Goal: Task Accomplishment & Management: Use online tool/utility

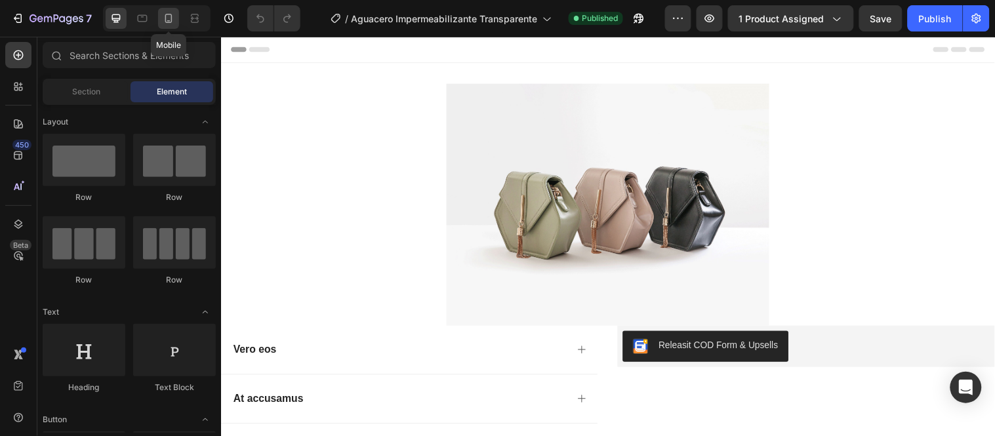
click at [166, 24] on icon at bounding box center [168, 18] width 13 height 13
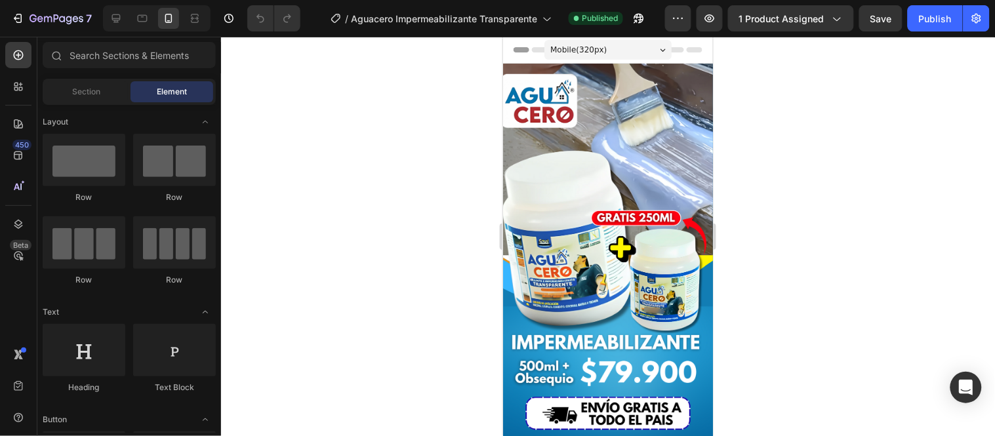
click at [602, 54] on div "Mobile ( 320 px)" at bounding box center [607, 49] width 127 height 20
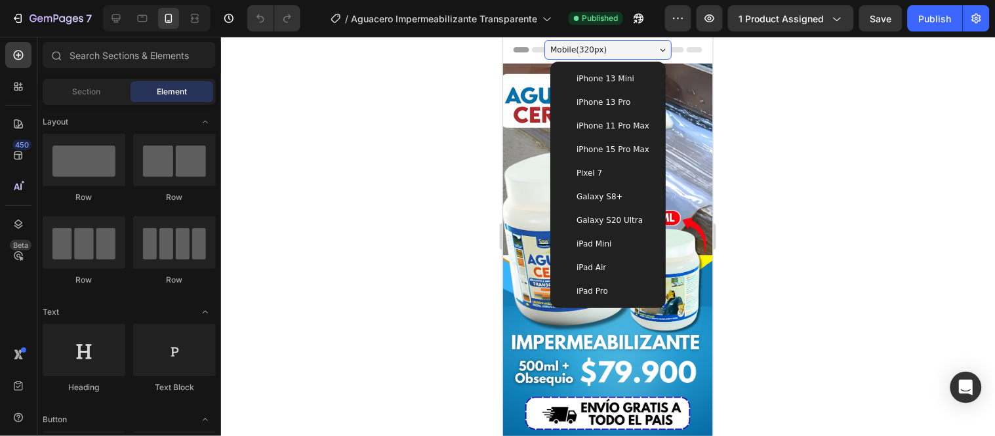
click at [600, 198] on span "Galaxy S8+" at bounding box center [599, 196] width 47 height 13
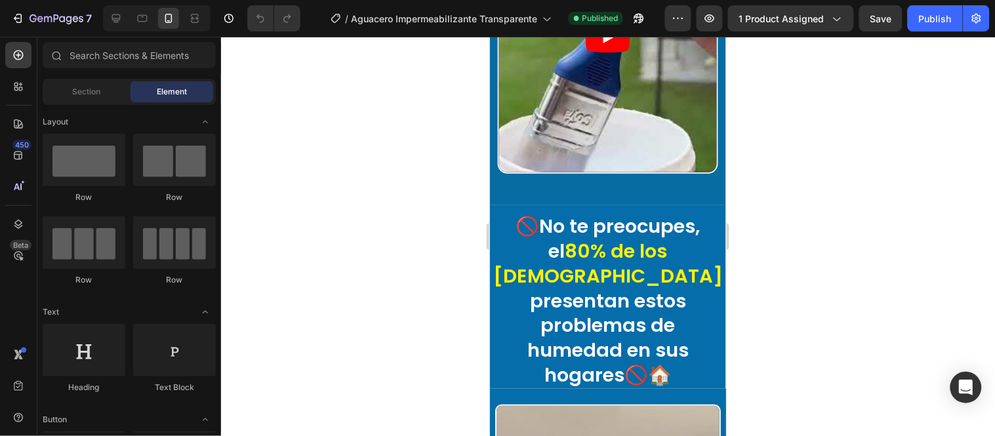
scroll to position [1312, 0]
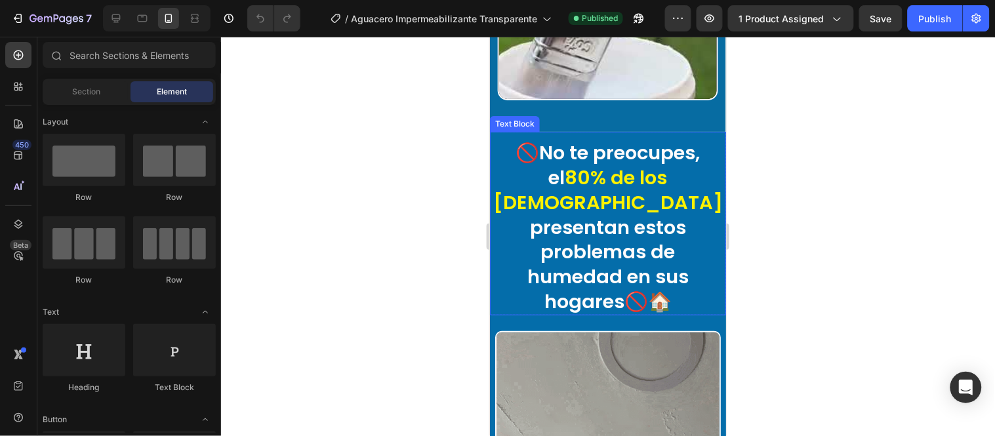
click at [691, 146] on p "🚫No te preocupes, el 80% de los colombianos presentan estos problemas de humeda…" at bounding box center [608, 226] width 234 height 173
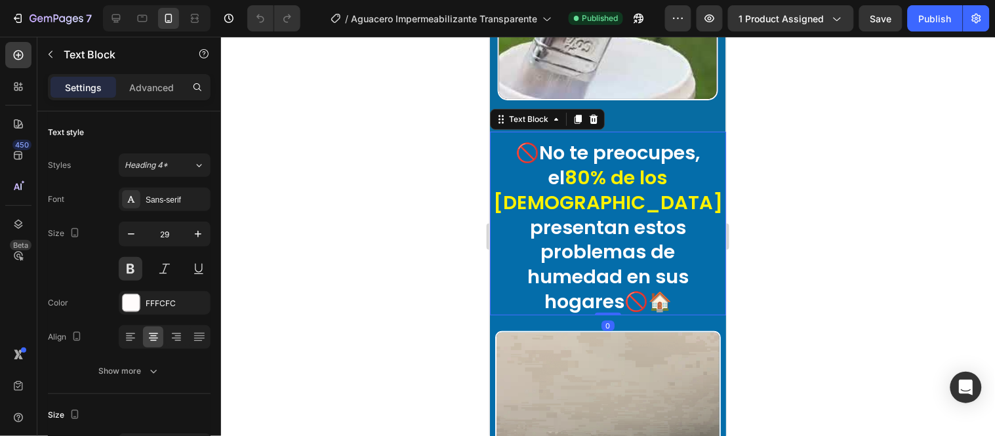
click at [688, 142] on p "🚫No te preocupes, el 80% de los colombianos presentan estos problemas de humeda…" at bounding box center [608, 226] width 234 height 173
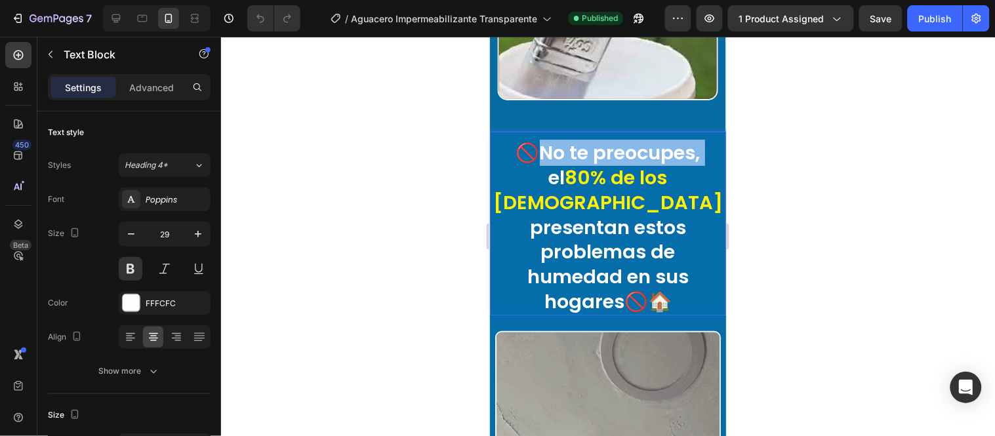
drag, startPoint x: 688, startPoint y: 142, endPoint x: 527, endPoint y: 138, distance: 160.8
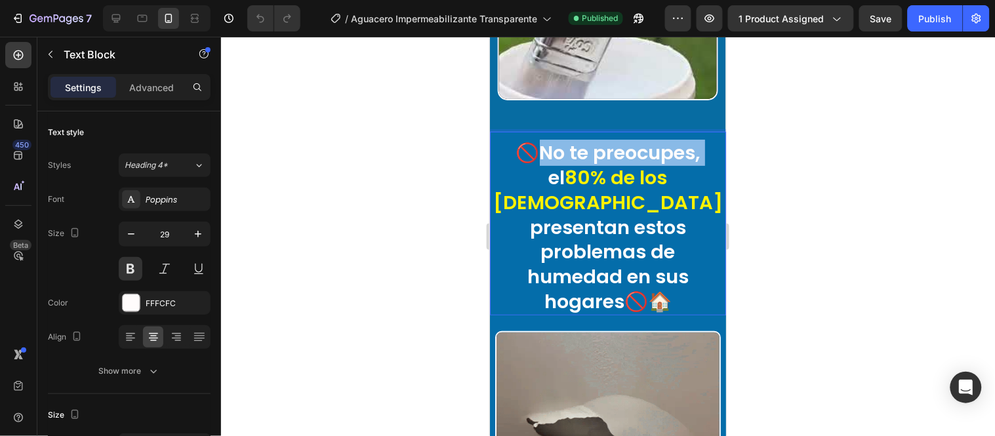
click at [527, 140] on p "🚫No te preocupes, el 80% de los colombianos presentan estos problemas de humeda…" at bounding box center [608, 226] width 234 height 173
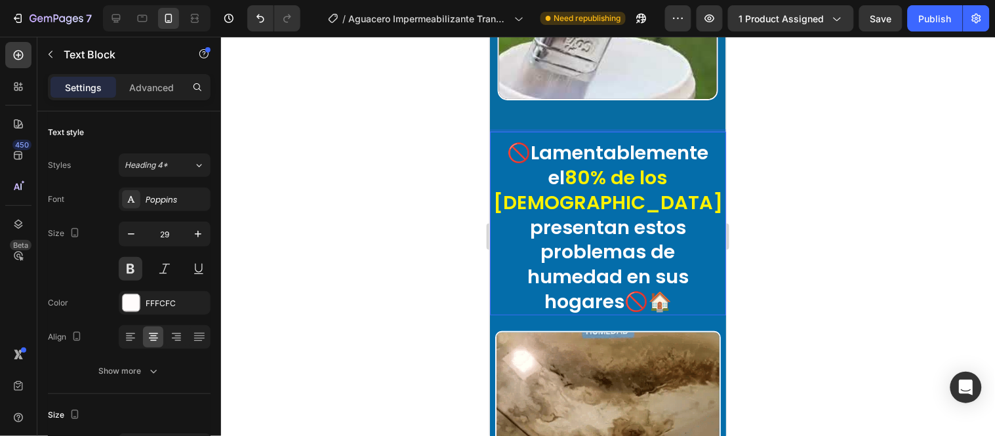
click at [518, 140] on p "🚫Lamentablemente el 80% de los colombianos presentan estos problemas de humedad…" at bounding box center [608, 226] width 234 height 173
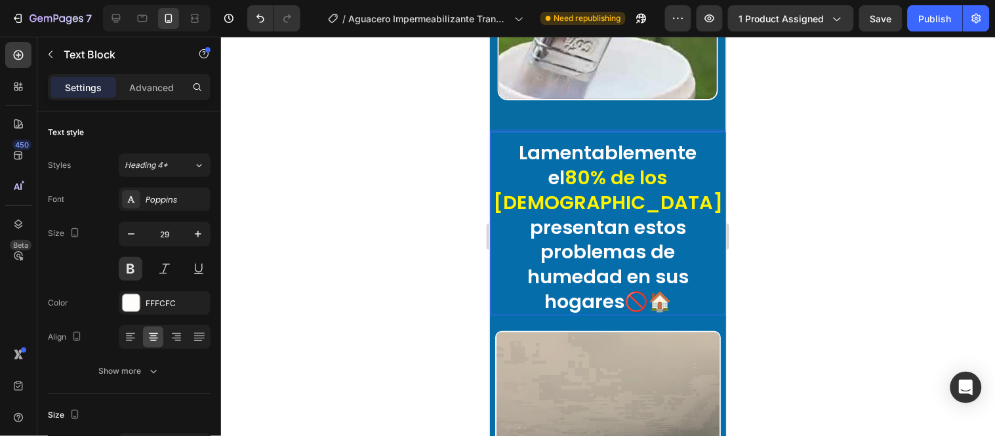
click at [619, 287] on p "Lamentablemente el 80% de los colombianos presentan estos problemas de humedad …" at bounding box center [608, 226] width 234 height 173
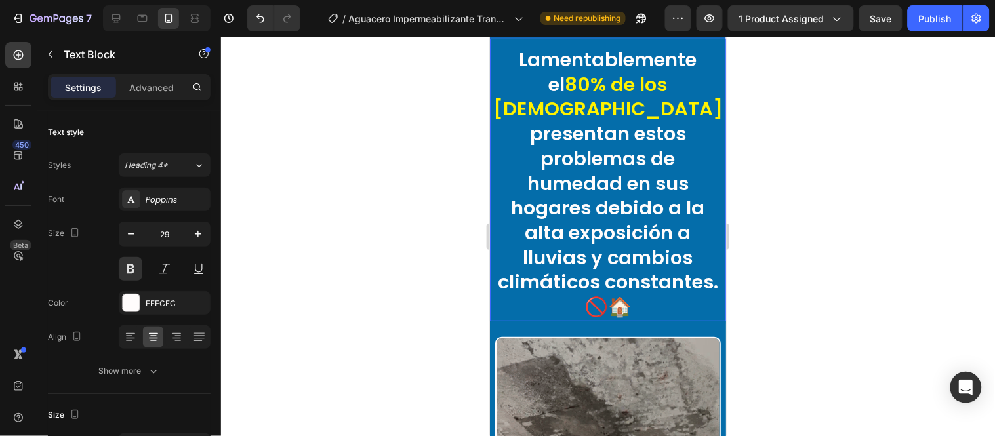
scroll to position [1385, 0]
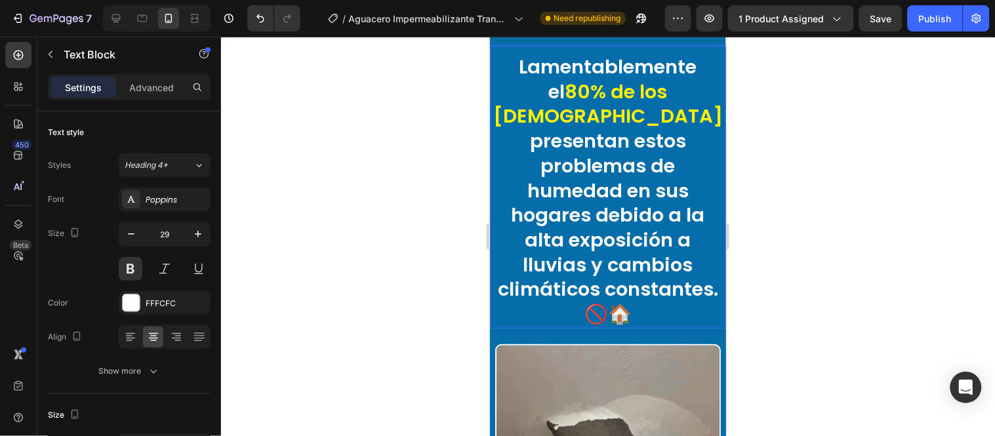
click at [616, 67] on p "Lamentablemente el 80% de los colombianos presentan estos problemas de humedad …" at bounding box center [608, 190] width 234 height 272
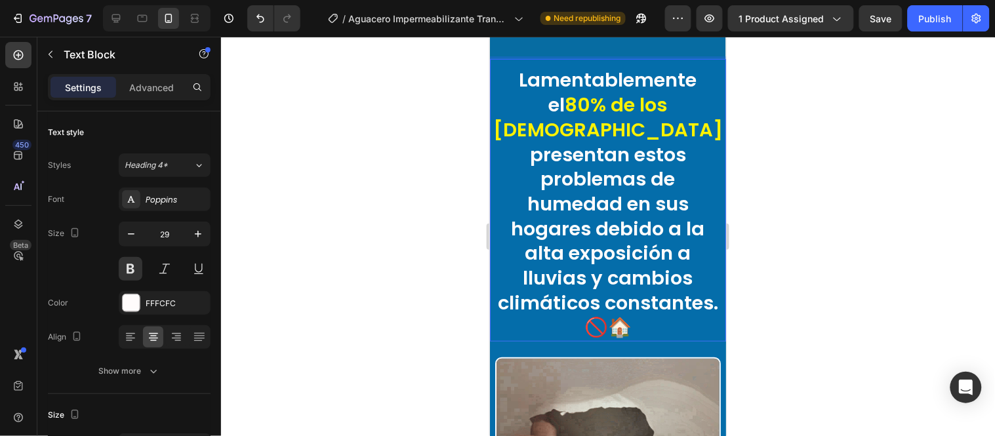
click at [489, 36] on lt-span "Lamentablemente ," at bounding box center [489, 36] width 0 height 0
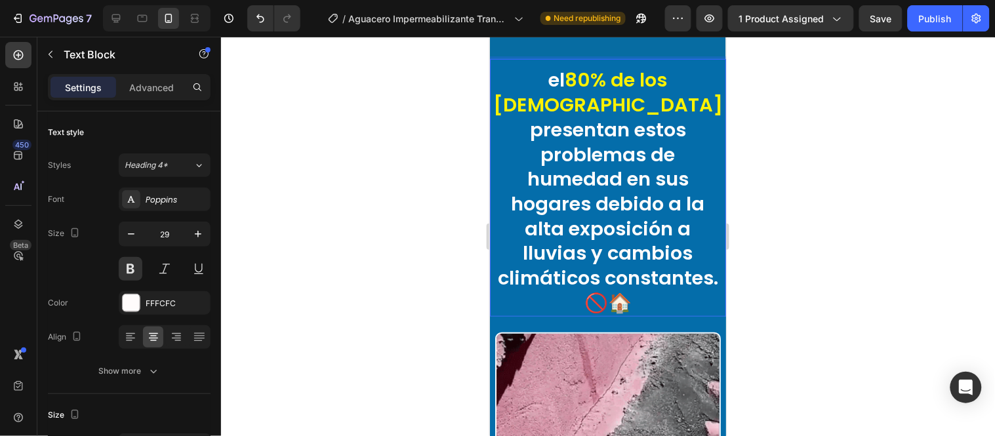
click at [553, 68] on p "el 80% de los colombianos presentan estos problemas de humedad en sus hogares d…" at bounding box center [608, 191] width 234 height 247
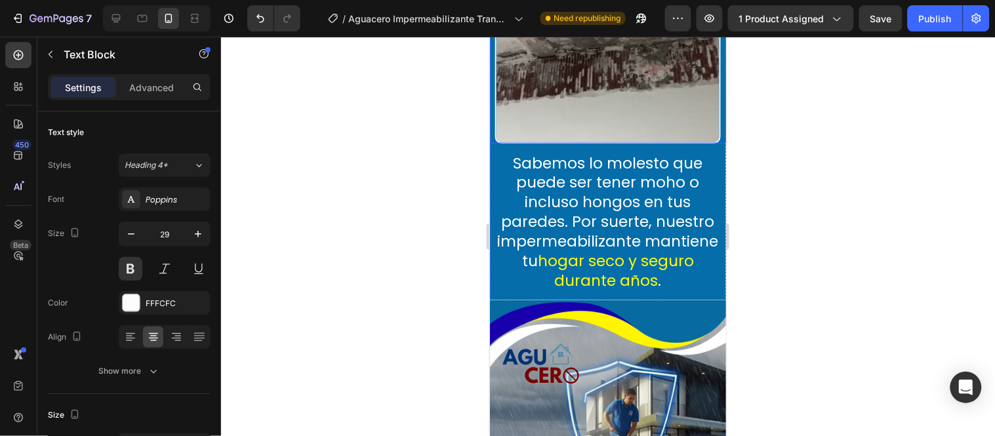
scroll to position [1822, 0]
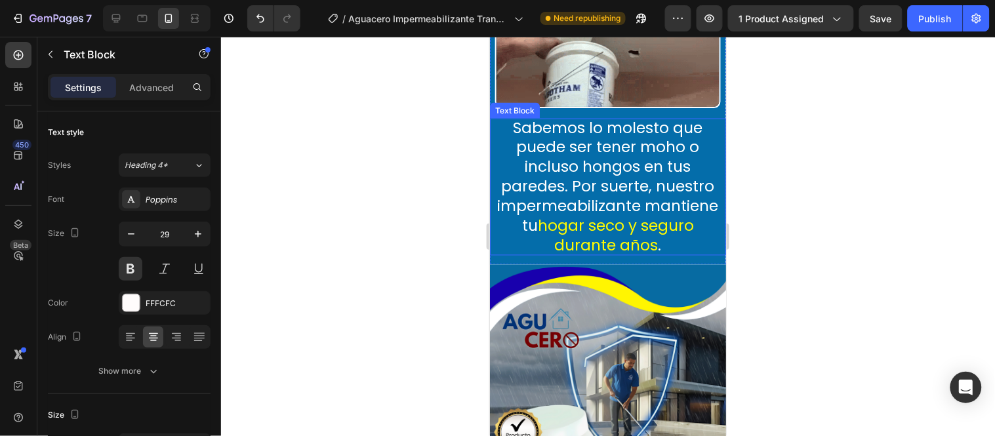
click at [640, 146] on p "Sabemos lo molesto que puede ser tener moho o incluso hongos en tus paredes. Po…" at bounding box center [607, 186] width 236 height 137
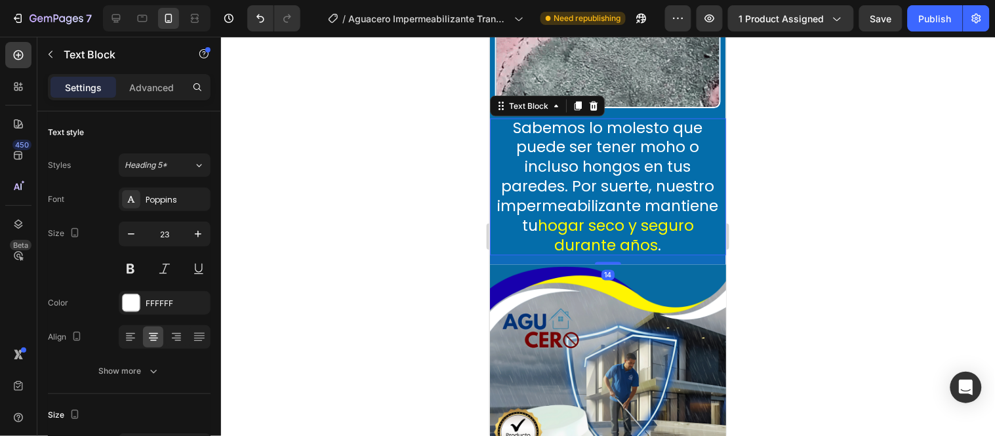
click at [517, 118] on p "Sabemos lo molesto que puede ser tener moho o incluso hongos en tus paredes. Po…" at bounding box center [607, 186] width 236 height 137
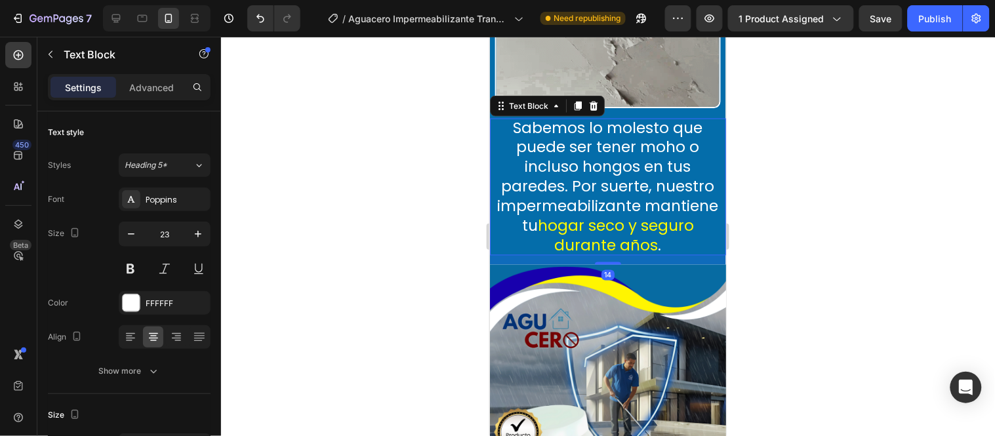
click at [514, 118] on p "Sabemos lo molesto que puede ser tener moho o incluso hongos en tus paredes. Po…" at bounding box center [607, 186] width 236 height 137
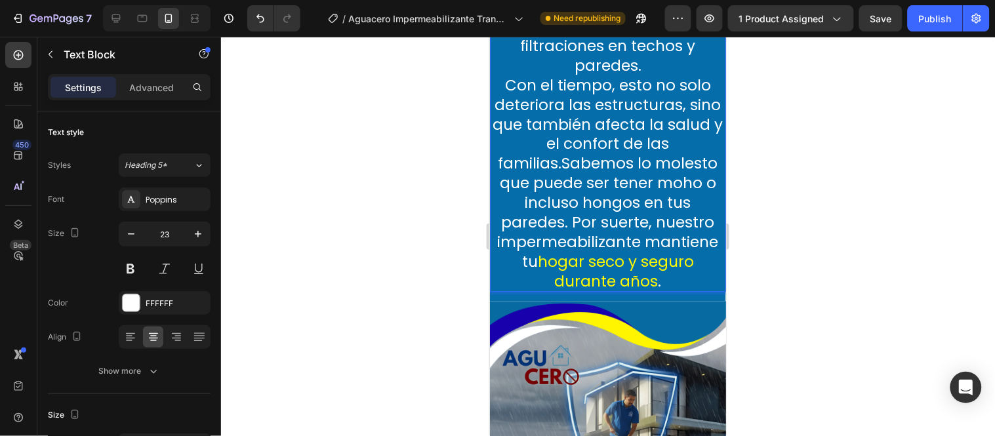
scroll to position [1968, 0]
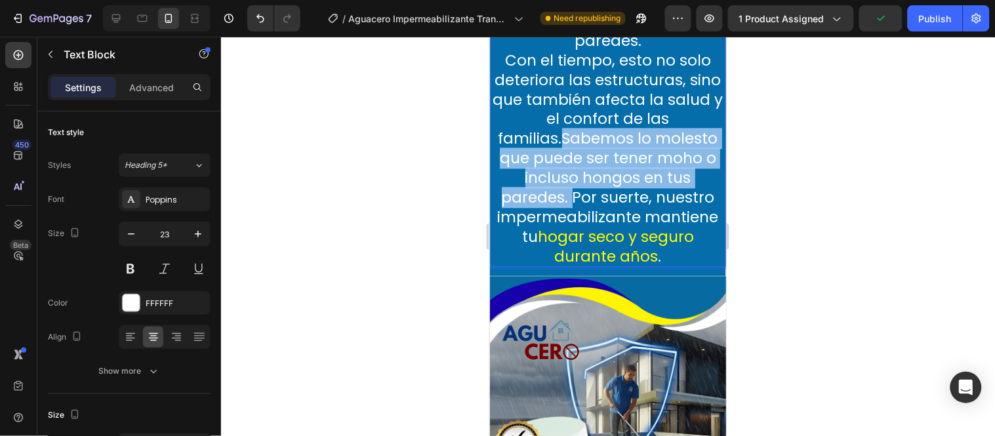
drag, startPoint x: 555, startPoint y: 128, endPoint x: 566, endPoint y: 186, distance: 58.8
click at [566, 186] on p "La falta de un buen sistema de impermeabilización provoca filtraciones en techo…" at bounding box center [607, 119] width 236 height 295
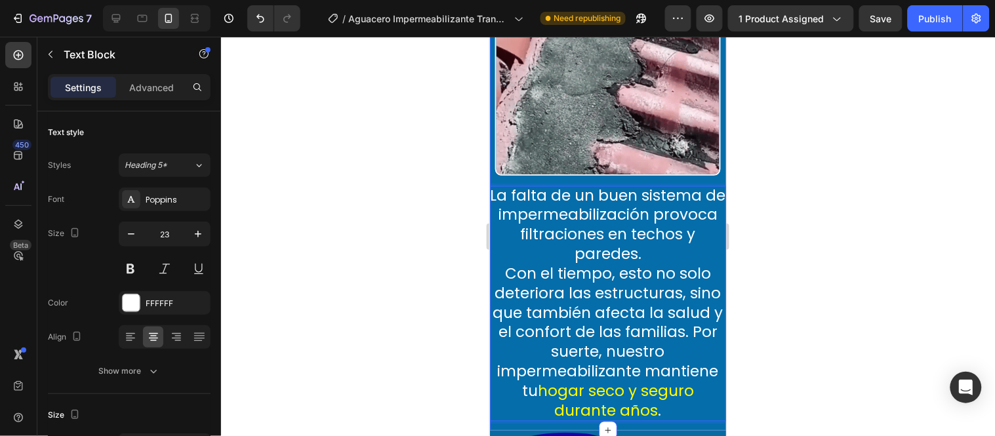
scroll to position [1749, 0]
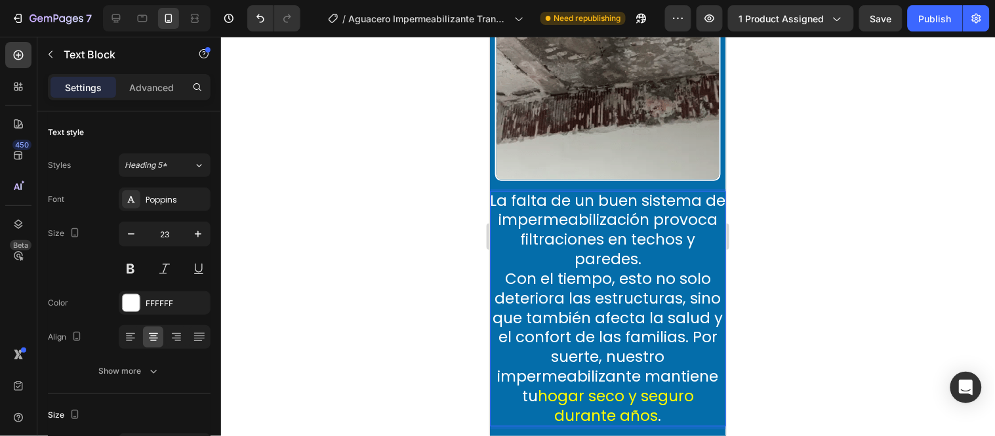
click at [524, 191] on p "La falta de un buen sistema de impermeabilización provoca filtraciones en techo…" at bounding box center [607, 308] width 236 height 235
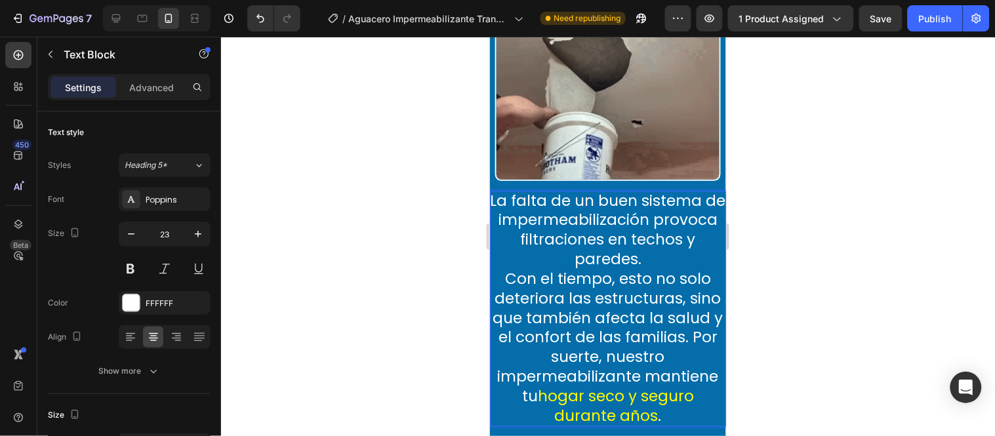
click at [499, 191] on p "La falta de un buen sistema de impermeabilización provoca filtraciones en techo…" at bounding box center [607, 308] width 236 height 235
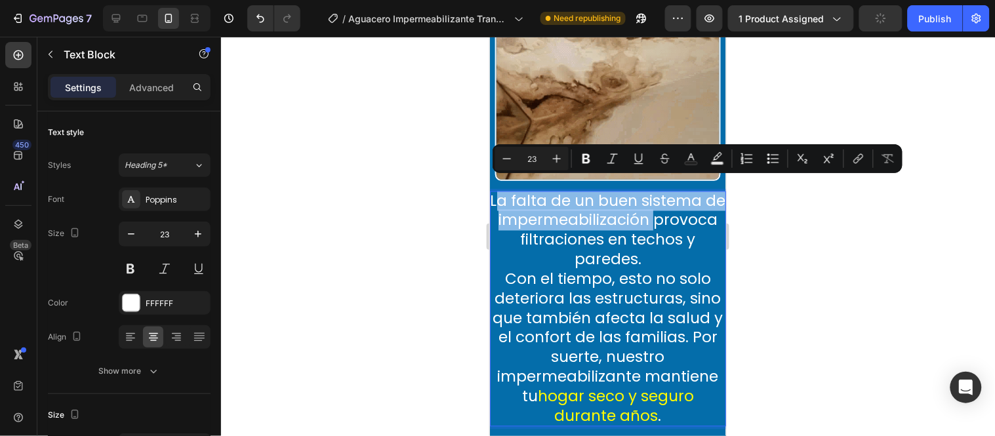
drag, startPoint x: 499, startPoint y: 188, endPoint x: 668, endPoint y: 211, distance: 170.1
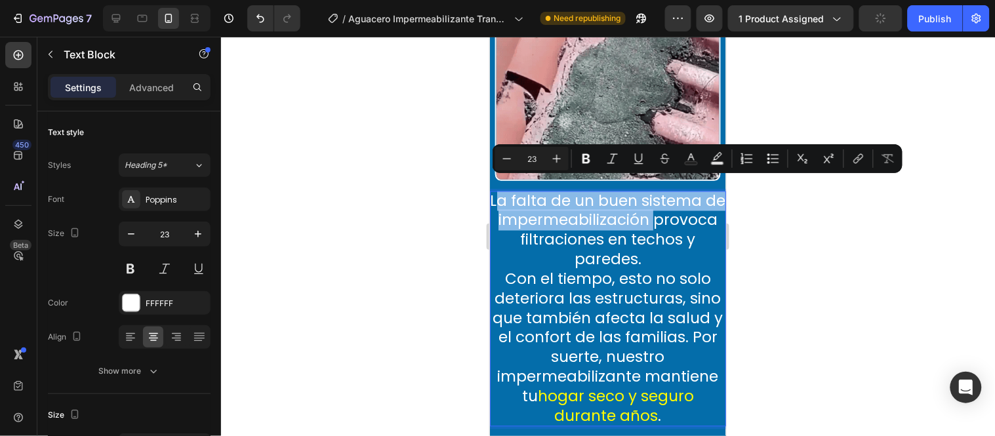
click at [668, 211] on p "La falta de un buen sistema de impermeabilización provoca filtraciones en techo…" at bounding box center [607, 308] width 236 height 235
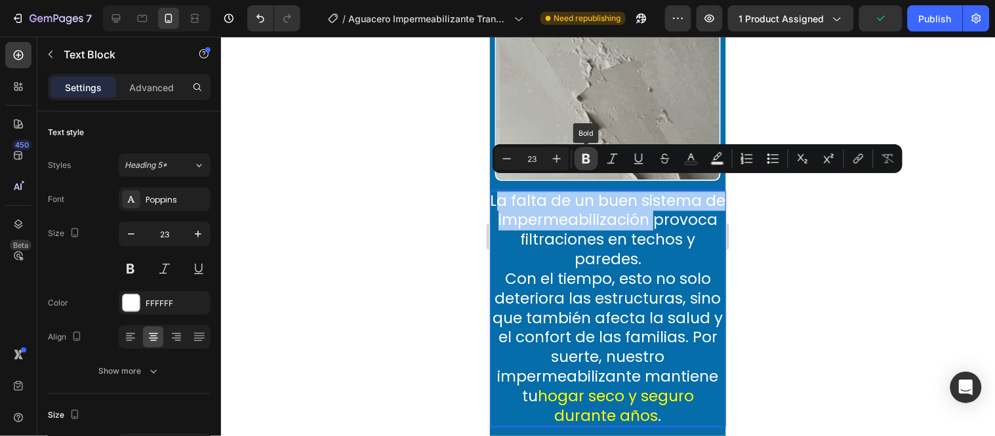
click at [591, 163] on icon "Editor contextual toolbar" at bounding box center [586, 158] width 13 height 13
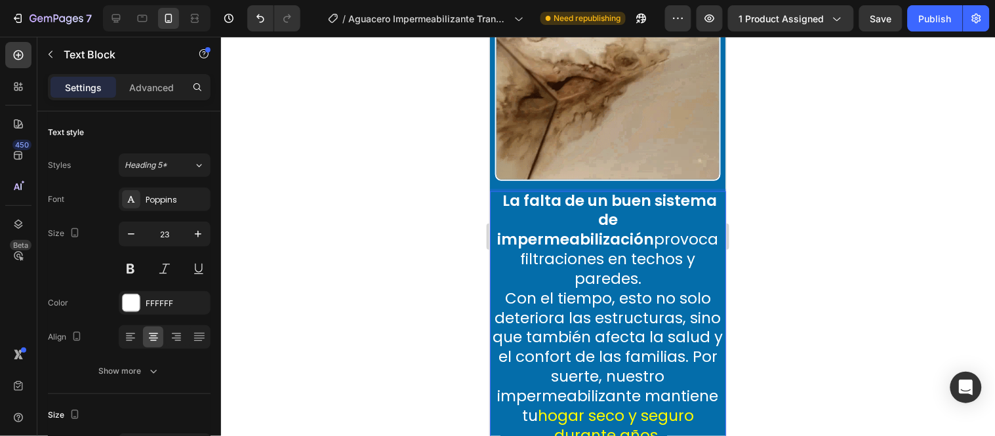
drag, startPoint x: 496, startPoint y: 186, endPoint x: 682, endPoint y: 201, distance: 186.2
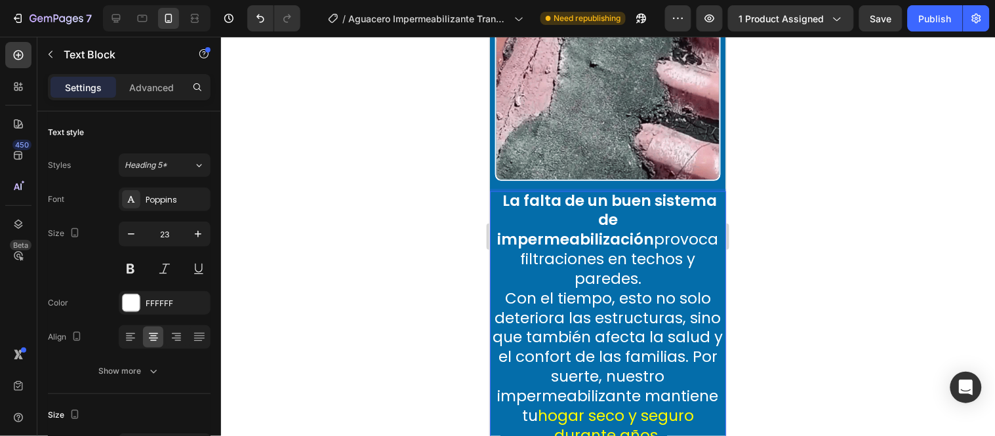
click at [682, 201] on p "La falta de un buen sistema de impermeabilización provoca filtraciones en techo…" at bounding box center [607, 318] width 236 height 255
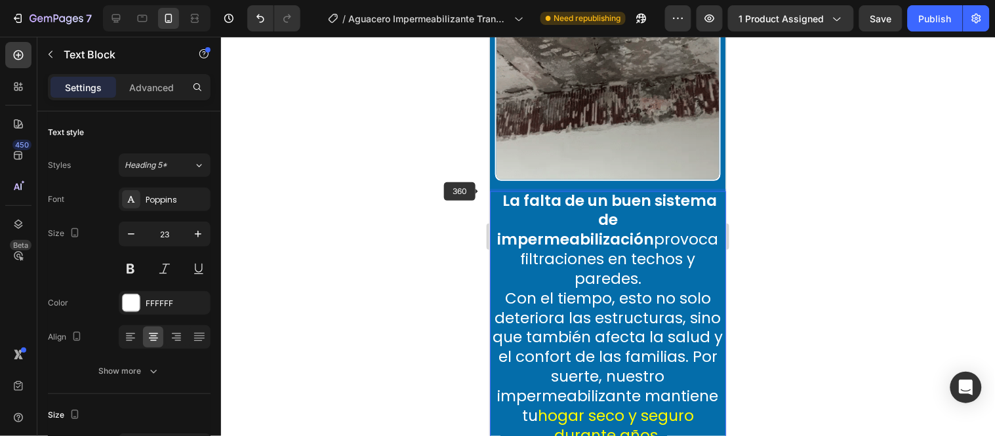
click at [498, 192] on strong "La falta de un buen sistema de impermeabilización" at bounding box center [607, 220] width 220 height 60
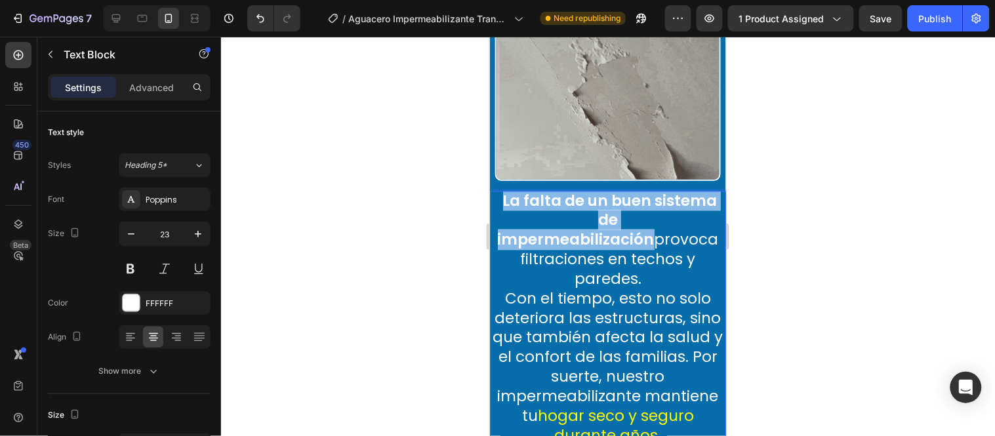
drag, startPoint x: 498, startPoint y: 187, endPoint x: 691, endPoint y: 209, distance: 194.1
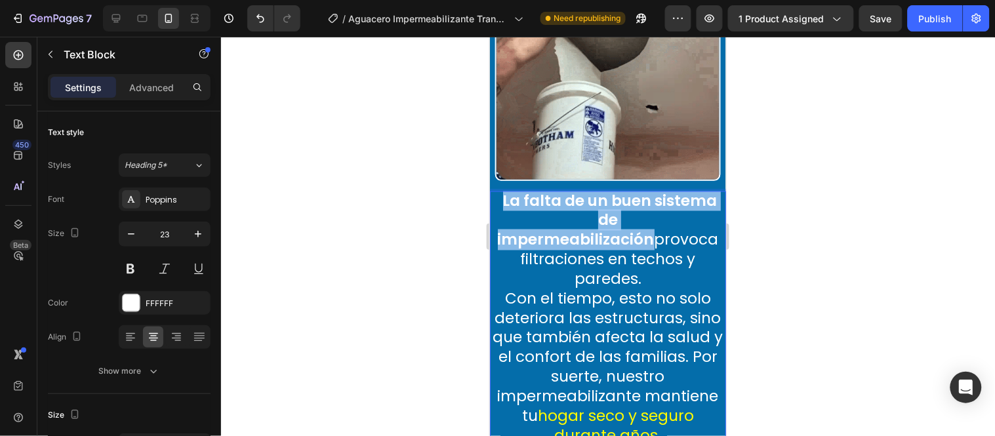
click at [691, 209] on p "La falta de un buen sistema de impermeabilización provoca filtraciones en techo…" at bounding box center [607, 318] width 236 height 255
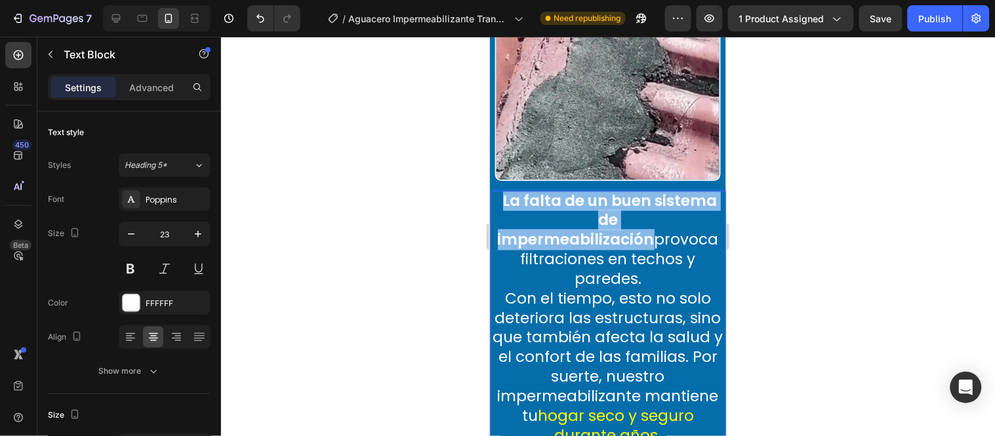
click at [680, 205] on strong "La falta de un buen sistema de impermeabilización" at bounding box center [607, 220] width 220 height 60
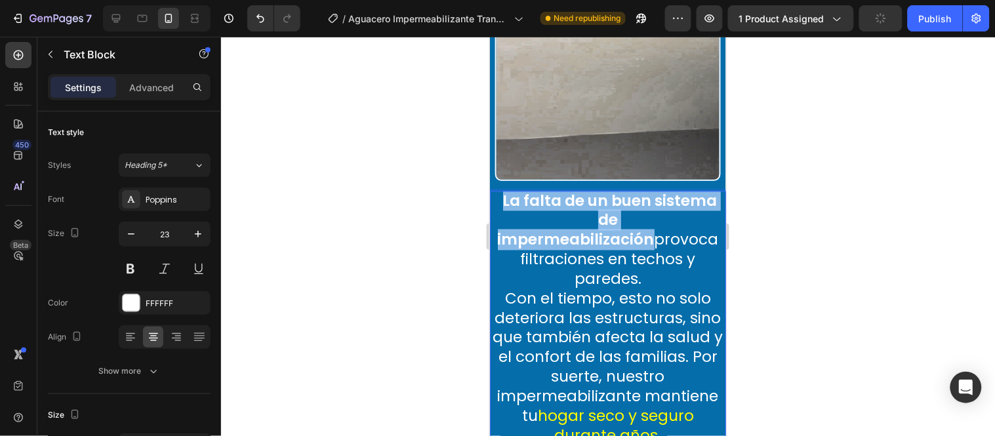
drag, startPoint x: 687, startPoint y: 210, endPoint x: 510, endPoint y: 218, distance: 178.0
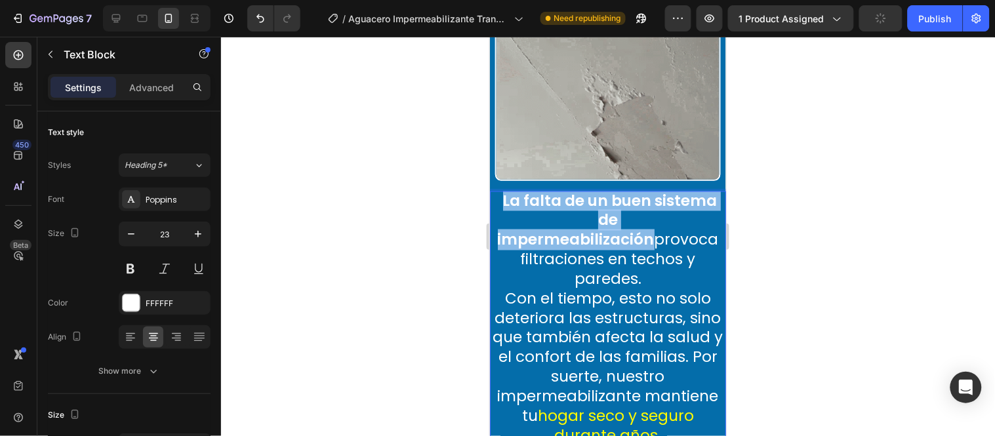
click at [510, 218] on p "La falta de un buen sistema de impermeabilización provoca filtraciones en techo…" at bounding box center [607, 318] width 236 height 255
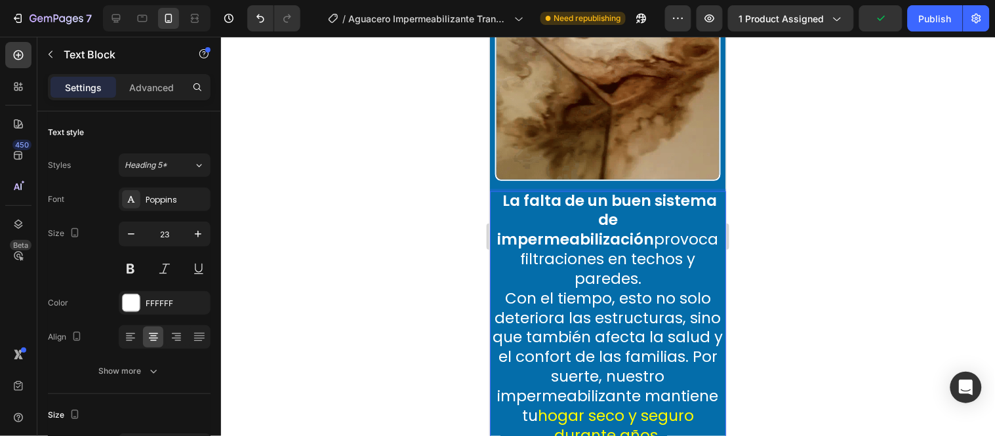
click at [504, 190] on strong "La falta de un buen sistema de impermeabilización" at bounding box center [607, 220] width 220 height 60
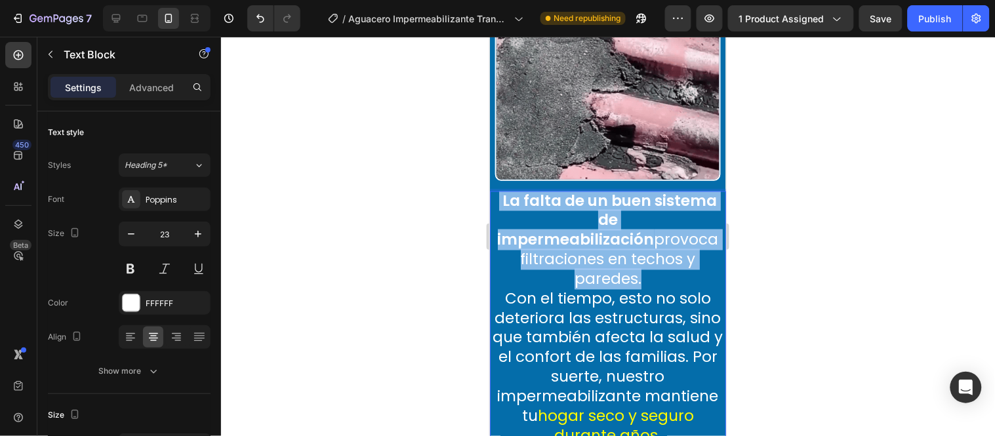
drag, startPoint x: 495, startPoint y: 186, endPoint x: 664, endPoint y: 251, distance: 181.5
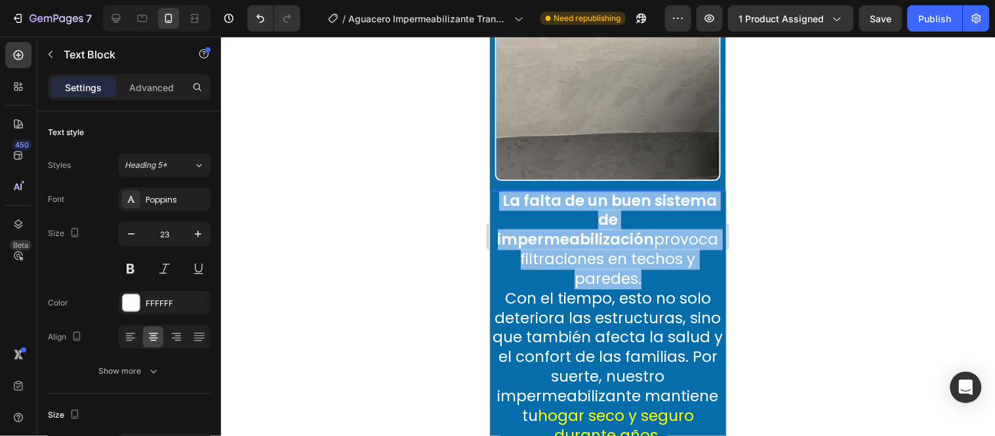
click at [665, 251] on p "La falta de un buen sistema de impermeabilización provoca filtraciones en techo…" at bounding box center [607, 318] width 236 height 255
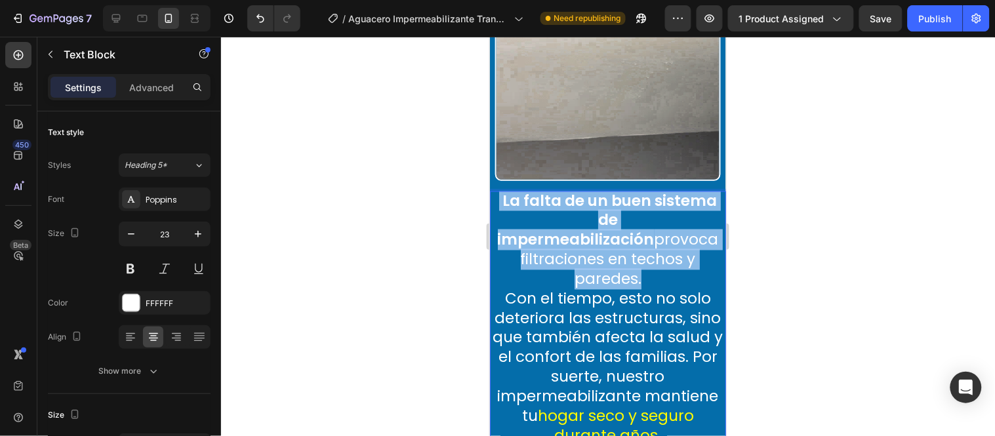
click at [612, 201] on strong "La falta de un buen sistema de impermeabilización" at bounding box center [607, 220] width 220 height 60
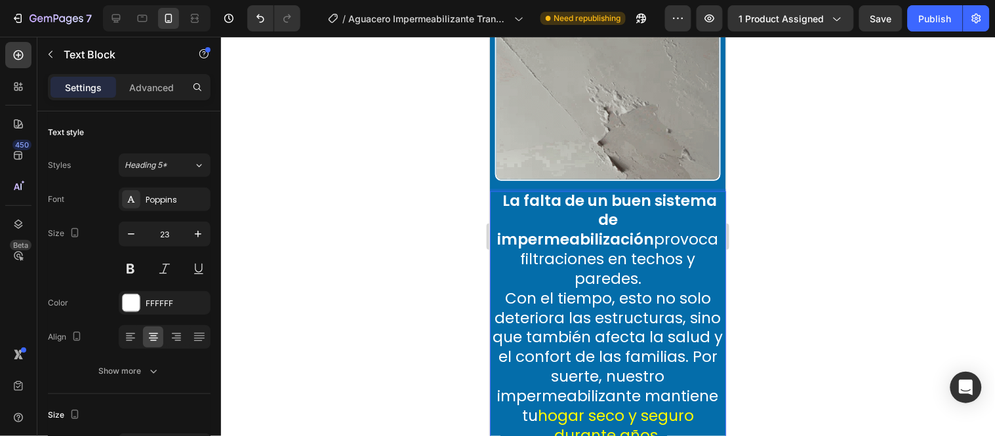
drag, startPoint x: 123, startPoint y: 165, endPoint x: 435, endPoint y: 220, distance: 317.1
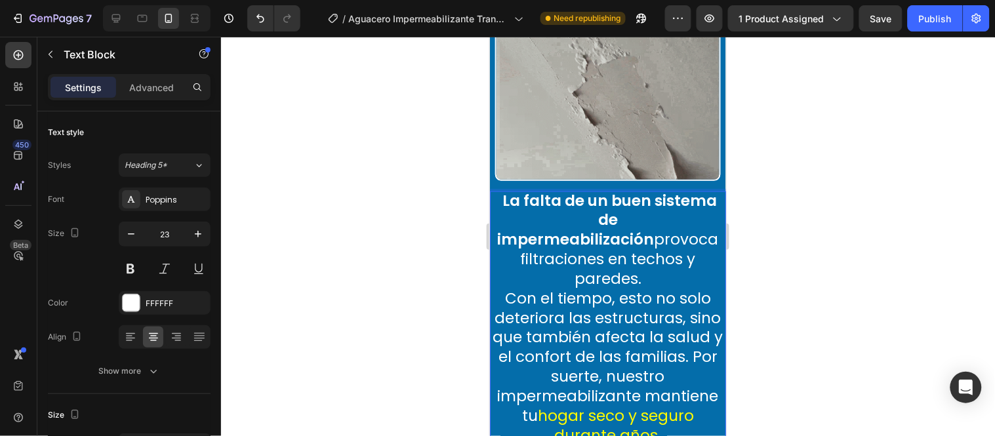
click at [435, 220] on div at bounding box center [608, 236] width 774 height 399
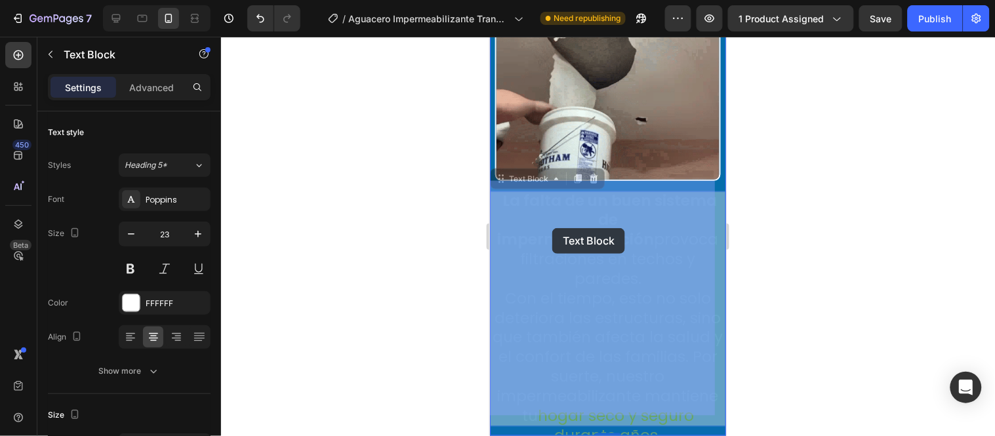
drag, startPoint x: 667, startPoint y: 254, endPoint x: 552, endPoint y: 228, distance: 118.4
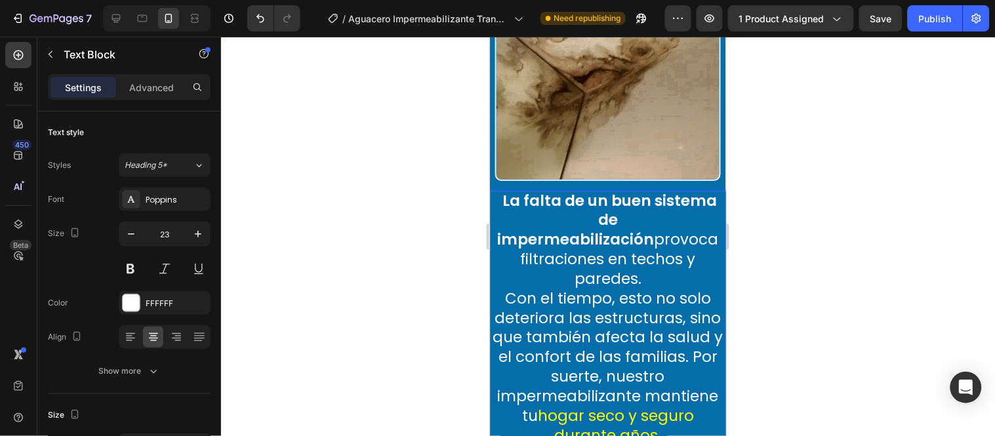
drag, startPoint x: 499, startPoint y: 184, endPoint x: 672, endPoint y: 244, distance: 183.8
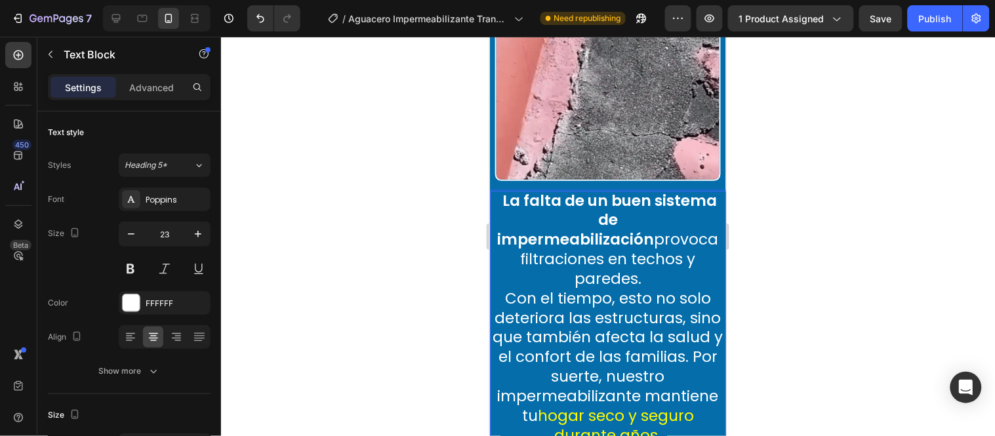
click at [672, 244] on p "La falta de un buen sistema de impermeabilización provoca filtraciones en techo…" at bounding box center [607, 318] width 236 height 255
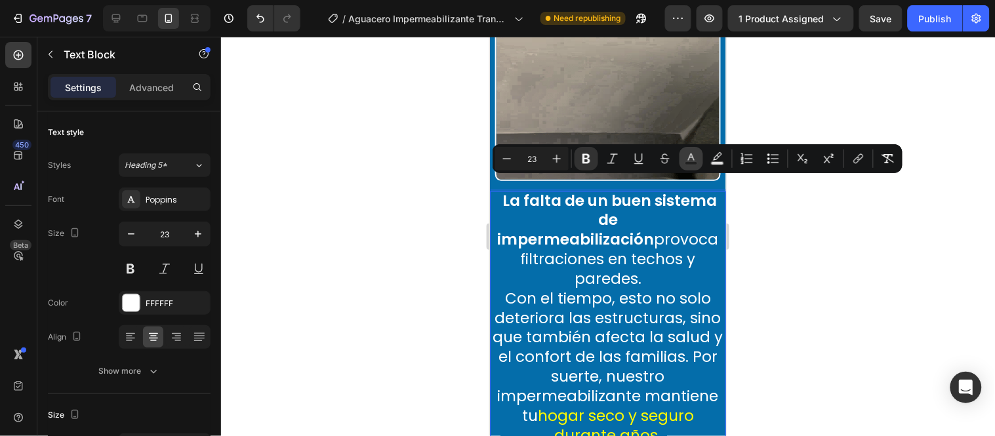
click at [687, 157] on icon "Editor contextual toolbar" at bounding box center [691, 158] width 13 height 13
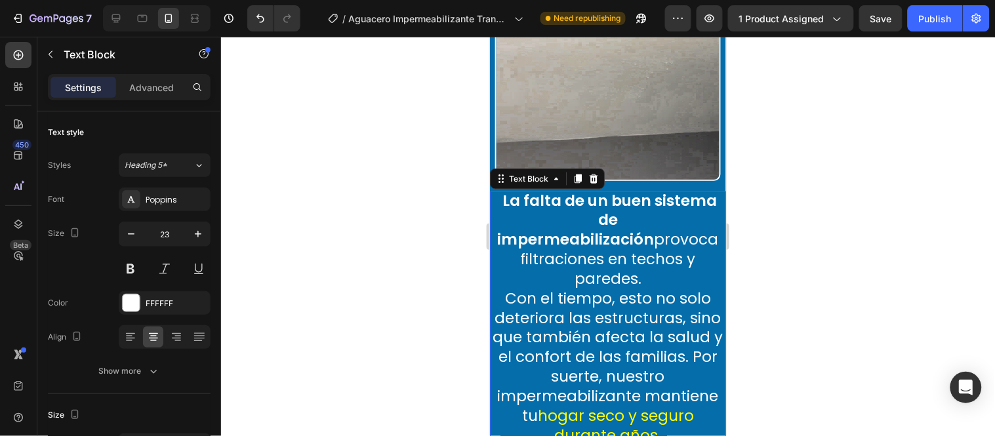
drag, startPoint x: 1122, startPoint y: 441, endPoint x: 638, endPoint y: 404, distance: 485.5
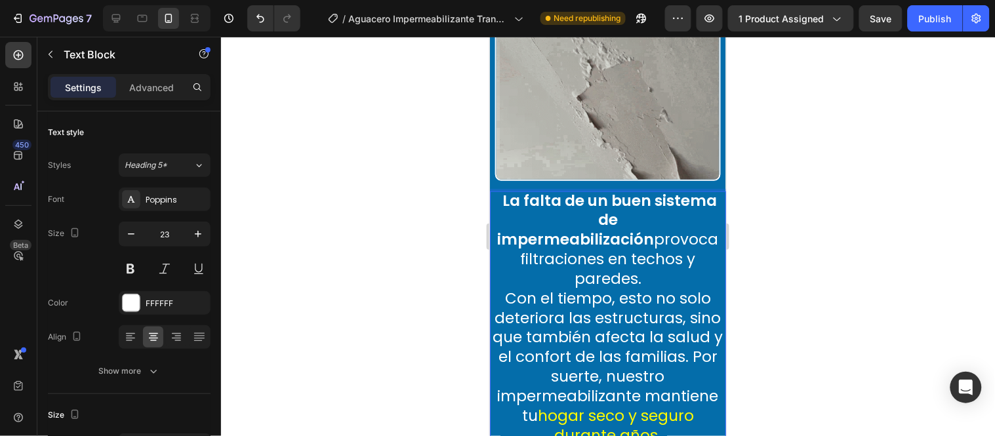
click at [556, 206] on strong "La falta de un buen sistema de impermeabilización" at bounding box center [607, 220] width 220 height 60
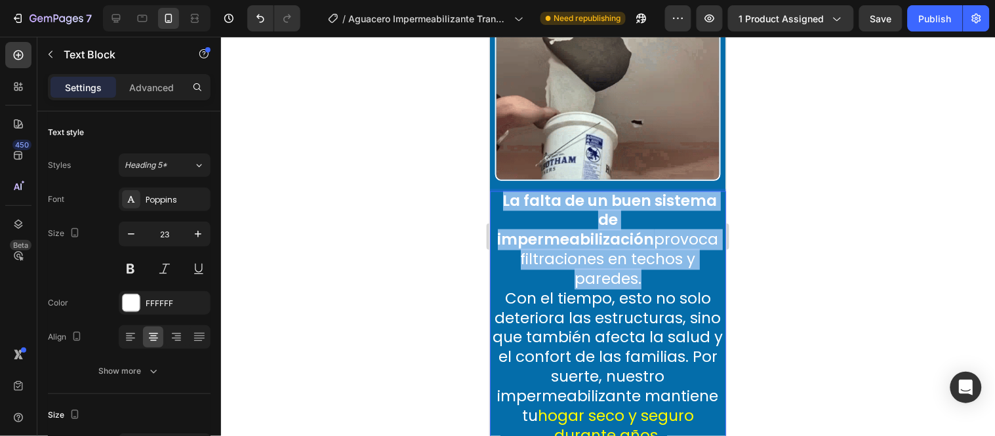
drag, startPoint x: 667, startPoint y: 249, endPoint x: 501, endPoint y: 185, distance: 177.7
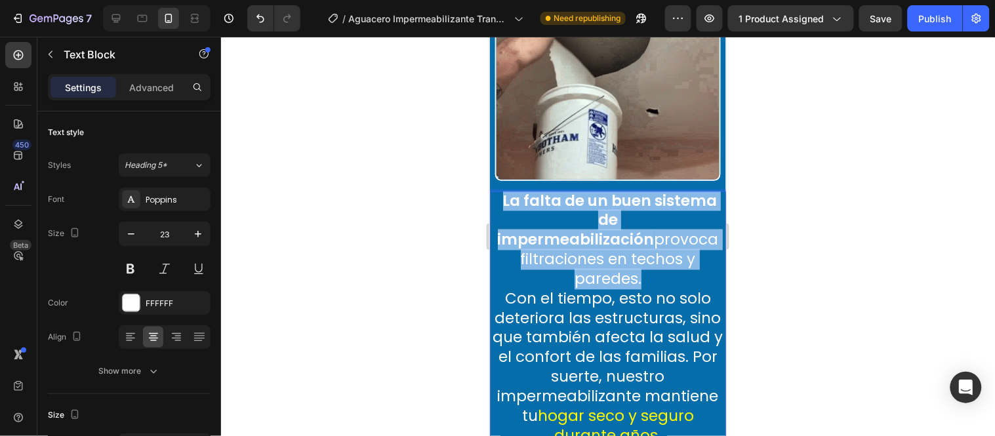
click at [501, 191] on p "La falta de un buen sistema de impermeabilización provoca filtraciones en techo…" at bounding box center [607, 318] width 236 height 255
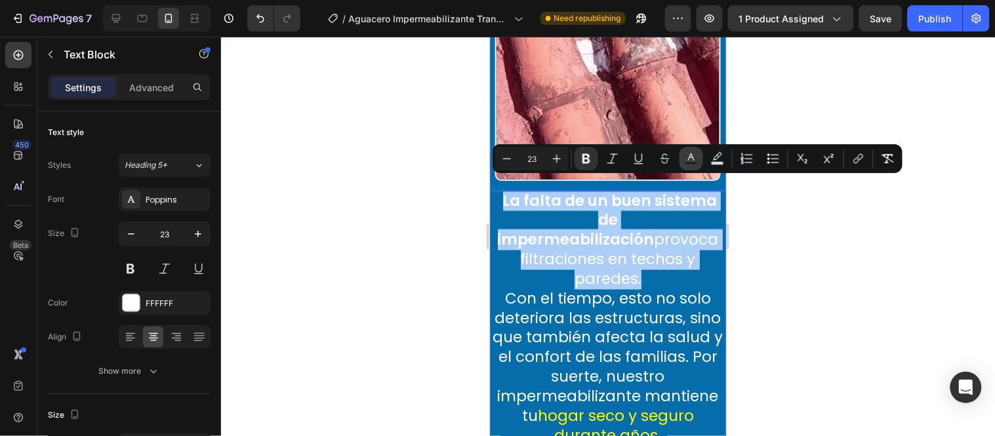
click at [687, 160] on icon "Editor contextual toolbar" at bounding box center [691, 158] width 13 height 13
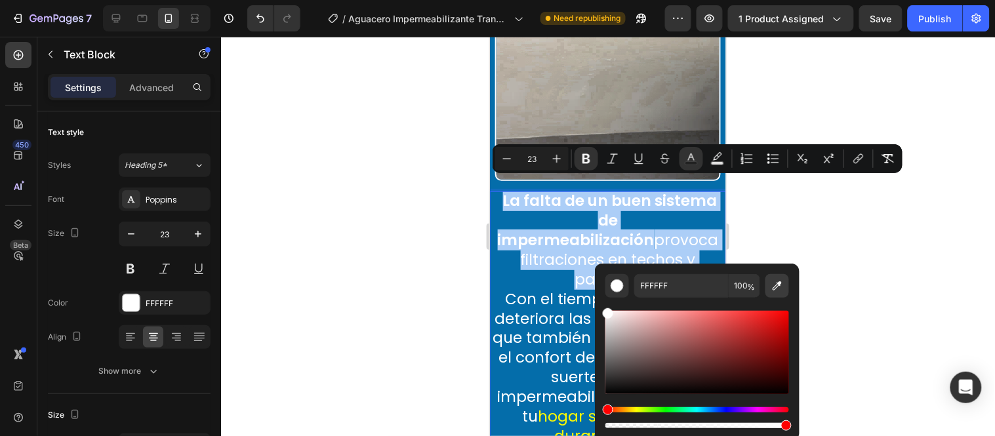
click at [777, 285] on icon "Editor contextual toolbar" at bounding box center [777, 285] width 9 height 9
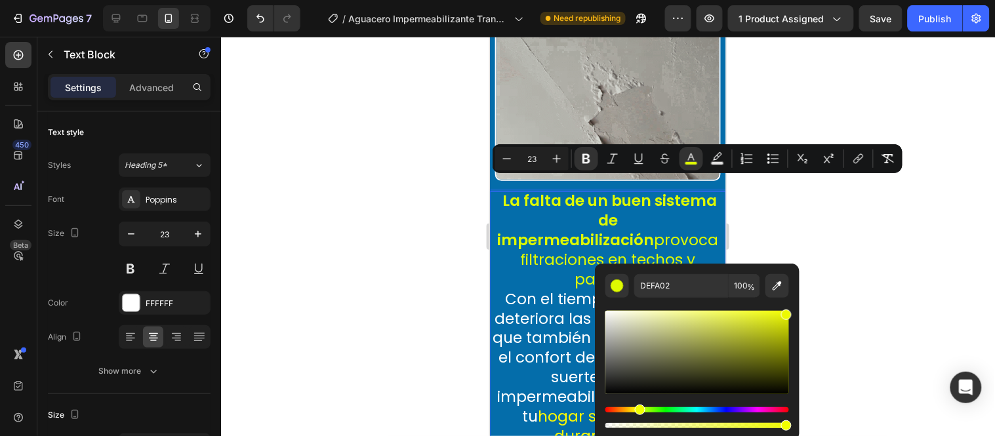
type input "EDF901"
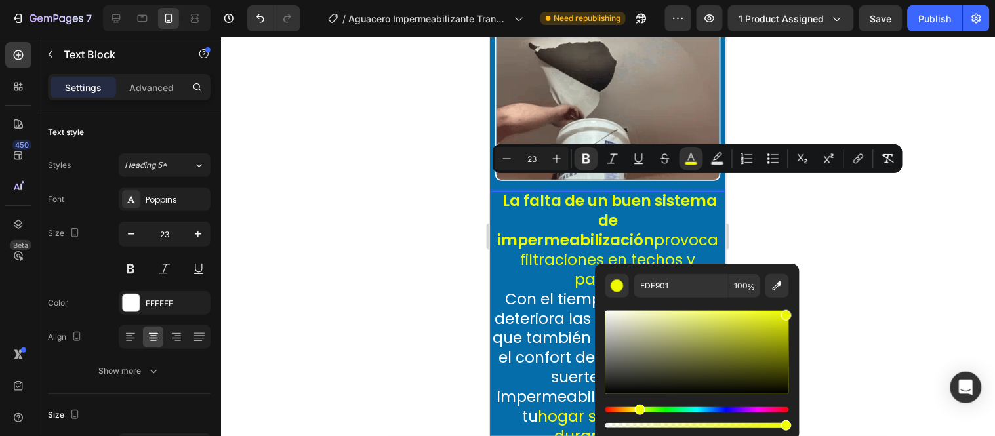
click at [638, 408] on div "Hue" at bounding box center [640, 410] width 10 height 10
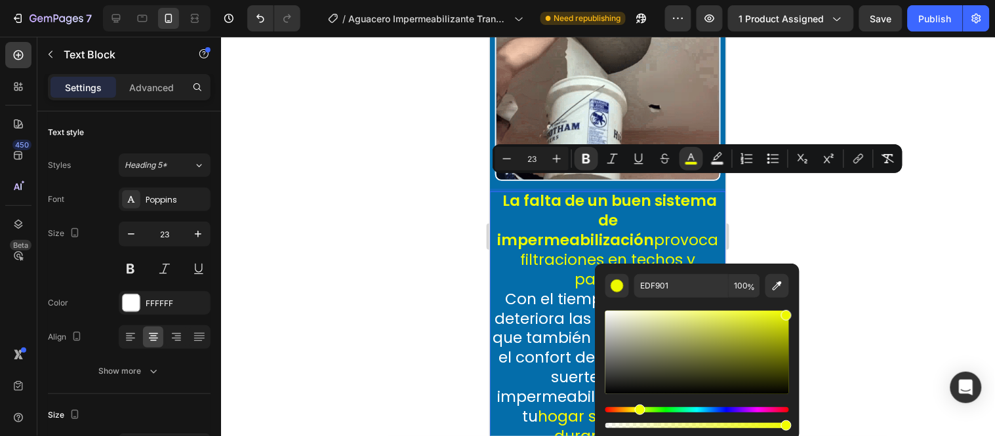
click at [434, 263] on div at bounding box center [608, 236] width 774 height 399
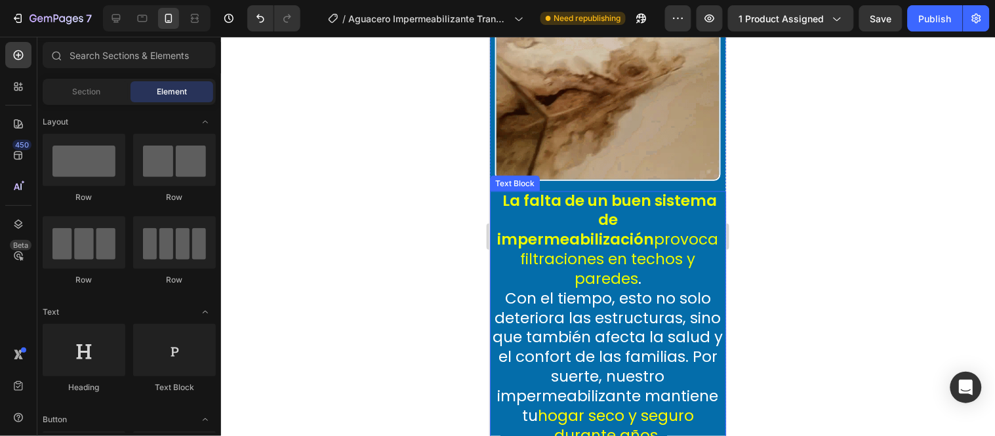
click at [647, 213] on strong "La falta de un buen sistema de impermeabilización" at bounding box center [607, 220] width 220 height 60
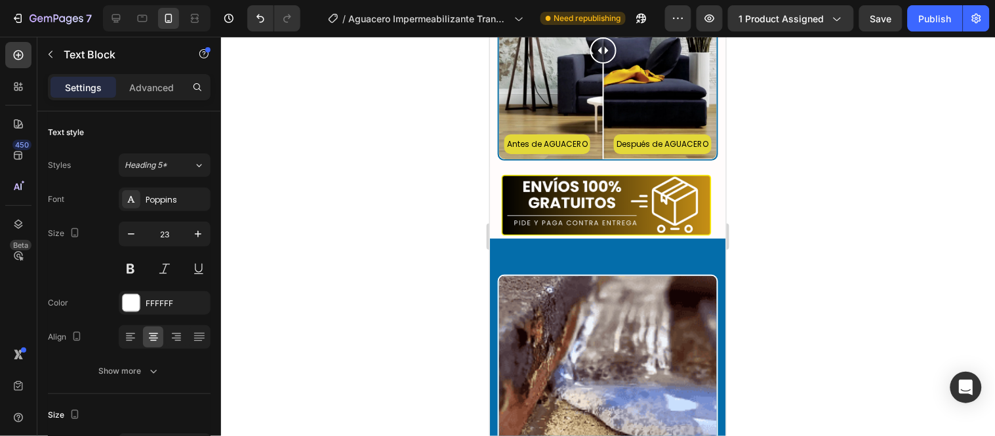
scroll to position [3134, 0]
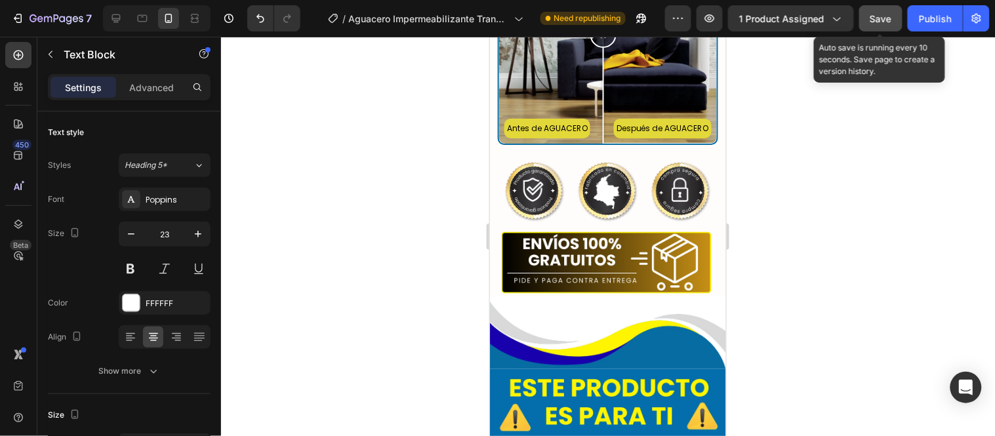
click at [877, 20] on span "Save" at bounding box center [881, 18] width 22 height 11
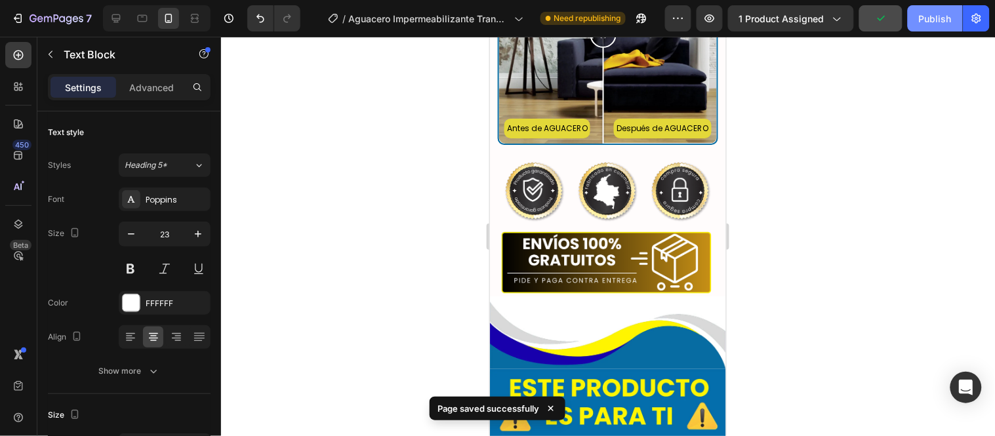
click at [940, 18] on div "Publish" at bounding box center [935, 19] width 33 height 14
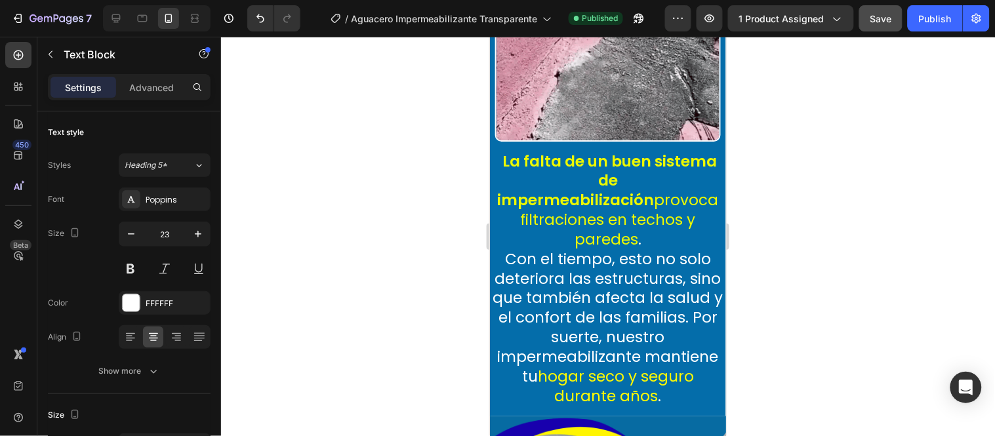
scroll to position [1894, 0]
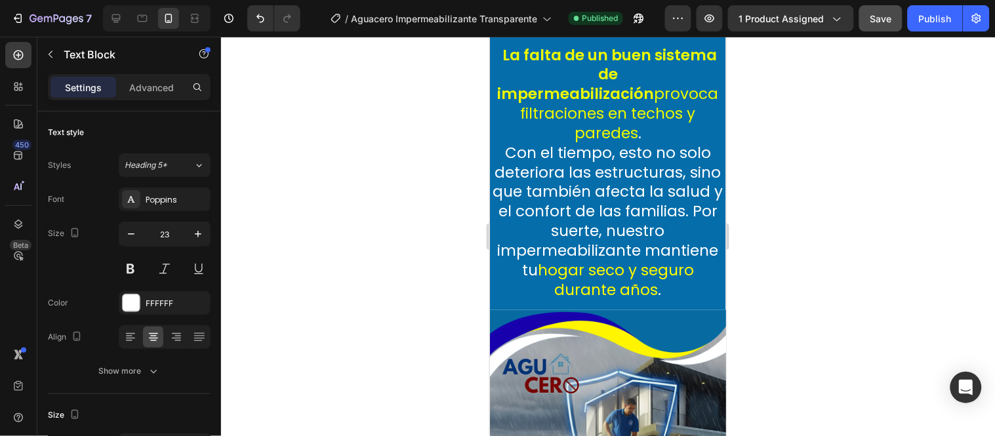
click at [521, 80] on span "La falta de un buen sistema de impermeabilización provoca filtraciones en techo…" at bounding box center [607, 94] width 221 height 100
click at [516, 83] on span "La falta de un buen sistema de impermeabilización provoca filtraciones en techo…" at bounding box center [607, 94] width 221 height 100
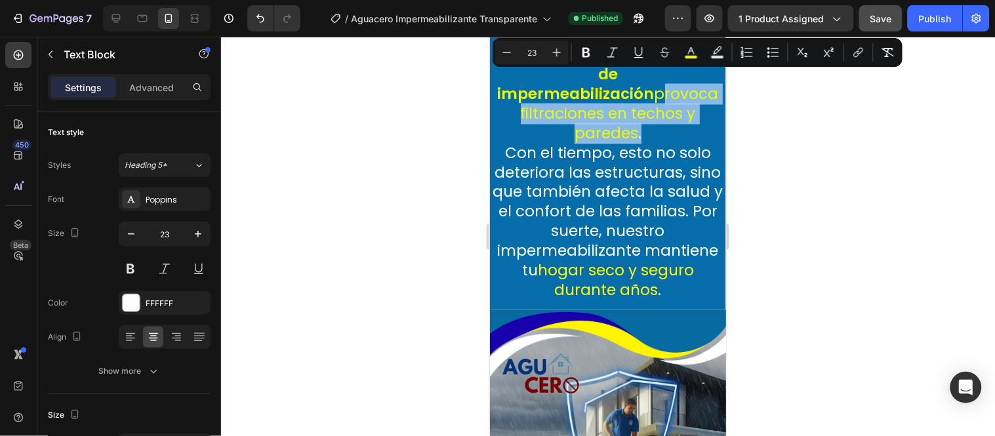
drag, startPoint x: 516, startPoint y: 83, endPoint x: 666, endPoint y: 106, distance: 152.7
click at [666, 106] on p "La falta de un buen sistema de impermeabilización provoca filtraciones en techo…" at bounding box center [607, 172] width 236 height 255
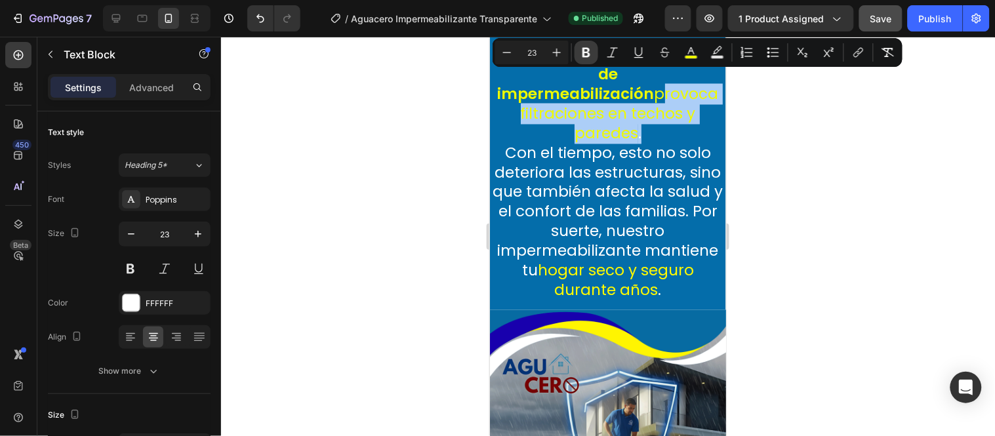
click at [586, 54] on icon "Editor contextual toolbar" at bounding box center [586, 52] width 13 height 13
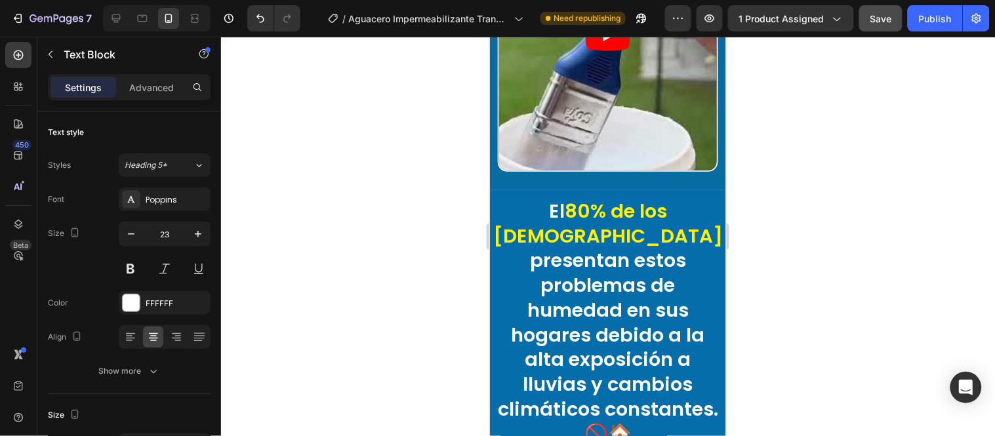
scroll to position [1238, 0]
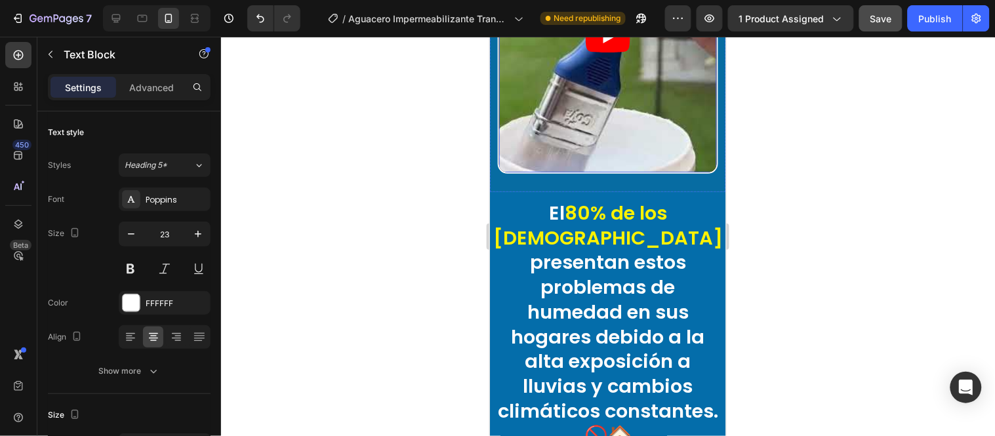
click at [612, 133] on article at bounding box center [608, 36] width 218 height 272
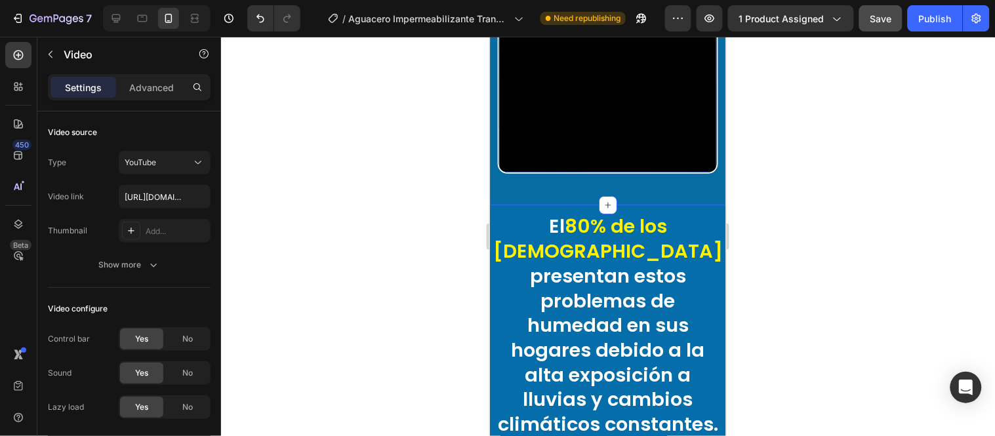
click at [629, 171] on div "Video 16 Section 6" at bounding box center [607, 40] width 236 height 327
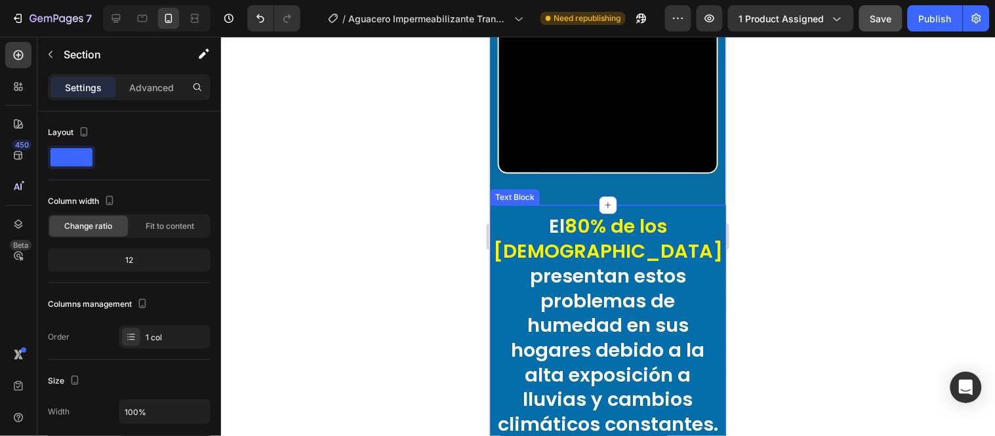
click at [621, 213] on span "80% de los [DEMOGRAPHIC_DATA]" at bounding box center [608, 238] width 230 height 51
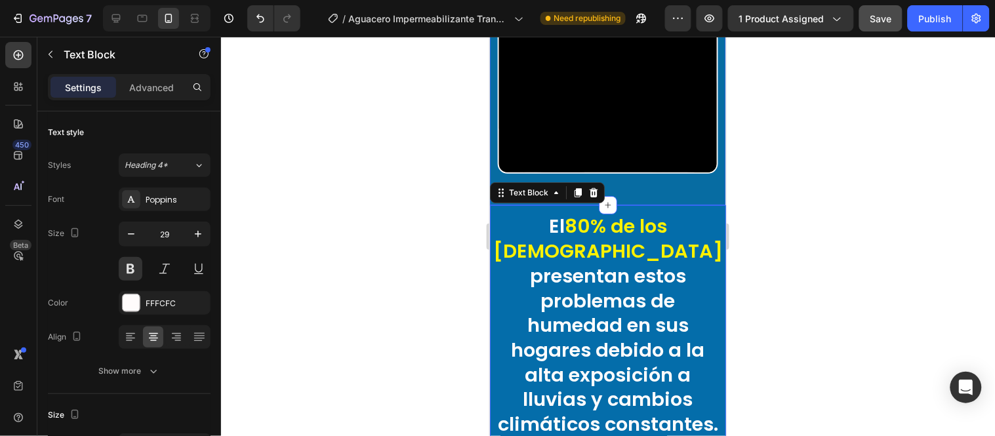
click at [706, 167] on div "Video" at bounding box center [607, 30] width 236 height 306
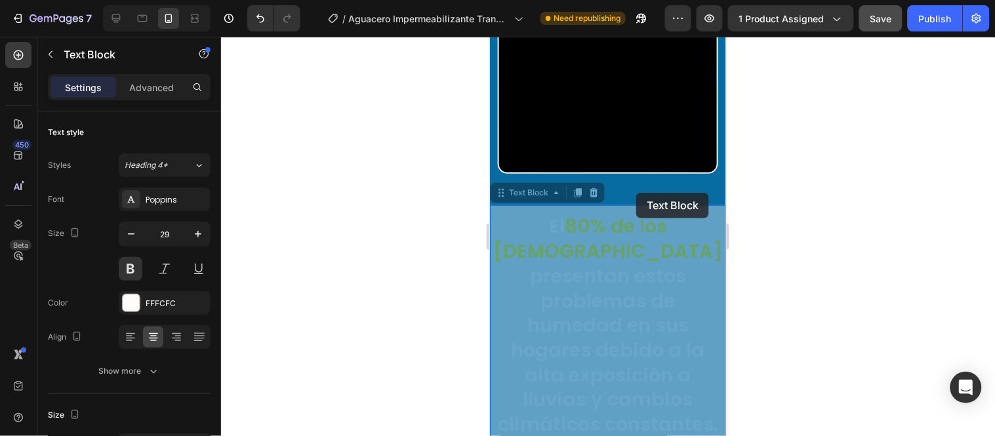
drag, startPoint x: 636, startPoint y: 192, endPoint x: 634, endPoint y: 186, distance: 6.8
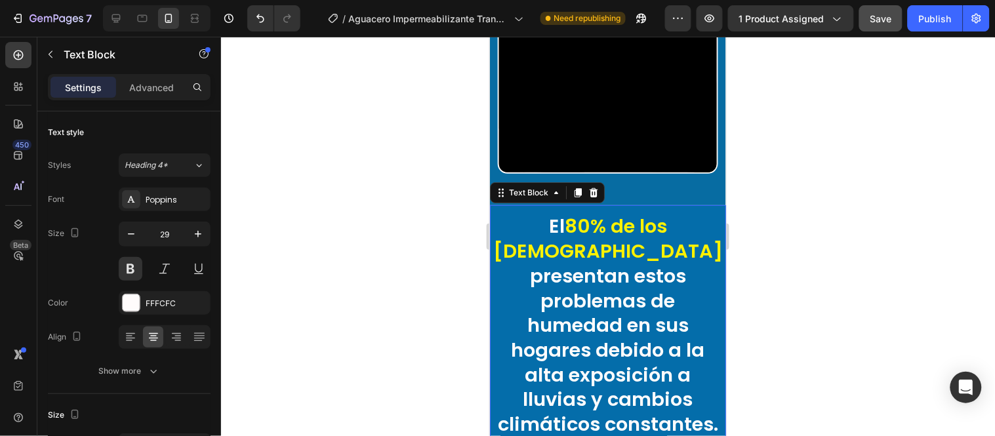
click at [635, 205] on div "El 80% de los colombianos presentan estos problemas de humedad en sus hogares d…" at bounding box center [607, 334] width 236 height 258
click at [156, 96] on div "Advanced" at bounding box center [152, 87] width 66 height 21
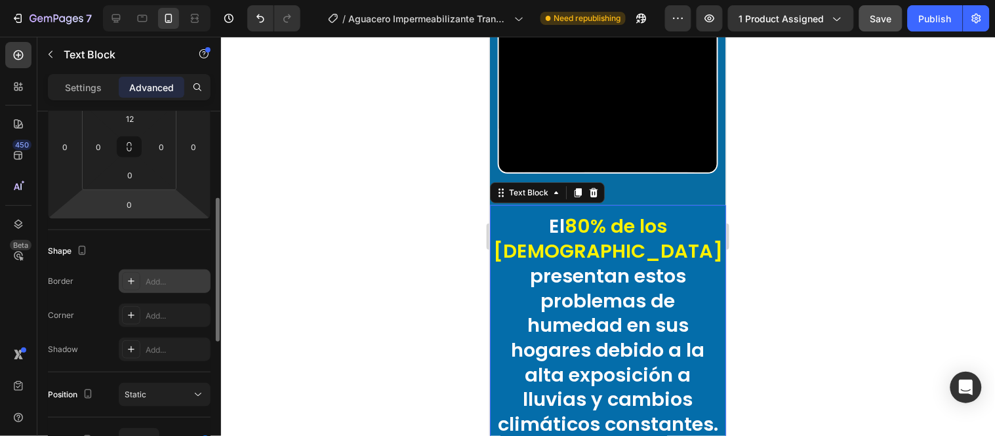
scroll to position [146, 0]
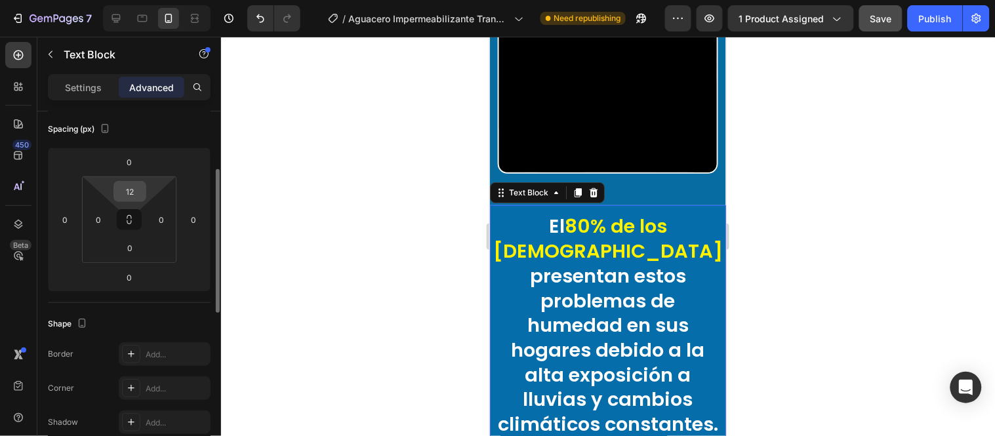
click at [128, 186] on input "12" at bounding box center [130, 192] width 26 height 20
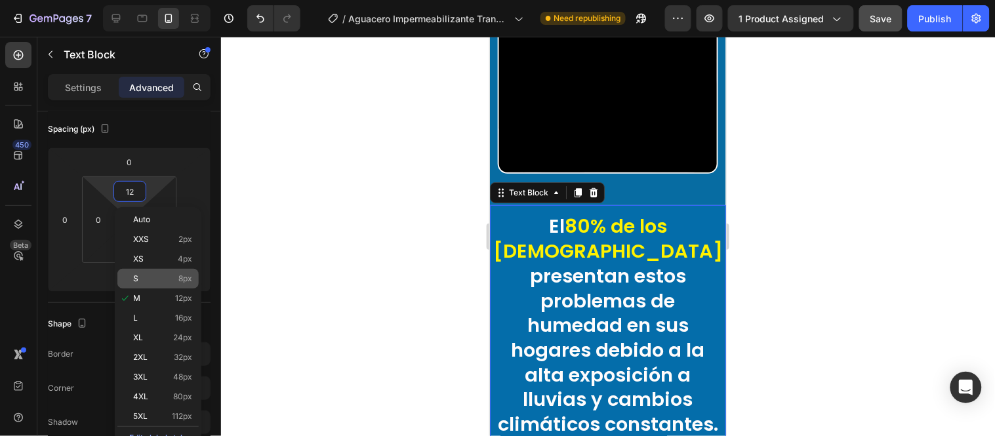
click at [157, 278] on p "S 8px" at bounding box center [162, 278] width 59 height 9
type input "8"
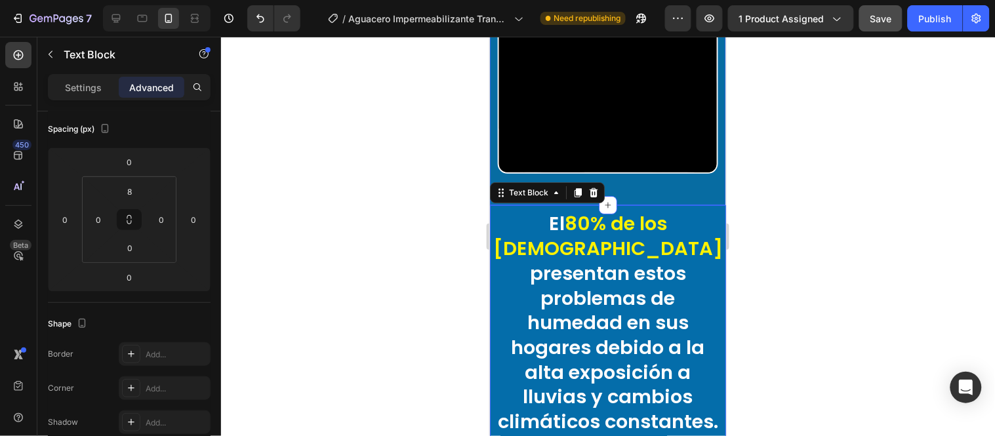
click at [640, 174] on div "Video Section 6" at bounding box center [607, 40] width 236 height 327
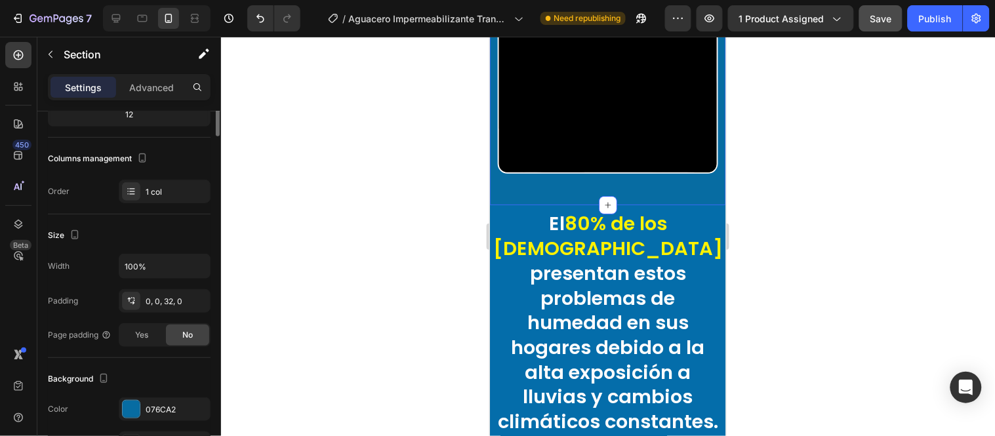
scroll to position [0, 0]
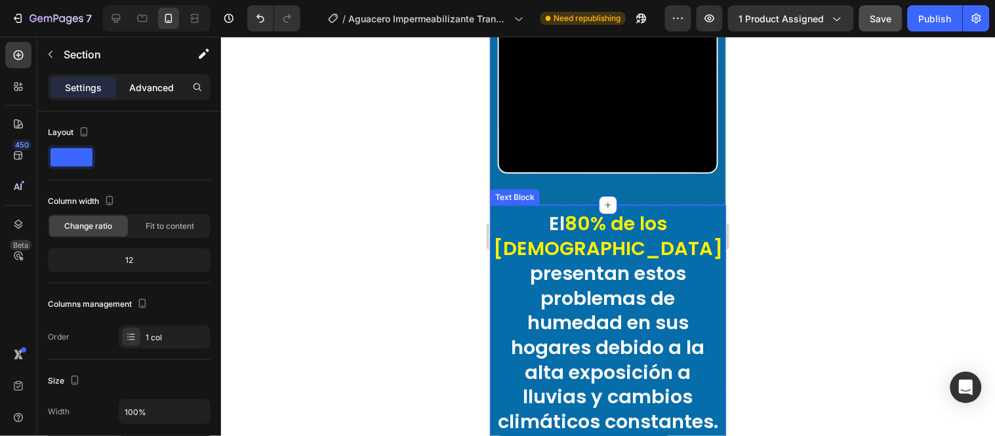
click at [142, 92] on p "Advanced" at bounding box center [151, 88] width 45 height 14
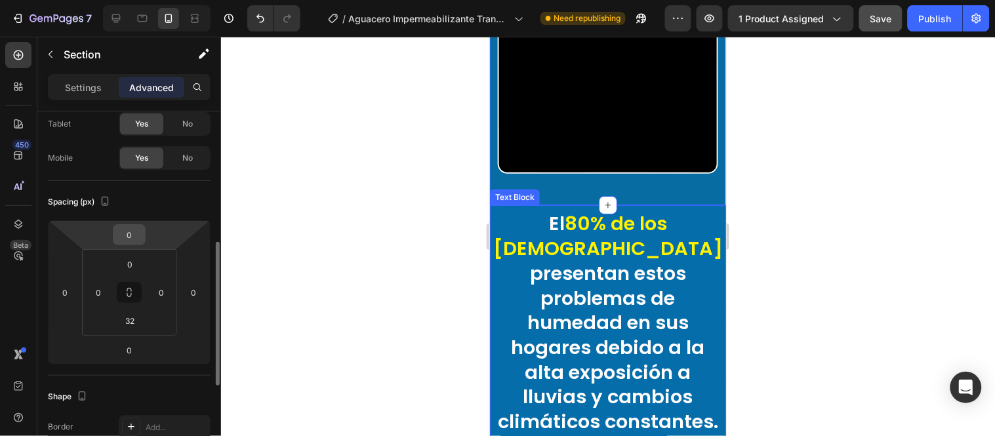
scroll to position [146, 0]
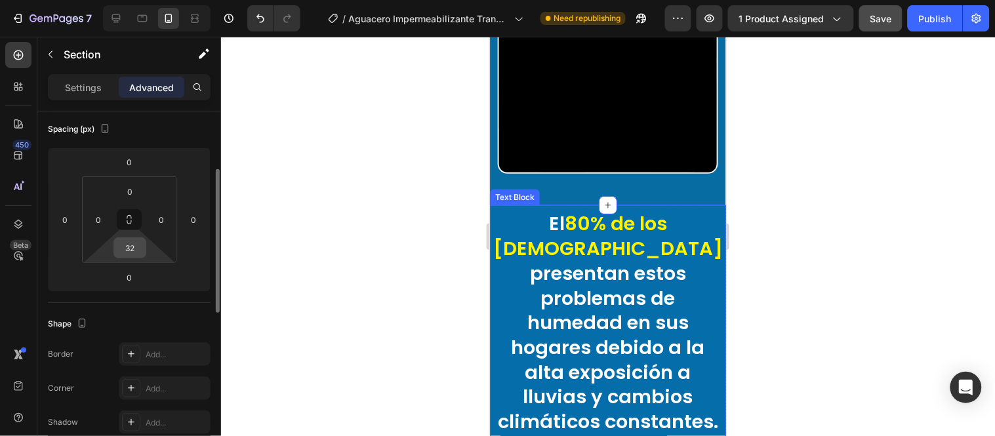
click at [127, 246] on input "32" at bounding box center [130, 248] width 26 height 20
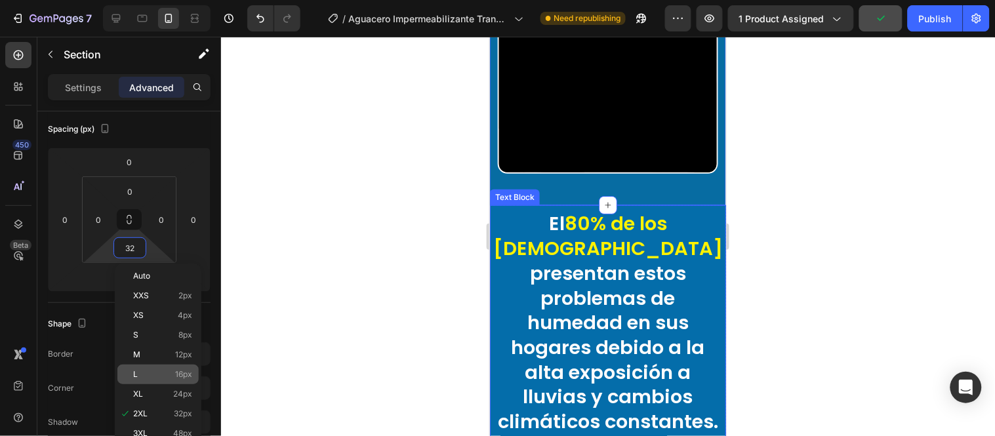
click at [146, 369] on div "L 16px" at bounding box center [157, 375] width 81 height 20
type input "16"
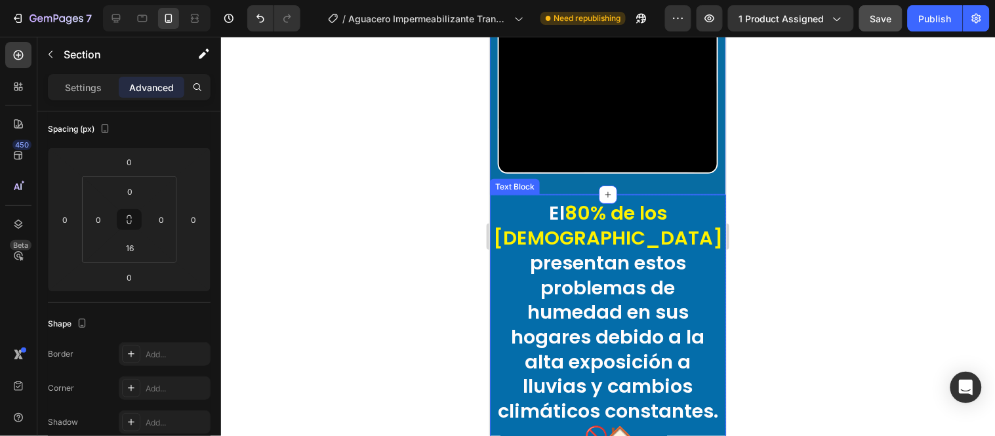
click at [352, 247] on div at bounding box center [608, 236] width 774 height 399
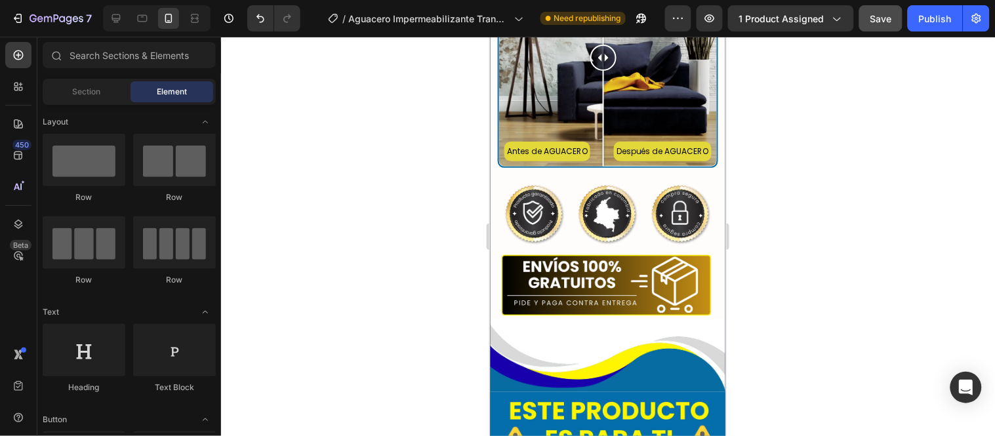
scroll to position [3134, 0]
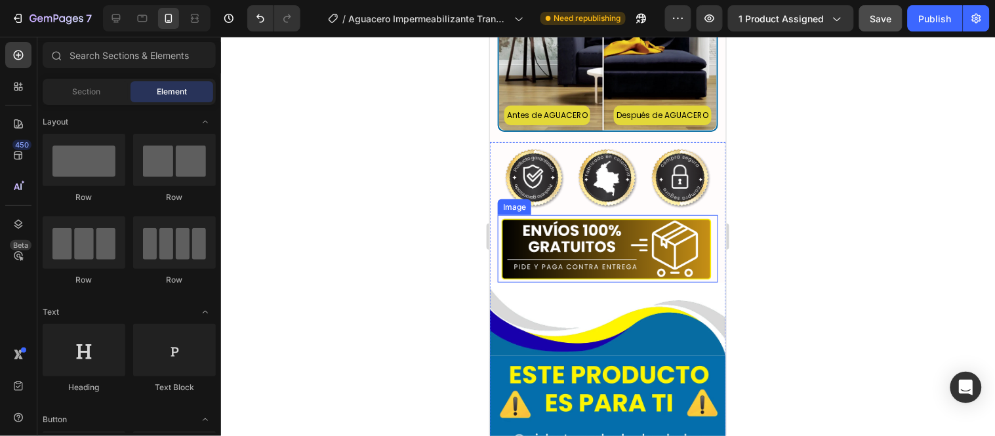
click at [515, 213] on div "Image" at bounding box center [514, 207] width 28 height 12
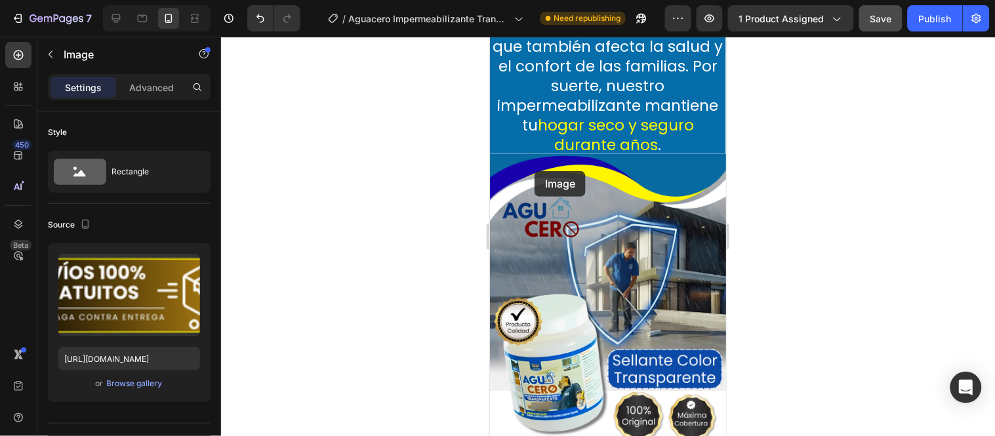
scroll to position [1968, 0]
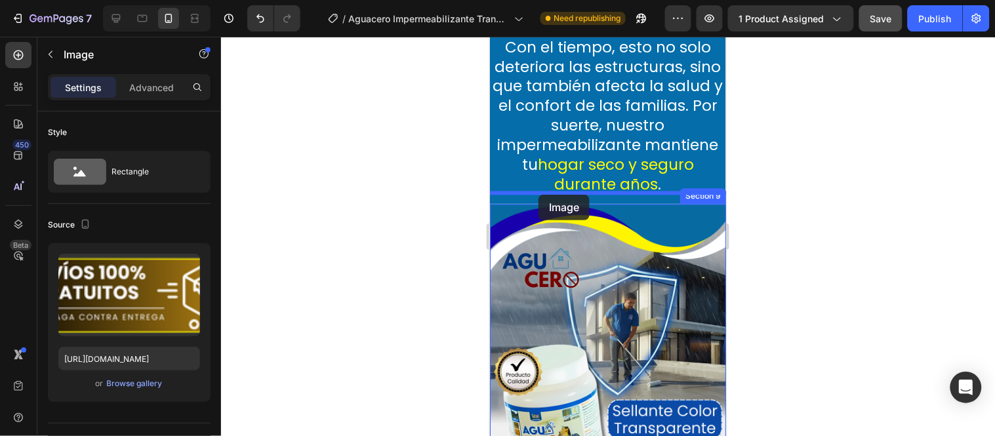
drag, startPoint x: 533, startPoint y: 171, endPoint x: 538, endPoint y: 194, distance: 22.8
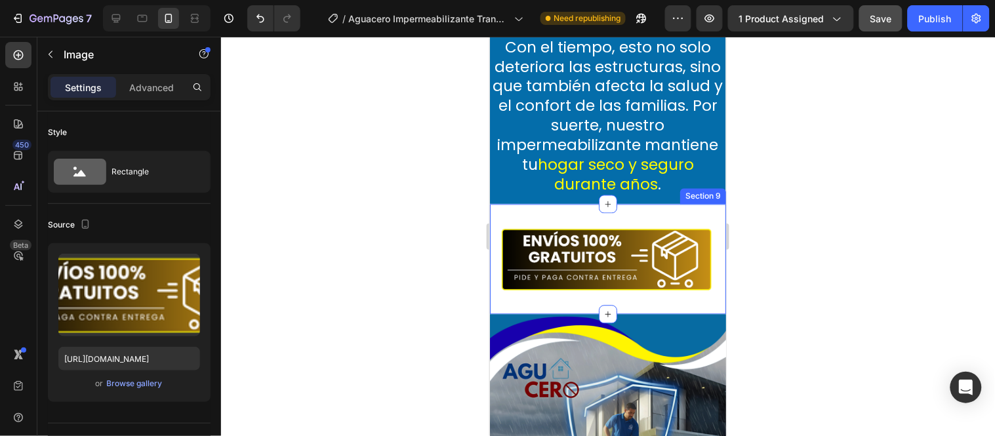
click at [569, 203] on div "Image 0 Section 9" at bounding box center [607, 258] width 236 height 110
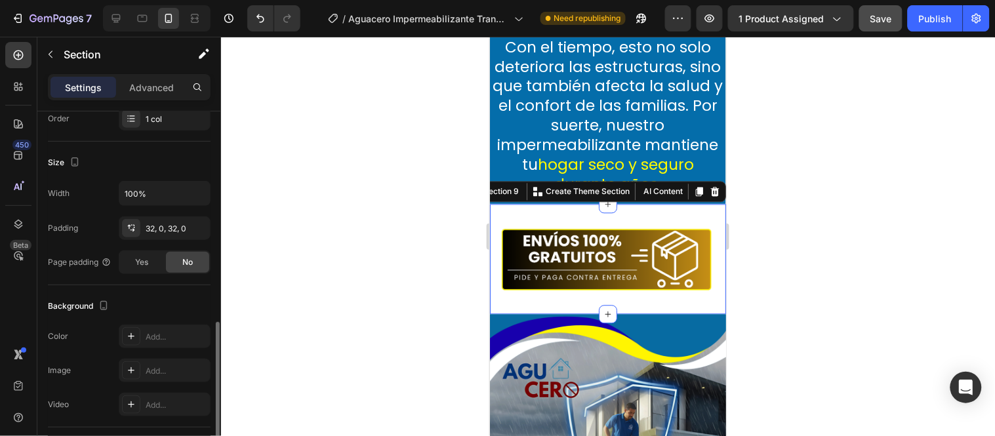
scroll to position [291, 0]
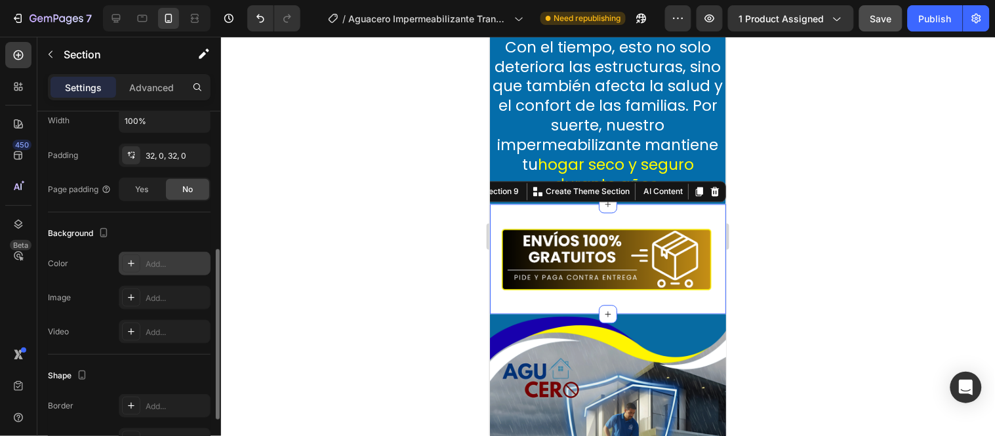
click at [167, 258] on div "Add..." at bounding box center [177, 264] width 62 height 12
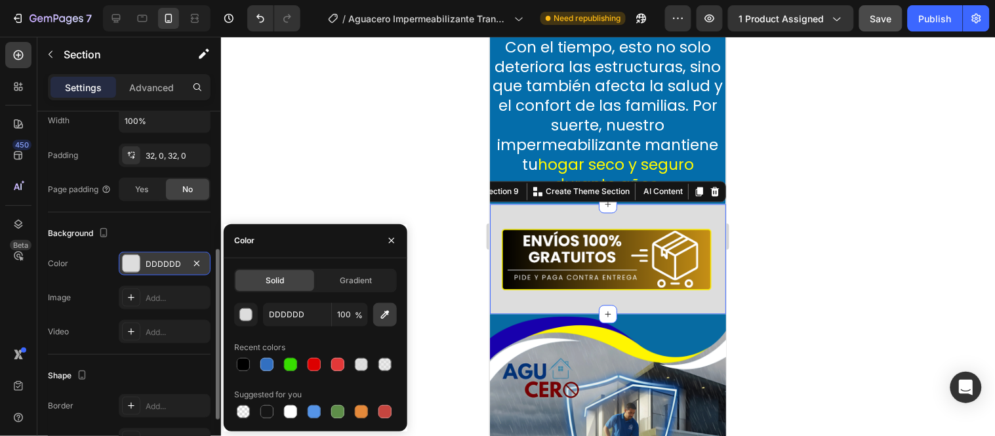
click at [379, 317] on icon "button" at bounding box center [384, 314] width 13 height 13
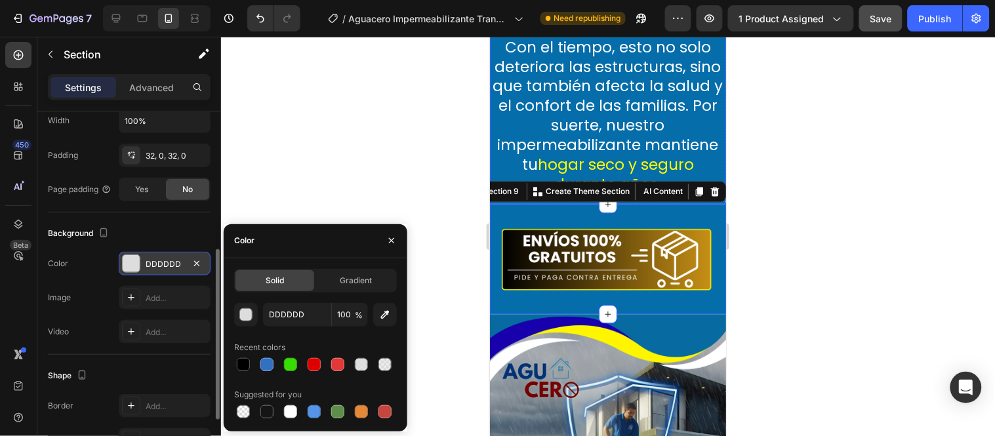
type input "046DAA"
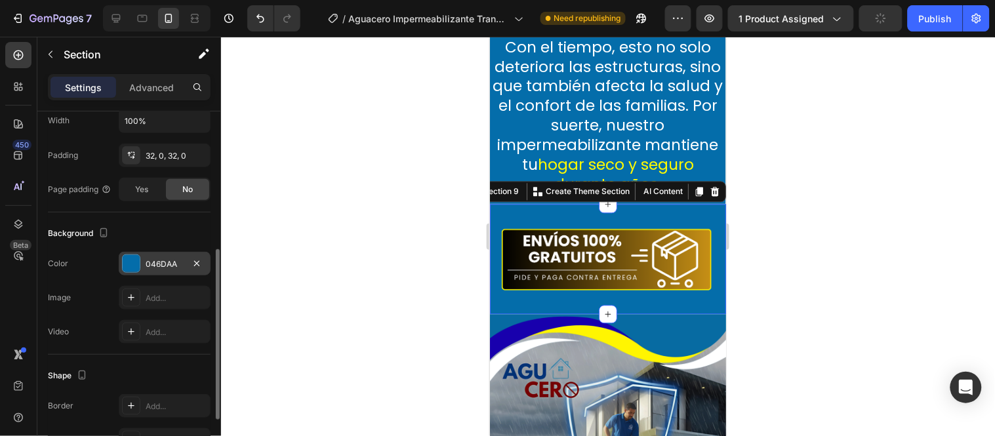
click at [422, 198] on div at bounding box center [608, 236] width 774 height 399
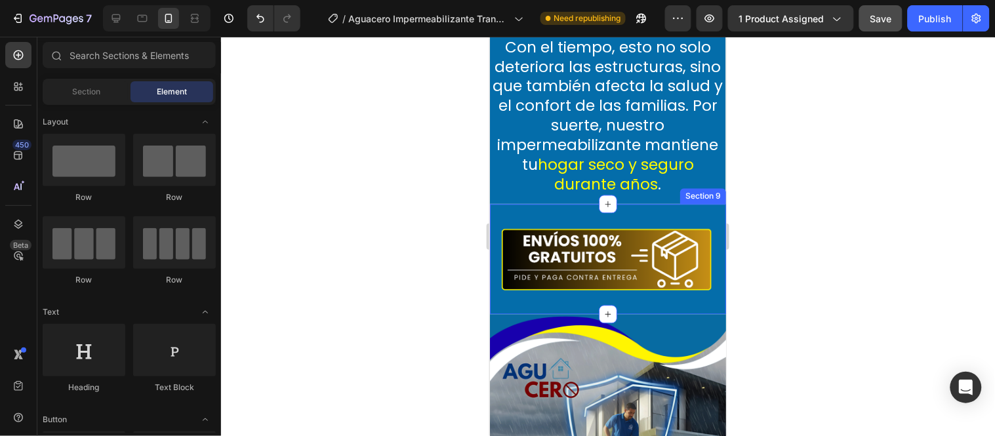
click at [612, 203] on div "Image Section 9" at bounding box center [607, 258] width 236 height 110
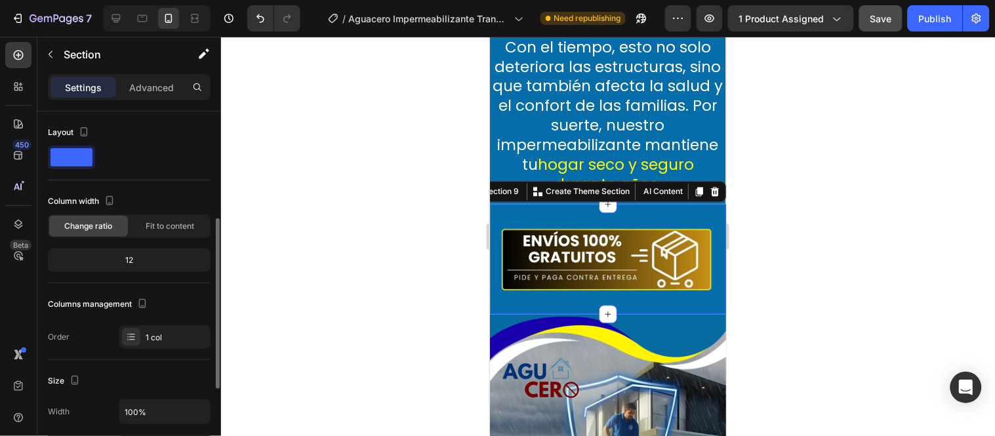
scroll to position [146, 0]
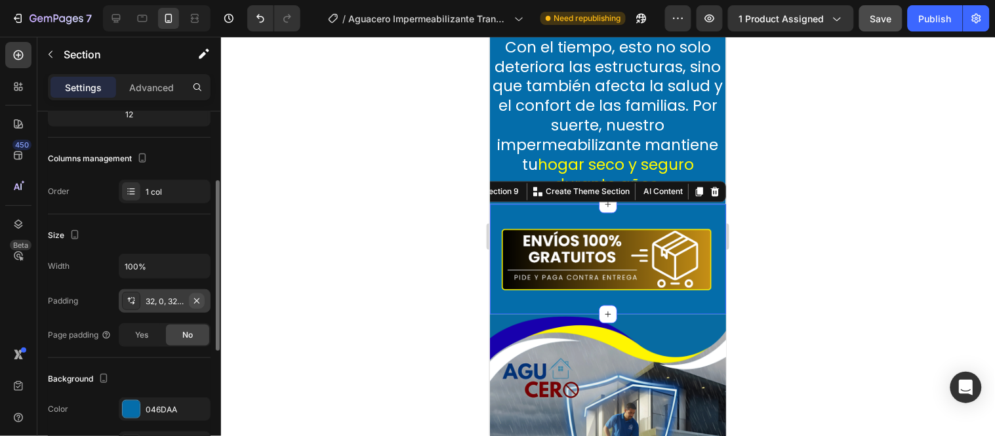
click at [194, 302] on icon "button" at bounding box center [197, 301] width 10 height 10
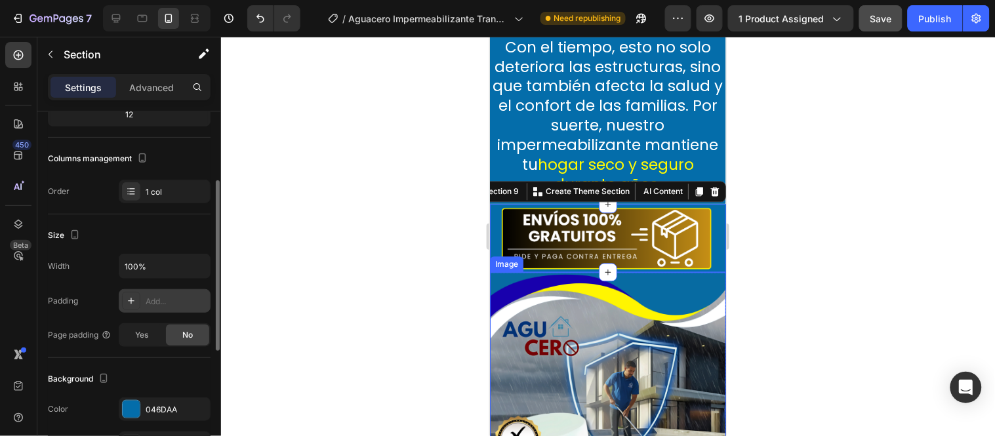
click at [790, 258] on div at bounding box center [608, 236] width 774 height 399
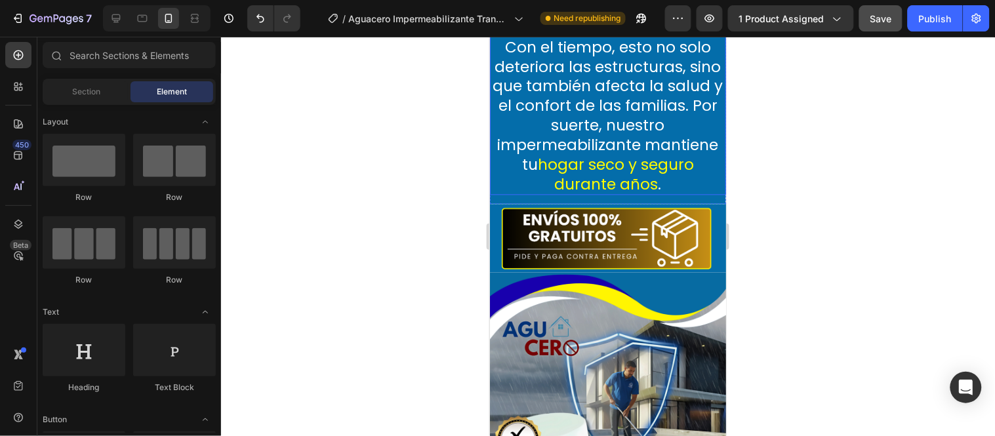
scroll to position [2041, 0]
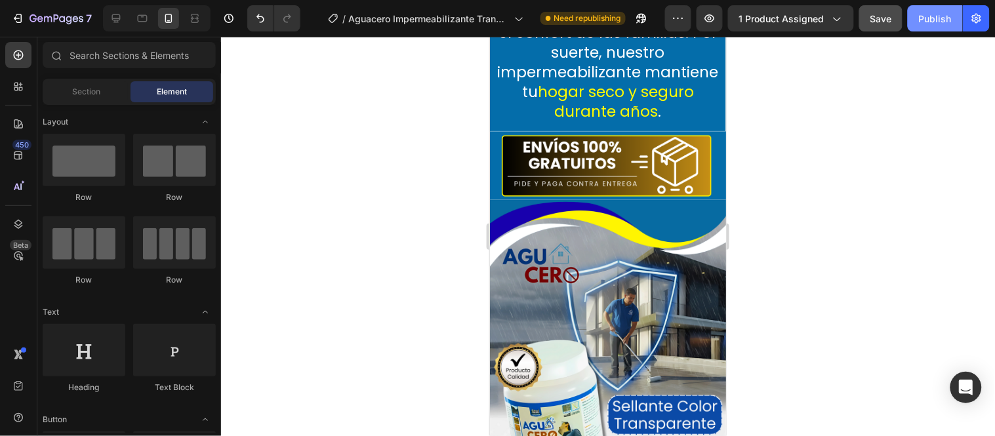
click at [952, 18] on div "Publish" at bounding box center [935, 19] width 33 height 14
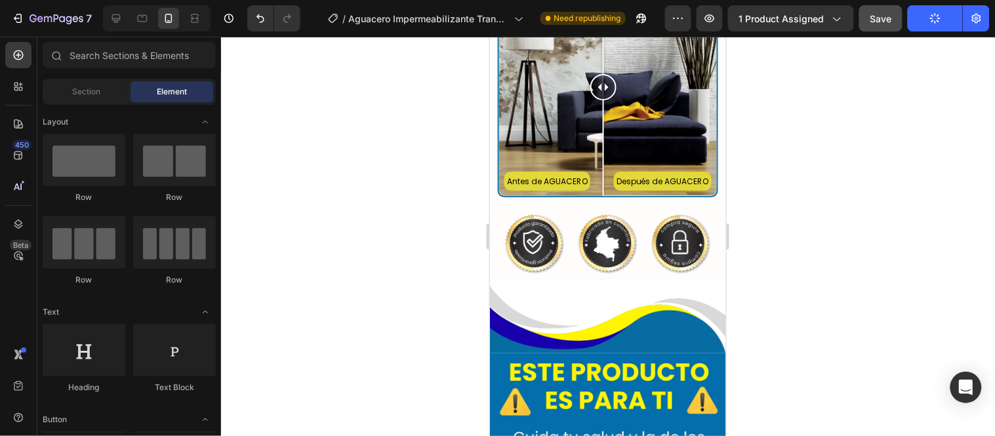
scroll to position [3134, 0]
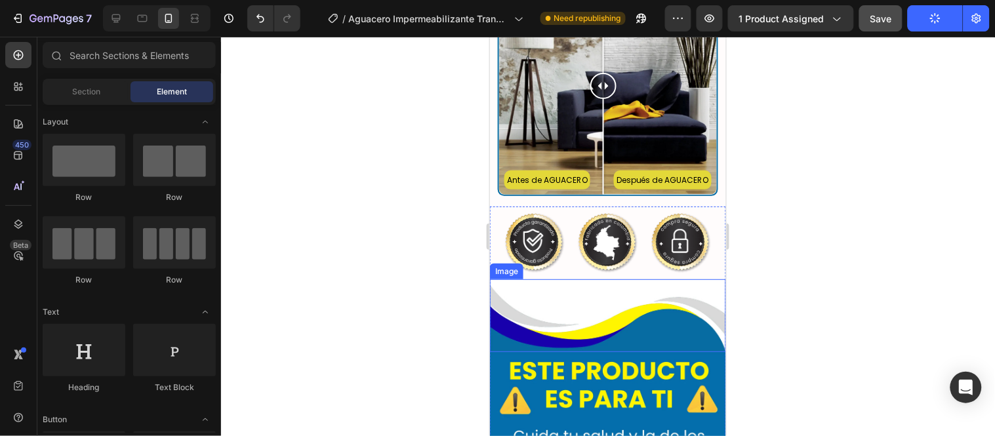
click at [586, 293] on img at bounding box center [607, 315] width 236 height 73
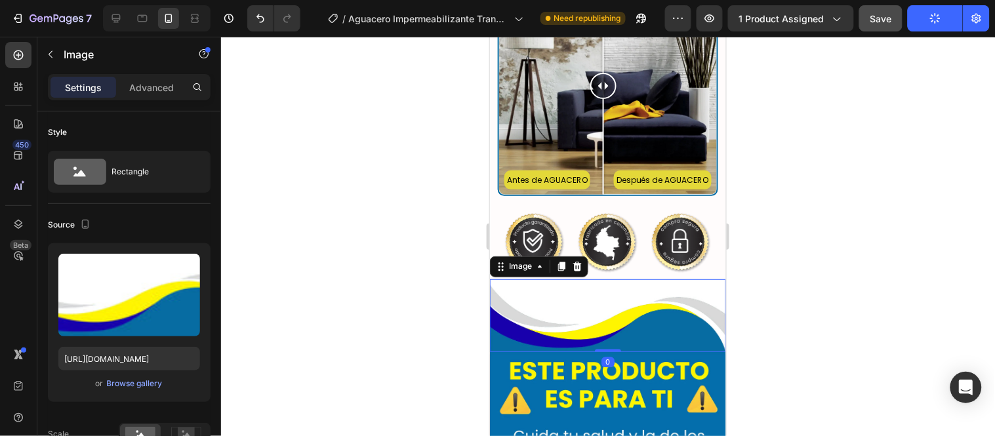
click at [803, 259] on div at bounding box center [608, 236] width 774 height 399
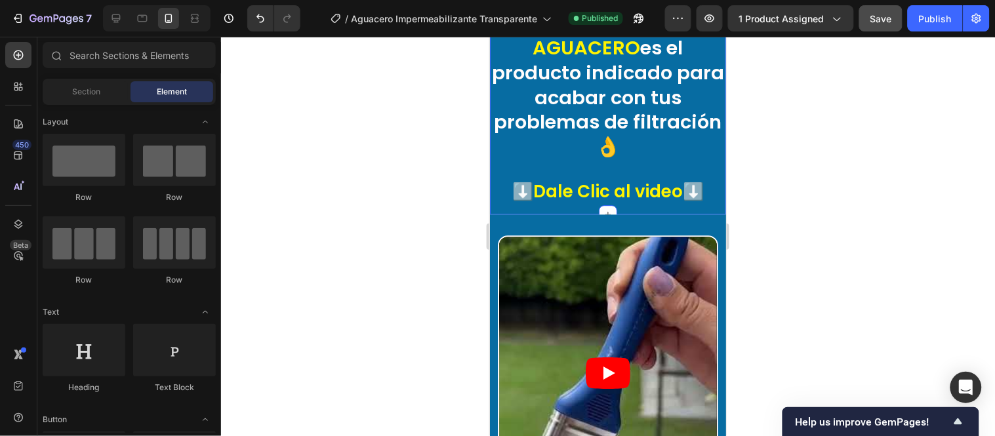
scroll to position [802, 0]
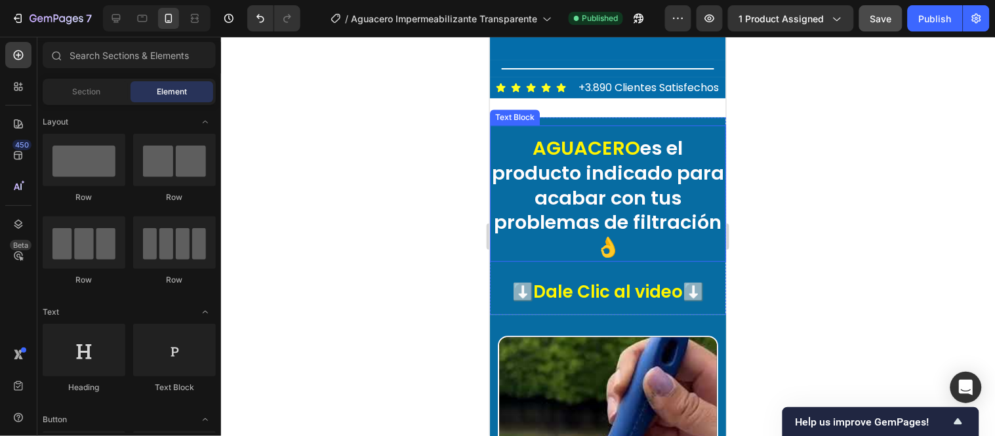
click at [661, 237] on p "AGUACERO es el producto indicado para acabar con tus problemas de filtración👌" at bounding box center [608, 198] width 234 height 124
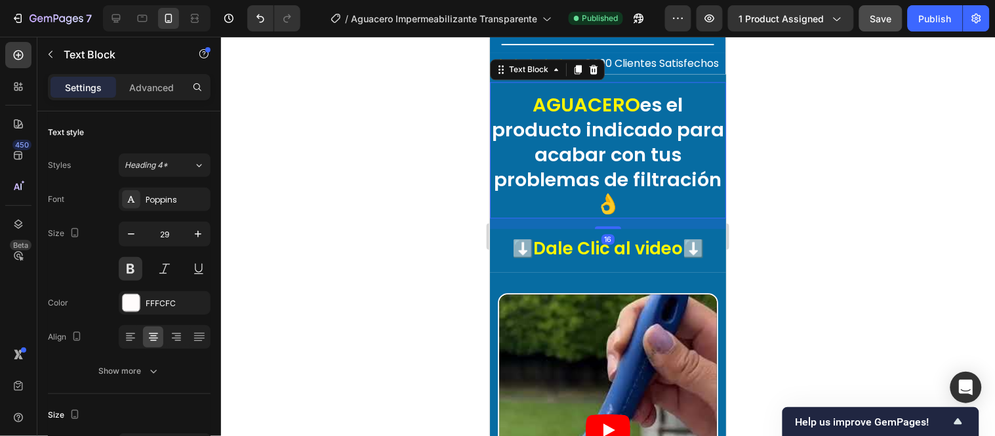
click at [659, 216] on p "AGUACERO es el producto indicado para acabar con tus problemas de filtración👌" at bounding box center [608, 154] width 234 height 124
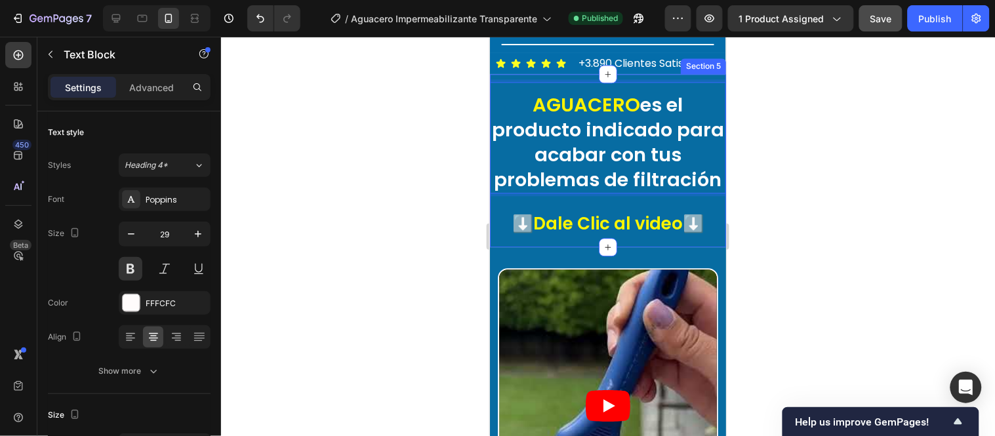
click at [662, 247] on div "AGUACERO es el producto indicado para acabar con tus problemas de filtración Te…" at bounding box center [607, 159] width 236 height 173
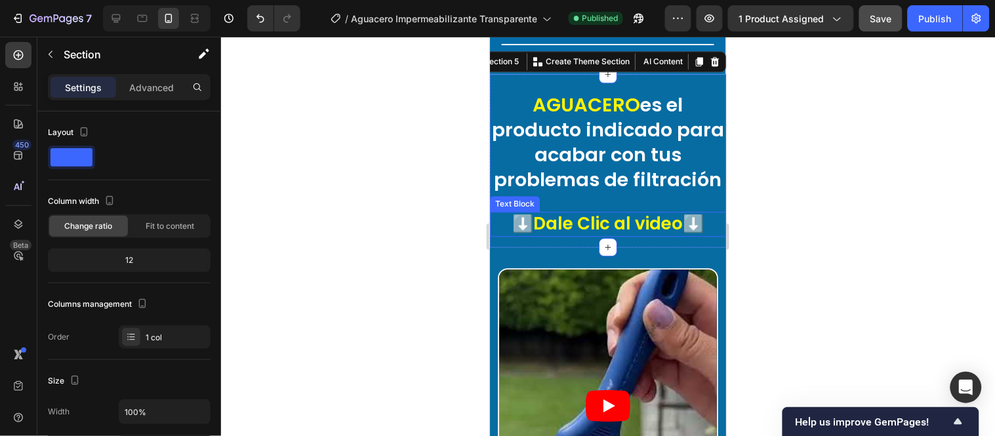
click at [653, 235] on p "⬇️Dale Clic al video⬇️" at bounding box center [608, 224] width 234 height 22
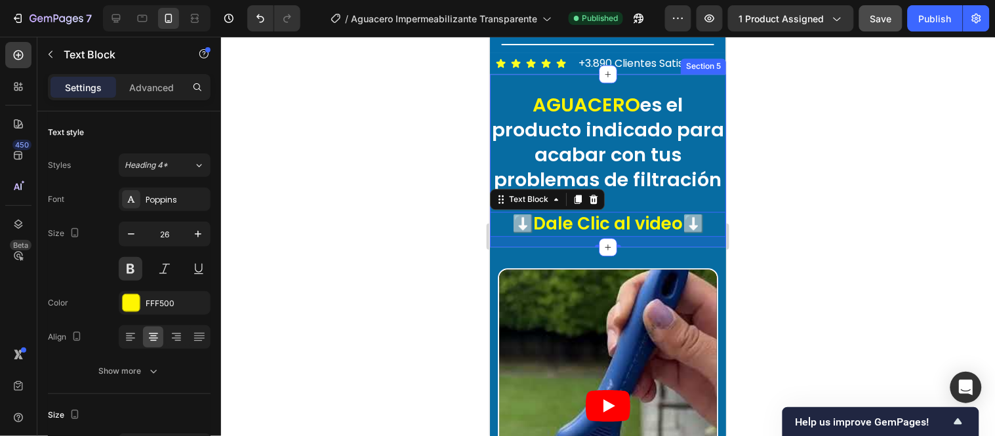
click at [625, 192] on p "AGUACERO es el producto indicado para acabar con tus problemas de filtración" at bounding box center [608, 141] width 234 height 99
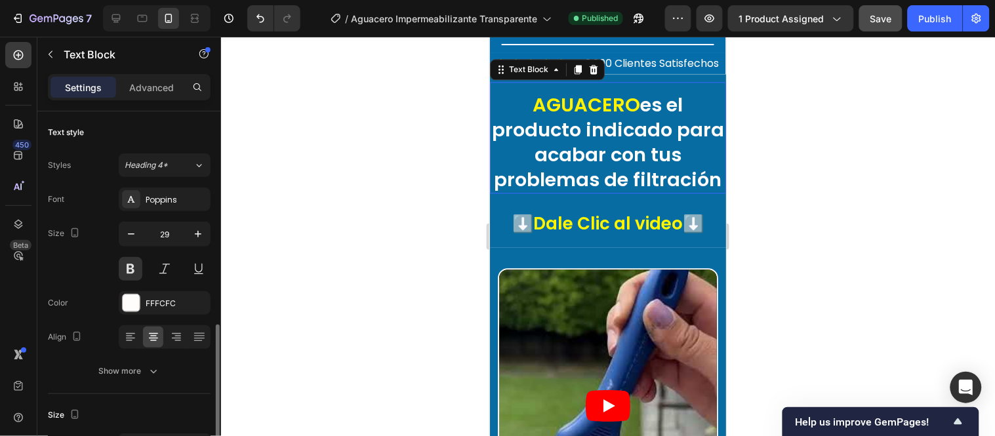
scroll to position [146, 0]
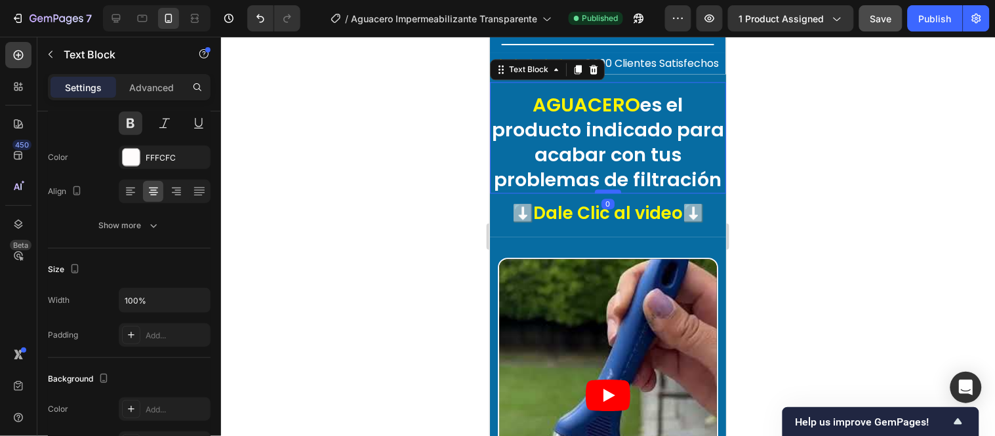
drag, startPoint x: 604, startPoint y: 271, endPoint x: 603, endPoint y: 257, distance: 13.8
click at [603, 193] on div at bounding box center [607, 191] width 26 height 4
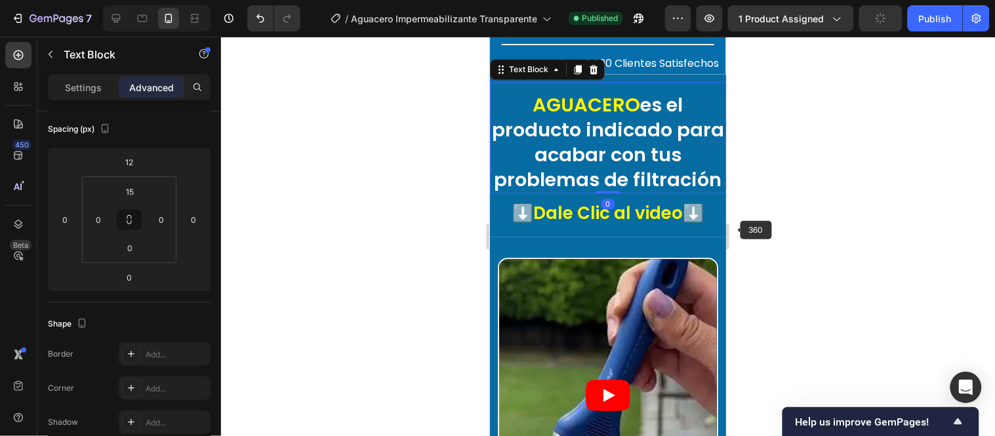
click at [743, 213] on div at bounding box center [608, 236] width 774 height 399
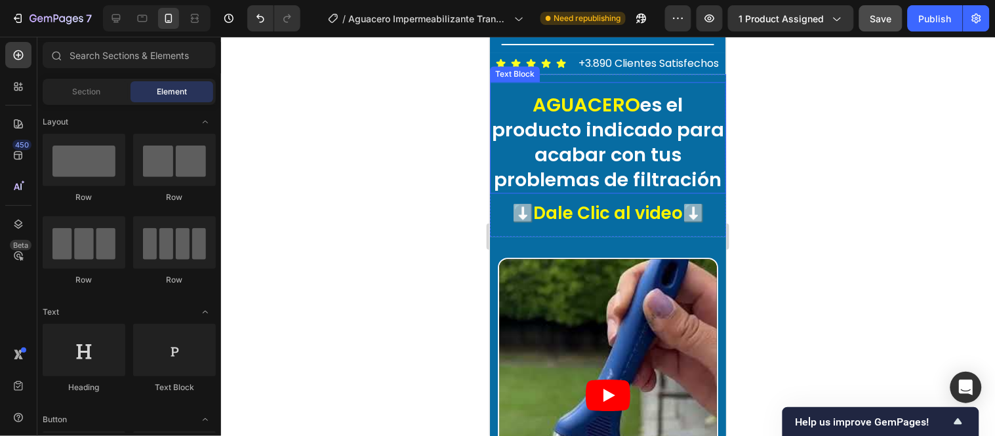
click at [520, 140] on p "AGUACERO es el producto indicado para acabar con tus problemas de filtración" at bounding box center [608, 141] width 234 height 99
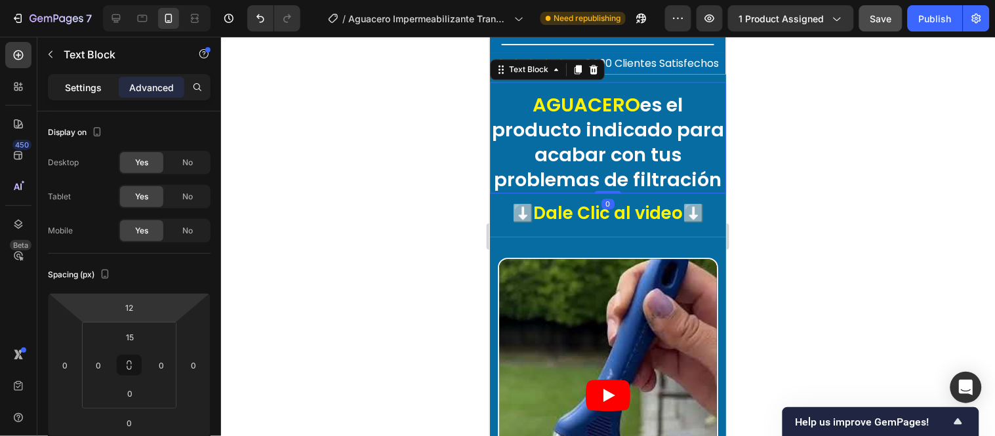
click at [99, 88] on p "Settings" at bounding box center [83, 88] width 37 height 14
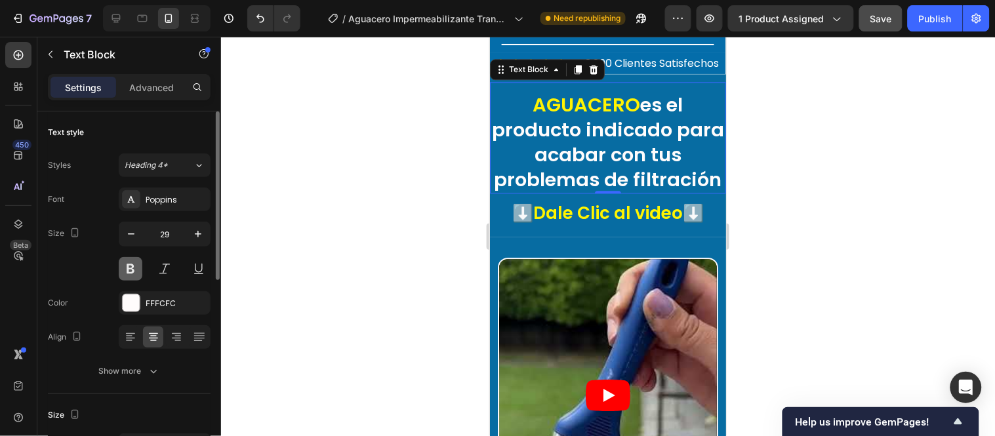
click at [135, 258] on button at bounding box center [131, 269] width 24 height 24
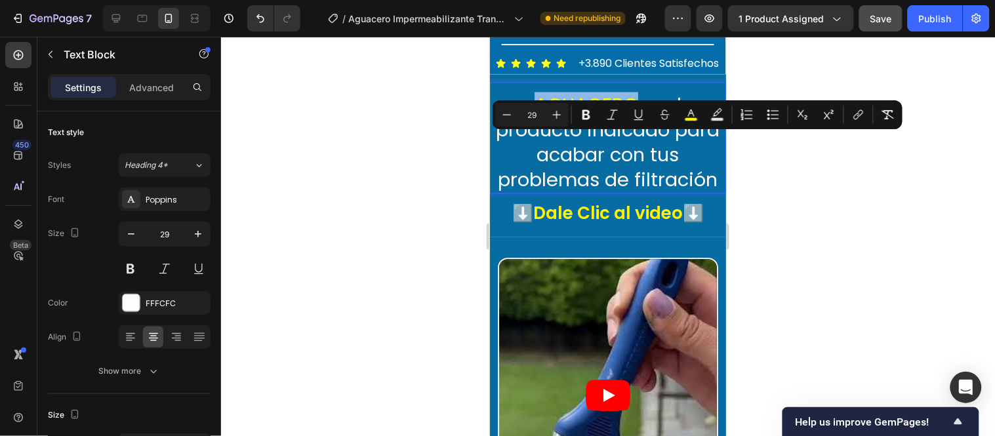
drag, startPoint x: 518, startPoint y: 145, endPoint x: 626, endPoint y: 148, distance: 108.3
click at [626, 148] on p "AGUACERO es el producto indicado para acabar con tus problemas de filtración" at bounding box center [608, 141] width 234 height 99
click at [581, 119] on icon "Editor contextual toolbar" at bounding box center [586, 114] width 13 height 13
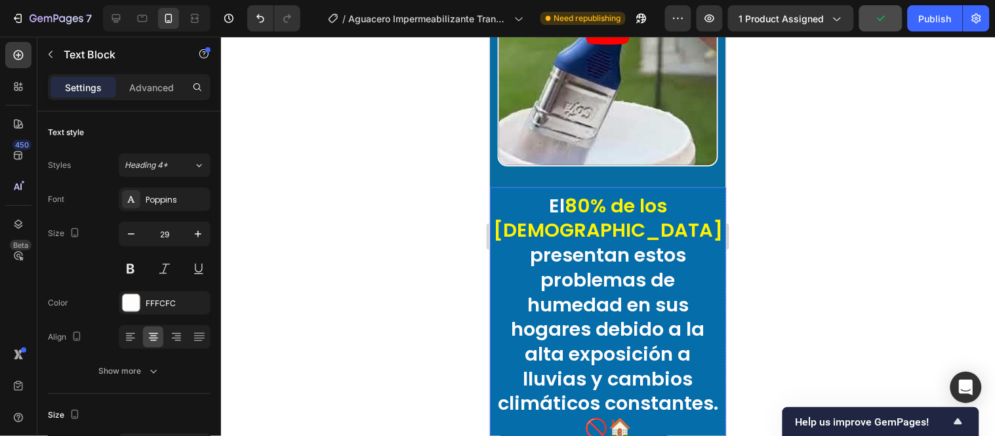
scroll to position [1238, 0]
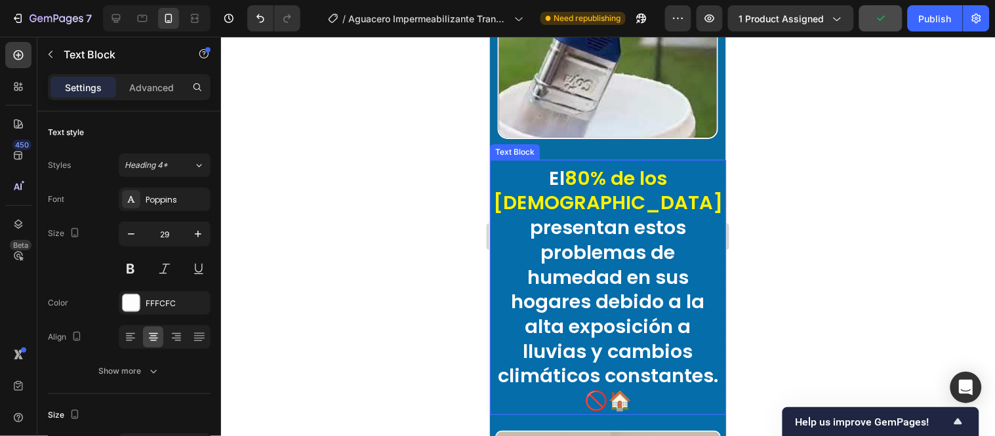
click at [623, 207] on p "El 80% de los [DEMOGRAPHIC_DATA] presentan estos problemas de humedad en sus ho…" at bounding box center [608, 289] width 234 height 247
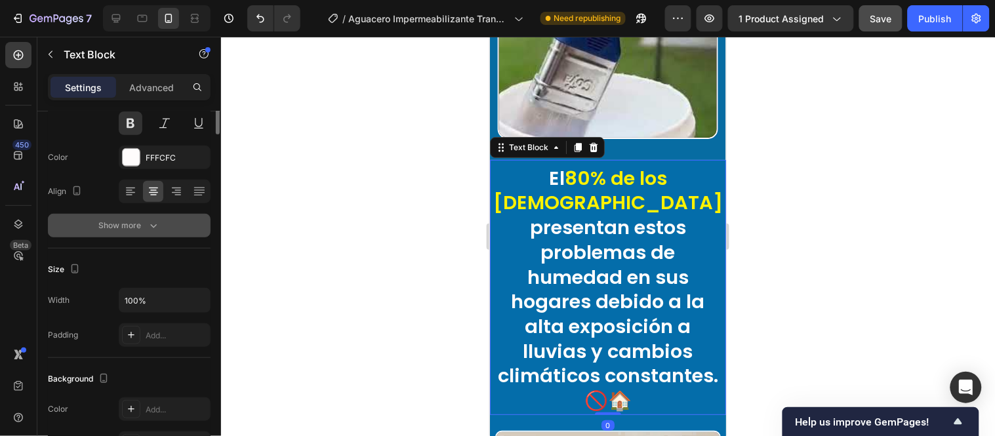
scroll to position [0, 0]
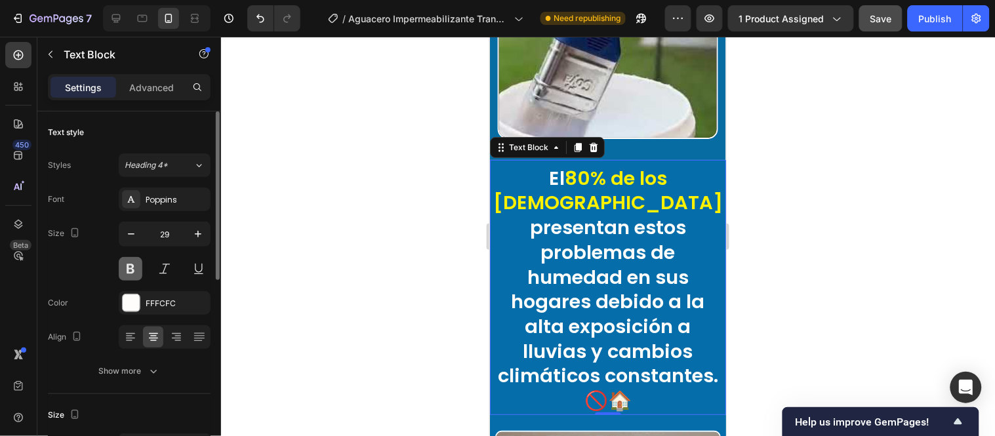
click at [138, 277] on button at bounding box center [131, 269] width 24 height 24
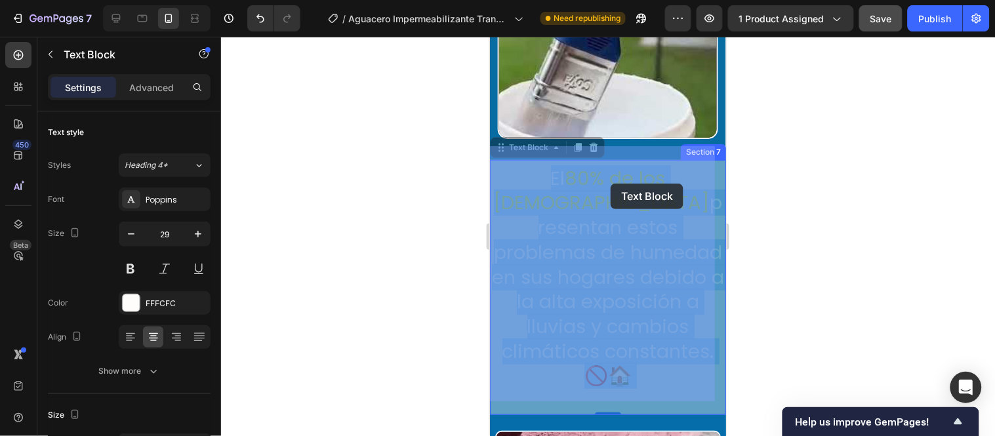
drag, startPoint x: 556, startPoint y: 161, endPoint x: 610, endPoint y: 183, distance: 58.2
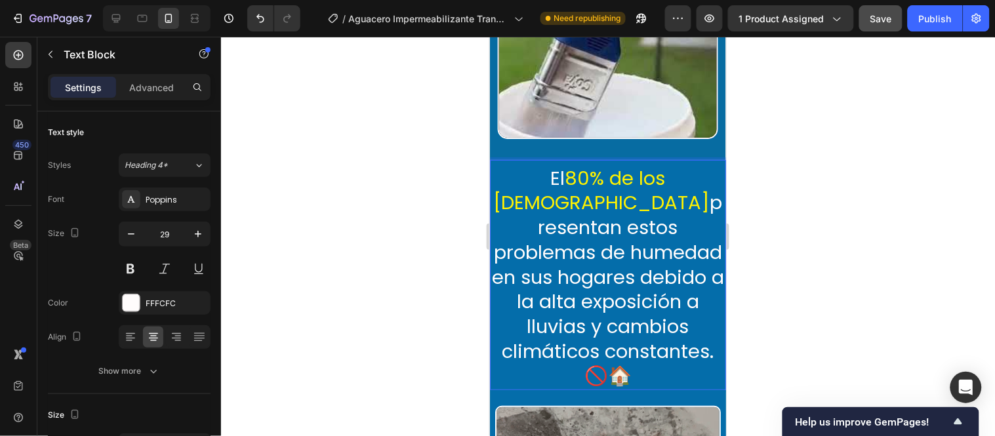
click at [563, 165] on span "80% de los [DEMOGRAPHIC_DATA]" at bounding box center [601, 190] width 216 height 51
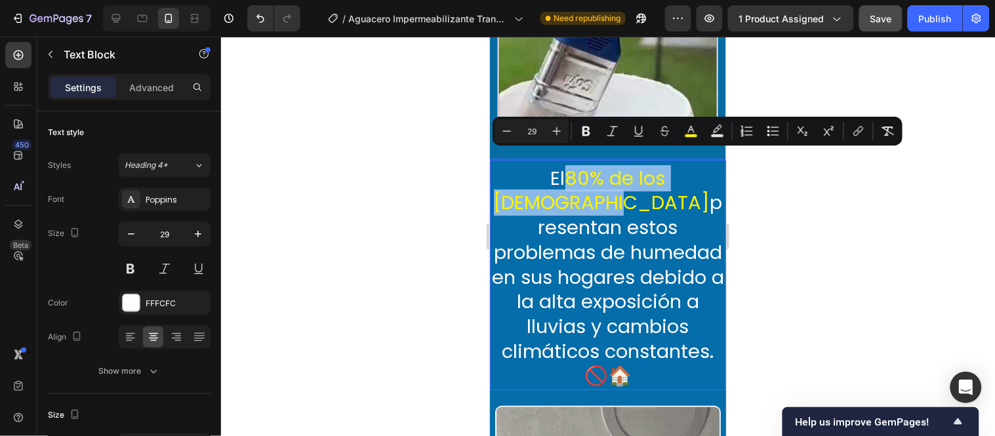
drag, startPoint x: 563, startPoint y: 162, endPoint x: 652, endPoint y: 188, distance: 93.0
click at [652, 188] on span "80% de los [DEMOGRAPHIC_DATA]" at bounding box center [601, 190] width 216 height 51
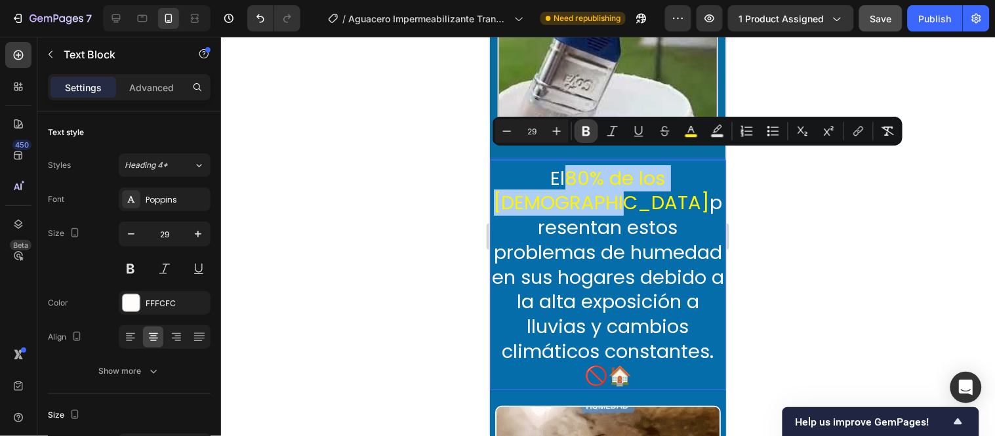
click at [590, 132] on icon "Editor contextual toolbar" at bounding box center [586, 131] width 13 height 13
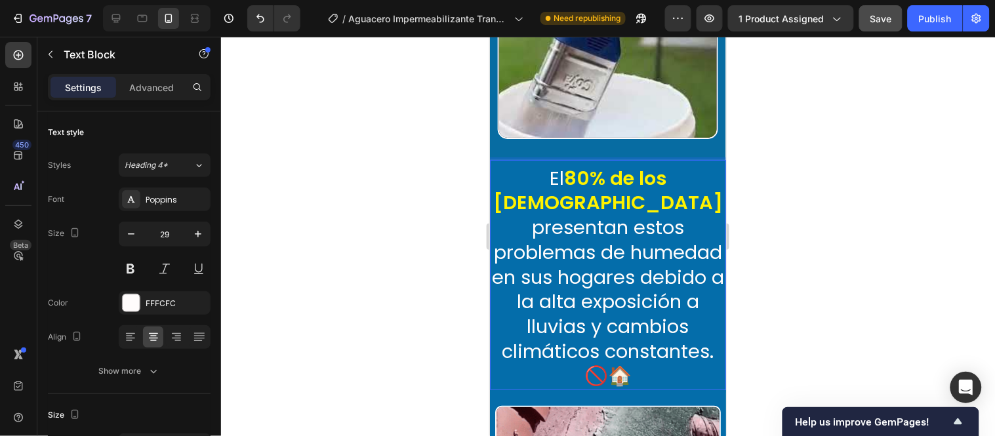
click at [676, 251] on p "El 80% de los [DEMOGRAPHIC_DATA] presentan estos problemas de humedad en sus ho…" at bounding box center [608, 277] width 234 height 222
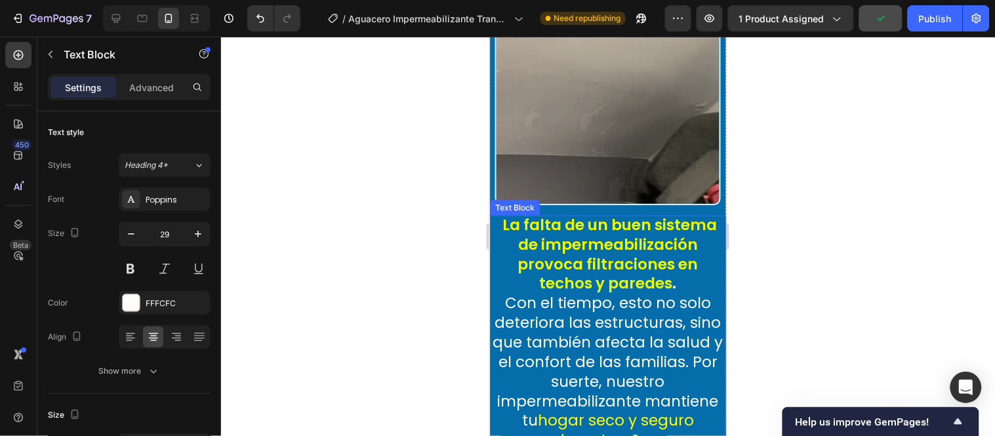
scroll to position [1782, 0]
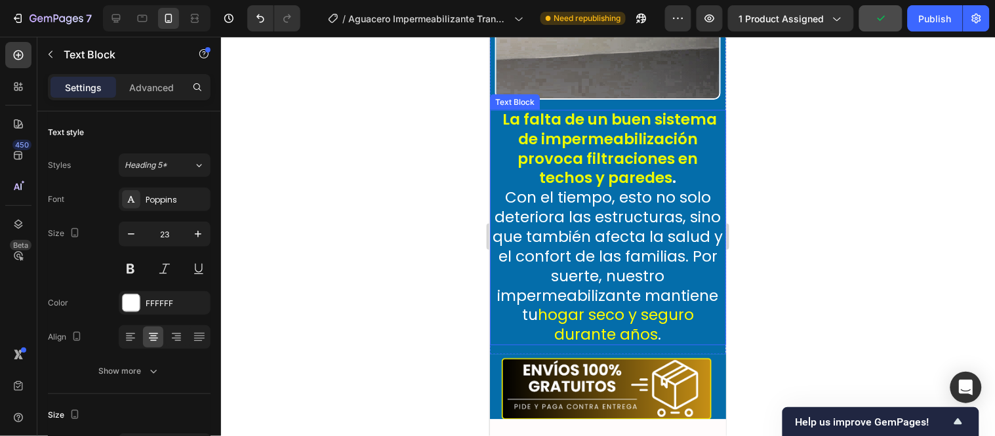
click at [668, 247] on p "La falta de un buen sistema de impermeabilización provoca filtraciones en techo…" at bounding box center [607, 227] width 236 height 235
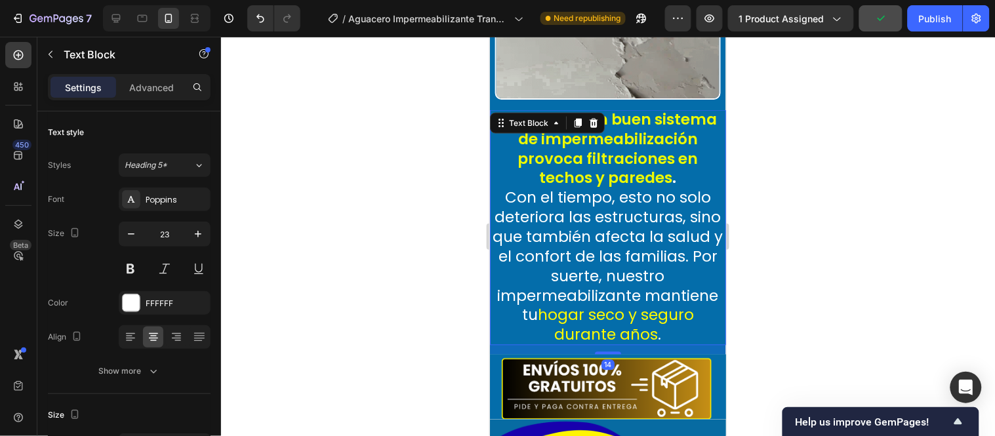
scroll to position [1822, 0]
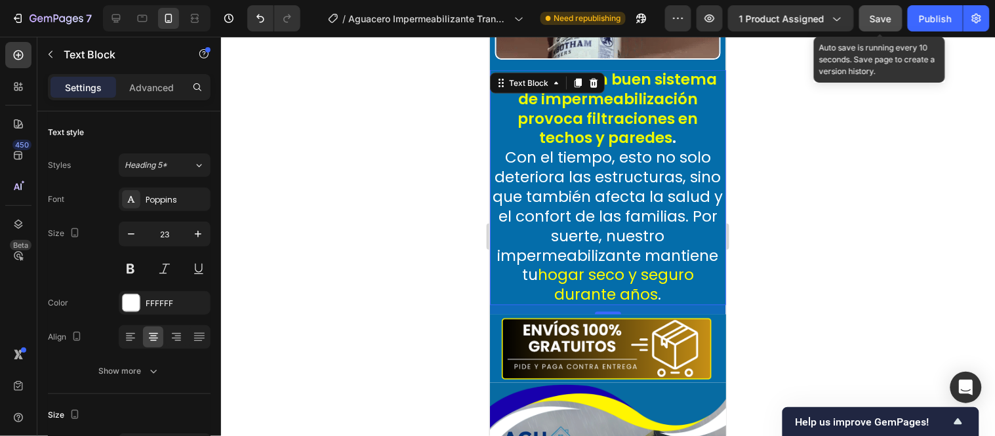
click at [874, 14] on span "Save" at bounding box center [881, 18] width 22 height 11
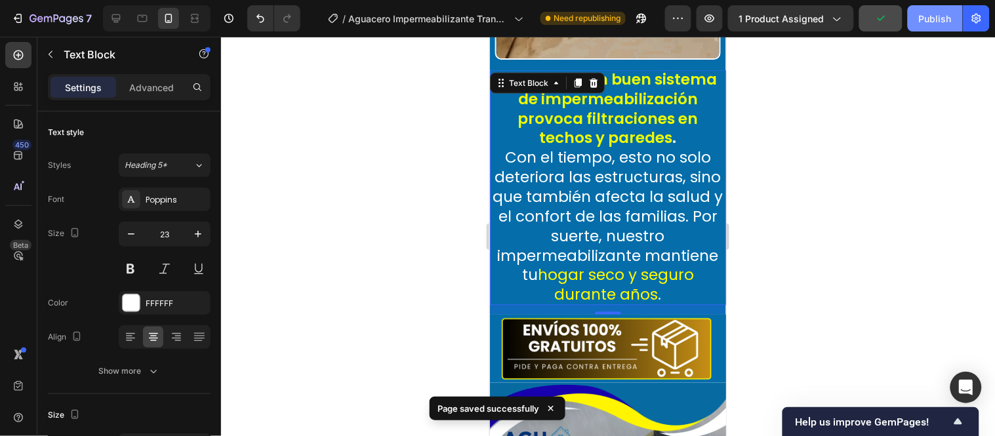
click at [925, 18] on div "Publish" at bounding box center [935, 19] width 33 height 14
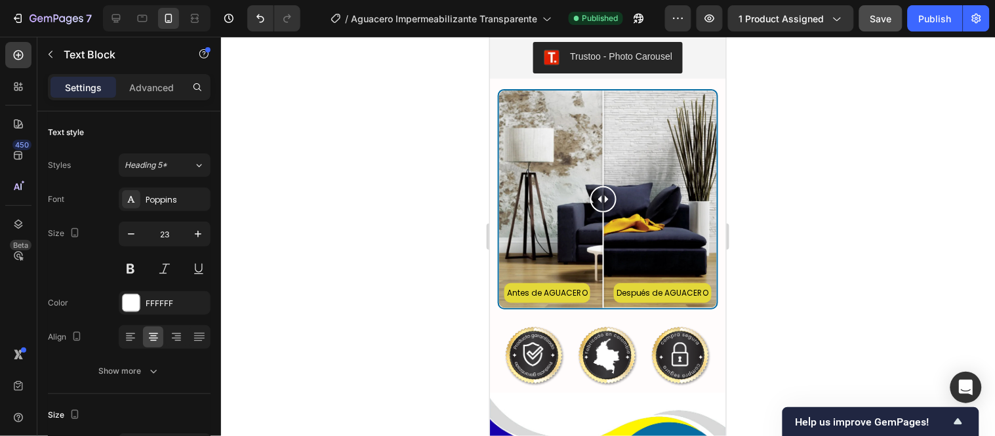
scroll to position [2988, 0]
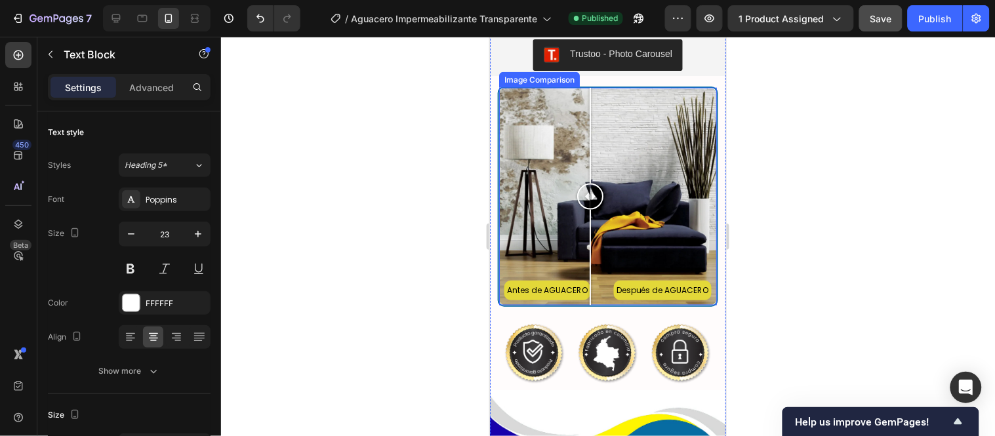
click at [589, 153] on div at bounding box center [590, 196] width 26 height 218
click at [549, 85] on div "Image Comparison" at bounding box center [538, 79] width 75 height 12
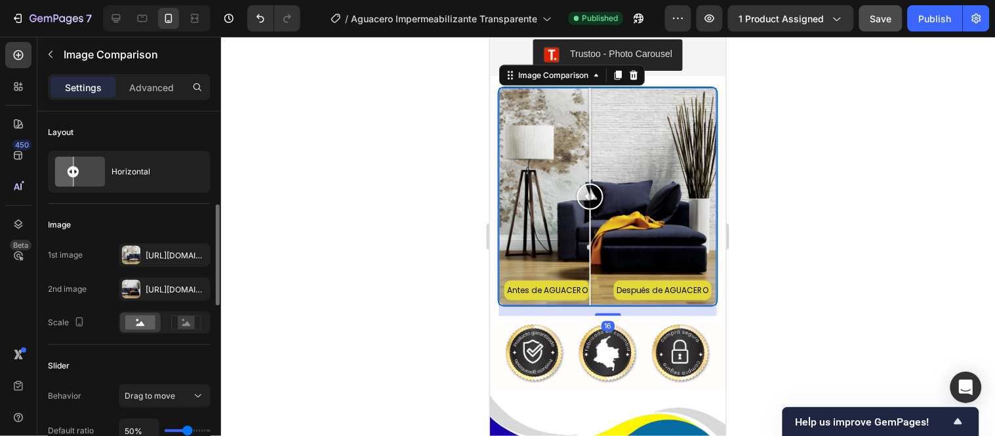
scroll to position [73, 0]
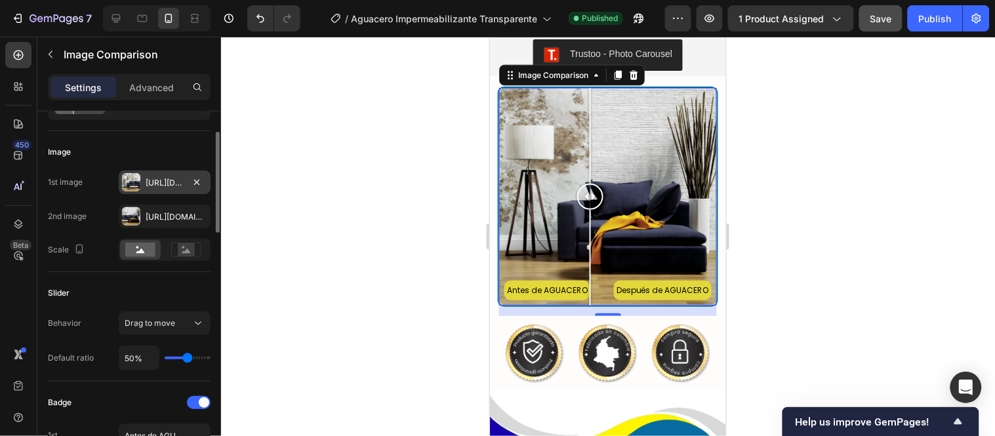
click at [157, 184] on div "Https://cdn.Shopify.Com/s/files/1/0771/9134/8438/files/gempages_585163944478376…" at bounding box center [165, 183] width 38 height 12
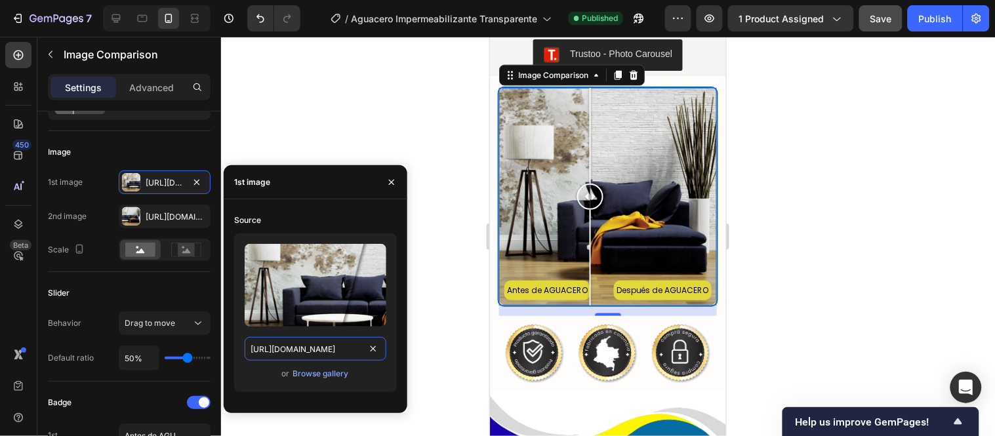
click at [314, 355] on input "https://cdn.shopify.com/s/files/1/0771/9134/8438/files/gempages_585163944478376…" at bounding box center [316, 349] width 142 height 24
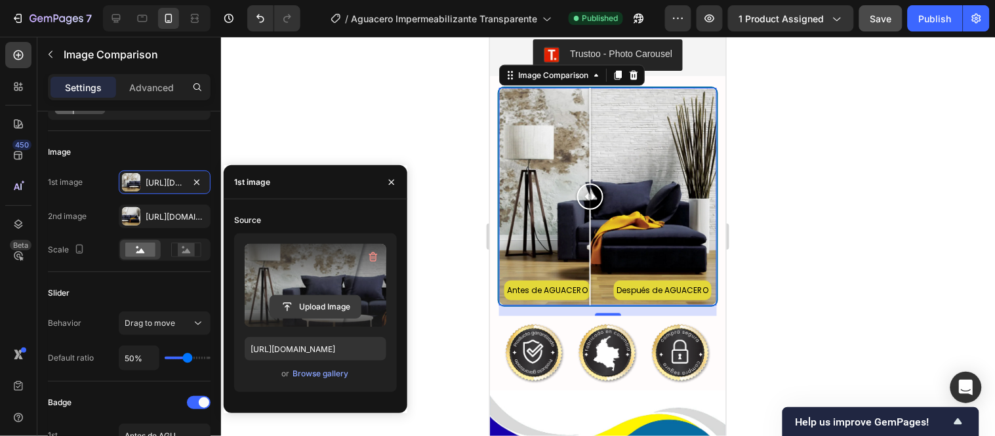
click at [345, 304] on input "file" at bounding box center [315, 307] width 91 height 22
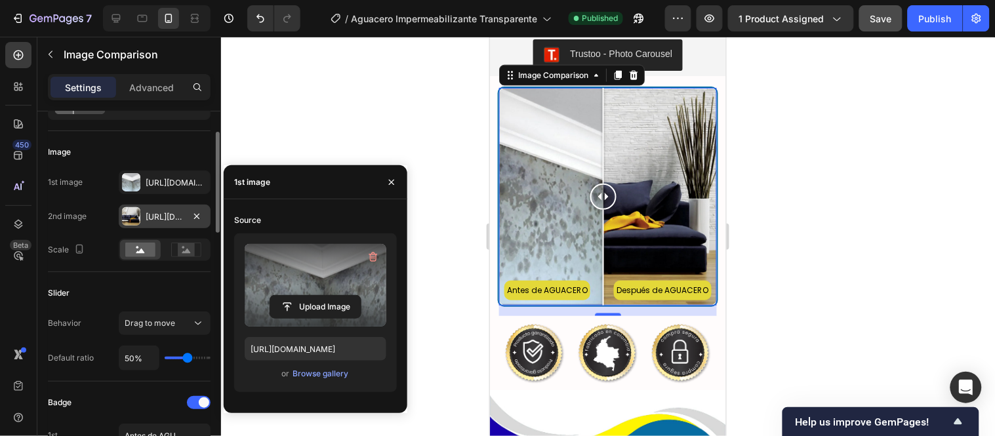
click at [157, 218] on div "Https://cdn.Shopify.Com/s/files/1/0771/9134/8438/files/gempages_585163944478376…" at bounding box center [165, 217] width 38 height 12
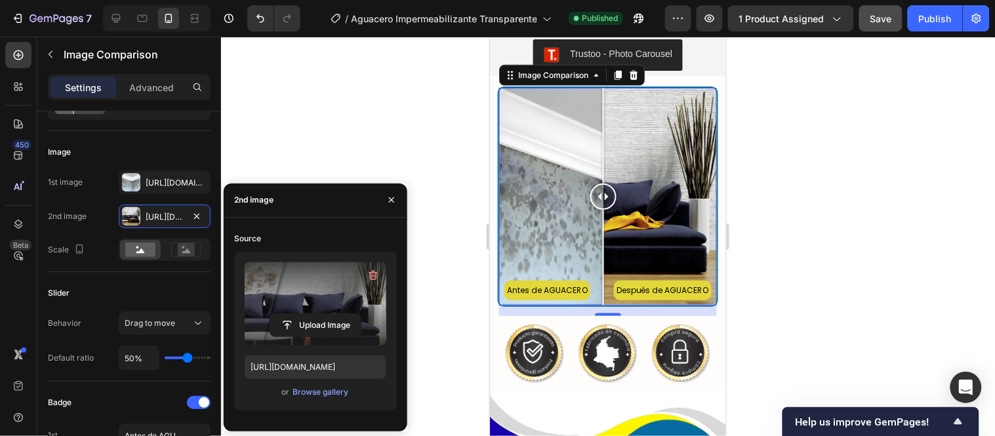
click at [339, 299] on label at bounding box center [316, 303] width 142 height 83
click at [0, 0] on input "file" at bounding box center [0, 0] width 0 height 0
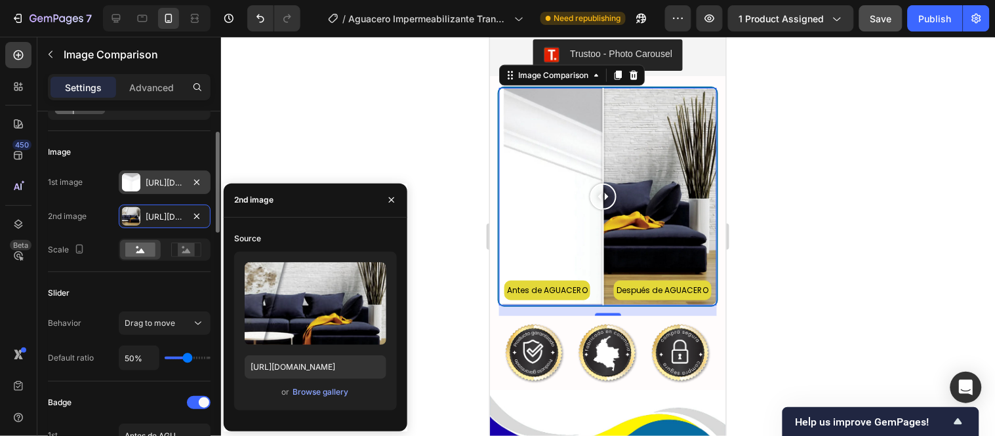
click at [148, 181] on div "Https://cdn.Shopify.Com/s/files/1/0771/9134/8438/files/gempages_585163944478376…" at bounding box center [165, 183] width 38 height 12
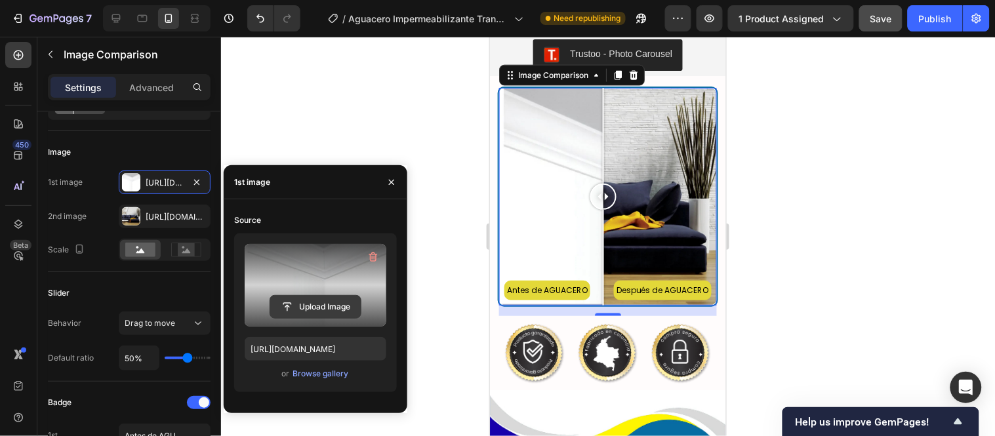
click at [316, 303] on input "file" at bounding box center [315, 307] width 91 height 22
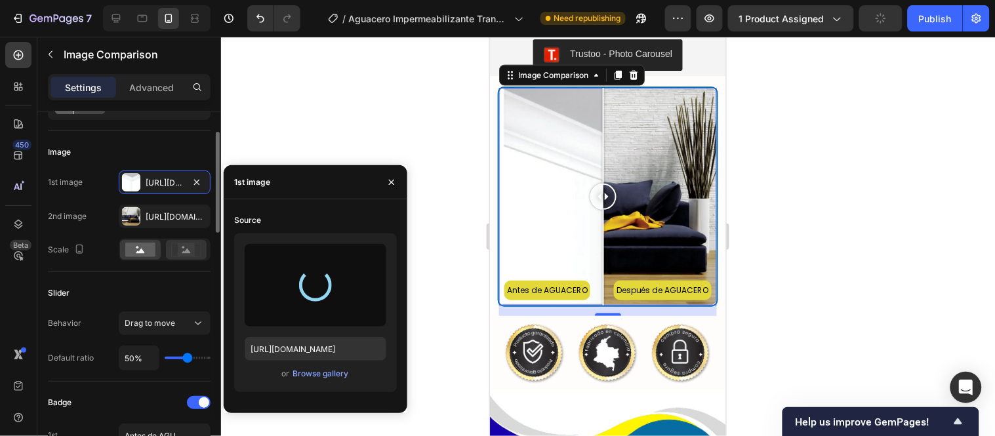
type input "https://cdn.shopify.com/s/files/1/0771/9134/8438/files/gempages_585163944478376…"
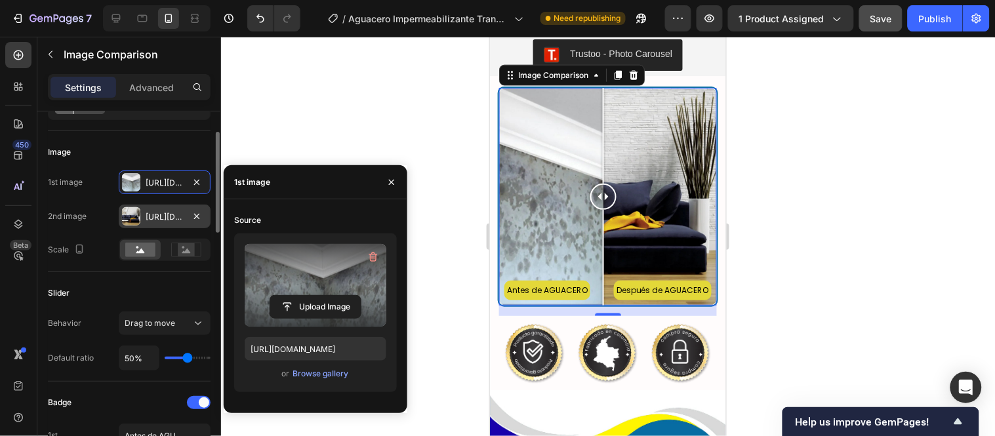
click at [153, 216] on div "Https://cdn.Shopify.Com/s/files/1/0771/9134/8438/files/gempages_585163944478376…" at bounding box center [165, 217] width 38 height 12
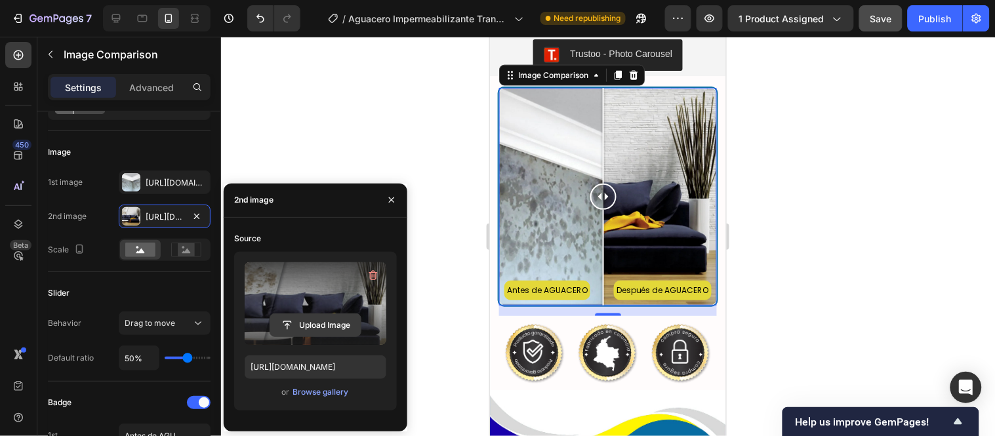
click at [340, 319] on input "file" at bounding box center [315, 325] width 91 height 22
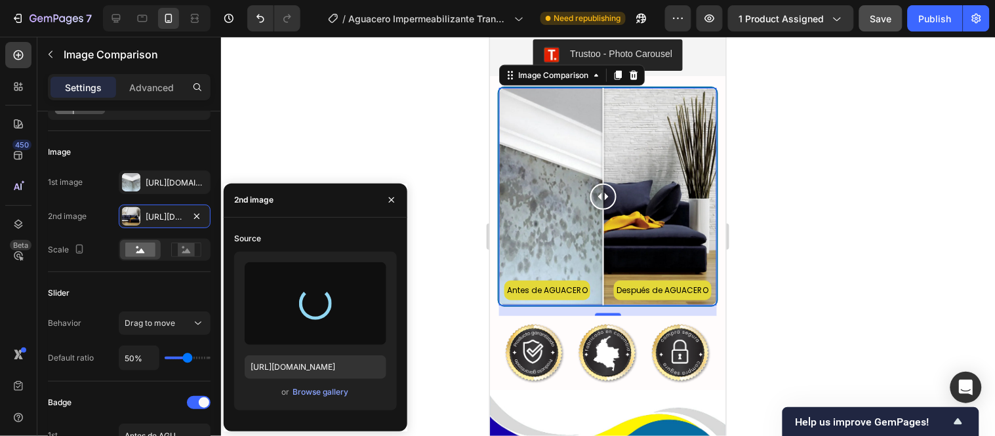
type input "https://cdn.shopify.com/s/files/1/0771/9134/8438/files/gempages_585163944478376…"
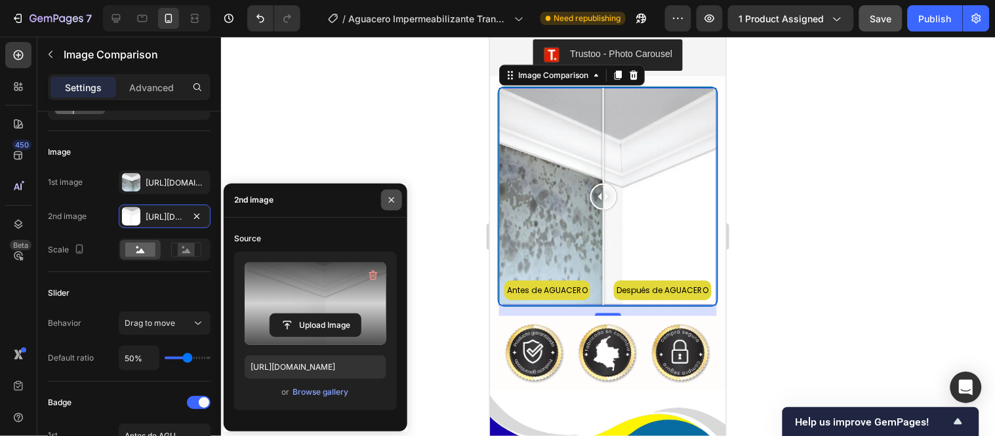
click at [392, 194] on button "button" at bounding box center [391, 200] width 21 height 21
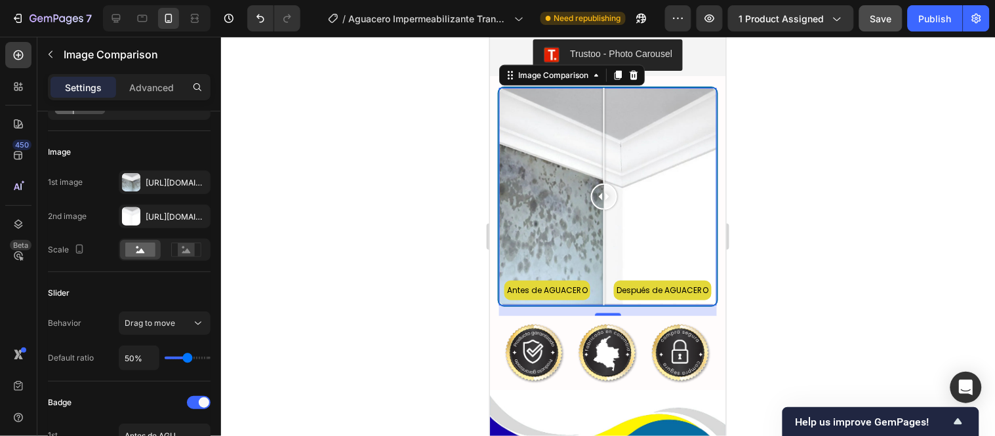
drag, startPoint x: 613, startPoint y: 207, endPoint x: 603, endPoint y: 207, distance: 10.5
click at [603, 207] on div at bounding box center [603, 196] width 26 height 26
drag, startPoint x: 599, startPoint y: 215, endPoint x: 639, endPoint y: 260, distance: 60.4
click at [639, 260] on div at bounding box center [639, 196] width 26 height 218
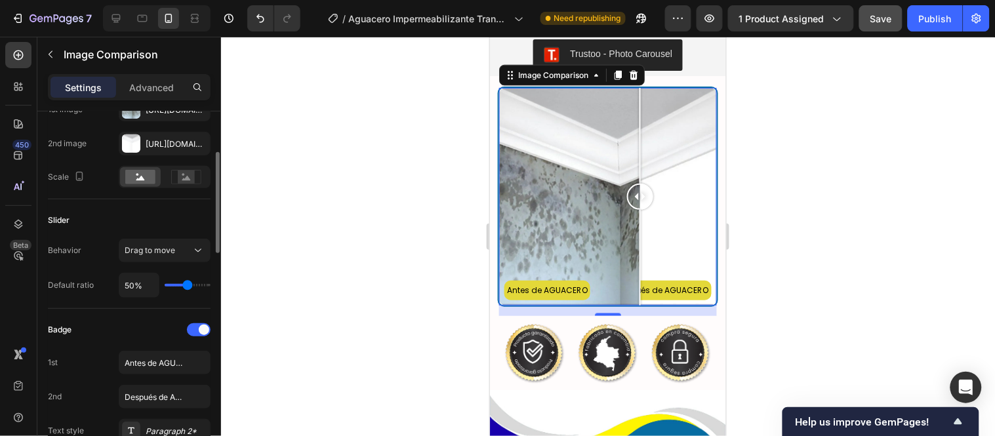
scroll to position [218, 0]
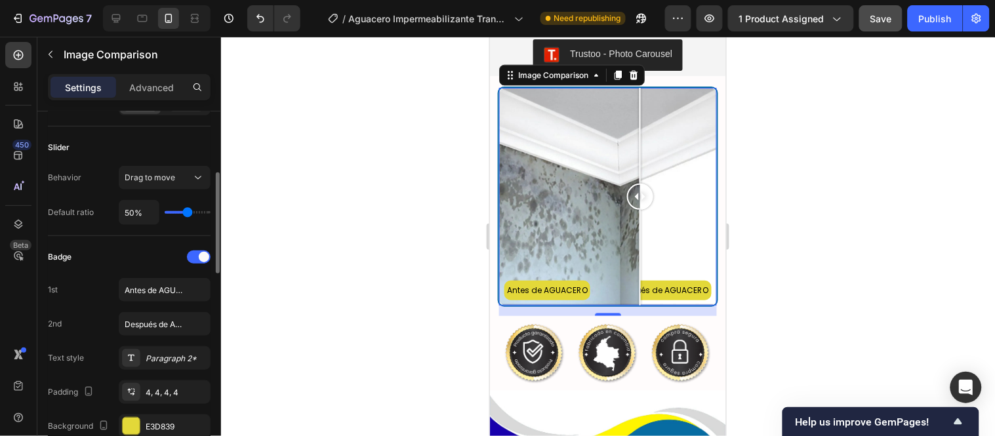
type input "35%"
type input "35"
type input "40%"
type input "40"
type input "42%"
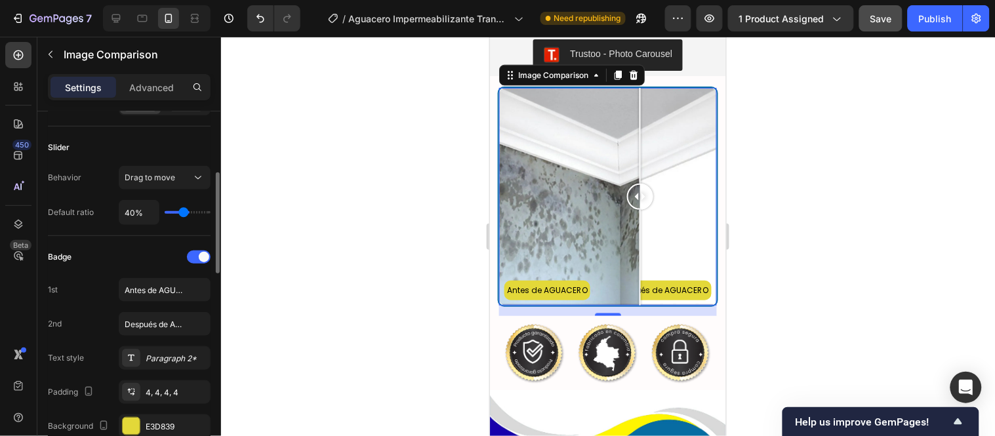
type input "42"
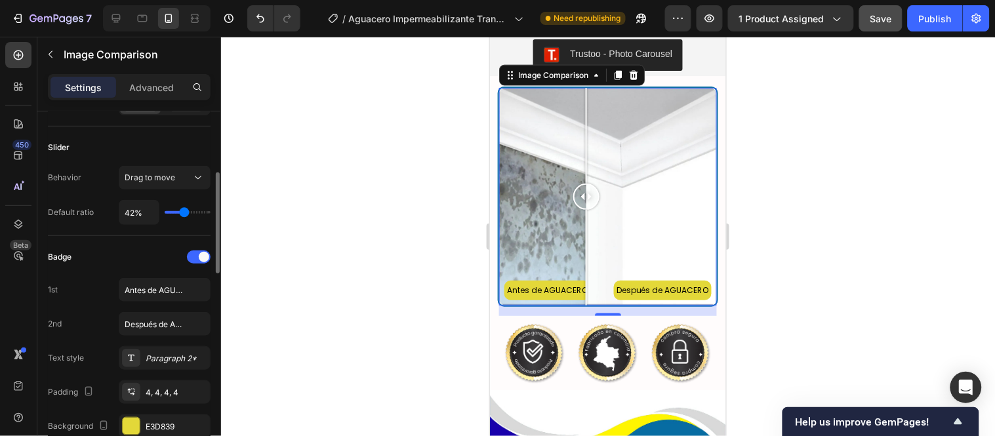
type input "56%"
type input "56"
type input "64%"
type input "64"
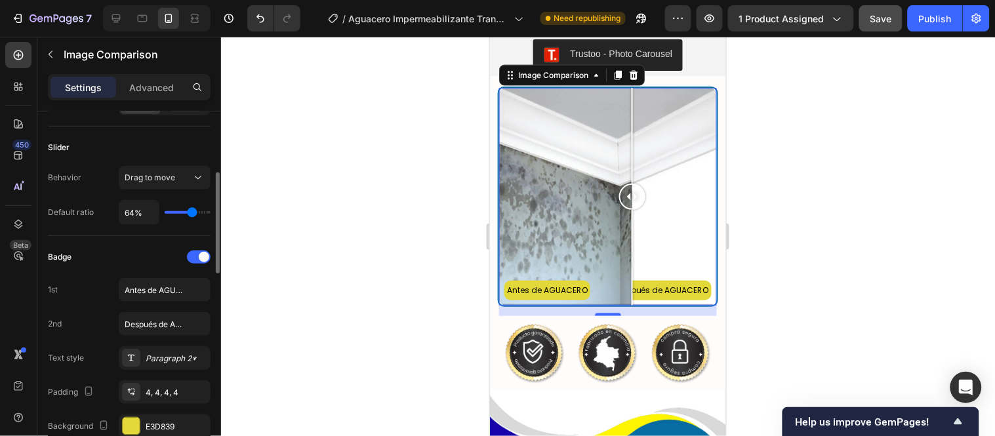
type input "66%"
type input "66"
type input "68%"
type input "68"
type input "64%"
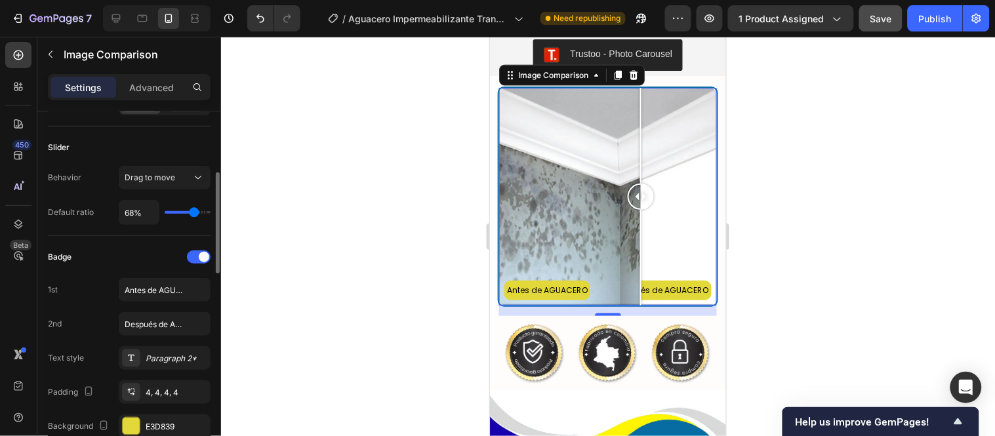
type input "64"
type input "62%"
type input "62"
type input "52%"
type input "52"
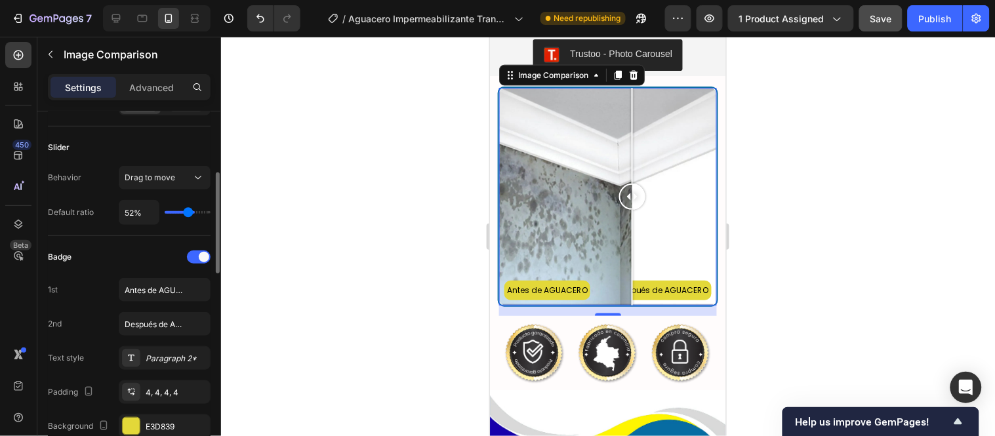
type input "50%"
type input "50"
type input "48%"
type input "48"
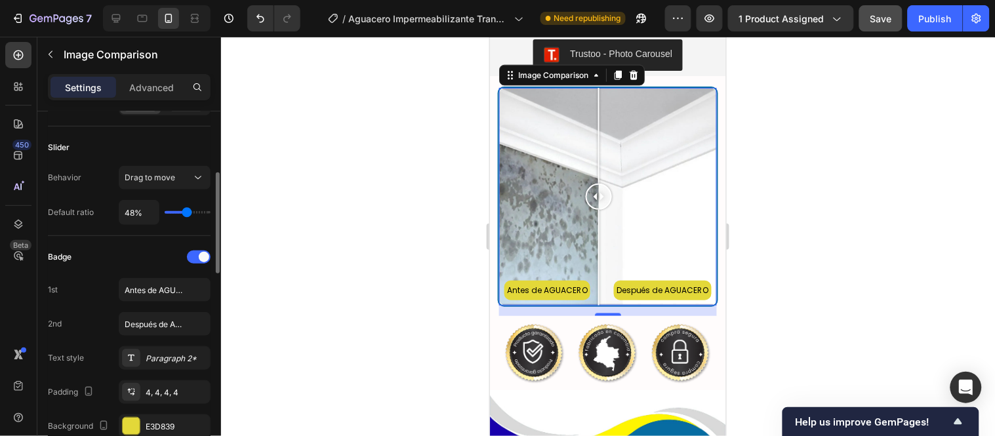
type input "54%"
type input "54"
type input "68%"
type input "68"
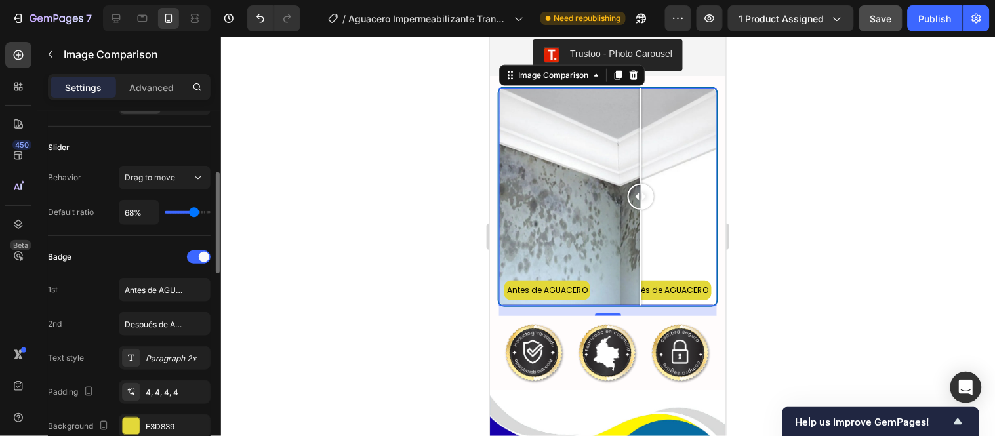
type input "72%"
type input "72"
type input "74%"
type input "74"
type input "72%"
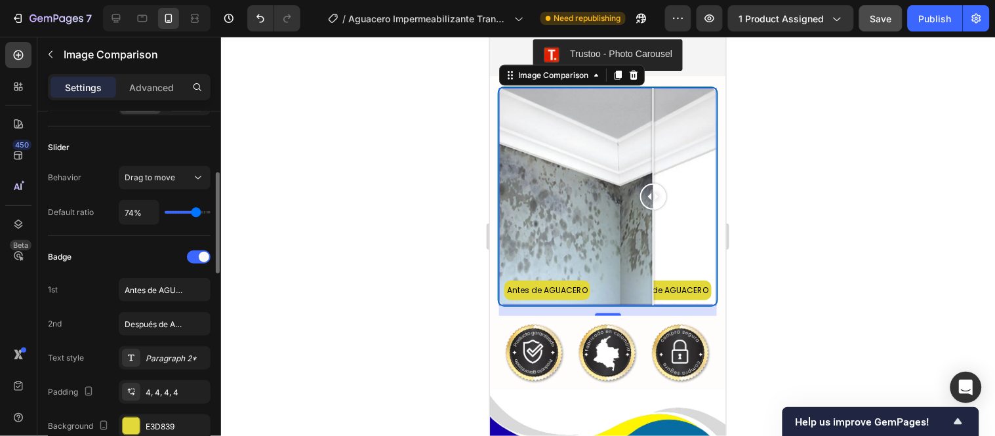
type input "72"
type input "68%"
type input "68"
type input "66%"
type input "66"
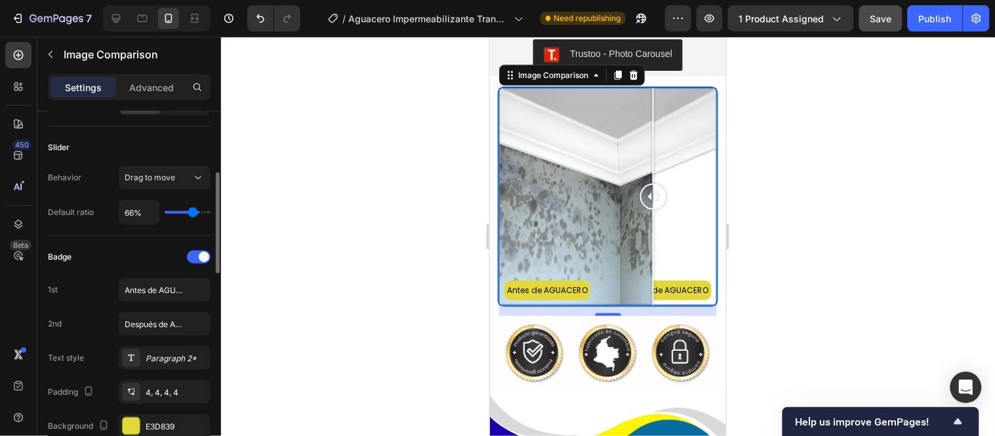
type input "64%"
drag, startPoint x: 181, startPoint y: 212, endPoint x: 192, endPoint y: 214, distance: 11.3
type input "64"
click at [192, 214] on input "range" at bounding box center [188, 212] width 46 height 3
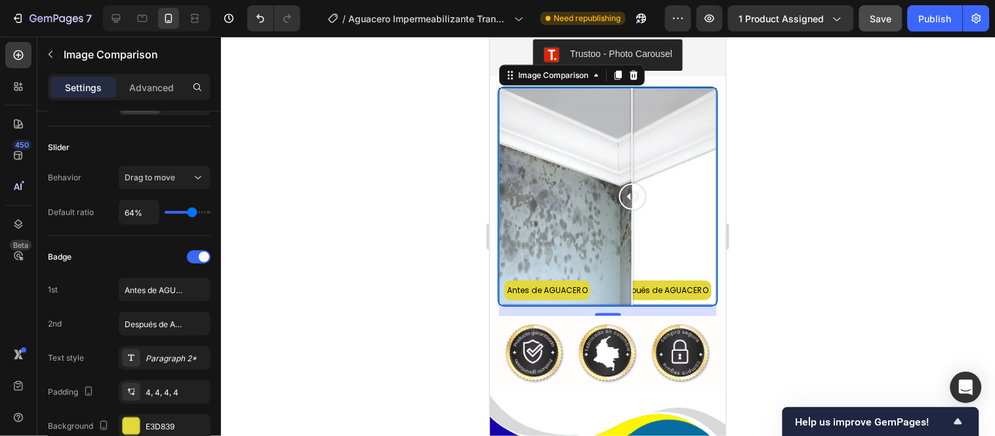
click at [429, 219] on div at bounding box center [608, 236] width 774 height 399
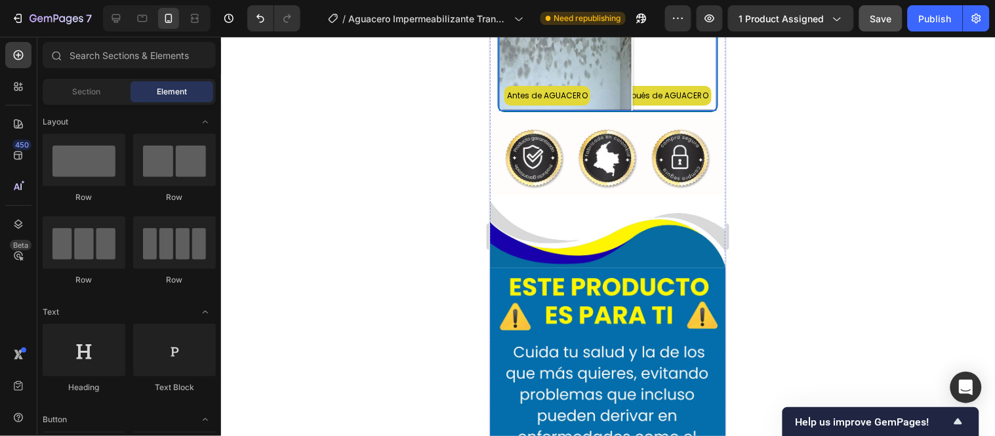
scroll to position [3206, 0]
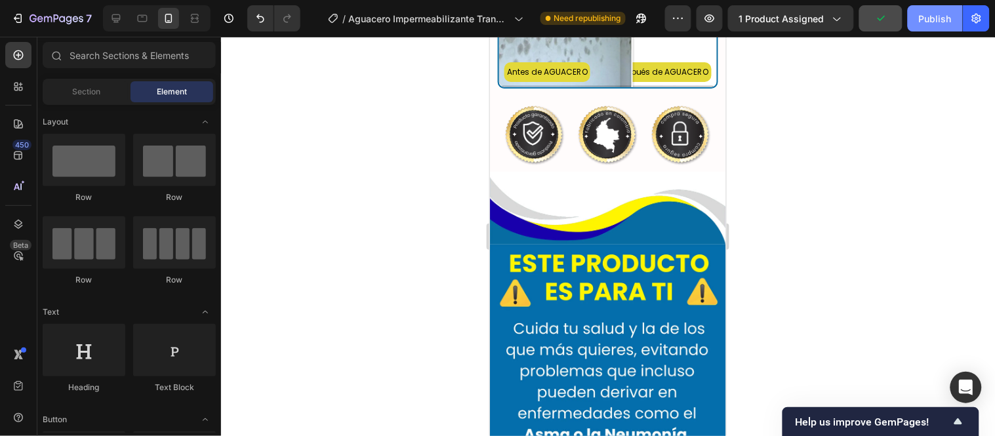
click at [922, 20] on div "Publish" at bounding box center [935, 19] width 33 height 14
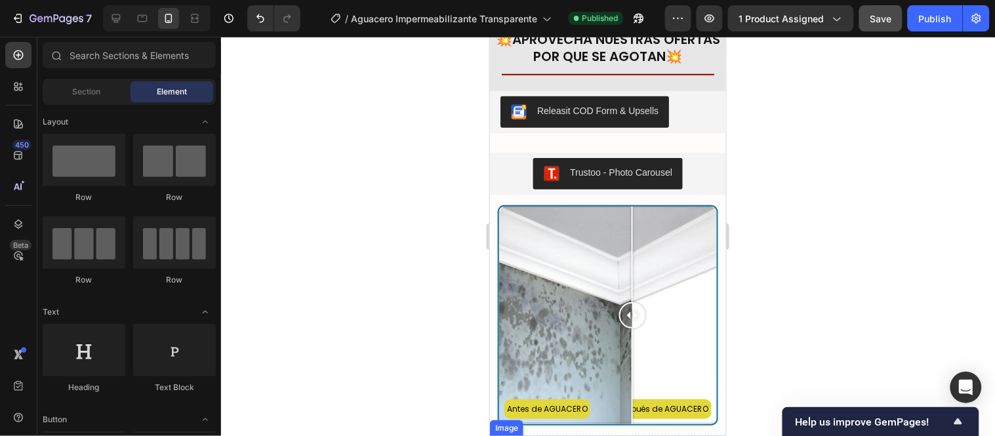
scroll to position [2842, 0]
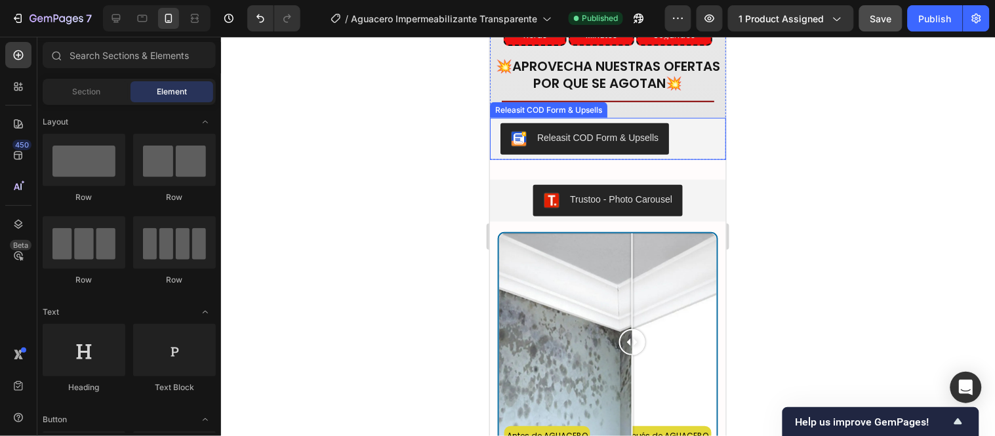
click at [517, 115] on div "Releasit COD Form & Upsells" at bounding box center [548, 110] width 112 height 12
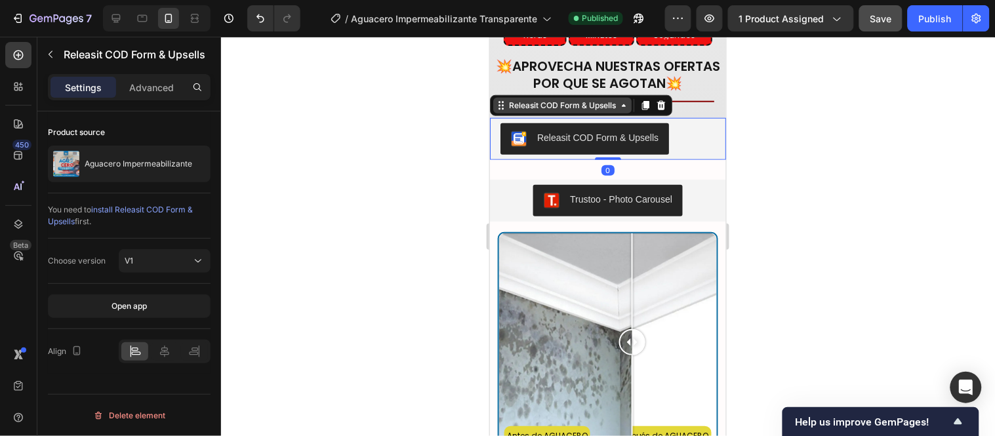
click at [554, 111] on div "Releasit COD Form & Upsells" at bounding box center [562, 105] width 112 height 12
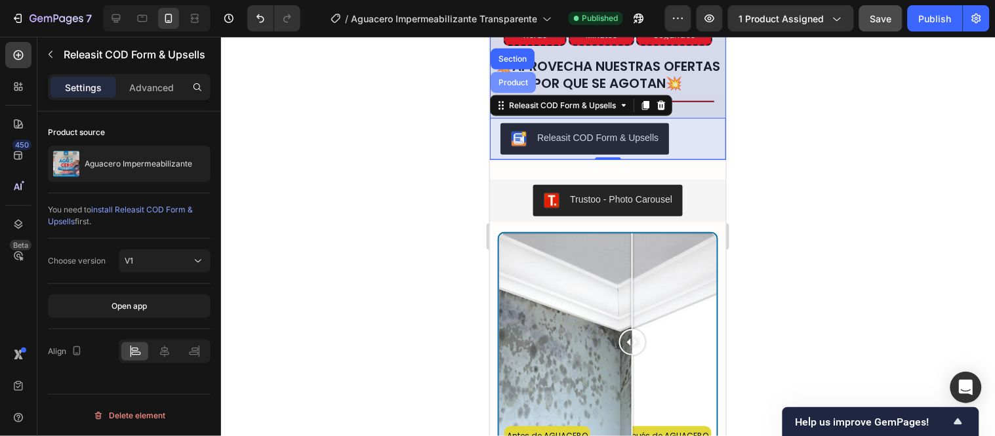
click at [510, 86] on div "Product" at bounding box center [512, 82] width 35 height 8
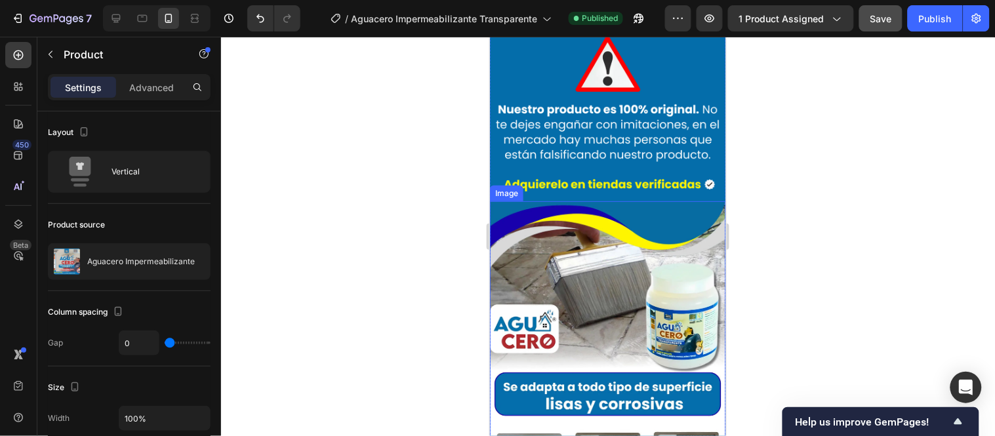
scroll to position [5029, 0]
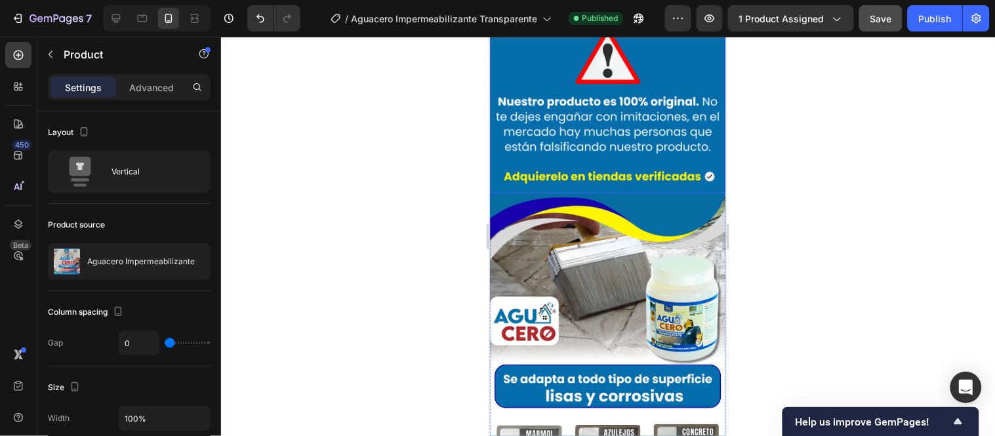
click at [619, 138] on img at bounding box center [607, 75] width 236 height 236
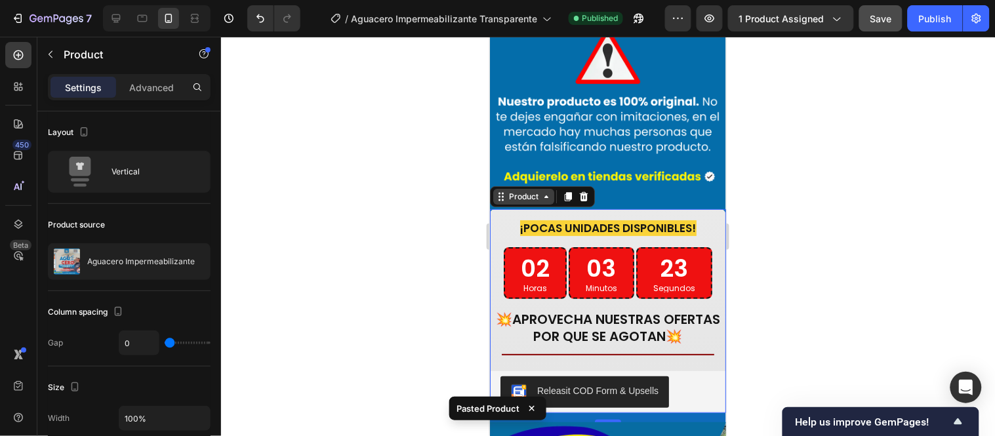
click at [546, 195] on icon at bounding box center [546, 196] width 4 height 3
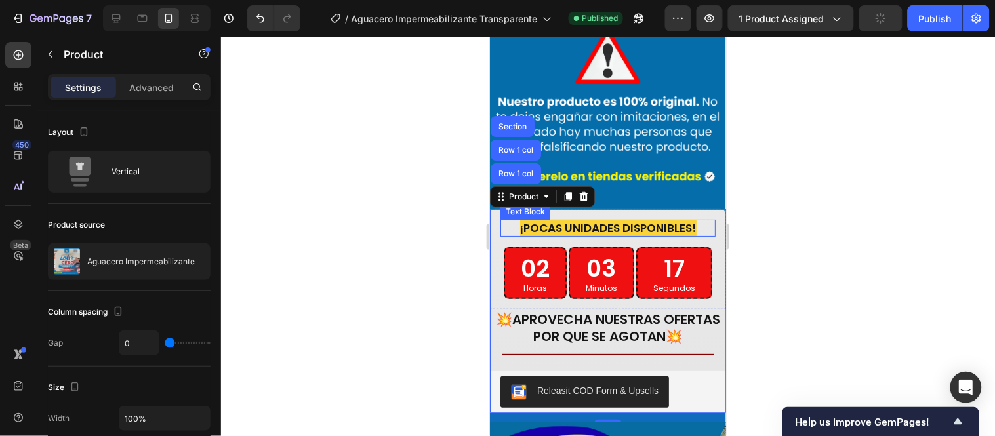
click at [698, 220] on p "¡POCAS UNIDADES DISPONIBLES!" at bounding box center [607, 227] width 213 height 14
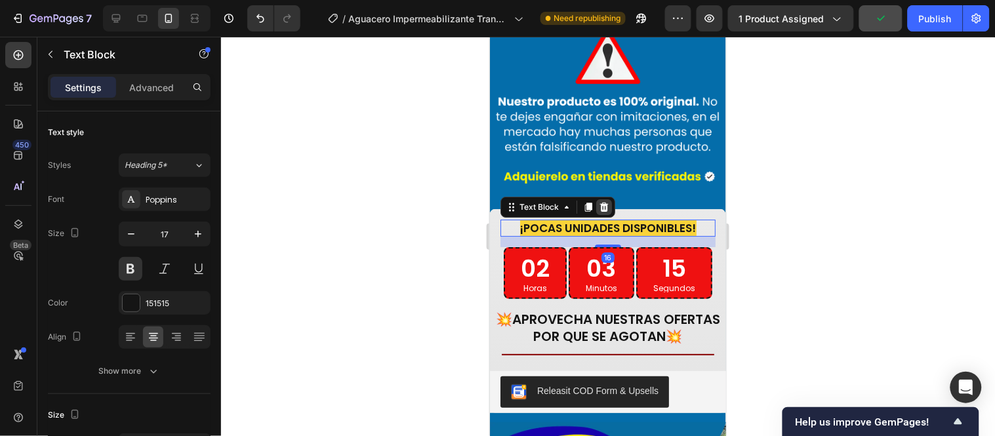
click at [600, 201] on icon at bounding box center [603, 206] width 10 height 10
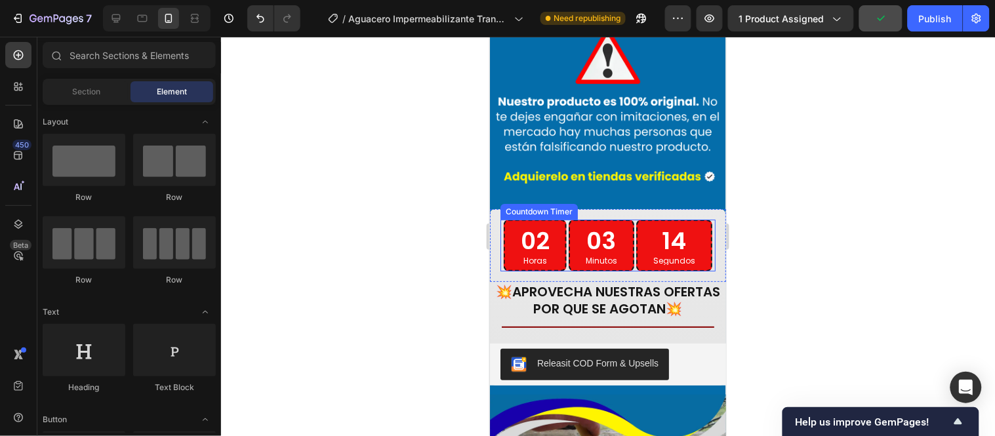
click at [629, 219] on div "02 Horas 03 Minutos 14 Segundos" at bounding box center [607, 245] width 209 height 52
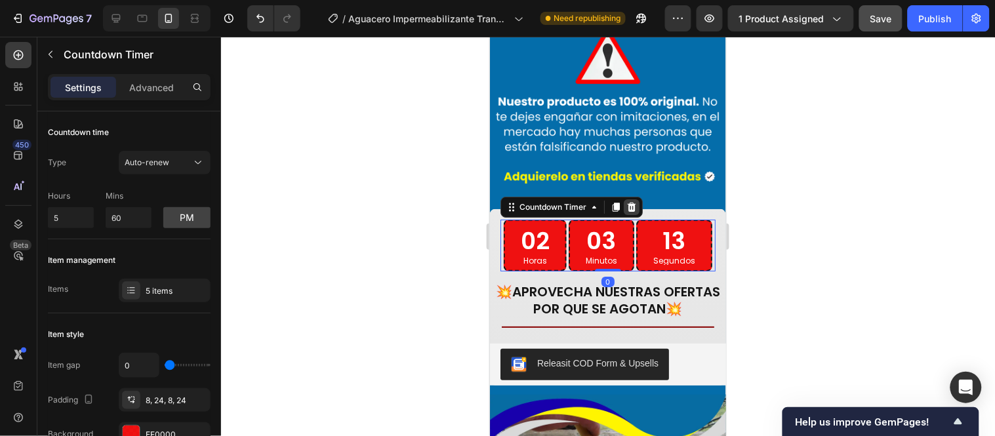
click at [629, 202] on icon at bounding box center [631, 206] width 9 height 9
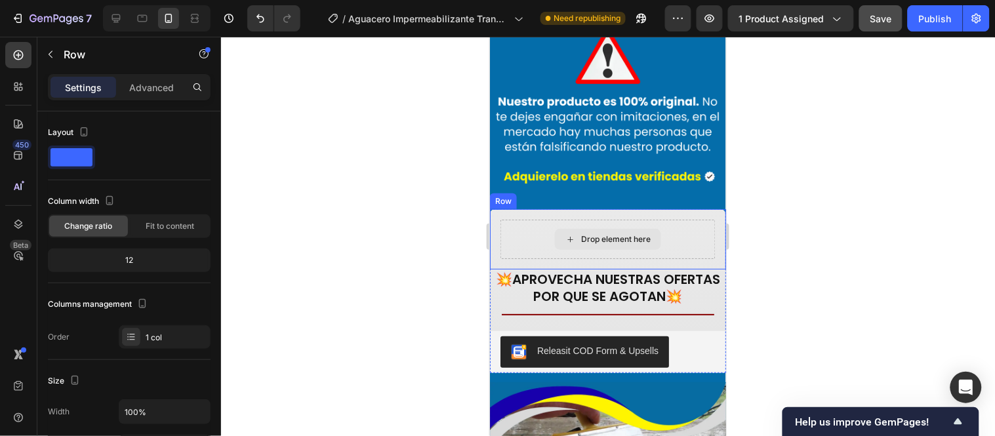
click at [672, 219] on div "Drop element here" at bounding box center [607, 238] width 215 height 39
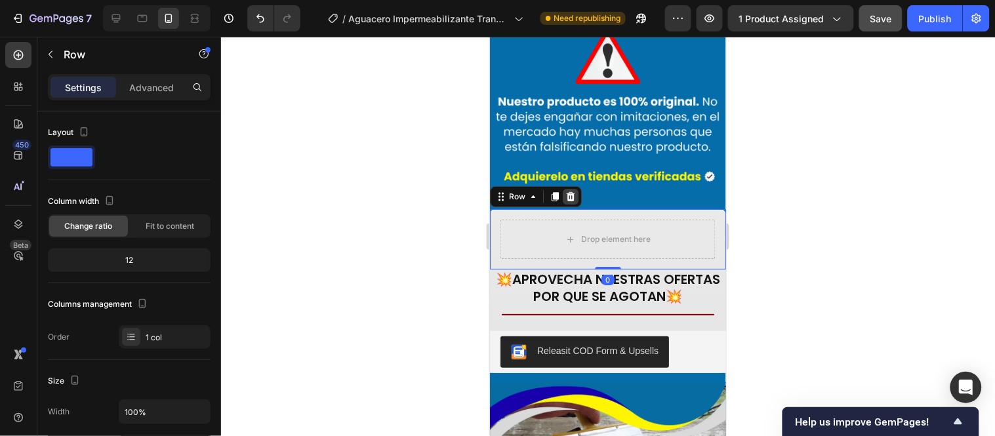
click at [576, 188] on div at bounding box center [570, 196] width 16 height 16
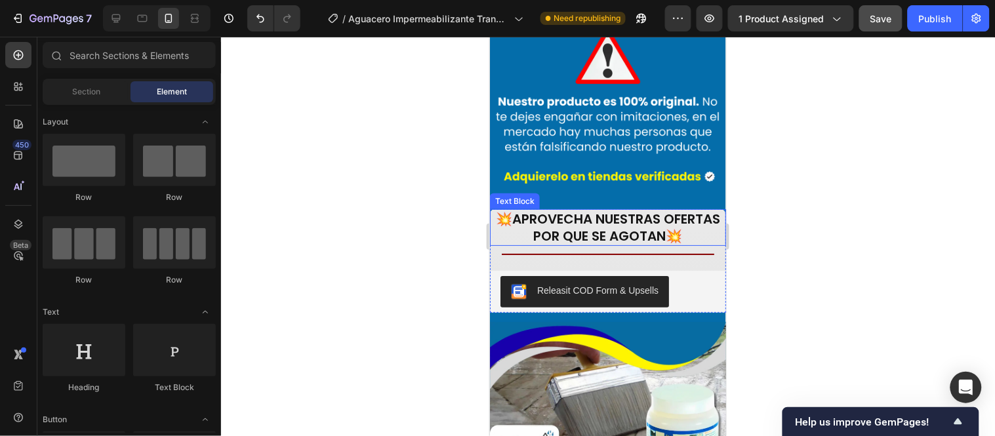
click at [649, 209] on strong "APROVECHA NUESTRAS OFERTAS POR QUE SE AGOTAN" at bounding box center [616, 226] width 208 height 35
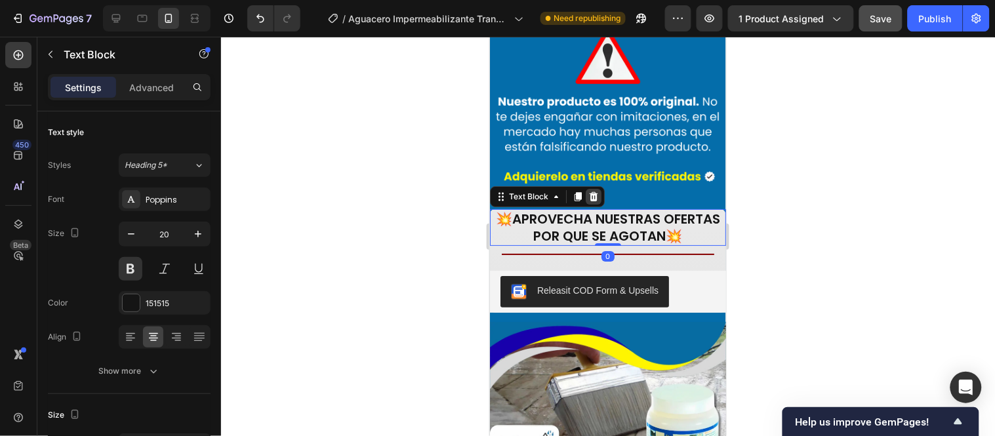
click at [597, 191] on icon at bounding box center [593, 196] width 10 height 10
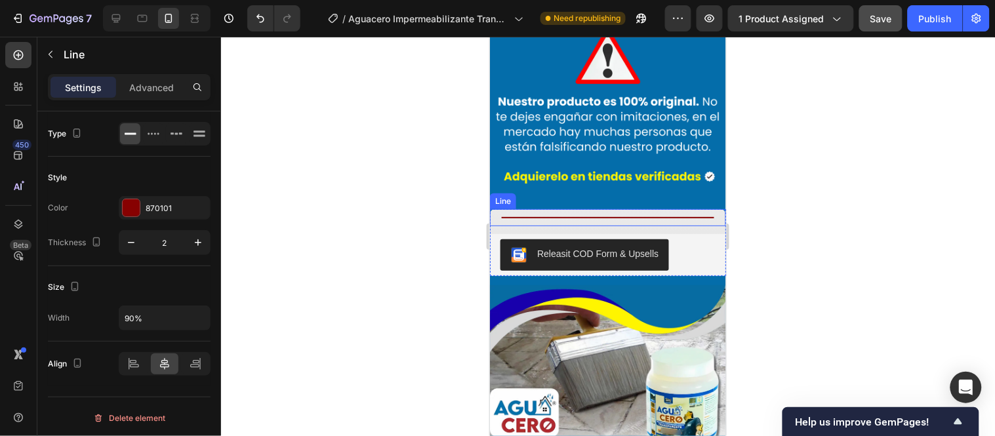
click at [608, 209] on div "Title Line" at bounding box center [607, 217] width 236 height 17
click at [573, 192] on icon at bounding box center [569, 196] width 9 height 9
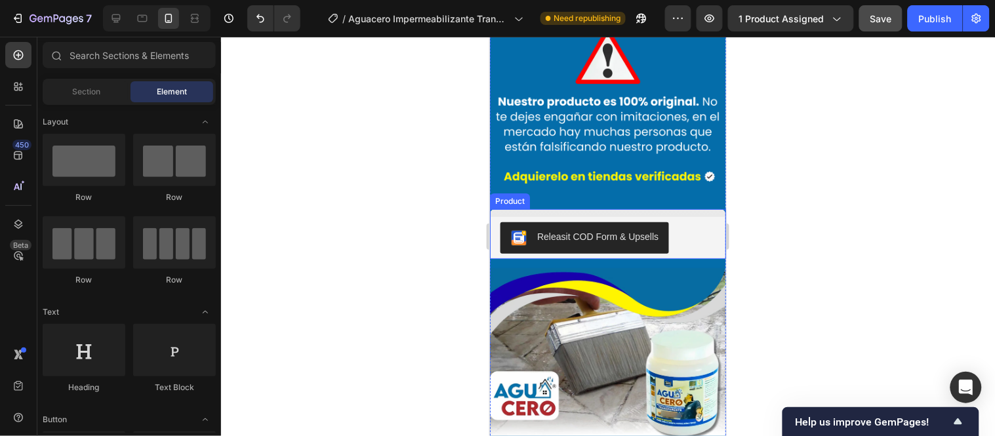
click at [656, 209] on div "Releasit COD Form & Upsells Releasit COD Form & Upsells" at bounding box center [607, 234] width 236 height 50
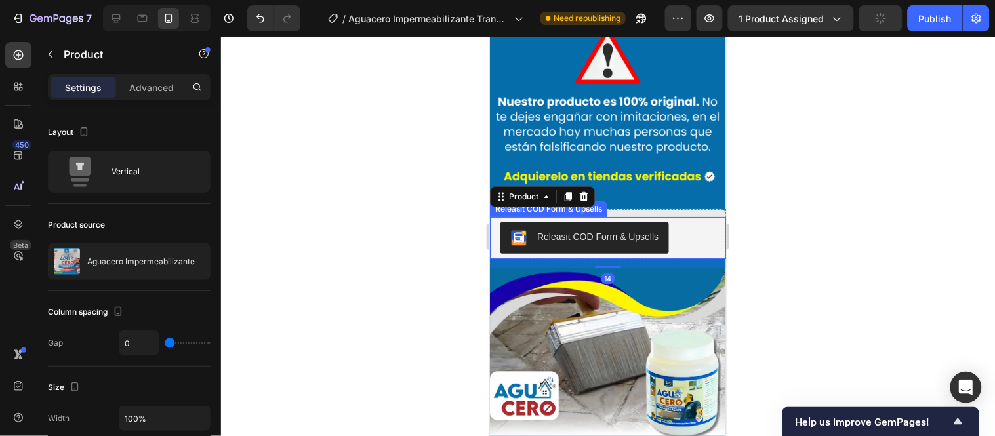
click at [692, 222] on div "Releasit COD Form & Upsells" at bounding box center [607, 237] width 215 height 31
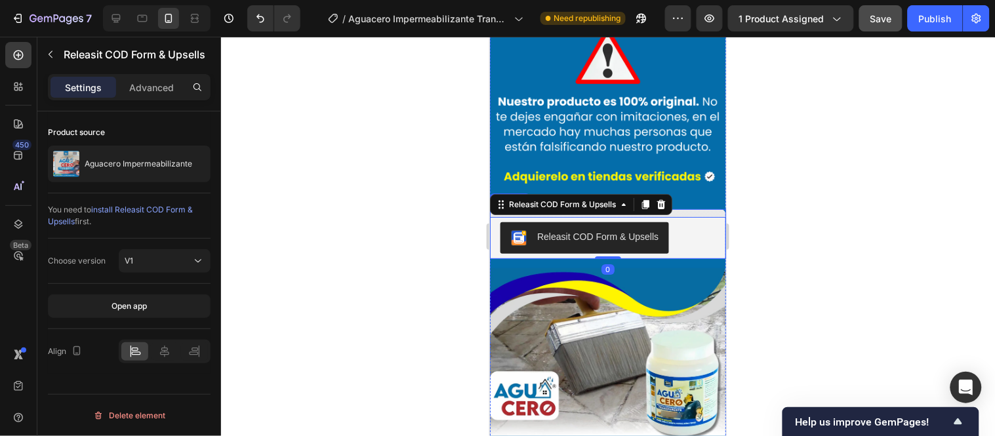
click at [686, 209] on div "Releasit COD Form & Upsells Releasit COD Form & Upsells 0" at bounding box center [607, 234] width 236 height 50
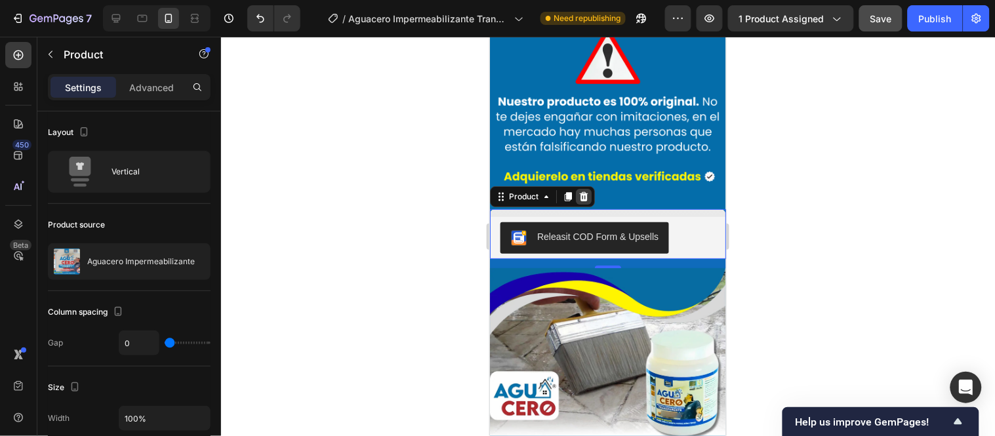
click at [589, 188] on div at bounding box center [583, 196] width 16 height 16
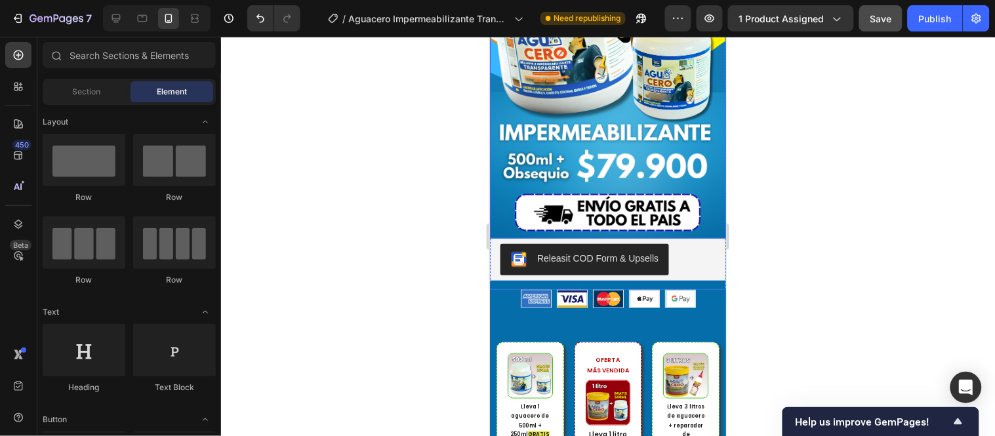
scroll to position [291, 0]
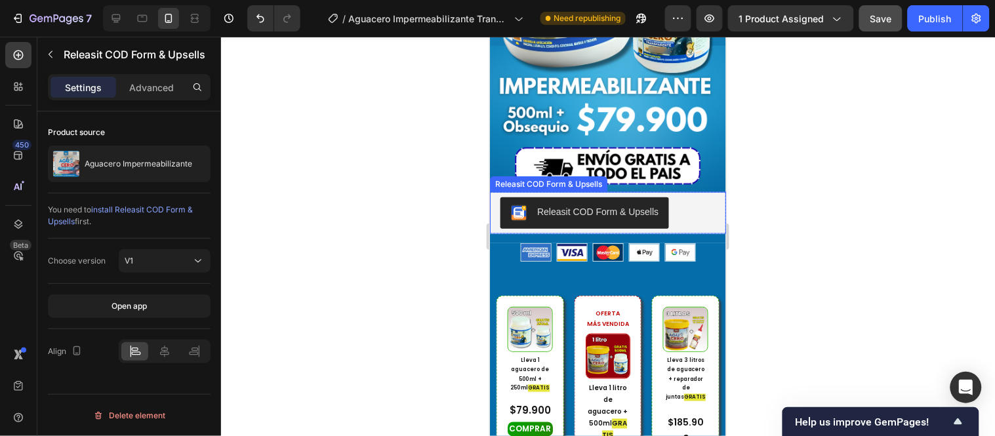
click at [536, 176] on div "Releasit COD Form & Upsells" at bounding box center [547, 184] width 117 height 16
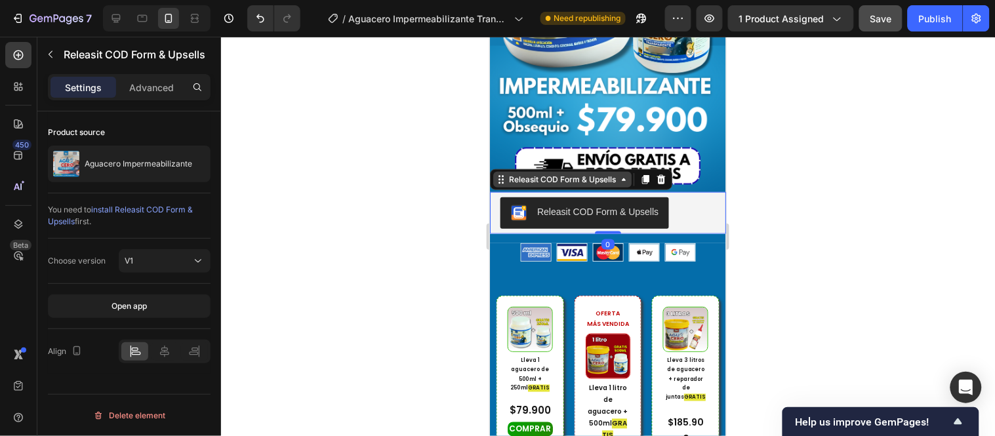
click at [535, 173] on div "Releasit COD Form & Upsells" at bounding box center [562, 179] width 112 height 12
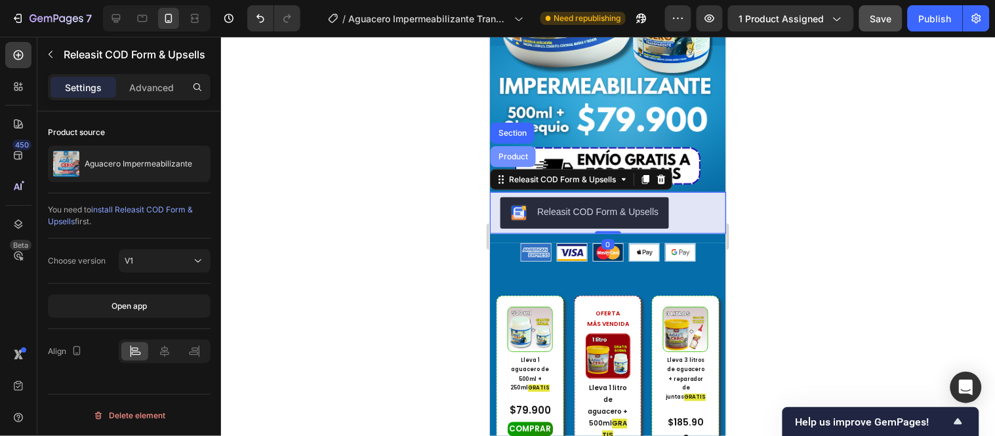
click at [528, 146] on div "Product" at bounding box center [512, 156] width 45 height 21
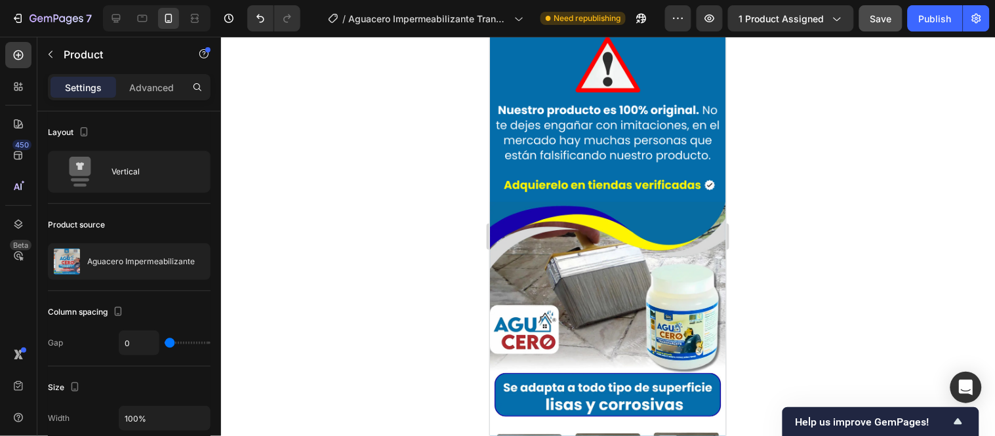
scroll to position [5029, 0]
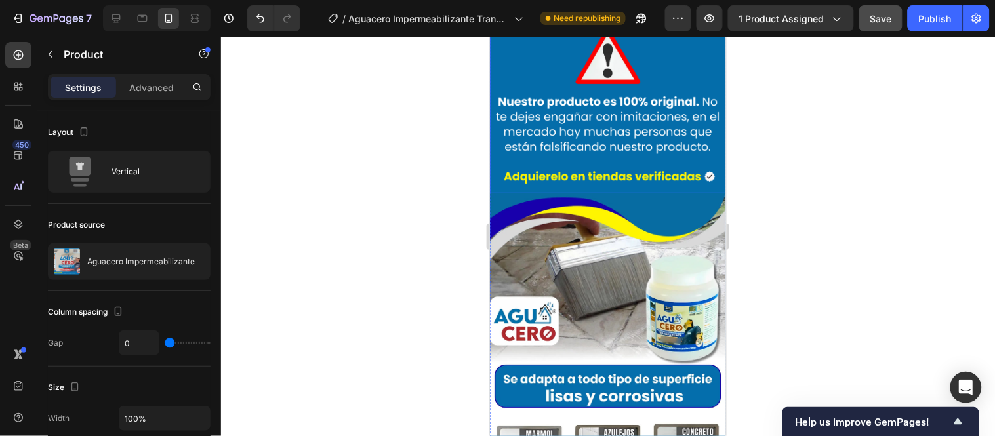
click at [586, 139] on img at bounding box center [607, 75] width 236 height 236
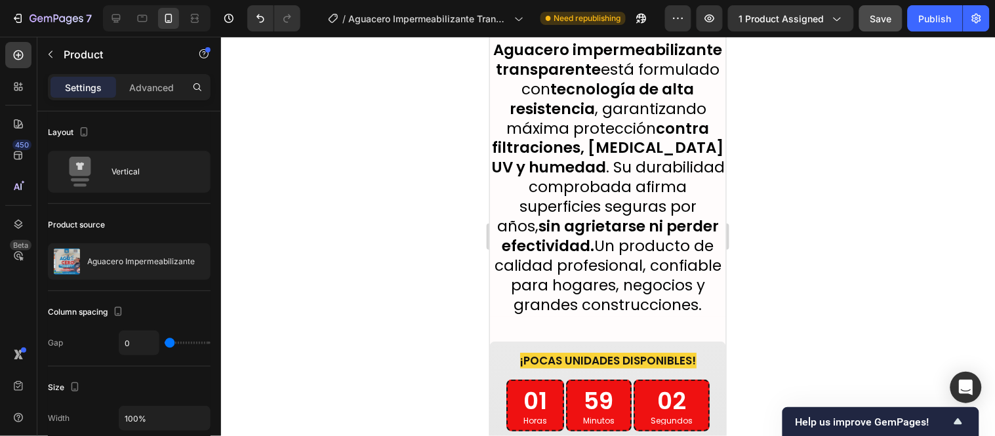
scroll to position [2332, 0]
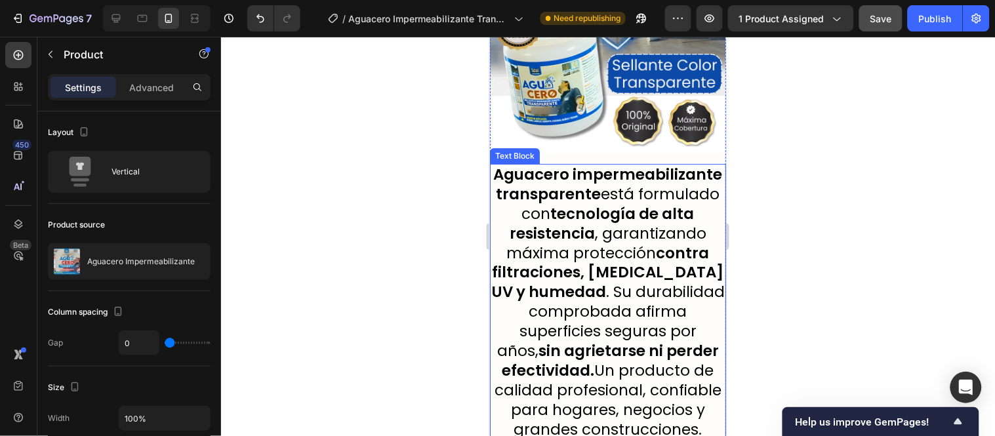
click at [635, 242] on span "Aguacero impermeabilizante transparente está formulado con tecnología de alta r…" at bounding box center [608, 301] width 234 height 276
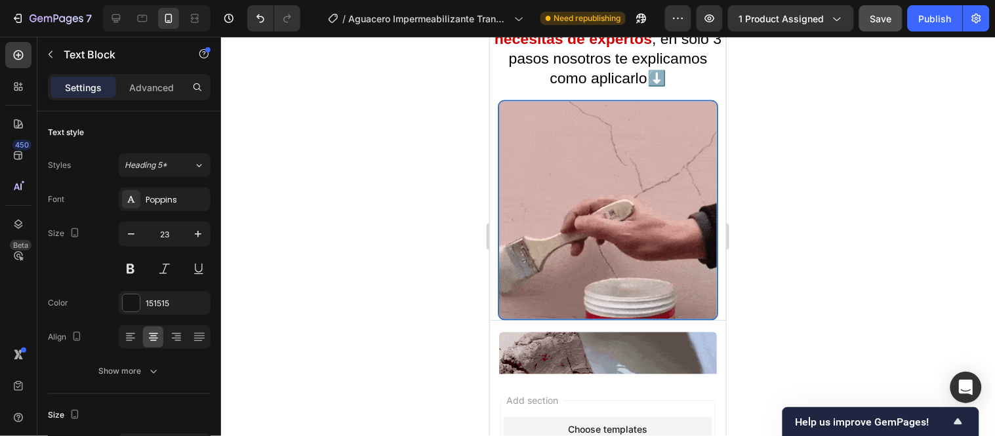
scroll to position [5466, 0]
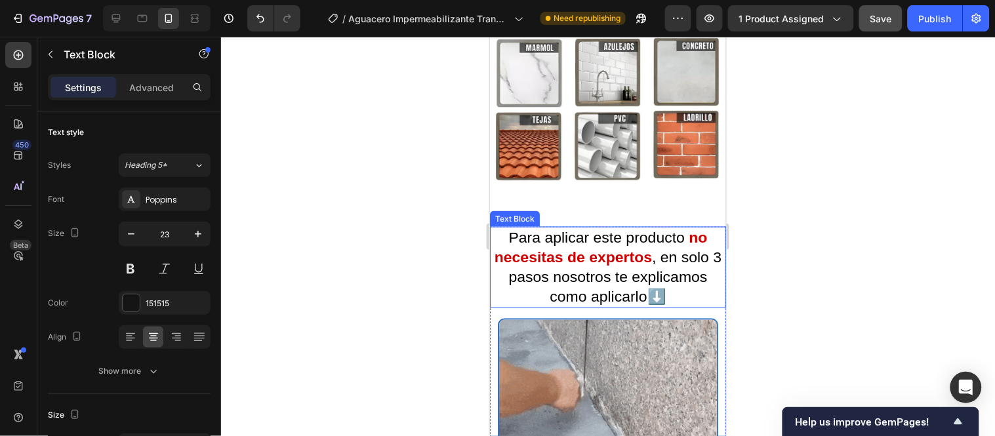
click at [637, 228] on p "Para aplicar este producto no necesitas de expertos , en solo 3 pasos nosotros …" at bounding box center [608, 267] width 234 height 79
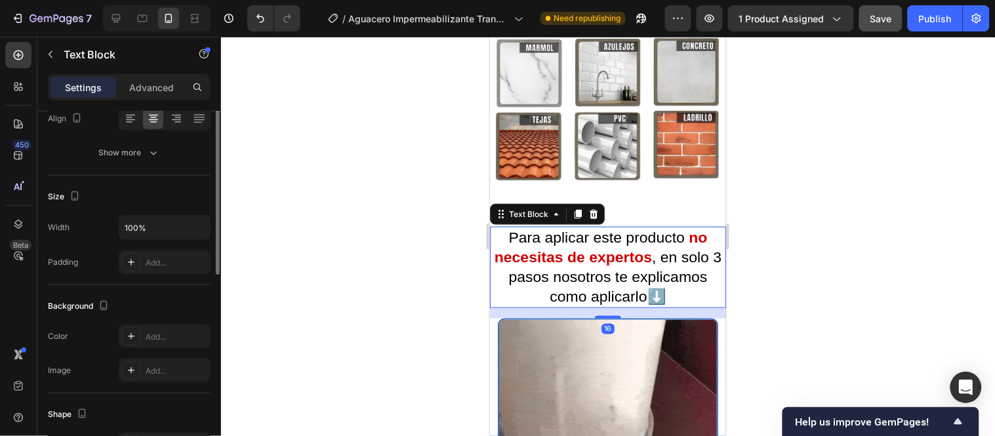
scroll to position [0, 0]
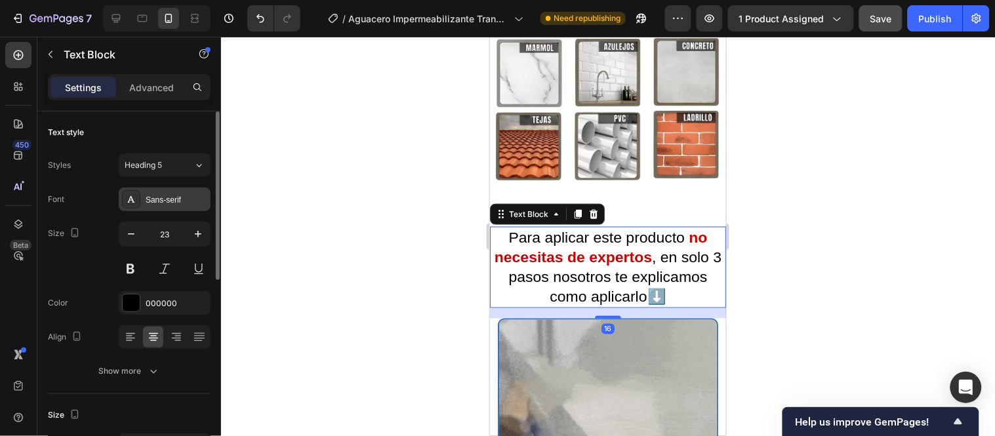
click at [165, 195] on div "Sans-serif" at bounding box center [177, 200] width 62 height 12
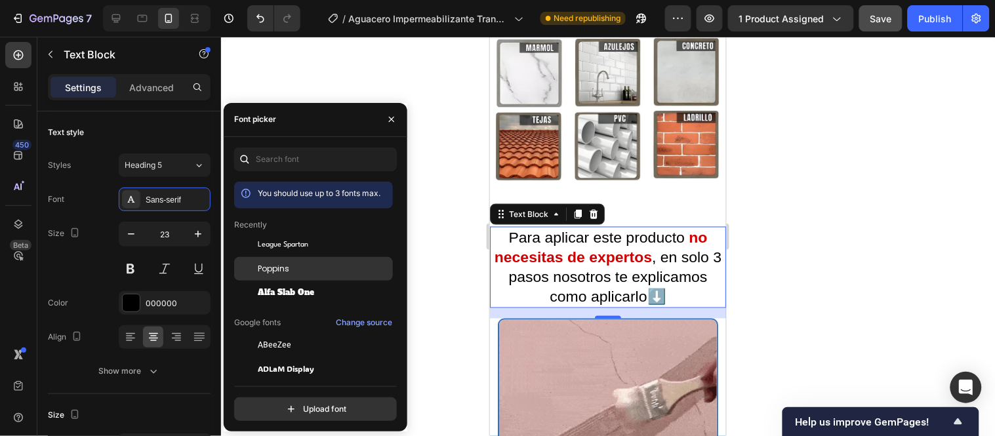
click at [261, 264] on span "Poppins" at bounding box center [273, 269] width 31 height 12
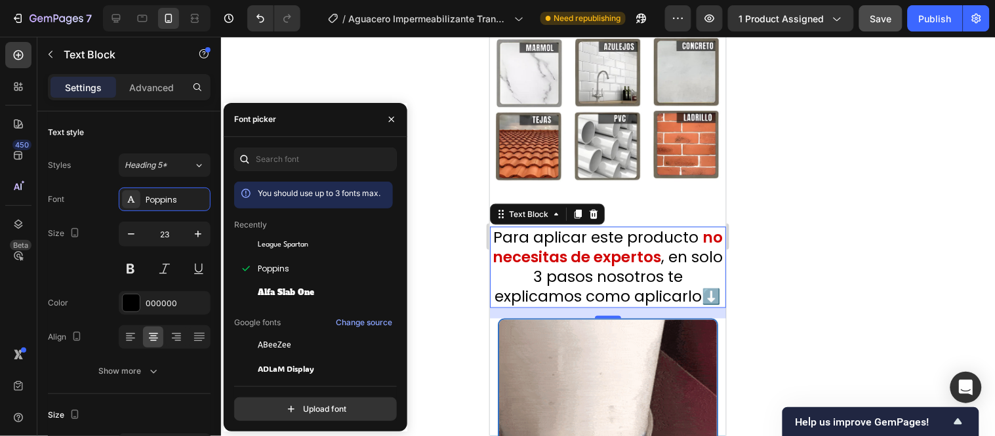
click at [445, 207] on div at bounding box center [608, 236] width 774 height 399
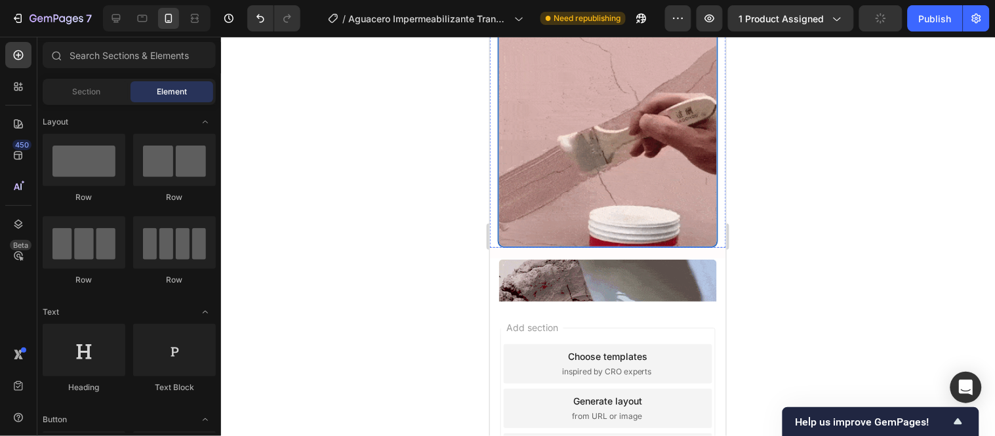
scroll to position [5806, 0]
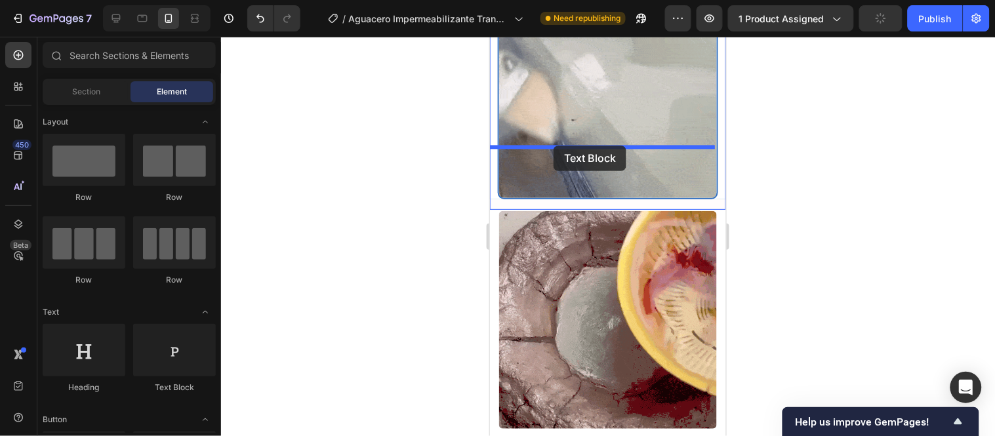
drag, startPoint x: 647, startPoint y: 397, endPoint x: 553, endPoint y: 145, distance: 269.0
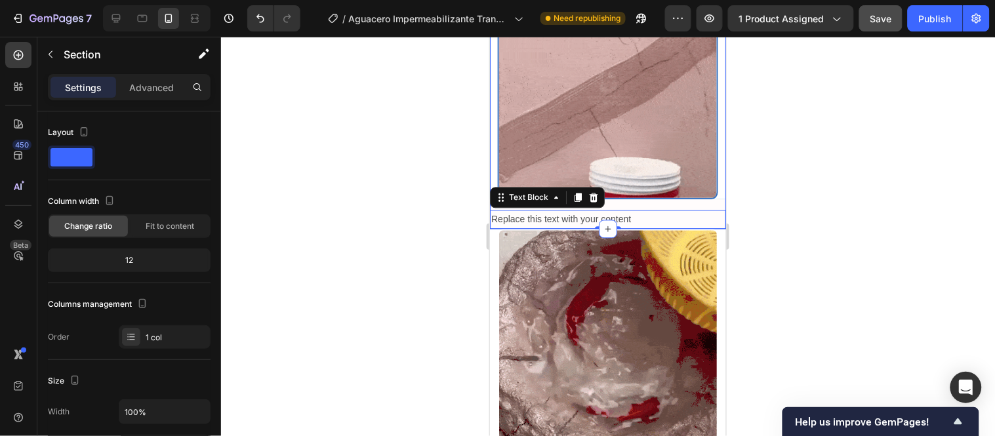
click at [647, 209] on div "Replace this text with your content" at bounding box center [607, 218] width 236 height 19
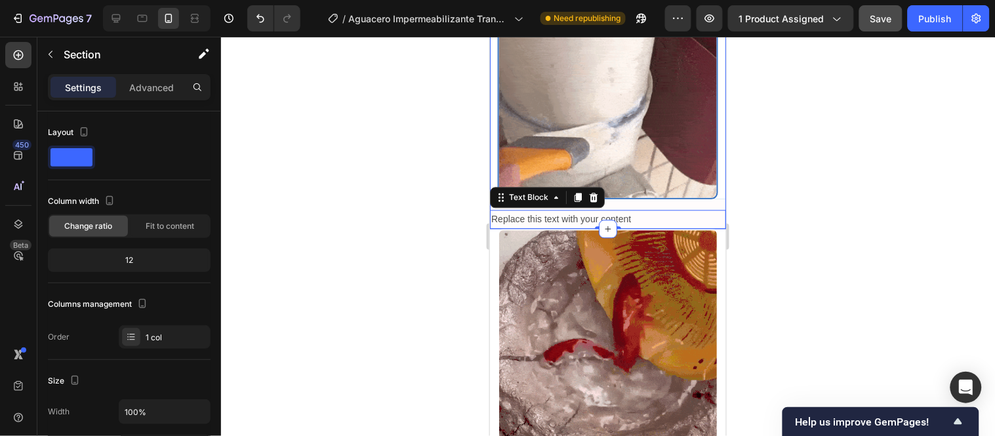
click at [647, 209] on div "Replace this text with your content" at bounding box center [607, 218] width 236 height 19
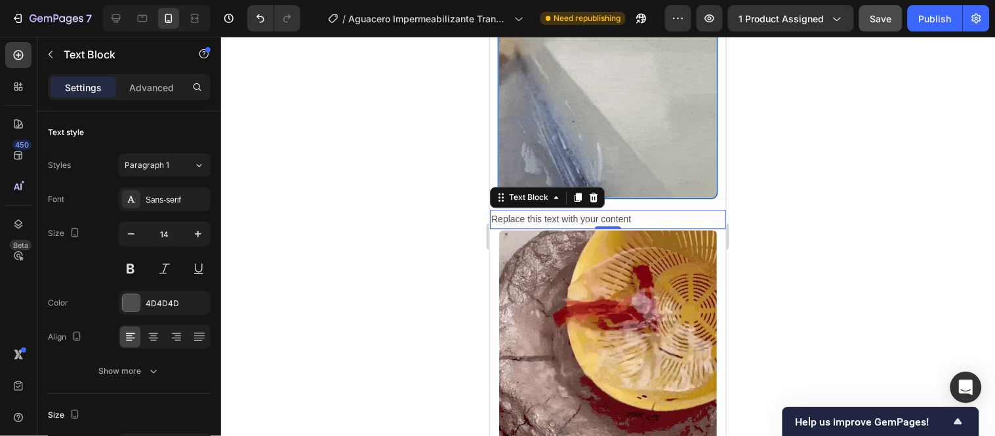
click at [634, 211] on p "Replace this text with your content" at bounding box center [608, 219] width 234 height 16
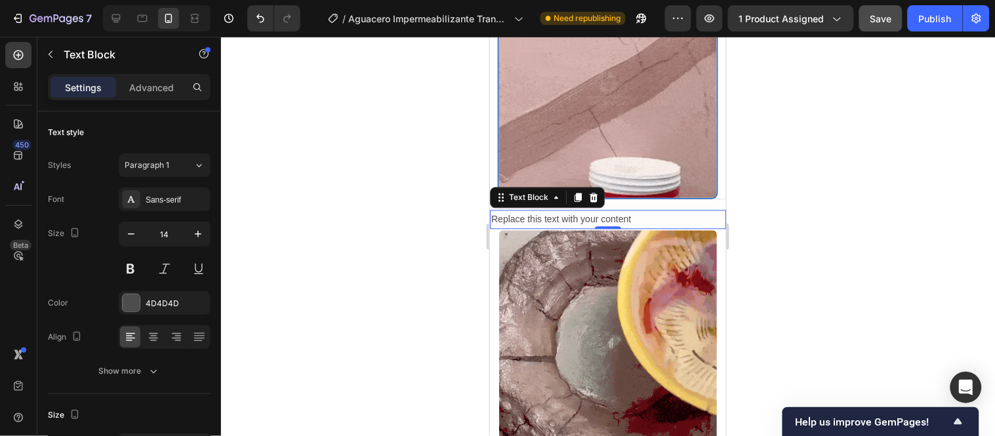
click at [634, 211] on p "Replace this text with your content" at bounding box center [608, 219] width 234 height 16
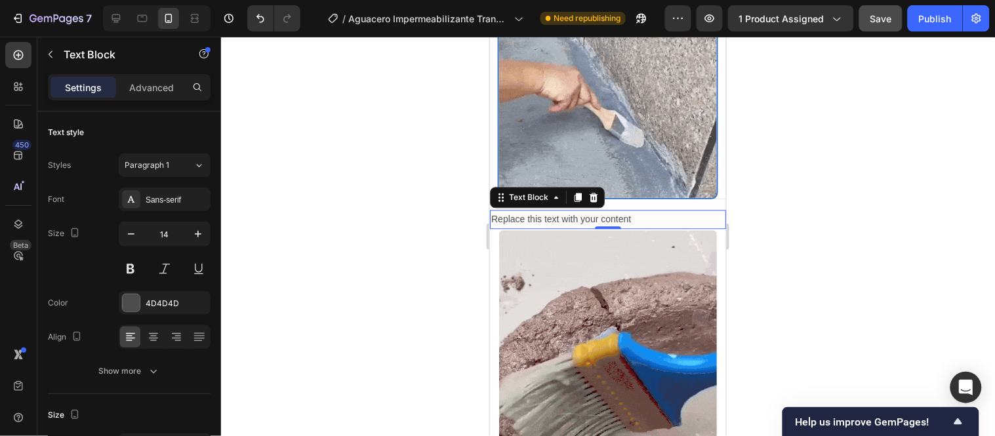
click at [634, 211] on p "Replace this text with your content" at bounding box center [608, 219] width 234 height 16
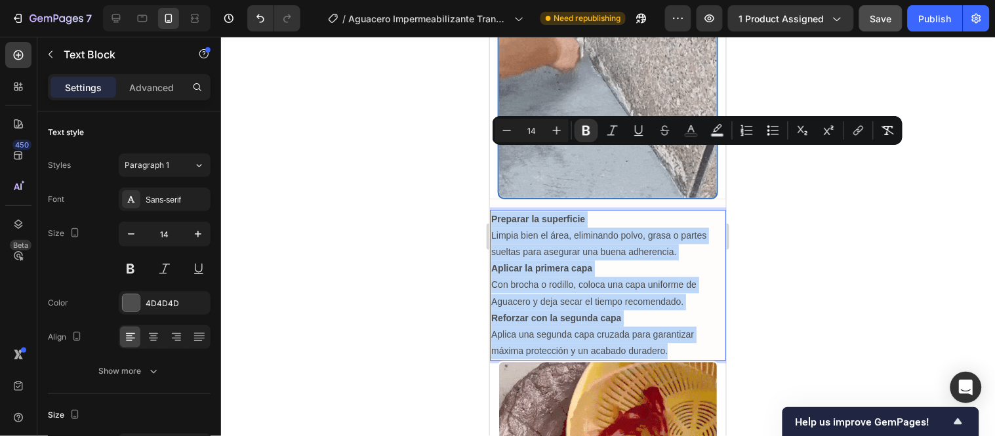
drag, startPoint x: 492, startPoint y: 151, endPoint x: 675, endPoint y: 284, distance: 226.3
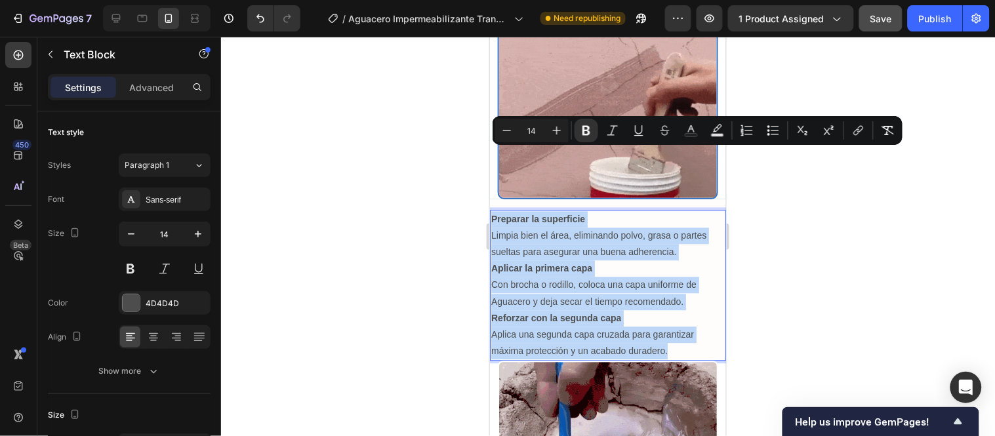
click at [675, 284] on div "Preparar la superficie Limpia bien el área, eliminando polvo, grasa o partes su…" at bounding box center [607, 285] width 236 height 152
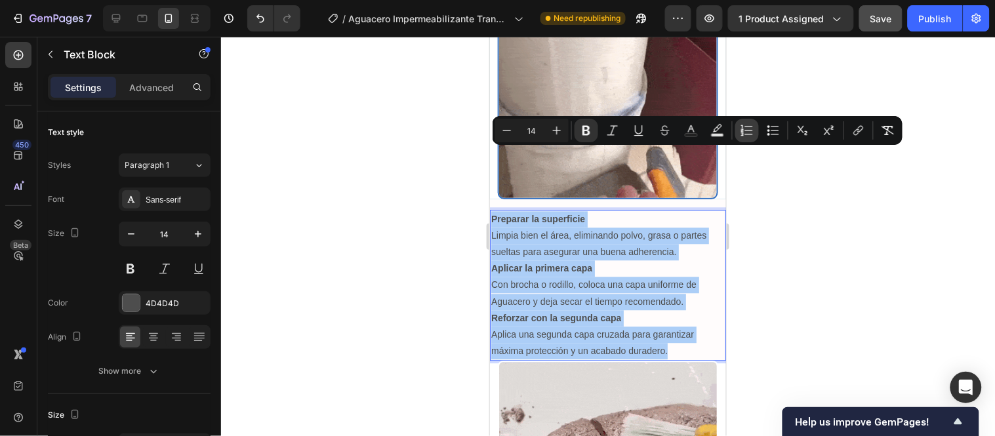
click at [746, 129] on icon "Editor contextual toolbar" at bounding box center [747, 130] width 13 height 13
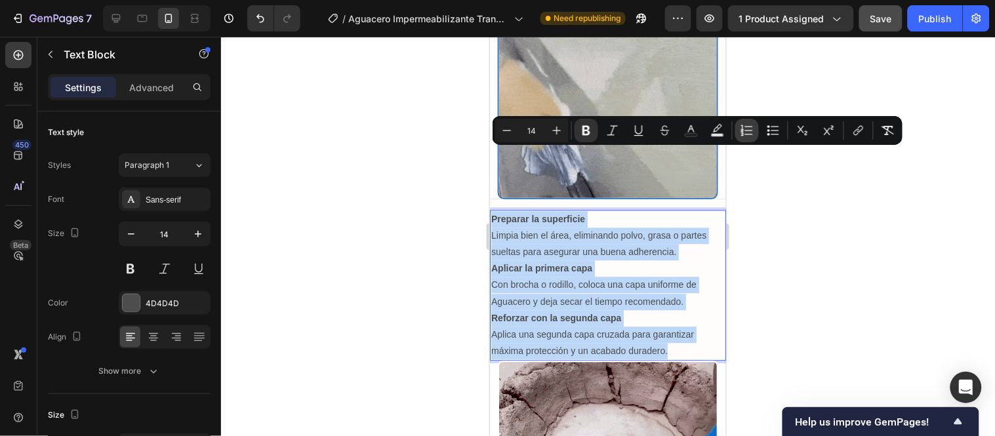
type input "14"
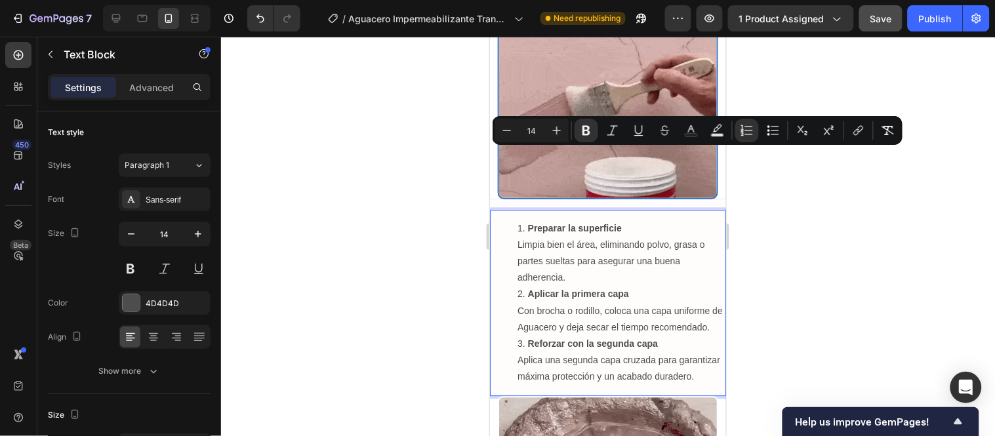
click at [495, 253] on ol "Preparar la superficie Limpia bien el área, eliminando polvo, grasa o partes su…" at bounding box center [608, 302] width 234 height 165
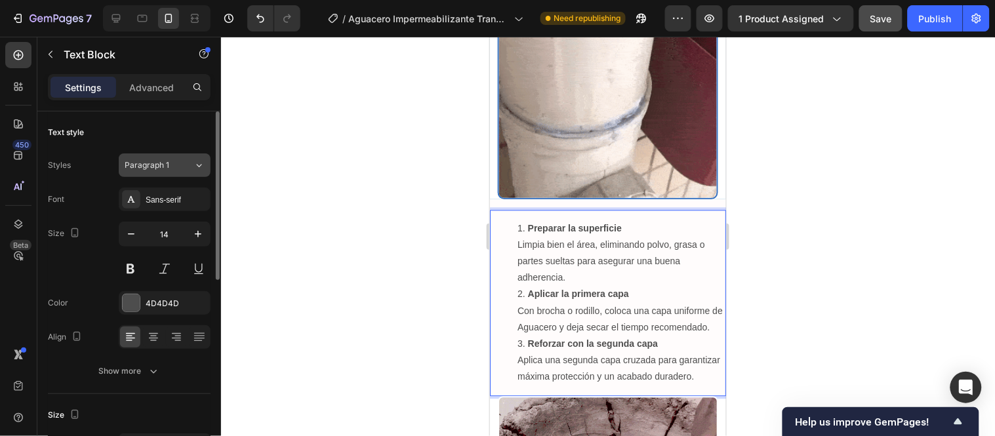
click at [159, 169] on span "Paragraph 1" at bounding box center [147, 165] width 45 height 12
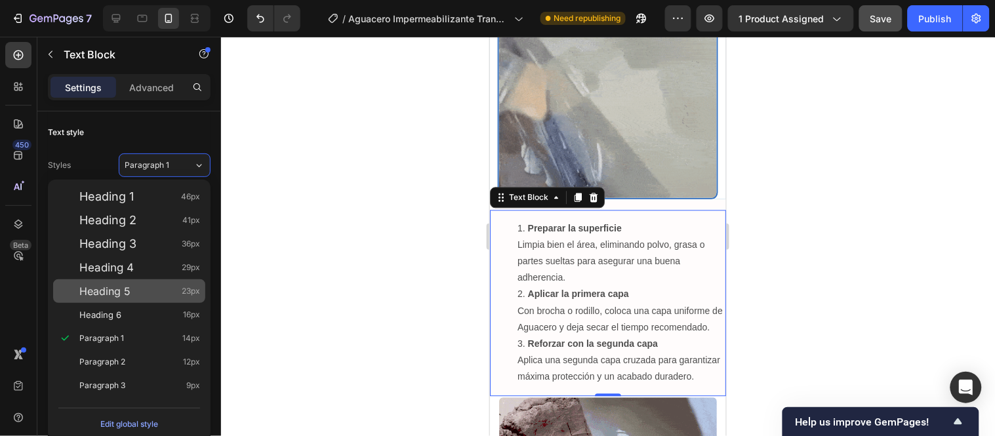
click at [114, 293] on span "Heading 5" at bounding box center [104, 291] width 51 height 13
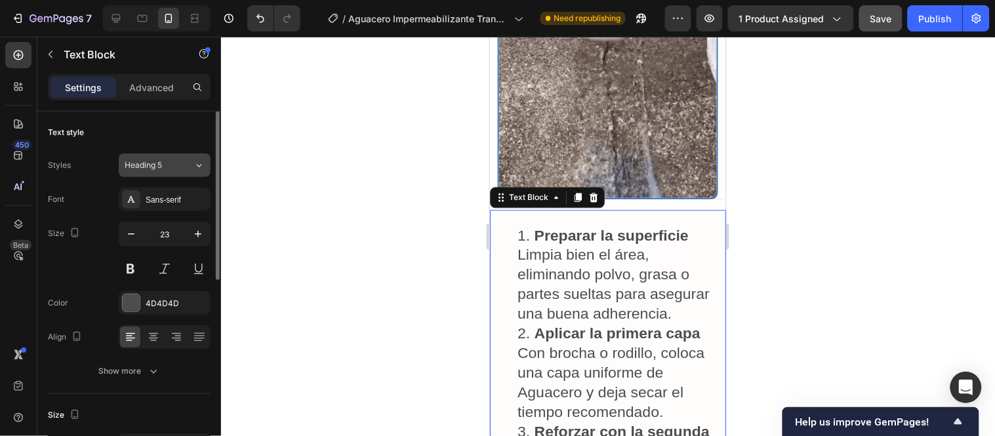
click at [171, 173] on button "Heading 5" at bounding box center [165, 165] width 92 height 24
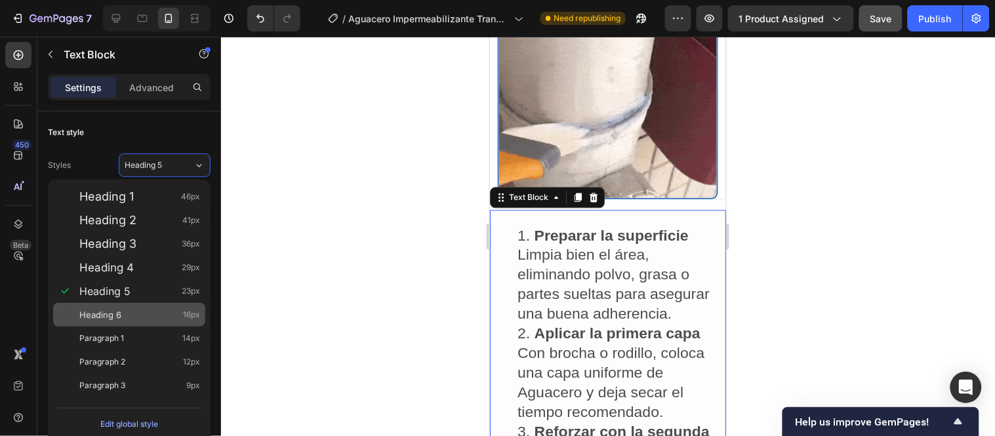
click at [114, 319] on span "Heading 6" at bounding box center [100, 314] width 42 height 13
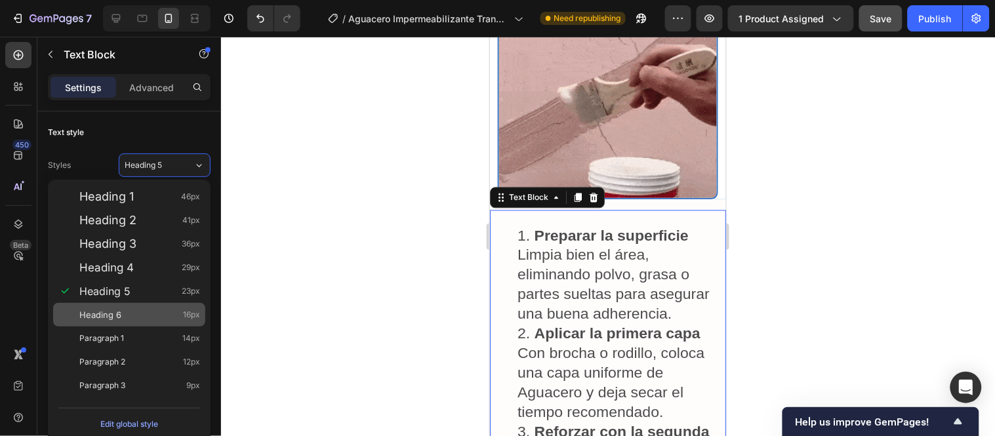
type input "16"
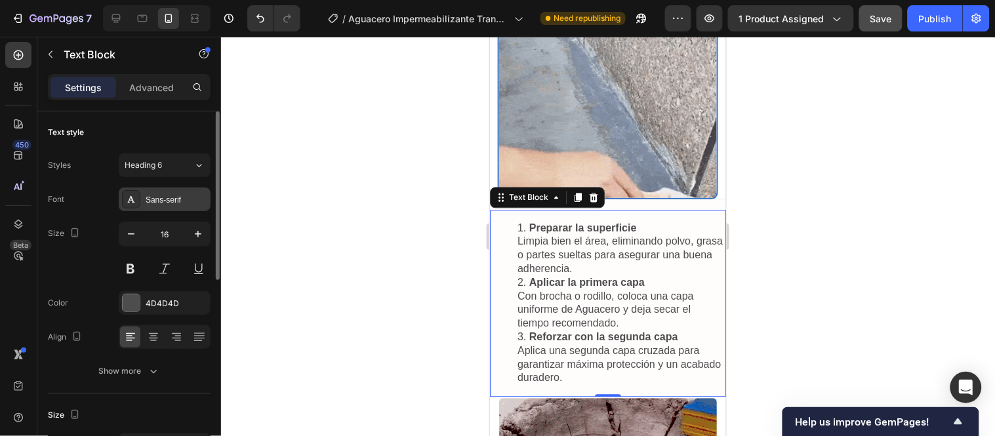
click at [168, 191] on div "Sans-serif" at bounding box center [165, 200] width 92 height 24
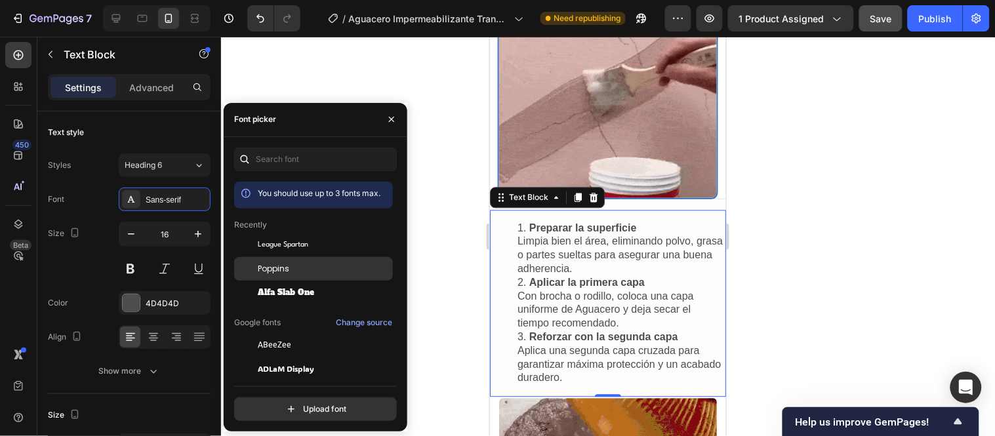
click at [251, 272] on div at bounding box center [246, 269] width 24 height 24
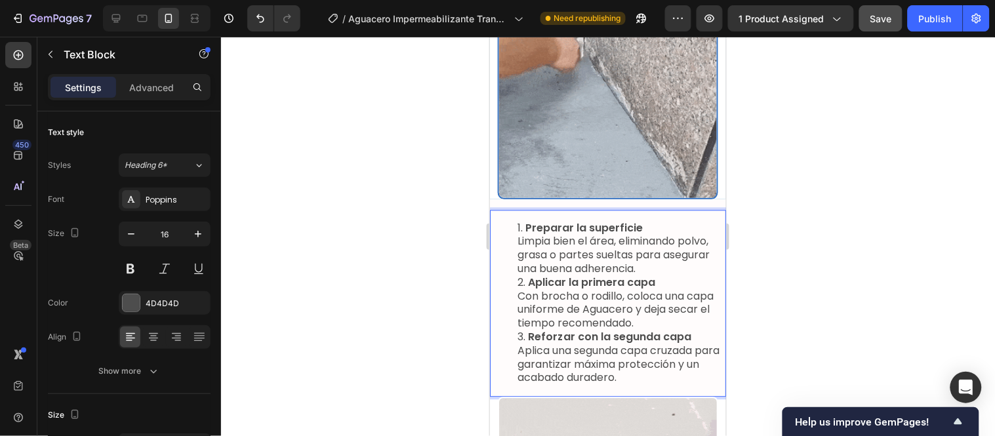
click at [692, 221] on li "Preparar la superficie Limpia bien el área, eliminando polvo, grasa o partes su…" at bounding box center [620, 248] width 207 height 54
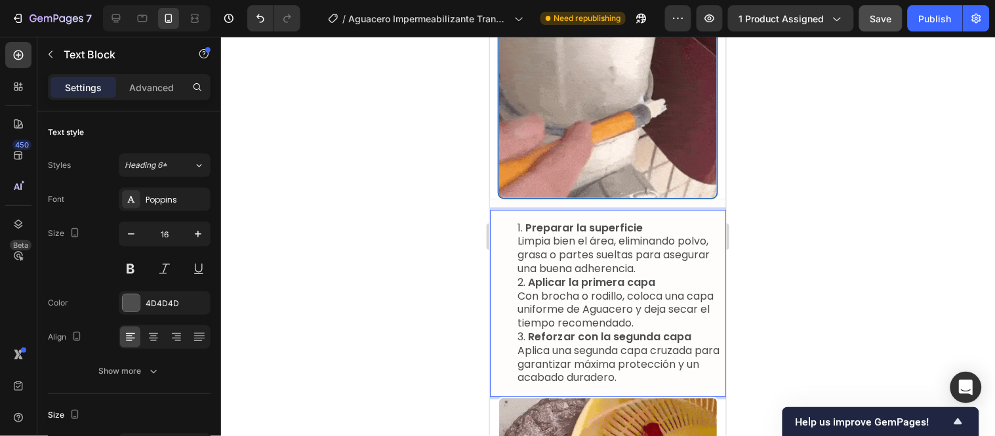
click at [518, 276] on li "Aplicar la primera capa Con brocha o rodillo, coloca una capa uniforme de Aguac…" at bounding box center [620, 303] width 207 height 54
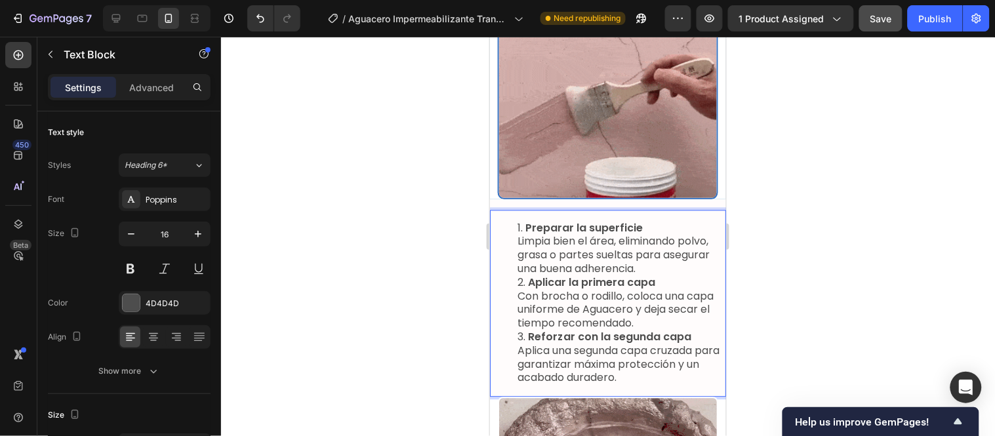
click at [522, 276] on li "Aplicar la primera capa Con brocha o rodillo, coloca una capa uniforme de Aguac…" at bounding box center [620, 303] width 207 height 54
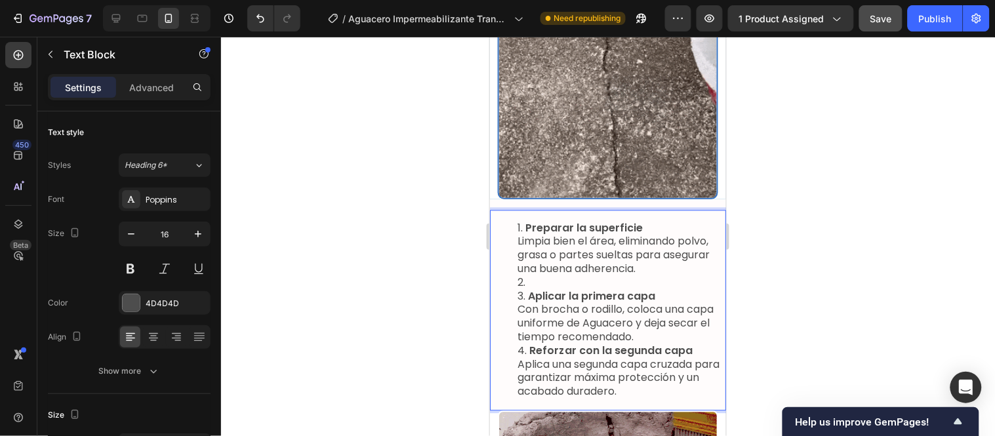
click at [524, 276] on li "Rich Text Editor. Editing area: main" at bounding box center [620, 283] width 207 height 14
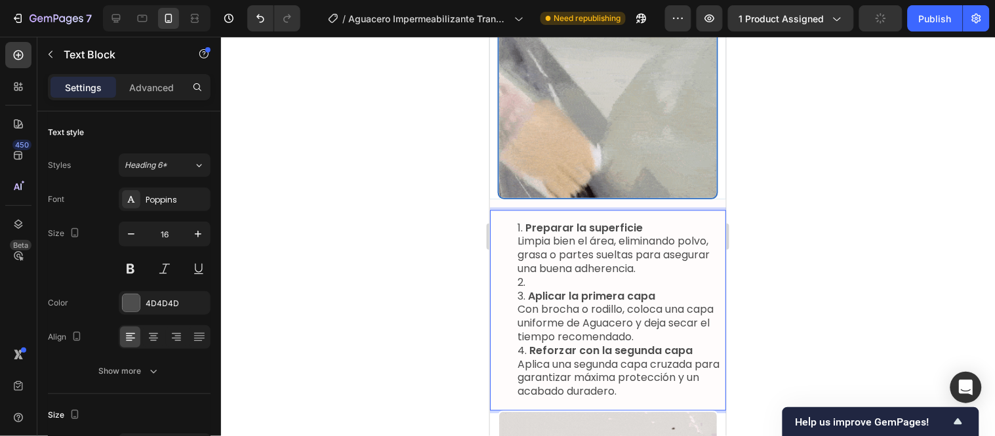
click at [524, 276] on li "Rich Text Editor. Editing area: main" at bounding box center [620, 283] width 207 height 14
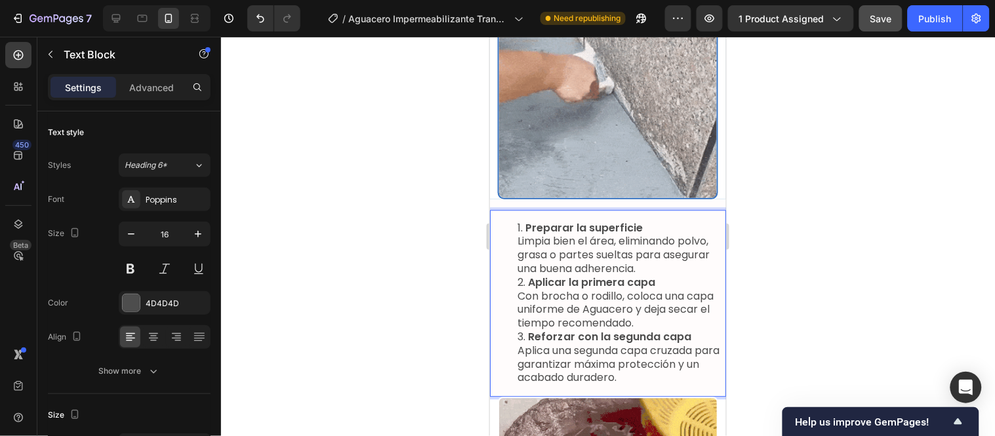
click at [524, 276] on li "Aplicar la primera capa Con brocha o rodillo, coloca una capa uniforme de Aguac…" at bounding box center [620, 303] width 207 height 54
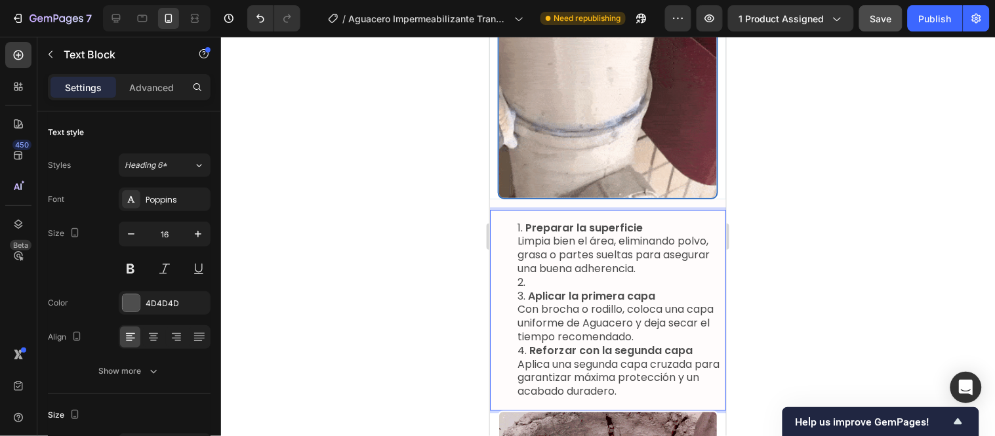
click at [524, 276] on li "Rich Text Editor. Editing area: main" at bounding box center [620, 283] width 207 height 14
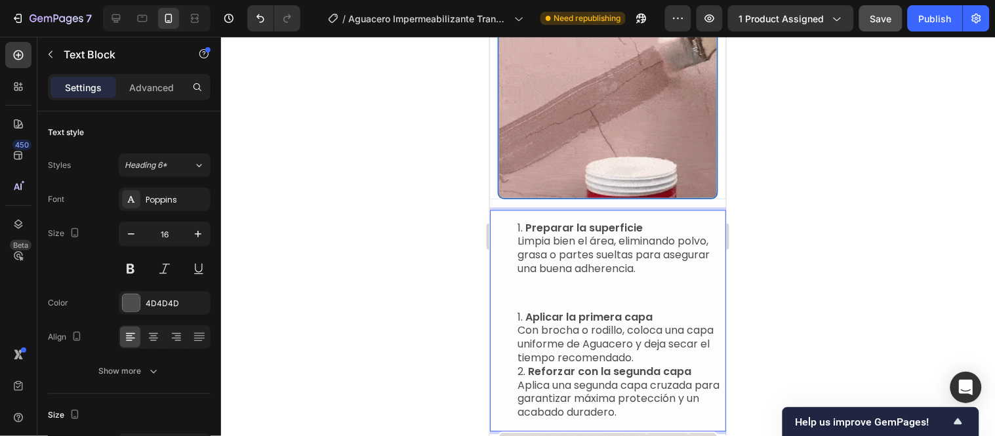
click at [529, 242] on div "Preparar la superficie Limpia bien el área, eliminando polvo, grasa o partes su…" at bounding box center [607, 320] width 236 height 222
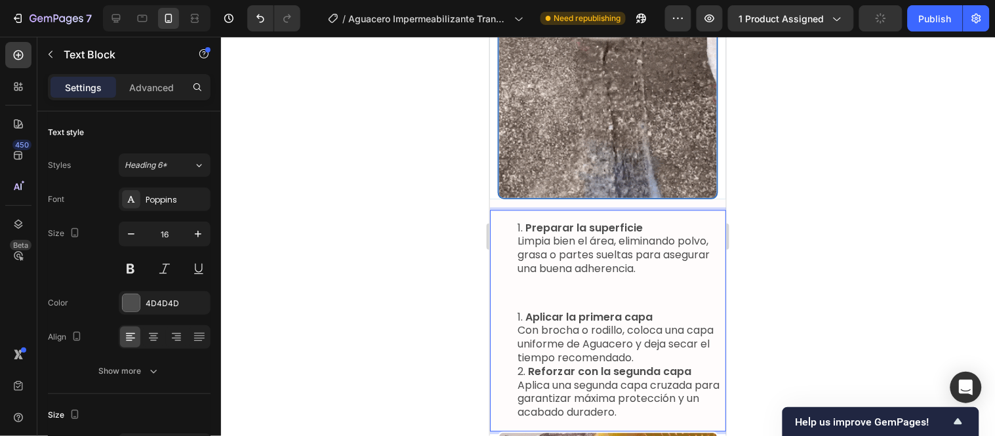
click at [525, 245] on div "Preparar la superficie Limpia bien el área, eliminando polvo, grasa o partes su…" at bounding box center [607, 320] width 236 height 222
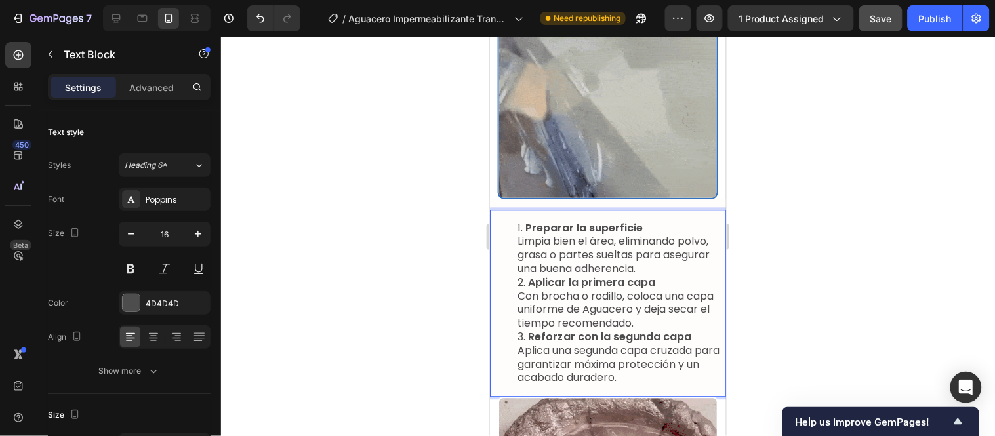
click at [519, 276] on li "Aplicar la primera capa Con brocha o rodillo, coloca una capa uniforme de Aguac…" at bounding box center [620, 303] width 207 height 54
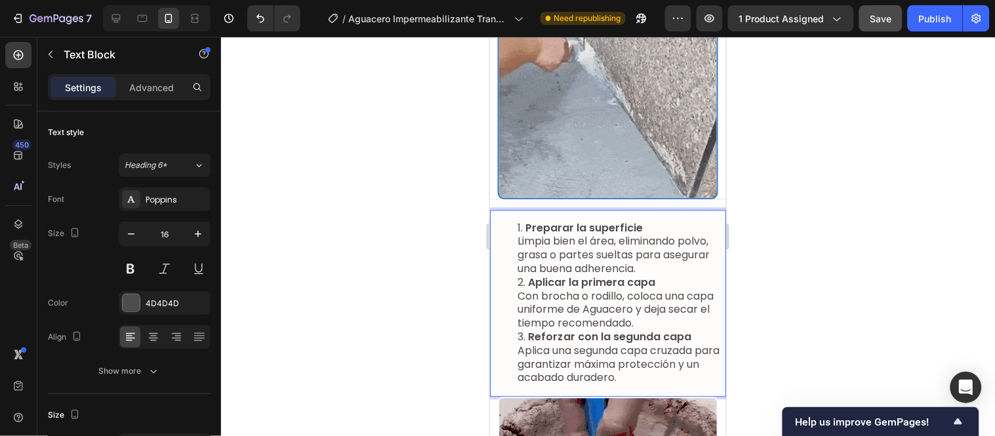
click at [516, 221] on ol "Preparar la superficie Limpia bien el área, eliminando polvo, grasa o partes su…" at bounding box center [608, 303] width 234 height 164
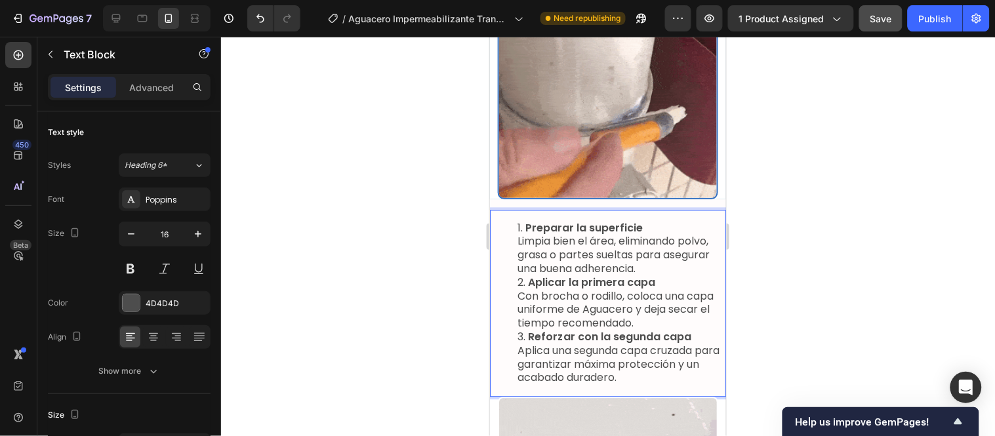
click at [522, 276] on li "Aplicar la primera capa Con brocha o rodillo, coloca una capa uniforme de Aguac…" at bounding box center [620, 303] width 207 height 54
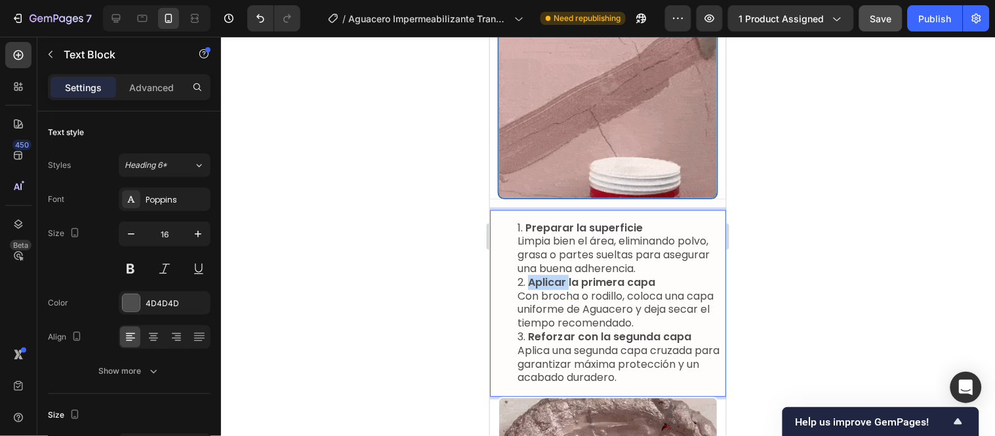
click at [522, 276] on li "Aplicar la primera capa Con brocha o rodillo, coloca una capa uniforme de Aguac…" at bounding box center [620, 303] width 207 height 54
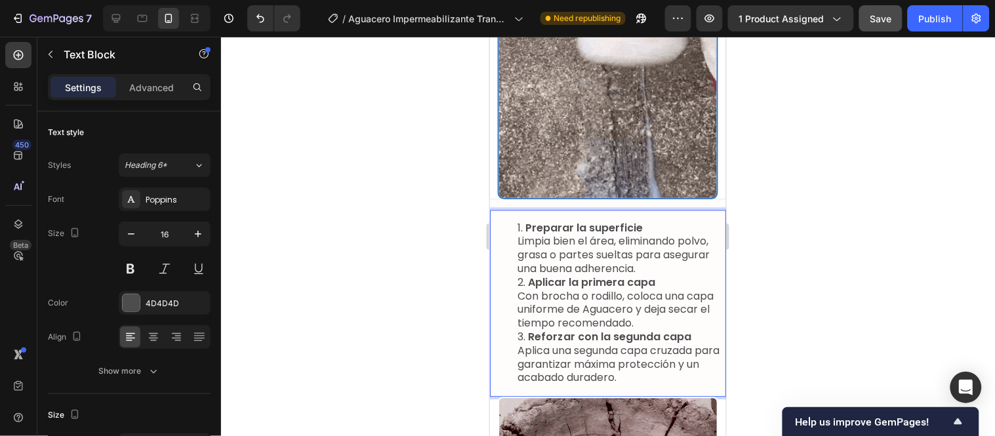
click at [525, 276] on li "Aplicar la primera capa Con brocha o rodillo, coloca una capa uniforme de Aguac…" at bounding box center [620, 303] width 207 height 54
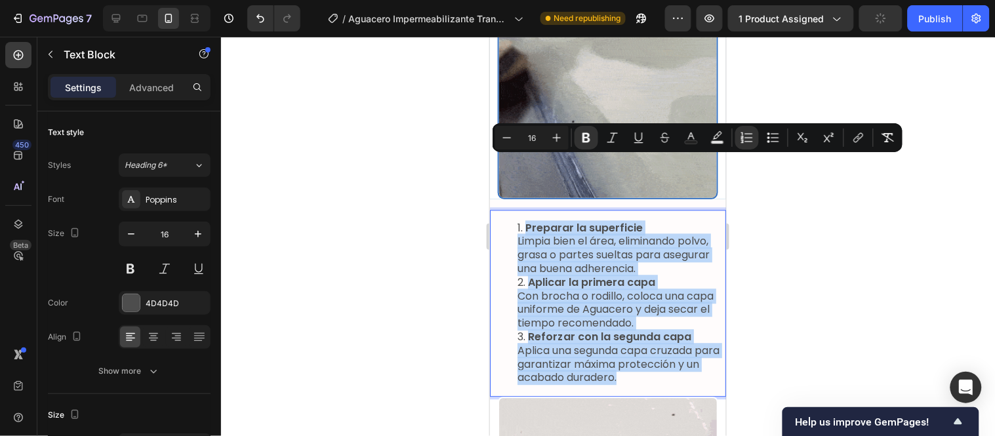
drag, startPoint x: 514, startPoint y: 165, endPoint x: 649, endPoint y: 312, distance: 199.6
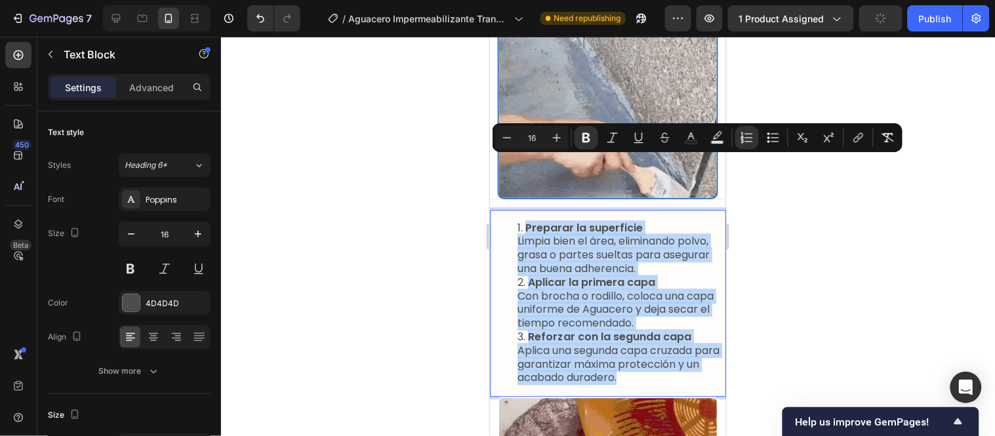
click at [649, 312] on ol "Preparar la superficie Limpia bien el área, eliminando polvo, grasa o partes su…" at bounding box center [608, 303] width 234 height 164
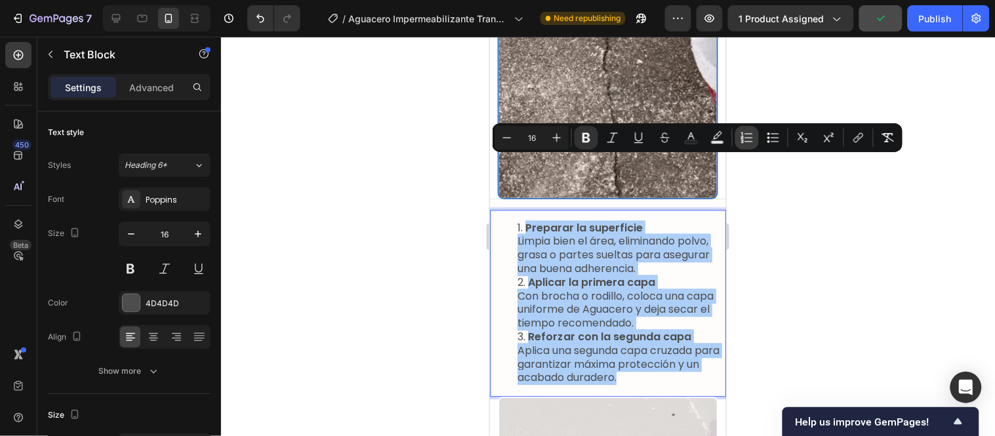
click at [743, 141] on icon "Editor contextual toolbar" at bounding box center [742, 141] width 3 height 3
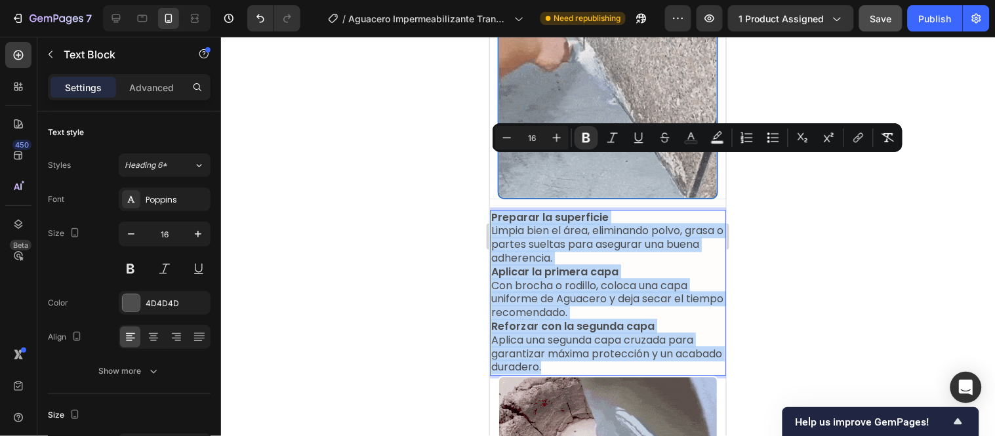
drag, startPoint x: 605, startPoint y: 299, endPoint x: 542, endPoint y: 234, distance: 90.9
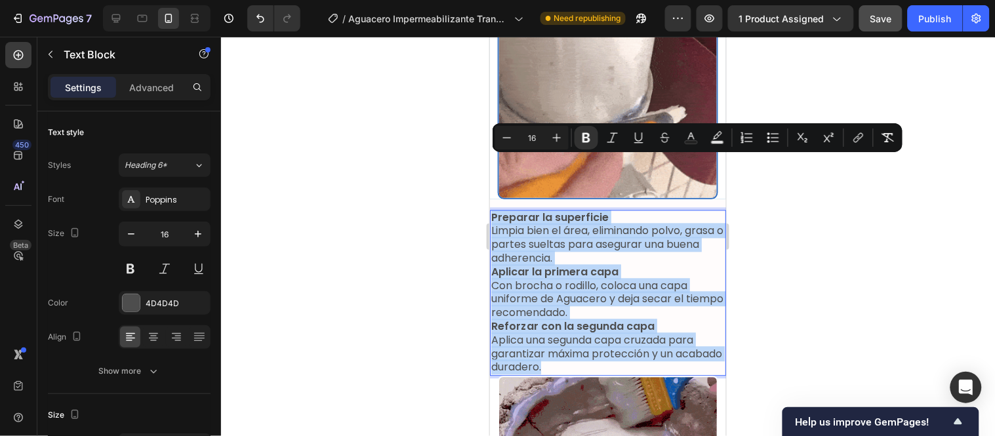
click at [602, 319] on p "Reforzar con la segunda capa Aplica una segunda capa cruzada para garantizar má…" at bounding box center [608, 346] width 234 height 54
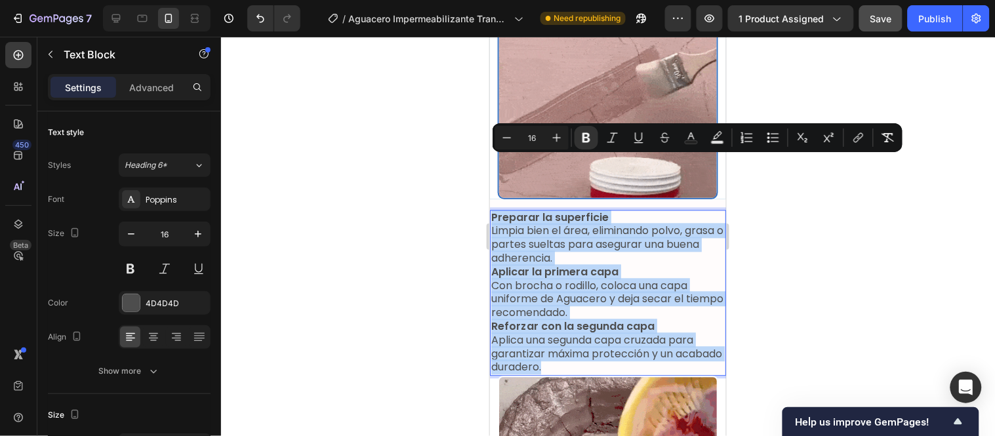
click at [594, 264] on strong "Aplicar la primera capa" at bounding box center [554, 271] width 127 height 15
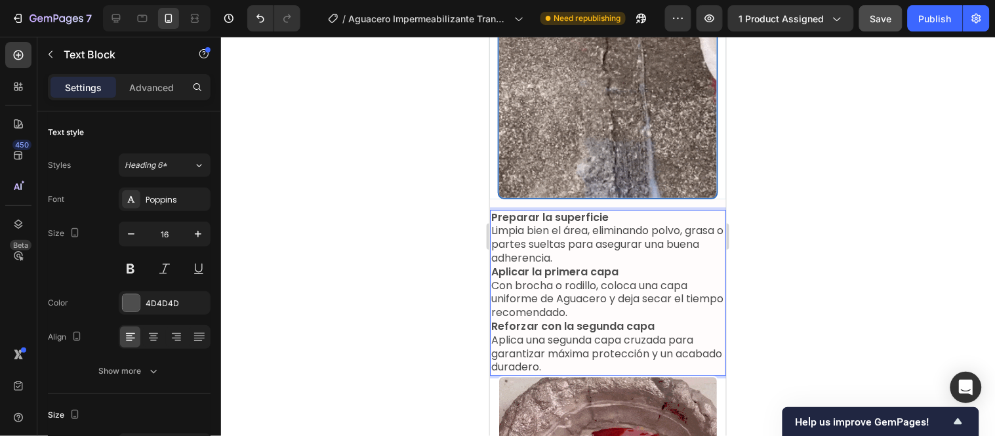
click at [602, 211] on p "Preparar la superficie Limpia bien el área, eliminando polvo, grasa o partes su…" at bounding box center [608, 238] width 234 height 54
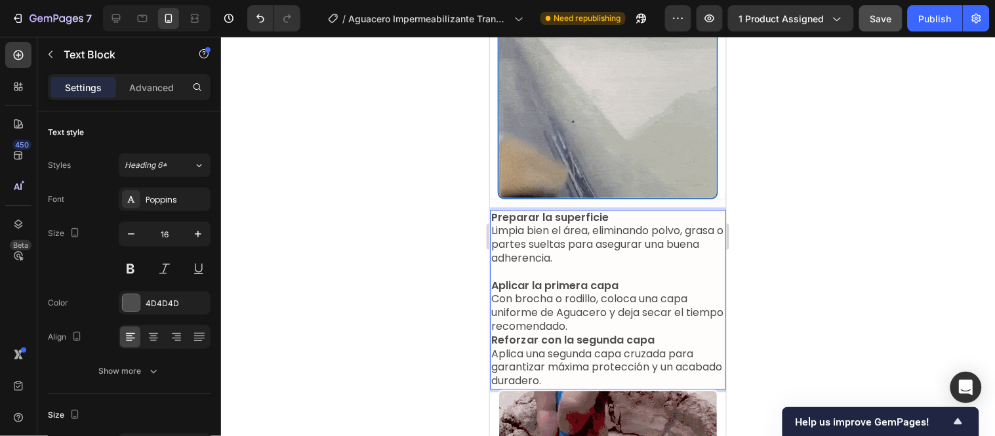
click at [619, 279] on p "Aplicar la primera capa Con brocha o rodillo, coloca una capa uniforme de Aguac…" at bounding box center [608, 306] width 234 height 54
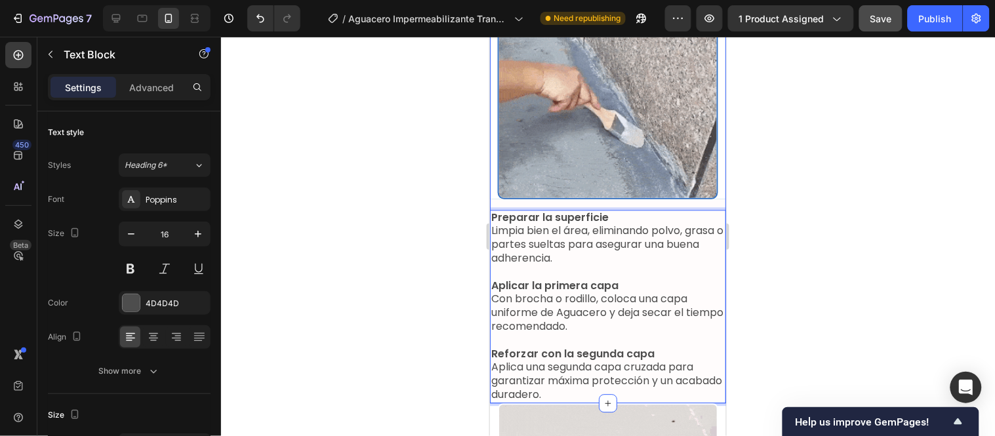
click at [616, 347] on p "Reforzar con la segunda capa Aplica una segunda capa cruzada para garantizar má…" at bounding box center [608, 374] width 234 height 54
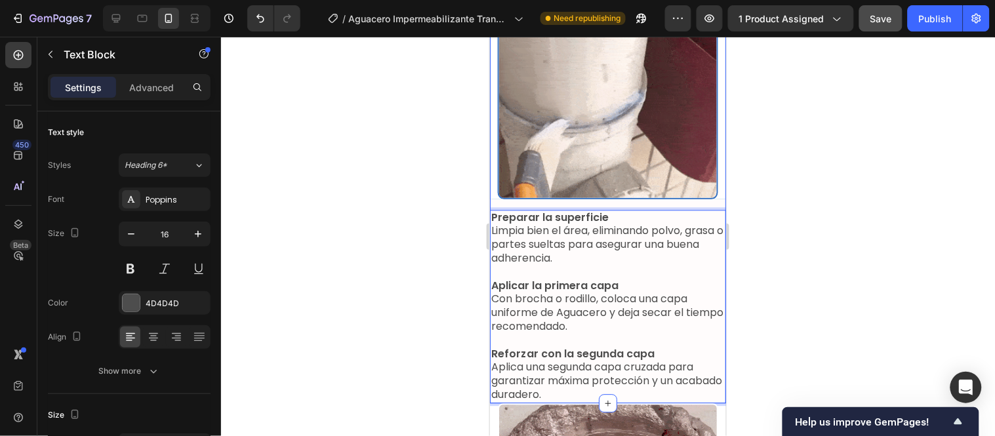
click at [596, 347] on p "Reforzar con la segunda capa Aplica una segunda capa cruzada para garantizar má…" at bounding box center [608, 374] width 234 height 54
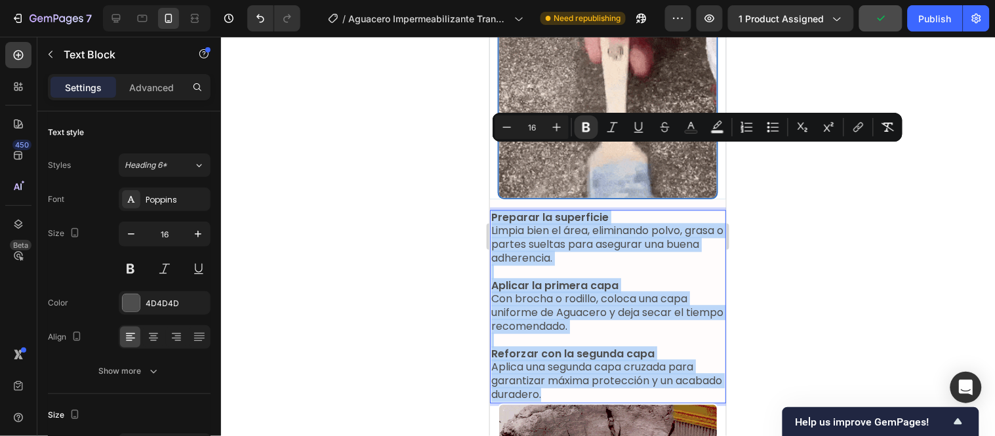
drag, startPoint x: 598, startPoint y: 328, endPoint x: 491, endPoint y: 153, distance: 204.6
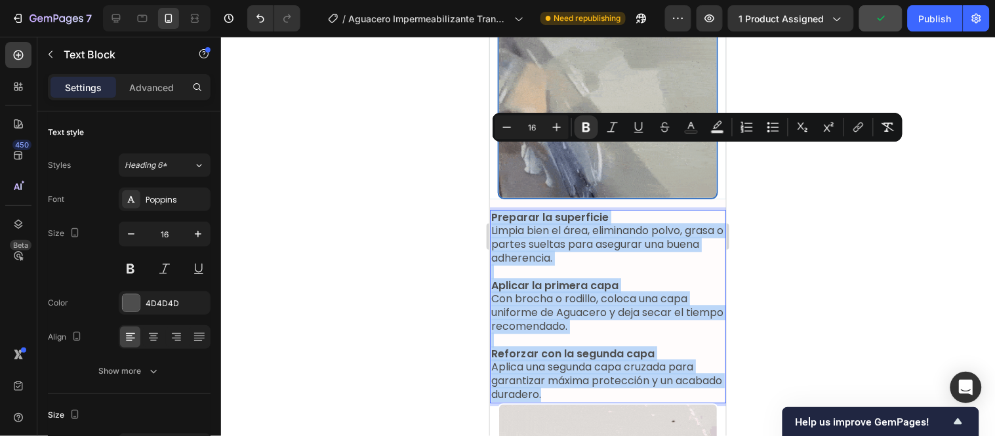
click at [491, 209] on div "Preparar la superficie Limpia bien el área, eliminando polvo, grasa o partes su…" at bounding box center [607, 306] width 236 height 194
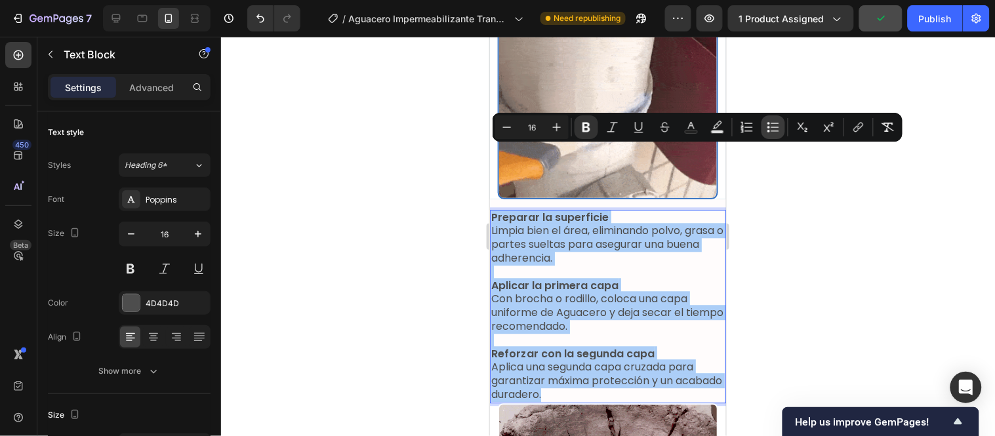
click at [783, 130] on button "Bulleted List" at bounding box center [774, 127] width 24 height 24
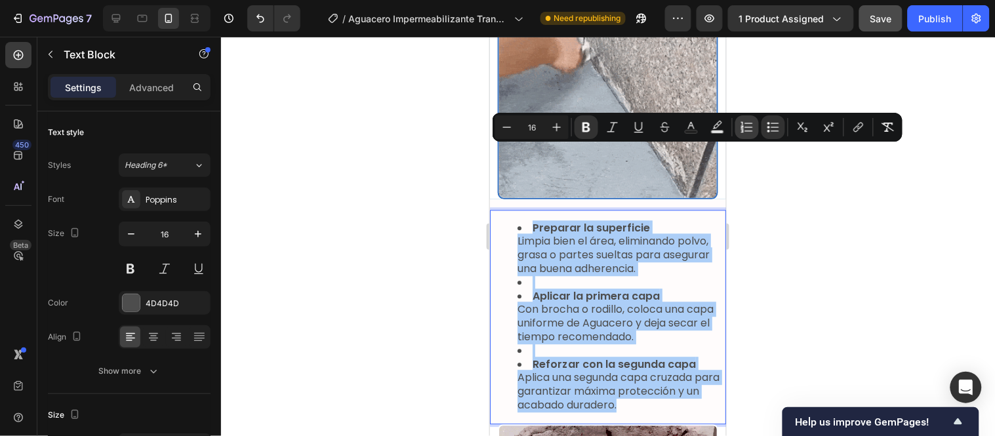
click at [752, 127] on icon "Editor contextual toolbar" at bounding box center [747, 127] width 13 height 13
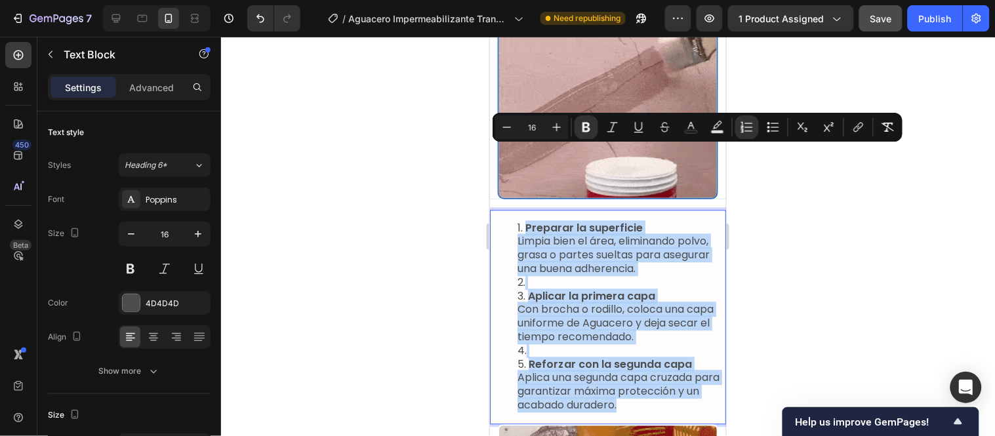
click at [527, 289] on li "Aplicar la primera capa Con brocha o rodillo, coloca una capa uniforme de Aguac…" at bounding box center [620, 316] width 207 height 54
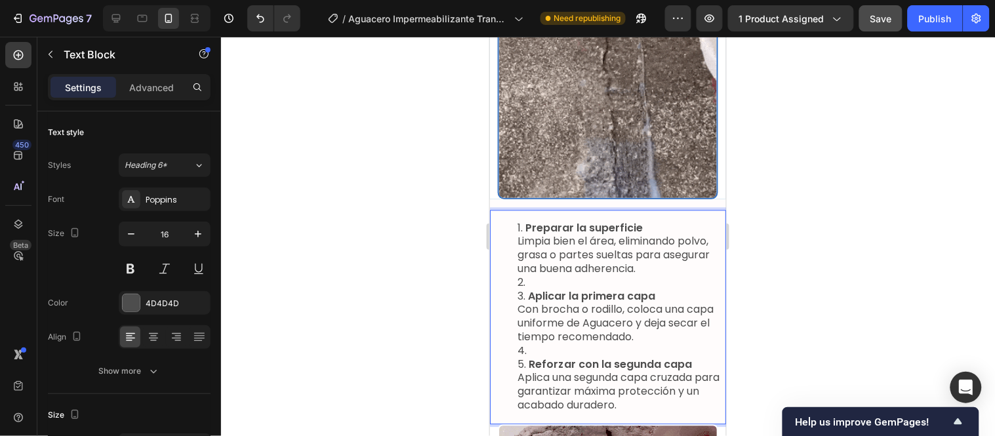
click at [523, 276] on li "Rich Text Editor. Editing area: main" at bounding box center [620, 283] width 207 height 14
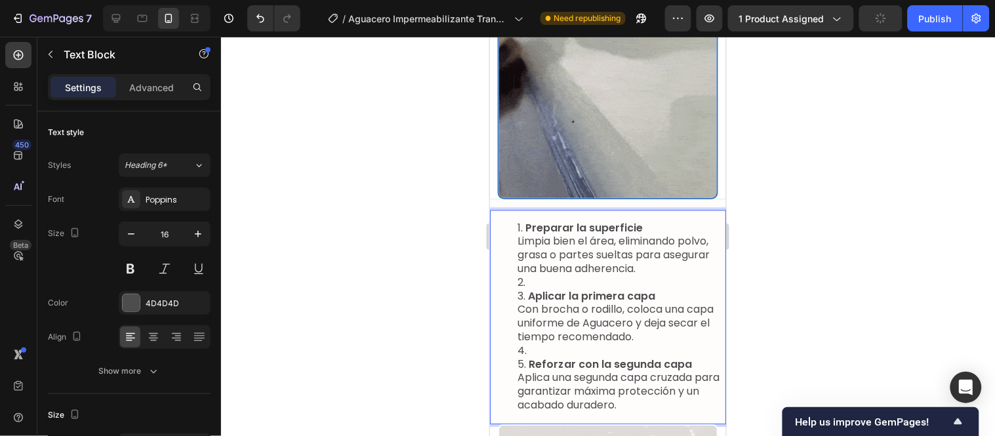
click at [522, 276] on li "Rich Text Editor. Editing area: main" at bounding box center [620, 283] width 207 height 14
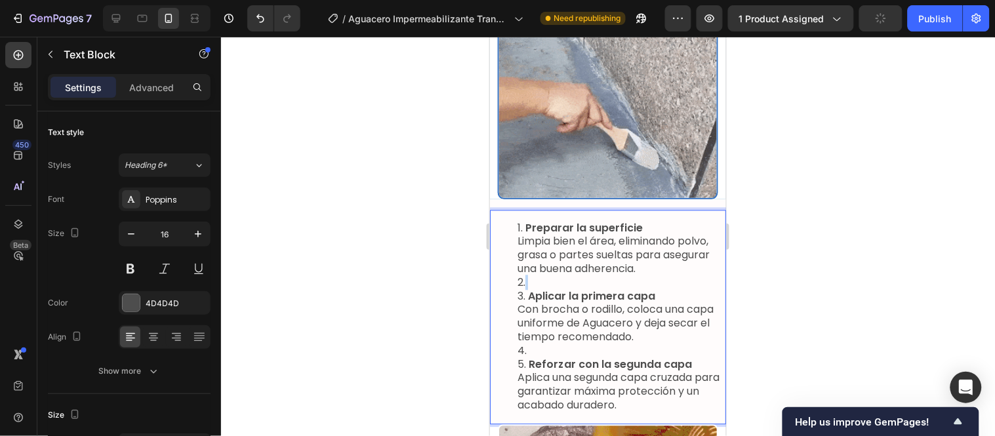
click at [522, 276] on li "Rich Text Editor. Editing area: main" at bounding box center [620, 283] width 207 height 14
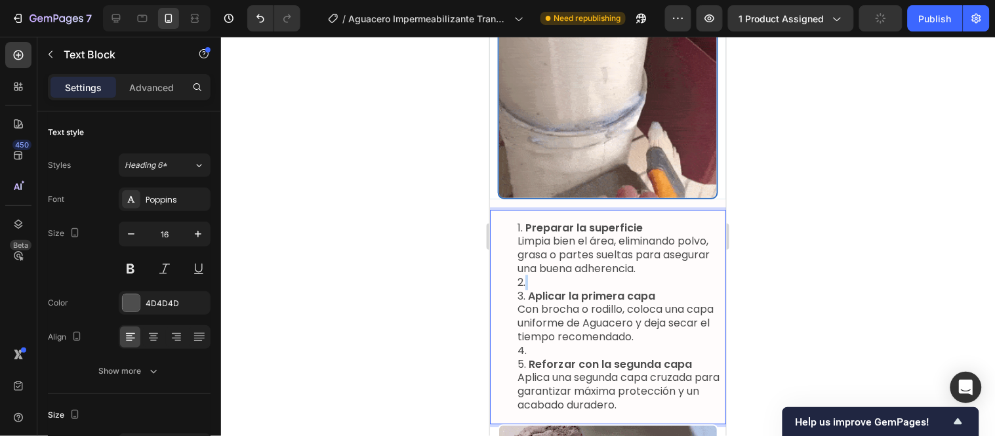
drag, startPoint x: 522, startPoint y: 217, endPoint x: 514, endPoint y: 217, distance: 7.9
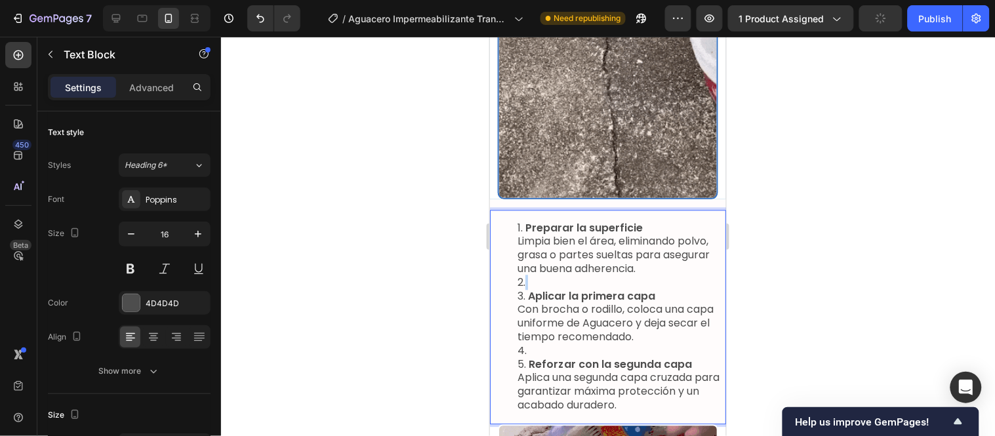
click at [514, 221] on ol "Preparar la superficie Limpia bien el área, eliminando polvo, grasa o partes su…" at bounding box center [608, 316] width 234 height 191
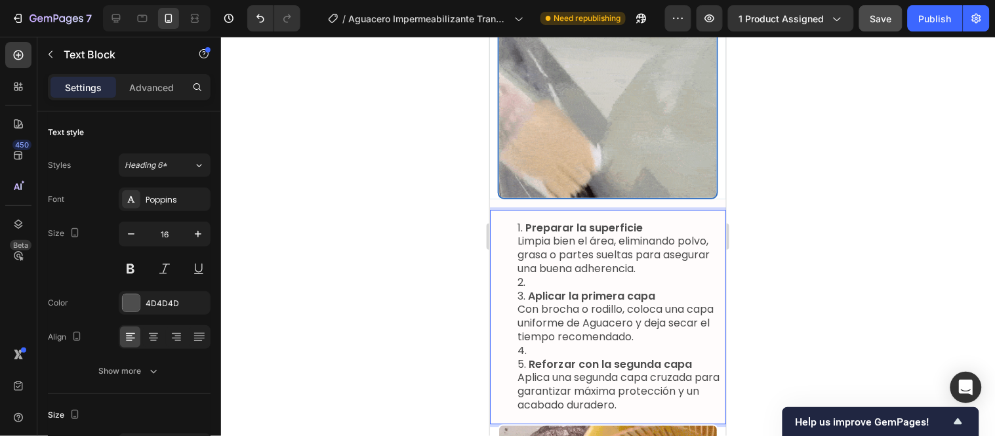
click at [658, 356] on strong "Reforzar con la segunda capa" at bounding box center [609, 363] width 163 height 15
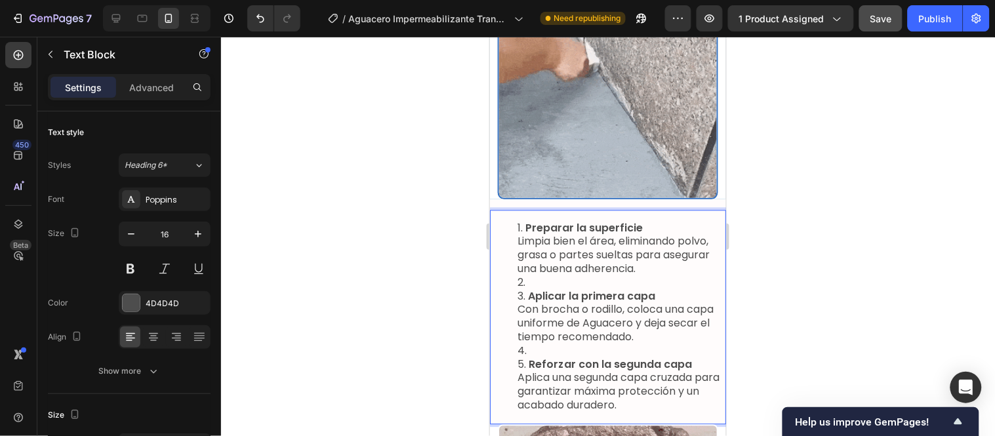
click at [653, 358] on li "Reforzar con la segunda capa Aplica una segunda capa cruzada para garantizar má…" at bounding box center [620, 385] width 207 height 54
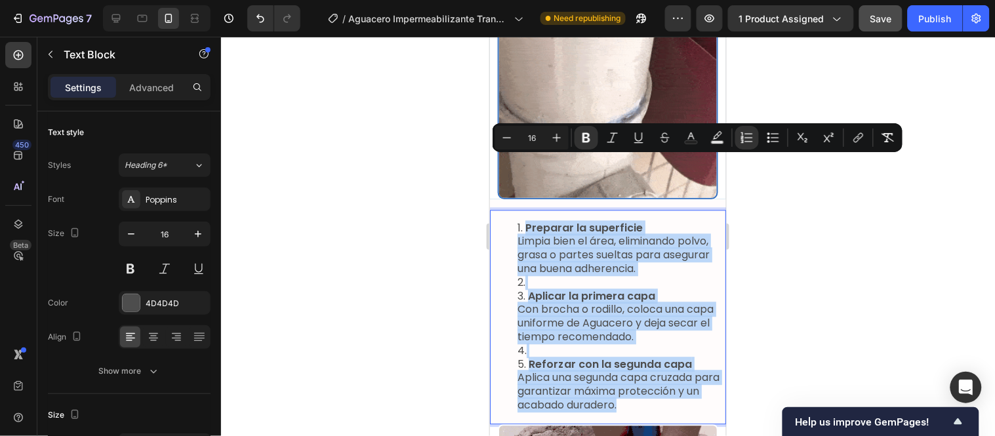
drag, startPoint x: 647, startPoint y: 344, endPoint x: 509, endPoint y: 163, distance: 227.4
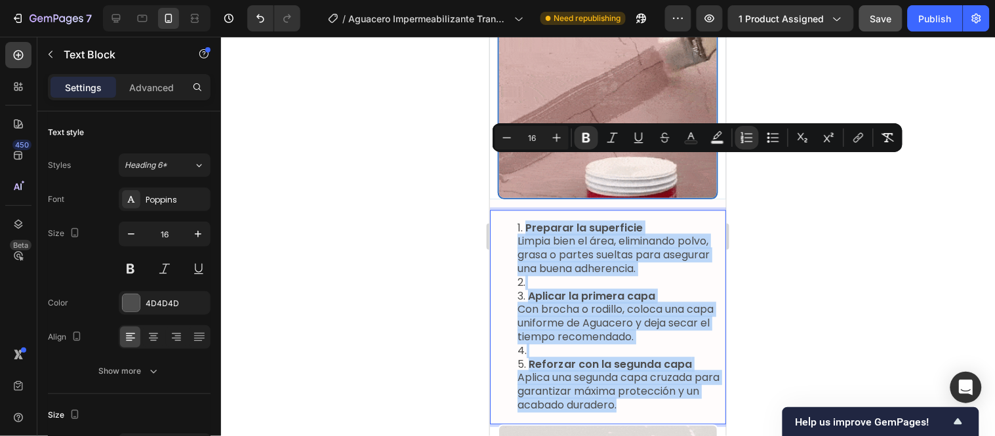
click at [509, 221] on ol "Preparar la superficie Limpia bien el área, eliminando polvo, grasa o partes su…" at bounding box center [608, 316] width 234 height 191
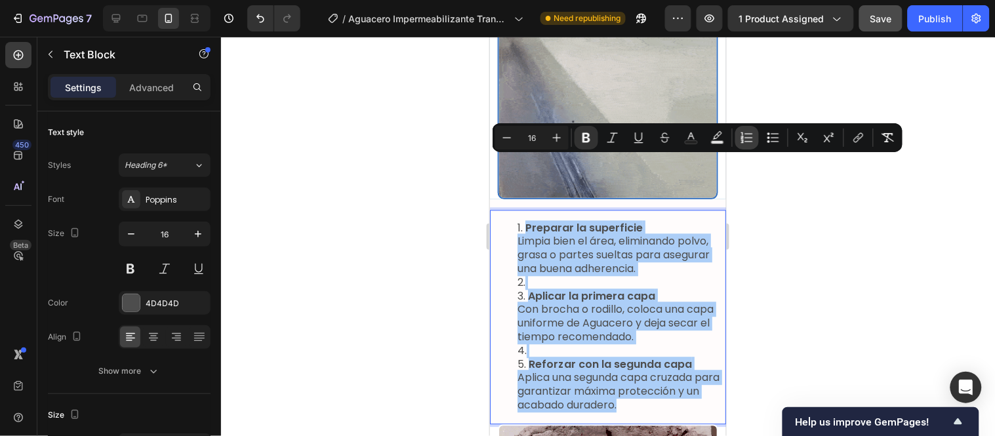
click at [752, 134] on icon "Editor contextual toolbar" at bounding box center [747, 137] width 13 height 13
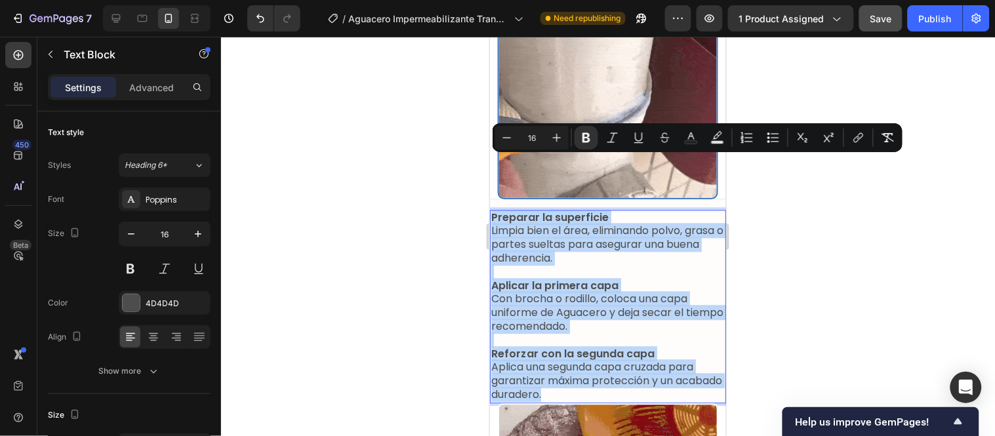
click at [628, 265] on p "Rich Text Editor. Editing area: main" at bounding box center [608, 272] width 234 height 14
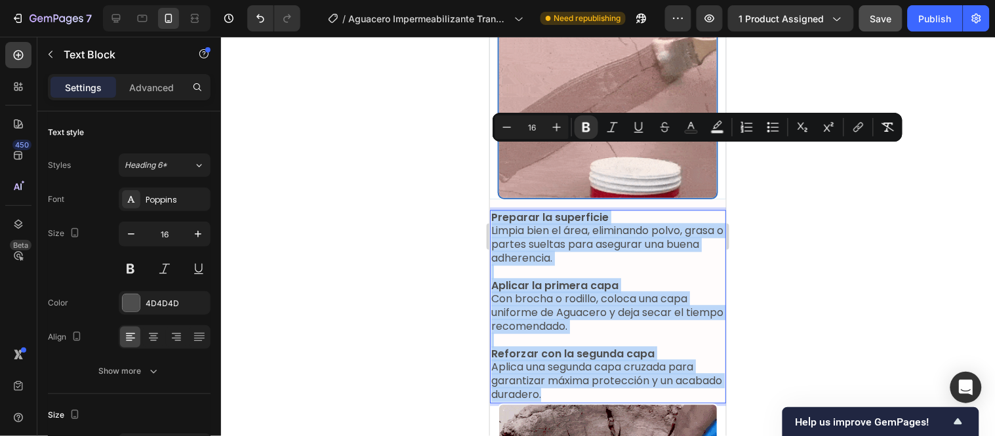
drag, startPoint x: 607, startPoint y: 331, endPoint x: 490, endPoint y: 153, distance: 212.7
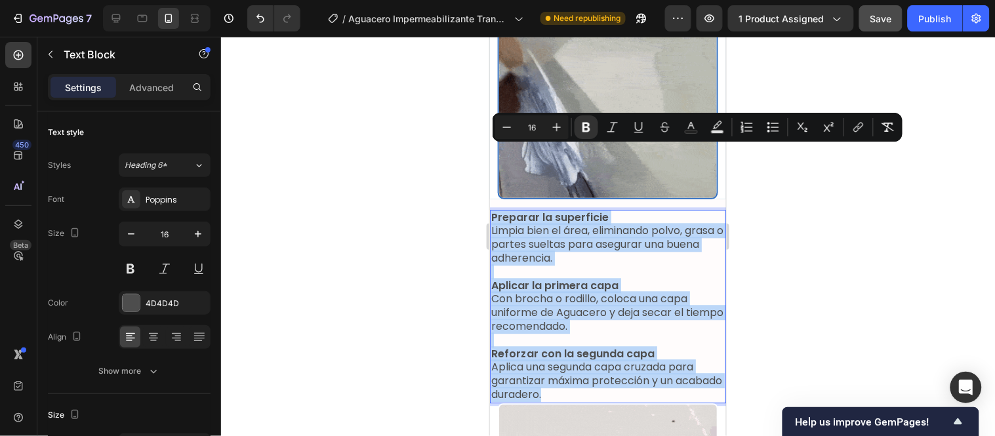
click at [490, 209] on div "Preparar la superficie Limpia bien el área, eliminando polvo, grasa o partes su…" at bounding box center [607, 306] width 236 height 194
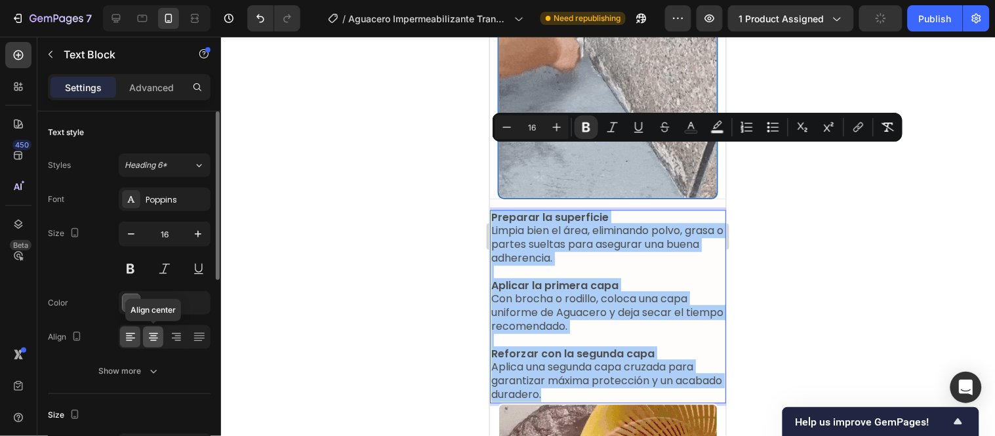
click at [151, 344] on div at bounding box center [153, 337] width 20 height 21
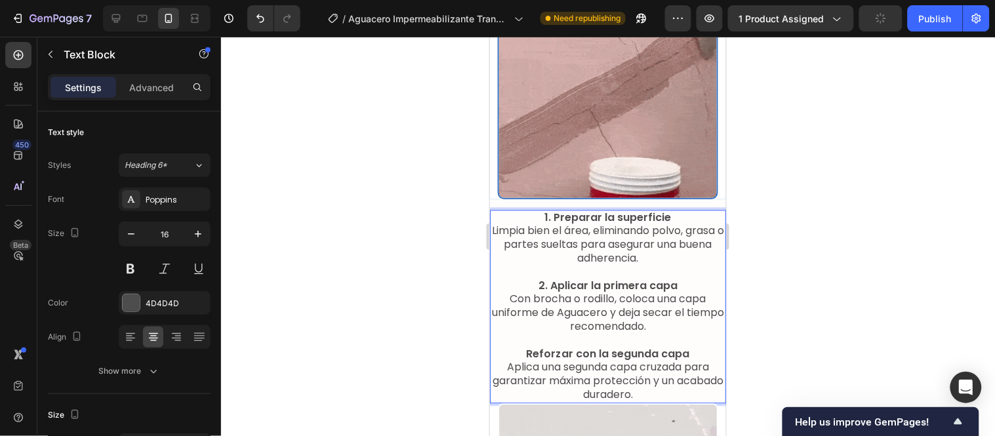
click at [519, 347] on p "Reforzar con la segunda capa Aplica una segunda capa cruzada para garantizar má…" at bounding box center [608, 374] width 234 height 54
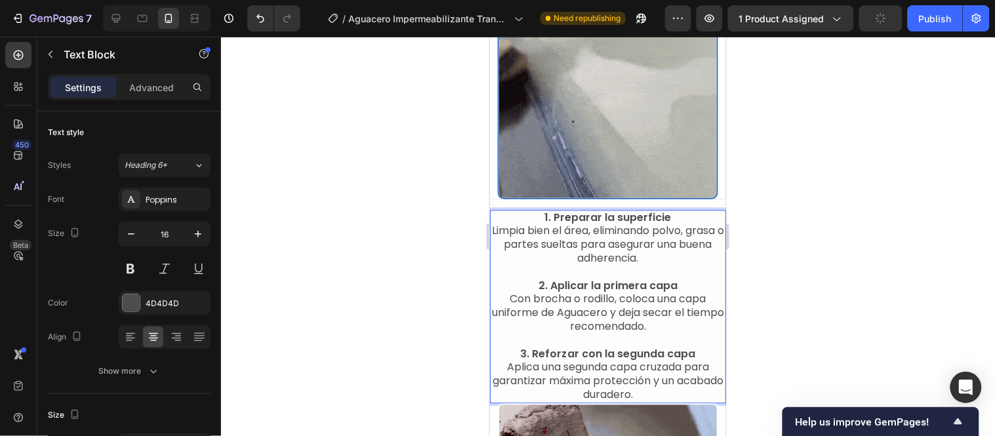
click at [557, 209] on strong "1. Preparar la superficie" at bounding box center [607, 216] width 127 height 15
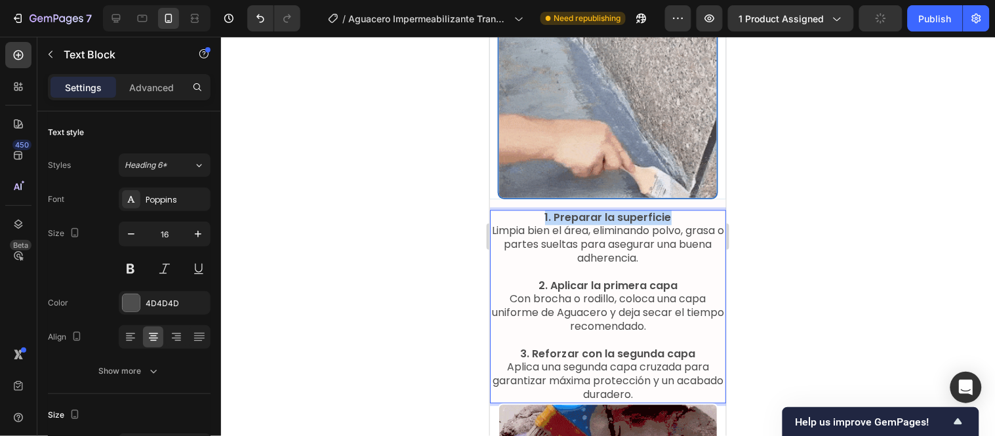
drag, startPoint x: 664, startPoint y: 153, endPoint x: 537, endPoint y: 150, distance: 127.9
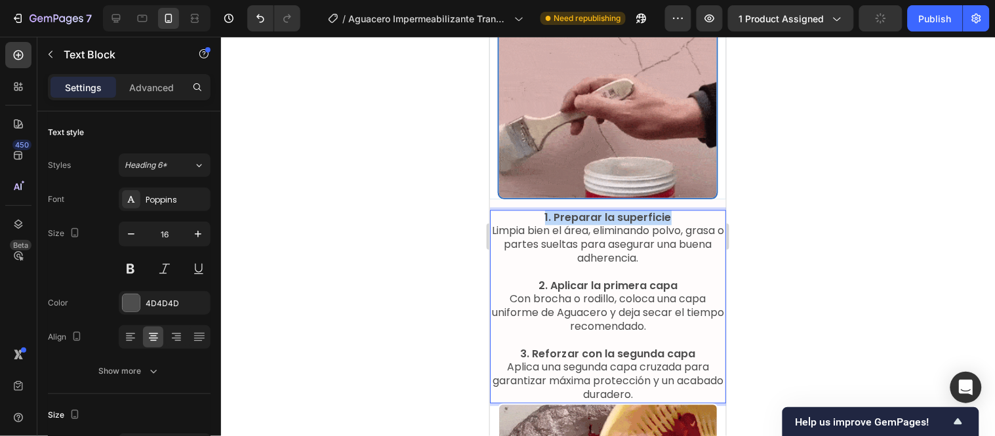
click at [537, 211] on p "1. Preparar la superficie Limpia bien el área, eliminando polvo, grasa o partes…" at bounding box center [608, 238] width 234 height 54
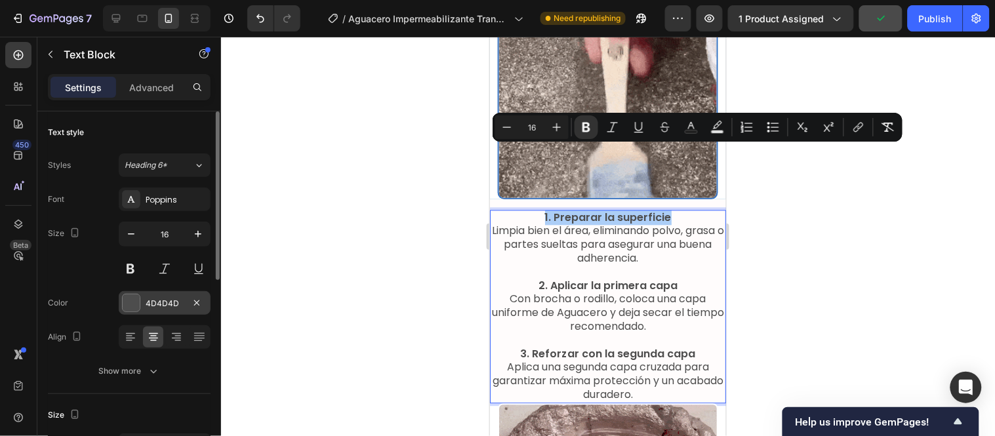
click at [127, 304] on div at bounding box center [131, 303] width 17 height 17
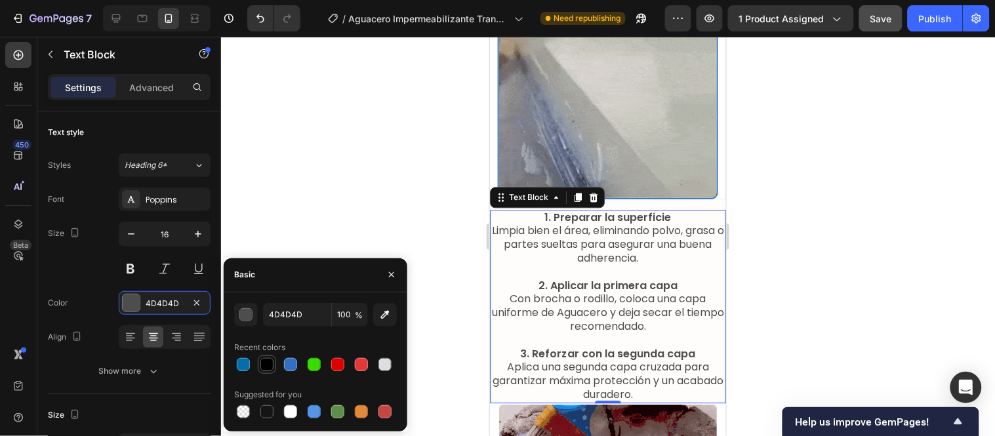
click at [264, 358] on div at bounding box center [266, 364] width 13 height 13
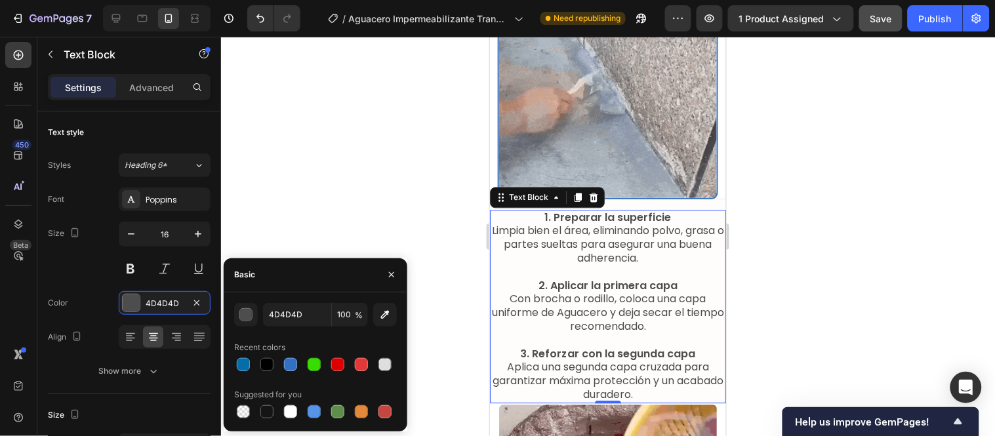
type input "000000"
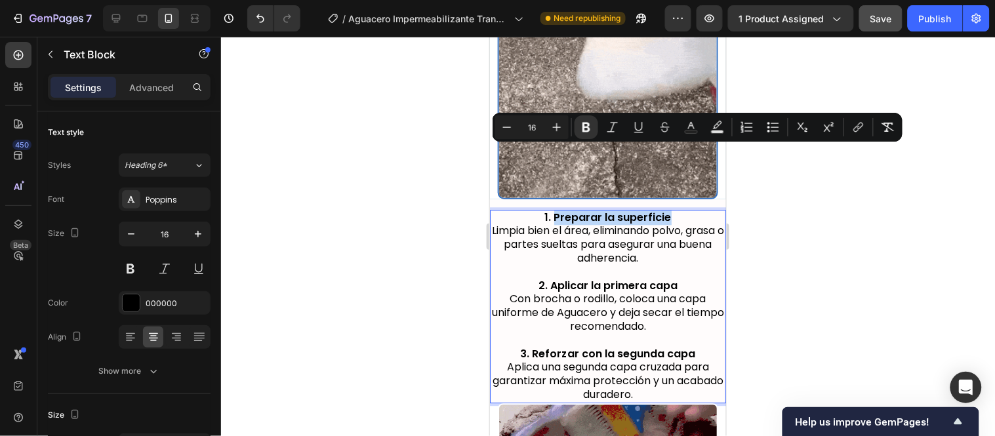
drag, startPoint x: 668, startPoint y: 152, endPoint x: 548, endPoint y: 151, distance: 120.7
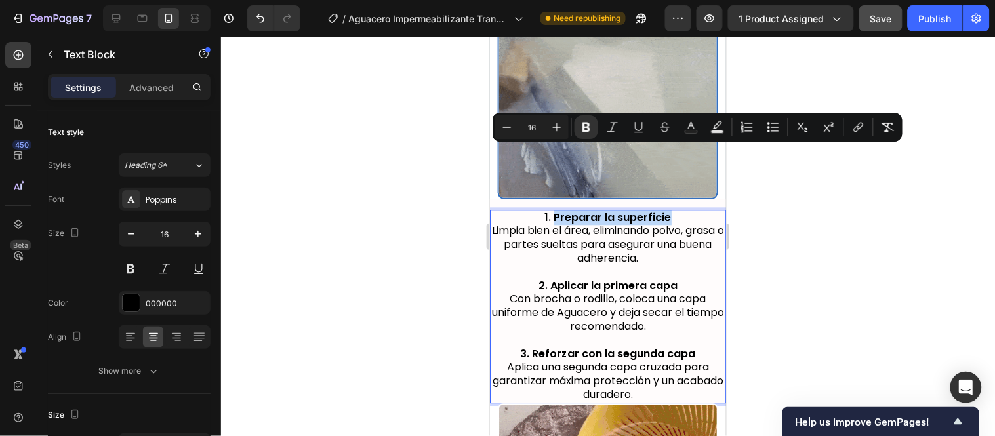
click at [548, 211] on p "1. Preparar la superficie Limpia bien el área, eliminando polvo, grasa o partes…" at bounding box center [608, 238] width 234 height 54
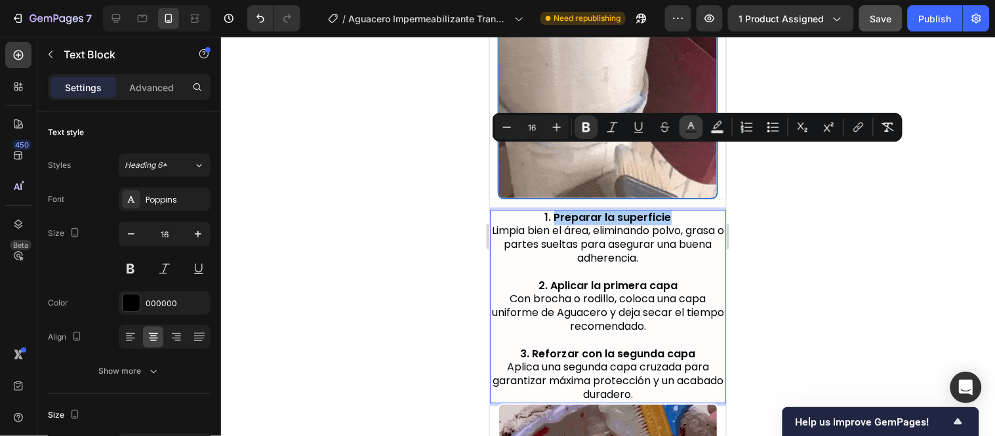
click at [702, 130] on button "Text Color" at bounding box center [692, 127] width 24 height 24
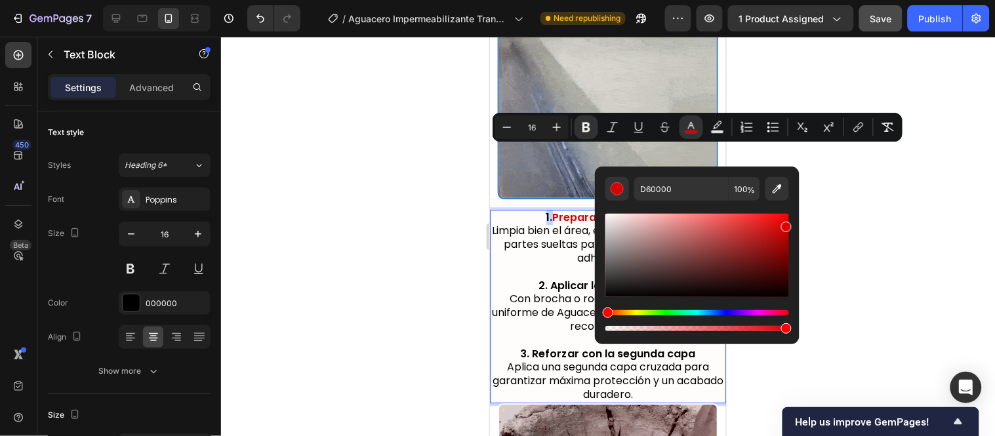
type input "DD0000"
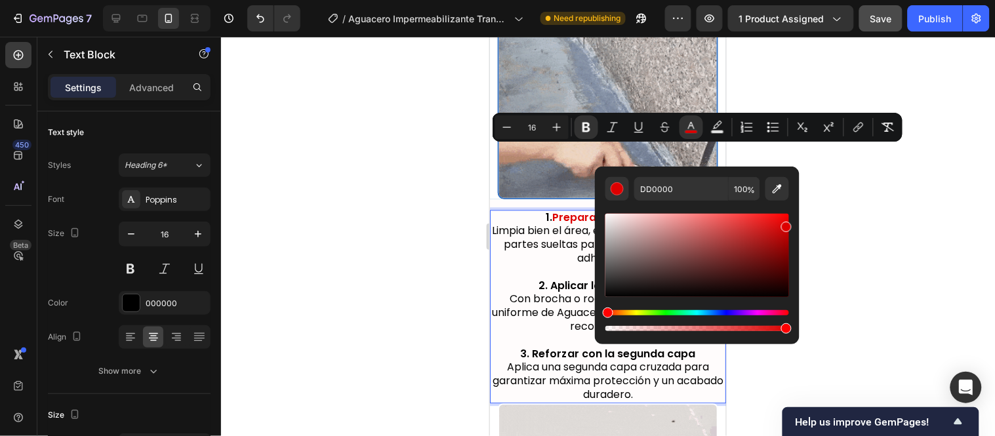
drag, startPoint x: 754, startPoint y: 256, endPoint x: 800, endPoint y: 224, distance: 55.7
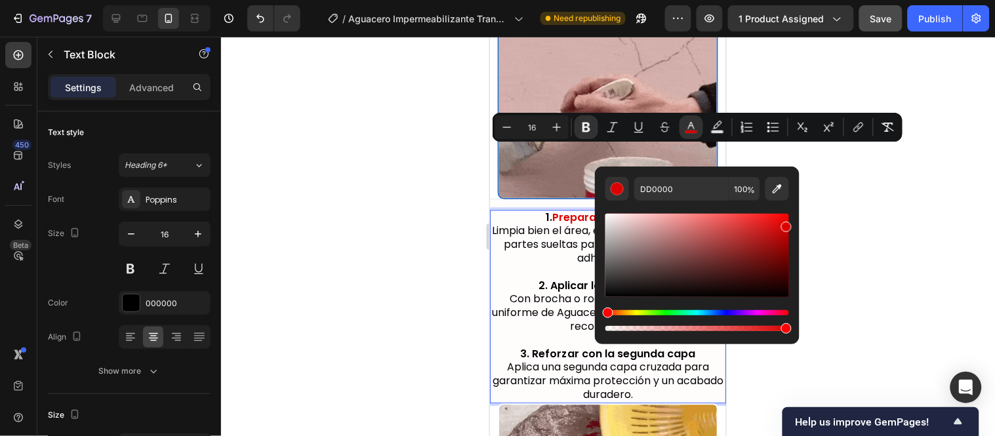
click at [800, 0] on body "7 / Aguacero Impermeabilizante Transparente Need republishing Preview 1 product…" at bounding box center [497, 0] width 995 height 0
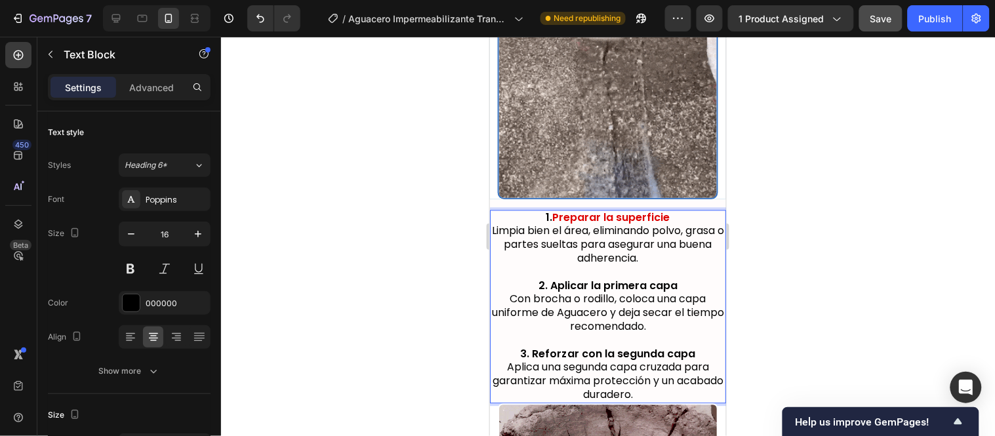
click at [537, 265] on p "Rich Text Editor. Editing area: main" at bounding box center [608, 272] width 234 height 14
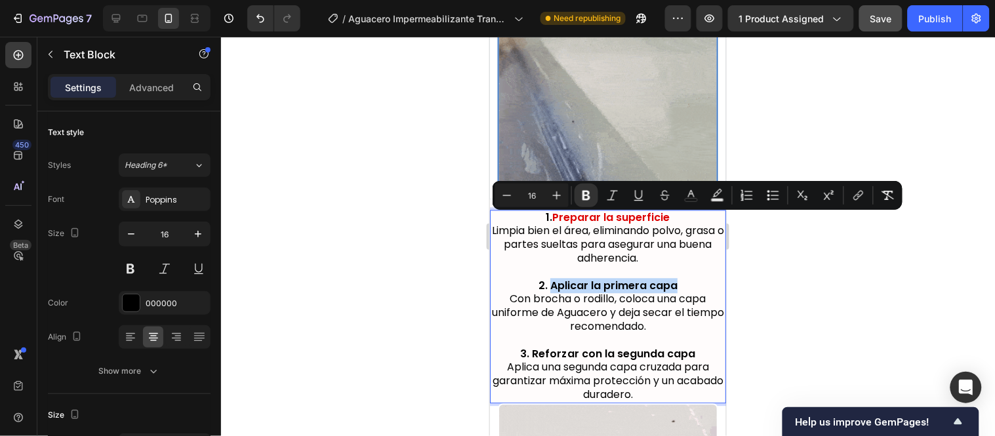
drag, startPoint x: 675, startPoint y: 218, endPoint x: 548, endPoint y: 216, distance: 127.3
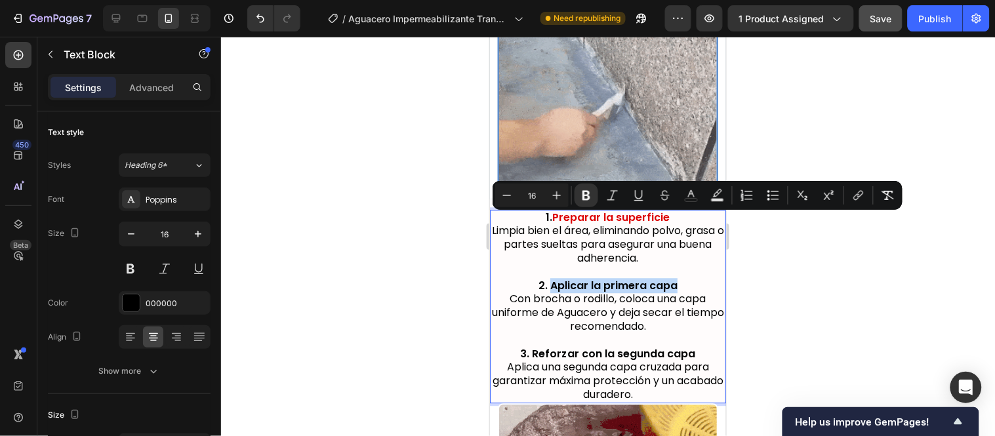
click at [548, 279] on p "2. Aplicar la primera capa Con brocha o rodillo, coloca una capa uniforme de Ag…" at bounding box center [608, 306] width 234 height 54
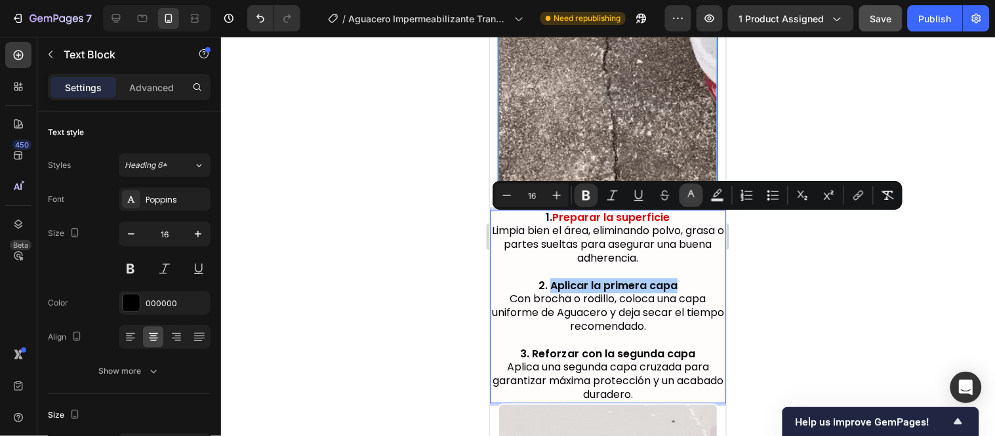
click at [695, 188] on button "color" at bounding box center [692, 196] width 24 height 24
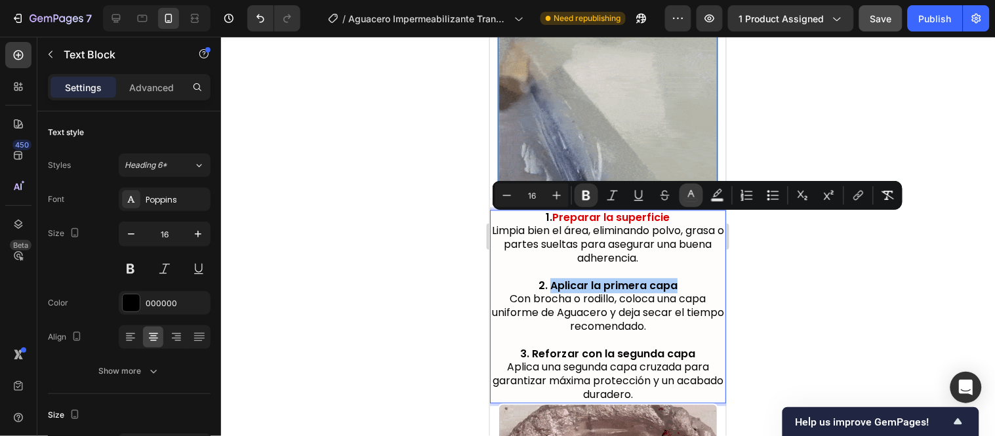
type input "000000"
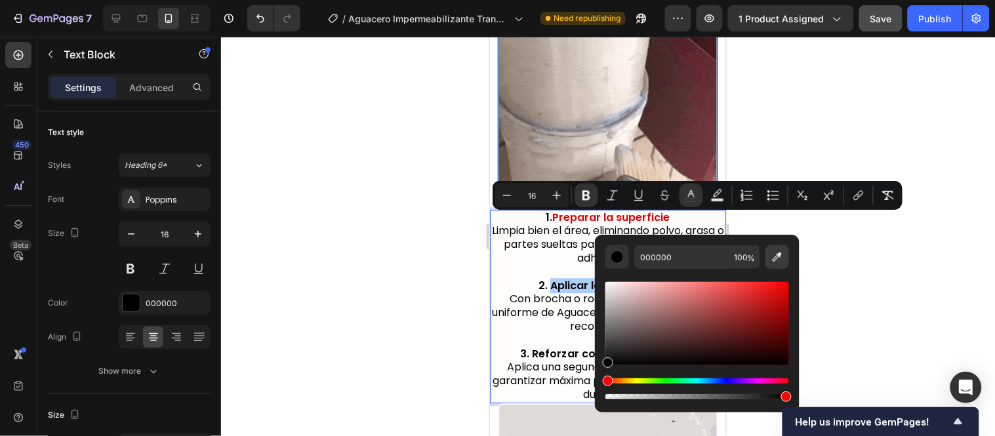
click at [784, 254] on button "Editor contextual toolbar" at bounding box center [778, 257] width 24 height 24
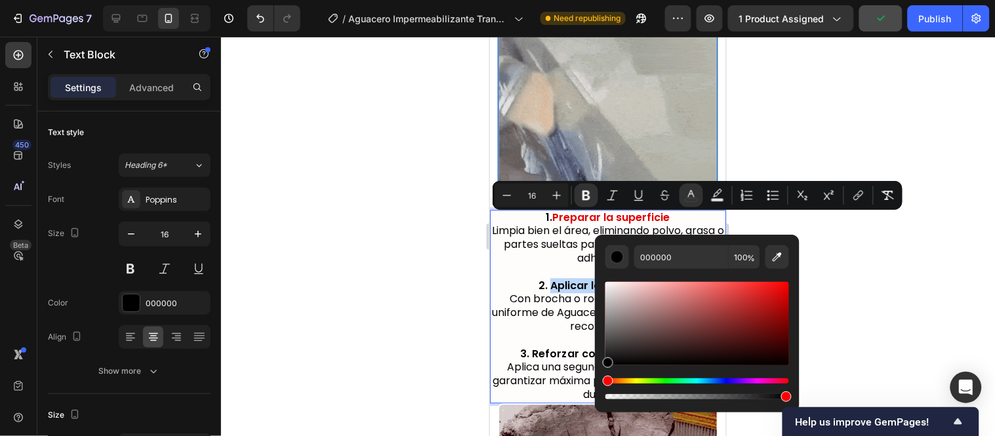
type input "E30000"
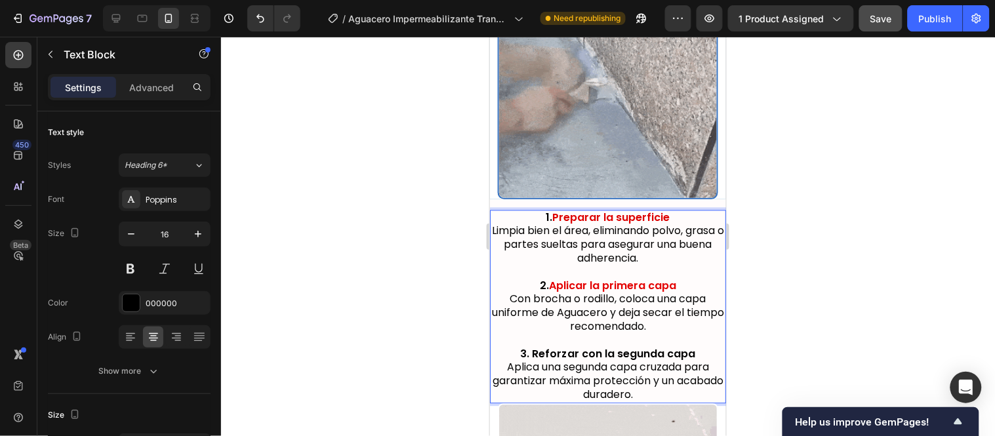
click at [568, 279] on p "2. Aplicar la primera capa Con brocha o rodillo, coloca una capa uniforme de Ag…" at bounding box center [608, 306] width 234 height 54
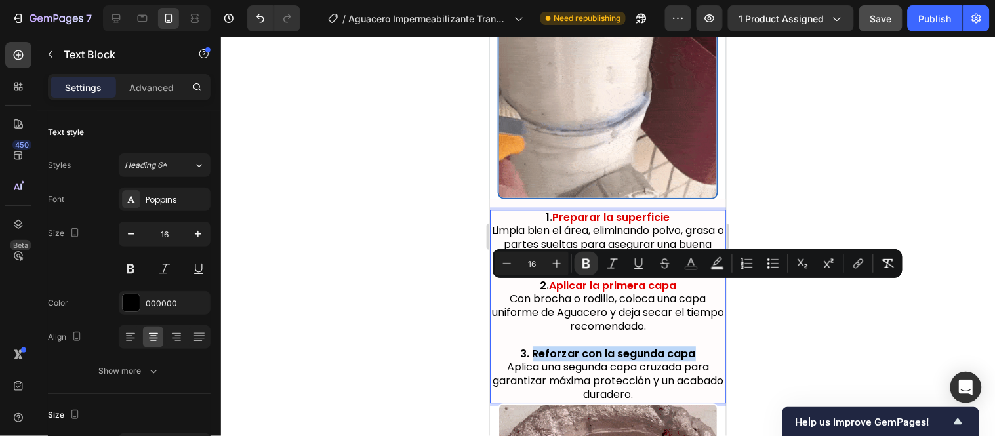
drag, startPoint x: 693, startPoint y: 289, endPoint x: 530, endPoint y: 286, distance: 163.4
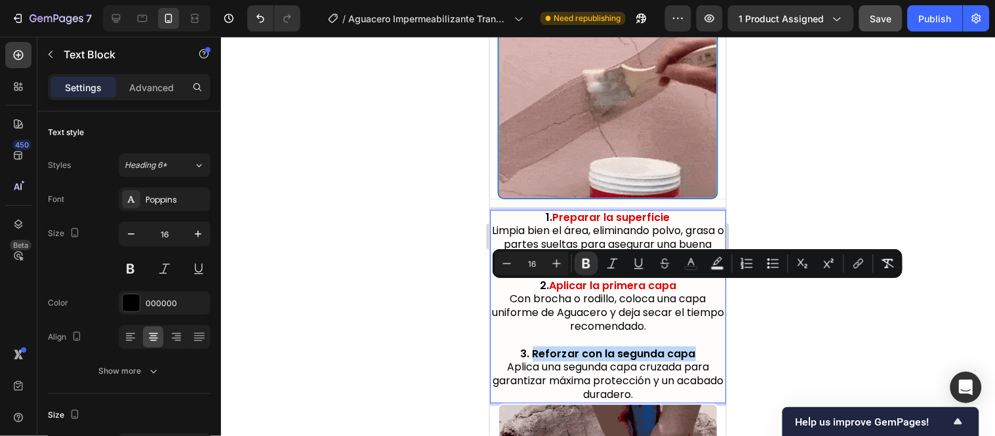
click at [530, 347] on p "3. Reforzar con la segunda capa Aplica una segunda capa cruzada para garantizar…" at bounding box center [608, 374] width 234 height 54
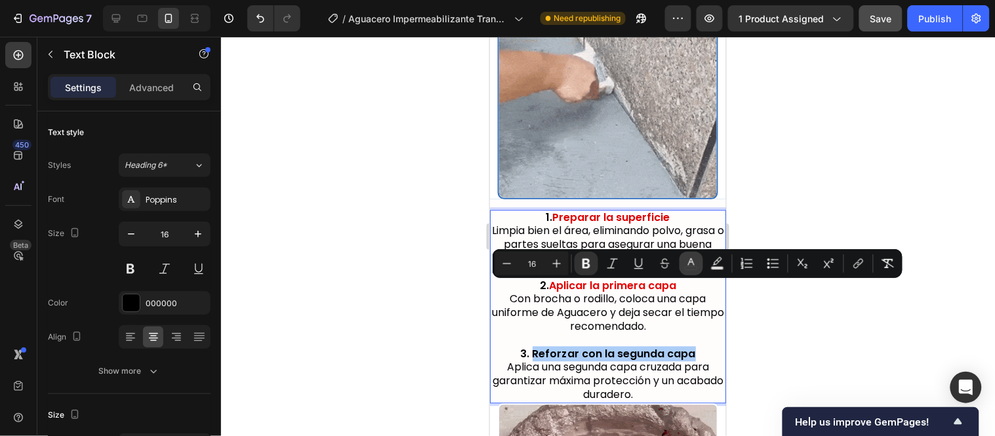
click at [683, 270] on button "color" at bounding box center [692, 264] width 24 height 24
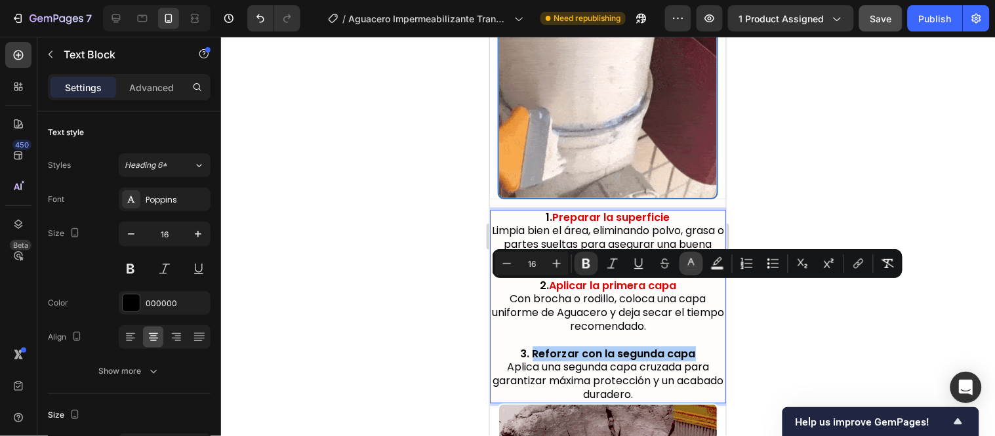
type input "000000"
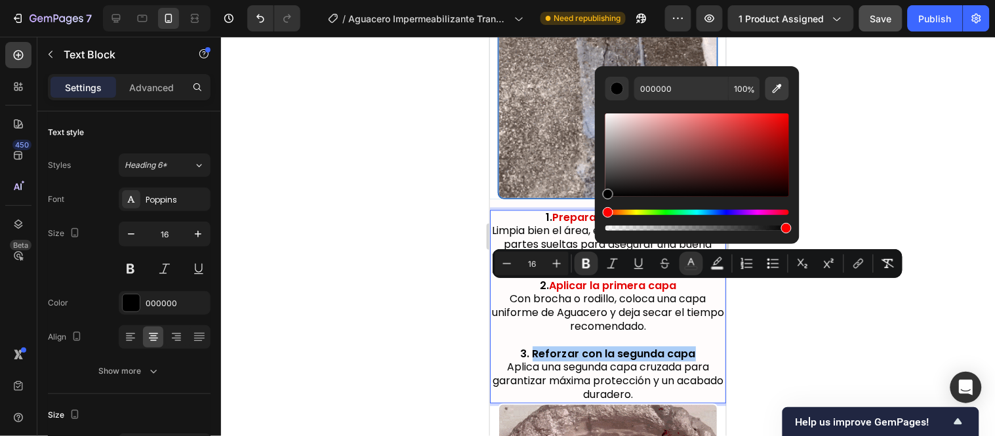
click at [774, 94] on icon "Editor contextual toolbar" at bounding box center [777, 88] width 13 height 13
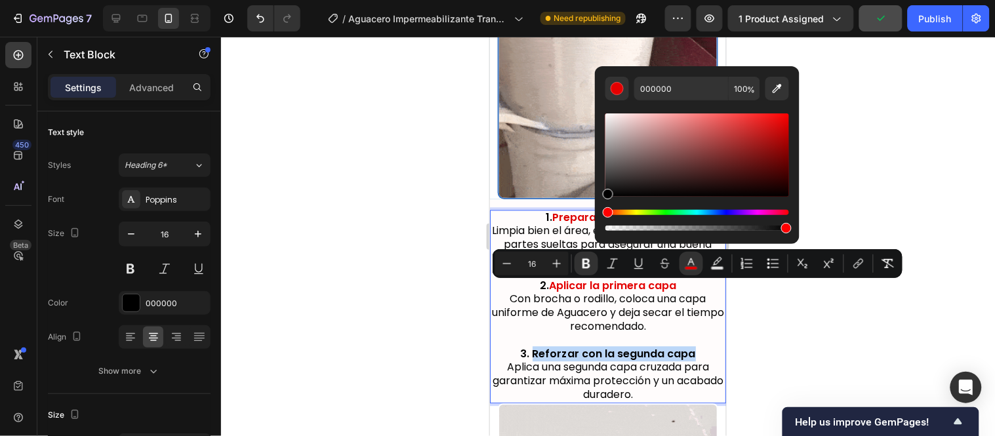
type input "E40000"
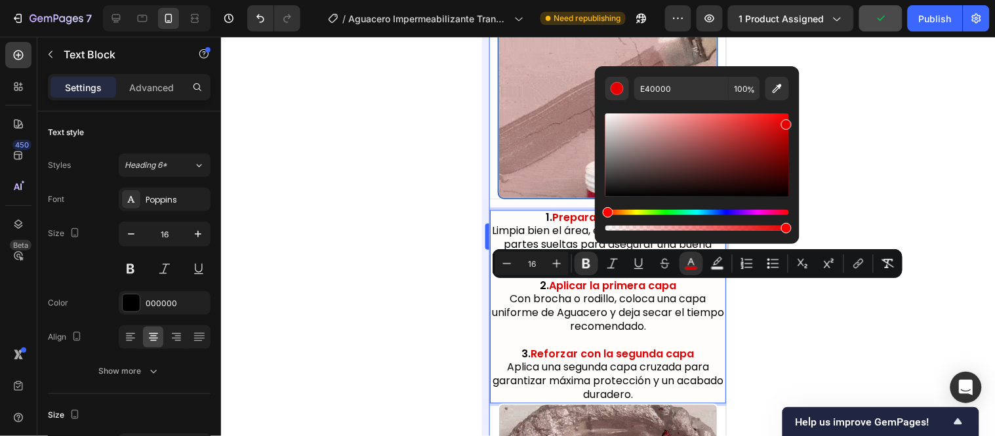
click at [453, 253] on div at bounding box center [608, 236] width 774 height 399
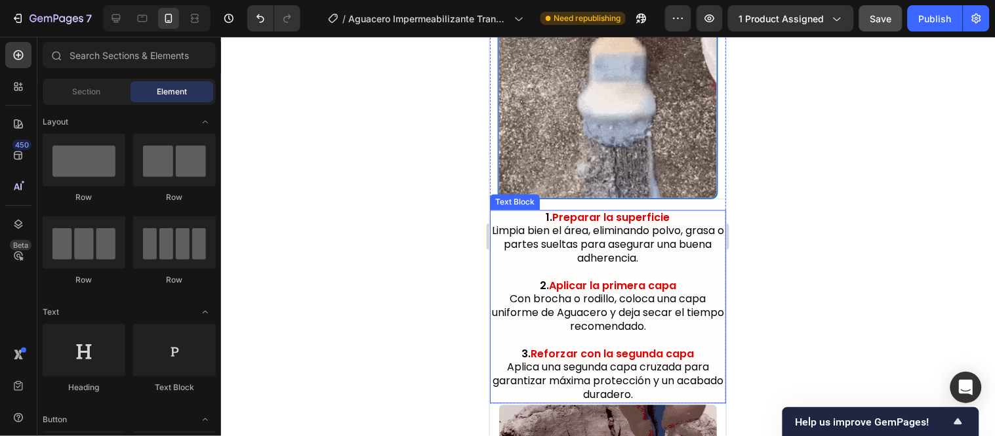
click at [654, 279] on p "2. Aplicar la primera capa Con brocha o rodillo, coloca una capa uniforme de Ag…" at bounding box center [608, 306] width 234 height 54
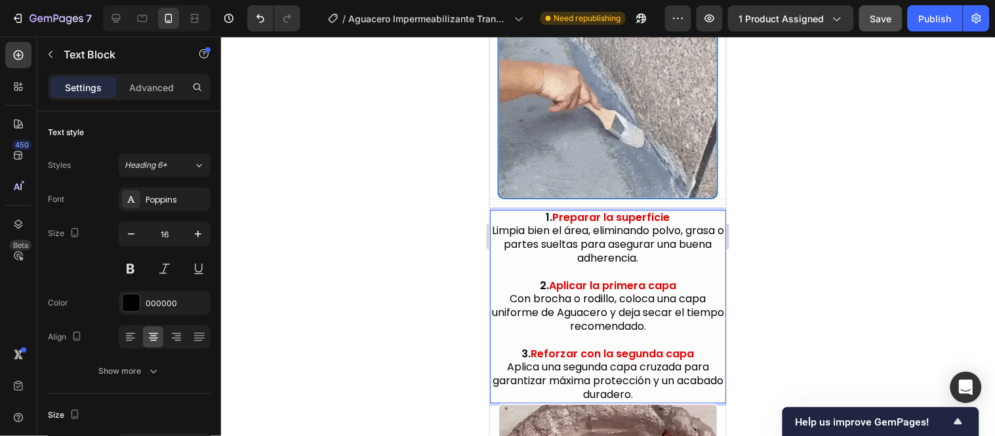
click at [657, 279] on p "2. Aplicar la primera capa Con brocha o rodillo, coloca una capa uniforme de Ag…" at bounding box center [608, 306] width 234 height 54
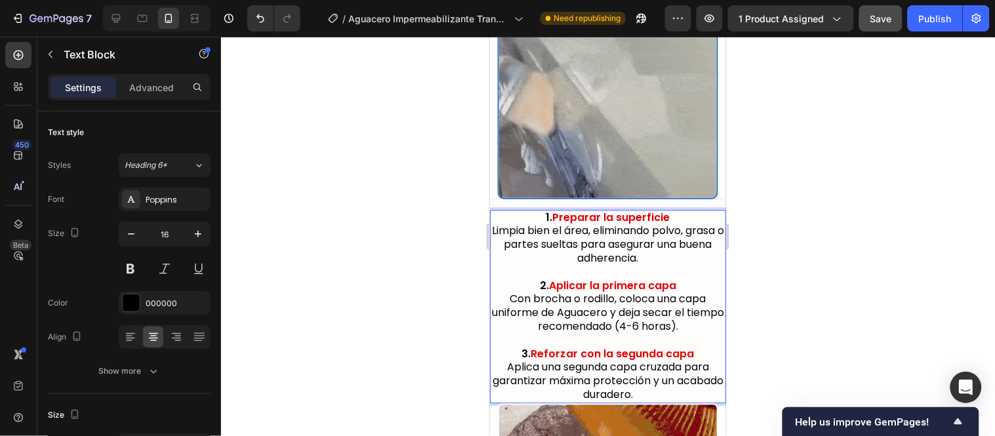
click at [636, 279] on p "2. Aplicar la primera capa Con brocha o rodillo, coloca una capa uniforme de Ag…" at bounding box center [608, 306] width 234 height 54
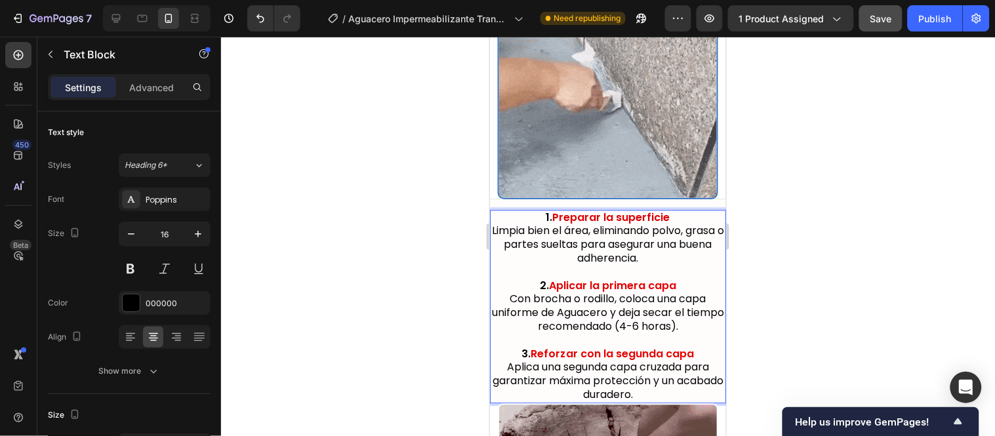
click at [629, 279] on p "2. Aplicar la primera capa Con brocha o rodillo, coloca una capa uniforme de Ag…" at bounding box center [608, 306] width 234 height 54
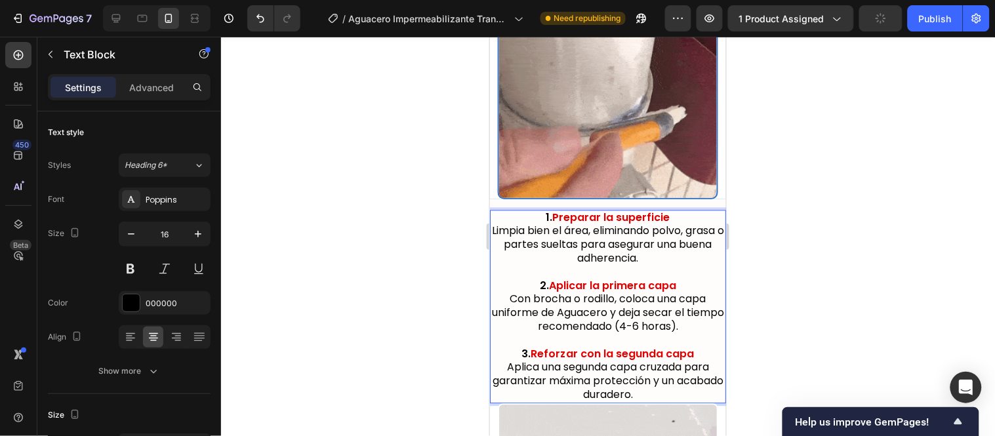
click at [590, 347] on p "3. Reforzar con la segunda capa Aplica una segunda capa cruzada para garantizar…" at bounding box center [608, 374] width 234 height 54
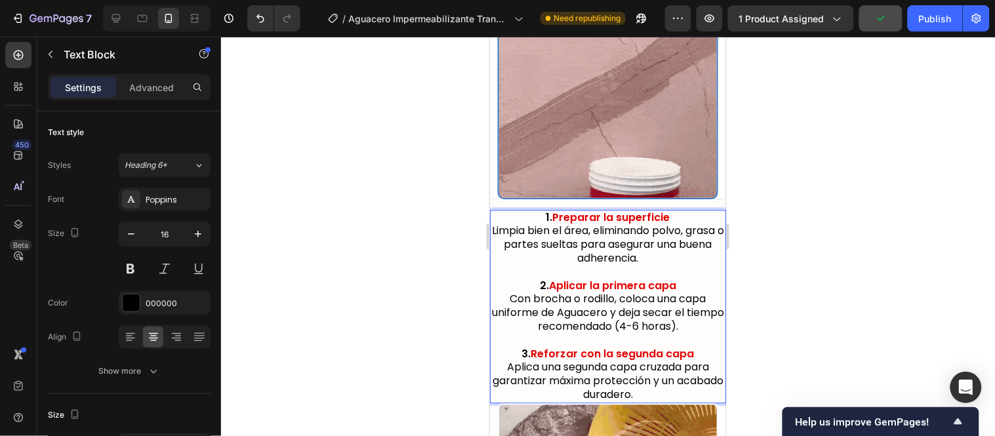
click at [636, 347] on p "3. Reforzar con la segunda capa Aplica una segunda capa cruzada para garantizar…" at bounding box center [608, 374] width 234 height 54
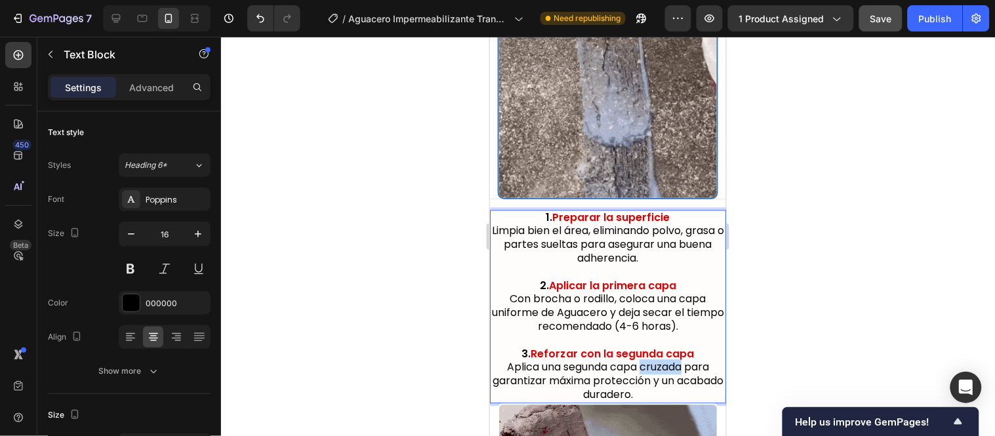
drag, startPoint x: 636, startPoint y: 302, endPoint x: 678, endPoint y: 302, distance: 42.6
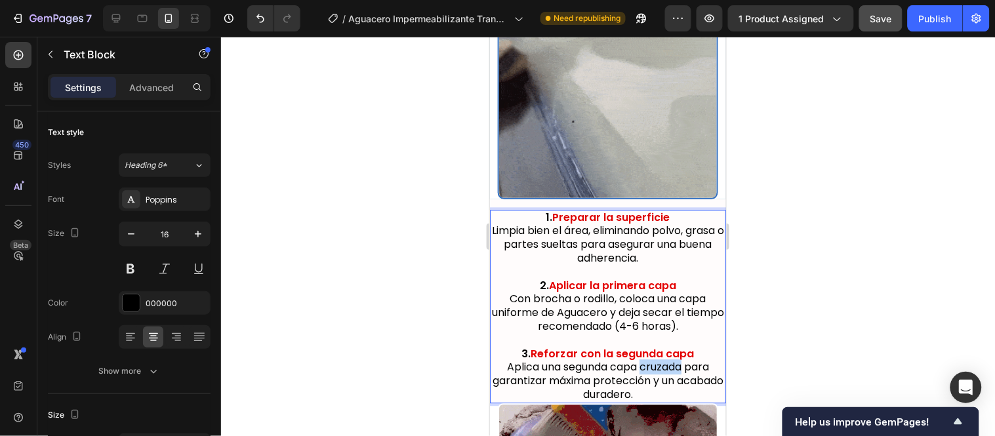
click at [678, 347] on p "3. Reforzar con la segunda capa Aplica una segunda capa cruzada para garantizar…" at bounding box center [608, 374] width 234 height 54
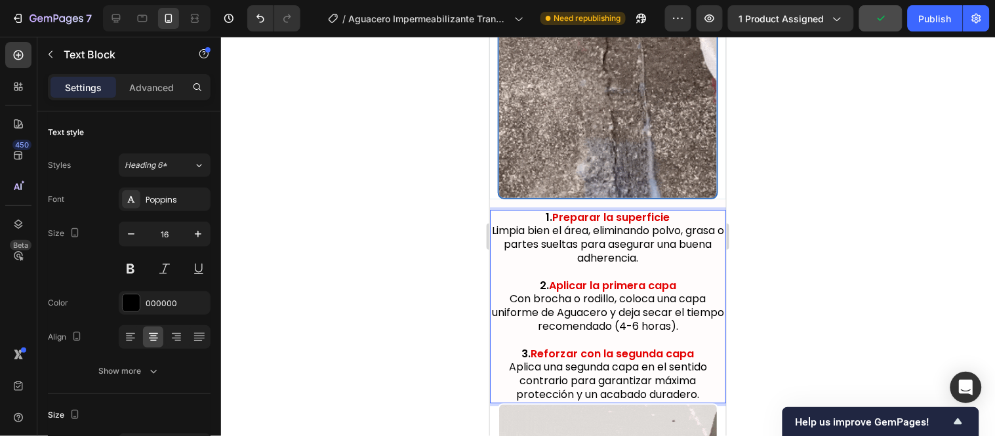
click at [787, 287] on div at bounding box center [608, 236] width 774 height 399
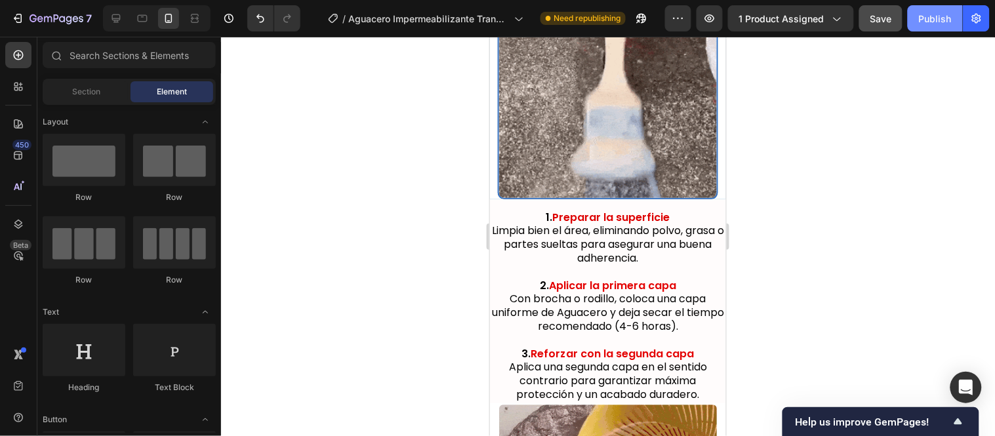
click at [923, 16] on div "Publish" at bounding box center [935, 19] width 33 height 14
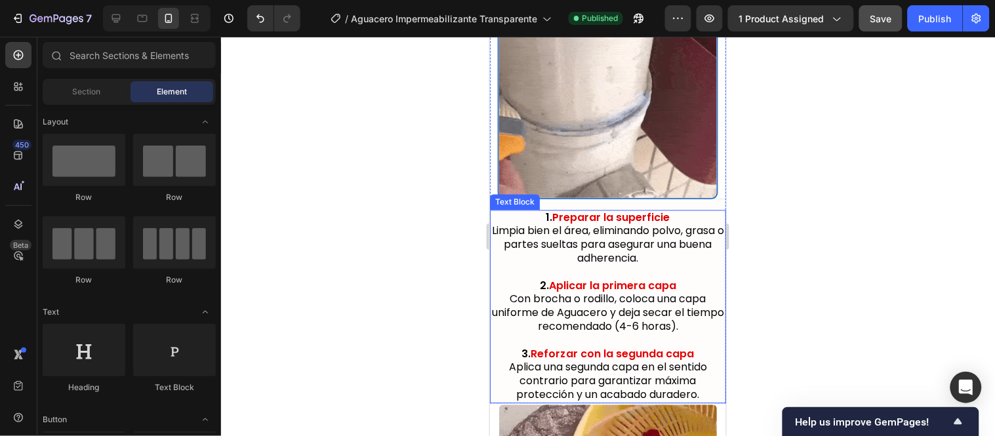
click at [602, 265] on p "Rich Text Editor. Editing area: main" at bounding box center [608, 272] width 234 height 14
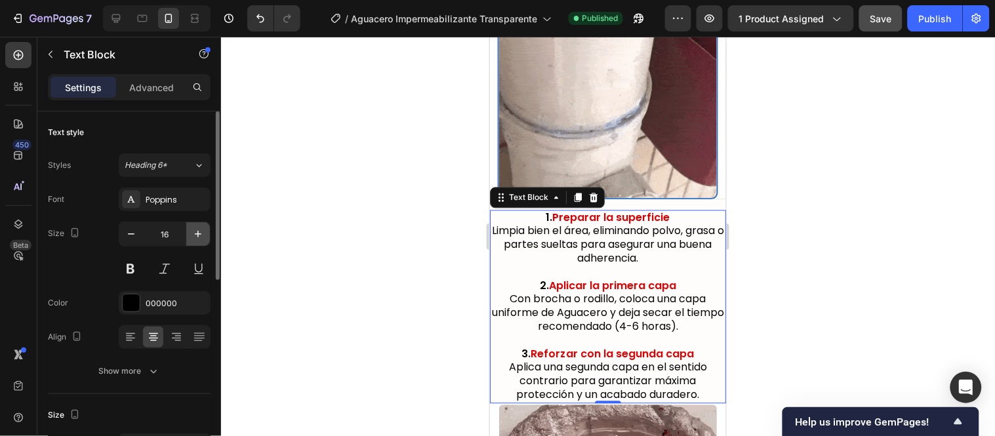
click at [190, 235] on button "button" at bounding box center [198, 234] width 24 height 24
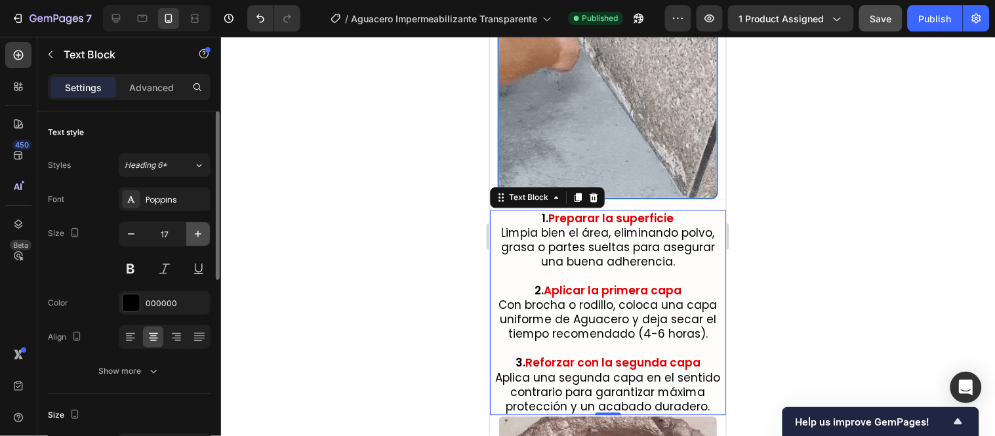
click at [194, 235] on icon "button" at bounding box center [198, 234] width 13 height 13
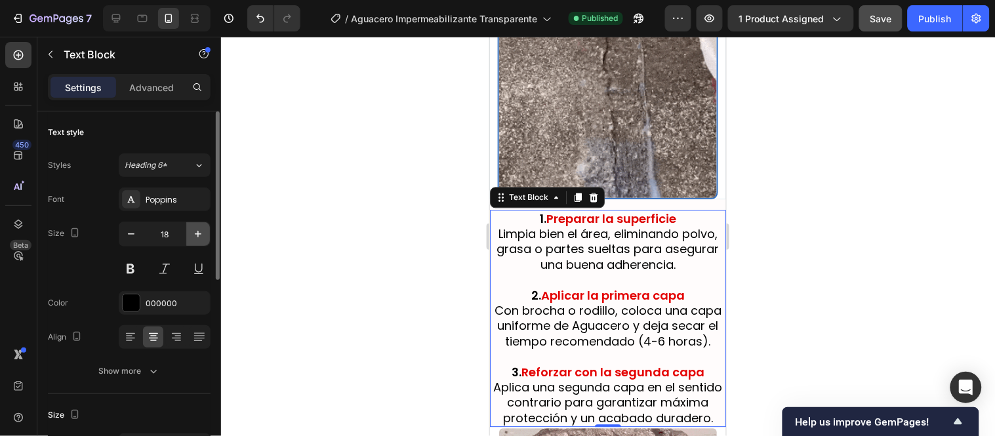
click at [194, 235] on icon "button" at bounding box center [198, 234] width 13 height 13
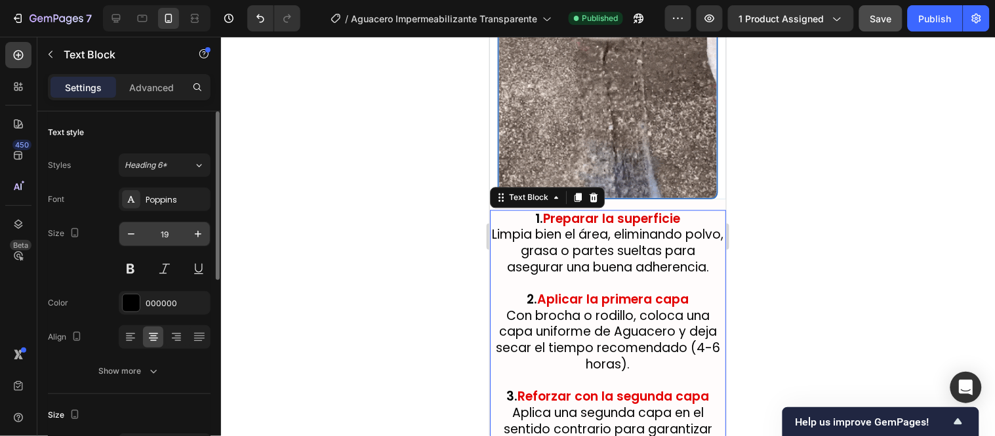
click at [169, 236] on input "19" at bounding box center [164, 234] width 43 height 24
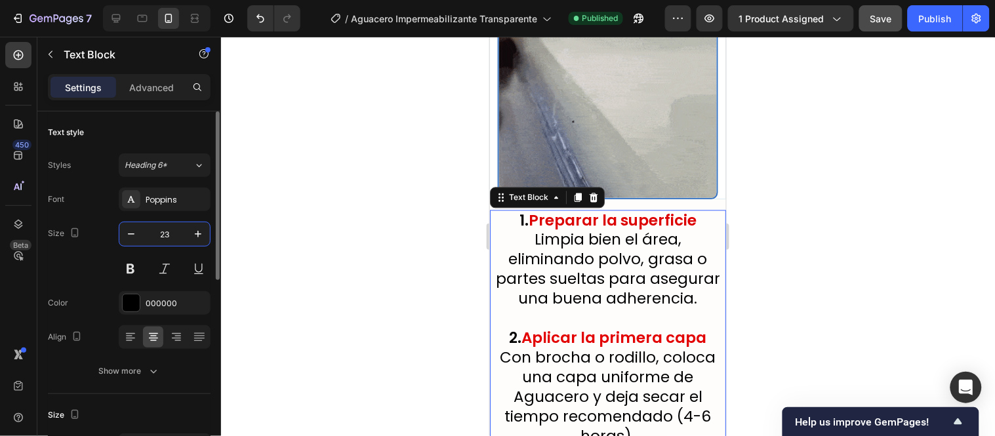
type input "23"
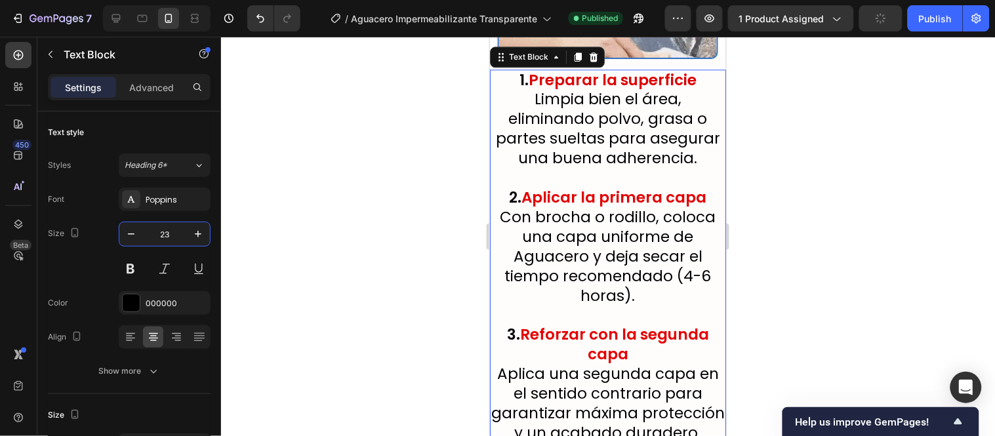
scroll to position [5952, 0]
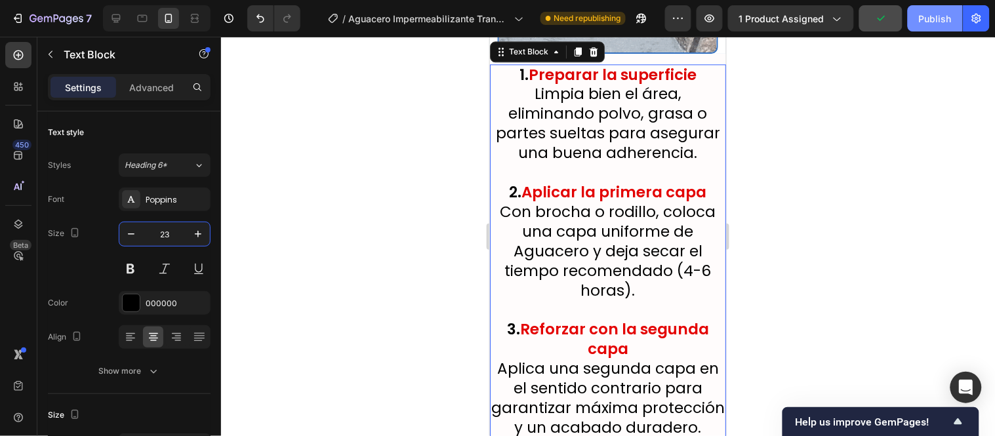
click at [949, 17] on div "Publish" at bounding box center [935, 19] width 33 height 14
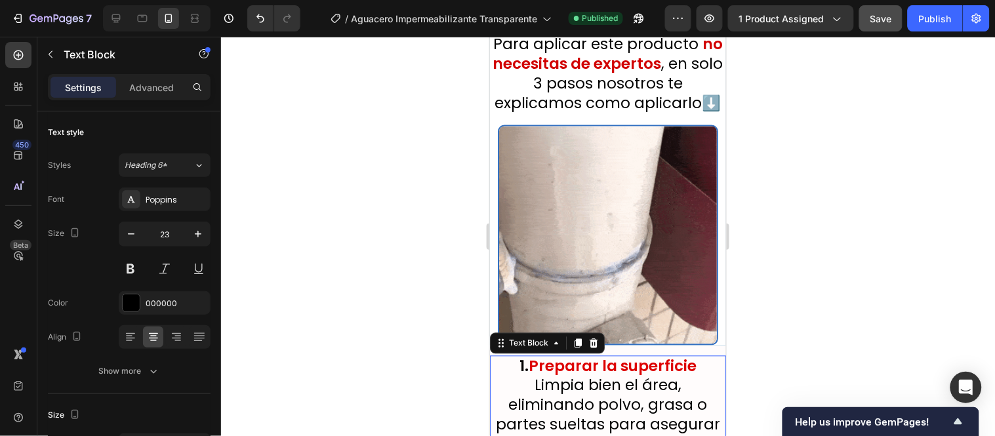
scroll to position [5587, 0]
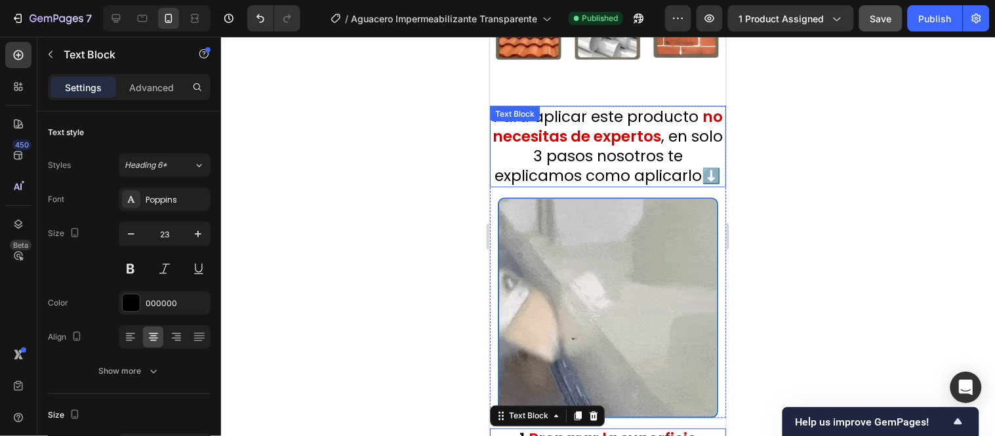
click at [655, 132] on p "Para aplicar este producto no necesitas de expertos , en solo 3 pasos nosotros …" at bounding box center [608, 146] width 234 height 79
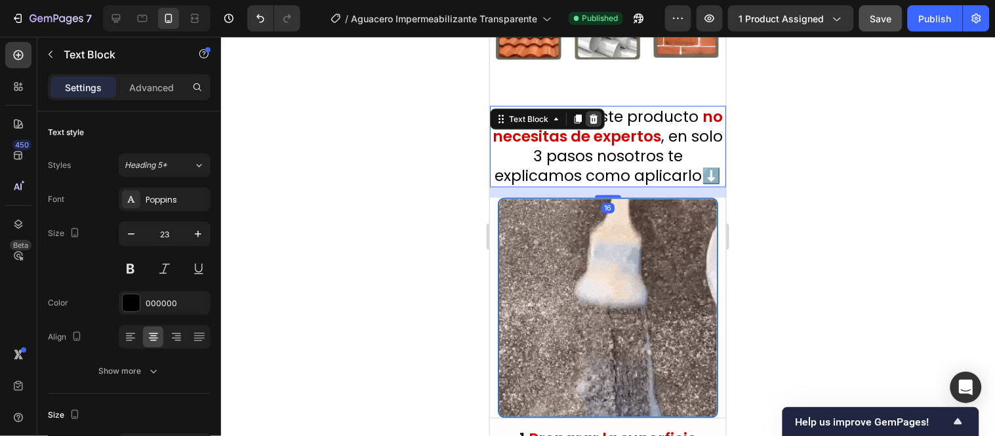
click at [594, 114] on icon at bounding box center [593, 118] width 9 height 9
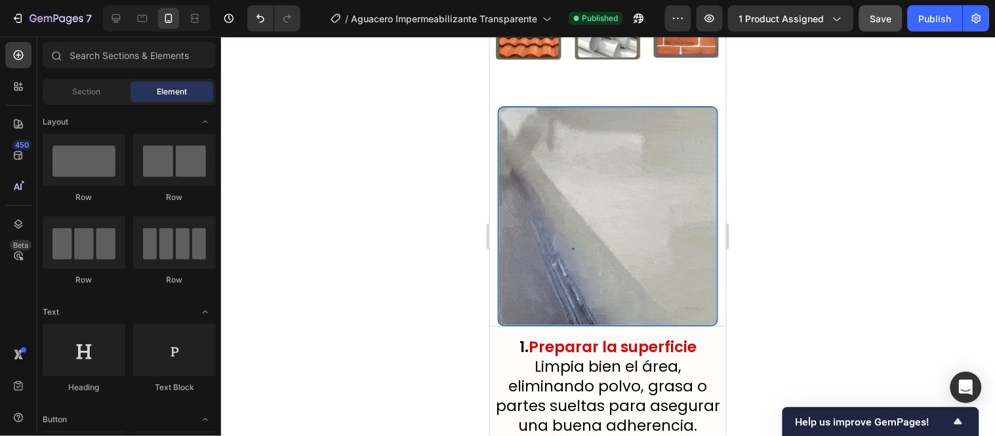
scroll to position [5475, 0]
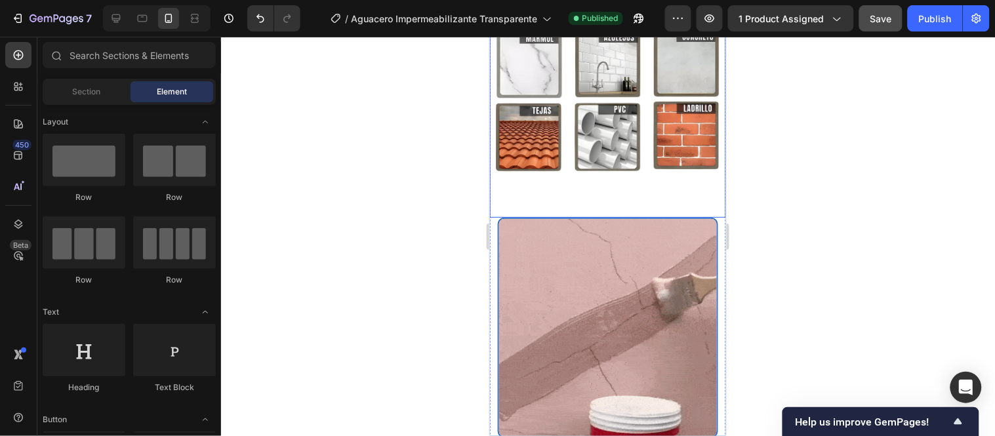
click at [620, 134] on img at bounding box center [607, 7] width 236 height 420
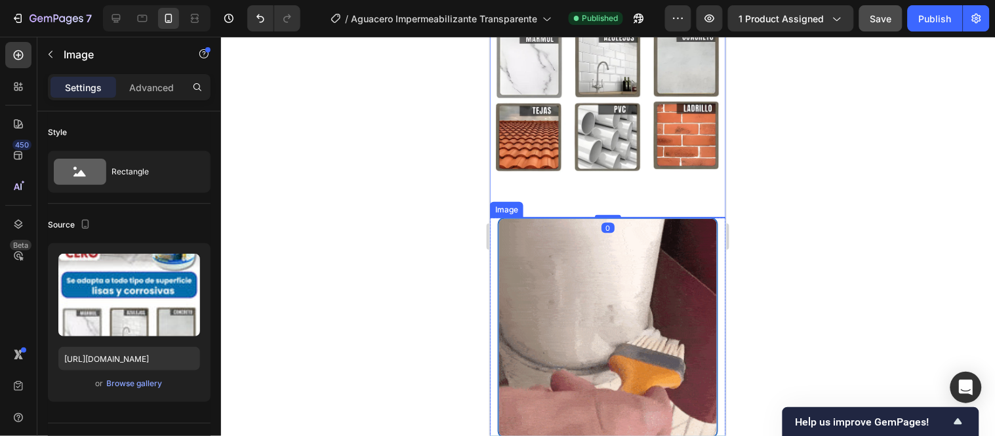
click at [616, 217] on img at bounding box center [607, 327] width 220 height 220
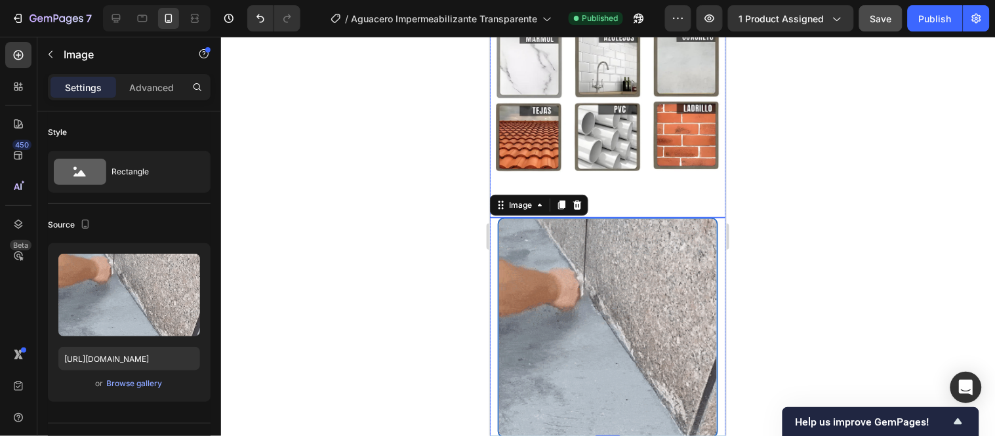
click at [613, 139] on img at bounding box center [607, 7] width 236 height 420
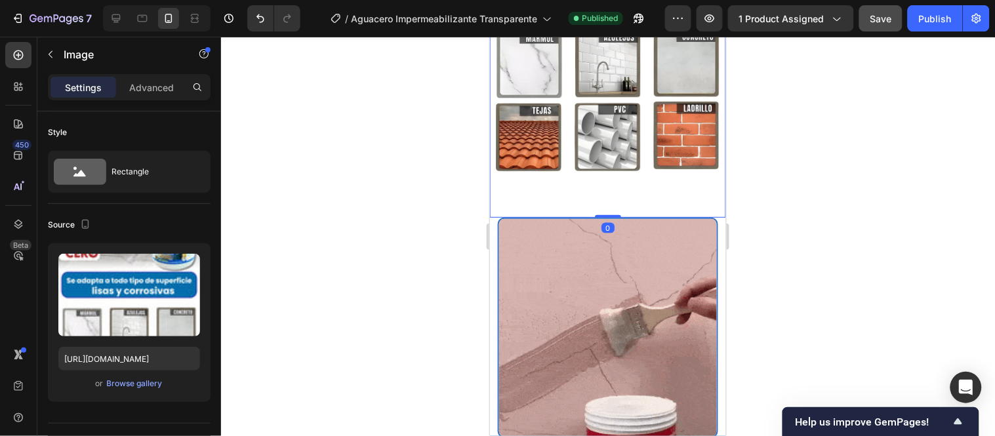
drag, startPoint x: 612, startPoint y: 142, endPoint x: 612, endPoint y: 124, distance: 18.4
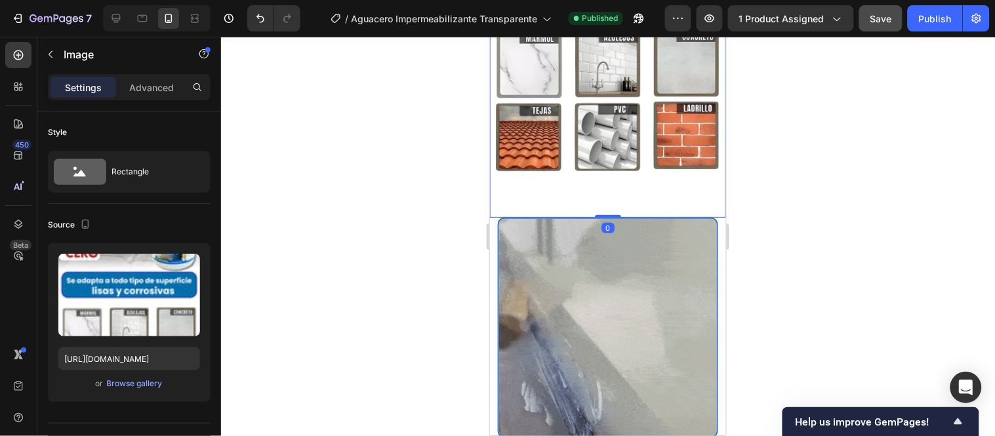
click at [612, 124] on div "Image 0" at bounding box center [607, 7] width 236 height 420
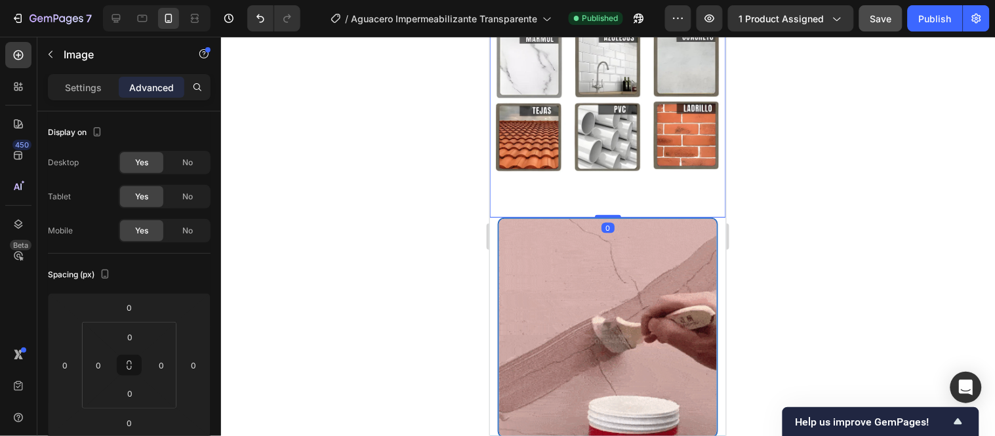
drag, startPoint x: 611, startPoint y: 144, endPoint x: 616, endPoint y: 137, distance: 8.4
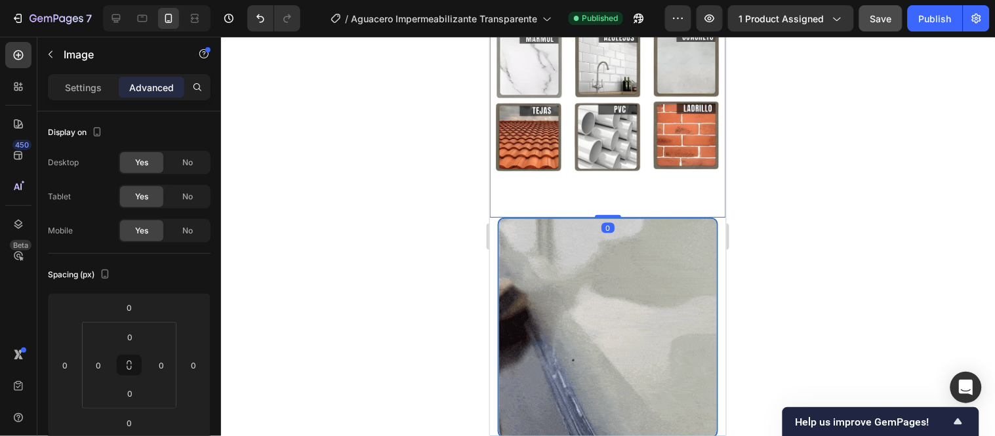
click at [616, 137] on div "Image 0" at bounding box center [607, 7] width 236 height 420
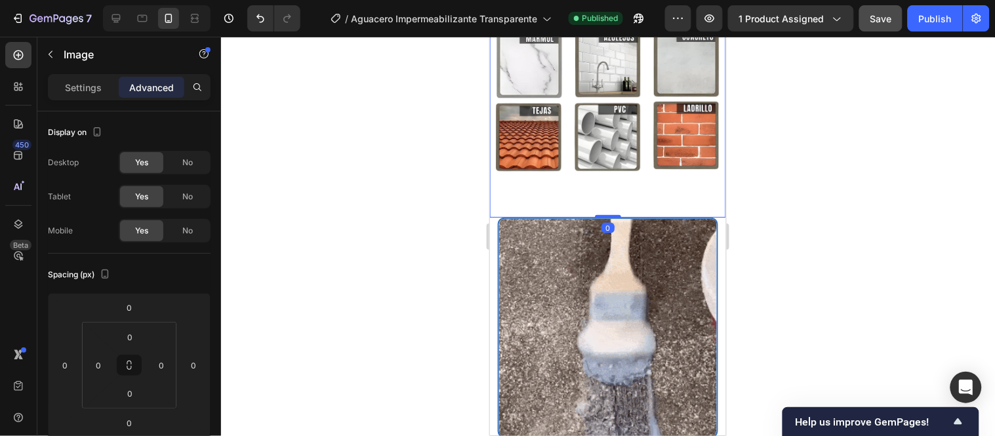
click at [342, 197] on div at bounding box center [608, 236] width 774 height 399
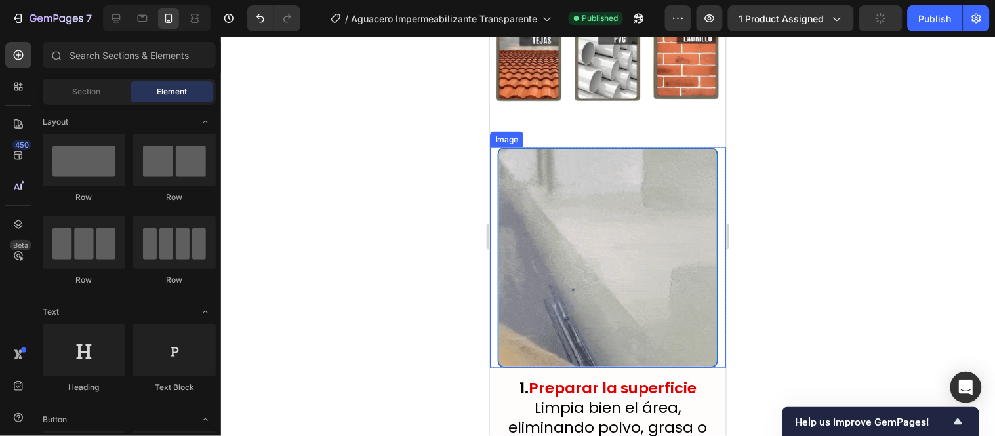
scroll to position [5622, 0]
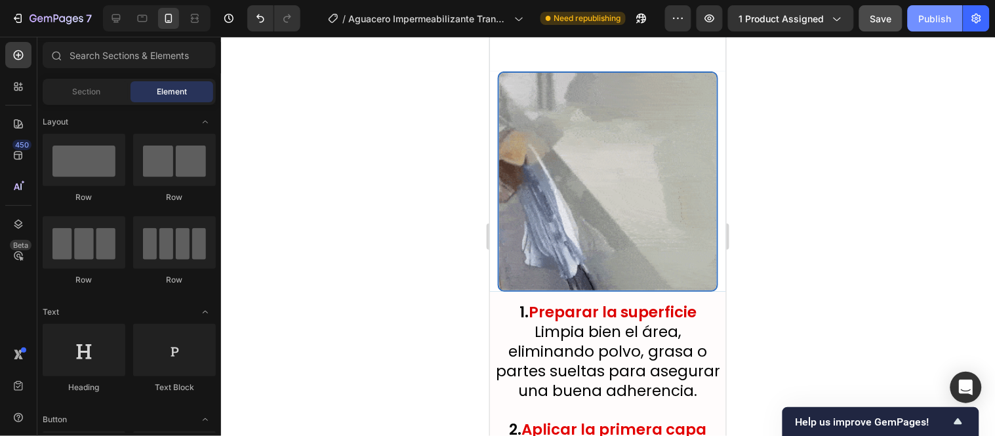
click at [922, 25] on button "Publish" at bounding box center [935, 18] width 55 height 26
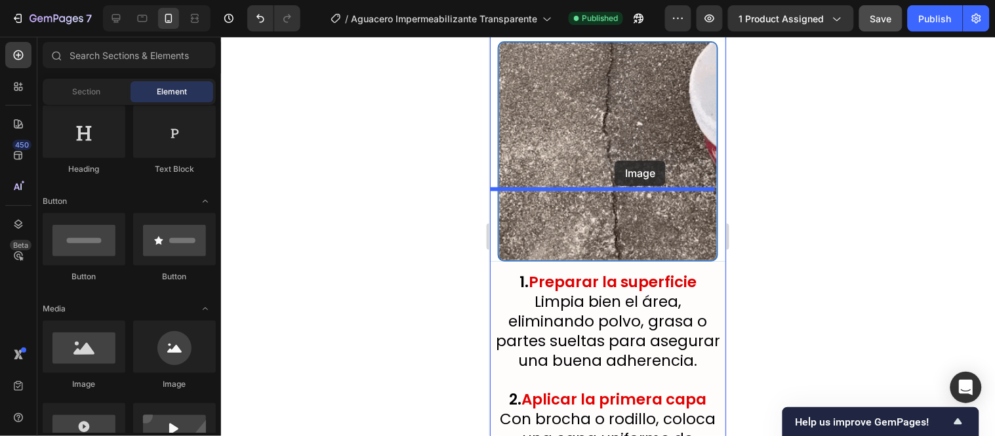
scroll to position [5661, 0]
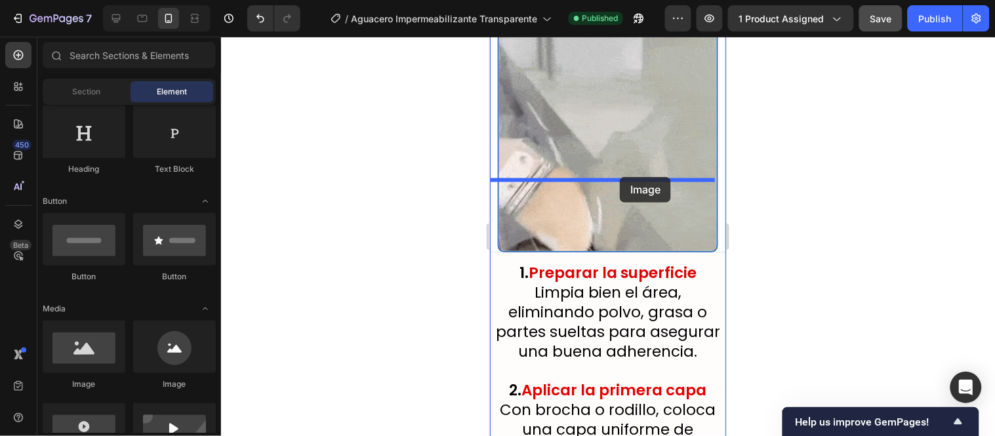
drag, startPoint x: 596, startPoint y: 399, endPoint x: 947, endPoint y: 218, distance: 394.9
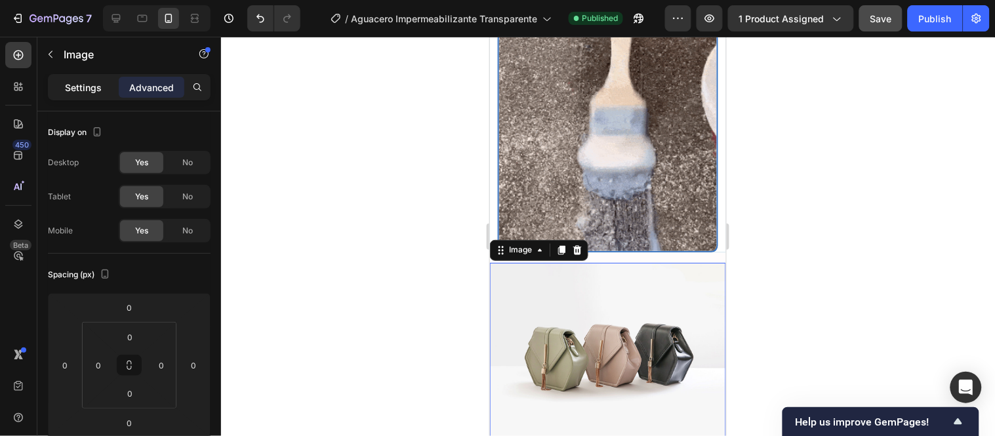
click at [82, 83] on p "Settings" at bounding box center [83, 88] width 37 height 14
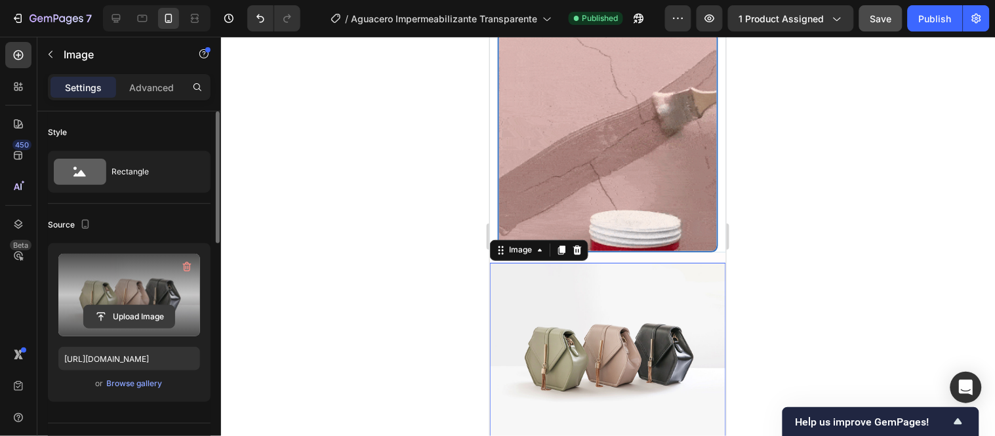
click at [119, 319] on input "file" at bounding box center [129, 317] width 91 height 22
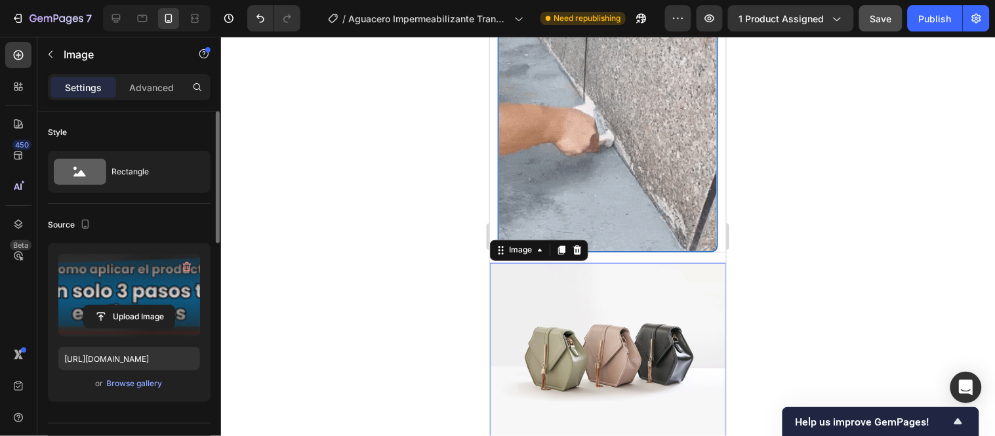
type input "https://cdn.shopify.com/s/files/1/0771/9134/8438/files/gempages_585163944478376…"
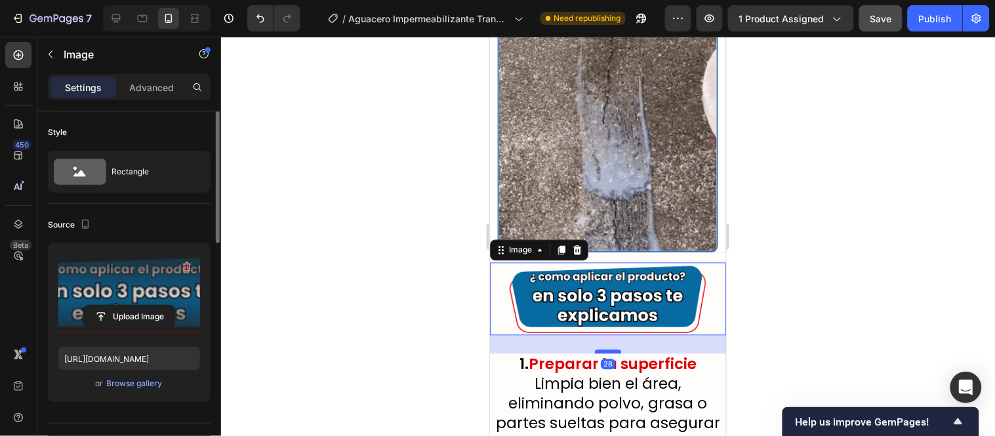
click at [605, 350] on div at bounding box center [607, 352] width 26 height 4
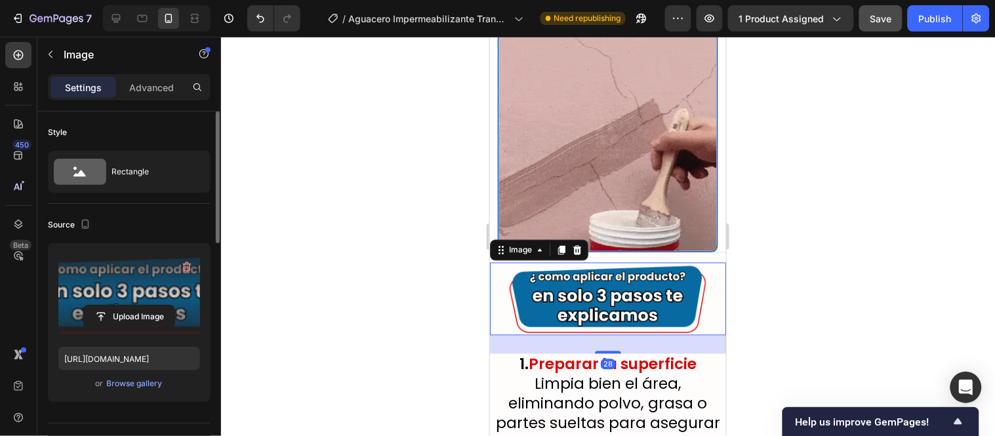
click at [399, 201] on div at bounding box center [608, 236] width 774 height 399
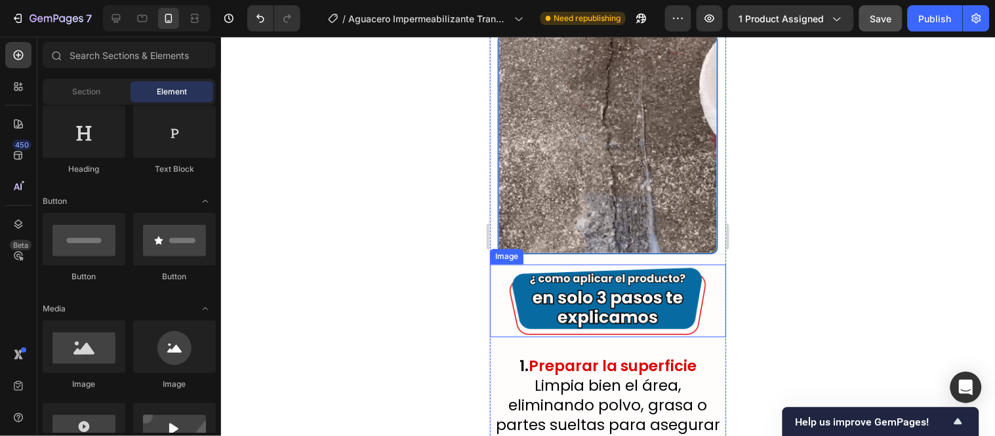
scroll to position [5515, 0]
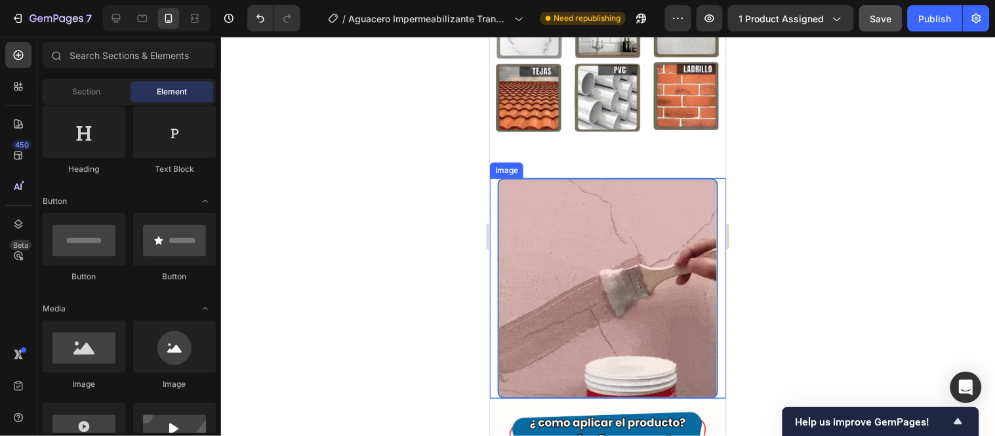
click at [609, 312] on img at bounding box center [607, 288] width 220 height 220
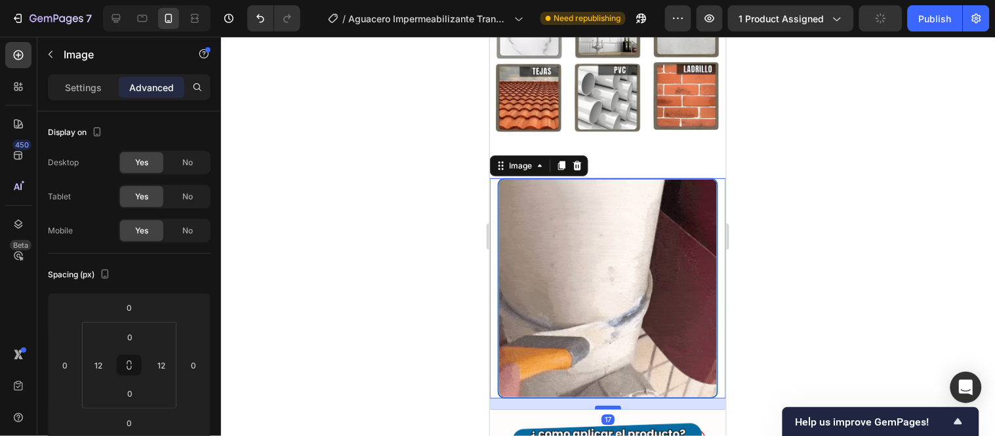
click at [607, 405] on div at bounding box center [607, 407] width 26 height 4
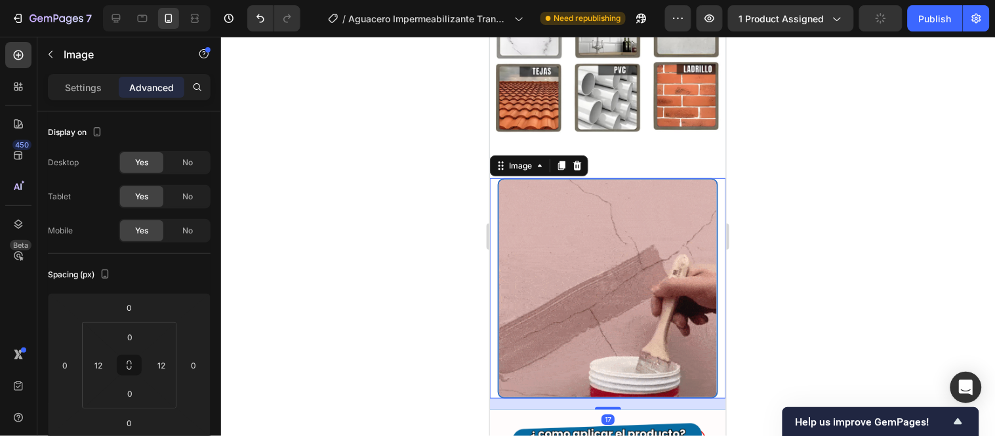
type input "17"
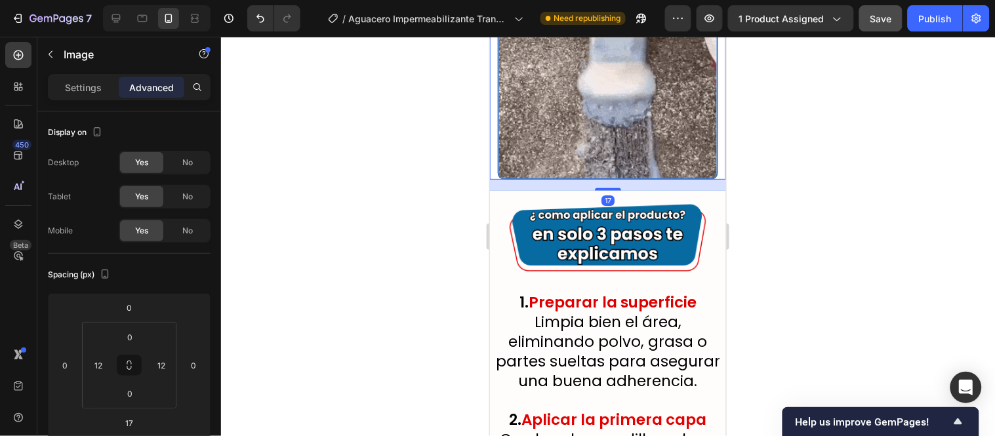
scroll to position [5807, 0]
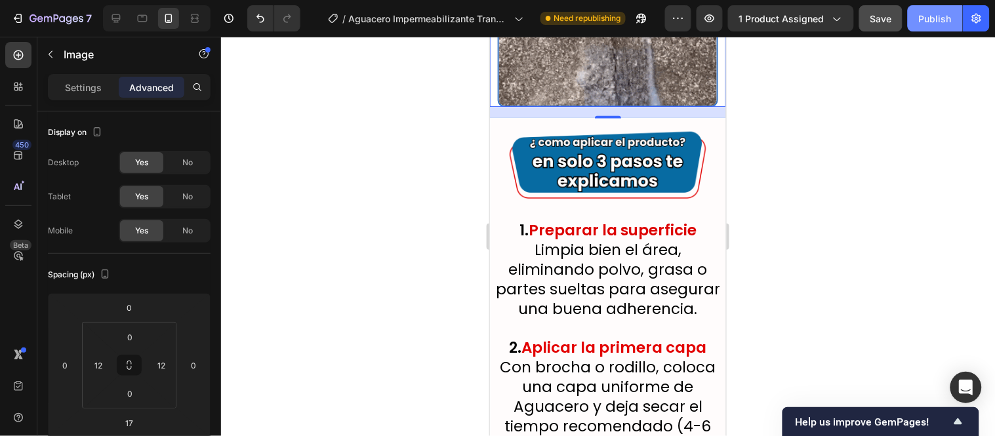
click at [941, 18] on div "Publish" at bounding box center [935, 19] width 33 height 14
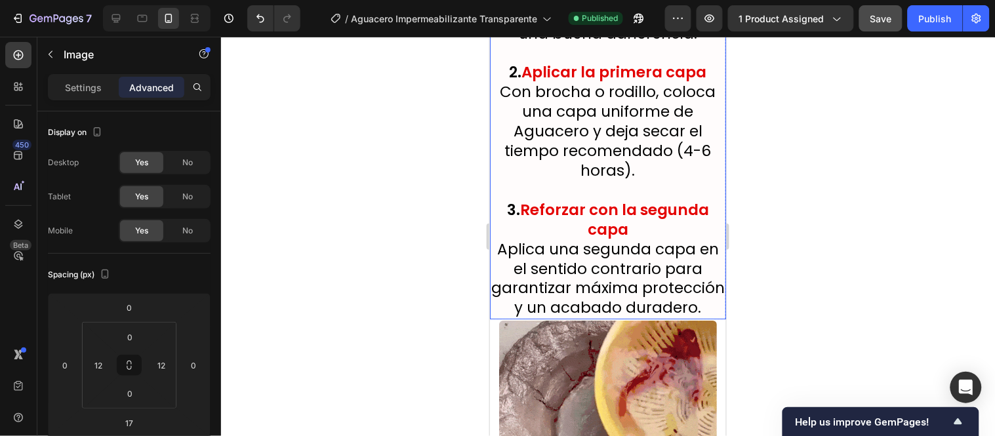
scroll to position [6244, 0]
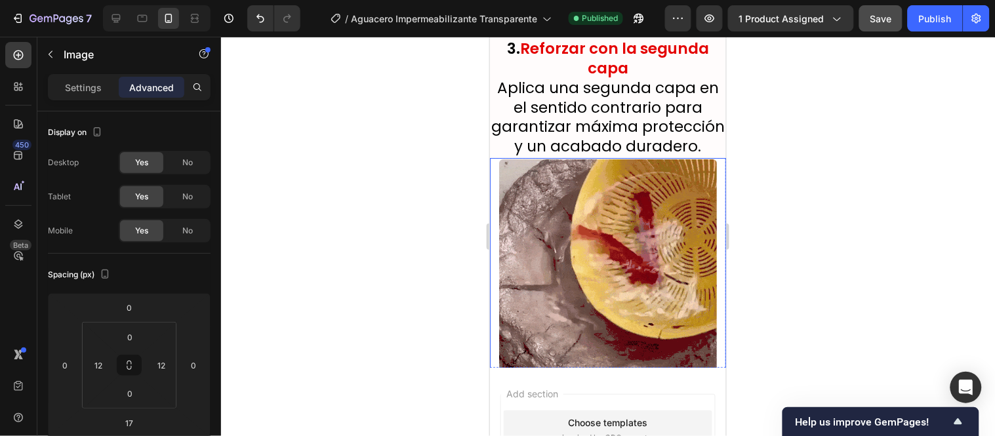
click at [614, 157] on img at bounding box center [607, 267] width 220 height 220
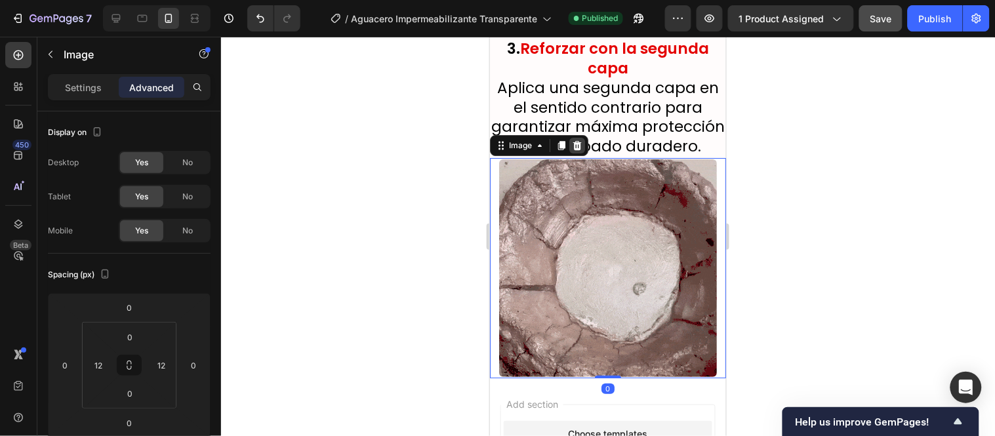
click at [582, 137] on div at bounding box center [577, 145] width 16 height 16
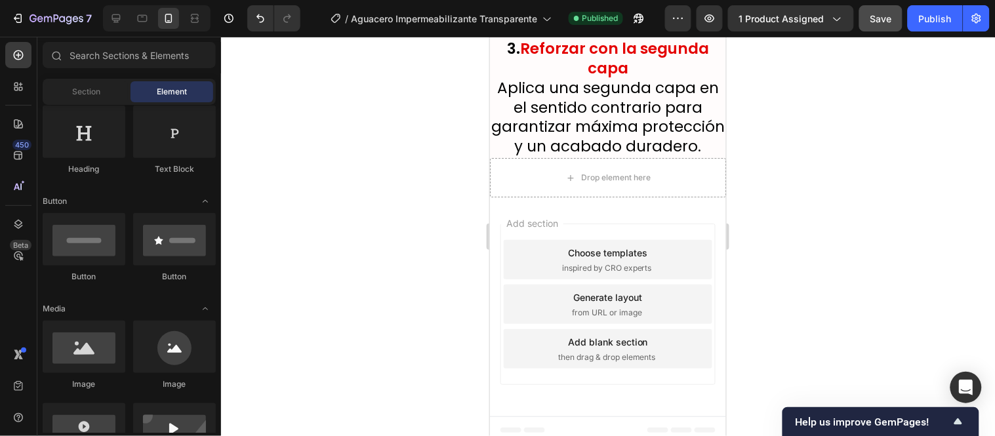
scroll to position [6184, 0]
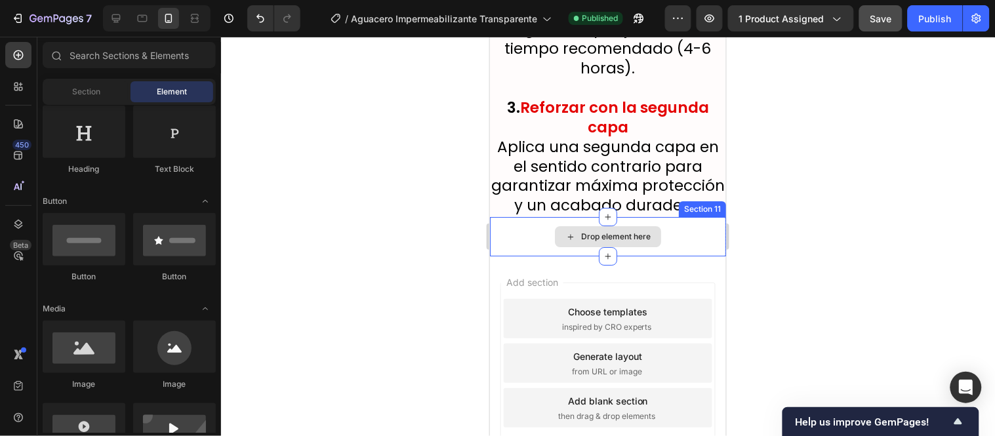
click at [658, 216] on div "Drop element here" at bounding box center [607, 235] width 236 height 39
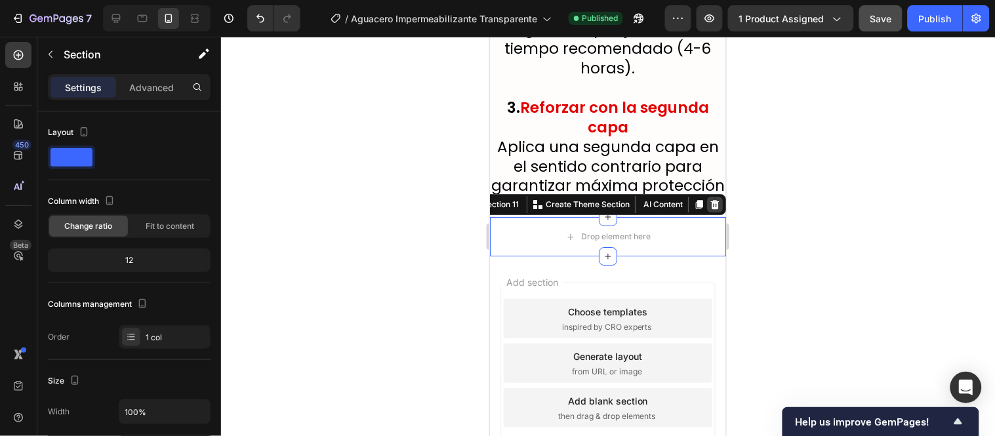
click at [710, 199] on icon at bounding box center [714, 203] width 9 height 9
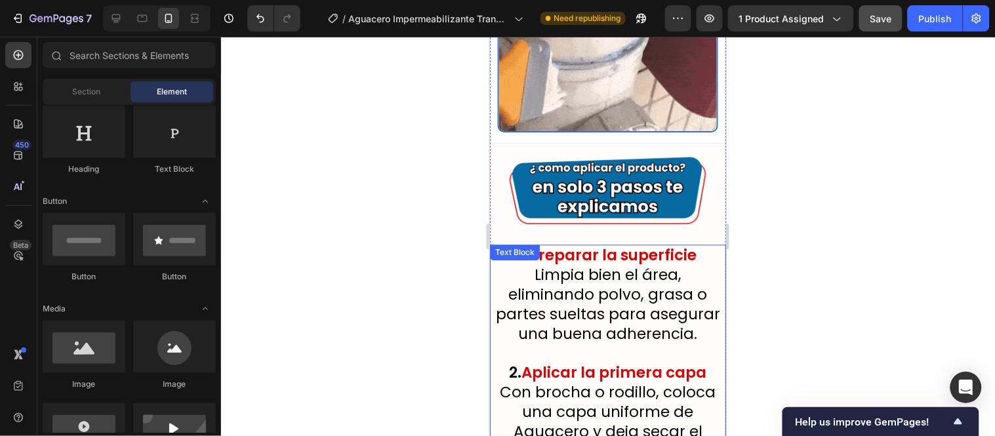
scroll to position [5708, 0]
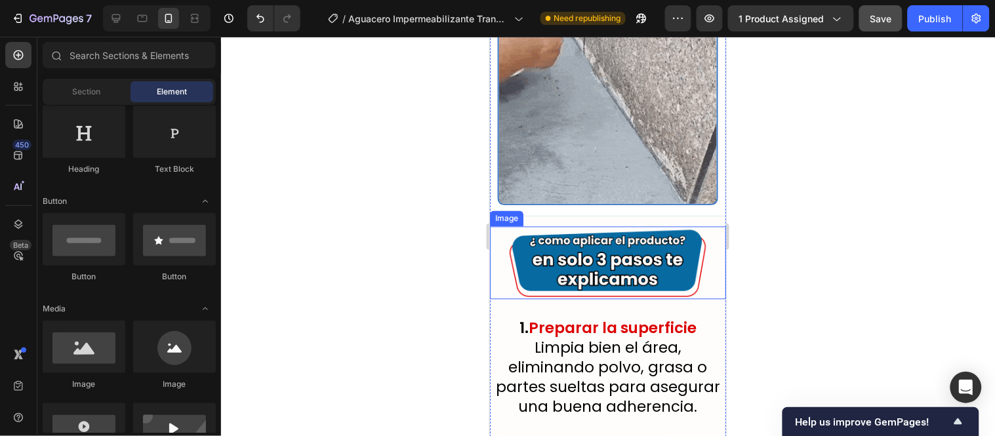
click at [682, 226] on img at bounding box center [607, 262] width 236 height 73
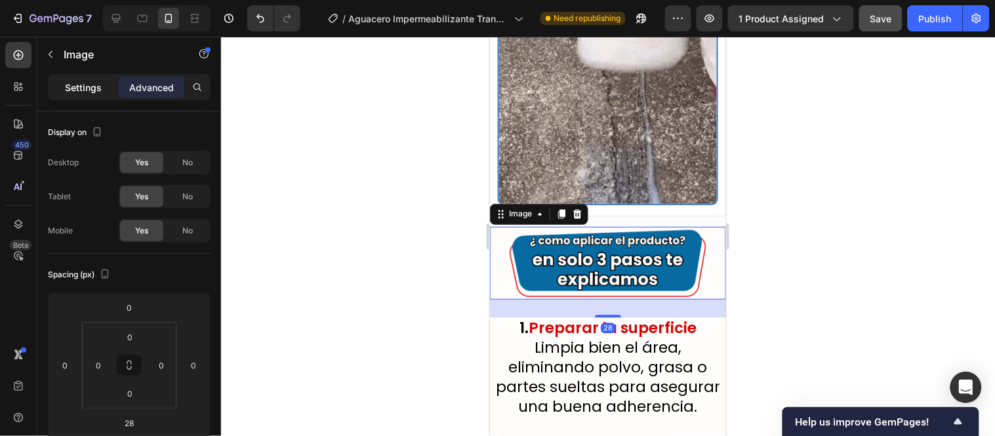
click at [81, 87] on p "Settings" at bounding box center [83, 88] width 37 height 14
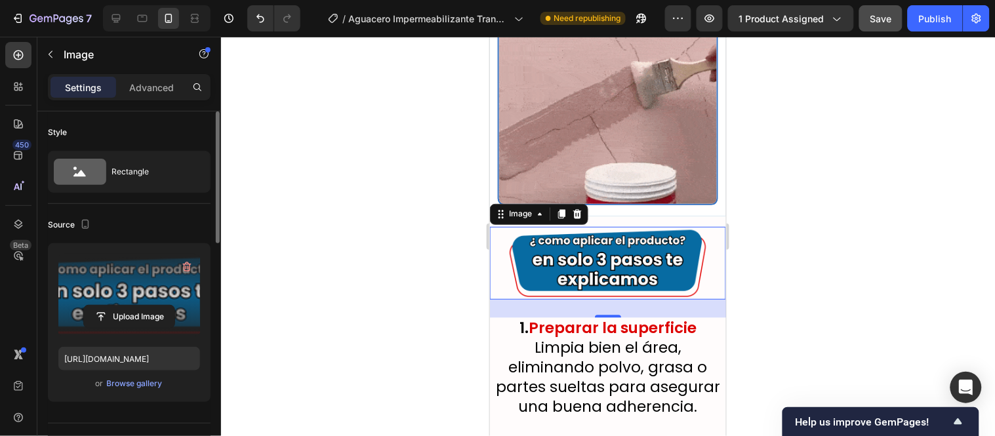
click at [156, 291] on label at bounding box center [129, 295] width 142 height 83
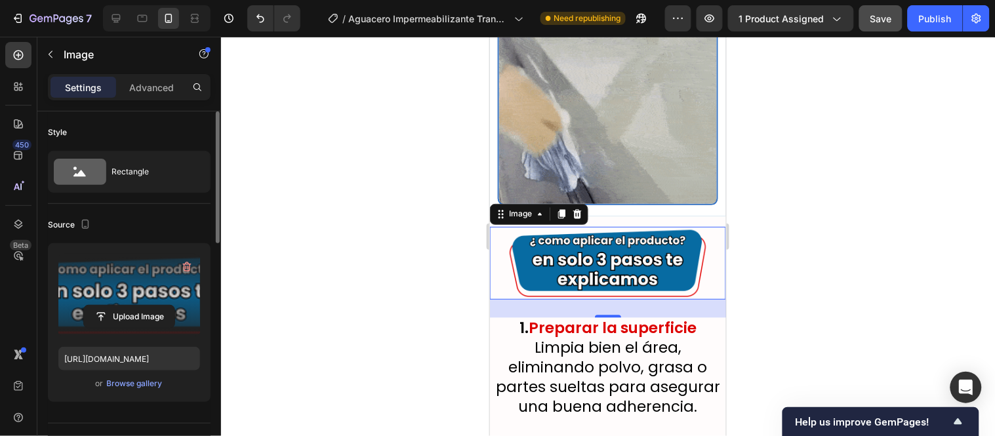
click at [156, 306] on input "file" at bounding box center [129, 317] width 91 height 22
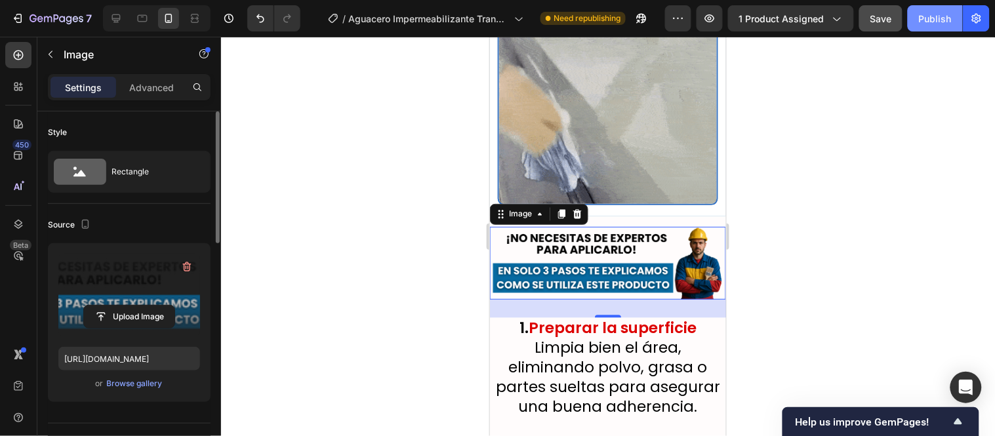
click at [943, 18] on div "Publish" at bounding box center [935, 19] width 33 height 14
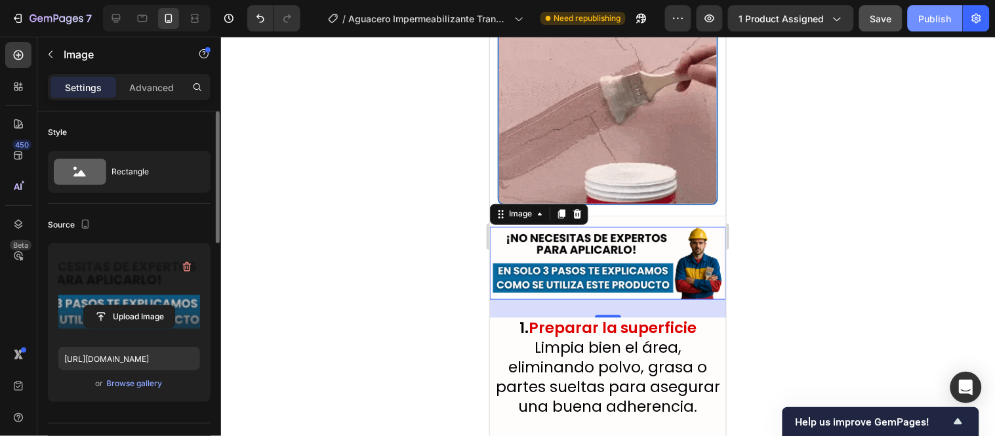
click at [942, 18] on button "Publish" at bounding box center [935, 18] width 55 height 26
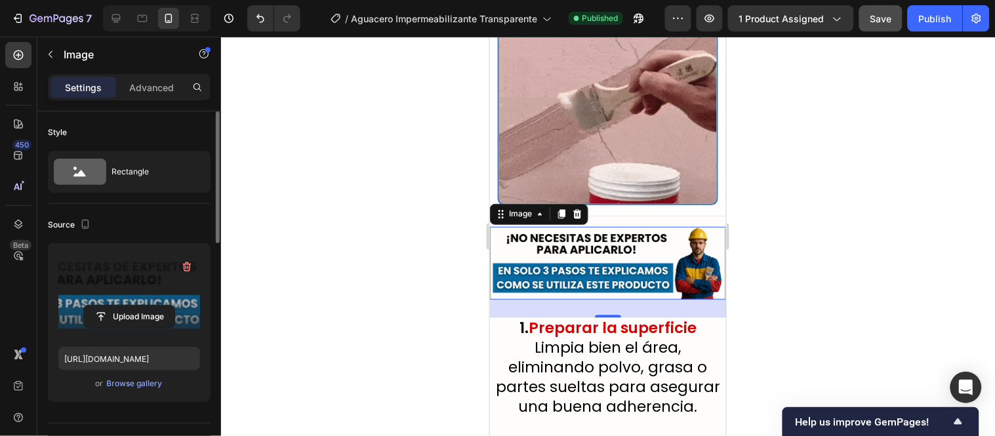
click at [113, 298] on label at bounding box center [129, 295] width 142 height 83
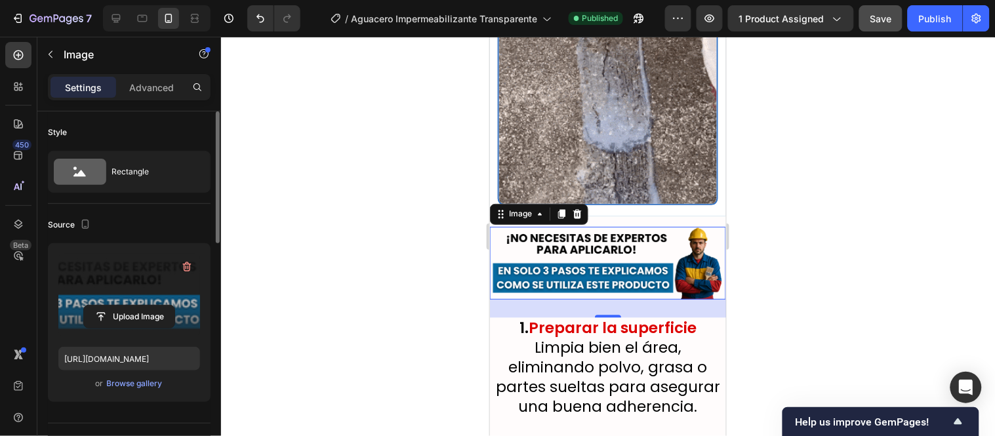
click at [113, 306] on input "file" at bounding box center [129, 317] width 91 height 22
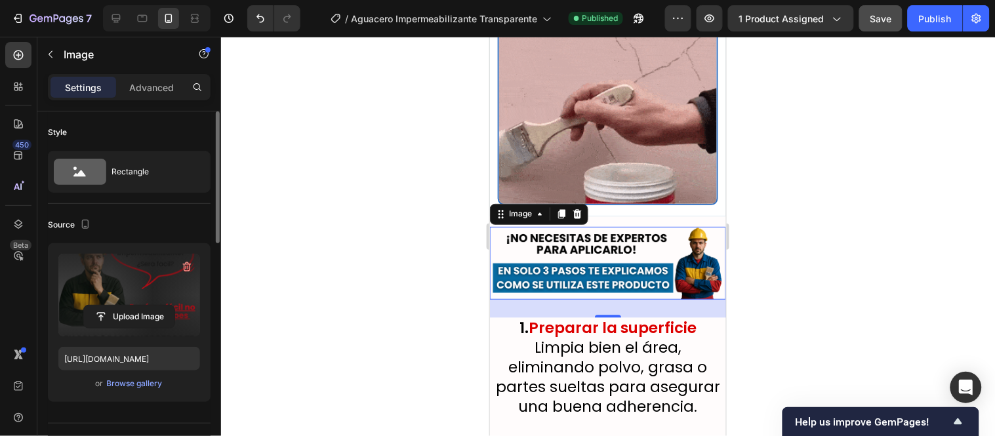
type input "[URL][DOMAIN_NAME]"
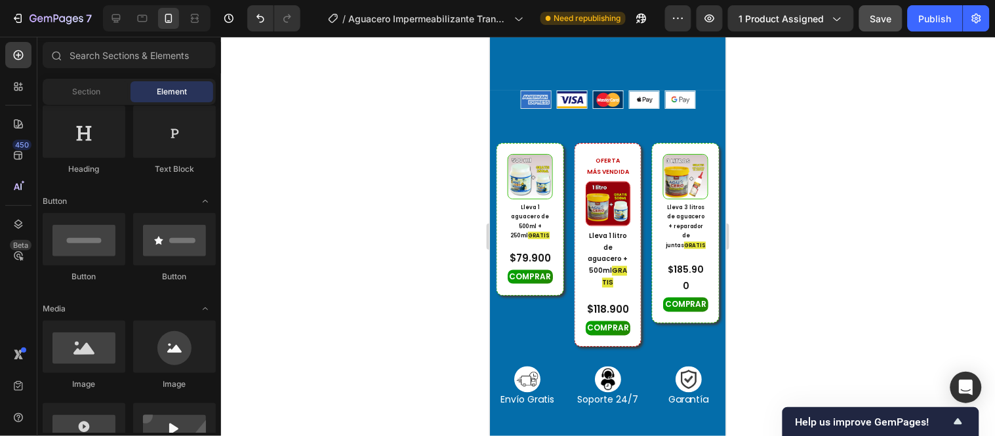
scroll to position [582, 0]
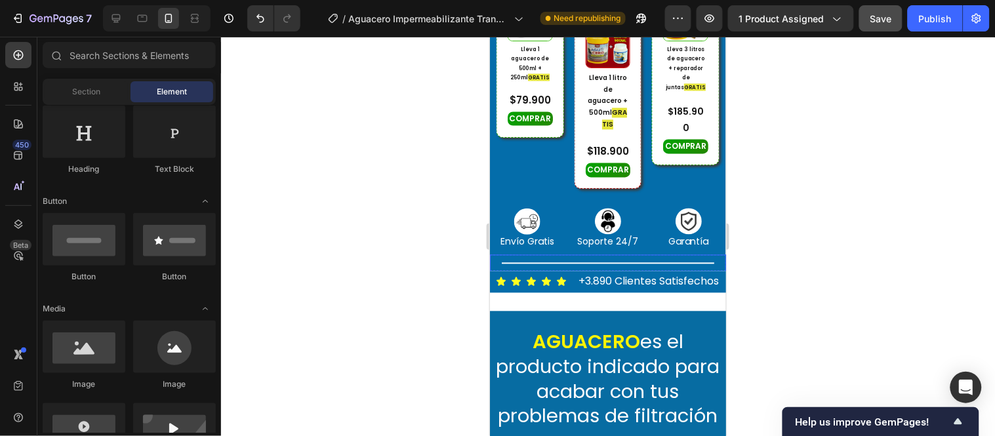
click at [628, 264] on div at bounding box center [607, 262] width 213 height 1
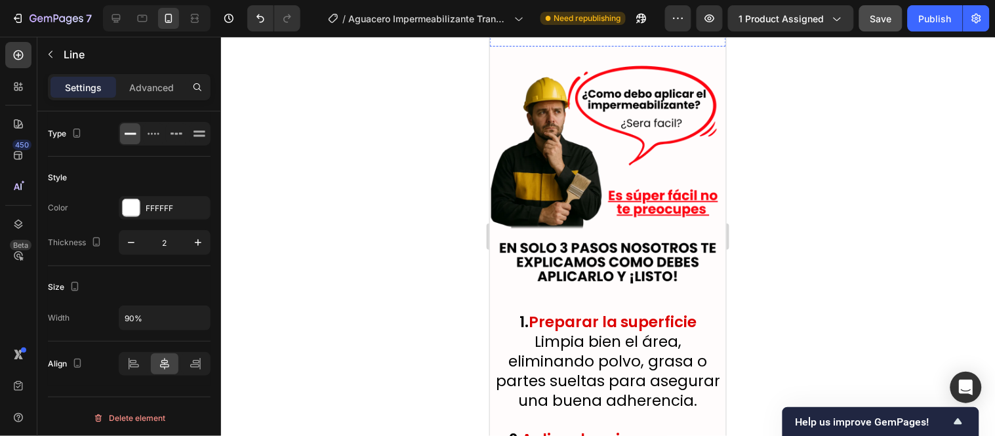
scroll to position [5904, 0]
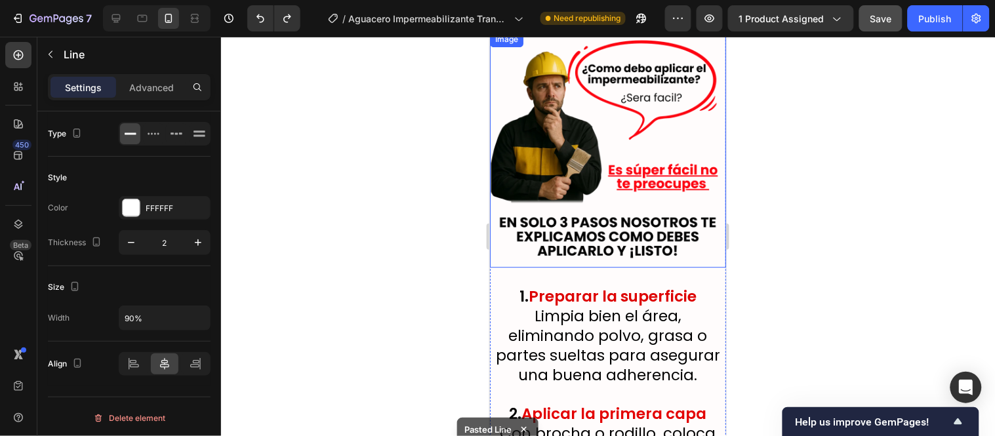
click at [626, 169] on img at bounding box center [607, 149] width 236 height 236
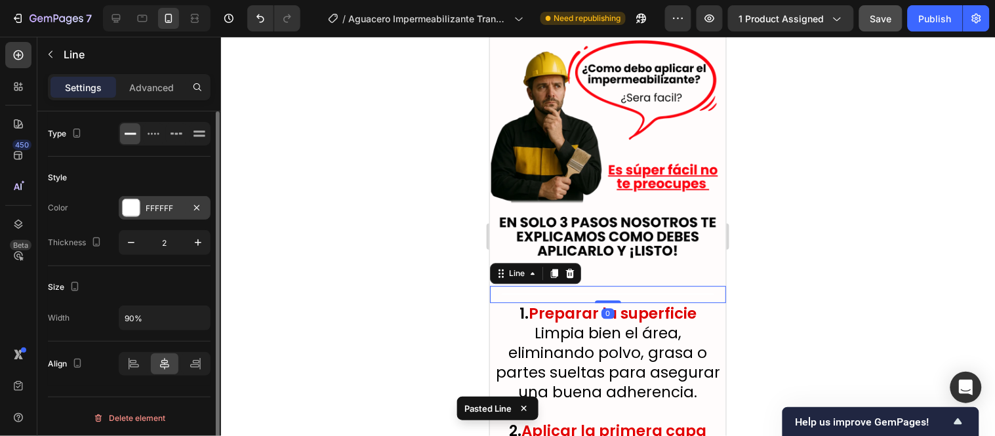
click at [148, 208] on div "FFFFFF" at bounding box center [165, 209] width 38 height 12
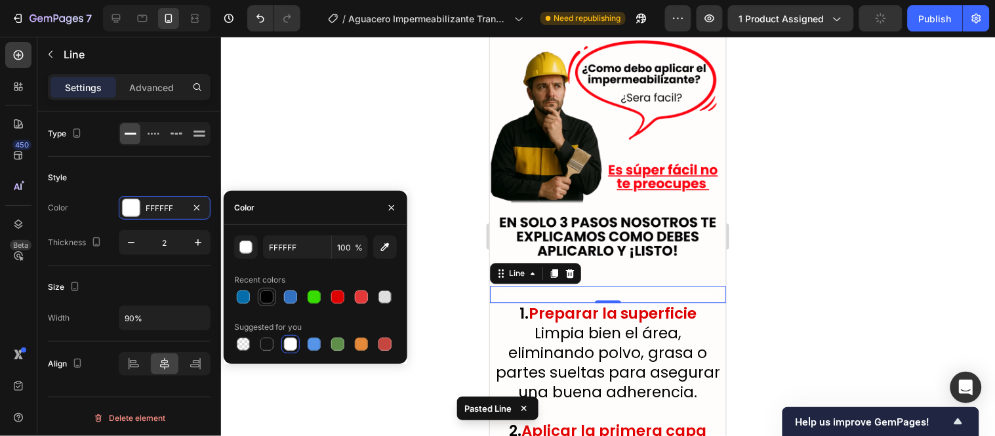
click at [269, 298] on div at bounding box center [266, 297] width 13 height 13
type input "000000"
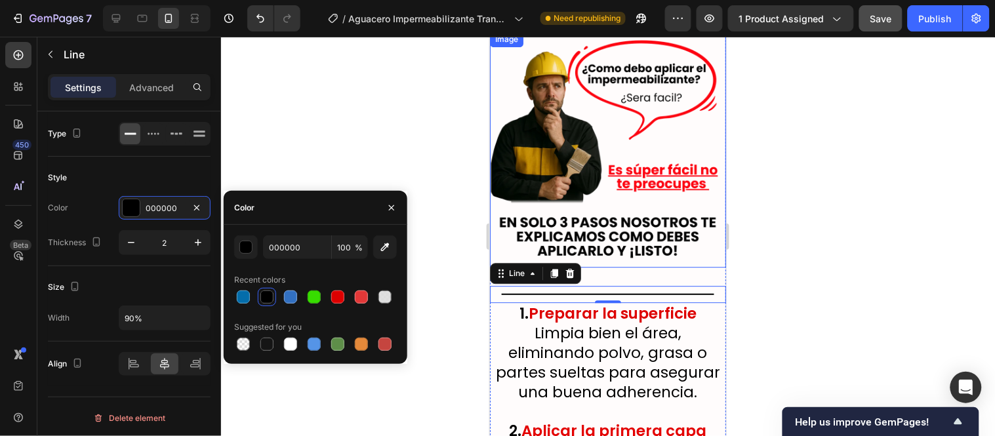
click at [615, 171] on img at bounding box center [607, 149] width 236 height 236
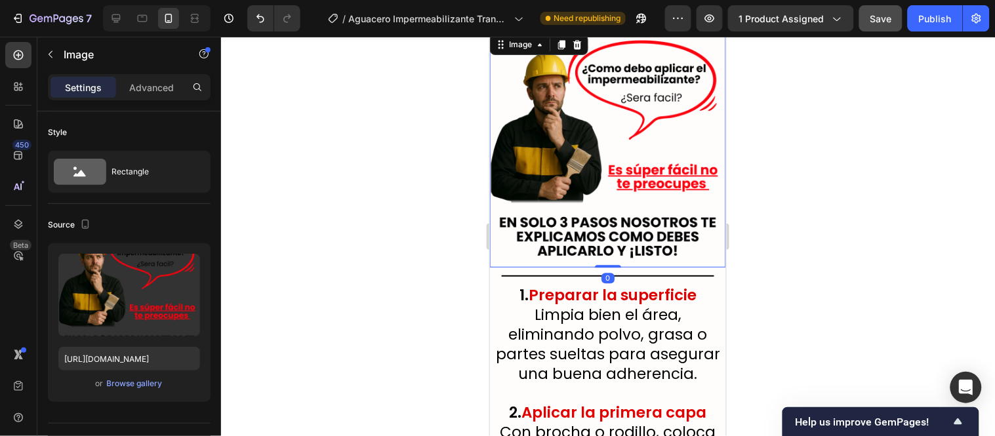
click at [607, 166] on div "Image 0" at bounding box center [607, 149] width 236 height 236
click at [428, 178] on div at bounding box center [608, 236] width 774 height 399
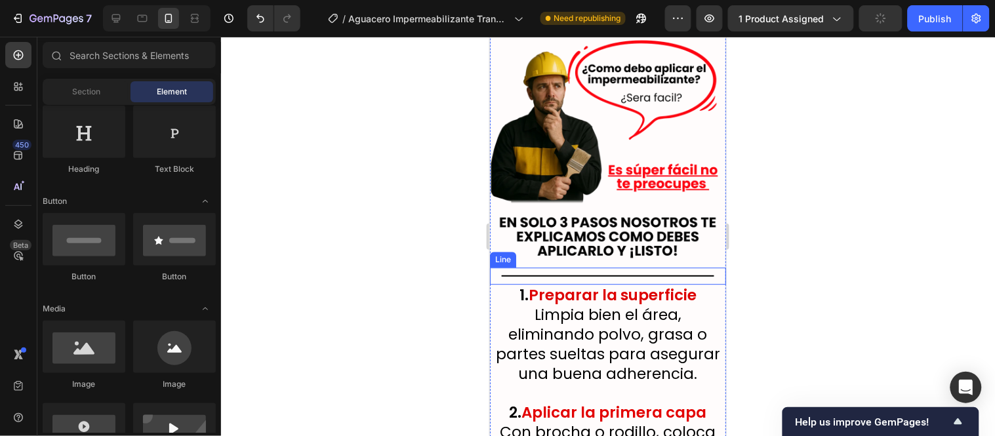
click at [363, 161] on div at bounding box center [608, 236] width 774 height 399
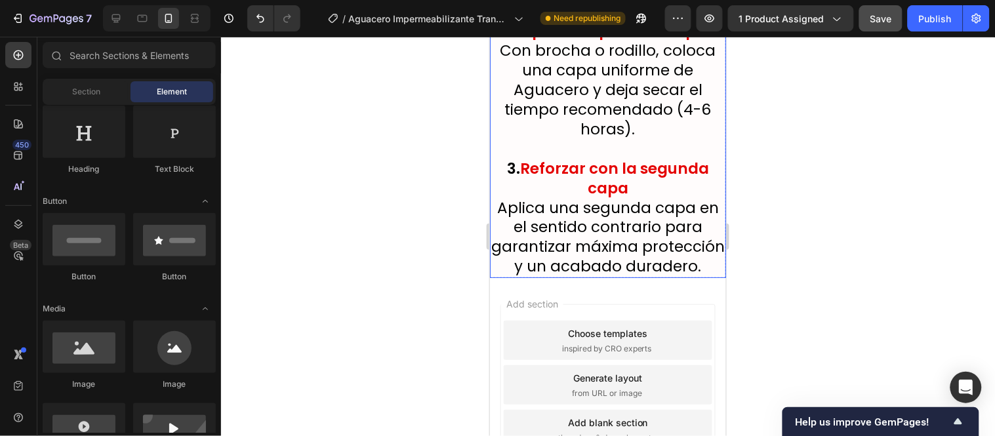
scroll to position [6299, 0]
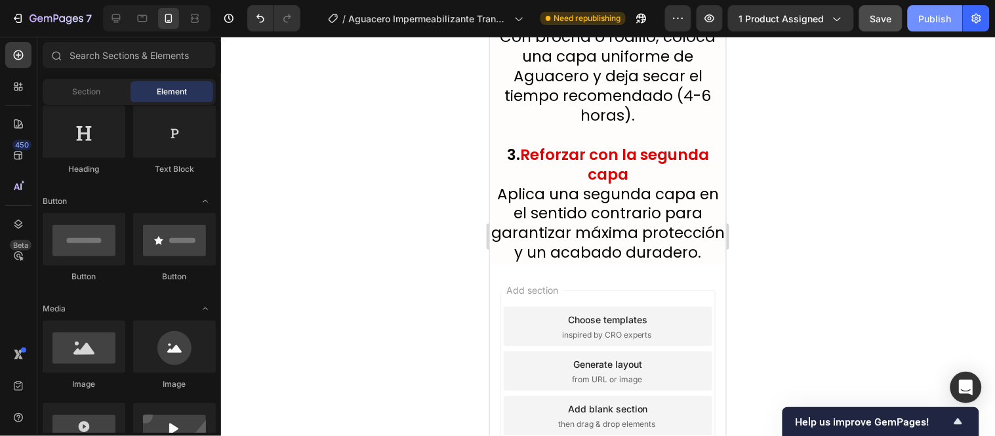
click at [930, 18] on div "Publish" at bounding box center [935, 19] width 33 height 14
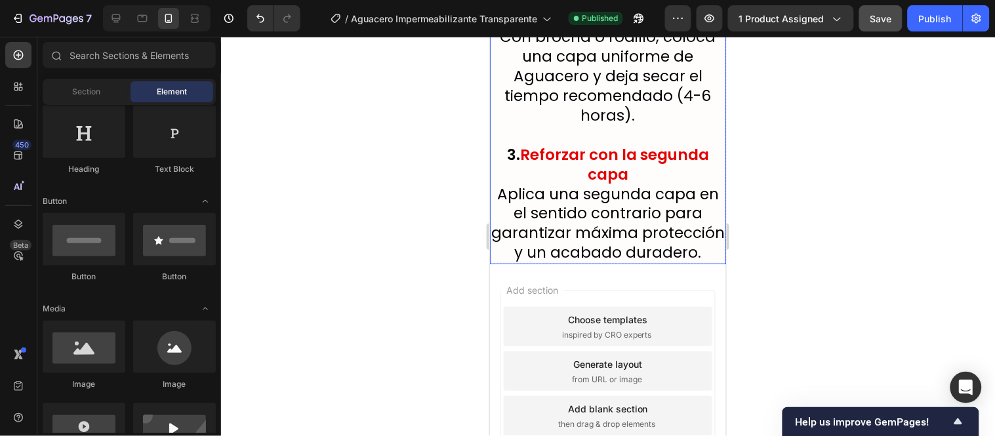
click at [635, 175] on p "3. Reforzar con la segunda capa Aplica una segunda capa en el sentido contrario…" at bounding box center [608, 203] width 234 height 117
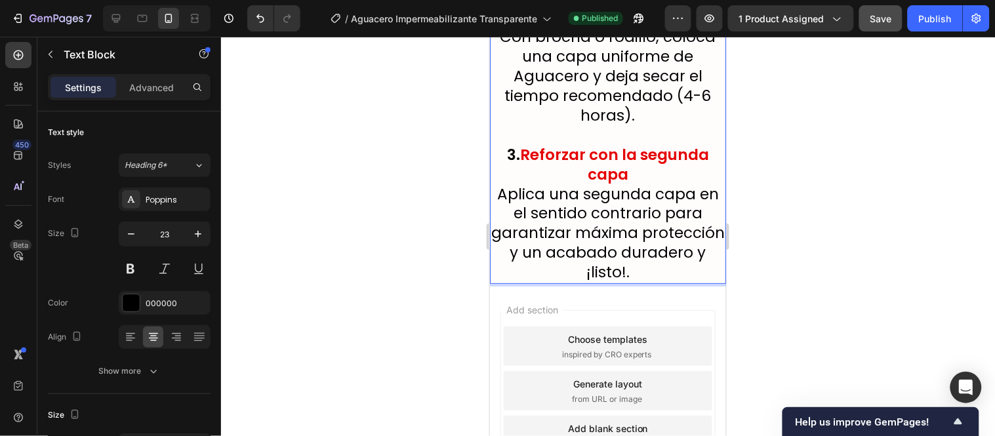
click at [691, 283] on div "Add section Choose templates inspired by CRO experts Generate layout from URL o…" at bounding box center [607, 392] width 236 height 219
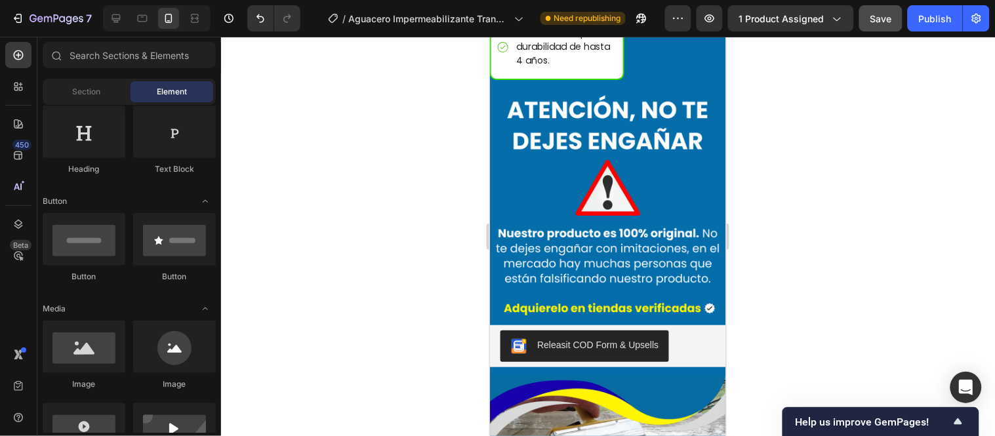
scroll to position [4842, 0]
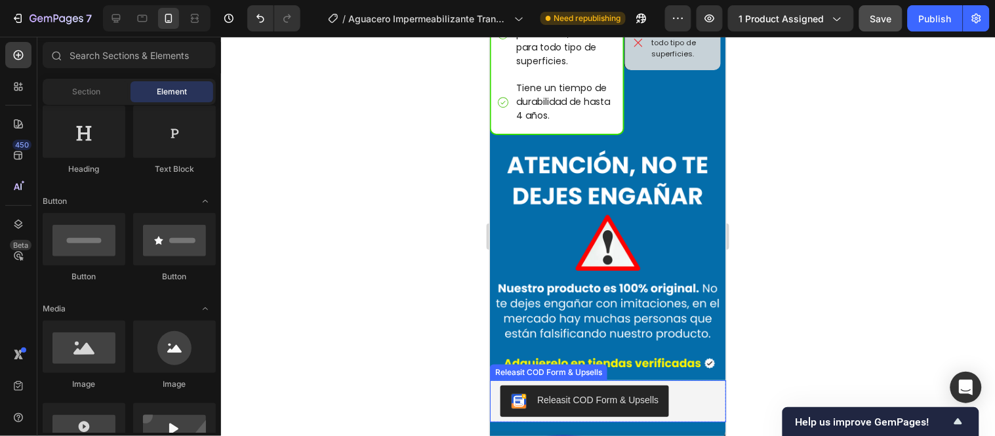
click at [515, 366] on div "Releasit COD Form & Upsells" at bounding box center [548, 372] width 112 height 12
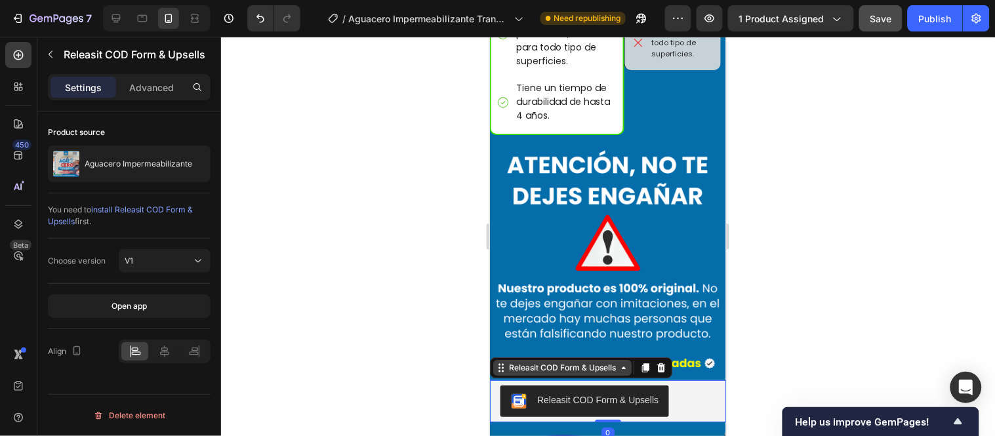
click at [542, 361] on div "Releasit COD Form & Upsells" at bounding box center [562, 367] width 112 height 12
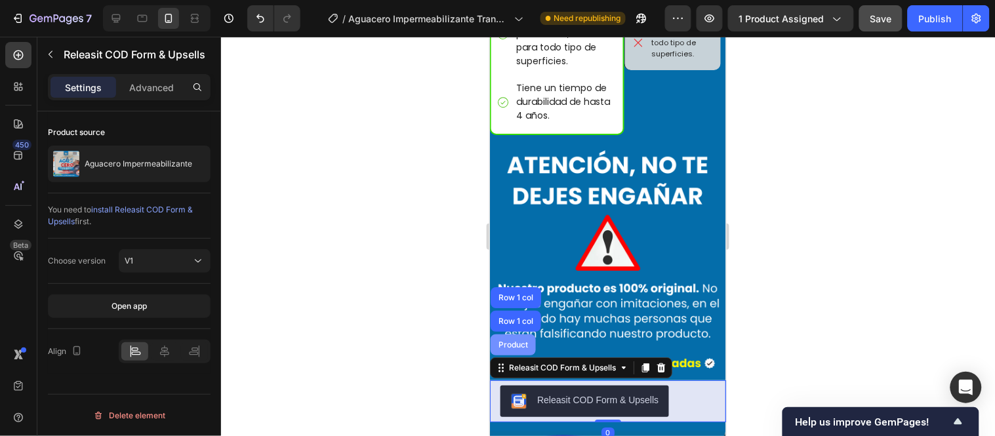
click at [518, 334] on div "Product" at bounding box center [512, 344] width 45 height 21
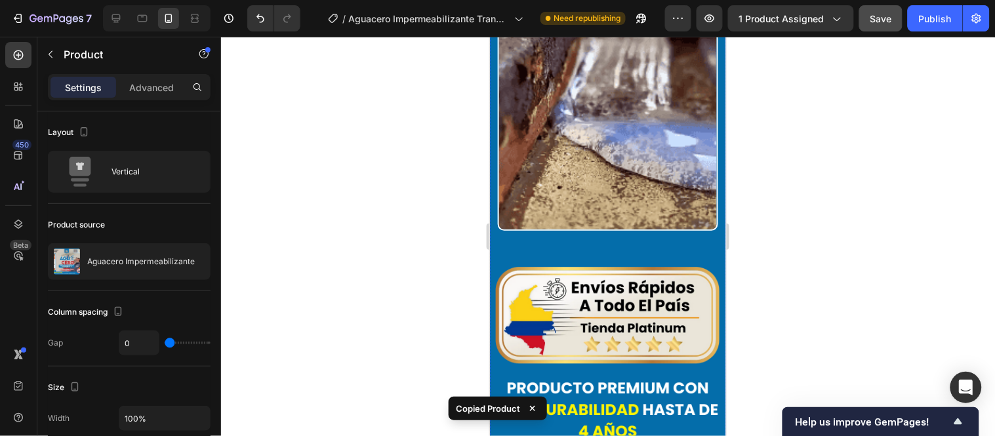
scroll to position [3894, 0]
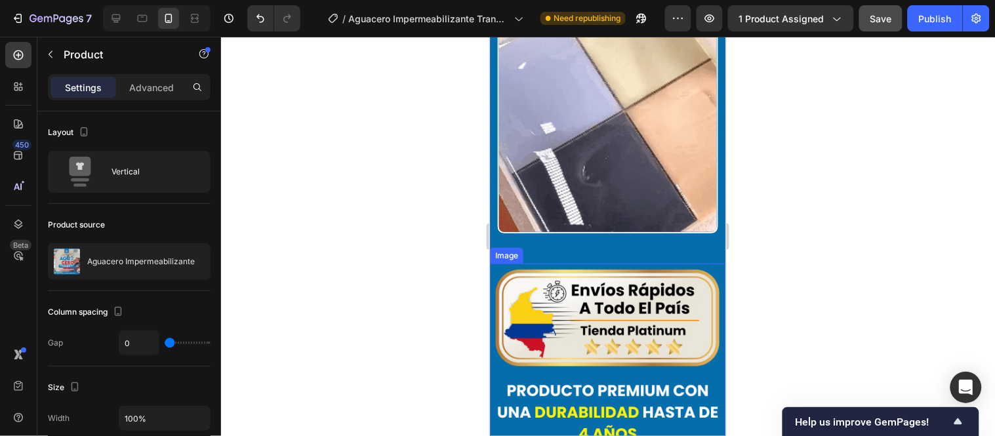
click at [620, 263] on img at bounding box center [607, 381] width 236 height 236
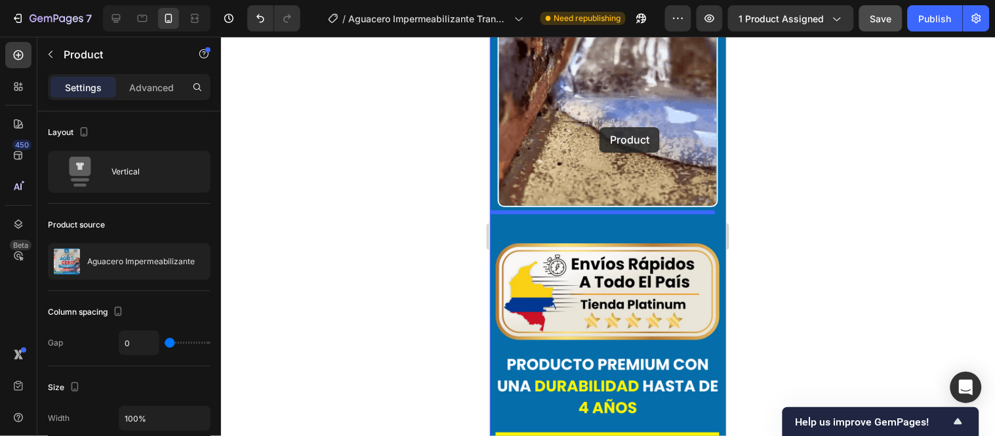
scroll to position [3859, 0]
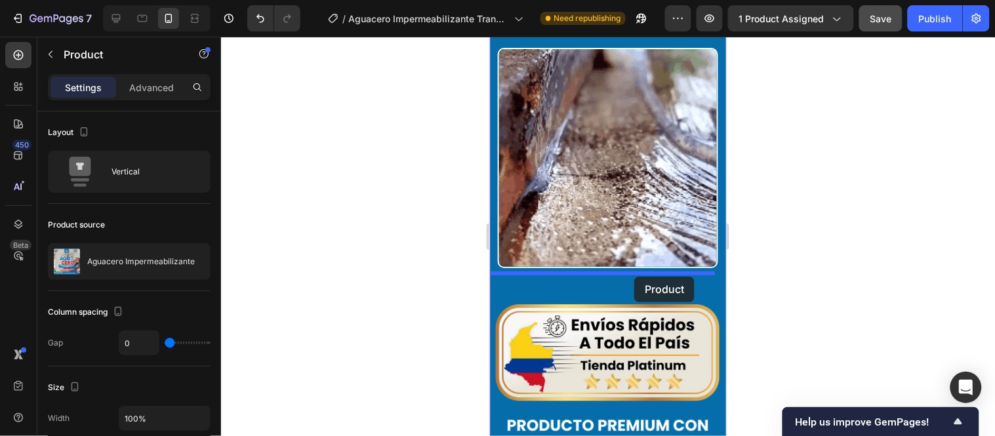
drag, startPoint x: 535, startPoint y: 295, endPoint x: 634, endPoint y: 276, distance: 100.2
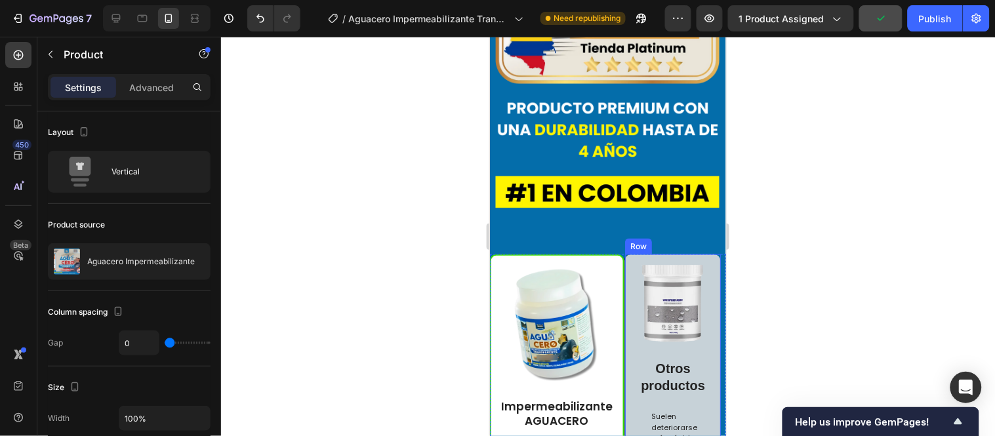
scroll to position [4223, 0]
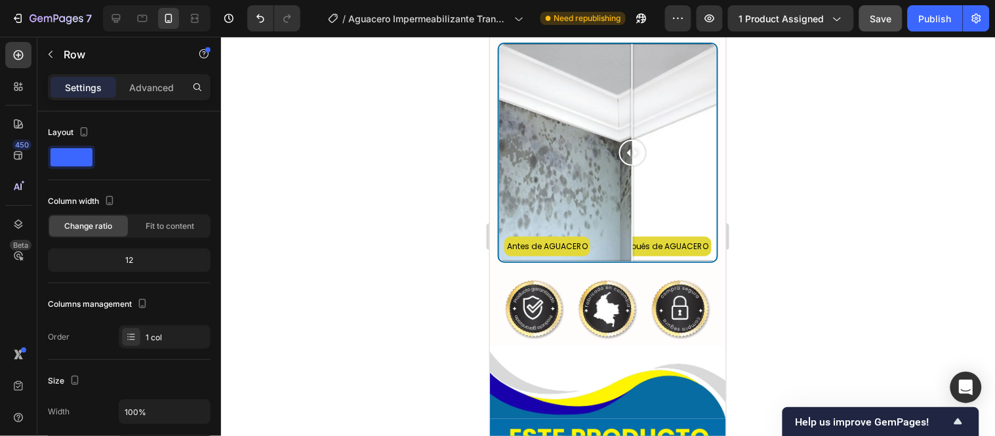
scroll to position [3057, 0]
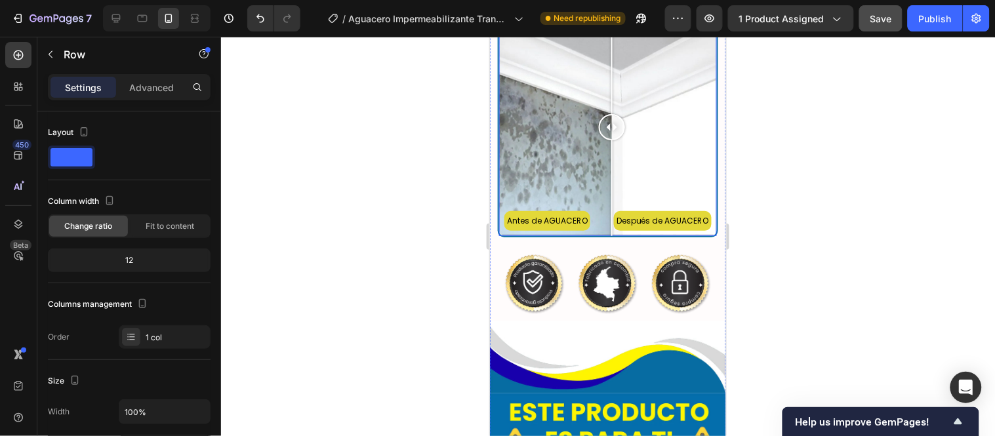
drag, startPoint x: 626, startPoint y: 152, endPoint x: 611, endPoint y: 157, distance: 16.6
click at [611, 157] on div at bounding box center [611, 127] width 26 height 218
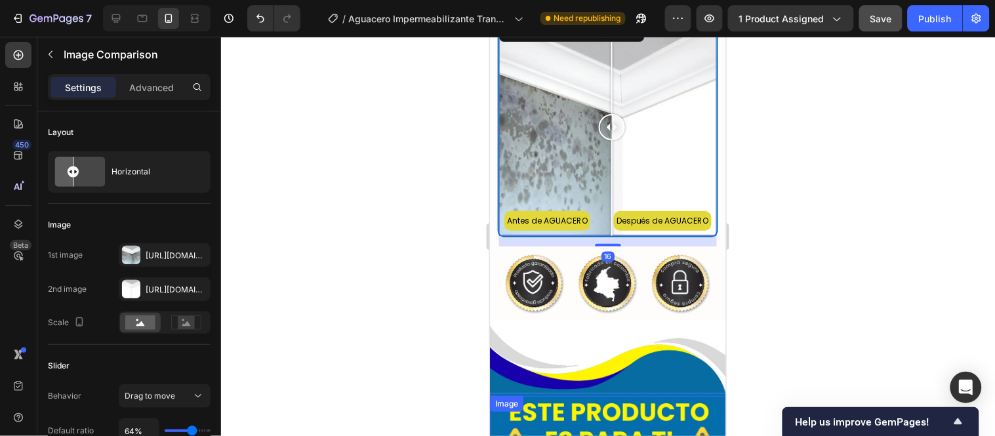
scroll to position [3422, 0]
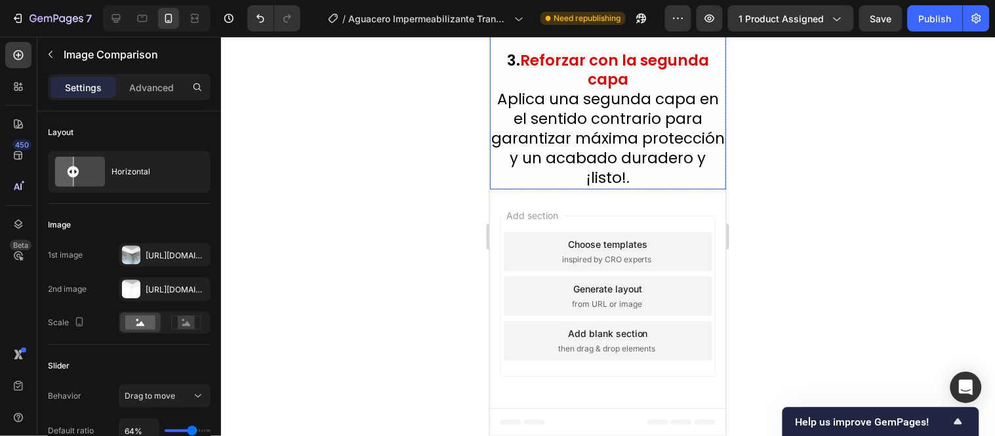
scroll to position [6337, 0]
click at [614, 188] on p "3. Reforzar con la segunda capa Aplica una segunda capa en el sentido contrario…" at bounding box center [608, 119] width 234 height 137
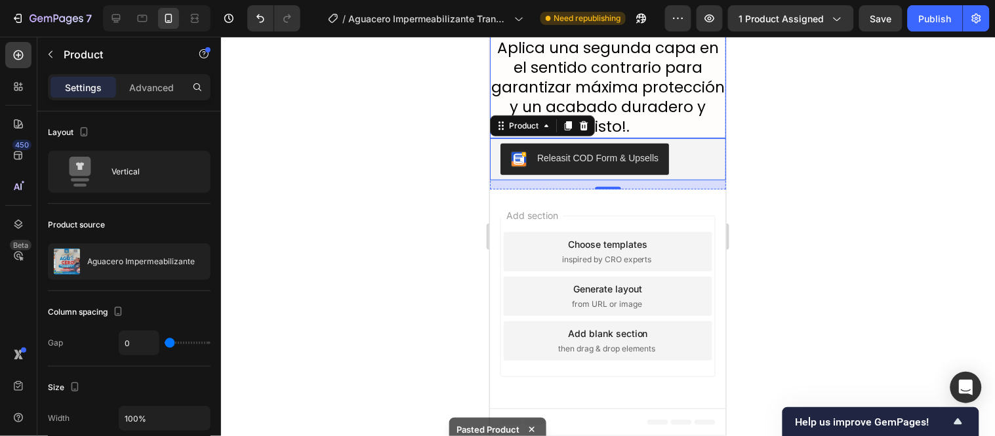
click at [668, 136] on p "3. Reforzar con la segunda capa Aplica una segunda capa en el sentido contrario…" at bounding box center [608, 67] width 234 height 137
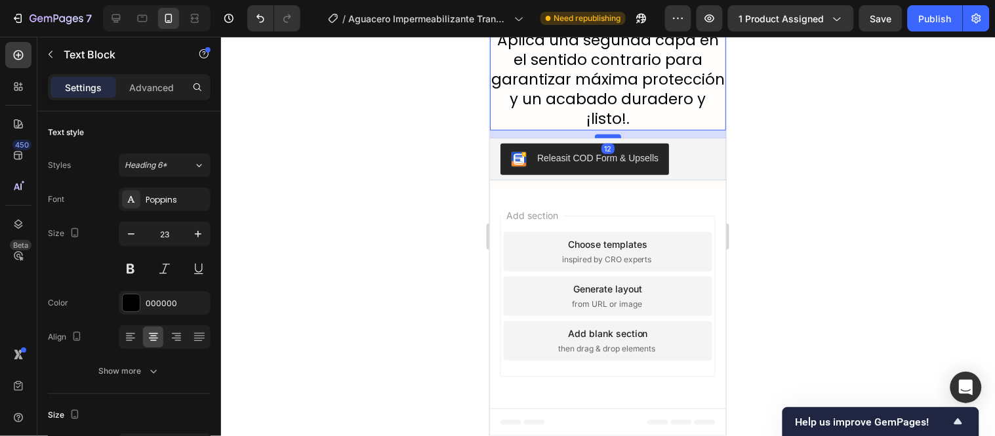
drag, startPoint x: 611, startPoint y: 199, endPoint x: 920, endPoint y: 270, distance: 317.0
click at [612, 138] on div at bounding box center [607, 136] width 26 height 4
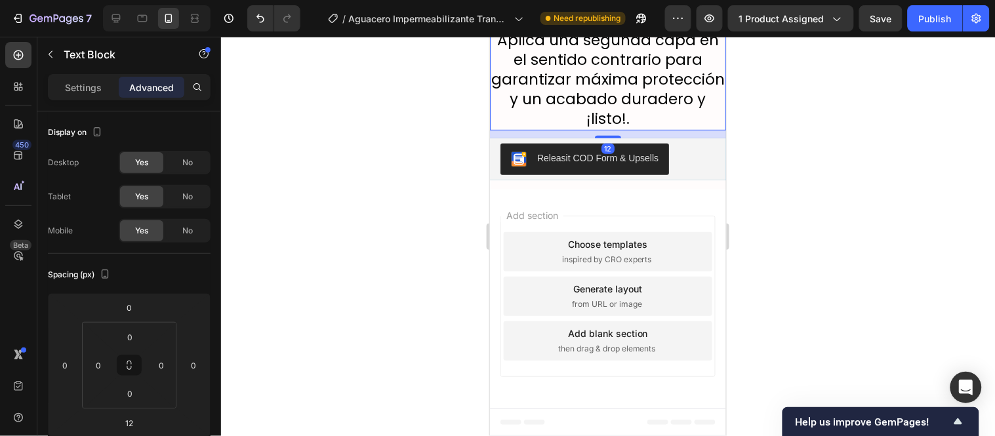
click at [430, 234] on div at bounding box center [608, 236] width 774 height 399
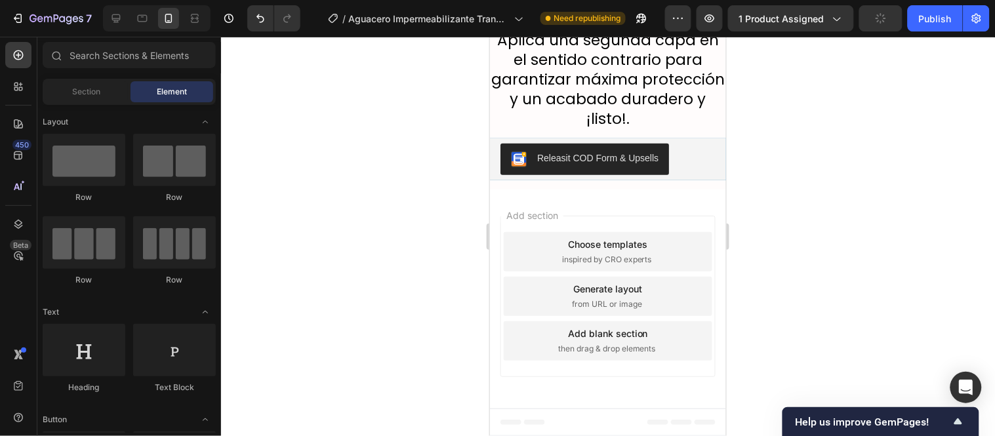
scroll to position [6409, 0]
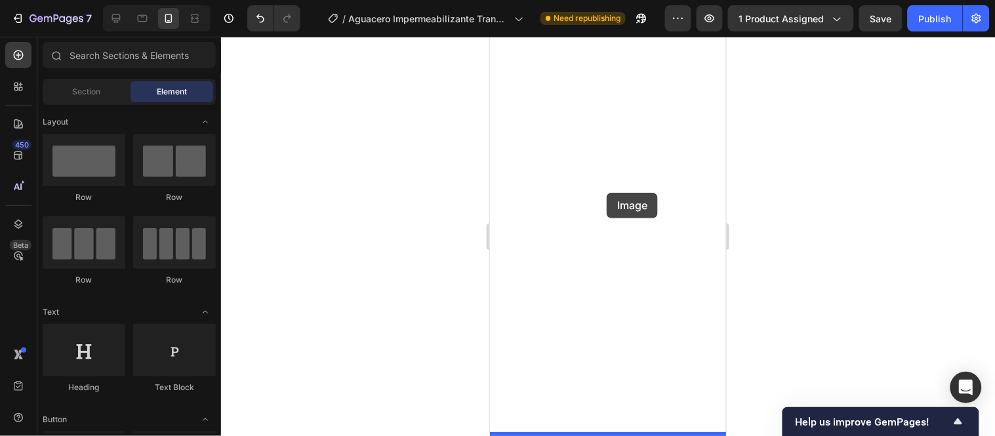
drag, startPoint x: 577, startPoint y: 403, endPoint x: 606, endPoint y: 192, distance: 213.3
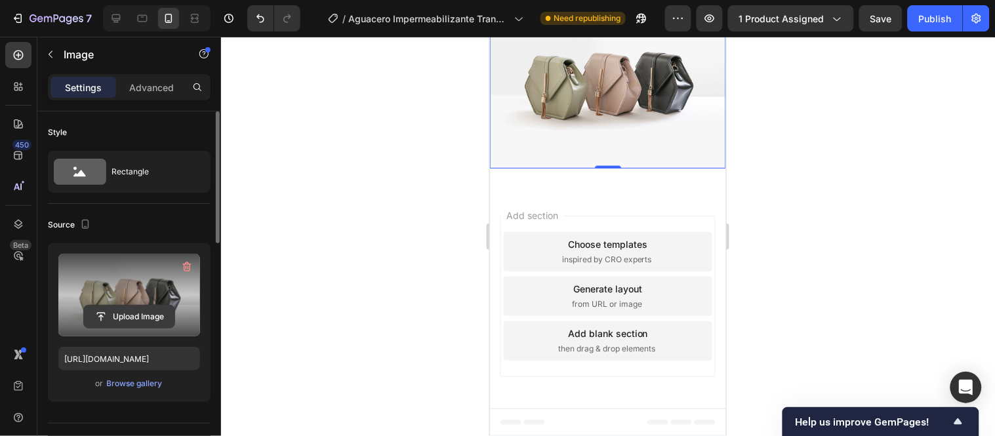
click at [119, 316] on input "file" at bounding box center [129, 317] width 91 height 22
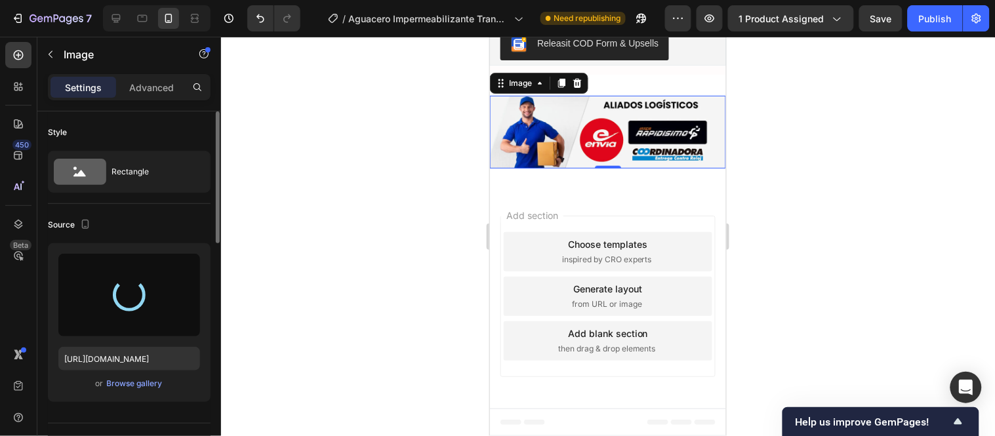
type input "[URL][DOMAIN_NAME]"
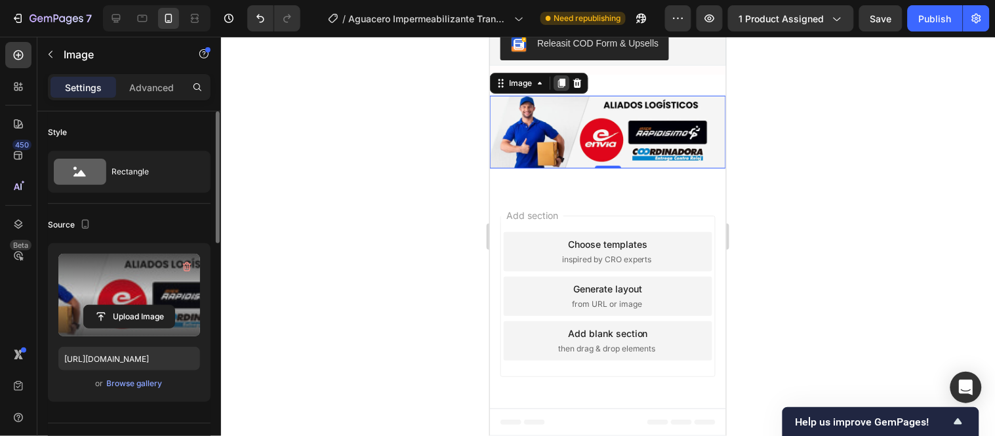
click at [563, 87] on icon at bounding box center [561, 82] width 7 height 9
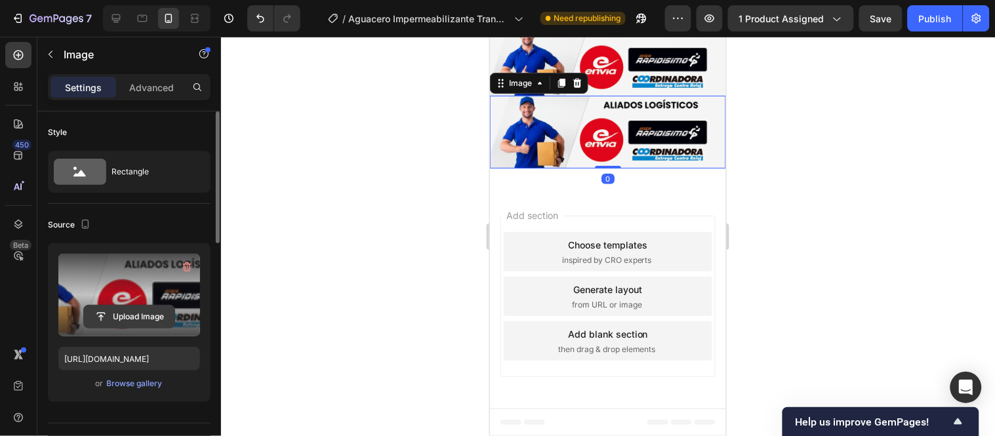
click at [139, 312] on input "file" at bounding box center [129, 317] width 91 height 22
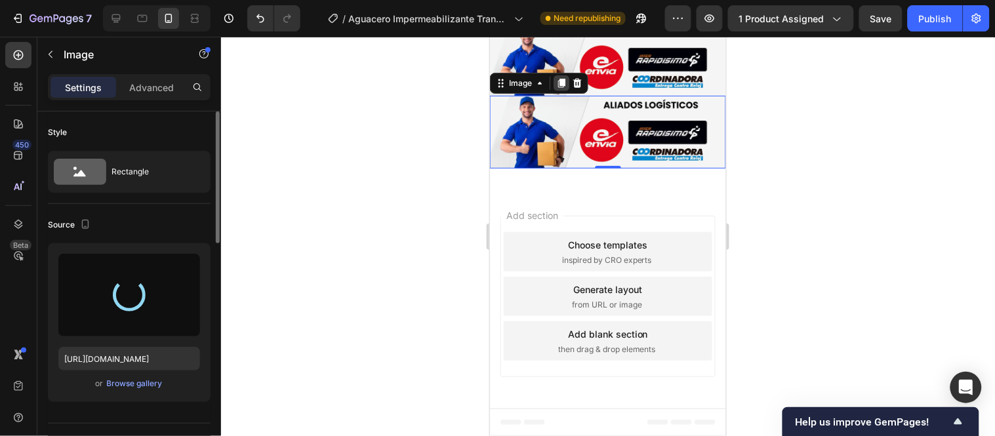
type input "[URL][DOMAIN_NAME]"
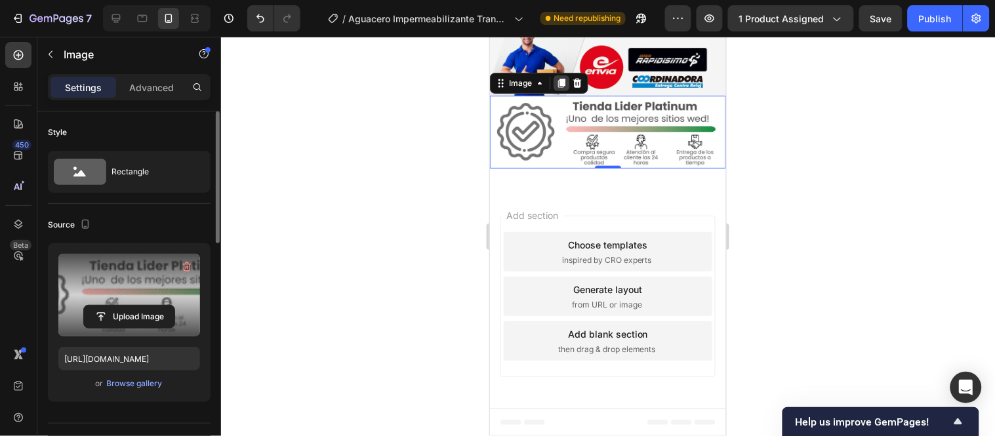
click at [556, 88] on icon at bounding box center [561, 82] width 10 height 10
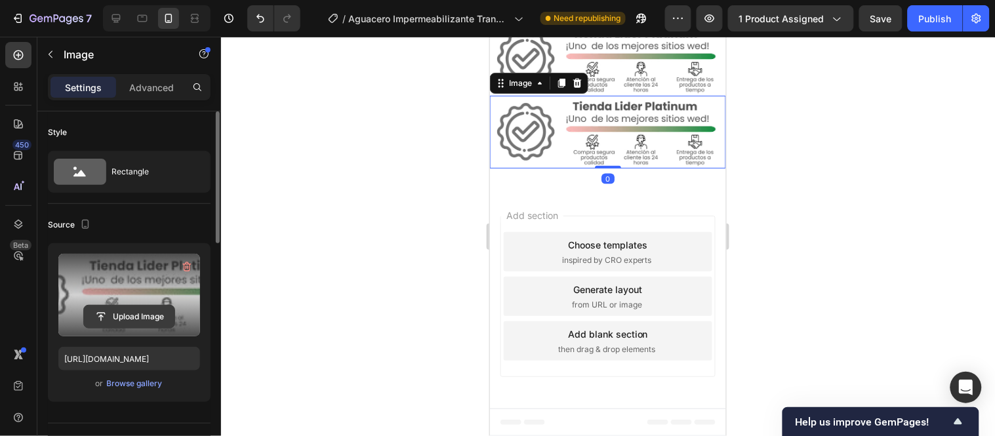
click at [108, 312] on input "file" at bounding box center [129, 317] width 91 height 22
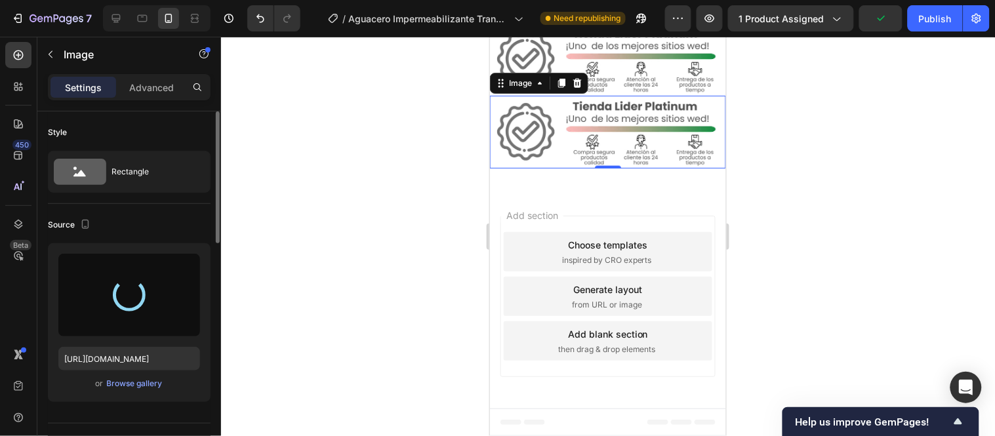
type input "[URL][DOMAIN_NAME]"
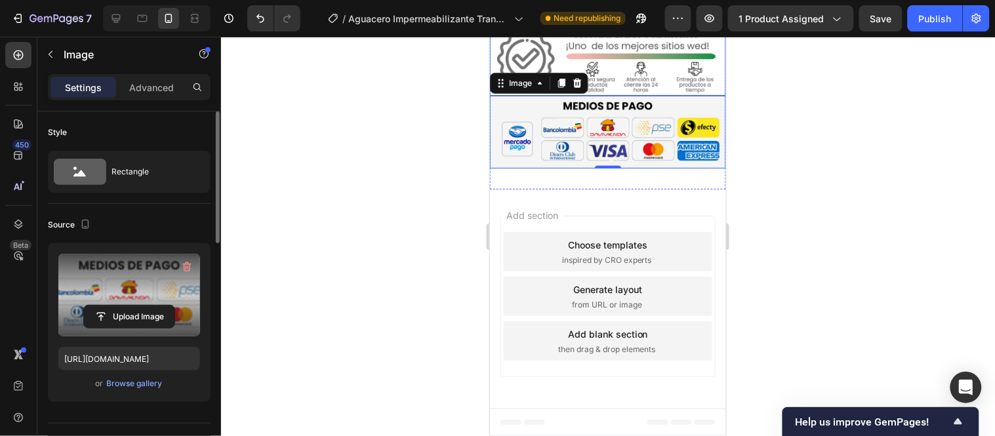
click at [603, 95] on img at bounding box center [607, 58] width 236 height 73
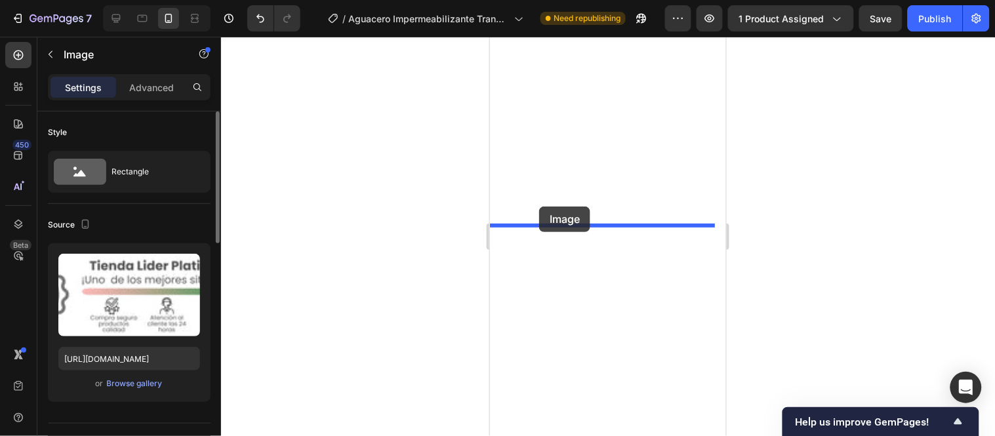
drag, startPoint x: 532, startPoint y: 266, endPoint x: 539, endPoint y: 206, distance: 60.7
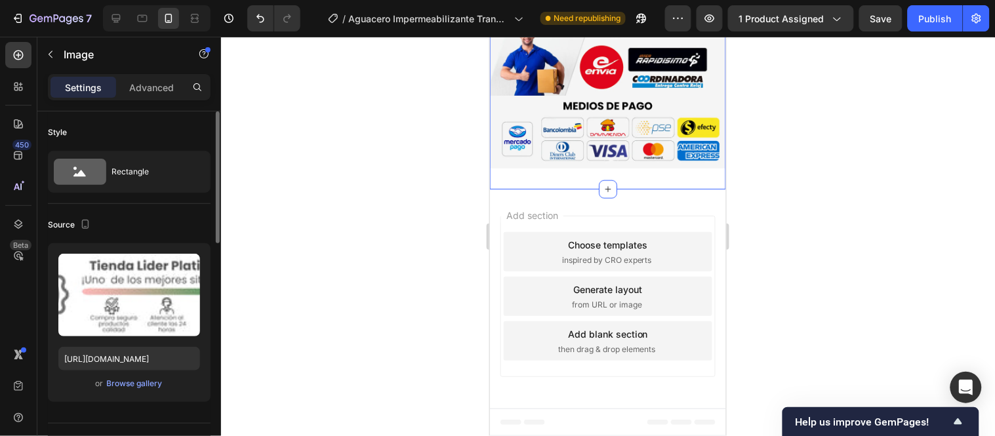
click at [627, 189] on div "Image 0 Image Image Section 11" at bounding box center [607, 58] width 236 height 260
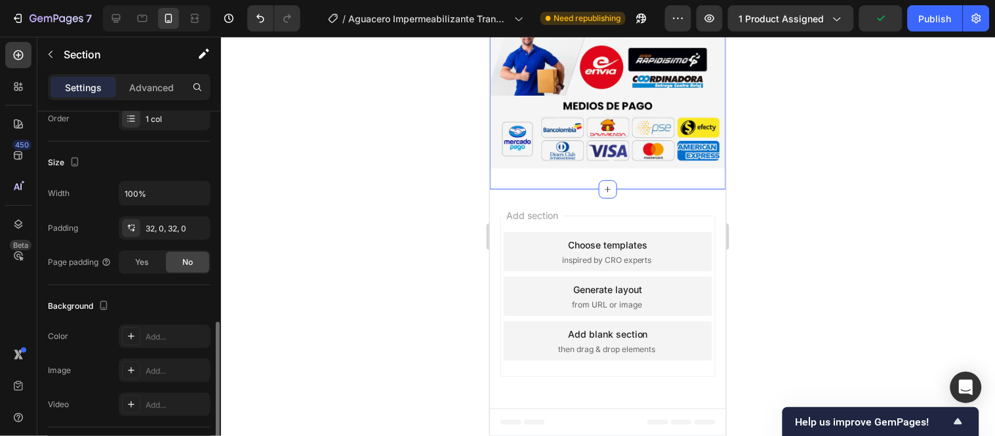
scroll to position [291, 0]
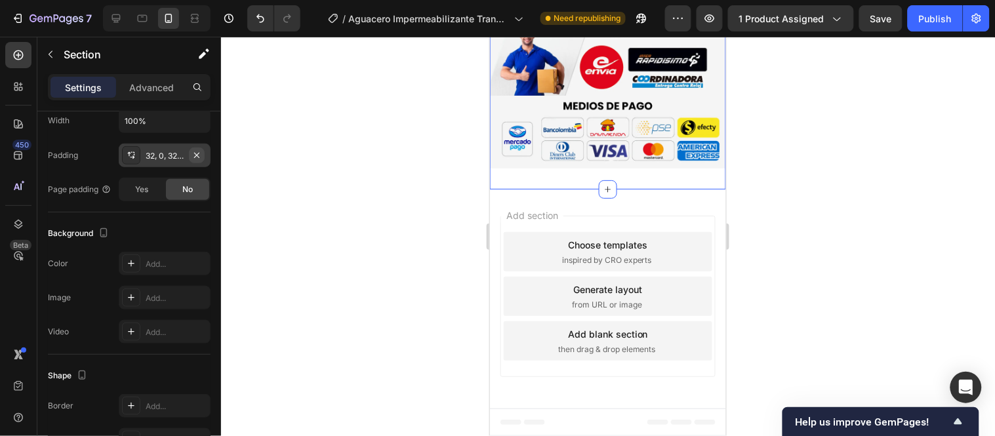
drag, startPoint x: 200, startPoint y: 155, endPoint x: 53, endPoint y: 220, distance: 160.6
click at [200, 155] on icon "button" at bounding box center [197, 155] width 10 height 10
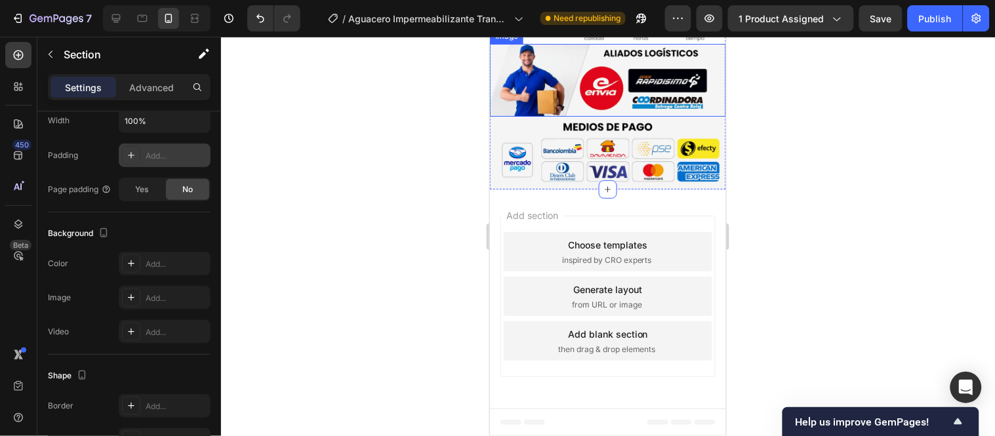
click at [451, 256] on div at bounding box center [608, 236] width 774 height 399
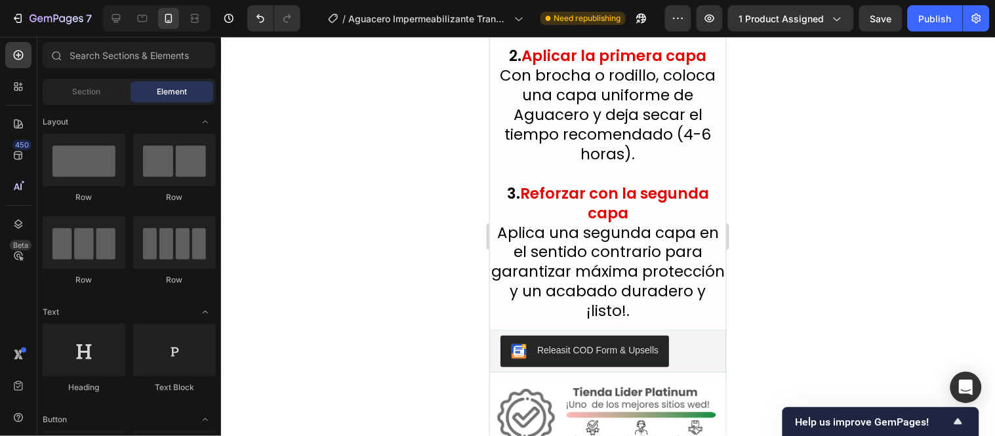
scroll to position [6326, 0]
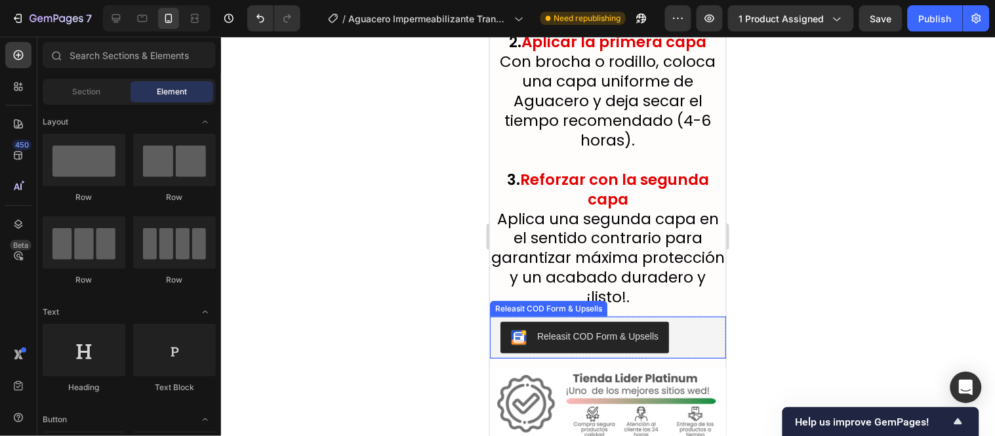
click at [676, 321] on div "Releasit COD Form & Upsells" at bounding box center [607, 336] width 215 height 31
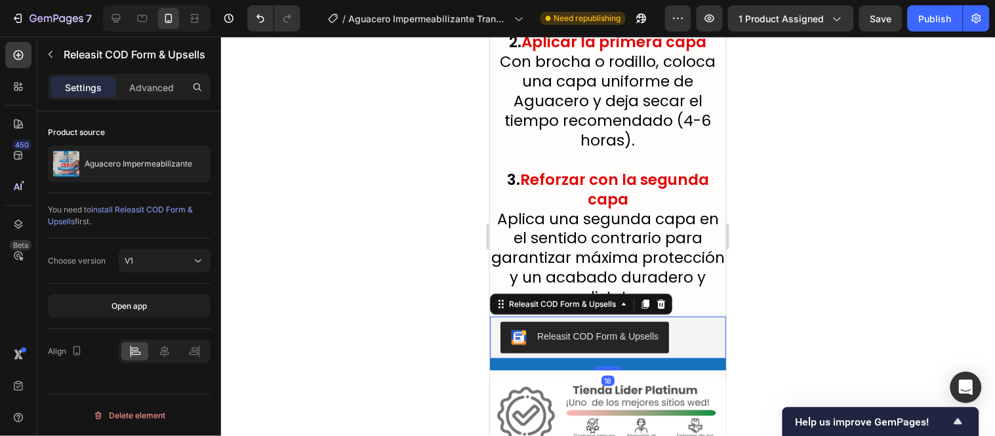
drag, startPoint x: 604, startPoint y: 262, endPoint x: 1421, endPoint y: 54, distance: 843.4
click at [605, 366] on div at bounding box center [607, 368] width 26 height 4
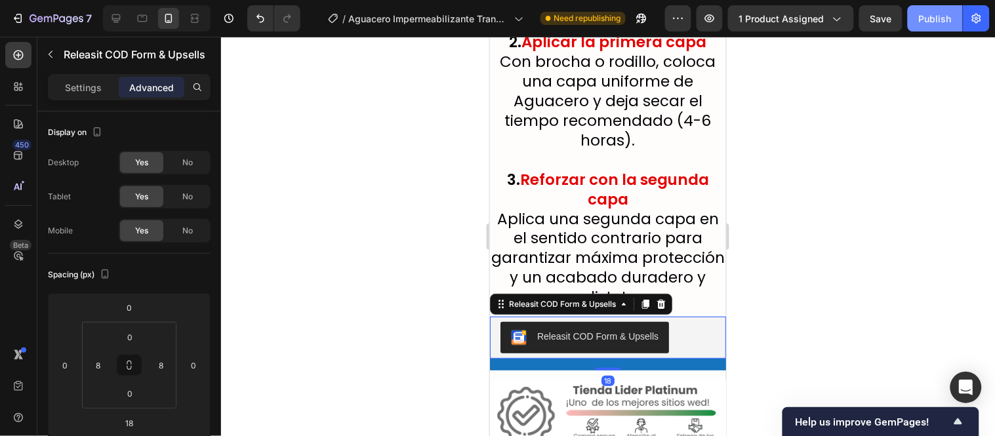
click at [932, 18] on div "Publish" at bounding box center [935, 19] width 33 height 14
click at [688, 358] on div "18" at bounding box center [607, 364] width 236 height 12
click at [105, 84] on div "Settings" at bounding box center [84, 87] width 66 height 21
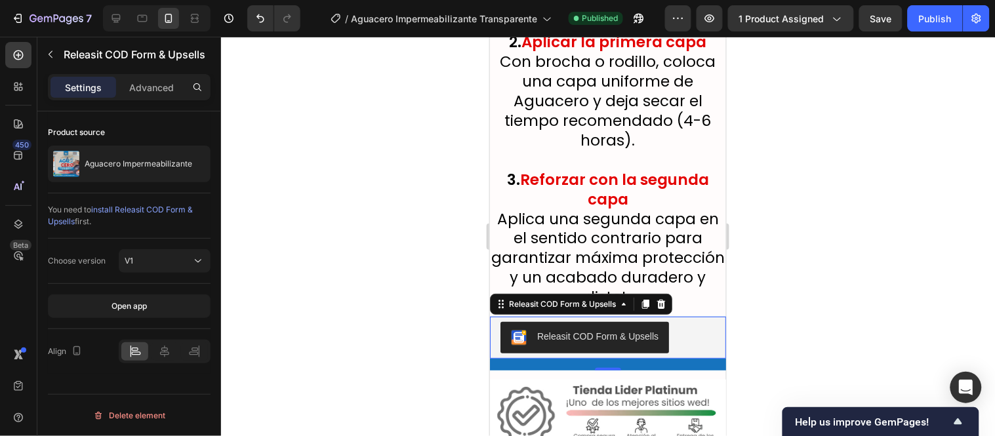
click at [441, 287] on div at bounding box center [608, 236] width 774 height 399
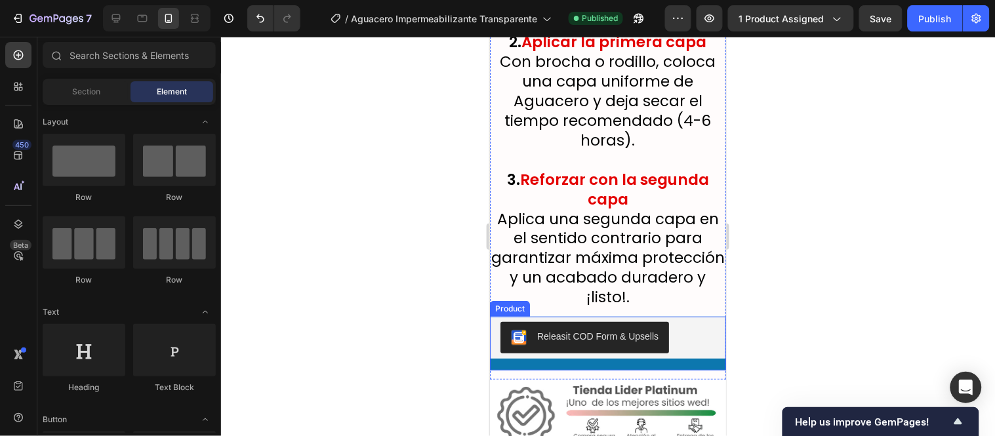
click at [575, 316] on div "Releasit COD Form & Upsells Releasit COD Form & Upsells" at bounding box center [607, 343] width 236 height 54
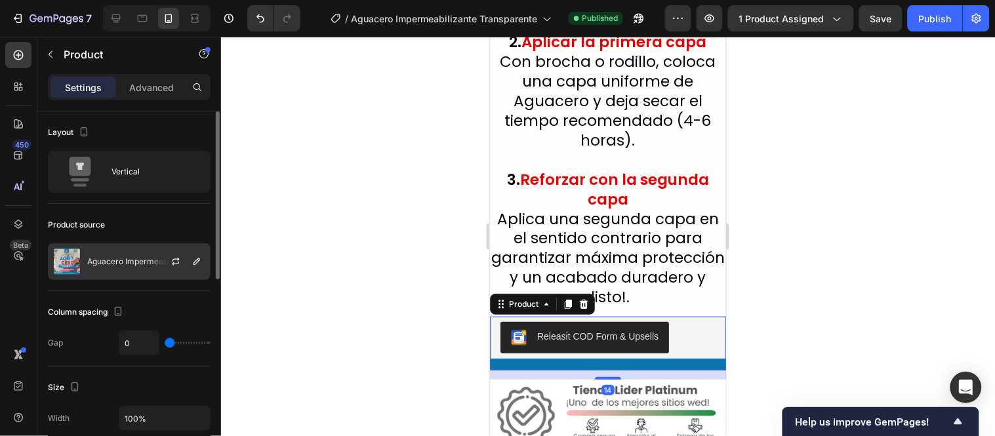
scroll to position [218, 0]
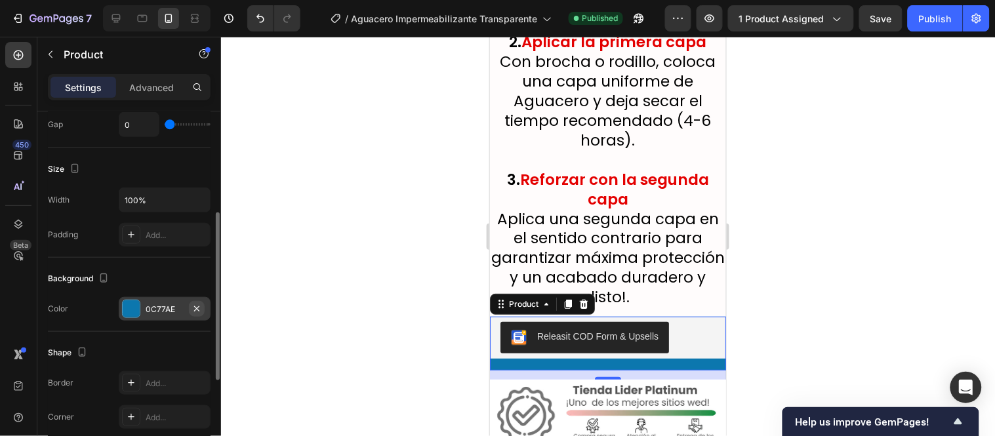
click at [193, 309] on icon "button" at bounding box center [197, 309] width 10 height 10
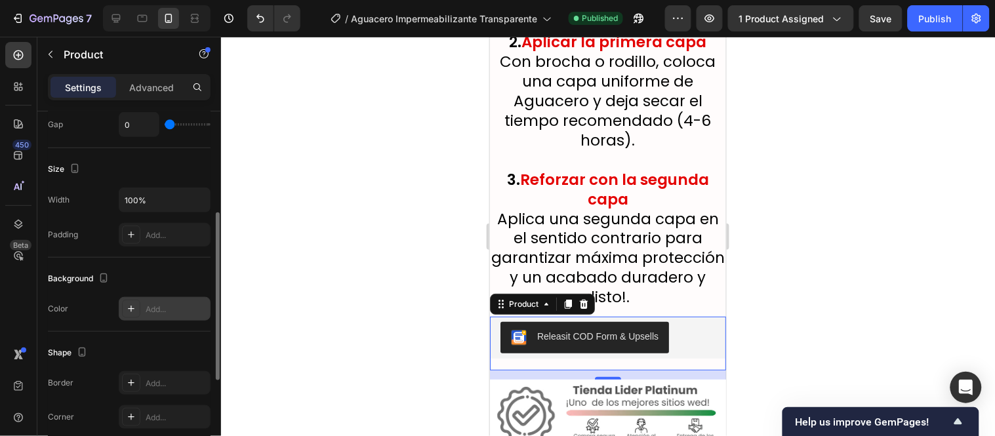
click at [296, 280] on div at bounding box center [608, 236] width 774 height 399
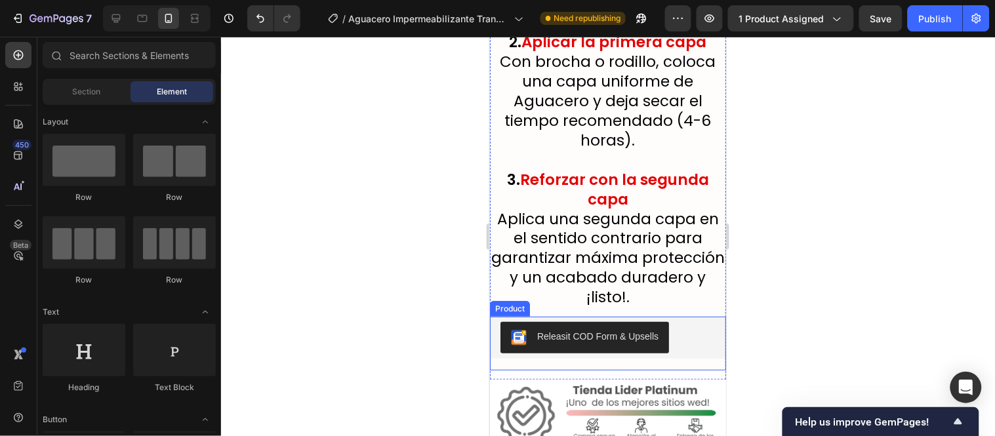
click at [623, 316] on div "Releasit COD Form & Upsells Releasit COD Form & Upsells" at bounding box center [607, 343] width 236 height 54
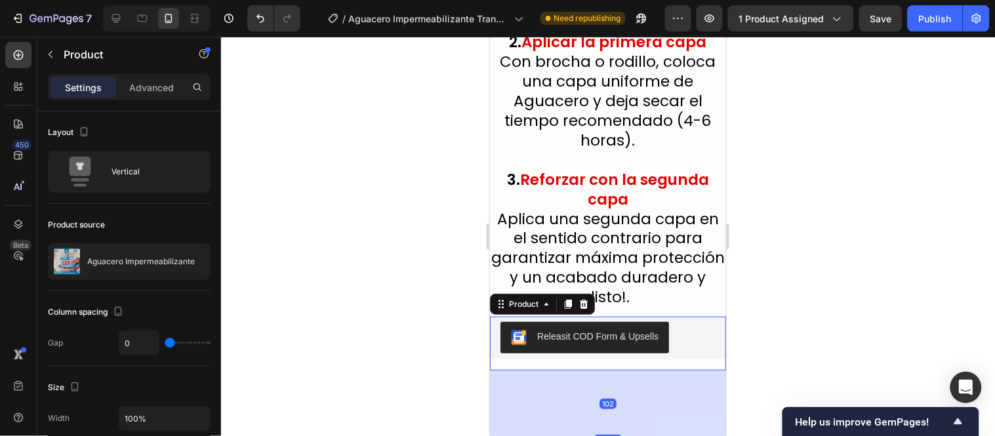
drag, startPoint x: 602, startPoint y: 281, endPoint x: 599, endPoint y: 334, distance: 52.5
click at [599, 434] on div at bounding box center [607, 435] width 26 height 3
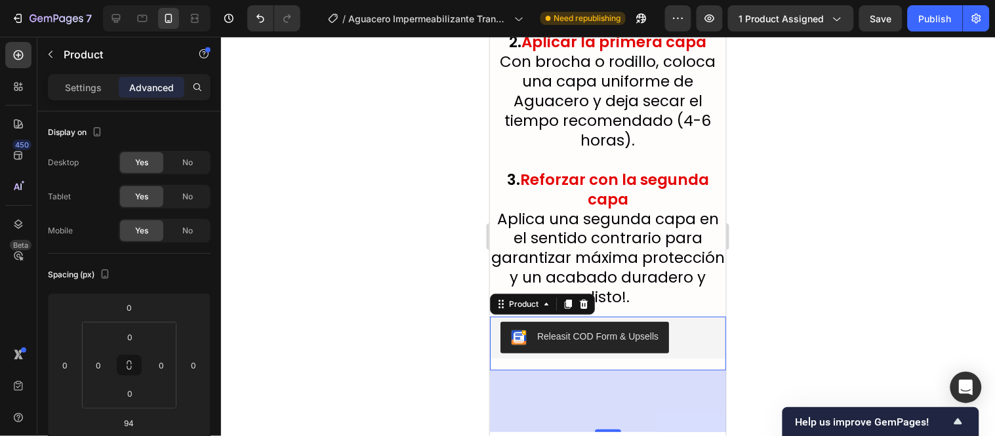
click at [414, 289] on div at bounding box center [608, 236] width 774 height 399
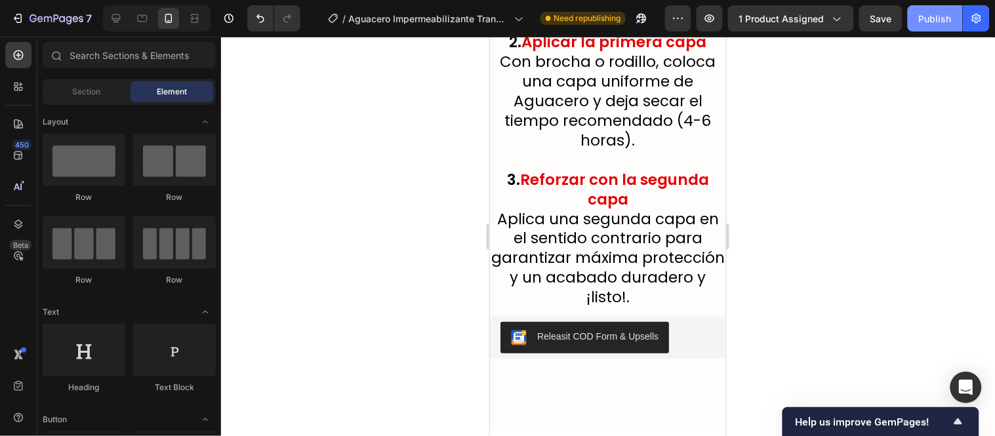
click at [949, 16] on div "Publish" at bounding box center [935, 19] width 33 height 14
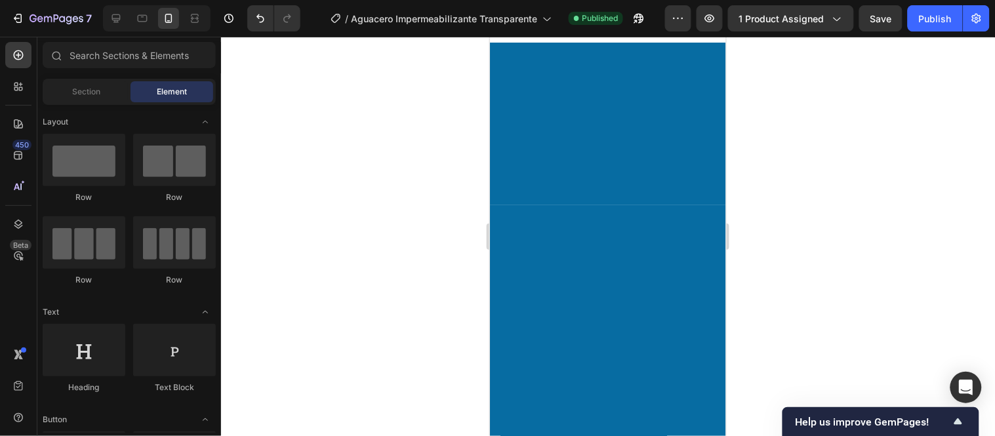
scroll to position [437, 0]
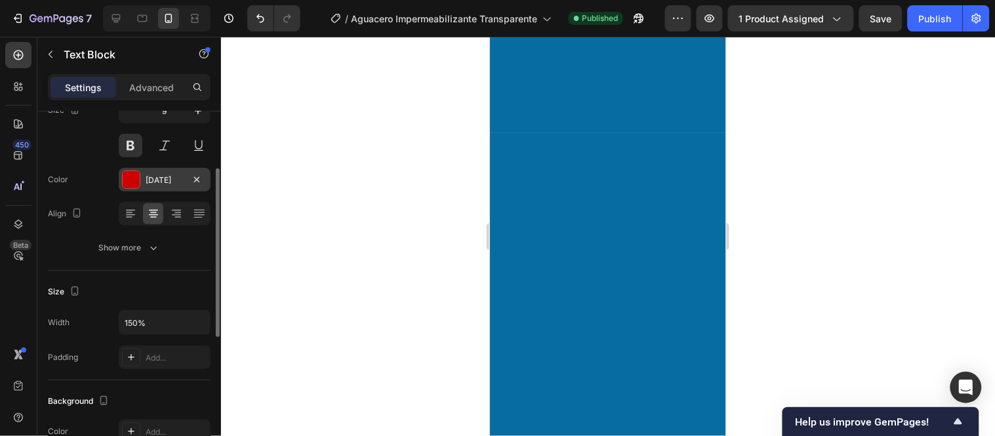
scroll to position [51, 0]
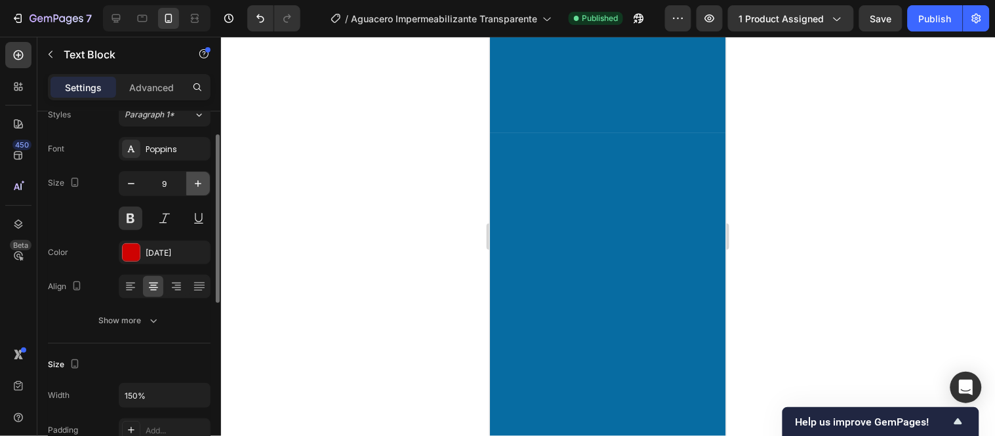
click at [194, 186] on icon "button" at bounding box center [198, 183] width 13 height 13
type input "10"
click at [195, 184] on icon "button" at bounding box center [198, 184] width 7 height 7
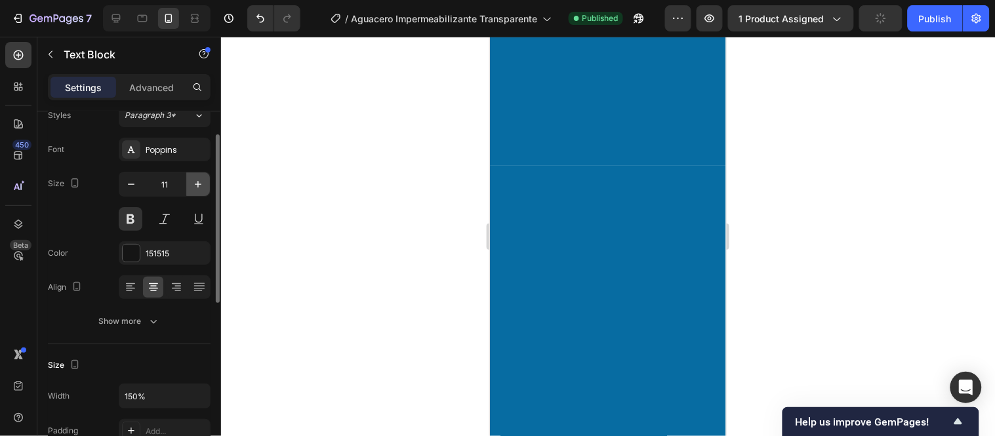
click at [195, 184] on icon "button" at bounding box center [198, 184] width 7 height 7
click at [133, 188] on icon "button" at bounding box center [131, 184] width 13 height 13
type input "11"
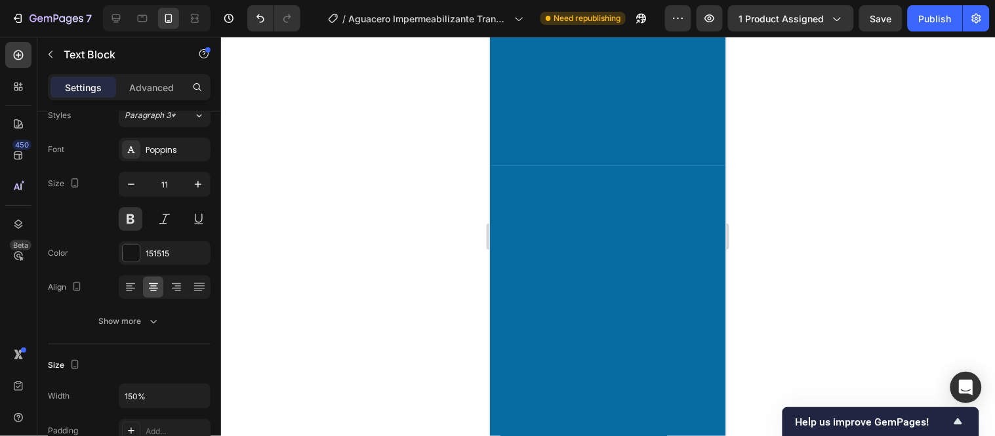
click at [201, 180] on icon "button" at bounding box center [198, 184] width 13 height 13
type input "10"
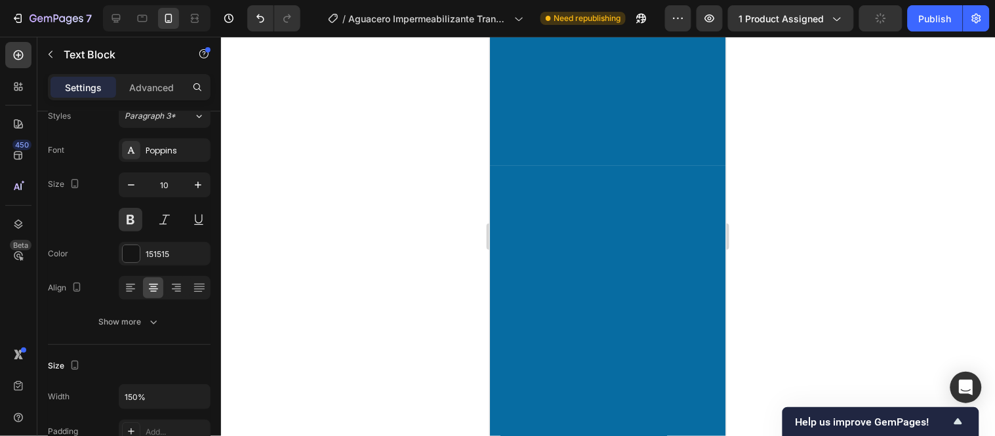
click at [206, 184] on button "button" at bounding box center [198, 185] width 24 height 24
type input "10"
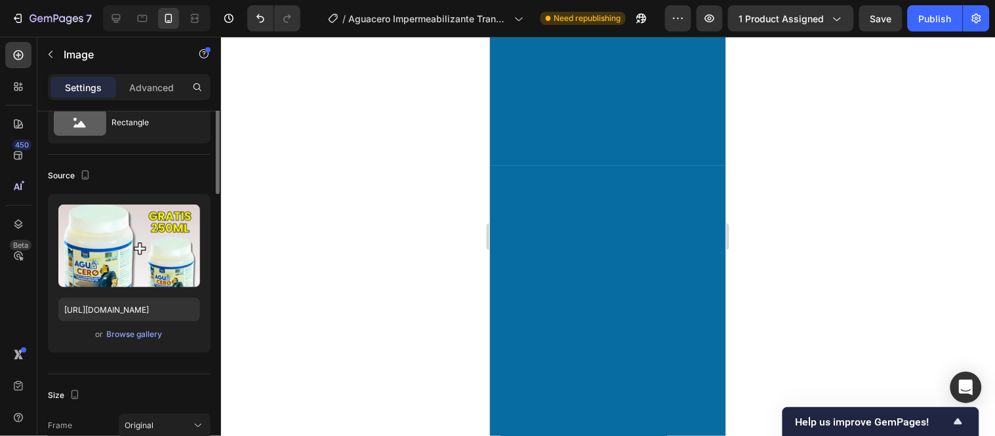
scroll to position [0, 0]
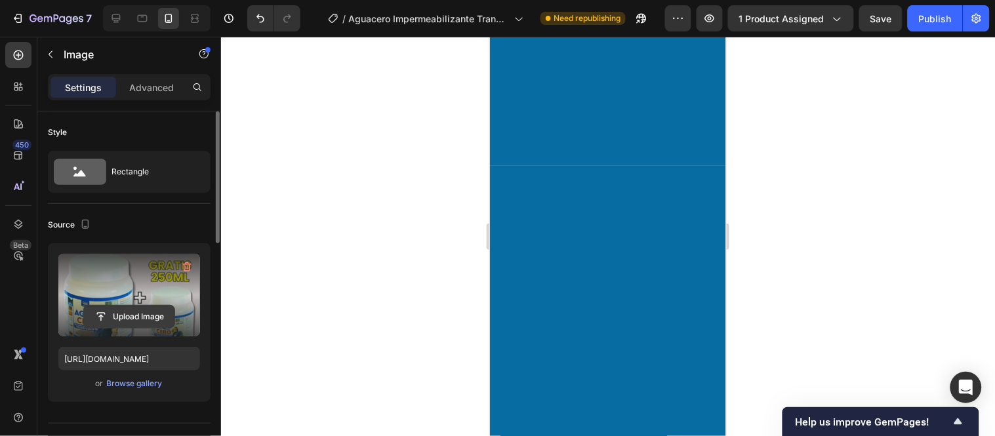
click at [134, 317] on input "file" at bounding box center [129, 317] width 91 height 22
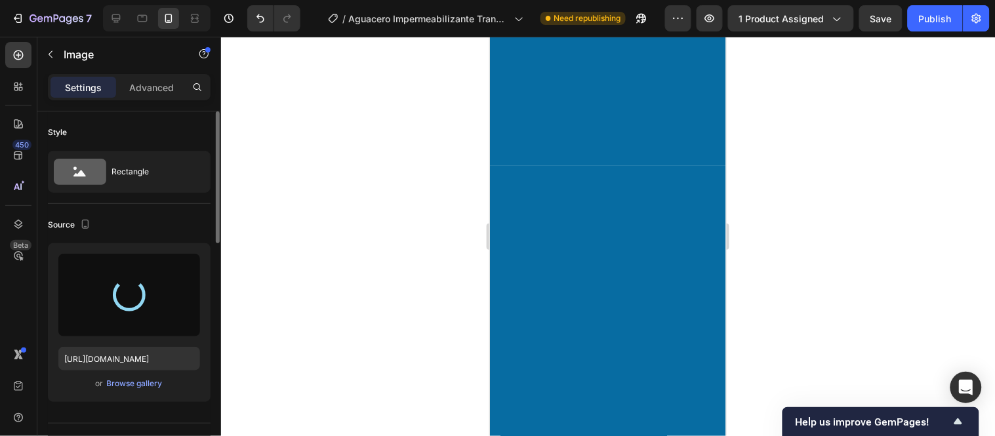
type input "https://cdn.shopify.com/s/files/1/0771/9134/8438/files/gempages_585163944478376…"
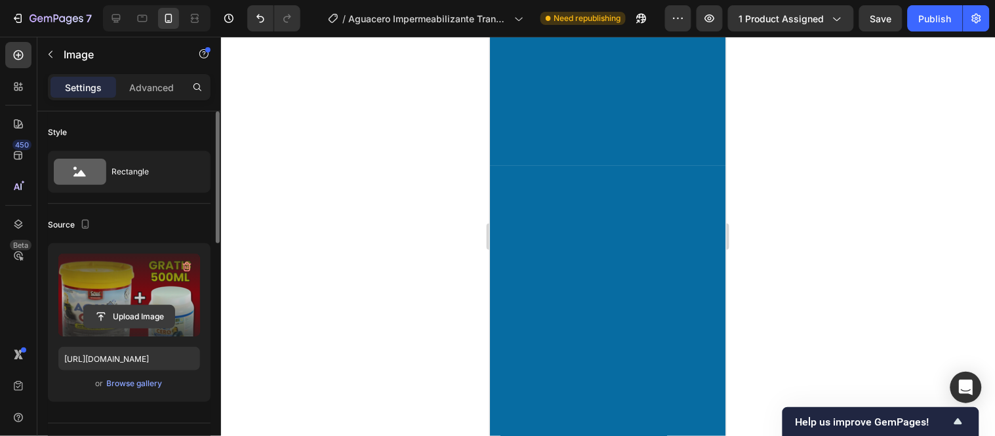
click at [141, 316] on input "file" at bounding box center [129, 317] width 91 height 22
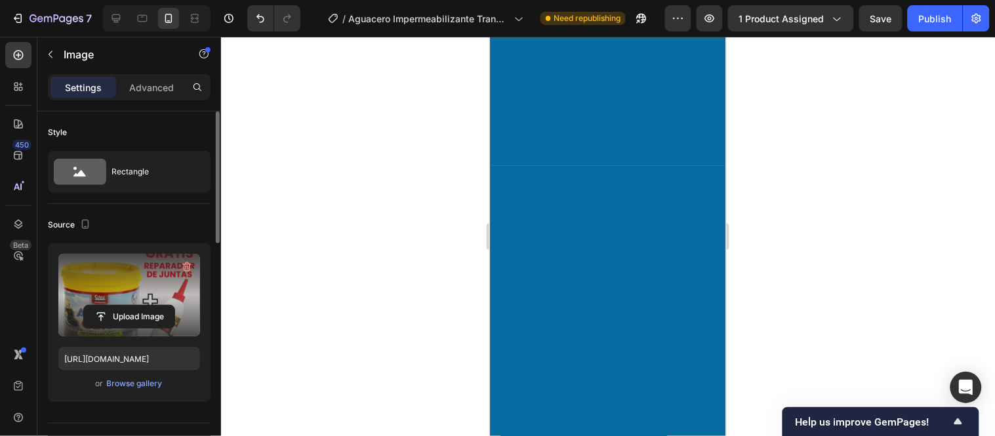
click at [138, 321] on input "file" at bounding box center [129, 317] width 91 height 22
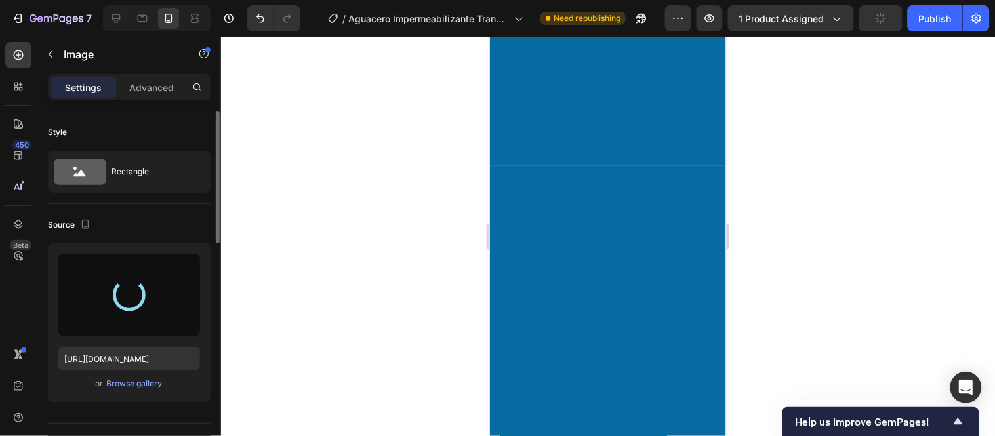
type input "https://cdn.shopify.com/s/files/1/0771/9134/8438/files/gempages_585163944478376…"
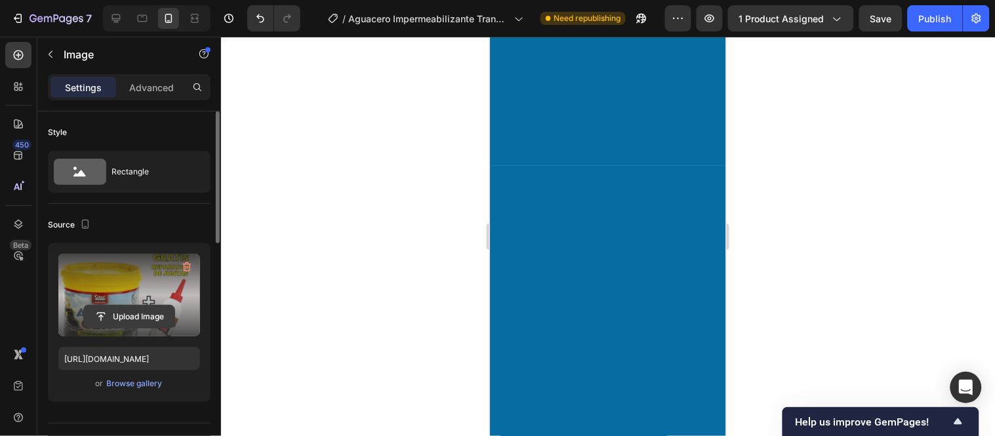
click at [128, 306] on input "file" at bounding box center [129, 317] width 91 height 22
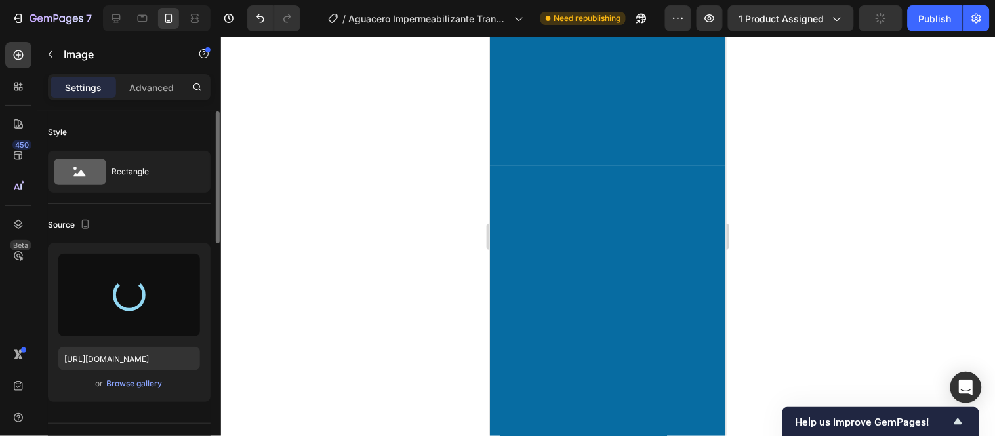
type input "https://cdn.shopify.com/s/files/1/0771/9134/8438/files/gempages_585163944478376…"
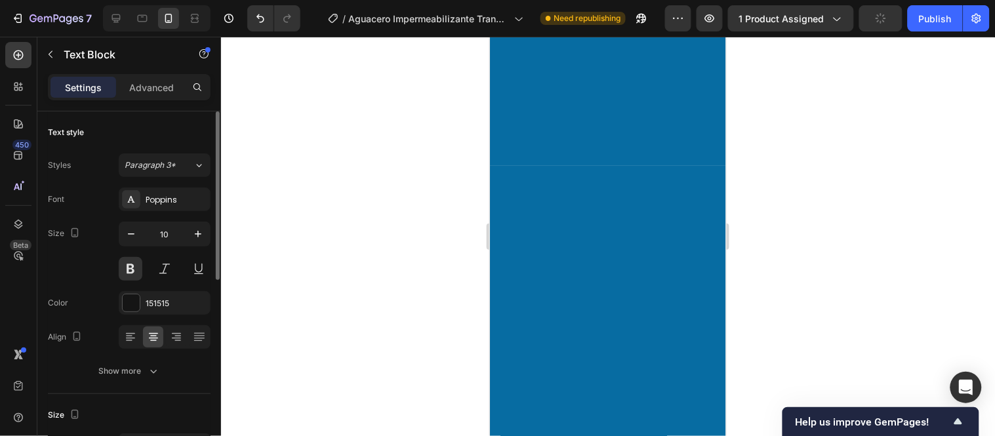
click at [133, 234] on icon "button" at bounding box center [131, 234] width 7 height 1
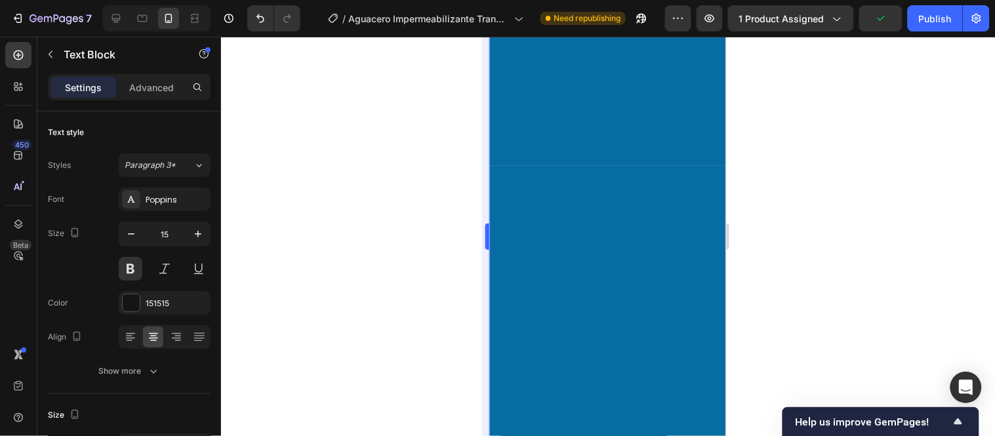
type input "14"
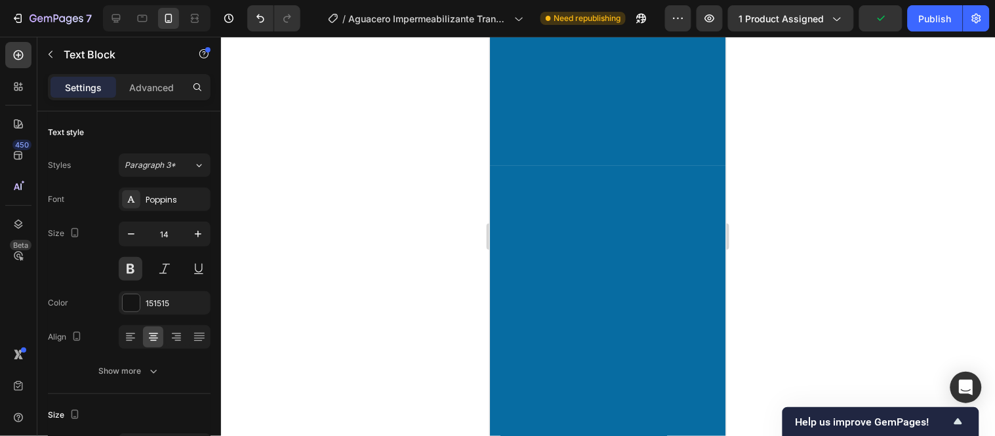
click at [122, 236] on button "button" at bounding box center [131, 234] width 24 height 24
type input "14"
click at [136, 237] on icon "button" at bounding box center [131, 234] width 13 height 13
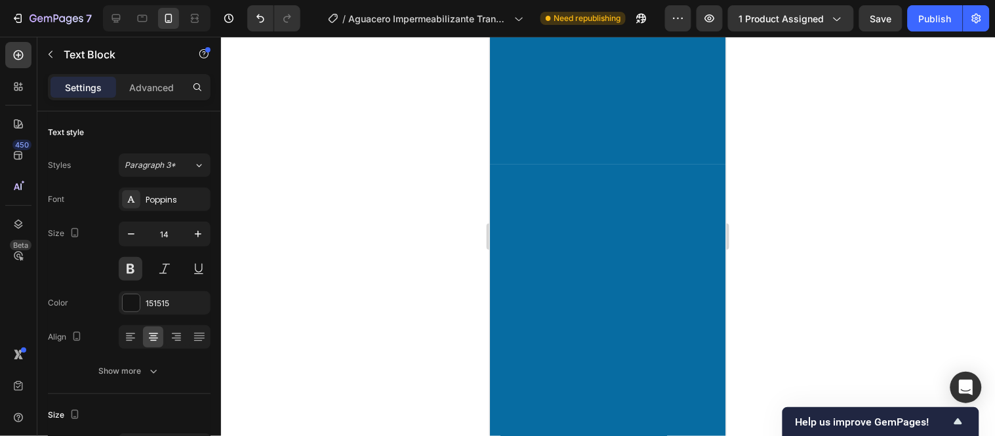
type input "13"
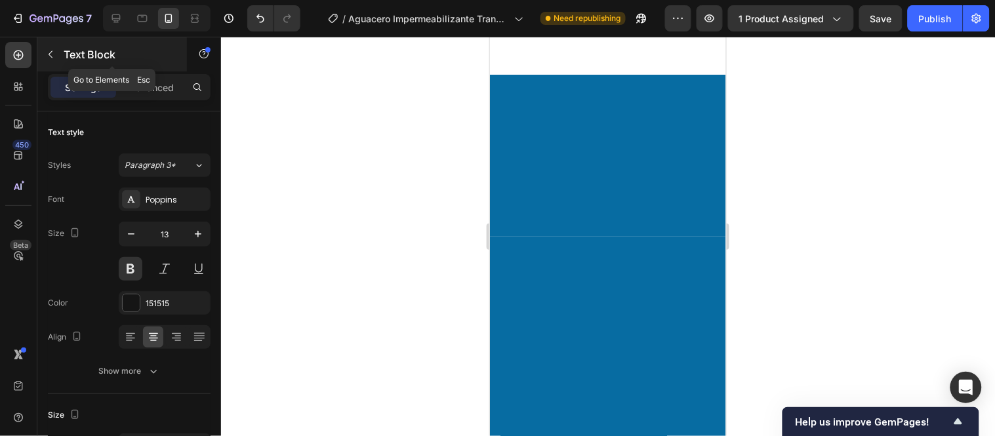
click at [50, 58] on icon "button" at bounding box center [50, 54] width 10 height 10
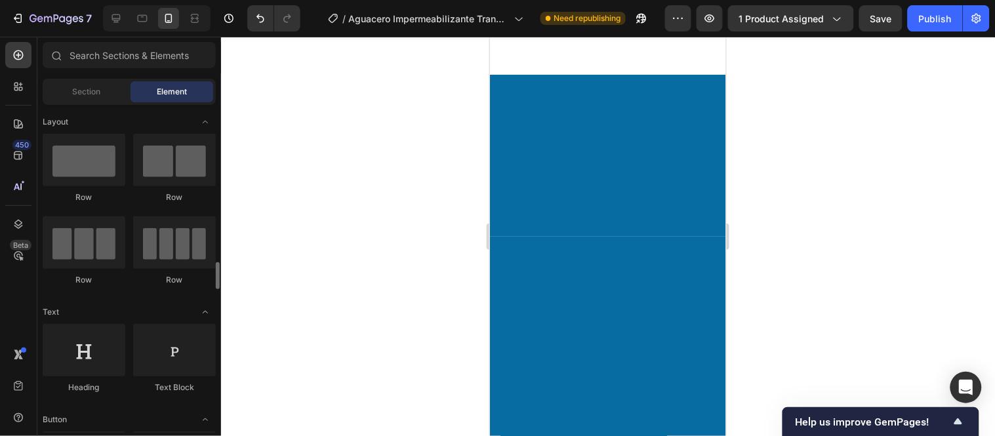
scroll to position [146, 0]
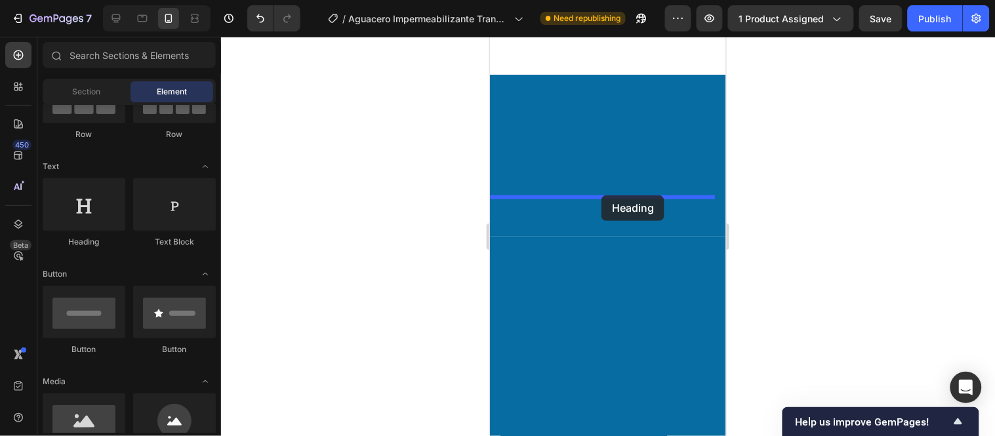
drag, startPoint x: 575, startPoint y: 247, endPoint x: 601, endPoint y: 195, distance: 58.1
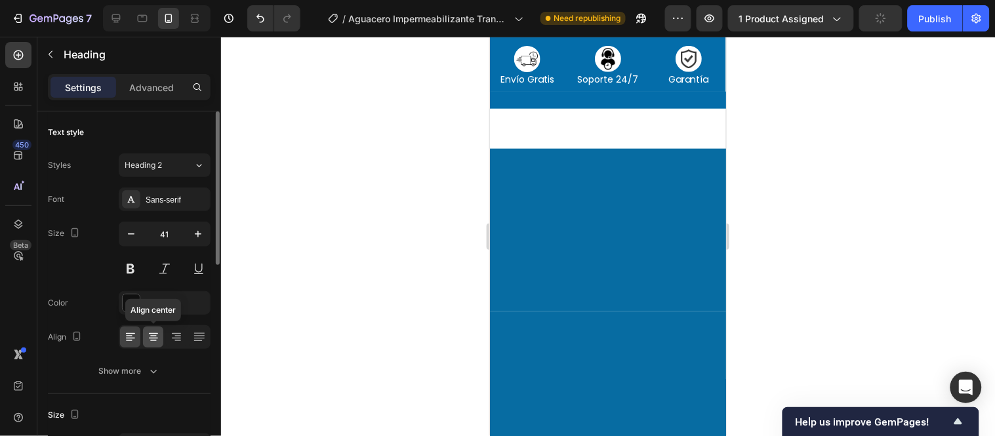
click at [155, 346] on div at bounding box center [153, 337] width 20 height 21
click at [165, 201] on div "Sans-serif" at bounding box center [177, 200] width 62 height 12
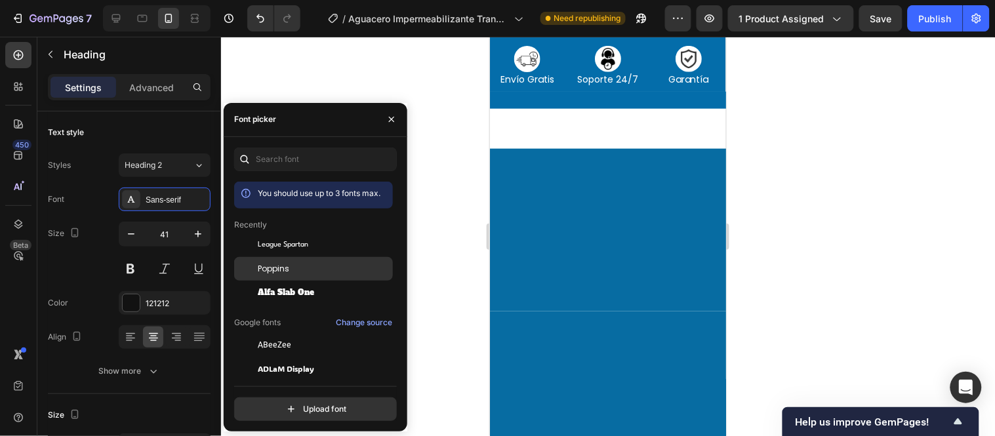
click at [279, 267] on span "Poppins" at bounding box center [273, 269] width 31 height 12
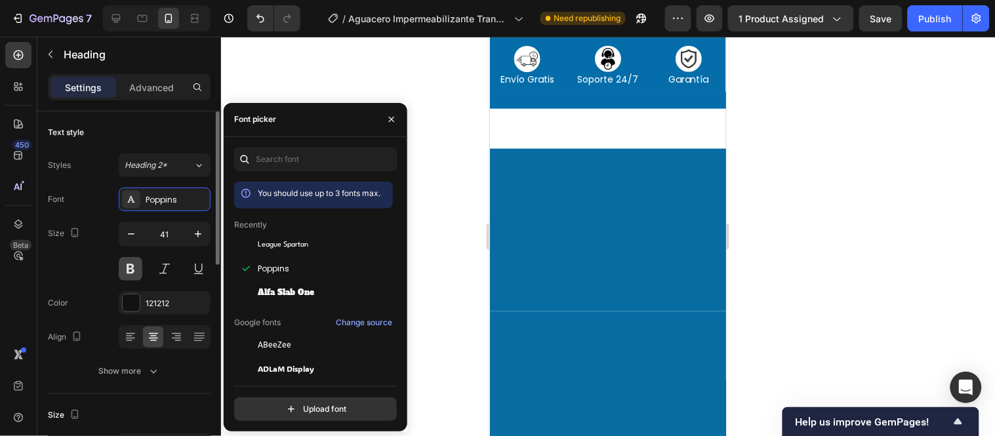
click at [130, 268] on button at bounding box center [131, 269] width 24 height 24
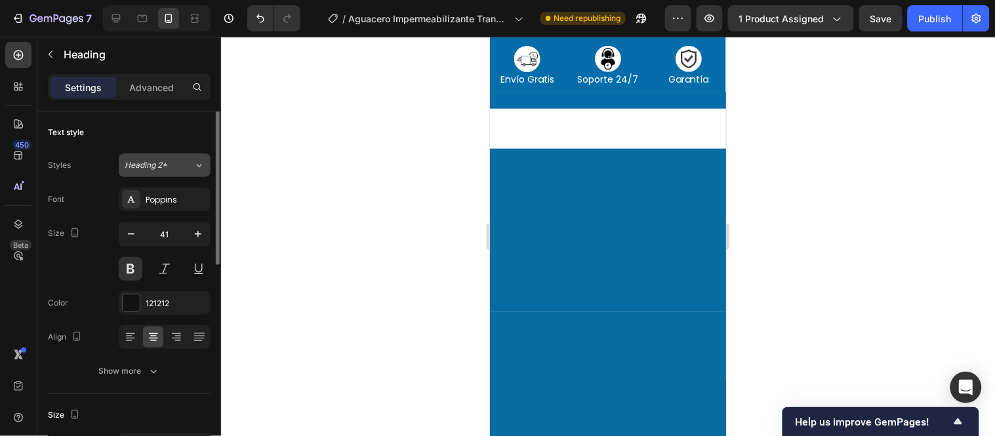
click at [158, 164] on span "Heading 2*" at bounding box center [146, 165] width 43 height 12
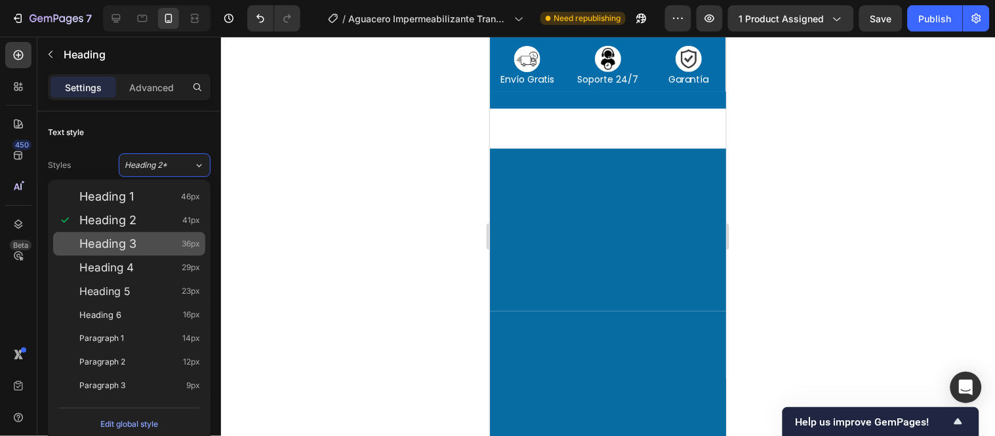
click at [144, 247] on div "Heading 3 36px" at bounding box center [139, 243] width 121 height 13
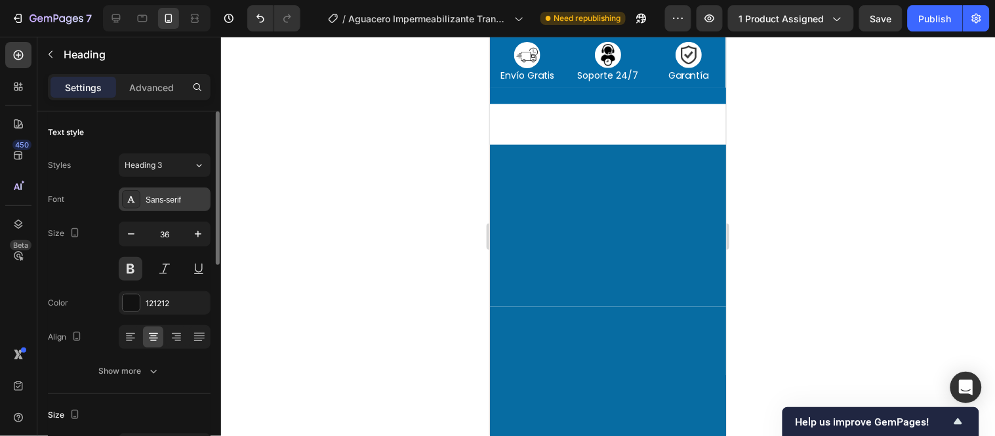
click at [161, 195] on div "Sans-serif" at bounding box center [177, 200] width 62 height 12
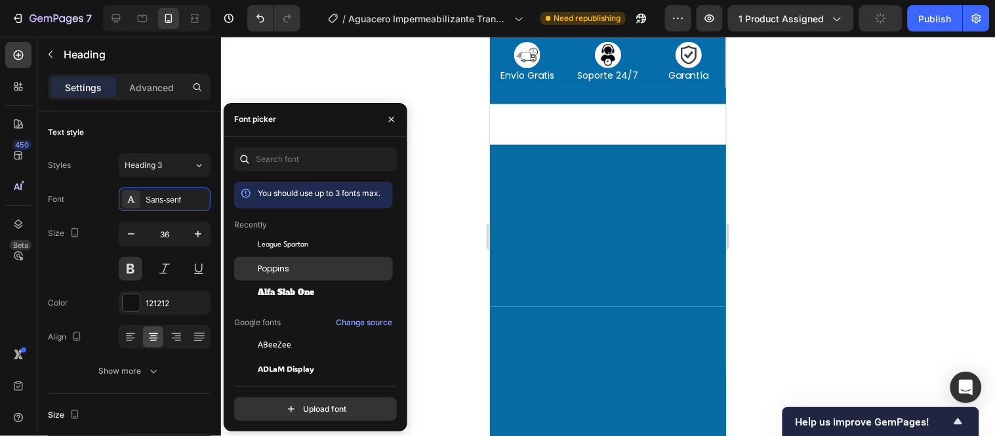
click at [264, 267] on span "Poppins" at bounding box center [273, 269] width 31 height 12
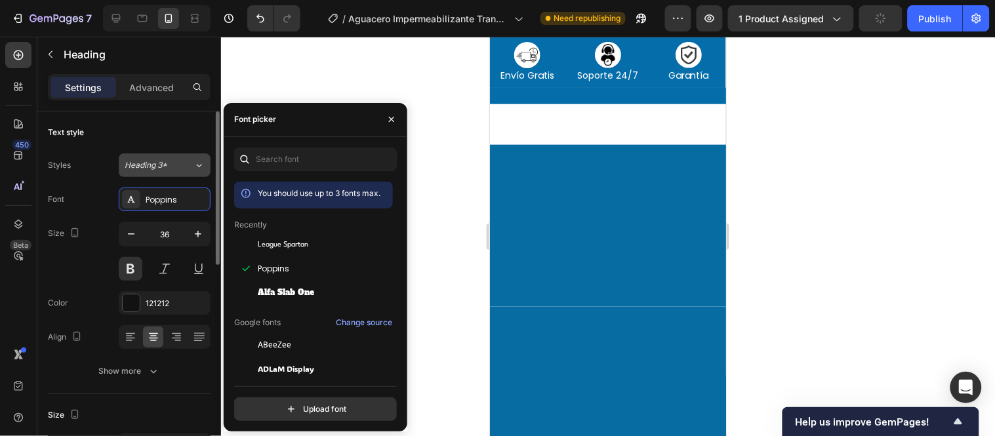
click at [186, 161] on div "Heading 3*" at bounding box center [159, 165] width 69 height 12
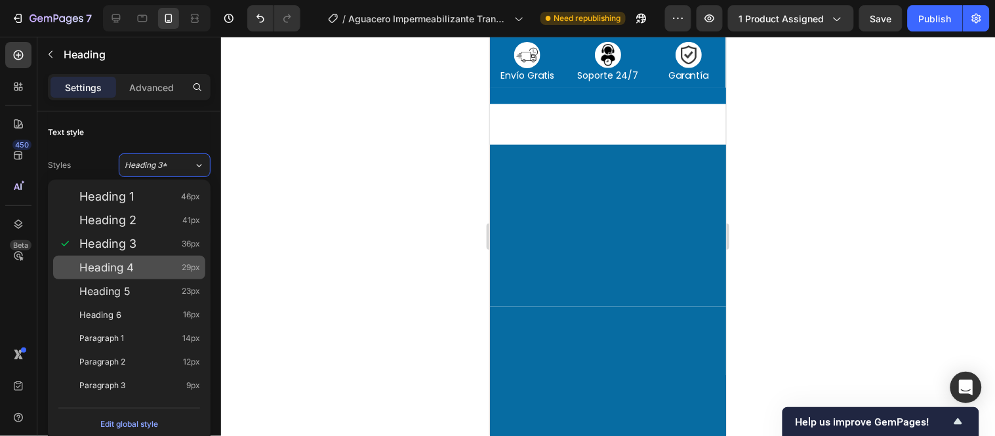
click at [155, 272] on div "Heading 4 29px" at bounding box center [139, 267] width 121 height 13
type input "29"
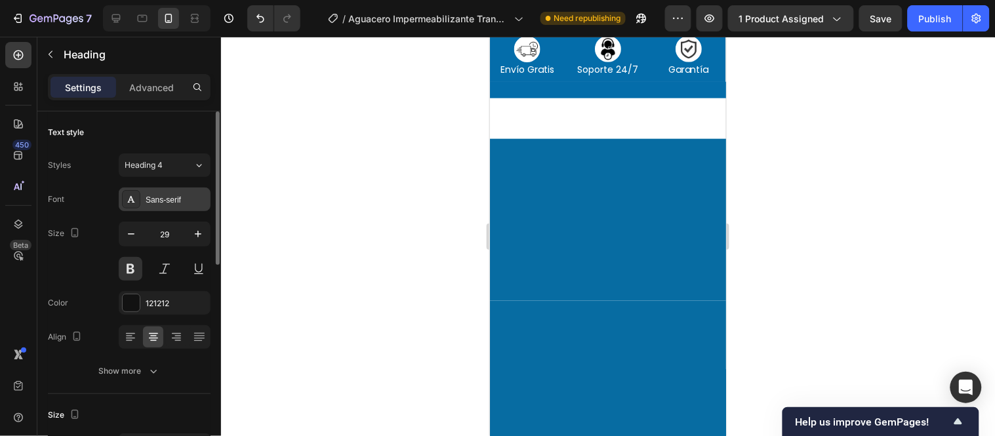
click at [159, 201] on div "Sans-serif" at bounding box center [177, 200] width 62 height 12
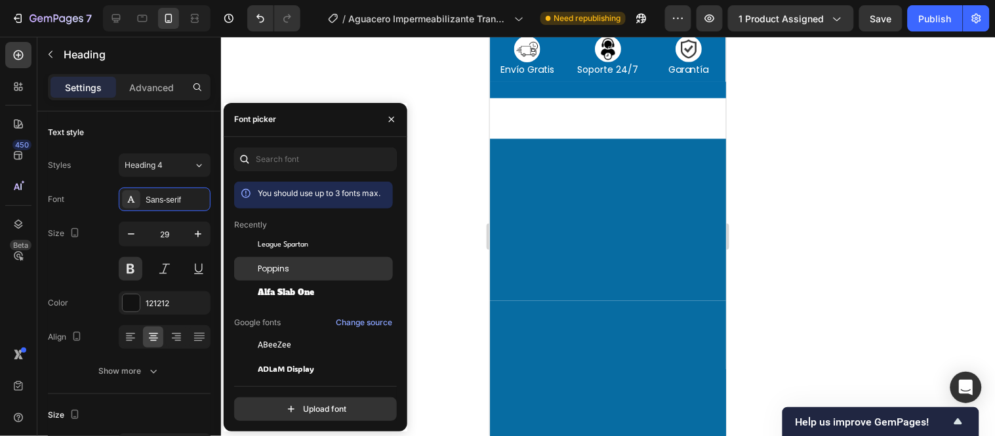
click at [304, 272] on div "Poppins" at bounding box center [324, 269] width 133 height 12
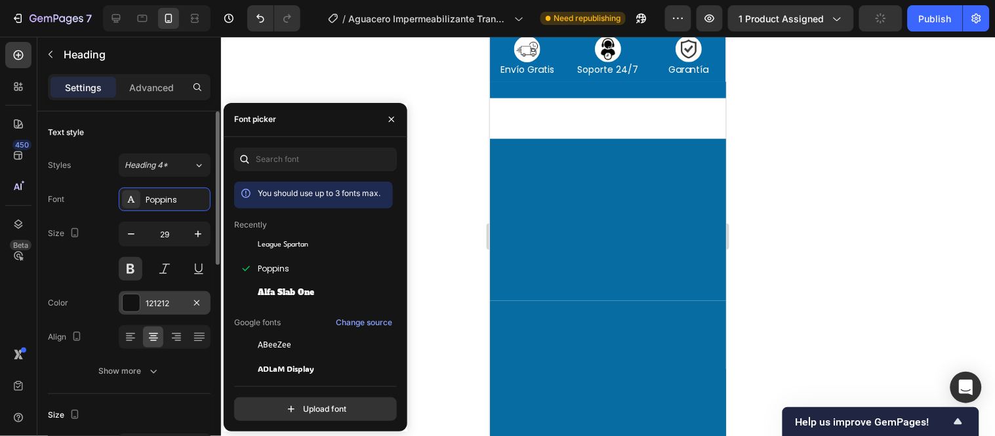
click at [141, 303] on div "121212" at bounding box center [165, 303] width 92 height 24
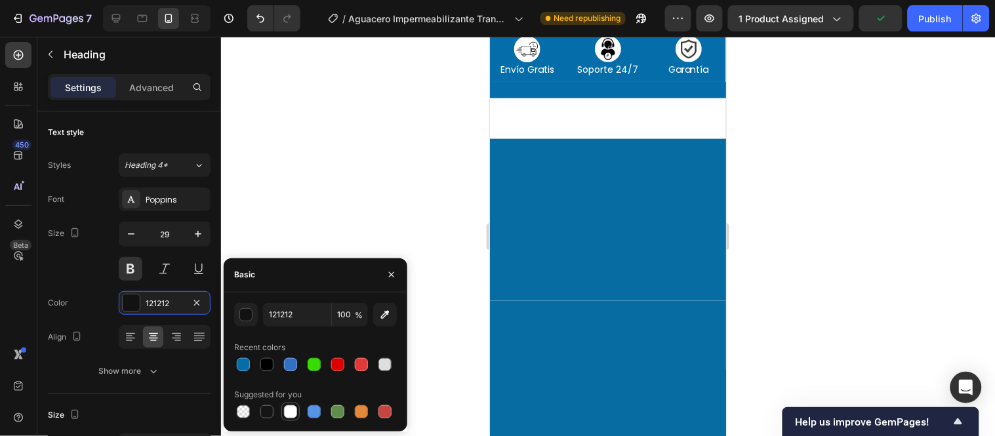
click at [289, 411] on div at bounding box center [290, 411] width 13 height 13
click at [378, 317] on icon "button" at bounding box center [384, 314] width 13 height 13
click at [248, 316] on div "button" at bounding box center [246, 315] width 13 height 13
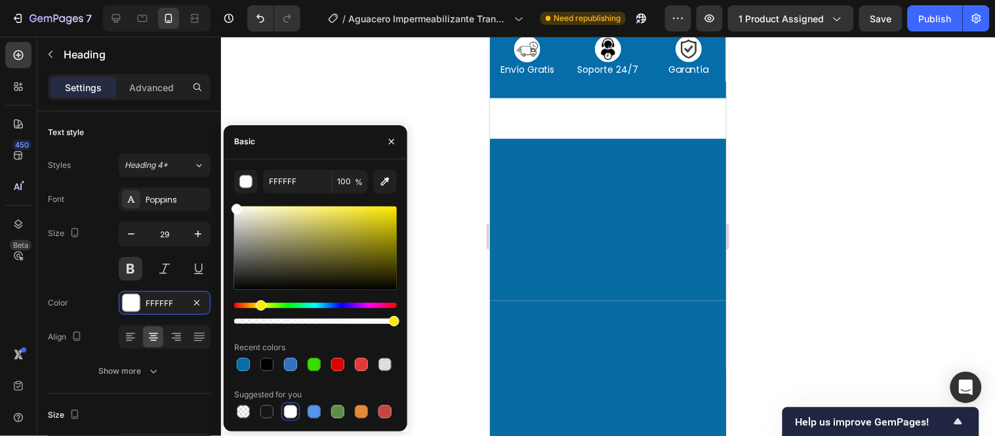
drag, startPoint x: 240, startPoint y: 305, endPoint x: 259, endPoint y: 306, distance: 19.0
click at [259, 306] on div "Hue" at bounding box center [261, 305] width 10 height 10
drag, startPoint x: 374, startPoint y: 247, endPoint x: 401, endPoint y: 199, distance: 55.8
click at [401, 199] on div "FFFFFF 100 % Recent colors Suggested for you" at bounding box center [316, 295] width 184 height 251
type input "FFE900"
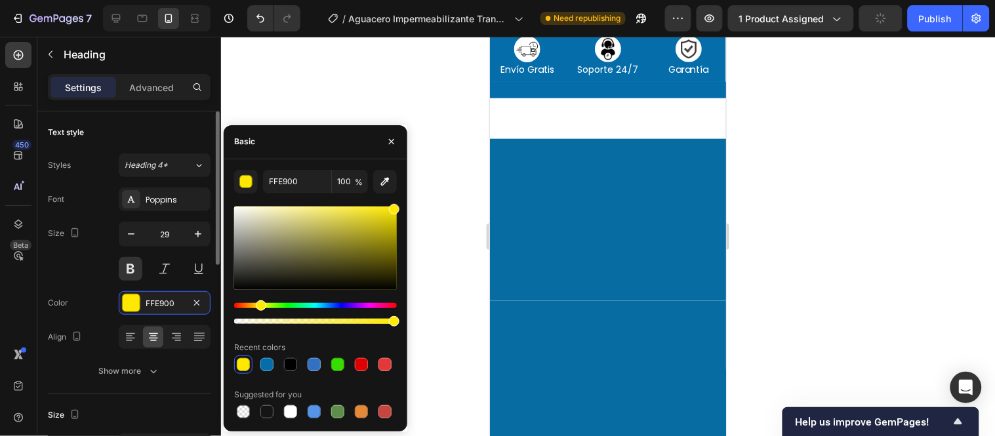
click at [96, 287] on div "Font Poppins Size 29 Color FFE900 Align Show more" at bounding box center [129, 285] width 163 height 195
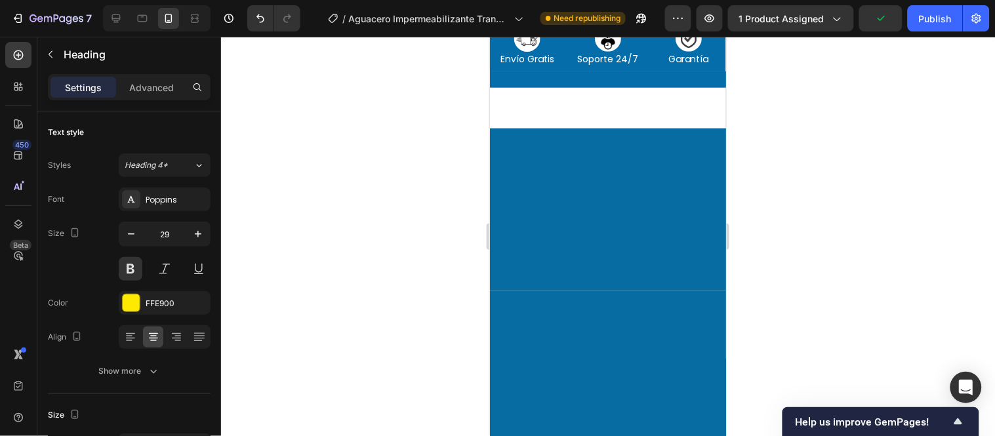
drag, startPoint x: 603, startPoint y: 231, endPoint x: 606, endPoint y: 218, distance: 13.4
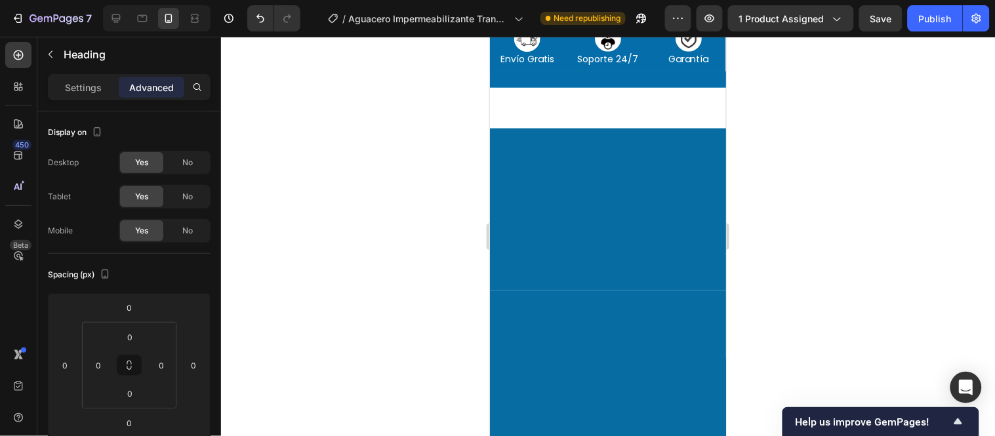
click at [448, 239] on div at bounding box center [608, 236] width 774 height 399
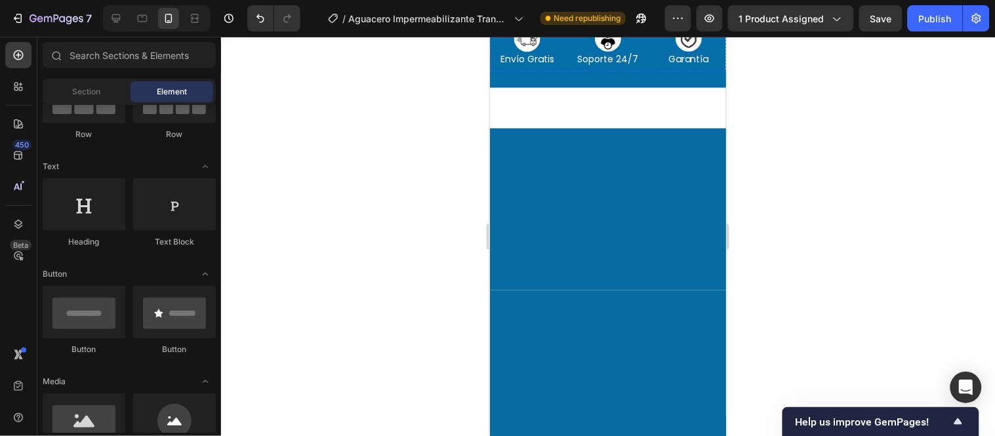
scroll to position [218, 0]
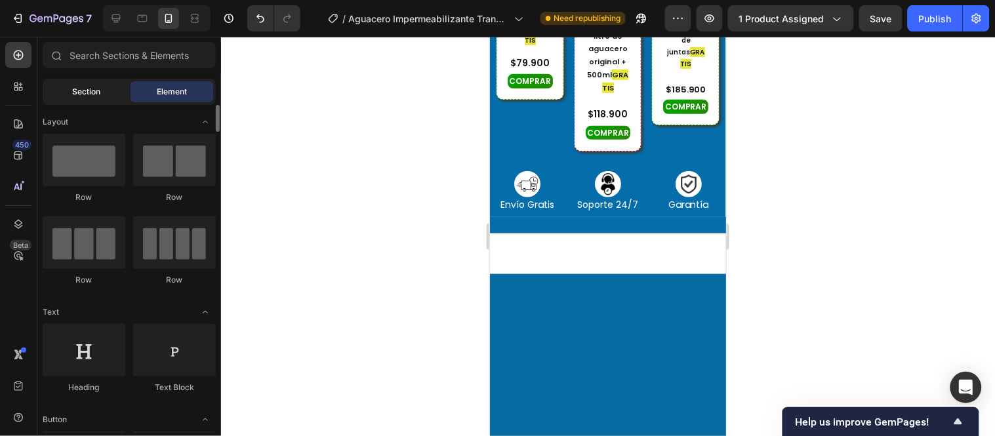
click at [91, 94] on span "Section" at bounding box center [87, 92] width 28 height 12
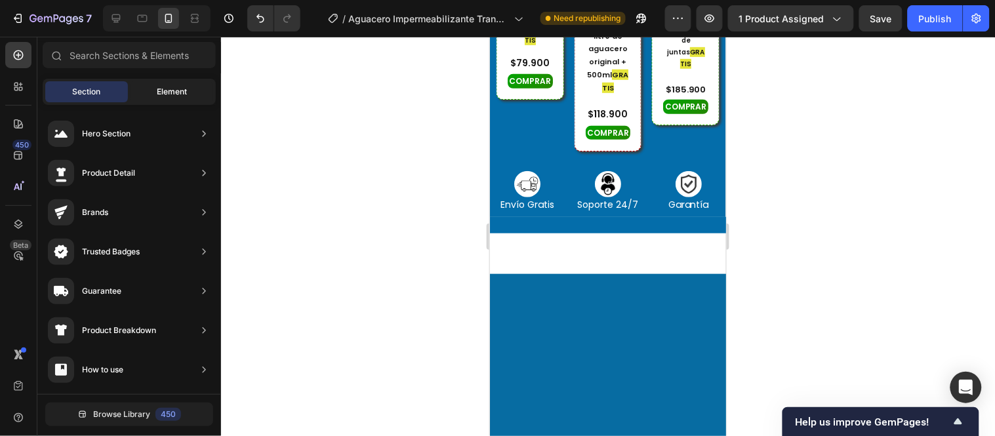
click at [198, 91] on div "Element" at bounding box center [172, 91] width 83 height 21
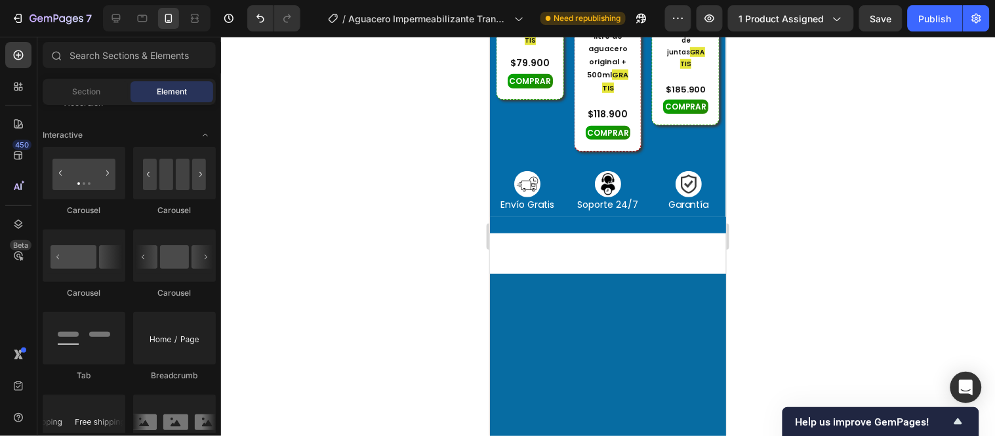
scroll to position [3461, 0]
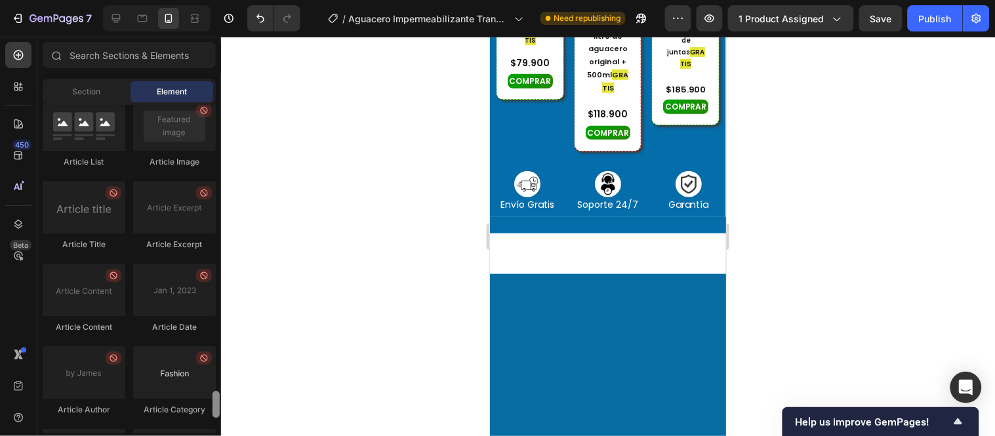
drag, startPoint x: 215, startPoint y: 141, endPoint x: 205, endPoint y: 403, distance: 262.6
click at [205, 403] on div "Layout Row Row Row Row Text Heading Text Block Button Button Button Media Image…" at bounding box center [129, 269] width 184 height 328
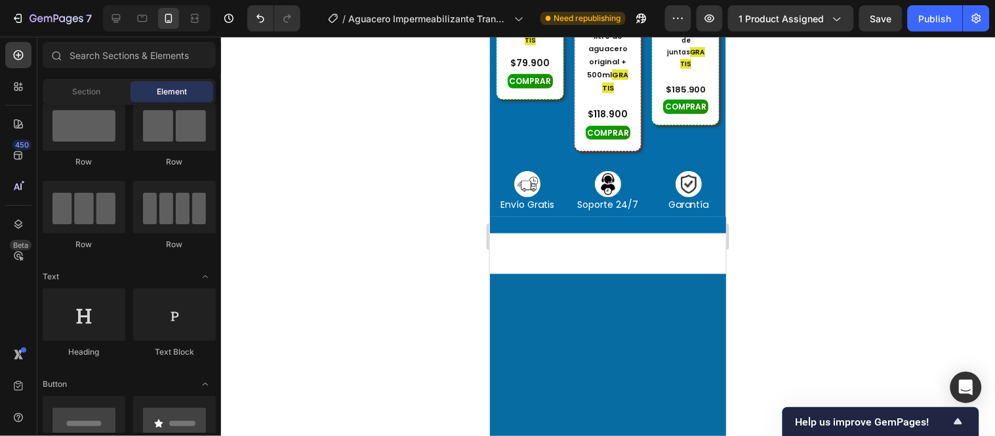
scroll to position [0, 0]
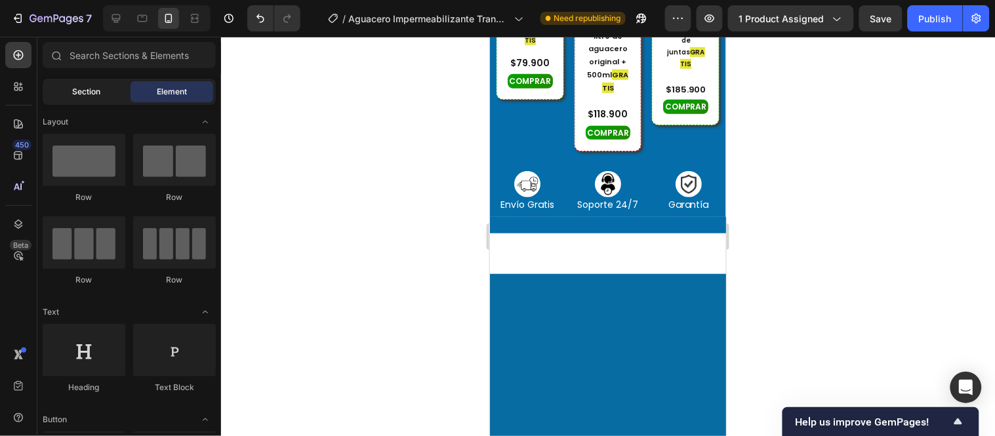
click at [86, 93] on span "Section" at bounding box center [87, 92] width 28 height 12
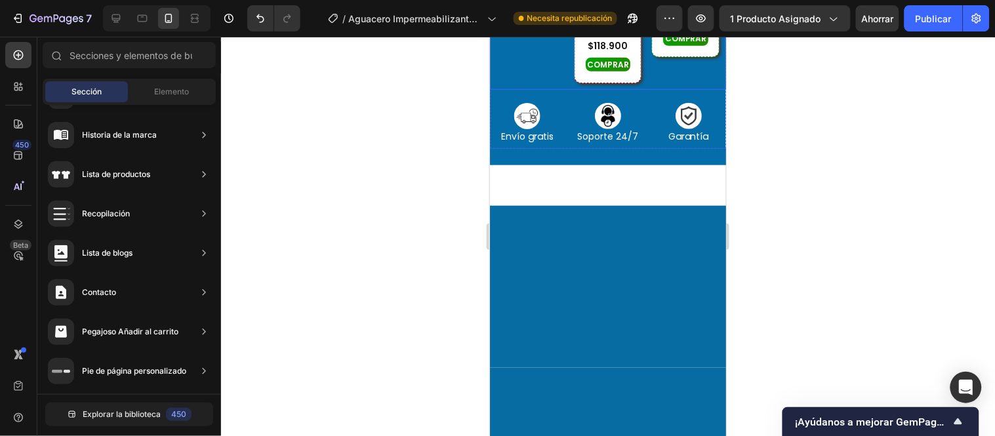
scroll to position [437, 0]
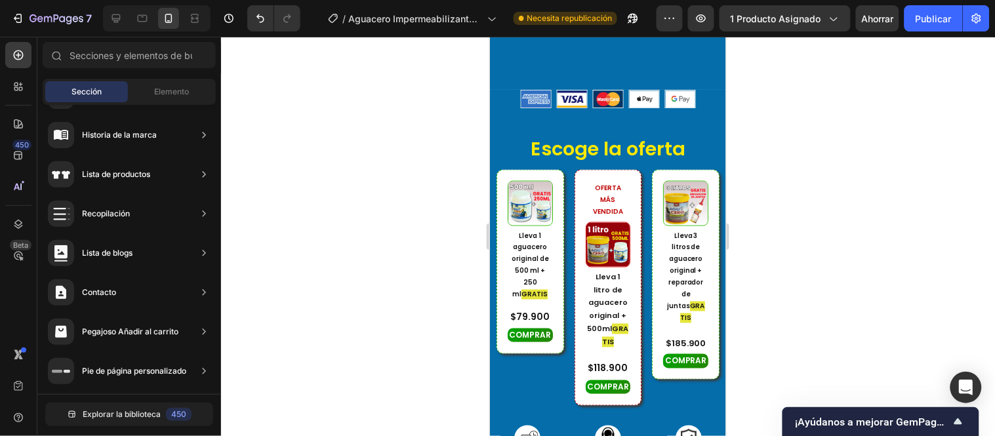
drag, startPoint x: 720, startPoint y: 82, endPoint x: 638, endPoint y: 402, distance: 330.4
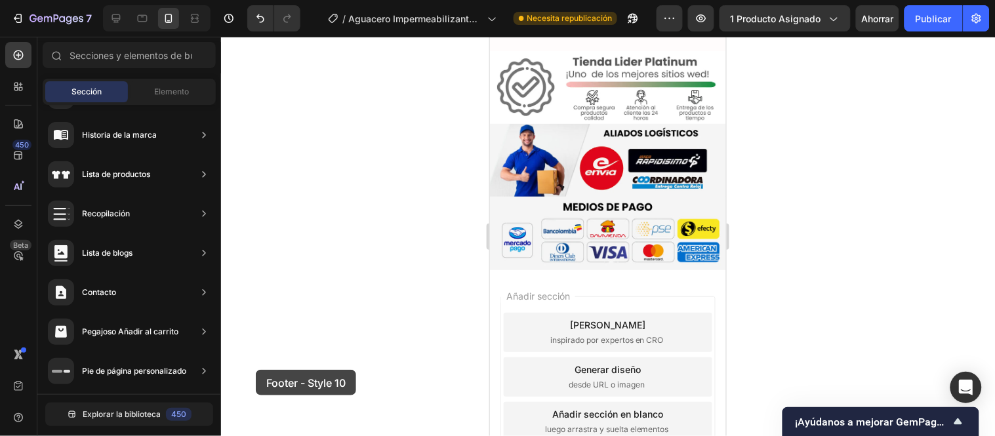
scroll to position [6724, 0]
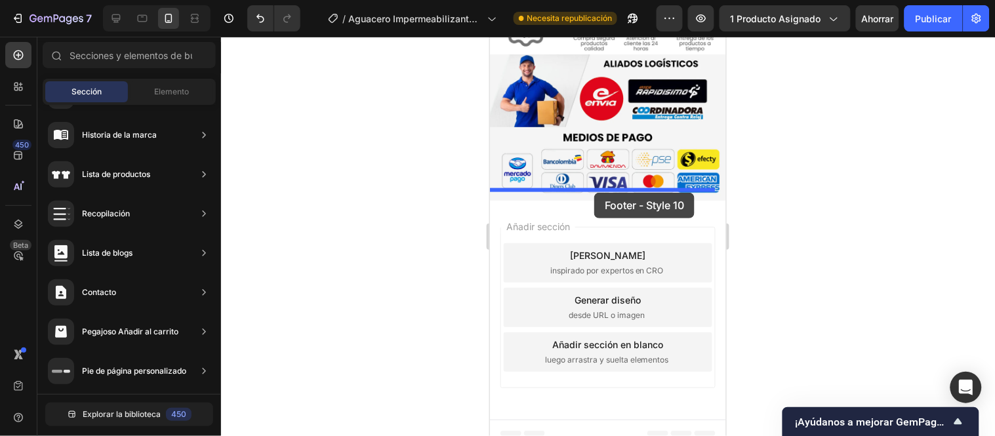
drag, startPoint x: 745, startPoint y: 406, endPoint x: 594, endPoint y: 192, distance: 262.1
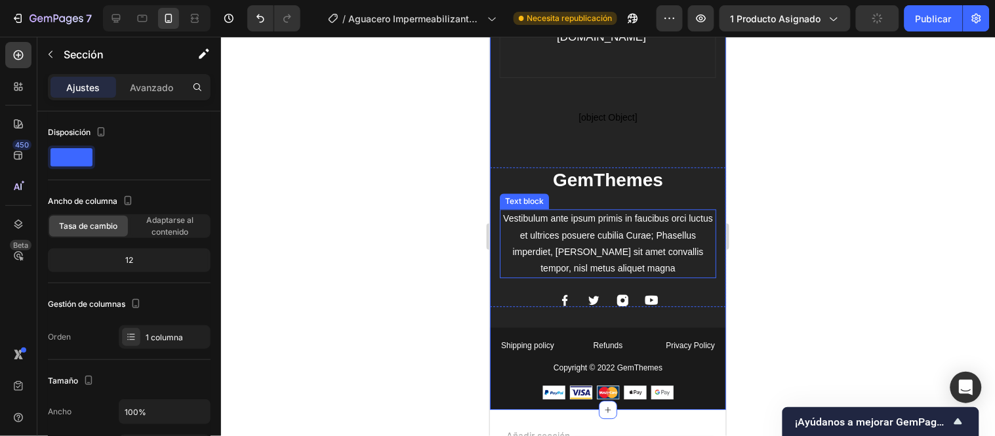
scroll to position [7050, 0]
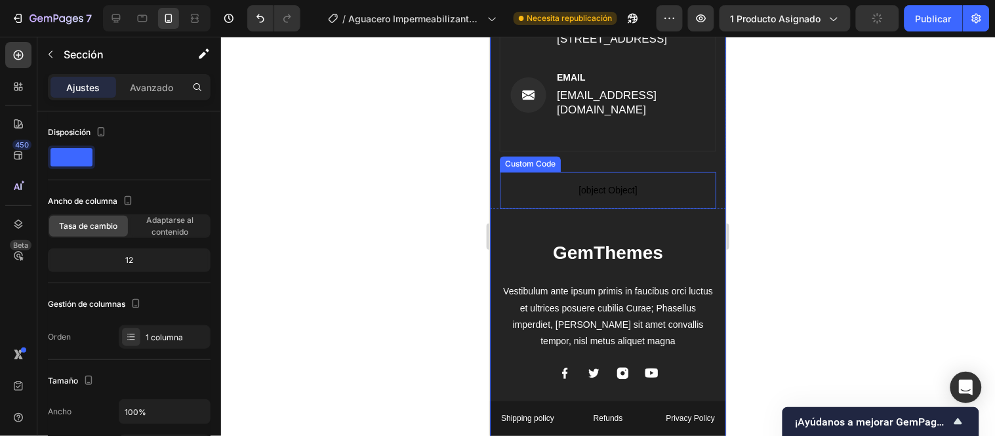
click at [628, 185] on span "[object Object]" at bounding box center [607, 190] width 216 height 16
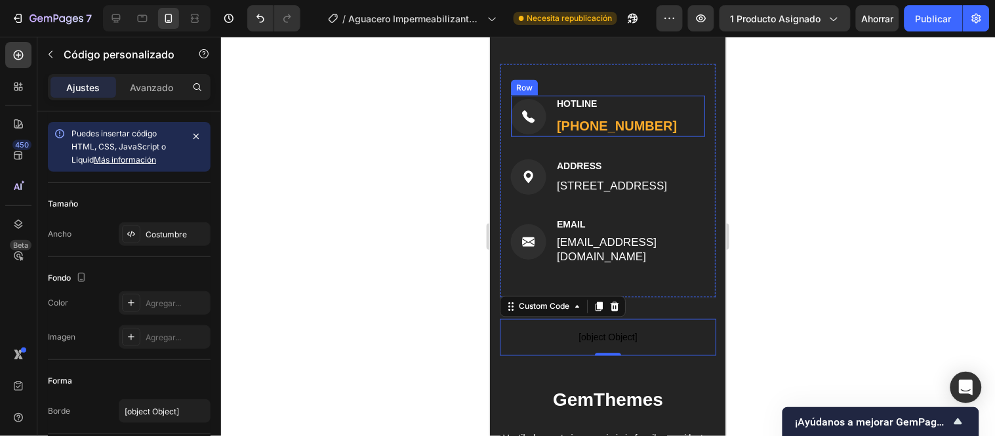
scroll to position [6832, 0]
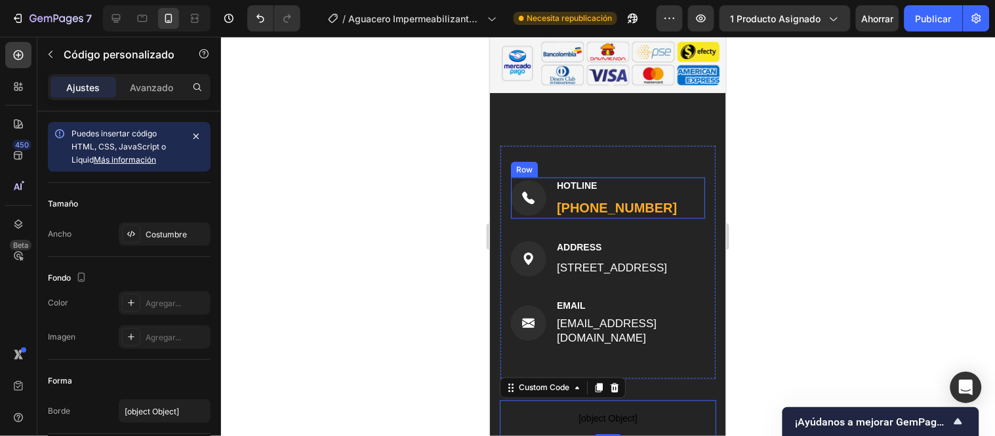
click at [672, 183] on div "Image HOTLINE Text block (316) 555-0999 Text block Row" at bounding box center [607, 197] width 194 height 41
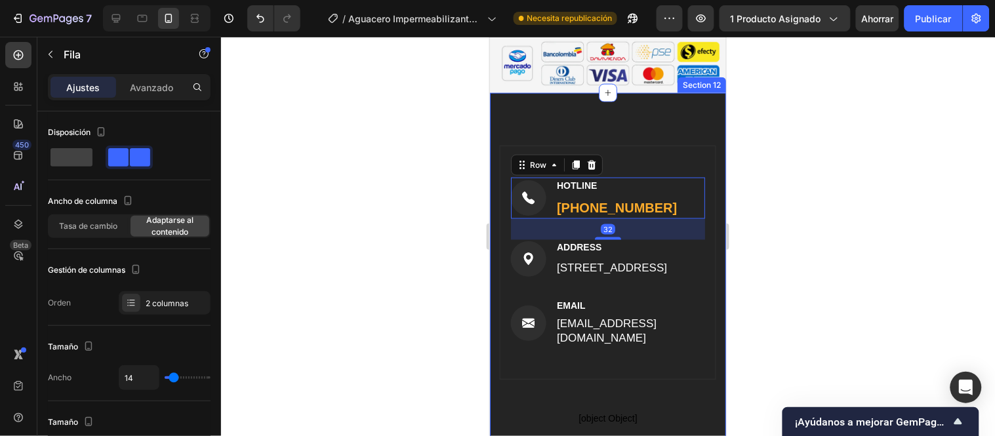
click at [644, 108] on div "Image HOTLINE Text block (316) 555-0999 Text block Row 32 Image ADDRESS Text bl…" at bounding box center [607, 401] width 236 height 619
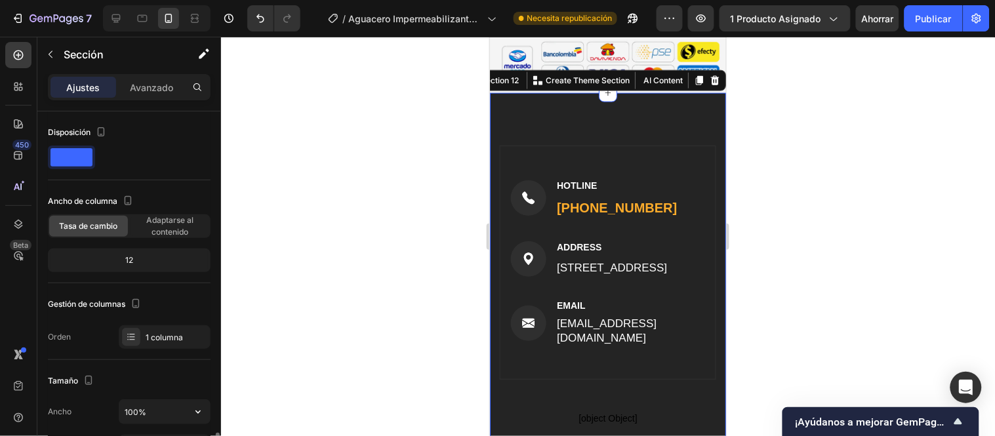
scroll to position [218, 0]
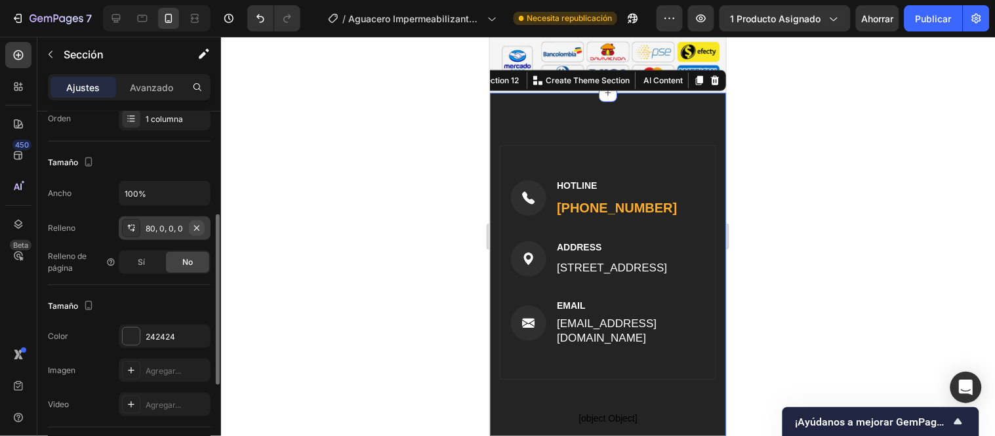
click at [197, 230] on icon "button" at bounding box center [197, 228] width 10 height 10
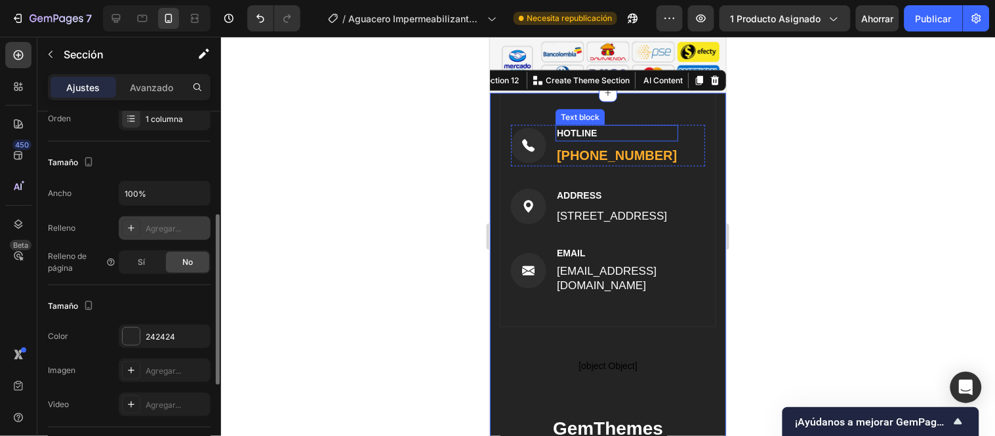
scroll to position [6759, 0]
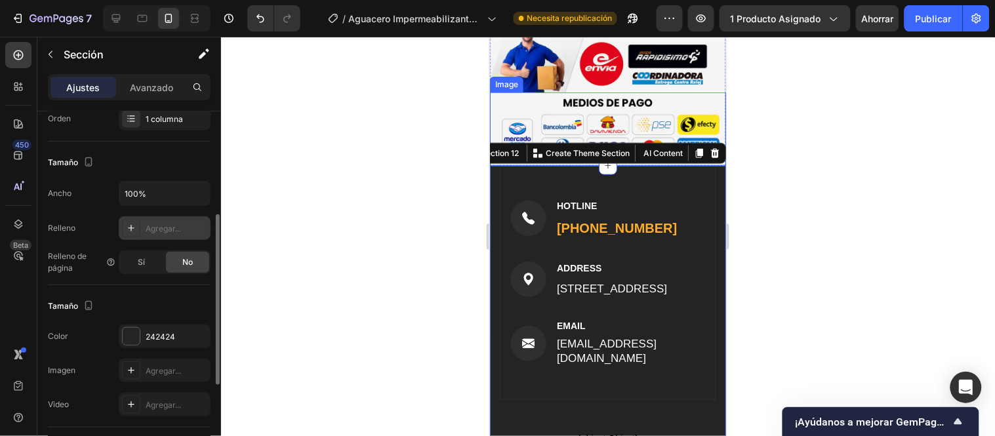
click at [660, 122] on img at bounding box center [607, 128] width 236 height 73
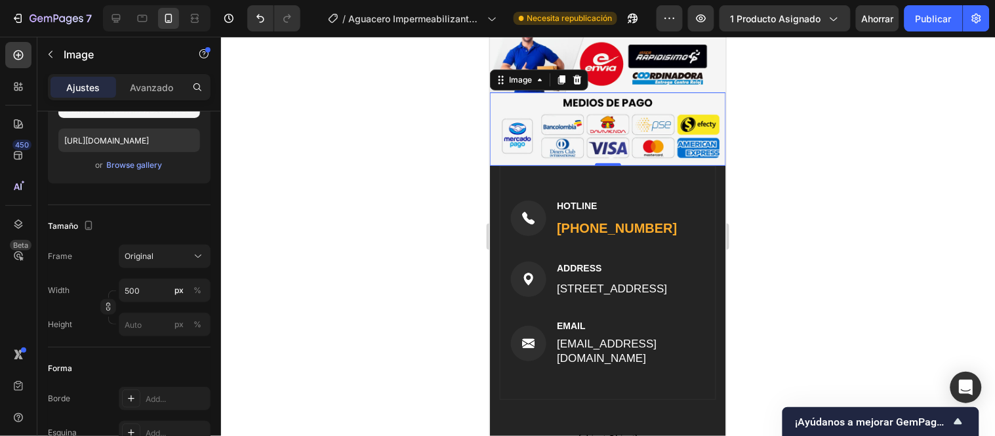
scroll to position [0, 0]
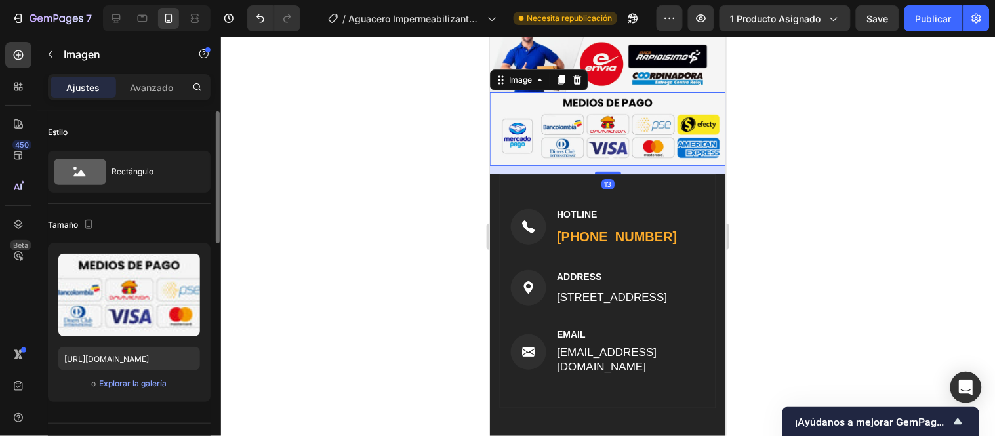
drag, startPoint x: 606, startPoint y: 153, endPoint x: 607, endPoint y: 162, distance: 8.6
click at [607, 171] on div at bounding box center [607, 172] width 26 height 3
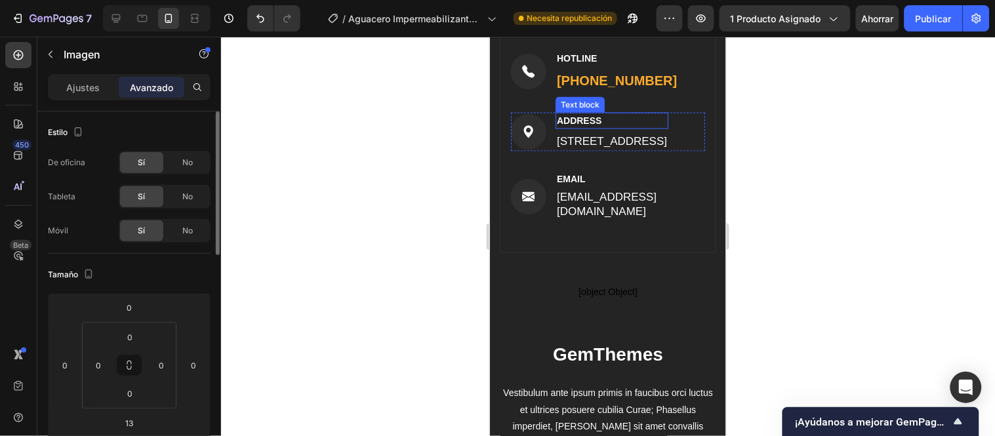
scroll to position [6832, 0]
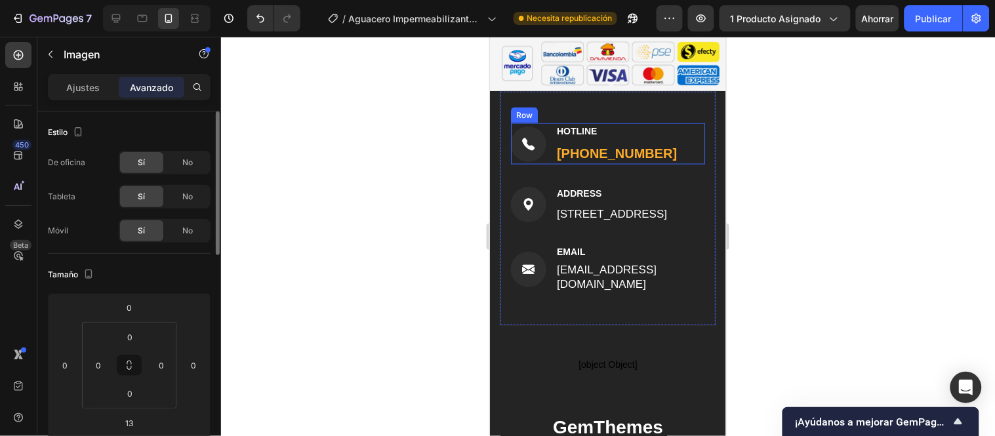
click at [679, 144] on div "Image HOTLINE Text block (316) 555-0999 Text block Row" at bounding box center [607, 143] width 194 height 41
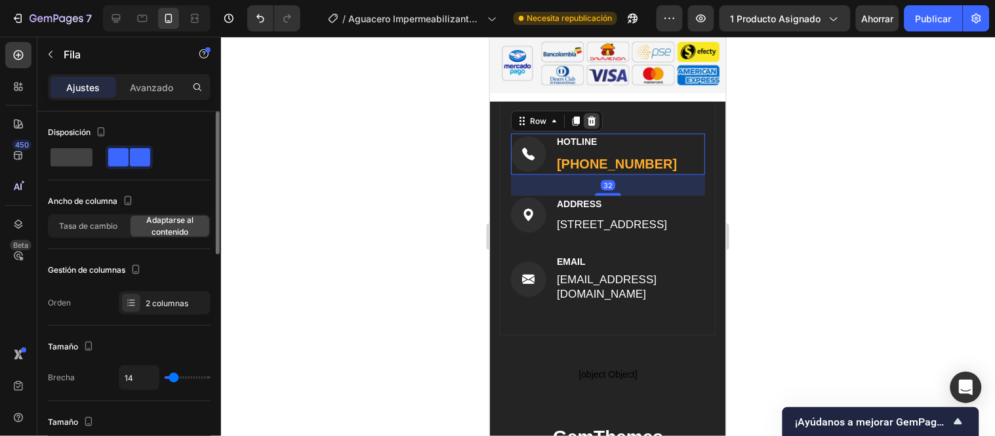
click at [590, 115] on icon at bounding box center [591, 119] width 9 height 9
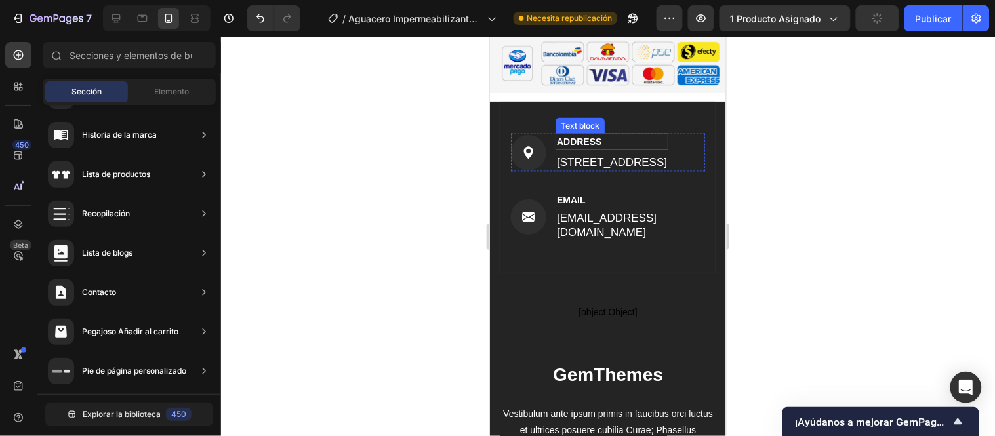
click at [626, 134] on p "ADDRESS" at bounding box center [611, 141] width 110 height 14
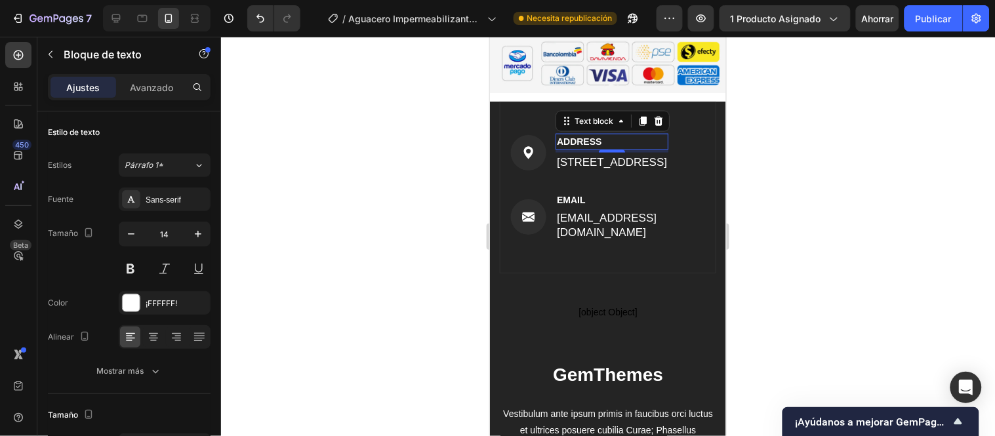
click at [626, 134] on p "ADDRESS" at bounding box center [611, 141] width 110 height 14
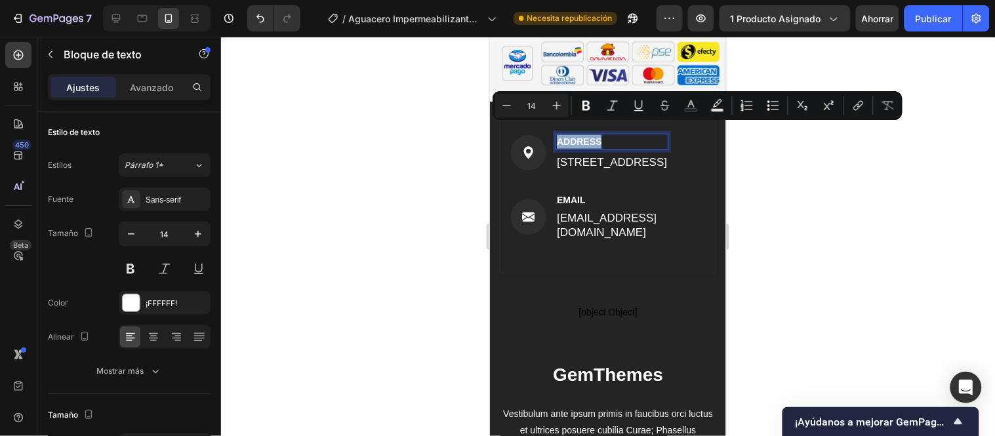
drag, startPoint x: 614, startPoint y: 128, endPoint x: 556, endPoint y: 128, distance: 58.4
click at [556, 134] on p "ADDRESS" at bounding box center [611, 141] width 110 height 14
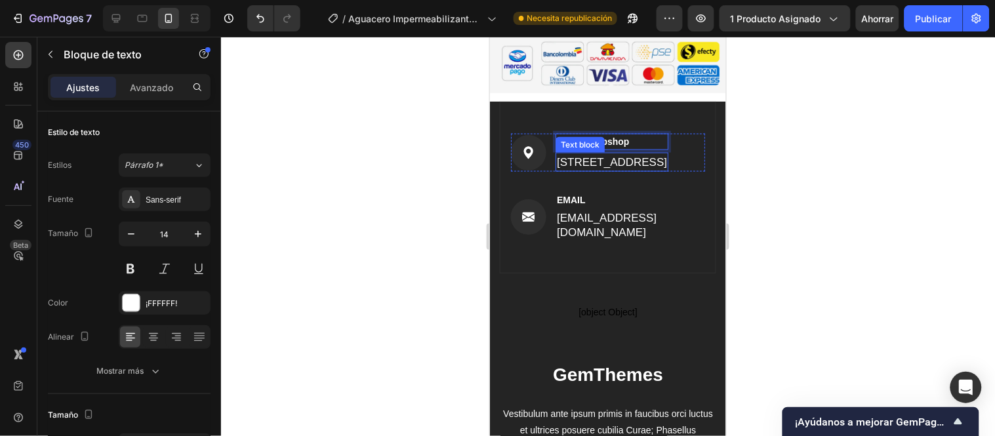
click at [608, 153] on p "184 Main Rd E, St Albans VIC 3021, Australia" at bounding box center [611, 161] width 110 height 17
click at [604, 165] on p "184 Main Rd E, St Albans VIC 3021, Australia" at bounding box center [611, 161] width 110 height 17
drag, startPoint x: 655, startPoint y: 167, endPoint x: 558, endPoint y: 149, distance: 98.8
click at [558, 153] on p "184 Main Rd E, St Albans VIC 3021, Australia" at bounding box center [611, 161] width 110 height 17
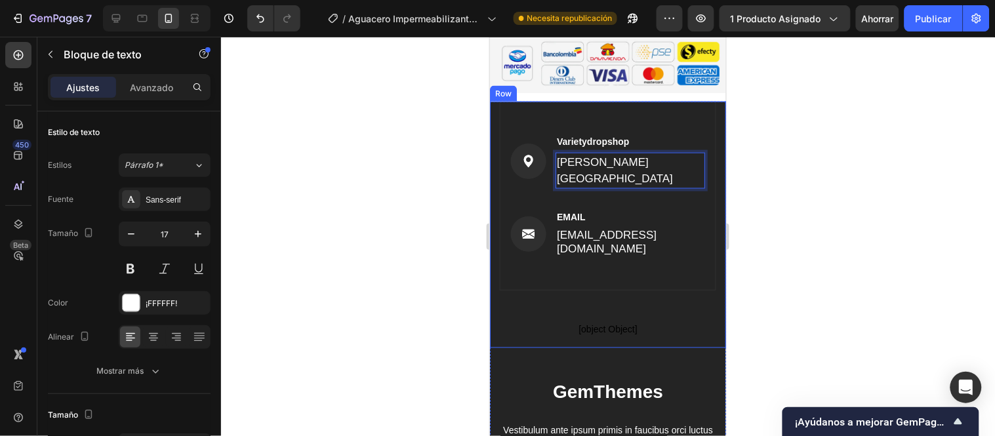
click at [755, 188] on div at bounding box center [608, 236] width 774 height 399
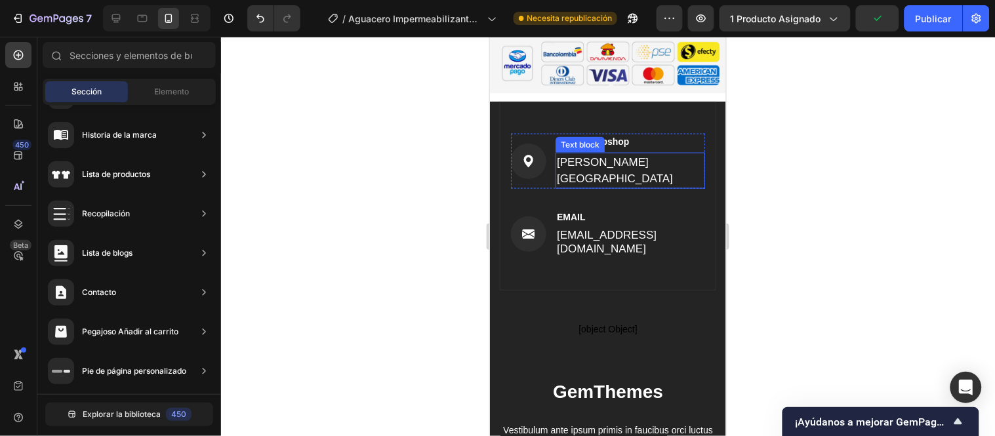
click at [646, 153] on p "Santiago de cali- Valle del cauca" at bounding box center [629, 169] width 147 height 33
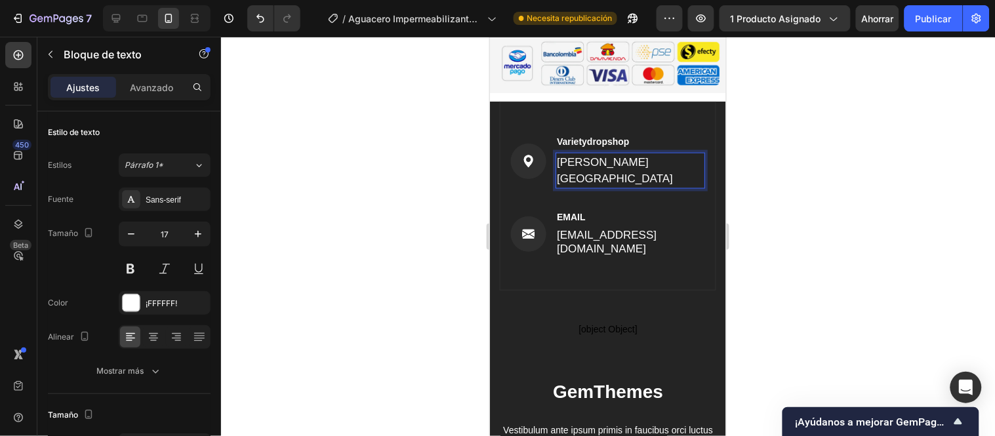
click at [640, 153] on p "Santiago de cali- Valle del cauca" at bounding box center [629, 169] width 147 height 33
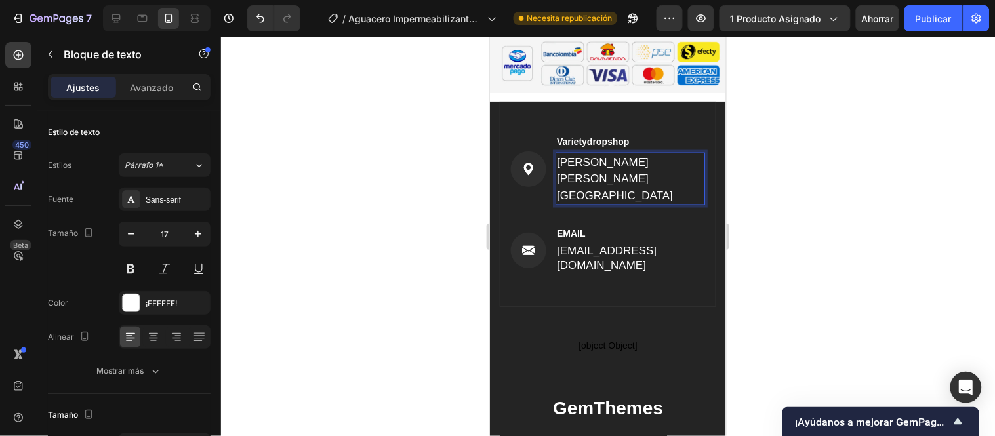
click at [804, 178] on div at bounding box center [608, 236] width 774 height 399
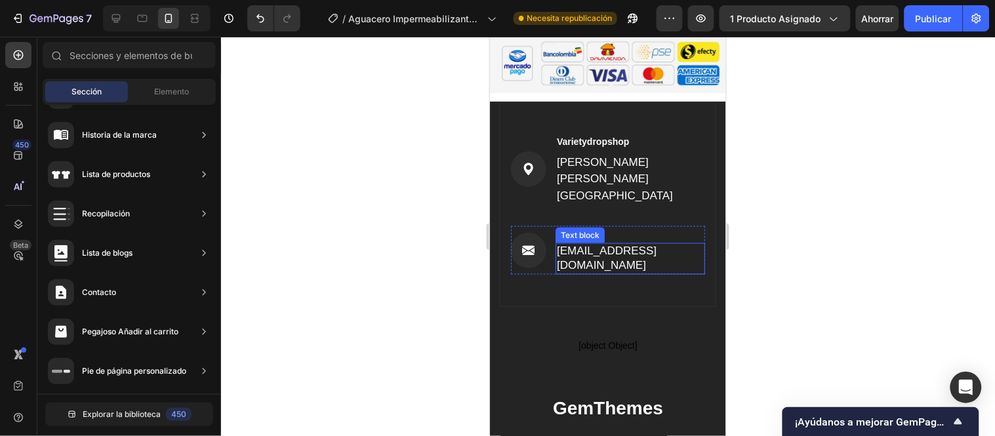
click at [621, 244] on p "support@gmail.com" at bounding box center [629, 258] width 147 height 29
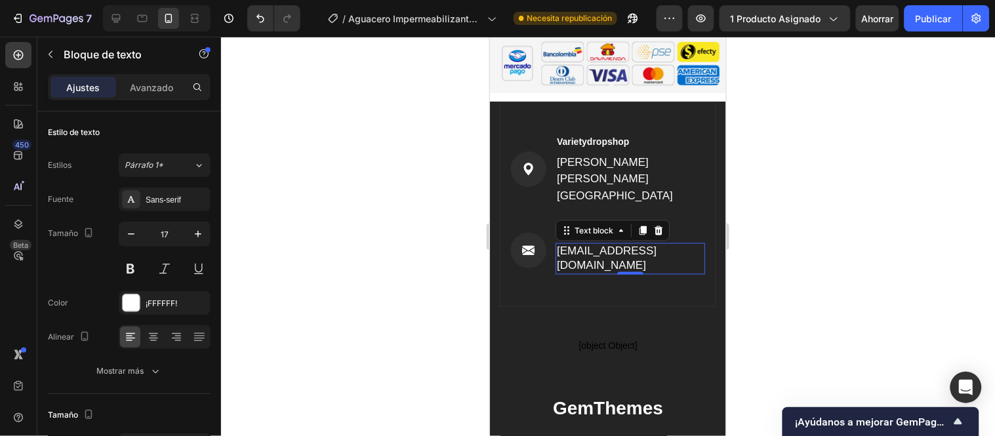
click at [589, 244] on p "support@gmail.com" at bounding box center [629, 258] width 147 height 29
click at [594, 244] on p "support@gmail.com" at bounding box center [629, 258] width 147 height 29
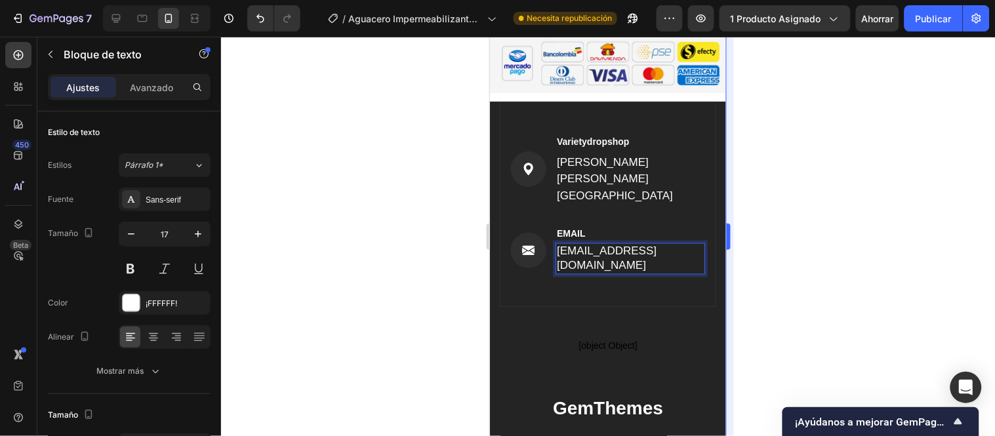
click at [746, 210] on div at bounding box center [608, 236] width 774 height 399
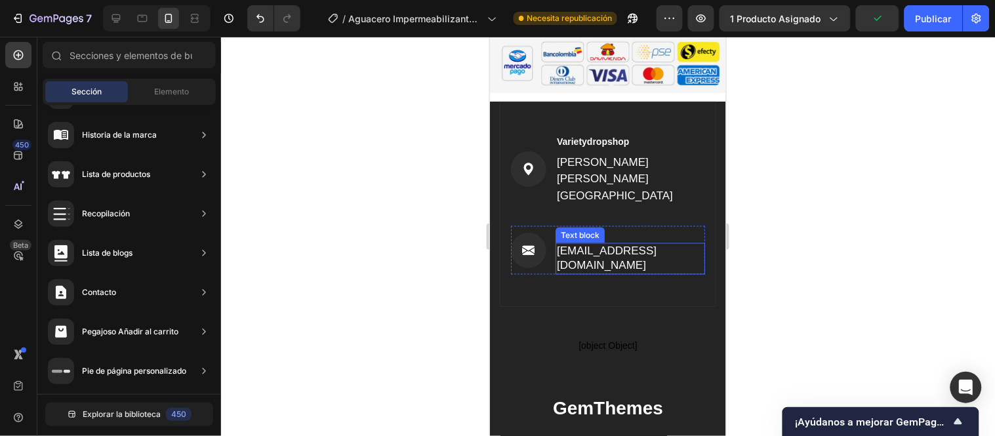
click at [589, 244] on p "supporvarietydropshop@gmail.com" at bounding box center [629, 258] width 147 height 29
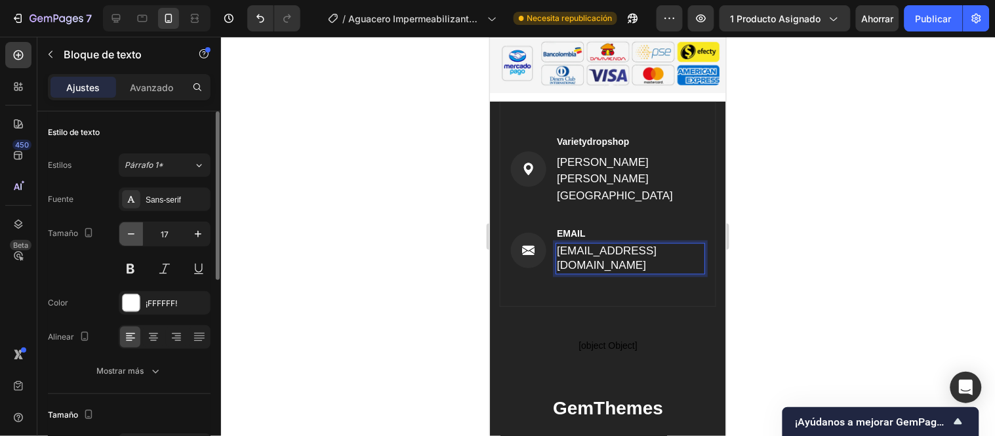
click at [138, 228] on icon "button" at bounding box center [131, 234] width 13 height 13
type input "16"
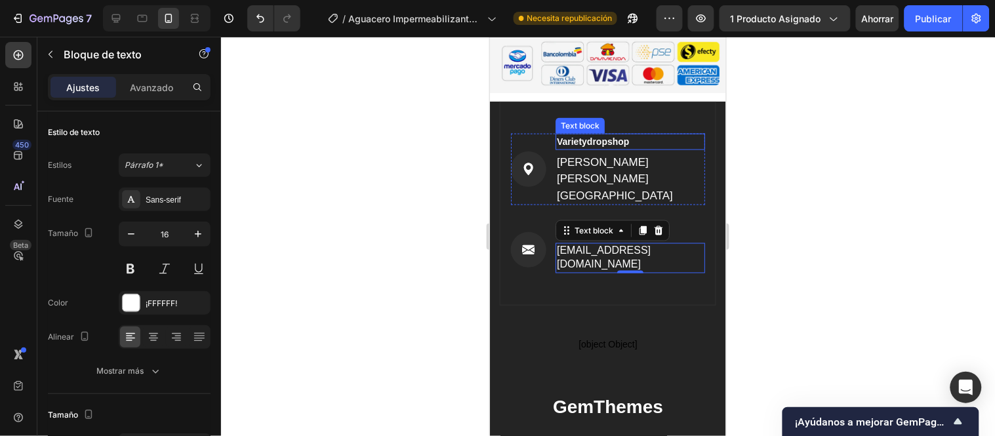
click at [619, 135] on p "Varietydropshop" at bounding box center [629, 141] width 147 height 14
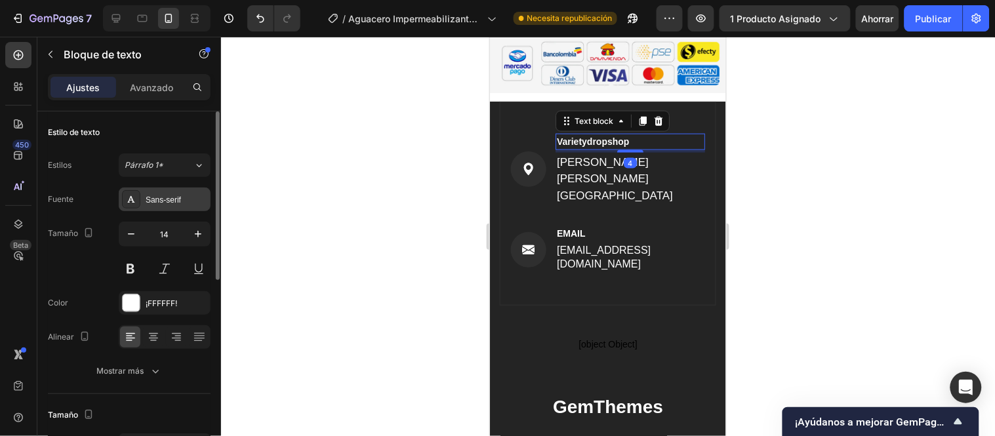
click at [193, 201] on div "Sans-serif" at bounding box center [177, 200] width 62 height 12
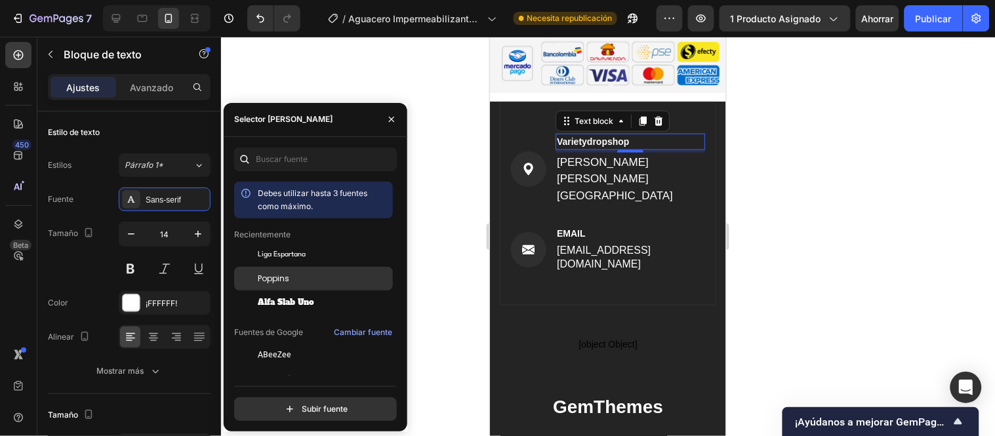
click at [293, 277] on div "Poppins" at bounding box center [324, 279] width 133 height 12
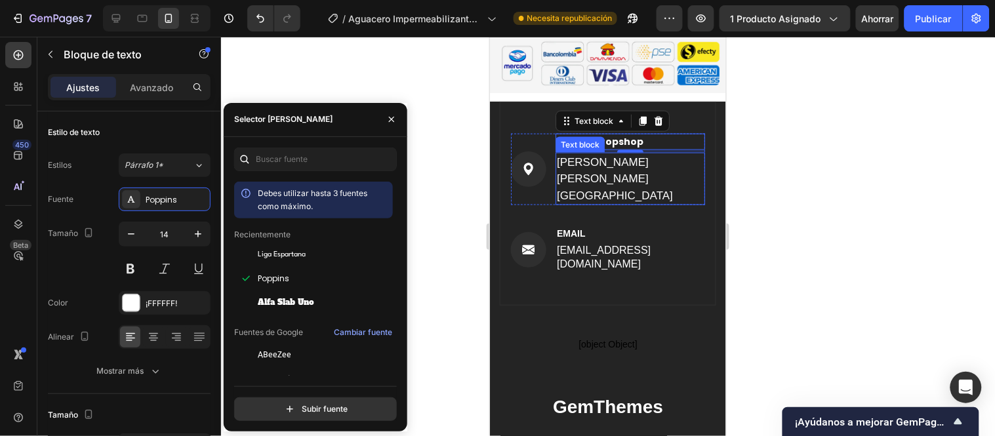
click at [596, 170] on p "[PERSON_NAME][GEOGRAPHIC_DATA]" at bounding box center [629, 186] width 147 height 33
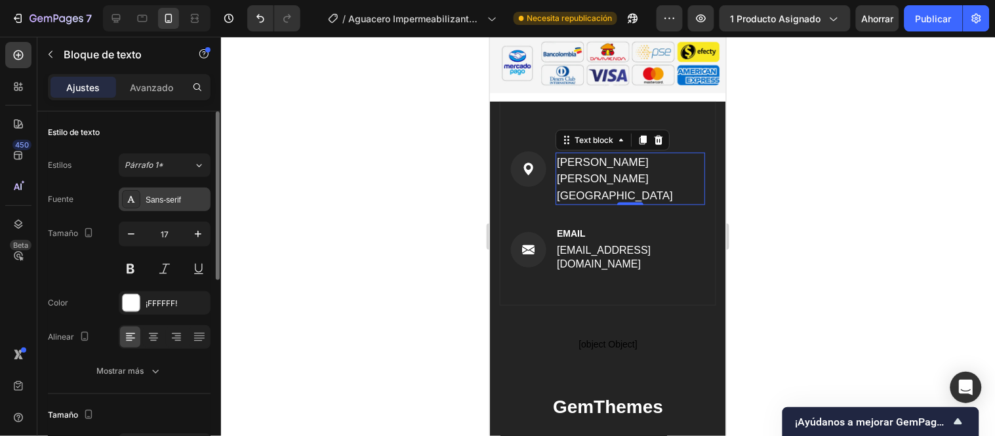
click at [175, 198] on font "Sans-serif" at bounding box center [163, 199] width 35 height 9
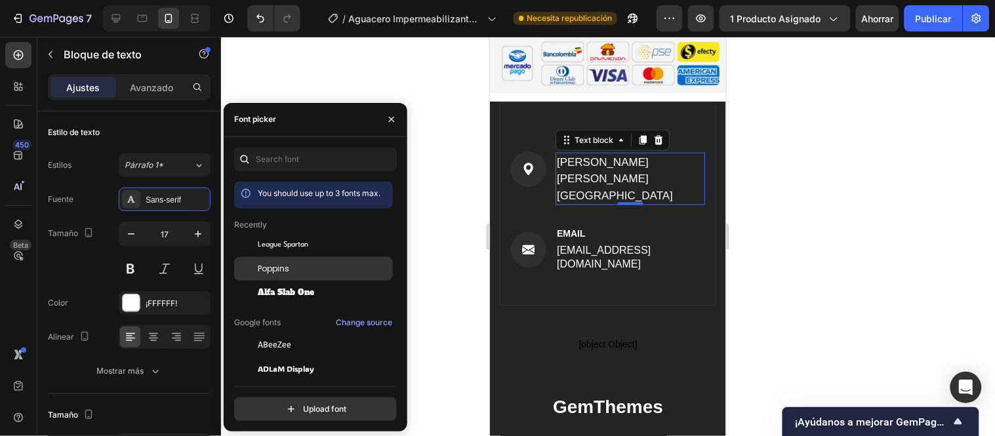
click at [293, 257] on div "League Spartan" at bounding box center [313, 246] width 159 height 24
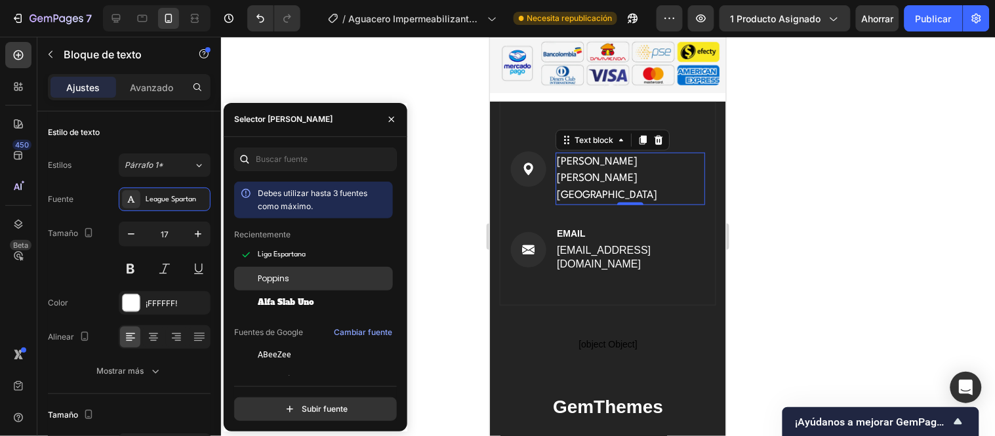
click at [311, 277] on div "Poppins" at bounding box center [324, 279] width 133 height 12
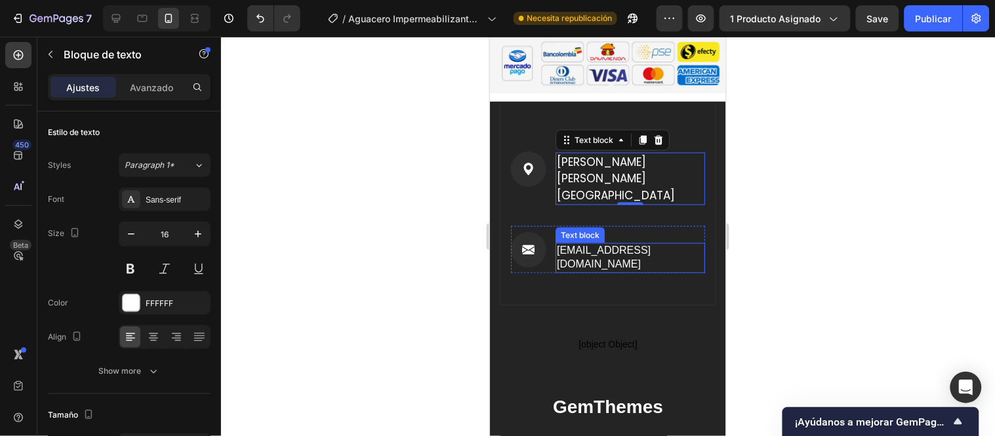
click at [602, 244] on p "supporvarietydropshop@gmail.com" at bounding box center [629, 258] width 147 height 28
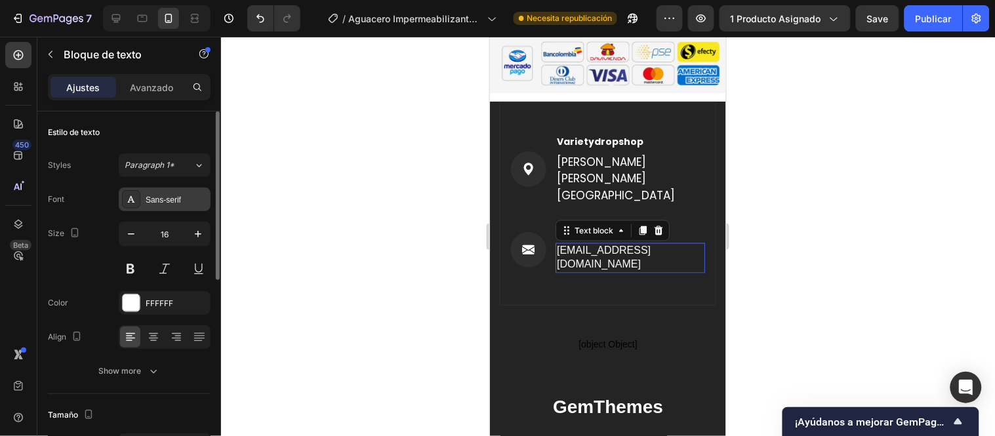
click at [164, 199] on div "Sans-serif" at bounding box center [177, 200] width 62 height 12
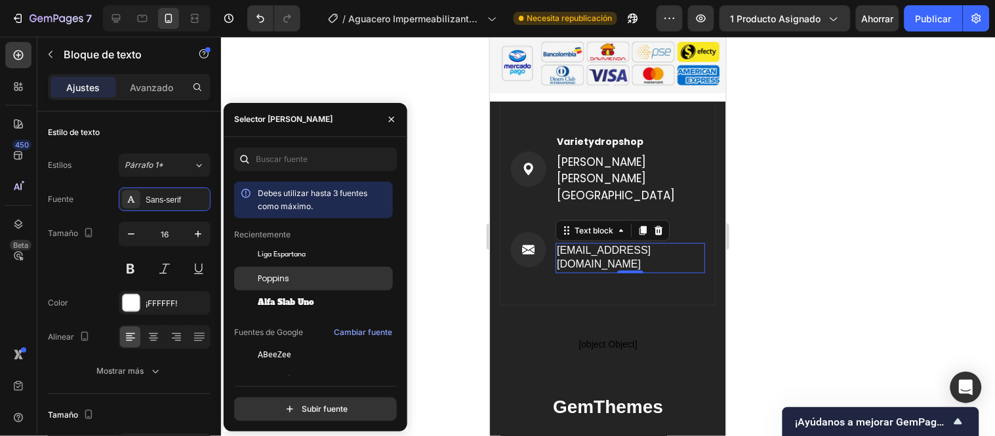
click at [284, 274] on font "Poppins" at bounding box center [273, 278] width 31 height 11
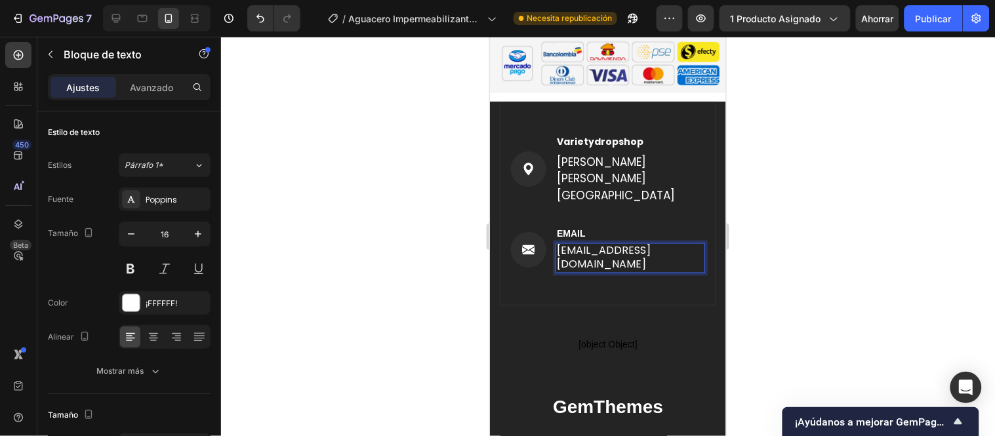
click at [594, 244] on p "supporvarietydropshop@gmail.com" at bounding box center [629, 258] width 147 height 28
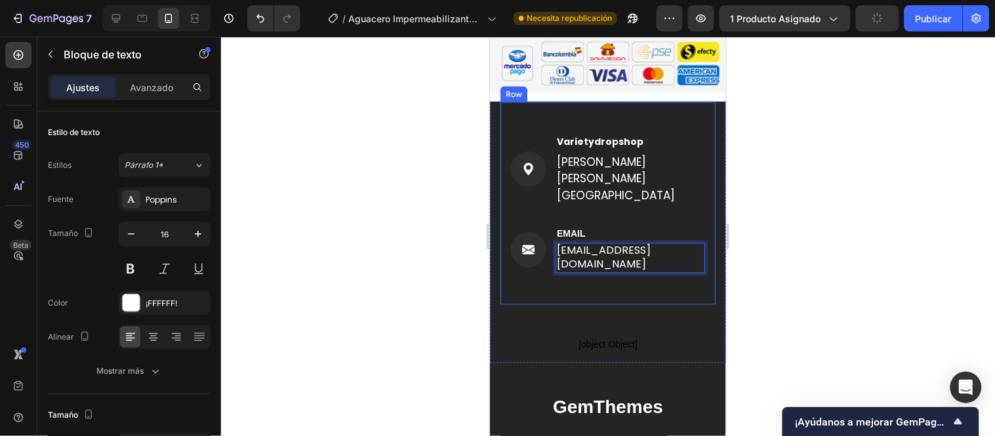
click at [707, 221] on div "Image Varietydropshop Text block Santiago de cali Valle del cauca Text block Ro…" at bounding box center [607, 232] width 236 height 262
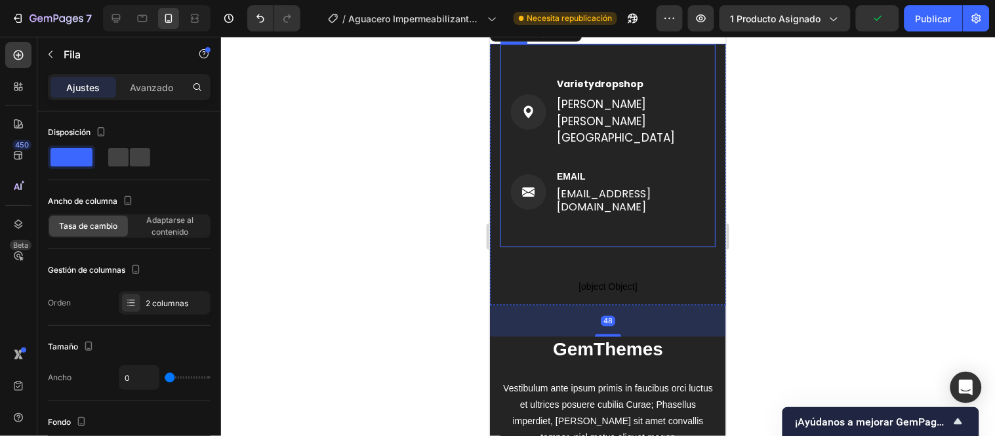
scroll to position [6978, 0]
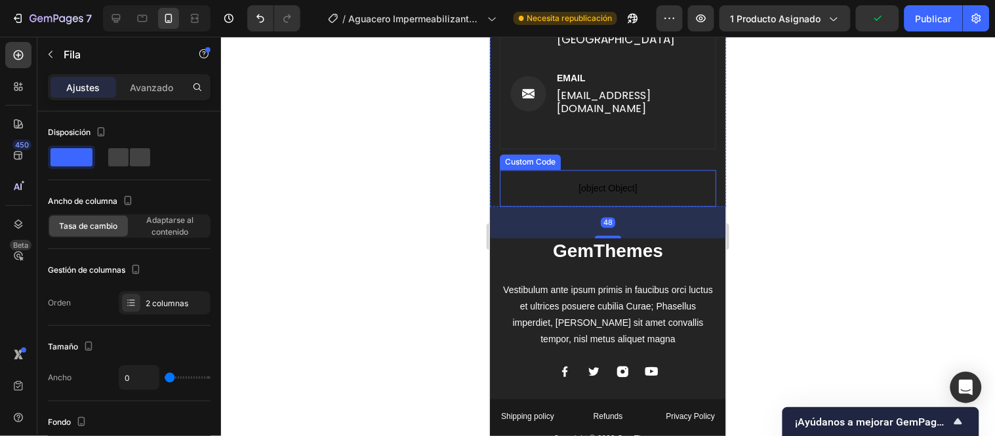
click at [589, 170] on p "[object Object]" at bounding box center [607, 188] width 216 height 37
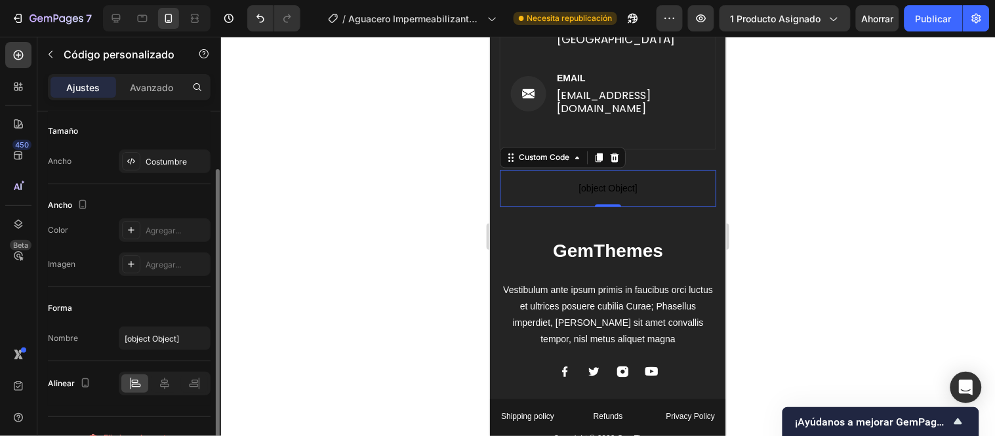
scroll to position [94, 0]
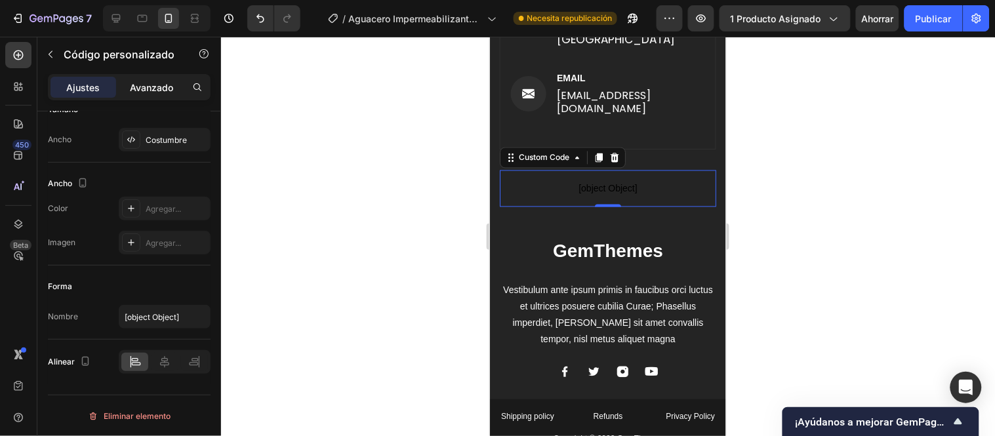
click at [174, 81] on div "Avanzado" at bounding box center [152, 87] width 66 height 21
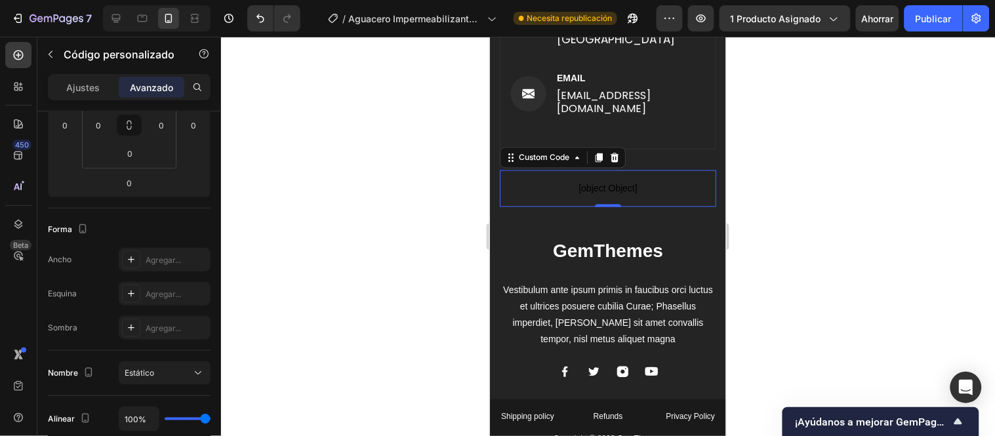
scroll to position [459, 0]
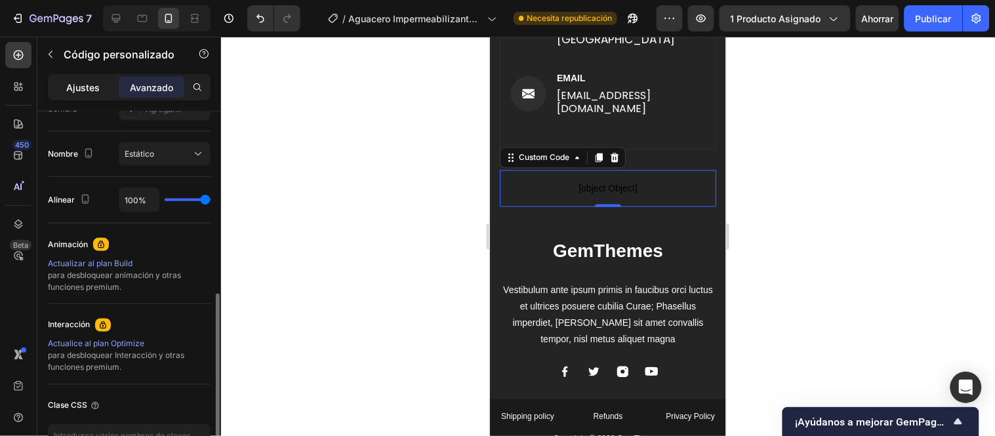
click at [104, 89] on div "Ajustes" at bounding box center [84, 87] width 66 height 21
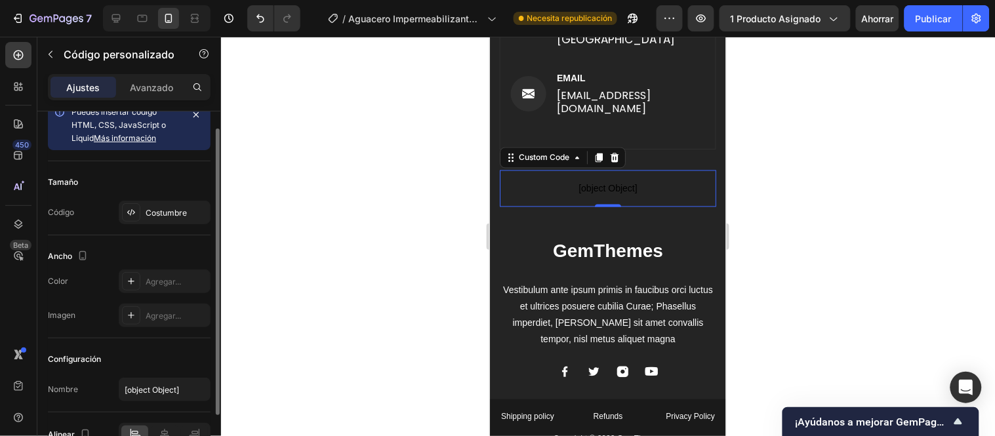
scroll to position [0, 0]
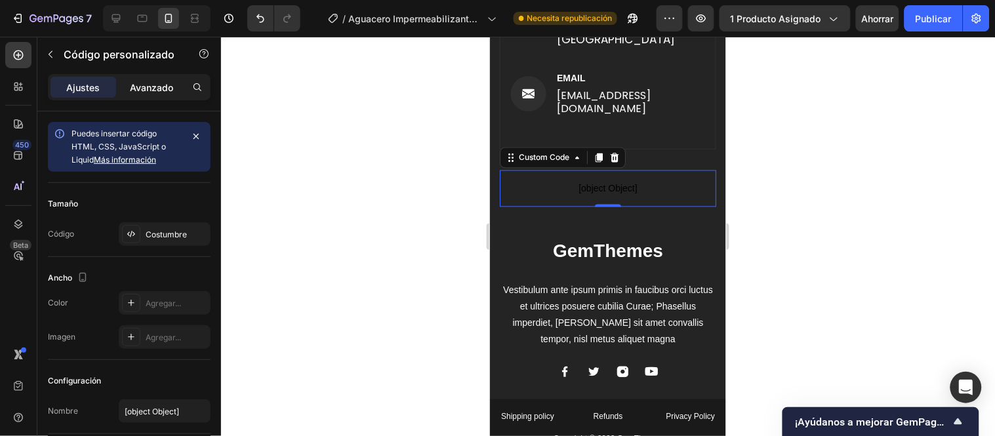
click at [169, 87] on font "Avanzado" at bounding box center [151, 87] width 43 height 11
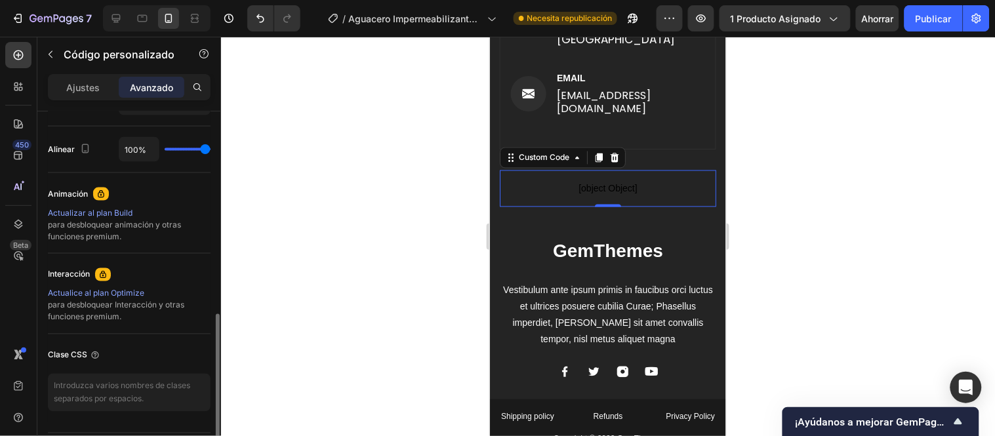
scroll to position [548, 0]
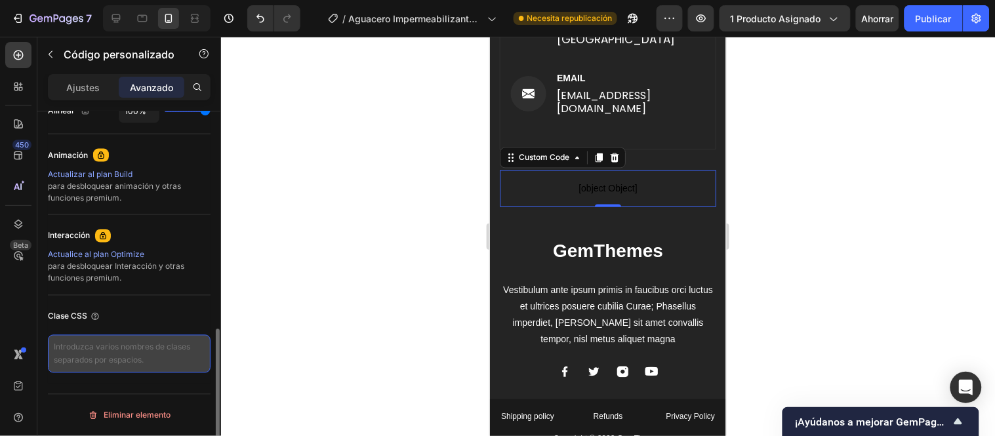
click at [105, 352] on textarea at bounding box center [129, 354] width 163 height 38
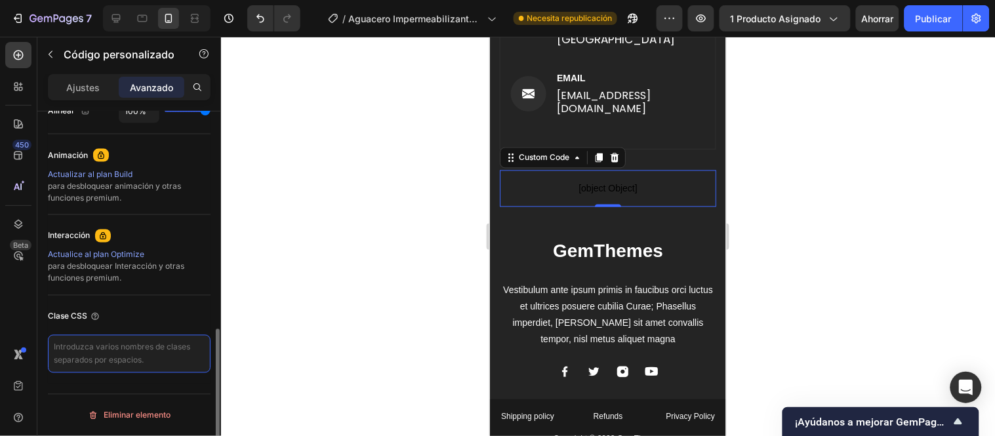
paste textarea "<!doctype html> <html lang="es"> <head> <meta charset="utf-8" /> <meta name="vi…"
type textarea "<!doctype html> <html lang="es"> <head> <meta charset="utf-8" /> <meta name="vi…"
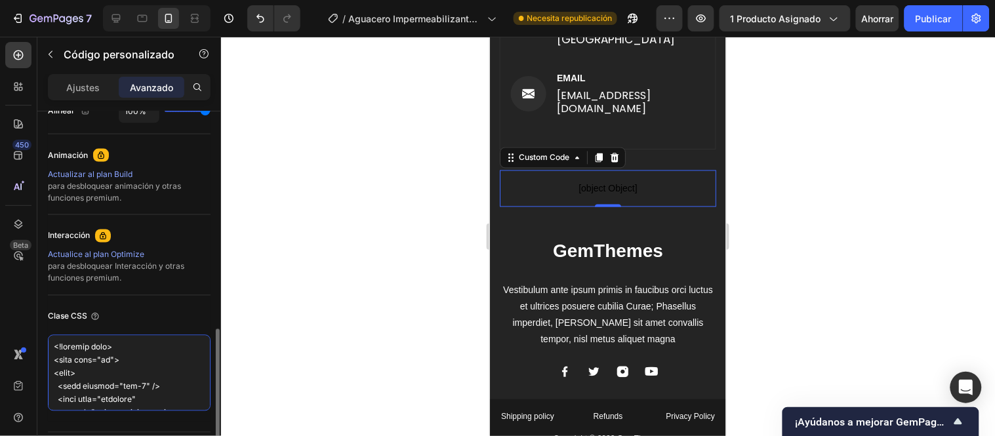
scroll to position [1556, 0]
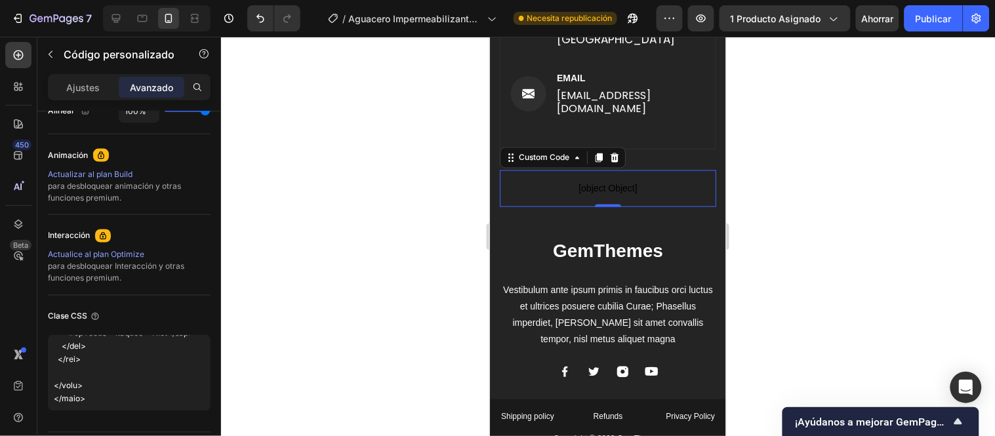
click at [223, 317] on div at bounding box center [608, 236] width 774 height 399
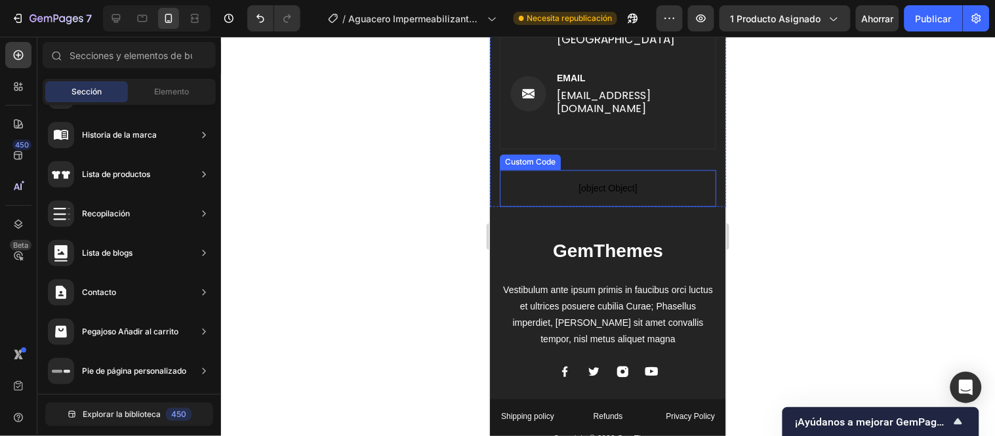
click at [652, 180] on span "[object Object]" at bounding box center [607, 188] width 216 height 16
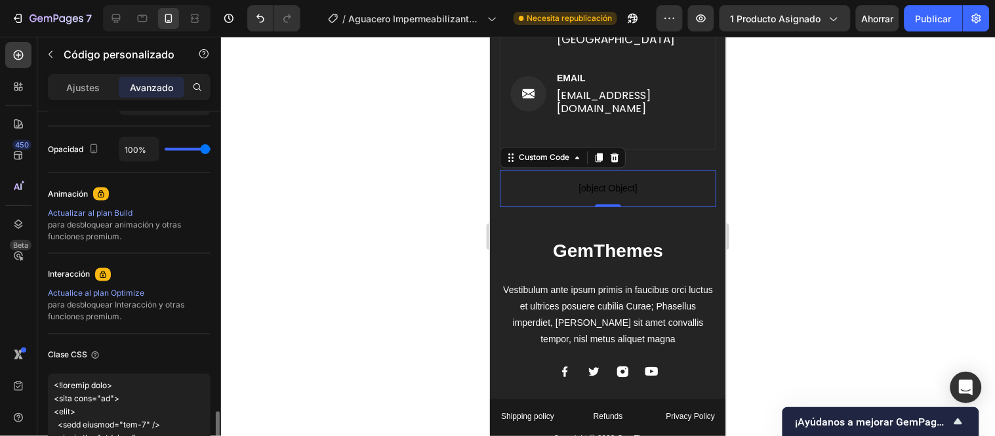
scroll to position [586, 0]
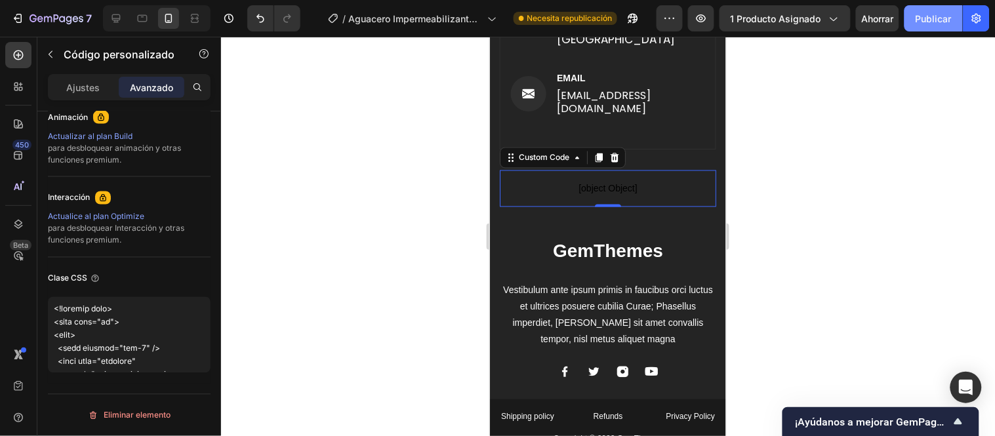
click at [939, 22] on font "Publicar" at bounding box center [934, 18] width 36 height 11
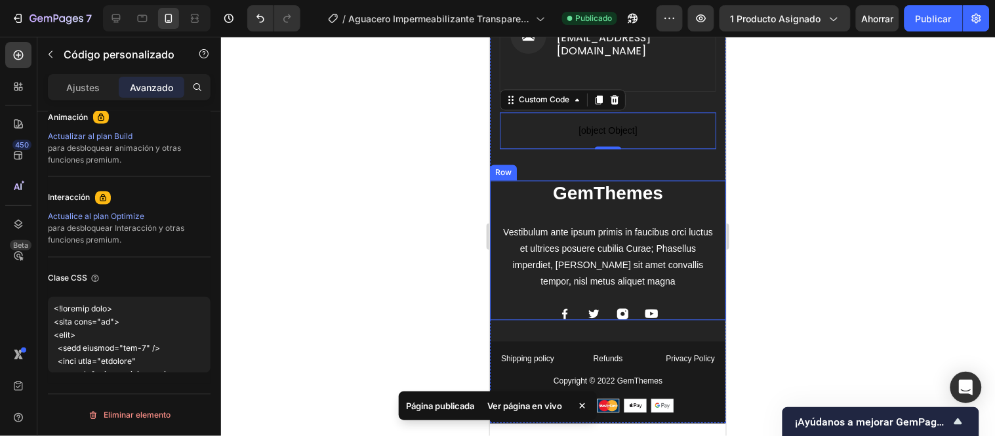
scroll to position [7050, 0]
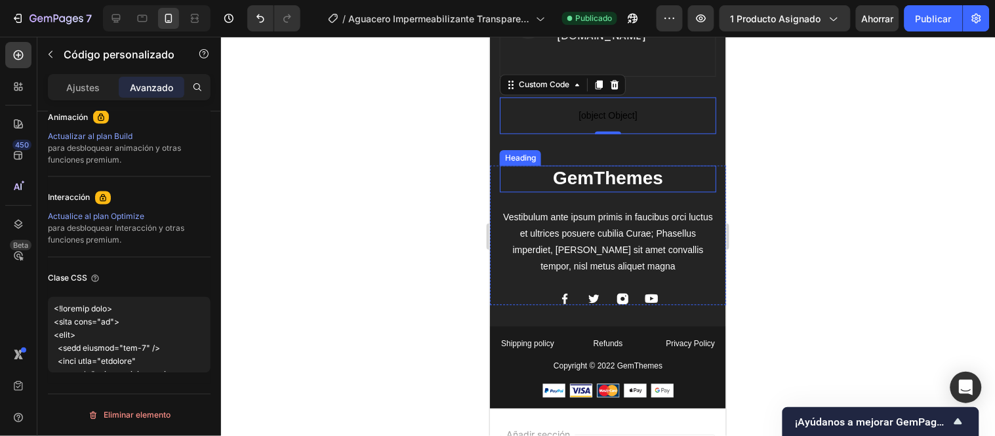
click at [626, 165] on h2 "GemThemes" at bounding box center [607, 178] width 216 height 26
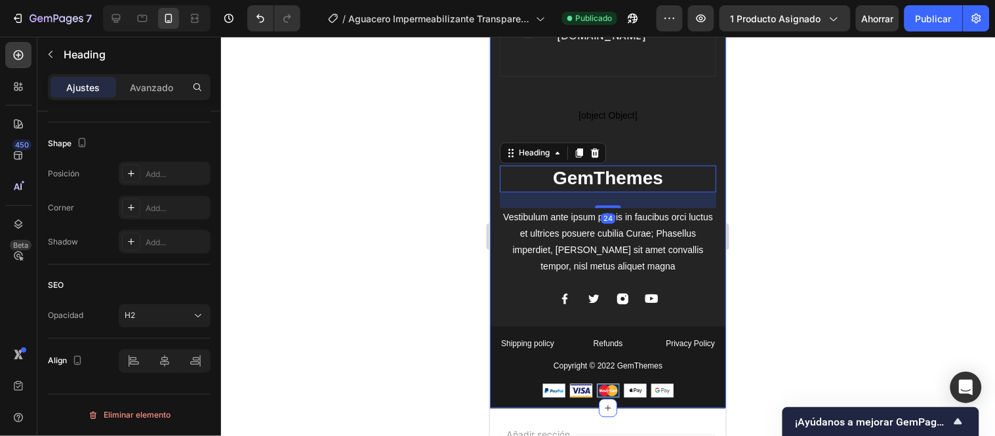
scroll to position [0, 0]
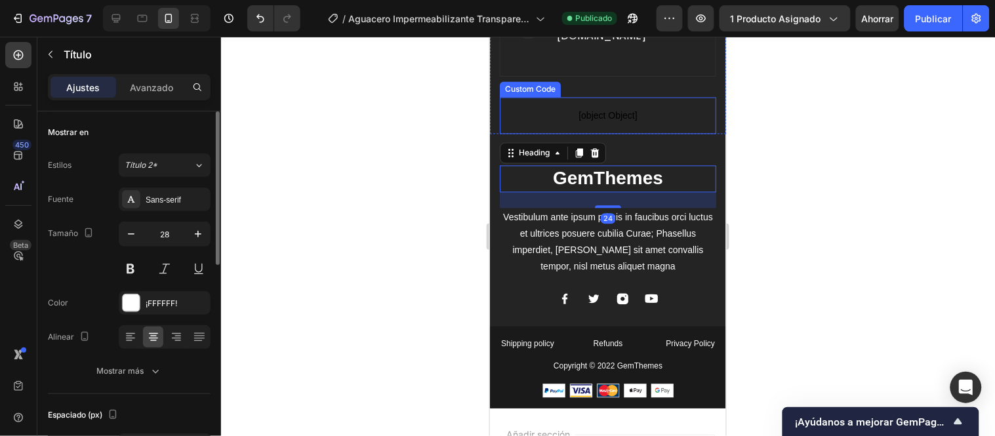
click at [622, 109] on p "[object Object]" at bounding box center [607, 115] width 216 height 37
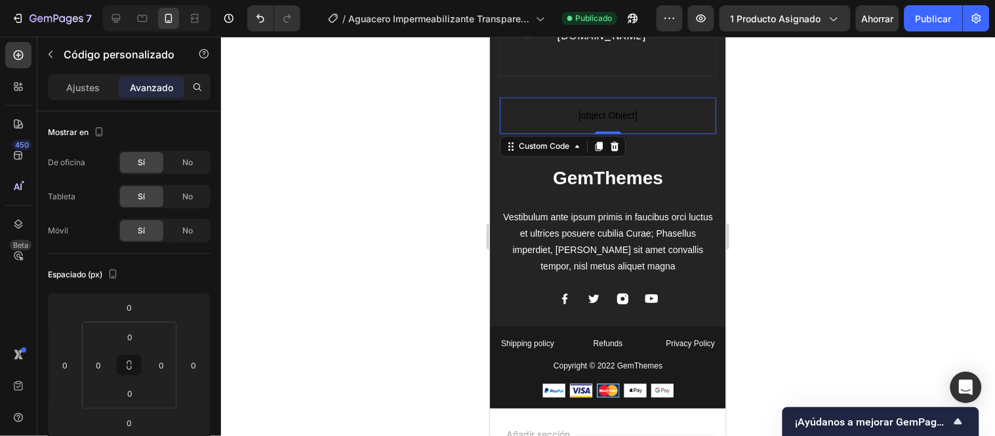
click at [276, 224] on div at bounding box center [608, 236] width 774 height 399
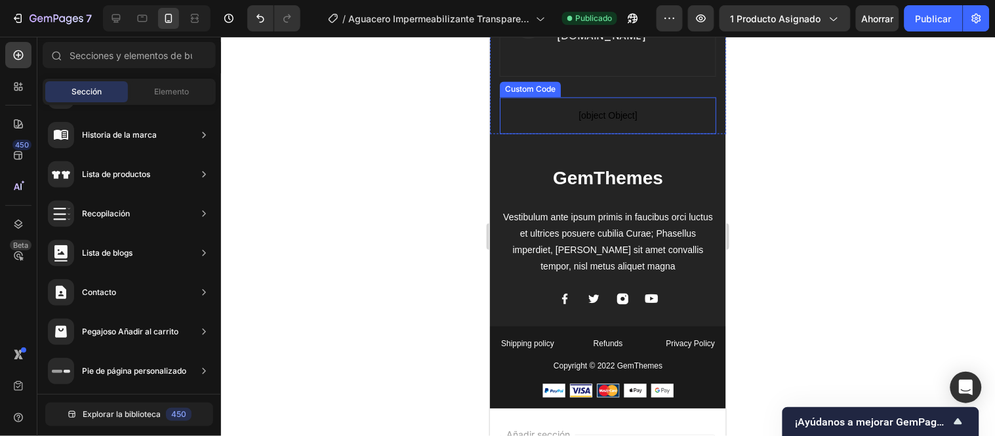
scroll to position [6978, 0]
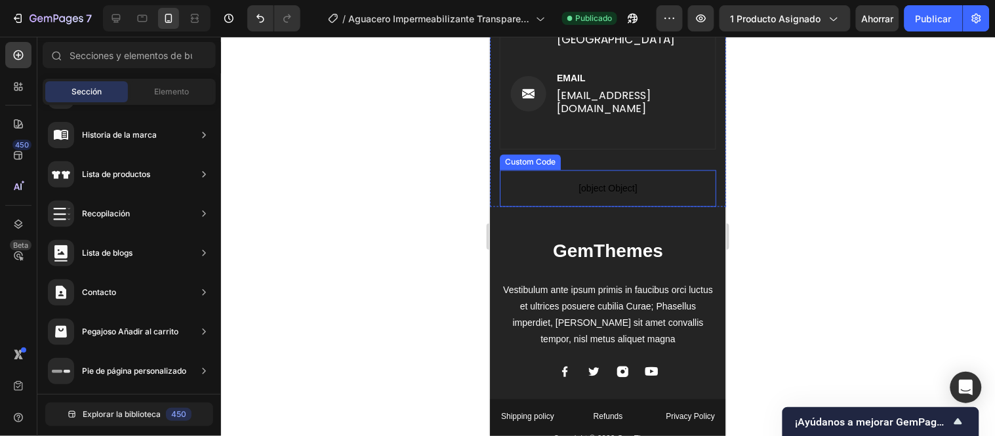
click at [674, 170] on p "[object Object]" at bounding box center [607, 188] width 216 height 37
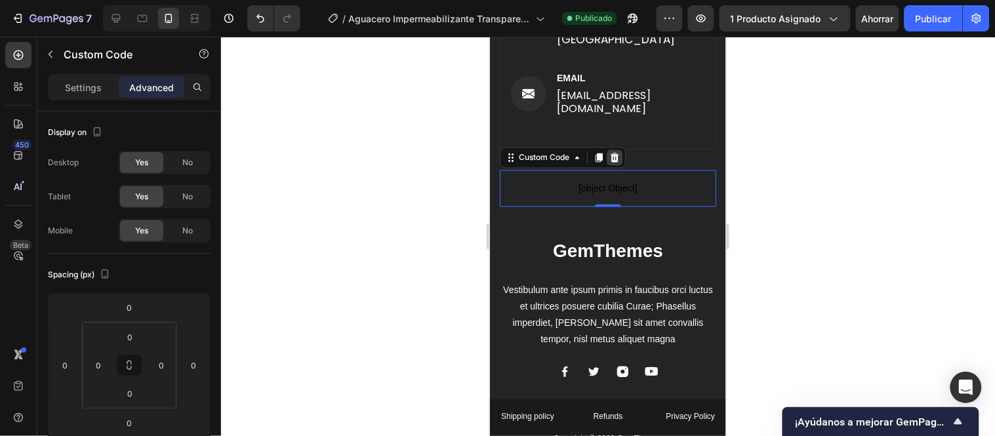
click at [615, 153] on icon at bounding box center [614, 157] width 9 height 9
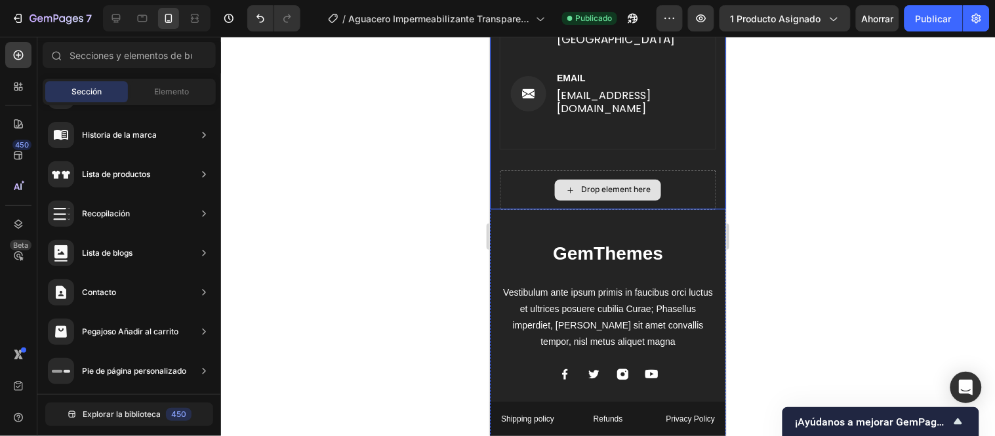
click at [674, 170] on div "Drop element here" at bounding box center [607, 189] width 216 height 39
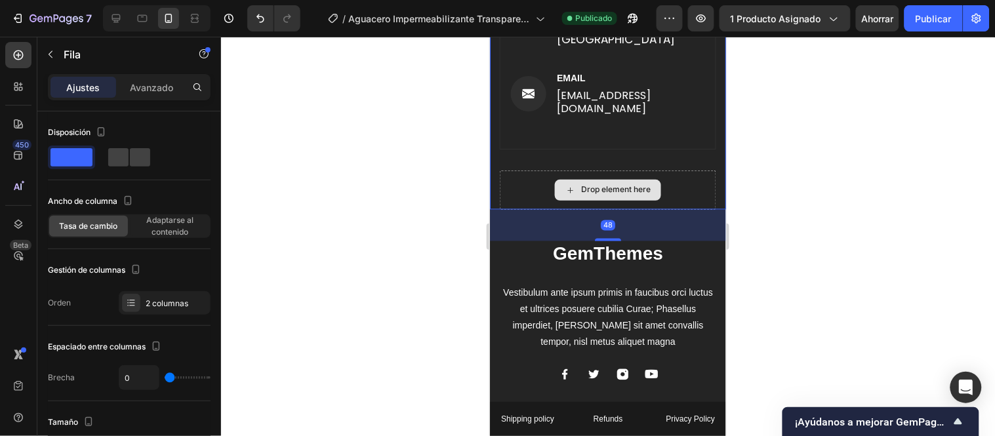
click at [678, 170] on div "Drop element here" at bounding box center [607, 189] width 216 height 39
click at [398, 233] on div at bounding box center [608, 236] width 774 height 399
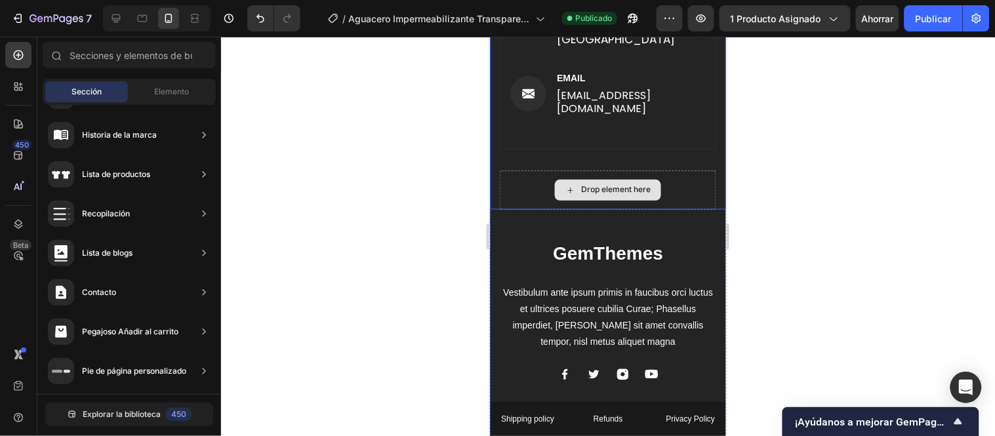
click at [678, 175] on div "Drop element here" at bounding box center [607, 189] width 216 height 39
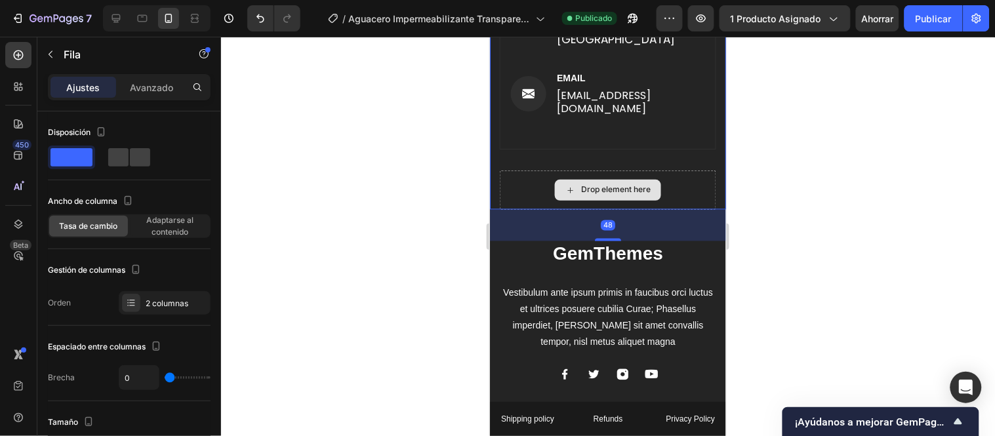
click at [680, 152] on div "Image Varietydropshop Text block Santiago de cali Valle del cauca Text block Ro…" at bounding box center [607, 57] width 216 height 225
drag, startPoint x: 603, startPoint y: 197, endPoint x: 603, endPoint y: 190, distance: 7.2
click at [603, 190] on div "Image Varietydropshop Text block Santiago de cali Valle del cauca Text block Ro…" at bounding box center [607, 77] width 236 height 264
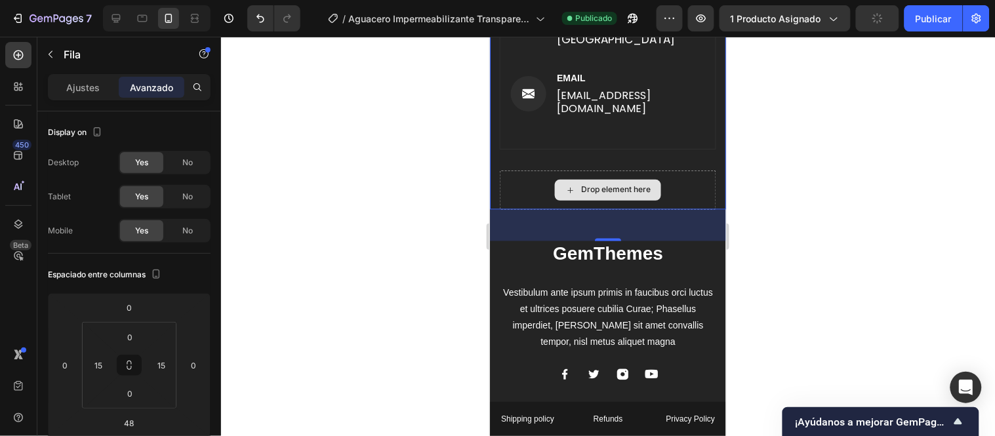
drag, startPoint x: 603, startPoint y: 220, endPoint x: 608, endPoint y: 198, distance: 22.8
click at [608, 209] on div "48" at bounding box center [607, 209] width 236 height 0
click at [676, 173] on div "Drop element here" at bounding box center [607, 189] width 216 height 39
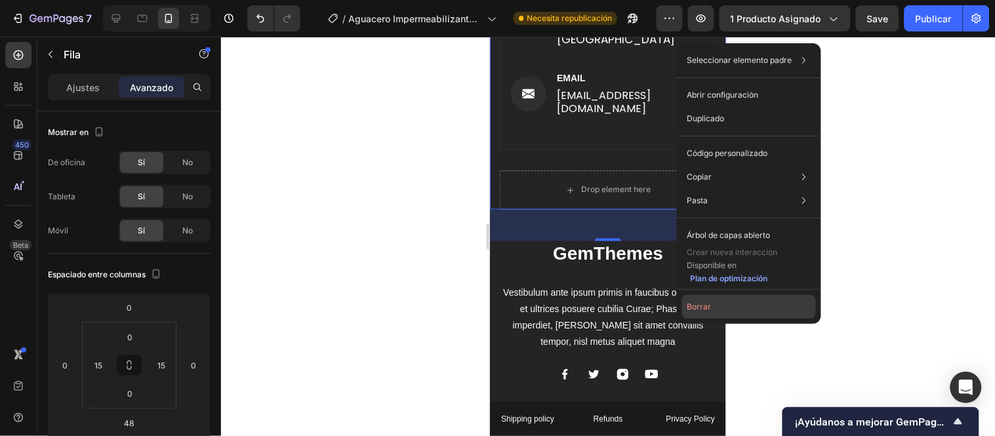
click at [705, 306] on font "Borrar" at bounding box center [699, 307] width 24 height 10
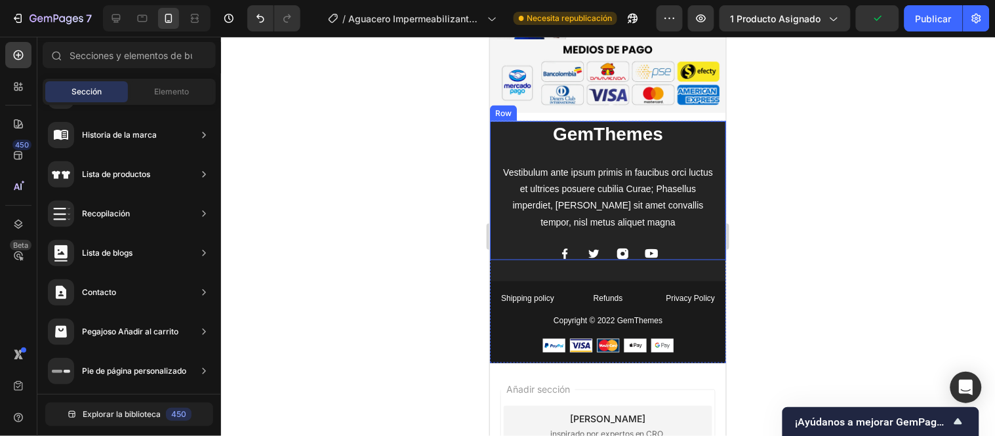
scroll to position [6844, 0]
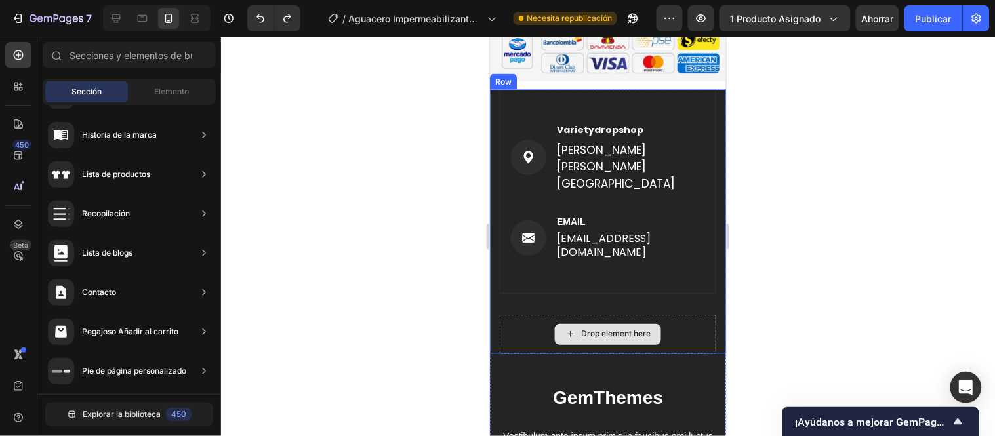
click at [678, 314] on div "Drop element here" at bounding box center [607, 333] width 216 height 39
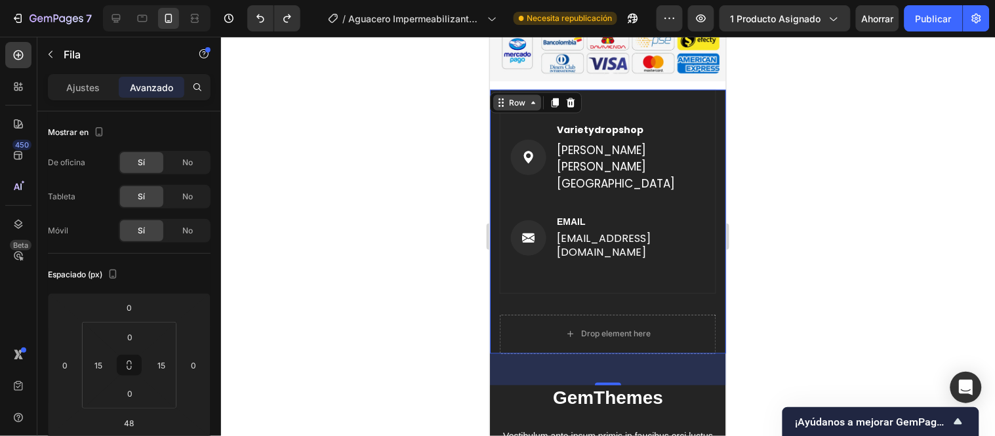
click at [518, 98] on div "Row" at bounding box center [517, 102] width 48 height 16
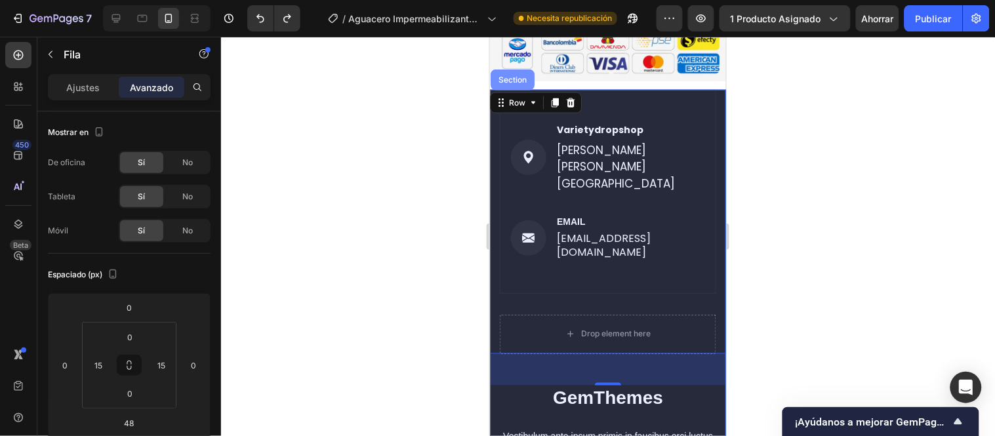
click at [509, 73] on div "Section" at bounding box center [512, 79] width 44 height 21
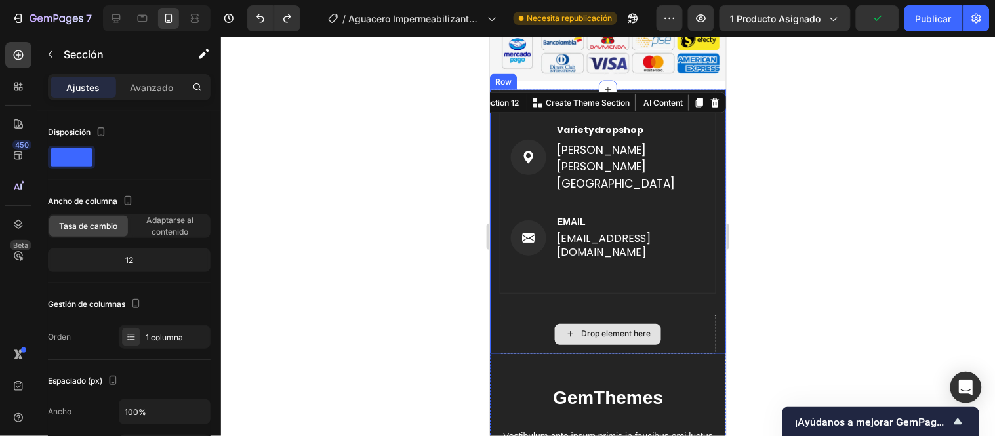
click at [667, 314] on div "Drop element here" at bounding box center [607, 333] width 216 height 39
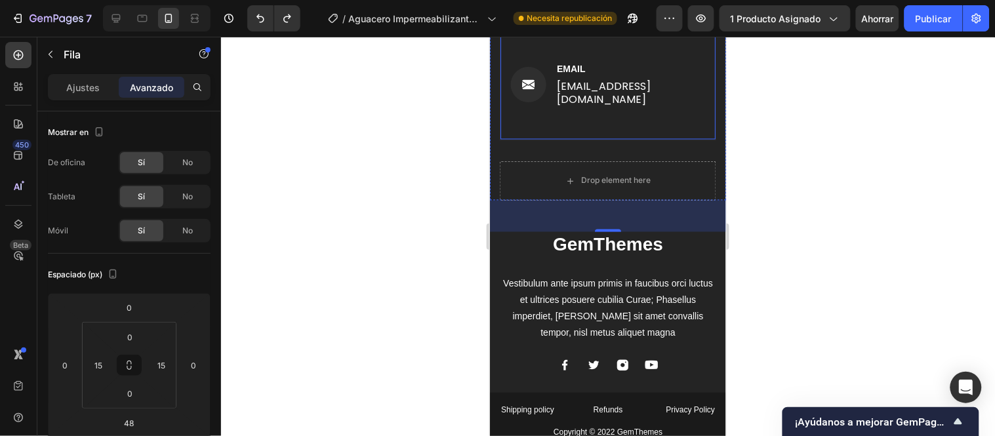
scroll to position [6989, 0]
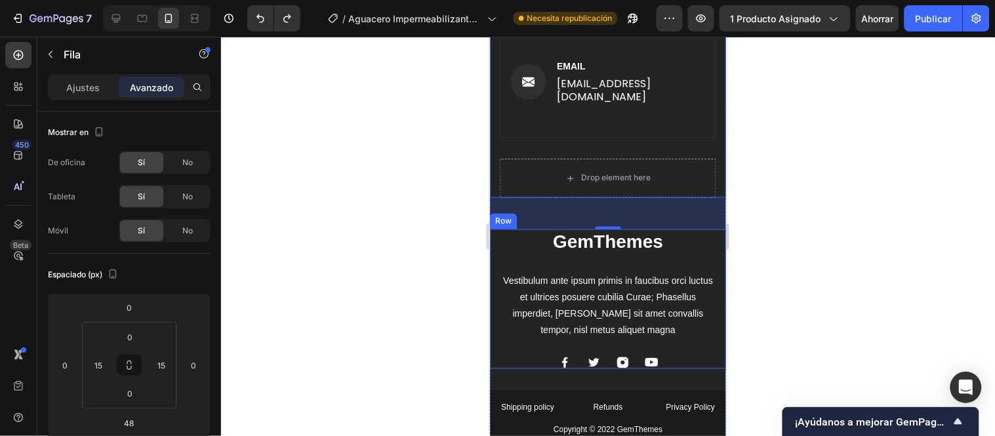
click at [663, 247] on div "GemThemes Heading Vestibulum ante ipsum primis in faucibus orci luctus et ultri…" at bounding box center [607, 299] width 216 height 140
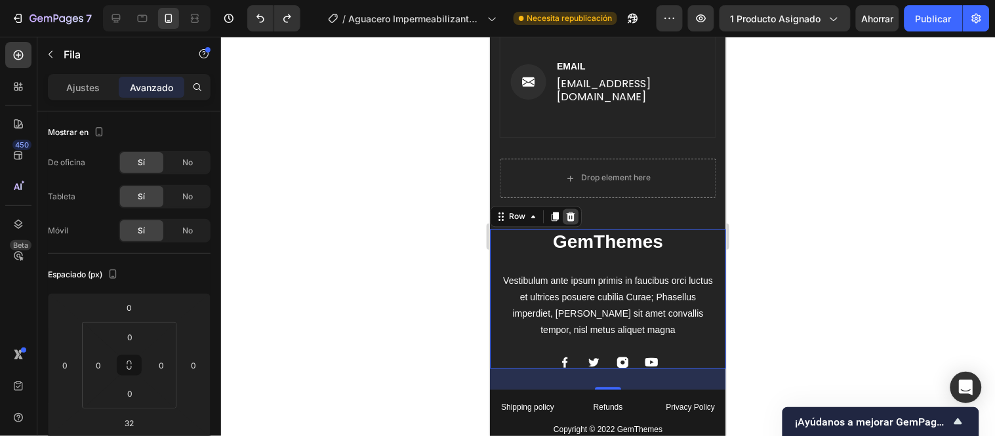
click at [571, 212] on icon at bounding box center [570, 216] width 9 height 9
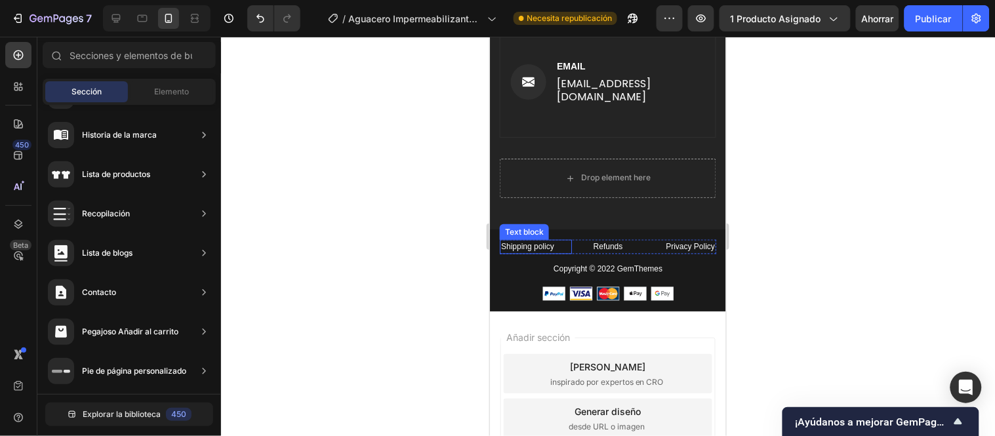
click at [504, 224] on div "Text block" at bounding box center [523, 232] width 49 height 16
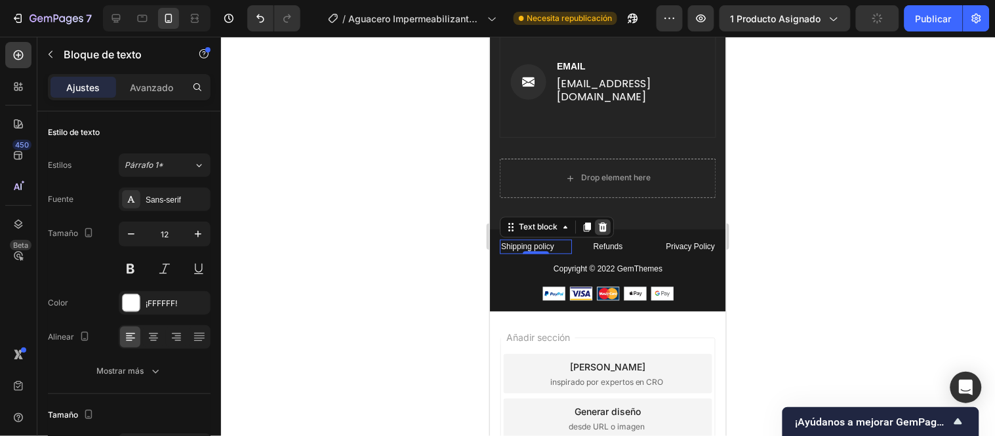
click at [600, 219] on div at bounding box center [602, 227] width 16 height 16
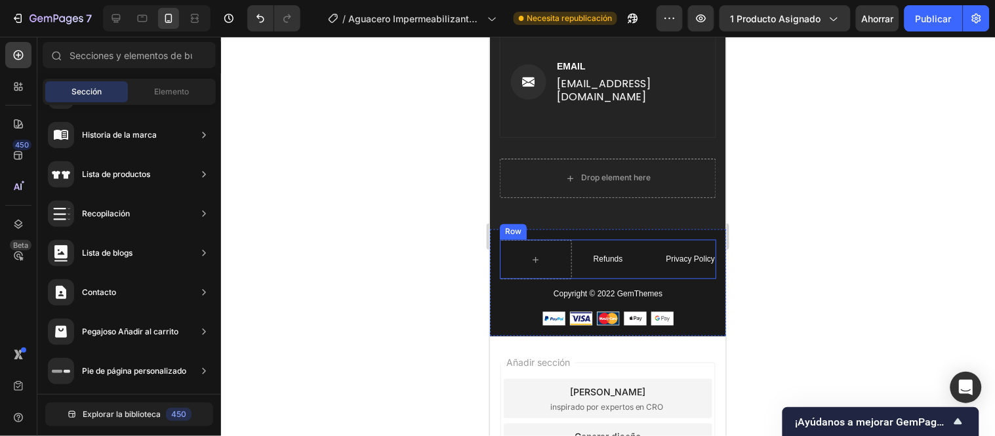
click at [647, 251] on div "Privacy Policy Text block" at bounding box center [680, 258] width 72 height 39
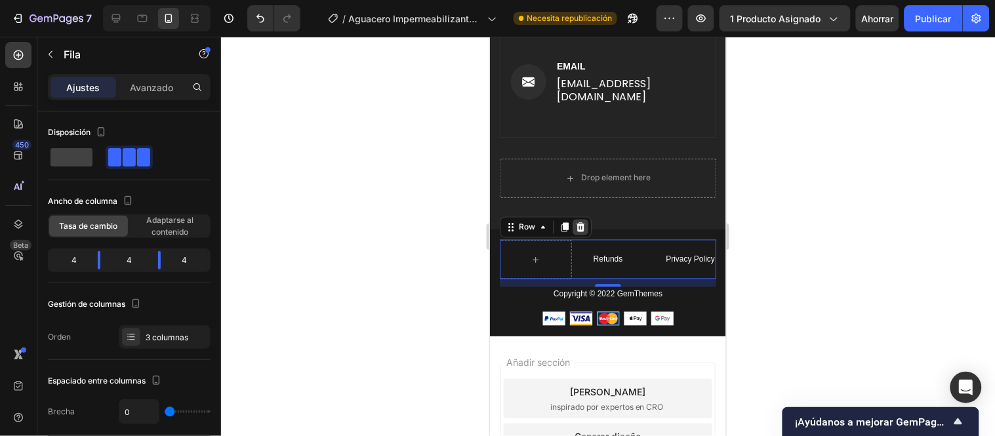
click at [583, 222] on icon at bounding box center [580, 227] width 10 height 10
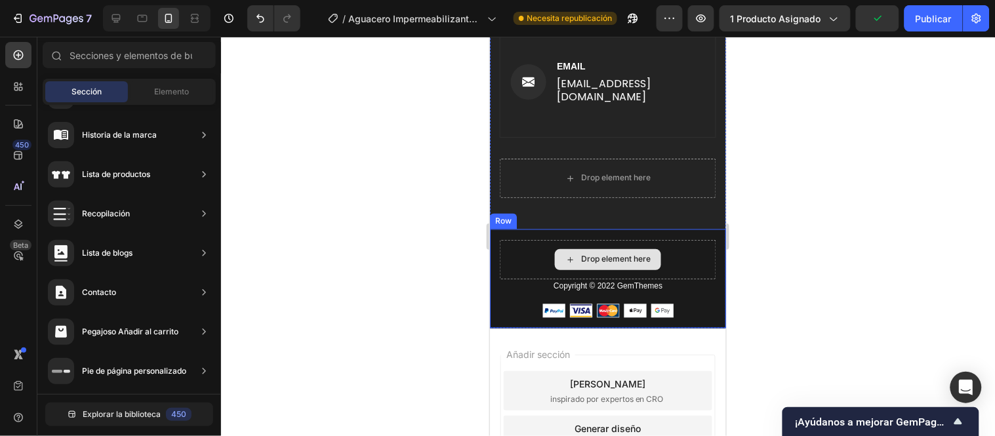
click at [687, 246] on div "Drop element here" at bounding box center [607, 258] width 216 height 39
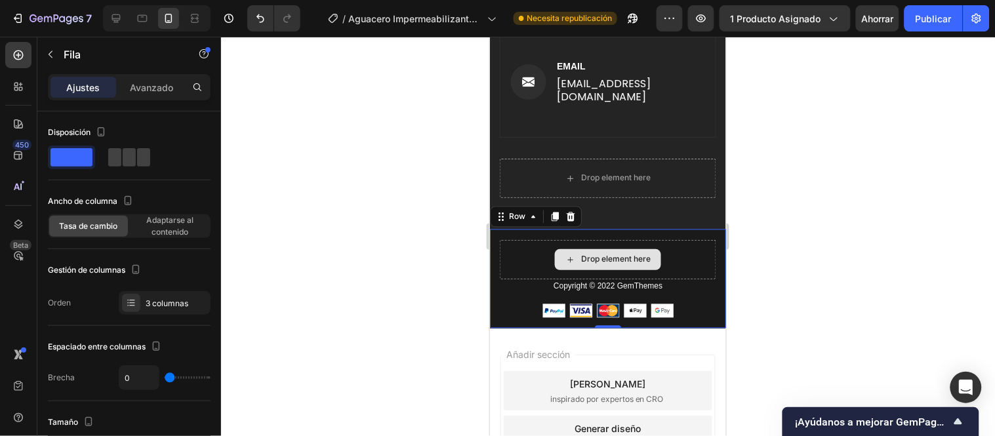
click at [678, 244] on div "Drop element here" at bounding box center [607, 258] width 216 height 39
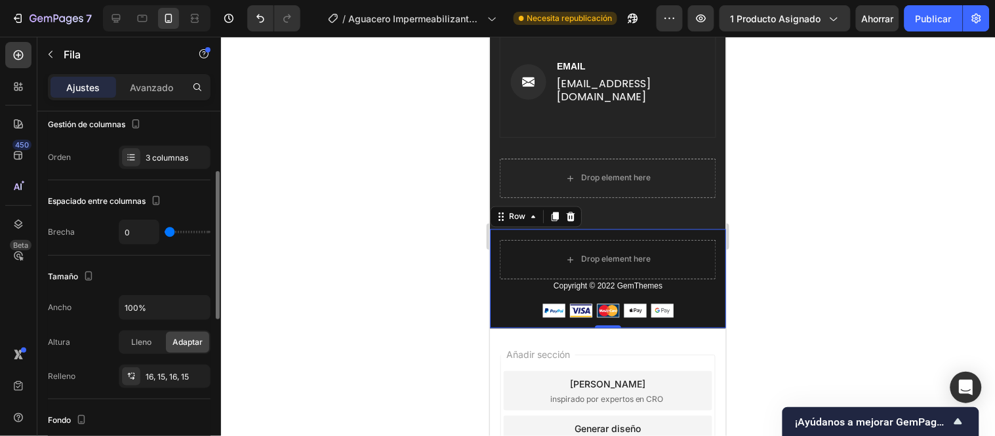
scroll to position [218, 0]
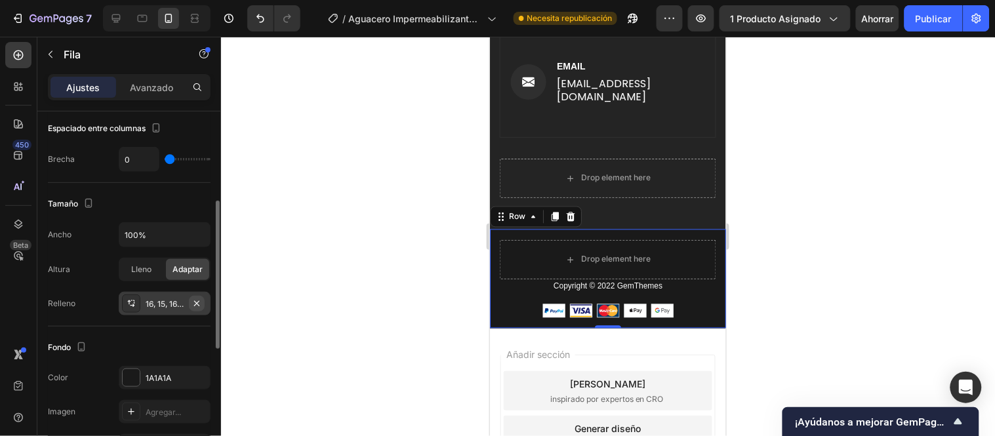
click at [201, 304] on icon "button" at bounding box center [197, 303] width 10 height 10
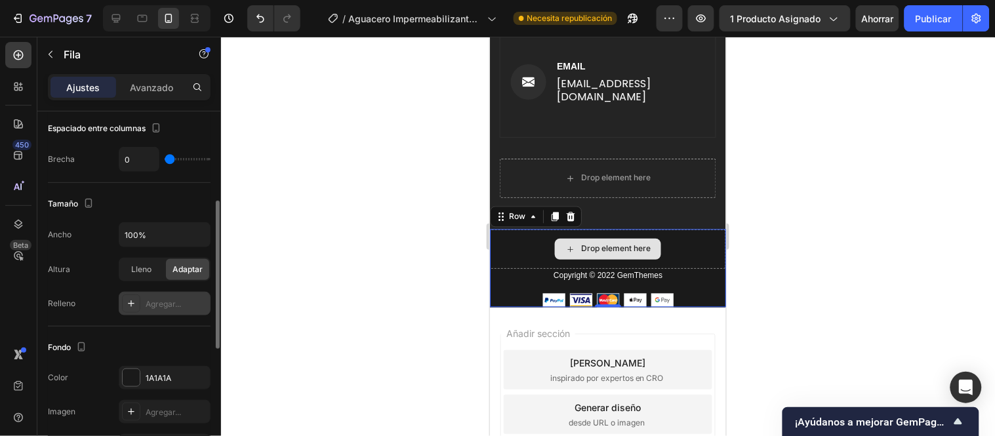
click at [525, 229] on div "Drop element here" at bounding box center [607, 248] width 236 height 39
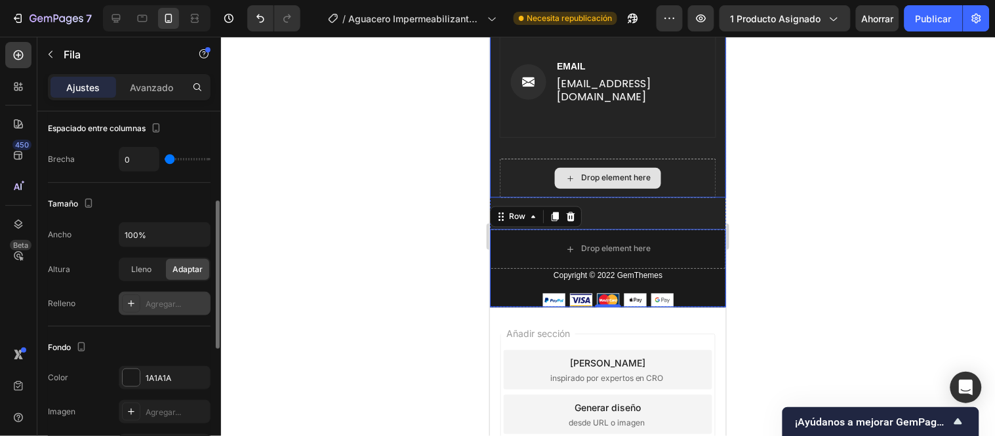
click at [673, 158] on div "Drop element here" at bounding box center [607, 177] width 216 height 39
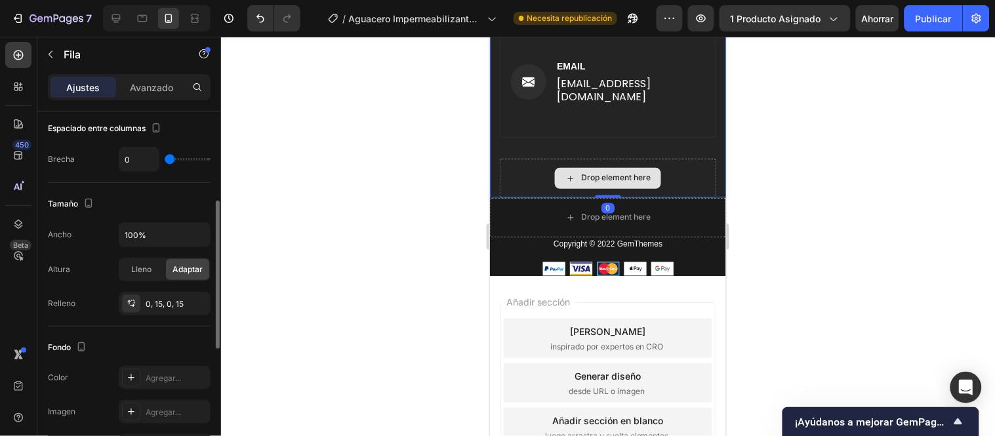
drag, startPoint x: 609, startPoint y: 211, endPoint x: 615, endPoint y: 177, distance: 33.9
click at [615, 177] on div "Image Varietydropshop Text block Santiago de cali Valle del cauca Text block Ro…" at bounding box center [607, 65] width 236 height 264
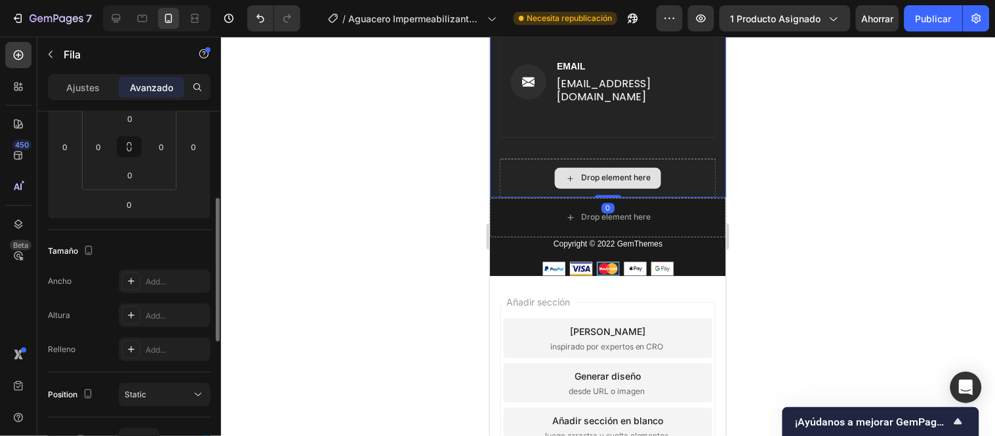
click at [667, 197] on div "Drop element here" at bounding box center [607, 216] width 236 height 39
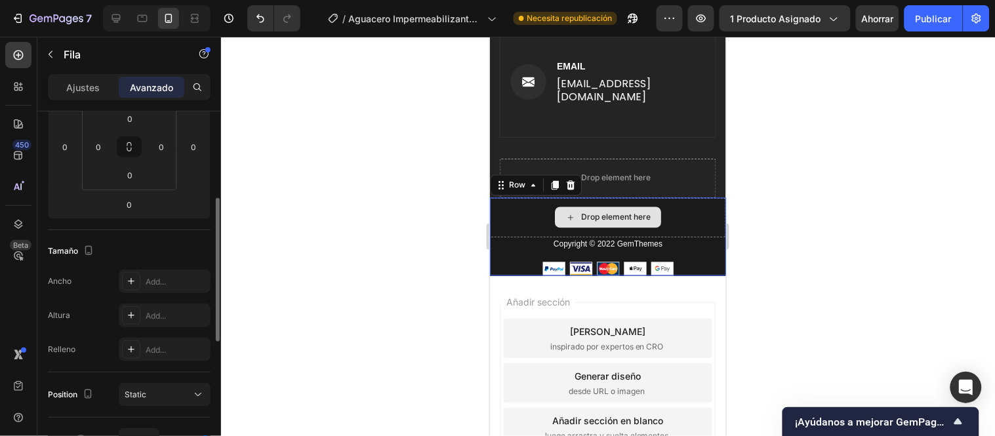
click at [489, 237] on div "Copyright © 2022 GemThemes" at bounding box center [607, 244] width 236 height 14
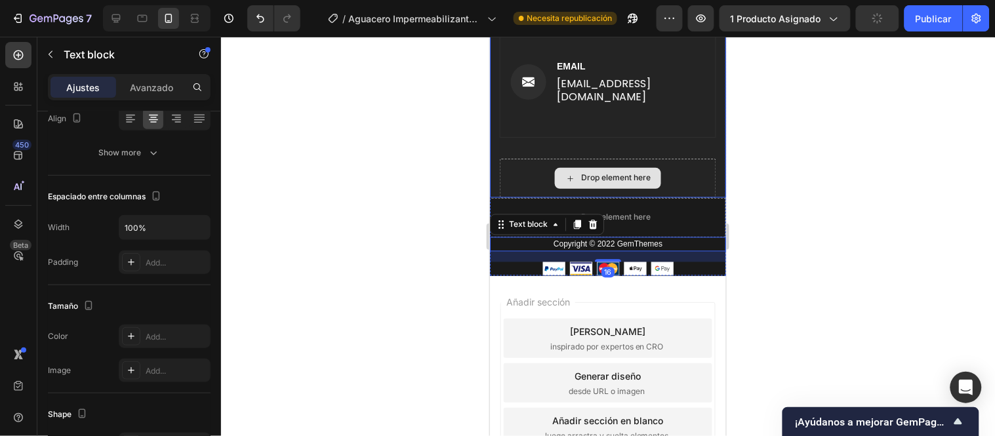
click at [594, 167] on div "Drop element here" at bounding box center [607, 177] width 106 height 21
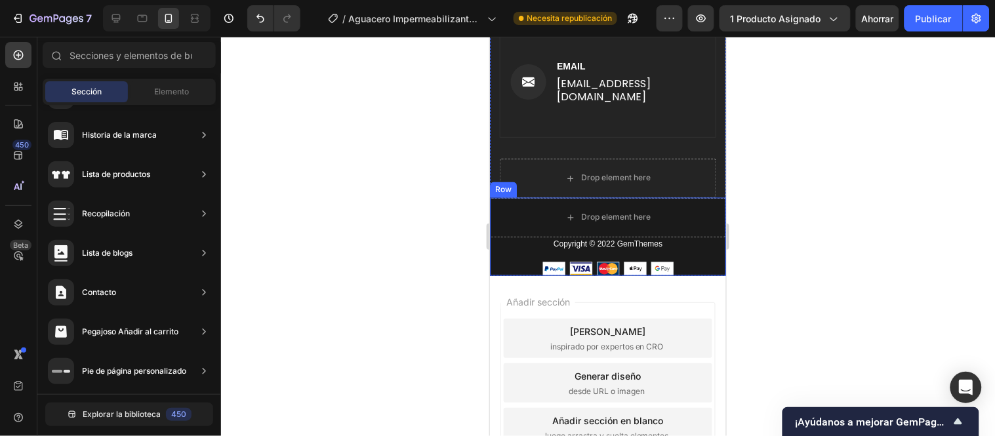
click at [505, 184] on div "Row" at bounding box center [503, 190] width 22 height 12
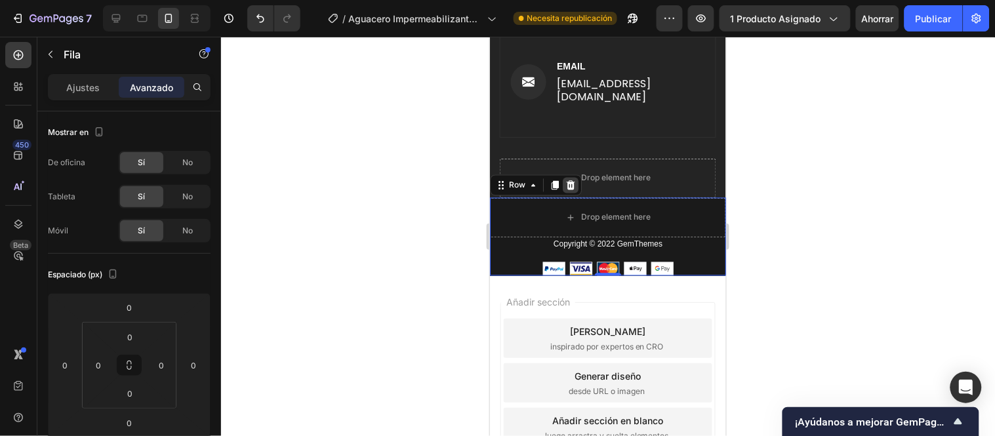
click at [573, 180] on icon at bounding box center [570, 184] width 9 height 9
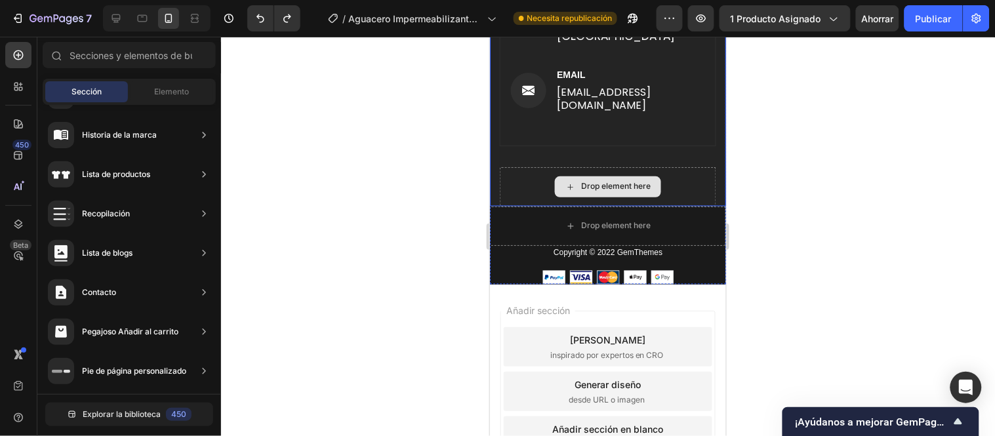
scroll to position [6989, 0]
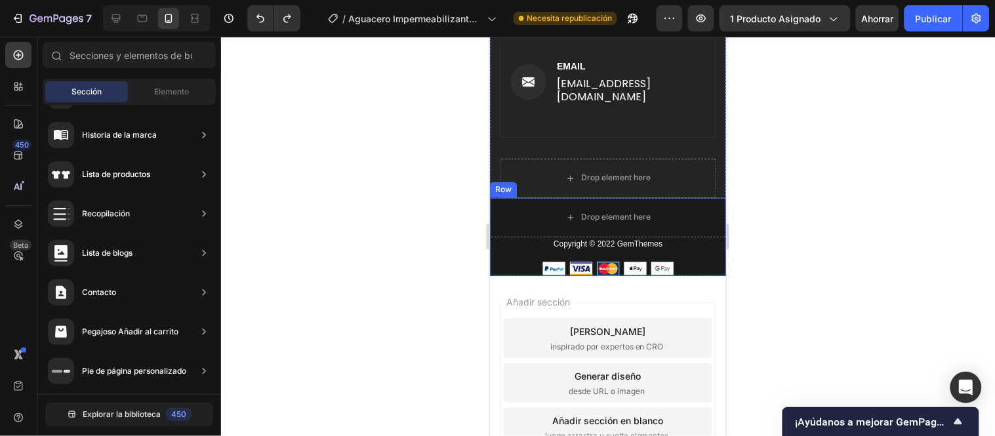
click at [695, 244] on div "Copyright © 2022 GemThemes Text block" at bounding box center [607, 249] width 236 height 25
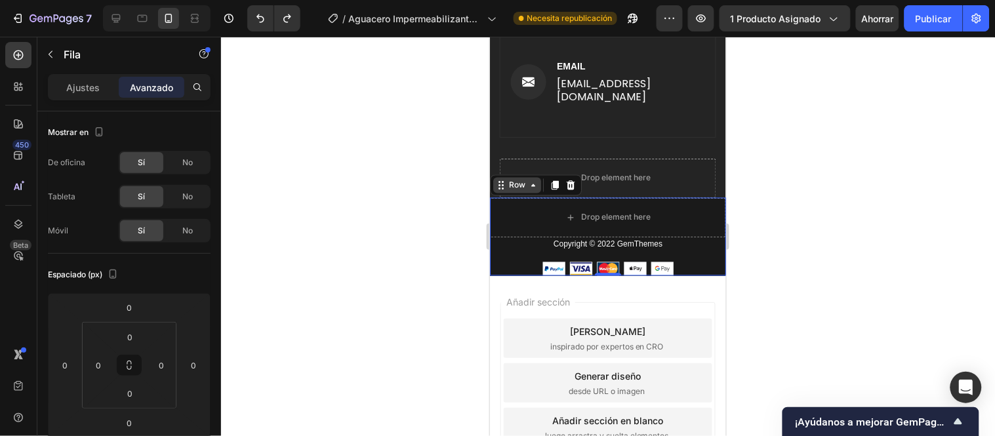
click at [516, 179] on div "Row" at bounding box center [517, 185] width 22 height 12
click at [519, 179] on div "Row" at bounding box center [517, 185] width 22 height 12
click at [676, 201] on div "Drop element here" at bounding box center [607, 216] width 236 height 39
click at [683, 239] on div "Copyright © 2022 GemThemes Text block" at bounding box center [607, 249] width 236 height 25
click at [532, 180] on icon at bounding box center [532, 185] width 10 height 10
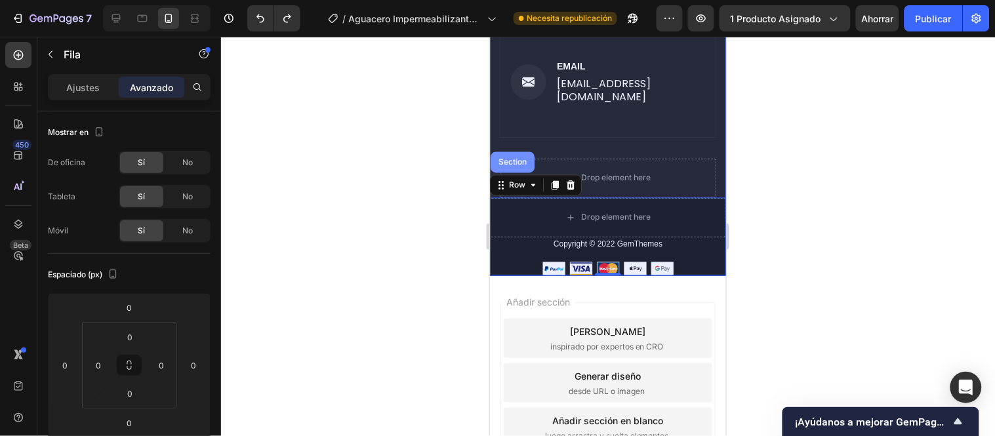
click at [514, 158] on div "Section" at bounding box center [511, 162] width 33 height 8
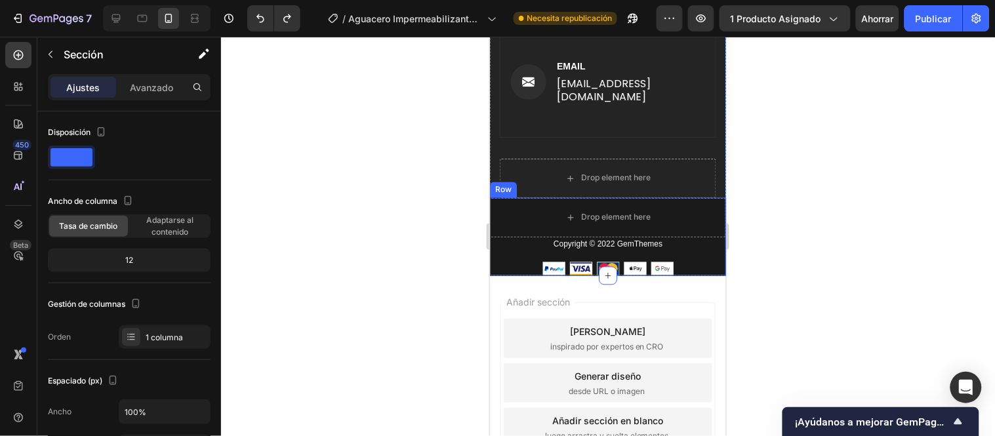
click at [505, 184] on div "Row" at bounding box center [503, 190] width 22 height 12
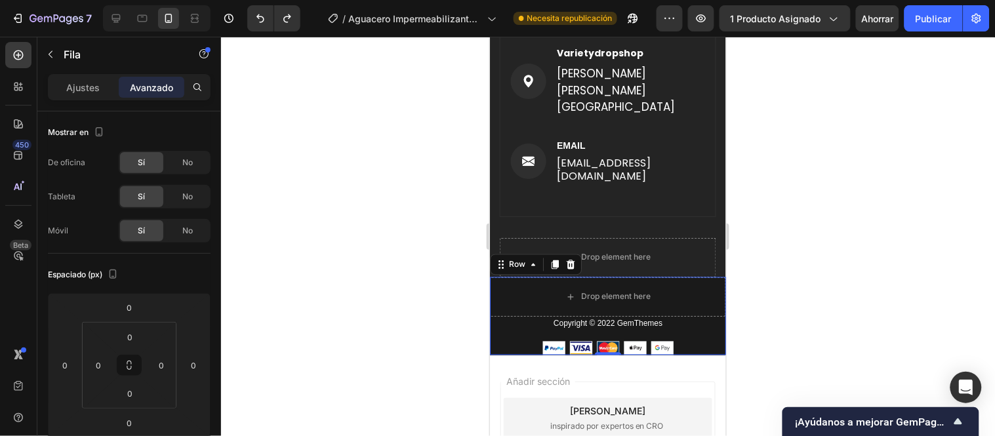
scroll to position [6917, 0]
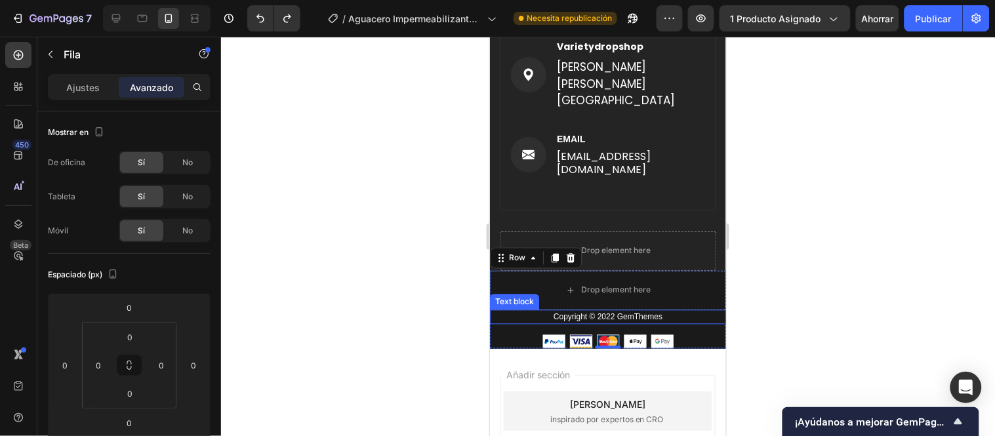
click at [665, 311] on p "Copyright © 2022 GemThemes" at bounding box center [608, 317] width 234 height 12
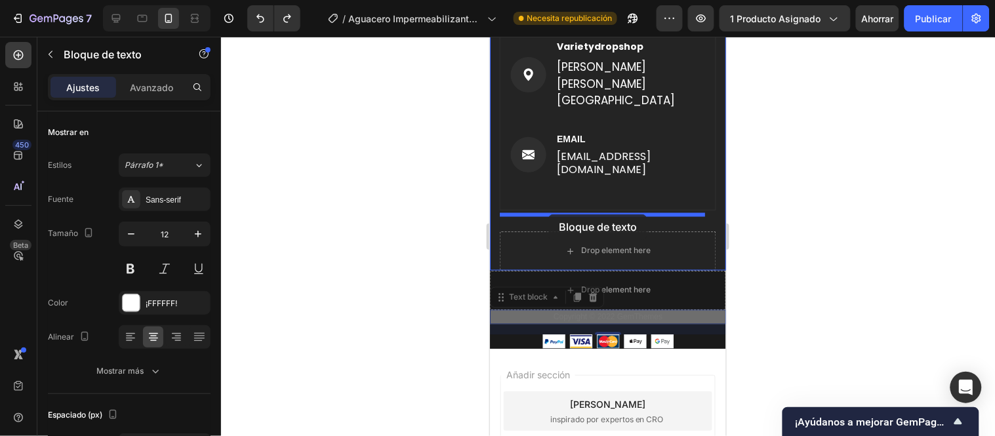
drag, startPoint x: 534, startPoint y: 283, endPoint x: 548, endPoint y: 214, distance: 70.9
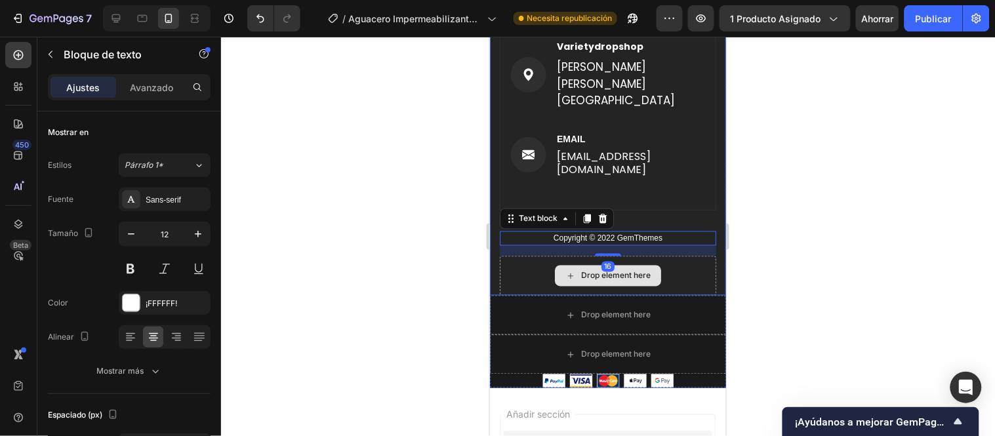
click at [534, 257] on div "Drop element here" at bounding box center [607, 275] width 216 height 39
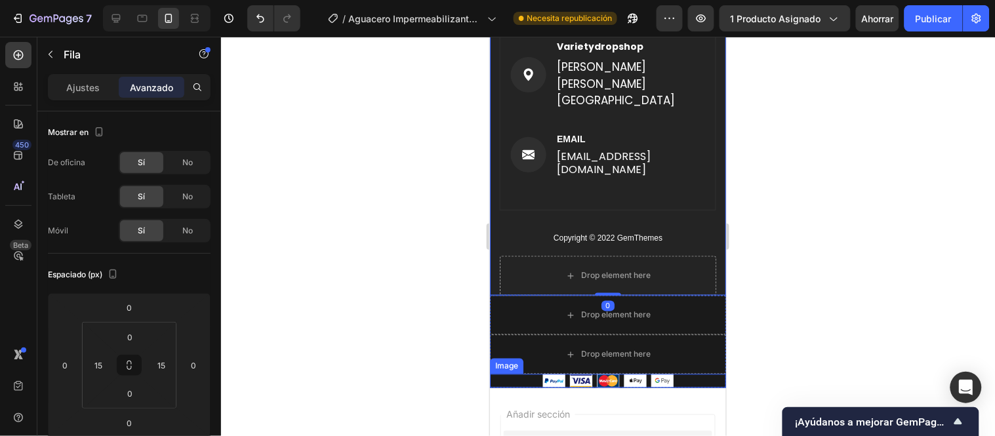
click at [684, 374] on div at bounding box center [607, 381] width 236 height 14
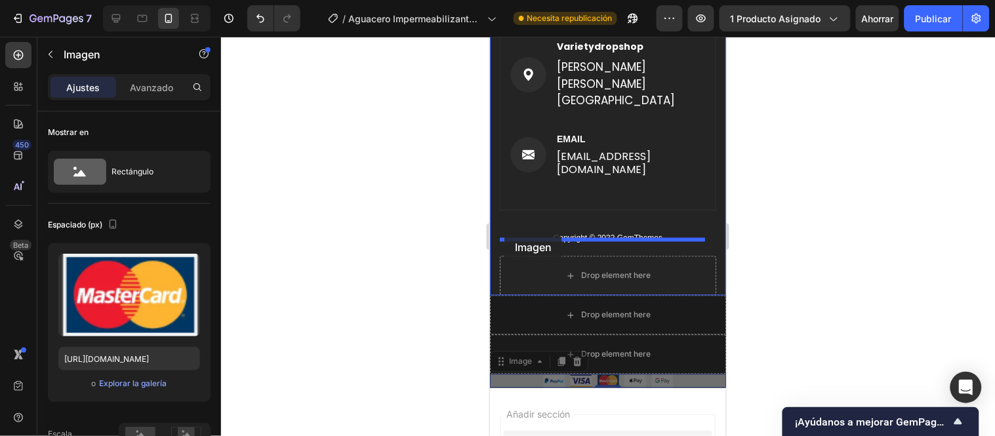
drag, startPoint x: 503, startPoint y: 305, endPoint x: 504, endPoint y: 234, distance: 70.8
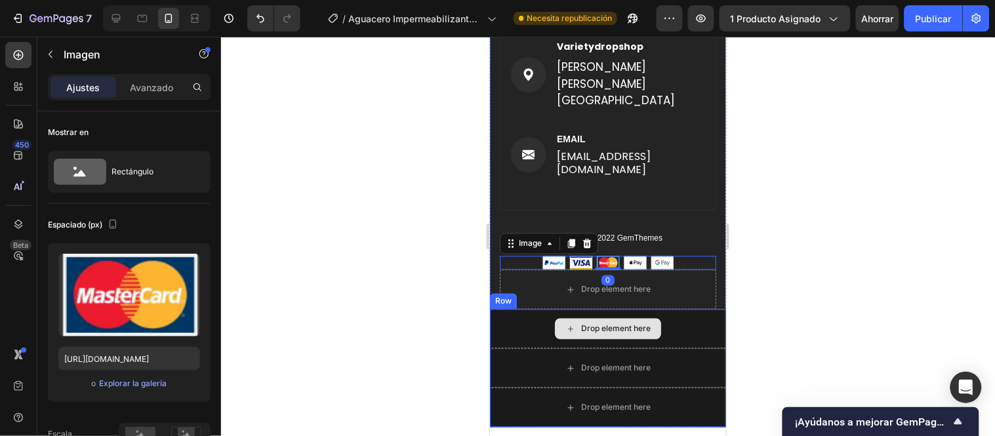
scroll to position [7135, 0]
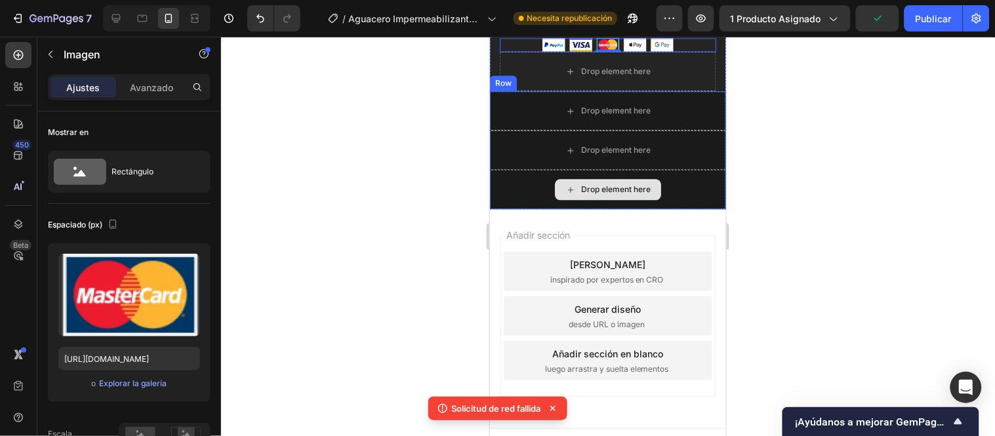
click at [676, 178] on div "Drop element here" at bounding box center [607, 188] width 236 height 39
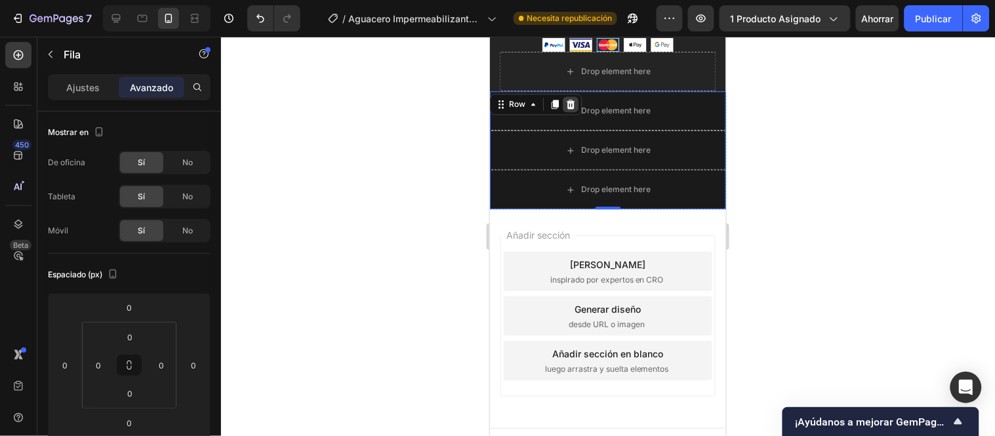
click at [567, 99] on icon at bounding box center [570, 103] width 9 height 9
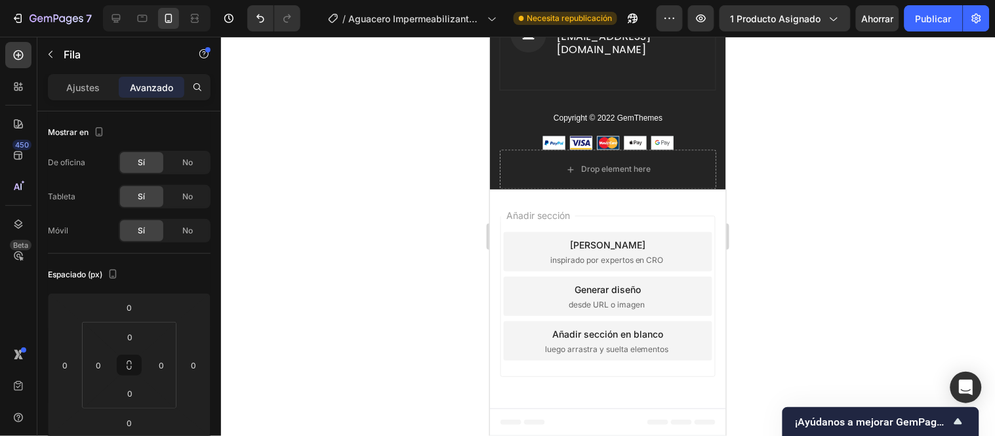
scroll to position [7020, 0]
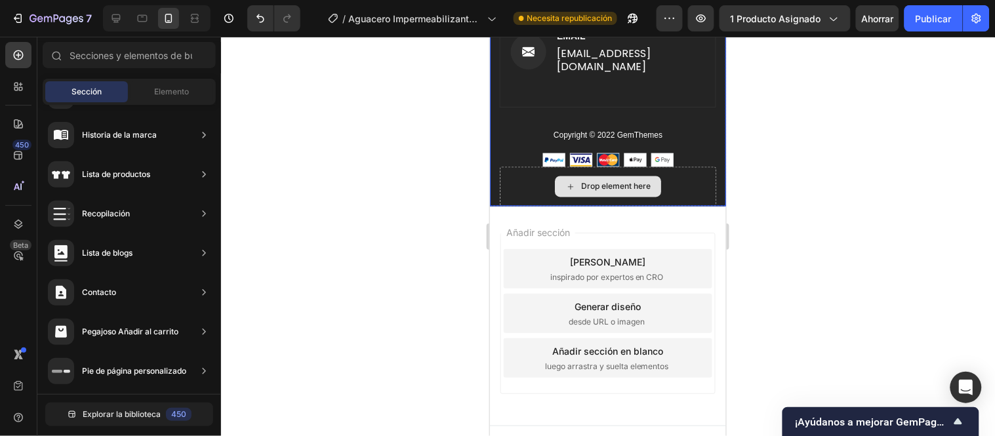
click at [687, 172] on div "Drop element here" at bounding box center [607, 186] width 216 height 39
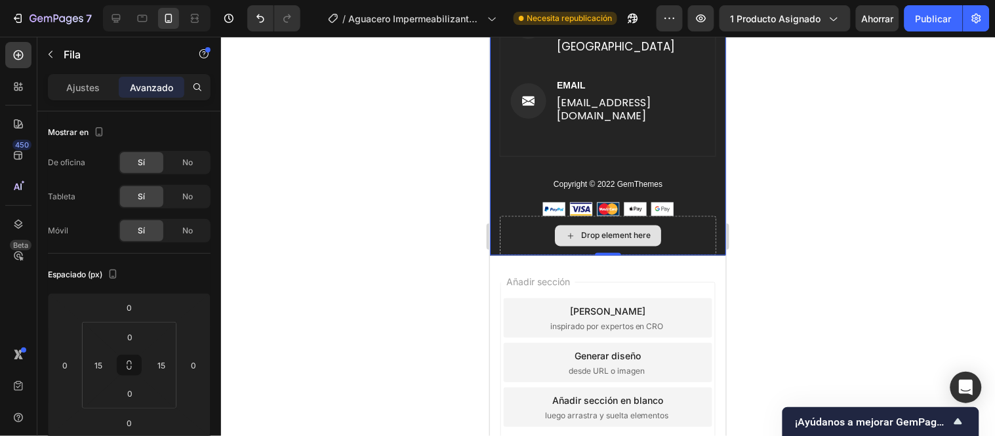
scroll to position [6873, 0]
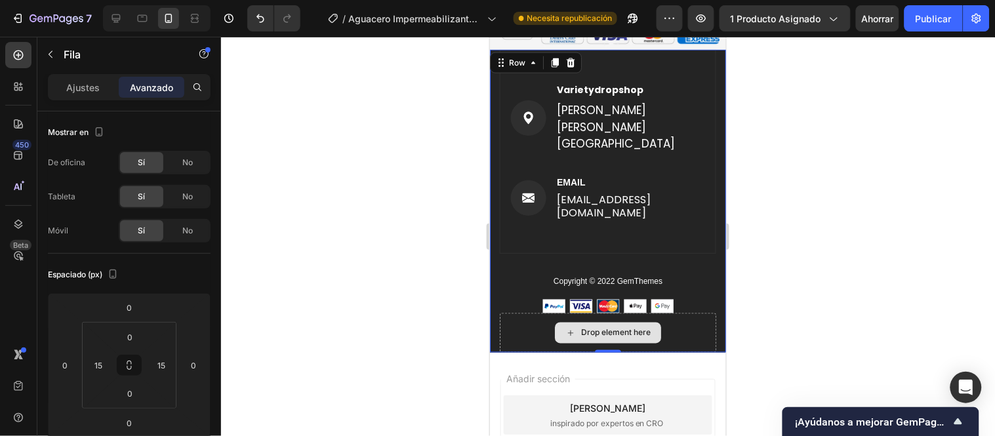
click at [679, 316] on div "Drop element here" at bounding box center [607, 332] width 216 height 39
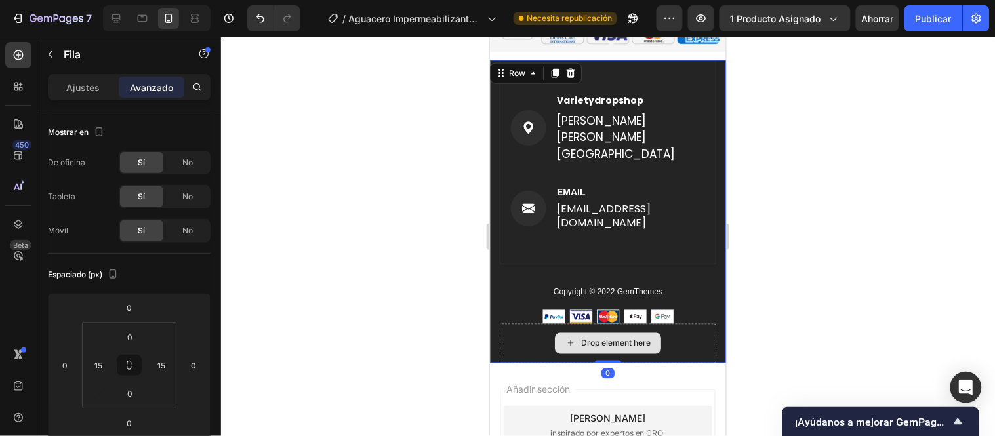
drag, startPoint x: 603, startPoint y: 333, endPoint x: 601, endPoint y: 303, distance: 29.6
click at [601, 303] on div "Image Varietydropshop Text block Santiago de cali Valle del cauca Text block Ro…" at bounding box center [607, 211] width 236 height 303
click at [695, 323] on div "Drop element here" at bounding box center [607, 342] width 216 height 39
click at [462, 260] on div at bounding box center [608, 236] width 774 height 399
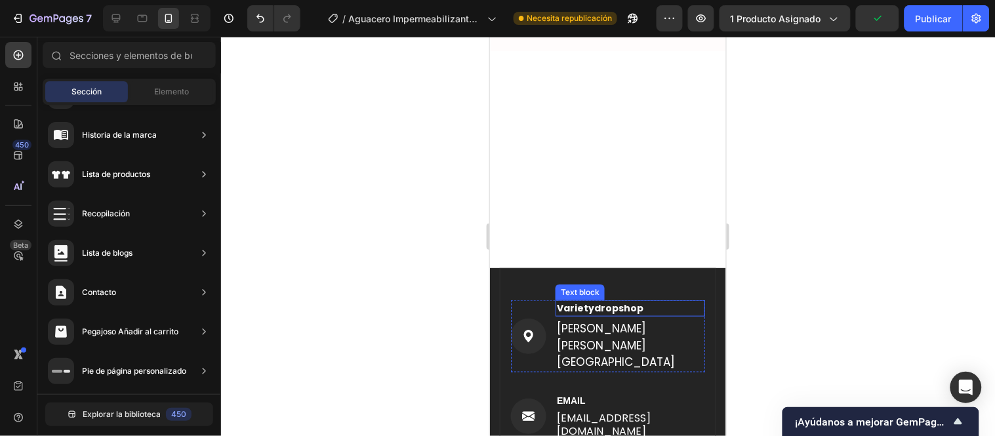
scroll to position [7020, 0]
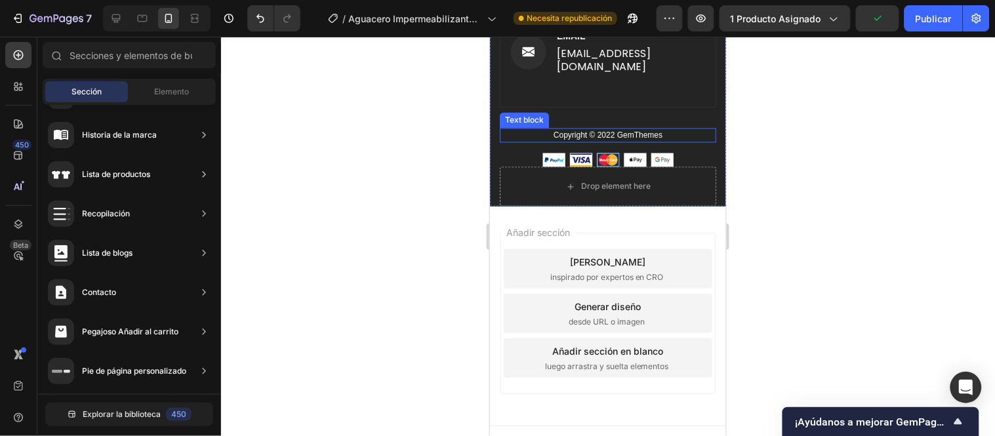
click at [607, 129] on p "Copyright © 2022 GemThemes" at bounding box center [608, 135] width 214 height 12
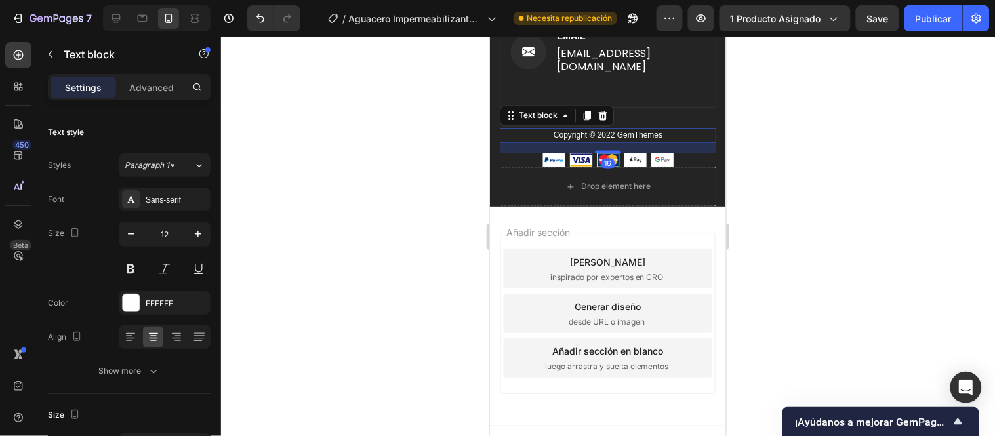
click at [607, 129] on p "Copyright © 2022 GemThemes" at bounding box center [608, 135] width 214 height 12
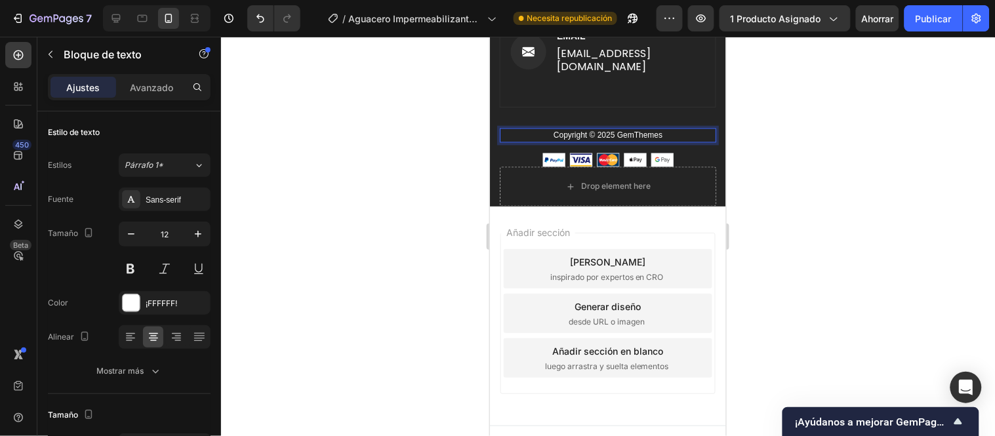
click at [638, 129] on p "Copyright © 2025 GemThemes" at bounding box center [608, 135] width 214 height 12
click at [663, 129] on p "Copyright © 2025 GemThemes" at bounding box center [608, 135] width 214 height 12
click at [660, 129] on p "Copyright © 2025 GemThemes" at bounding box center [608, 135] width 214 height 12
click at [771, 143] on div at bounding box center [608, 236] width 774 height 399
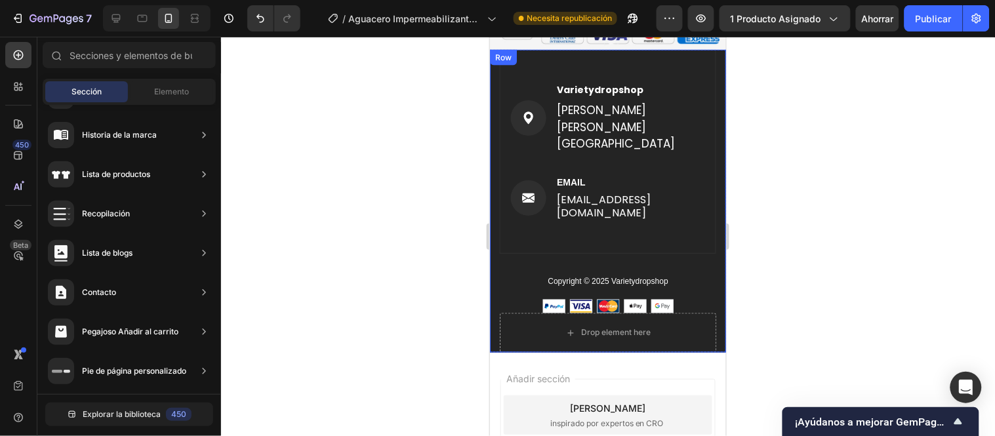
scroll to position [6800, 0]
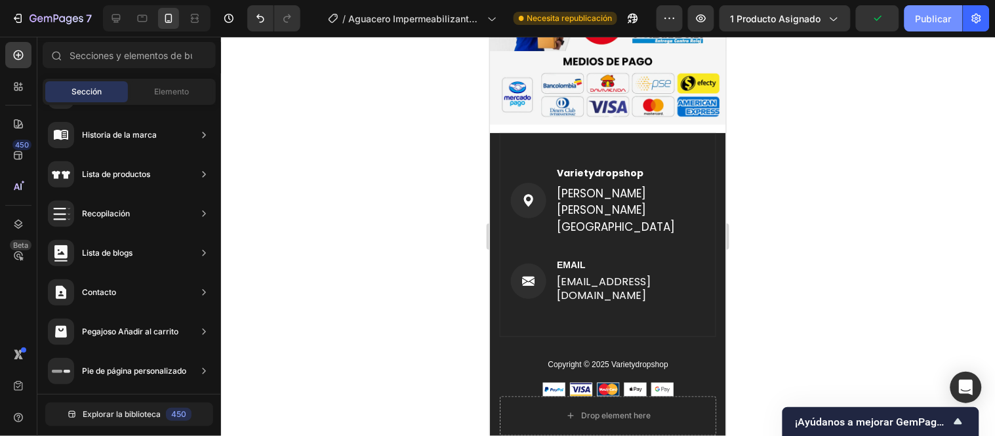
click at [927, 7] on button "Publicar" at bounding box center [934, 18] width 58 height 26
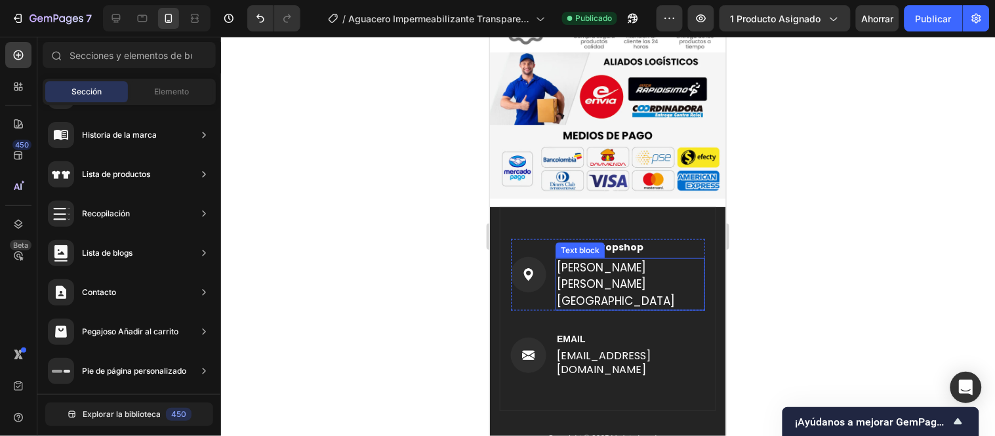
scroll to position [6668, 0]
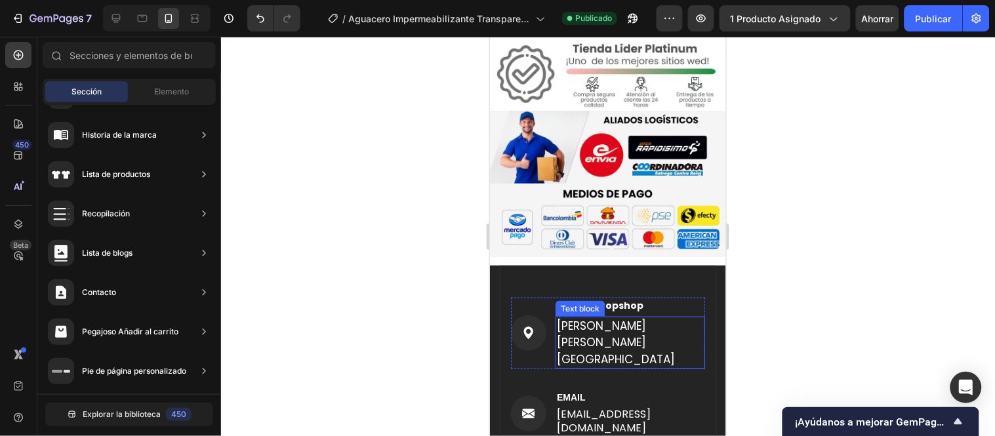
click at [613, 197] on img at bounding box center [607, 219] width 236 height 73
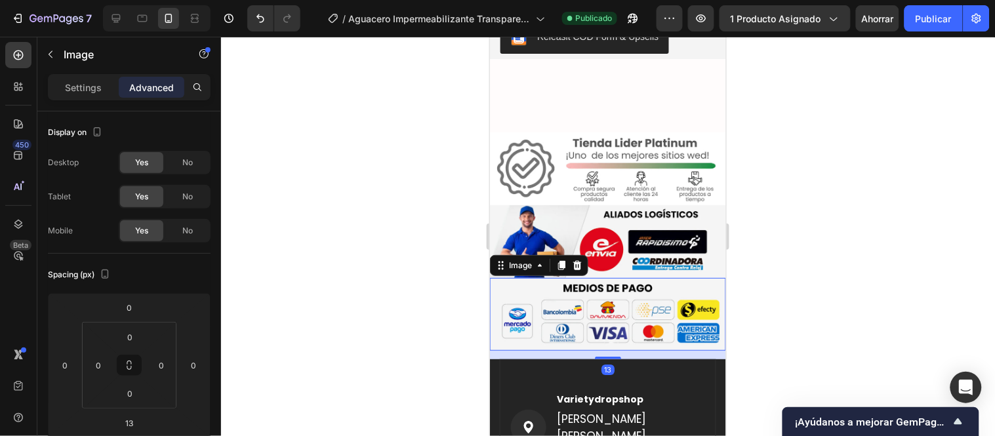
scroll to position [6655, 0]
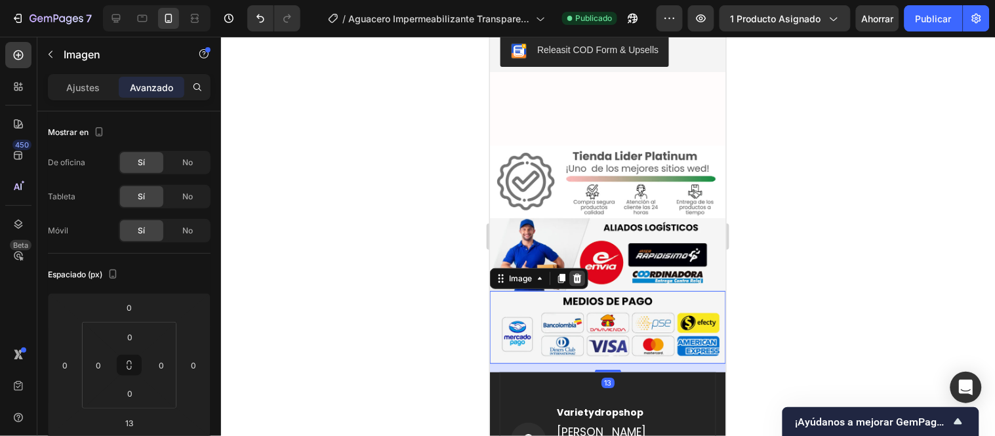
click at [581, 273] on icon at bounding box center [576, 278] width 10 height 10
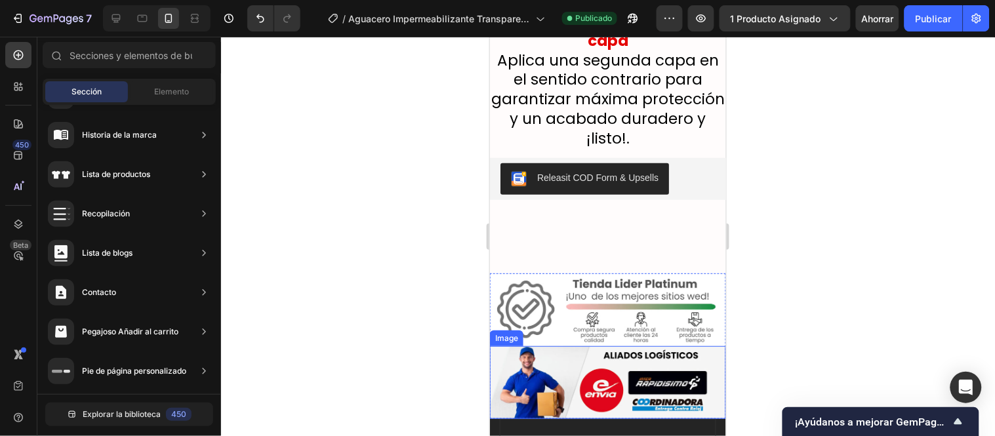
scroll to position [6509, 0]
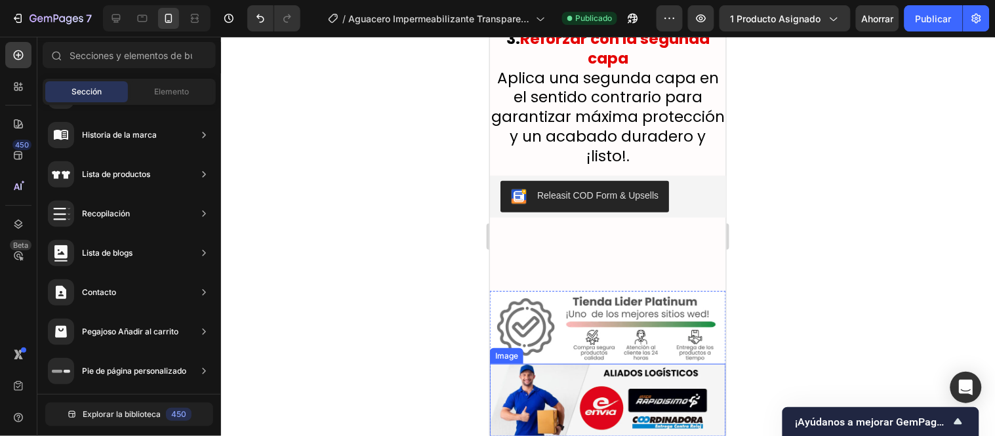
click at [606, 363] on img at bounding box center [607, 399] width 236 height 73
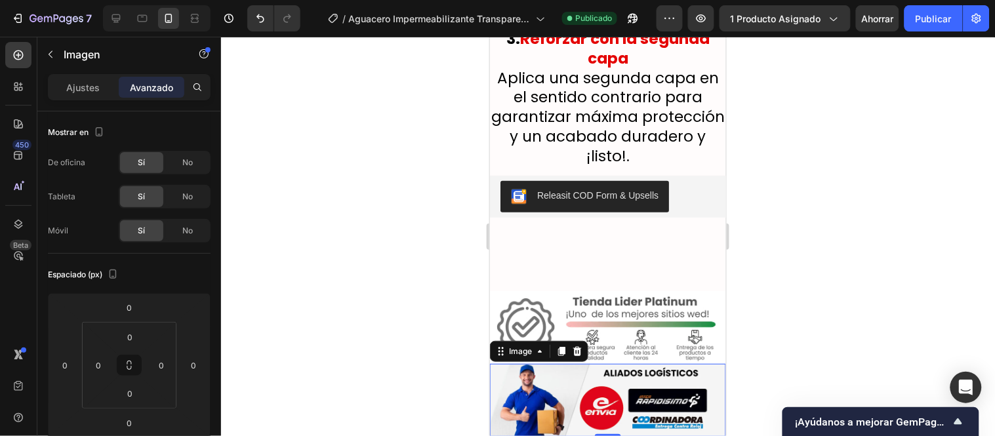
scroll to position [6582, 0]
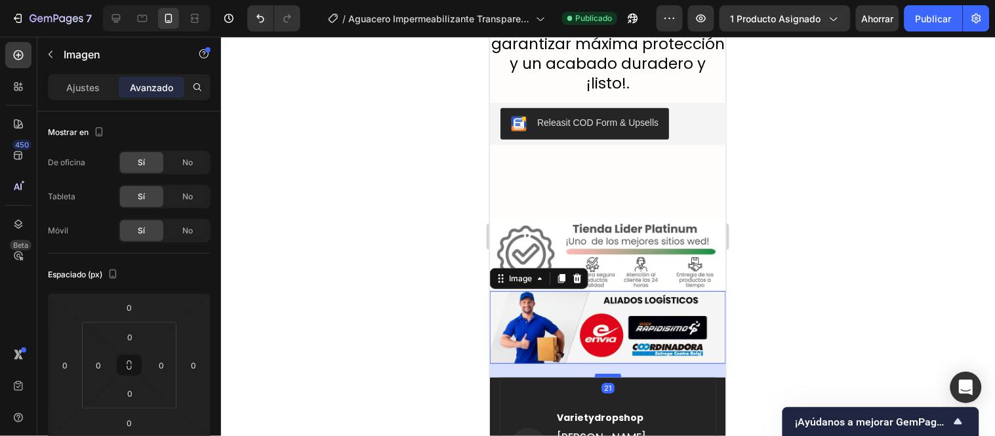
drag, startPoint x: 611, startPoint y: 279, endPoint x: 611, endPoint y: 293, distance: 13.8
click at [611, 373] on div at bounding box center [607, 375] width 26 height 4
type input "21"
click at [447, 149] on div at bounding box center [608, 236] width 774 height 399
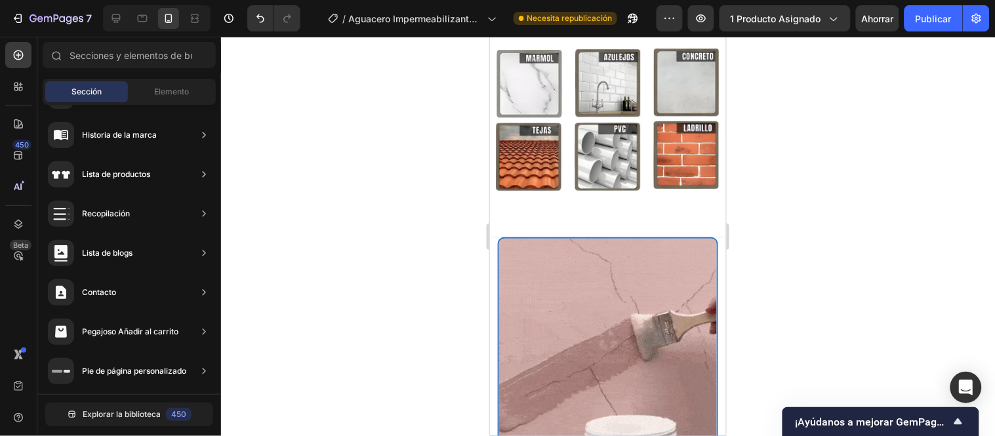
scroll to position [5416, 0]
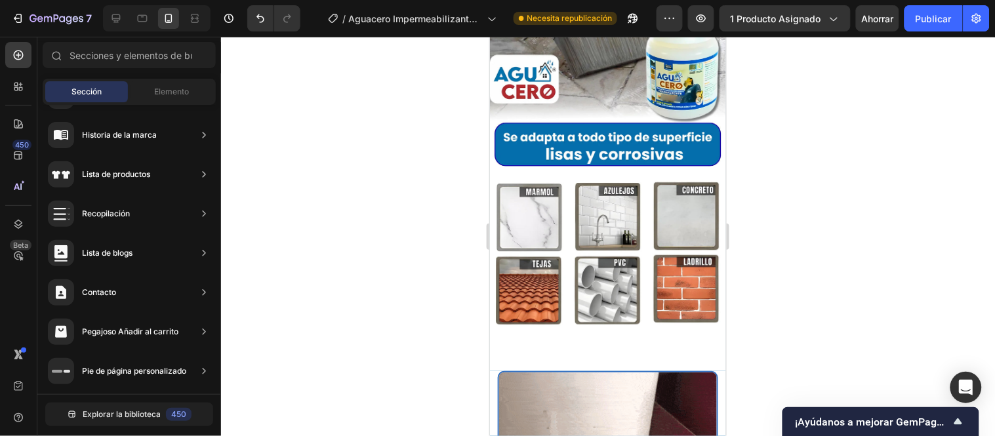
drag, startPoint x: 720, startPoint y: 331, endPoint x: 1132, endPoint y: 39, distance: 505.8
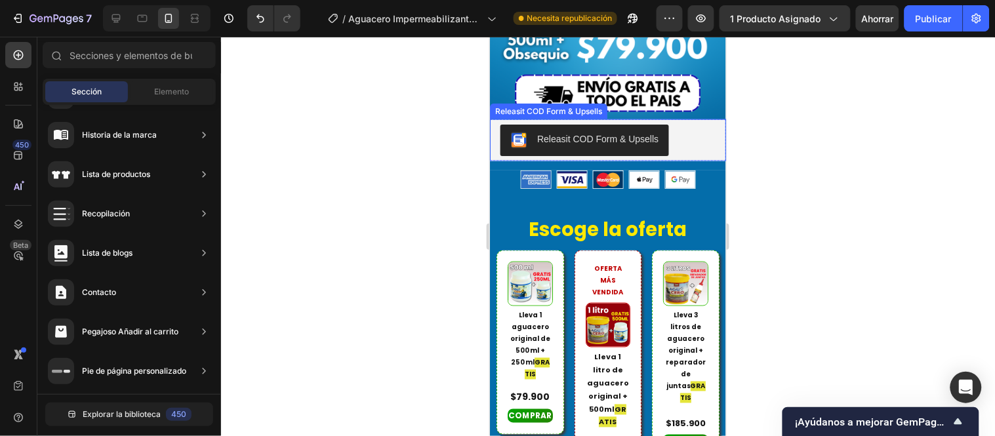
scroll to position [437, 0]
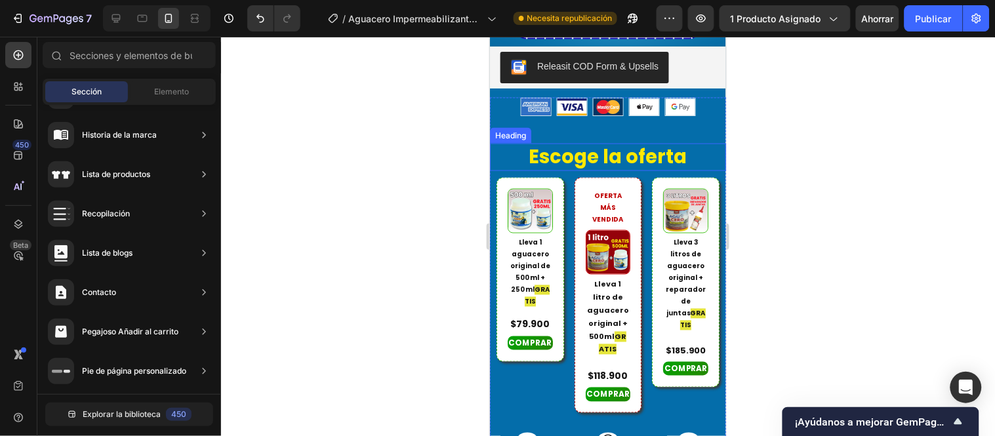
click at [647, 143] on h2 "Escoge la oferta" at bounding box center [607, 157] width 236 height 28
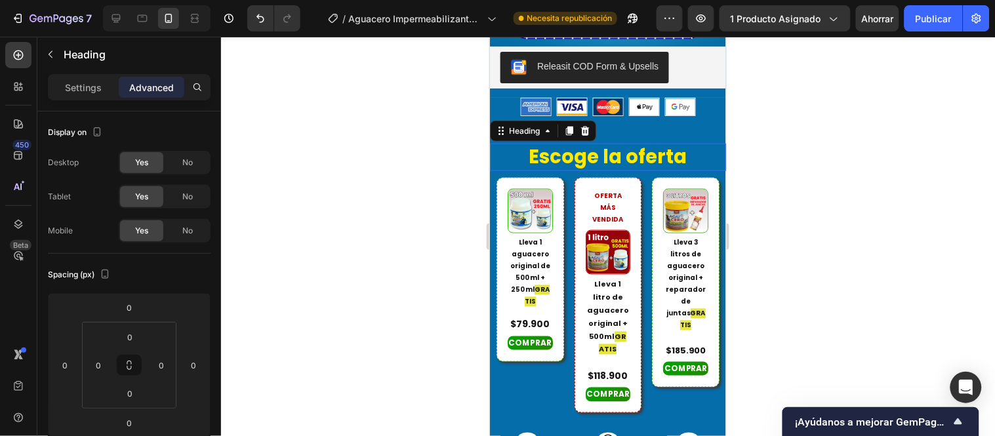
click at [680, 143] on h2 "Escoge la oferta" at bounding box center [607, 157] width 236 height 28
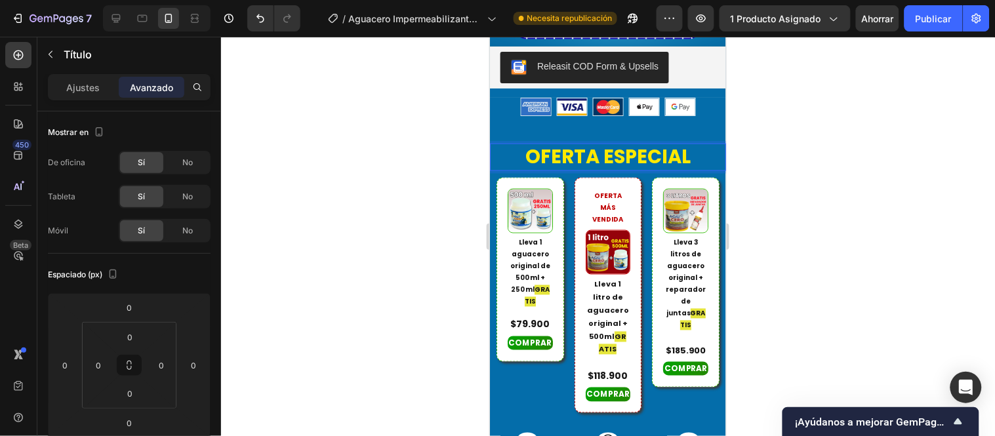
click at [779, 151] on div at bounding box center [608, 236] width 774 height 399
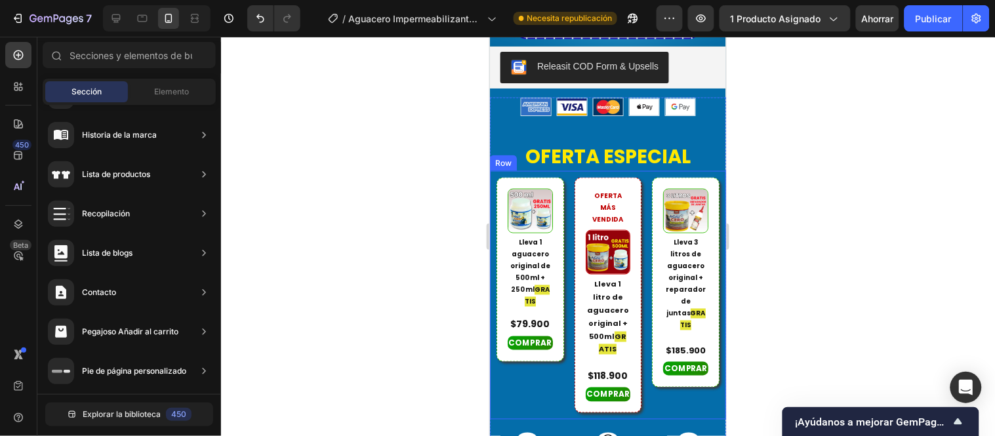
click at [614, 171] on div "Image Lleva 1 aguacero original de 500 ml + 250 ml GRATIS Text Block $79.900 Te…" at bounding box center [607, 295] width 236 height 249
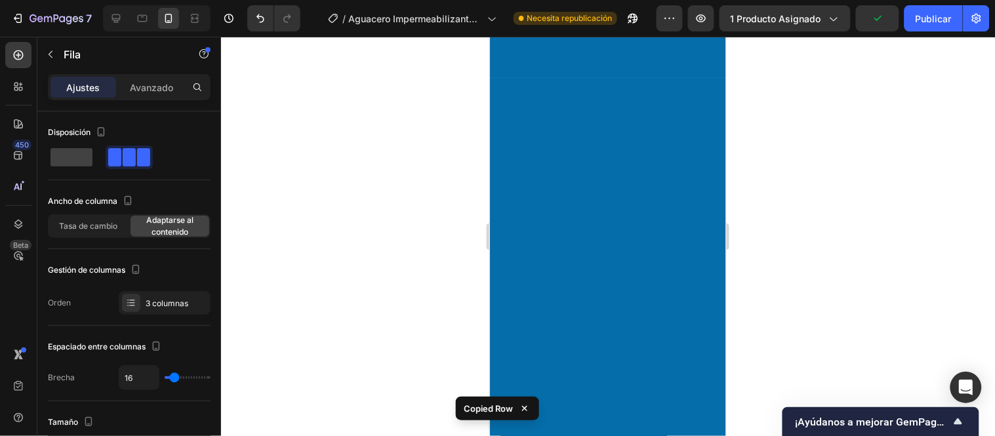
scroll to position [874, 0]
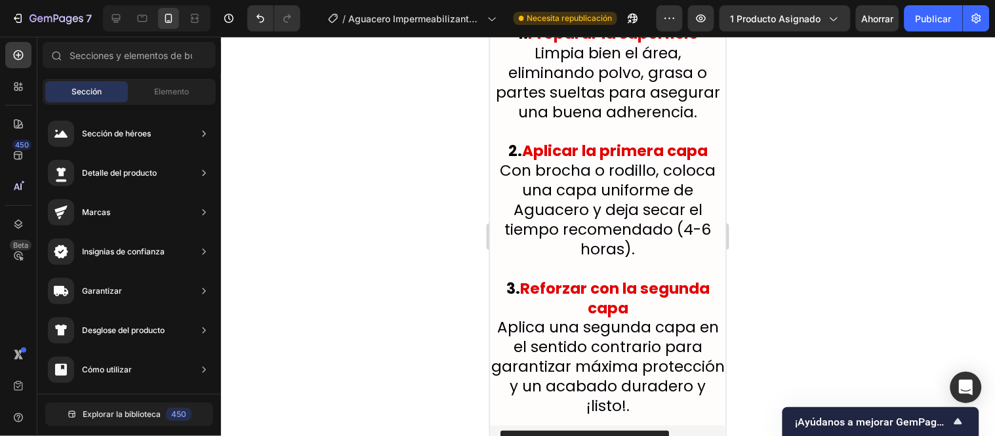
scroll to position [6480, 0]
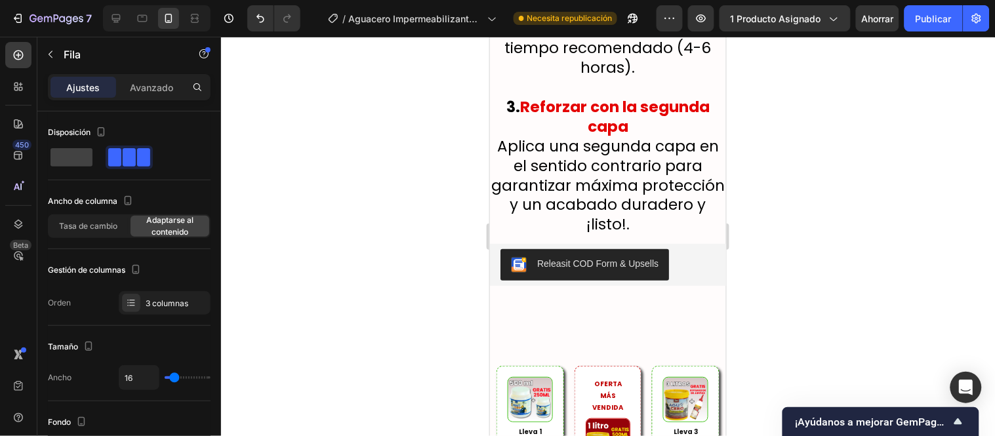
scroll to position [6459, 0]
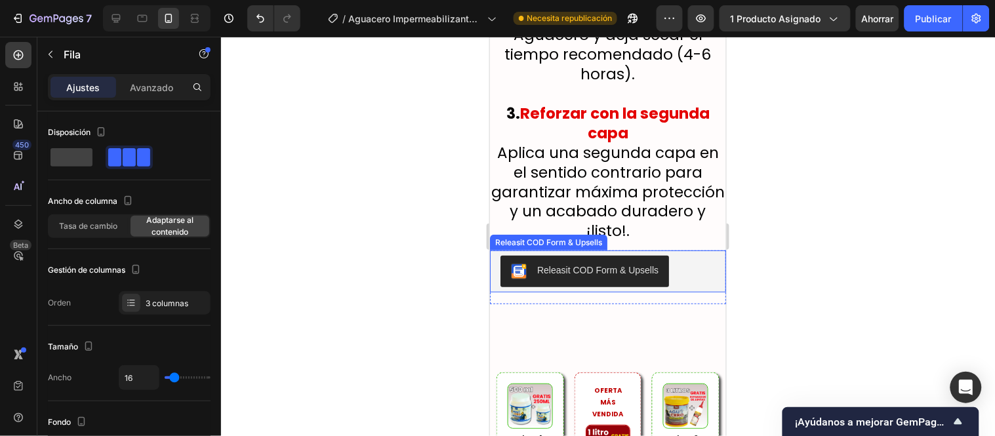
click at [693, 255] on div "Releasit COD Form & Upsells" at bounding box center [607, 270] width 215 height 31
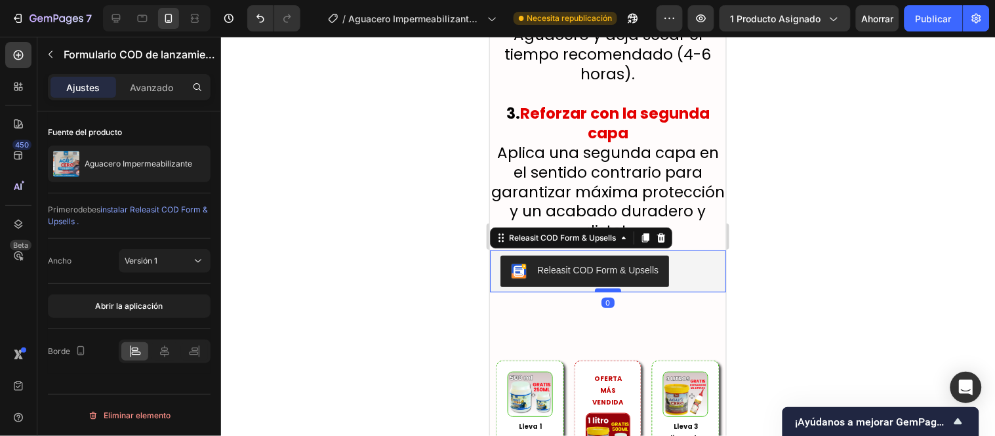
drag, startPoint x: 613, startPoint y: 207, endPoint x: 609, endPoint y: 194, distance: 13.5
click at [609, 288] on div at bounding box center [607, 290] width 26 height 4
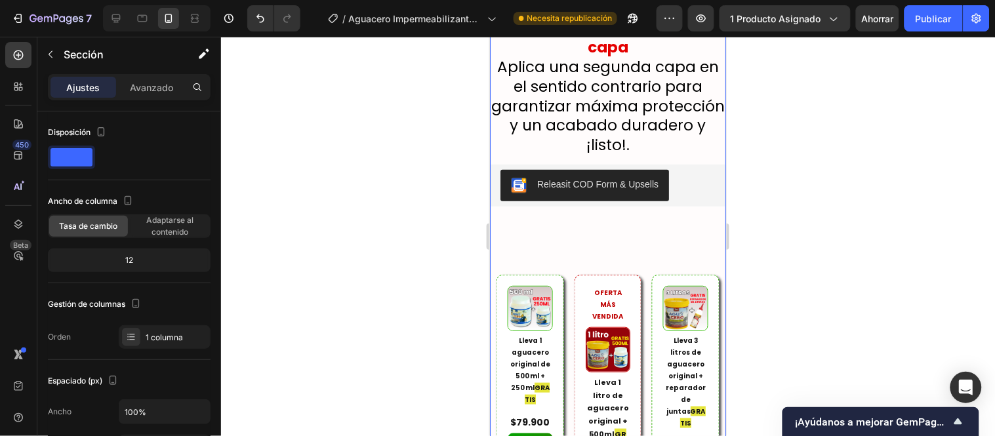
scroll to position [6604, 0]
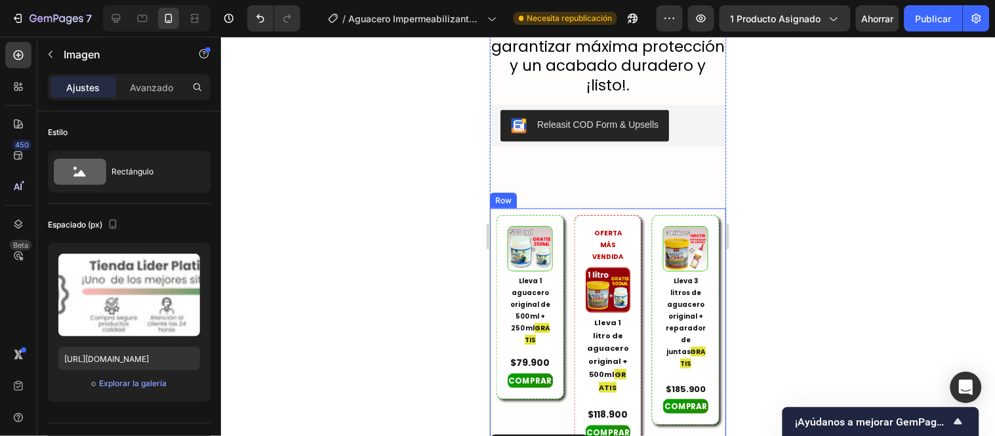
click at [563, 208] on div "Image Lleva 1 aguacero original de 500 ml + 250 ml GRATIS Text Block $79.900 Te…" at bounding box center [607, 332] width 236 height 249
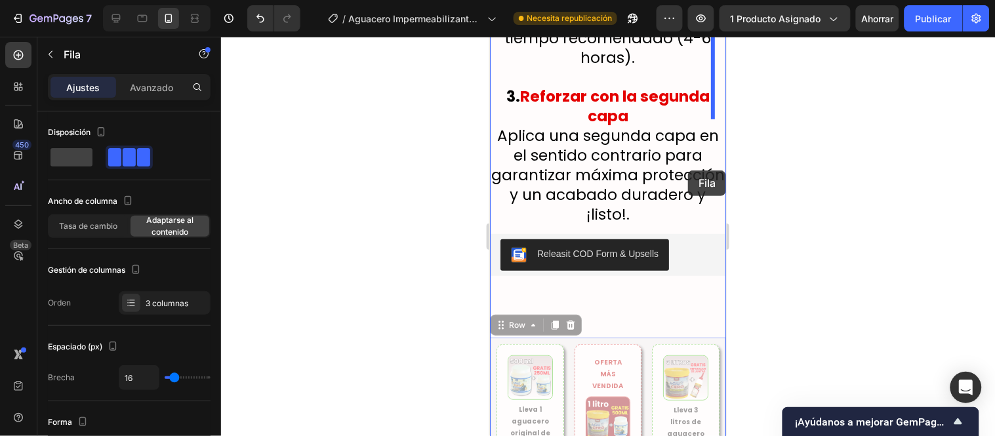
scroll to position [6476, 0]
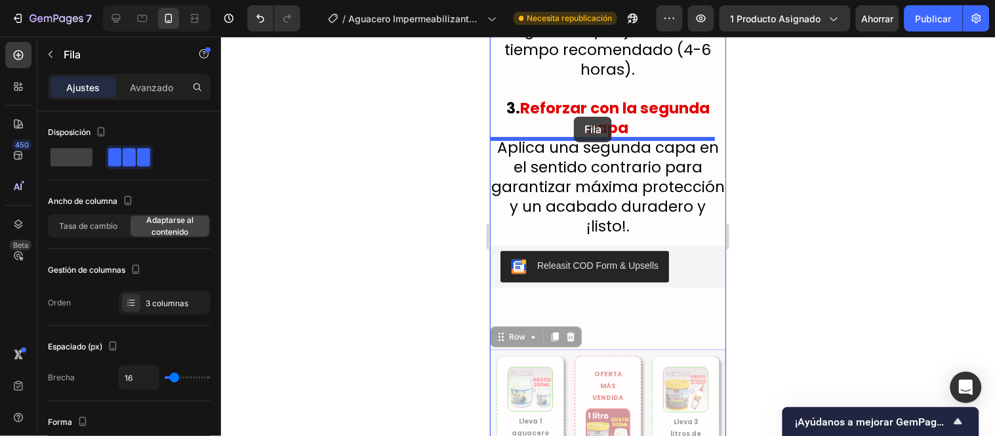
drag, startPoint x: 521, startPoint y: 177, endPoint x: 573, endPoint y: 116, distance: 80.0
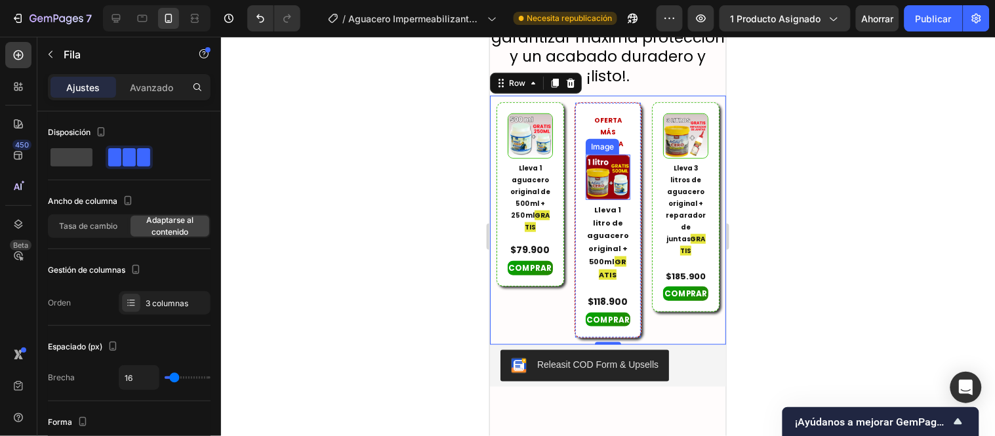
scroll to position [6622, 0]
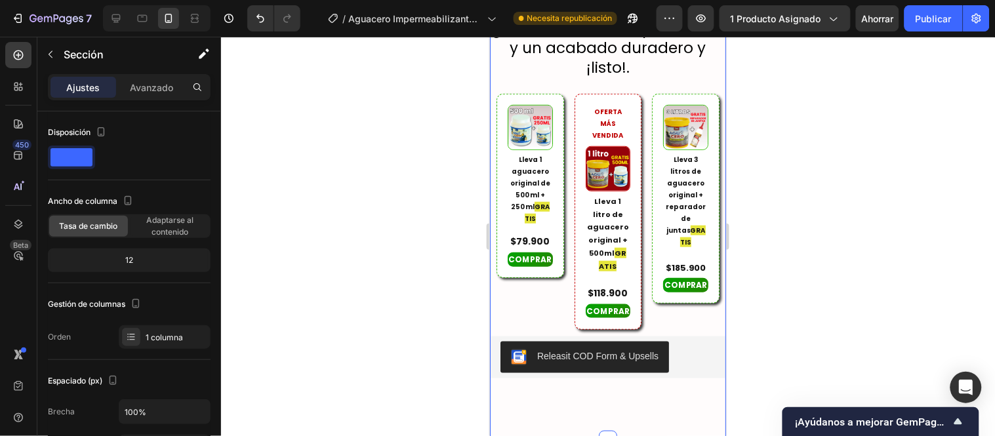
scroll to position [6695, 0]
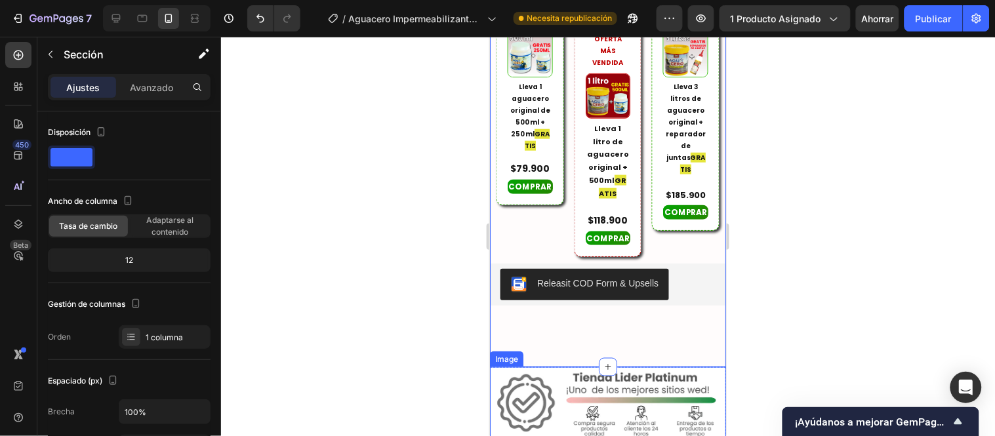
click at [627, 367] on img at bounding box center [607, 403] width 236 height 73
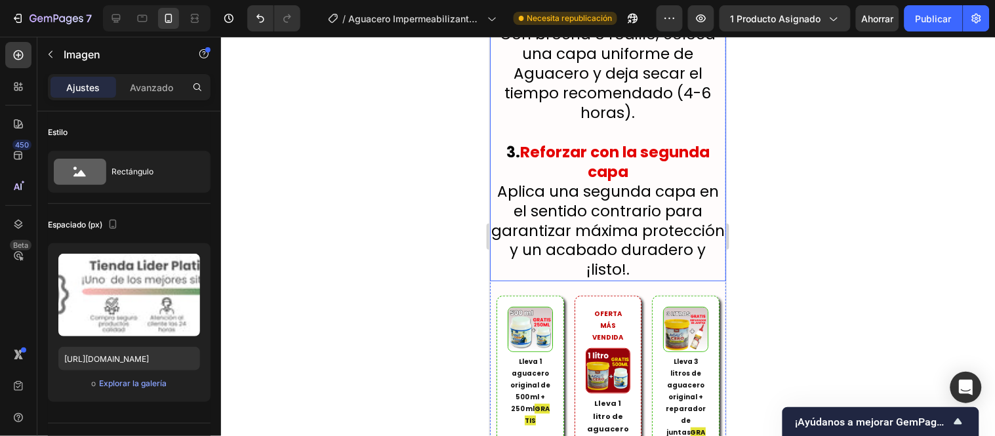
scroll to position [6404, 0]
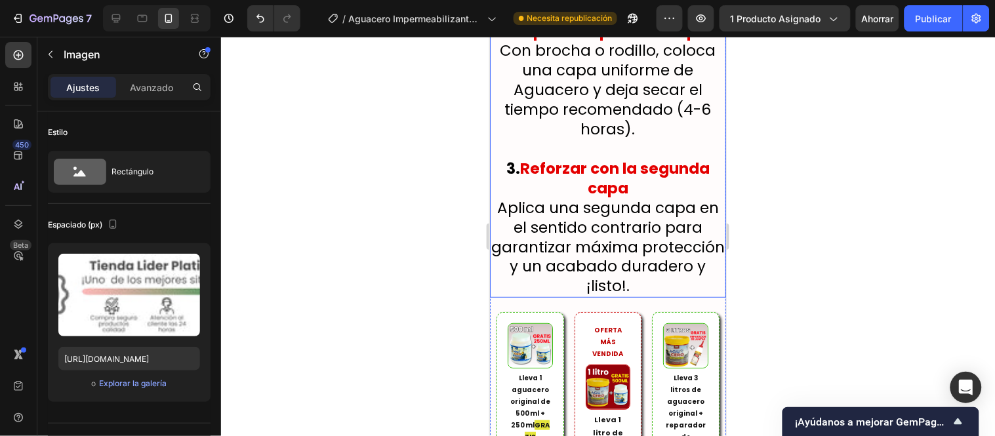
click at [609, 201] on div "1. Preparar la superficie Limpia bien el área, eliminando polvo, grasa o partes…" at bounding box center [607, 99] width 236 height 395
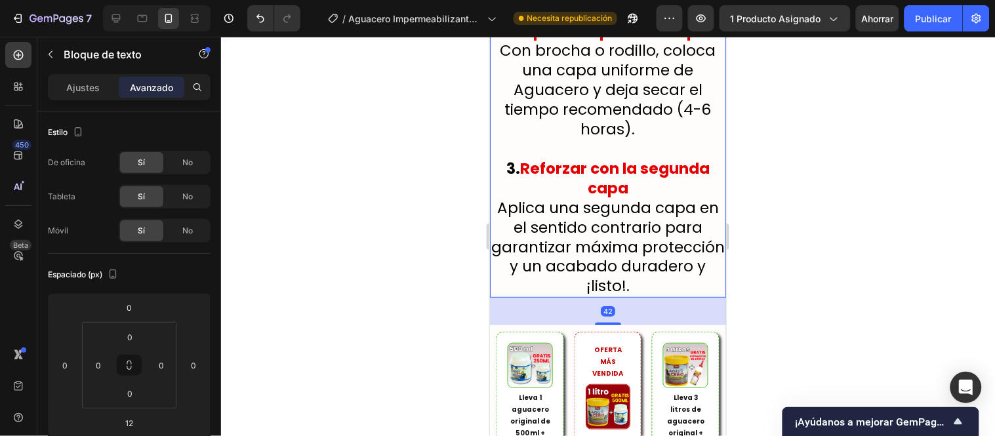
drag, startPoint x: 607, startPoint y: 209, endPoint x: 607, endPoint y: 229, distance: 19.7
click at [607, 322] on div at bounding box center [607, 323] width 26 height 3
type input "42"
click at [43, 54] on button "button" at bounding box center [50, 54] width 21 height 21
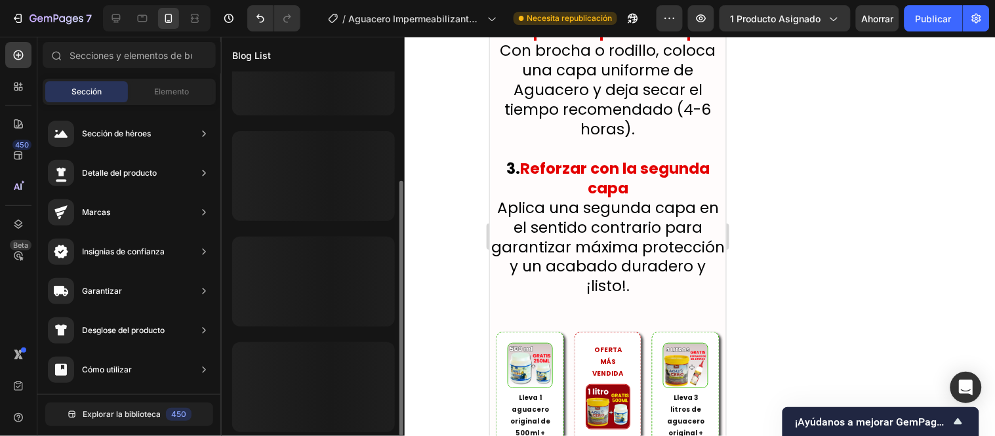
scroll to position [0, 0]
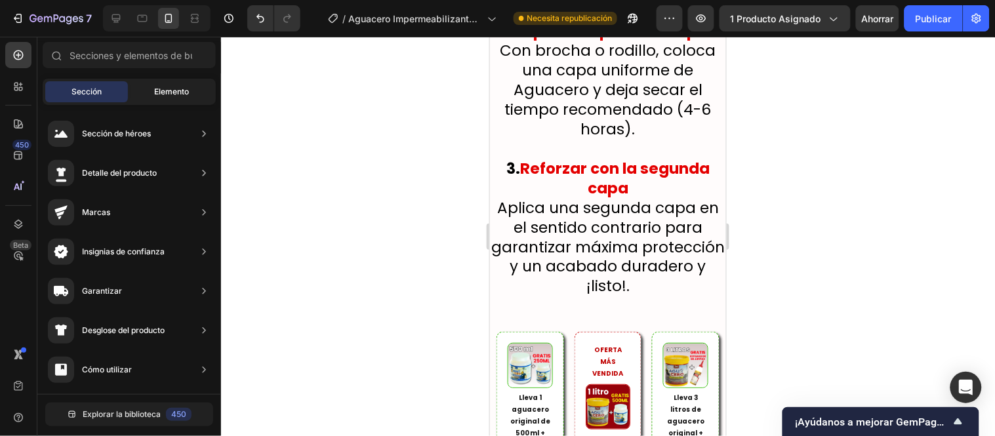
click at [160, 87] on font "Elemento" at bounding box center [172, 92] width 35 height 10
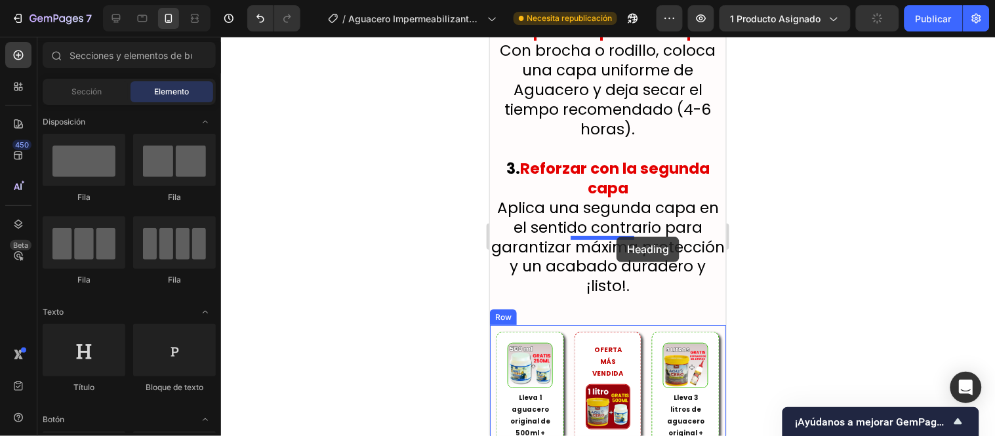
scroll to position [6411, 0]
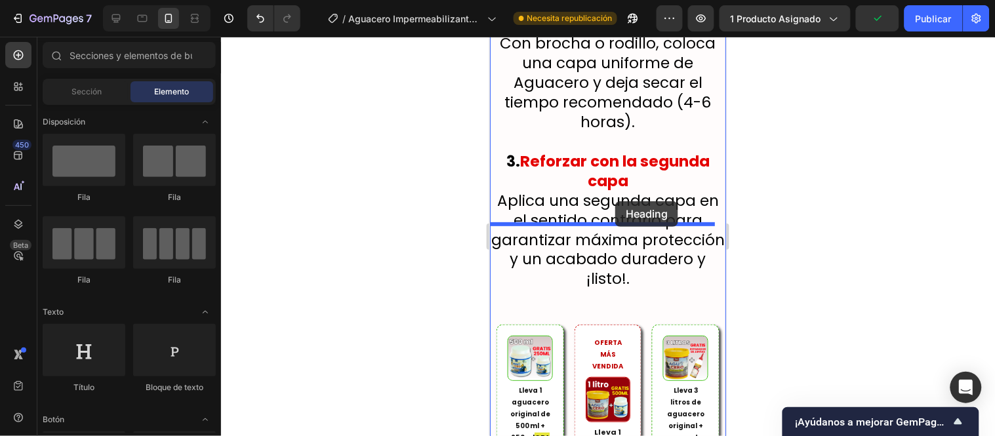
drag, startPoint x: 783, startPoint y: 367, endPoint x: 609, endPoint y: 180, distance: 254.8
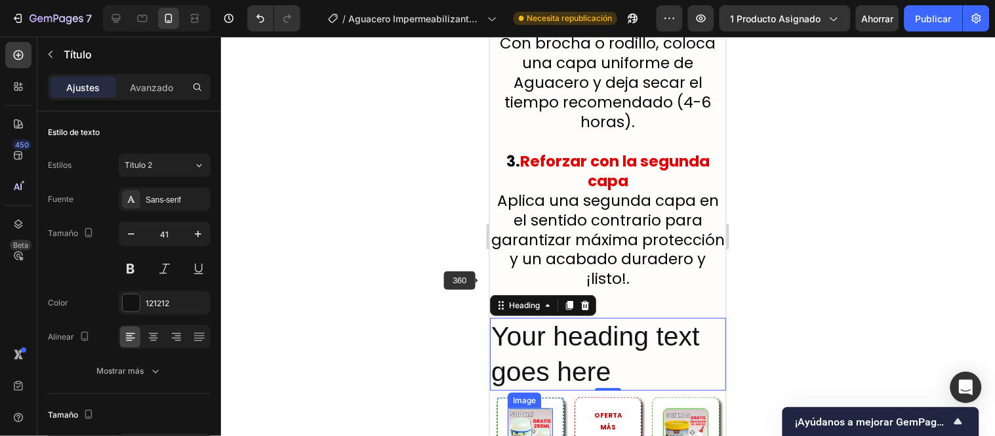
click at [627, 317] on h2 "Your heading text goes here" at bounding box center [607, 353] width 236 height 73
click at [610, 319] on p "Your heading text goes here" at bounding box center [608, 354] width 234 height 70
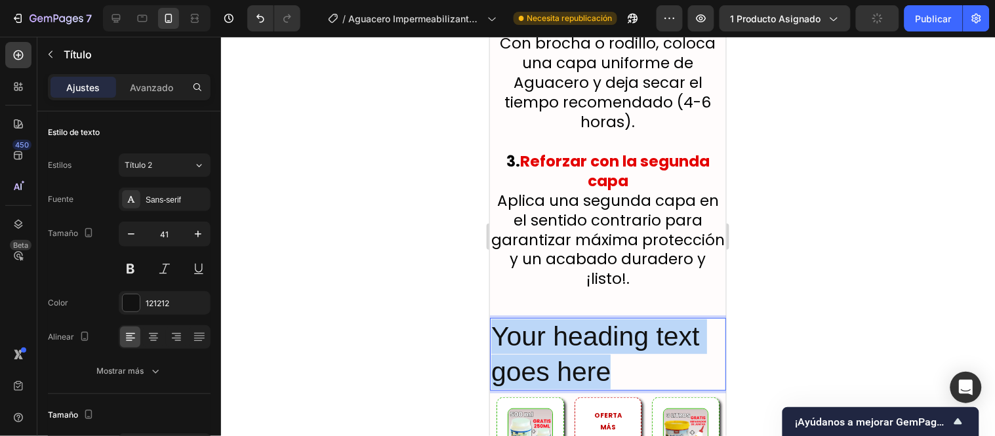
drag, startPoint x: 627, startPoint y: 277, endPoint x: 497, endPoint y: 232, distance: 137.5
click at [497, 319] on p "Your heading text goes here" at bounding box center [608, 354] width 234 height 70
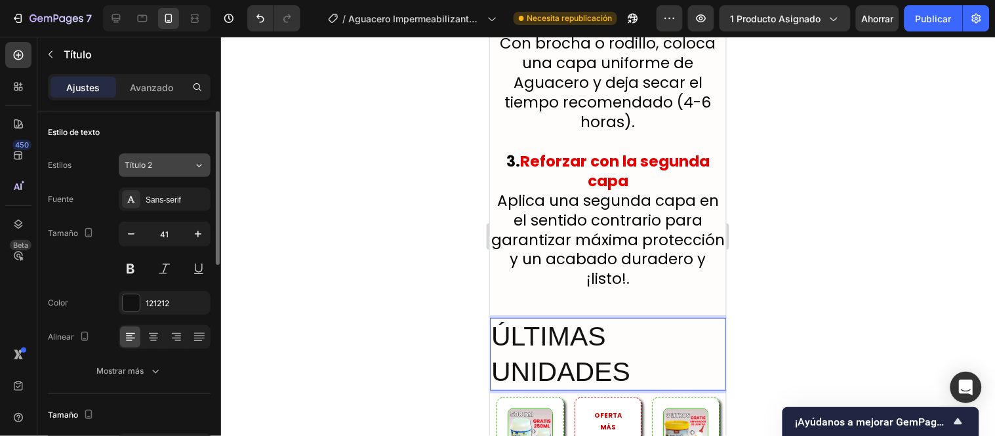
click at [168, 163] on div "Título 2" at bounding box center [151, 165] width 53 height 12
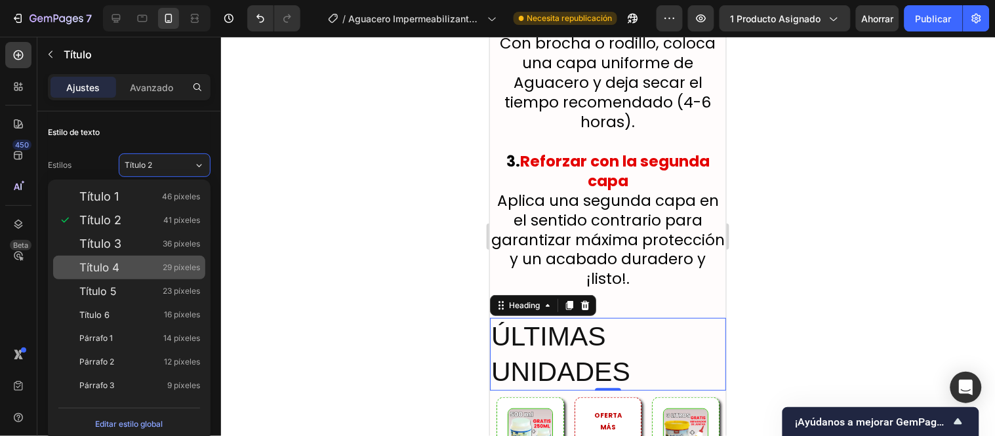
click at [136, 261] on div "Título 4 29 píxeles" at bounding box center [139, 267] width 121 height 13
type input "29"
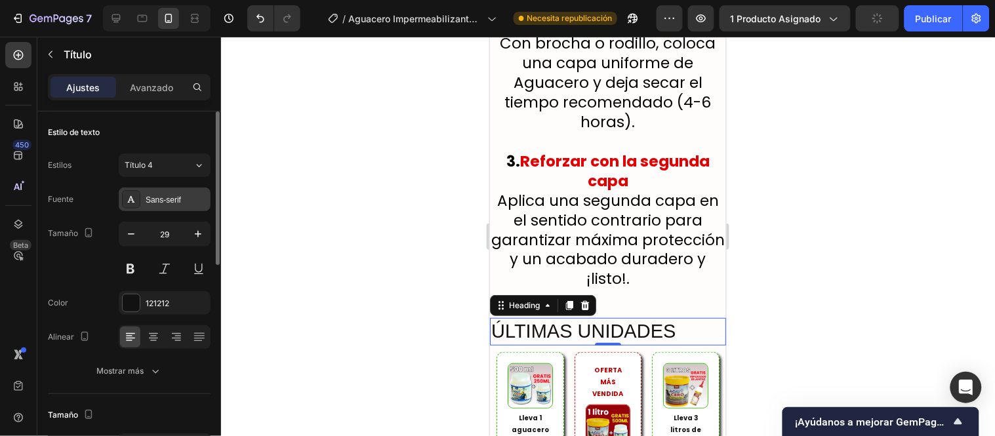
click at [155, 204] on font "Sans-serif" at bounding box center [163, 199] width 35 height 9
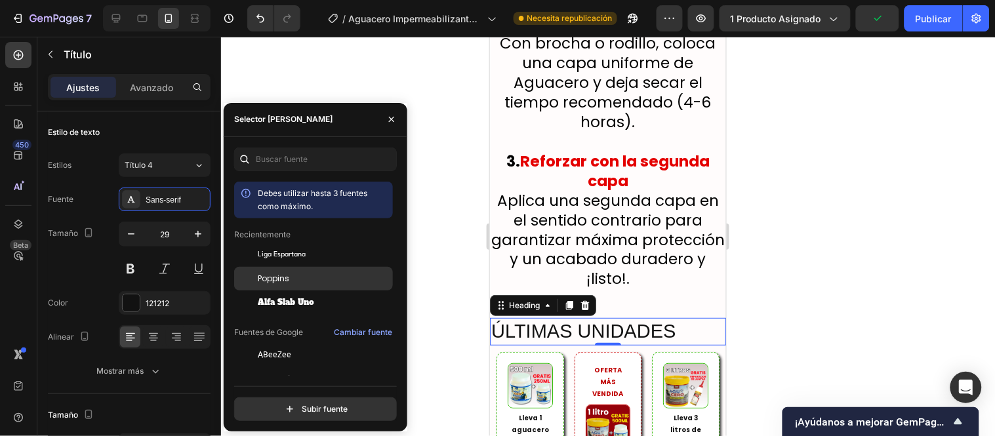
click at [298, 277] on div "Poppins" at bounding box center [324, 279] width 133 height 12
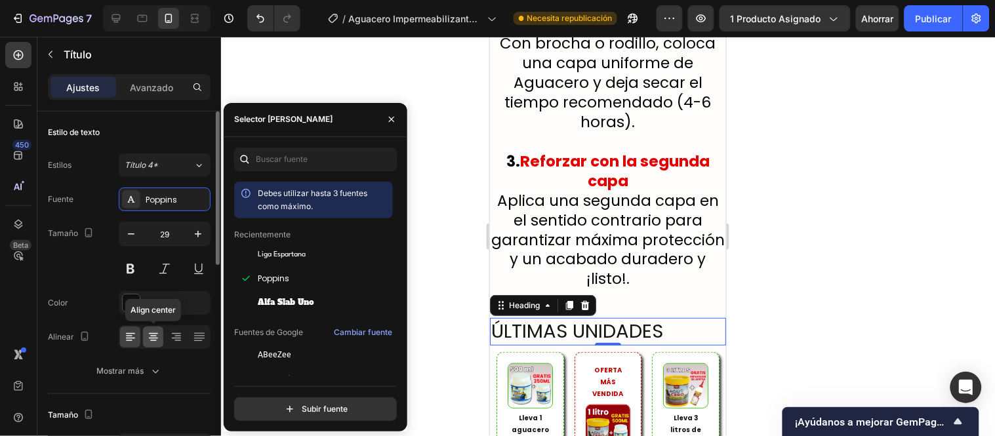
click at [152, 332] on icon at bounding box center [153, 337] width 13 height 13
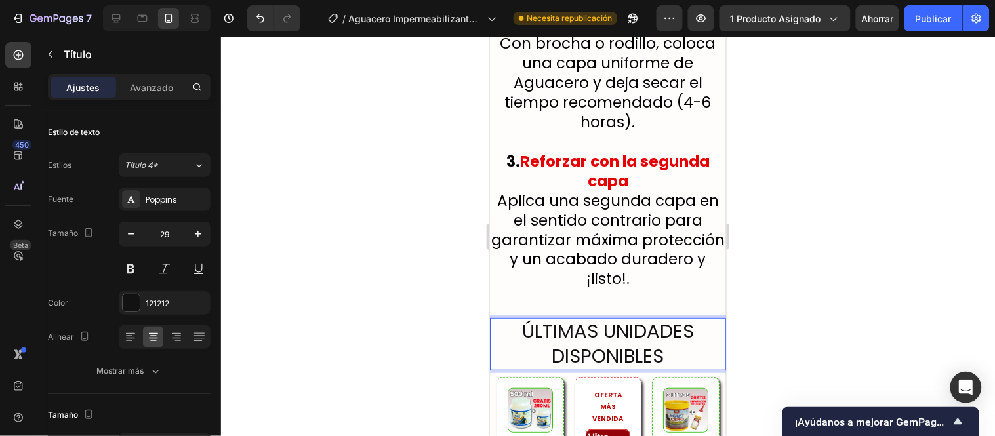
click at [525, 319] on p "ÚLTIMAS UNIDADES DISPONIBLES" at bounding box center [608, 343] width 234 height 49
click at [518, 319] on p "ÚLTIMAS UNIDADES DISPONIBLES" at bounding box center [608, 343] width 234 height 49
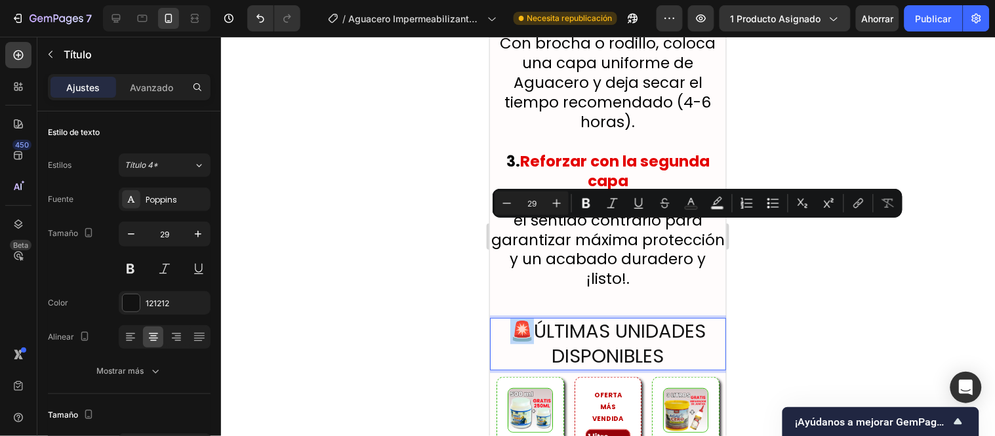
click at [510, 319] on p "🚨ÚLTIMAS UNIDADES DISPONIBLES" at bounding box center [608, 343] width 234 height 49
copy p "🚨Ú"
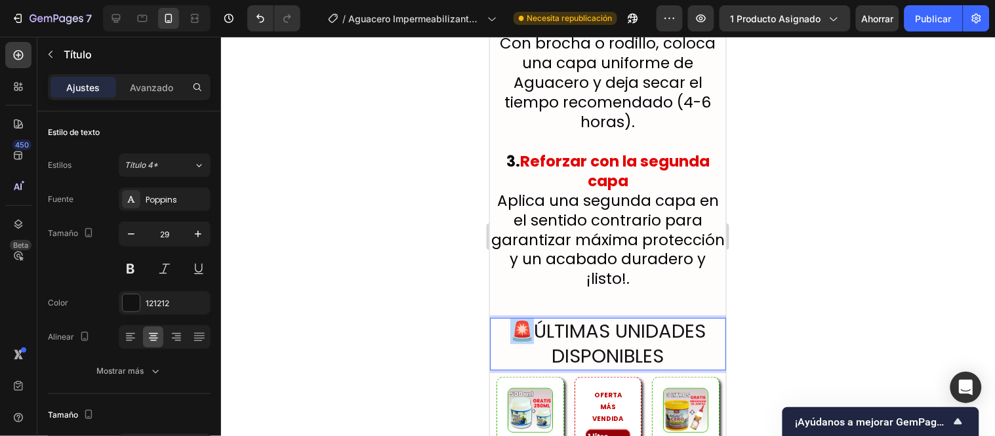
click at [662, 319] on p "🚨ÚLTIMAS UNIDADES DISPONIBLES" at bounding box center [608, 343] width 234 height 49
click at [128, 272] on button at bounding box center [131, 269] width 24 height 24
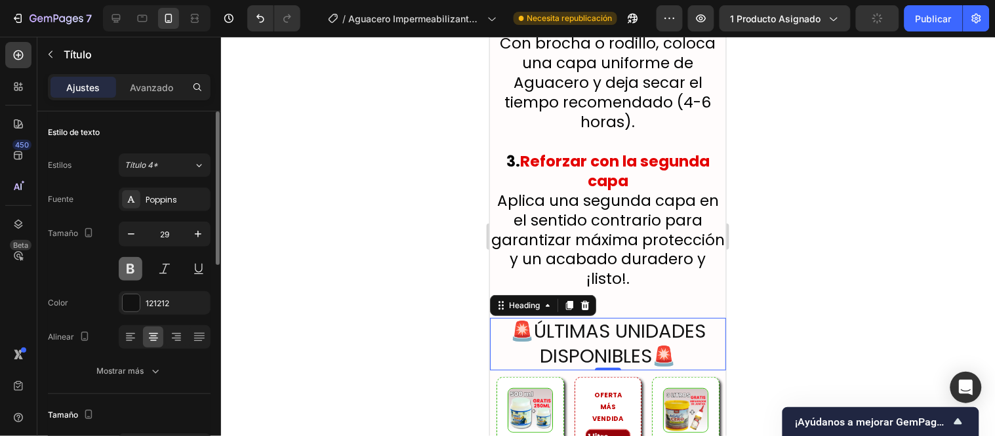
click at [128, 272] on button at bounding box center [131, 269] width 24 height 24
click at [134, 272] on button at bounding box center [131, 269] width 24 height 24
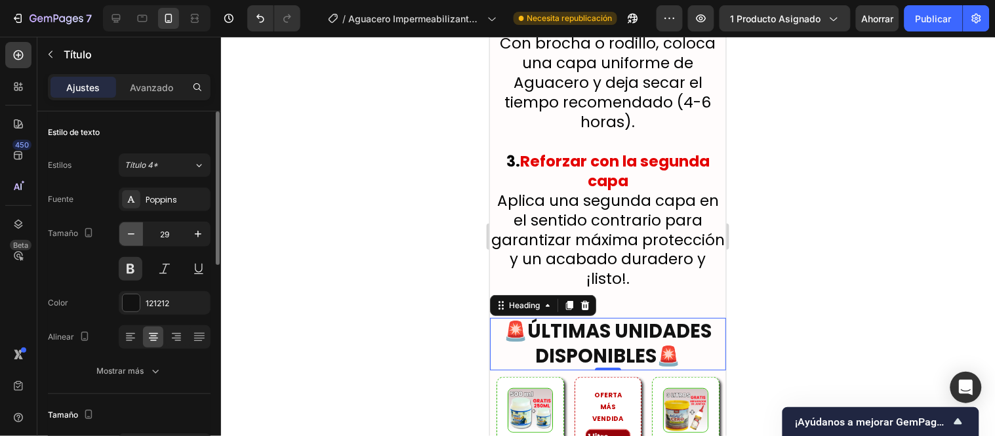
click at [126, 237] on icon "button" at bounding box center [131, 234] width 13 height 13
type input "28"
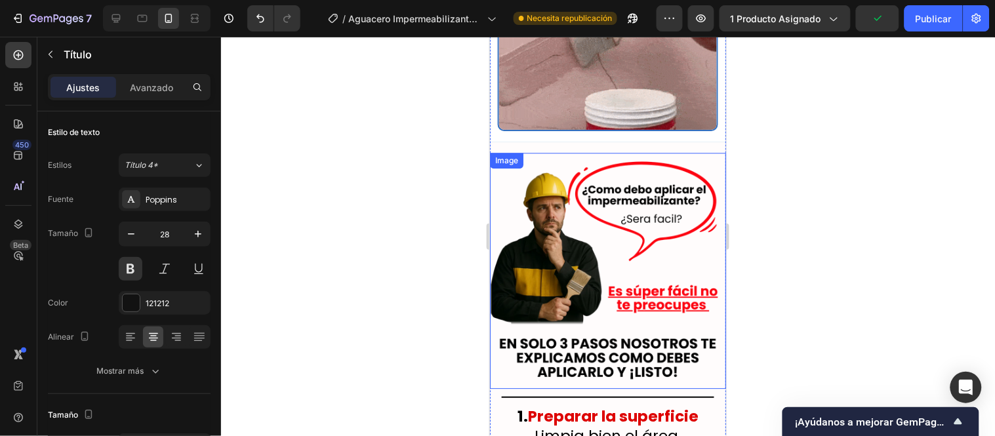
scroll to position [5973, 0]
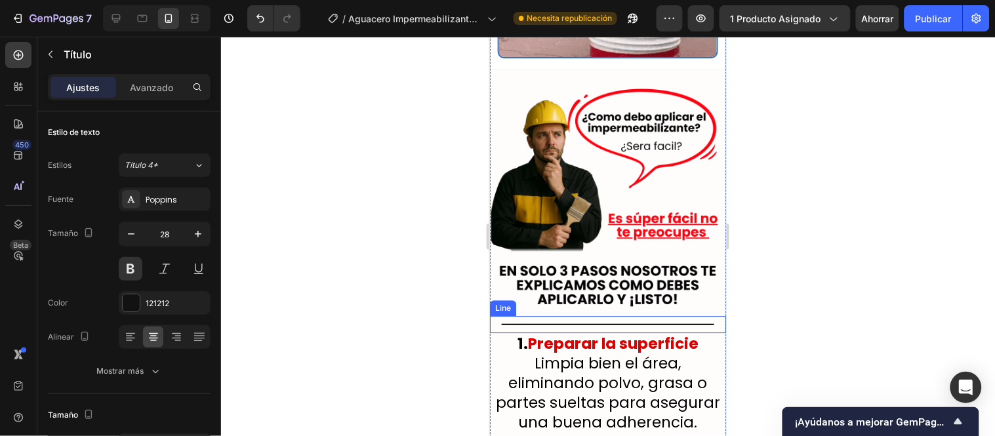
click at [671, 316] on div "Title Line" at bounding box center [607, 324] width 236 height 17
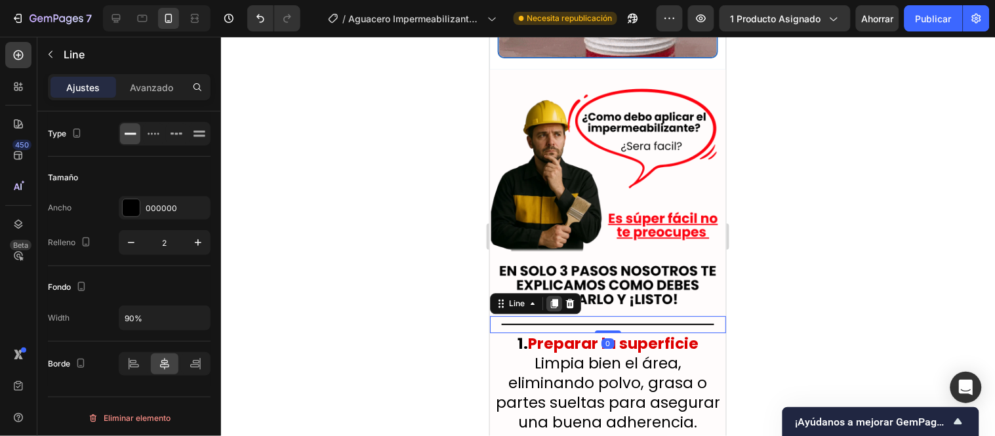
click at [550, 298] on icon at bounding box center [553, 303] width 10 height 10
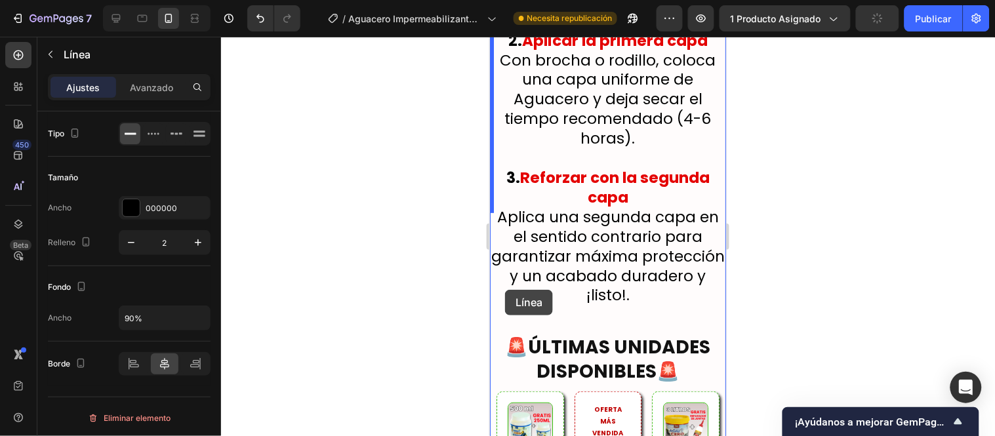
scroll to position [6484, 0]
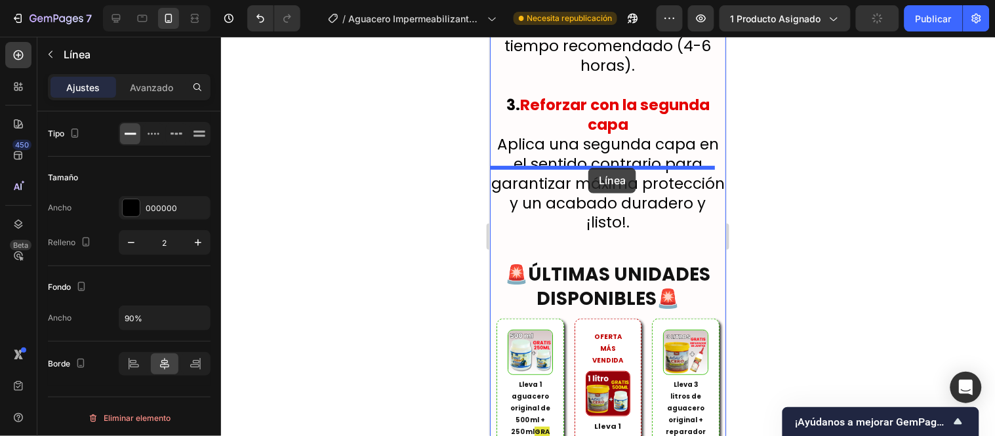
drag, startPoint x: 512, startPoint y: 225, endPoint x: 588, endPoint y: 167, distance: 95.5
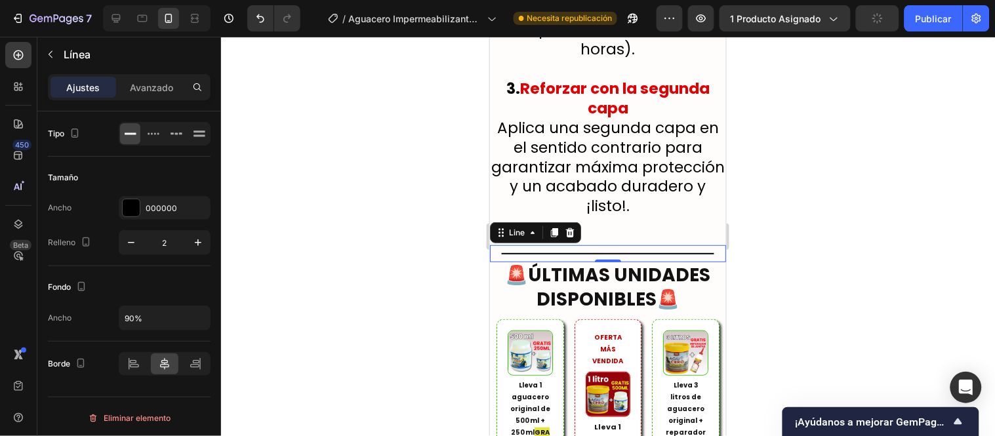
scroll to position [6468, 0]
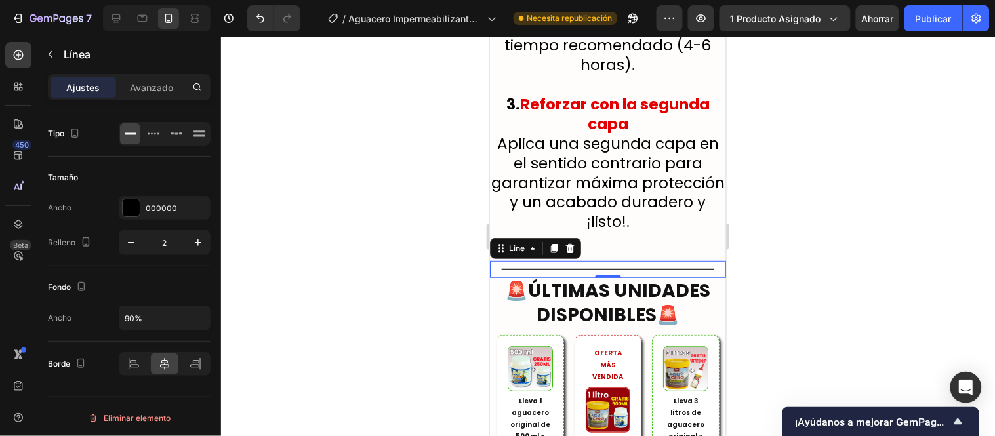
click at [404, 194] on div at bounding box center [608, 236] width 774 height 399
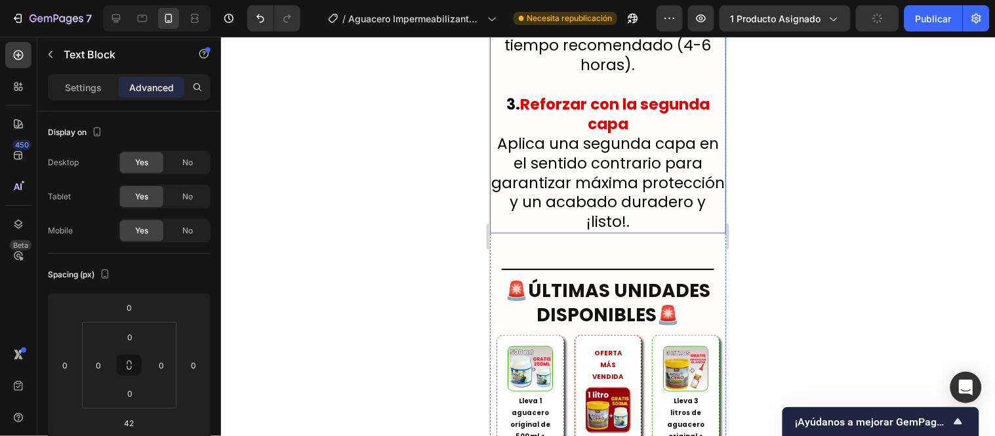
click at [602, 127] on p "3. Reforzar con la segunda capa Aplica una segunda capa en el sentido contrario…" at bounding box center [608, 162] width 234 height 137
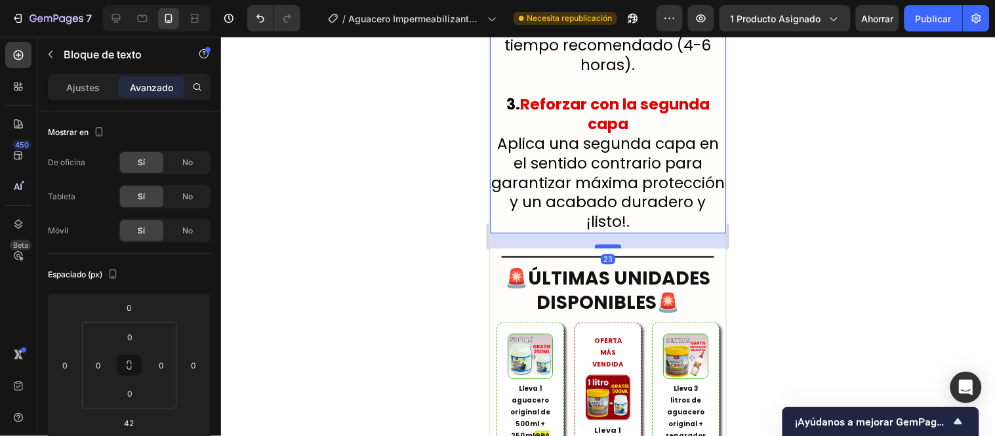
drag, startPoint x: 603, startPoint y: 159, endPoint x: 877, endPoint y: 244, distance: 286.3
click at [603, 244] on div at bounding box center [607, 246] width 26 height 4
type input "23"
click at [387, 208] on div at bounding box center [608, 236] width 774 height 399
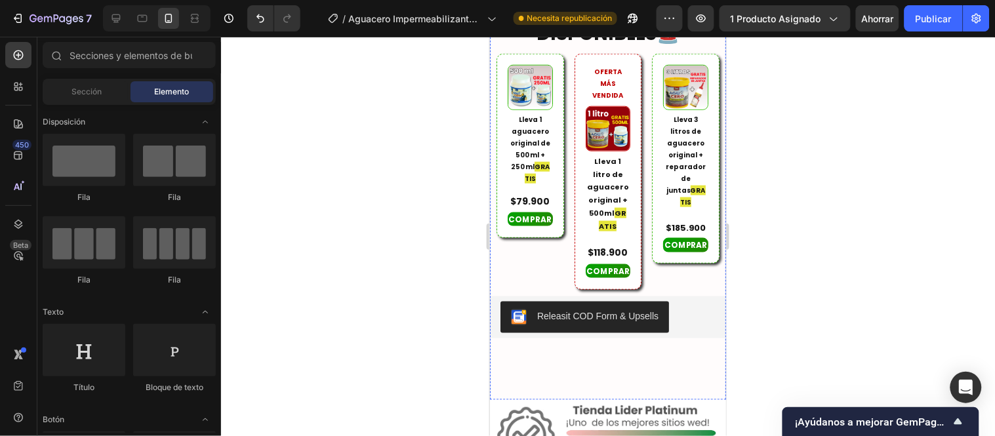
scroll to position [6759, 0]
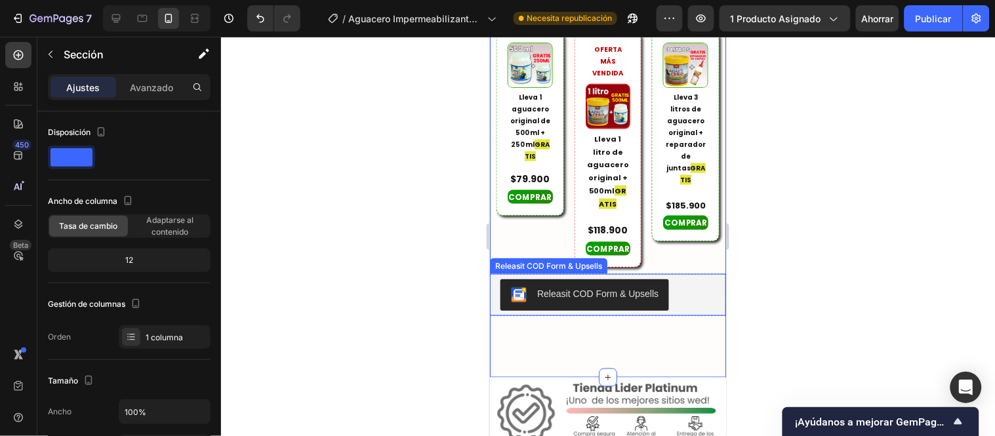
click at [687, 279] on div "Releasit COD Form & Upsells" at bounding box center [607, 294] width 215 height 31
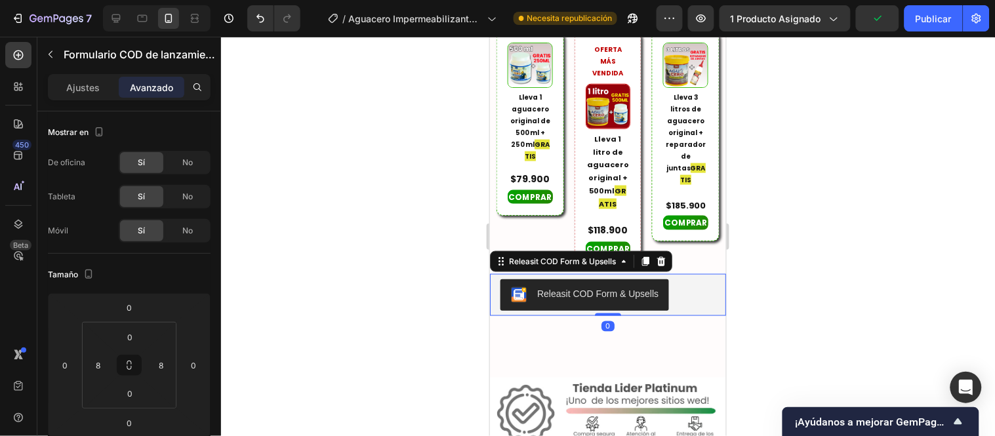
drag, startPoint x: 605, startPoint y: 232, endPoint x: 603, endPoint y: 226, distance: 6.8
click at [603, 274] on div "Releasit COD Form & Upsells Releasit COD Form & Upsells 0" at bounding box center [607, 295] width 236 height 42
click at [917, 18] on font "Publicar" at bounding box center [934, 18] width 36 height 11
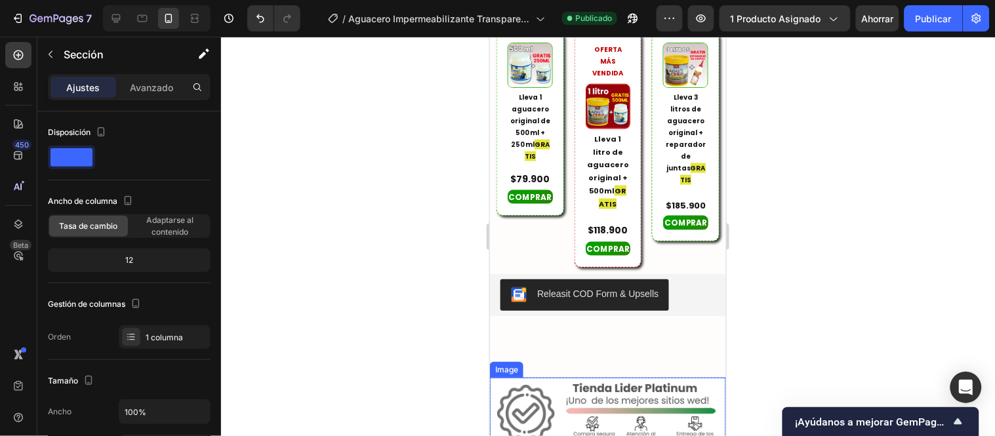
click at [502, 361] on div "Image" at bounding box center [505, 369] width 33 height 16
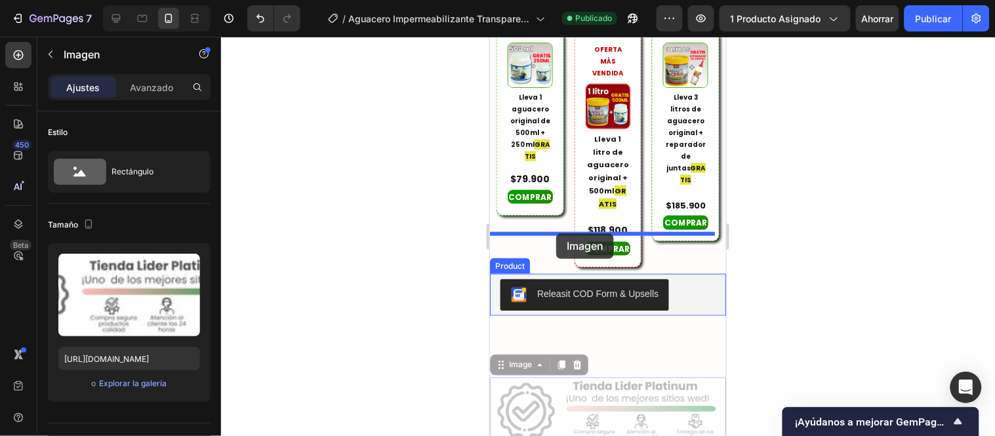
drag, startPoint x: 510, startPoint y: 285, endPoint x: 556, endPoint y: 233, distance: 69.3
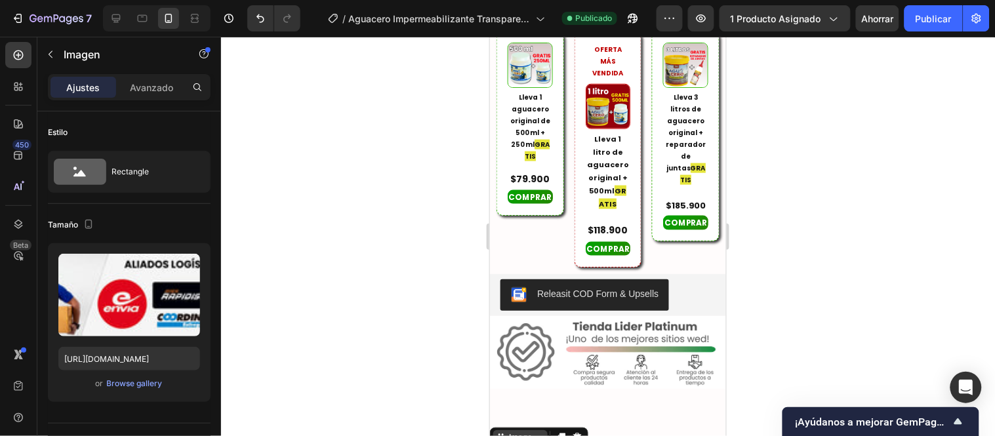
click at [516, 432] on div "Image" at bounding box center [520, 438] width 28 height 12
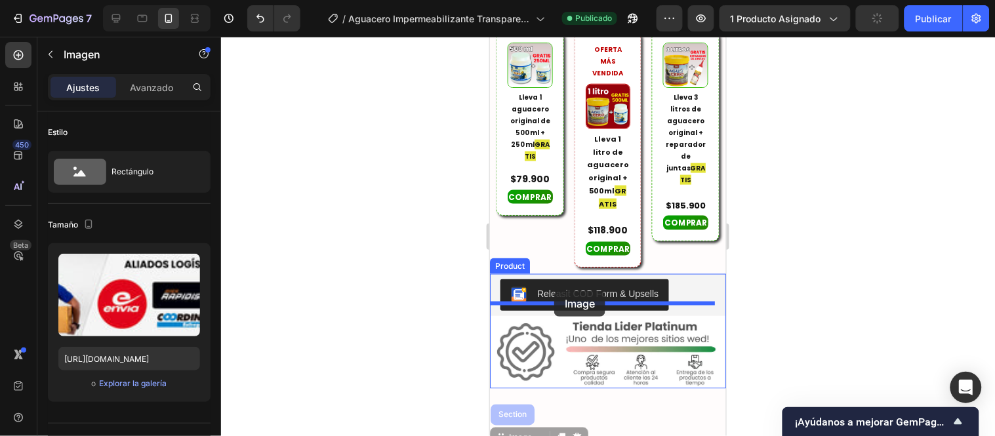
drag, startPoint x: 516, startPoint y: 352, endPoint x: 554, endPoint y: 291, distance: 72.5
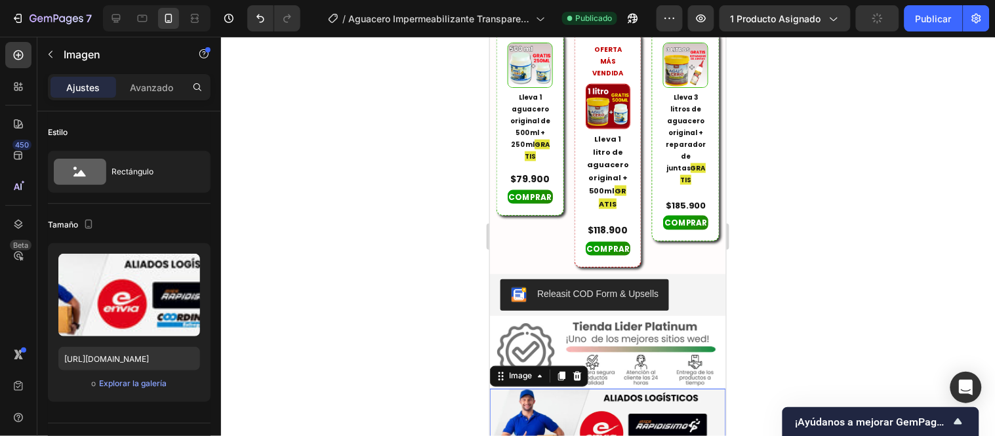
scroll to position [6905, 0]
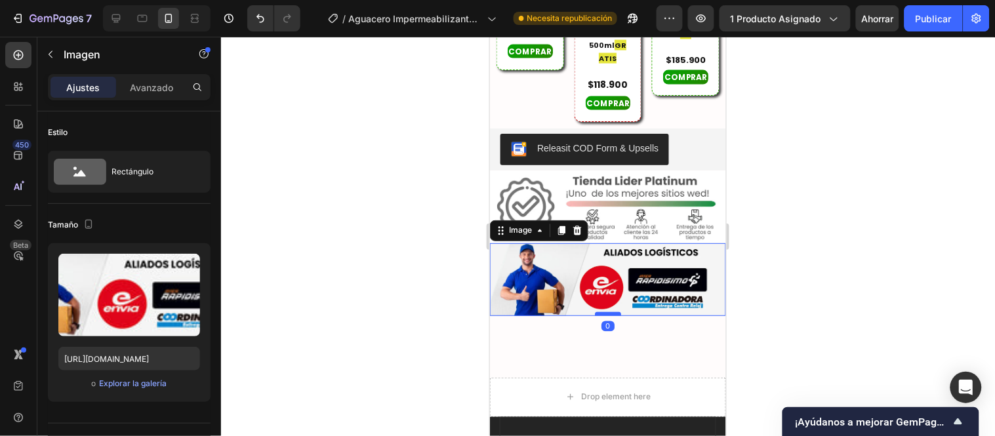
drag, startPoint x: 603, startPoint y: 236, endPoint x: 610, endPoint y: 222, distance: 15.3
click at [610, 312] on div at bounding box center [607, 314] width 26 height 4
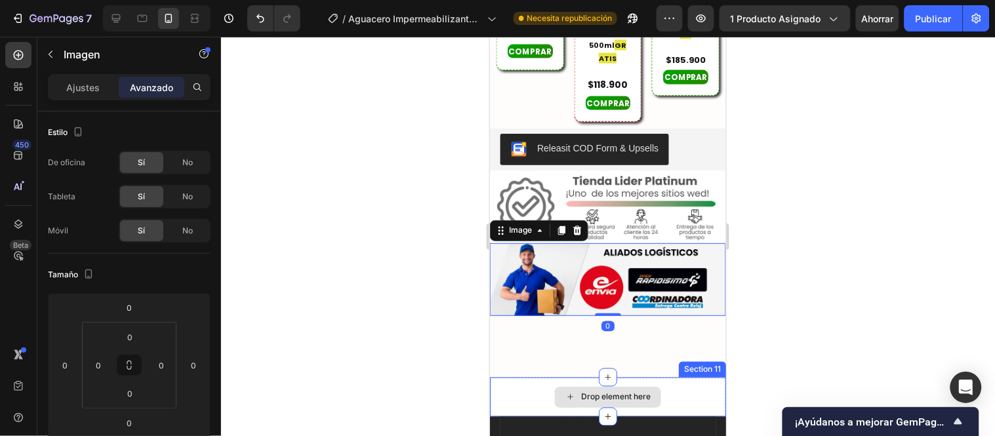
click at [678, 377] on div "Drop element here" at bounding box center [607, 396] width 236 height 39
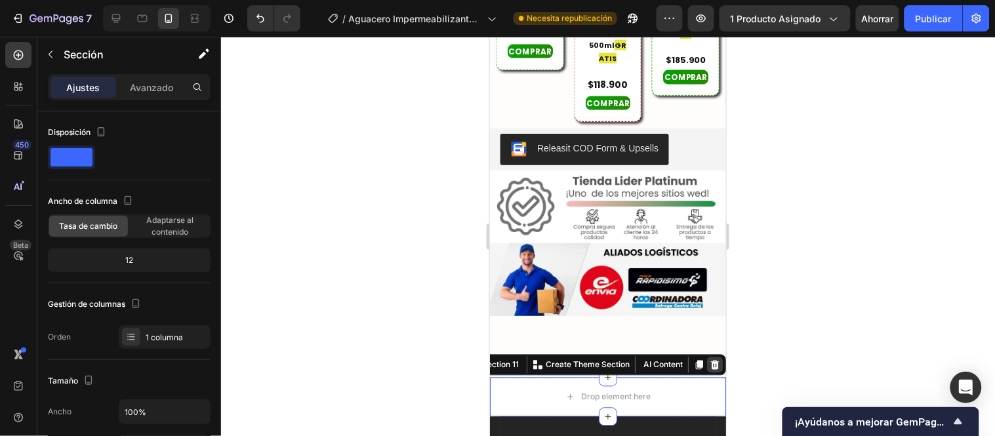
click at [710, 360] on icon at bounding box center [714, 364] width 9 height 9
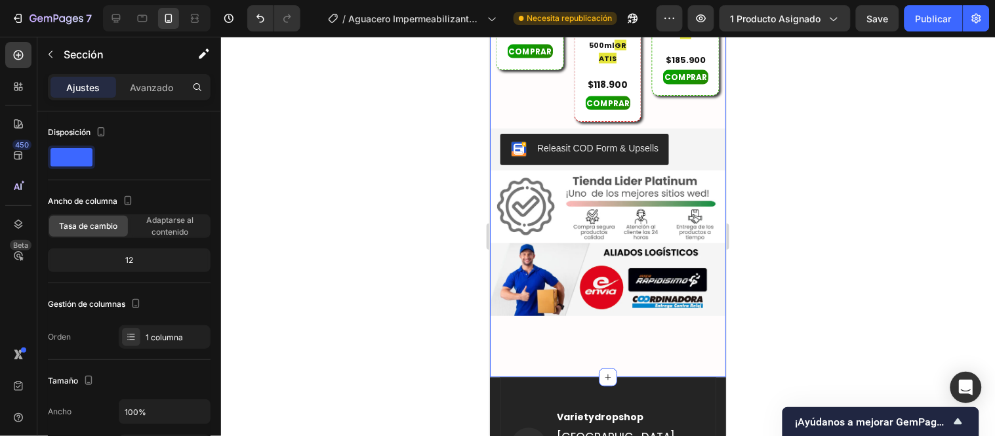
scroll to position [6978, 0]
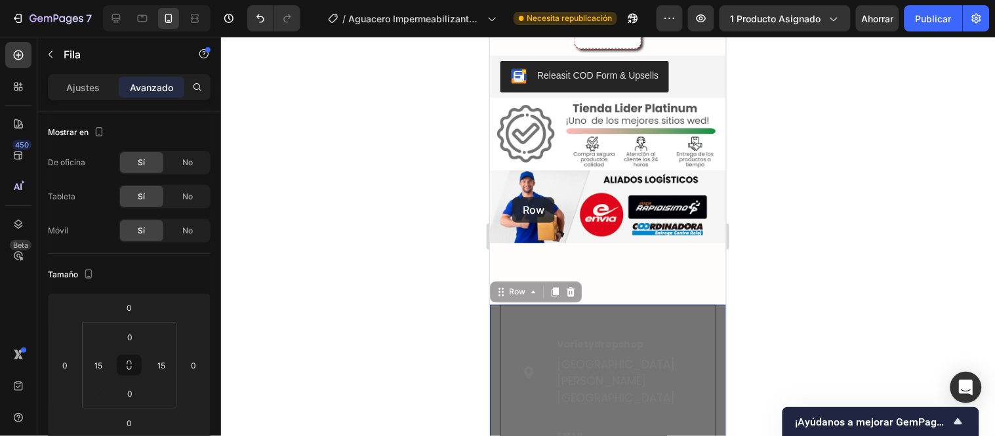
drag, startPoint x: 503, startPoint y: 207, endPoint x: 507, endPoint y: 201, distance: 7.1
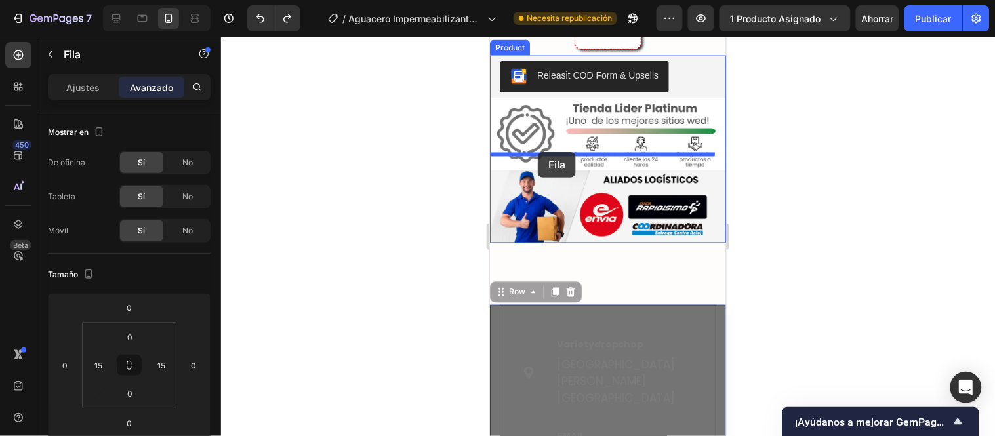
drag, startPoint x: 508, startPoint y: 207, endPoint x: 537, endPoint y: 152, distance: 63.1
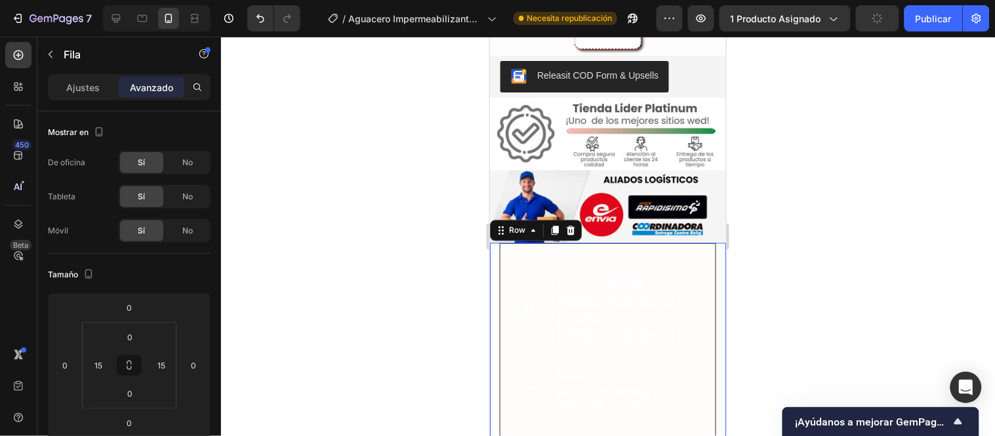
click at [495, 243] on div "Image Varietydropshop Text block Santiago de cali Valle del cauca Text block Ro…" at bounding box center [607, 394] width 236 height 303
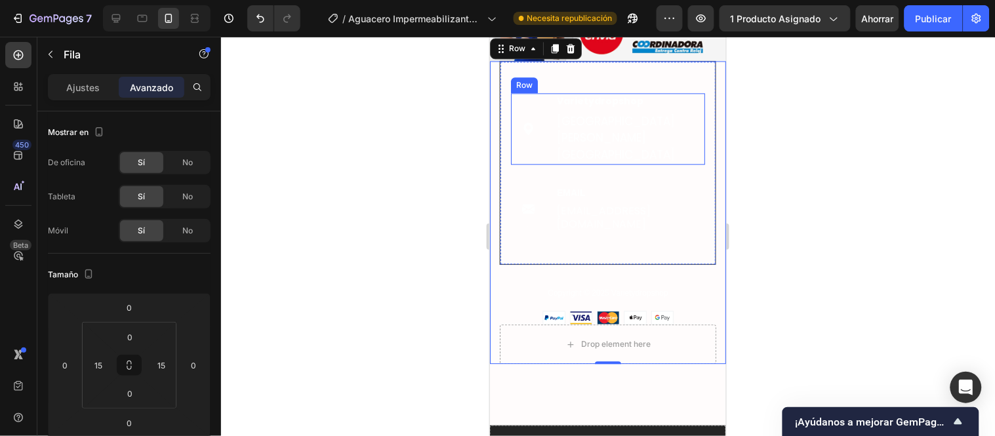
scroll to position [7197, 0]
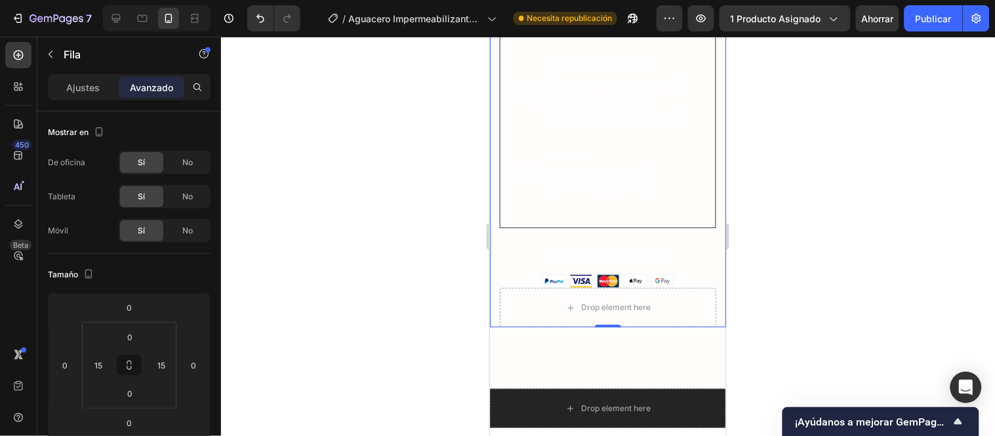
click at [512, 164] on div "Image Varietydropshop Text block Santiago de cali Valle del cauca Text block Ro…" at bounding box center [607, 156] width 216 height 264
click at [87, 88] on font "Ajustes" at bounding box center [83, 87] width 33 height 11
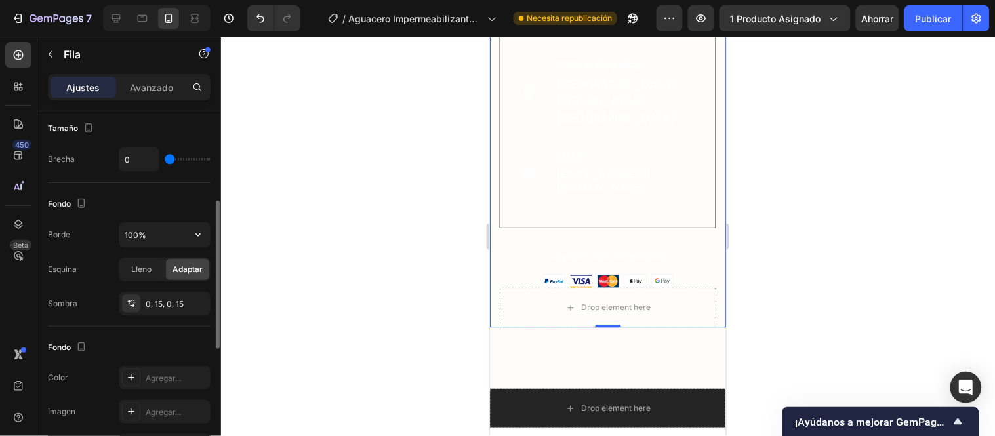
scroll to position [291, 0]
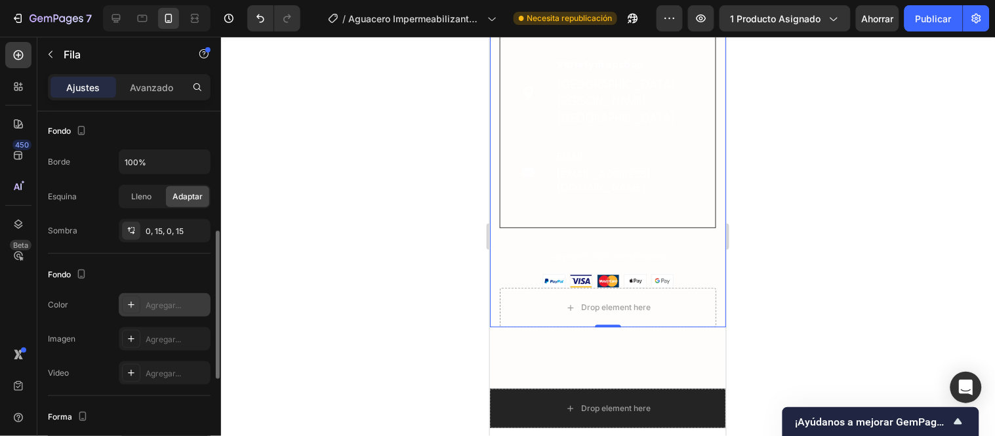
click at [155, 300] on font "Agregar..." at bounding box center [163, 305] width 35 height 10
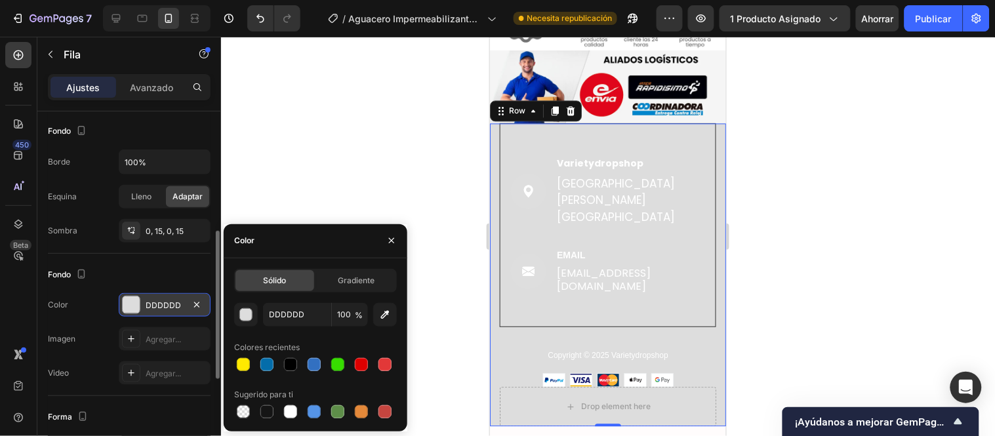
scroll to position [7124, 0]
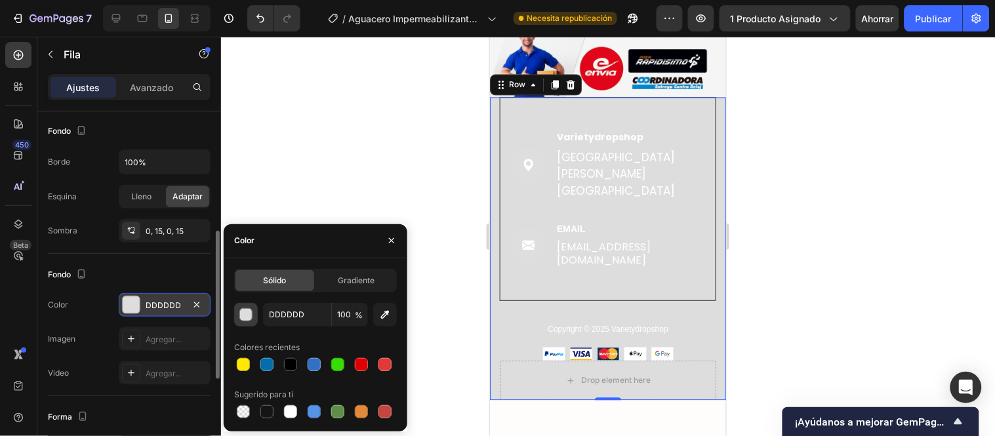
click at [253, 320] on button "button" at bounding box center [246, 315] width 24 height 24
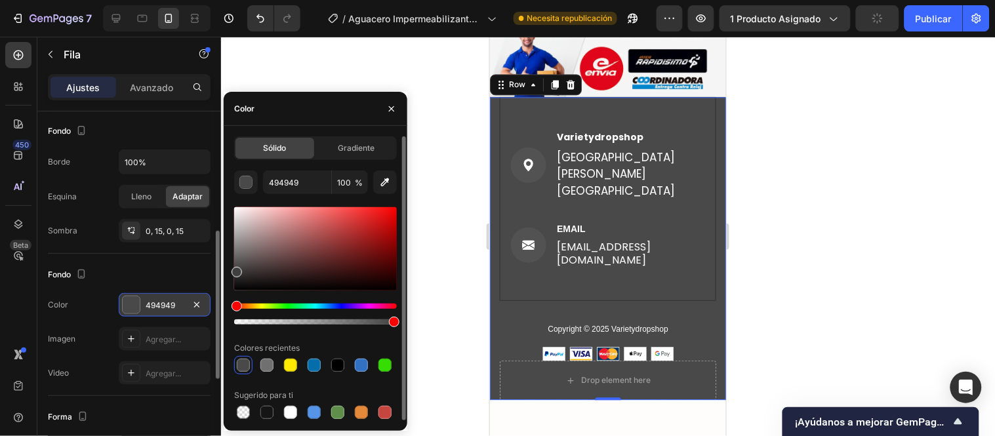
drag, startPoint x: 237, startPoint y: 217, endPoint x: 234, endPoint y: 271, distance: 53.9
click at [227, 270] on div "Sólido Gradiente 494949 100 % Colores recientes Sugerido para ti" at bounding box center [316, 278] width 184 height 285
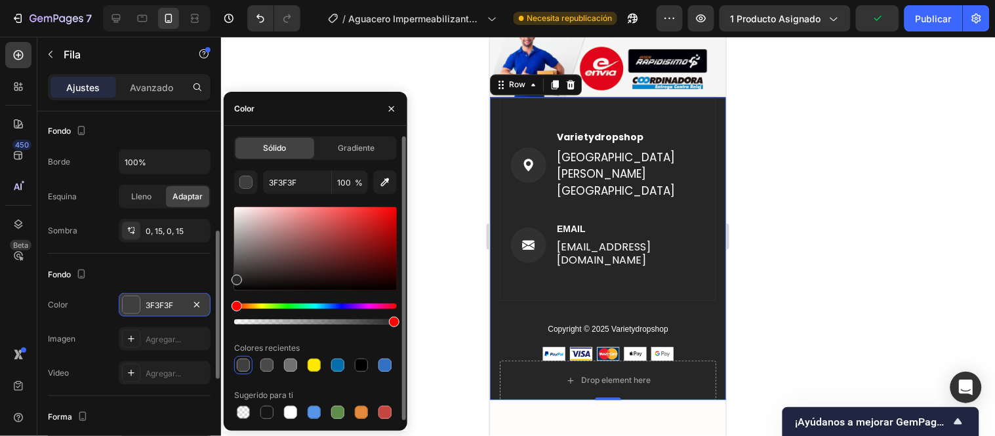
click at [230, 277] on div "Sólido Gradiente 3F3F3F 100 % Colores recientes Sugerido para ti" at bounding box center [316, 278] width 184 height 285
click at [228, 276] on div "Sólido Gradiente 3F3F3F 100 % Colores recientes Sugerido para ti" at bounding box center [316, 278] width 184 height 285
type input "262626"
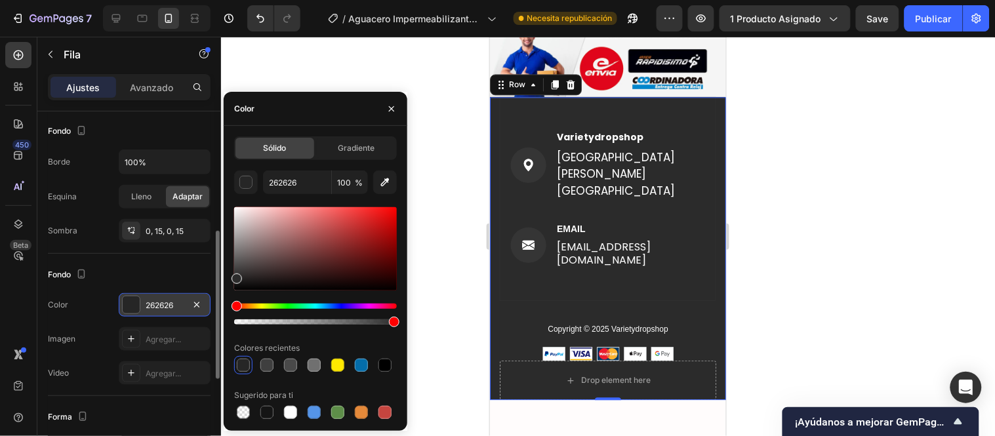
click at [398, 296] on div at bounding box center [403, 278] width 10 height 285
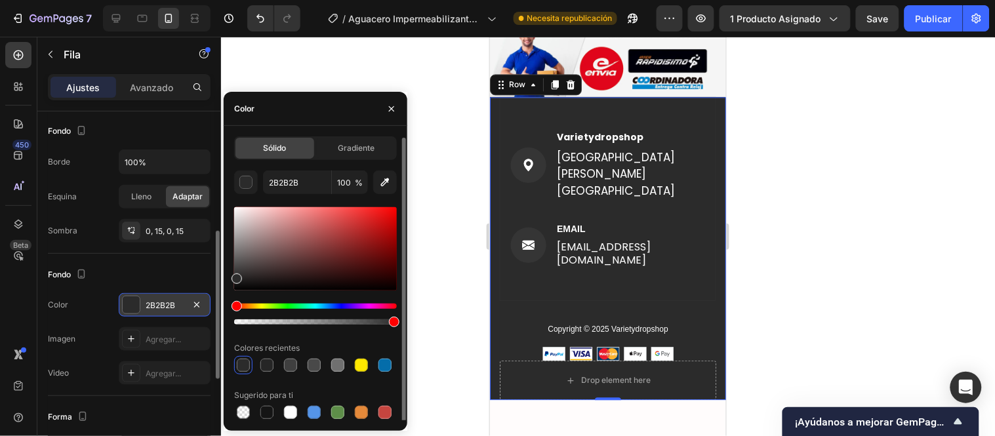
click at [424, 282] on div at bounding box center [608, 236] width 774 height 399
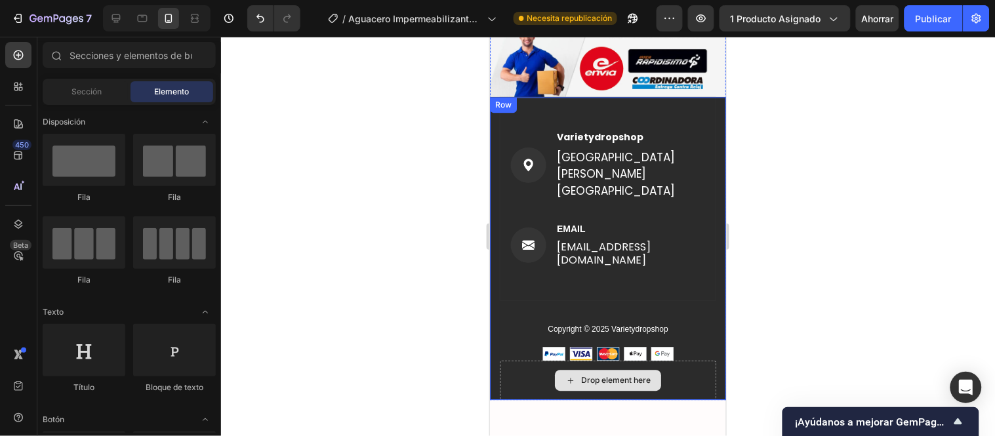
click at [691, 360] on div "Drop element here" at bounding box center [607, 379] width 216 height 39
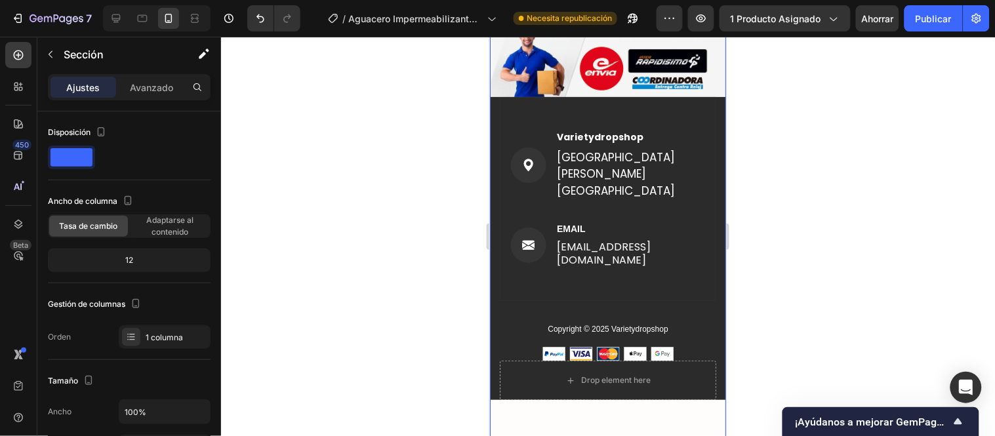
click at [396, 264] on div at bounding box center [608, 236] width 774 height 399
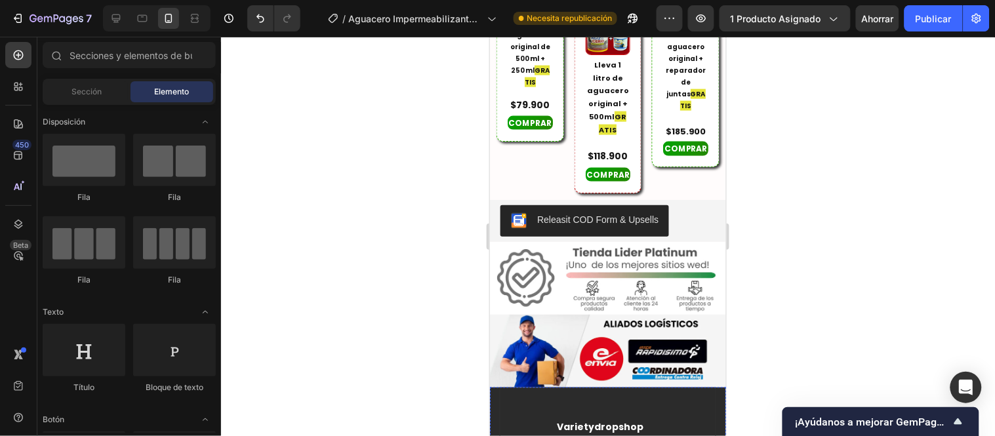
scroll to position [6832, 0]
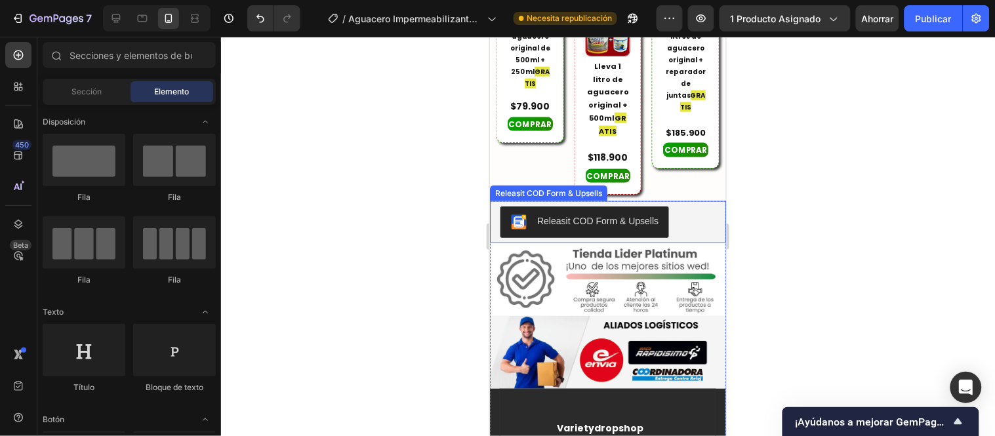
click at [685, 201] on div "Releasit COD Form & Upsells" at bounding box center [608, 222] width 226 height 42
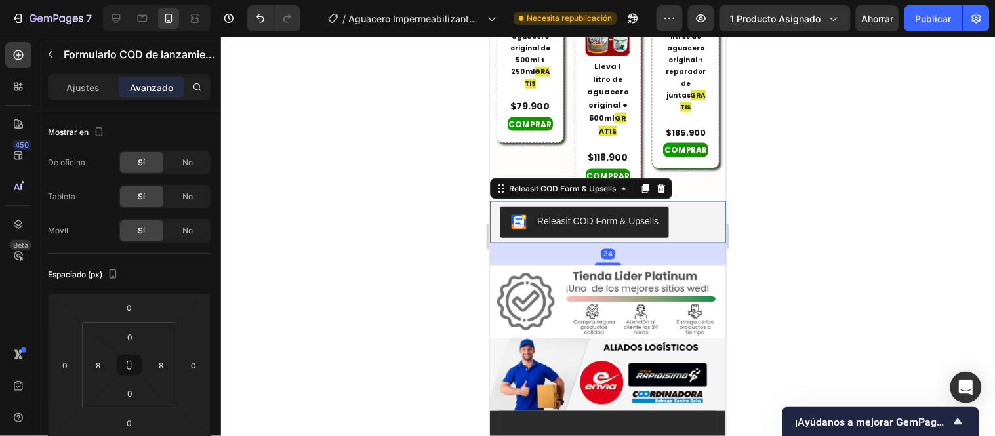
drag, startPoint x: 607, startPoint y: 155, endPoint x: 604, endPoint y: 178, distance: 22.5
click at [604, 243] on div "34" at bounding box center [613, 243] width 236 height 0
type input "34"
click at [417, 218] on div at bounding box center [608, 236] width 774 height 399
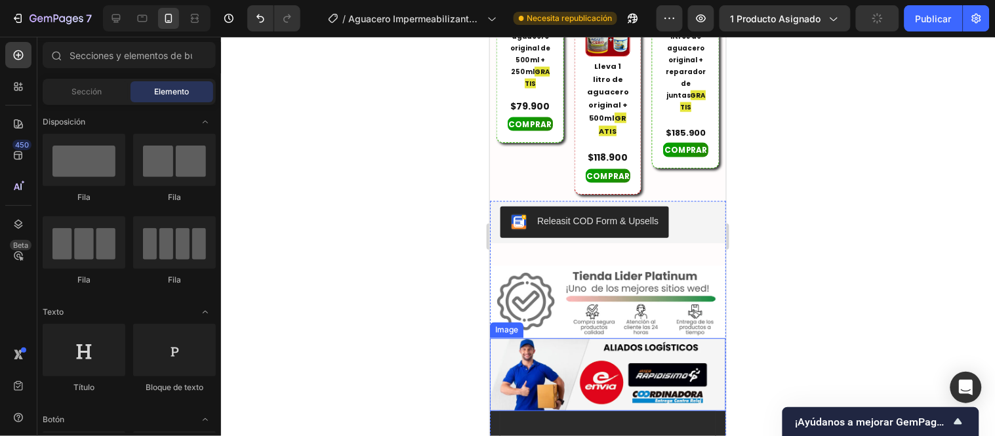
click at [604, 338] on img at bounding box center [607, 374] width 236 height 73
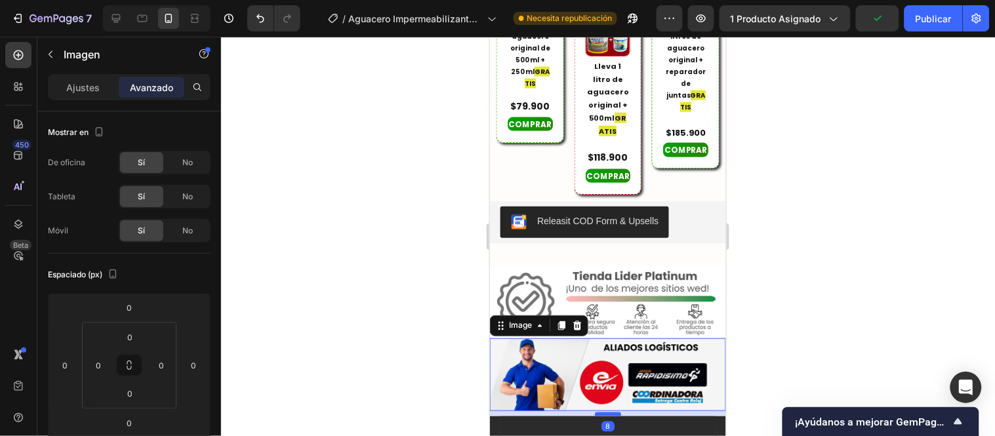
click at [604, 412] on div at bounding box center [607, 414] width 26 height 4
type input "8"
click at [915, 20] on button "Publicar" at bounding box center [934, 18] width 58 height 26
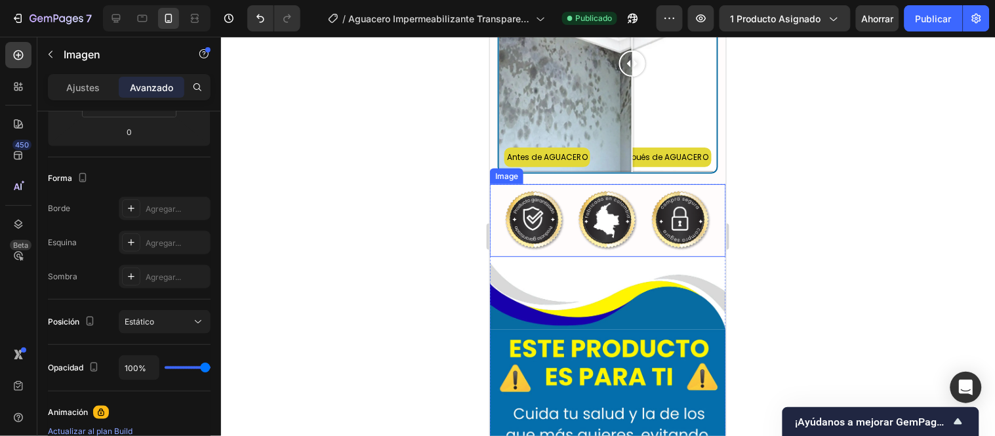
scroll to position [3115, 0]
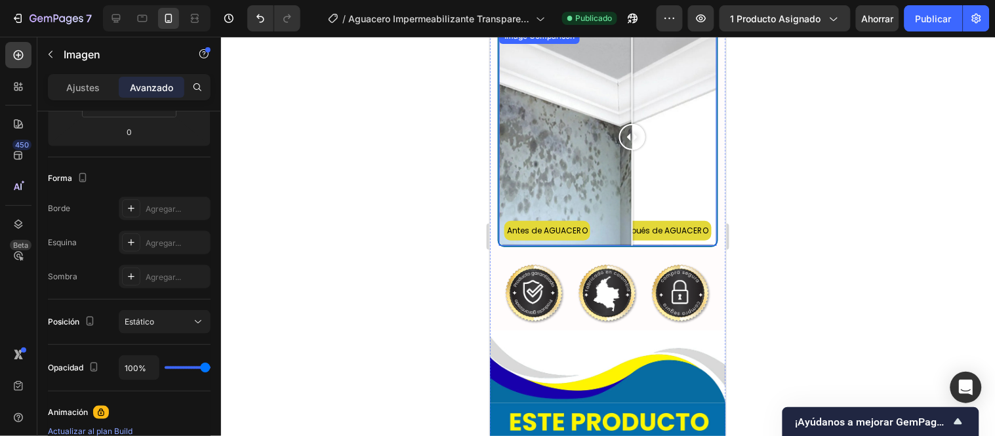
click at [584, 148] on div "Antes de AGUACERO Después de AGUACERO" at bounding box center [608, 137] width 218 height 218
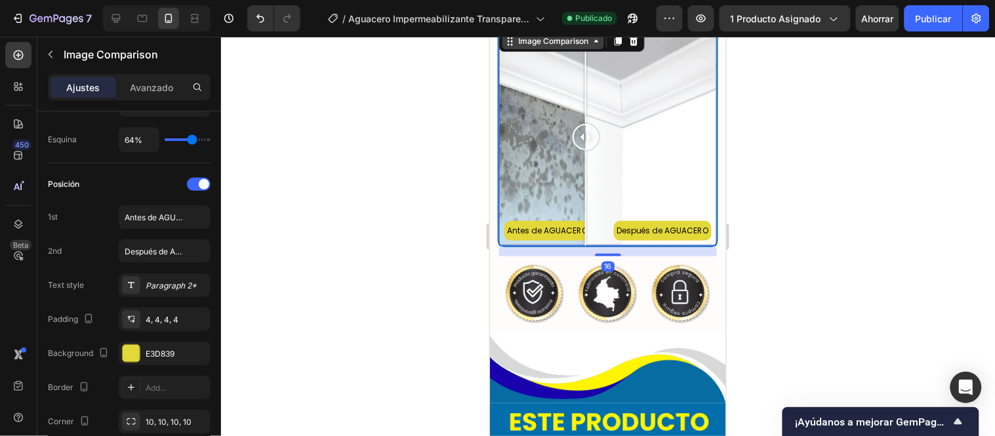
scroll to position [0, 0]
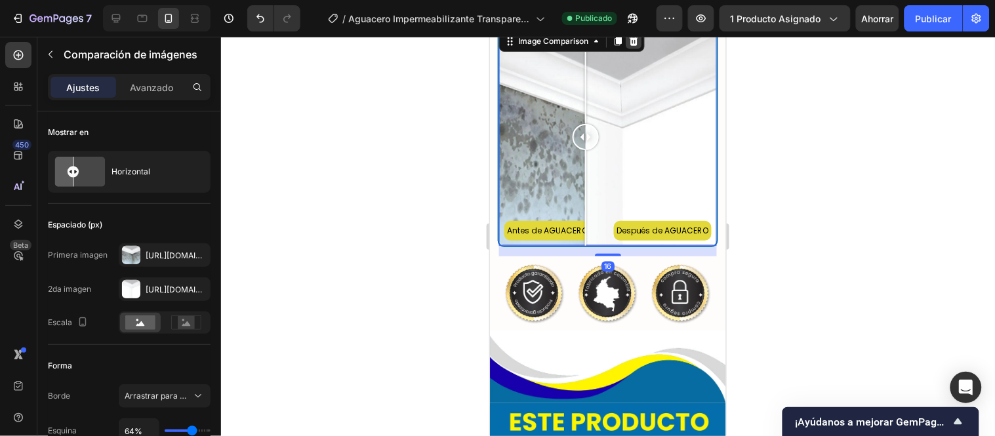
click at [636, 45] on icon at bounding box center [633, 40] width 9 height 9
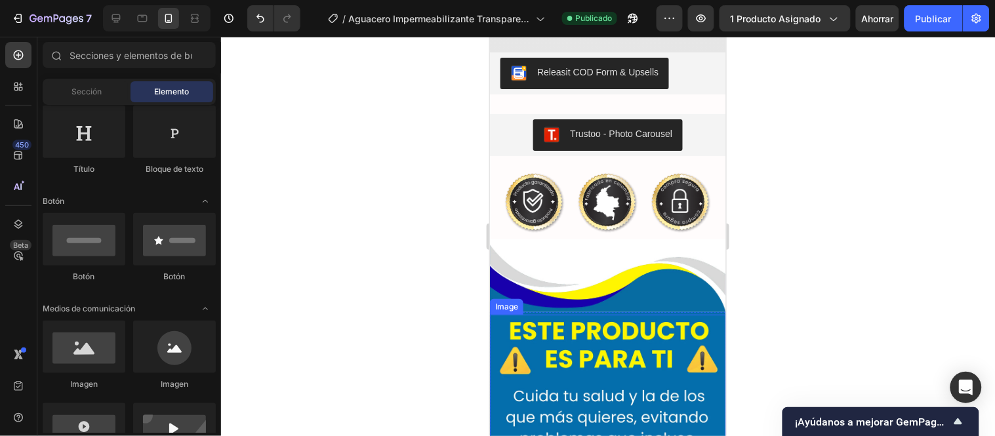
scroll to position [2969, 0]
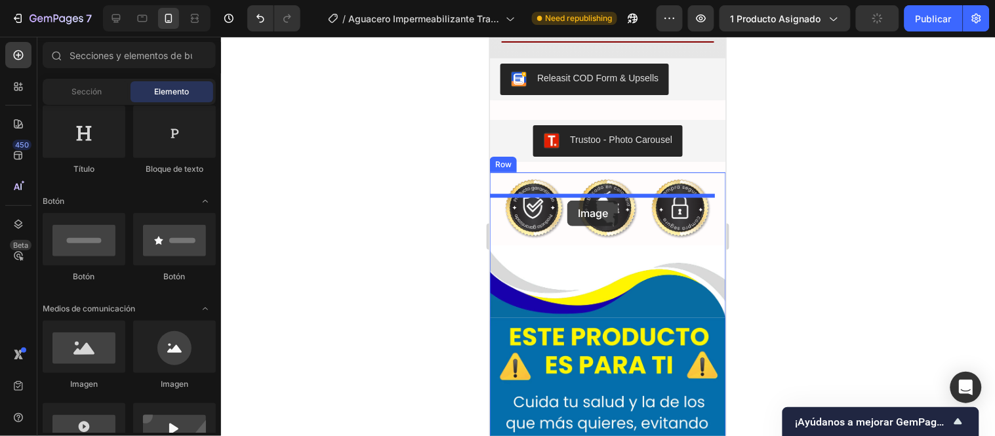
drag, startPoint x: 531, startPoint y: 212, endPoint x: 567, endPoint y: 200, distance: 37.3
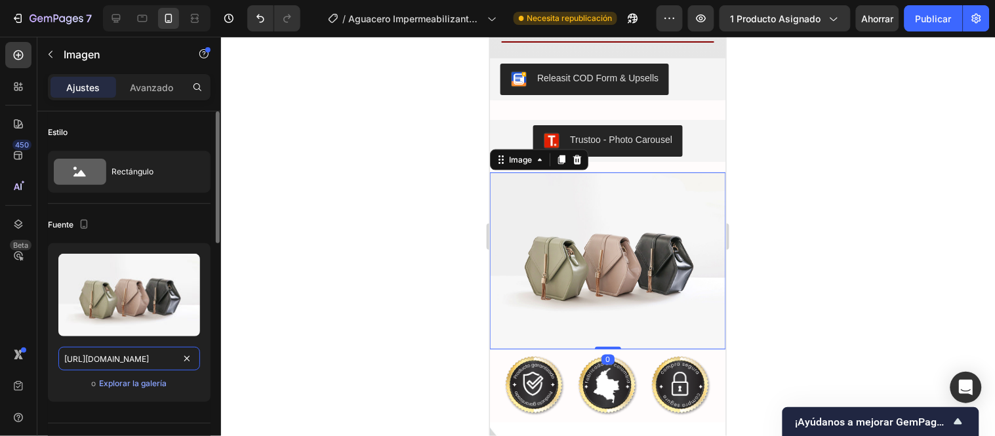
click at [119, 359] on input "https://cdn.shopify.com/s/files/1/2005/9307/files/image_demo.jpg" at bounding box center [129, 359] width 142 height 24
paste input "0638/9635/4881/files/Gif_1_2.gif?v=1741380162"
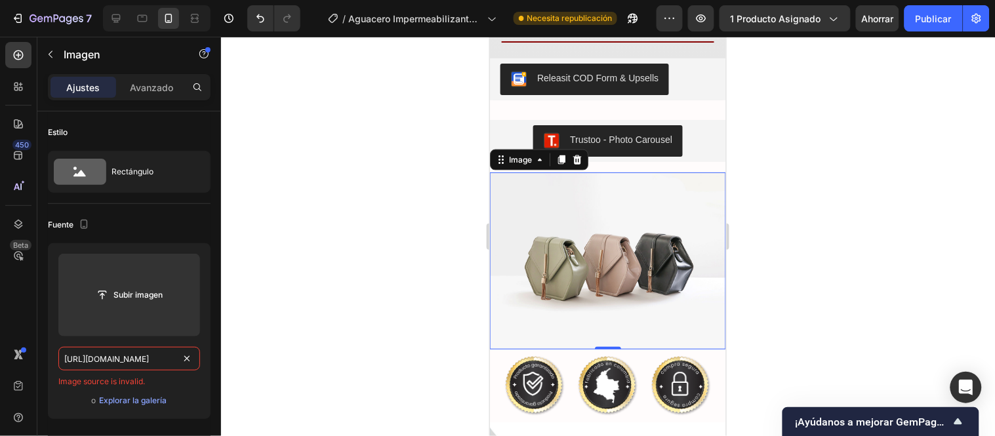
type input "https://cdn.shopify.com/s/files/1/0638/9635/4881/files/Gif_1_2.gif?v=1741380162"
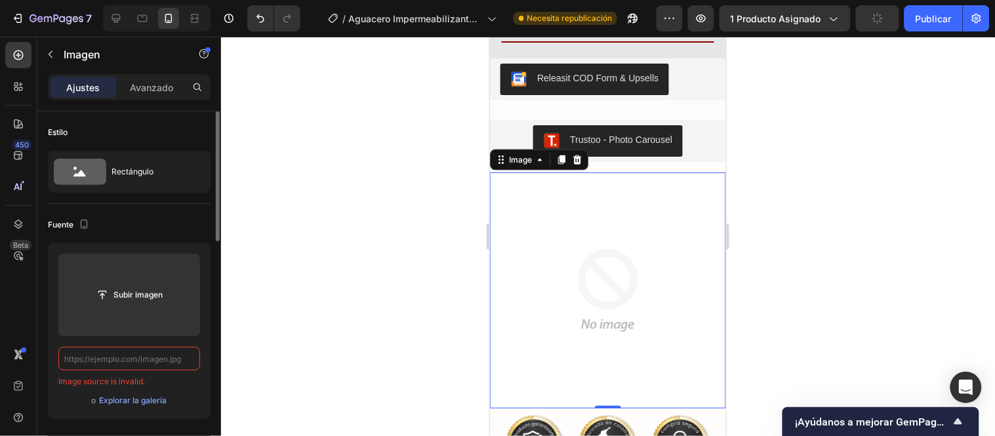
click at [115, 358] on input "text" at bounding box center [129, 359] width 142 height 24
paste input "https://cdn.shopify.com/s/files/1/0638/9635/4881/files/Gif_1_2.gif?v=1741380162"
type input "https://cdn.shopify.com/s/files/1/0638/9635/4881/files/Gif_1_2.gif?v=1741380162"
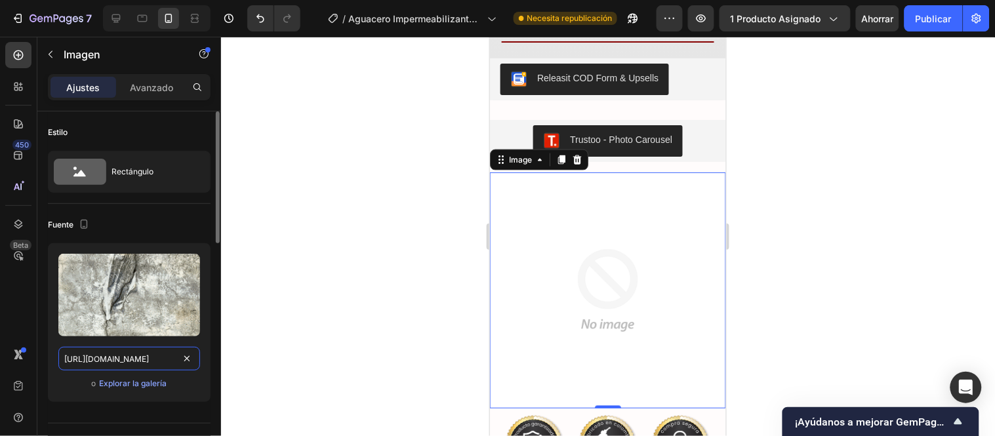
scroll to position [0, 191]
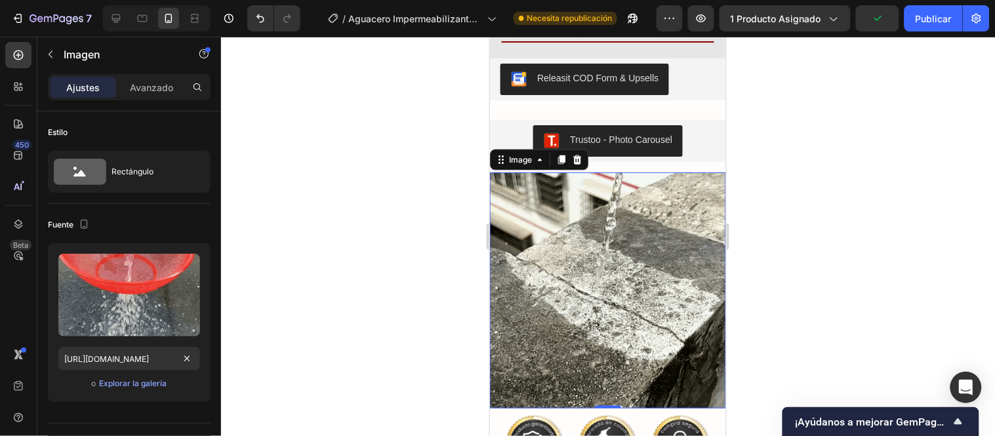
click at [335, 305] on div at bounding box center [608, 236] width 774 height 399
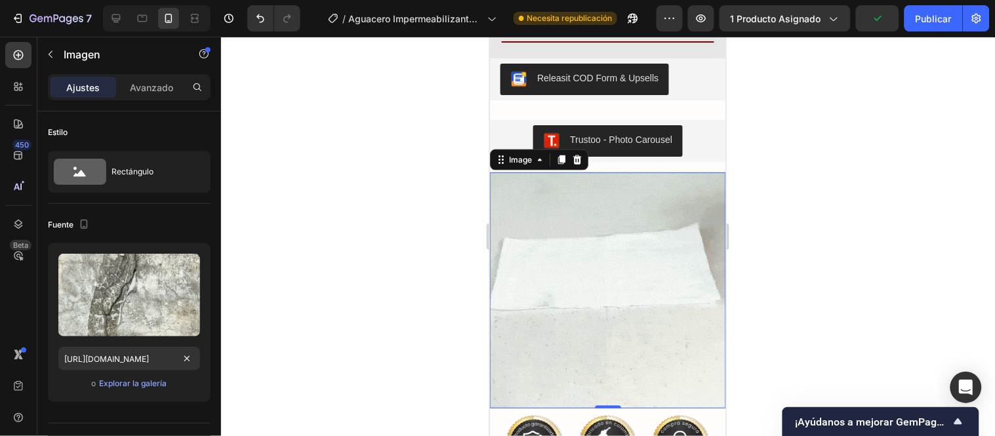
click at [592, 316] on img at bounding box center [607, 290] width 236 height 236
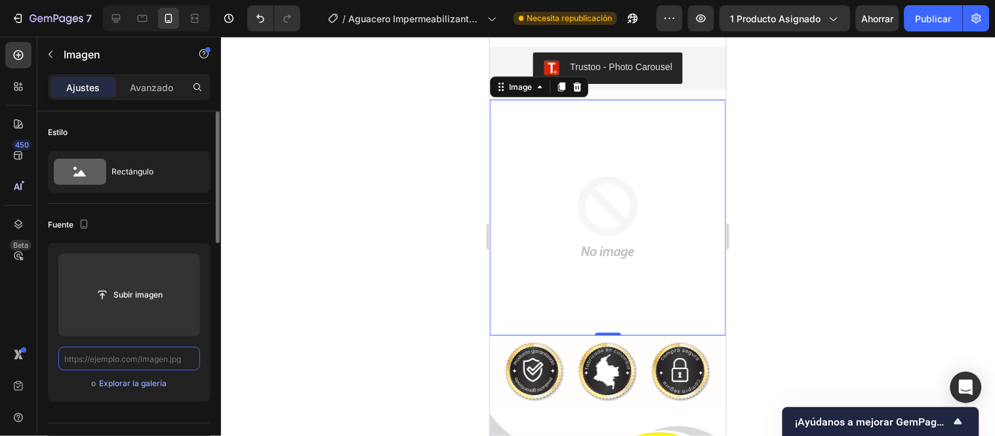
scroll to position [0, 0]
click at [134, 363] on input "text" at bounding box center [129, 359] width 142 height 24
click at [135, 358] on input "text" at bounding box center [129, 359] width 142 height 24
paste input "https://cdn.shopify.com/s/files/1/0638/9635/4881/files/Gif_1_2.gif?v=1741380162"
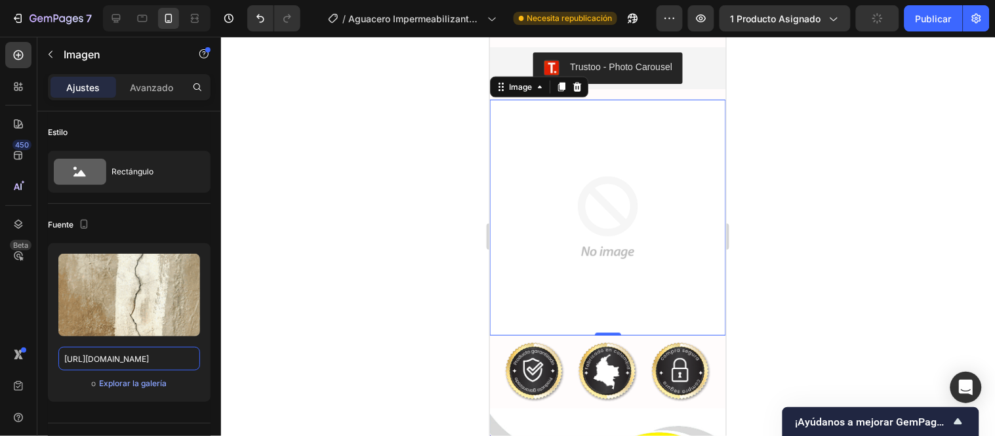
scroll to position [0, 191]
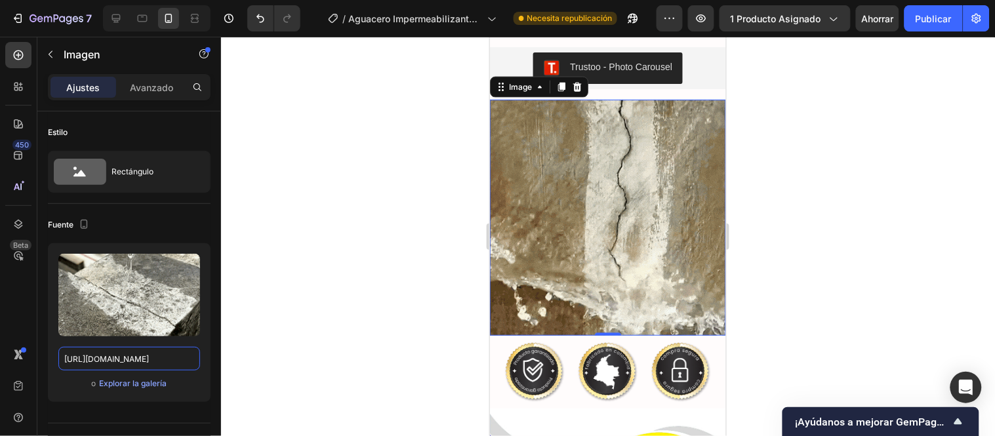
type input "https://cdn.shopify.com/s/files/1/0638/9635/4881/files/Gif_1_2.gif?v=1741380162"
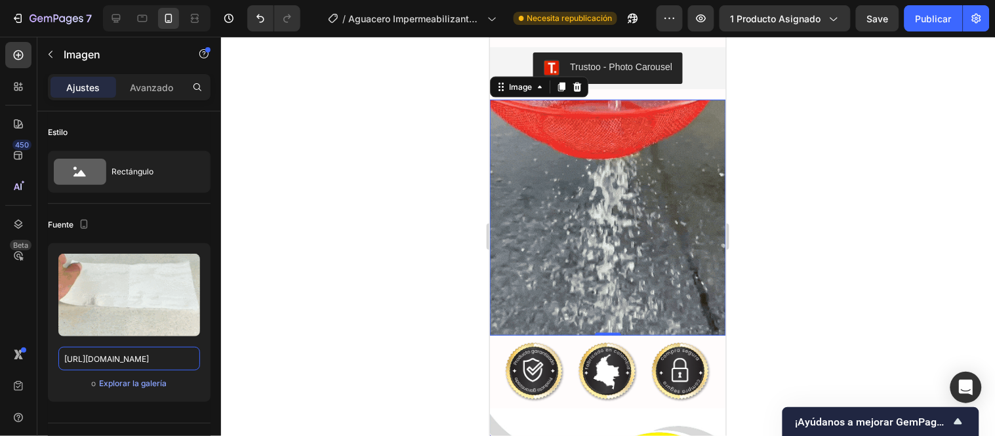
scroll to position [0, 0]
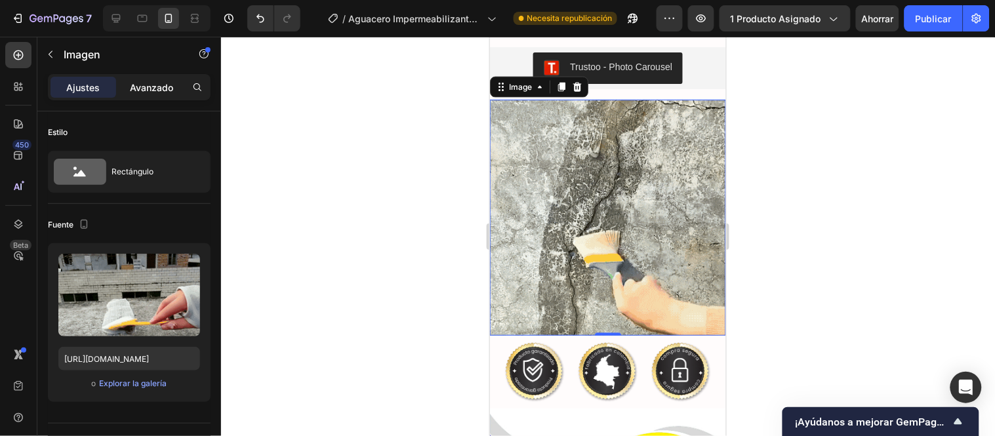
click at [159, 89] on font "Avanzado" at bounding box center [151, 87] width 43 height 11
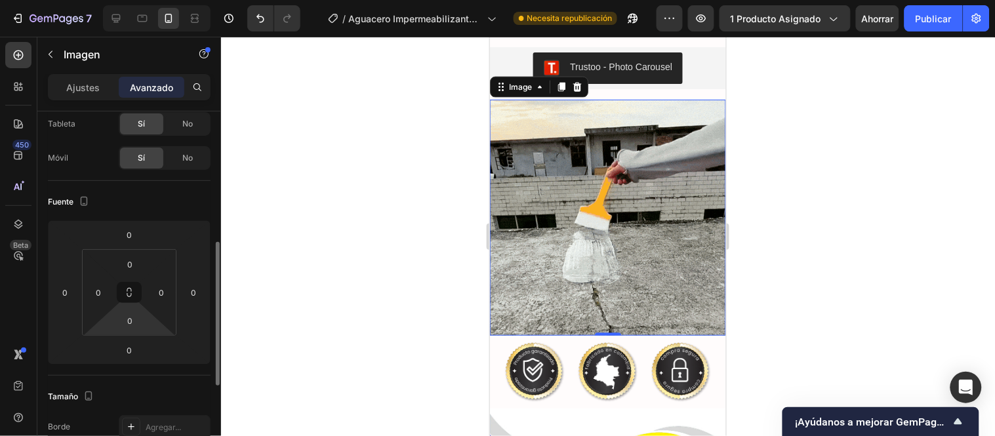
scroll to position [146, 0]
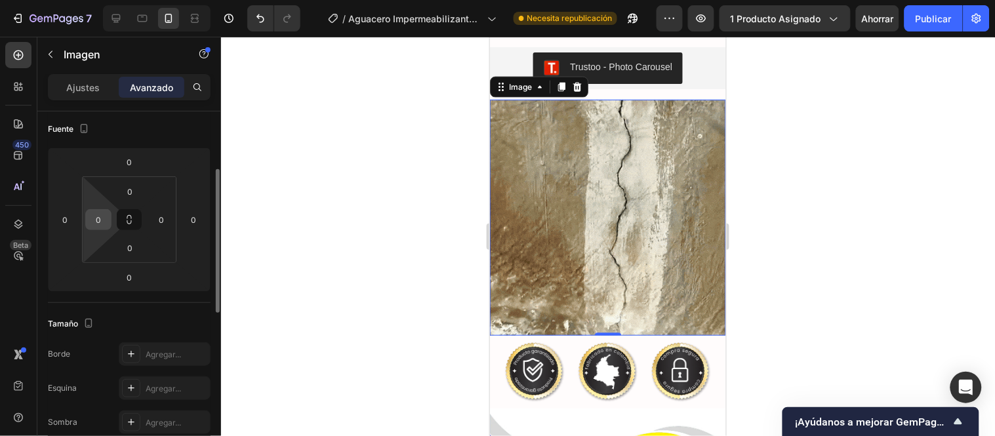
click at [95, 218] on input "0" at bounding box center [99, 220] width 20 height 20
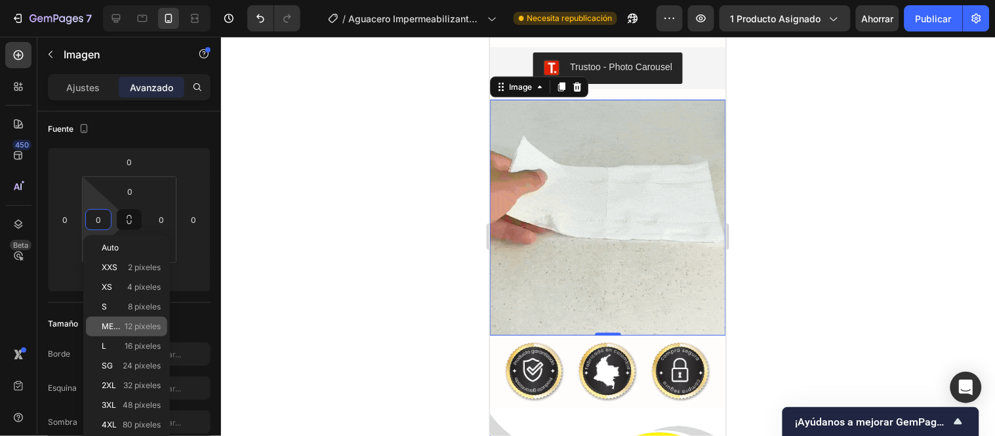
click at [120, 323] on font "METRO" at bounding box center [116, 326] width 28 height 10
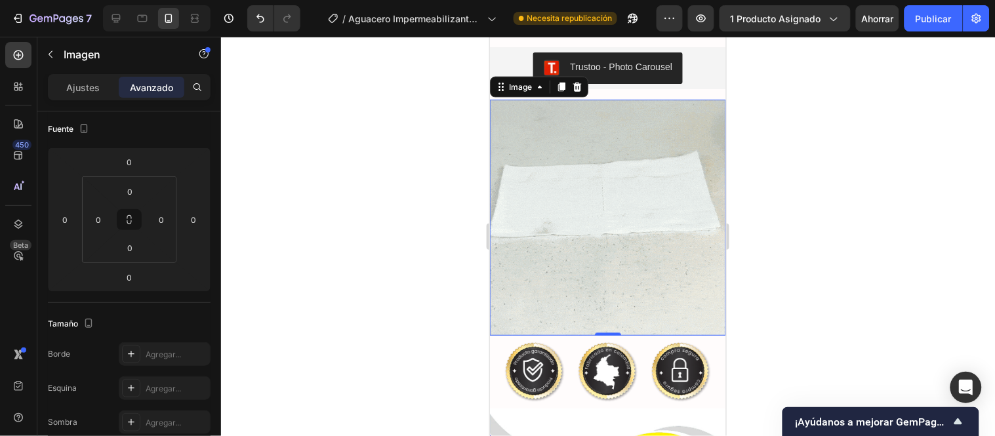
type input "12"
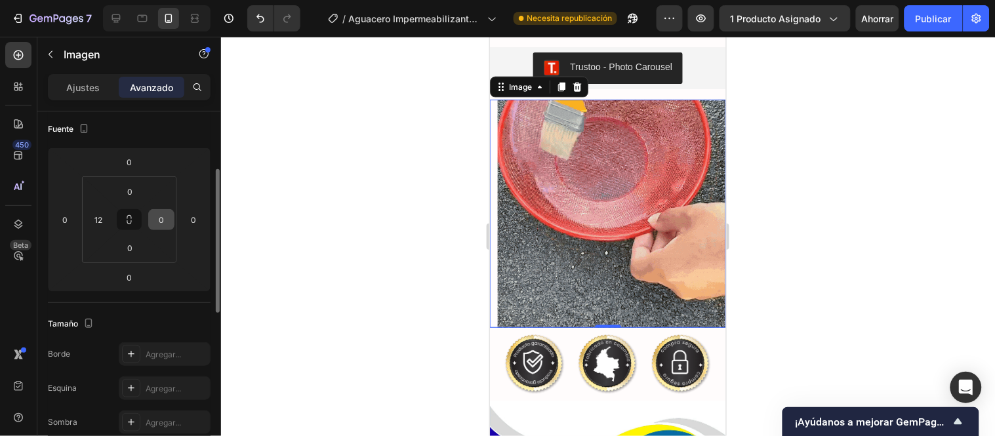
click at [160, 218] on input "0" at bounding box center [162, 220] width 20 height 20
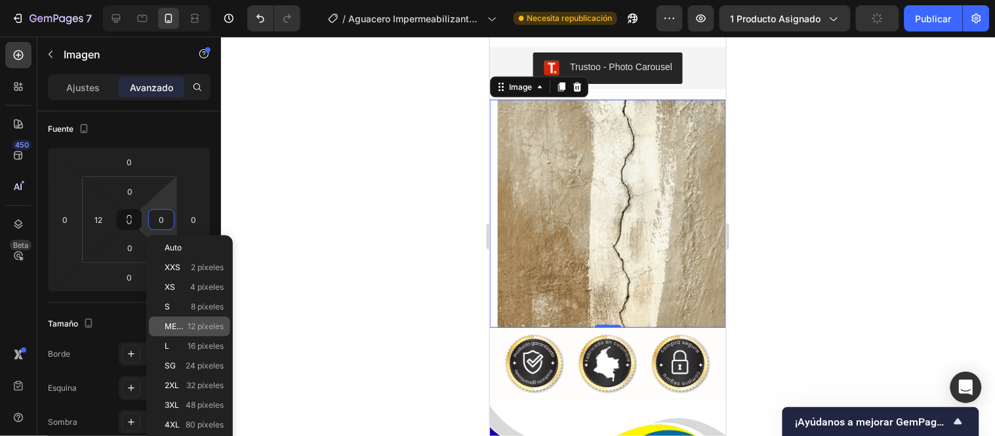
click at [184, 328] on font "METRO" at bounding box center [179, 326] width 28 height 10
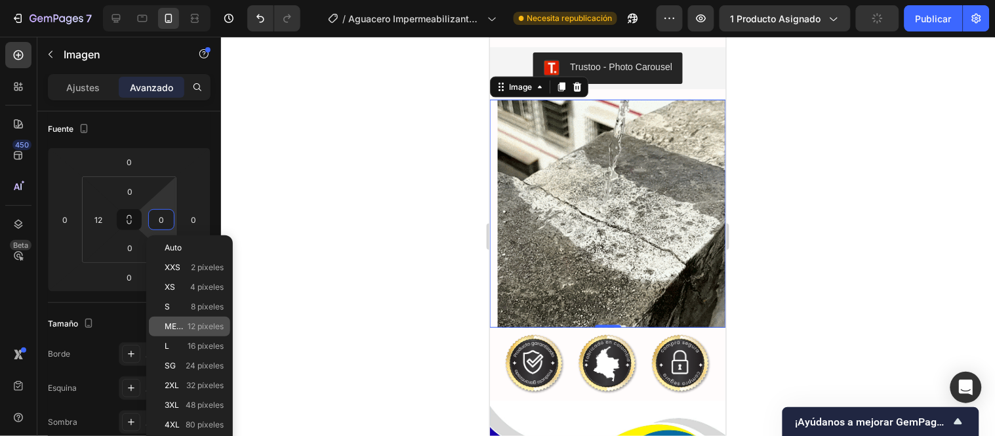
type input "12"
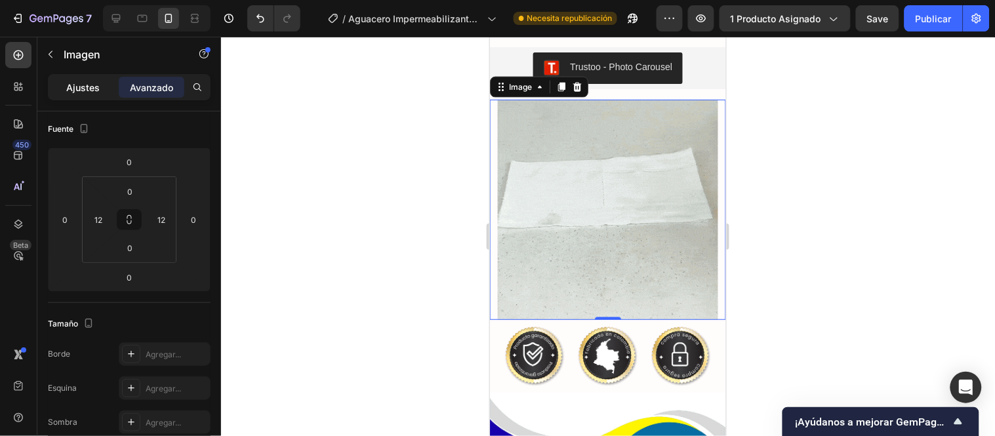
click at [83, 82] on font "Ajustes" at bounding box center [83, 87] width 33 height 11
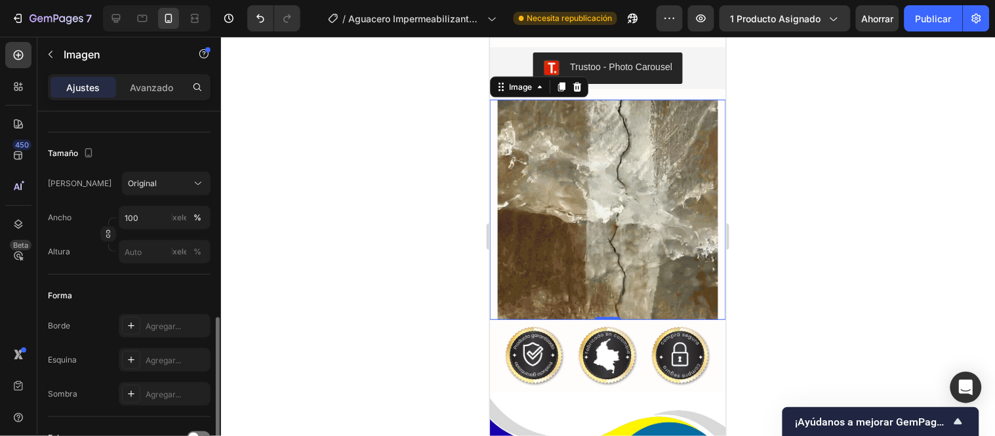
scroll to position [364, 0]
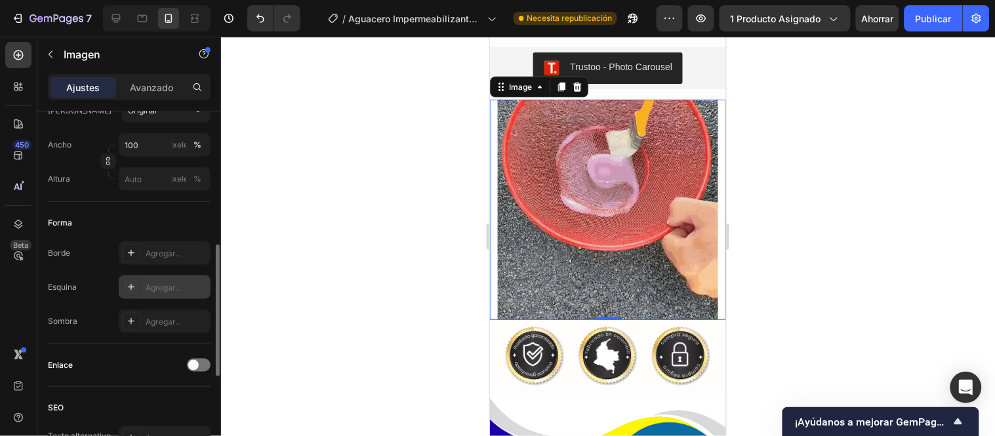
click at [163, 283] on font "Agregar..." at bounding box center [163, 288] width 35 height 10
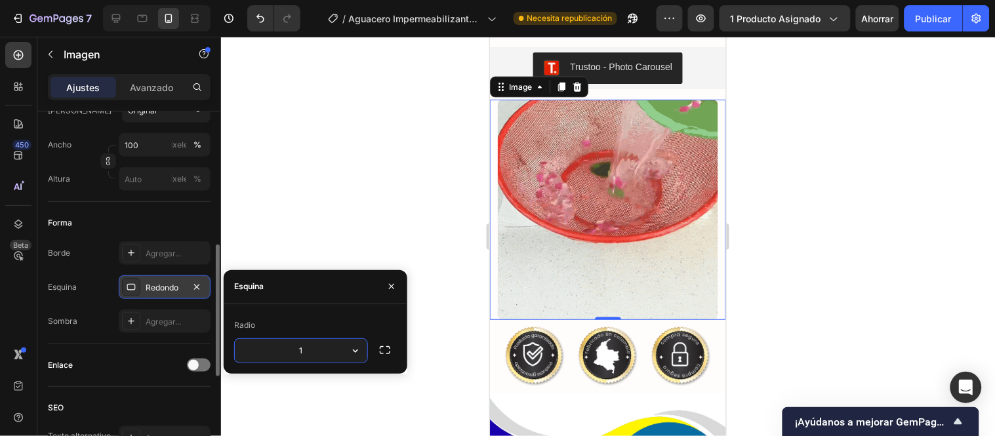
type input "10"
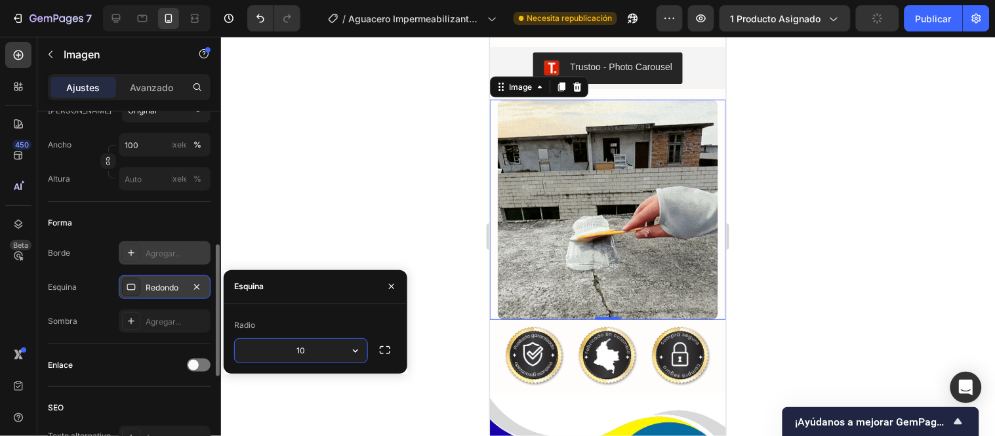
click at [167, 252] on font "Agregar..." at bounding box center [163, 254] width 35 height 10
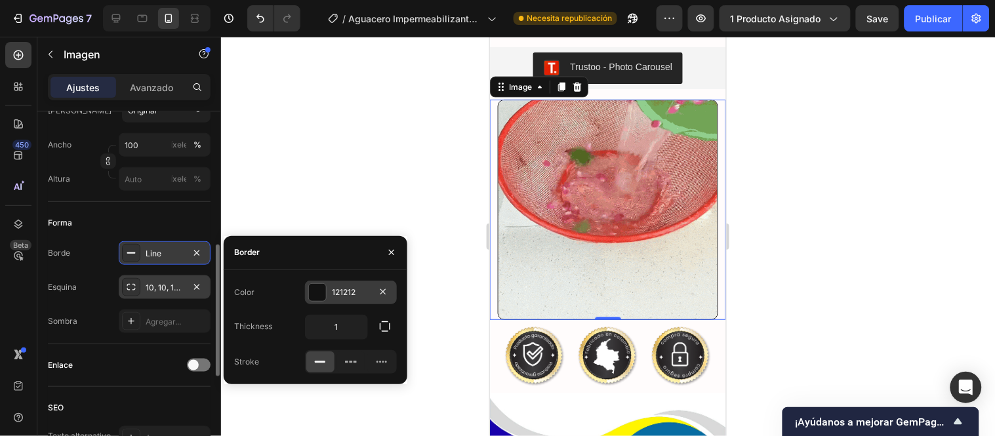
click at [359, 287] on div "121212" at bounding box center [351, 293] width 38 height 12
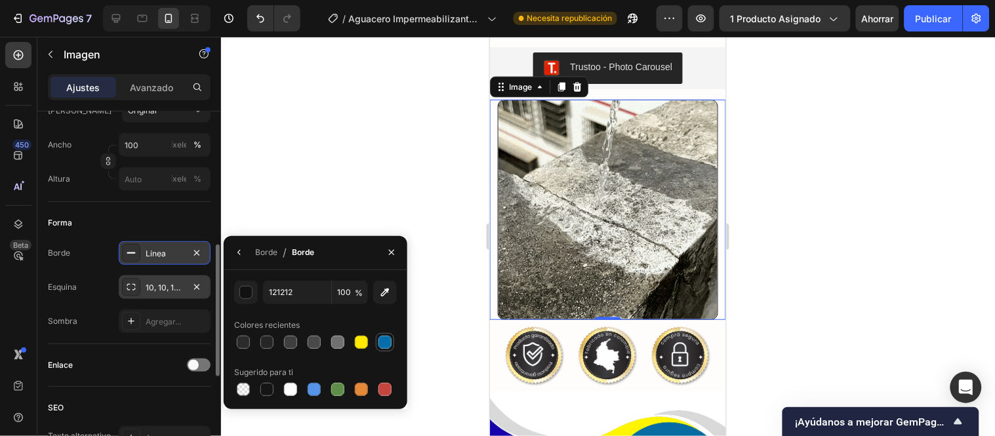
click at [385, 346] on div at bounding box center [384, 342] width 13 height 13
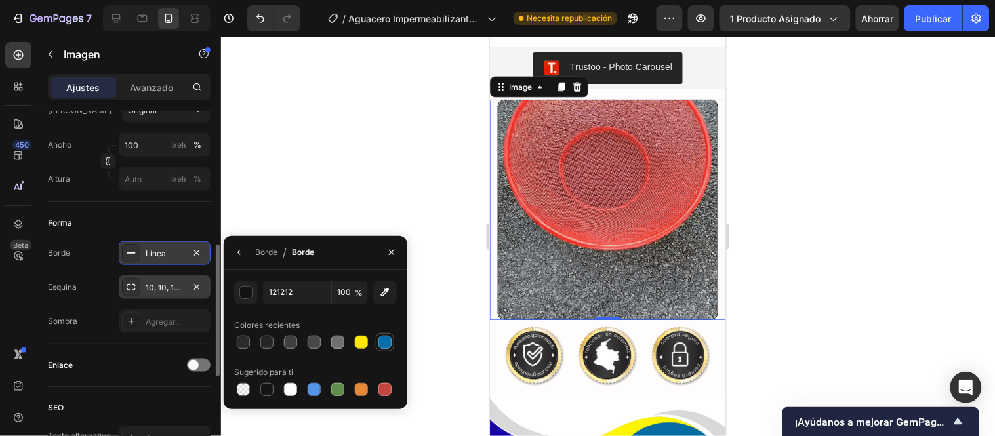
type input "046DAA"
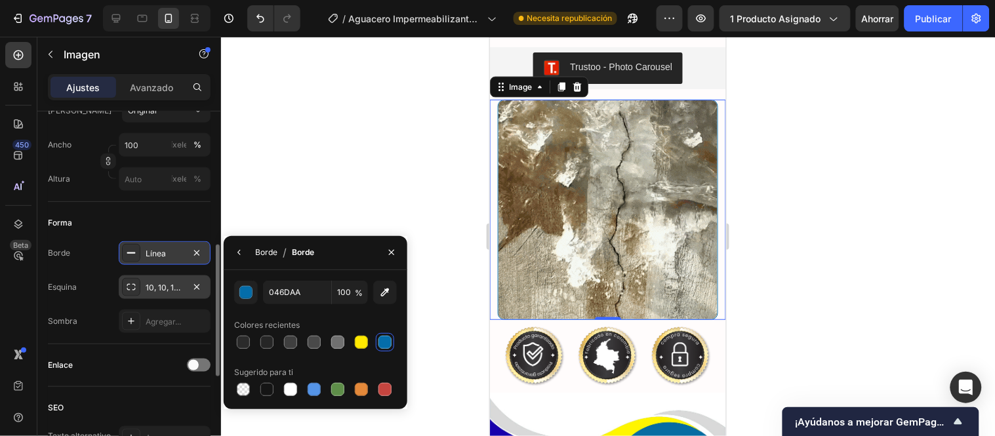
click at [266, 251] on font "Borde" at bounding box center [266, 252] width 22 height 10
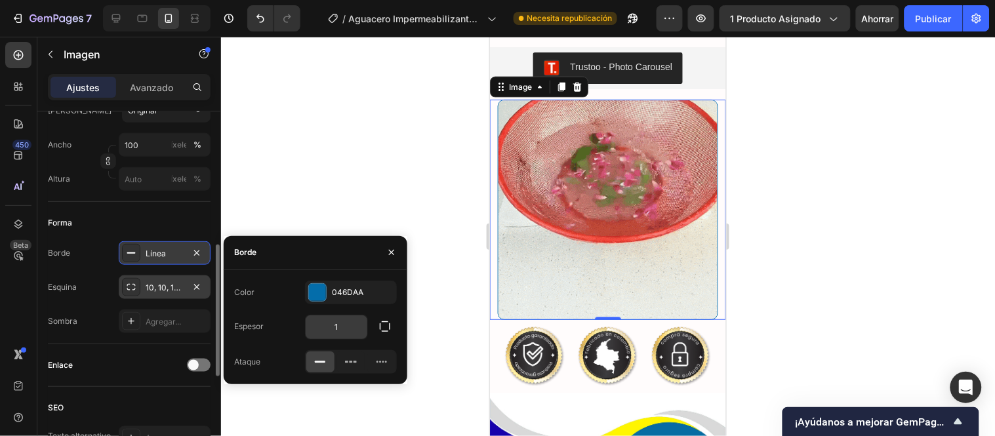
click at [342, 331] on input "1" at bounding box center [337, 328] width 62 height 24
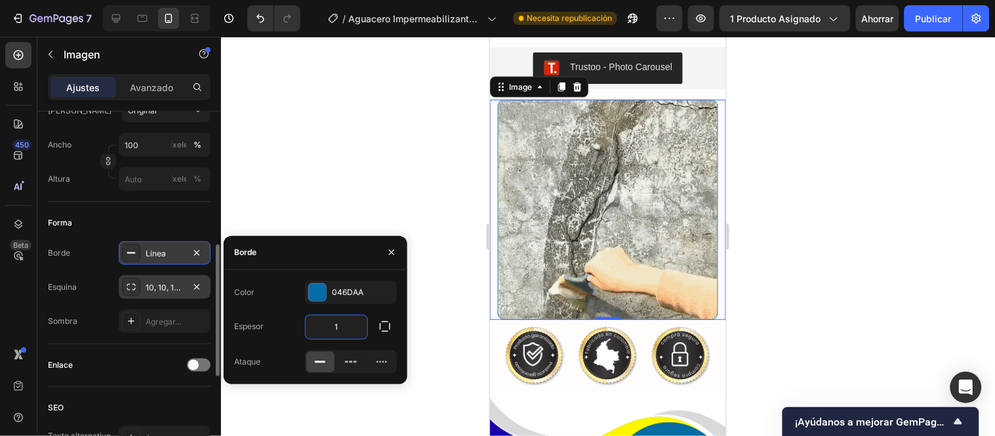
type input "2"
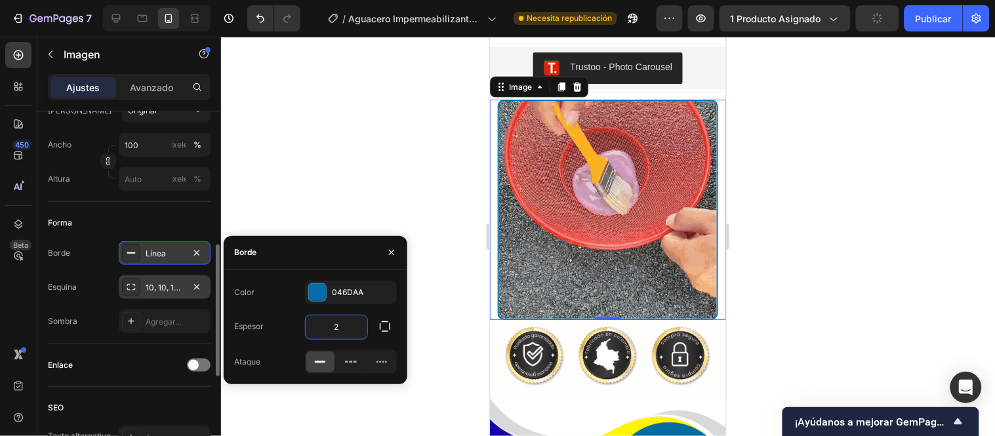
click at [384, 179] on div at bounding box center [608, 236] width 774 height 399
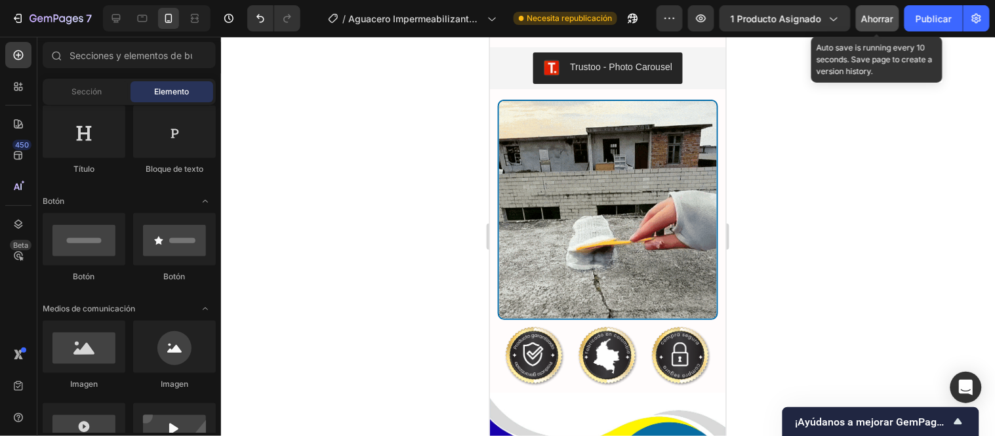
click at [888, 15] on font "Ahorrar" at bounding box center [878, 18] width 32 height 11
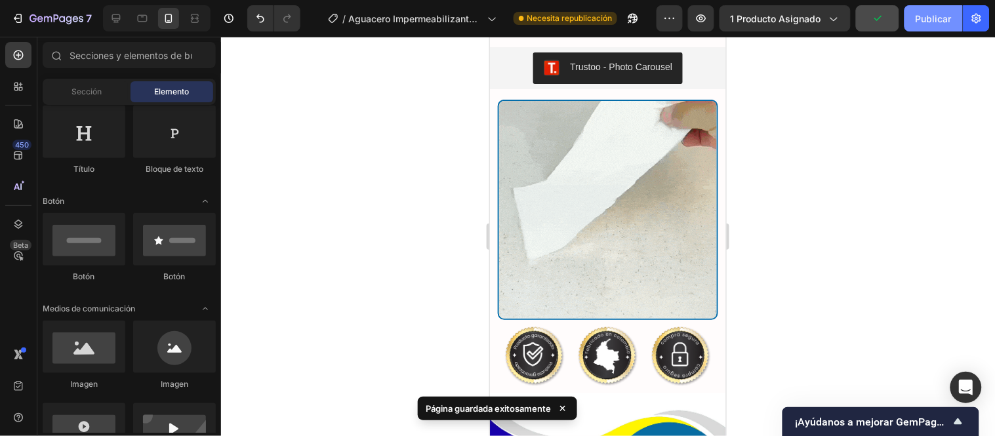
click at [917, 20] on font "Publicar" at bounding box center [934, 18] width 36 height 11
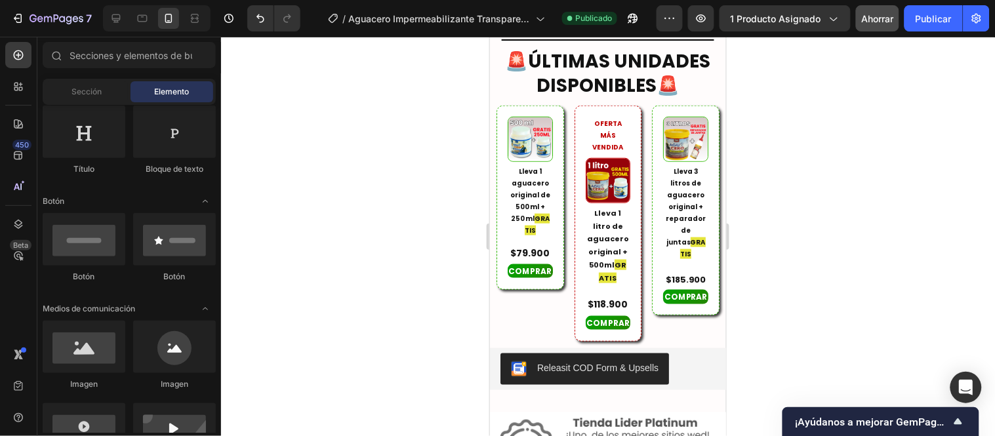
scroll to position [7307, 0]
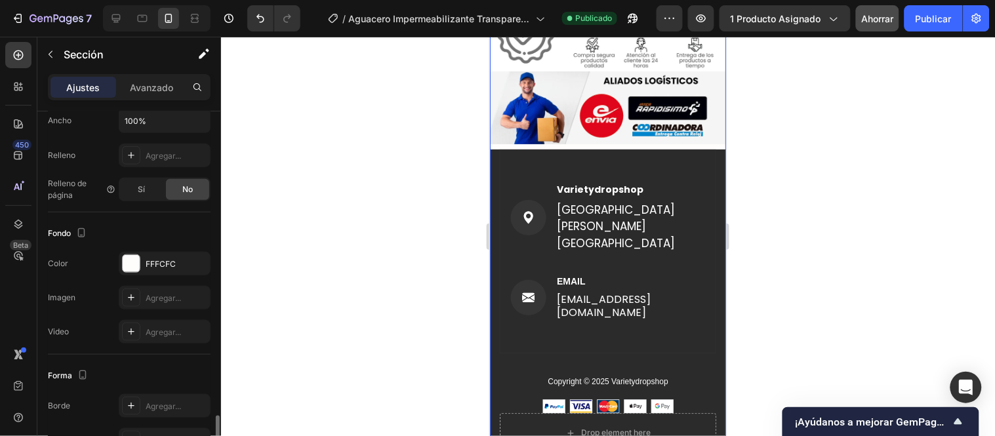
scroll to position [404, 0]
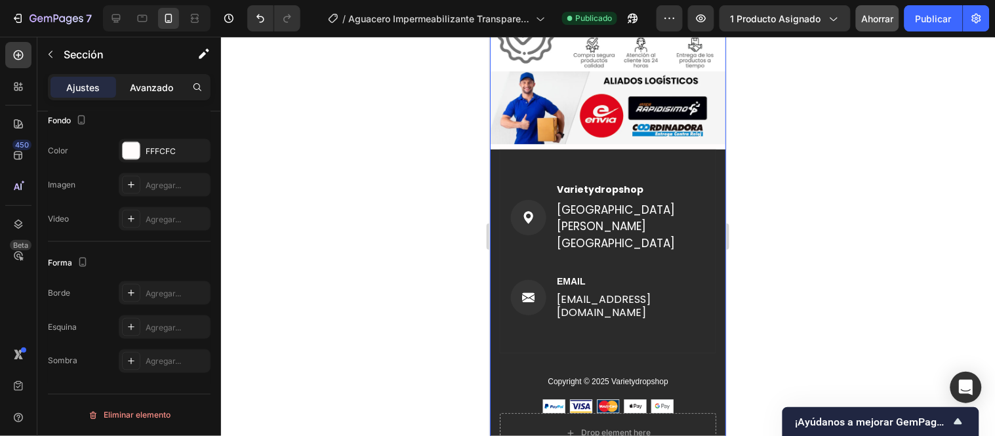
click at [155, 92] on p "Avanzado" at bounding box center [151, 88] width 43 height 14
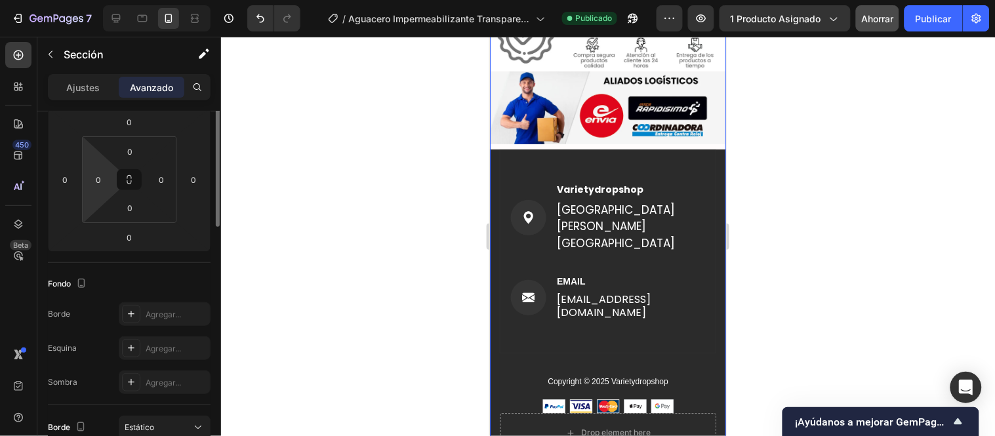
scroll to position [40, 0]
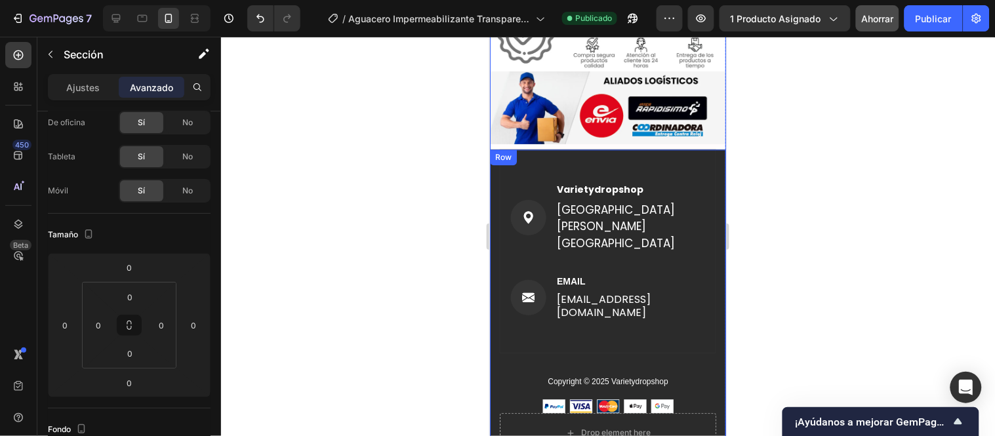
click at [497, 149] on div "Image Varietydropshop Text block Santiago de cali Valle del cauca Text block Ro…" at bounding box center [607, 300] width 236 height 303
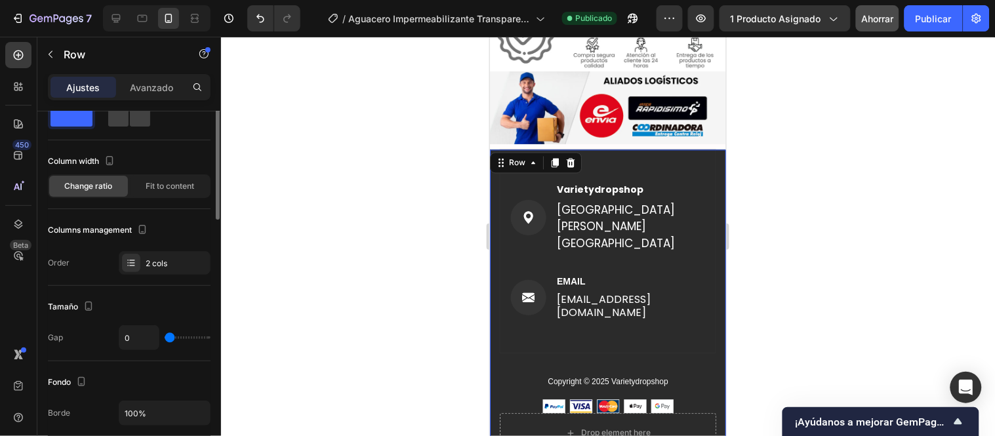
scroll to position [0, 0]
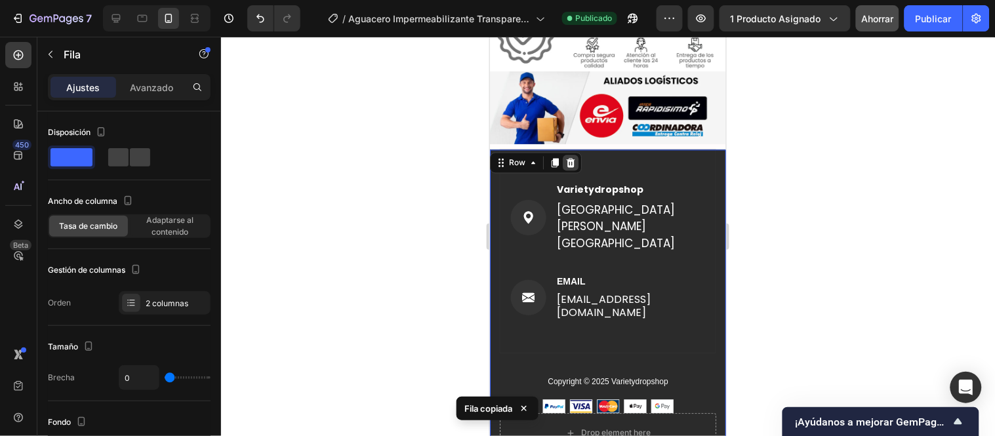
click at [567, 157] on icon at bounding box center [570, 162] width 10 height 10
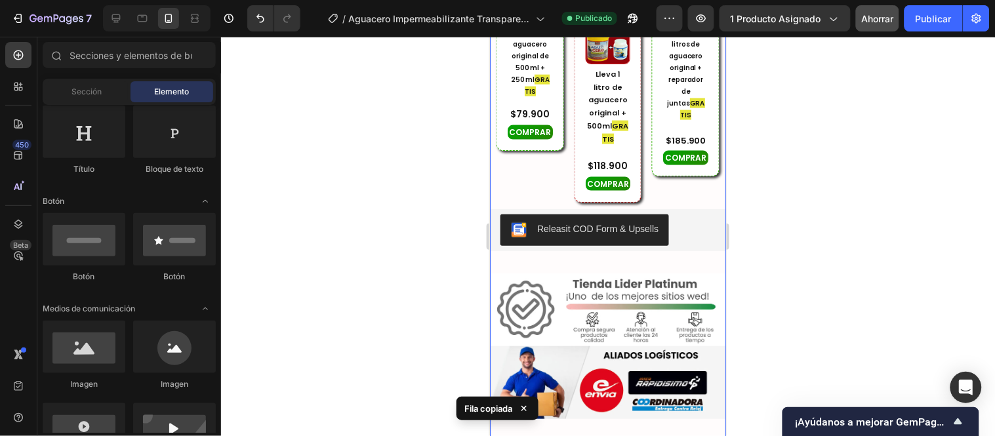
scroll to position [6766, 0]
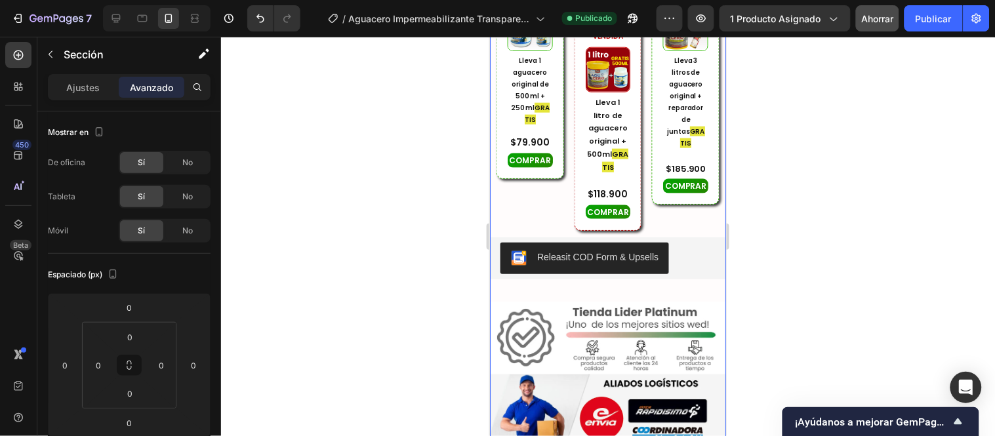
scroll to position [6838, 0]
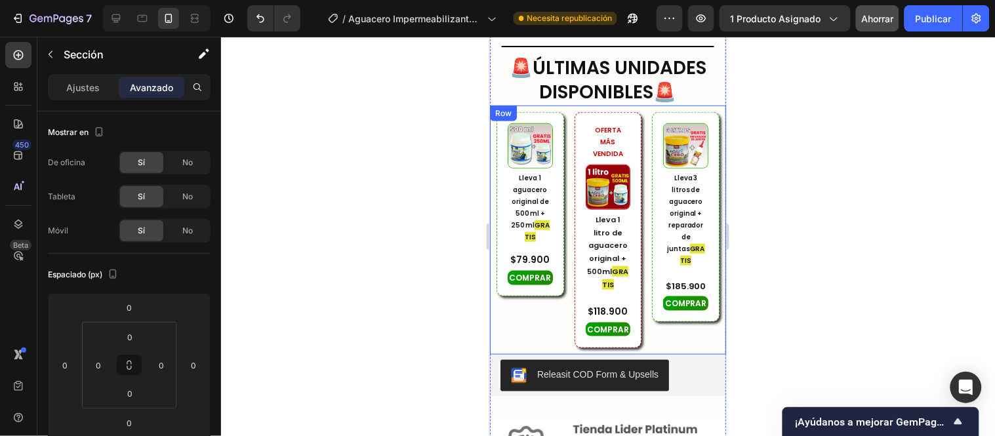
scroll to position [6766, 0]
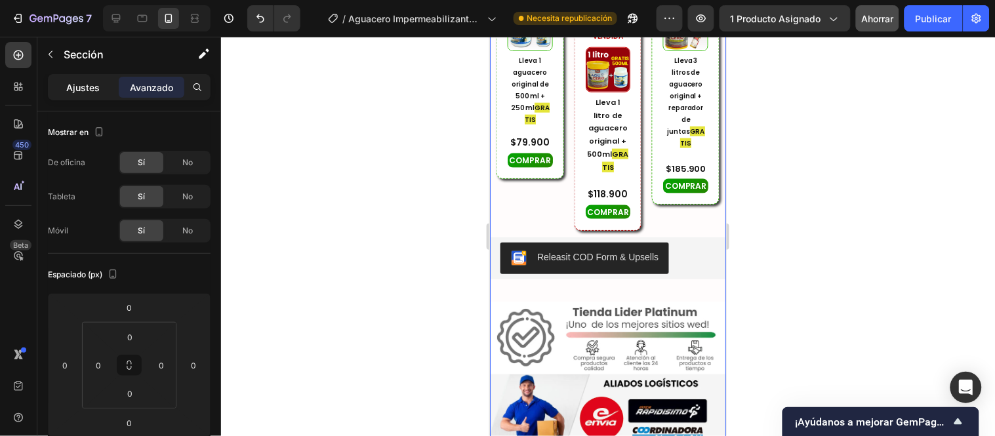
click at [83, 91] on font "Ajustes" at bounding box center [83, 87] width 33 height 11
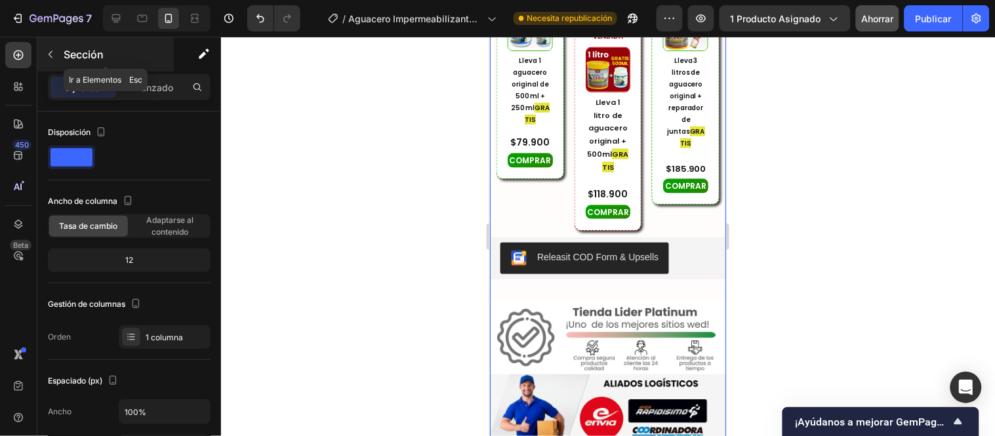
click at [42, 57] on button "button" at bounding box center [50, 54] width 21 height 21
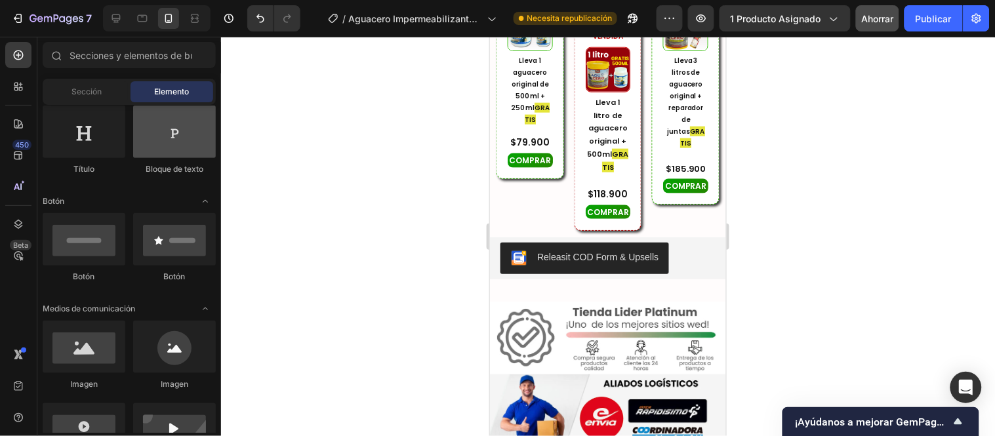
scroll to position [0, 0]
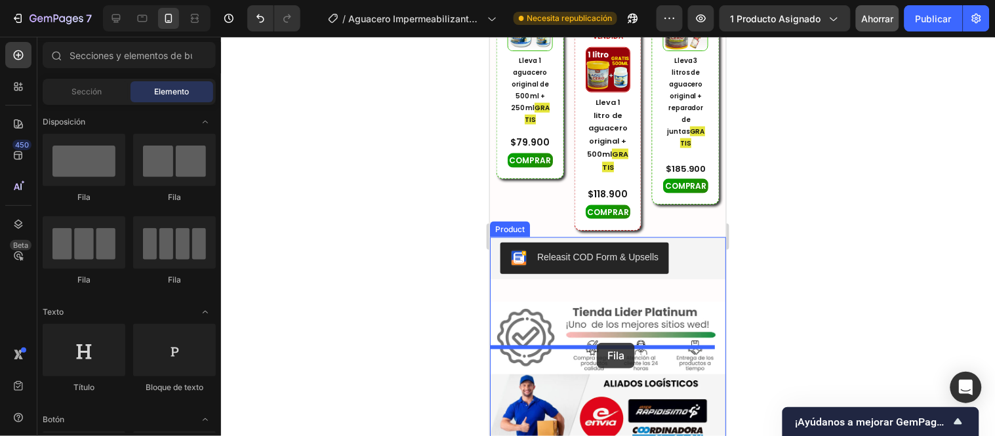
drag, startPoint x: 605, startPoint y: 346, endPoint x: 596, endPoint y: 342, distance: 9.8
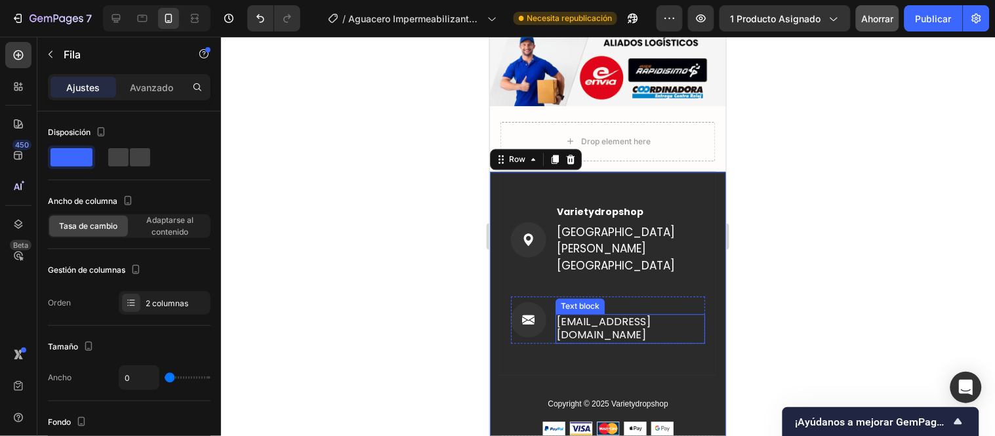
scroll to position [6908, 0]
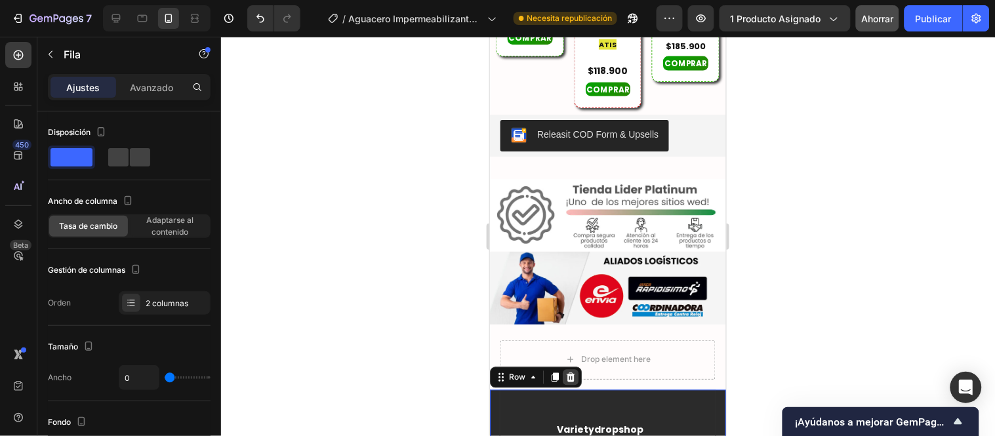
click at [569, 373] on icon at bounding box center [570, 377] width 9 height 9
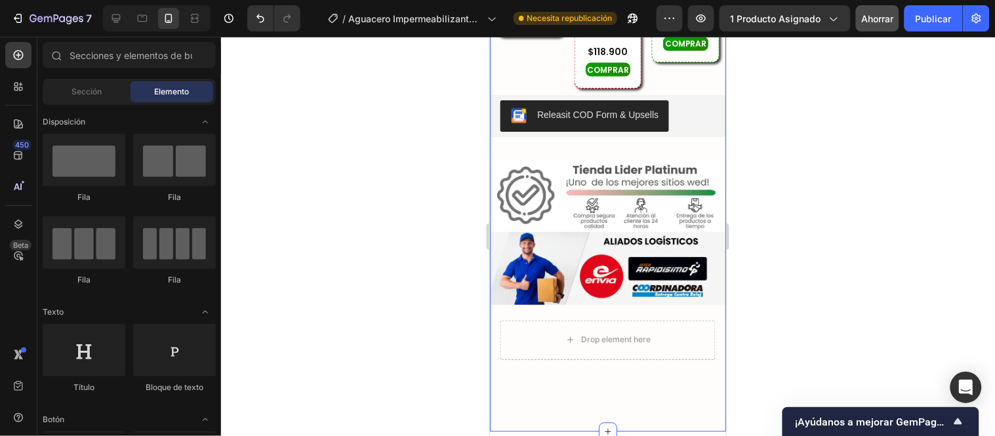
scroll to position [6872, 0]
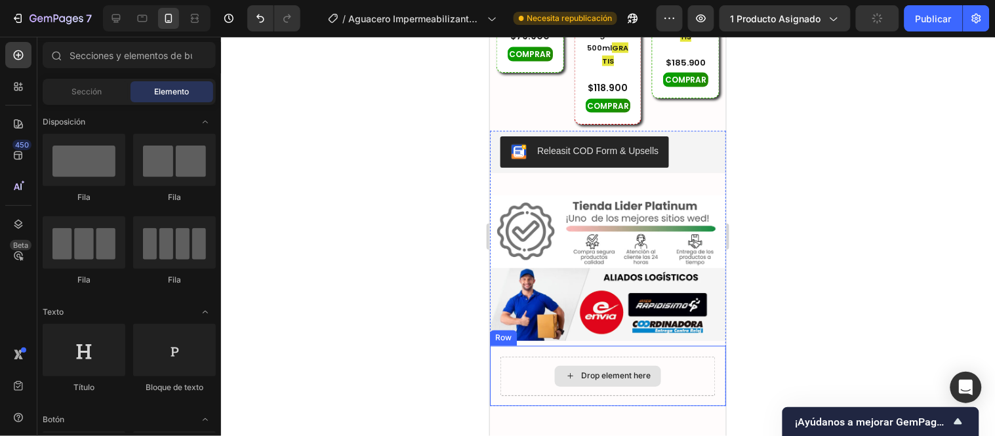
click at [680, 356] on div "Drop element here" at bounding box center [607, 375] width 215 height 39
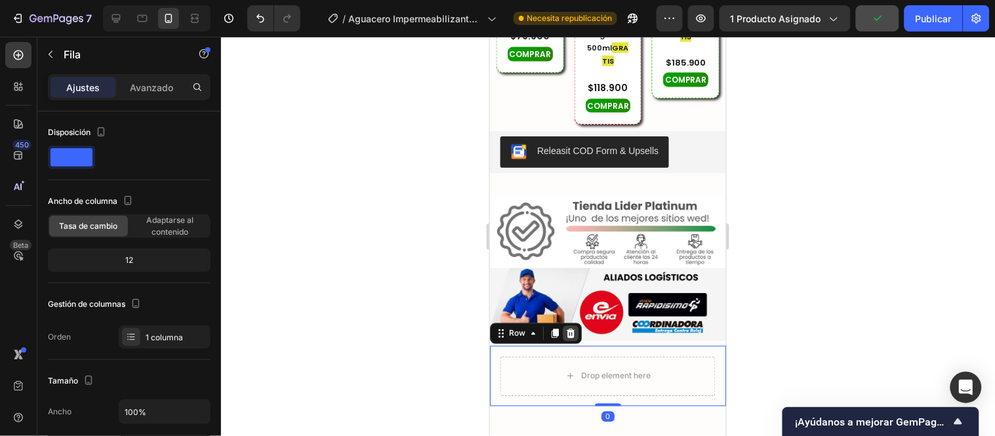
click at [569, 329] on icon at bounding box center [570, 333] width 9 height 9
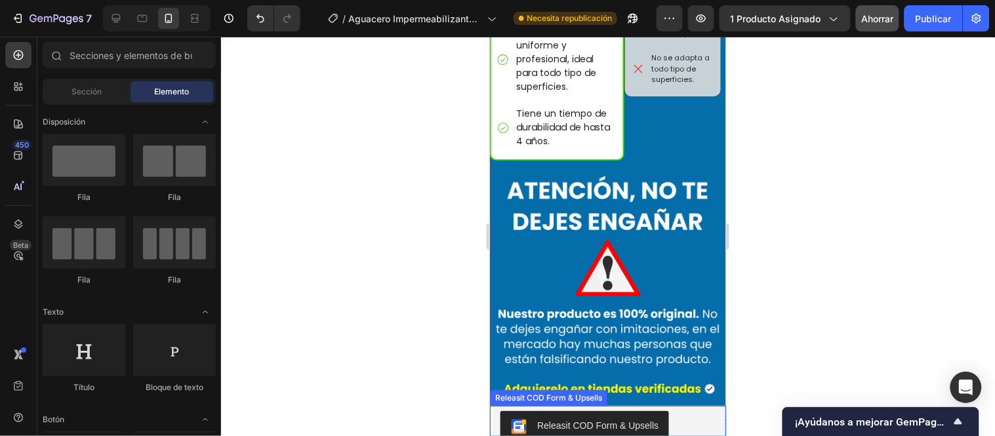
scroll to position [4831, 0]
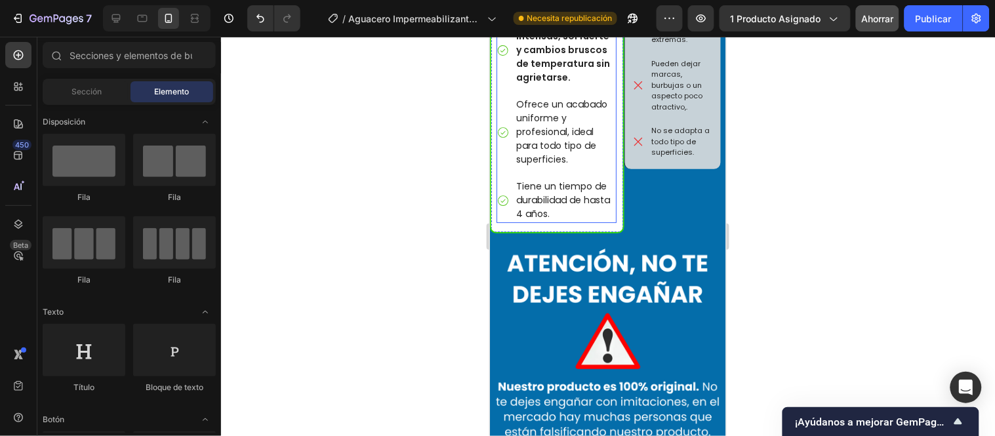
click at [516, 179] on p "Tiene un tiempo de durabilidad de hasta 4 años." at bounding box center [565, 199] width 98 height 41
click at [517, 179] on p "Tiene un tiempo de durabilidad de hasta 4 años." at bounding box center [565, 199] width 98 height 41
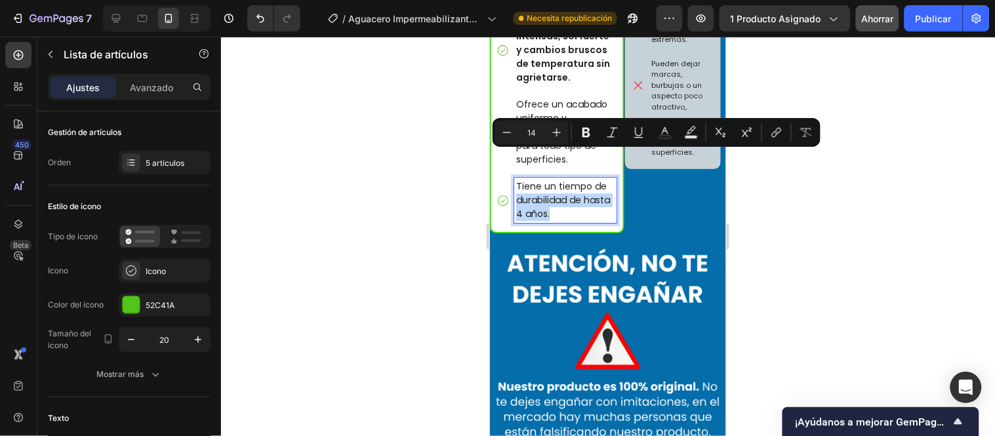
drag, startPoint x: 514, startPoint y: 155, endPoint x: 576, endPoint y: 172, distance: 64.4
click at [576, 177] on div "Tiene un tiempo de durabilidad de hasta 4 años." at bounding box center [565, 199] width 102 height 45
click at [585, 130] on icon "Editor contextual toolbar" at bounding box center [586, 132] width 13 height 13
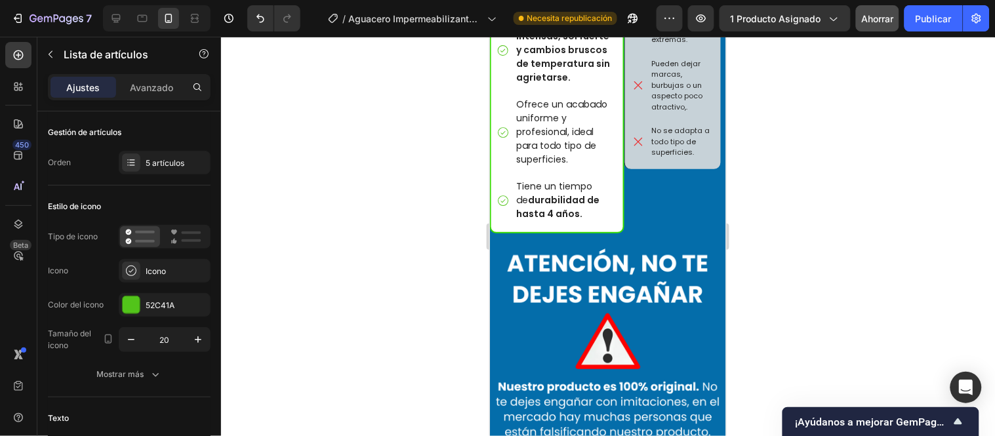
click at [478, 205] on div at bounding box center [608, 236] width 774 height 399
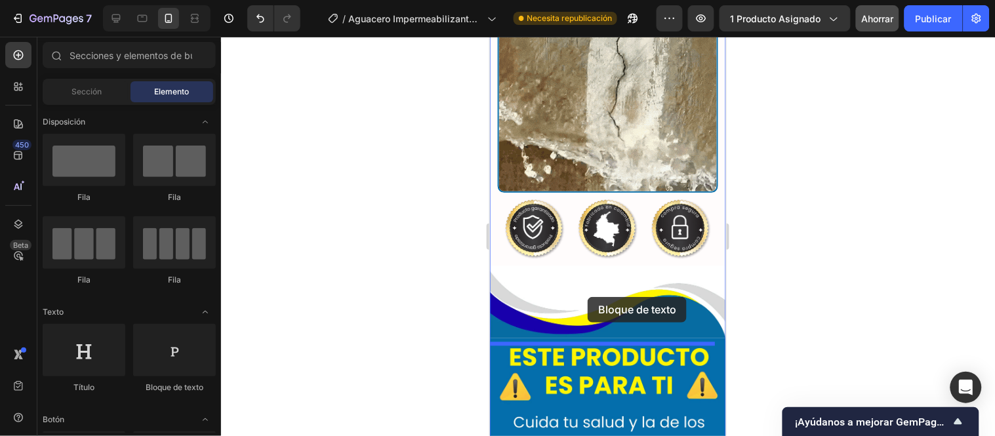
scroll to position [3155, 0]
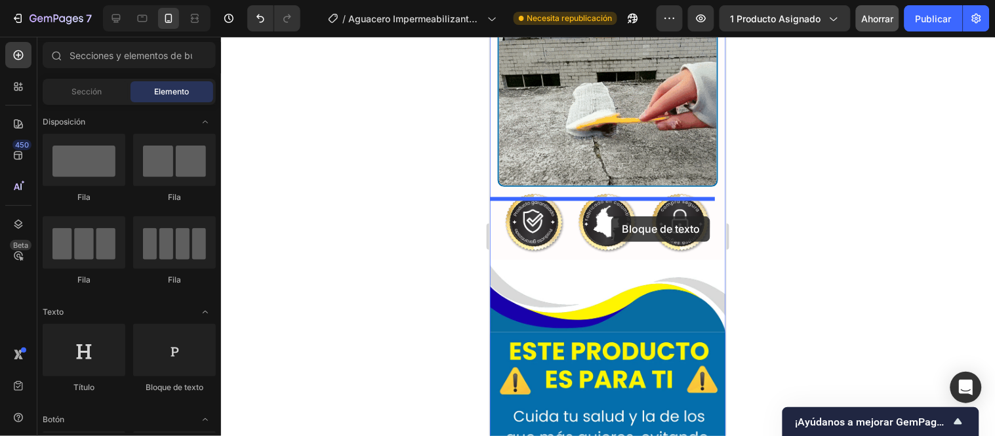
drag, startPoint x: 563, startPoint y: 283, endPoint x: 611, endPoint y: 216, distance: 81.9
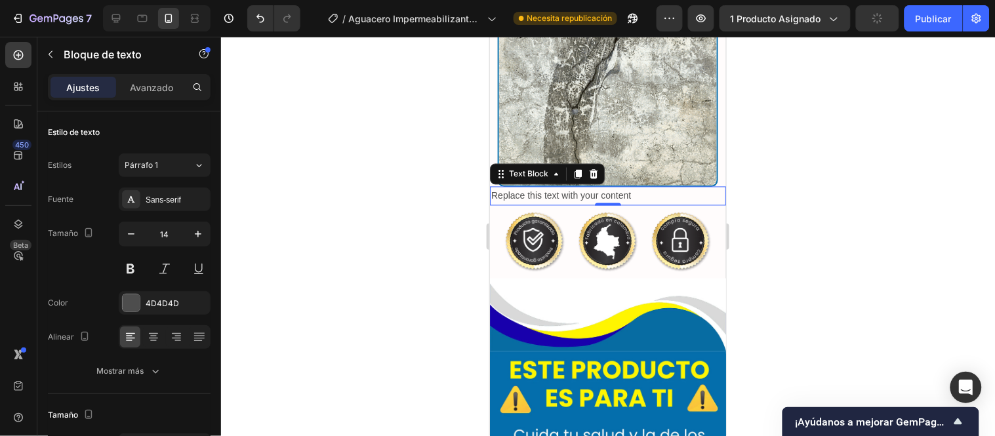
click at [641, 205] on div "Replace this text with your content" at bounding box center [607, 195] width 236 height 19
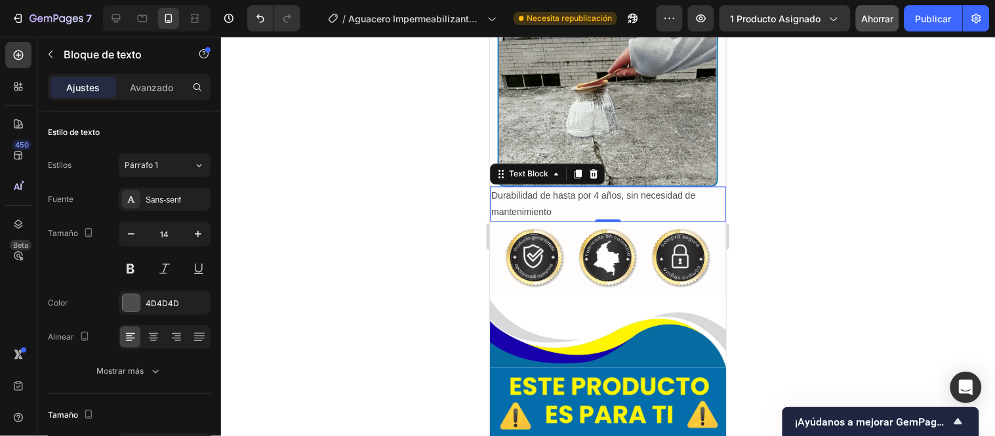
click at [881, 20] on font "Ahorrar" at bounding box center [878, 18] width 32 height 11
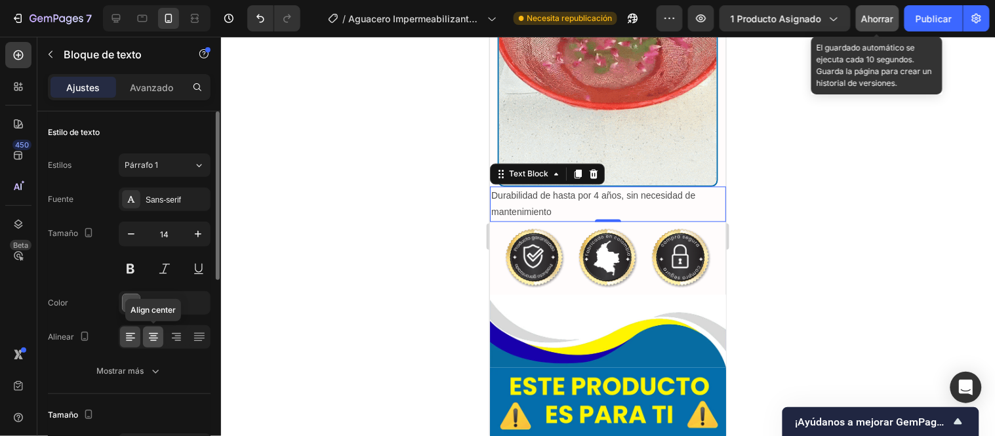
click at [148, 337] on icon at bounding box center [153, 337] width 13 height 13
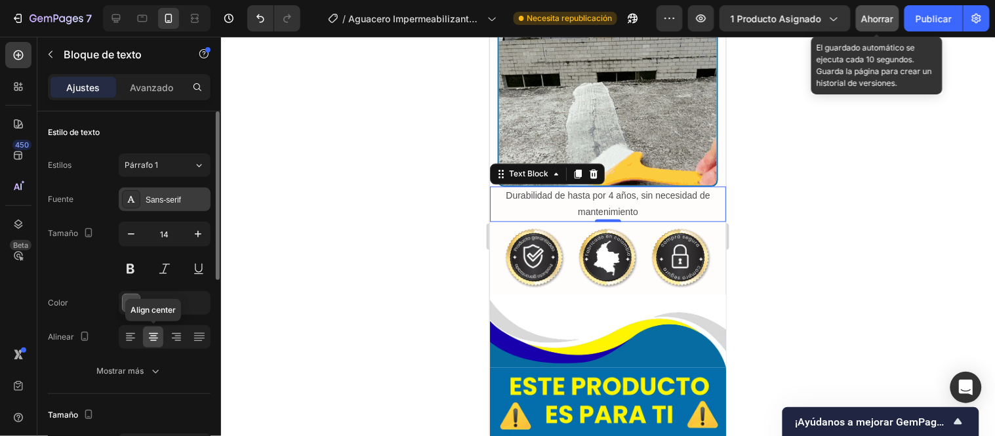
click at [159, 199] on font "Sans-serif" at bounding box center [163, 199] width 35 height 9
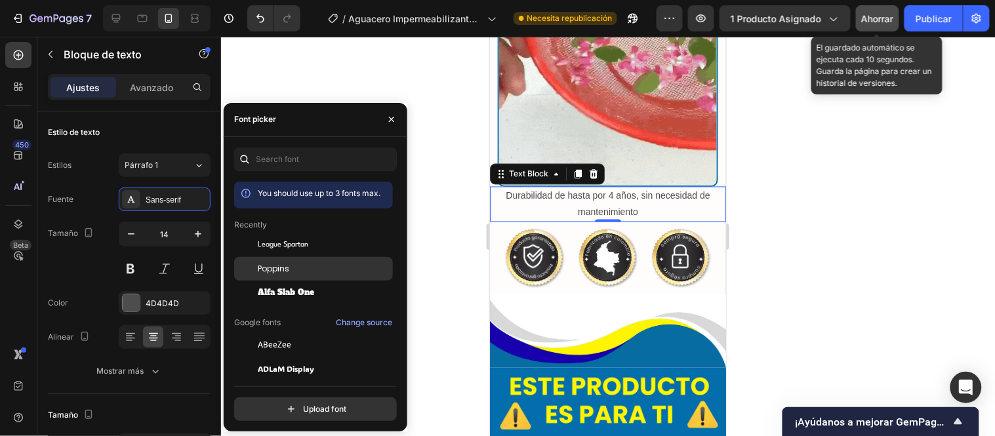
click at [265, 267] on span "Poppins" at bounding box center [273, 269] width 31 height 12
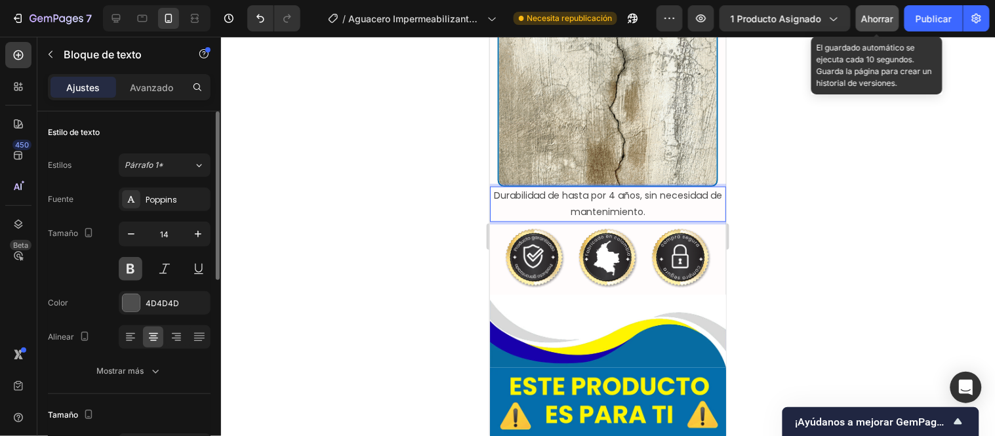
click at [133, 276] on button at bounding box center [131, 269] width 24 height 24
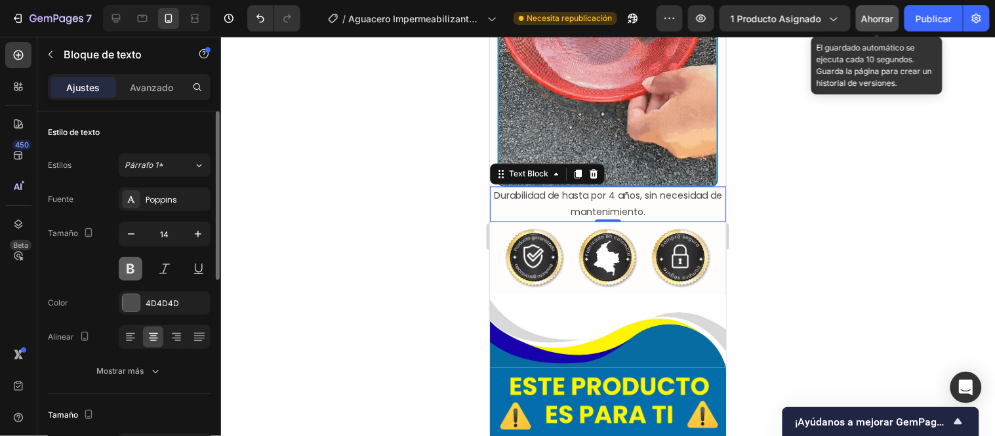
click at [133, 276] on button at bounding box center [131, 269] width 24 height 24
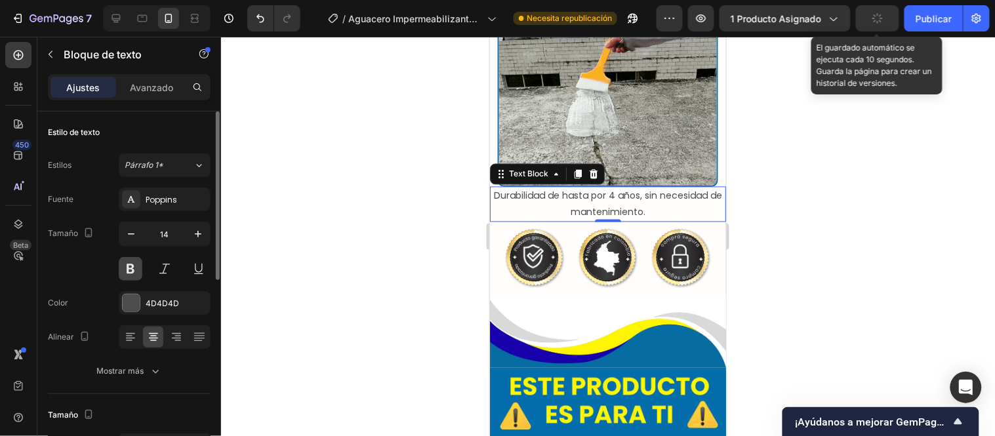
click at [127, 270] on button at bounding box center [131, 269] width 24 height 24
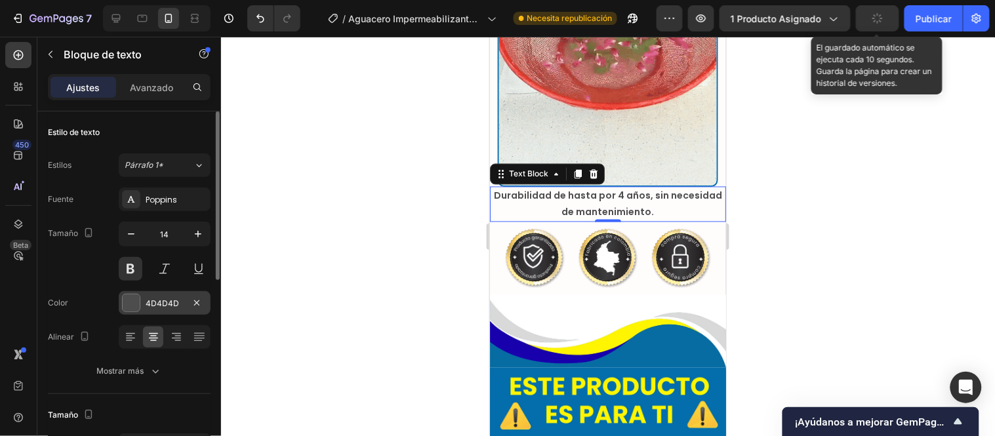
click at [134, 302] on div at bounding box center [131, 303] width 17 height 17
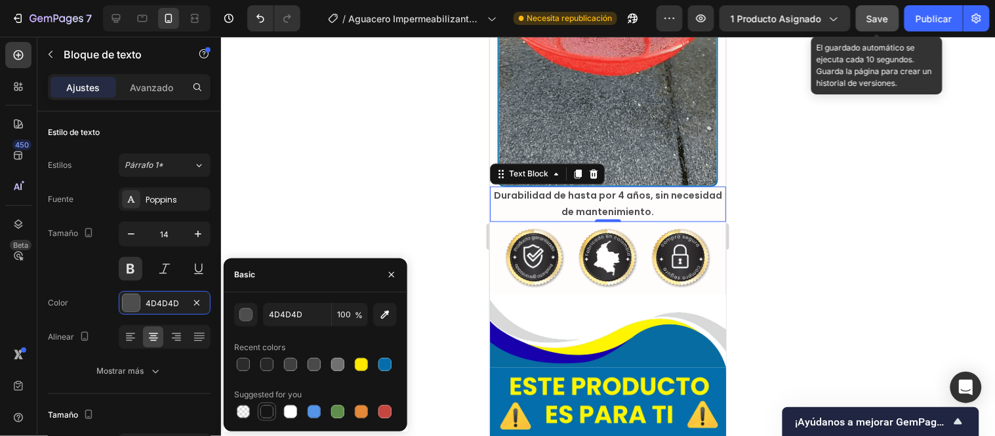
click at [263, 411] on div at bounding box center [266, 411] width 13 height 13
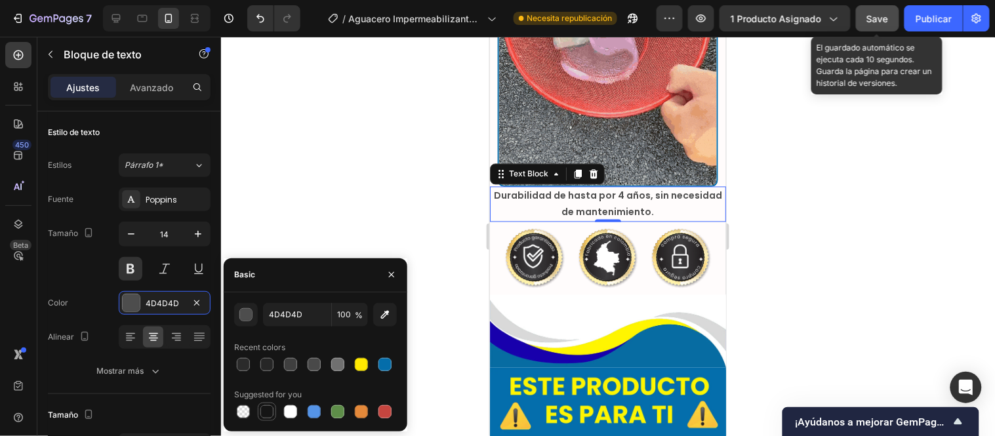
type input "151515"
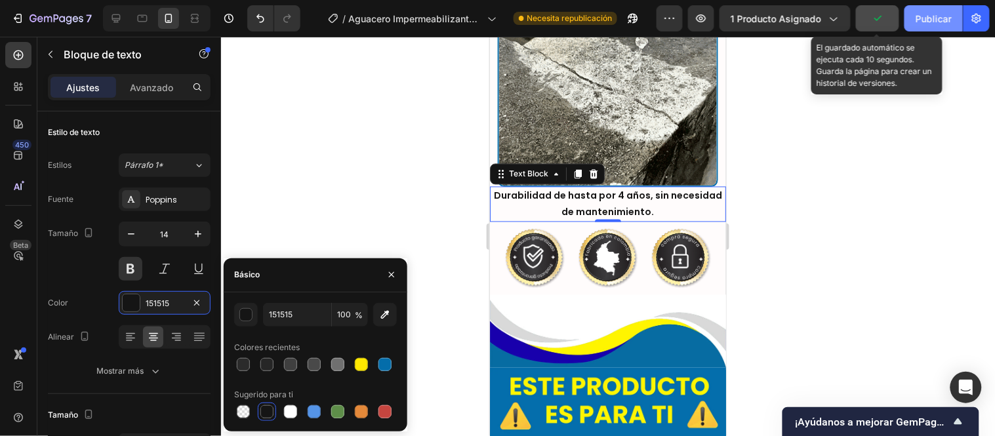
click at [927, 20] on font "Publicar" at bounding box center [934, 18] width 36 height 11
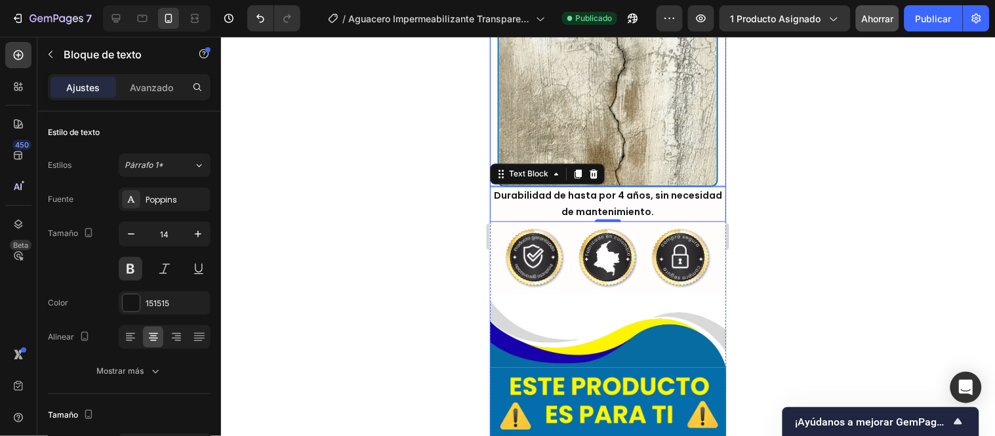
click at [616, 186] on img at bounding box center [607, 76] width 220 height 220
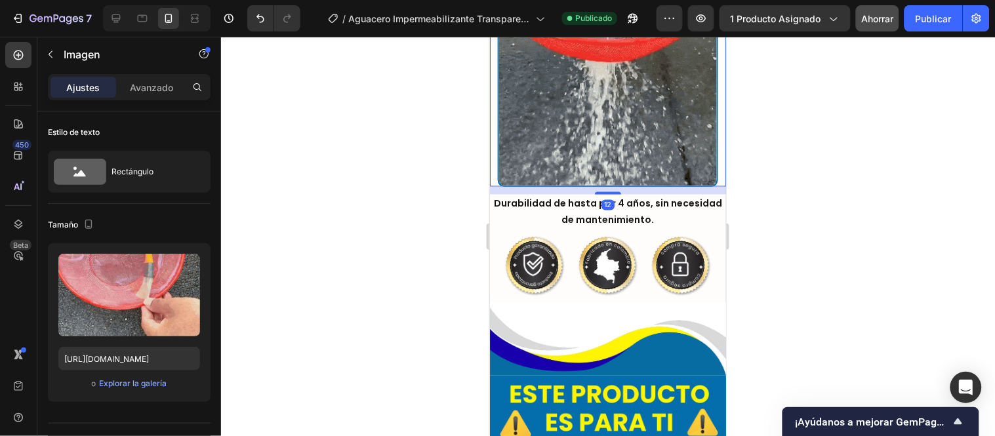
drag, startPoint x: 602, startPoint y: 198, endPoint x: 603, endPoint y: 206, distance: 8.0
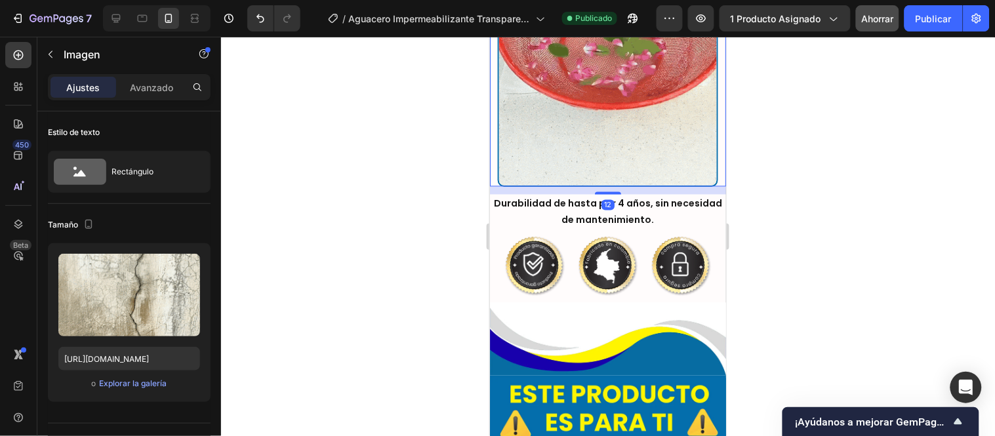
click at [603, 194] on div at bounding box center [607, 193] width 26 height 3
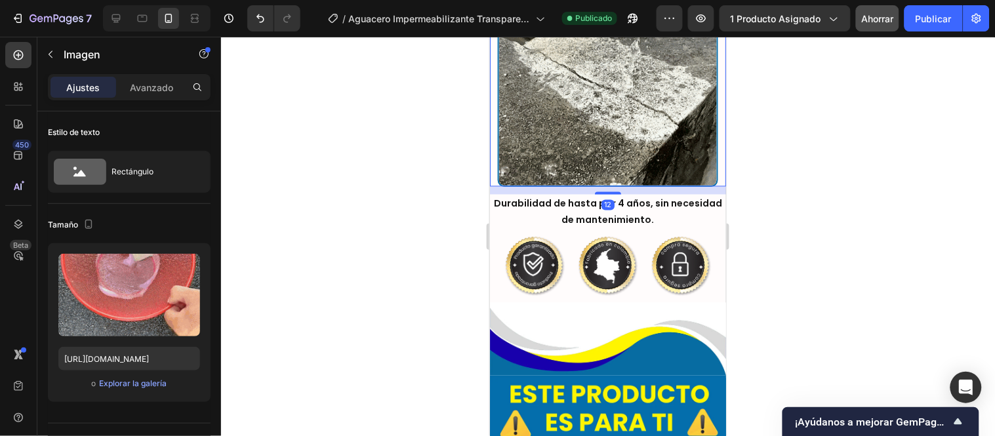
click at [636, 226] on p "Durabilidad de hasta por 4 años, sin necesidad de mantenimiento." at bounding box center [608, 211] width 234 height 33
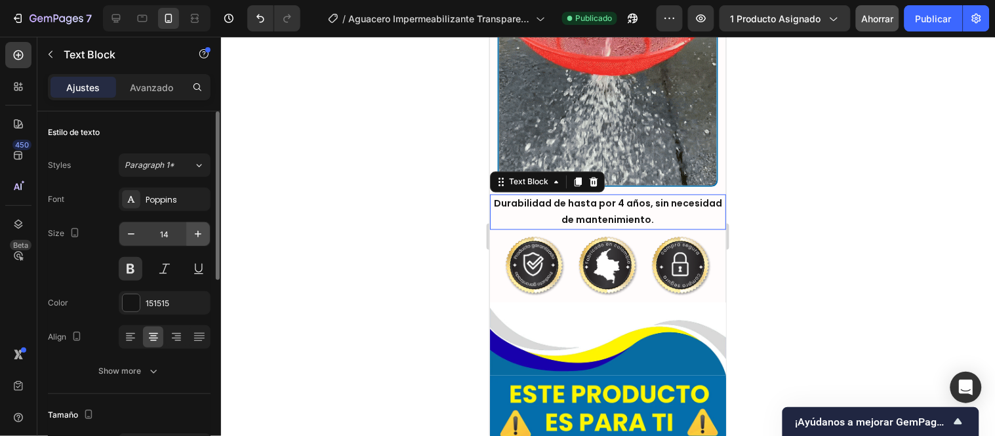
click at [195, 231] on icon "button" at bounding box center [198, 234] width 13 height 13
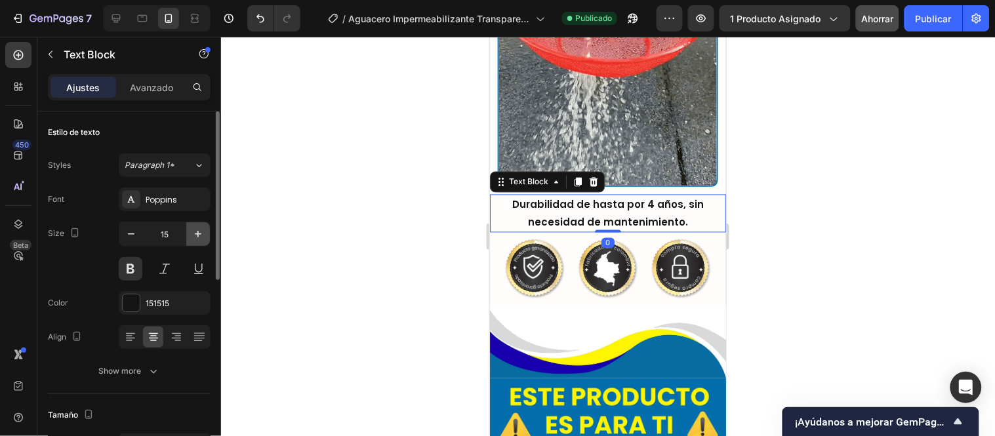
click at [195, 230] on icon "button" at bounding box center [198, 234] width 13 height 13
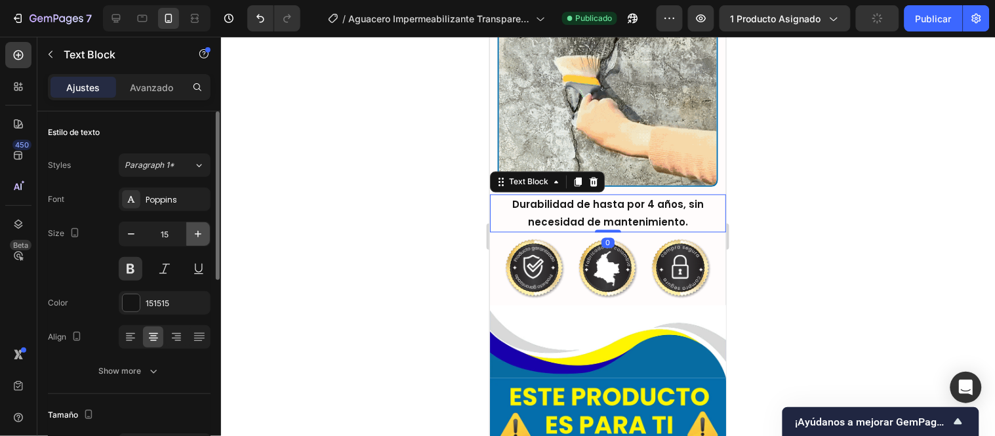
click at [195, 230] on icon "button" at bounding box center [198, 234] width 13 height 13
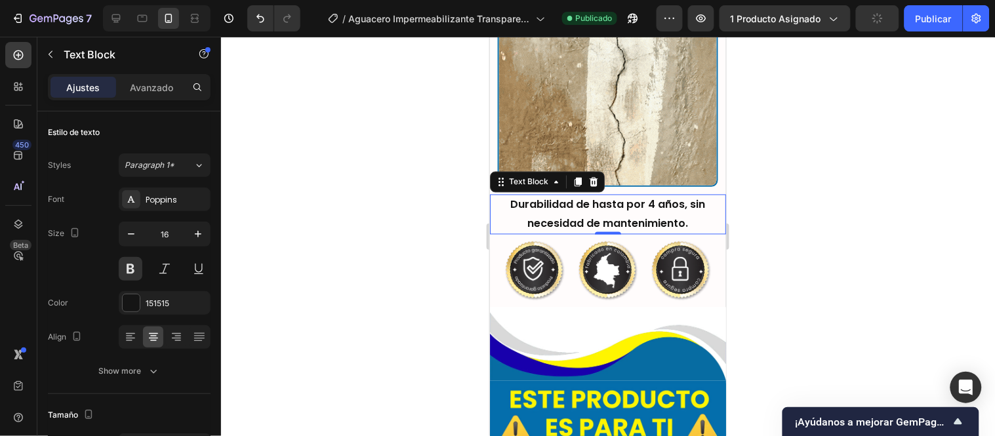
type input "17"
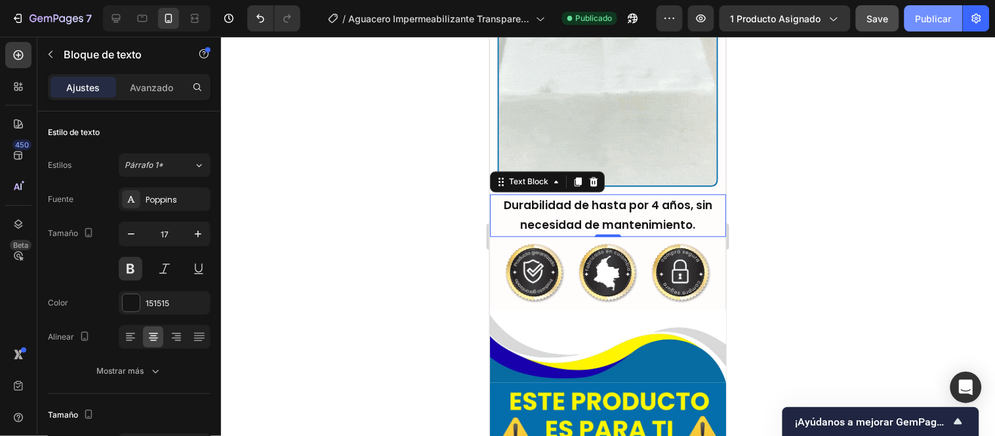
click at [939, 24] on font "Publicar" at bounding box center [934, 19] width 36 height 14
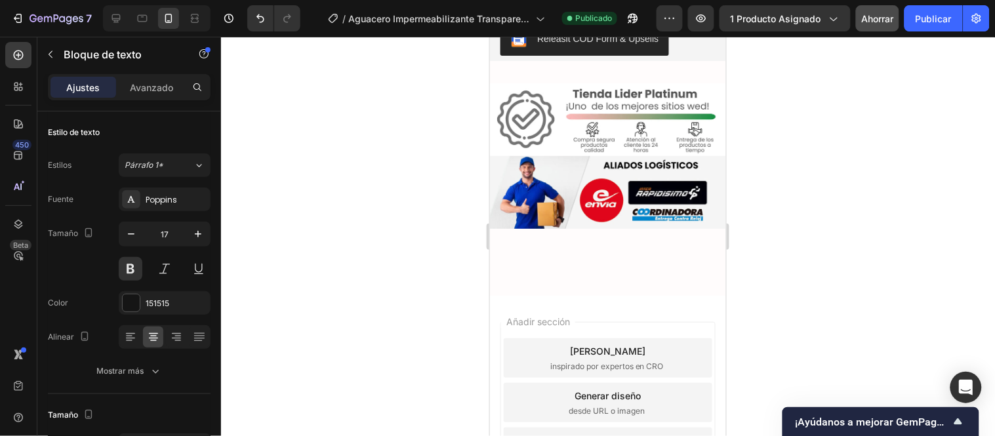
scroll to position [7035, 0]
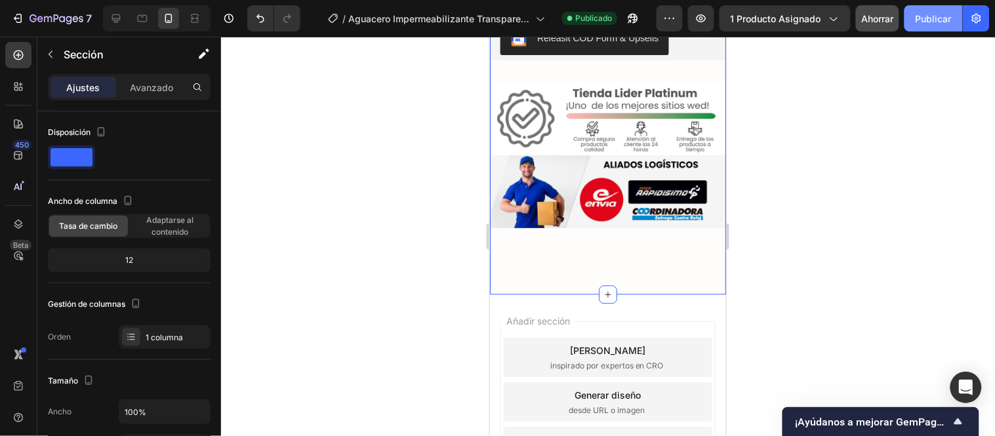
click at [941, 16] on font "Publicar" at bounding box center [934, 18] width 36 height 11
click at [354, 153] on div at bounding box center [608, 236] width 774 height 399
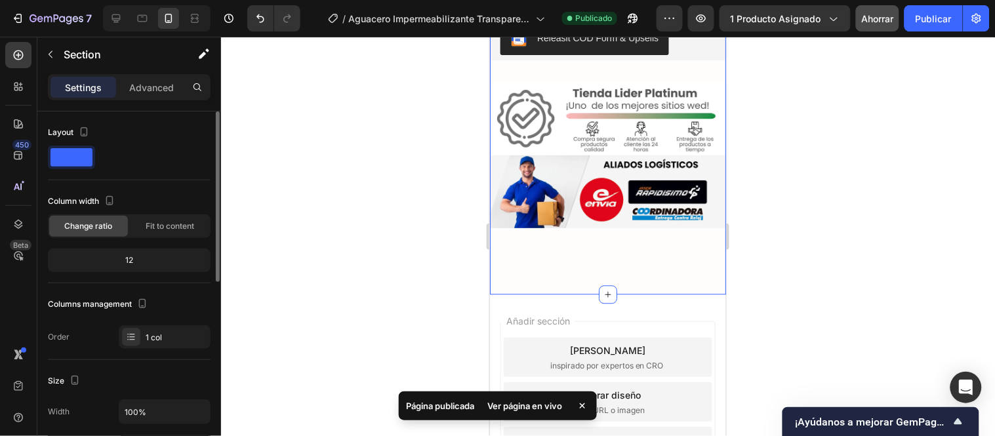
click at [133, 259] on div "12" at bounding box center [129, 260] width 157 height 18
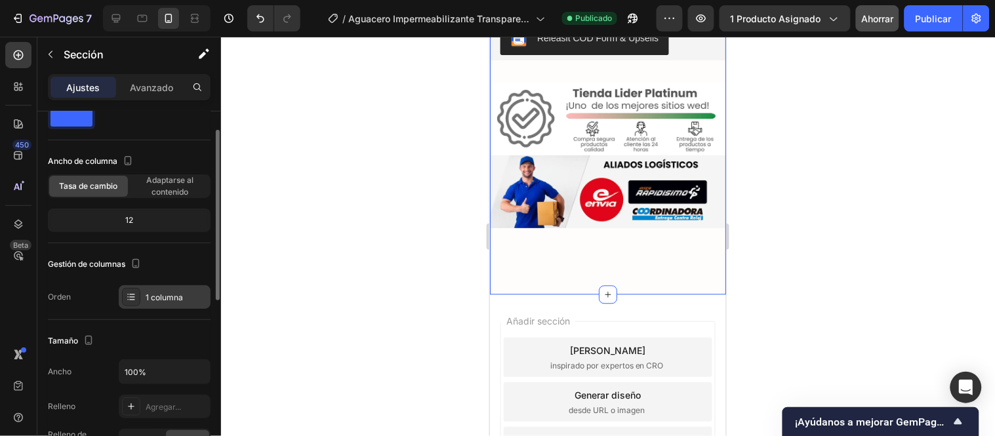
scroll to position [0, 0]
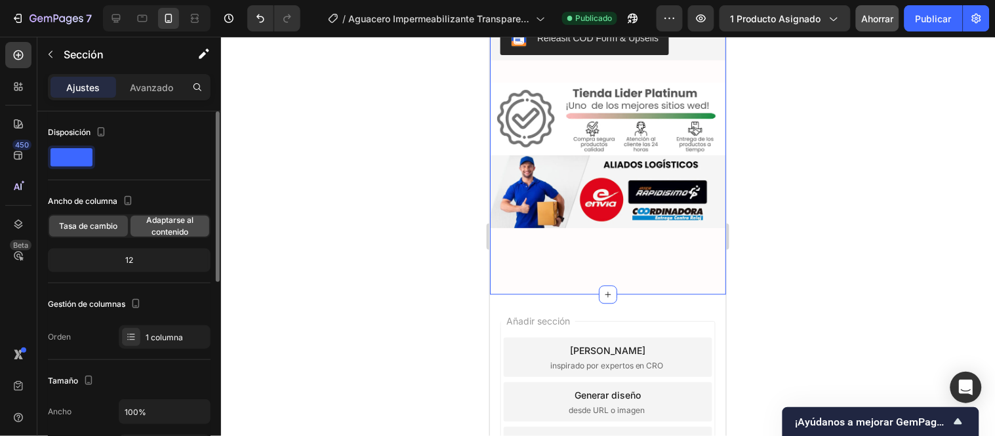
click at [161, 227] on font "Adaptarse al contenido" at bounding box center [169, 226] width 47 height 22
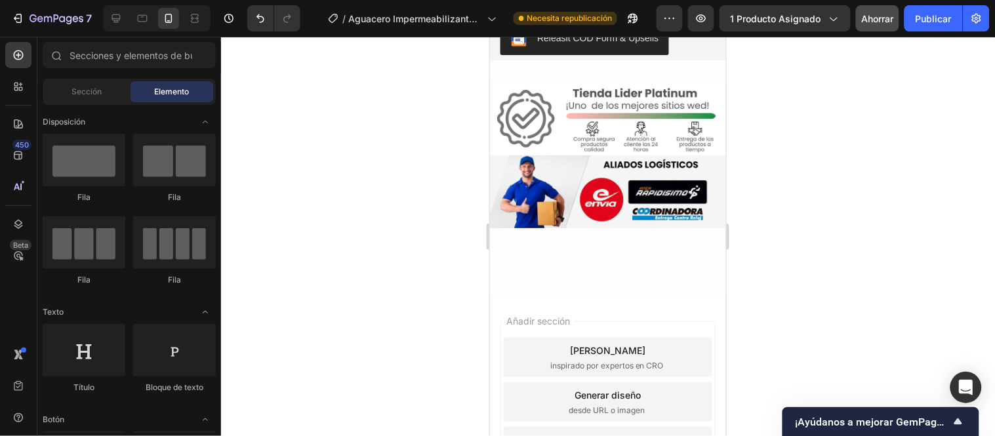
scroll to position [6962, 0]
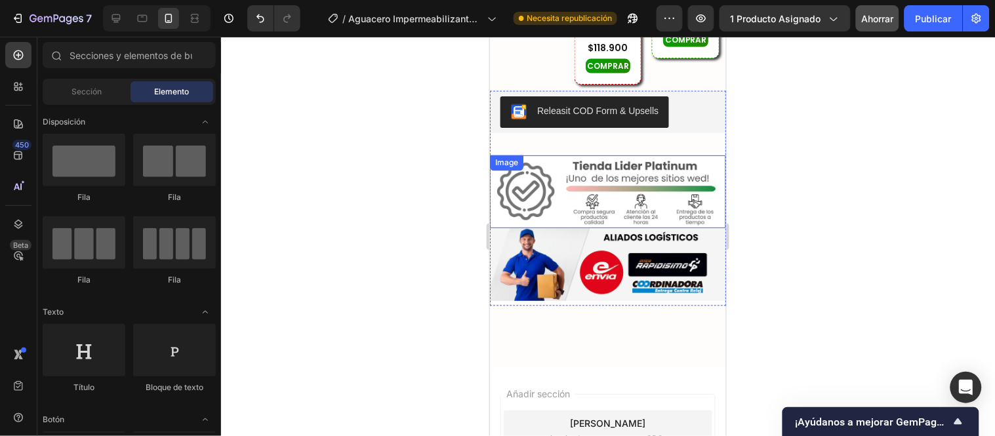
click at [603, 155] on img at bounding box center [607, 191] width 236 height 73
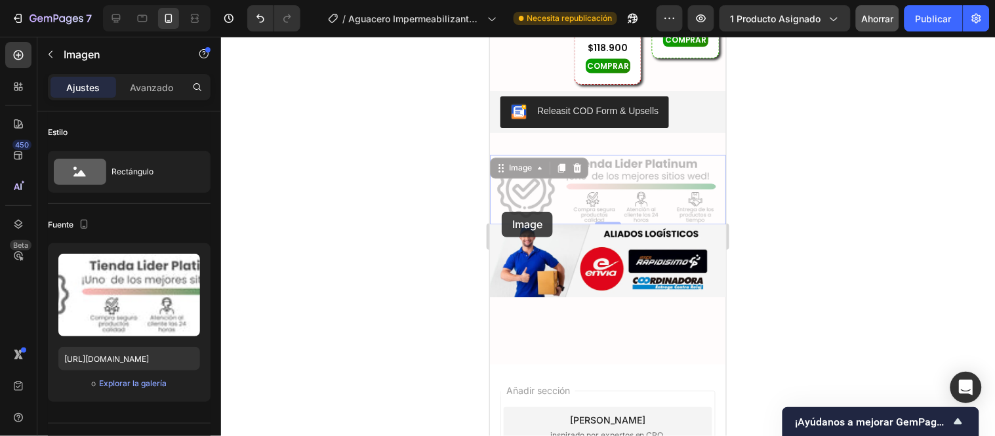
scroll to position [6927, 0]
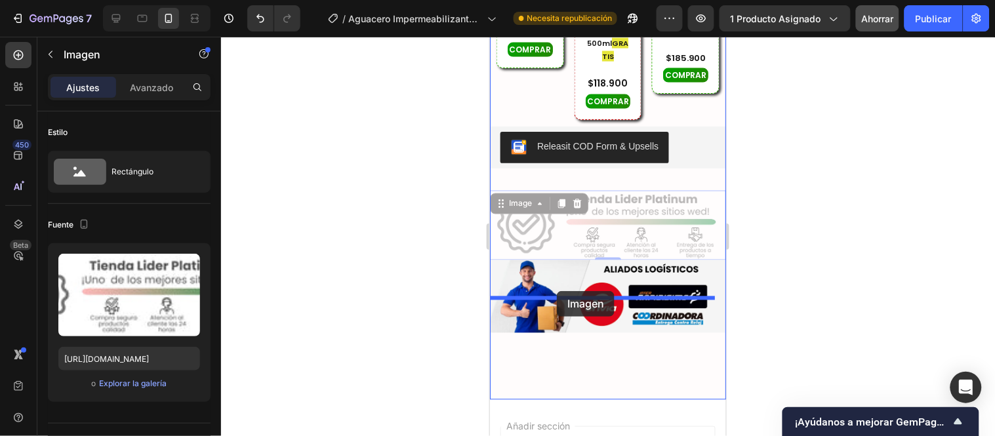
drag, startPoint x: 498, startPoint y: 70, endPoint x: 556, endPoint y: 291, distance: 228.6
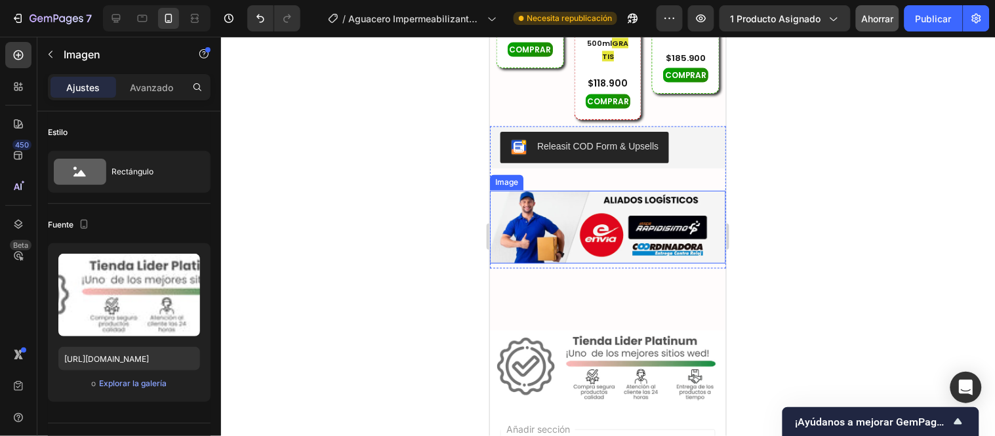
click at [556, 190] on img at bounding box center [607, 226] width 236 height 73
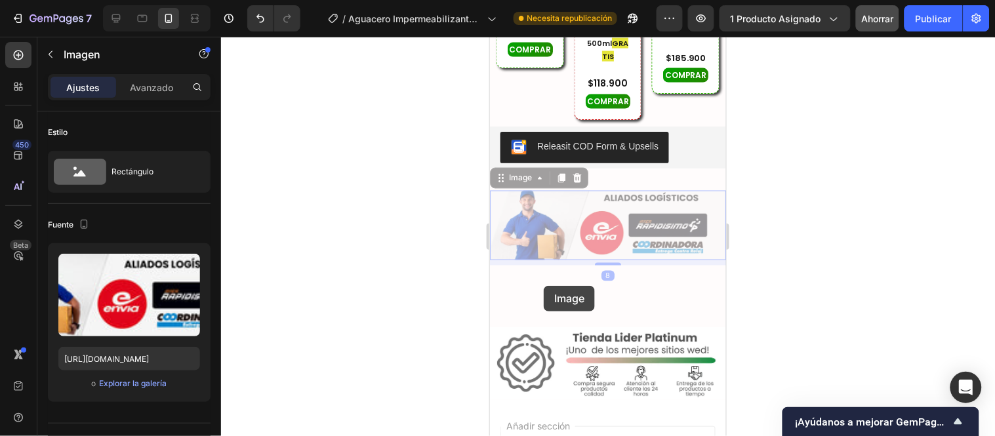
scroll to position [6906, 0]
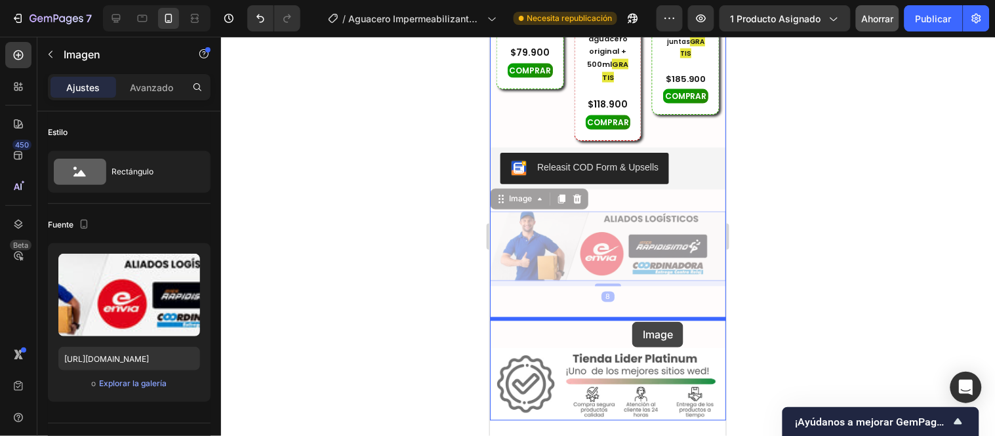
drag, startPoint x: 528, startPoint y: 78, endPoint x: 632, endPoint y: 321, distance: 264.5
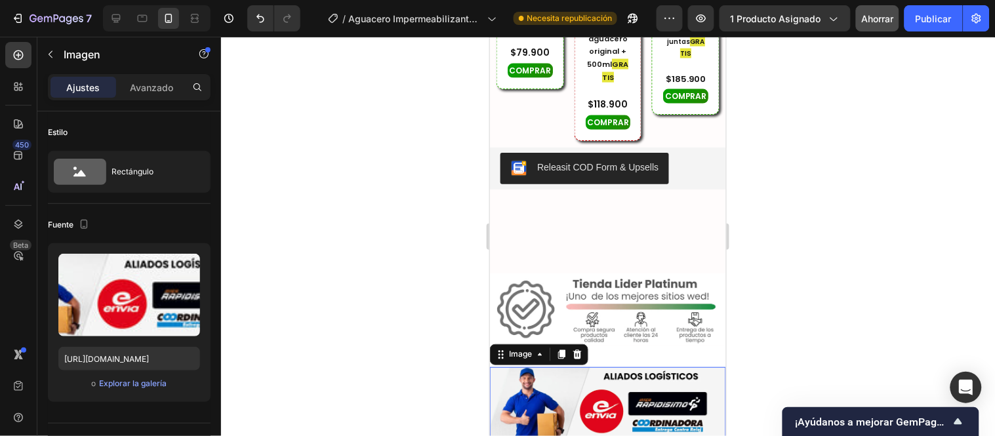
click at [640, 436] on div "8" at bounding box center [607, 441] width 236 height 5
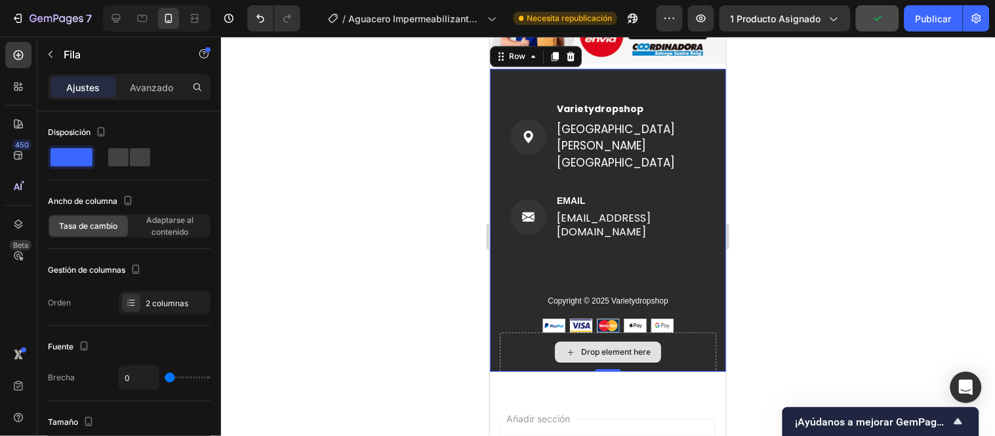
scroll to position [7290, 0]
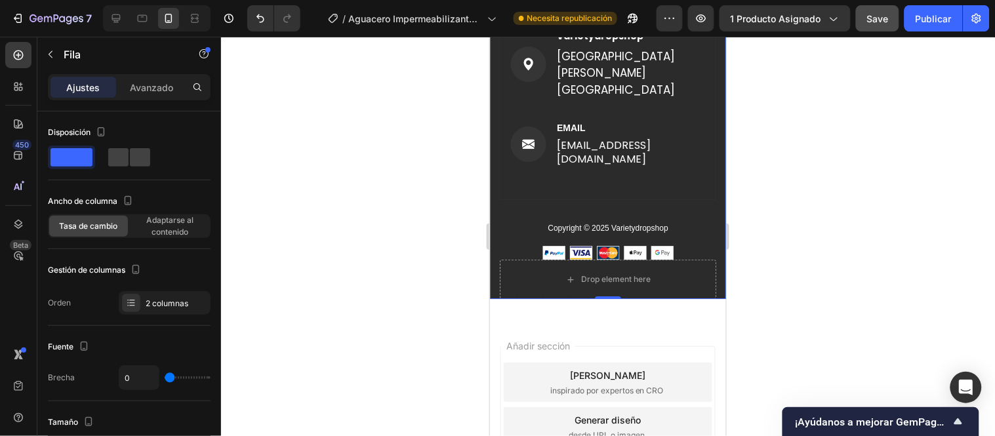
click at [668, 319] on div "Añadir sección Elija plantillas inspirado por expertos en CRO Generar diseño de…" at bounding box center [607, 428] width 236 height 219
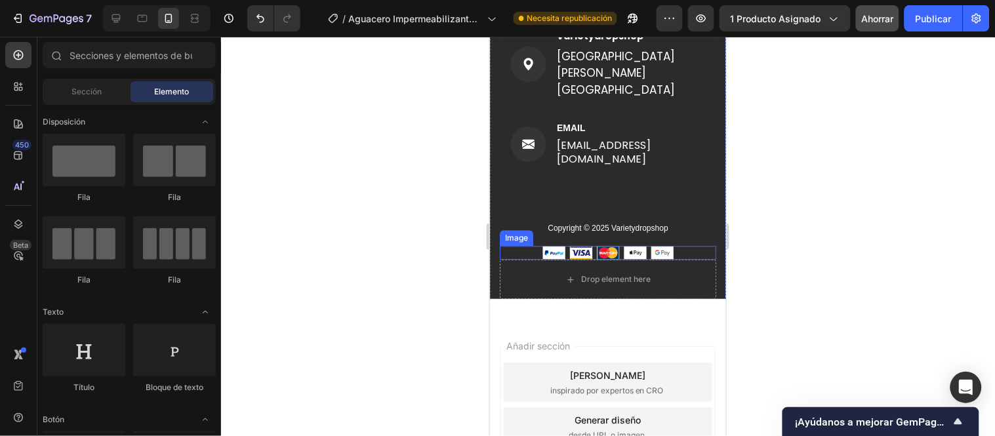
scroll to position [7174, 0]
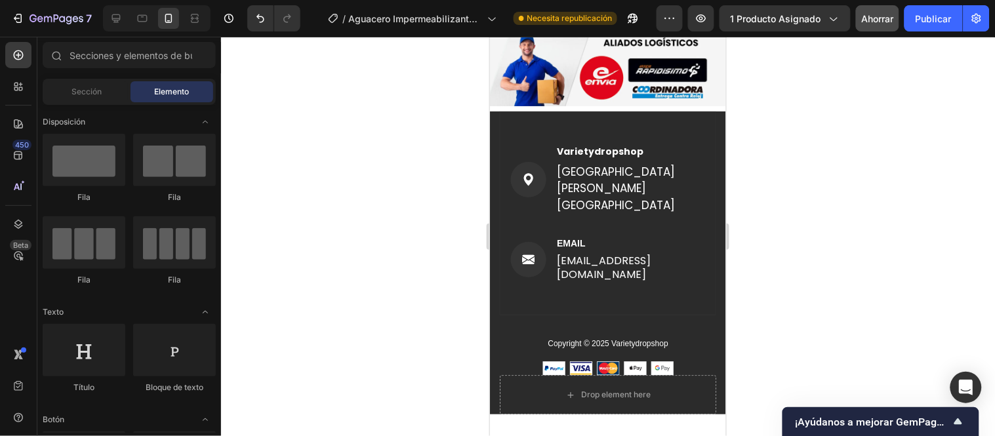
click at [880, 16] on font "Ahorrar" at bounding box center [878, 18] width 32 height 11
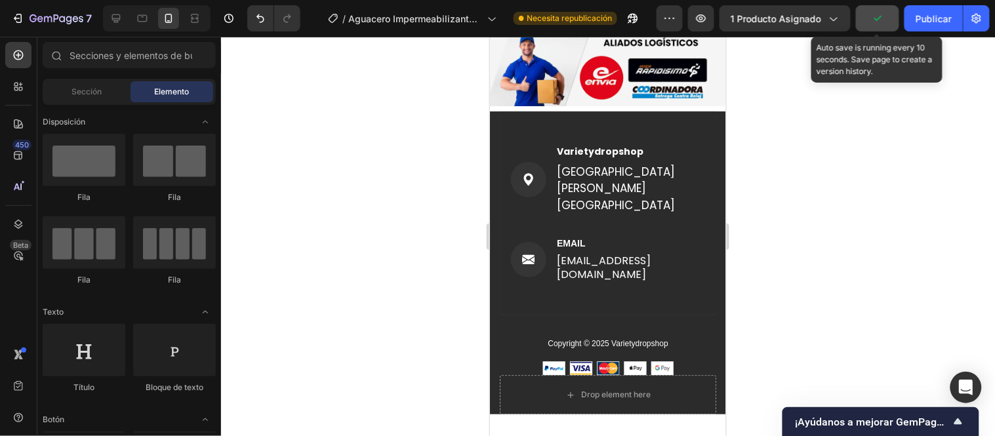
scroll to position [6852, 0]
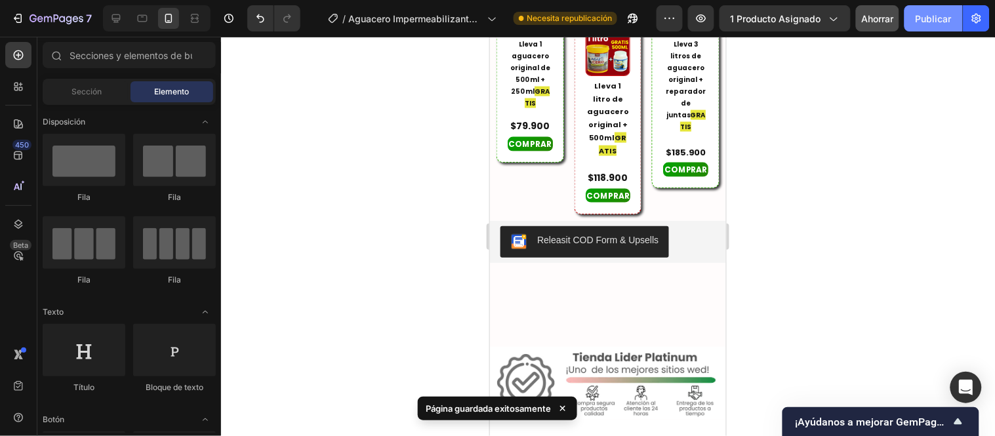
click at [938, 15] on font "Publicar" at bounding box center [934, 18] width 36 height 11
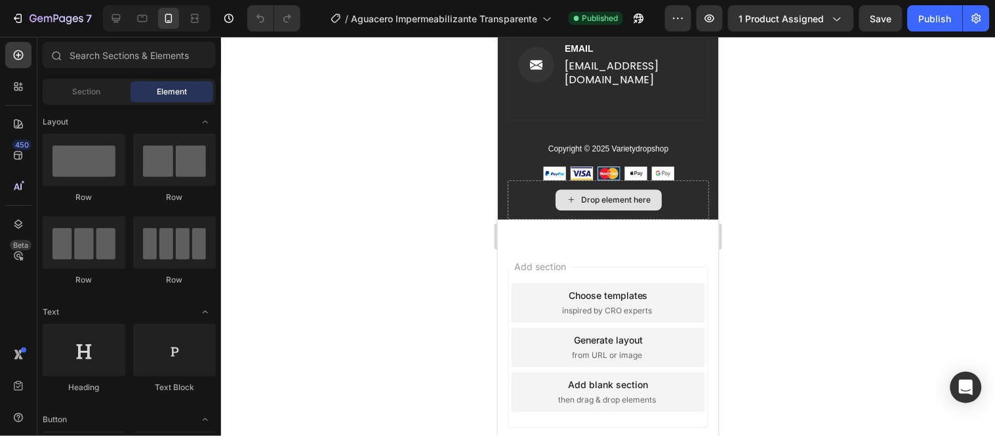
scroll to position [7390, 0]
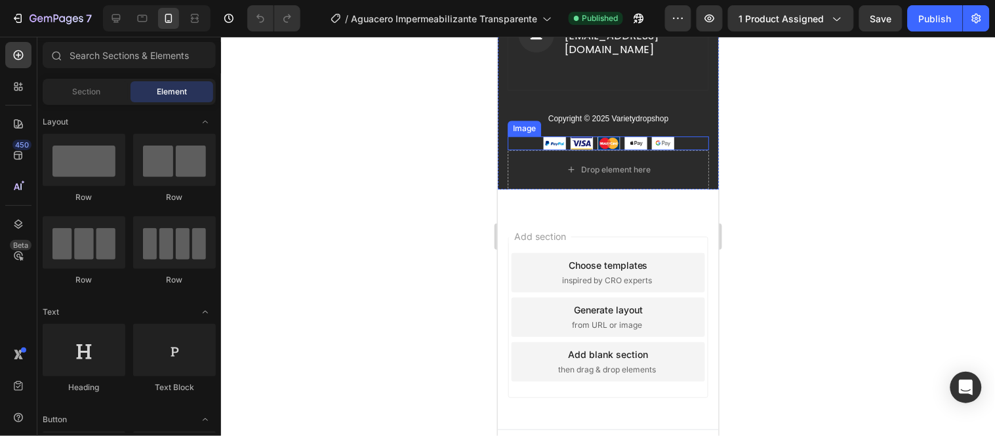
click at [675, 136] on div at bounding box center [607, 143] width 201 height 14
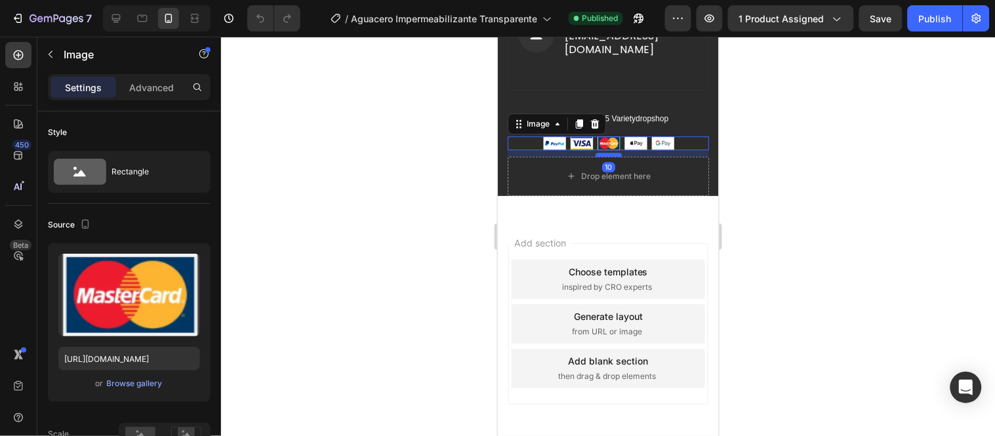
click at [605, 152] on div at bounding box center [608, 154] width 26 height 4
click at [698, 216] on div "Add section Choose templates inspired by CRO experts Generate layout from URL o…" at bounding box center [607, 325] width 221 height 219
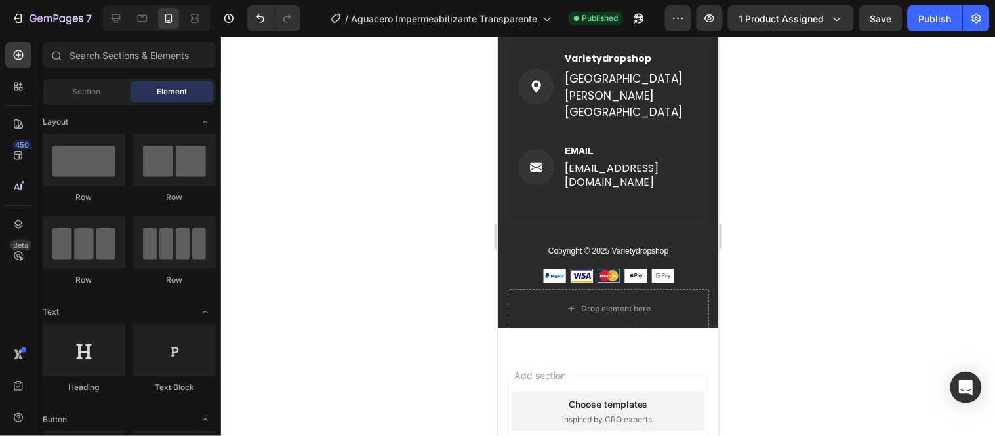
scroll to position [7245, 0]
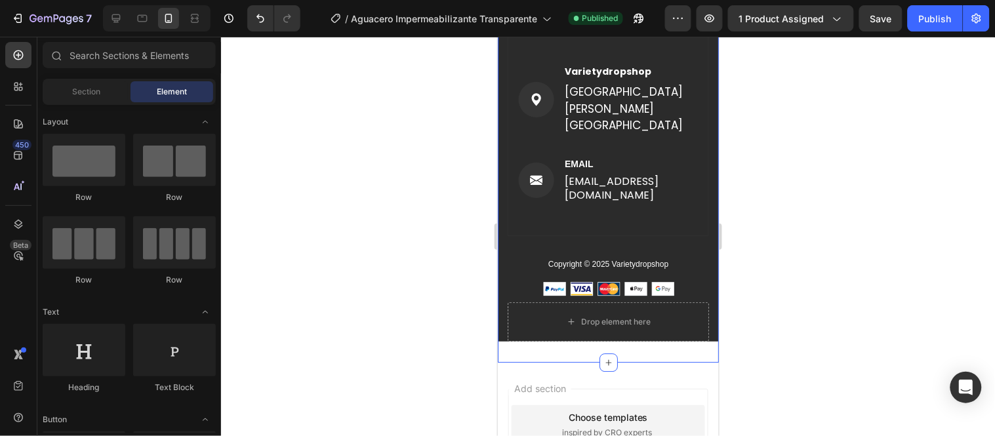
click at [649, 326] on div "Image Image Varietydropshop Text block Santiago de cali Valle del cauca Text bl…" at bounding box center [607, 148] width 221 height 425
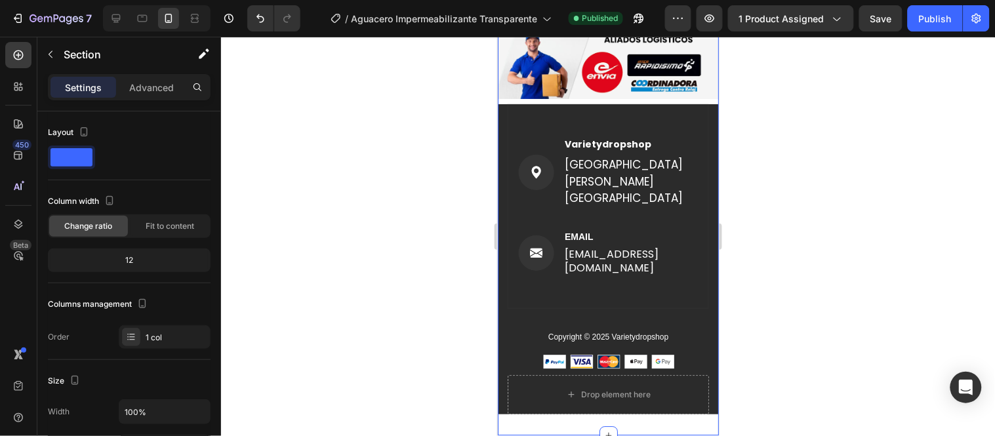
scroll to position [7026, 0]
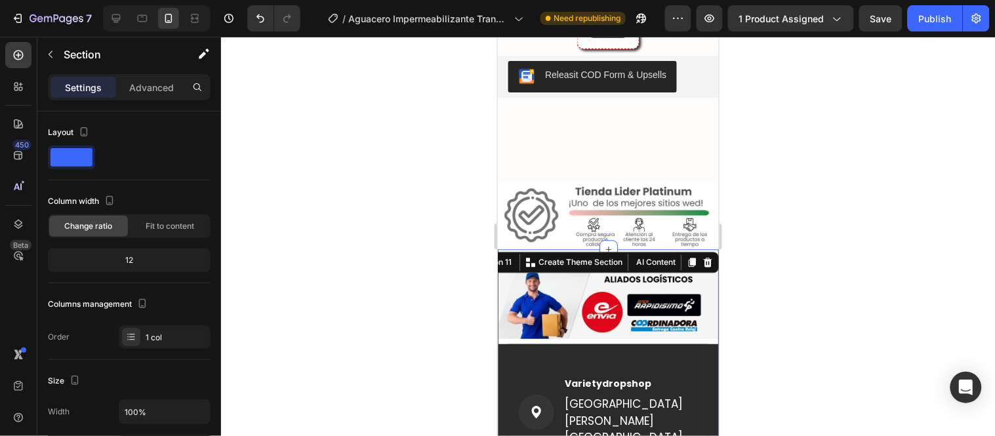
click at [470, 251] on div at bounding box center [608, 236] width 774 height 399
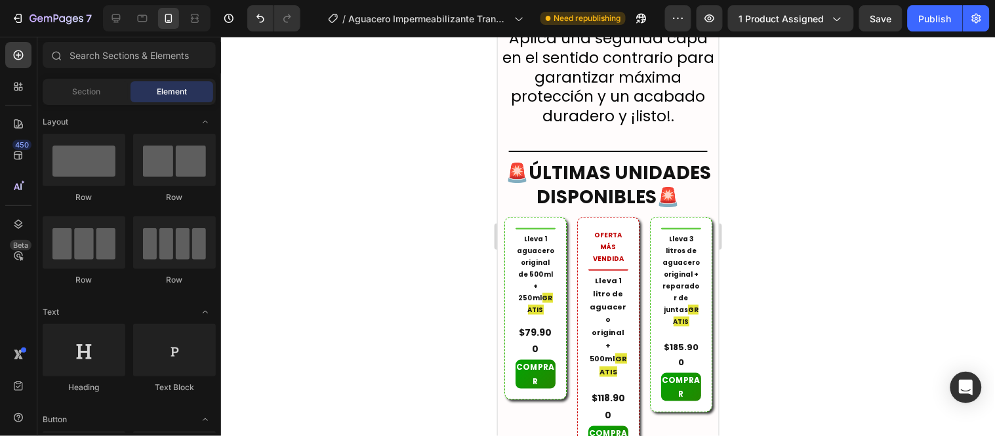
scroll to position [6589, 0]
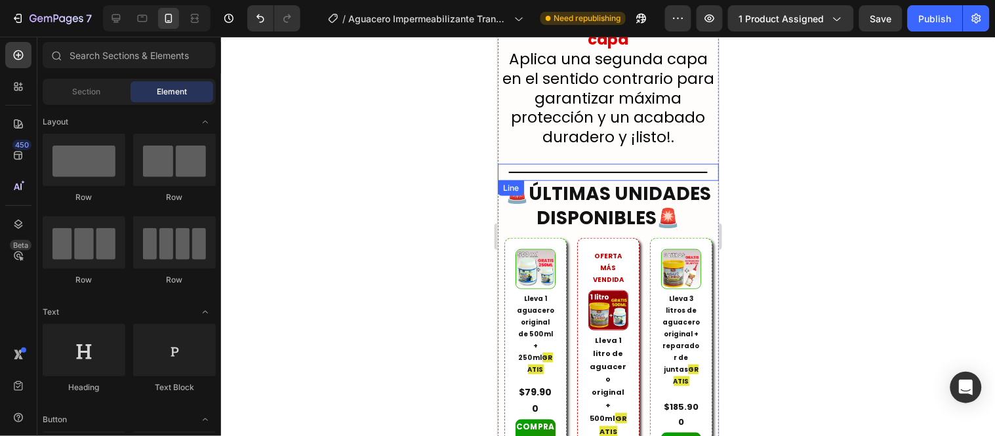
click at [619, 163] on div "Title Line" at bounding box center [607, 171] width 221 height 17
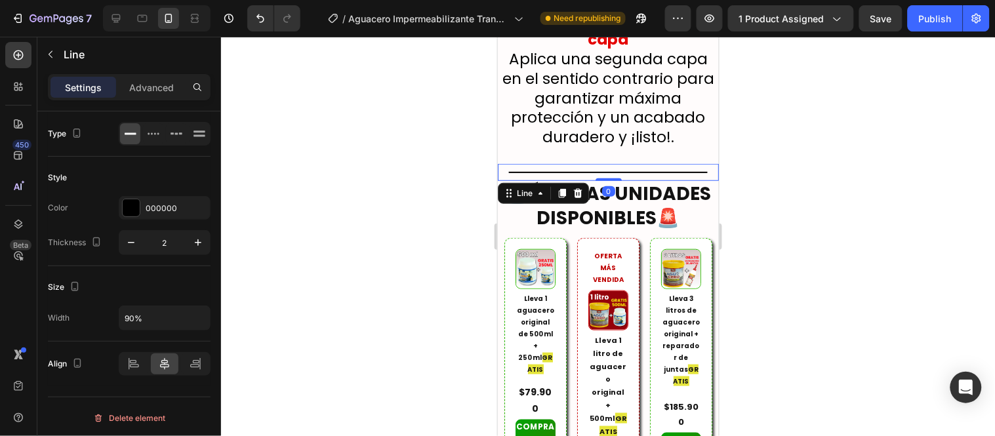
scroll to position [6516, 0]
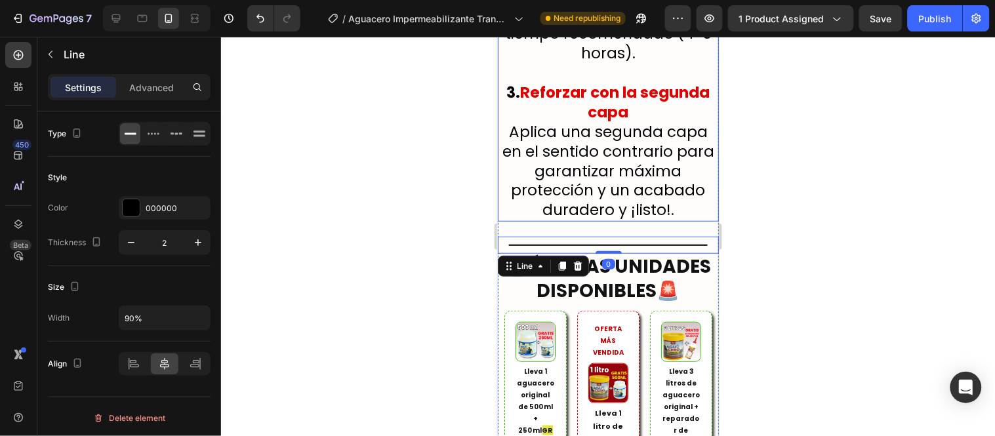
click at [617, 100] on p "3. Reforzar con la segunda capa Aplica una segunda capa en el sentido contrario…" at bounding box center [608, 151] width 218 height 137
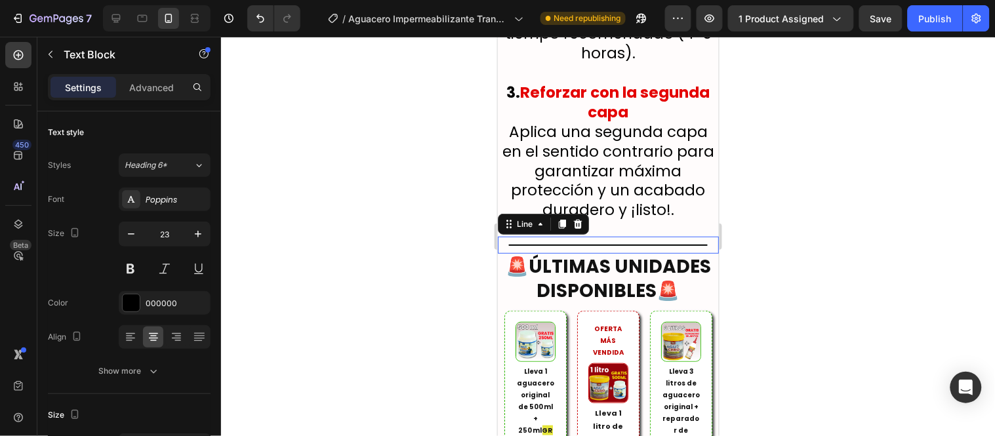
click at [618, 236] on div "Title Line 0" at bounding box center [607, 244] width 221 height 17
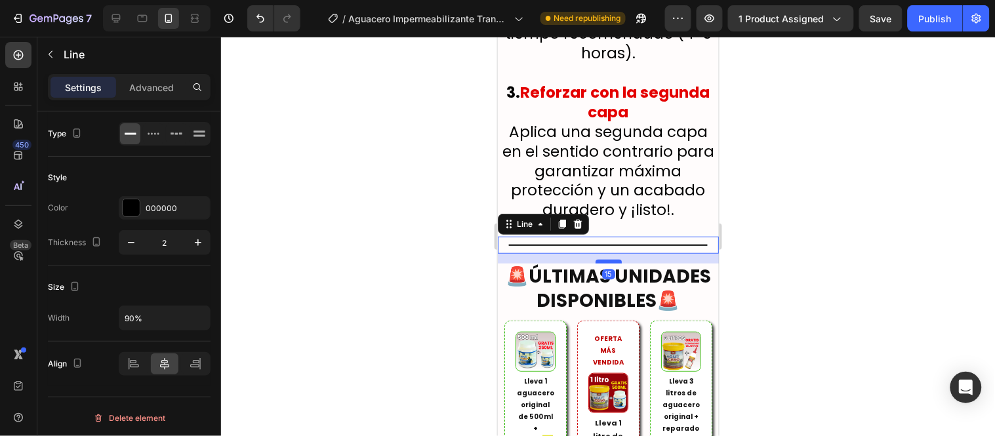
drag, startPoint x: 605, startPoint y: 138, endPoint x: 605, endPoint y: 148, distance: 9.8
click at [605, 259] on div at bounding box center [608, 261] width 26 height 4
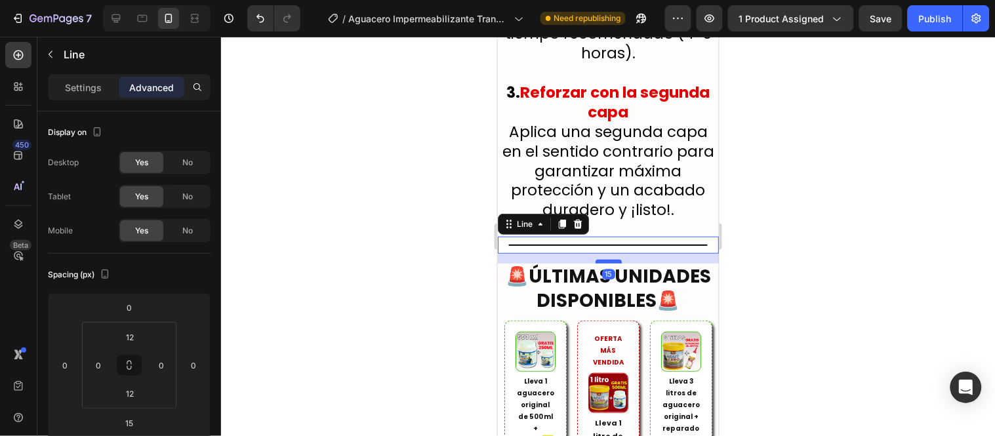
click at [605, 259] on div at bounding box center [608, 261] width 26 height 4
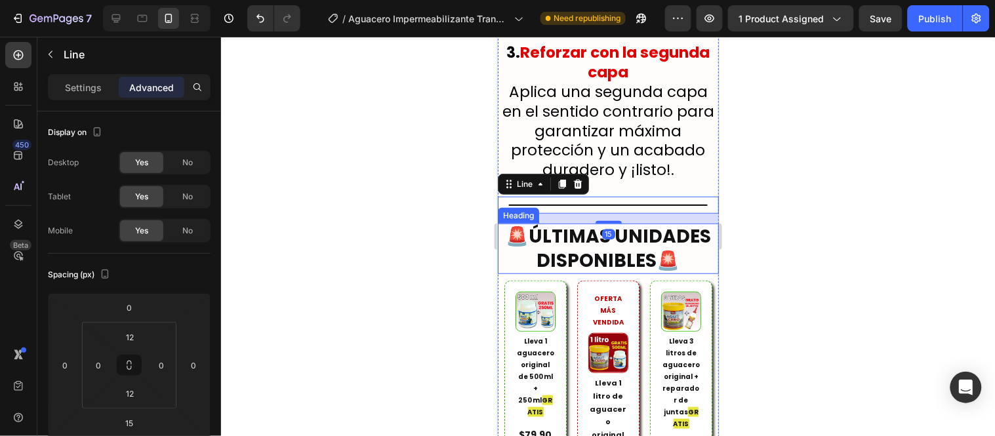
scroll to position [6589, 0]
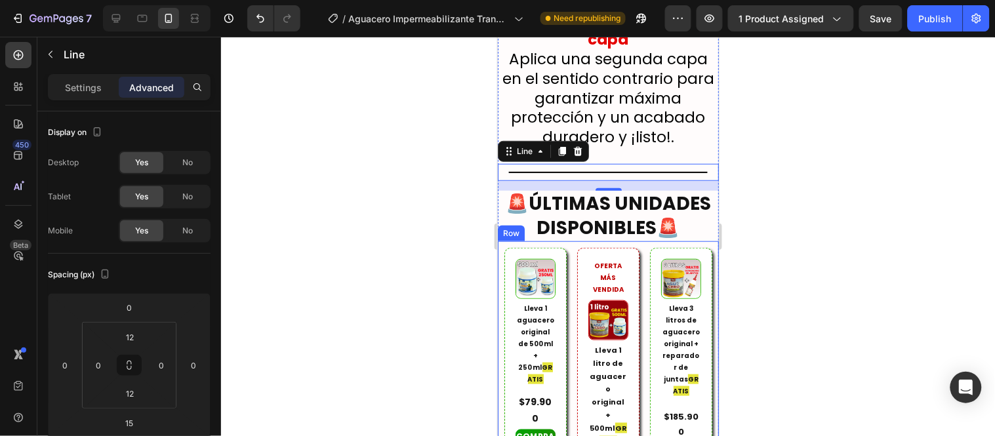
click at [569, 241] on div "Image Lleva 1 aguacero original de 500 ml + 250 ml GRATIS Text Block $79.900 Te…" at bounding box center [607, 391] width 221 height 300
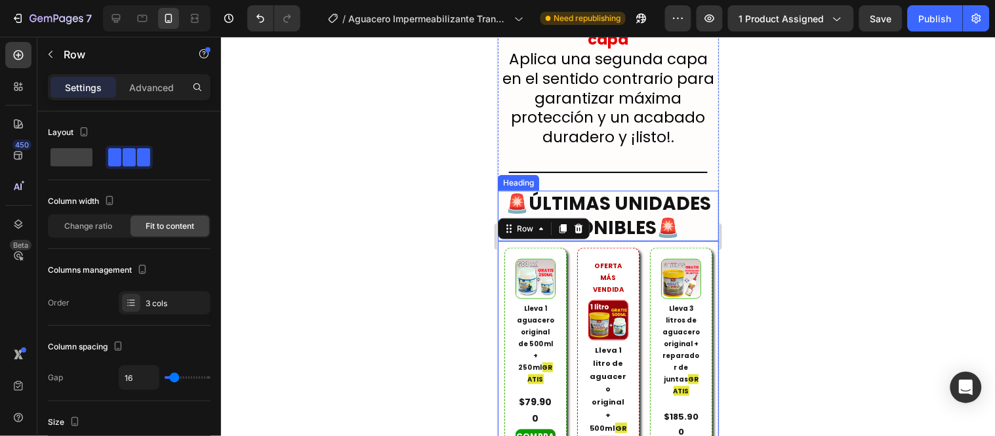
click at [617, 190] on h2 "🚨ÚLTIMAS UNIDADES DISPONIBLES🚨" at bounding box center [607, 215] width 221 height 51
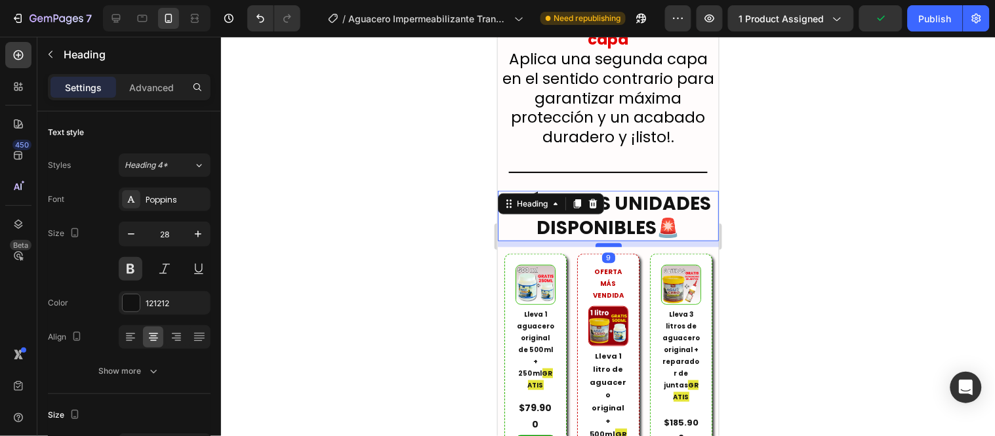
drag, startPoint x: 605, startPoint y: 125, endPoint x: 978, endPoint y: 220, distance: 384.5
click at [605, 243] on div at bounding box center [608, 245] width 26 height 4
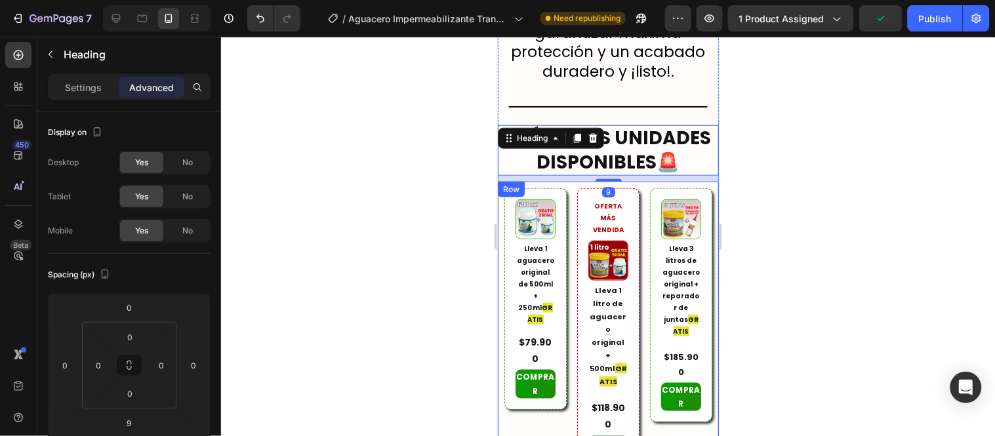
scroll to position [6807, 0]
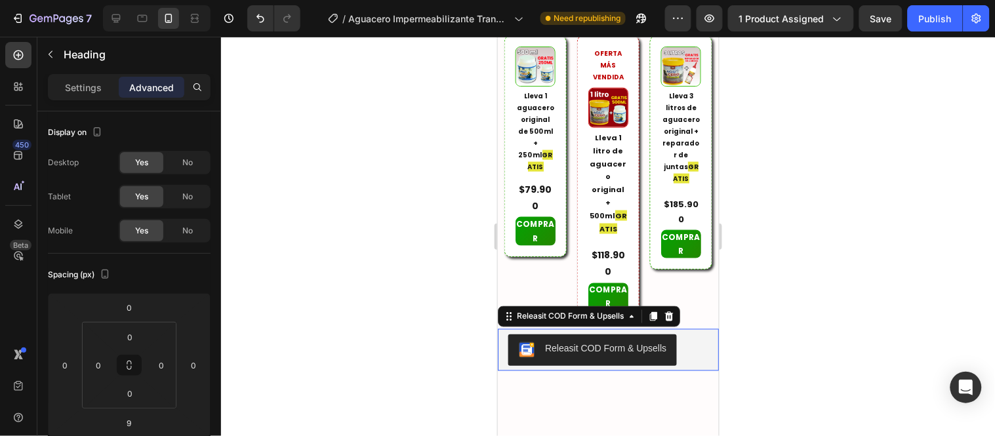
click at [689, 334] on div "Releasit COD Form & Upsells" at bounding box center [608, 349] width 200 height 31
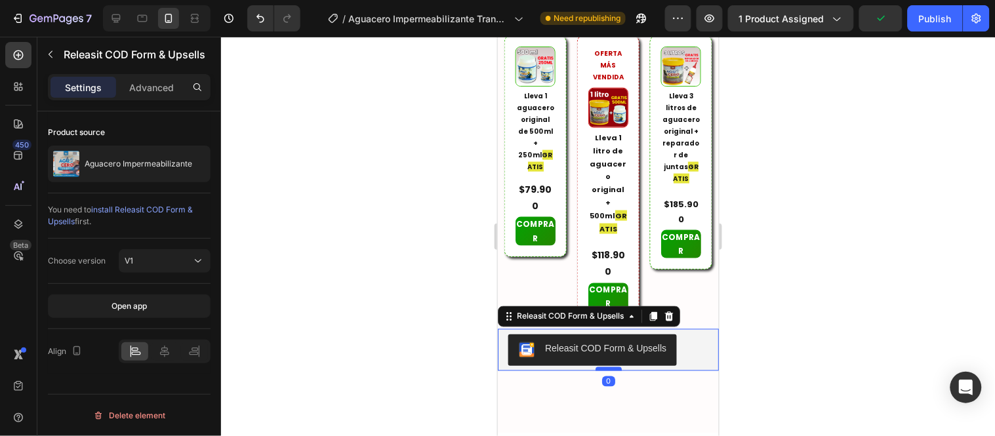
drag, startPoint x: 603, startPoint y: 260, endPoint x: 606, endPoint y: 237, distance: 23.2
click at [606, 367] on div at bounding box center [608, 369] width 26 height 4
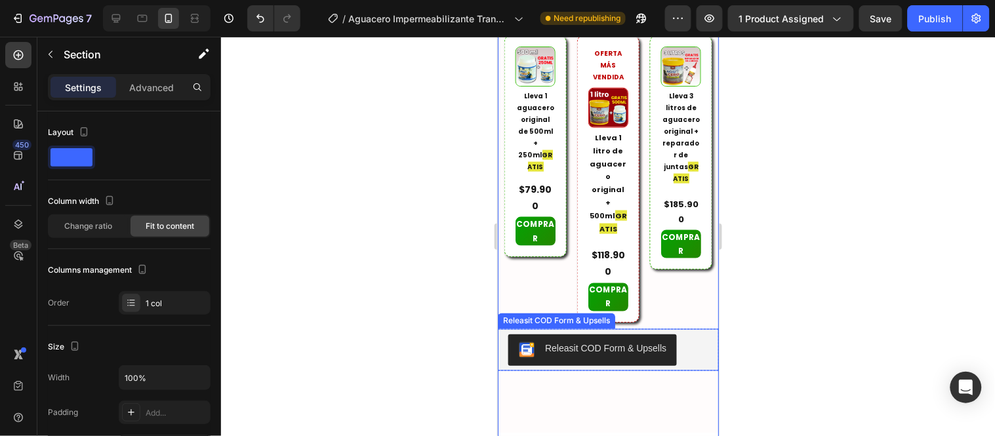
click at [678, 334] on div "Releasit COD Form & Upsells" at bounding box center [608, 349] width 200 height 31
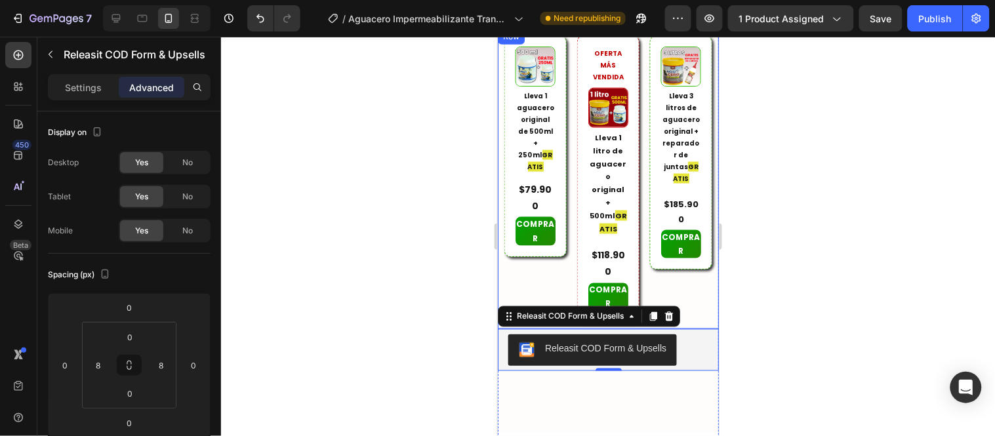
click at [649, 165] on div "Image Lleva 3 litros de aguacero original + reparador de juntas GRATIS Text Blo…" at bounding box center [680, 178] width 62 height 287
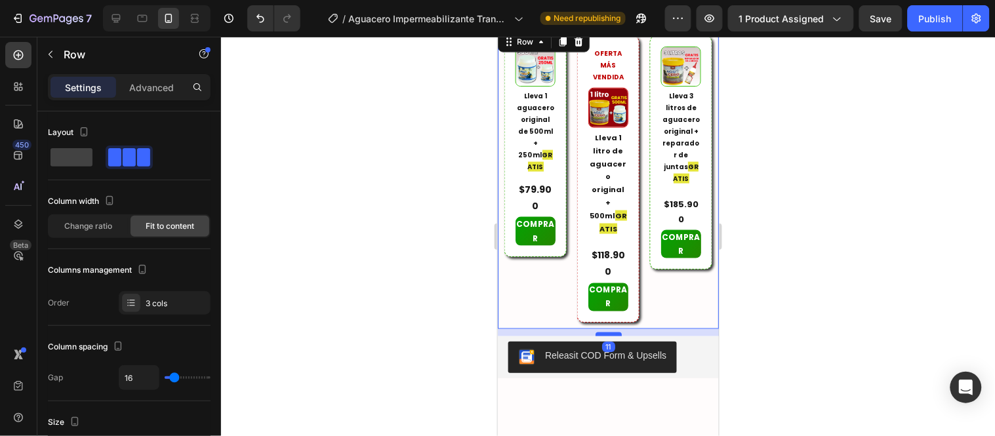
drag, startPoint x: 610, startPoint y: 196, endPoint x: 1277, endPoint y: 184, distance: 666.6
click at [611, 332] on div at bounding box center [608, 334] width 26 height 4
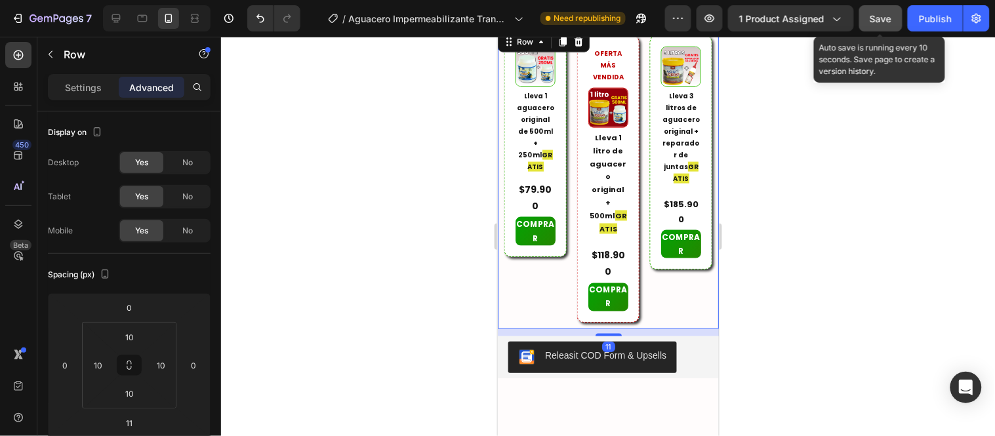
click at [880, 16] on span "Save" at bounding box center [881, 18] width 22 height 11
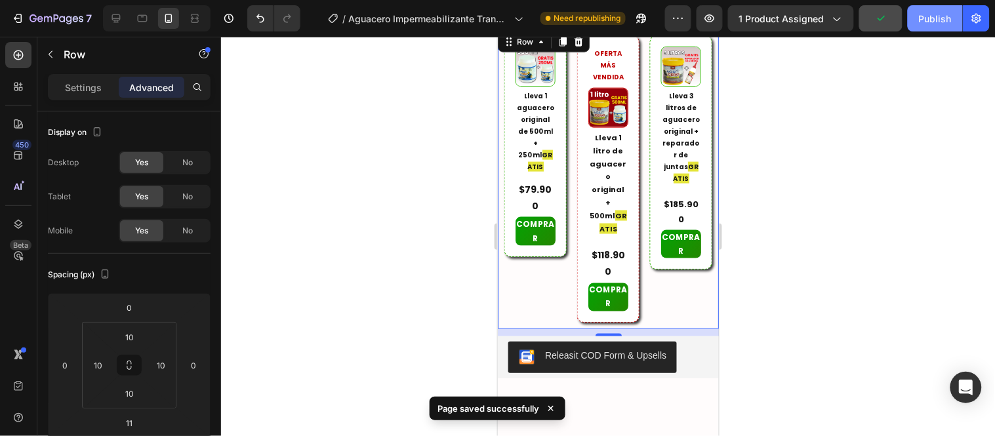
click at [920, 21] on div "Publish" at bounding box center [935, 19] width 33 height 14
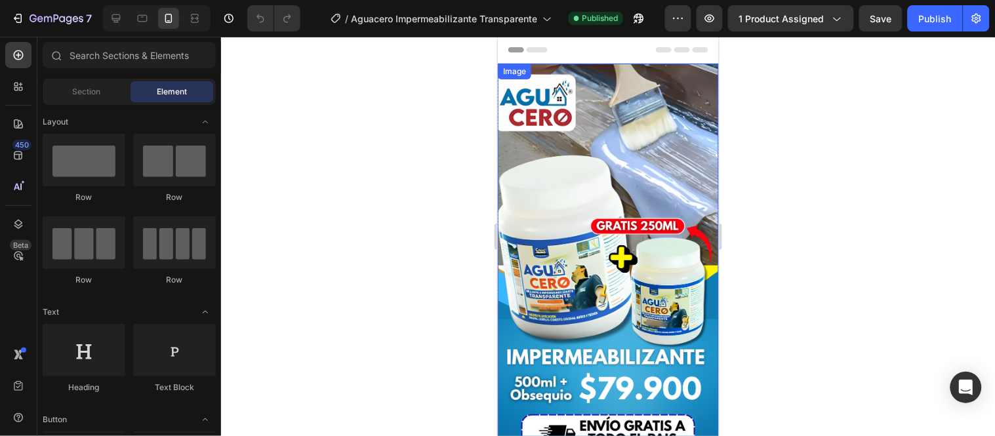
click at [628, 138] on img at bounding box center [607, 259] width 221 height 393
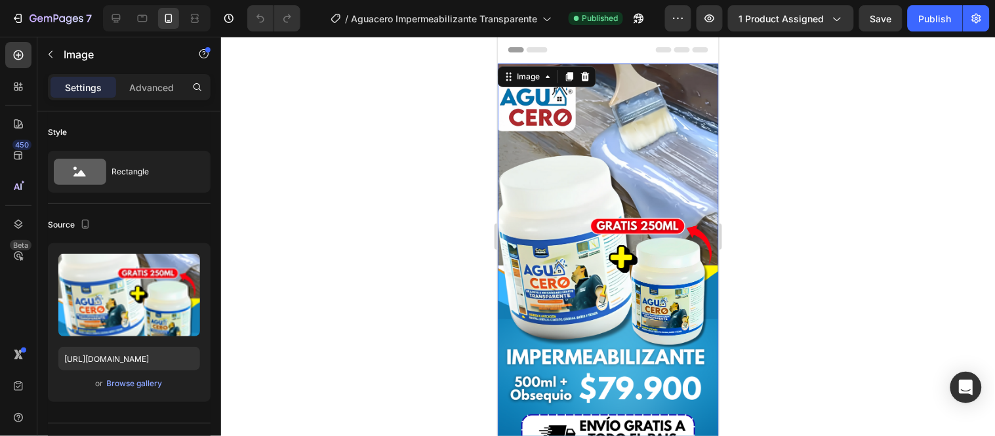
click at [317, 113] on div at bounding box center [608, 236] width 774 height 399
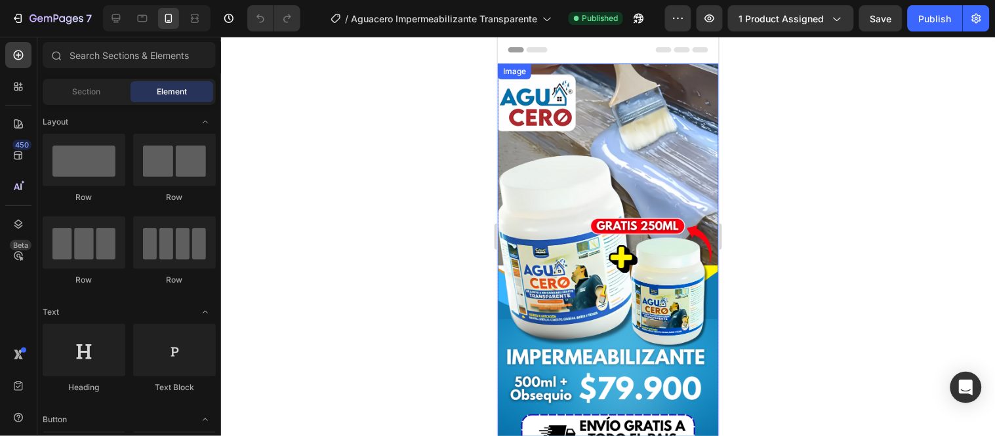
click at [650, 104] on img at bounding box center [607, 259] width 221 height 393
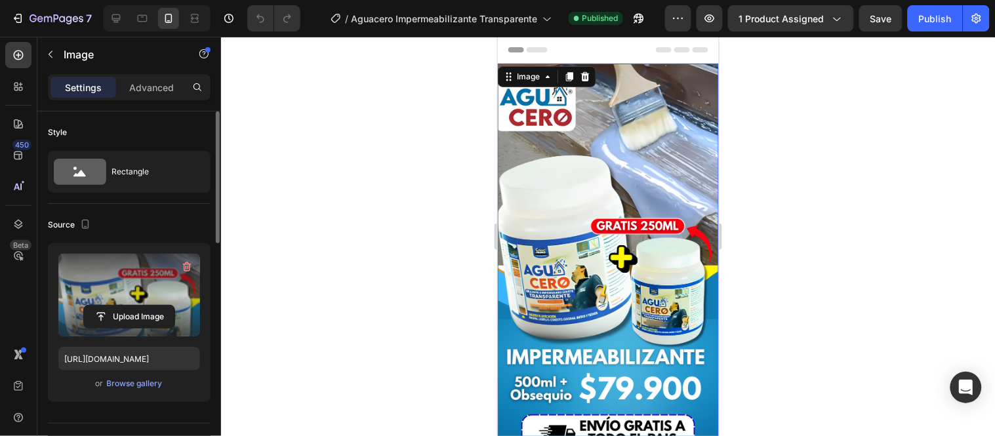
click at [116, 302] on label at bounding box center [129, 295] width 142 height 83
click at [116, 306] on input "file" at bounding box center [129, 317] width 91 height 22
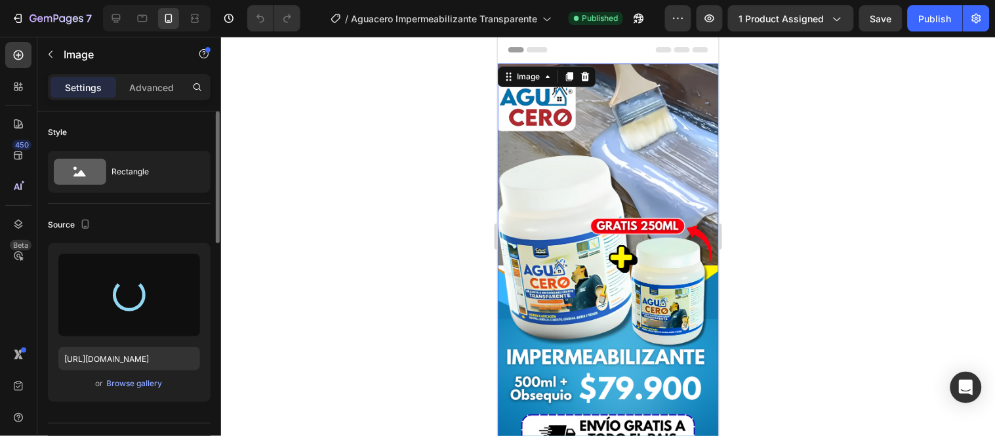
type input "[URL][DOMAIN_NAME]"
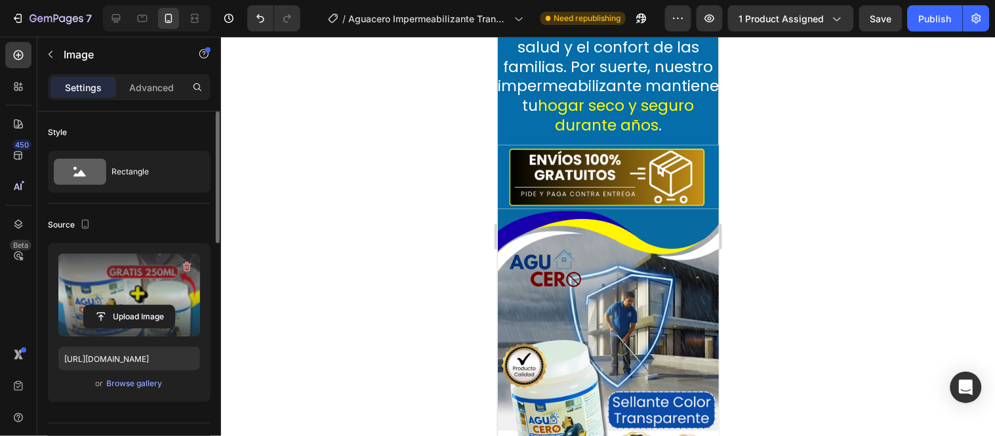
scroll to position [2114, 0]
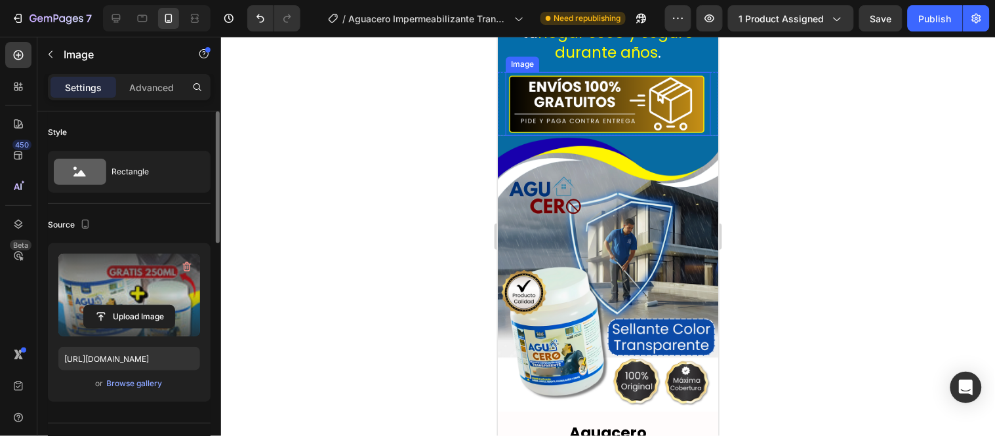
click at [631, 128] on img at bounding box center [607, 104] width 205 height 64
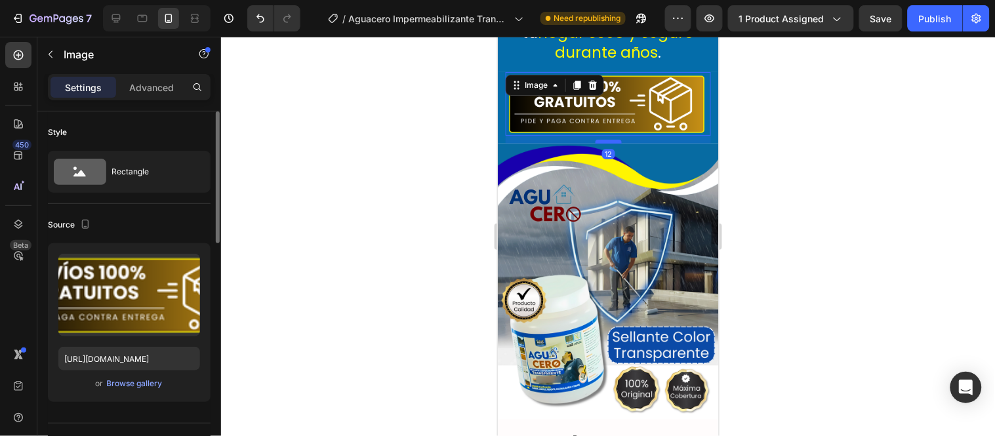
drag, startPoint x: 606, startPoint y: 138, endPoint x: 605, endPoint y: 146, distance: 7.9
click at [605, 143] on div at bounding box center [608, 141] width 26 height 4
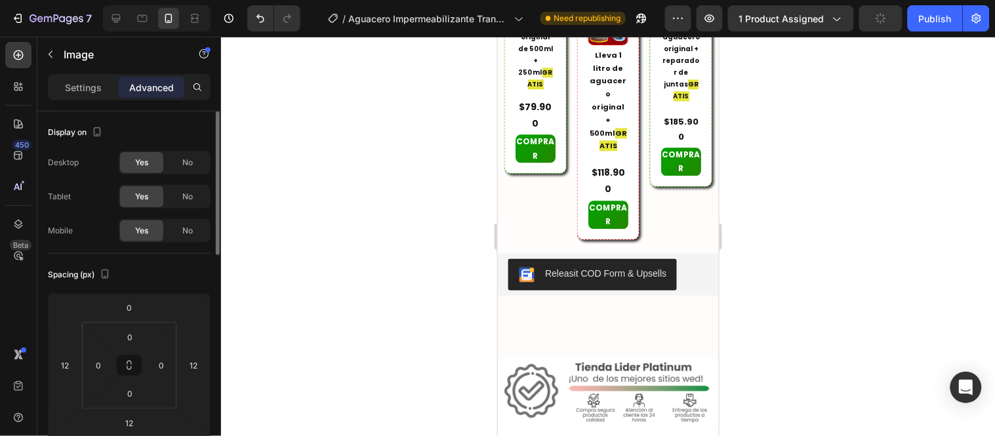
scroll to position [4445, 0]
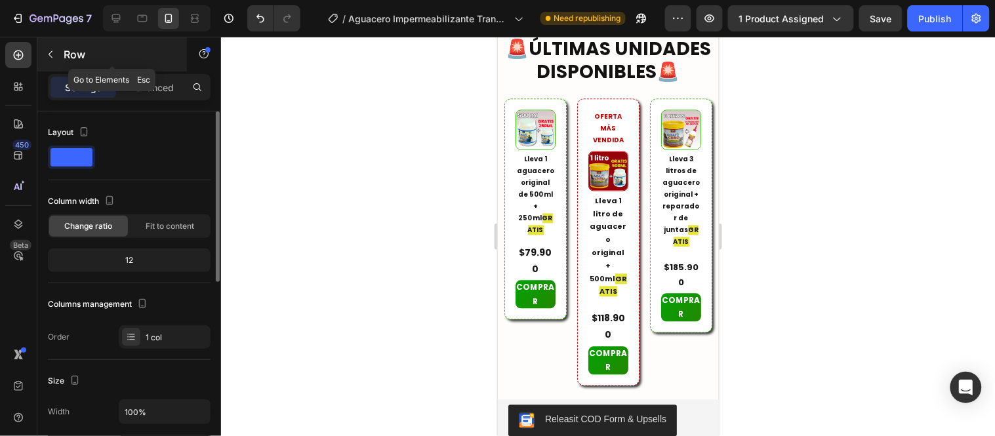
click at [148, 70] on div "Row" at bounding box center [112, 54] width 150 height 34
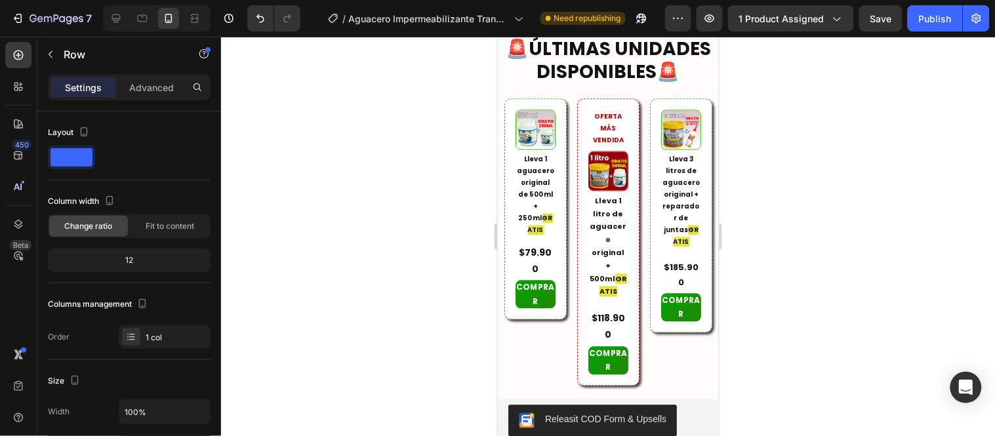
click at [133, 98] on div "Settings Advanced" at bounding box center [129, 87] width 163 height 26
click at [136, 91] on p "Advanced" at bounding box center [151, 88] width 45 height 14
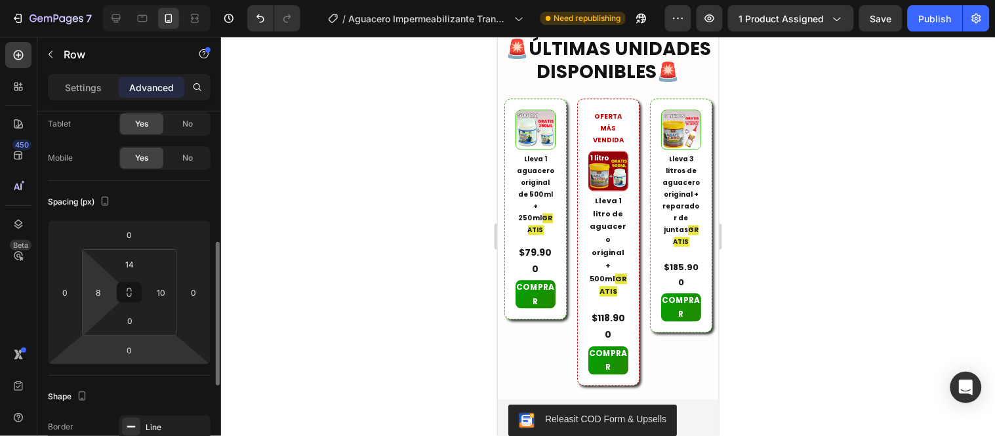
scroll to position [146, 0]
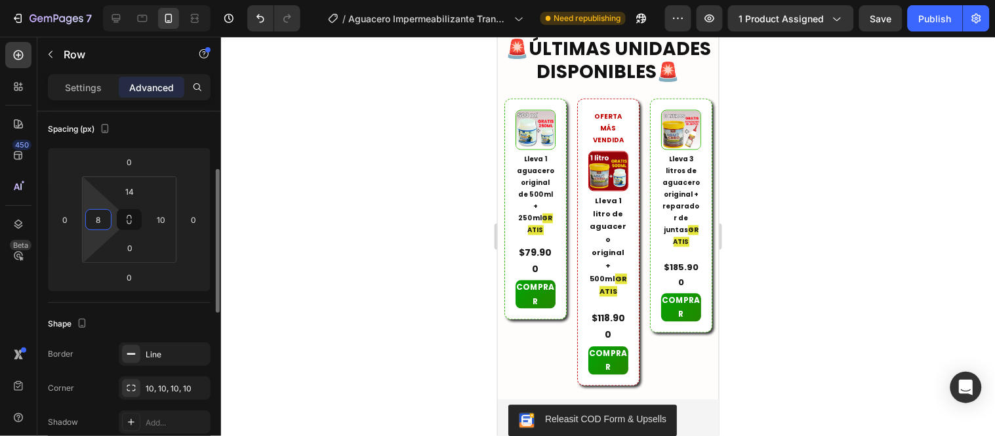
click at [102, 218] on input "8" at bounding box center [99, 220] width 20 height 20
type input "10"
click at [67, 218] on input "0" at bounding box center [65, 220] width 20 height 20
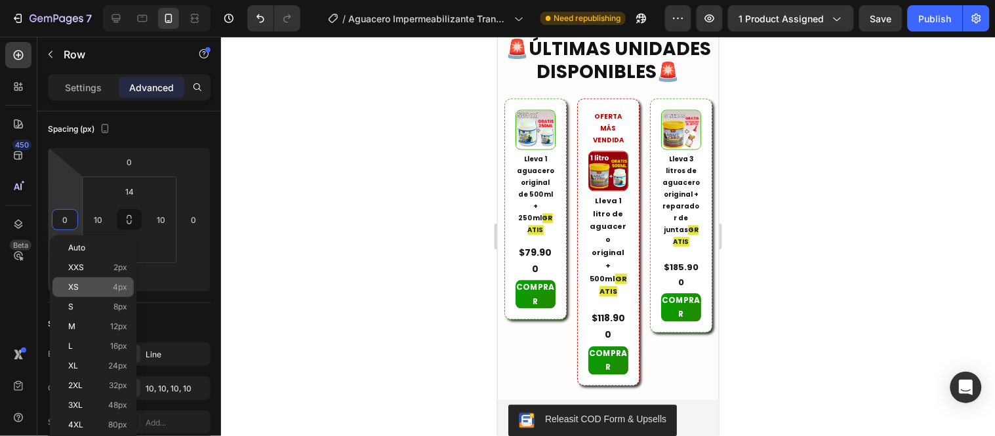
click at [72, 284] on span "XS" at bounding box center [73, 287] width 10 height 9
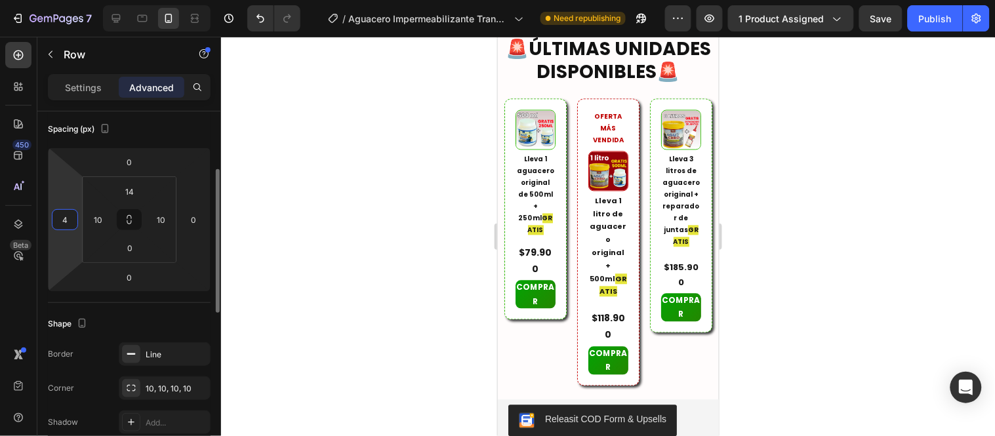
click at [62, 215] on input "4" at bounding box center [65, 220] width 20 height 20
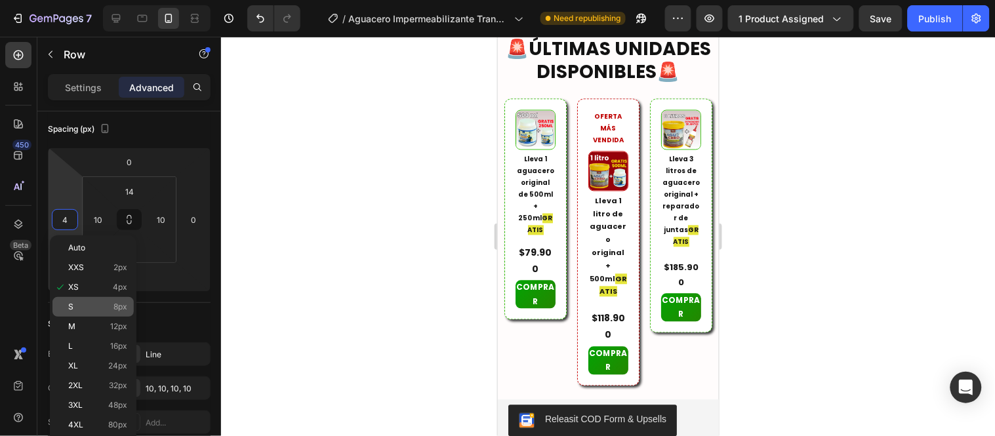
click at [97, 297] on div "S 8px" at bounding box center [92, 307] width 81 height 20
type input "8"
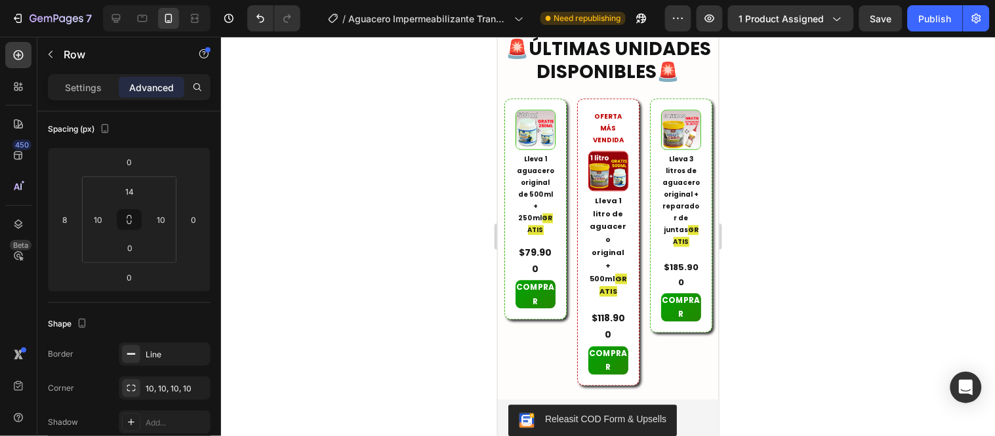
click at [444, 154] on div at bounding box center [608, 236] width 774 height 399
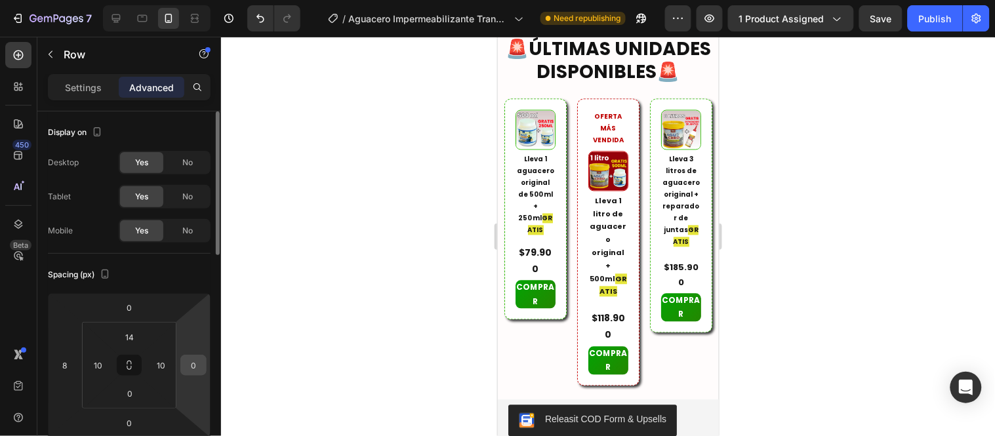
click at [194, 356] on input "0" at bounding box center [194, 366] width 20 height 20
type input "8"
type input "1"
click at [106, 364] on input "10" at bounding box center [99, 366] width 20 height 20
type input "0"
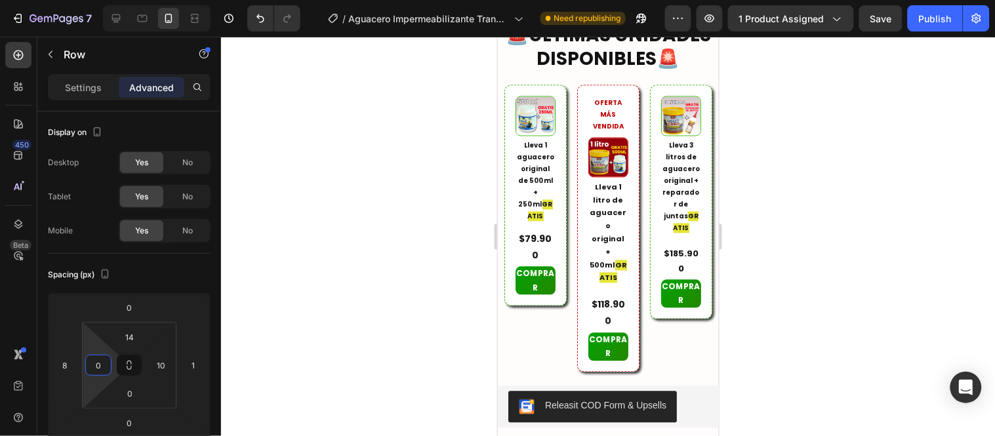
click at [299, 270] on div at bounding box center [608, 236] width 774 height 399
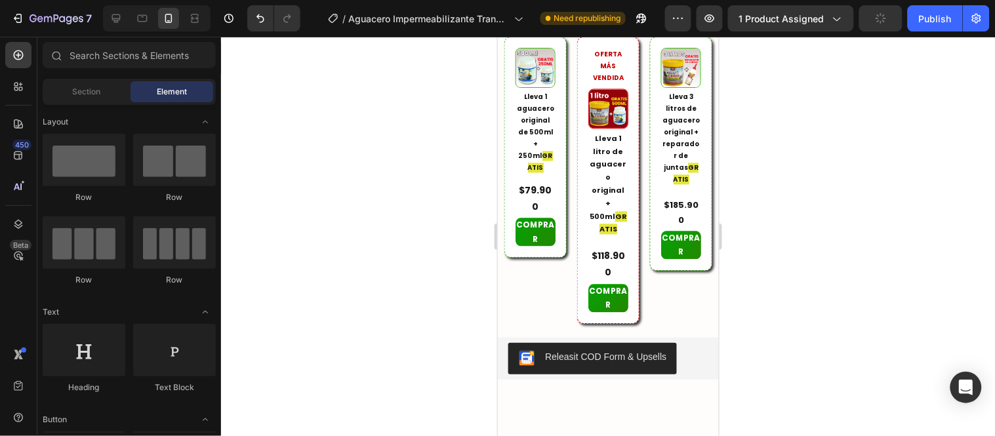
scroll to position [4445, 0]
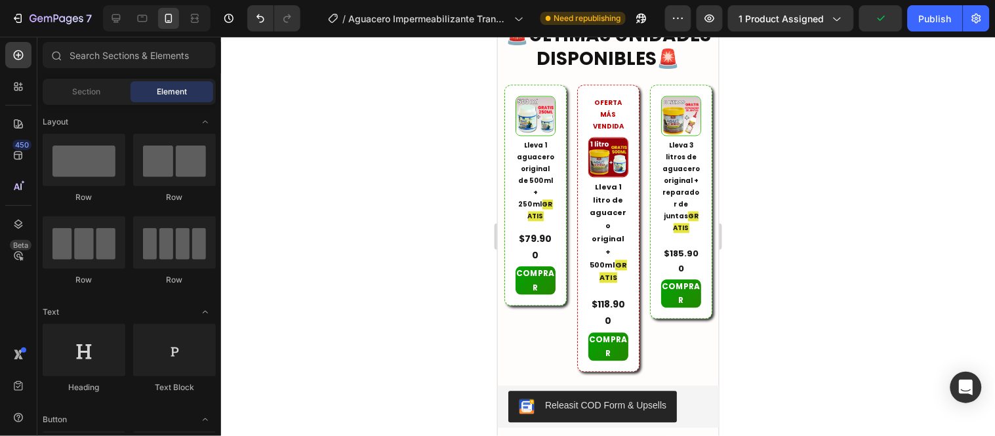
click at [819, 112] on div at bounding box center [608, 236] width 774 height 399
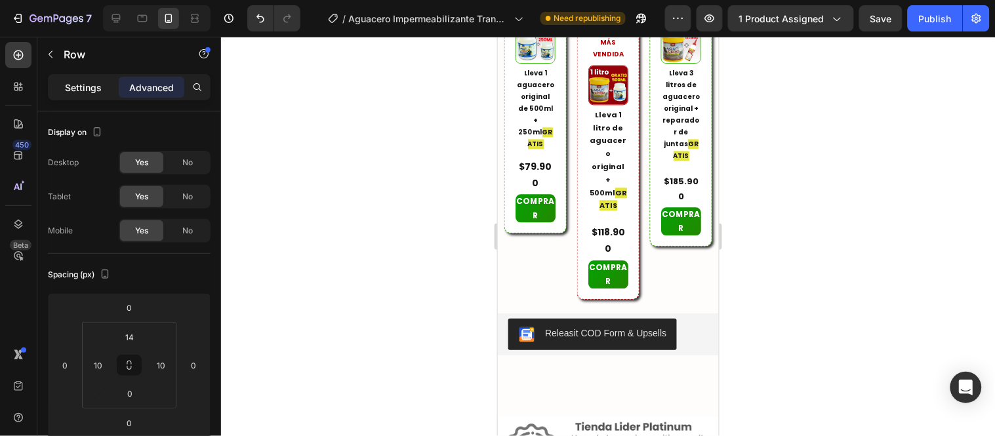
click at [97, 86] on p "Settings" at bounding box center [83, 88] width 37 height 14
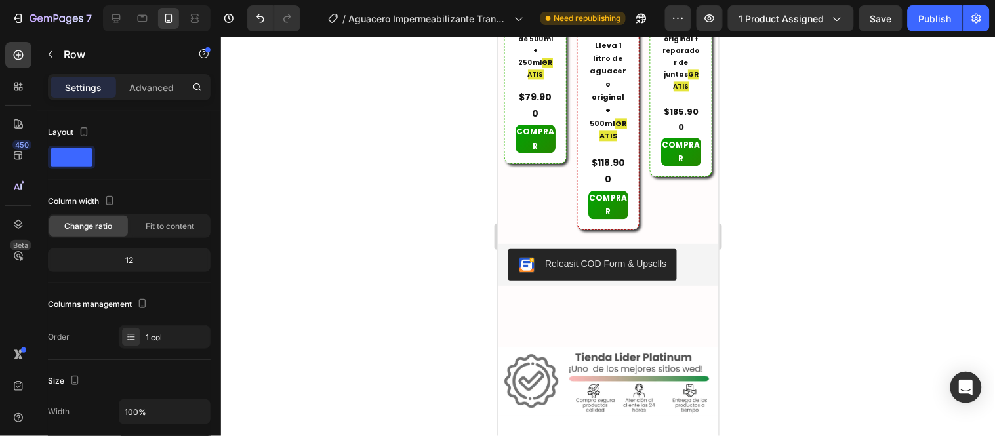
scroll to position [4592, 0]
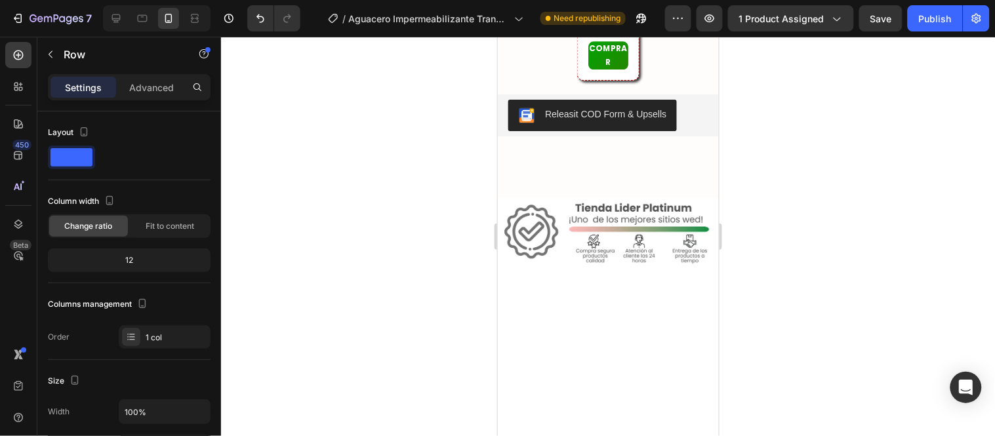
scroll to position [4810, 0]
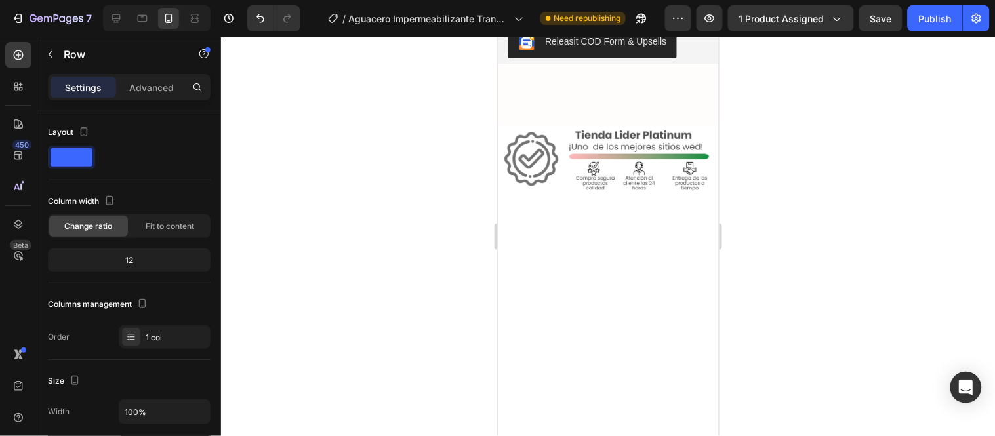
click at [154, 87] on p "Advanced" at bounding box center [151, 88] width 45 height 14
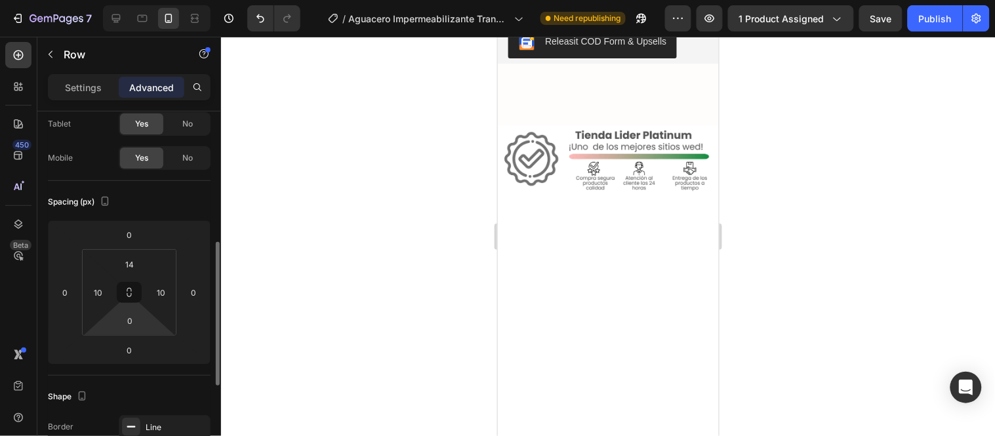
scroll to position [146, 0]
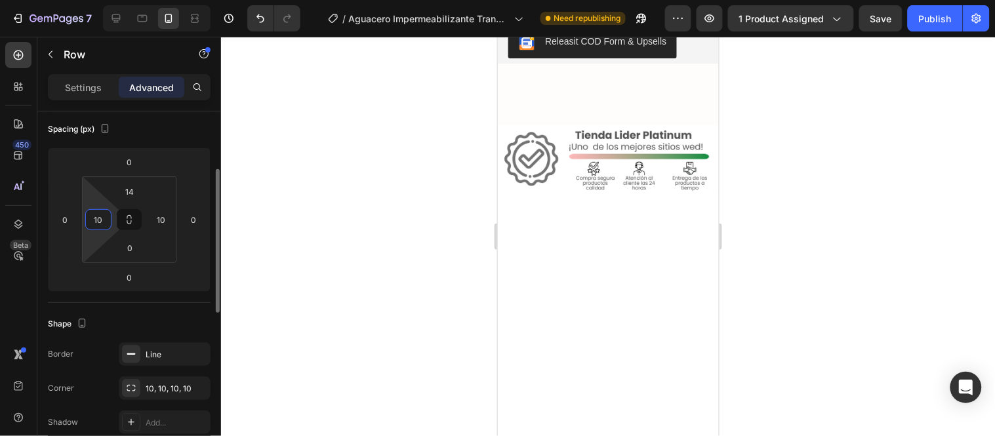
click at [106, 217] on input "10" at bounding box center [99, 220] width 20 height 20
type input "0"
click at [169, 221] on input "10" at bounding box center [162, 220] width 20 height 20
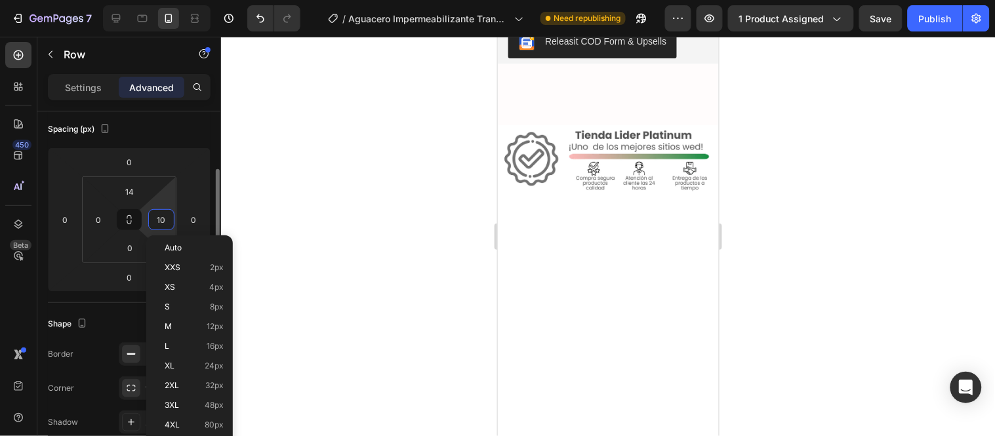
type input "0"
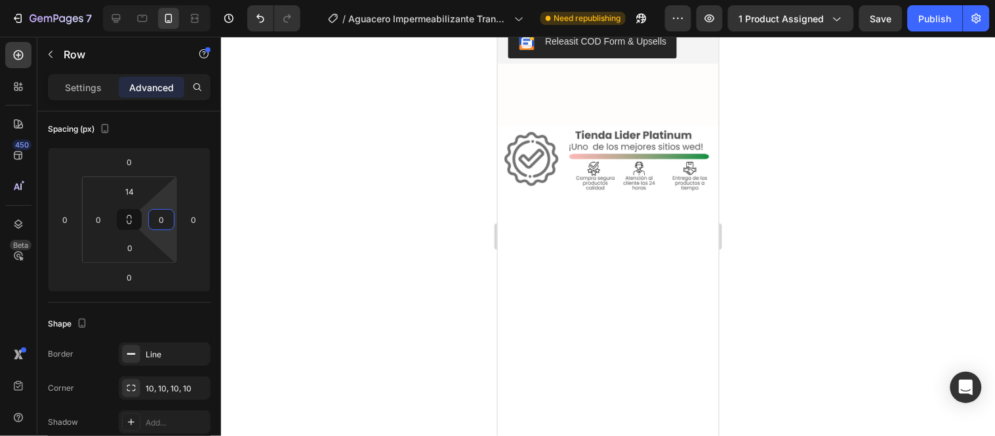
click at [377, 199] on div at bounding box center [608, 236] width 774 height 399
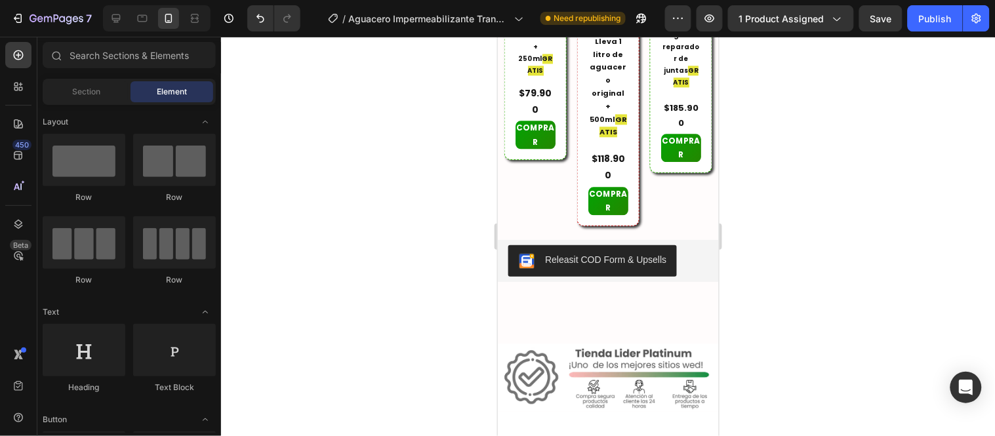
scroll to position [4445, 0]
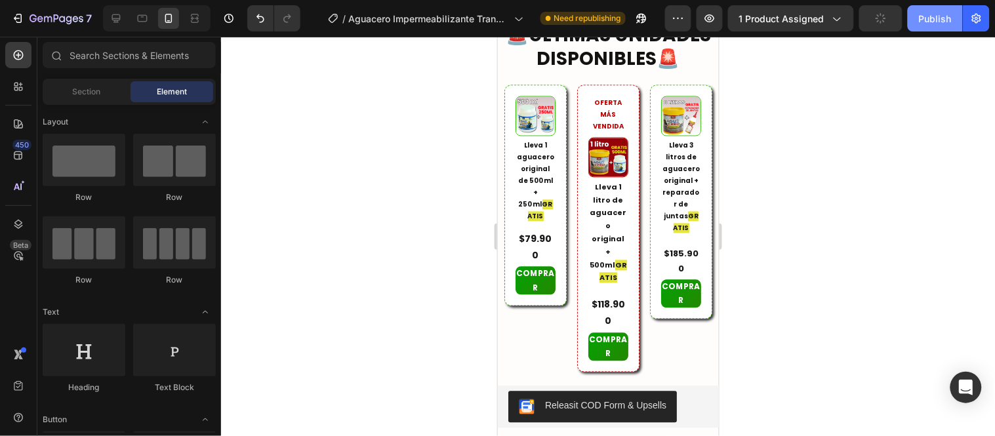
click at [952, 24] on button "Publish" at bounding box center [935, 18] width 55 height 26
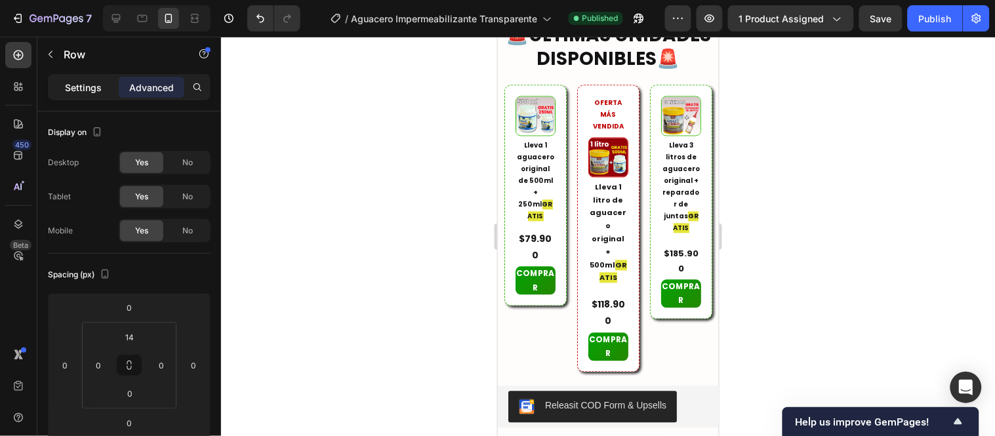
click at [100, 87] on p "Settings" at bounding box center [83, 88] width 37 height 14
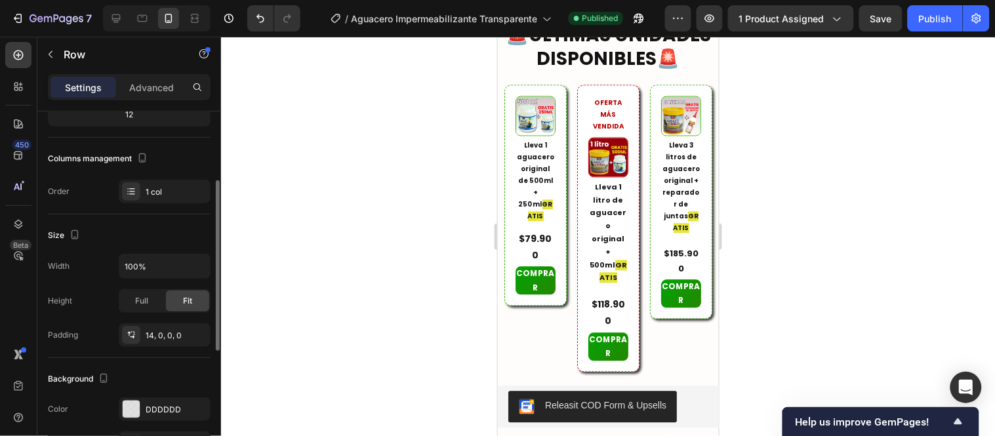
scroll to position [218, 0]
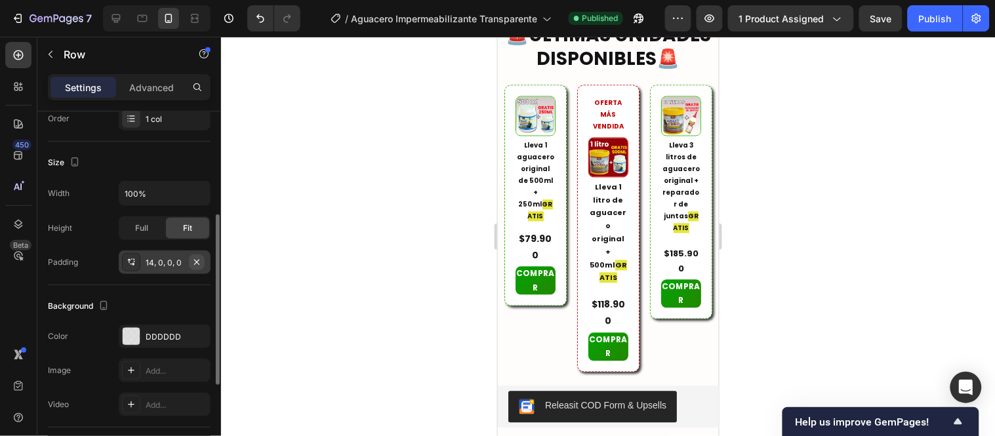
click at [198, 259] on icon "button" at bounding box center [197, 262] width 10 height 10
click at [409, 261] on div at bounding box center [608, 236] width 774 height 399
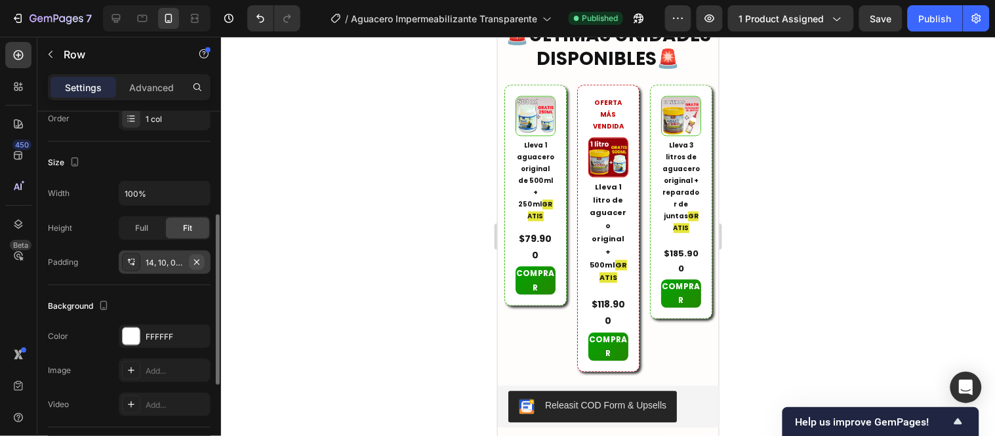
click at [201, 263] on icon "button" at bounding box center [197, 262] width 10 height 10
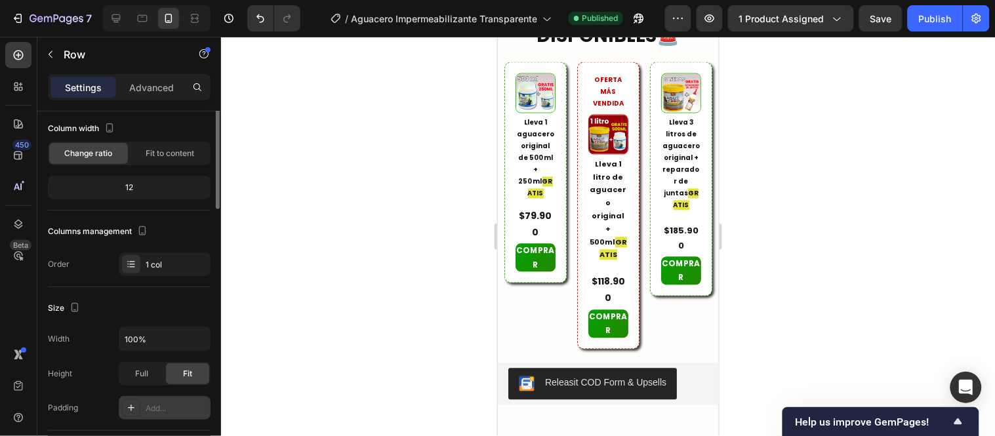
scroll to position [0, 0]
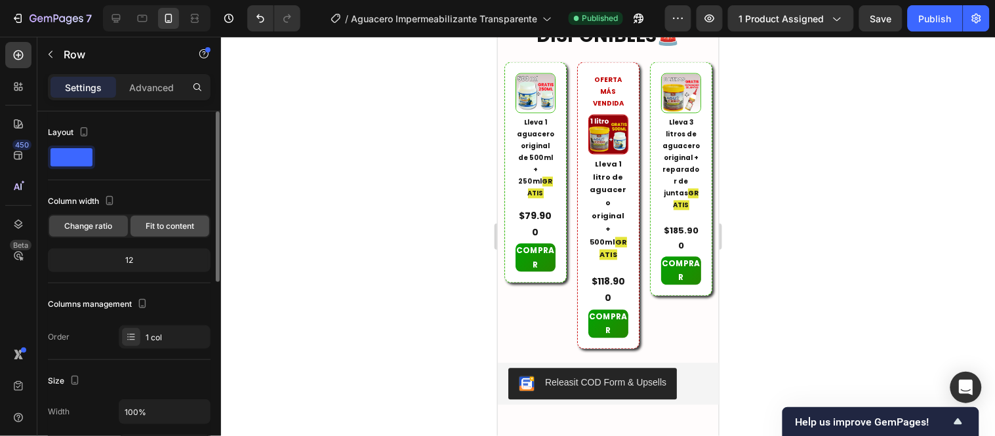
click at [152, 228] on span "Fit to content" at bounding box center [170, 226] width 49 height 12
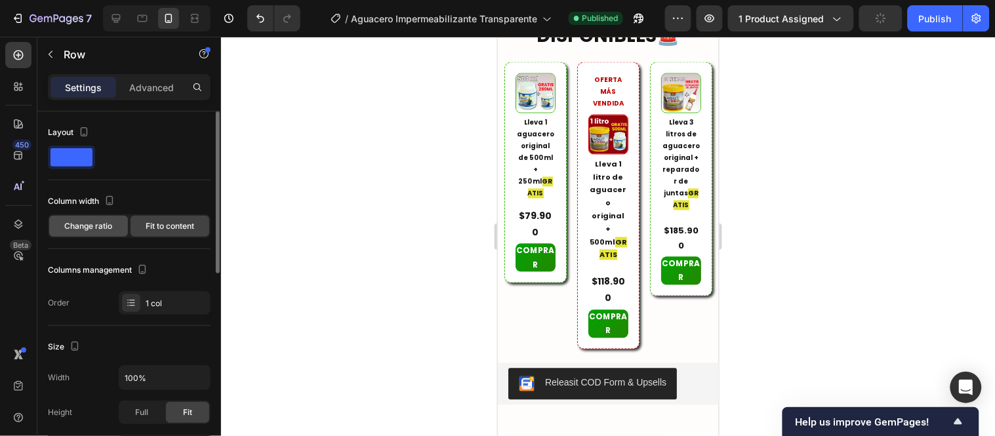
click at [102, 221] on span "Change ratio" at bounding box center [89, 226] width 48 height 12
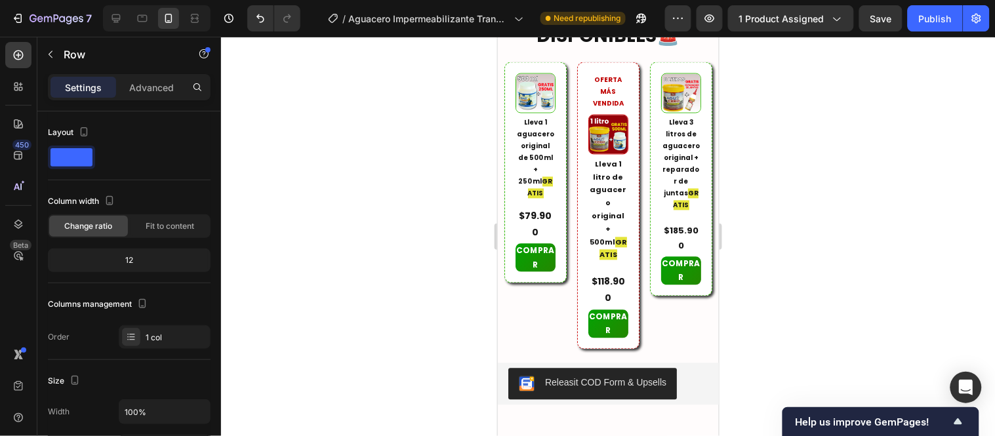
click at [166, 95] on div "Advanced" at bounding box center [152, 87] width 66 height 21
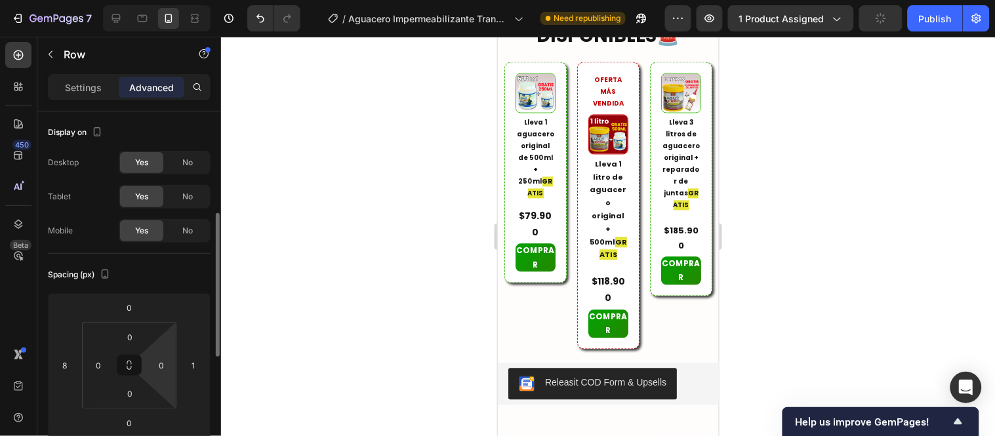
scroll to position [73, 0]
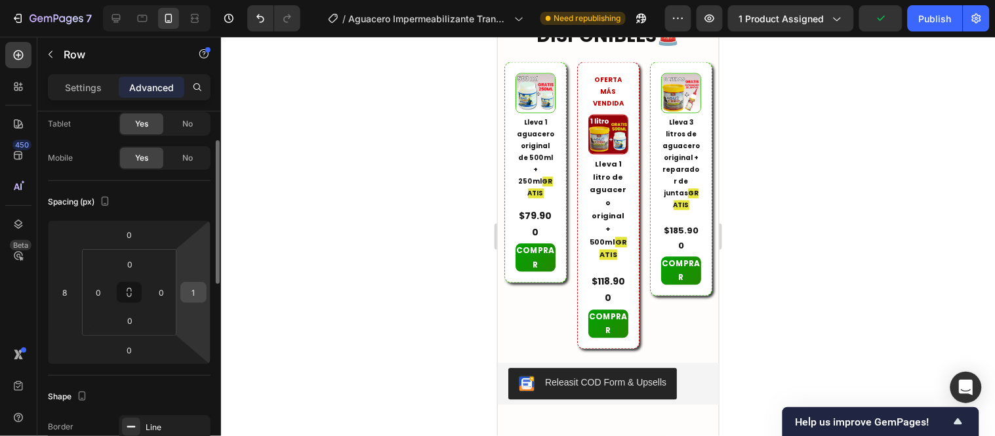
click at [188, 289] on input "1" at bounding box center [194, 293] width 20 height 20
type input "1"
type input "0"
click at [167, 293] on input "0" at bounding box center [162, 293] width 20 height 20
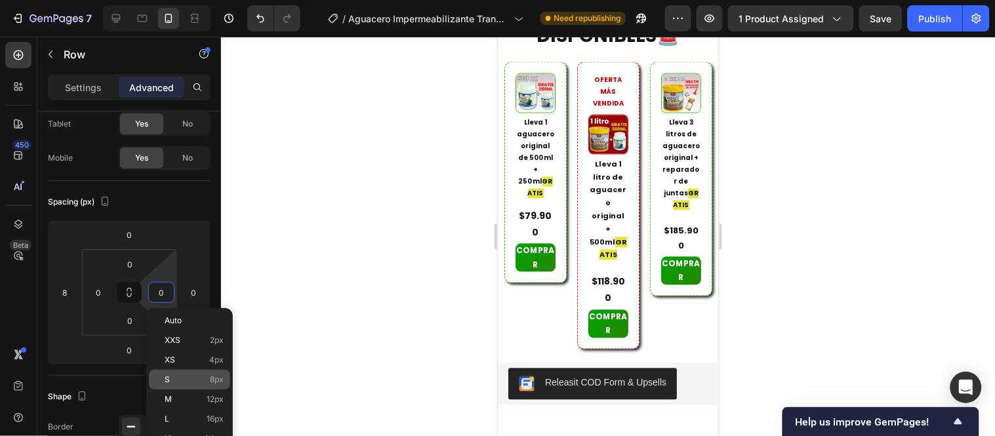
click at [167, 374] on div "S 8px" at bounding box center [189, 380] width 81 height 20
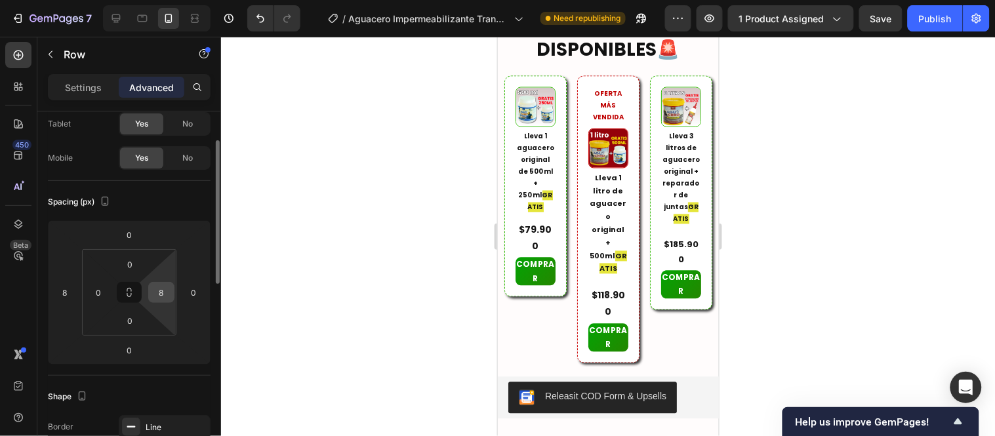
click at [173, 294] on div "8" at bounding box center [161, 292] width 26 height 21
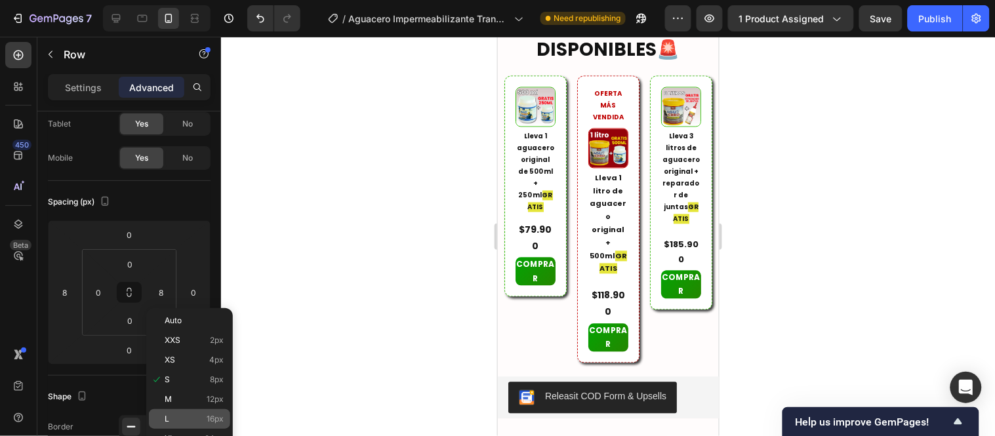
click at [205, 415] on p "L 16px" at bounding box center [194, 419] width 59 height 9
type input "16"
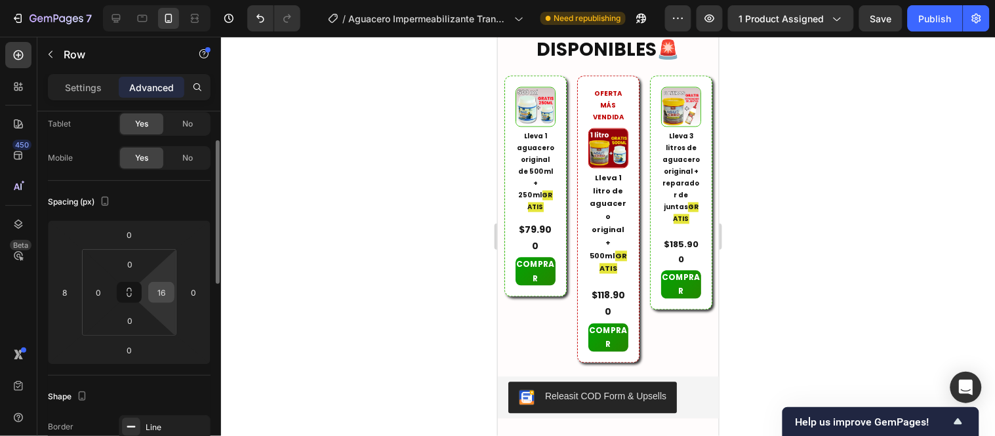
click at [165, 287] on input "16" at bounding box center [162, 293] width 20 height 20
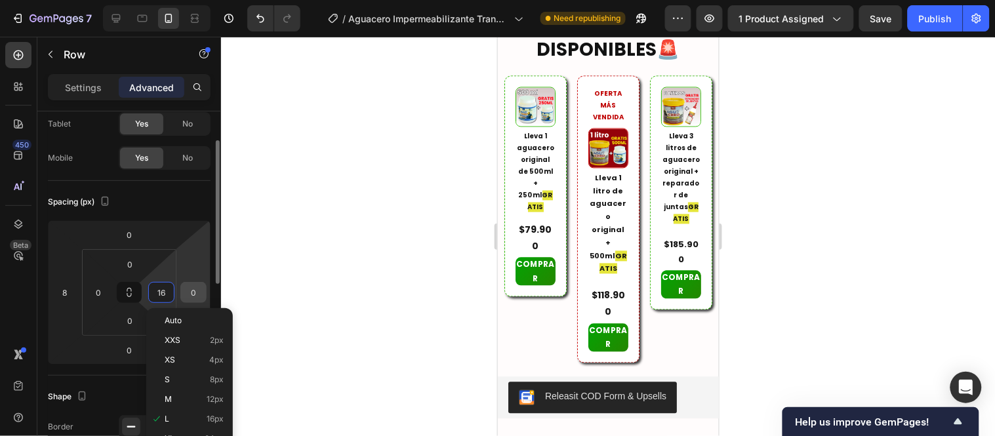
click at [195, 285] on input "0" at bounding box center [194, 293] width 20 height 20
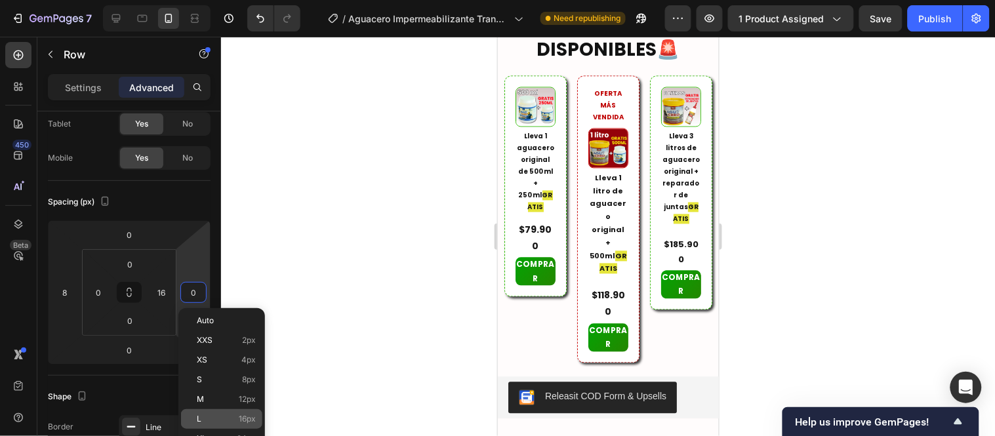
click at [236, 415] on p "L 16px" at bounding box center [226, 419] width 59 height 9
type input "16"
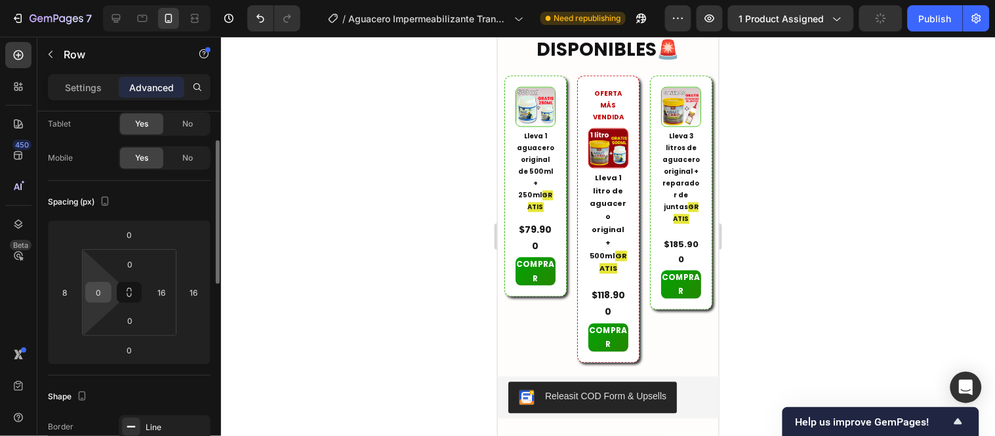
click at [94, 290] on input "0" at bounding box center [99, 293] width 20 height 20
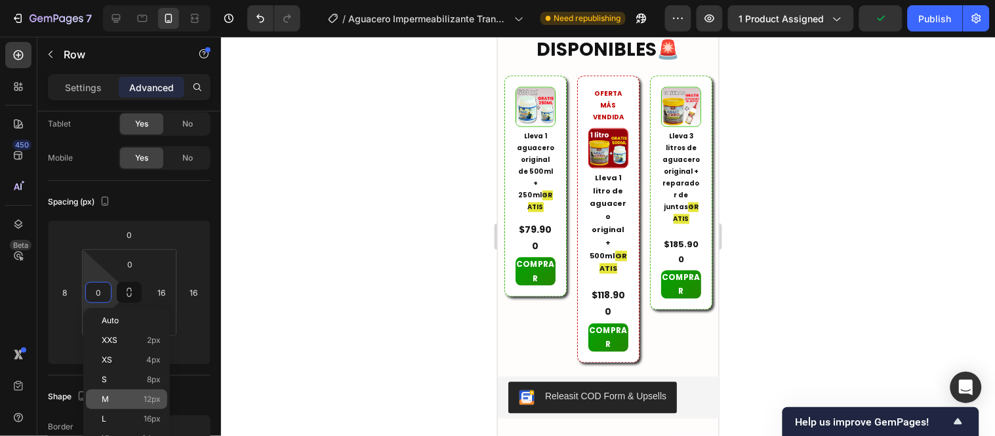
click at [138, 399] on p "M 12px" at bounding box center [131, 399] width 59 height 9
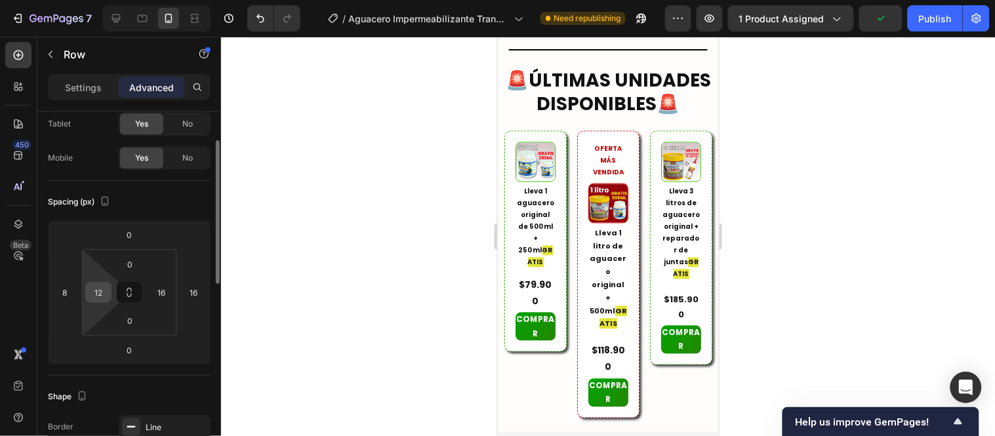
click at [99, 295] on input "12" at bounding box center [99, 293] width 20 height 20
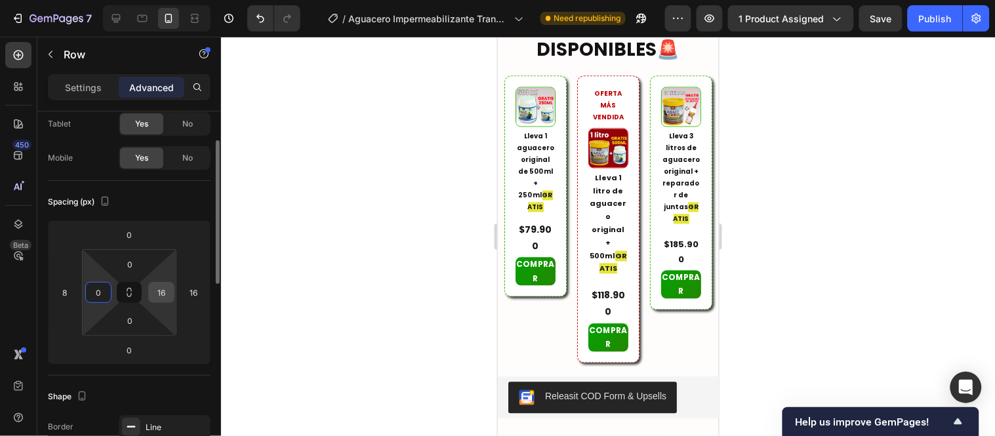
type input "0"
click at [161, 287] on input "16" at bounding box center [162, 293] width 20 height 20
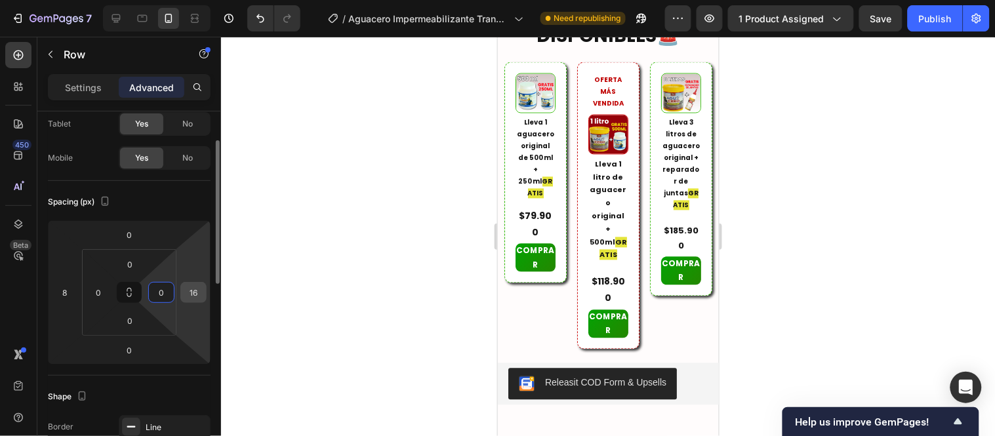
type input "0"
click at [194, 290] on input "16" at bounding box center [194, 293] width 20 height 20
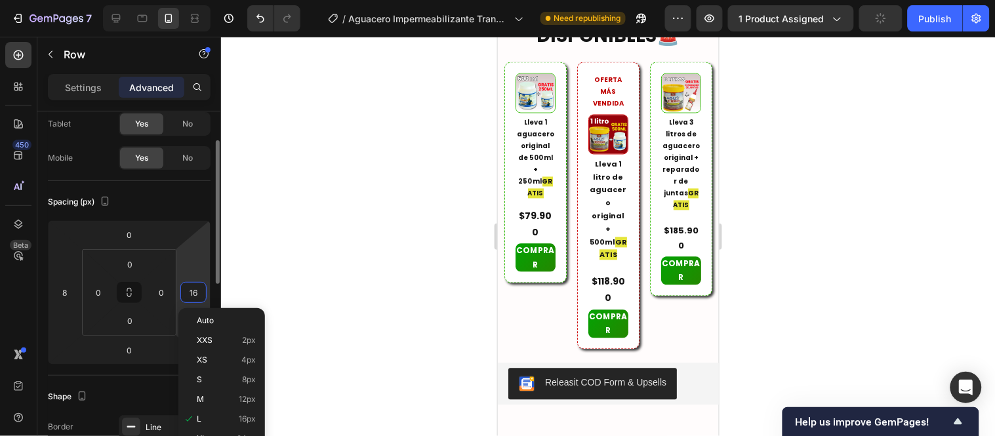
type input "0"
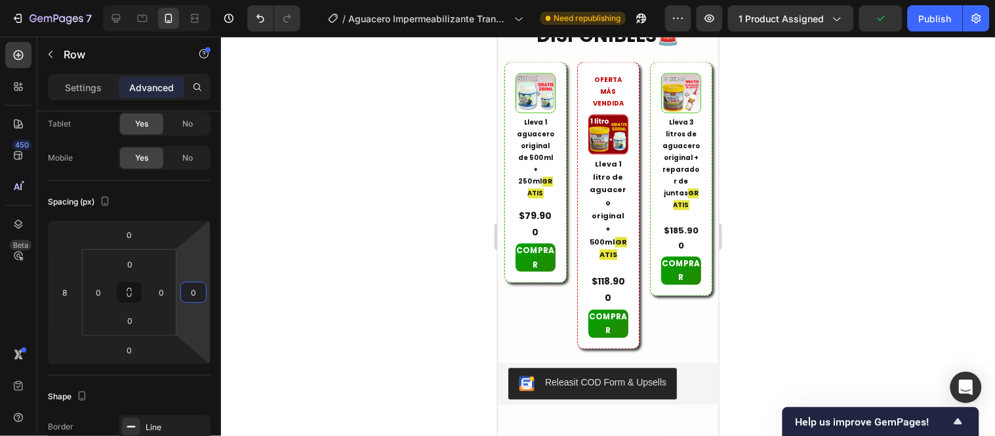
click at [313, 306] on div at bounding box center [608, 236] width 774 height 399
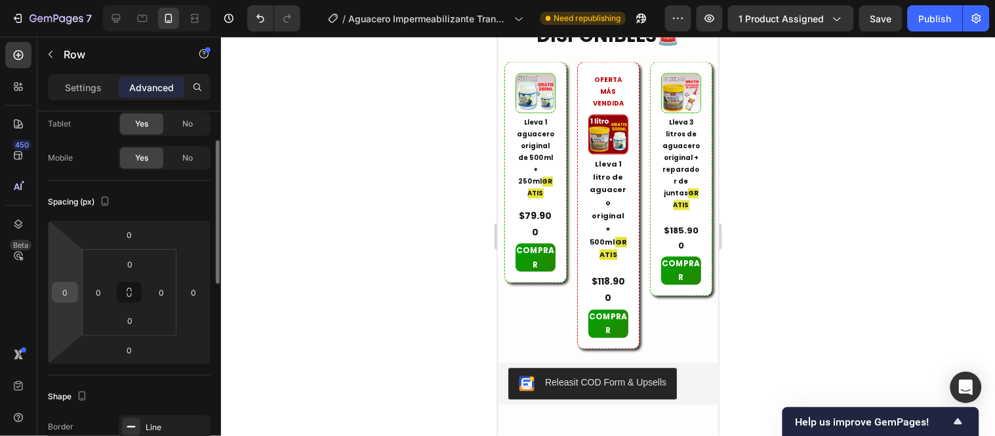
click at [56, 292] on input "0" at bounding box center [65, 293] width 20 height 20
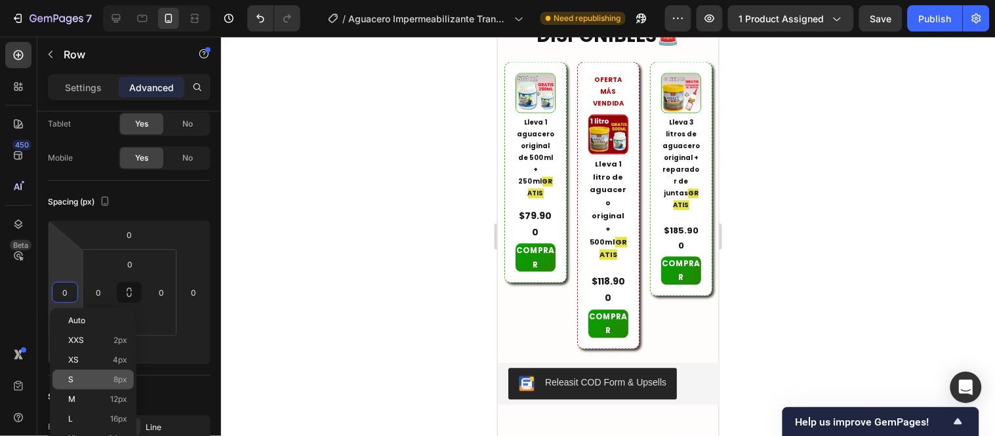
click at [119, 379] on span "8px" at bounding box center [120, 379] width 14 height 9
type input "8"
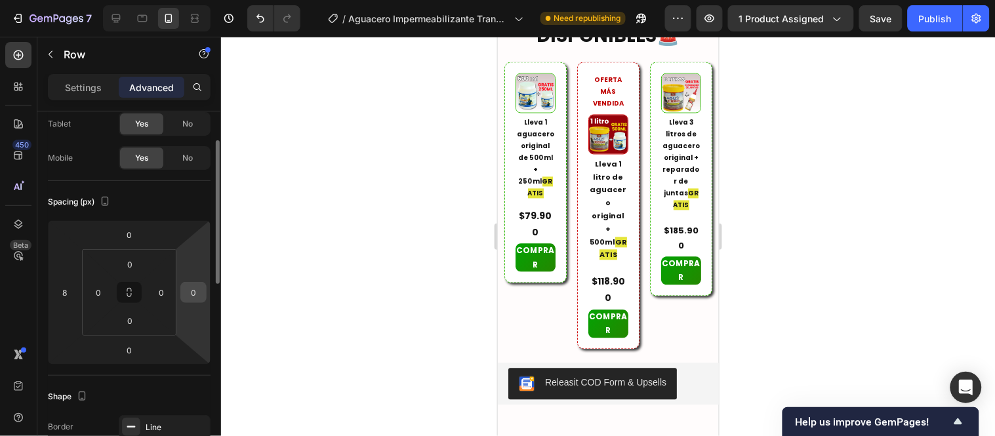
click at [197, 290] on input "0" at bounding box center [194, 293] width 20 height 20
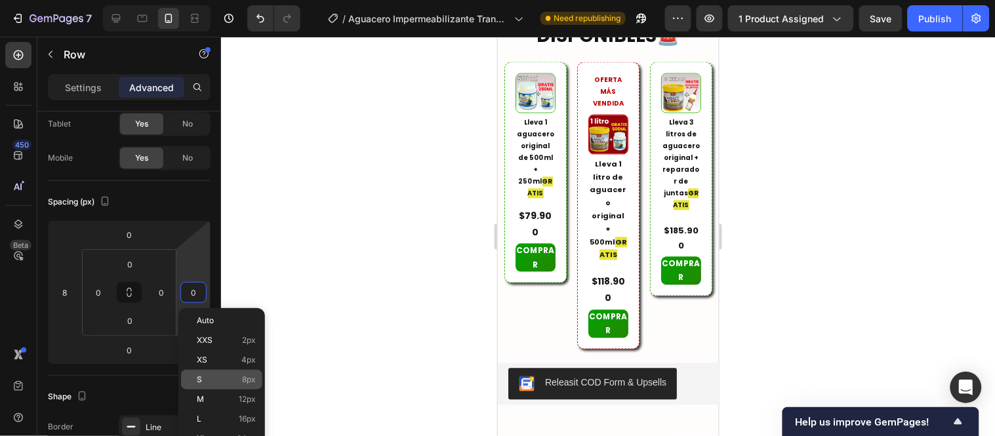
click at [226, 382] on p "S 8px" at bounding box center [226, 379] width 59 height 9
type input "8"
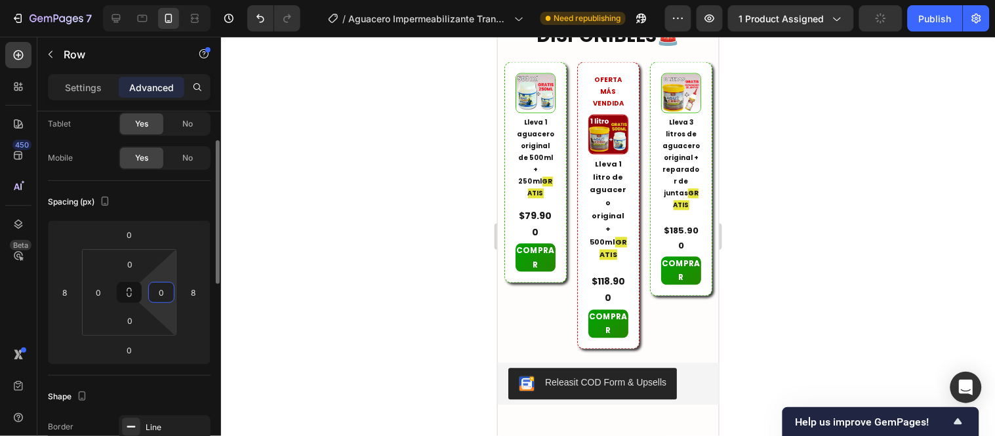
click at [163, 289] on input "0" at bounding box center [162, 293] width 20 height 20
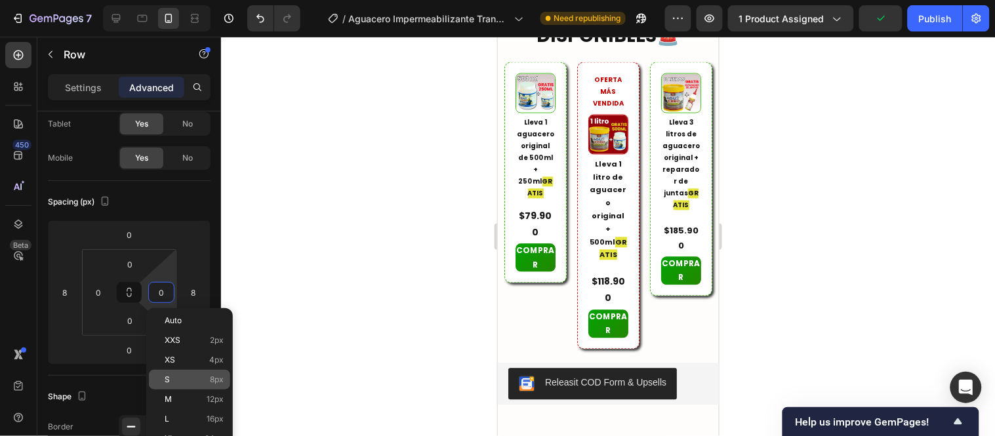
click at [201, 381] on p "S 8px" at bounding box center [194, 379] width 59 height 9
type input "8"
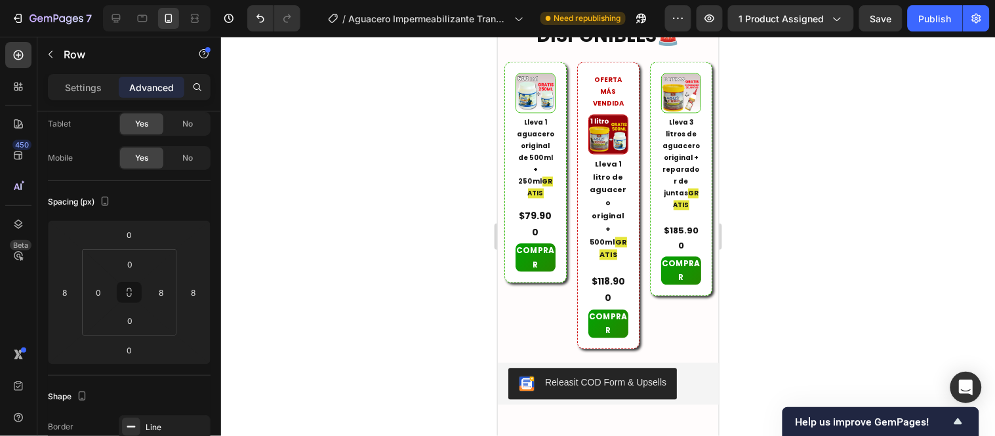
click at [344, 244] on div at bounding box center [608, 236] width 774 height 399
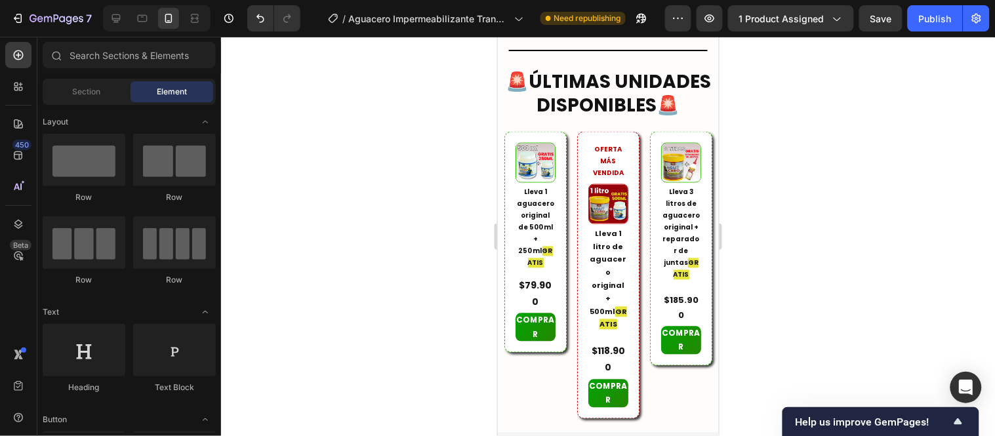
scroll to position [4373, 0]
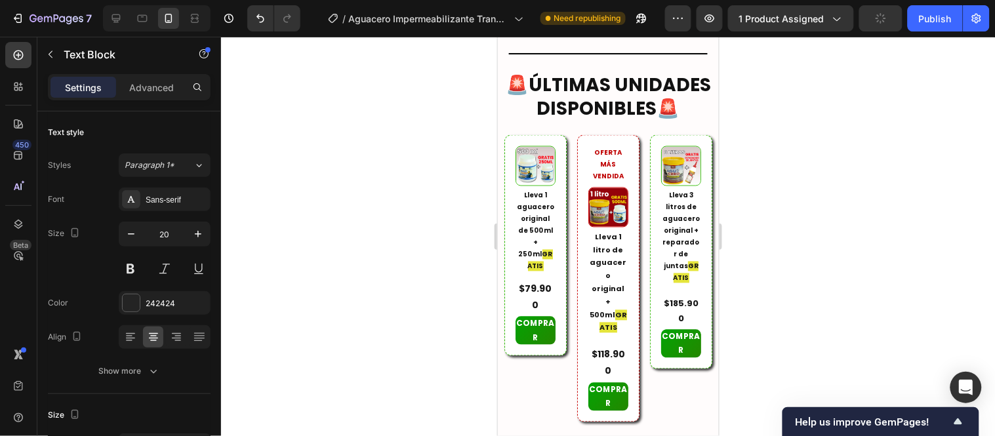
click at [474, 189] on div at bounding box center [608, 236] width 774 height 399
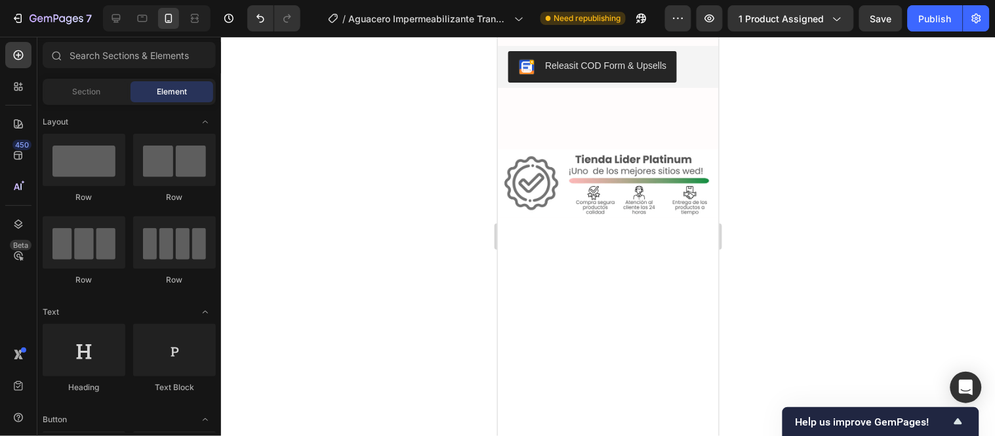
scroll to position [4737, 0]
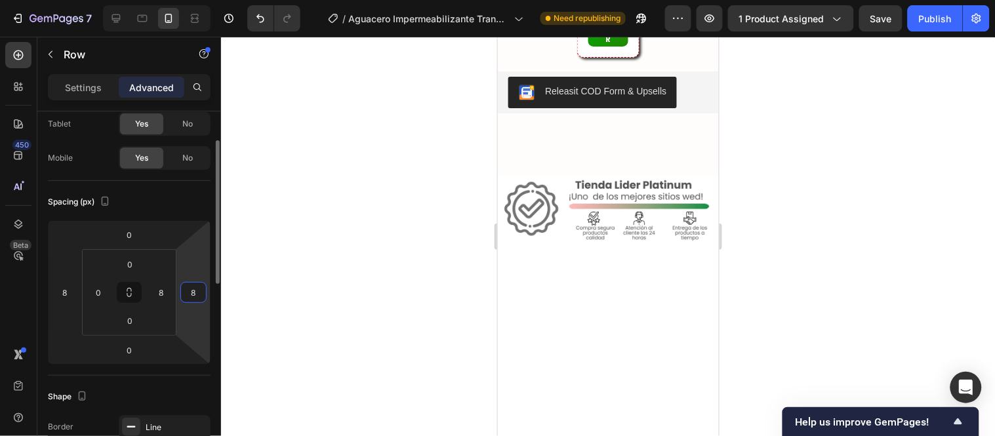
click at [197, 296] on input "8" at bounding box center [194, 293] width 20 height 20
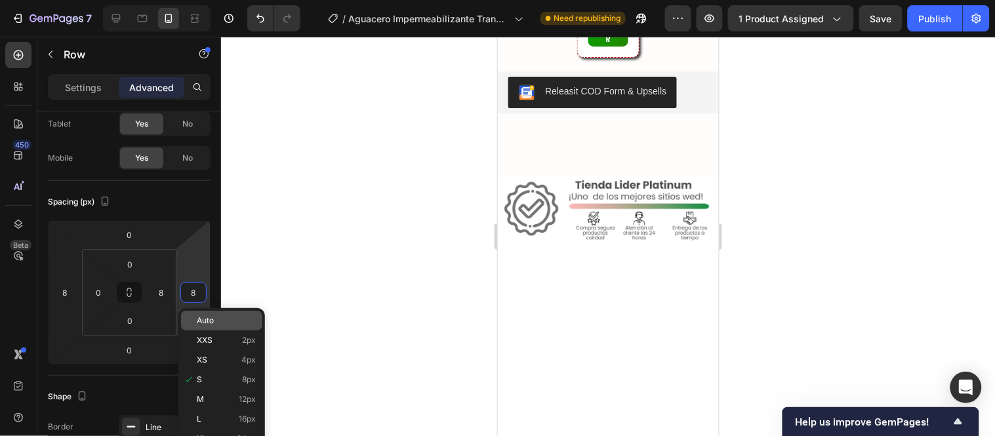
click at [207, 318] on span "Auto" at bounding box center [205, 320] width 17 height 9
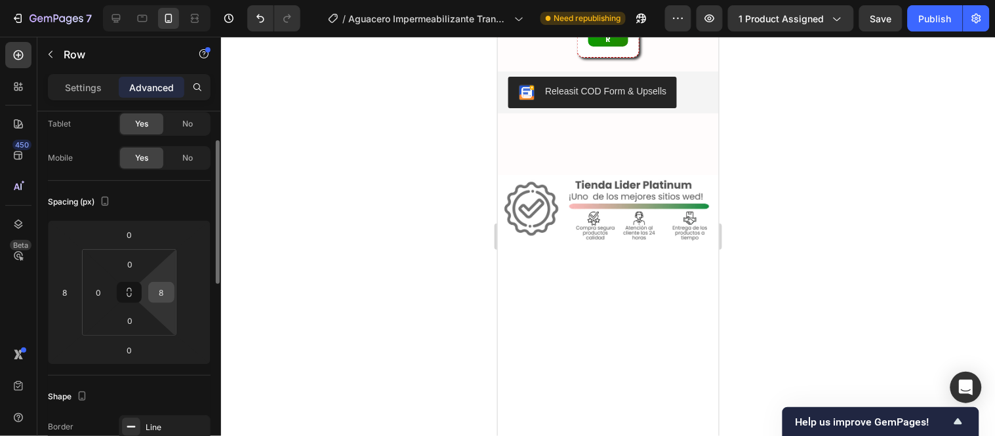
click at [163, 291] on input "8" at bounding box center [162, 293] width 20 height 20
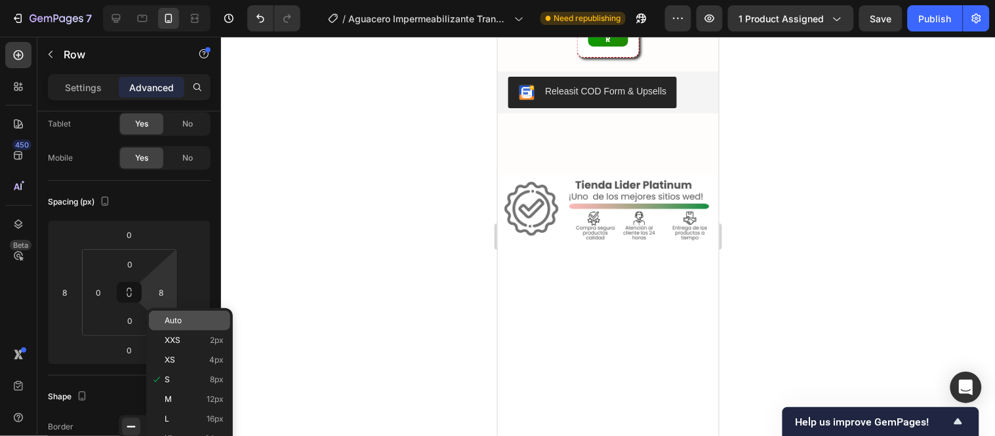
click at [195, 323] on p "Auto" at bounding box center [194, 320] width 59 height 9
type input "Auto"
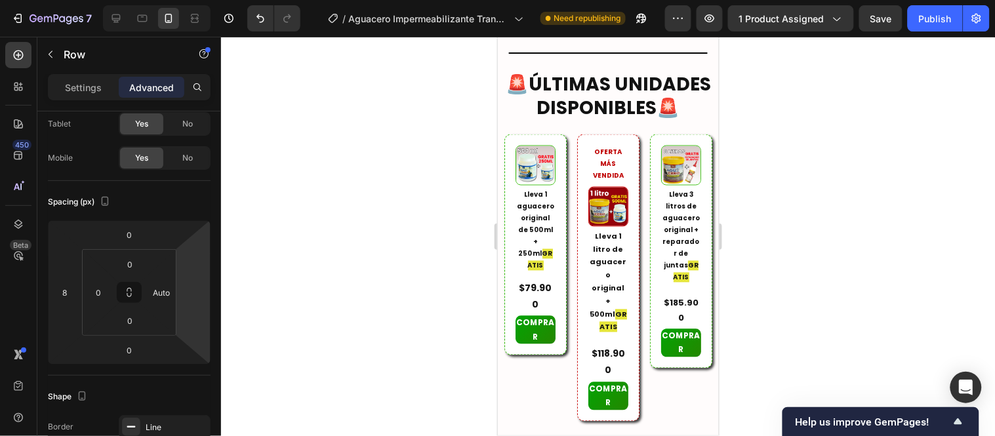
scroll to position [4373, 0]
click at [192, 290] on input "number" at bounding box center [194, 293] width 20 height 20
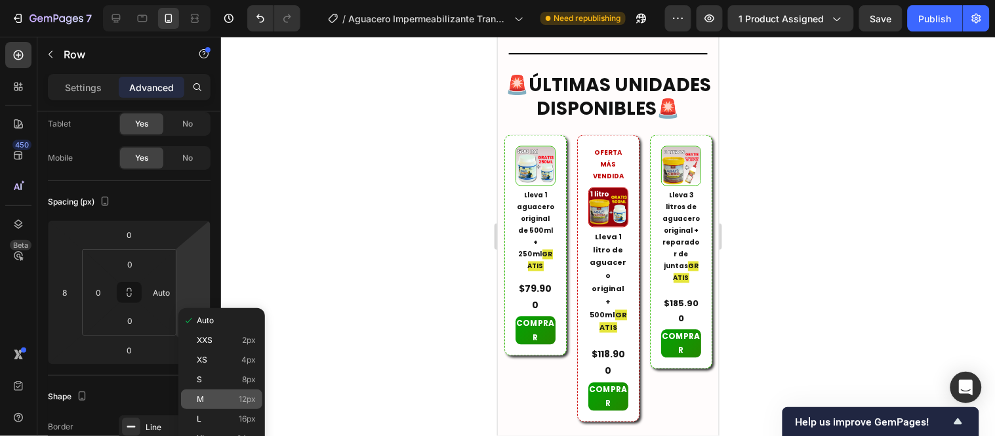
click at [209, 396] on p "M 12px" at bounding box center [226, 399] width 59 height 9
type input "12"
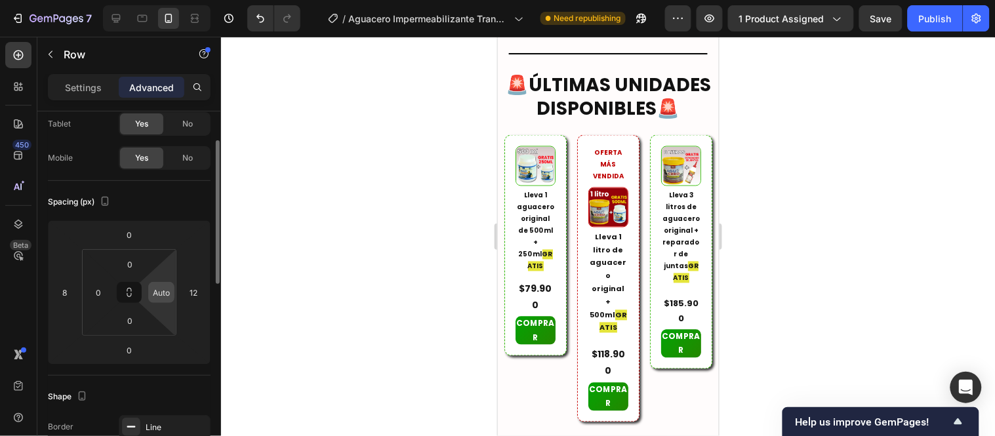
click at [162, 293] on input "Auto" at bounding box center [162, 293] width 20 height 20
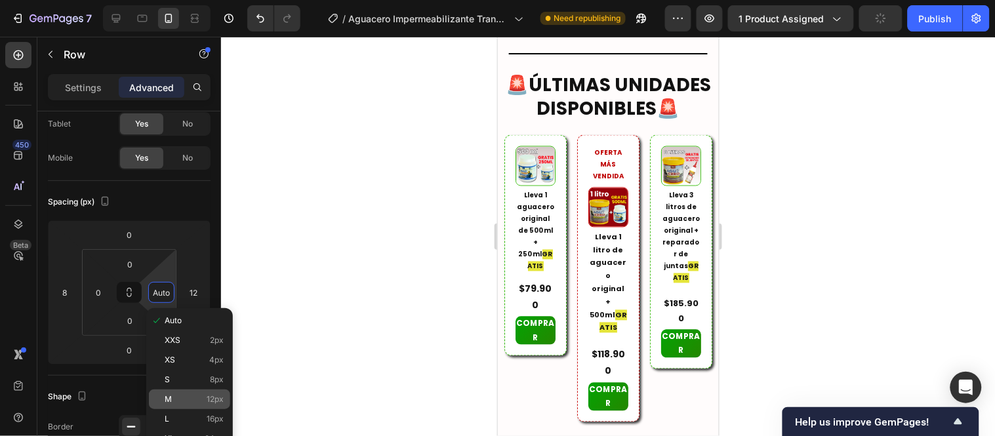
click at [199, 399] on p "M 12px" at bounding box center [194, 399] width 59 height 9
type input "12"
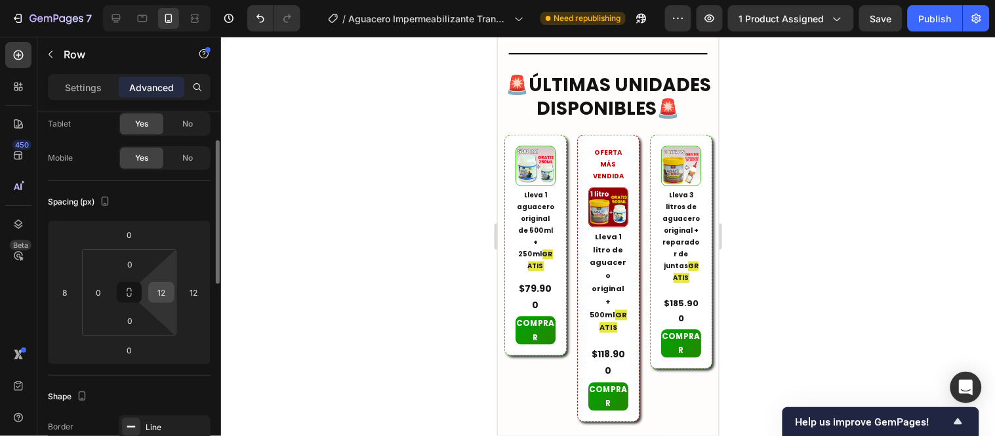
click at [165, 293] on input "12" at bounding box center [162, 293] width 20 height 20
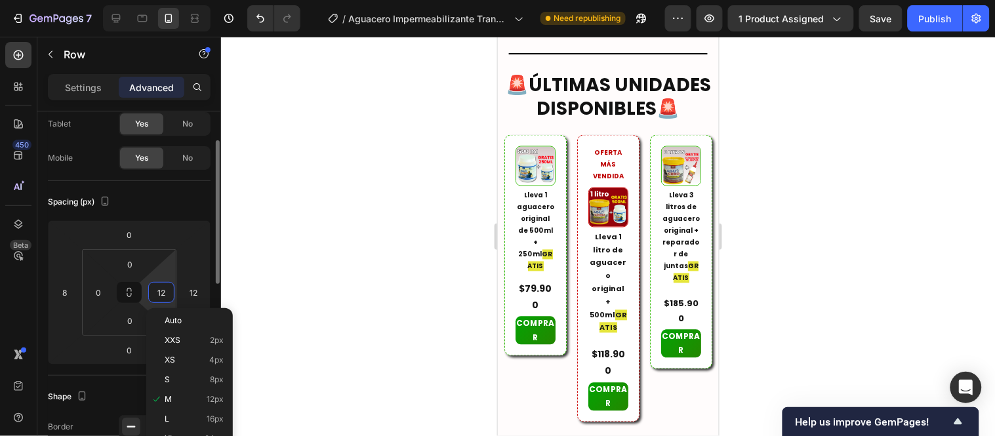
click at [202, 207] on div "Spacing (px)" at bounding box center [129, 202] width 163 height 21
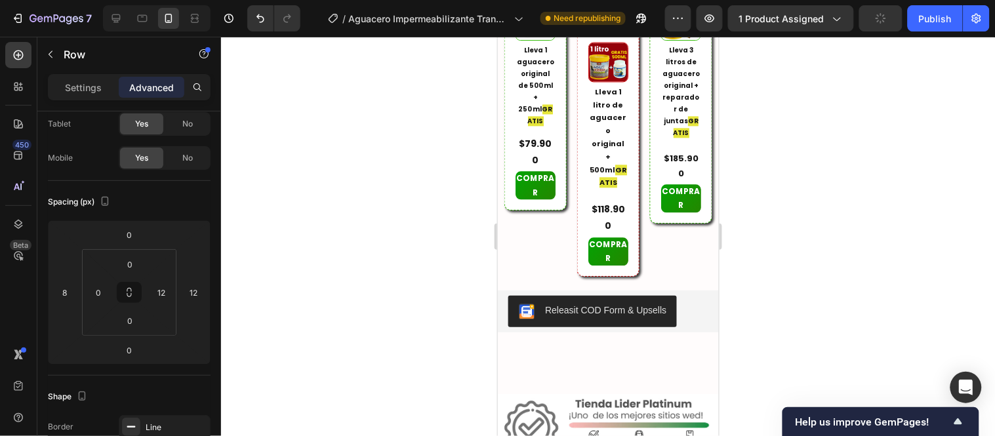
scroll to position [4737, 0]
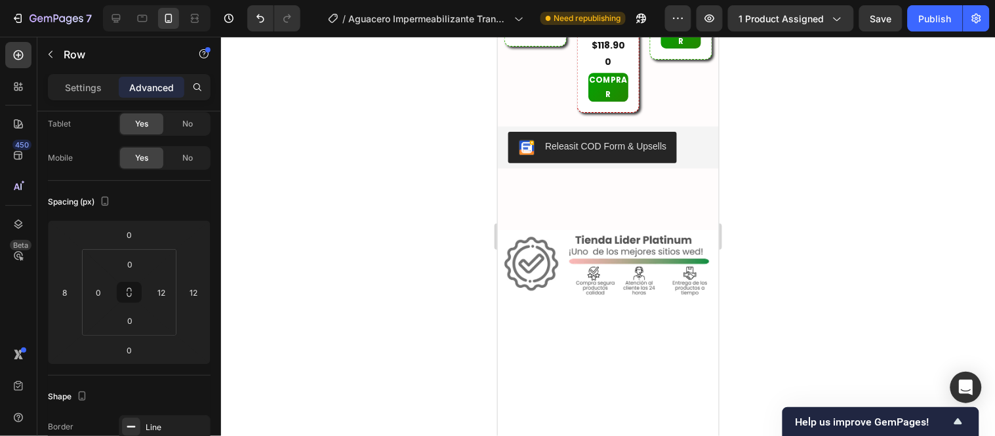
type input "1"
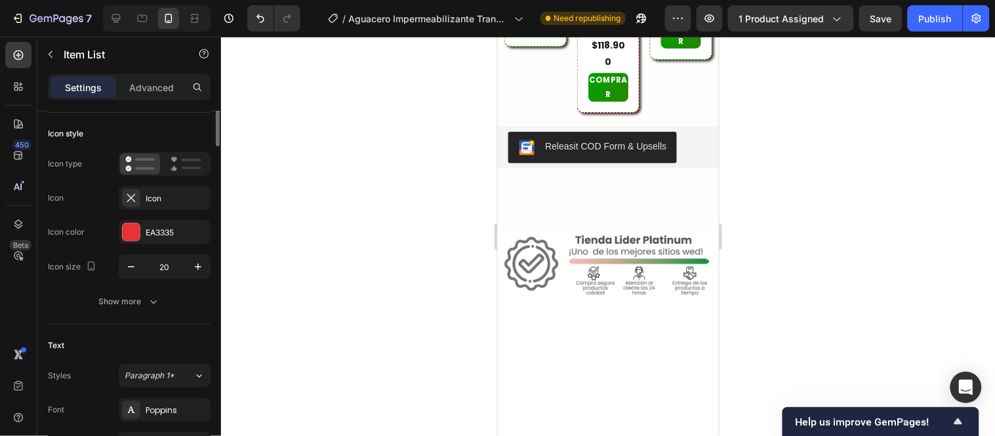
scroll to position [0, 0]
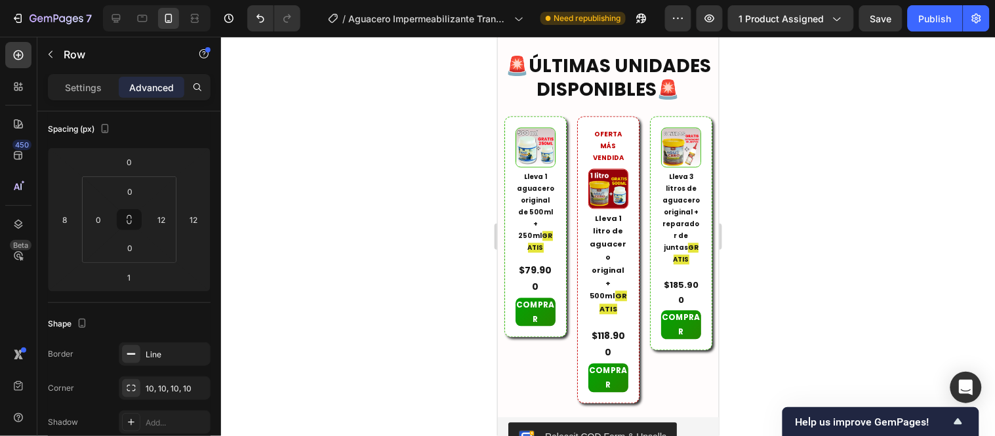
scroll to position [4445, 0]
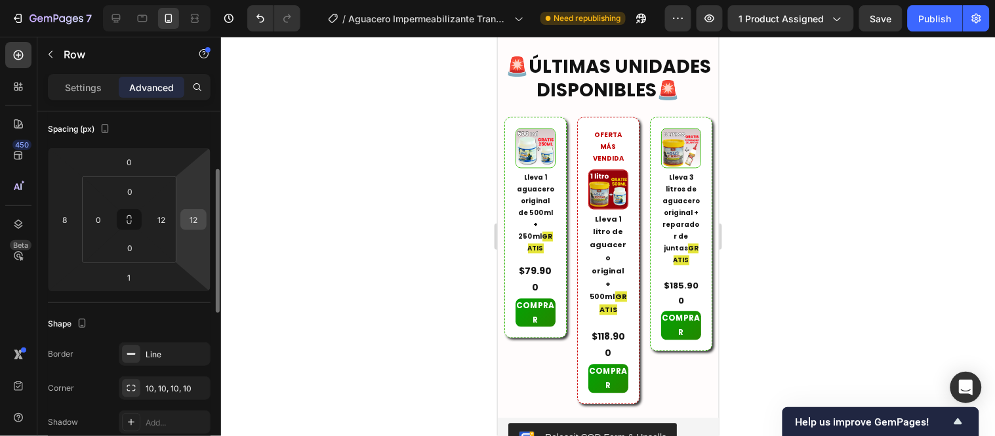
click at [192, 224] on input "12" at bounding box center [194, 220] width 20 height 20
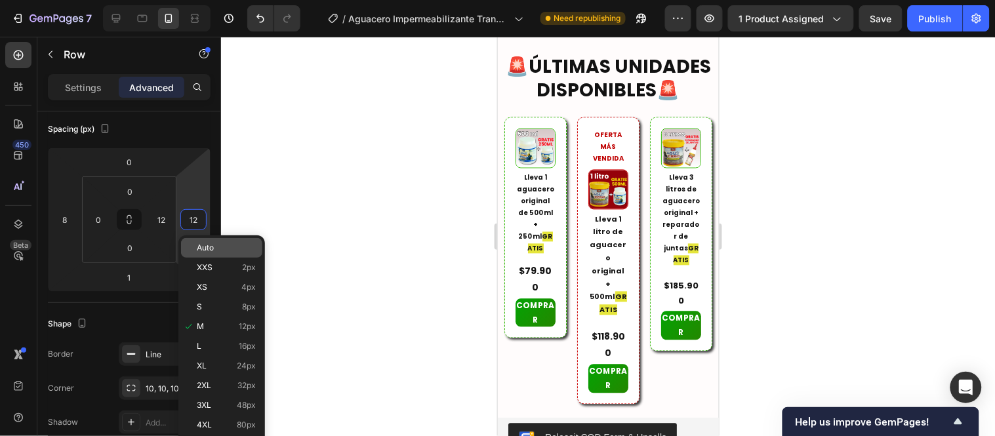
click at [212, 244] on span "Auto" at bounding box center [205, 247] width 17 height 9
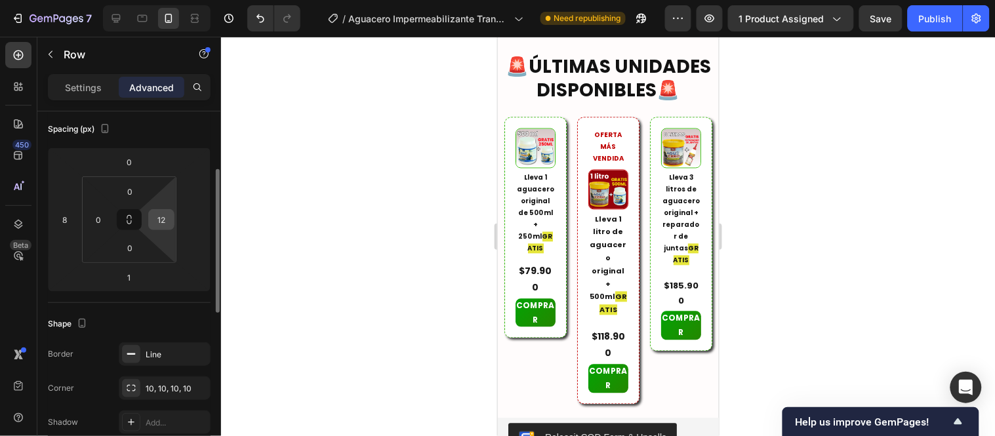
click at [168, 215] on input "12" at bounding box center [162, 220] width 20 height 20
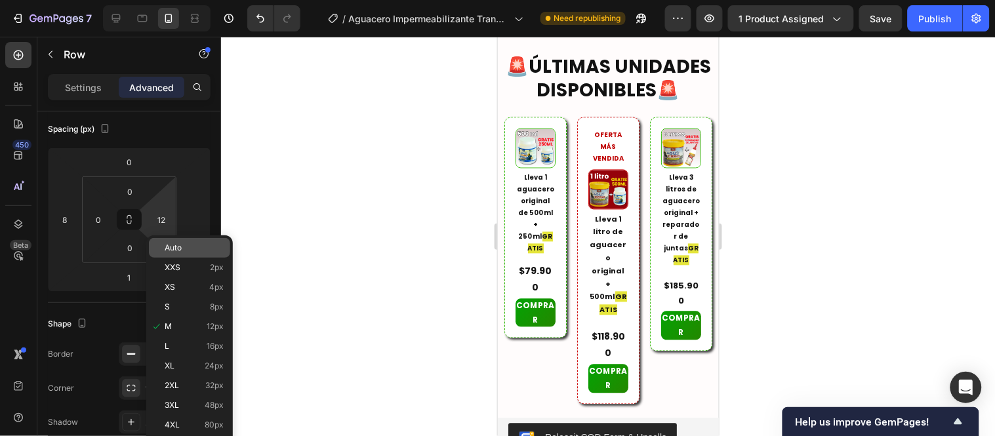
click at [204, 240] on div "Auto" at bounding box center [189, 248] width 81 height 20
type input "Auto"
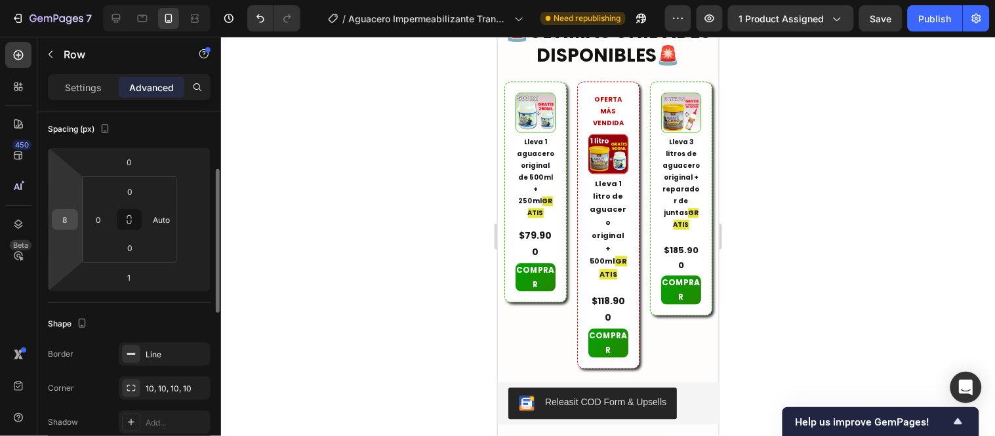
click at [75, 216] on div "8" at bounding box center [65, 219] width 26 height 21
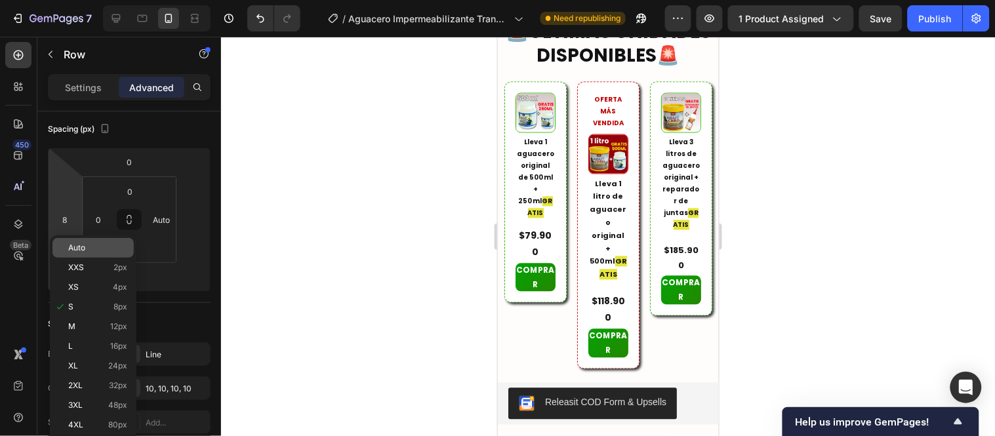
click at [84, 248] on span "Auto" at bounding box center [76, 247] width 17 height 9
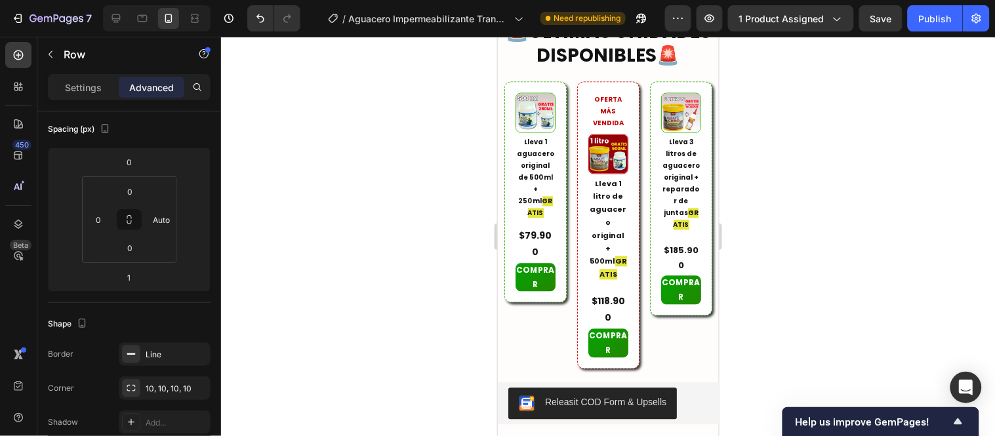
click at [292, 230] on div at bounding box center [608, 236] width 774 height 399
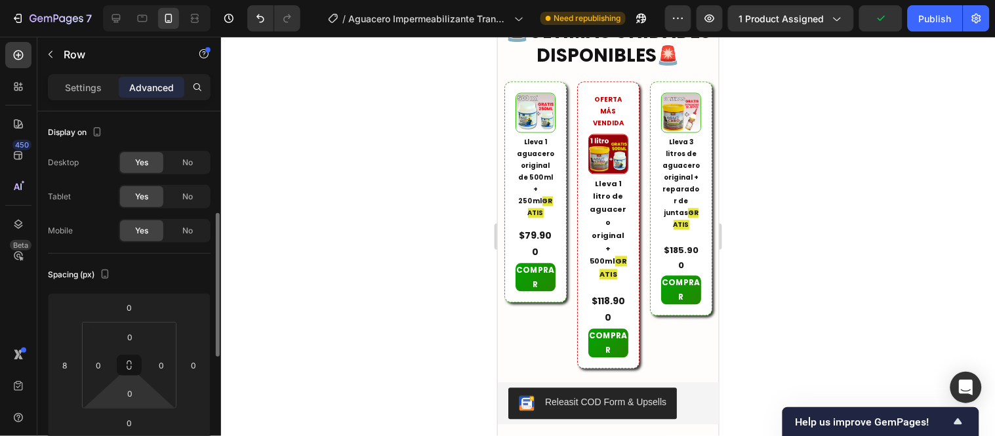
scroll to position [73, 0]
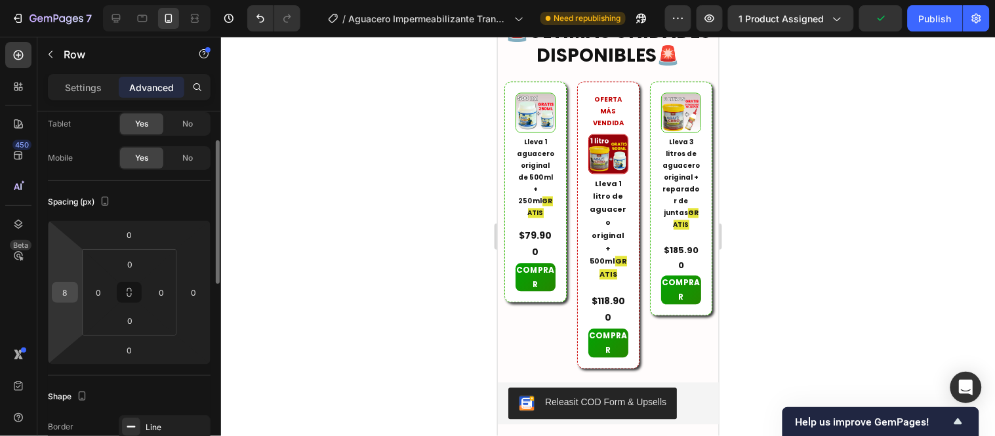
click at [61, 295] on input "8" at bounding box center [65, 293] width 20 height 20
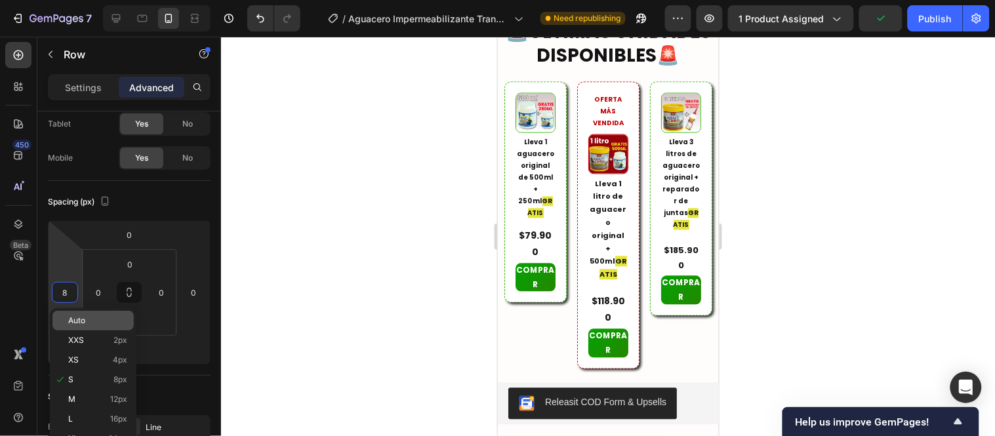
click at [83, 319] on span "Auto" at bounding box center [76, 320] width 17 height 9
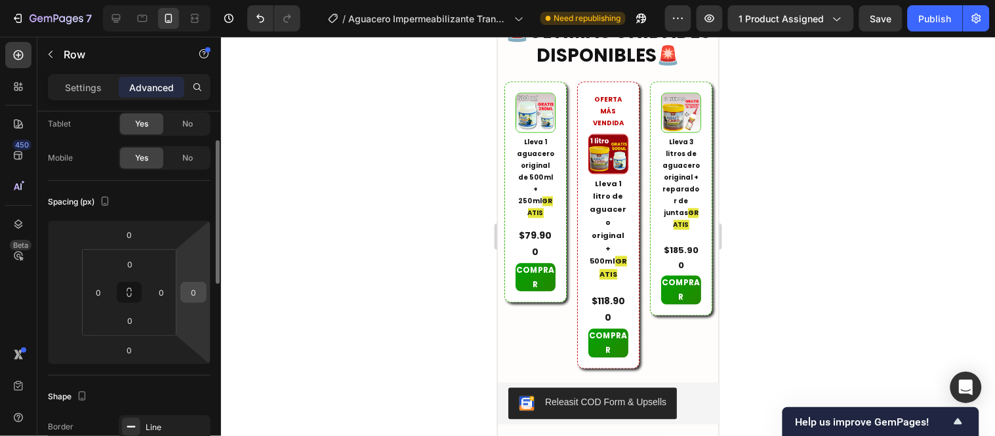
click at [199, 293] on input "0" at bounding box center [194, 293] width 20 height 20
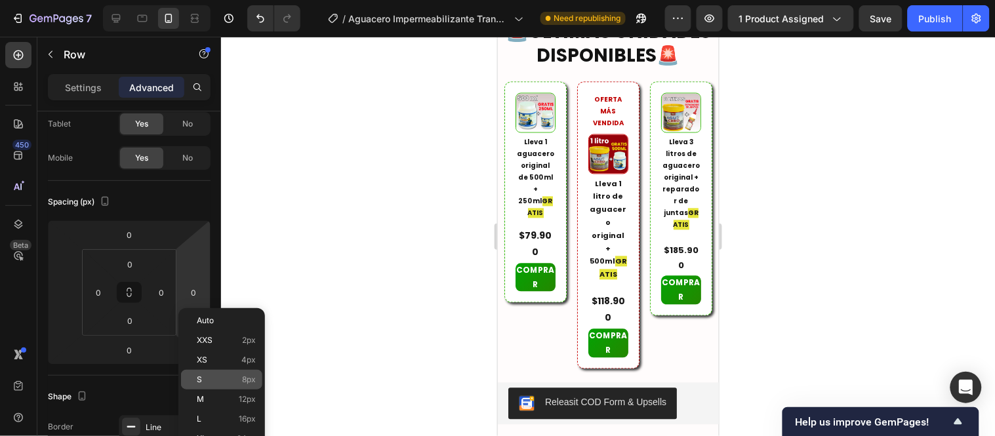
click at [218, 385] on div "S 8px" at bounding box center [221, 380] width 81 height 20
type input "8"
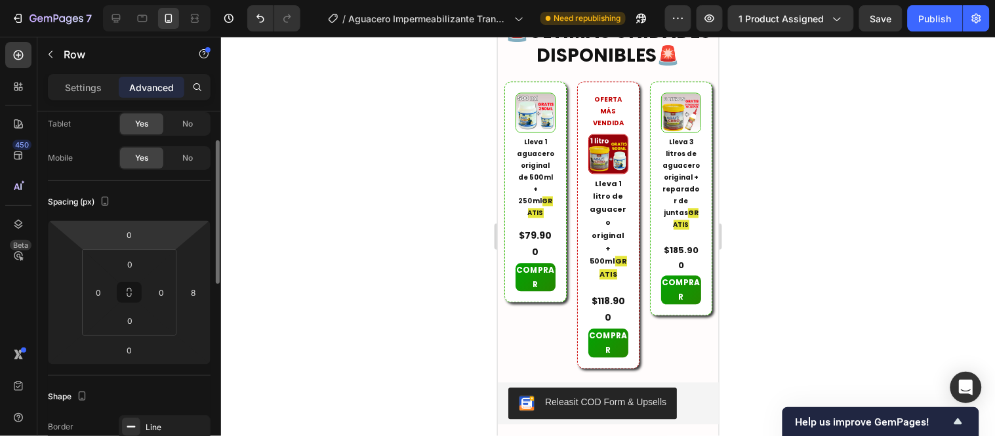
scroll to position [0, 0]
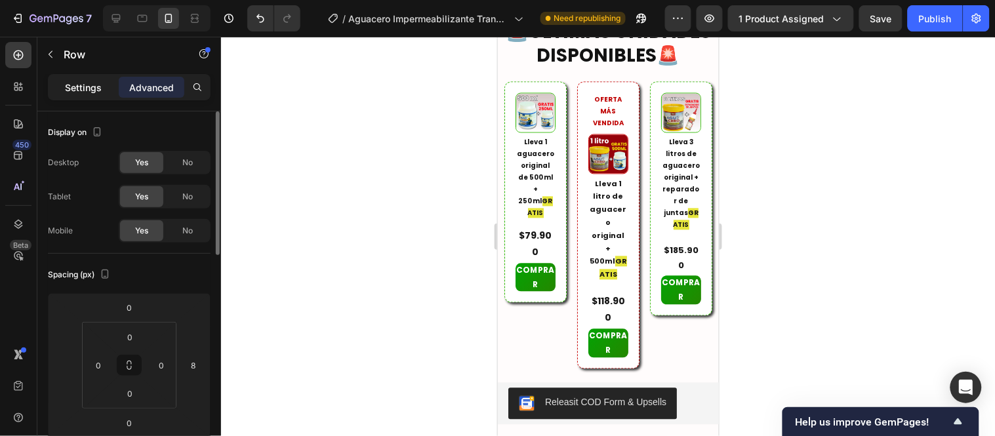
click at [88, 92] on p "Settings" at bounding box center [83, 88] width 37 height 14
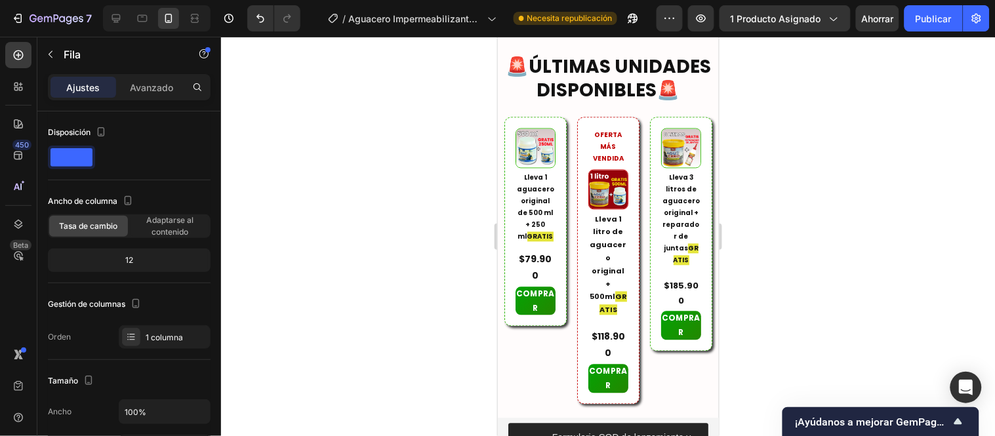
scroll to position [4470, 0]
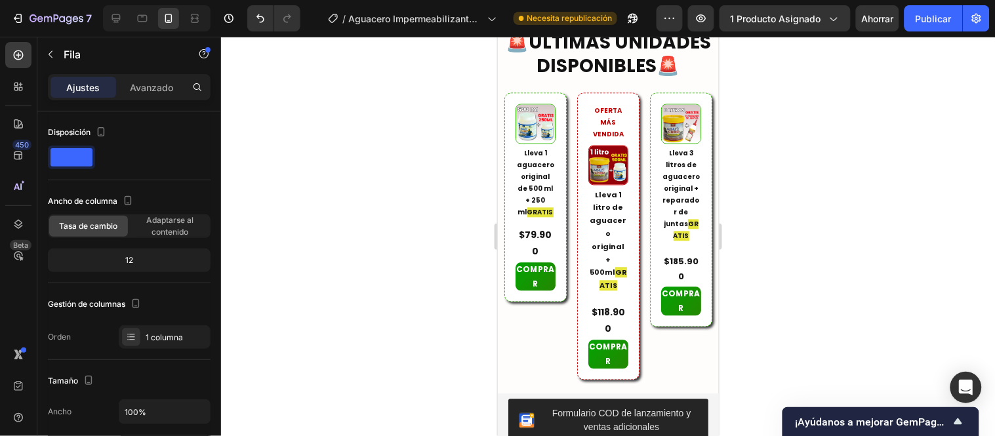
click at [371, 188] on div at bounding box center [608, 236] width 774 height 399
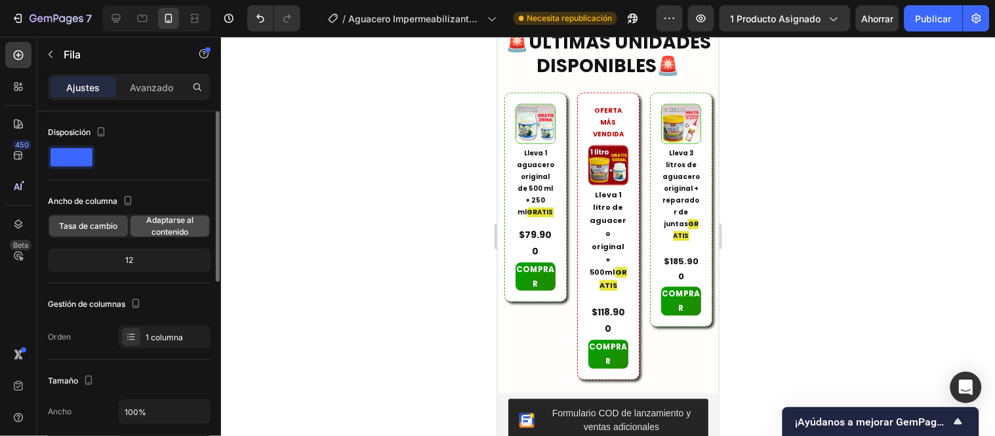
click at [181, 224] on font "Adaptarse al contenido" at bounding box center [169, 226] width 47 height 22
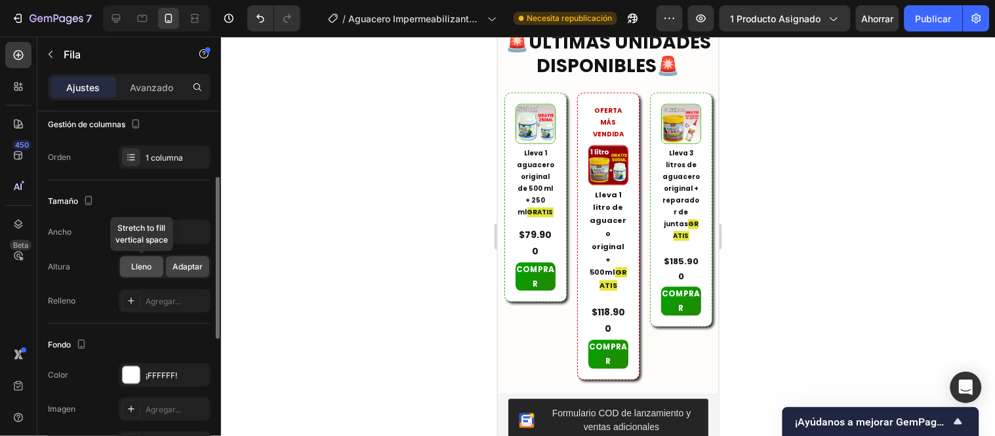
scroll to position [218, 0]
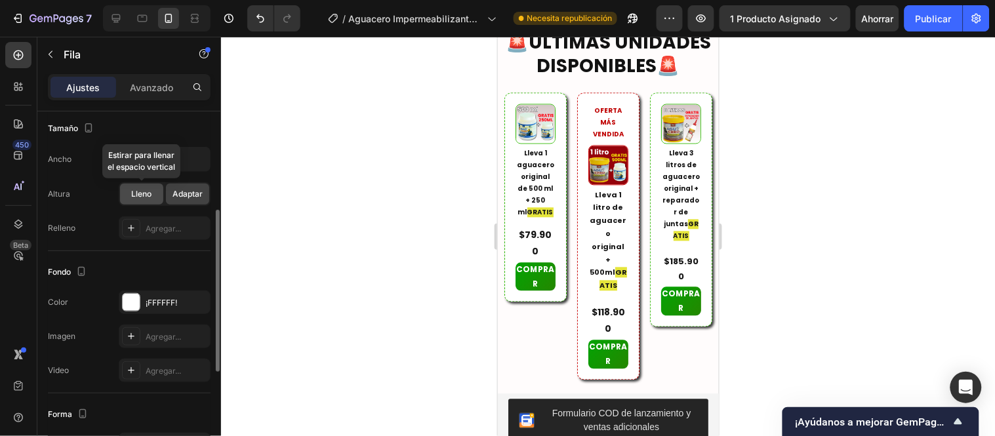
click at [146, 198] on font "Lleno" at bounding box center [142, 194] width 20 height 10
click at [185, 190] on font "Adaptar" at bounding box center [188, 194] width 30 height 10
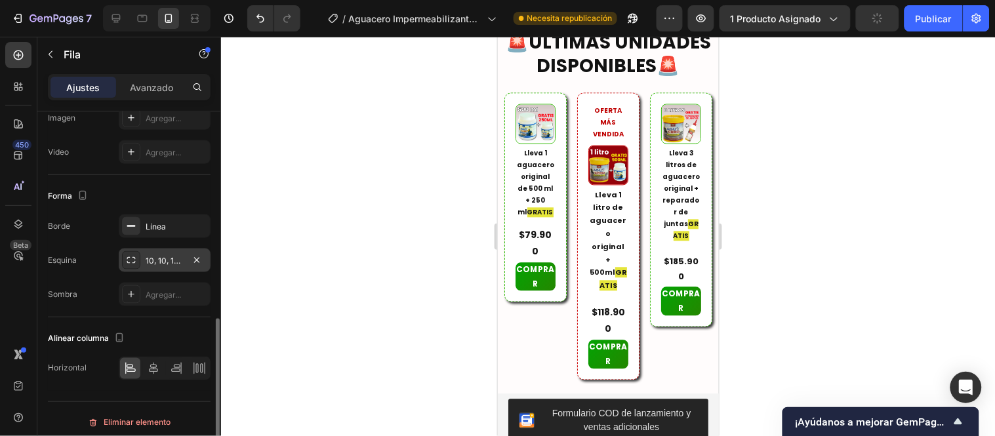
scroll to position [444, 0]
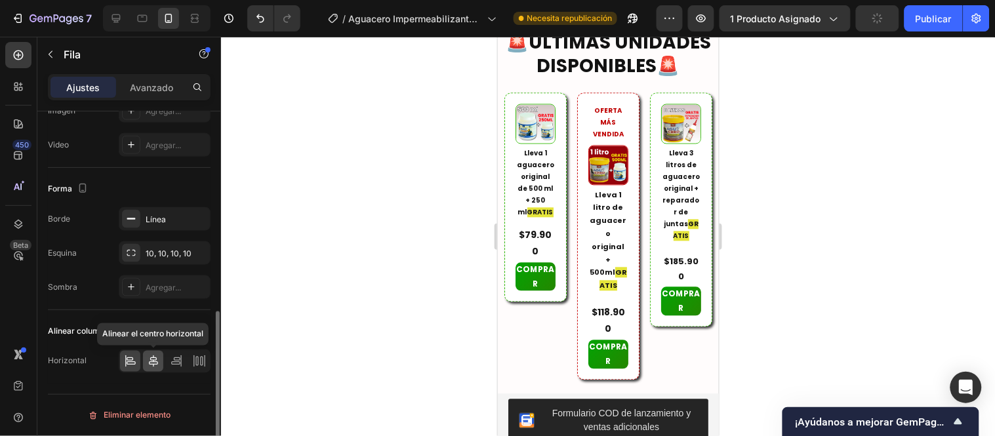
click at [151, 361] on icon at bounding box center [153, 362] width 9 height 12
click at [174, 362] on icon at bounding box center [175, 363] width 9 height 3
click at [128, 362] on icon at bounding box center [131, 363] width 9 height 3
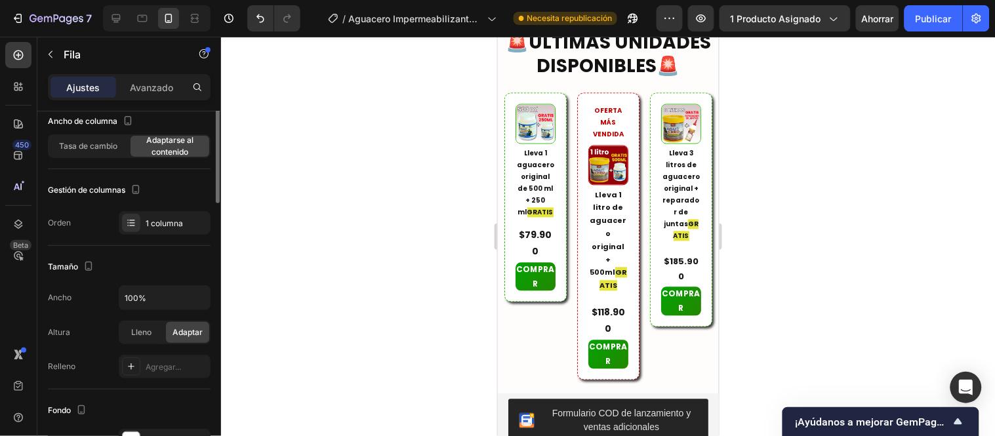
scroll to position [7, 0]
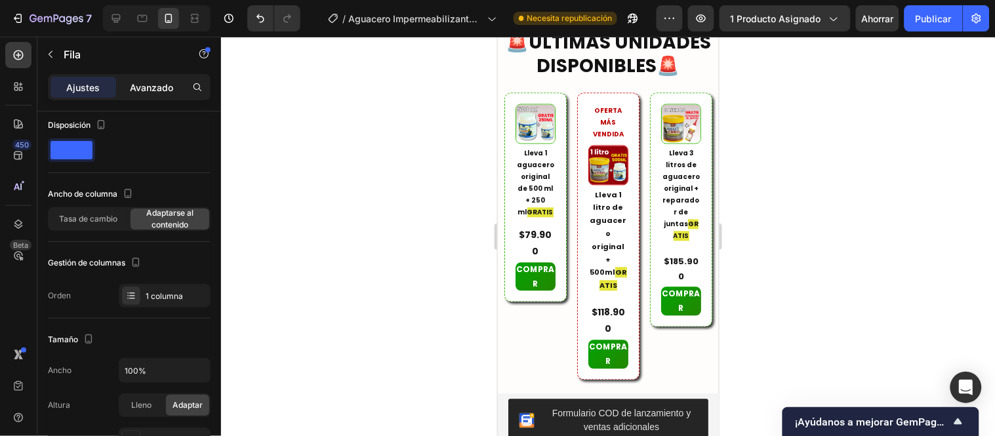
click at [164, 77] on div "Avanzado" at bounding box center [152, 87] width 66 height 21
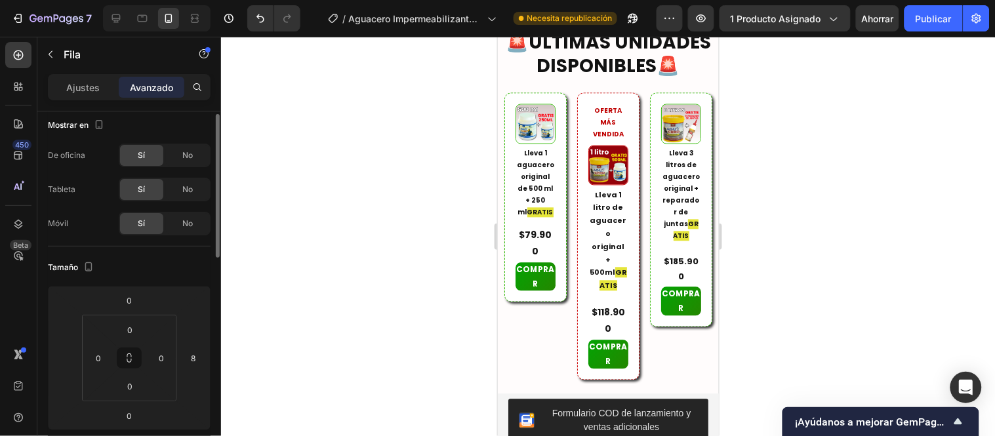
scroll to position [153, 0]
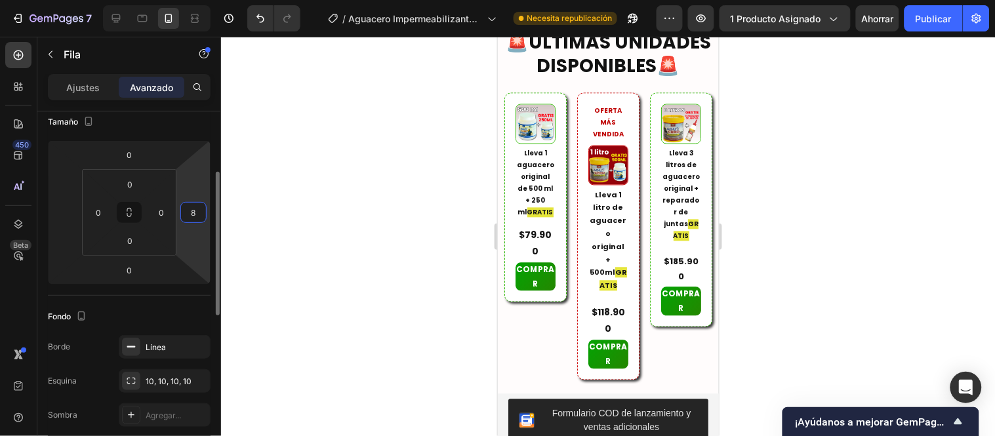
click at [194, 211] on input "8" at bounding box center [194, 213] width 20 height 20
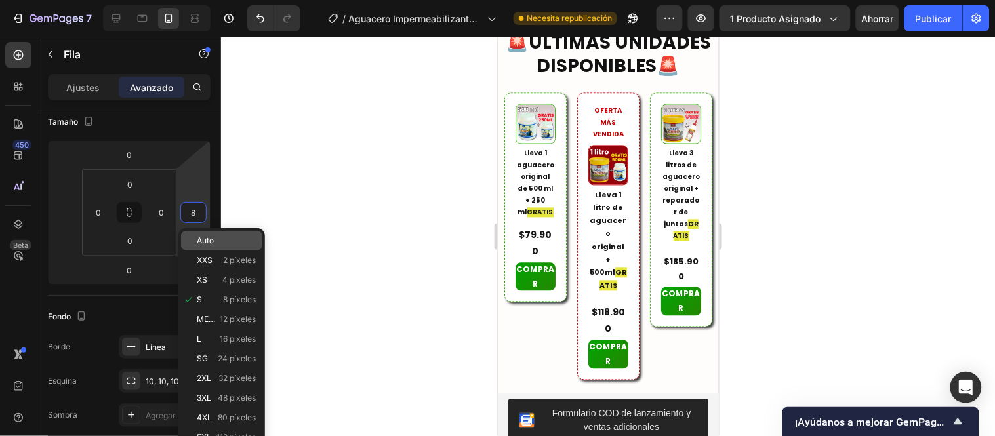
click at [208, 241] on font "Auto" at bounding box center [205, 240] width 17 height 10
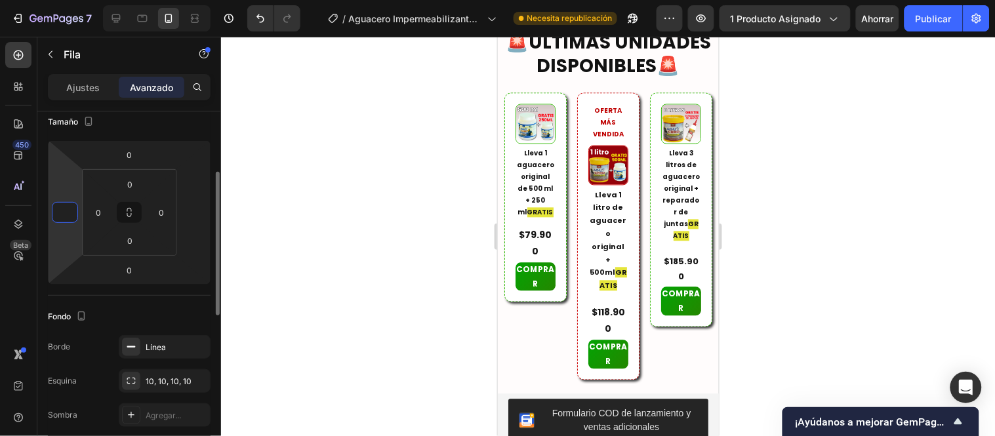
click at [70, 210] on input "number" at bounding box center [65, 213] width 20 height 20
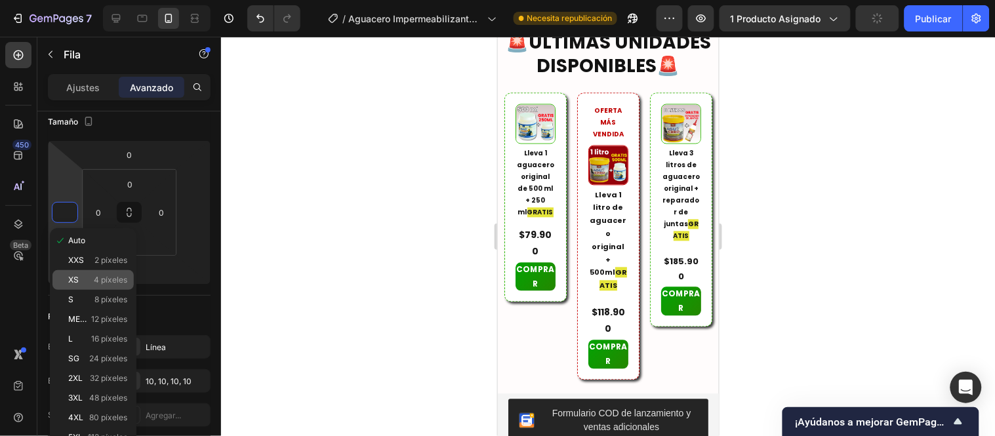
click at [99, 278] on font "4 píxeles" at bounding box center [110, 280] width 33 height 10
type input "4"
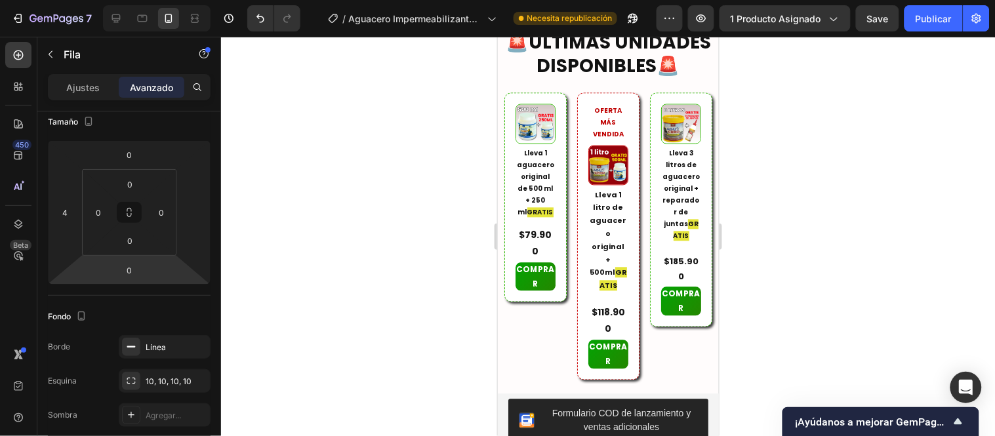
click at [382, 205] on div at bounding box center [608, 236] width 774 height 399
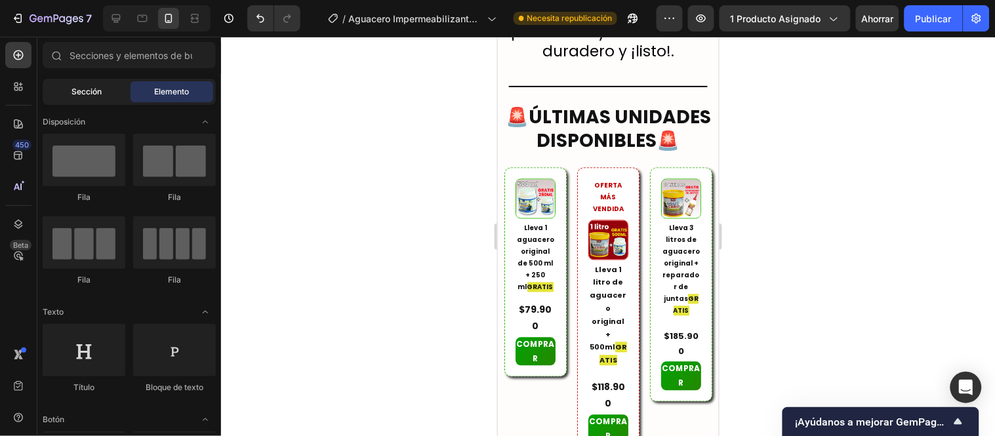
scroll to position [4324, 0]
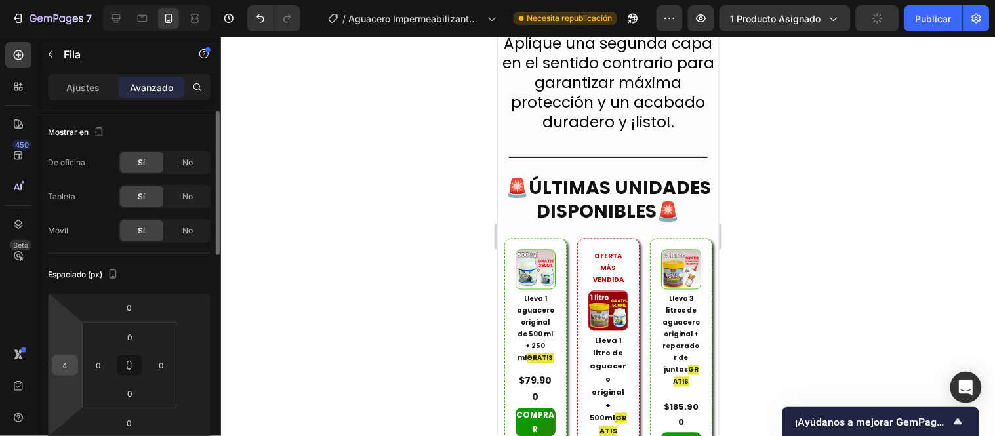
click at [71, 362] on input "4" at bounding box center [65, 366] width 20 height 20
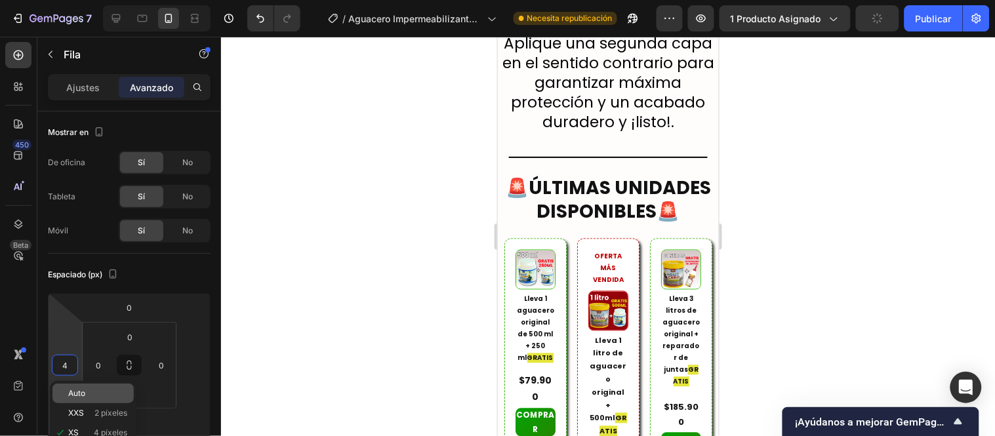
click at [83, 390] on font "Auto" at bounding box center [76, 393] width 17 height 10
click at [346, 304] on div at bounding box center [608, 236] width 774 height 399
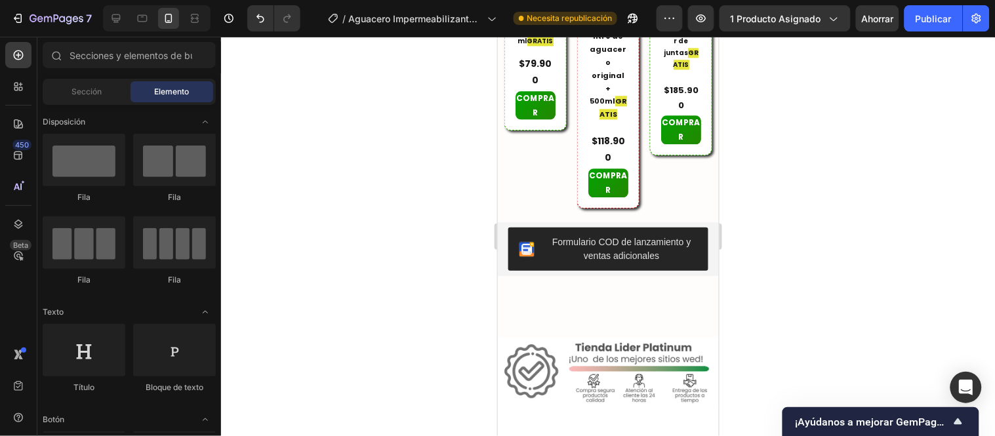
scroll to position [4688, 0]
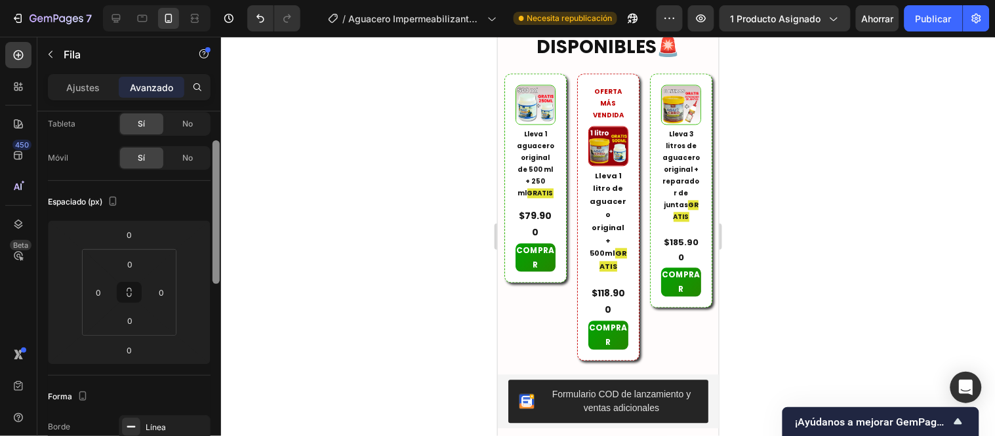
scroll to position [4397, 0]
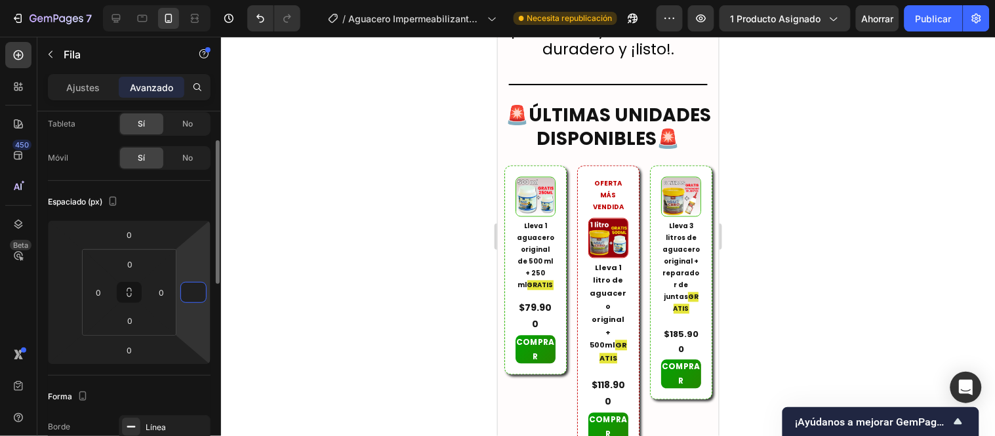
click at [195, 293] on input "number" at bounding box center [194, 293] width 20 height 20
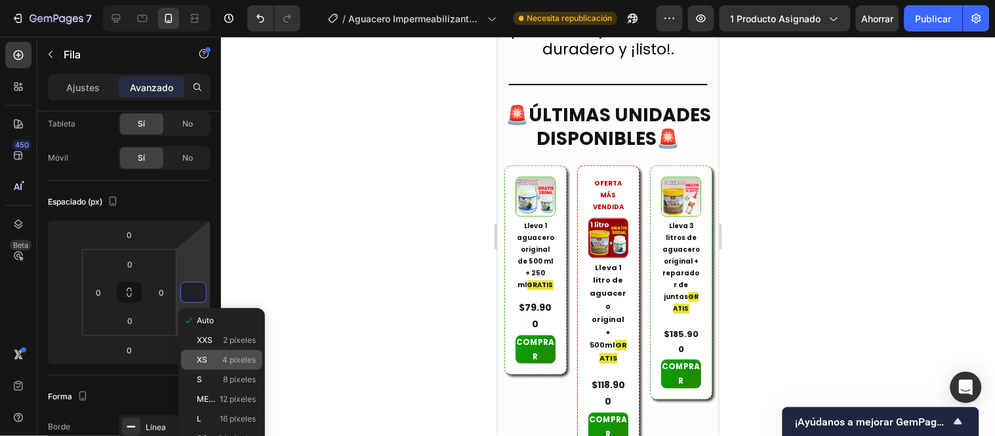
click at [227, 361] on font "4 píxeles" at bounding box center [238, 360] width 33 height 10
type input "4"
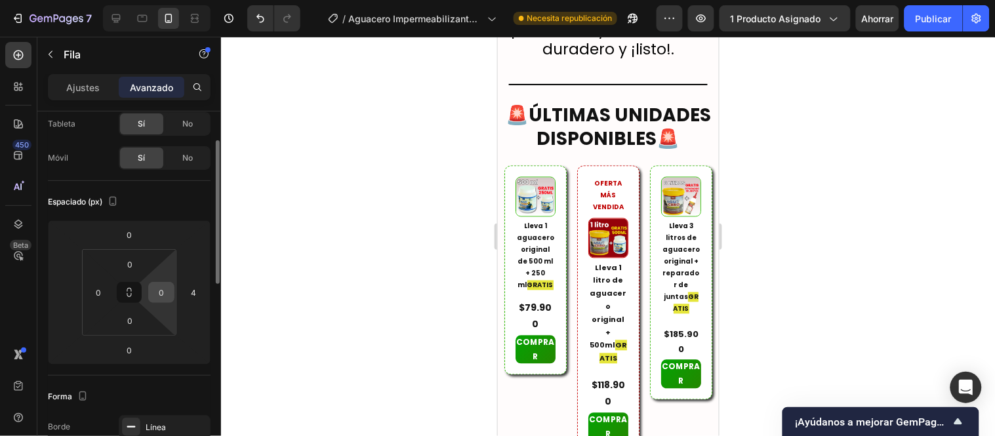
click at [165, 291] on input "0" at bounding box center [162, 293] width 20 height 20
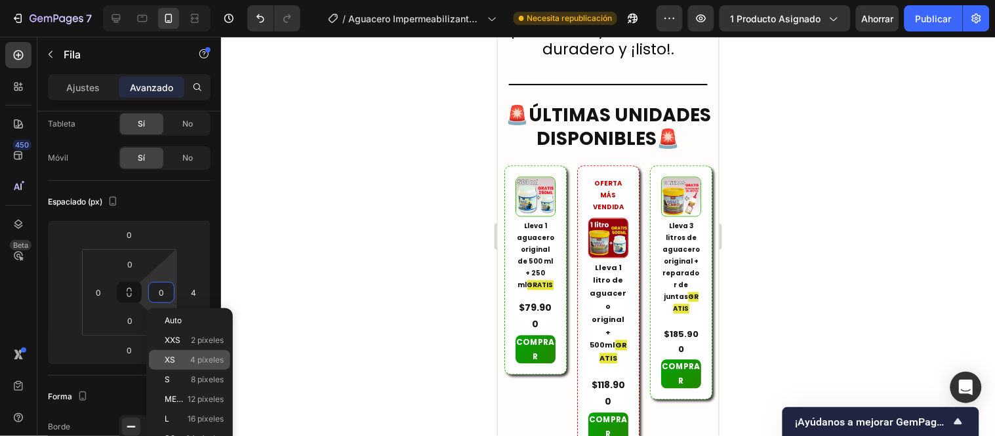
click at [177, 353] on div "XS 4 píxeles" at bounding box center [189, 360] width 81 height 20
type input "4"
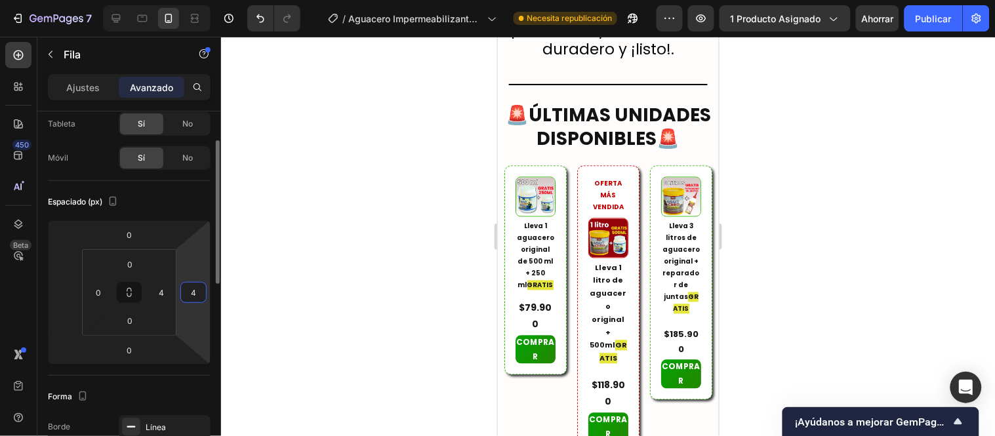
click at [192, 290] on input "4" at bounding box center [194, 293] width 20 height 20
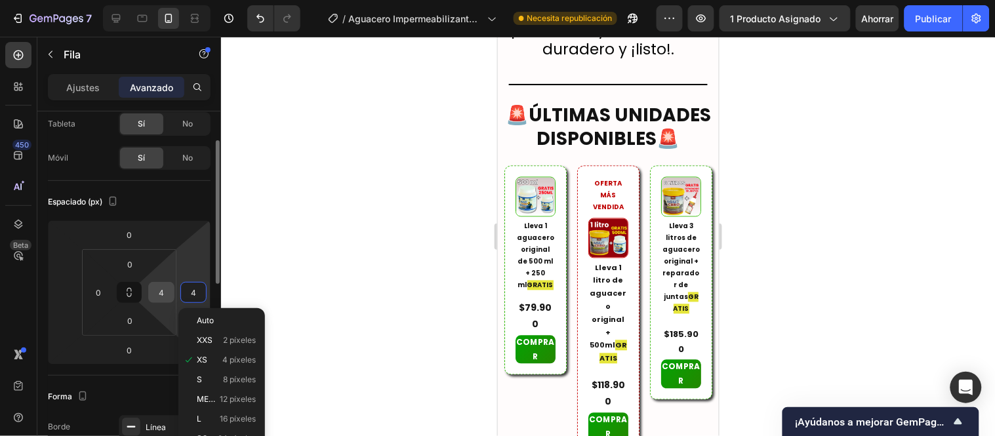
click at [162, 285] on input "4" at bounding box center [162, 293] width 20 height 20
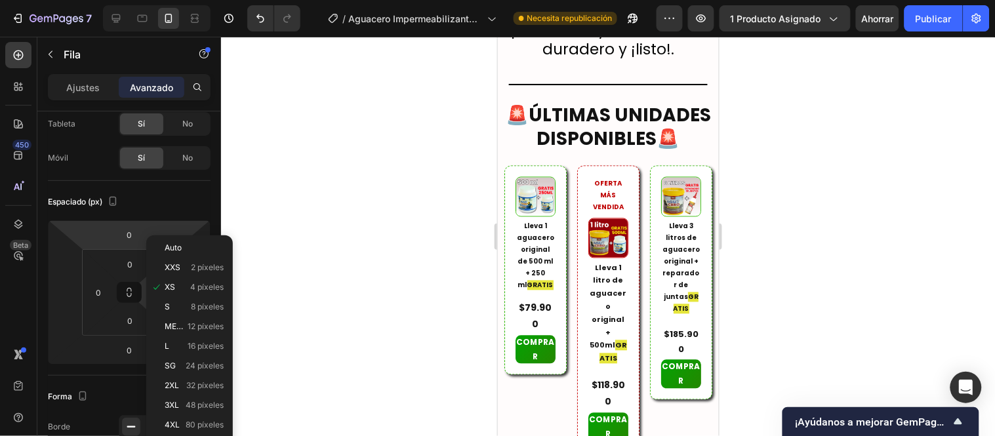
scroll to position [146, 0]
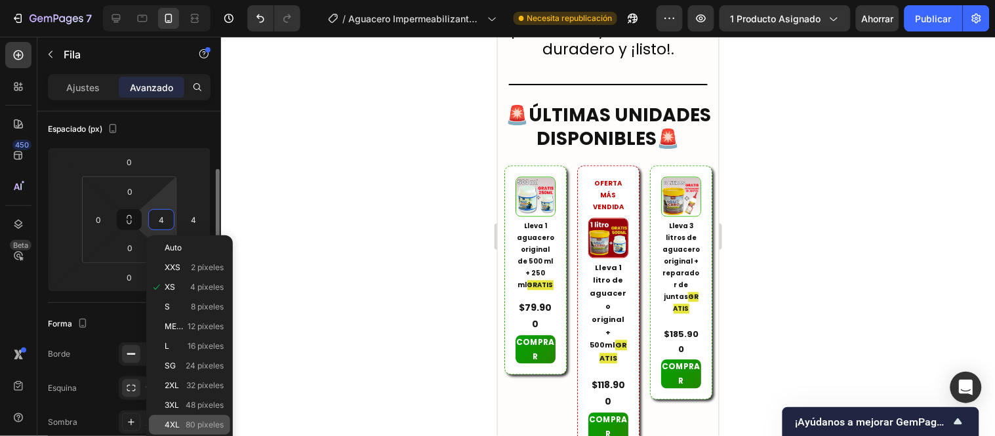
click at [207, 415] on div "Auto XXS 2 píxeles XS 4 píxeles S 8 píxeles METRO 12 píxeles L 16 píxeles SG 24…" at bounding box center [189, 356] width 81 height 237
click at [202, 424] on font "80 píxeles" at bounding box center [205, 425] width 38 height 10
type input "80"
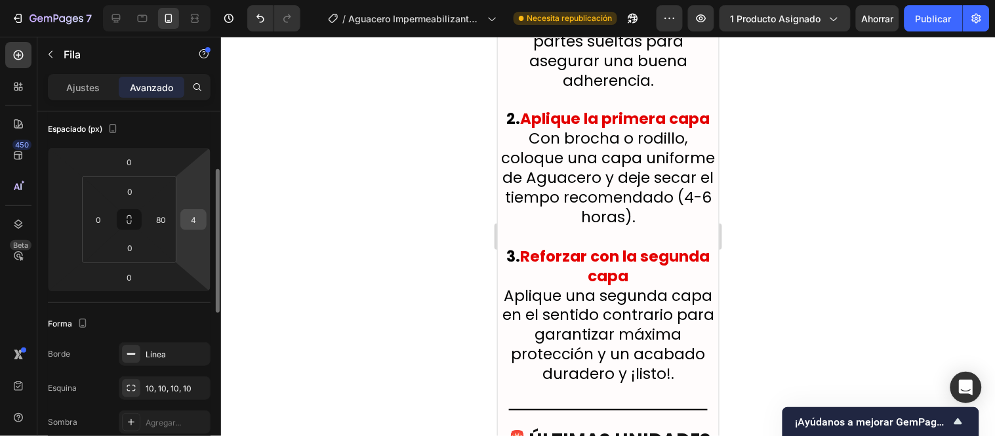
click at [195, 219] on input "4" at bounding box center [194, 220] width 20 height 20
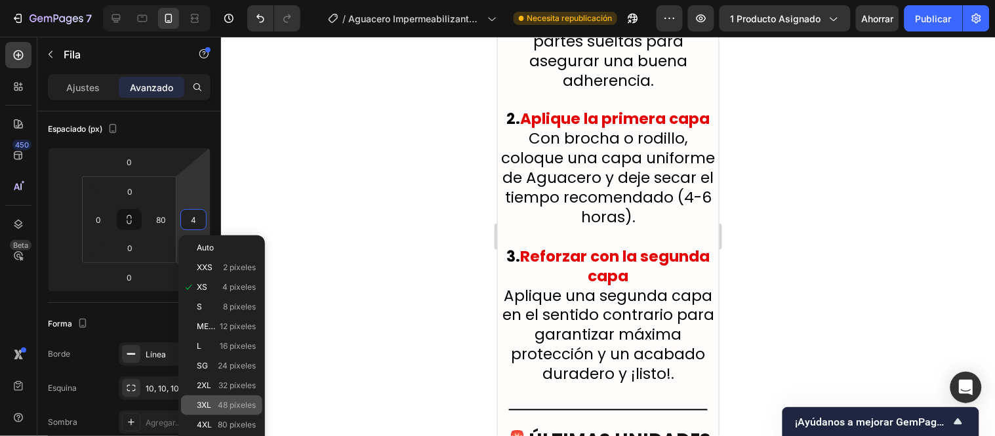
click at [213, 398] on div "3XL 48 píxeles" at bounding box center [221, 406] width 81 height 20
type input "48"
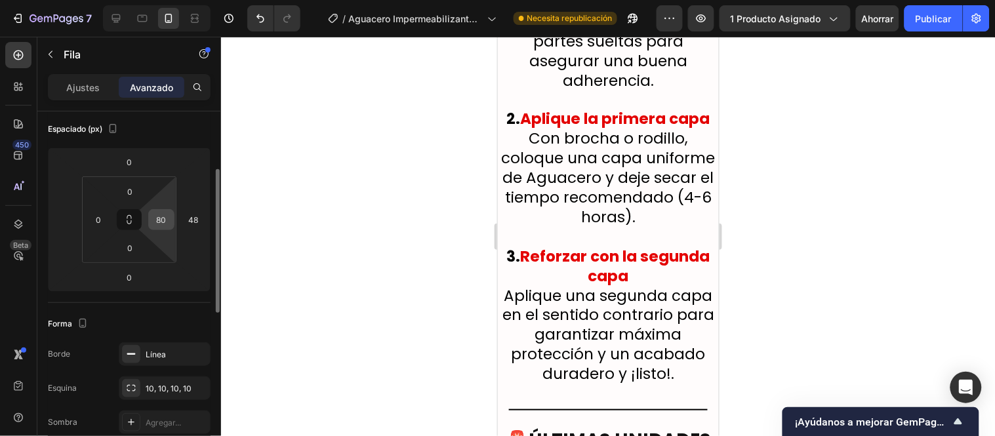
click at [168, 215] on input "80" at bounding box center [162, 220] width 20 height 20
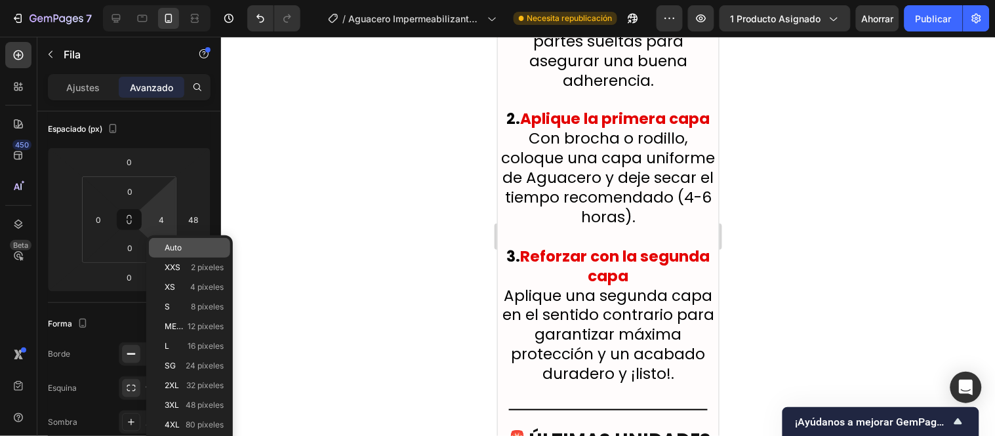
click at [191, 250] on p "Auto" at bounding box center [194, 247] width 59 height 9
type input "Auto"
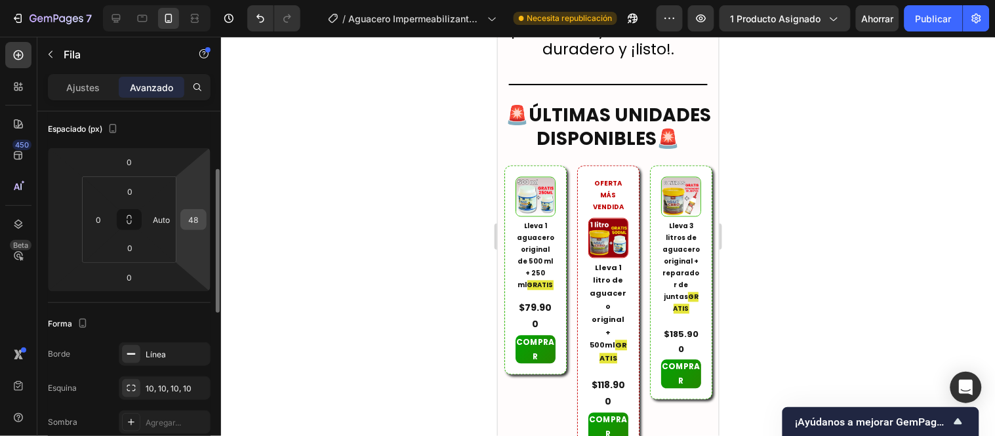
click at [197, 212] on input "48" at bounding box center [194, 220] width 20 height 20
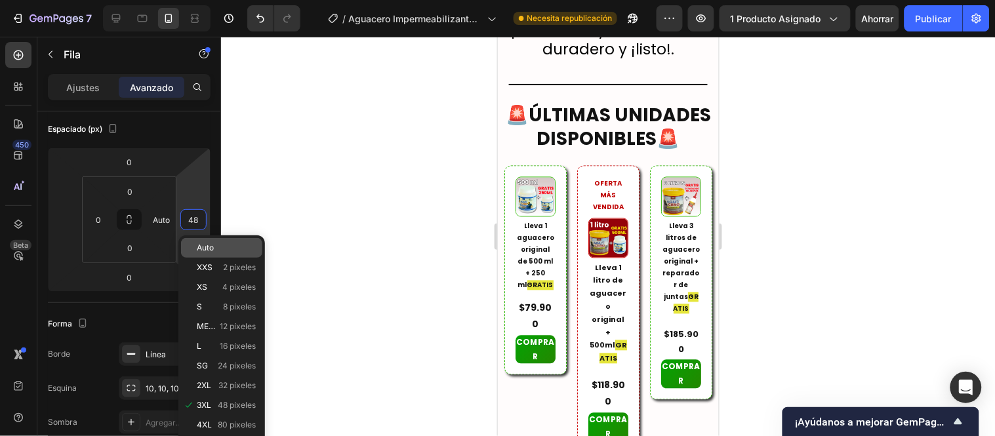
type input "3"
click at [205, 255] on div "Auto" at bounding box center [221, 248] width 81 height 20
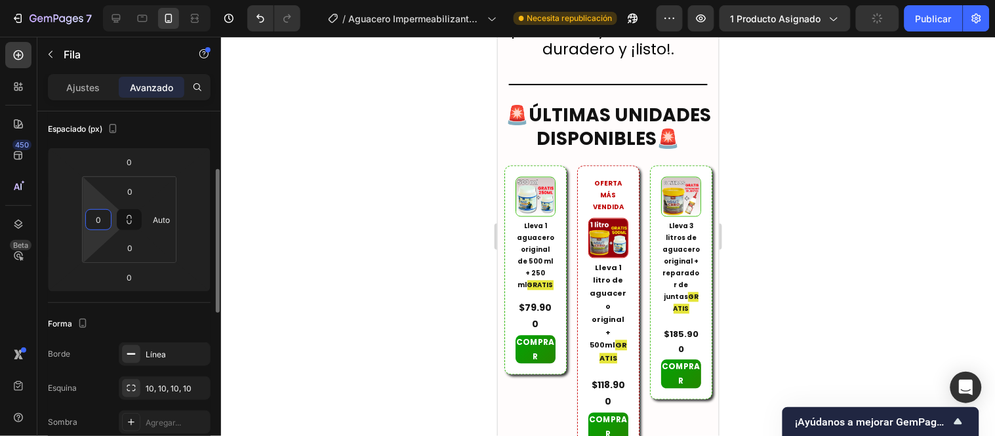
click at [96, 222] on input "0" at bounding box center [99, 220] width 20 height 20
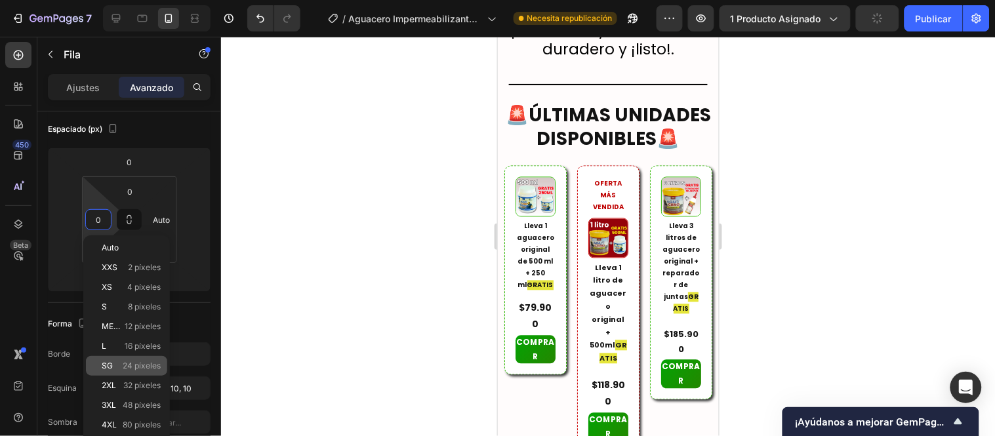
click at [143, 361] on font "24 píxeles" at bounding box center [142, 366] width 38 height 10
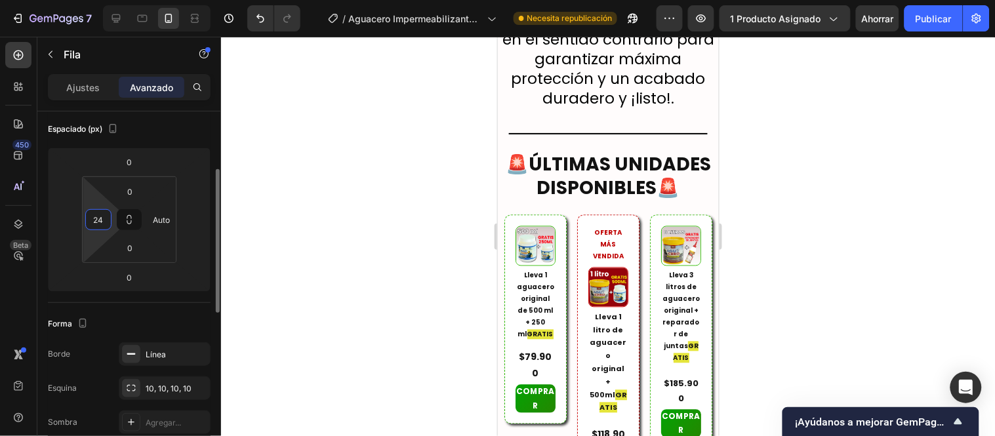
click at [102, 215] on input "24" at bounding box center [99, 220] width 20 height 20
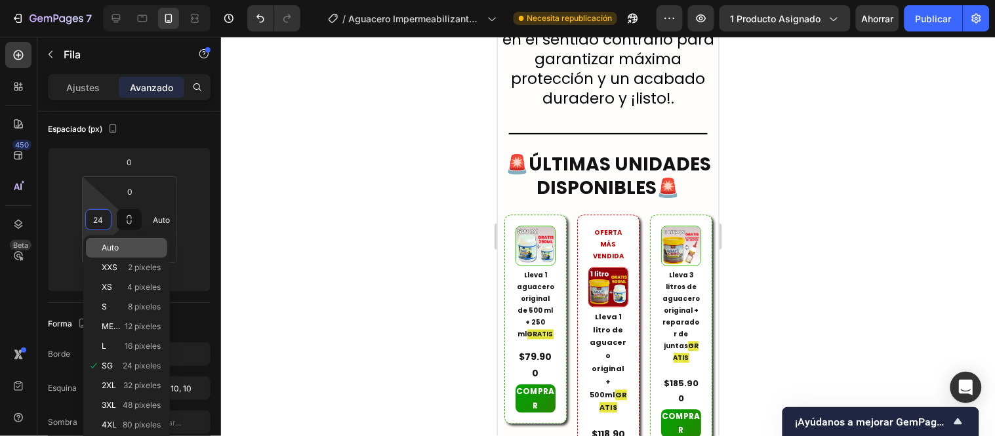
click at [119, 246] on font "Auto" at bounding box center [110, 248] width 17 height 10
type input "Auto"
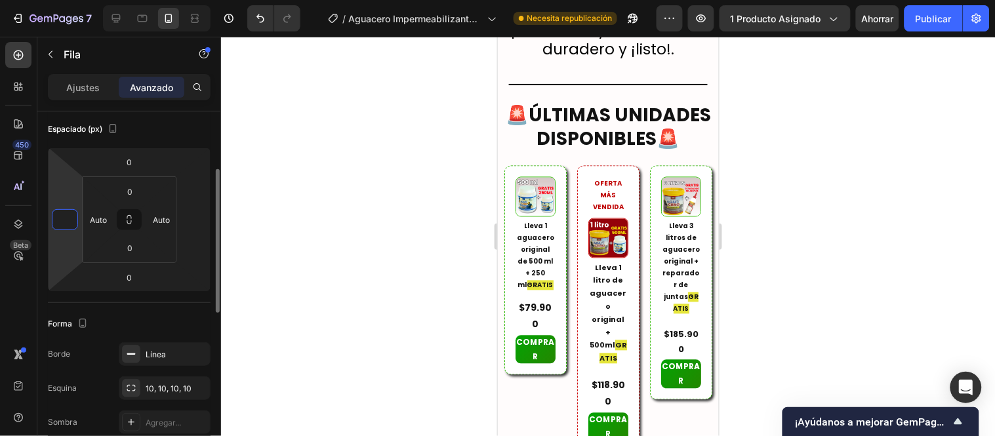
click at [68, 218] on input "number" at bounding box center [65, 220] width 20 height 20
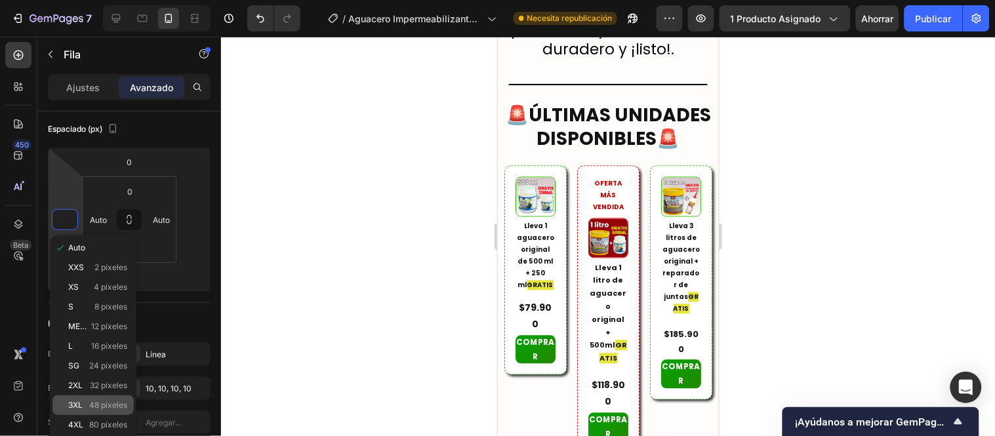
click at [89, 401] on font "48 píxeles" at bounding box center [108, 405] width 38 height 10
type input "48"
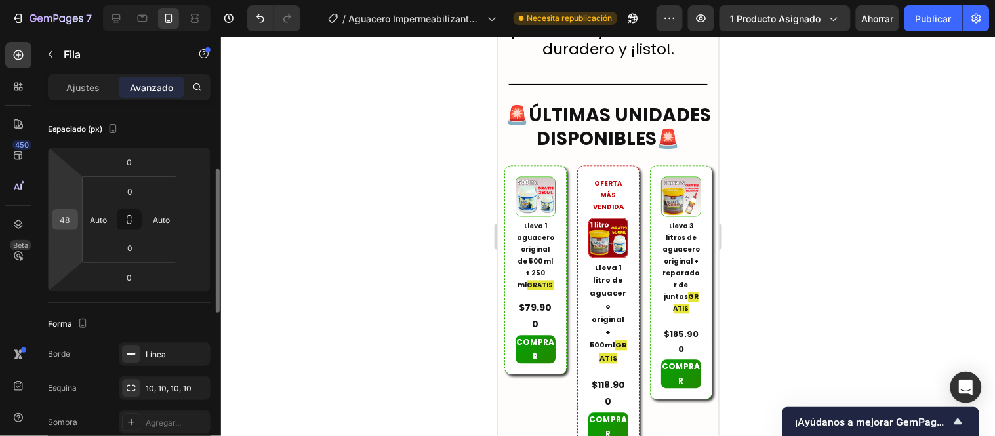
click at [62, 224] on input "48" at bounding box center [65, 220] width 20 height 20
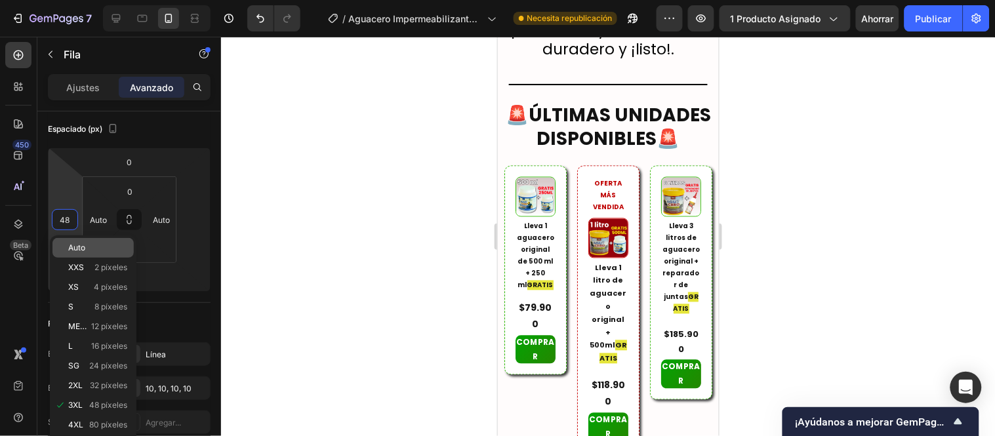
click at [92, 245] on p "Auto" at bounding box center [97, 247] width 59 height 9
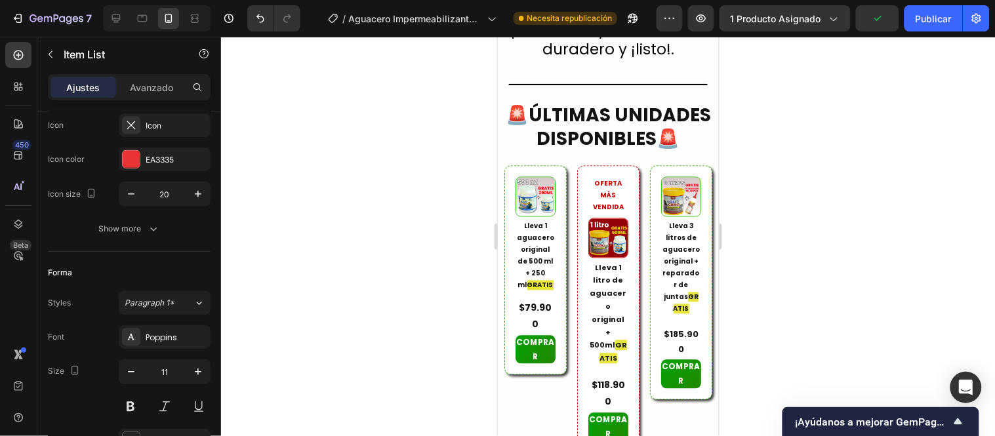
scroll to position [0, 0]
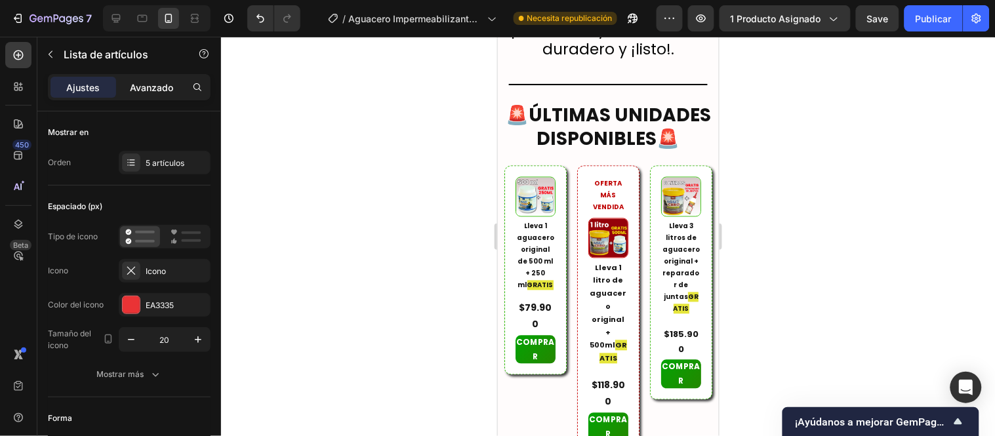
click at [153, 83] on font "Avanzado" at bounding box center [151, 87] width 43 height 11
type input "100%"
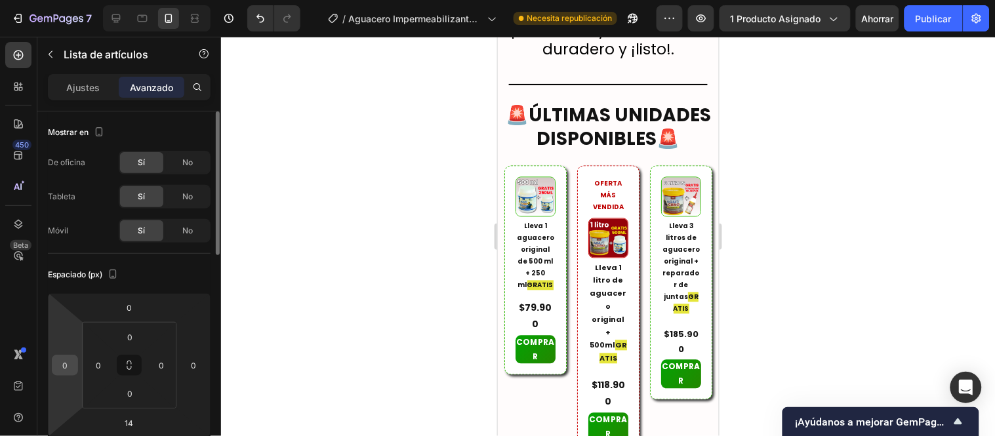
click at [72, 361] on input "0" at bounding box center [65, 366] width 20 height 20
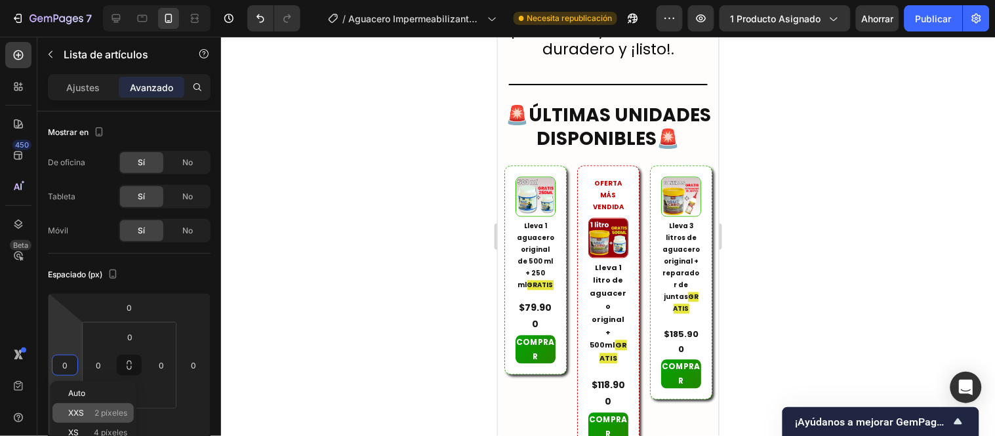
click at [94, 410] on font "2 píxeles" at bounding box center [110, 413] width 33 height 10
type input "2"
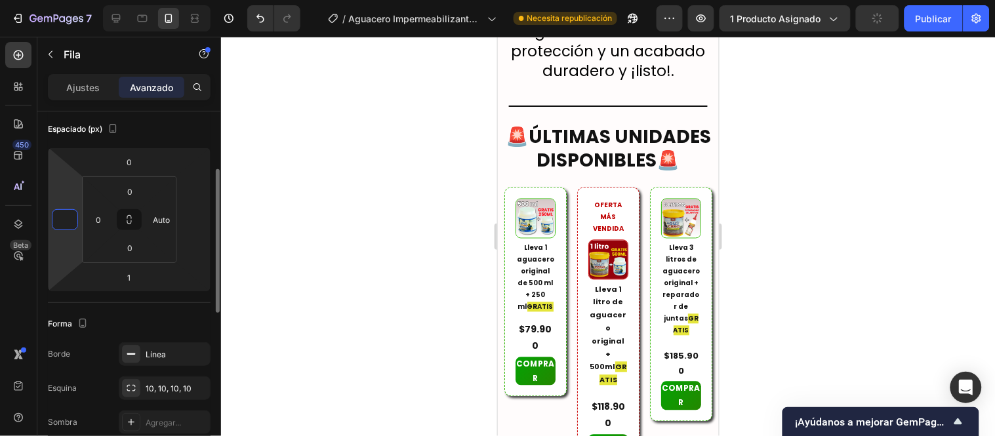
click at [66, 219] on input "number" at bounding box center [65, 220] width 20 height 20
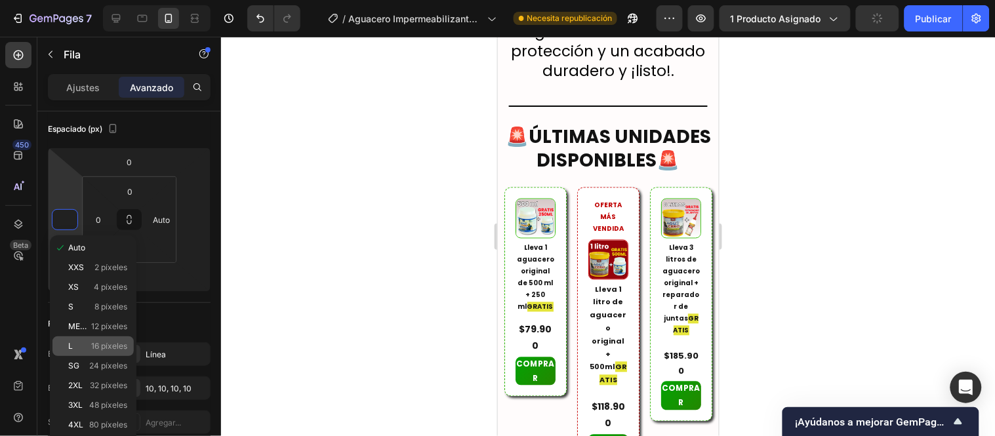
click at [82, 342] on p "L 16 píxeles" at bounding box center [97, 346] width 59 height 9
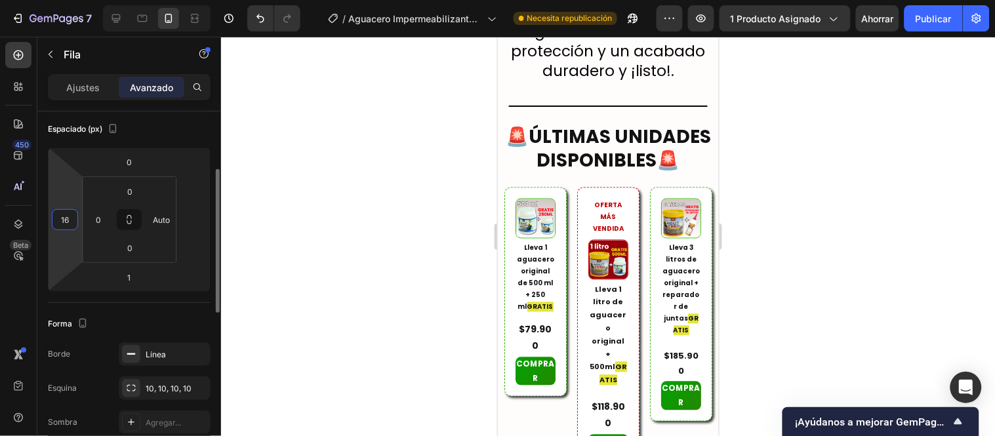
click at [71, 215] on input "16" at bounding box center [65, 220] width 20 height 20
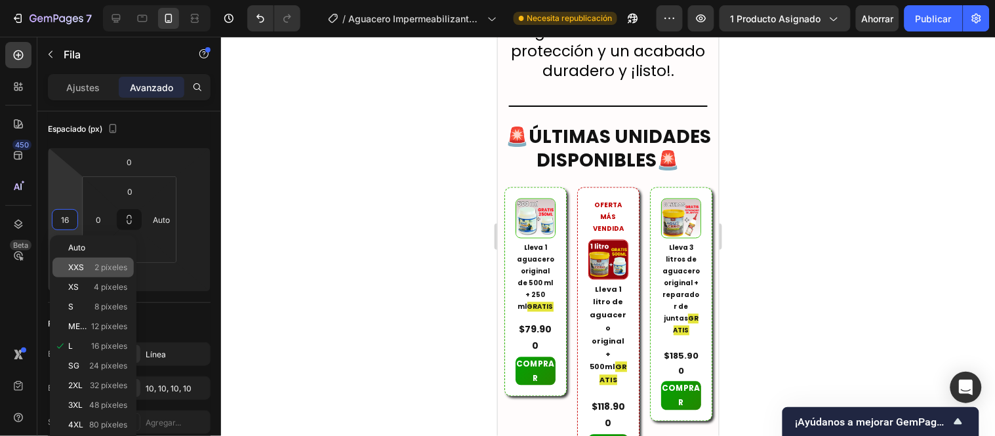
click at [88, 265] on p "XXS 2 píxeles" at bounding box center [97, 267] width 59 height 9
type input "2"
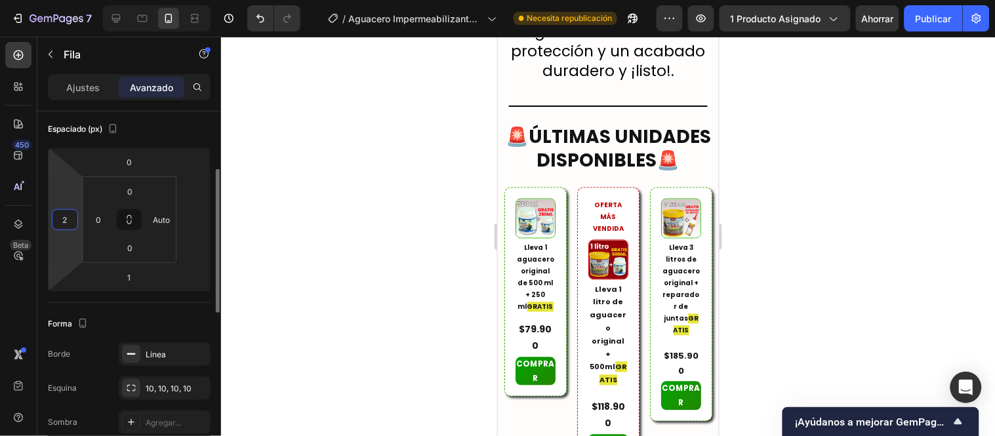
click at [66, 222] on input "2" at bounding box center [65, 220] width 20 height 20
click at [66, 216] on input "2" at bounding box center [65, 220] width 20 height 20
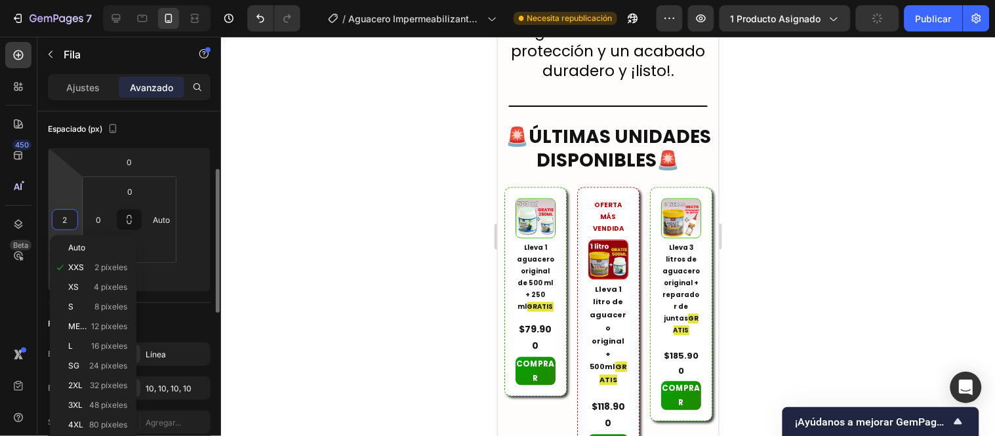
type input "4"
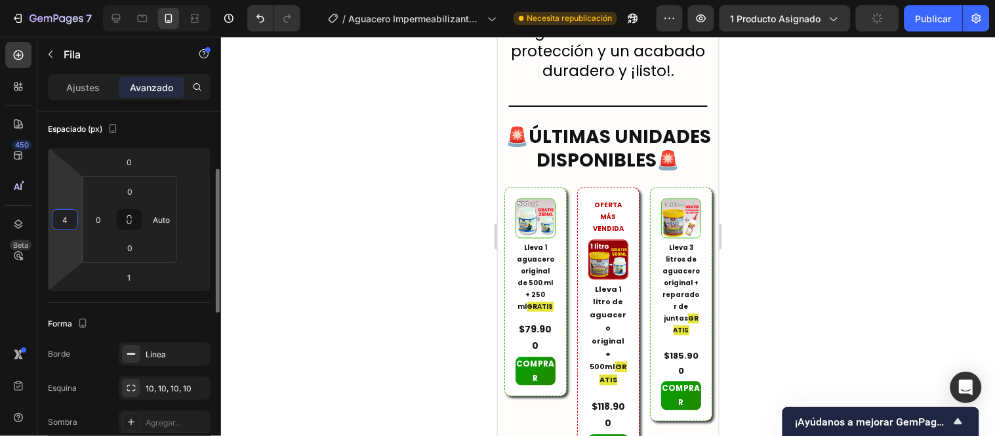
click at [66, 216] on input "4" at bounding box center [65, 220] width 20 height 20
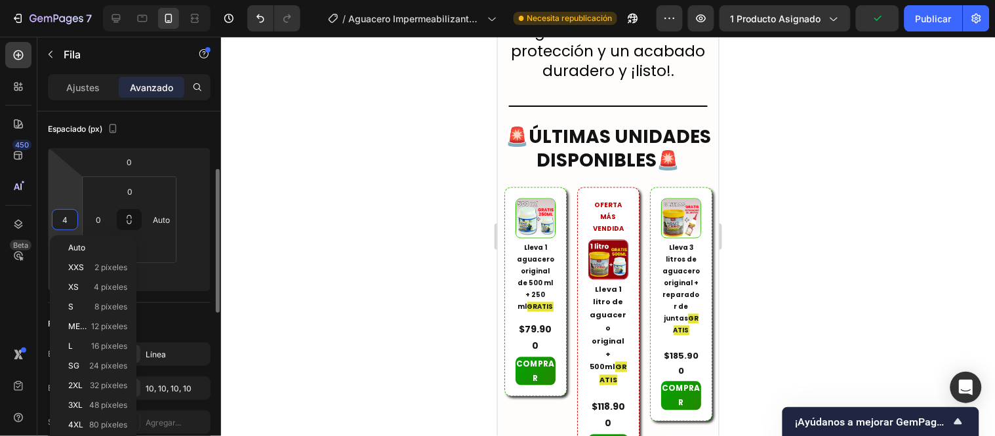
type input "6"
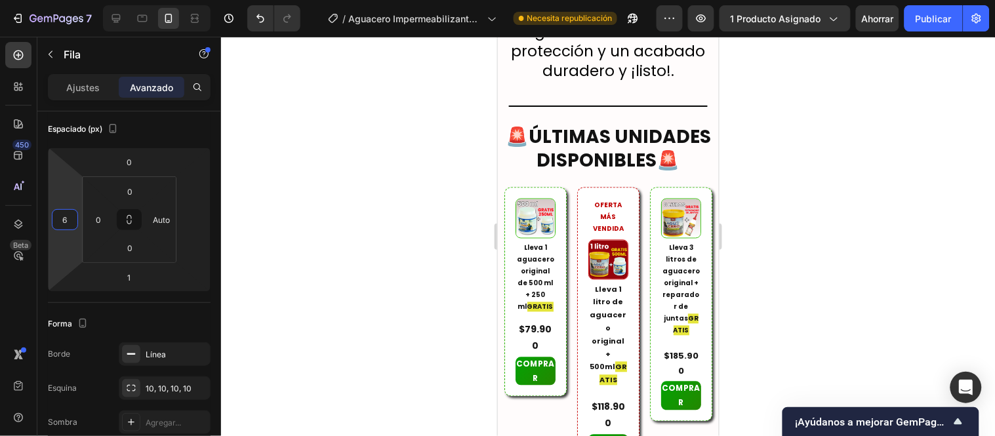
click at [67, 224] on input "number" at bounding box center [65, 220] width 20 height 20
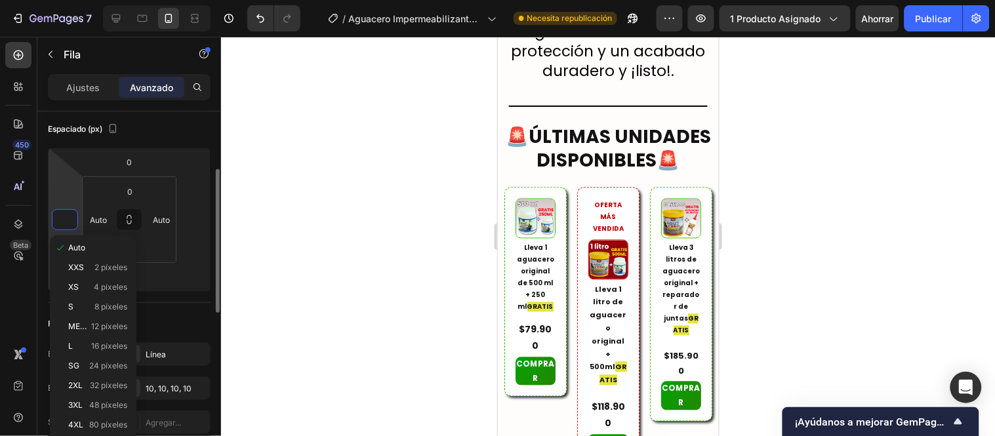
type input "4"
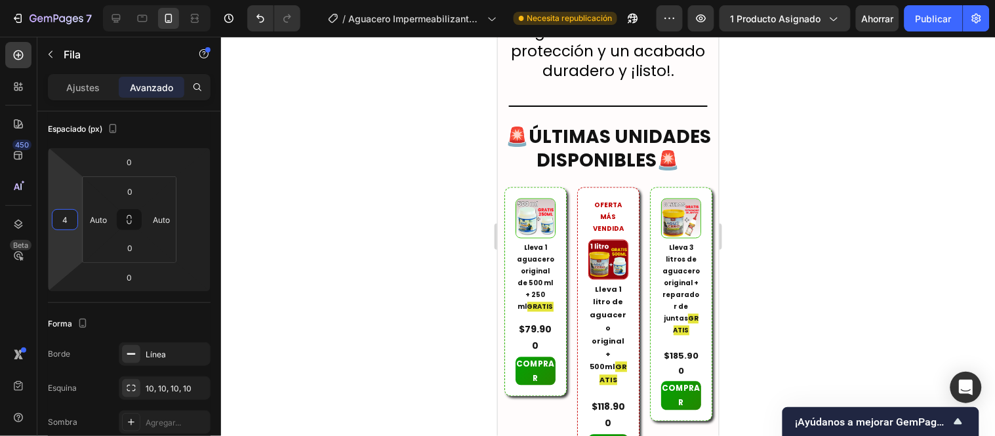
click at [462, 222] on div at bounding box center [608, 236] width 774 height 399
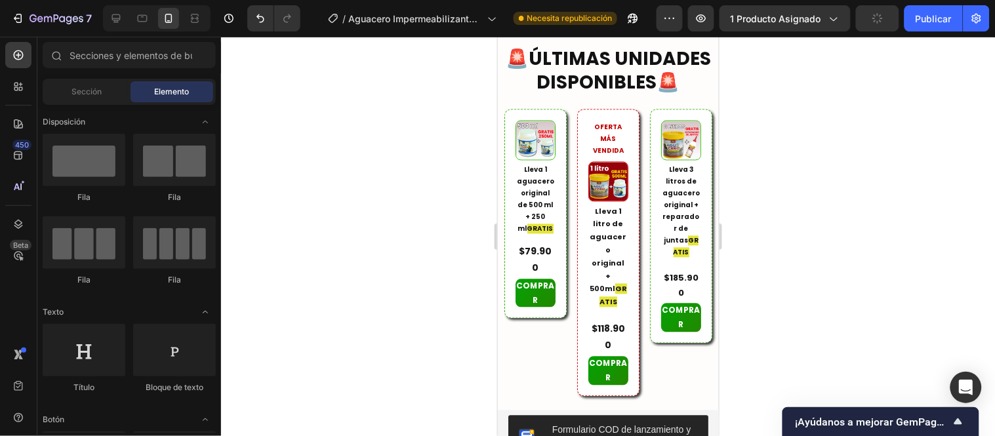
scroll to position [4397, 0]
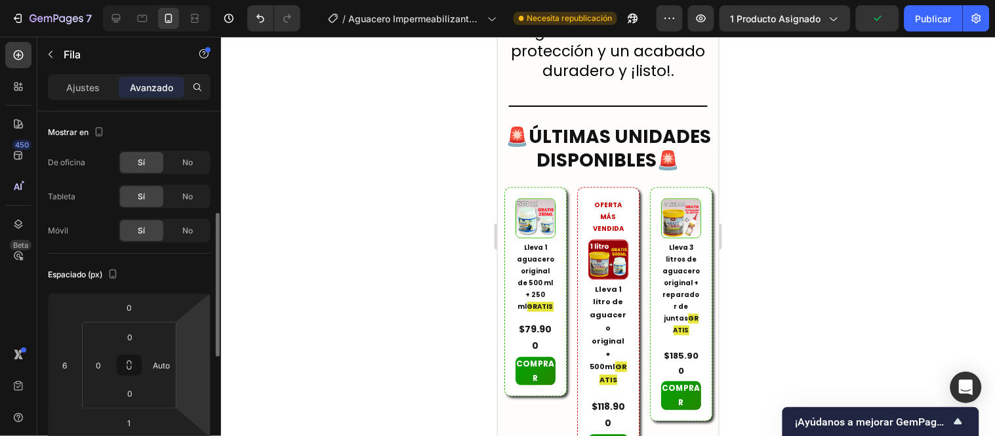
scroll to position [146, 0]
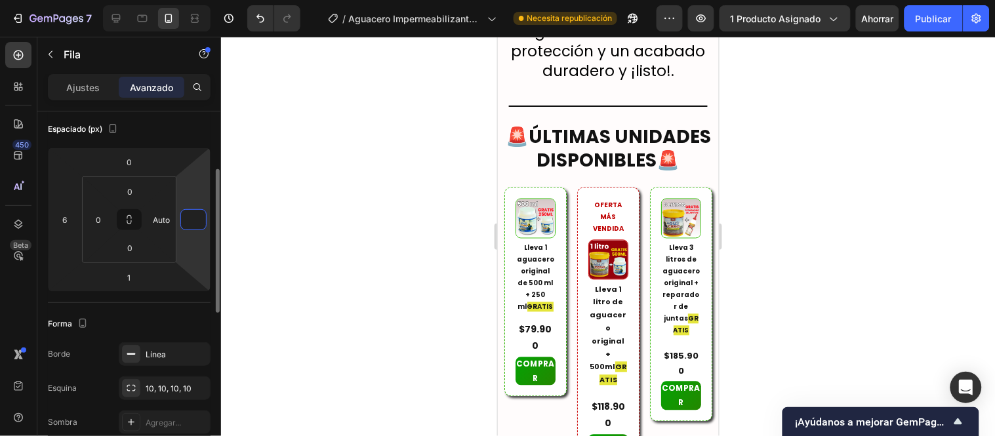
click at [193, 216] on input "number" at bounding box center [194, 220] width 20 height 20
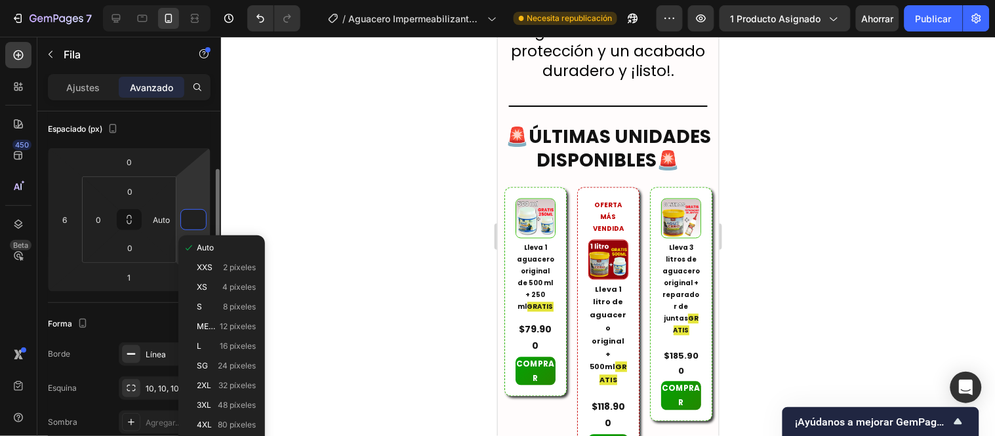
type input "3"
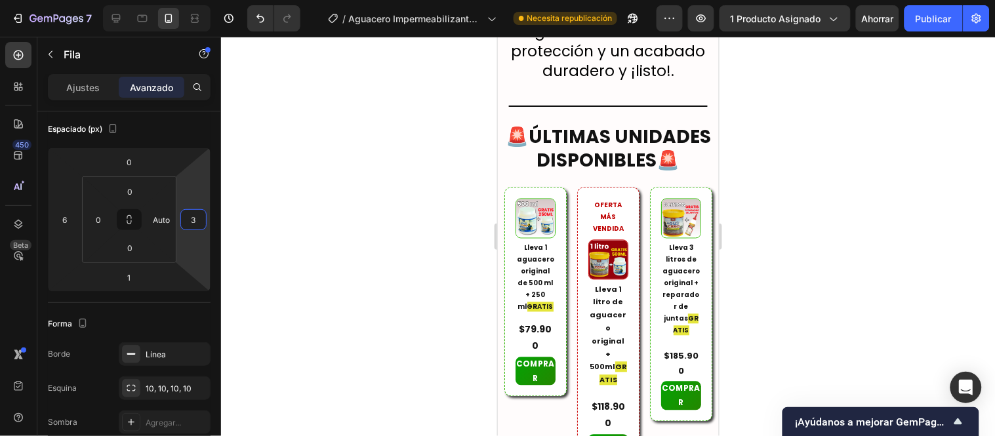
click at [257, 218] on div at bounding box center [608, 236] width 774 height 399
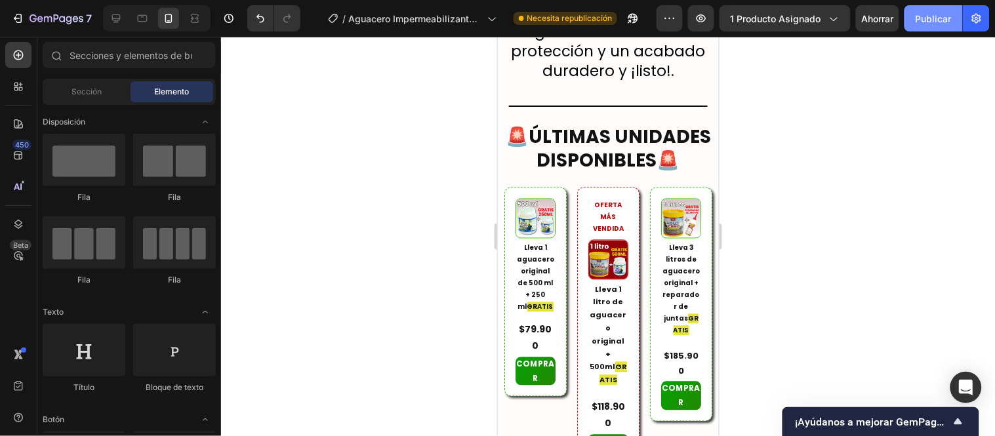
click at [918, 22] on font "Publicar" at bounding box center [934, 18] width 36 height 11
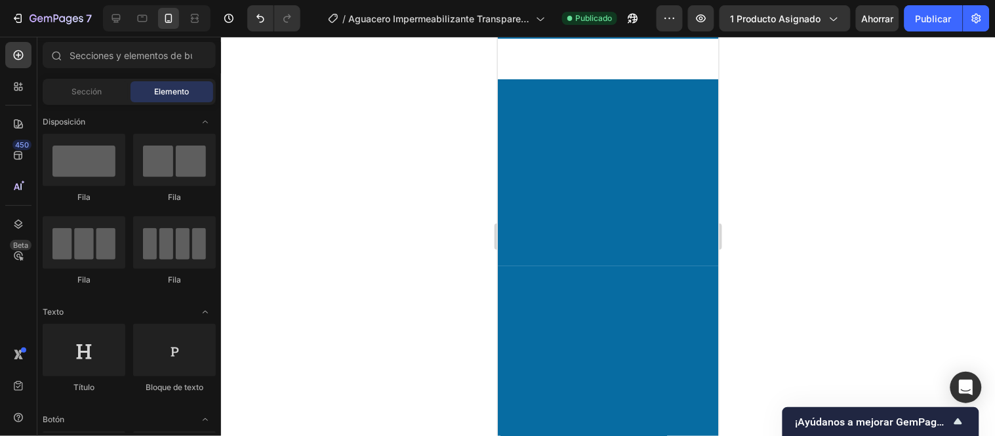
scroll to position [0, 0]
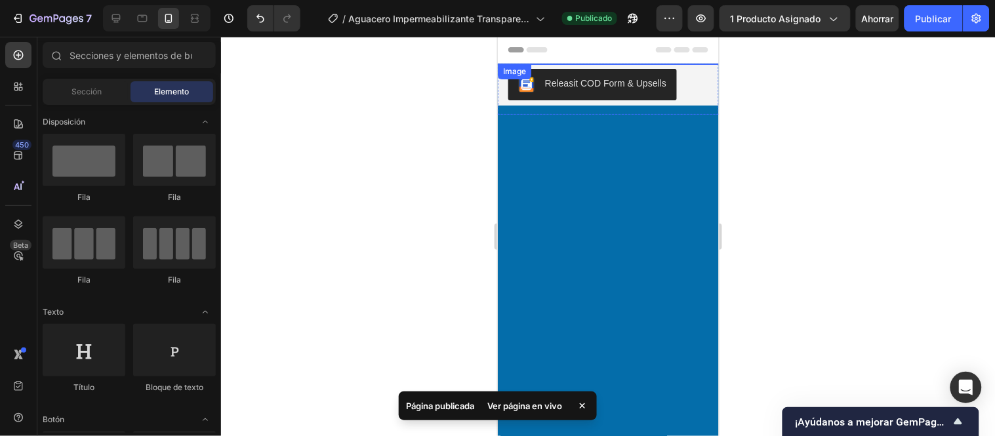
click at [652, 133] on img at bounding box center [607, 259] width 221 height 393
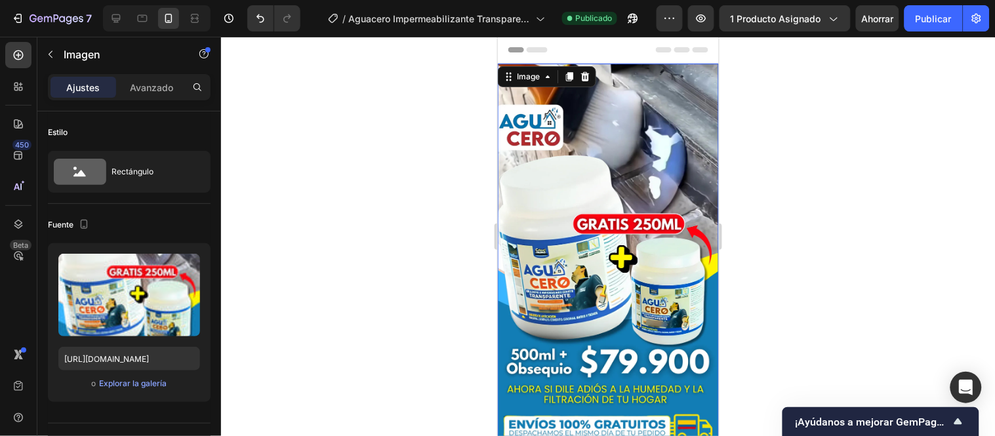
click at [335, 134] on div at bounding box center [608, 236] width 774 height 399
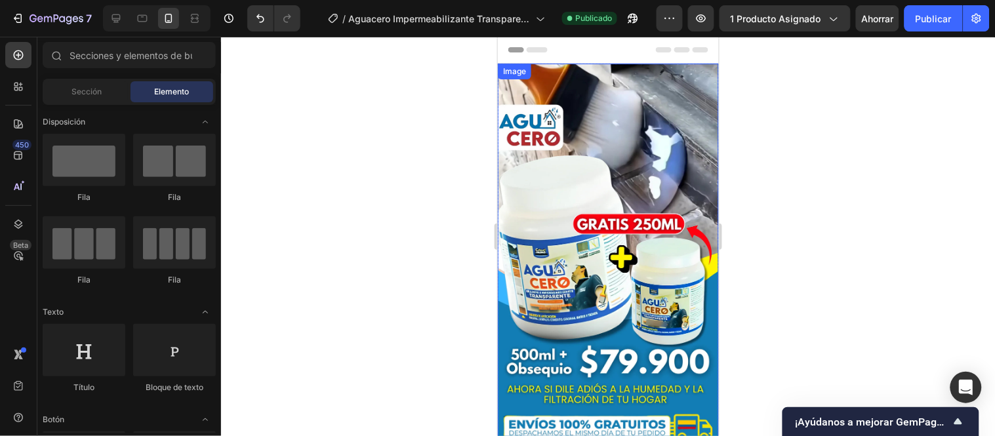
click at [603, 186] on img at bounding box center [607, 259] width 221 height 393
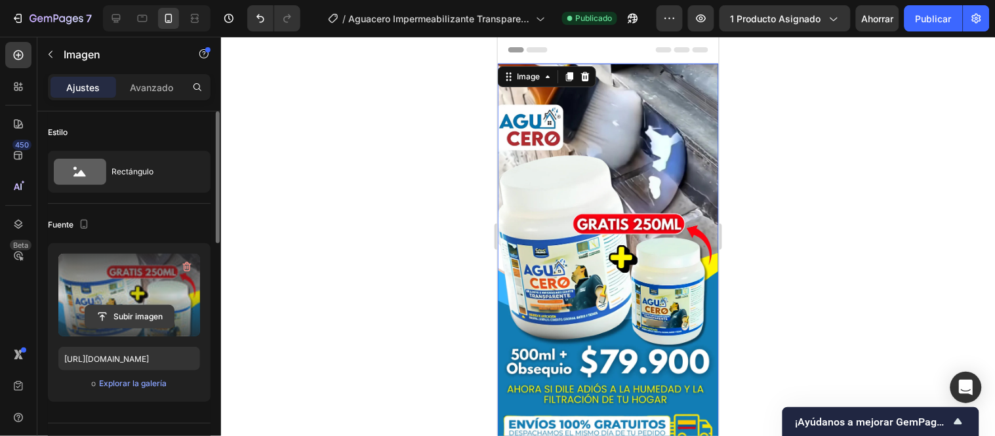
click at [145, 311] on input "file" at bounding box center [129, 317] width 89 height 22
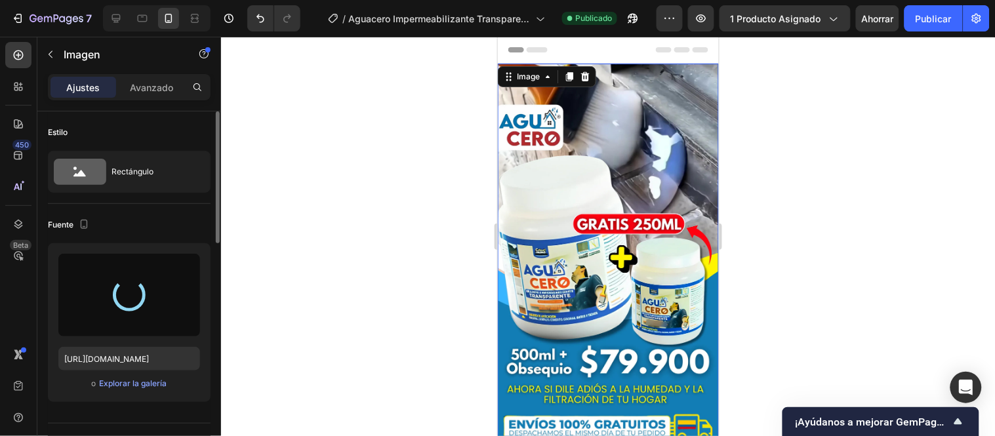
type input "[URL][DOMAIN_NAME]"
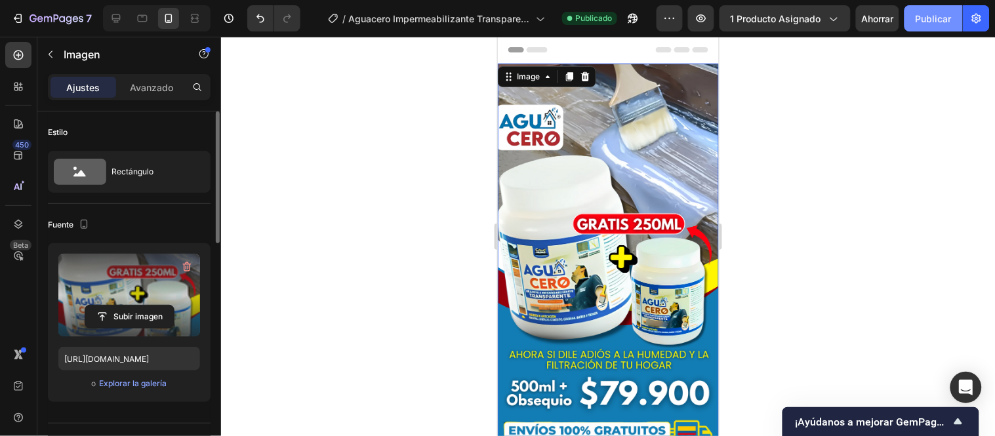
click at [952, 22] on button "Publicar" at bounding box center [934, 18] width 58 height 26
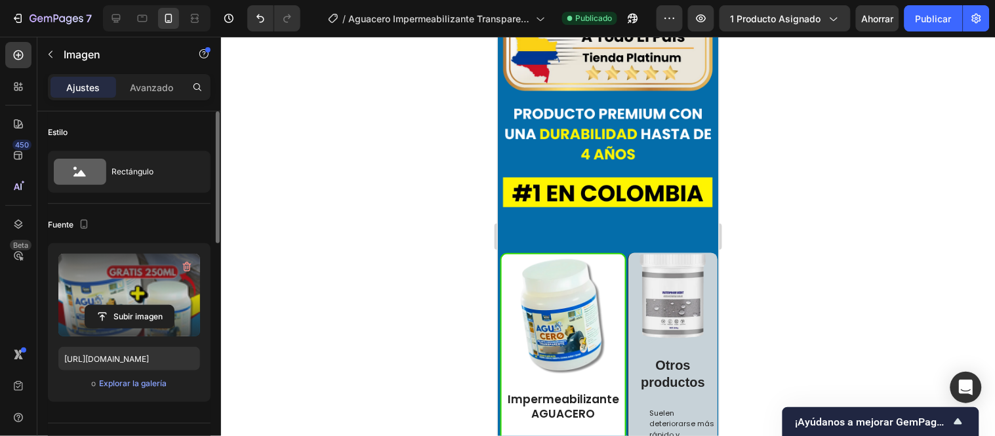
scroll to position [4592, 0]
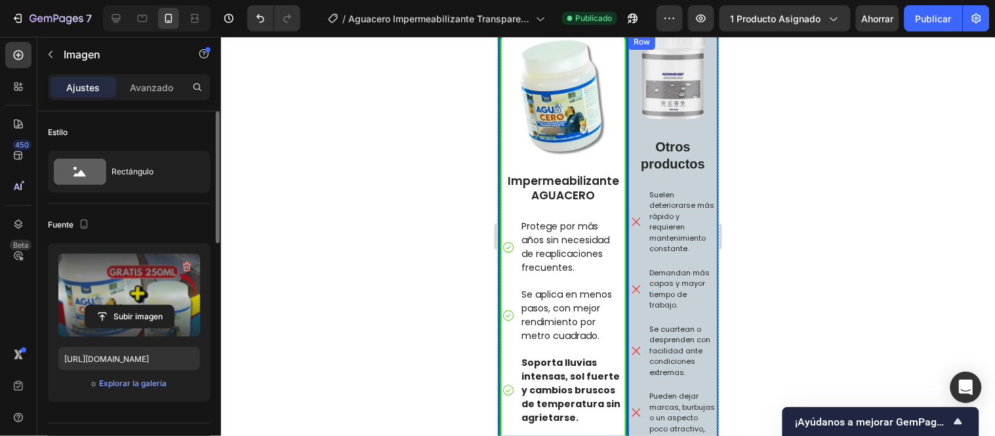
click at [632, 95] on div "Image Otros productos Text Block Suelen deteriorarse más rápido y requieren man…" at bounding box center [672, 261] width 89 height 457
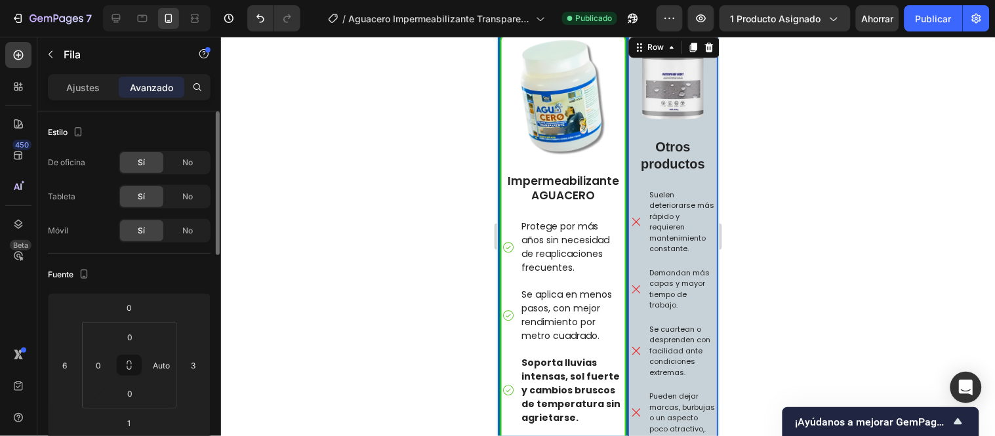
scroll to position [73, 0]
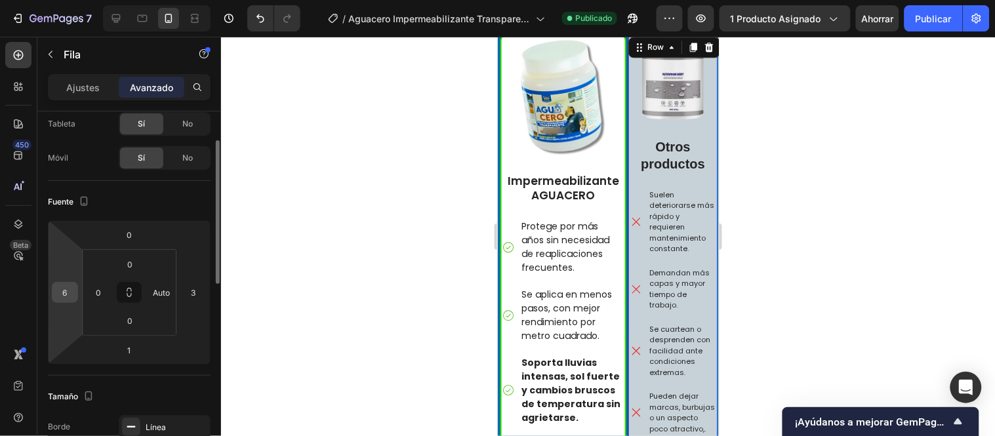
click at [68, 295] on input "6" at bounding box center [65, 293] width 20 height 20
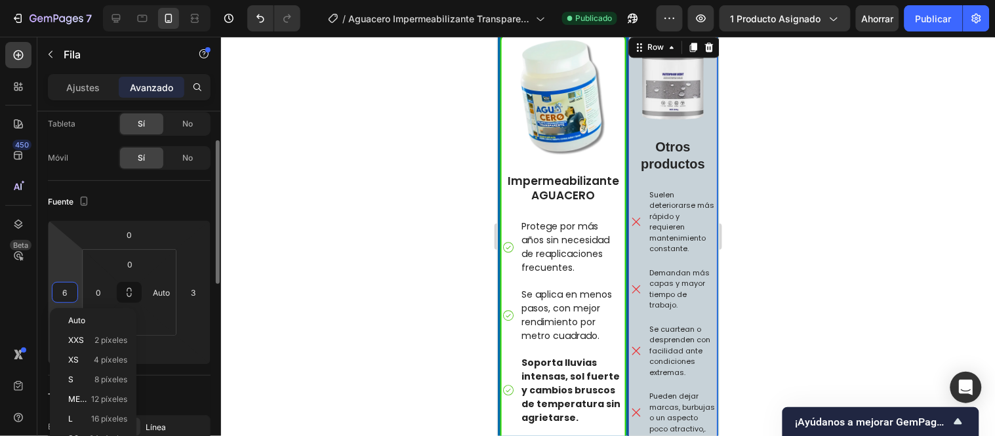
type input "8"
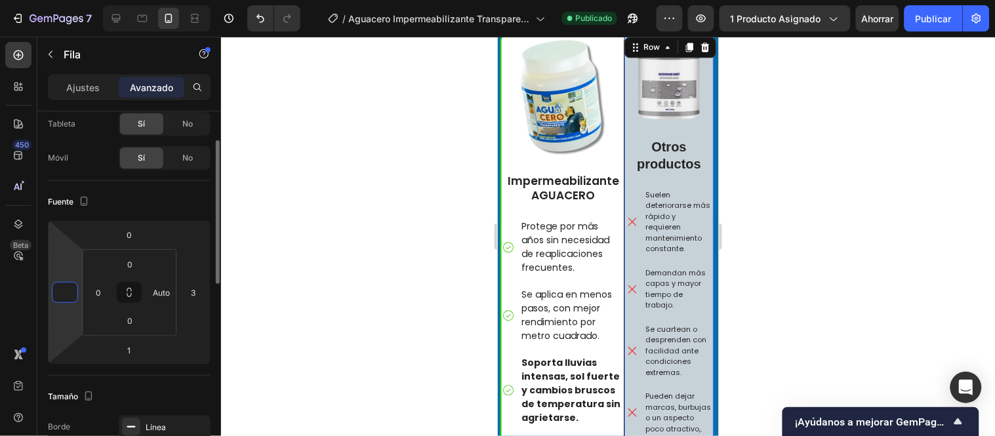
click at [64, 296] on input "number" at bounding box center [65, 293] width 20 height 20
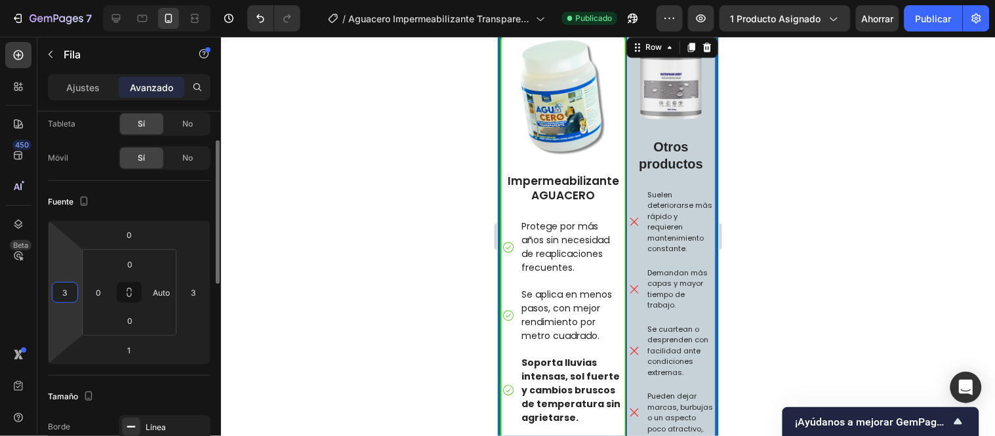
click at [64, 296] on input "3" at bounding box center [65, 293] width 20 height 20
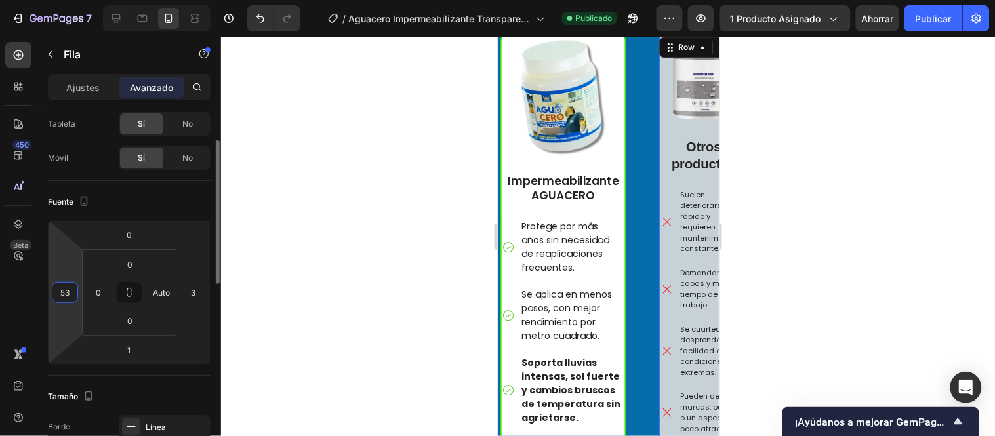
click at [64, 296] on input "53" at bounding box center [65, 293] width 20 height 20
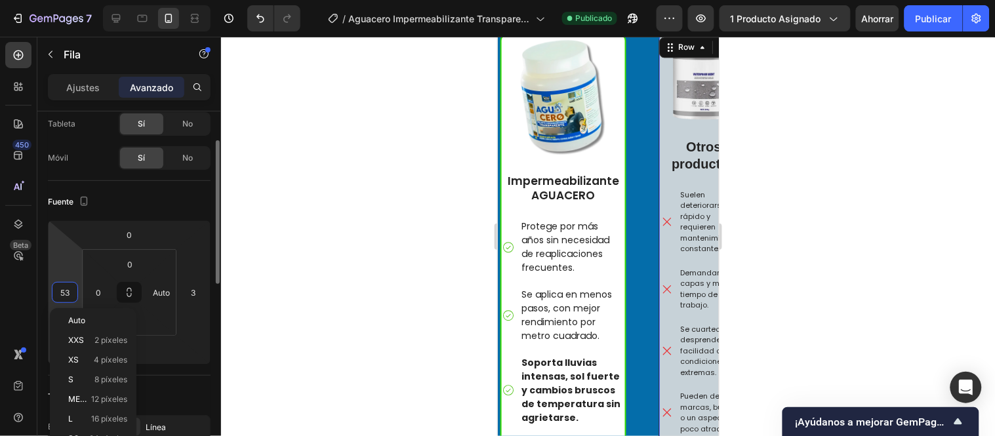
click at [64, 296] on input "53" at bounding box center [65, 293] width 20 height 20
type input "5"
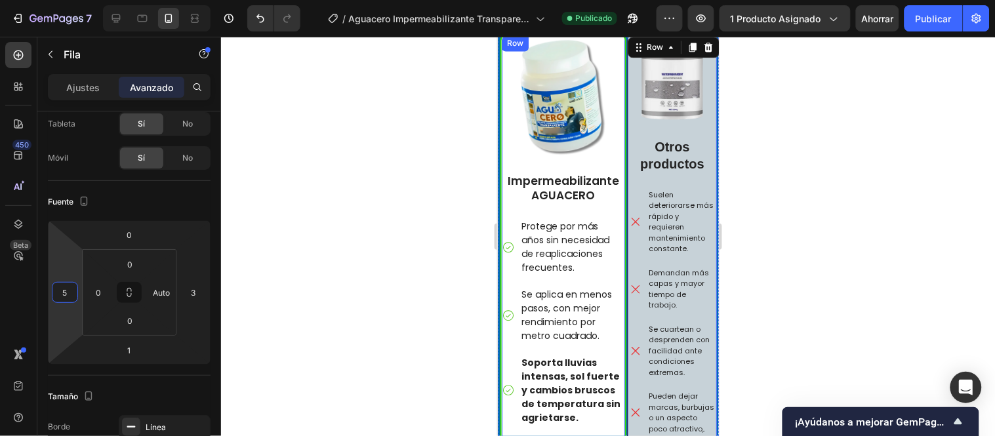
click at [565, 121] on div "Image Impermeabilizante AGUACERO Text Block Protege por más años sin necesidad …" at bounding box center [562, 303] width 123 height 537
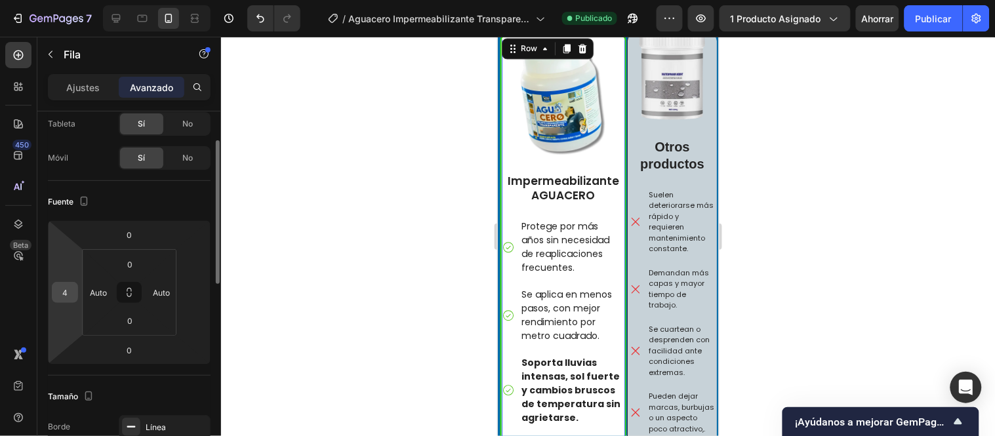
click at [69, 291] on input "4" at bounding box center [65, 293] width 20 height 20
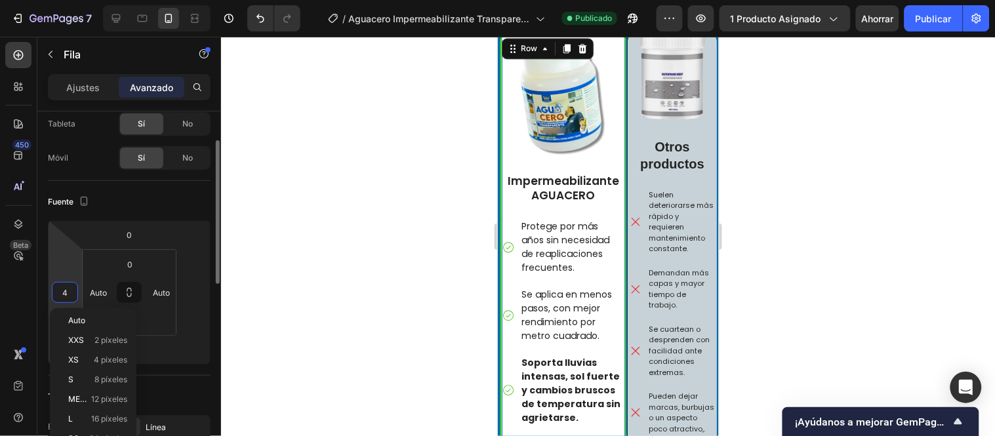
type input "6"
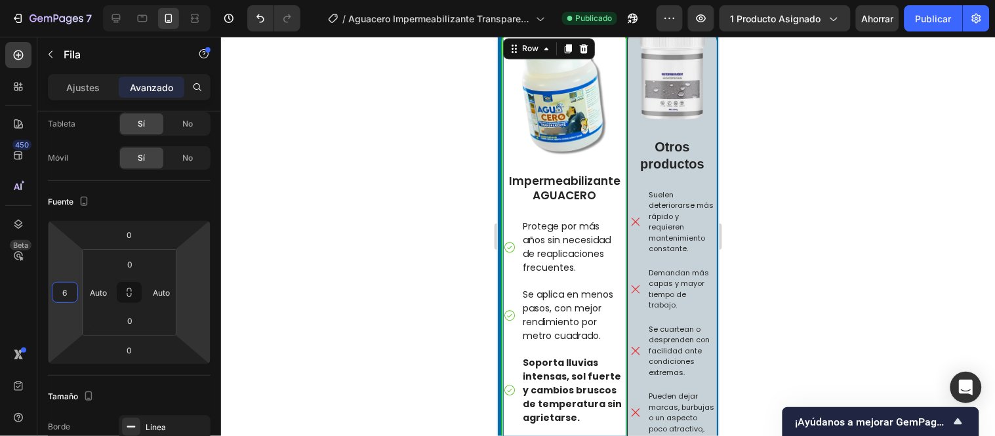
click at [259, 267] on div at bounding box center [608, 236] width 774 height 399
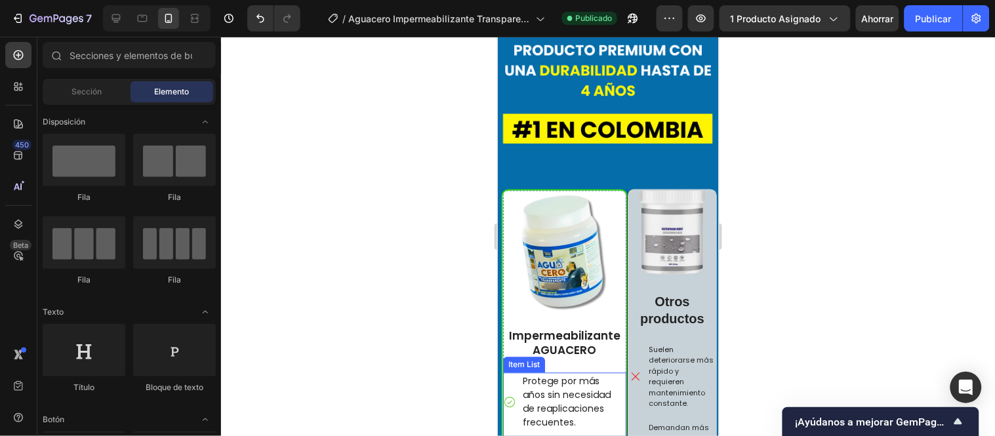
scroll to position [4373, 0]
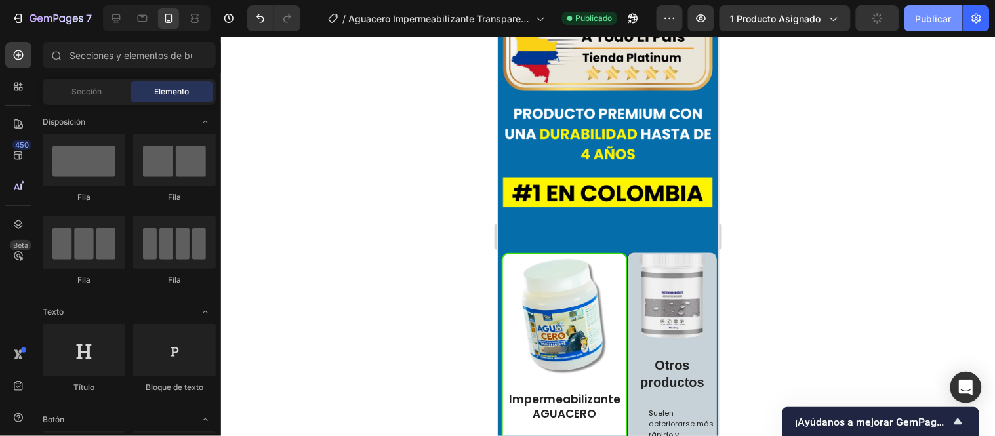
click at [932, 22] on font "Publicar" at bounding box center [934, 18] width 36 height 11
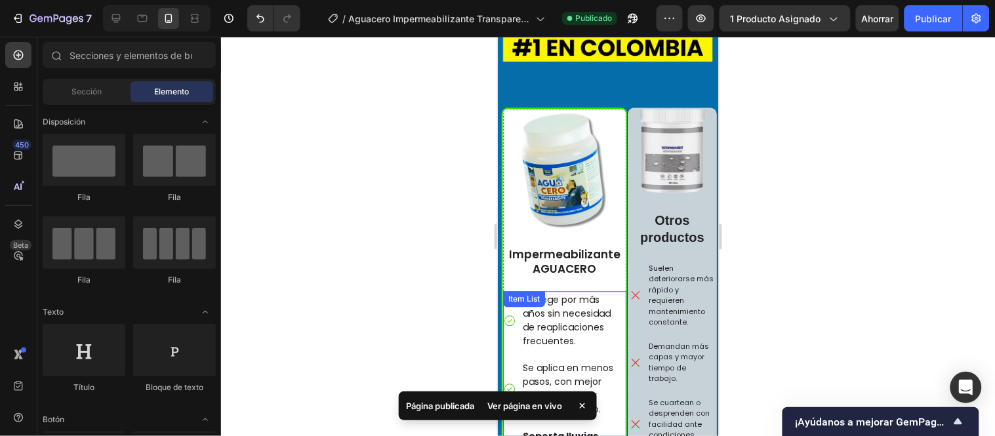
scroll to position [4445, 0]
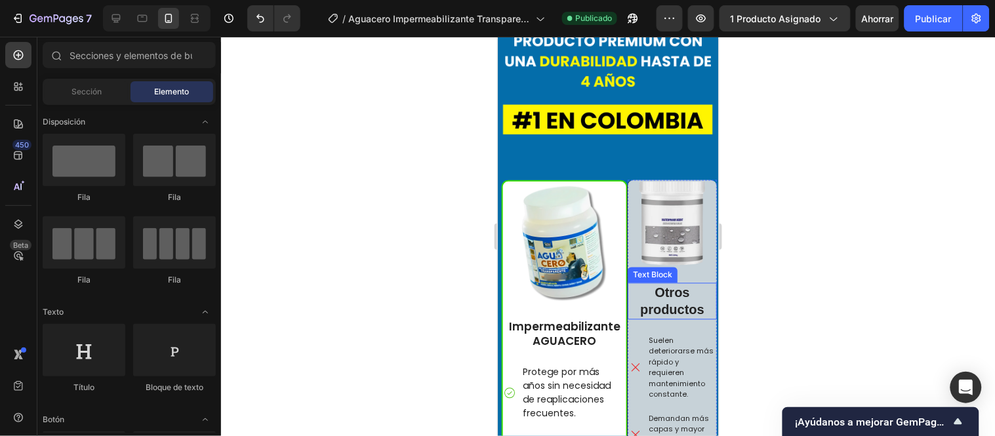
click at [692, 284] on p "Otros productos" at bounding box center [671, 301] width 87 height 34
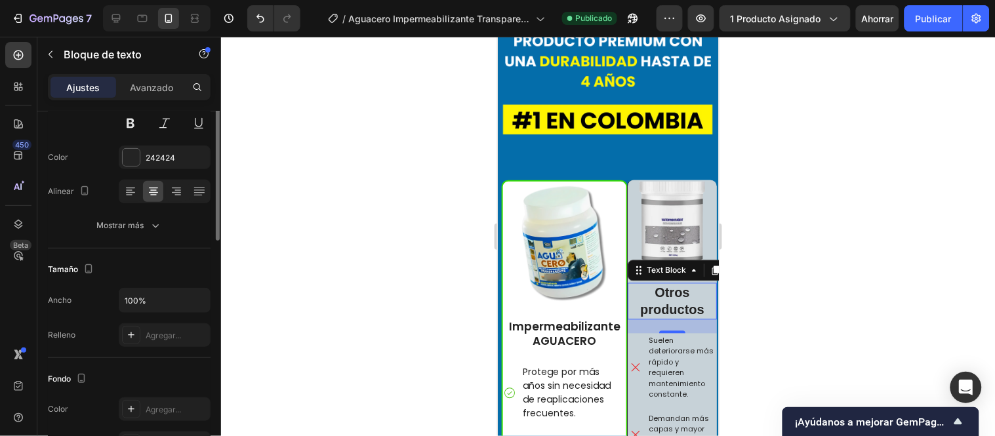
scroll to position [0, 0]
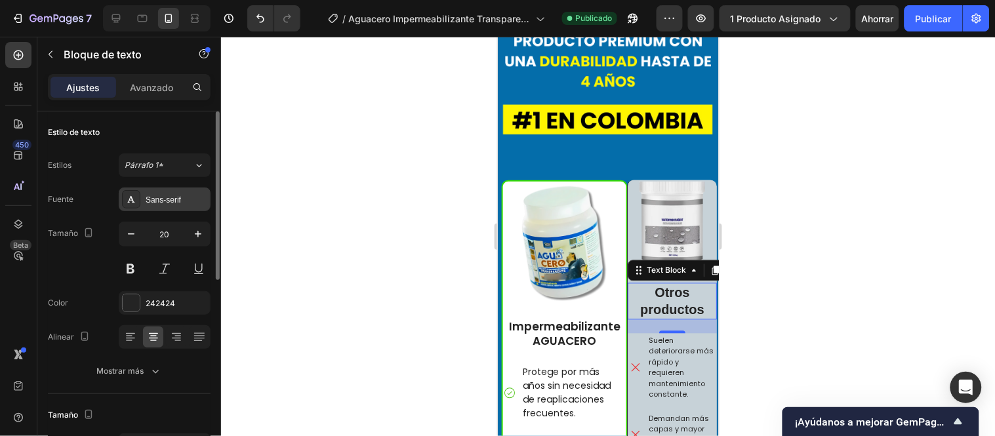
click at [159, 201] on font "Sans-serif" at bounding box center [163, 199] width 35 height 9
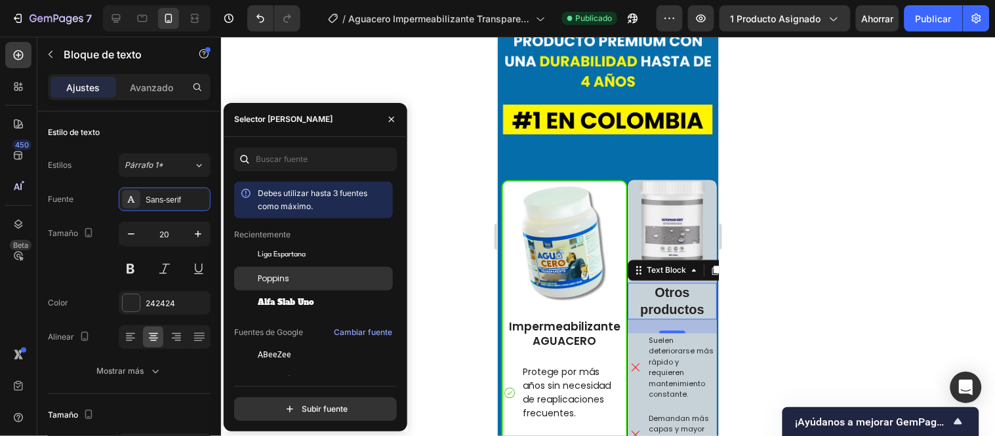
click at [296, 277] on div "Poppins" at bounding box center [324, 279] width 133 height 12
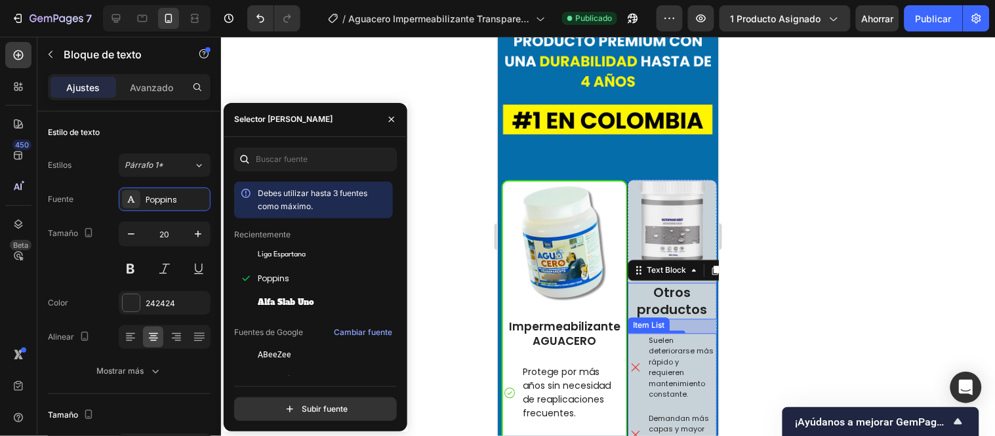
click at [652, 335] on p "Suelen deteriorarse más rápido y requieren mantenimiento constante." at bounding box center [681, 367] width 66 height 65
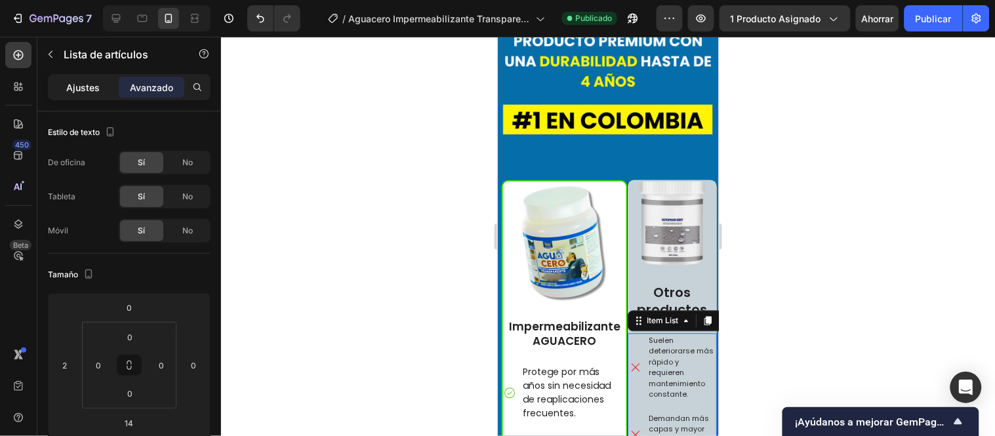
click at [92, 81] on p "Ajustes" at bounding box center [83, 88] width 33 height 14
type input "7"
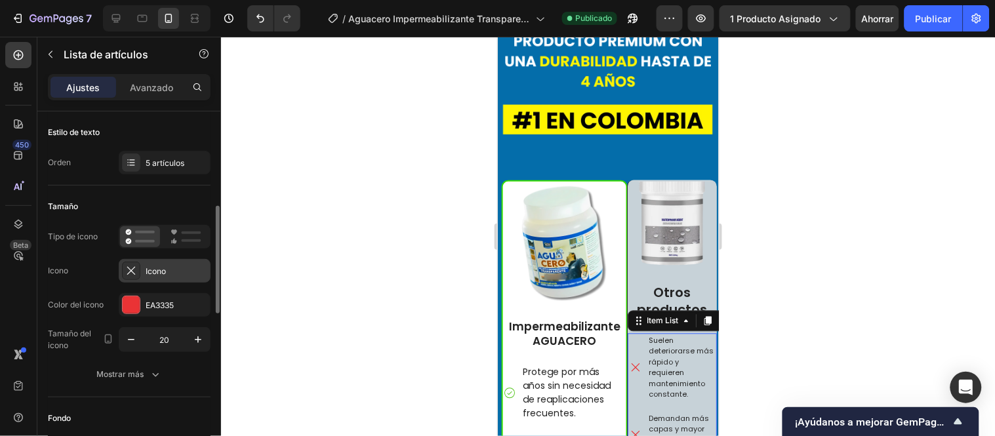
scroll to position [218, 0]
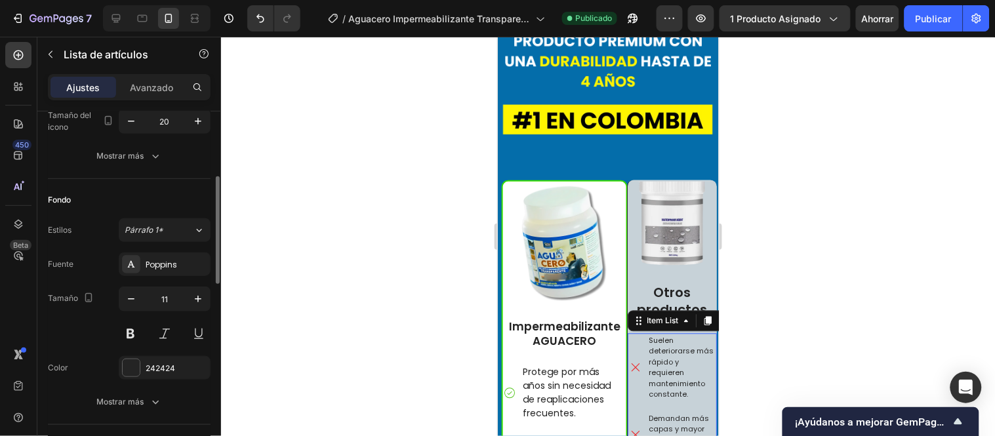
click at [315, 272] on div at bounding box center [608, 236] width 774 height 399
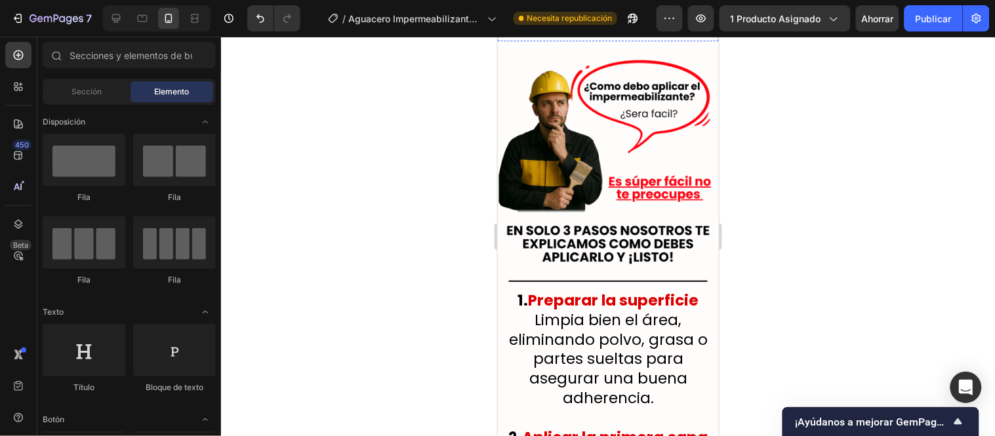
scroll to position [6049, 0]
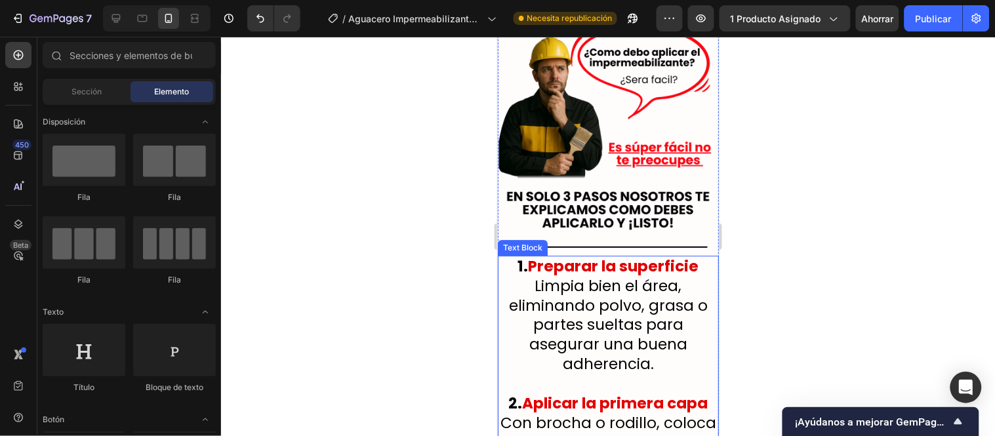
click at [678, 256] on p "1. Preparar la superficie Limpia bien el área, eliminando polvo, grasa o partes…" at bounding box center [608, 314] width 218 height 117
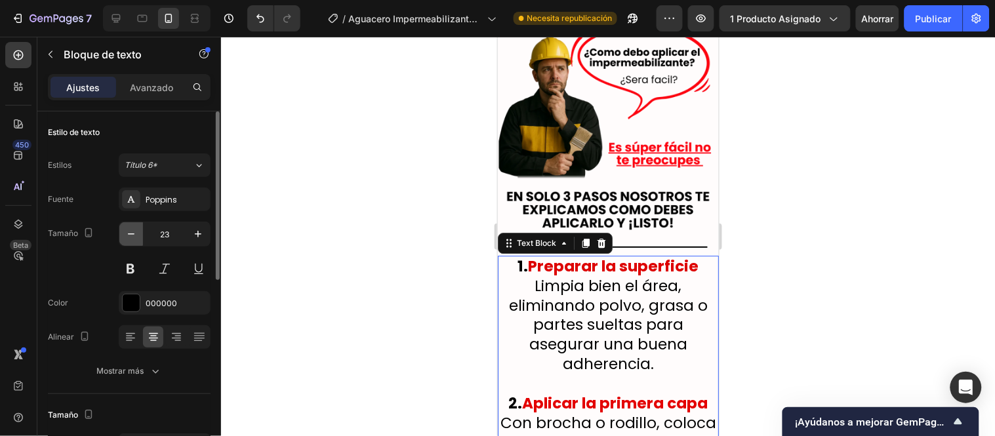
click at [134, 226] on button "button" at bounding box center [131, 234] width 24 height 24
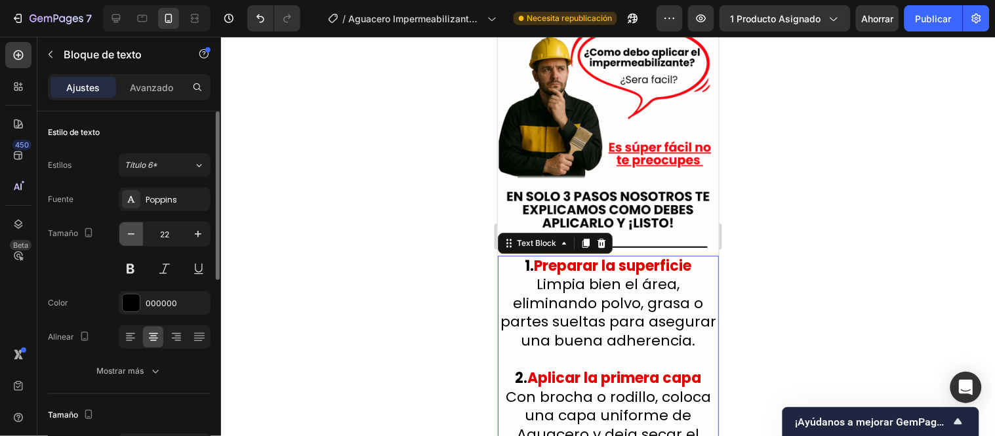
click at [134, 226] on button "button" at bounding box center [131, 234] width 24 height 24
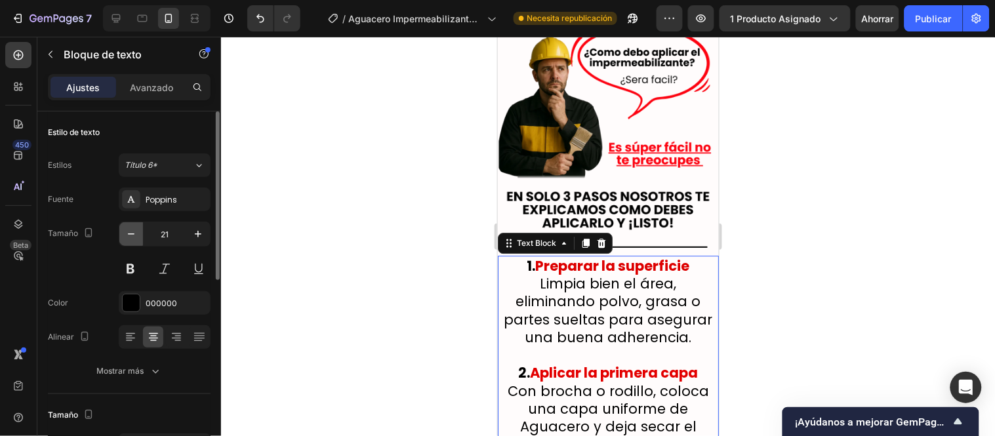
click at [134, 226] on button "button" at bounding box center [131, 234] width 24 height 24
type input "20"
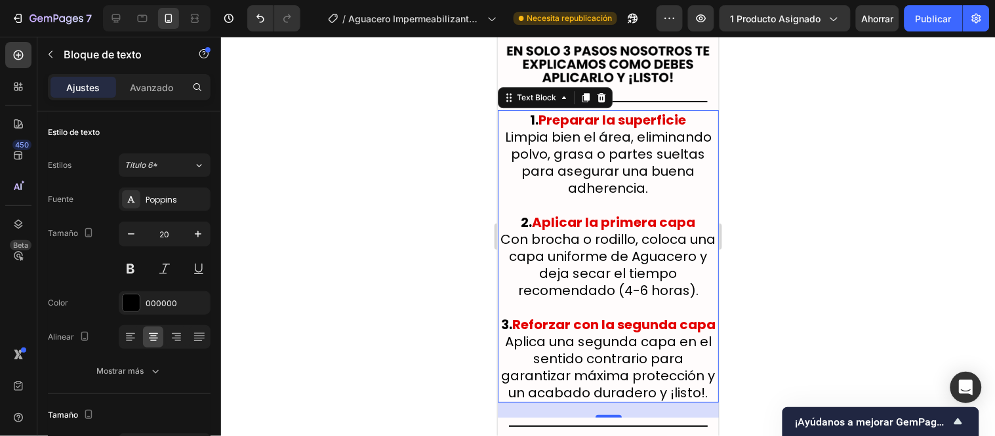
scroll to position [6268, 0]
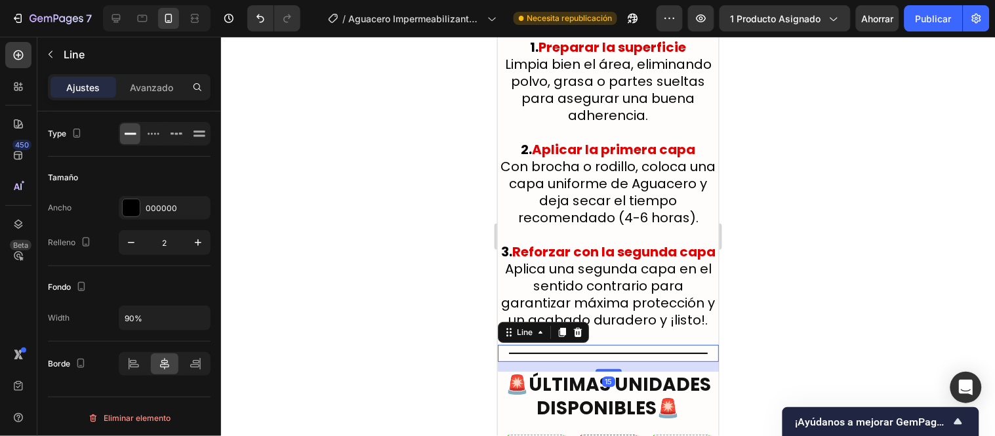
click at [657, 344] on div "Title Line 15" at bounding box center [607, 352] width 221 height 17
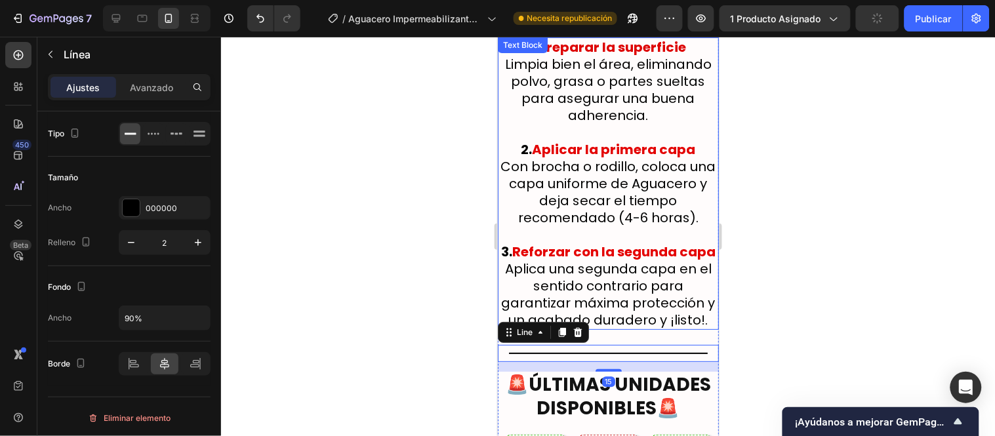
click at [670, 243] on p "3. Reforzar con la segunda capa Aplica una segunda capa en el sentido contrario…" at bounding box center [608, 285] width 218 height 85
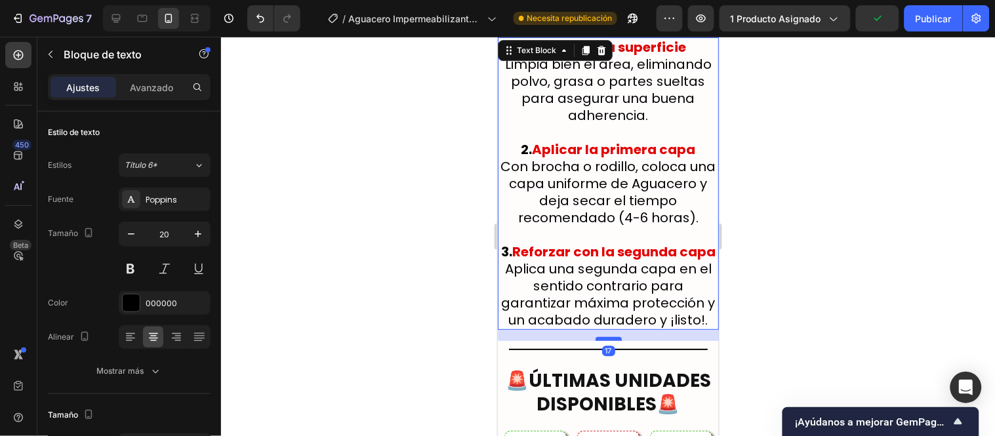
click at [606, 337] on div at bounding box center [608, 339] width 26 height 4
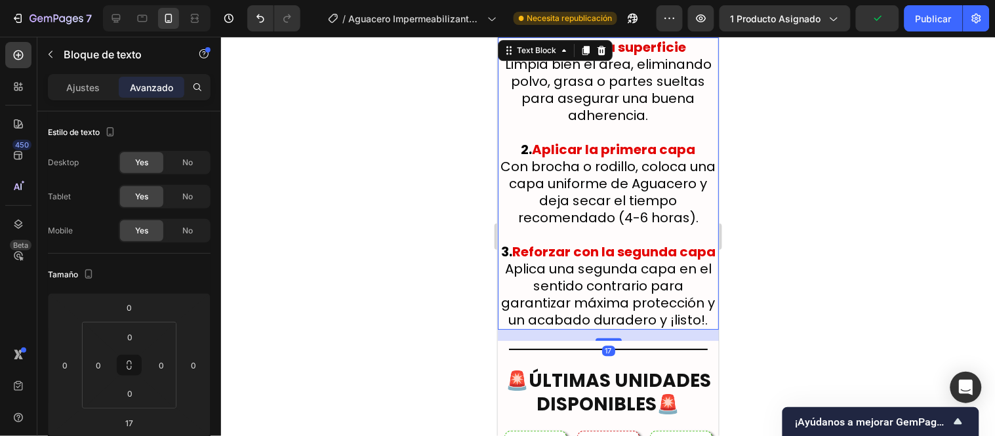
click at [488, 272] on div at bounding box center [608, 236] width 774 height 399
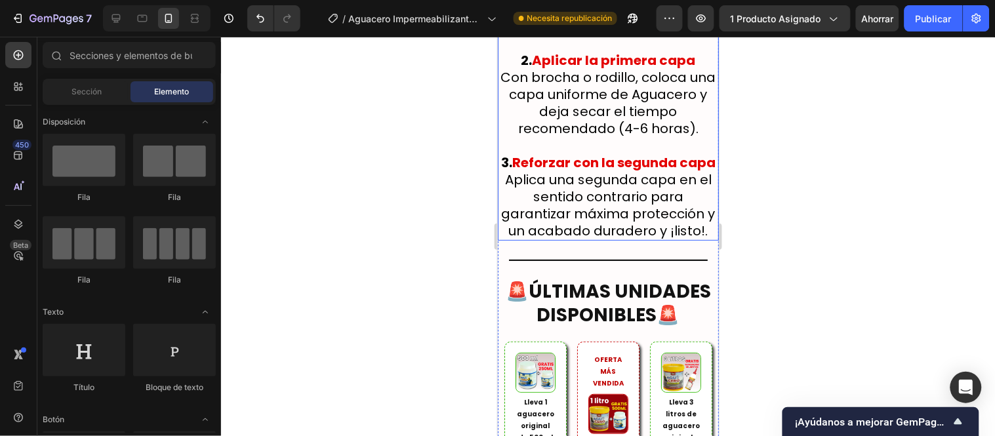
scroll to position [6413, 0]
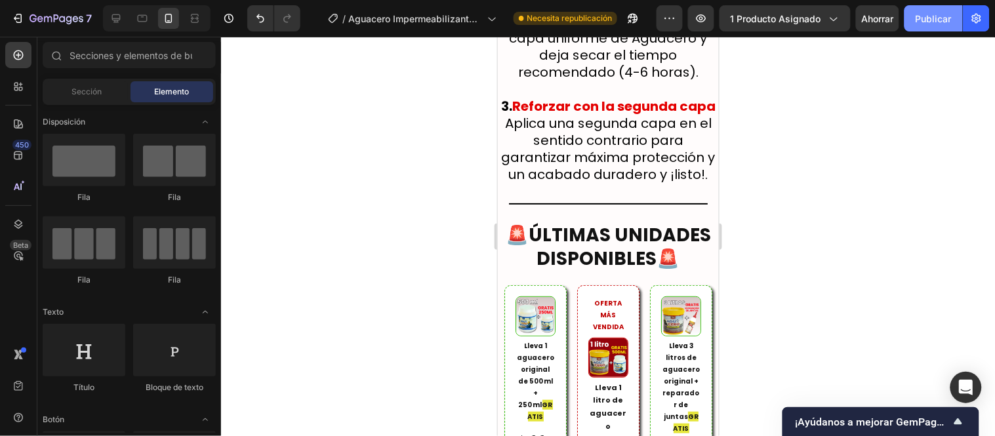
click at [931, 28] on button "Publicar" at bounding box center [934, 18] width 58 height 26
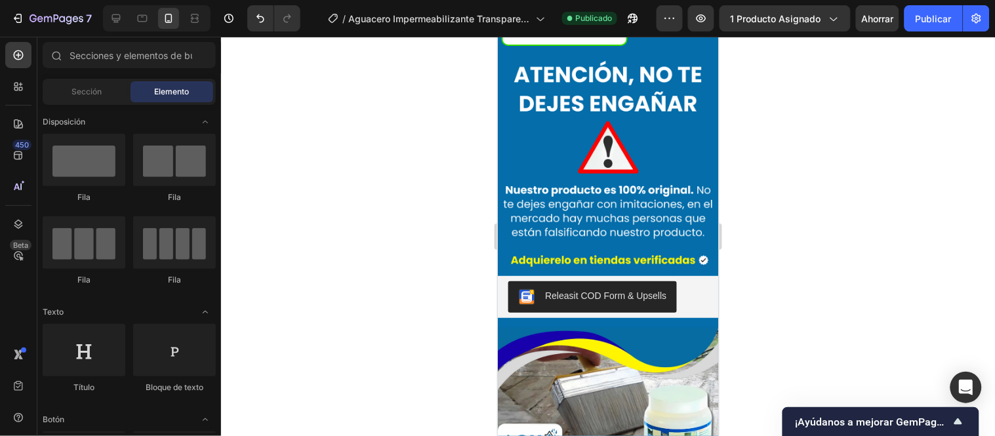
scroll to position [4939, 0]
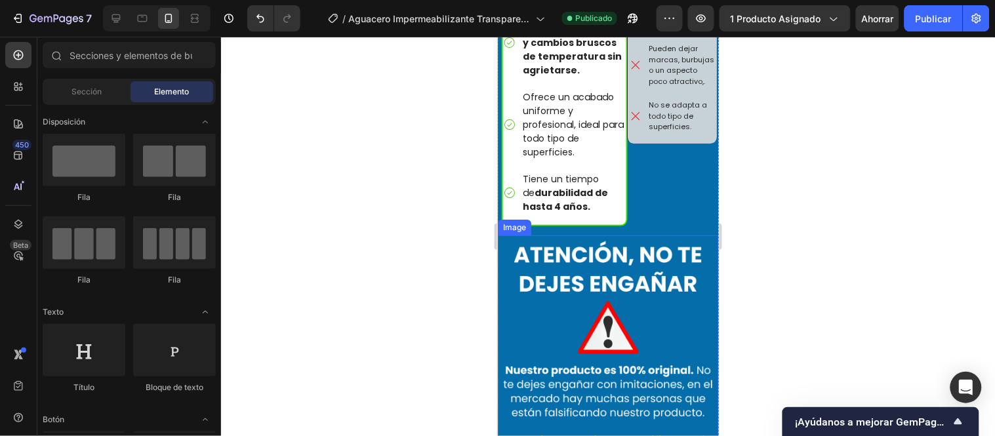
click at [520, 219] on div "Image" at bounding box center [513, 227] width 33 height 16
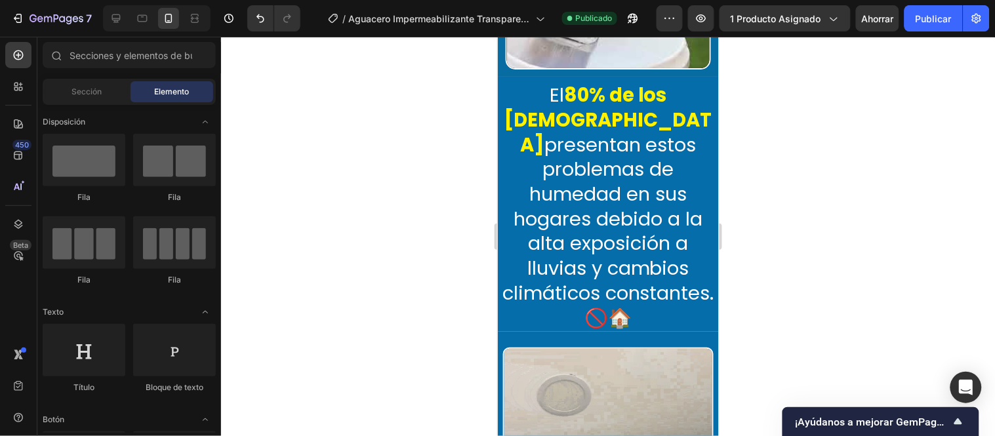
scroll to position [1425, 0]
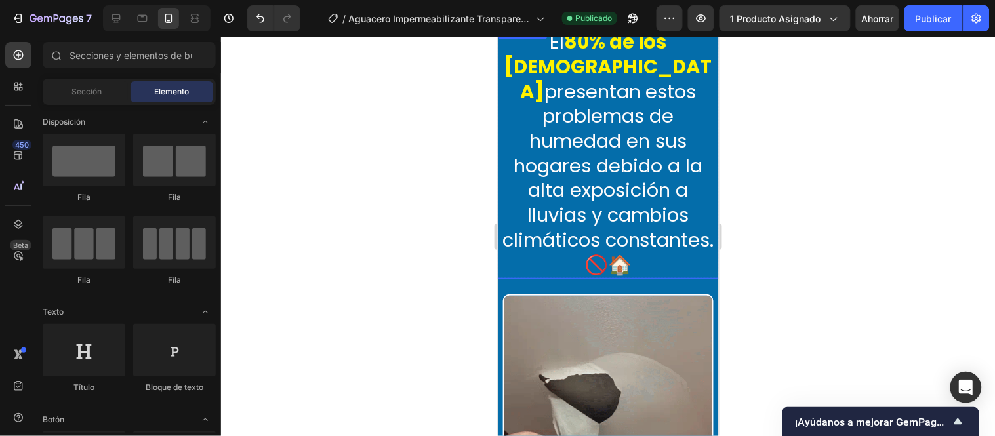
click at [612, 165] on p "El 80% de los [DEMOGRAPHIC_DATA] presentan estos problemas de humedad en sus ho…" at bounding box center [608, 153] width 218 height 247
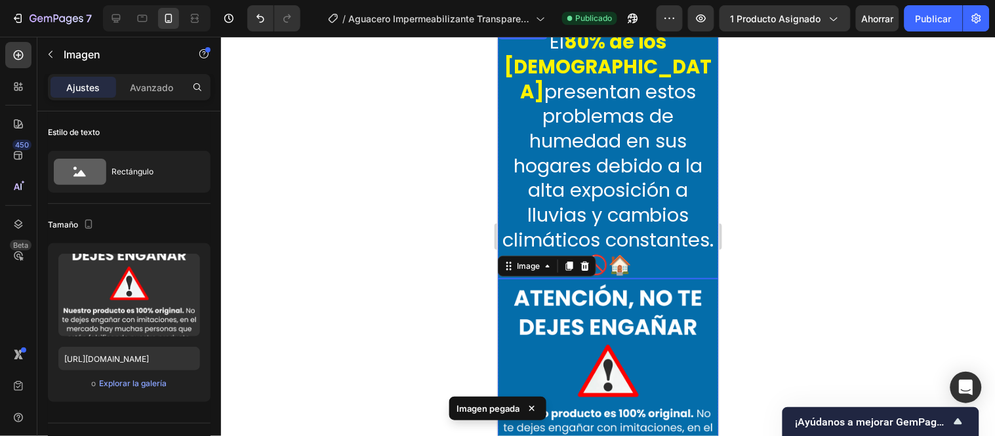
scroll to position [1353, 0]
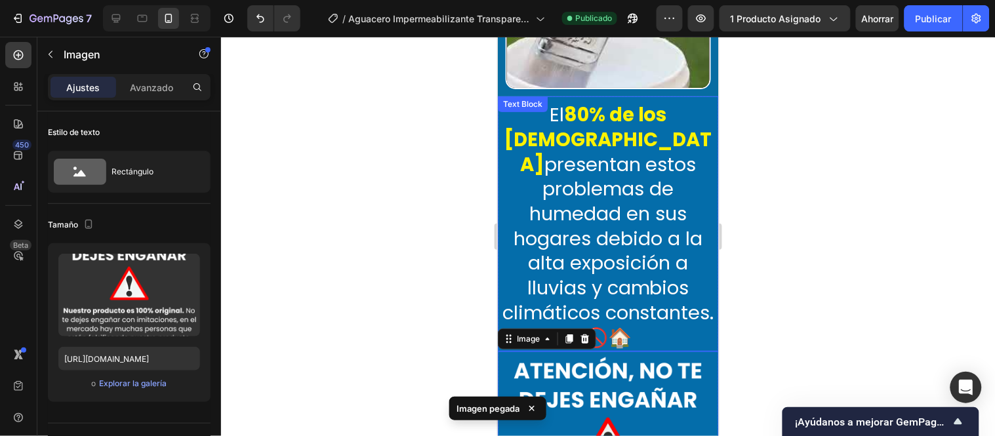
click at [534, 102] on div "El 80% de los [DEMOGRAPHIC_DATA] presentan estos problemas de humedad en sus ho…" at bounding box center [607, 223] width 221 height 255
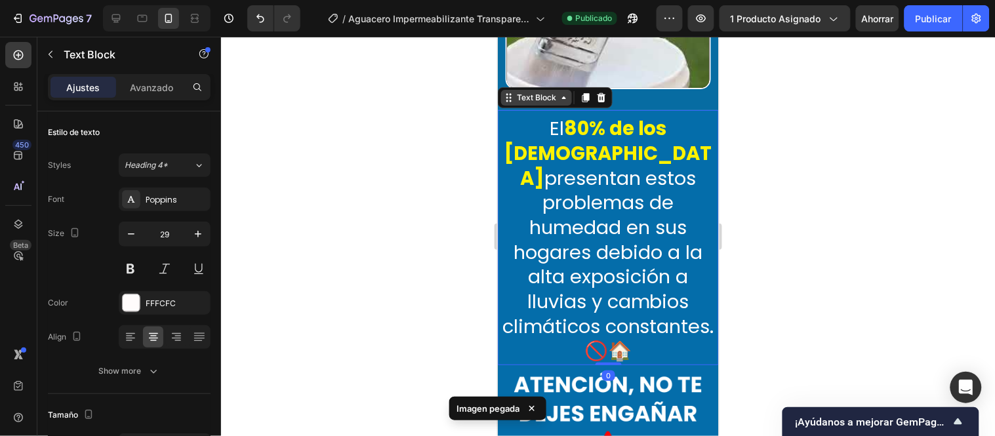
scroll to position [1280, 0]
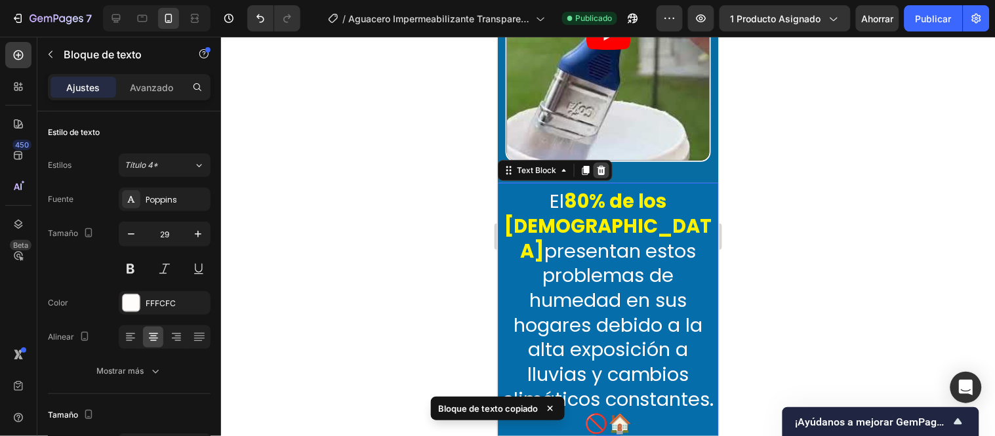
click at [603, 165] on icon at bounding box center [601, 169] width 9 height 9
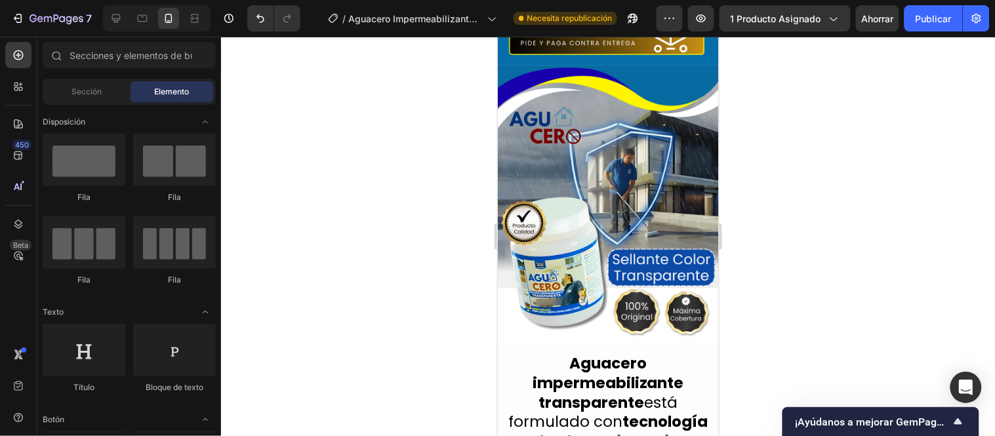
scroll to position [2300, 0]
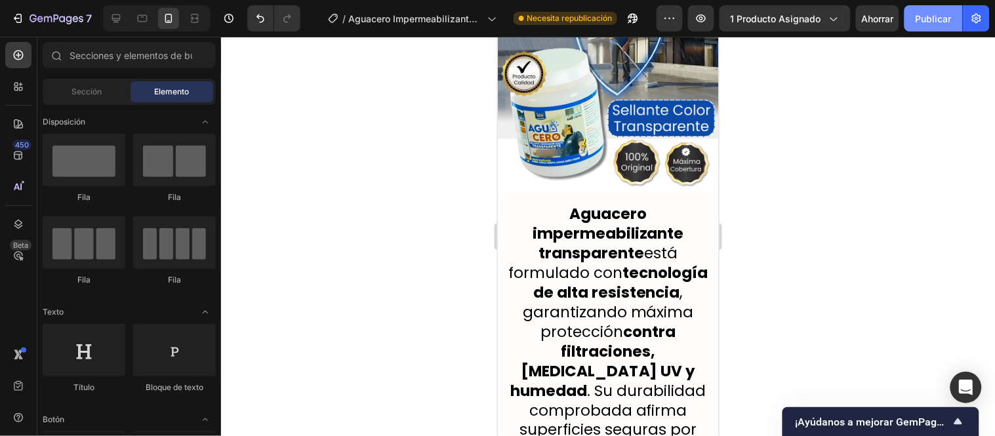
click at [930, 20] on font "Publicar" at bounding box center [934, 18] width 36 height 11
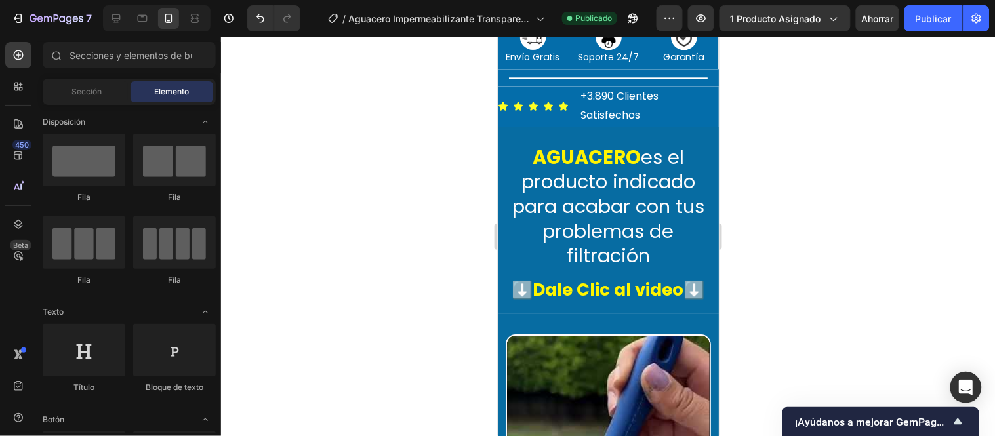
scroll to position [859, 0]
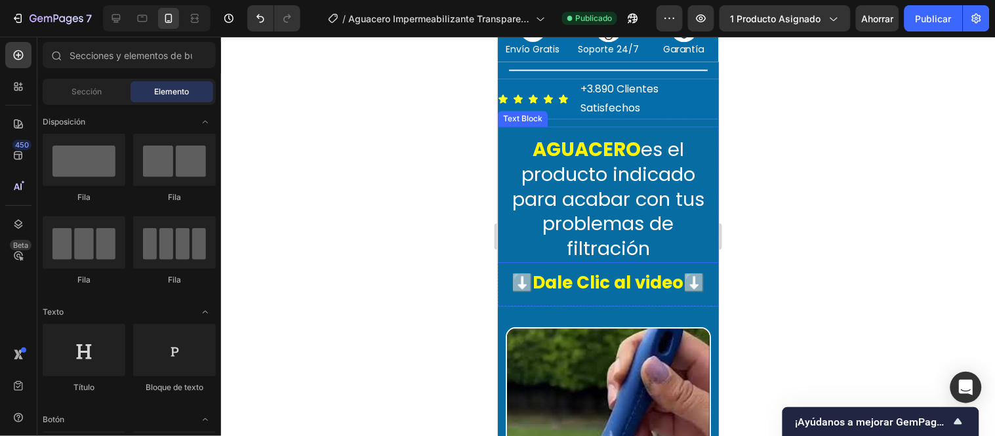
click at [630, 242] on p "AGUACERO es el producto indicado para acabar con tus problemas de filtración" at bounding box center [608, 199] width 218 height 124
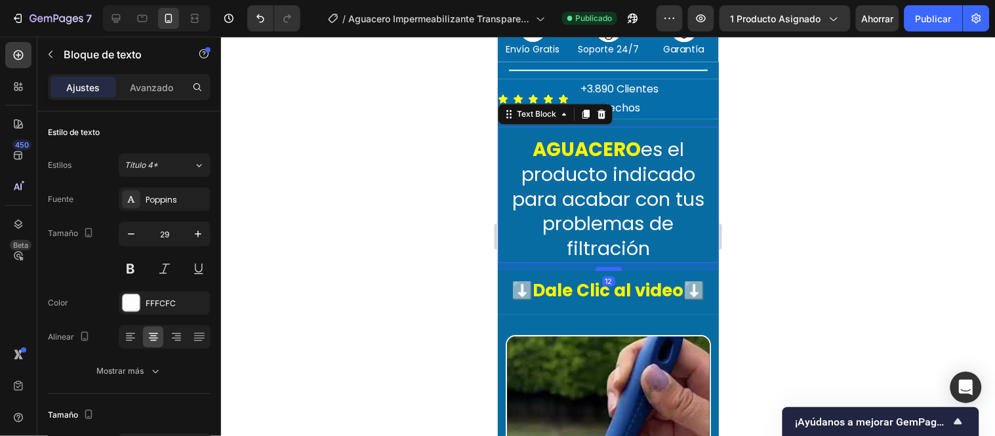
click at [607, 267] on div at bounding box center [608, 268] width 26 height 4
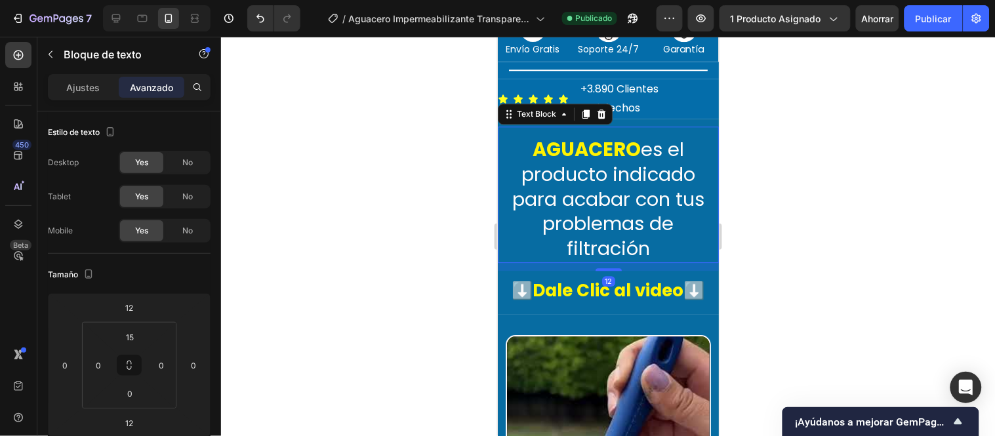
click at [421, 230] on div at bounding box center [608, 236] width 774 height 399
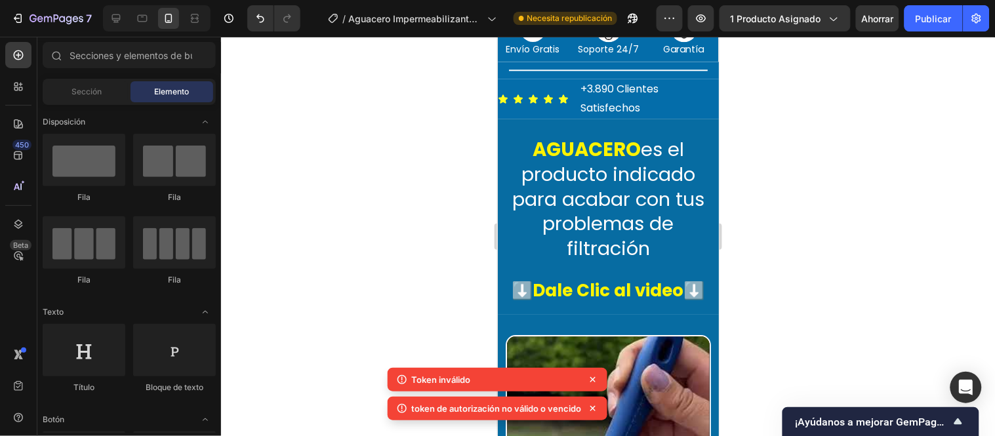
click at [422, 232] on div at bounding box center [608, 236] width 774 height 399
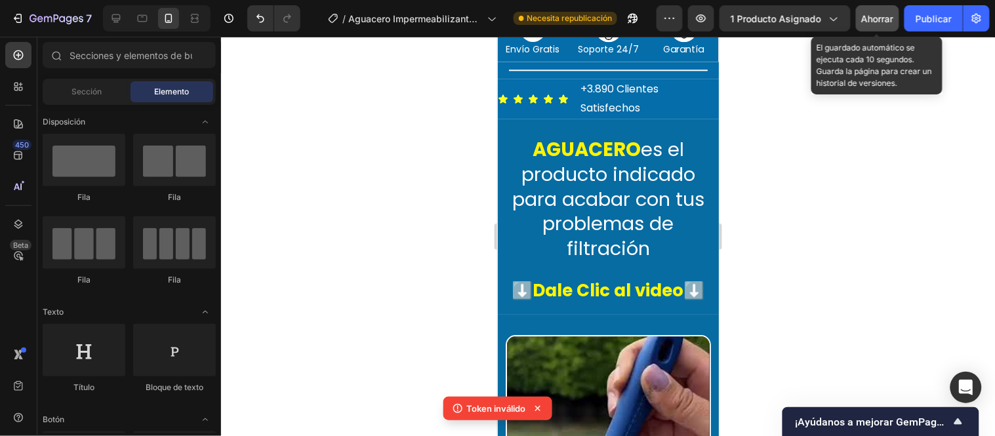
click at [886, 25] on button "Ahorrar" at bounding box center [877, 18] width 43 height 26
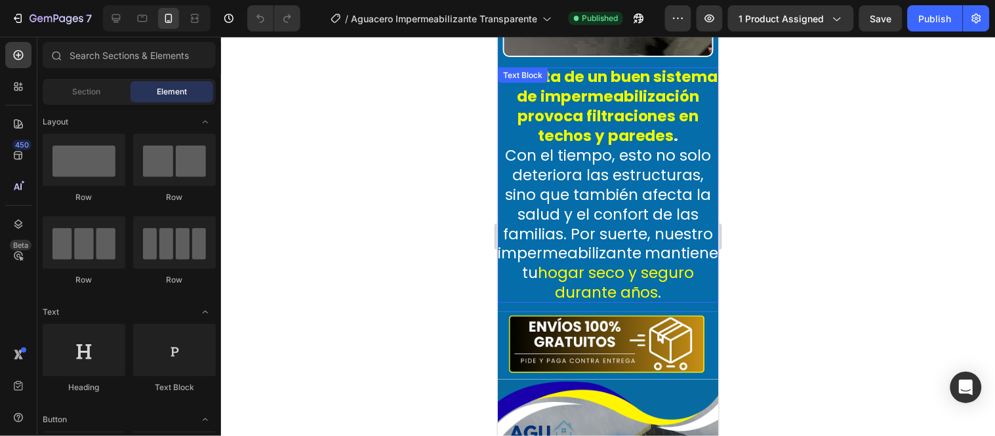
scroll to position [1829, 0]
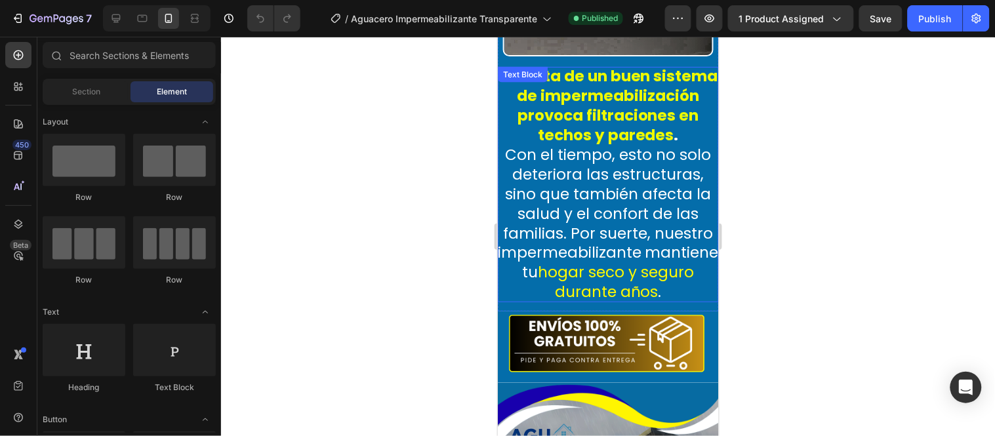
click at [676, 83] on p "La falta de un buen sistema de impermeabilización provoca filtraciones en techo…" at bounding box center [607, 183] width 221 height 235
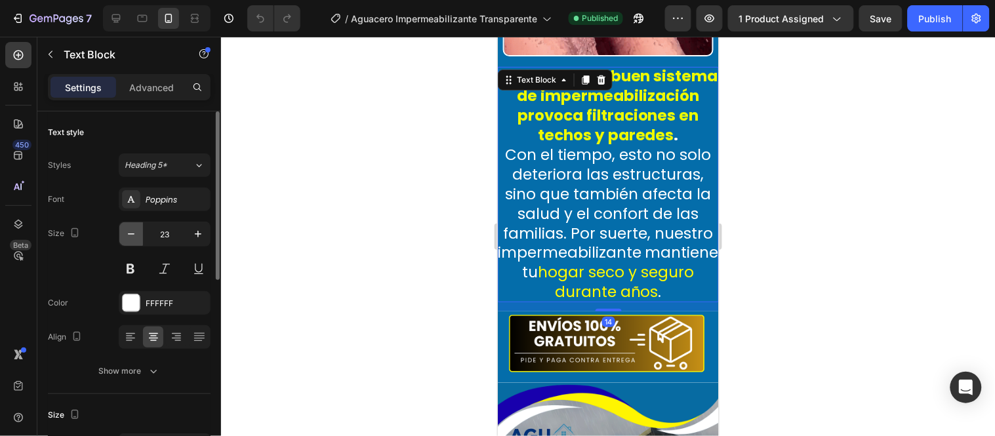
click at [135, 230] on icon "button" at bounding box center [131, 234] width 13 height 13
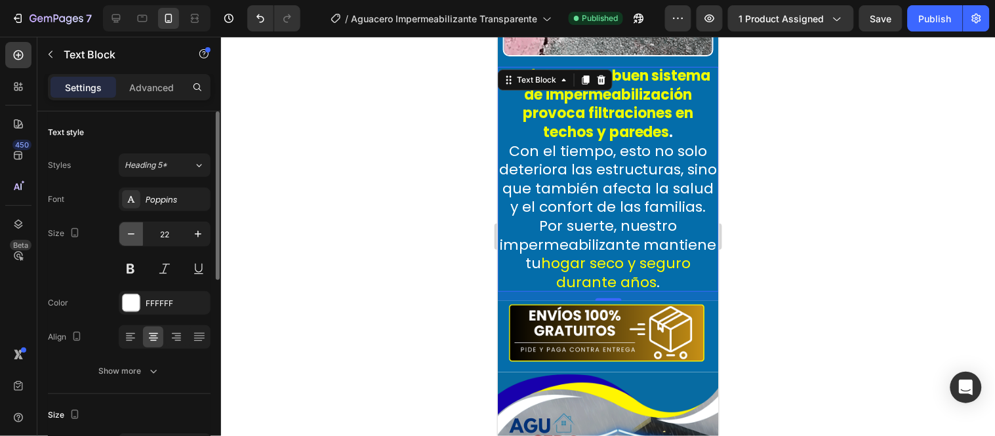
click at [135, 230] on icon "button" at bounding box center [131, 234] width 13 height 13
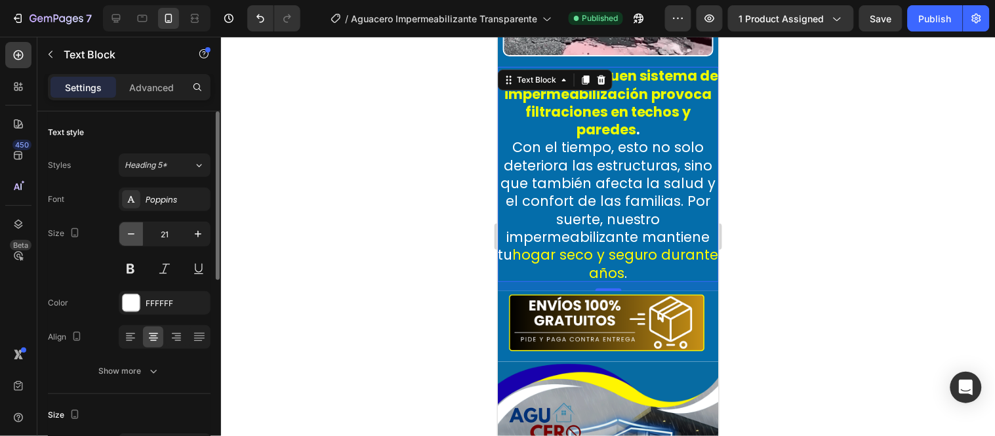
click at [135, 230] on icon "button" at bounding box center [131, 234] width 13 height 13
type input "20"
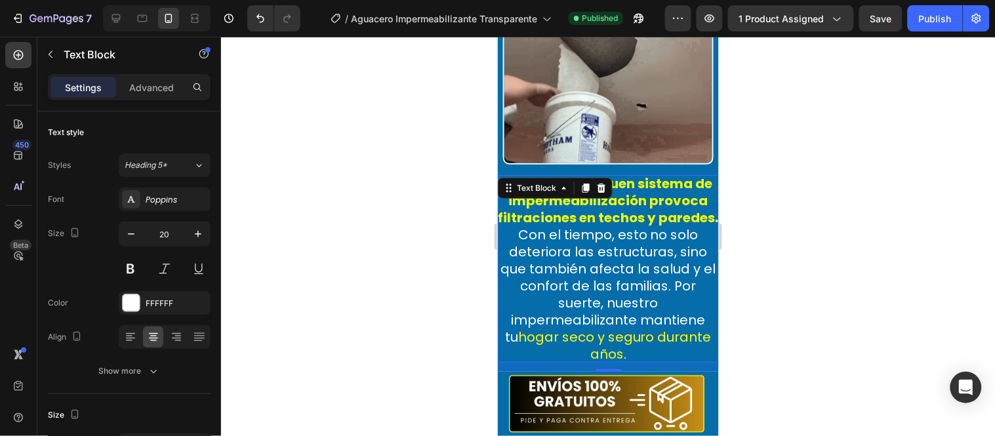
scroll to position [1683, 0]
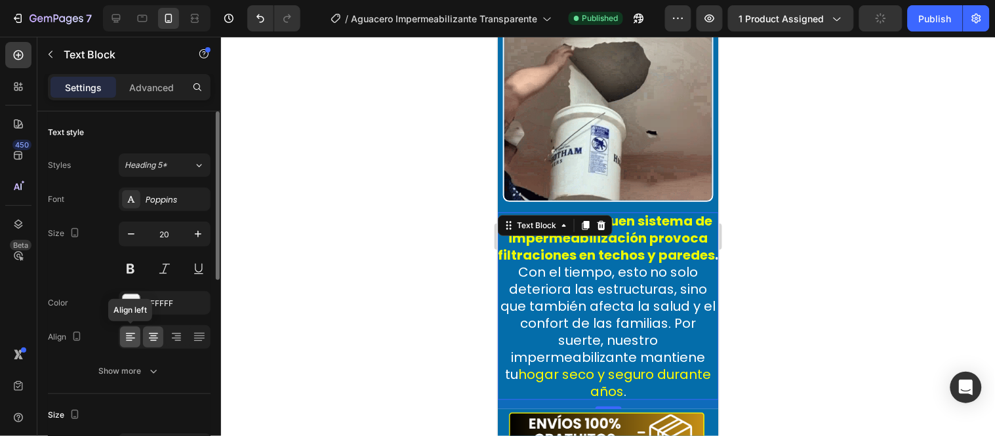
click at [134, 337] on icon at bounding box center [130, 337] width 13 height 13
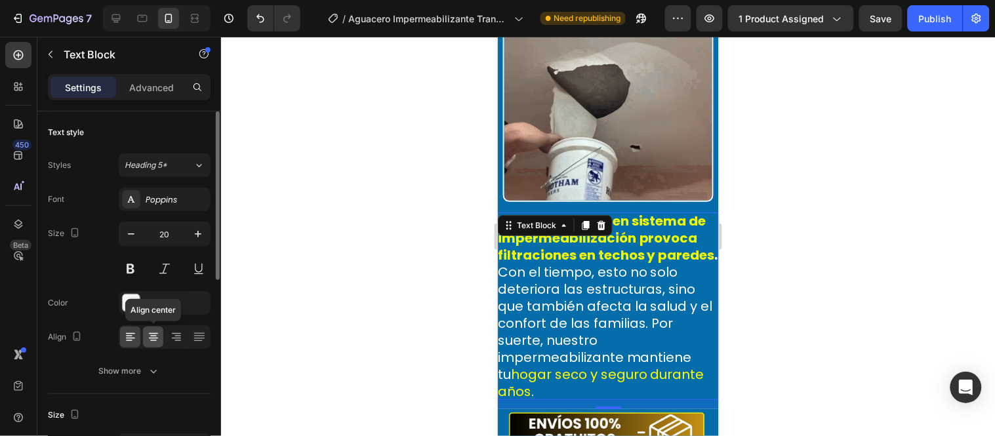
click at [154, 339] on icon at bounding box center [153, 337] width 13 height 13
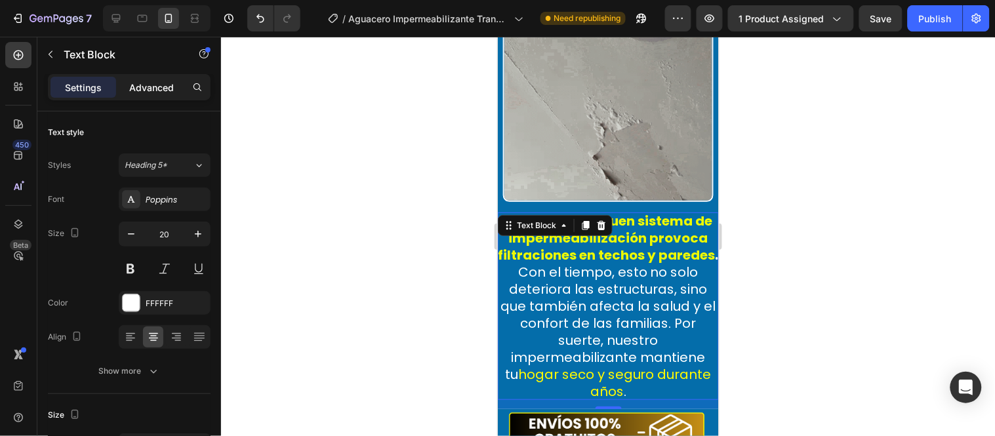
click at [159, 94] on div "Advanced" at bounding box center [152, 87] width 66 height 21
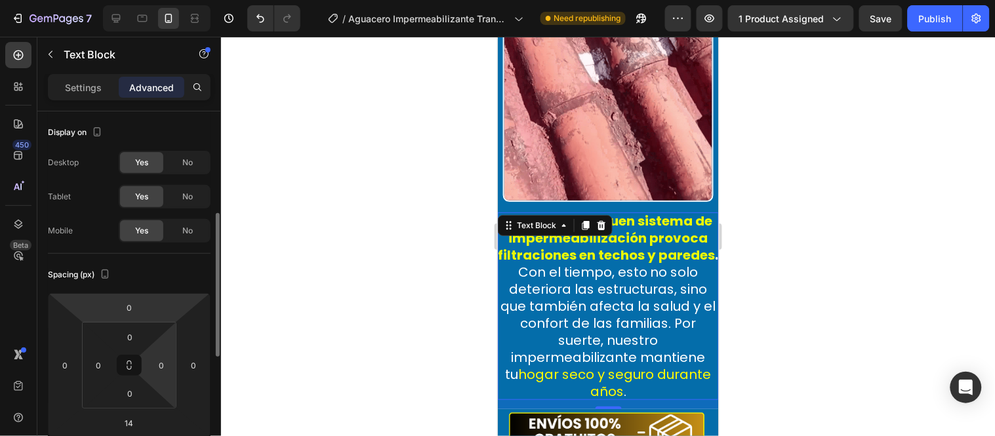
scroll to position [73, 0]
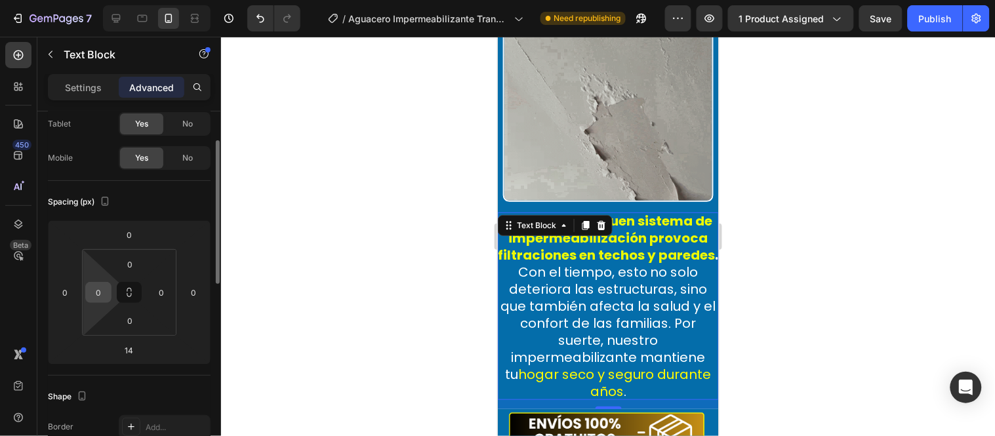
click at [102, 289] on input "0" at bounding box center [99, 293] width 20 height 20
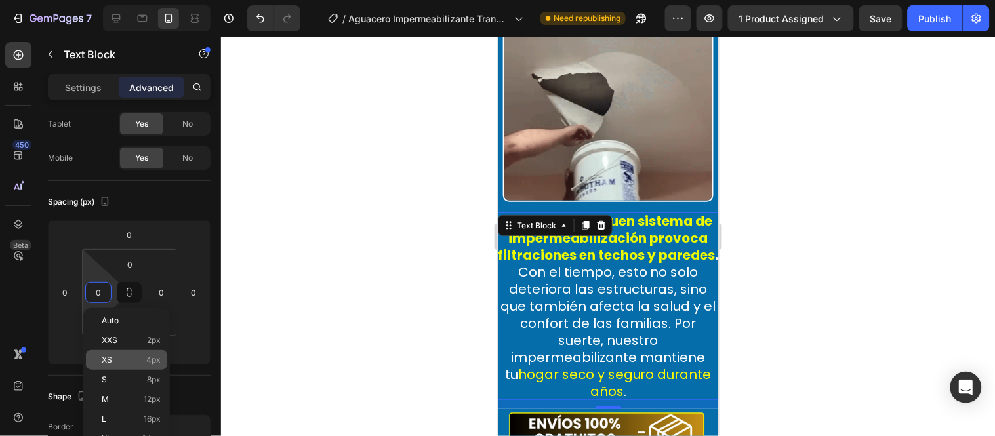
click at [123, 363] on p "XS 4px" at bounding box center [131, 360] width 59 height 9
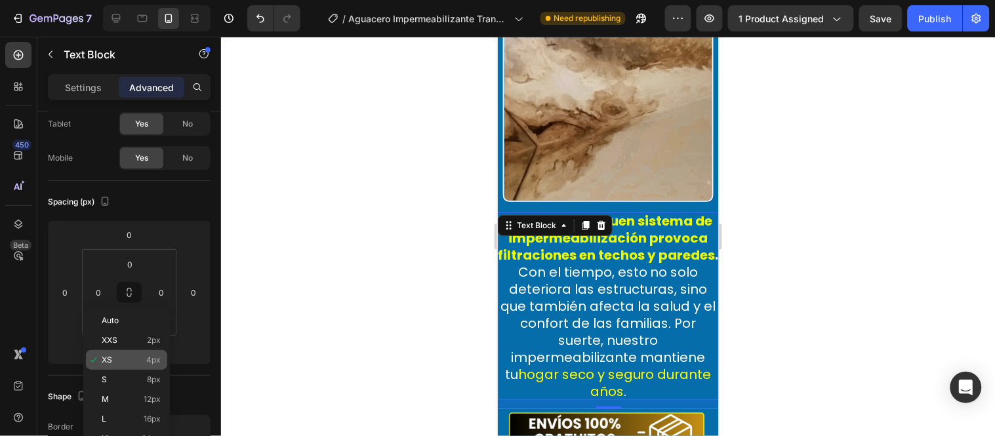
type input "4"
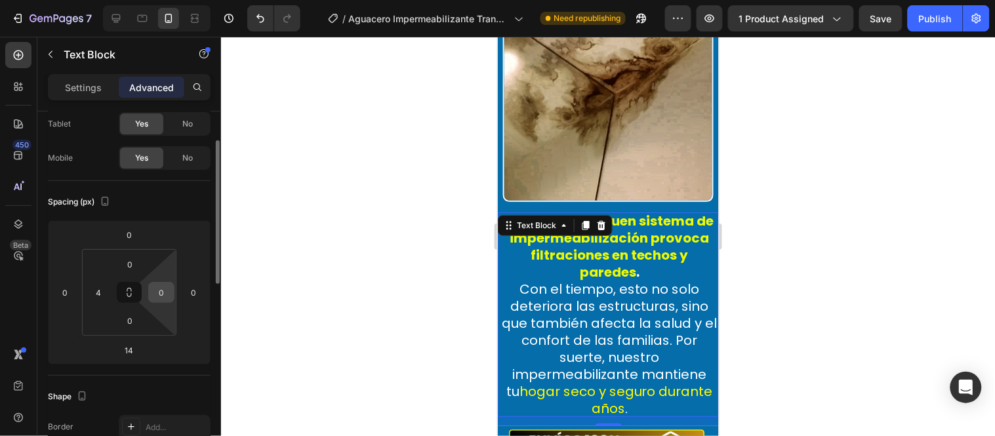
click at [163, 289] on input "0" at bounding box center [162, 293] width 20 height 20
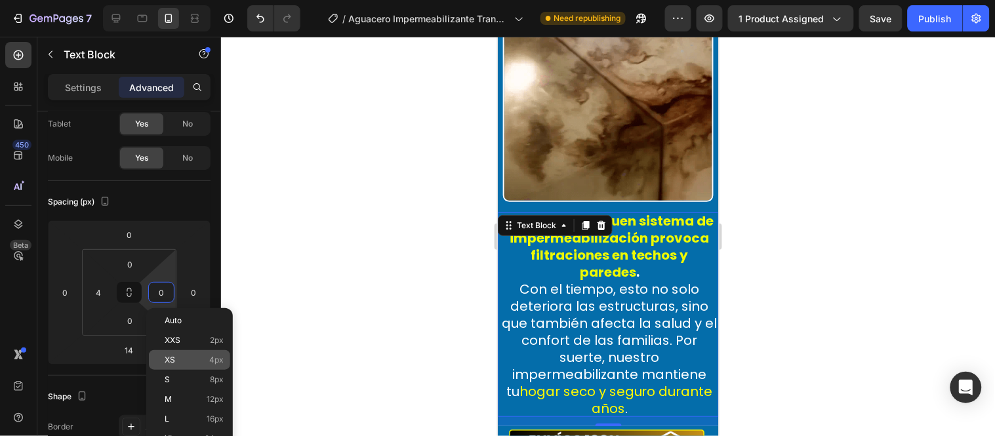
click at [178, 363] on p "XS 4px" at bounding box center [194, 360] width 59 height 9
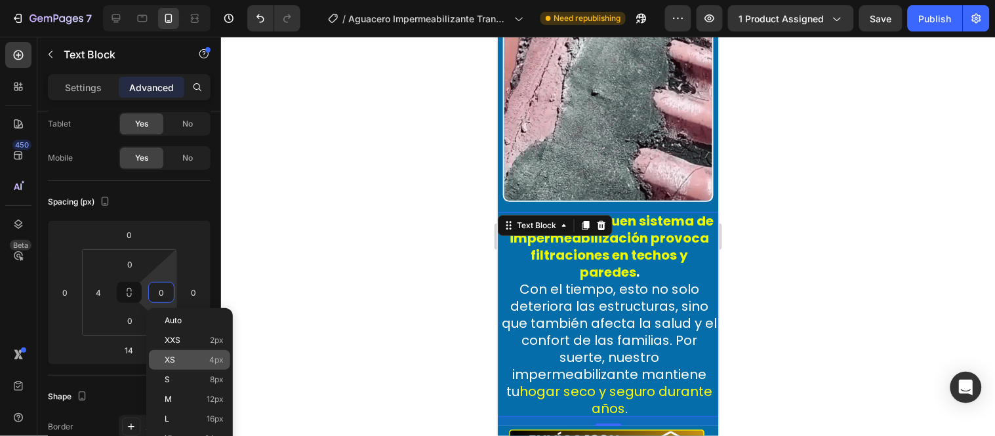
type input "4"
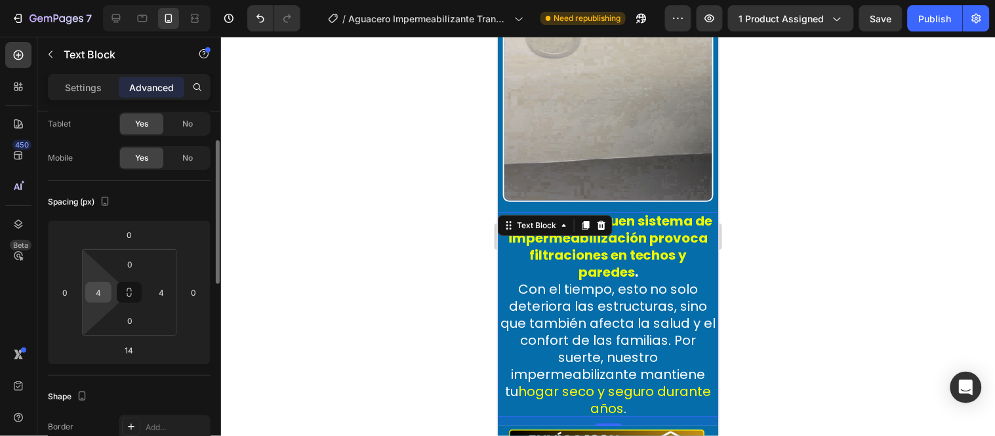
click at [100, 285] on input "4" at bounding box center [99, 293] width 20 height 20
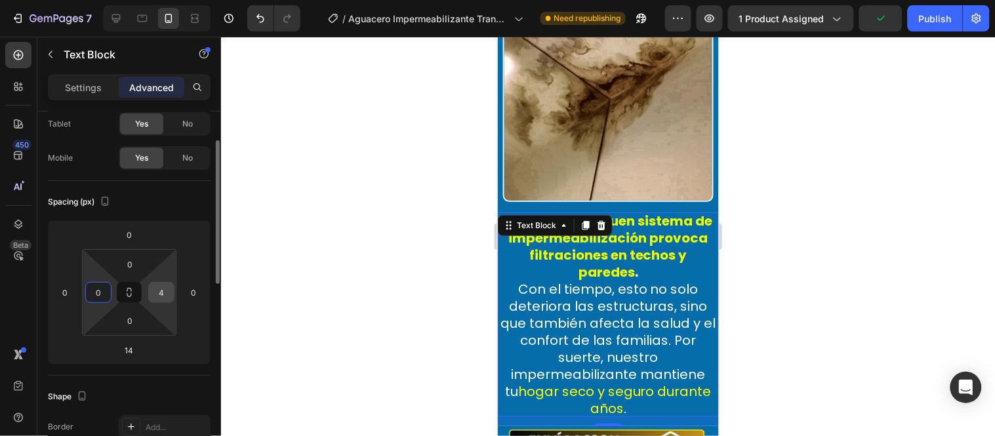
type input "0"
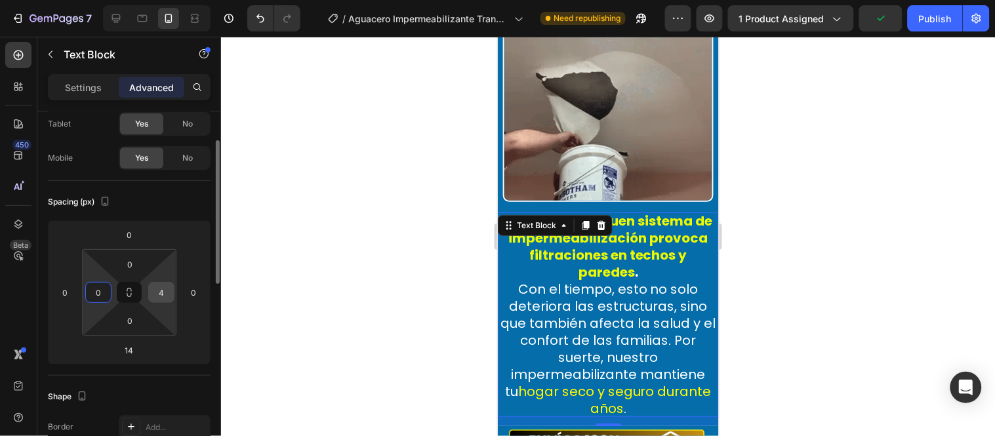
click at [173, 289] on div "4" at bounding box center [161, 292] width 26 height 21
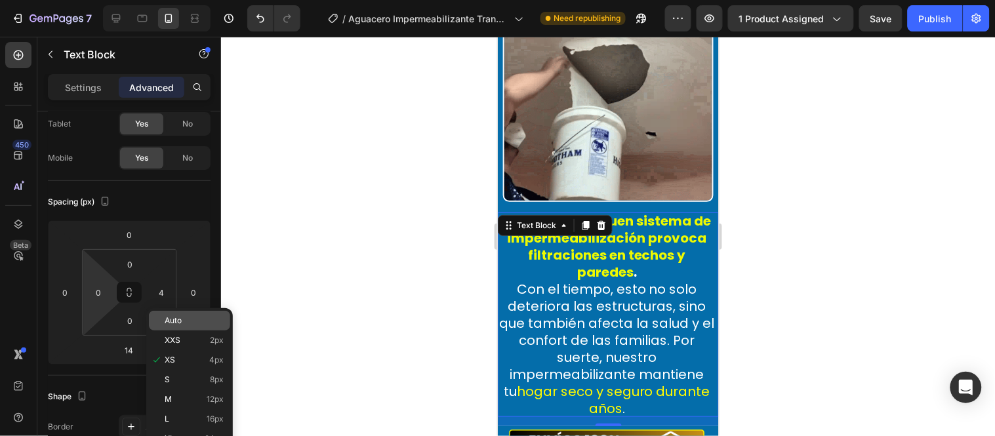
click at [167, 319] on span "Auto" at bounding box center [173, 320] width 17 height 9
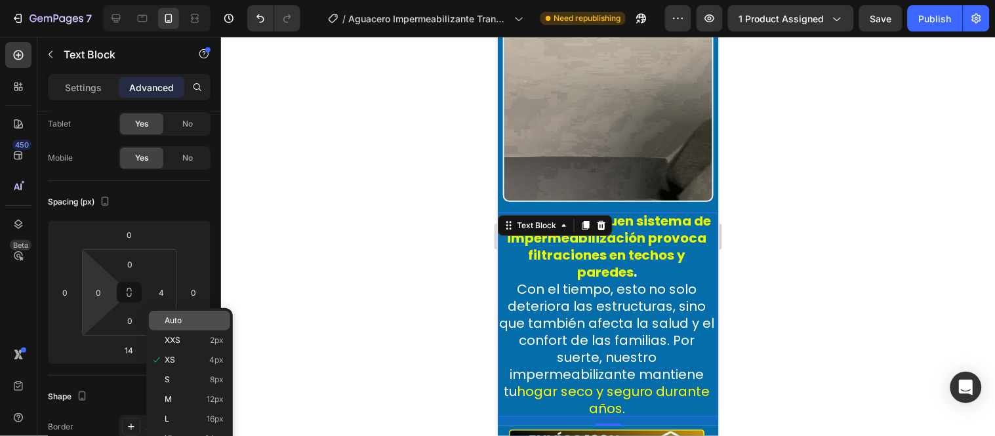
type input "Auto"
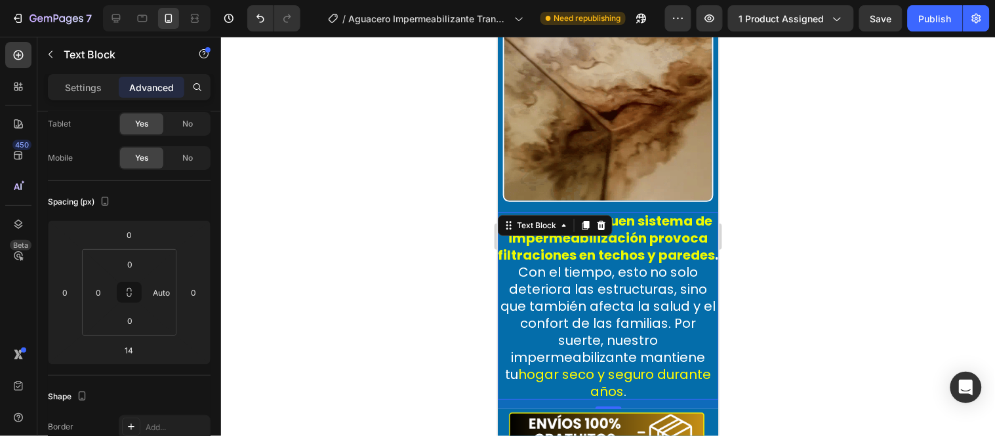
click at [289, 270] on div at bounding box center [608, 236] width 774 height 399
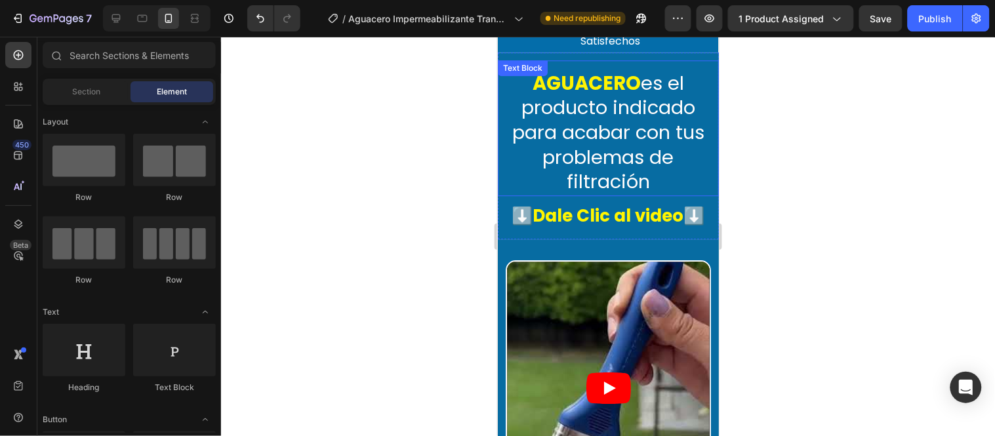
scroll to position [882, 0]
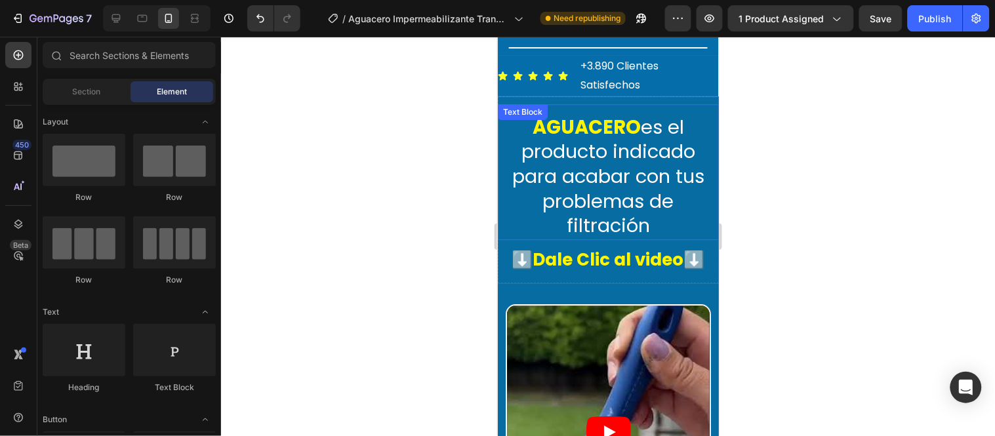
click at [670, 142] on p "AGUACERO es el producto indicado para acabar con tus problemas de filtración" at bounding box center [608, 177] width 218 height 124
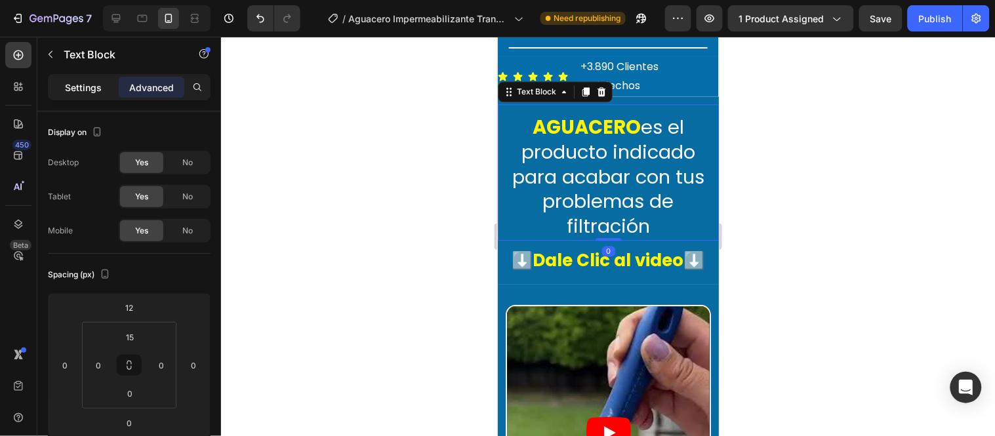
click at [87, 81] on p "Settings" at bounding box center [83, 88] width 37 height 14
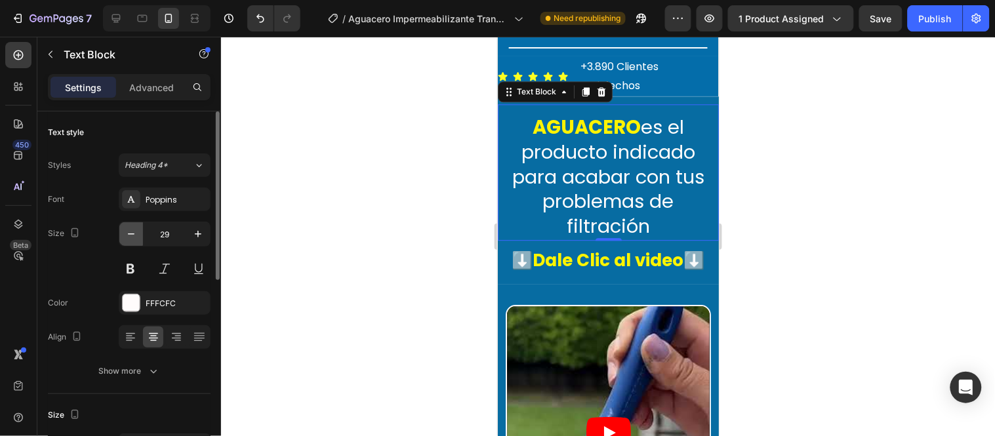
click at [134, 228] on icon "button" at bounding box center [131, 234] width 13 height 13
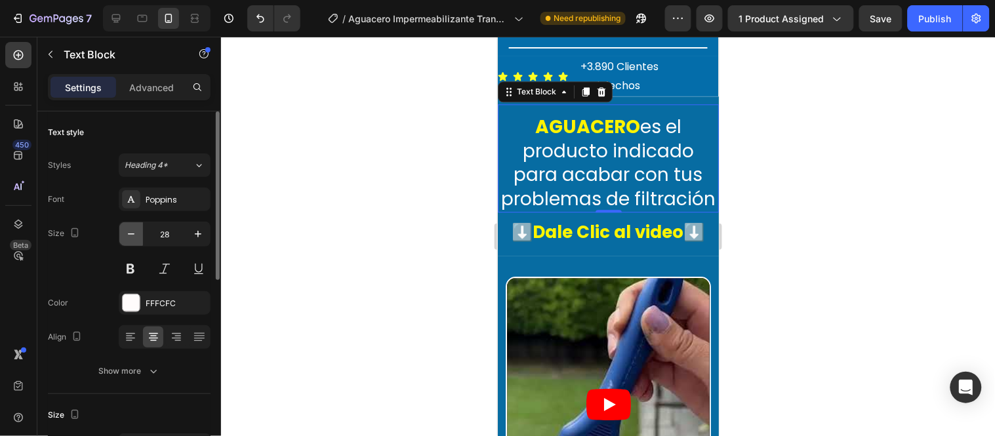
click at [134, 228] on icon "button" at bounding box center [131, 234] width 13 height 13
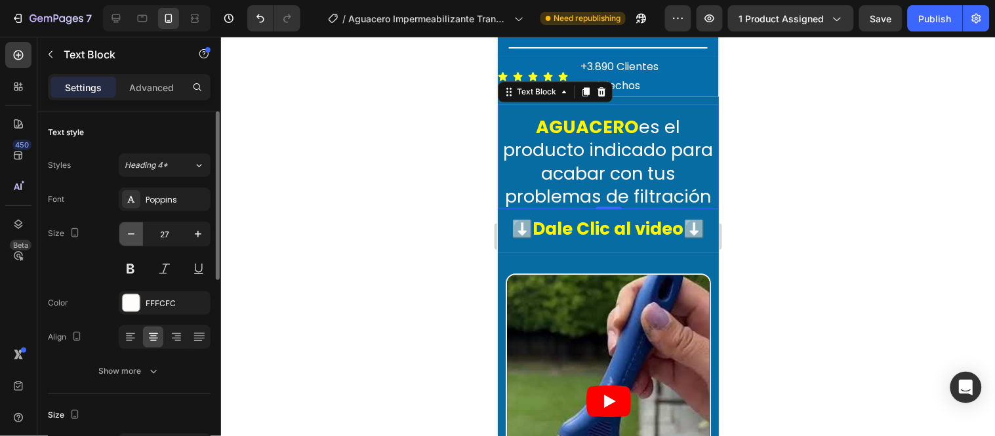
click at [134, 228] on icon "button" at bounding box center [131, 234] width 13 height 13
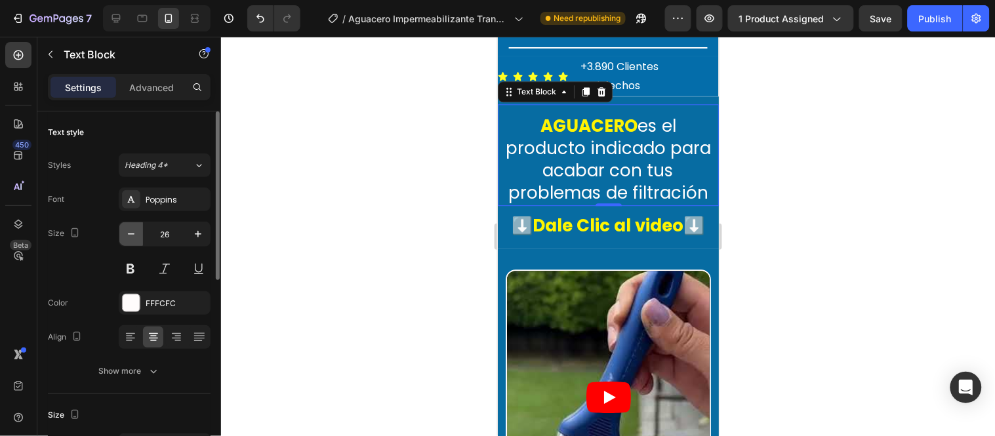
click at [134, 228] on icon "button" at bounding box center [131, 234] width 13 height 13
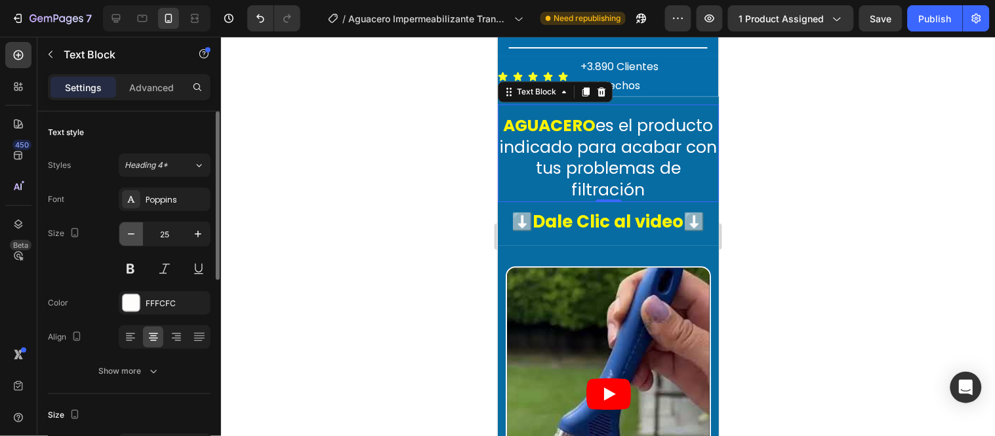
click at [134, 228] on icon "button" at bounding box center [131, 234] width 13 height 13
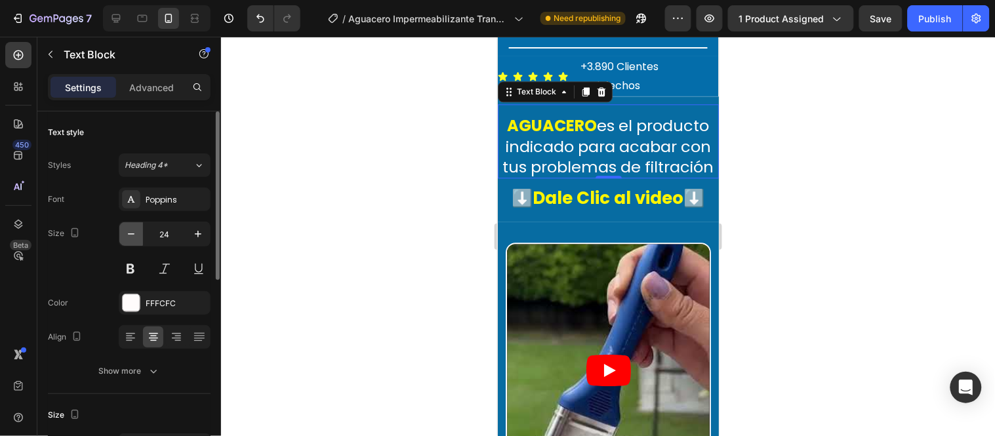
click at [134, 228] on icon "button" at bounding box center [131, 234] width 13 height 13
type input "23"
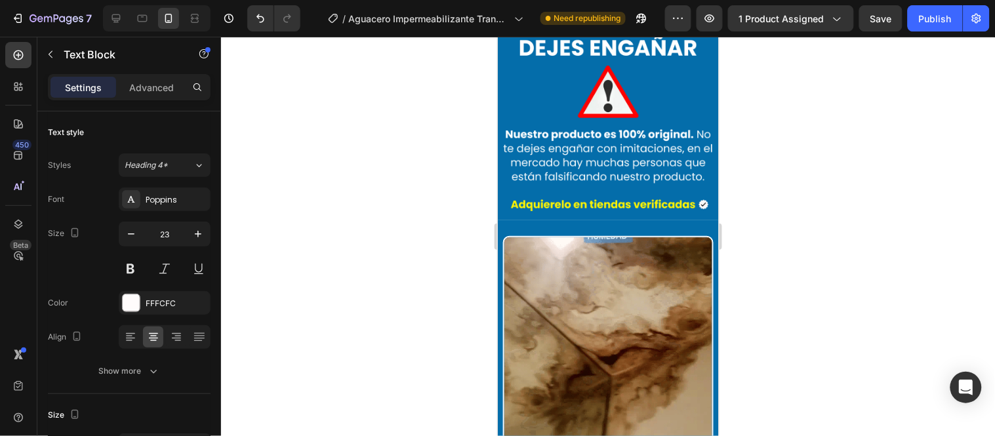
scroll to position [1465, 0]
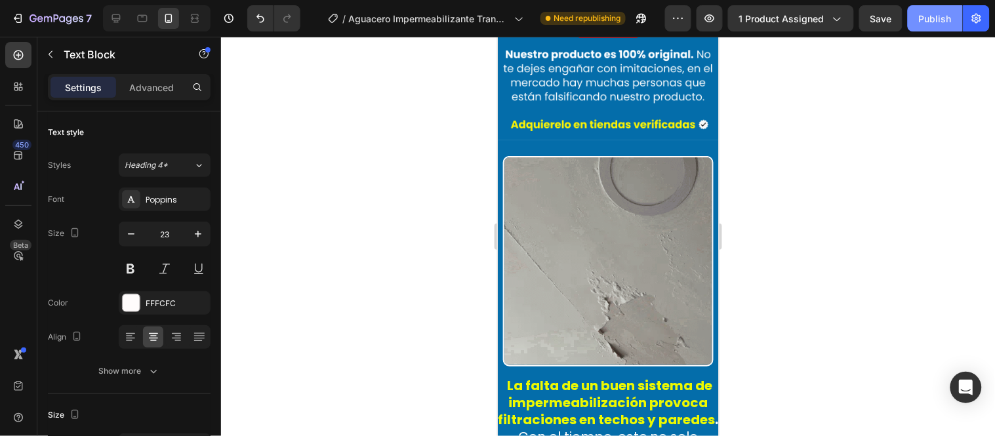
click at [932, 18] on div "Publish" at bounding box center [935, 19] width 33 height 14
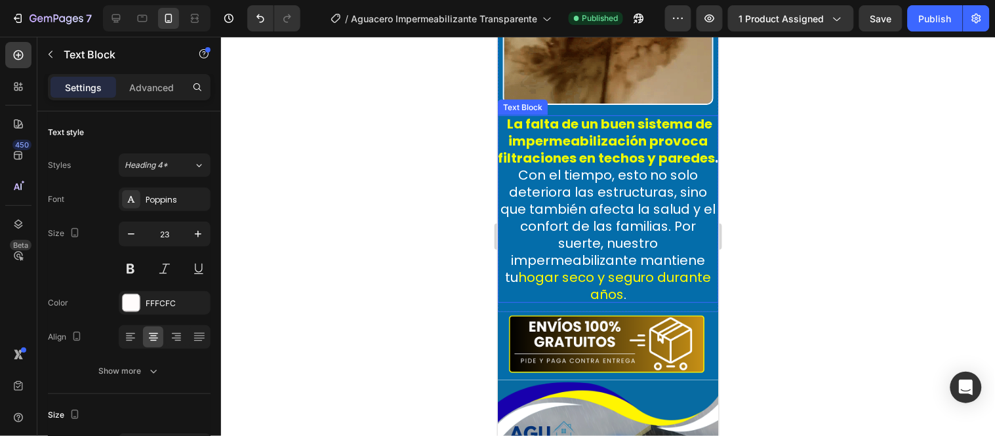
scroll to position [1756, 0]
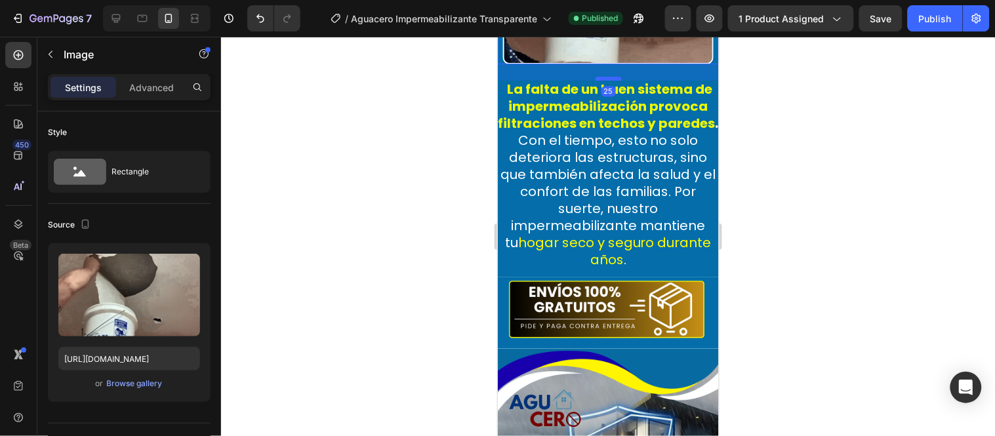
click at [611, 76] on div at bounding box center [608, 78] width 26 height 4
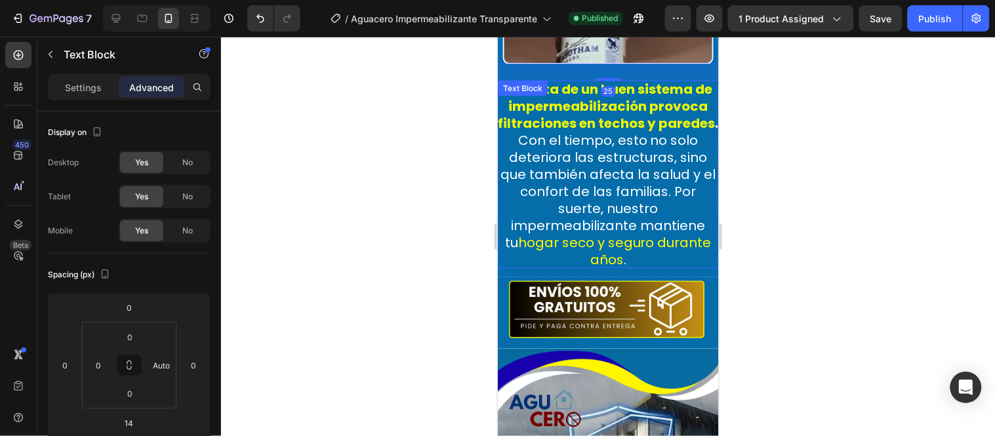
click at [624, 263] on p "La falta de un buen sistema de impermeabilización provoca filtraciones en techo…" at bounding box center [607, 174] width 221 height 188
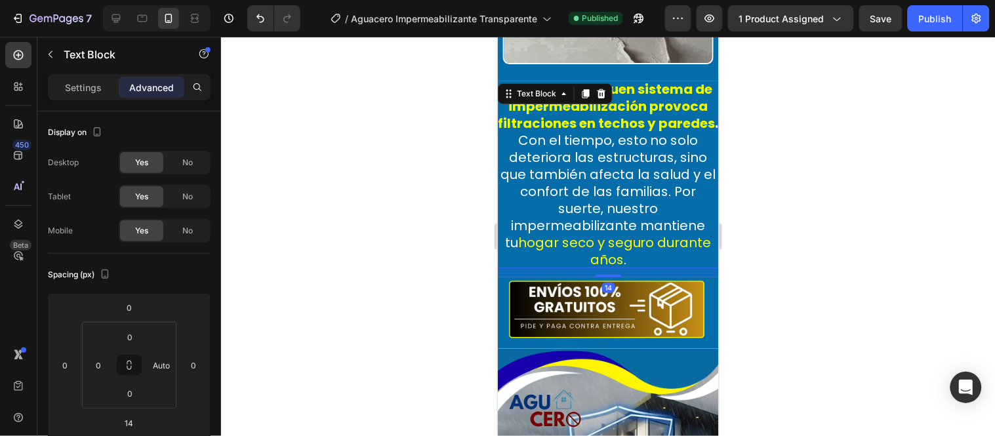
click at [606, 277] on div "14" at bounding box center [607, 272] width 221 height 9
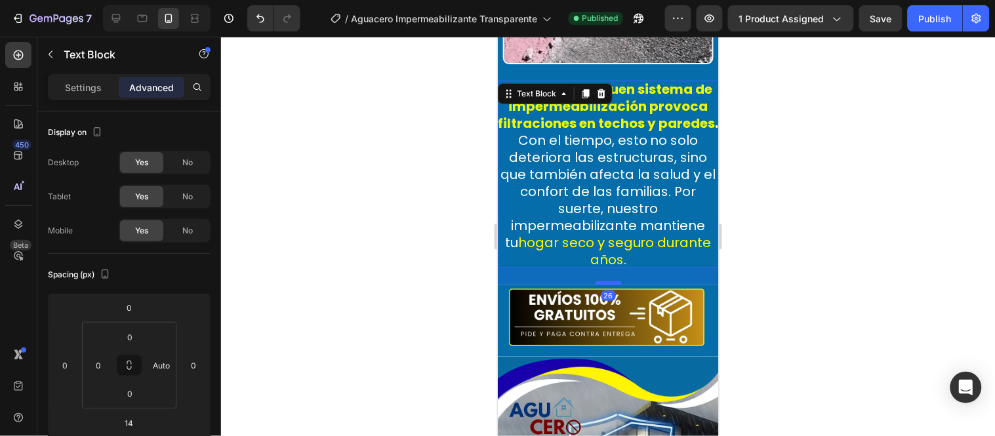
drag, startPoint x: 607, startPoint y: 280, endPoint x: 609, endPoint y: 288, distance: 8.1
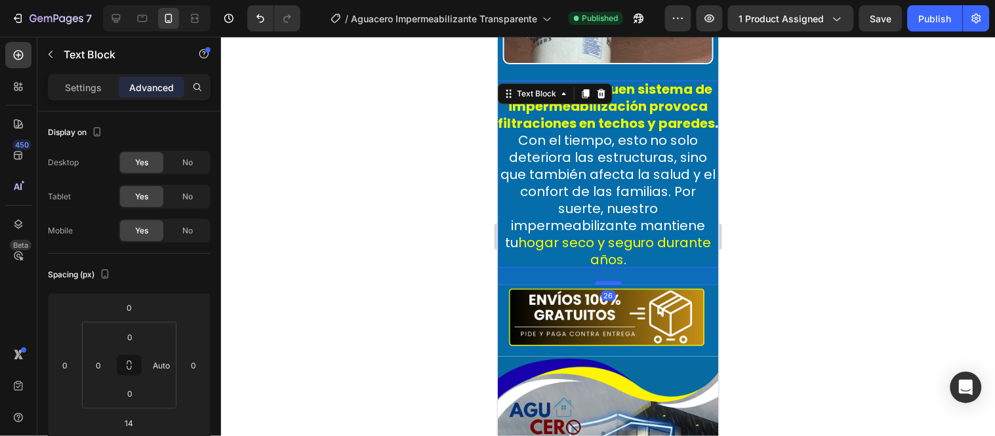
click at [609, 285] on div at bounding box center [608, 283] width 26 height 4
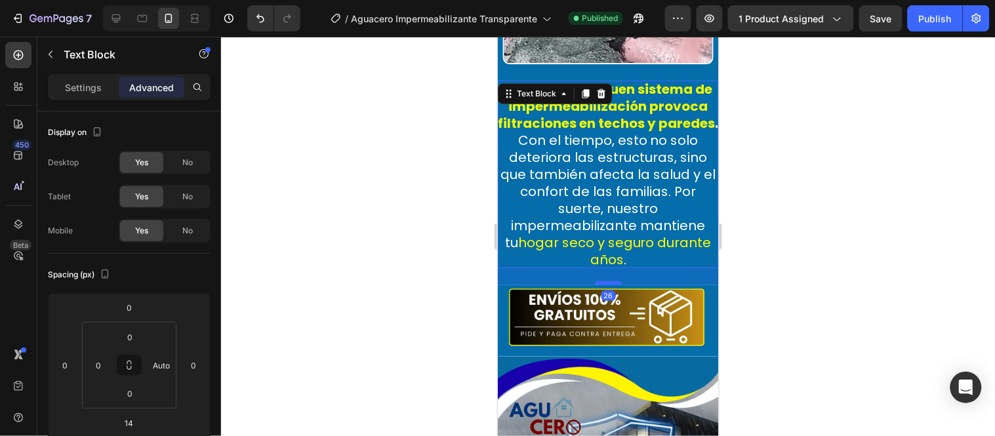
type input "26"
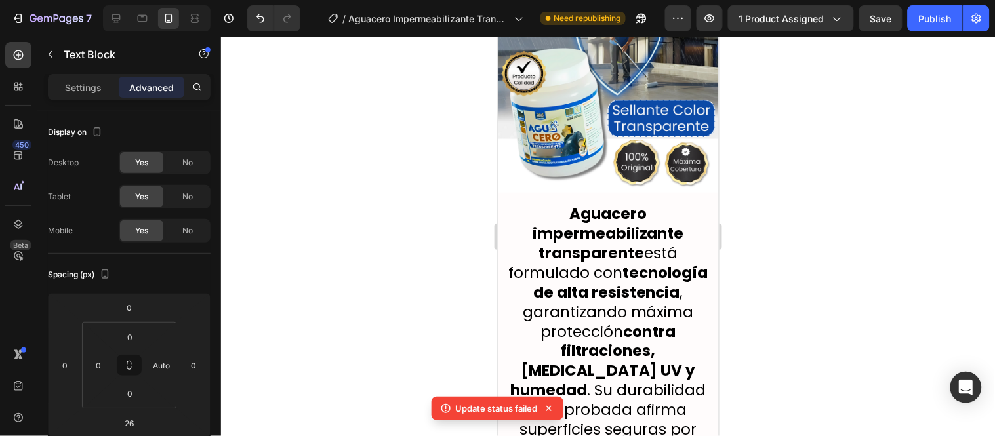
scroll to position [2266, 0]
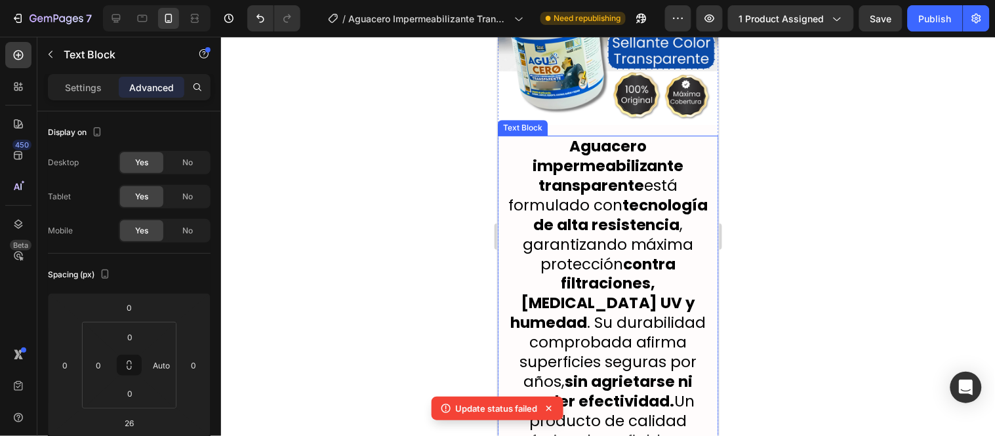
click at [618, 234] on span "Aguacero impermeabilizante transparente está formulado con tecnología de alta r…" at bounding box center [608, 312] width 206 height 354
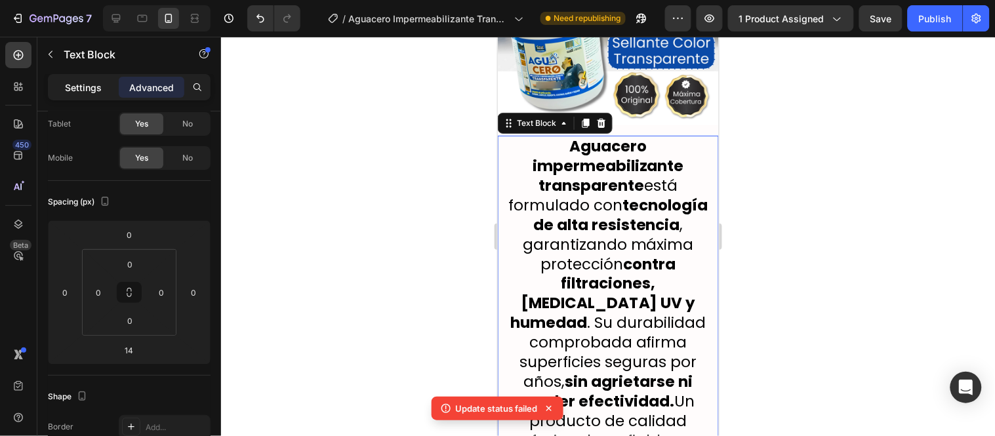
click at [103, 92] on div "Settings" at bounding box center [84, 87] width 66 height 21
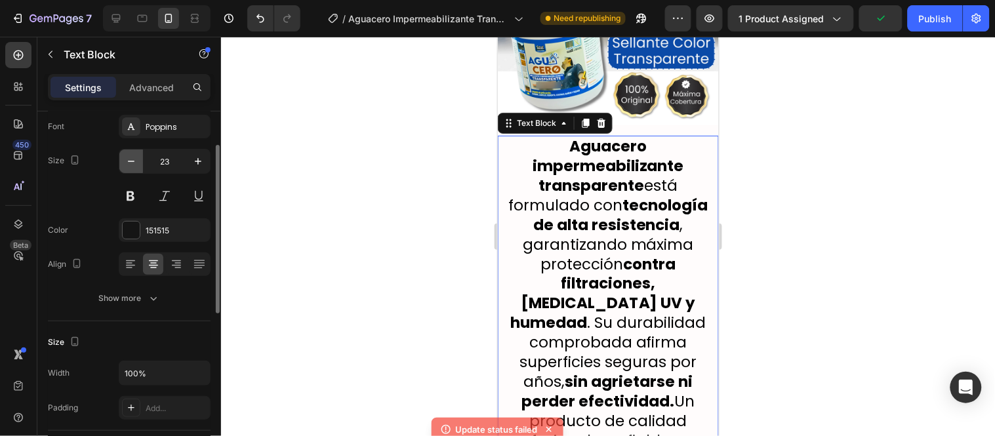
click at [135, 158] on icon "button" at bounding box center [131, 161] width 13 height 13
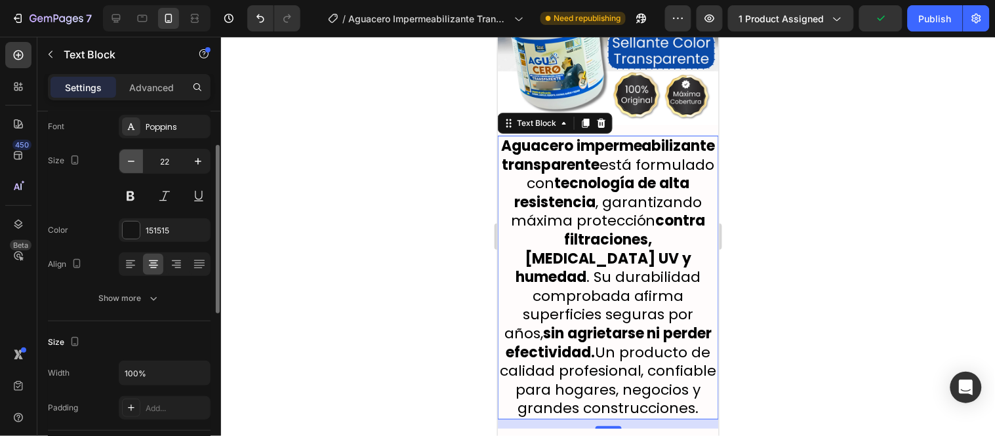
click at [135, 158] on icon "button" at bounding box center [131, 161] width 13 height 13
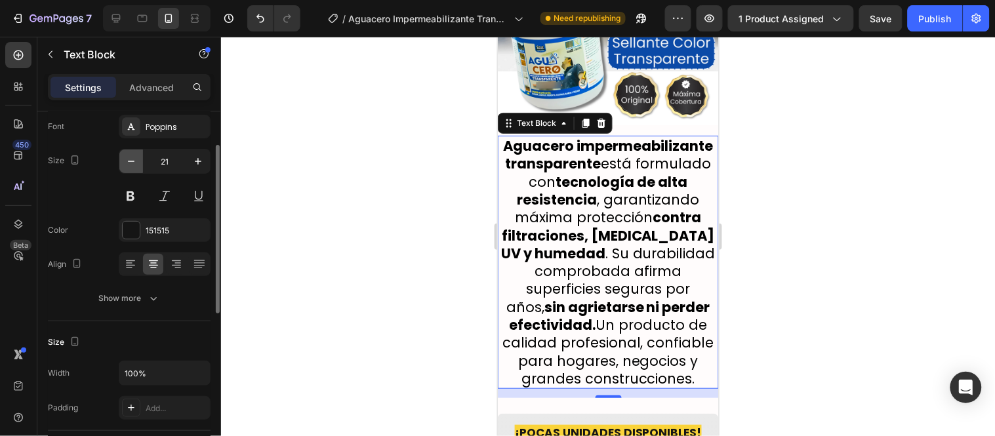
click at [135, 158] on icon "button" at bounding box center [131, 161] width 13 height 13
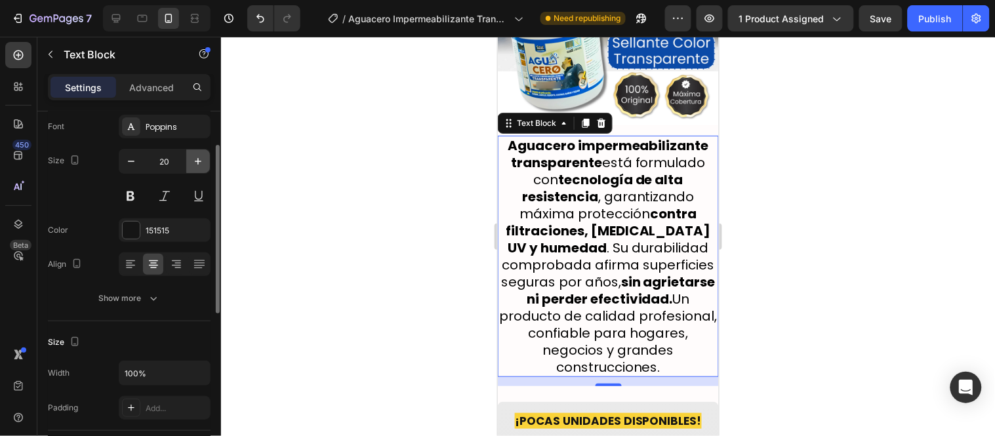
click at [195, 160] on icon "button" at bounding box center [198, 161] width 13 height 13
type input "21"
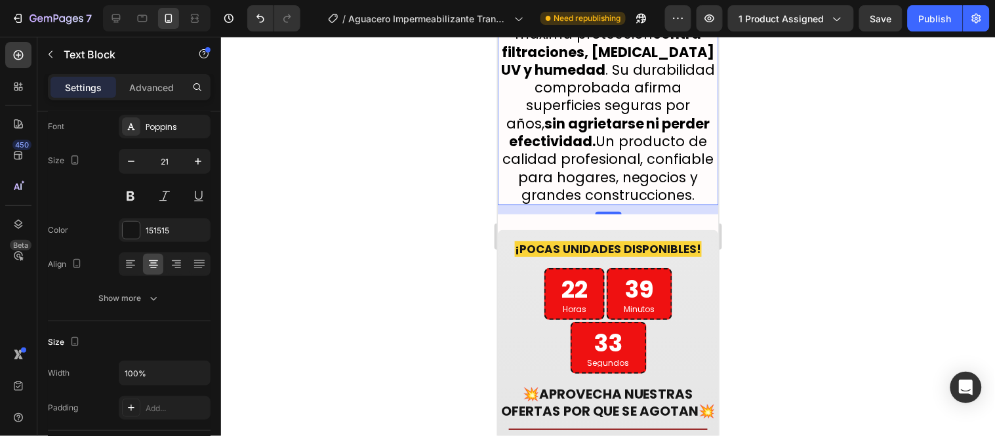
scroll to position [2485, 0]
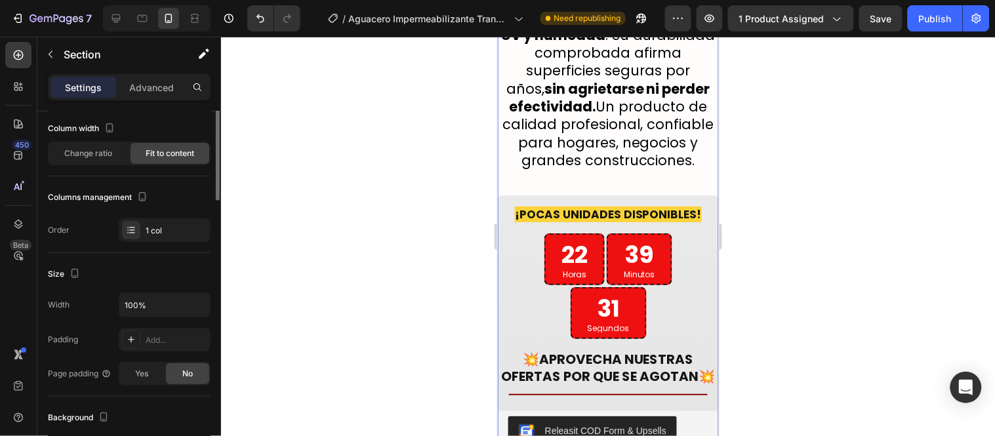
scroll to position [0, 0]
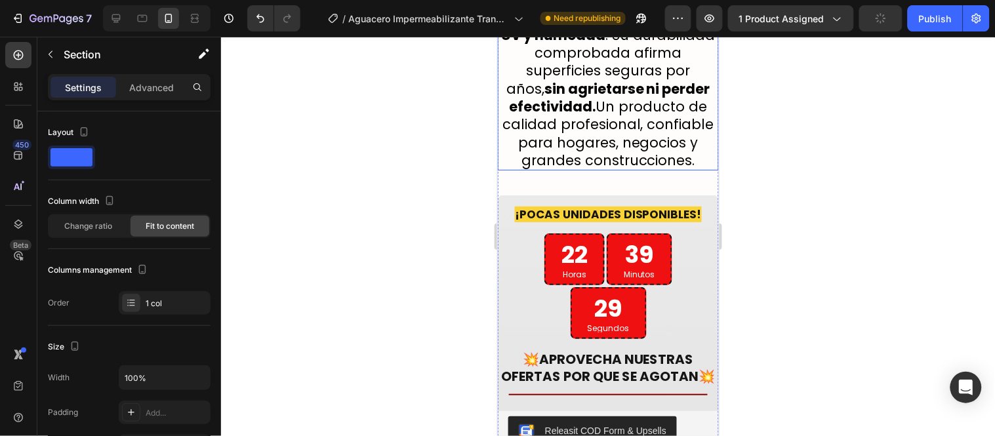
click at [598, 163] on span "Aguacero impermeabilizante transparente está formulado con tecnología de alta r…" at bounding box center [608, 43] width 215 height 252
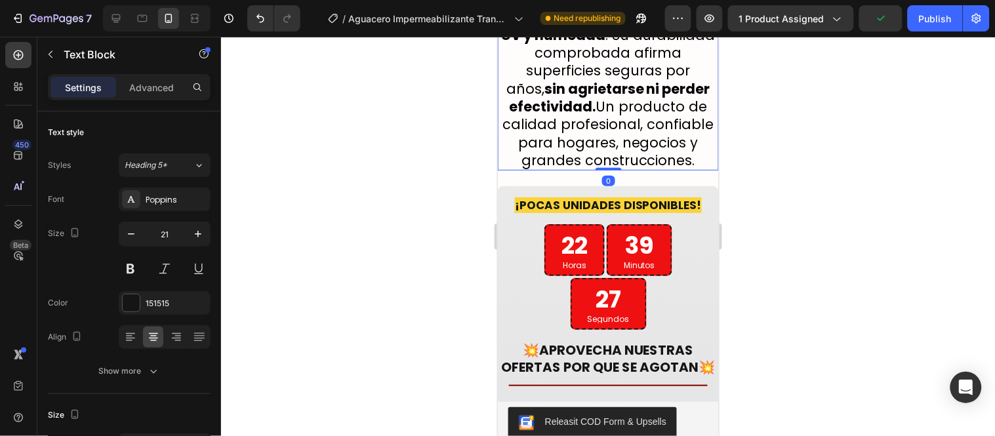
drag, startPoint x: 603, startPoint y: 181, endPoint x: 914, endPoint y: 208, distance: 312.7
click at [603, 167] on div "Aguacero impermeabilizante transparente está formulado con tecnología de alta r…" at bounding box center [607, 43] width 221 height 253
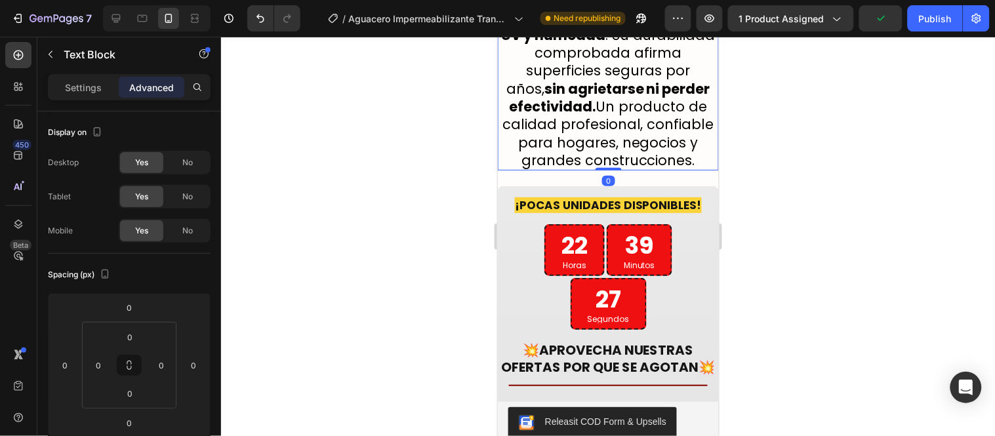
click at [417, 172] on div at bounding box center [608, 236] width 774 height 399
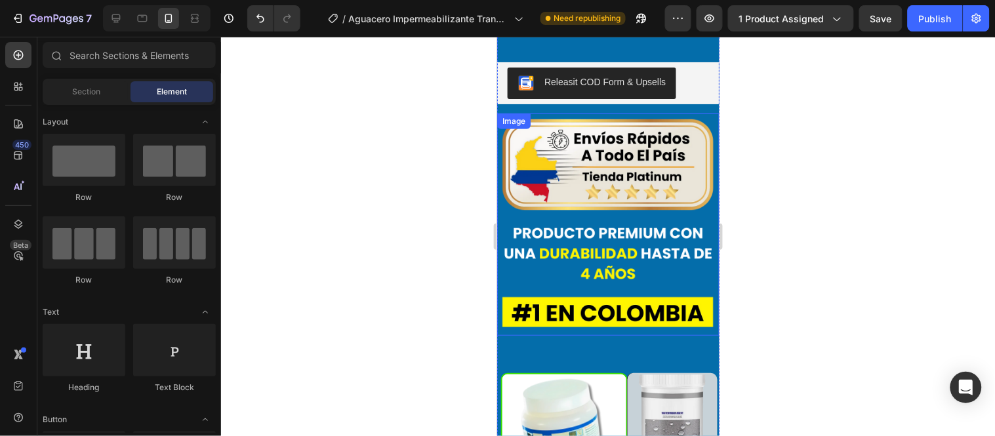
scroll to position [3969, 0]
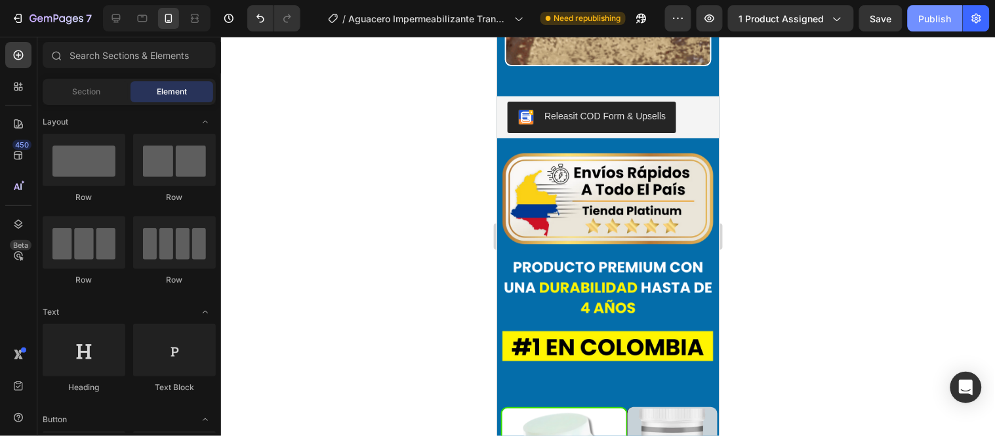
click at [939, 17] on div "Publish" at bounding box center [935, 19] width 33 height 14
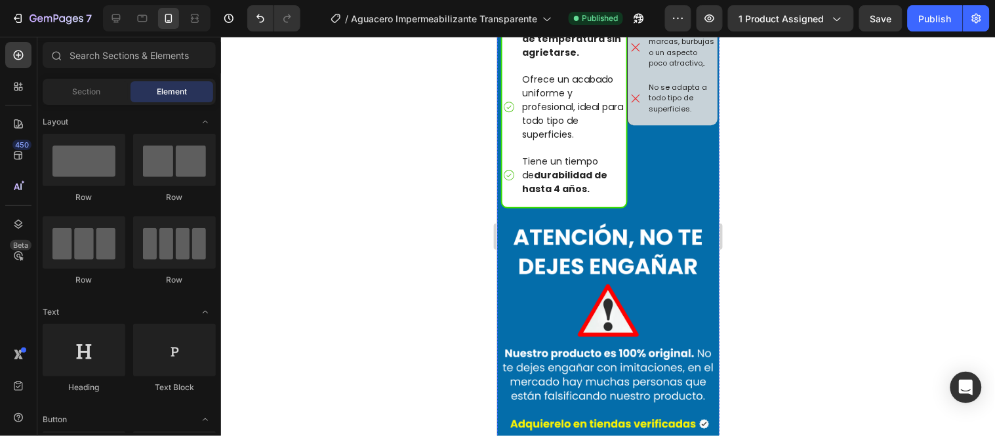
scroll to position [4697, 0]
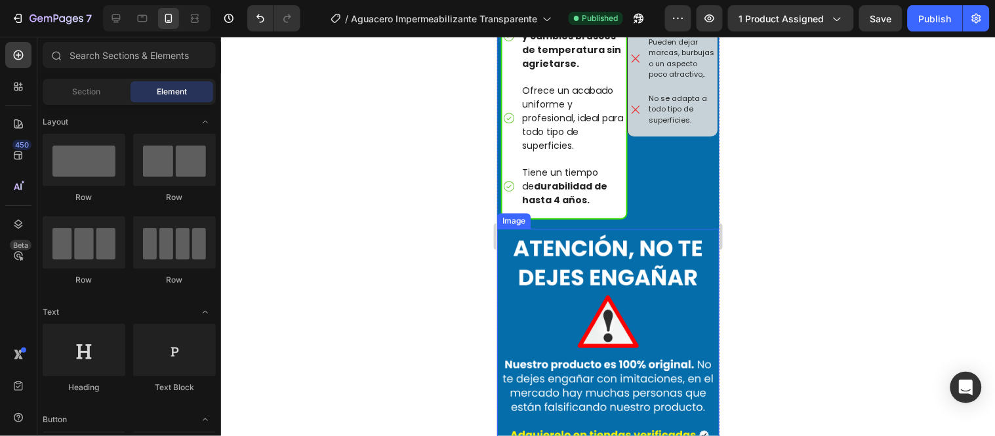
click at [632, 228] on img at bounding box center [608, 339] width 222 height 222
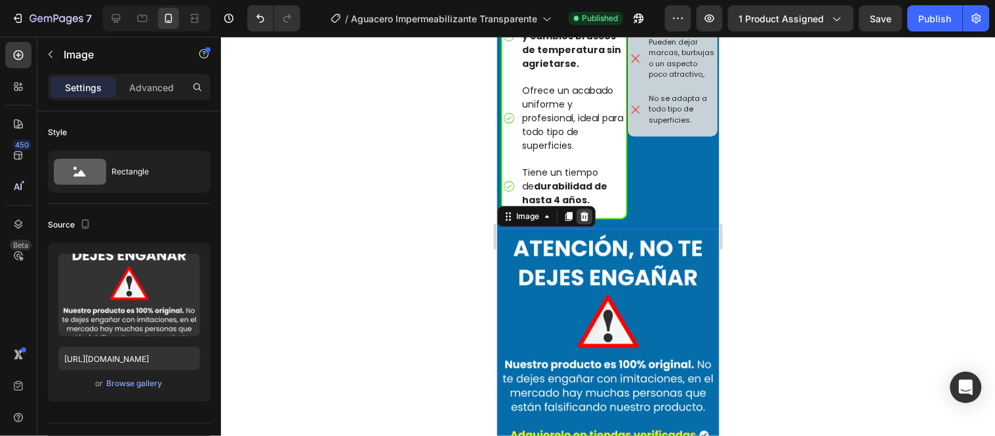
click at [589, 211] on icon at bounding box center [584, 216] width 10 height 10
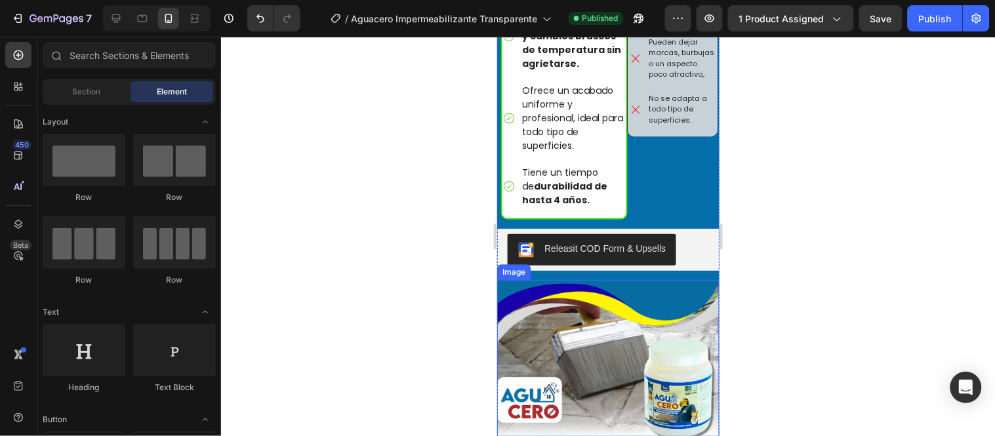
click at [458, 231] on div at bounding box center [608, 236] width 774 height 399
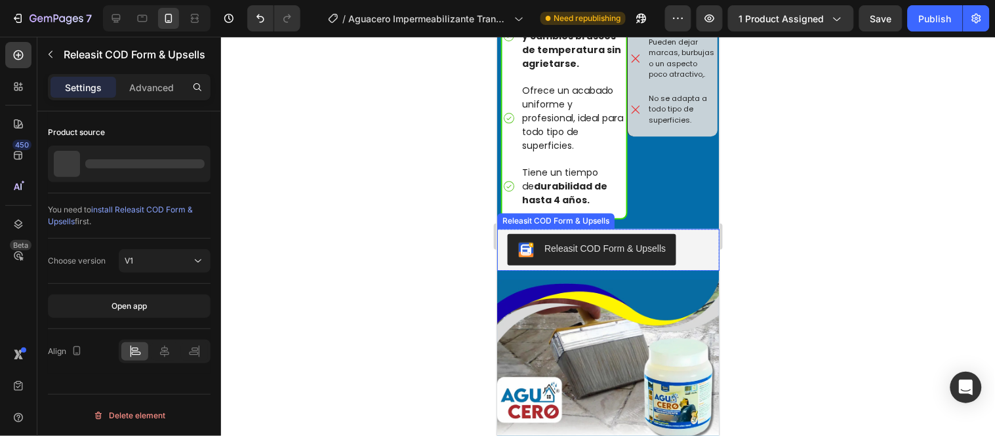
click at [520, 215] on div "Releasit COD Form & Upsells" at bounding box center [555, 221] width 112 height 12
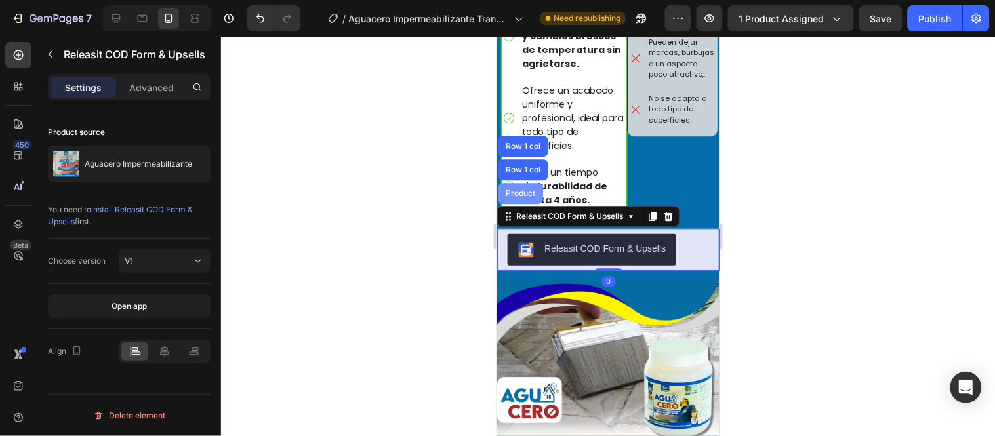
click at [520, 189] on div "Product" at bounding box center [519, 193] width 35 height 8
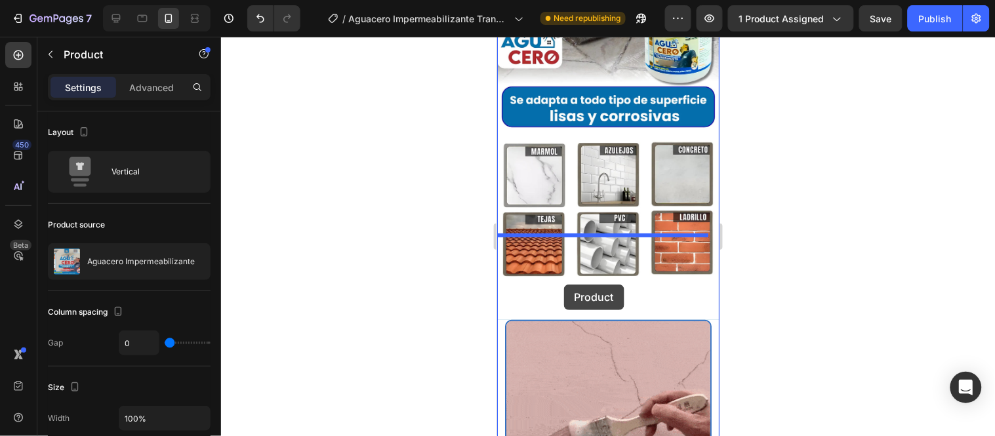
scroll to position [5061, 0]
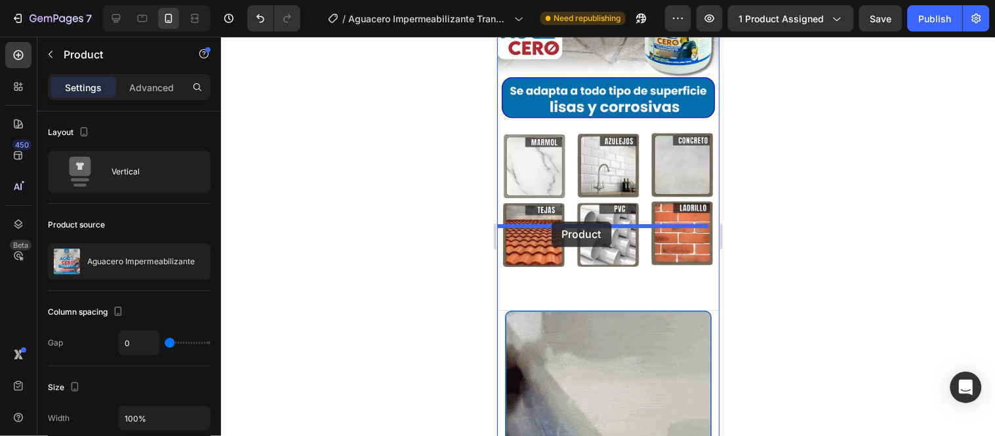
drag, startPoint x: 533, startPoint y: 77, endPoint x: 551, endPoint y: 221, distance: 145.4
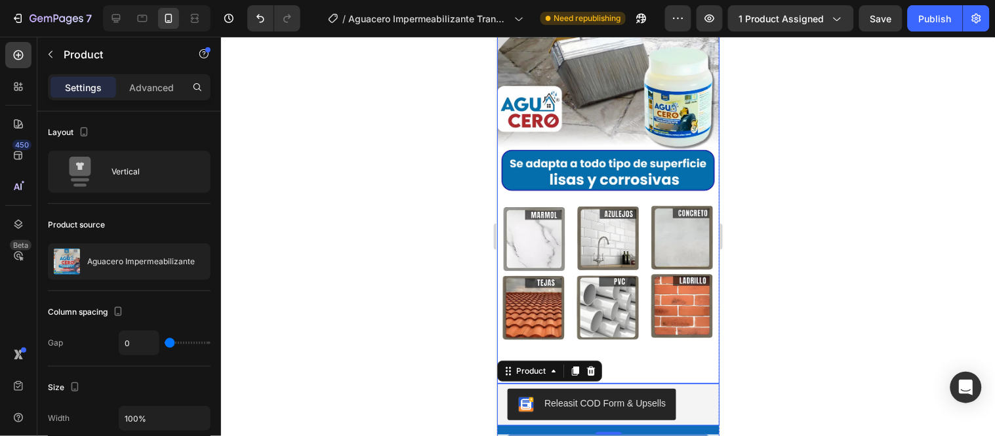
scroll to position [5010, 0]
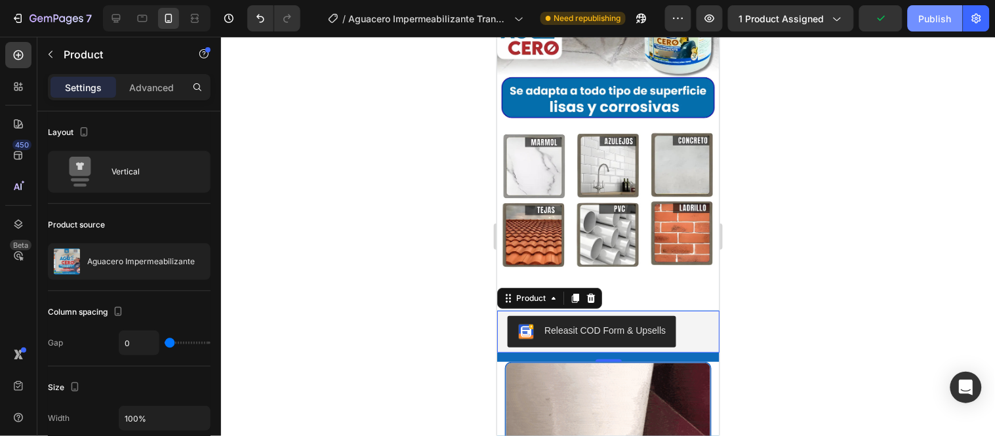
click at [932, 16] on div "Publish" at bounding box center [935, 19] width 33 height 14
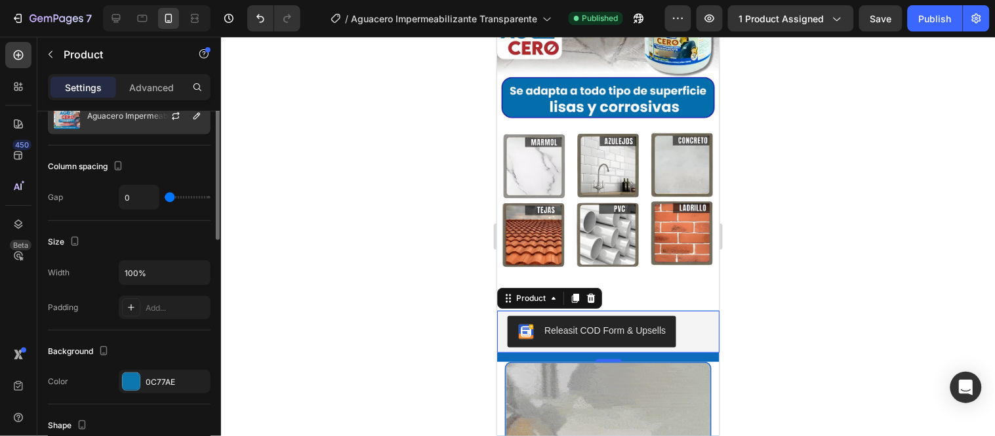
scroll to position [218, 0]
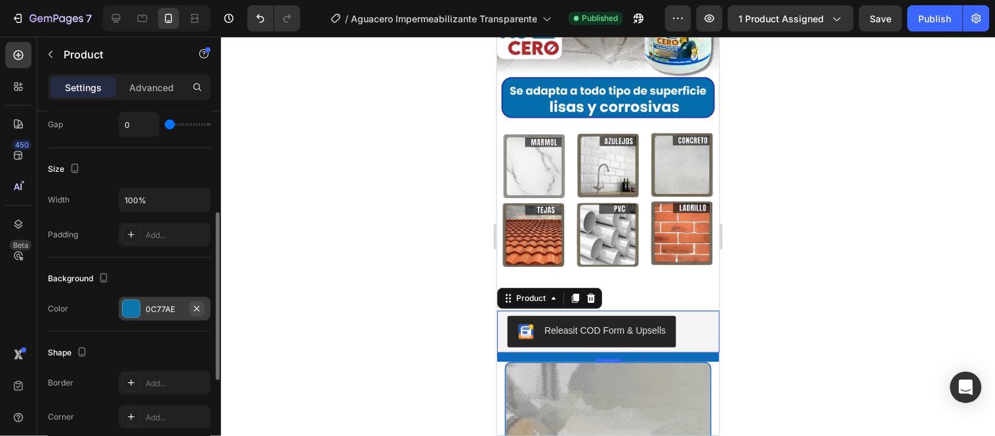
click at [194, 307] on icon "button" at bounding box center [197, 309] width 10 height 10
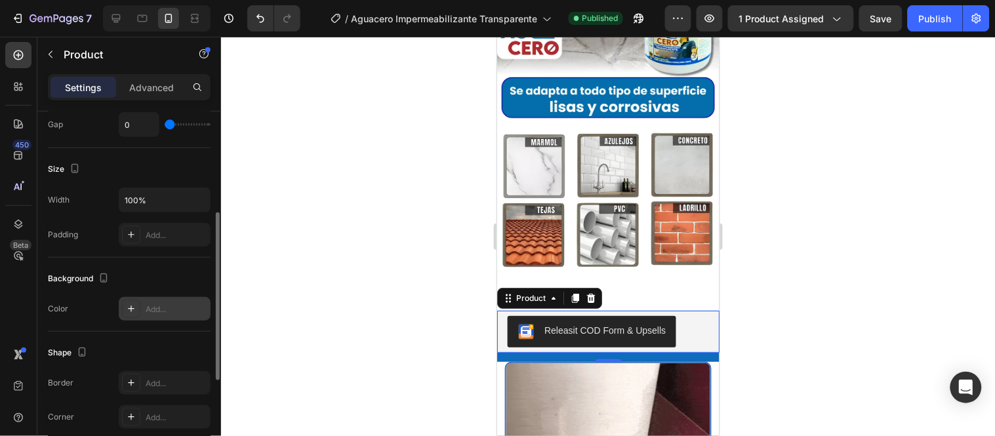
click at [676, 352] on div "14" at bounding box center [608, 356] width 222 height 9
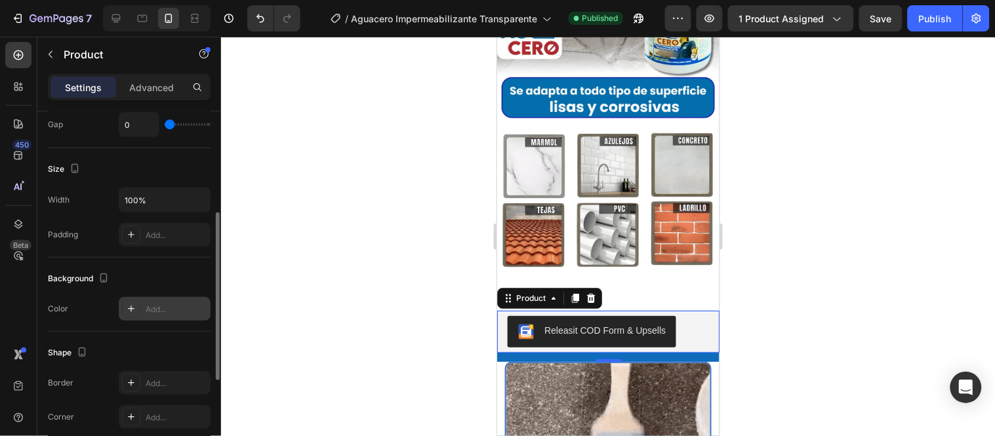
click at [402, 227] on div at bounding box center [608, 236] width 774 height 399
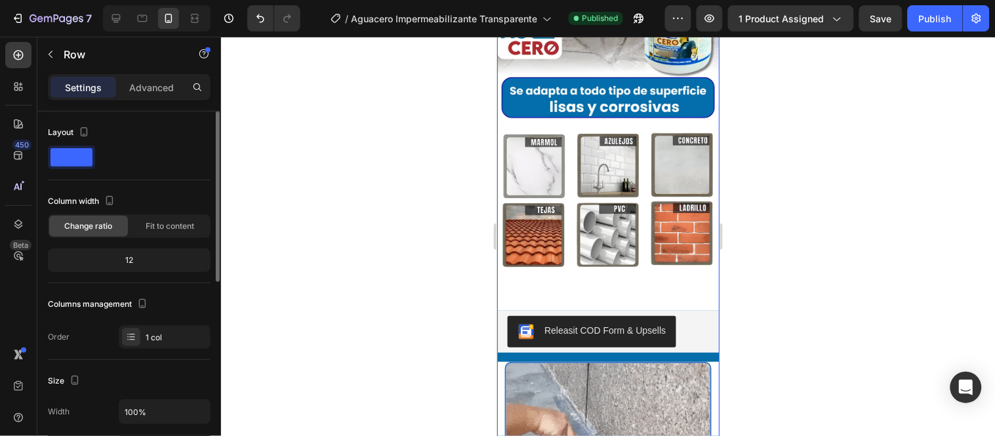
scroll to position [146, 0]
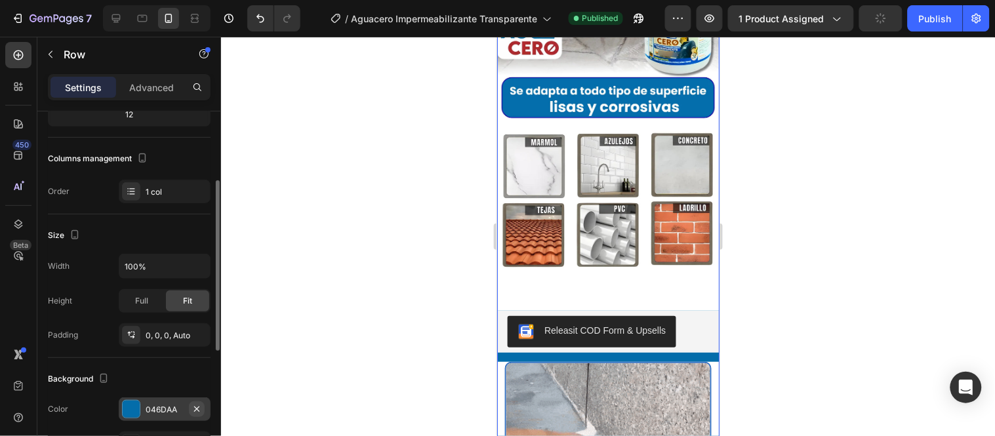
click at [190, 409] on button "button" at bounding box center [197, 409] width 16 height 16
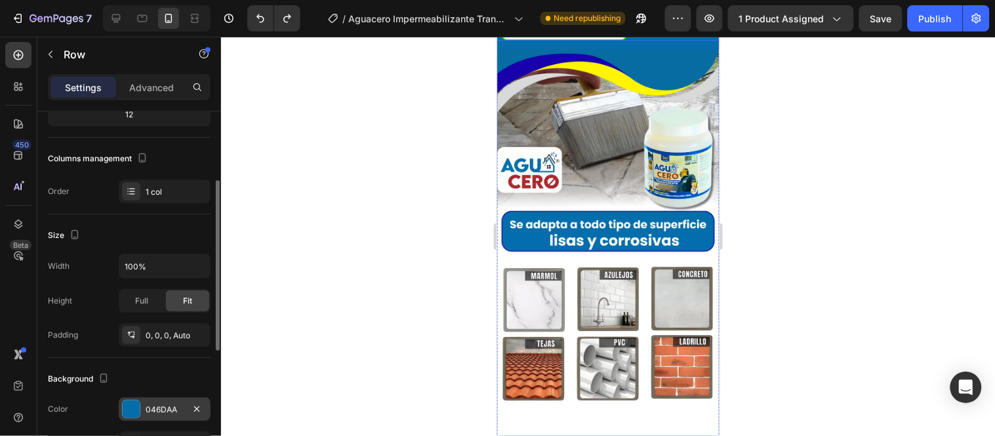
scroll to position [5010, 0]
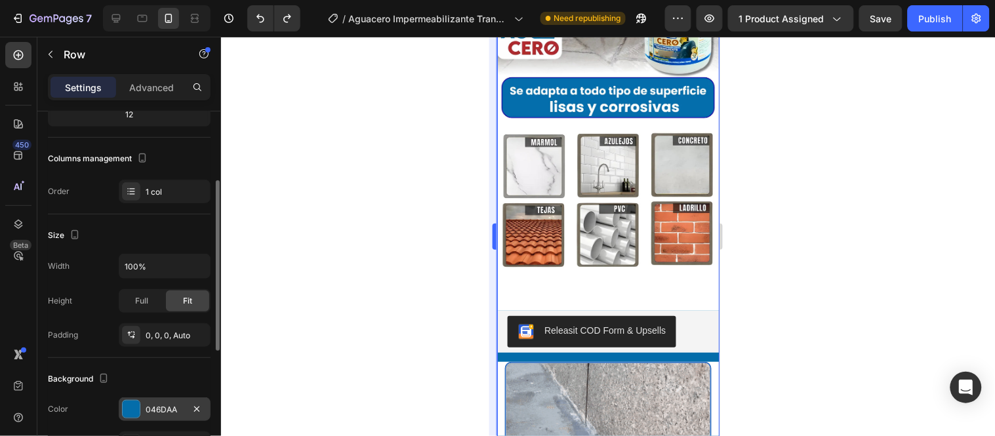
click at [422, 268] on div at bounding box center [608, 236] width 774 height 399
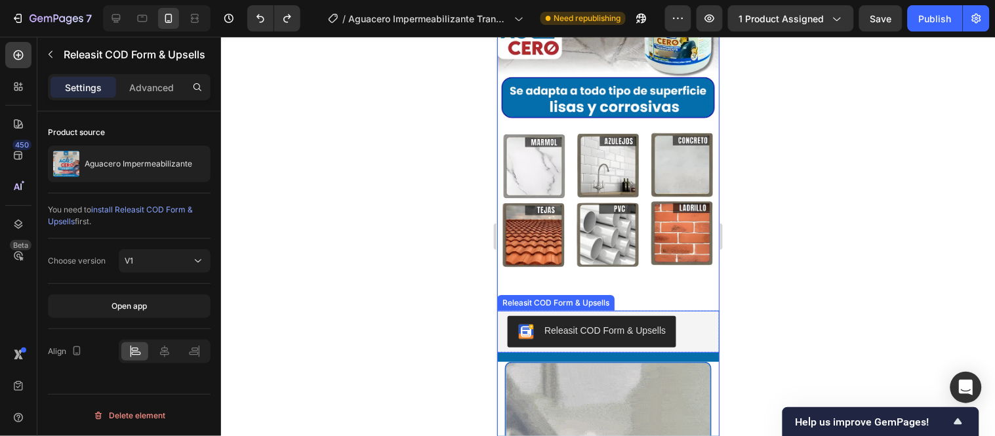
click at [694, 316] on div "Releasit COD Form & Upsells" at bounding box center [607, 331] width 201 height 31
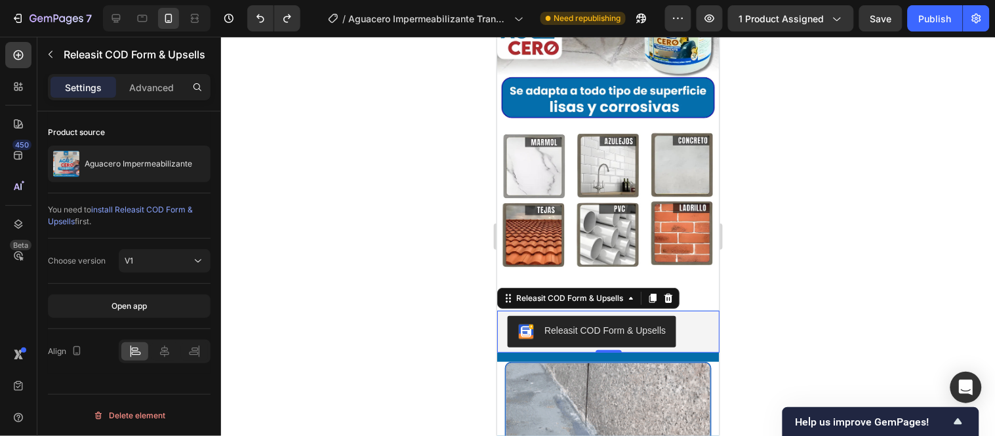
click at [691, 316] on div "Releasit COD Form & Upsells" at bounding box center [607, 331] width 201 height 31
click at [555, 316] on button "Releasit COD Form & Upsells" at bounding box center [591, 331] width 169 height 31
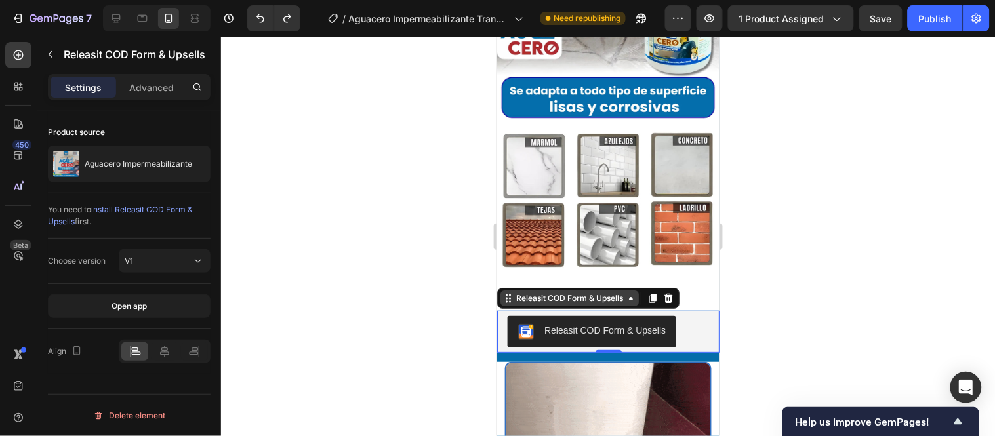
click at [538, 292] on div "Releasit COD Form & Upsells" at bounding box center [569, 298] width 112 height 12
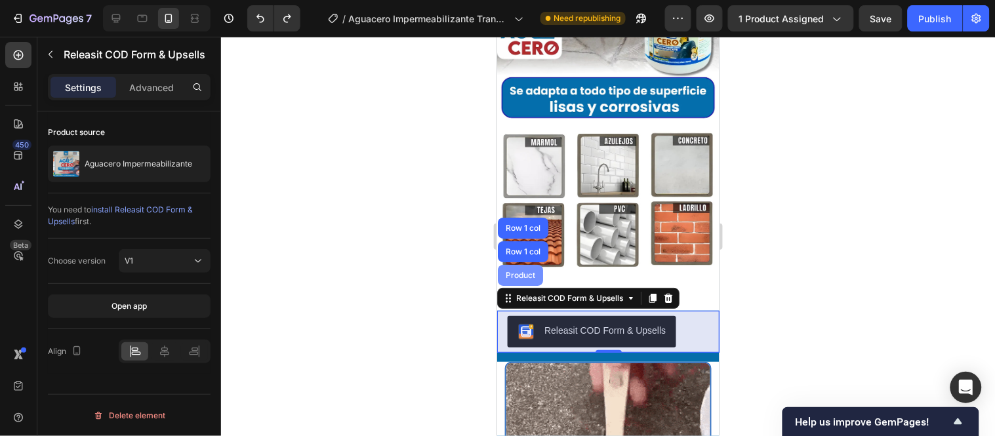
click at [530, 271] on div "Product" at bounding box center [519, 275] width 35 height 8
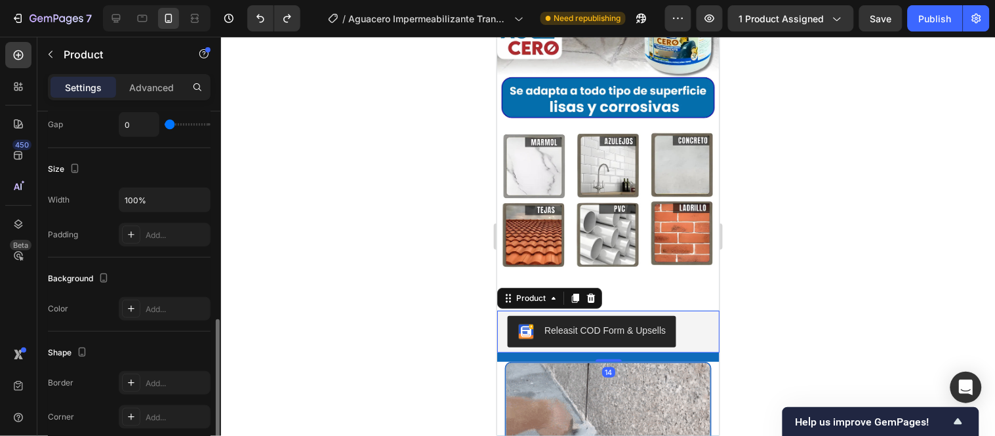
scroll to position [291, 0]
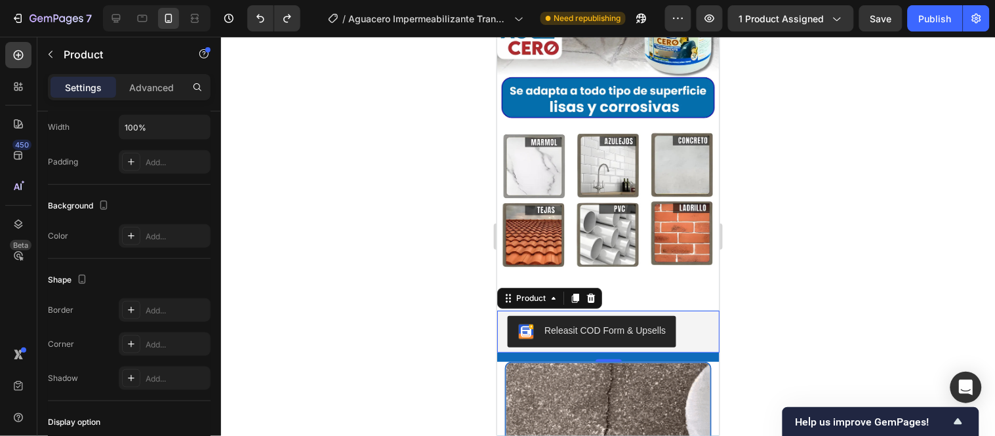
click at [600, 352] on div "14" at bounding box center [608, 356] width 222 height 9
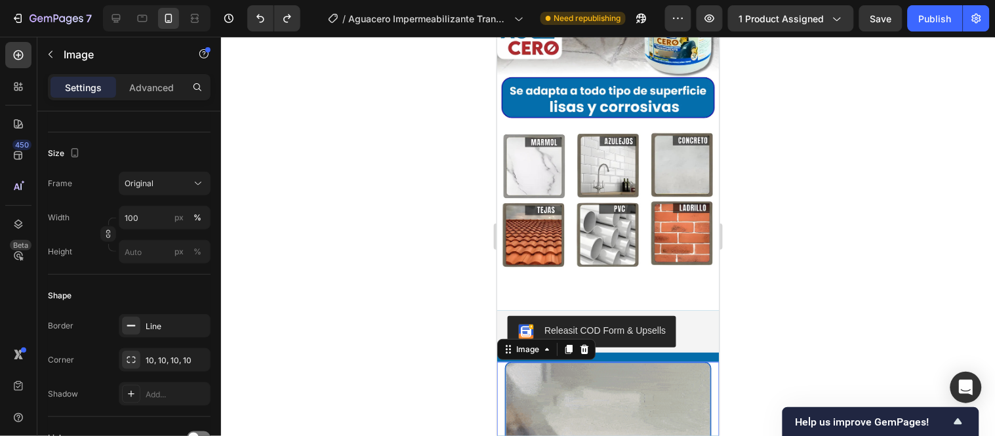
scroll to position [0, 0]
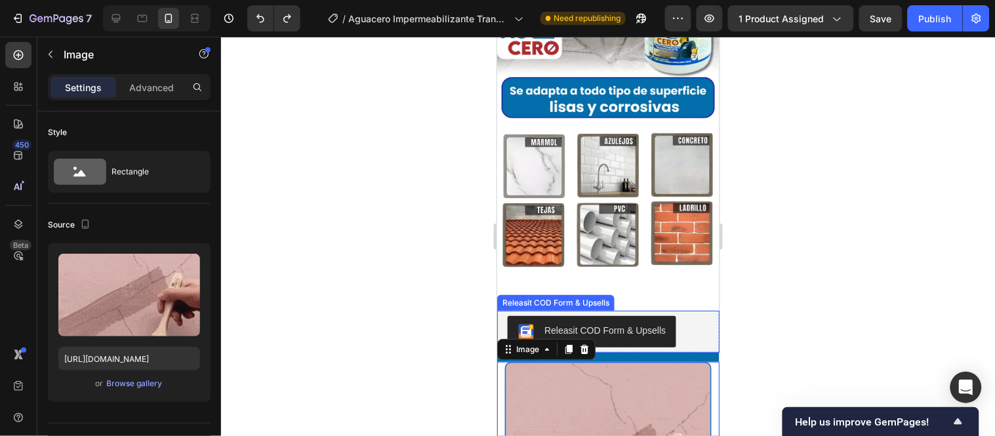
click at [695, 316] on div "Releasit COD Form & Upsells" at bounding box center [607, 331] width 201 height 31
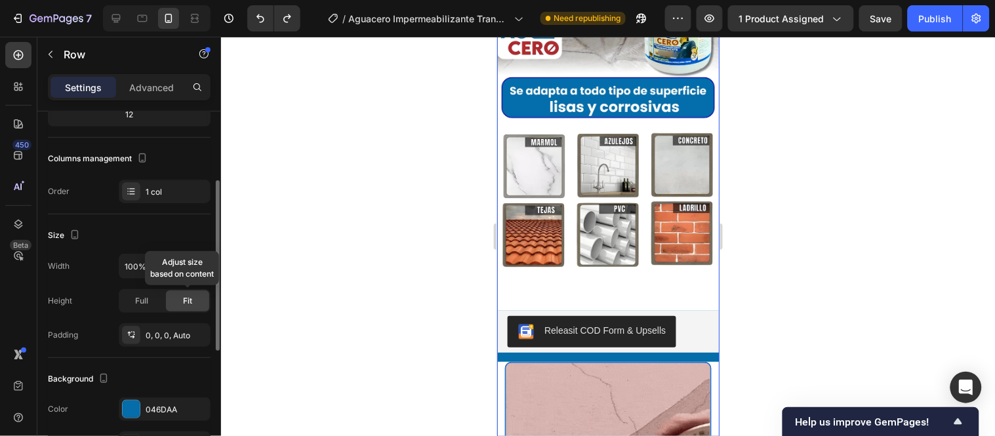
scroll to position [218, 0]
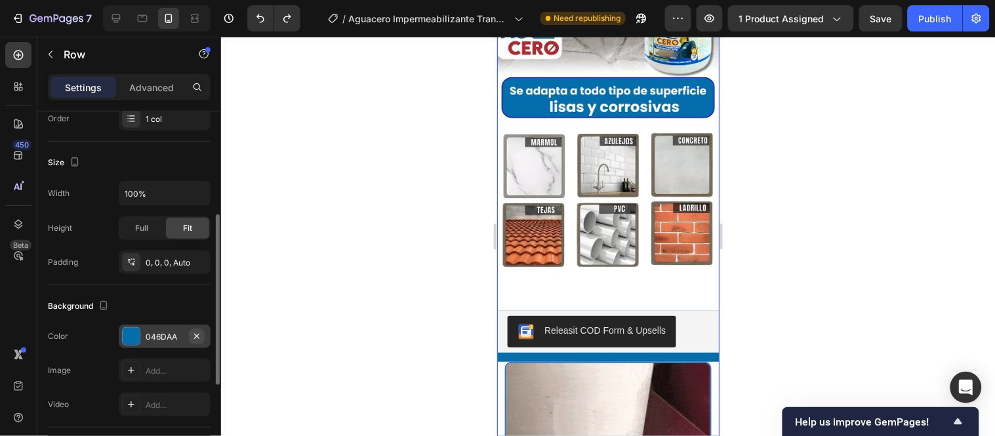
drag, startPoint x: 194, startPoint y: 337, endPoint x: 93, endPoint y: 220, distance: 154.0
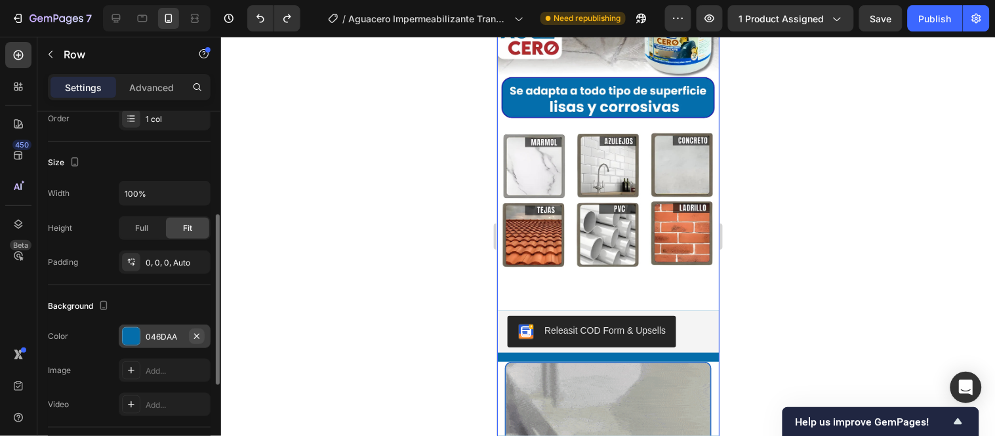
click at [194, 337] on icon "button" at bounding box center [197, 336] width 10 height 10
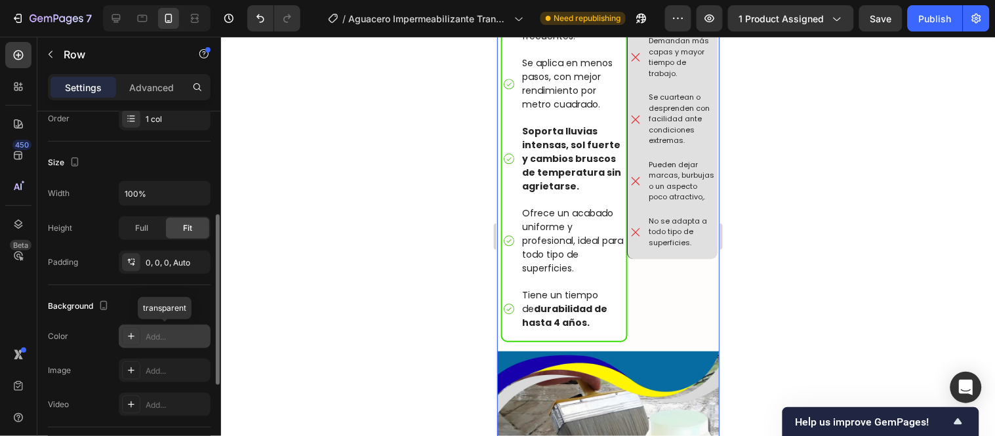
scroll to position [4573, 0]
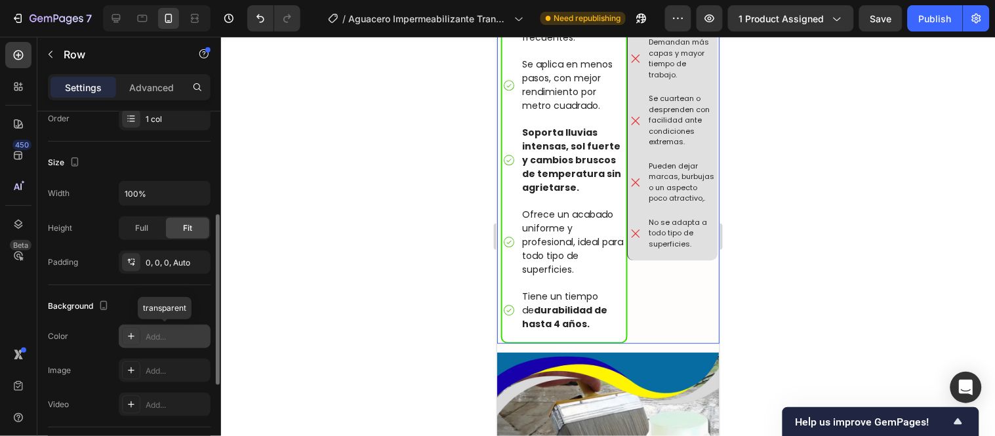
click at [645, 243] on div "Image Otros productos Text Block Suelen deteriorarse más rápido y requieren man…" at bounding box center [668, 72] width 91 height 541
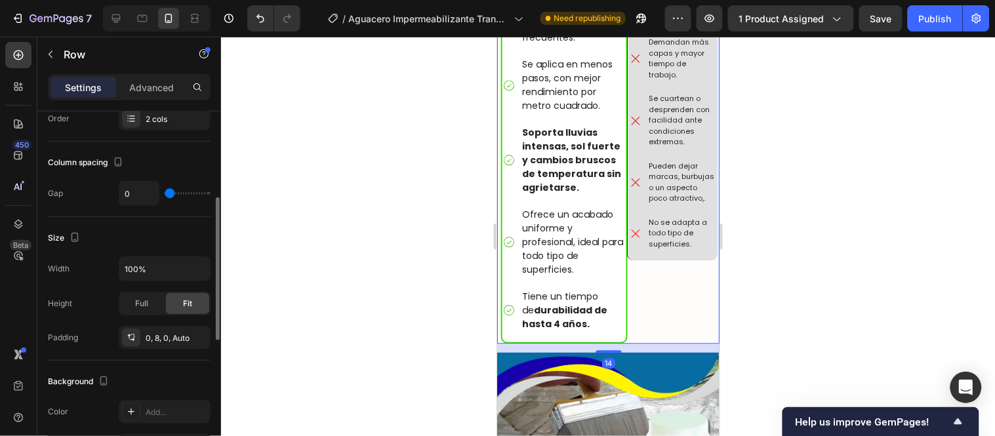
click at [636, 343] on div "14" at bounding box center [608, 347] width 222 height 9
click at [663, 235] on div "Image Otros productos Text Block Suelen deteriorarse más rápido y requieren man…" at bounding box center [668, 72] width 91 height 541
click at [380, 276] on div at bounding box center [608, 236] width 774 height 399
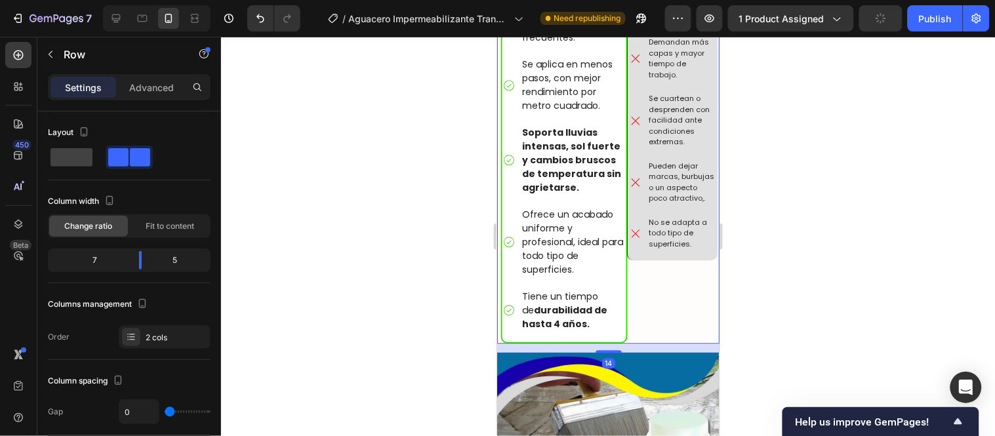
click at [659, 256] on div "Image Otros productos Text Block Suelen deteriorarse más rápido y requieren man…" at bounding box center [668, 72] width 91 height 541
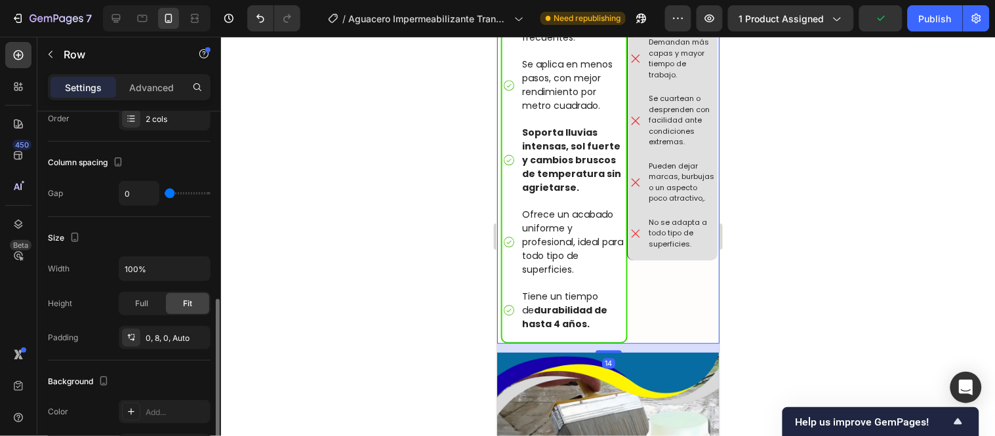
scroll to position [291, 0]
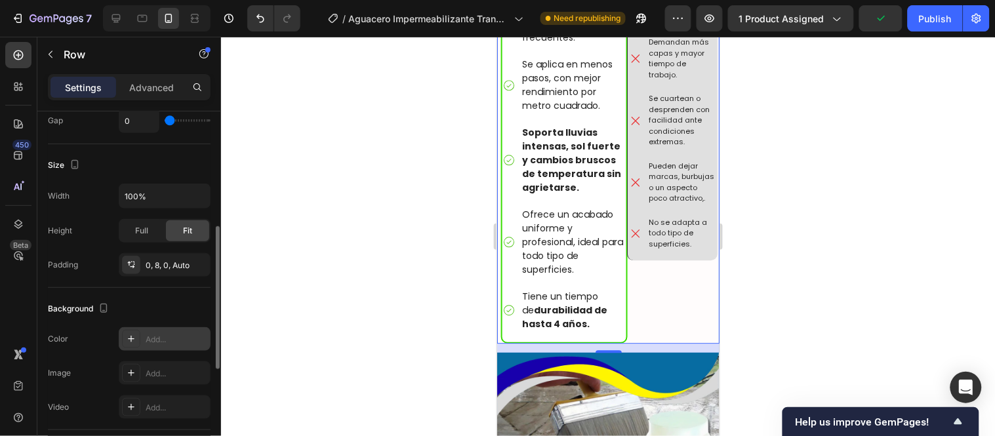
click at [180, 341] on div "Add..." at bounding box center [177, 340] width 62 height 12
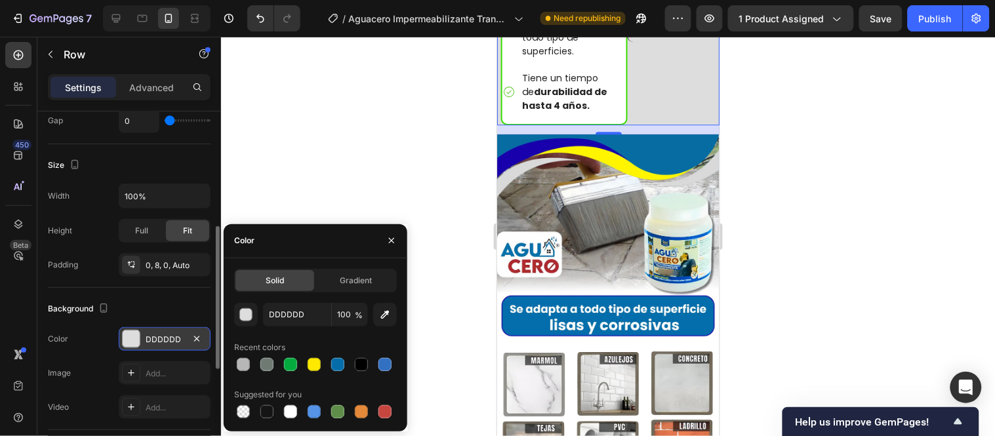
scroll to position [4719, 0]
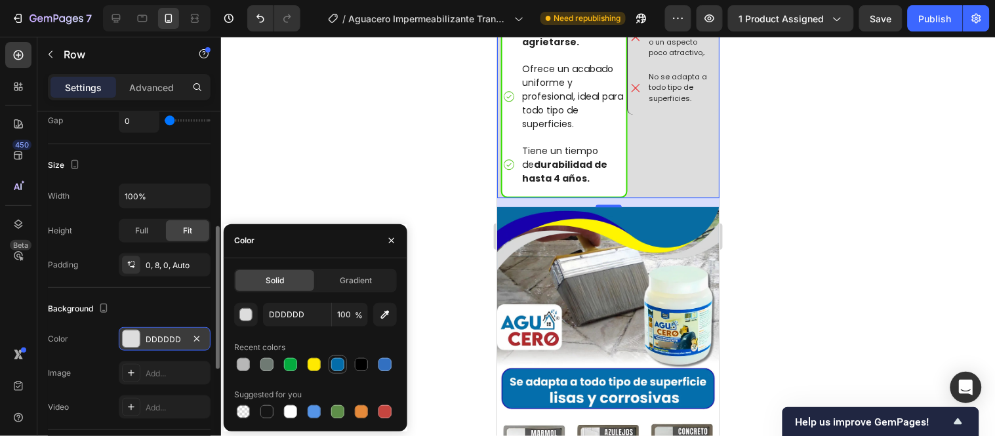
click at [335, 365] on div at bounding box center [337, 364] width 13 height 13
type input "046DAA"
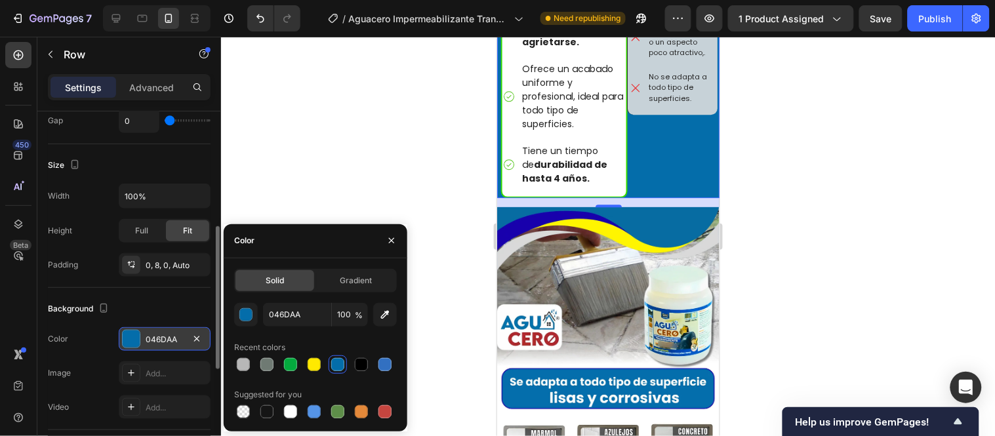
click at [438, 140] on div at bounding box center [608, 236] width 774 height 399
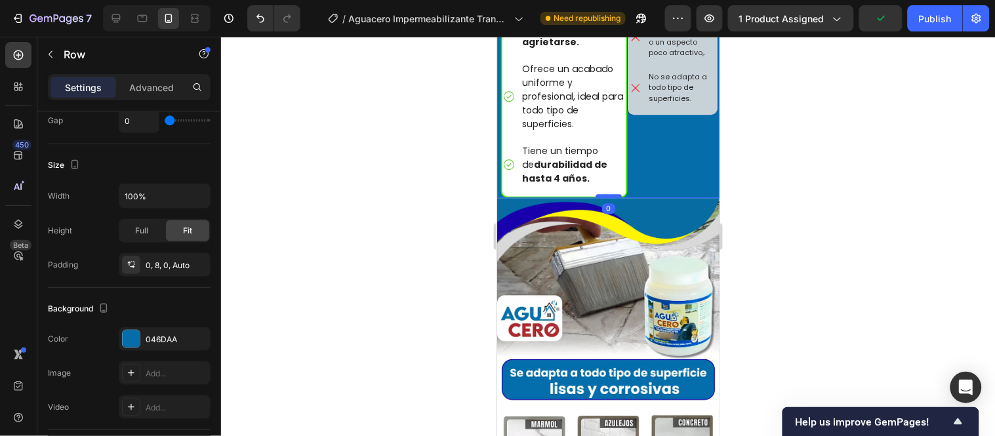
drag, startPoint x: 607, startPoint y: 140, endPoint x: 607, endPoint y: 129, distance: 11.8
click at [607, 194] on div at bounding box center [608, 196] width 26 height 4
click at [402, 165] on div at bounding box center [608, 236] width 774 height 399
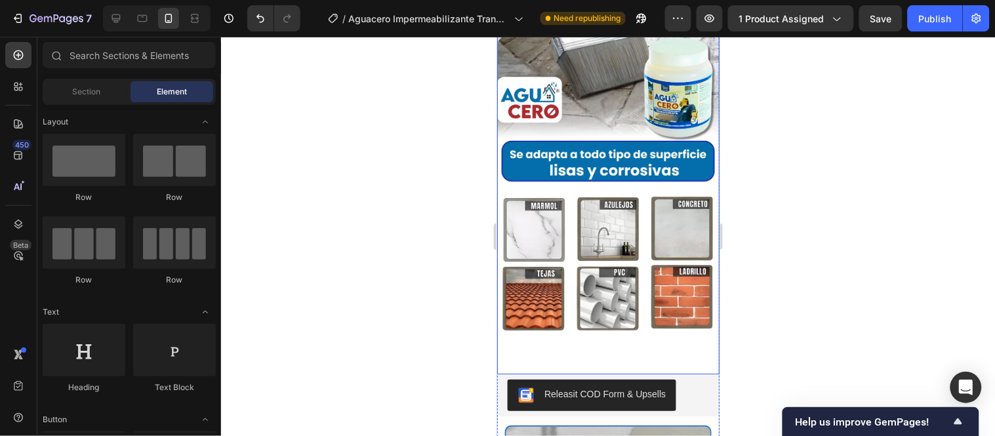
scroll to position [5010, 0]
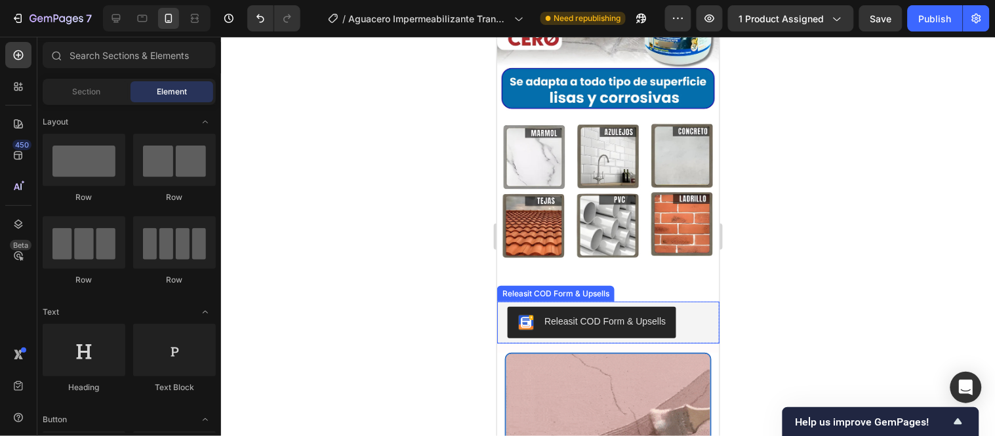
click at [639, 301] on div "Releasit COD Form & Upsells" at bounding box center [608, 322] width 212 height 42
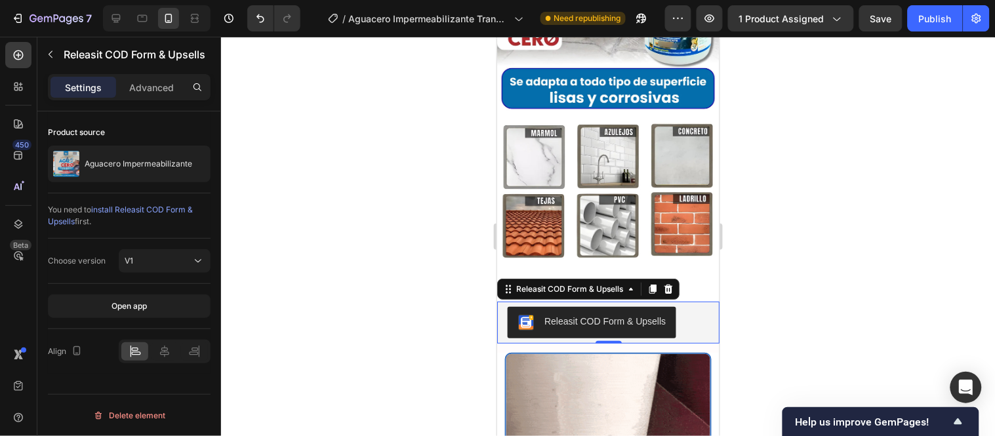
click at [699, 301] on div "Releasit COD Form & Upsells" at bounding box center [608, 322] width 212 height 42
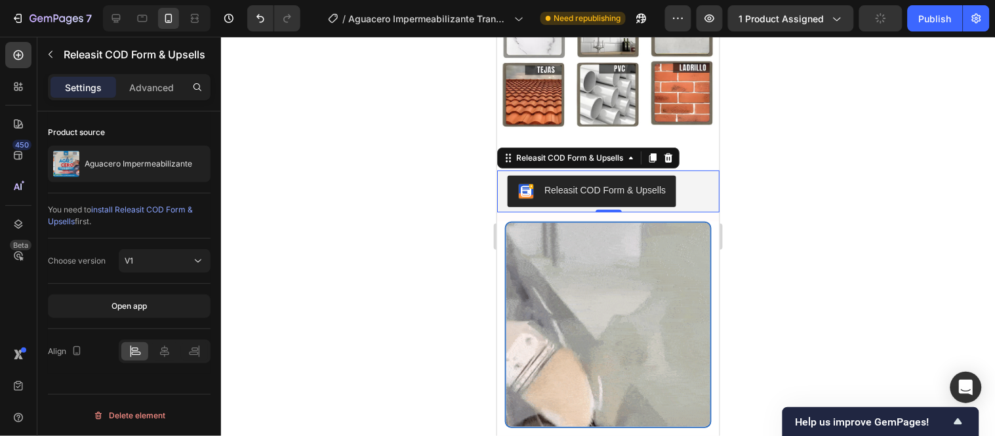
scroll to position [5157, 0]
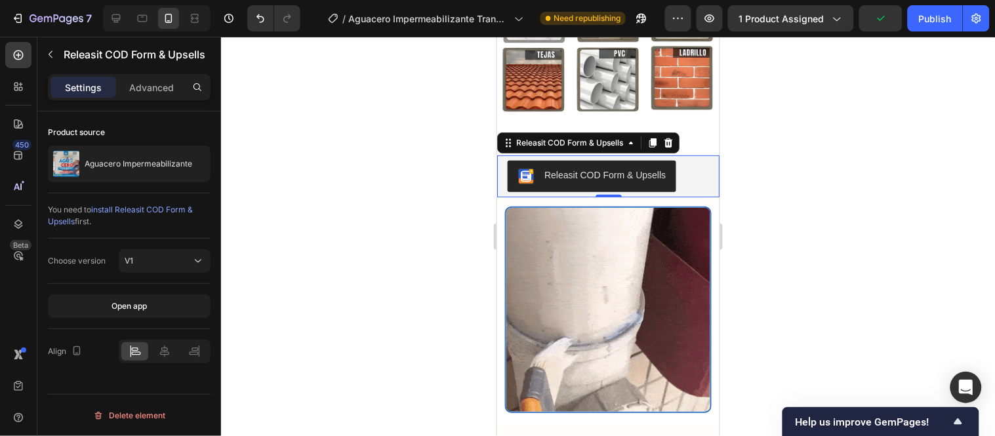
click at [483, 145] on div at bounding box center [608, 236] width 774 height 399
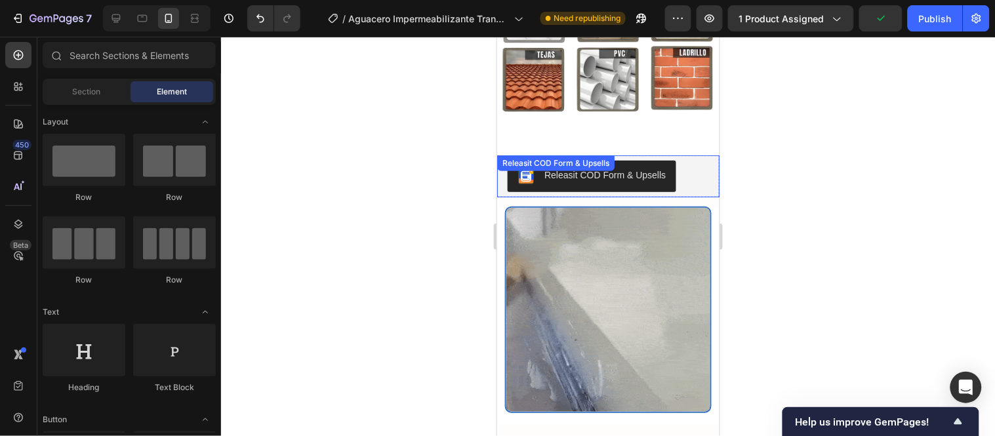
click at [613, 155] on div "Releasit COD Form & Upsells Releasit COD Form & Upsells" at bounding box center [608, 176] width 222 height 42
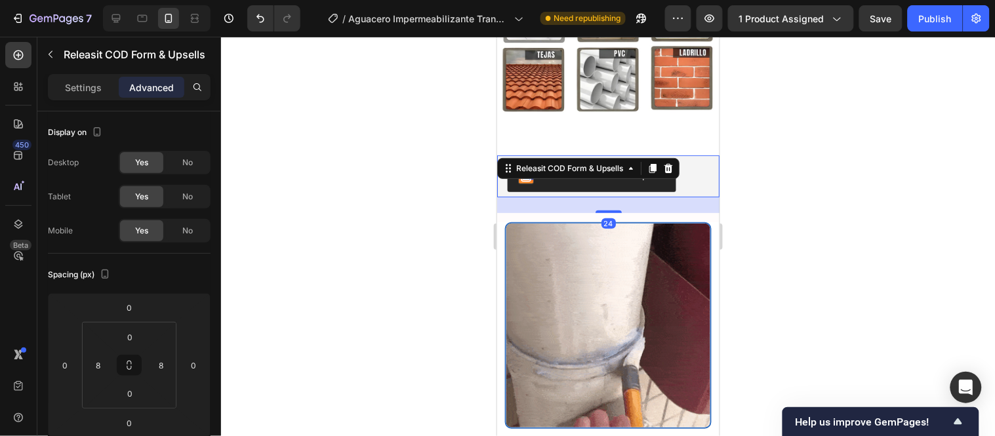
drag, startPoint x: 609, startPoint y: 112, endPoint x: 609, endPoint y: 127, distance: 15.7
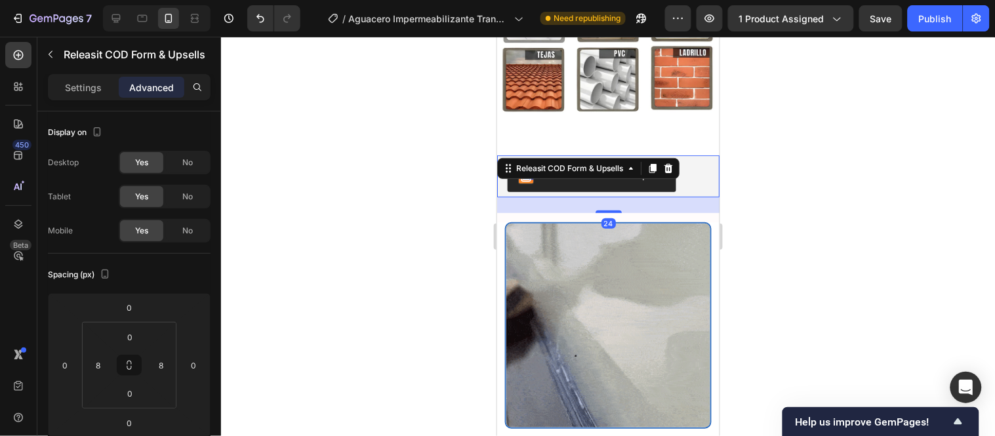
click at [609, 210] on div at bounding box center [608, 211] width 26 height 3
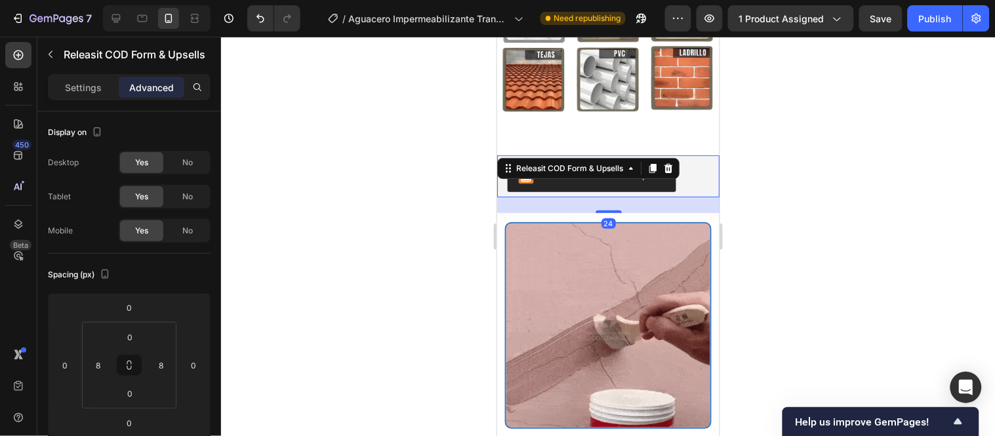
type input "24"
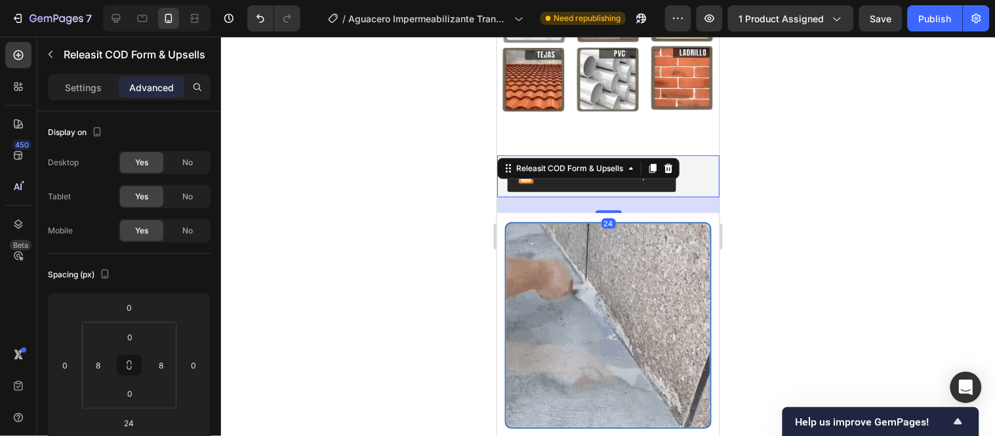
click at [410, 169] on div at bounding box center [608, 236] width 774 height 399
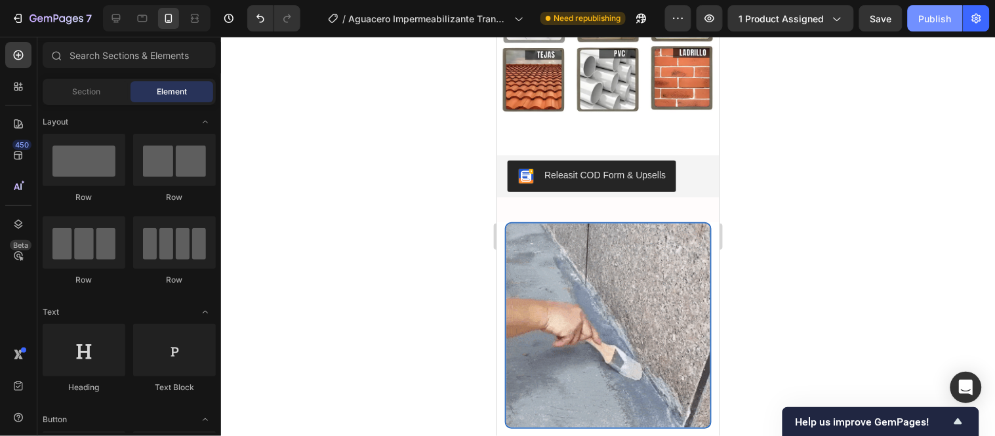
click at [918, 16] on button "Publish" at bounding box center [935, 18] width 55 height 26
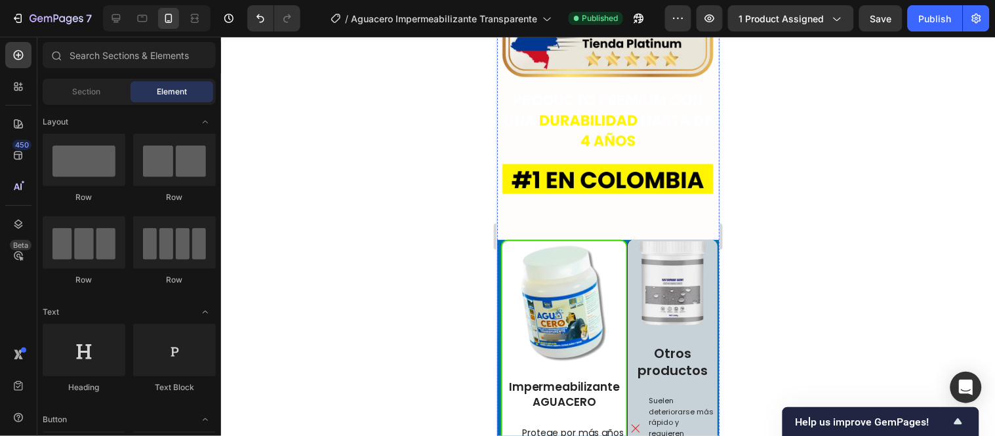
scroll to position [4063, 0]
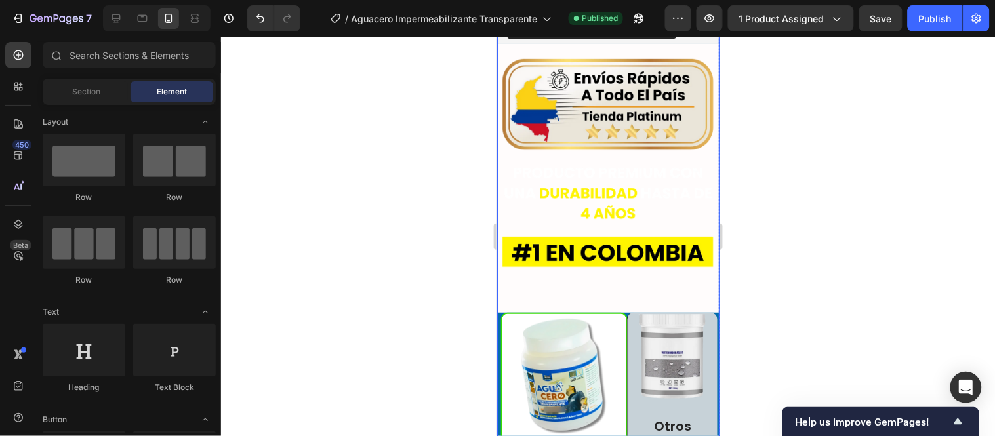
click at [579, 234] on div "Image Image Vero eos At accusamus Et iusto odio Consectetur Adipiscin Accordion…" at bounding box center [608, 433] width 222 height 2199
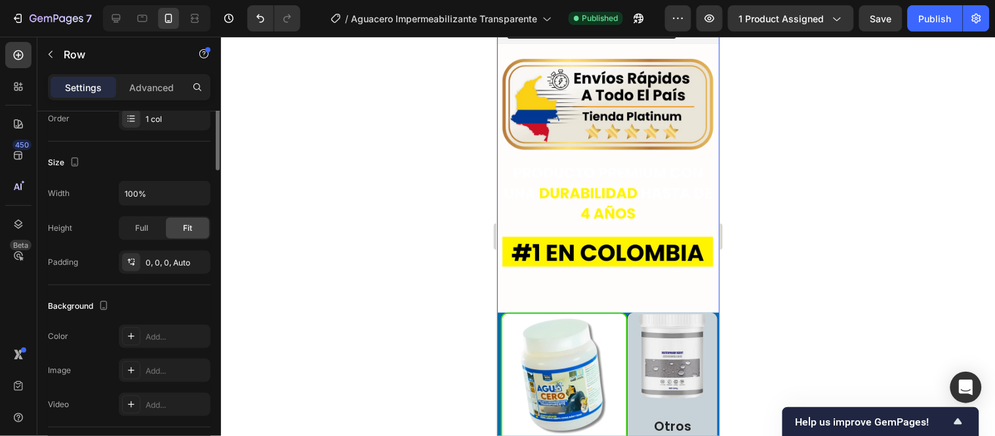
scroll to position [291, 0]
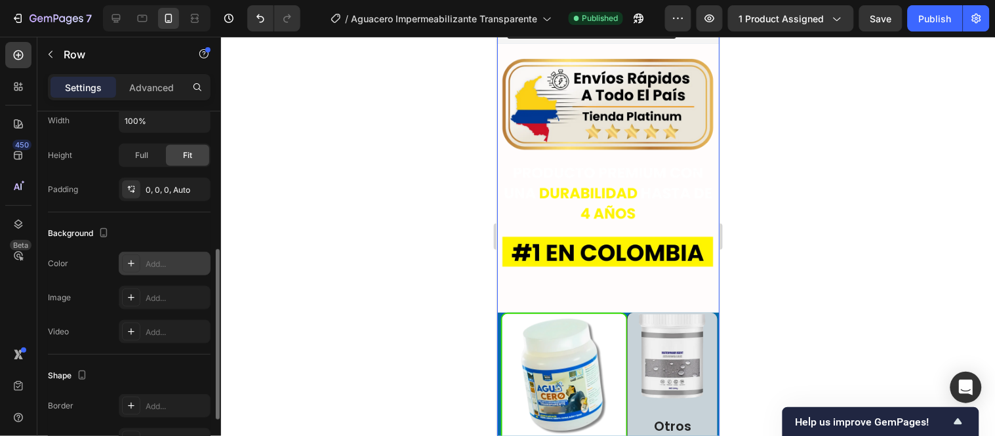
click at [158, 267] on div "Add..." at bounding box center [177, 264] width 62 height 12
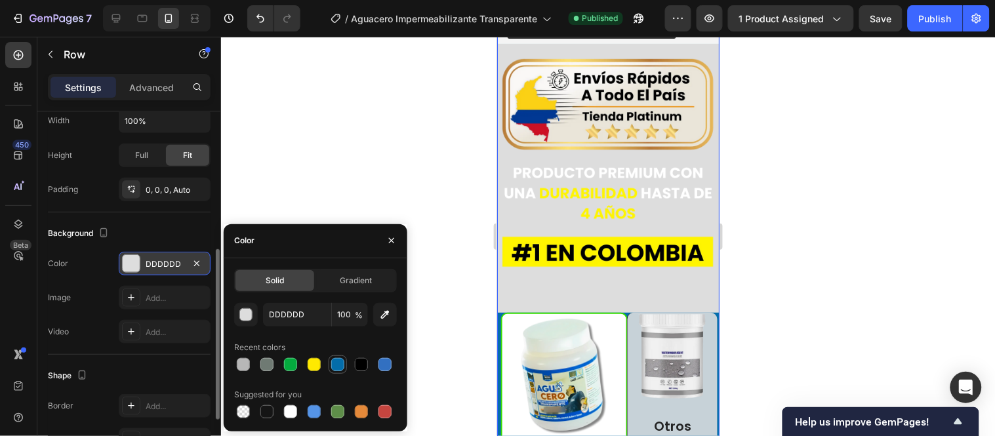
click at [338, 358] on div at bounding box center [337, 364] width 13 height 13
type input "046DAA"
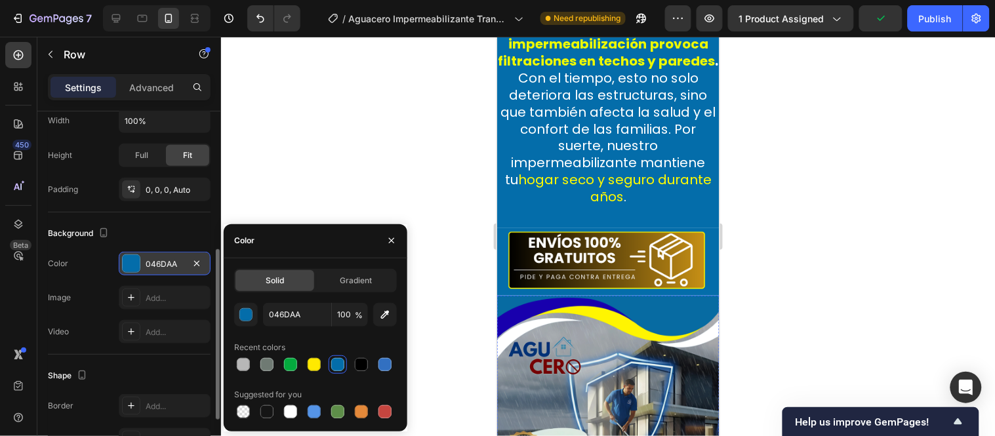
scroll to position [1950, 0]
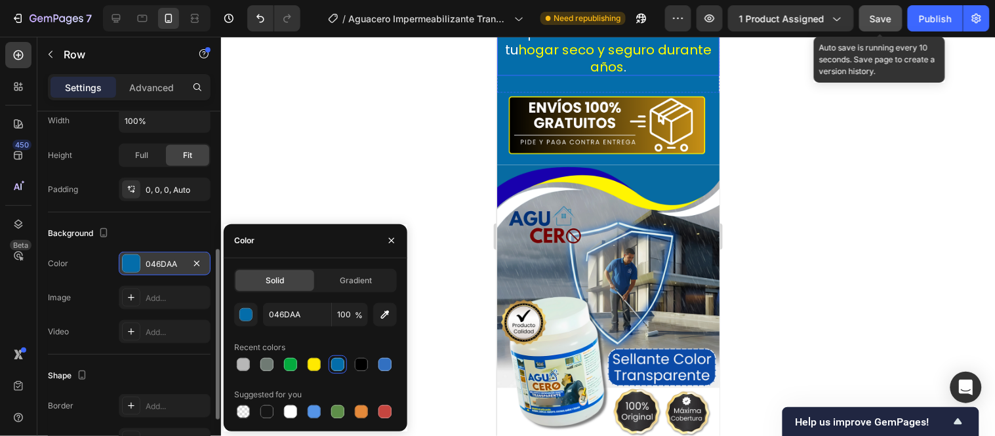
click at [899, 15] on button "Save" at bounding box center [880, 18] width 43 height 26
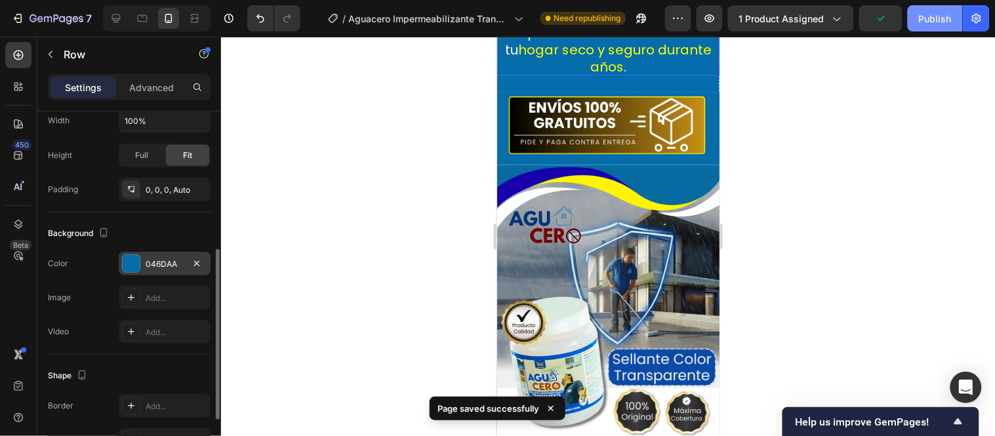
click at [933, 15] on div "Publish" at bounding box center [935, 19] width 33 height 14
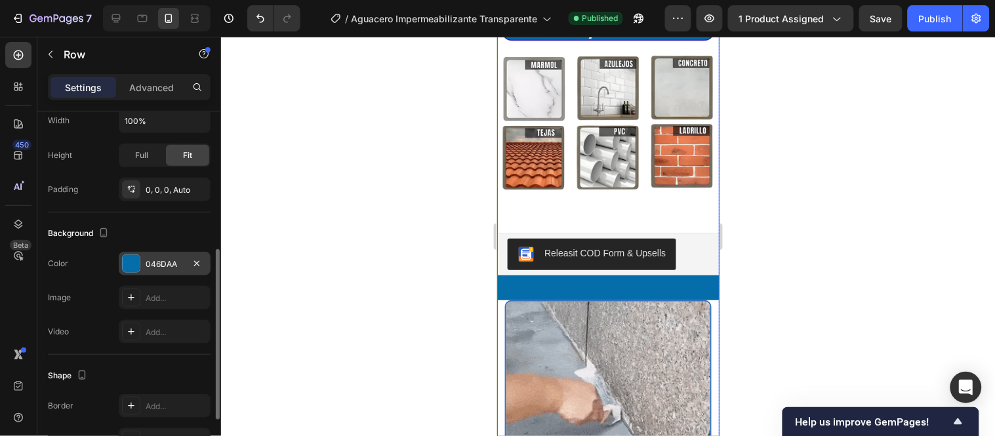
scroll to position [5084, 0]
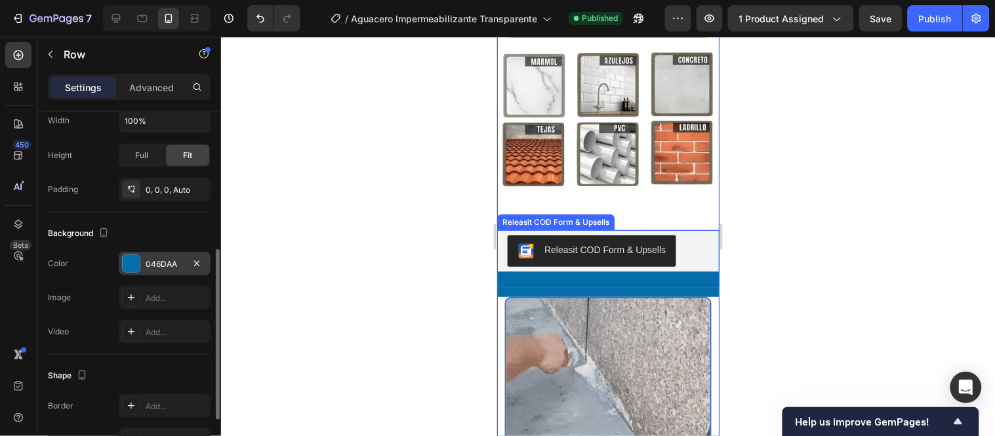
click at [697, 230] on div "Releasit COD Form & Upsells" at bounding box center [608, 251] width 212 height 42
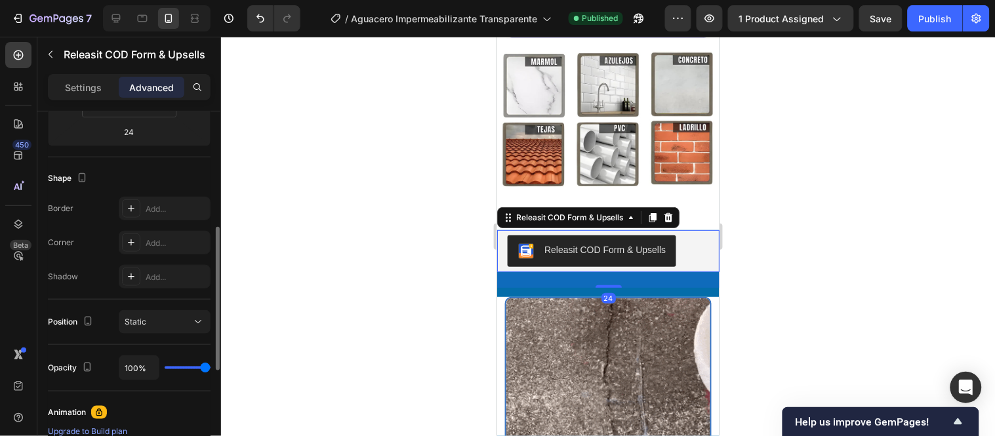
scroll to position [0, 0]
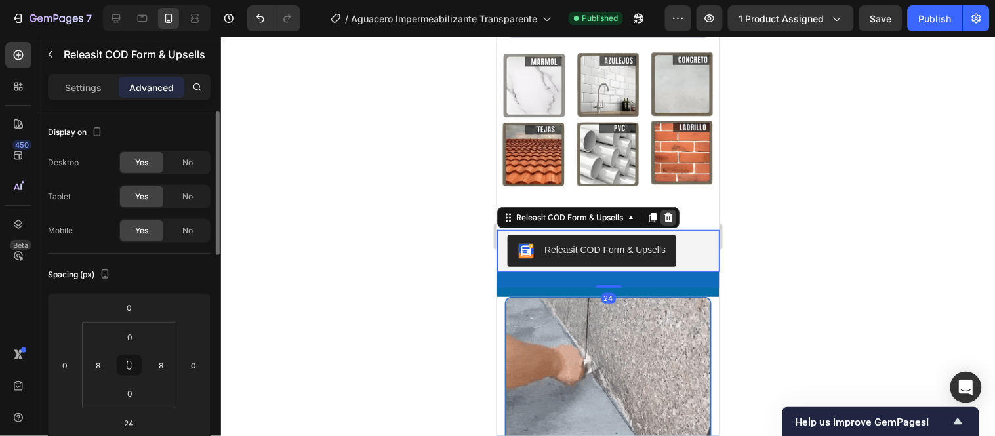
click at [664, 213] on icon at bounding box center [668, 217] width 9 height 9
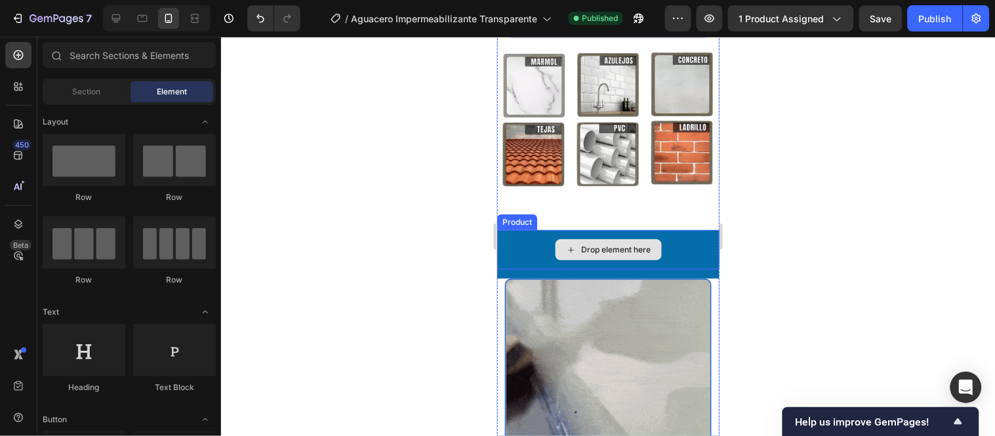
click at [527, 230] on div "Drop element here" at bounding box center [608, 249] width 222 height 39
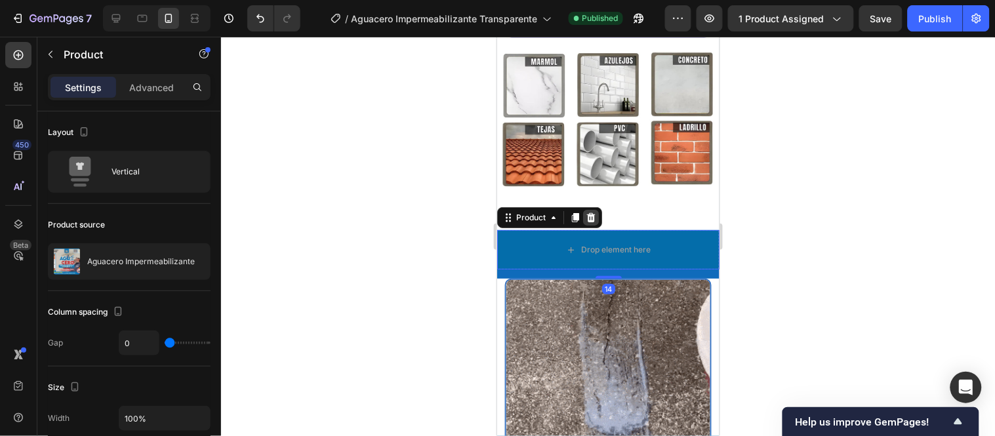
click at [586, 212] on icon at bounding box center [590, 217] width 10 height 10
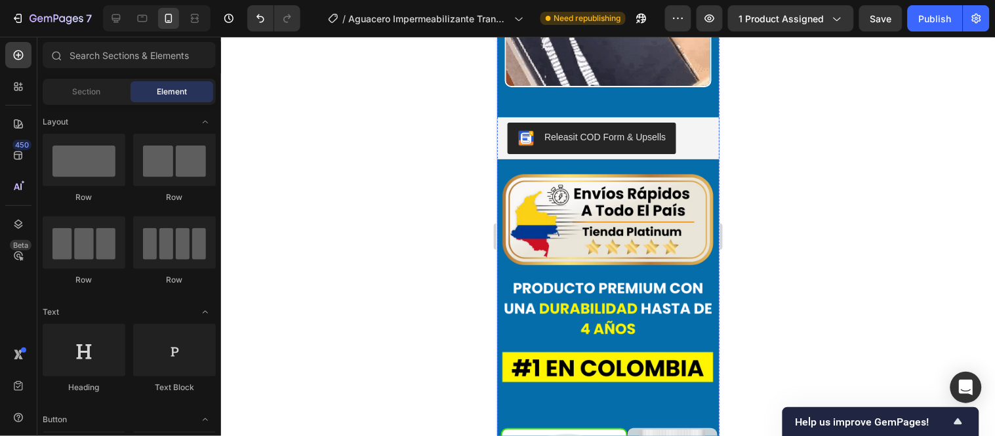
scroll to position [3917, 0]
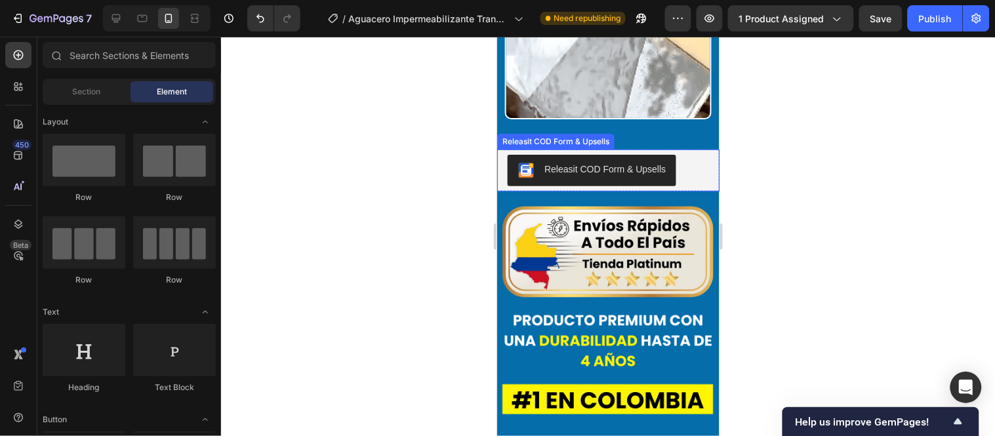
click at [524, 133] on div "Releasit COD Form & Upsells" at bounding box center [555, 141] width 117 height 16
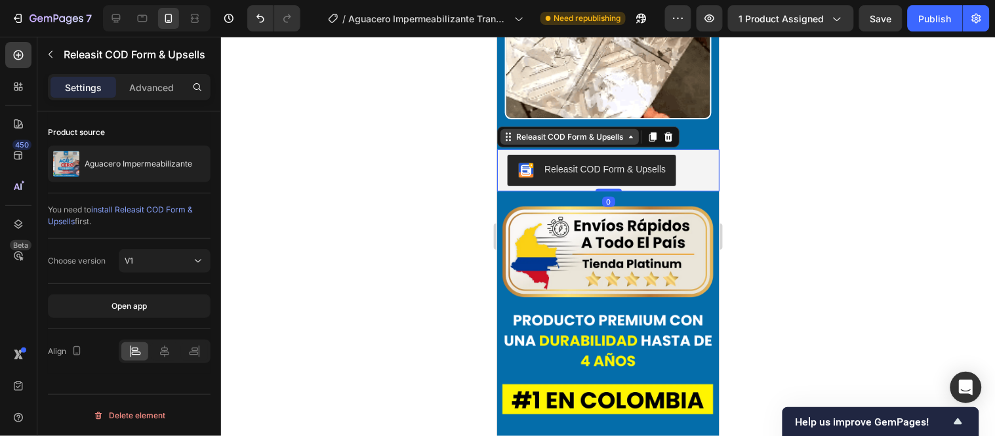
click at [532, 131] on div "Releasit COD Form & Upsells" at bounding box center [569, 137] width 112 height 12
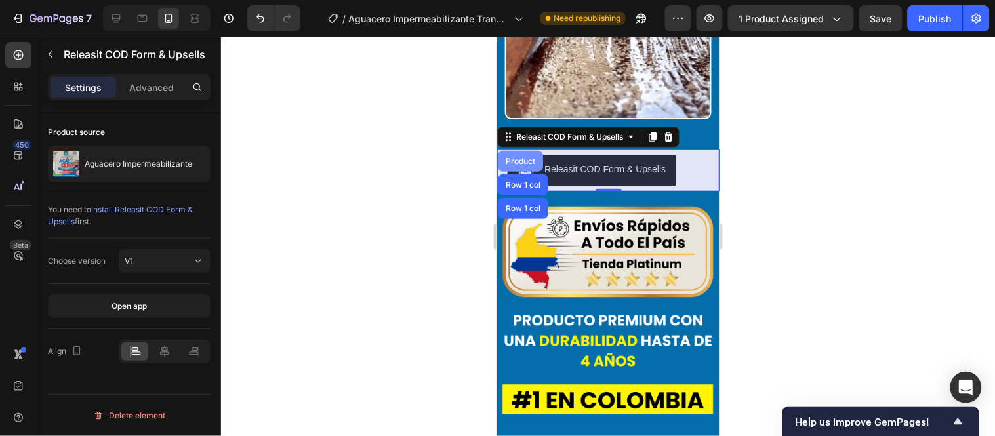
click at [529, 157] on div "Product" at bounding box center [519, 161] width 35 height 8
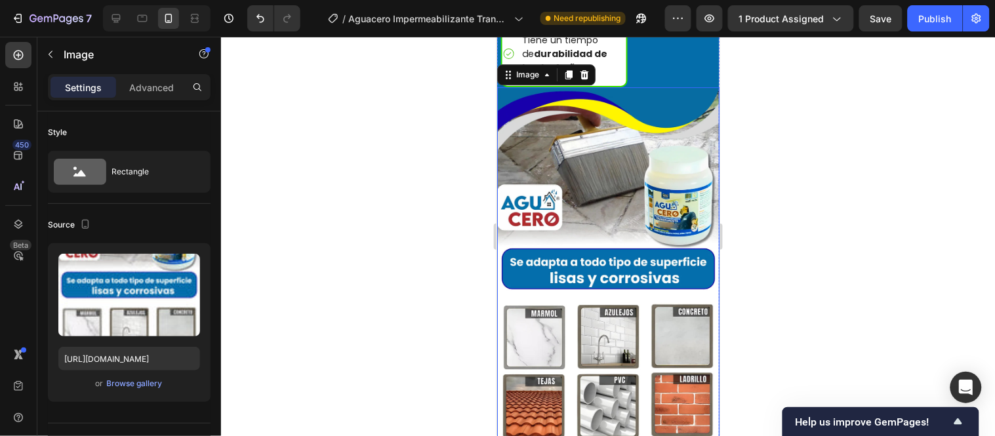
scroll to position [4865, 0]
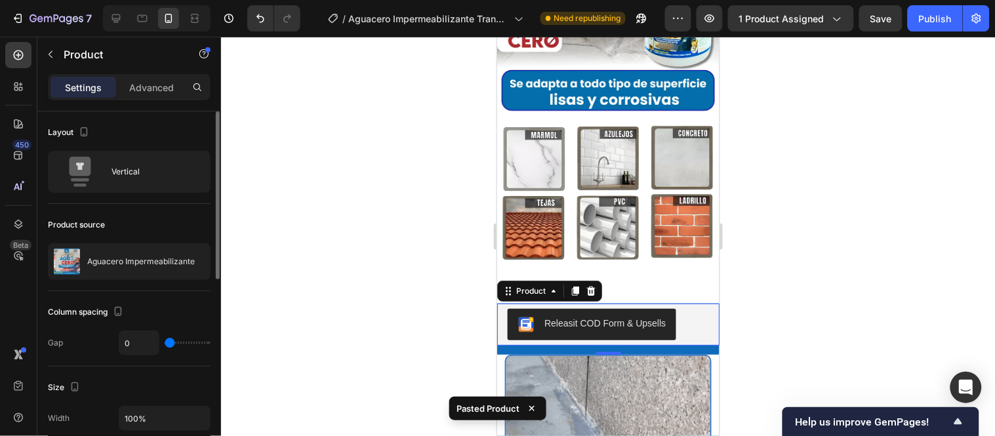
scroll to position [218, 0]
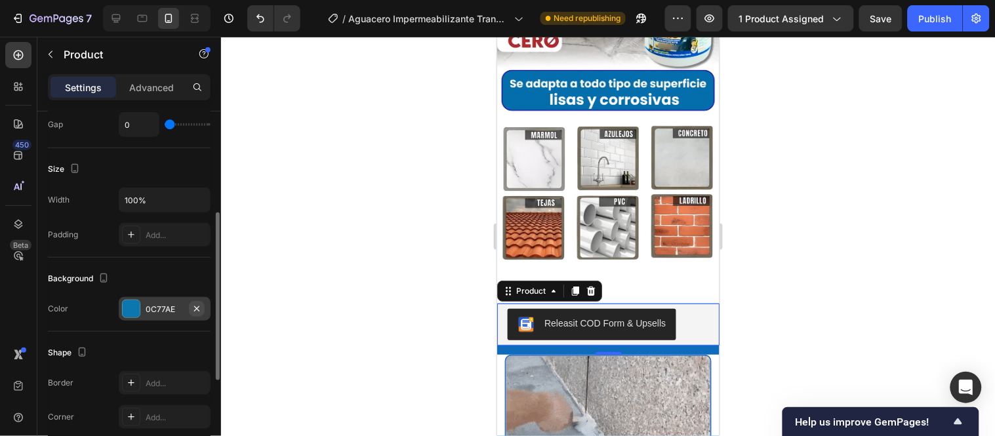
click at [200, 311] on icon "button" at bounding box center [197, 309] width 10 height 10
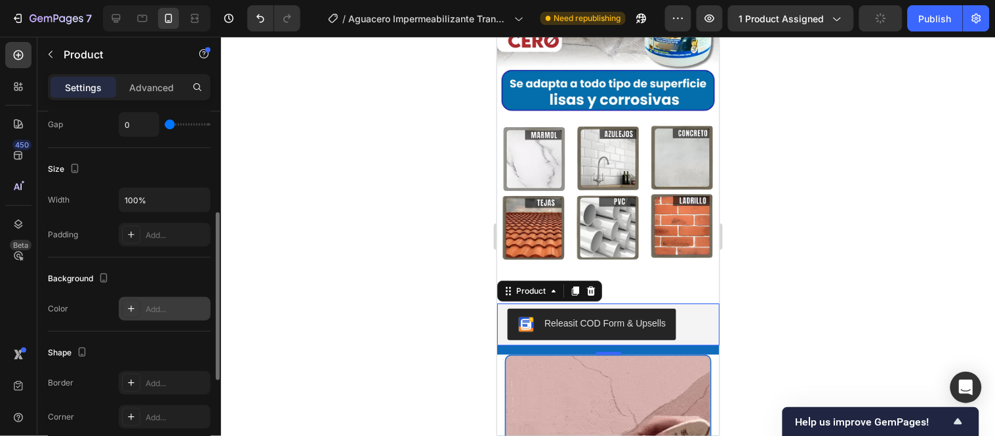
click at [156, 311] on div "Add..." at bounding box center [177, 310] width 62 height 12
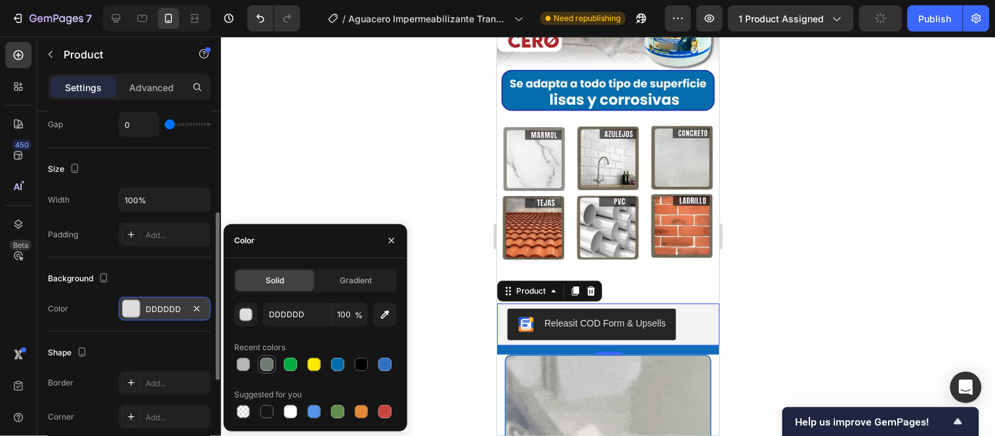
click at [268, 362] on div at bounding box center [266, 364] width 13 height 13
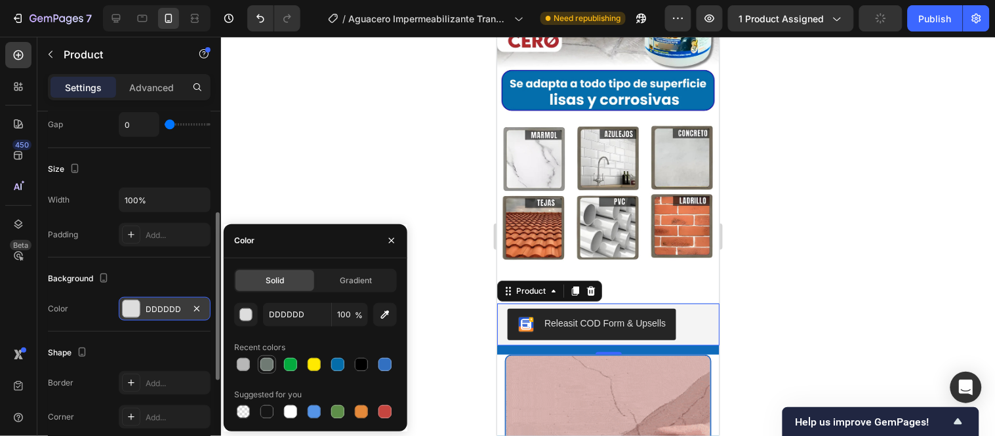
type input "6F7A73"
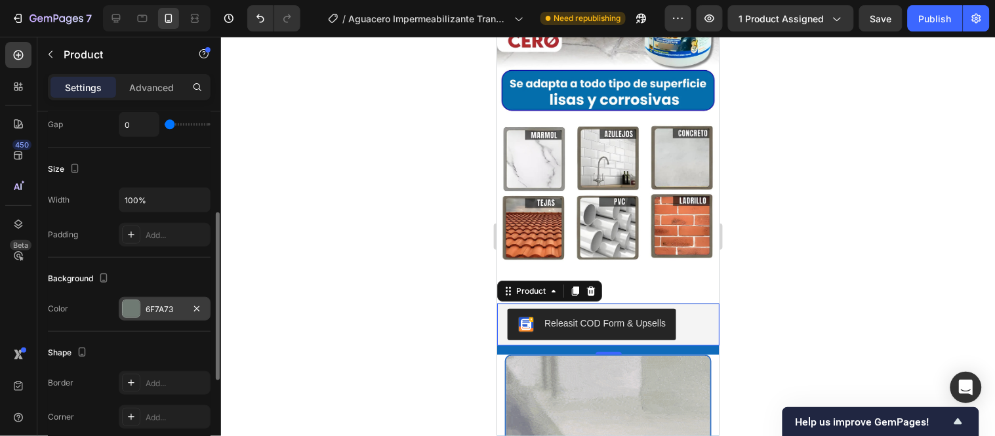
click at [661, 345] on div "14" at bounding box center [608, 349] width 222 height 9
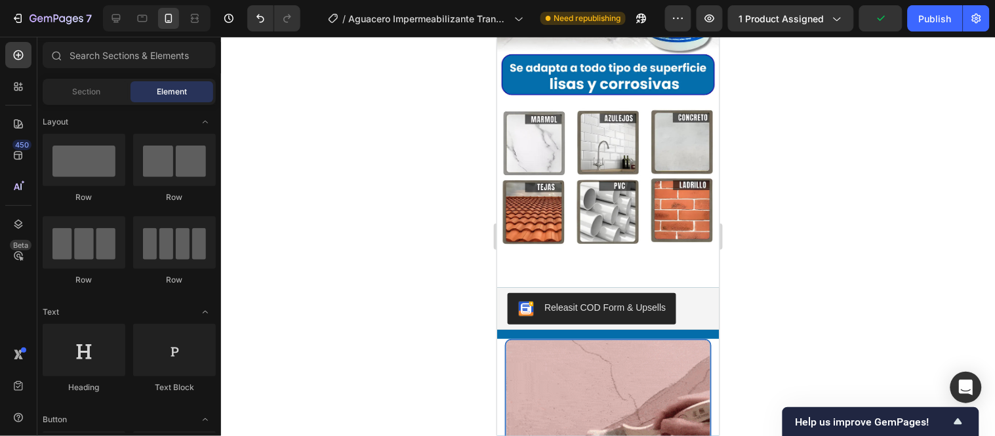
scroll to position [5109, 0]
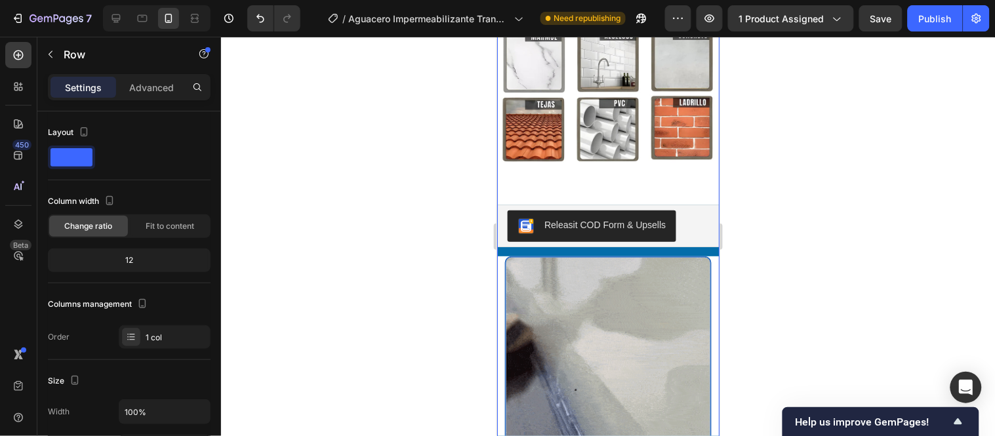
click at [434, 173] on div at bounding box center [608, 236] width 774 height 399
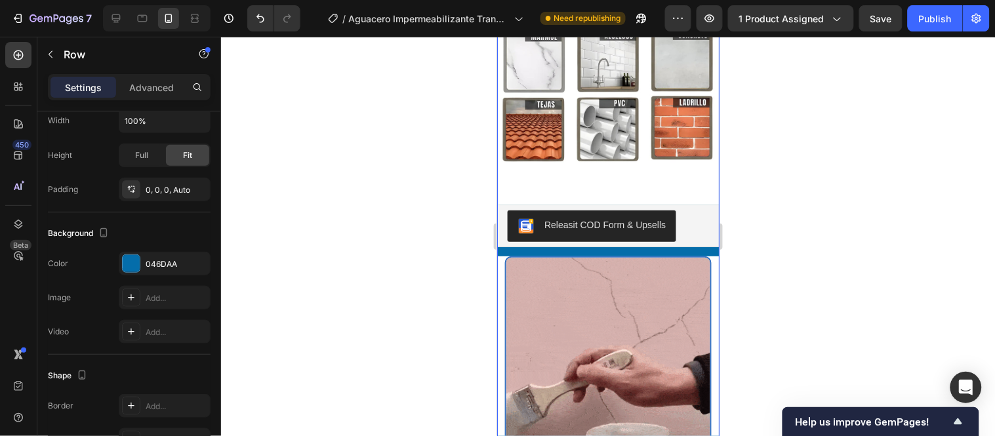
click at [443, 171] on div at bounding box center [608, 236] width 774 height 399
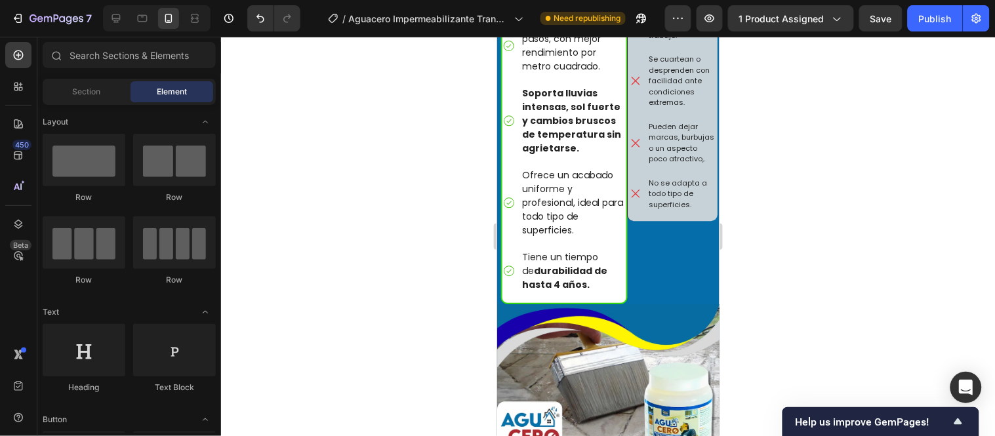
scroll to position [4599, 0]
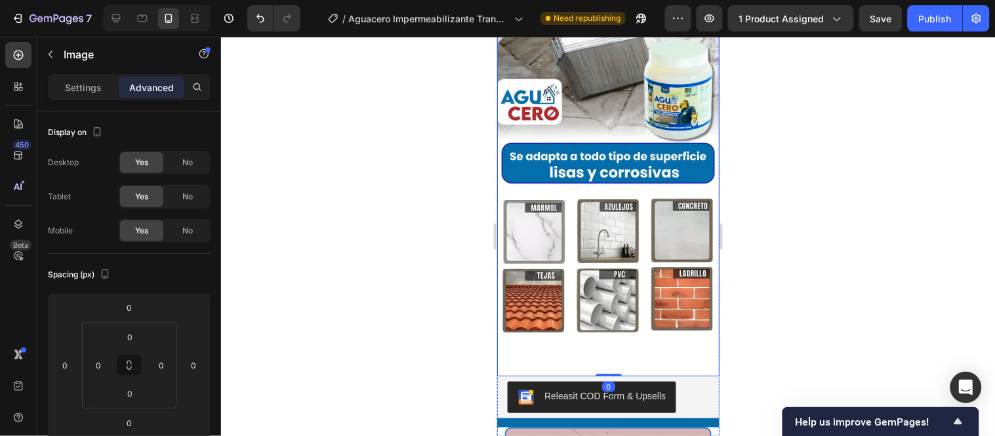
scroll to position [4963, 0]
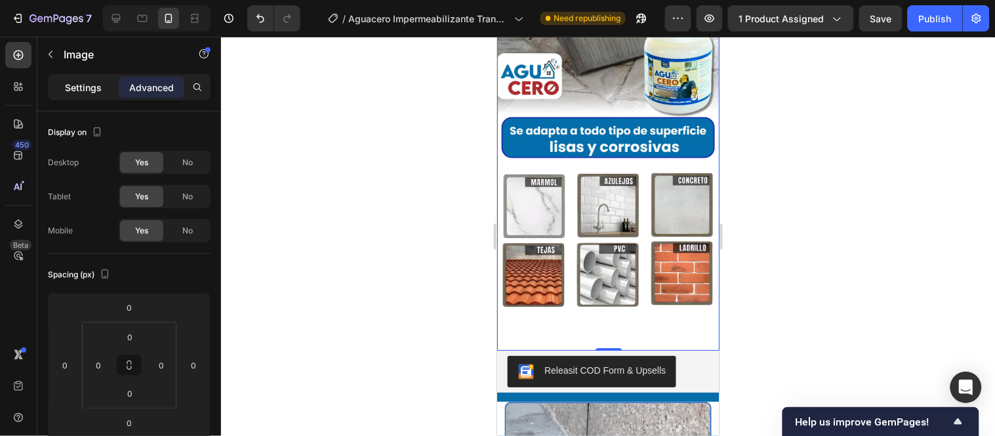
click at [96, 87] on p "Settings" at bounding box center [83, 88] width 37 height 14
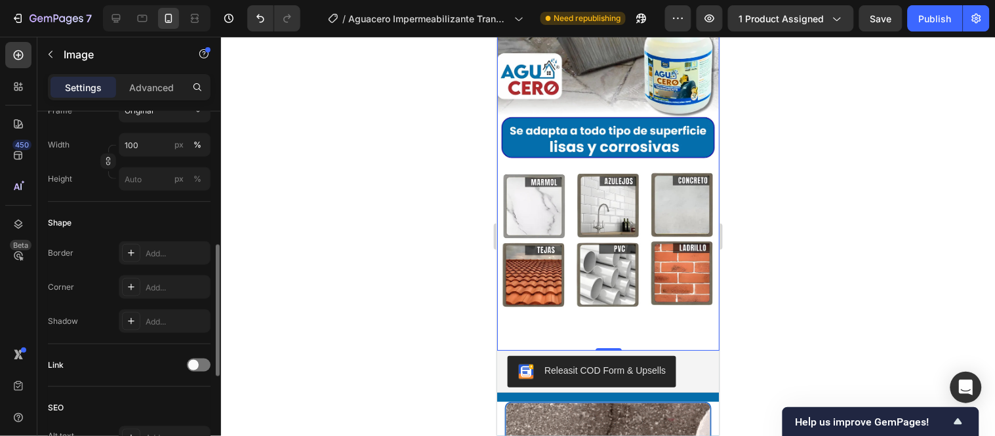
scroll to position [510, 0]
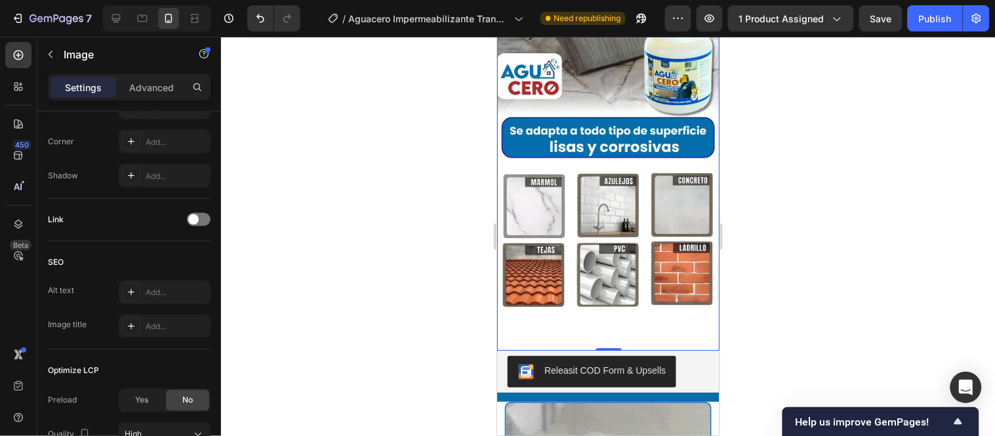
click at [353, 241] on div at bounding box center [608, 236] width 774 height 399
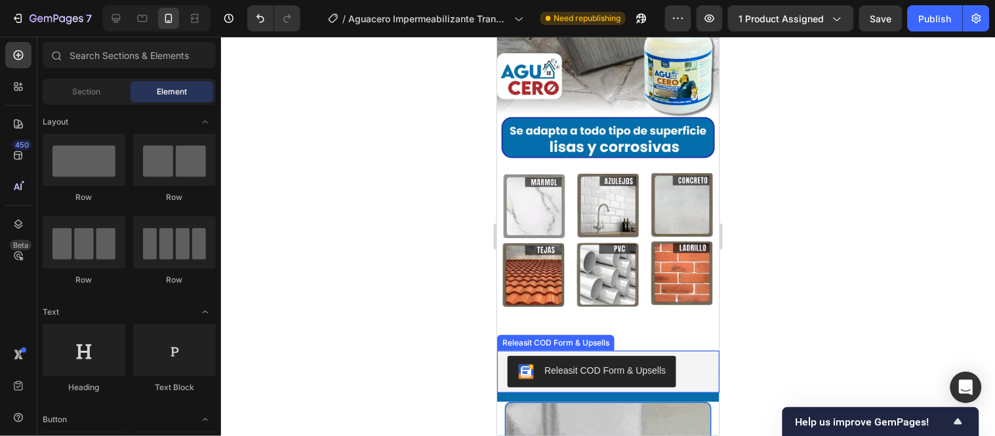
click at [666, 356] on button "Releasit COD Form & Upsells" at bounding box center [591, 371] width 169 height 31
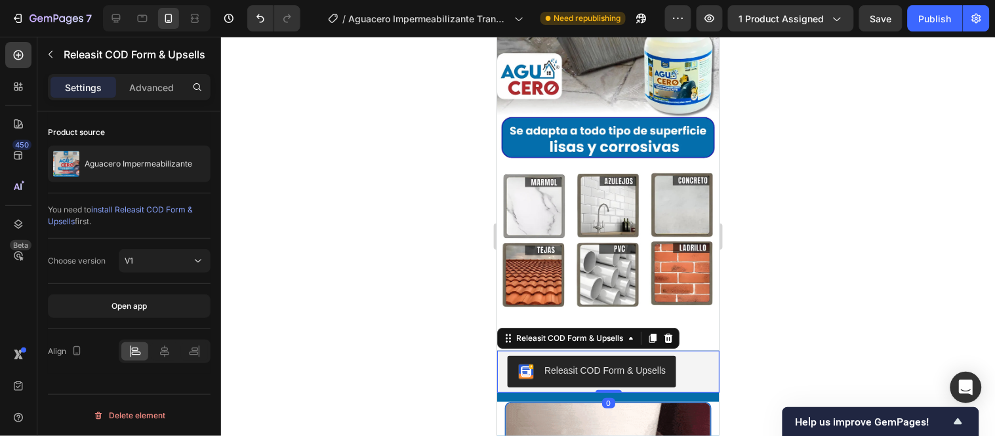
click at [685, 356] on div "Releasit COD Form & Upsells" at bounding box center [607, 371] width 201 height 31
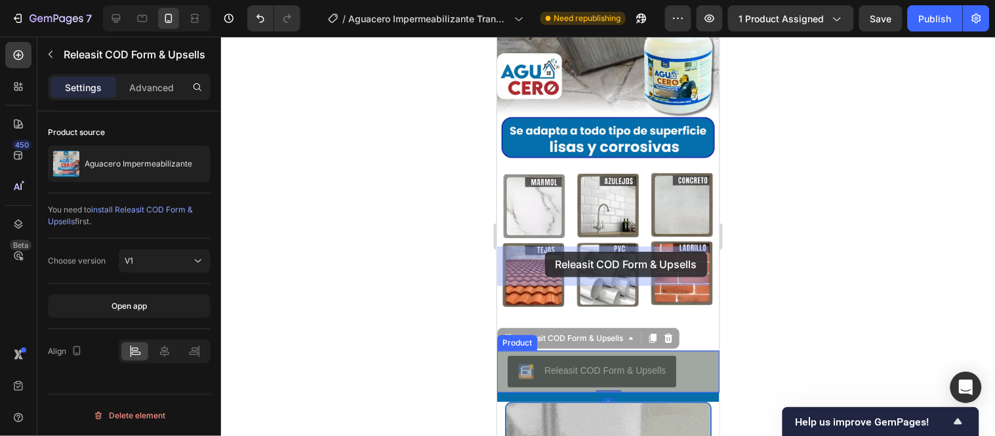
drag, startPoint x: 553, startPoint y: 257, endPoint x: 544, endPoint y: 251, distance: 10.4
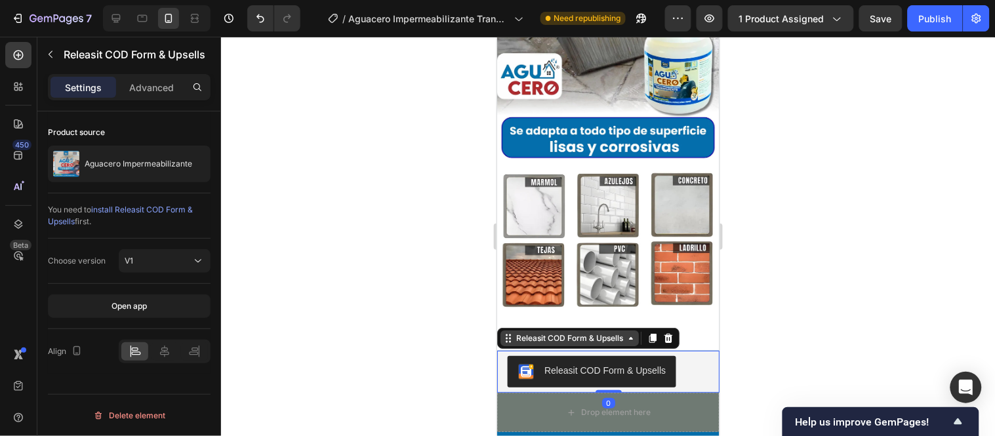
click at [508, 340] on icon at bounding box center [509, 341] width 2 height 2
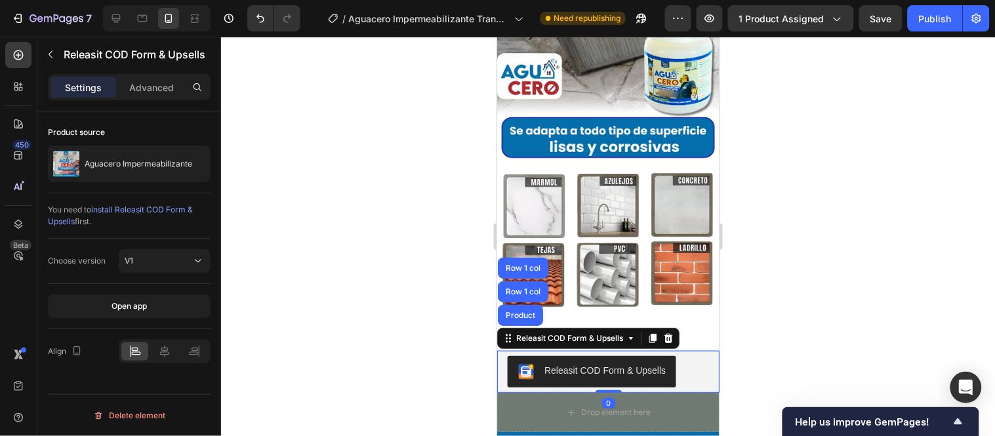
click at [451, 260] on div at bounding box center [608, 236] width 774 height 399
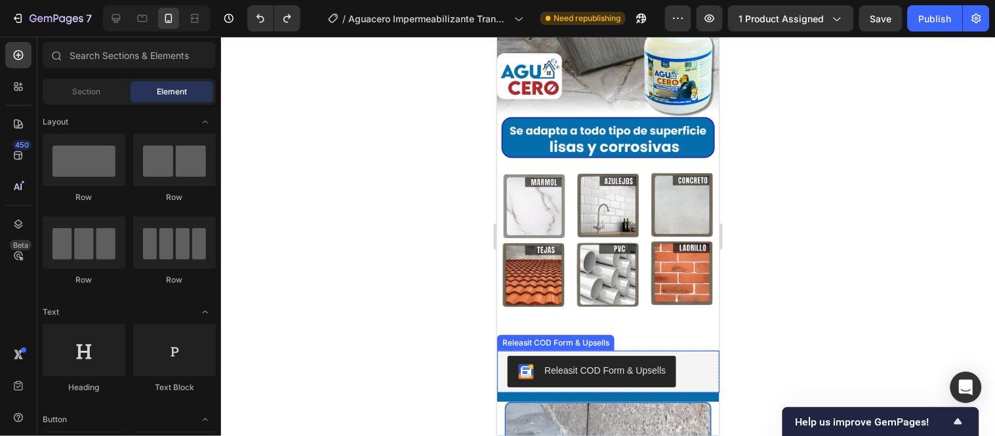
click at [518, 337] on div "Releasit COD Form & Upsells" at bounding box center [555, 343] width 112 height 12
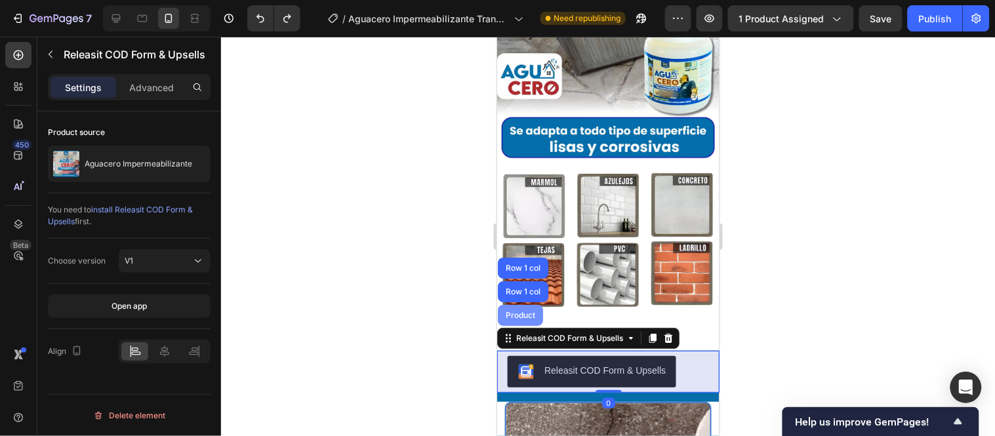
click at [517, 311] on div "Product" at bounding box center [519, 315] width 35 height 8
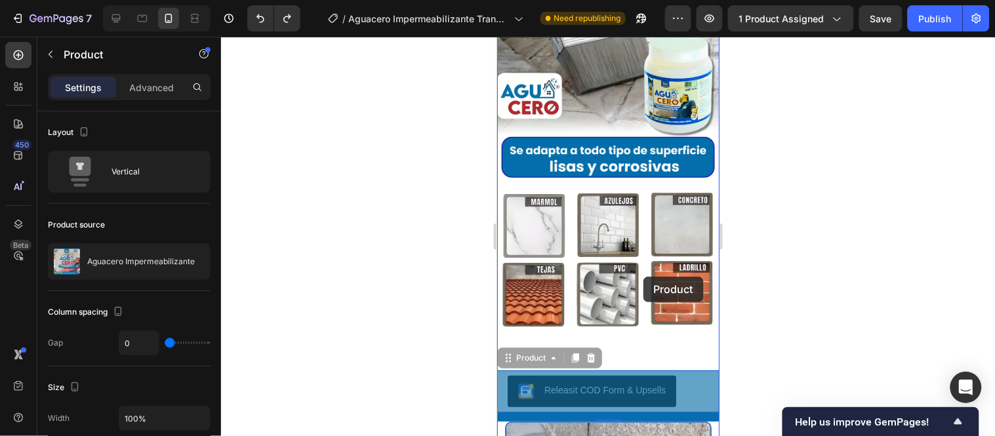
scroll to position [4932, 0]
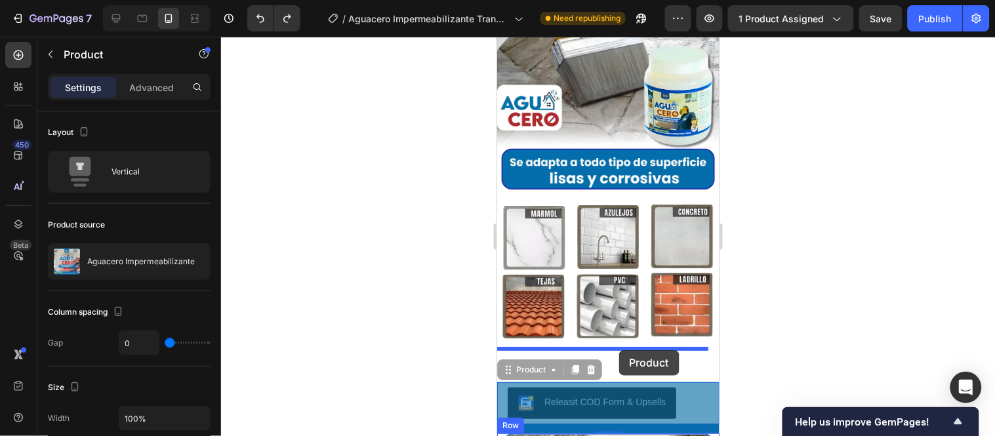
drag, startPoint x: 523, startPoint y: 253, endPoint x: 619, endPoint y: 350, distance: 135.4
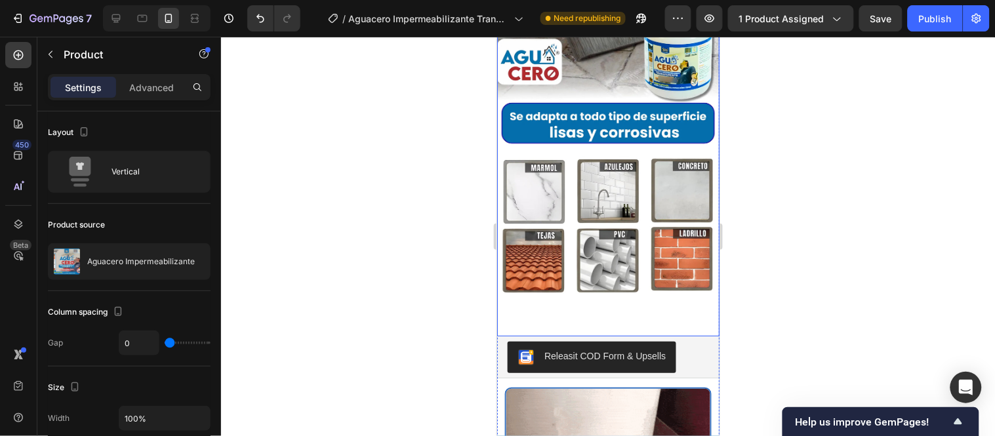
scroll to position [5005, 0]
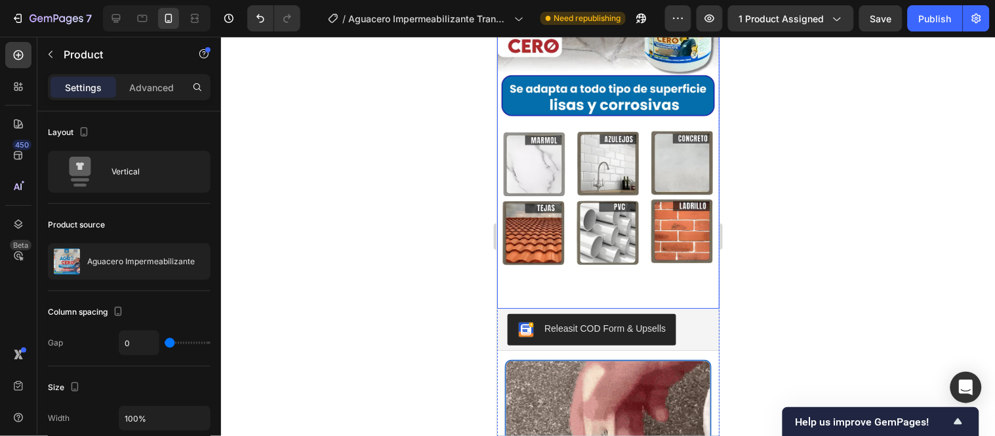
click at [663, 216] on img at bounding box center [608, 111] width 222 height 396
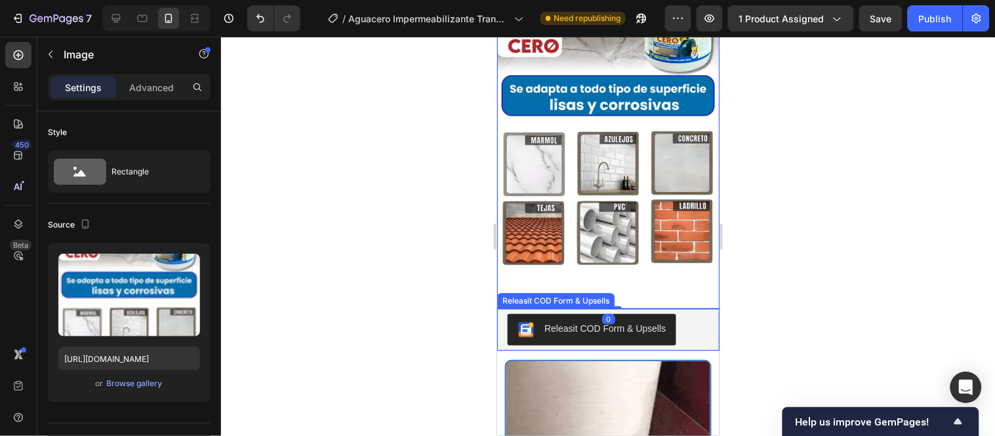
click at [409, 215] on div at bounding box center [608, 236] width 774 height 399
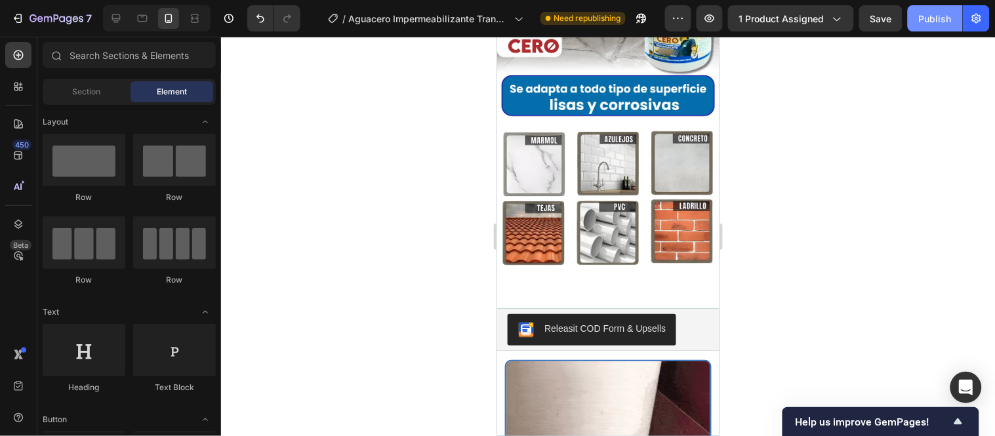
click at [935, 23] on div "Publish" at bounding box center [935, 19] width 33 height 14
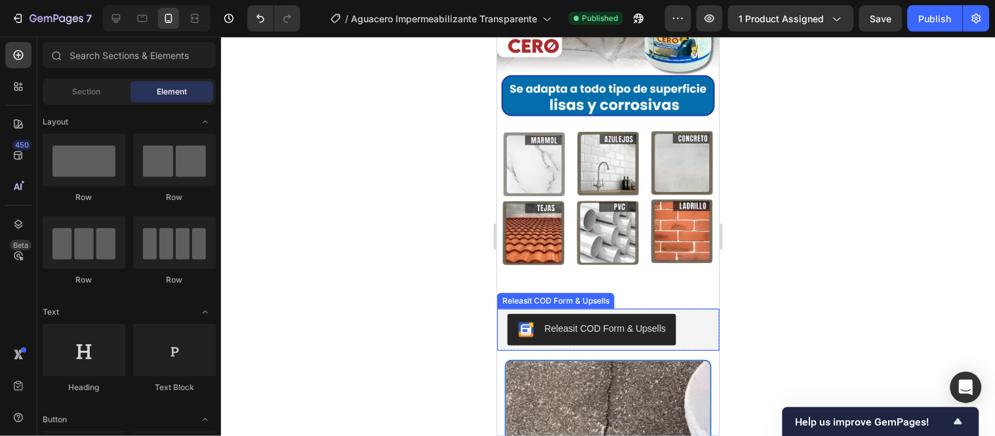
click at [702, 308] on div "Releasit COD Form & Upsells" at bounding box center [608, 329] width 212 height 42
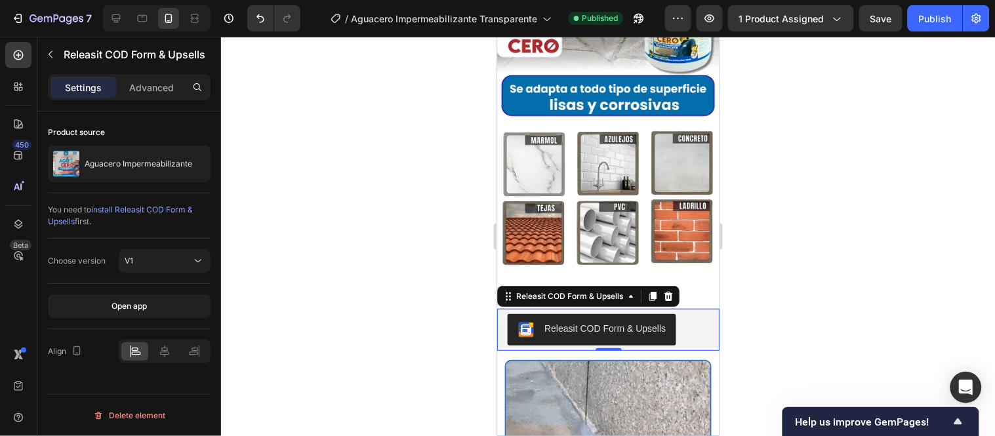
click at [581, 285] on div "Releasit COD Form & Upsells" at bounding box center [588, 295] width 182 height 21
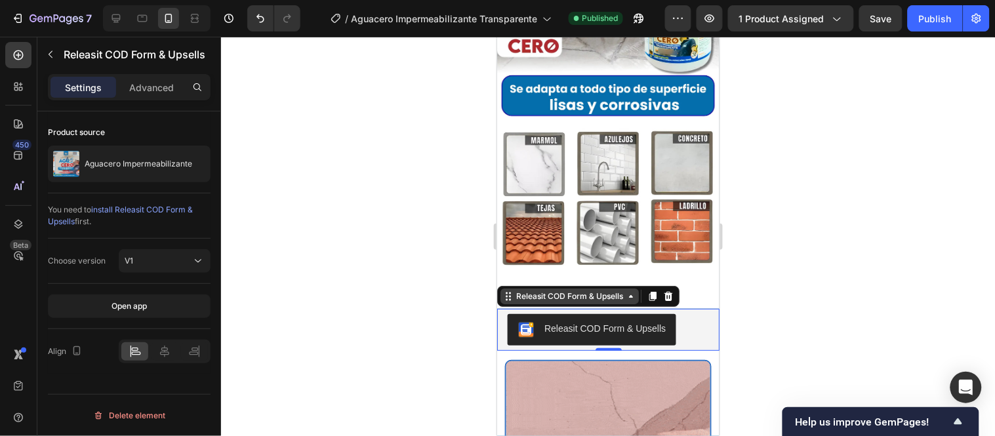
click at [579, 290] on div "Releasit COD Form & Upsells" at bounding box center [569, 296] width 112 height 12
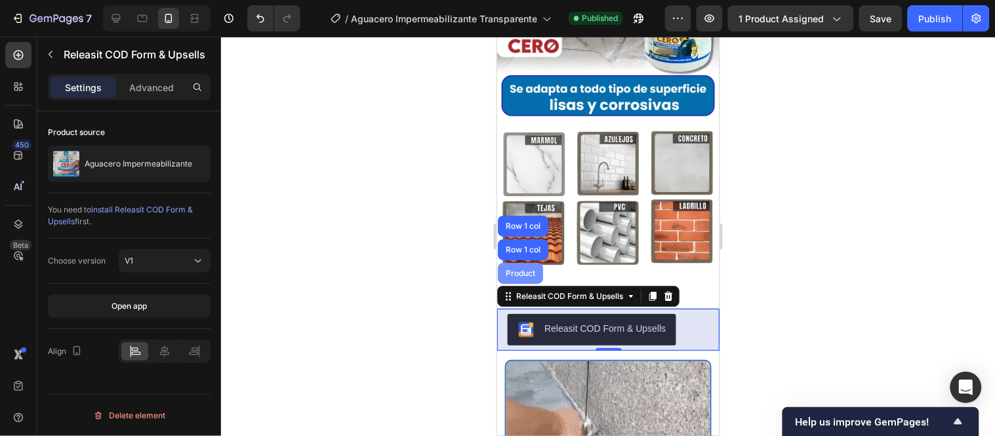
click at [526, 262] on div "Product" at bounding box center [519, 272] width 45 height 21
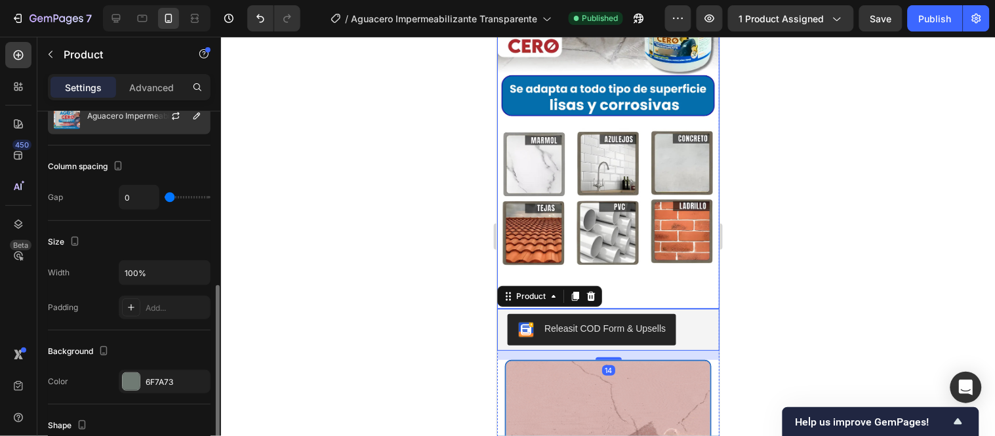
scroll to position [218, 0]
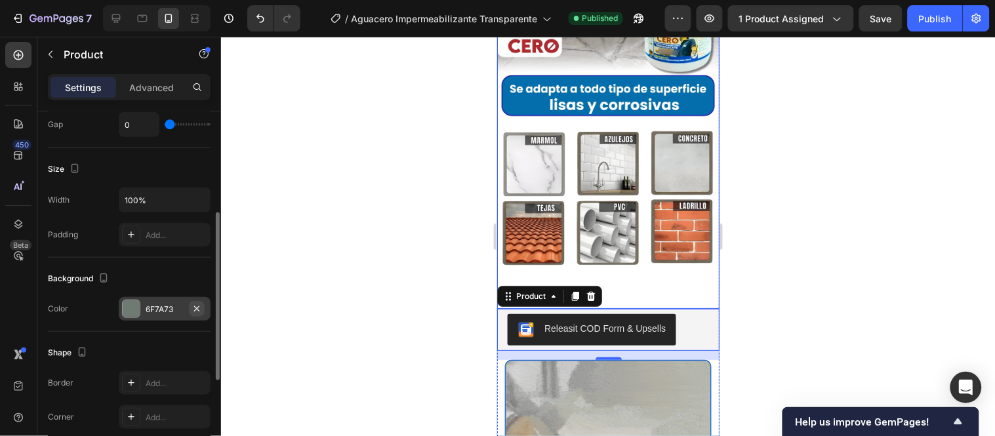
click at [192, 306] on icon "button" at bounding box center [197, 309] width 10 height 10
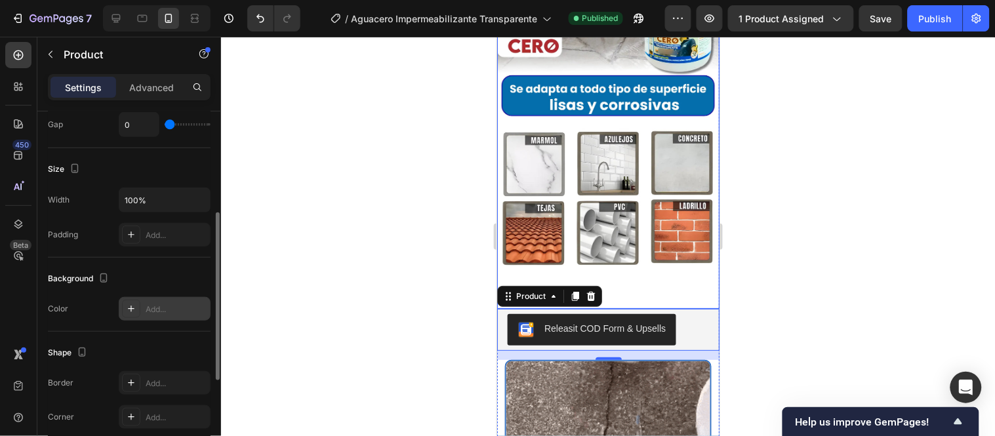
click at [351, 270] on div at bounding box center [608, 236] width 774 height 399
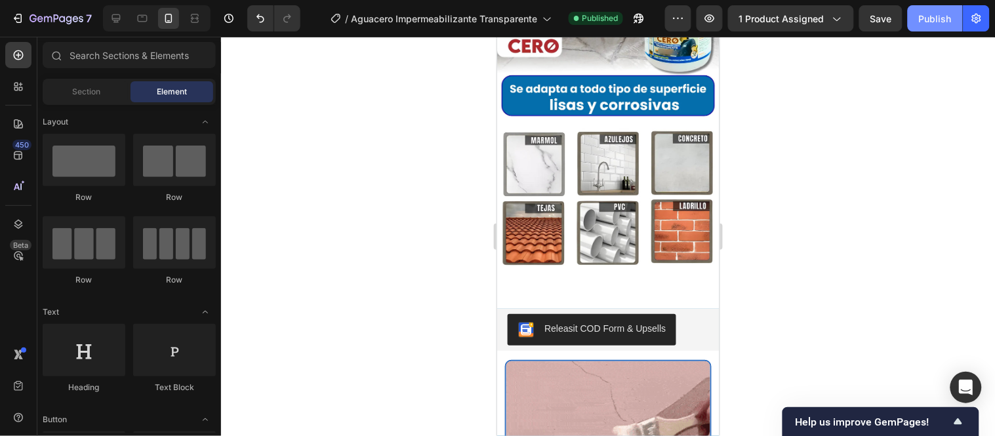
click at [940, 22] on div "Publish" at bounding box center [935, 19] width 33 height 14
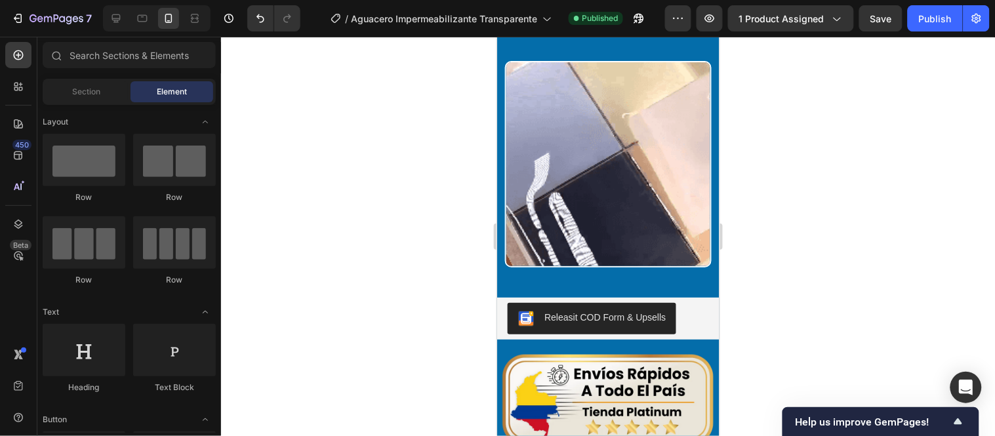
scroll to position [3766, 0]
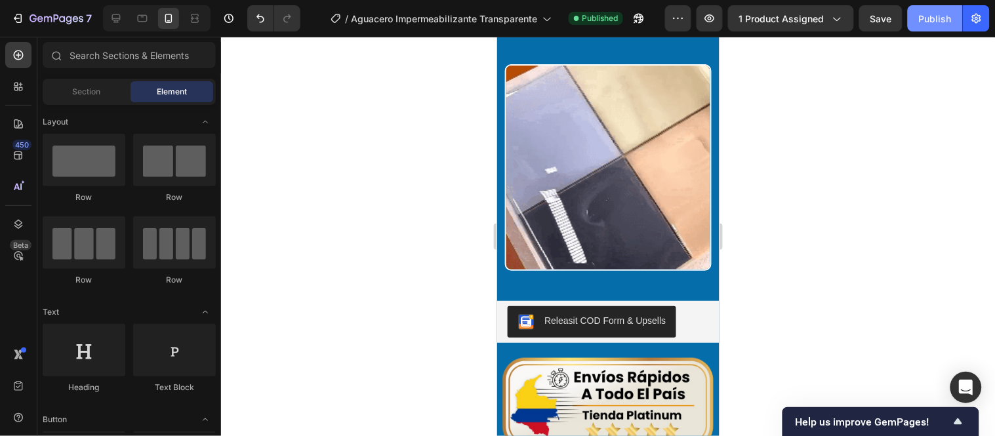
click at [932, 12] on div "Publish" at bounding box center [935, 19] width 33 height 14
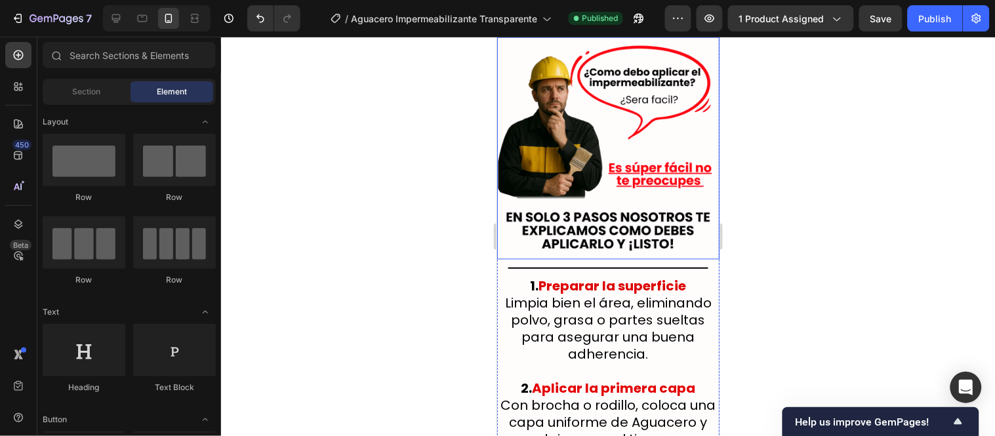
scroll to position [5588, 0]
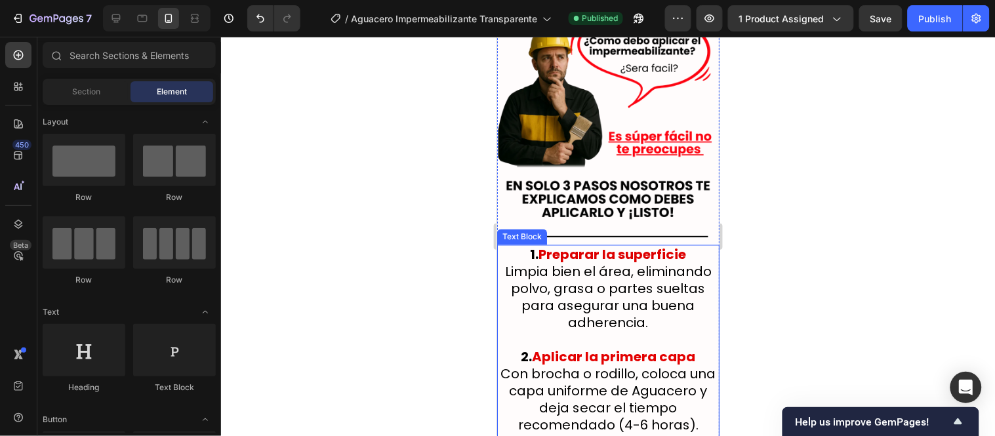
click at [623, 246] on p "1. Preparar la superficie Limpia bien el área, eliminando polvo, grasa o partes…" at bounding box center [608, 288] width 220 height 85
click at [544, 245] on strong "Preparar la superficie" at bounding box center [613, 254] width 148 height 18
click at [643, 246] on p "1. Preparar la superficie Limpia bien el área, eliminando polvo, grasa o partes…" at bounding box center [608, 288] width 220 height 85
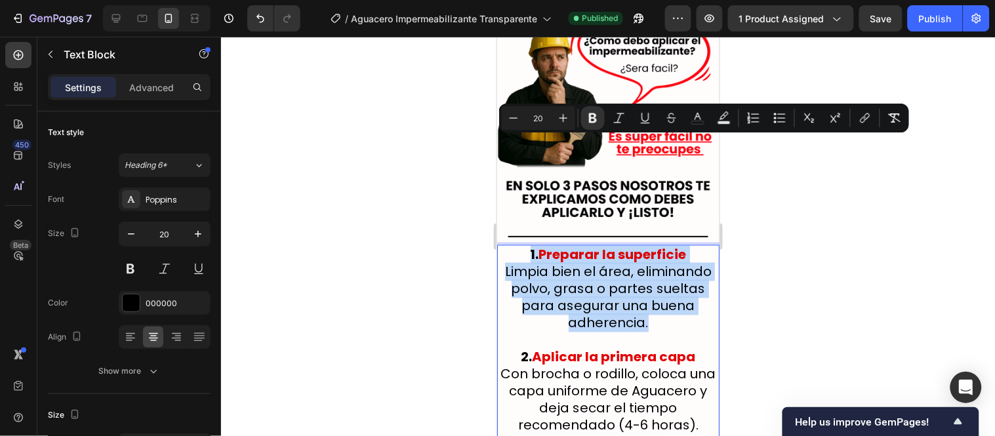
drag, startPoint x: 642, startPoint y: 218, endPoint x: 521, endPoint y: 144, distance: 142.2
click at [521, 246] on p "1. Preparar la superficie Limpia bien el área, eliminando polvo, grasa o partes…" at bounding box center [608, 288] width 220 height 85
copy p "1. Preparar la superficie Limpia bien el área, eliminando polvo, grasa o partes…"
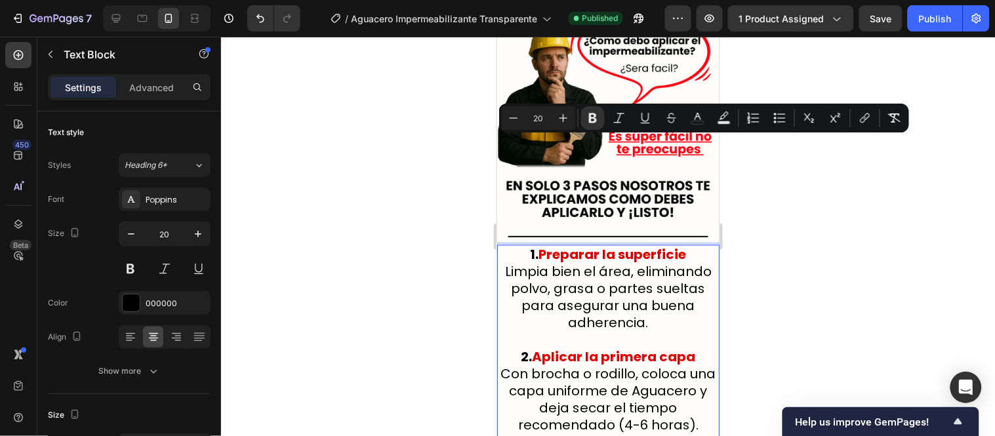
click at [582, 348] on p "2. Aplicar la primera capa Con brocha o rodillo, coloca una capa uniforme de Ag…" at bounding box center [608, 390] width 220 height 85
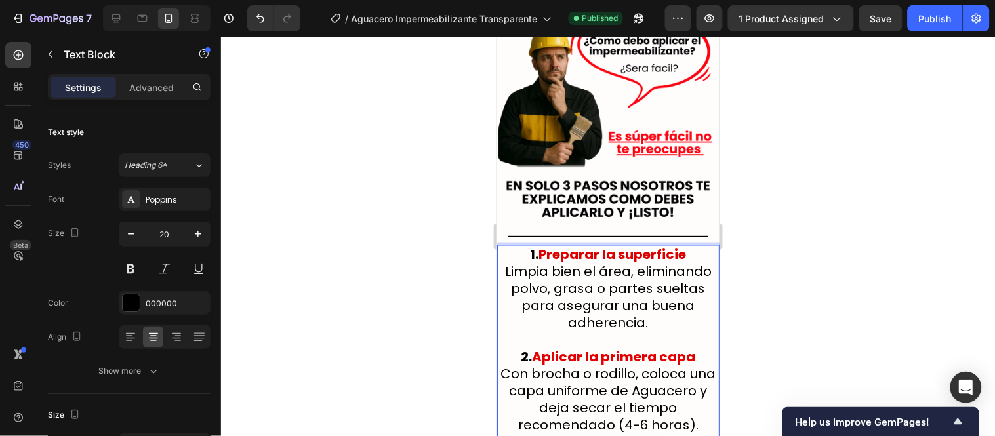
click at [624, 348] on p "2. Aplicar la primera capa Con brocha o rodillo, coloca una capa uniforme de Ag…" at bounding box center [608, 390] width 220 height 85
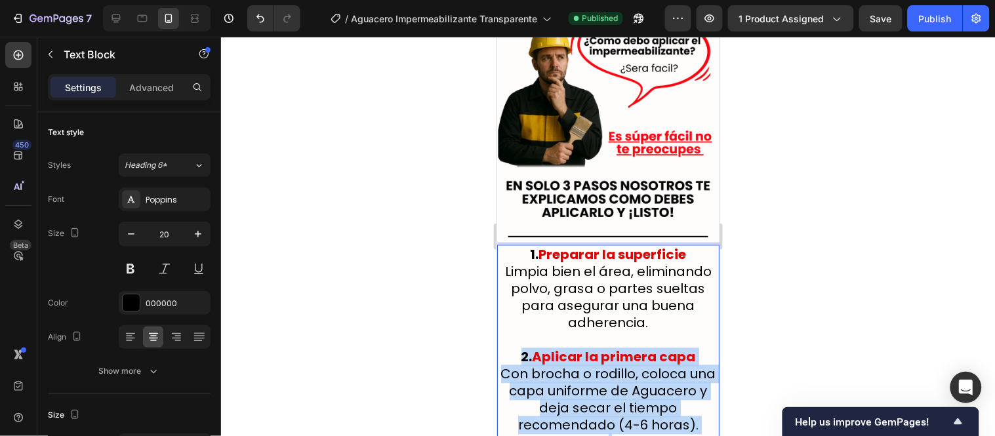
drag, startPoint x: 624, startPoint y: 338, endPoint x: 517, endPoint y: 249, distance: 140.2
click at [517, 348] on p "2. Aplicar la primera capa Con brocha o rodillo, coloca una capa uniforme de Ag…" at bounding box center [608, 390] width 220 height 85
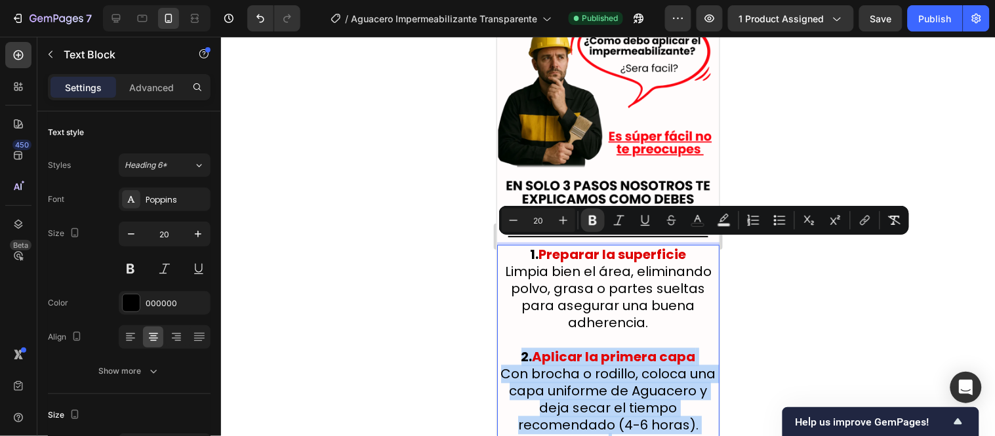
copy p "2. Aplicar la primera capa Con brocha o rodillo, coloca una capa uniforme de Ag…"
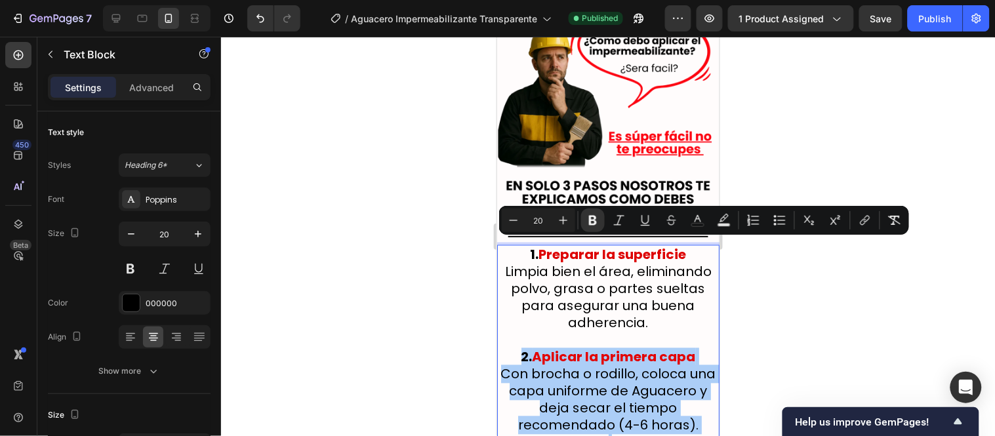
click at [428, 263] on div at bounding box center [608, 236] width 774 height 399
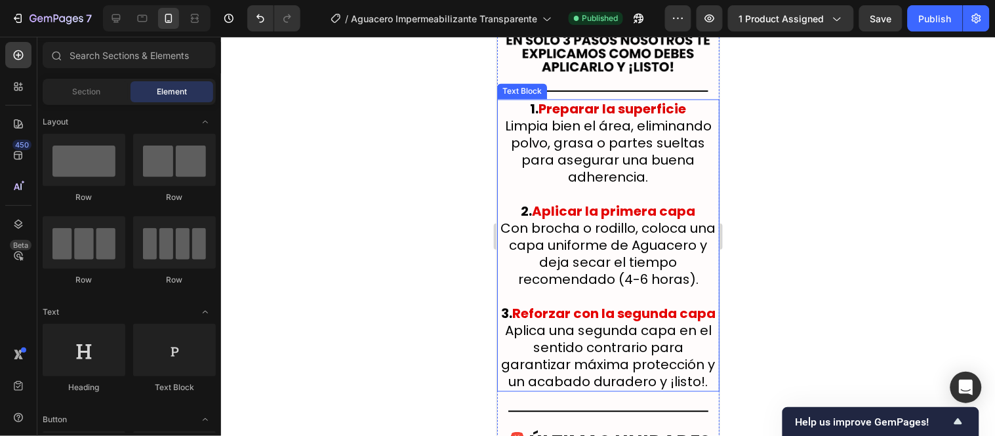
scroll to position [5734, 0]
click at [529, 304] on strong "Reforzar con la segunda capa" at bounding box center [613, 313] width 203 height 18
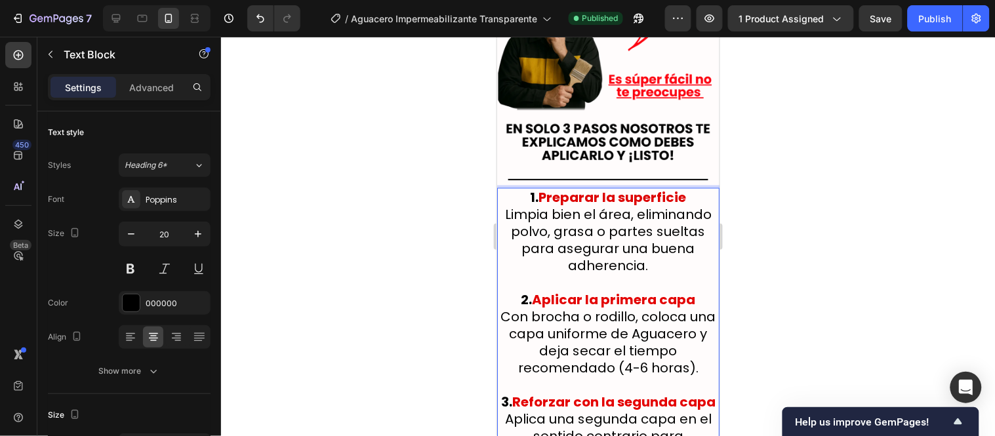
scroll to position [5790, 0]
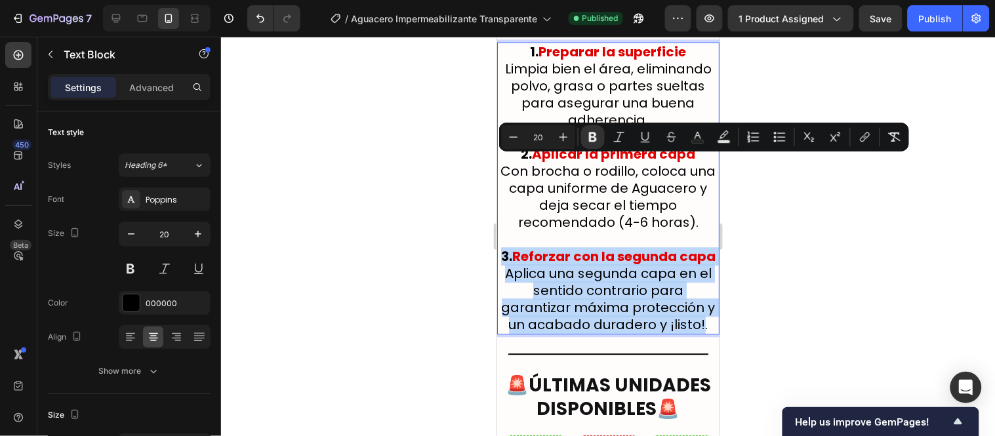
drag, startPoint x: 514, startPoint y: 163, endPoint x: 703, endPoint y: 258, distance: 211.2
copy p "3. Reforzar con la segunda capa Aplica una segunda capa en el sentido contrario…"
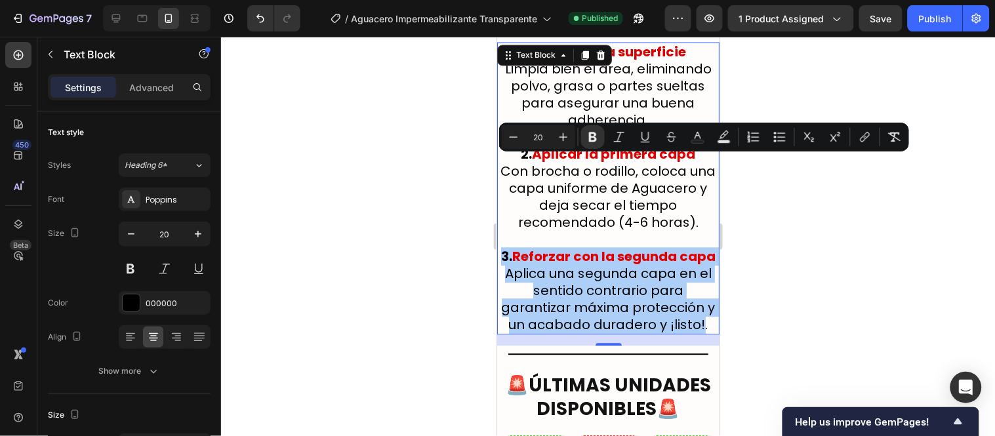
click at [295, 212] on div at bounding box center [608, 236] width 774 height 399
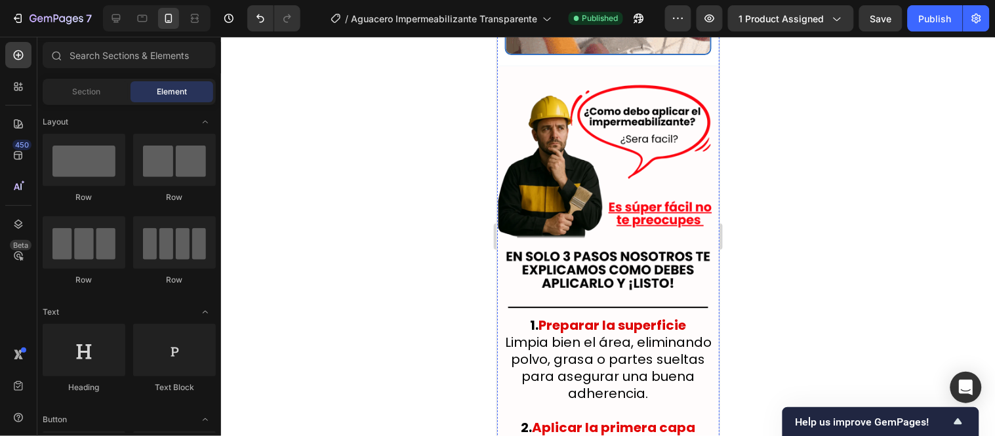
scroll to position [5499, 0]
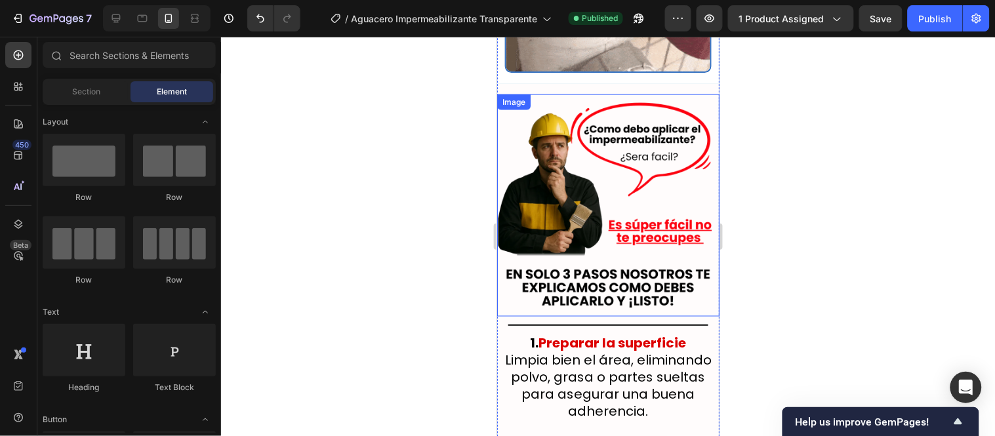
click at [655, 150] on img at bounding box center [608, 205] width 222 height 222
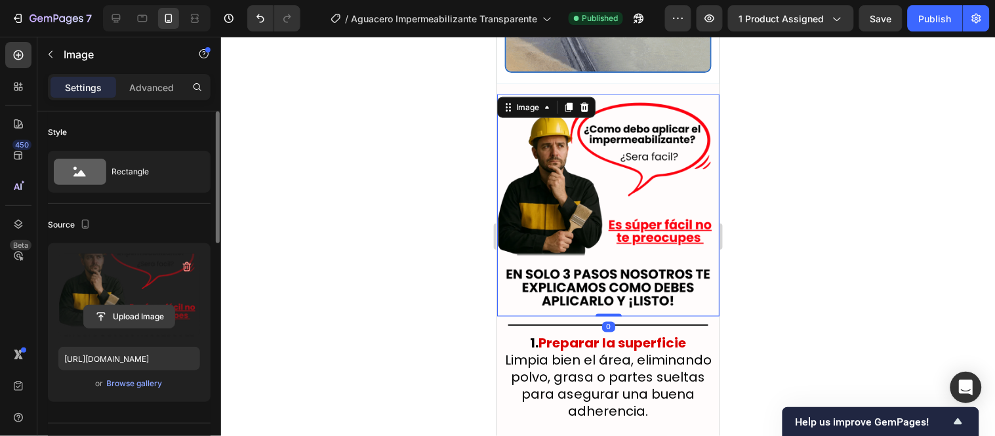
click at [138, 315] on input "file" at bounding box center [129, 317] width 91 height 22
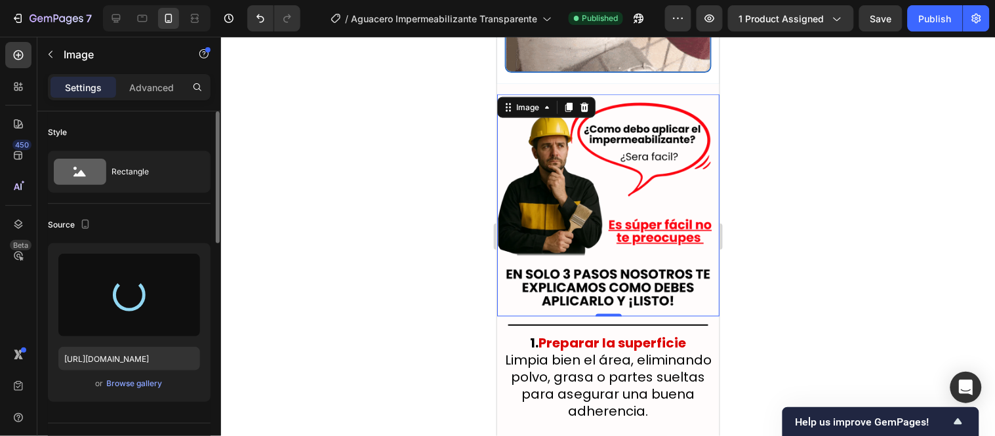
type input "https://cdn.shopify.com/s/files/1/0771/9134/8438/files/gempages_585163944478376…"
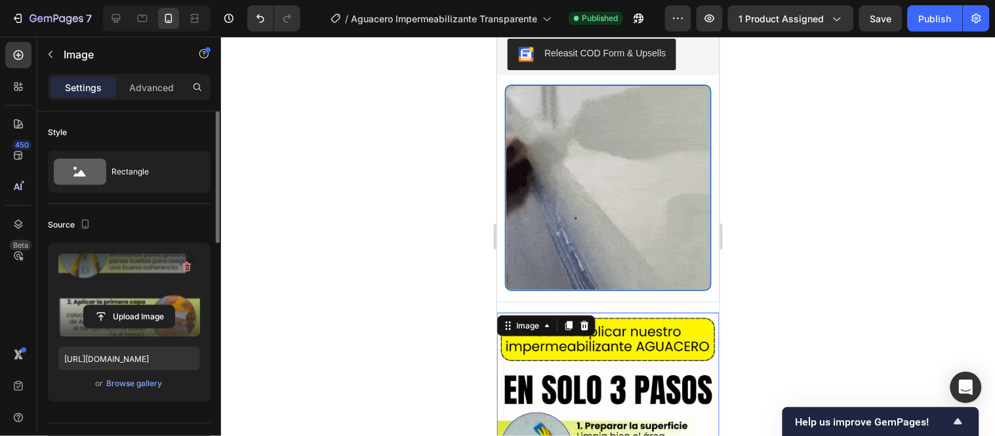
scroll to position [5330, 0]
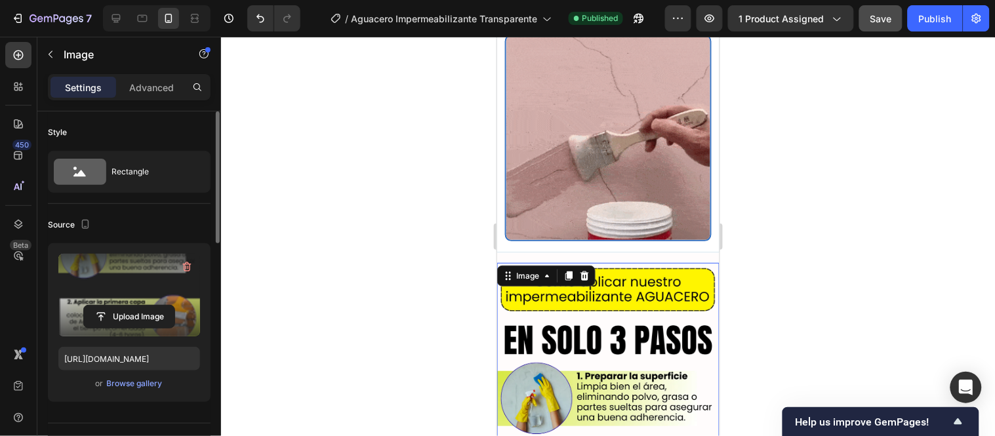
click at [890, 22] on span "Save" at bounding box center [881, 18] width 22 height 11
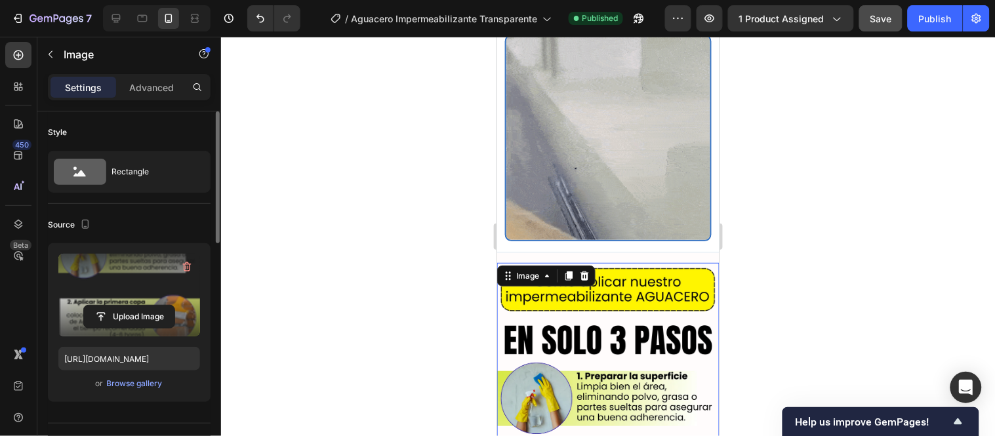
scroll to position [5426, 0]
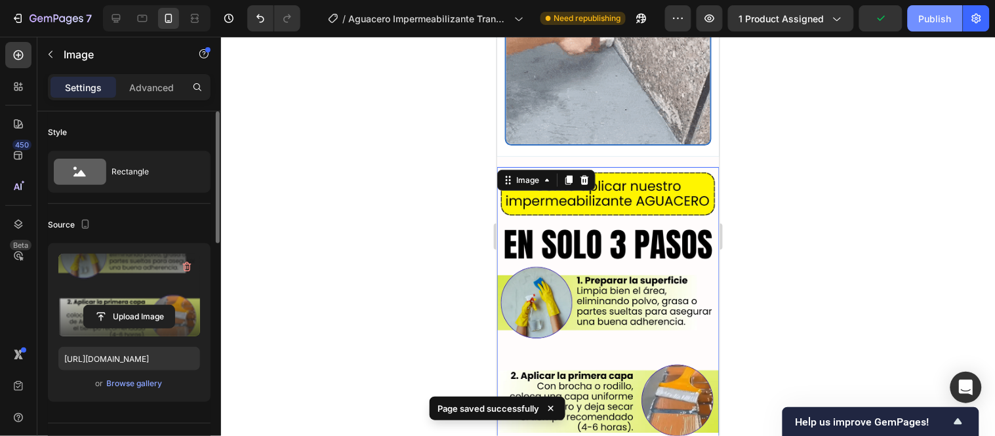
click at [929, 24] on div "Publish" at bounding box center [935, 19] width 33 height 14
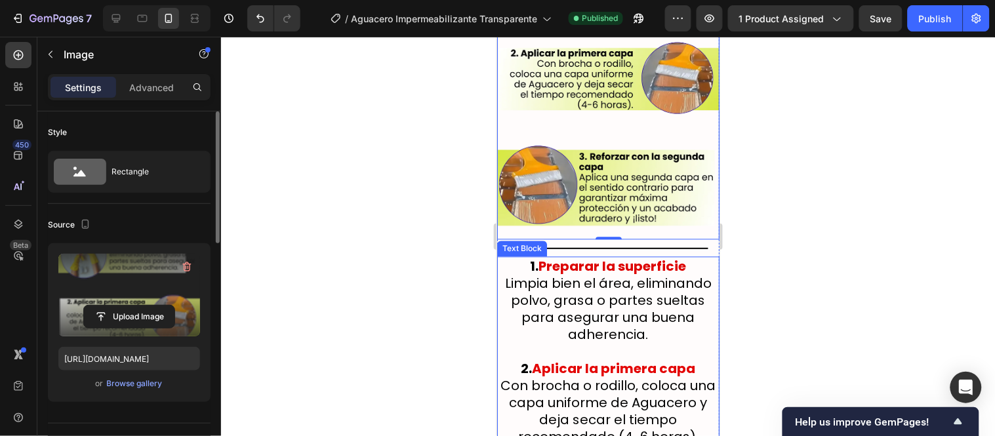
scroll to position [5717, 0]
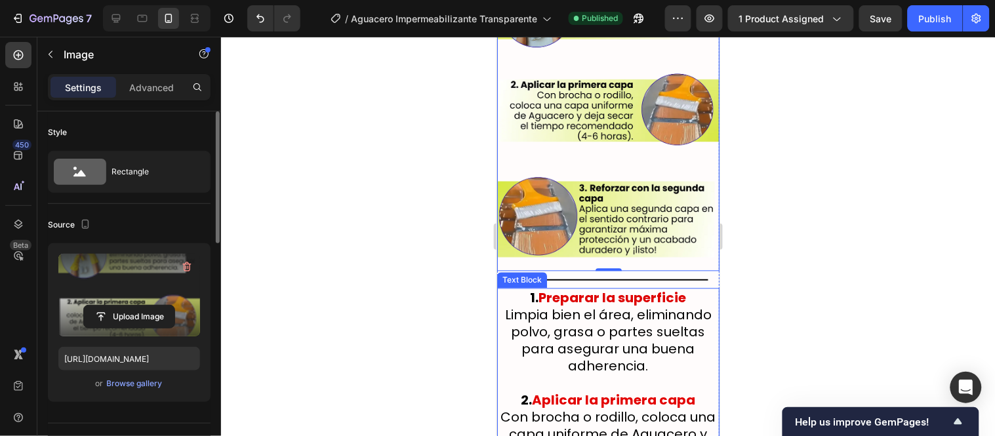
click at [527, 274] on div "Text Block" at bounding box center [521, 280] width 45 height 12
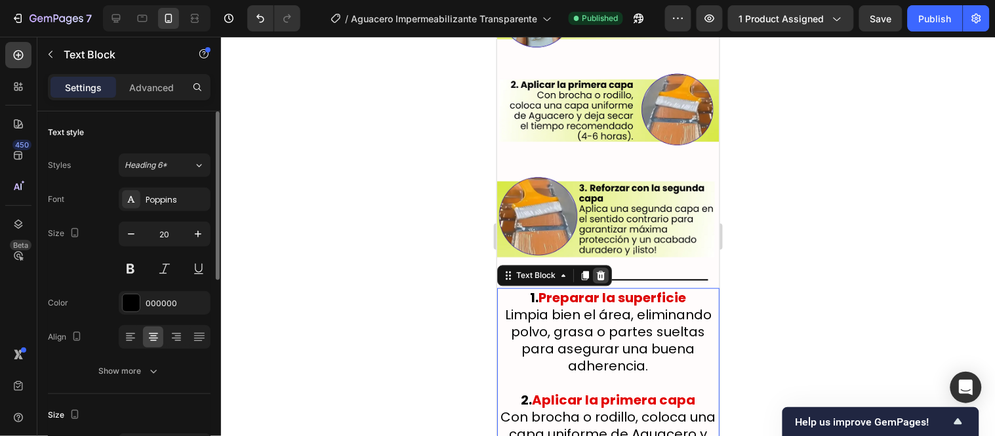
click at [602, 270] on icon at bounding box center [600, 274] width 9 height 9
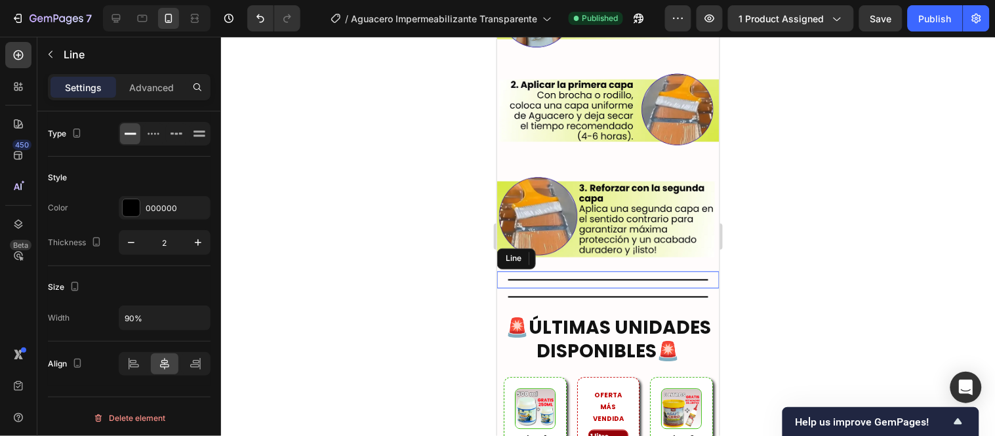
click at [640, 271] on div "Title Line" at bounding box center [608, 279] width 222 height 17
click at [573, 253] on icon at bounding box center [576, 258] width 10 height 10
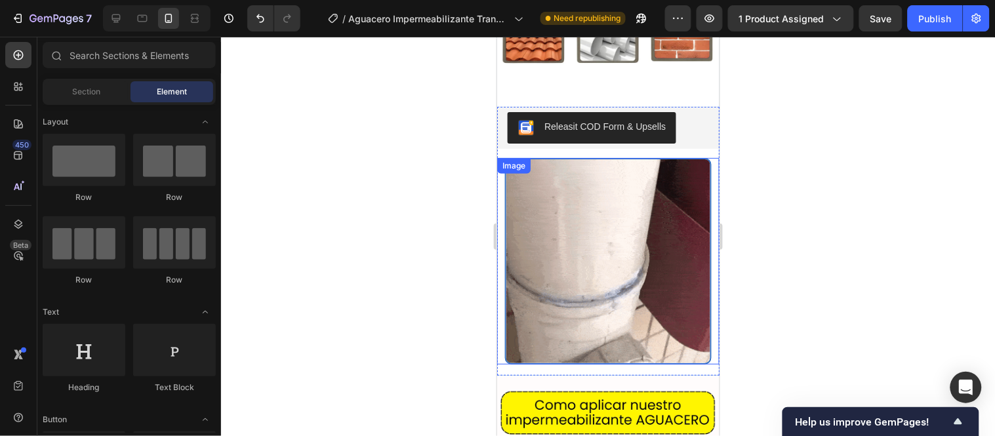
scroll to position [5353, 0]
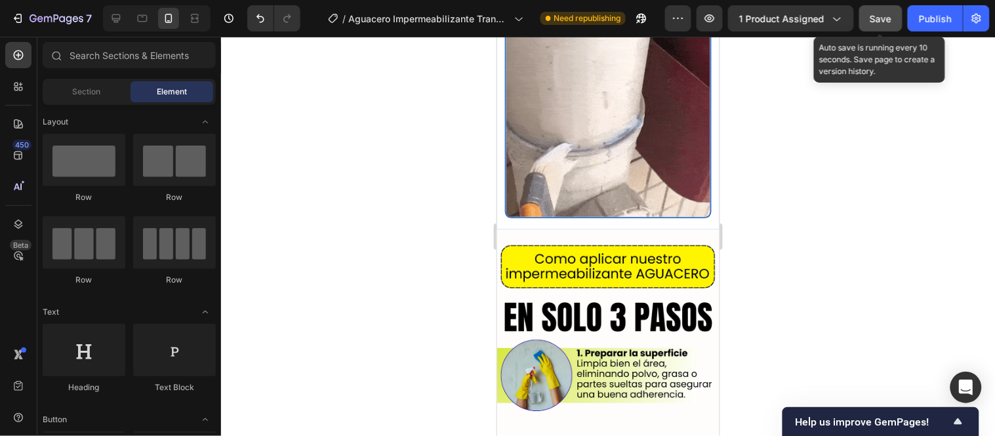
click at [890, 23] on span "Save" at bounding box center [881, 18] width 22 height 11
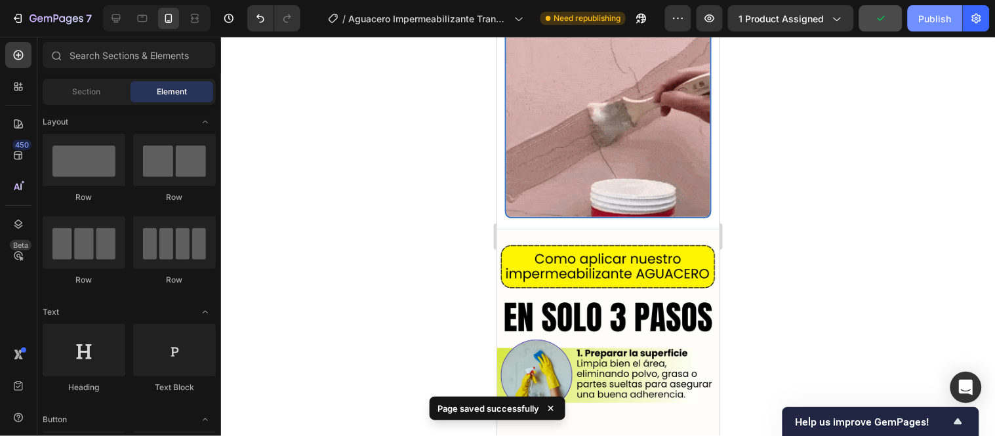
click at [931, 21] on div "Publish" at bounding box center [935, 19] width 33 height 14
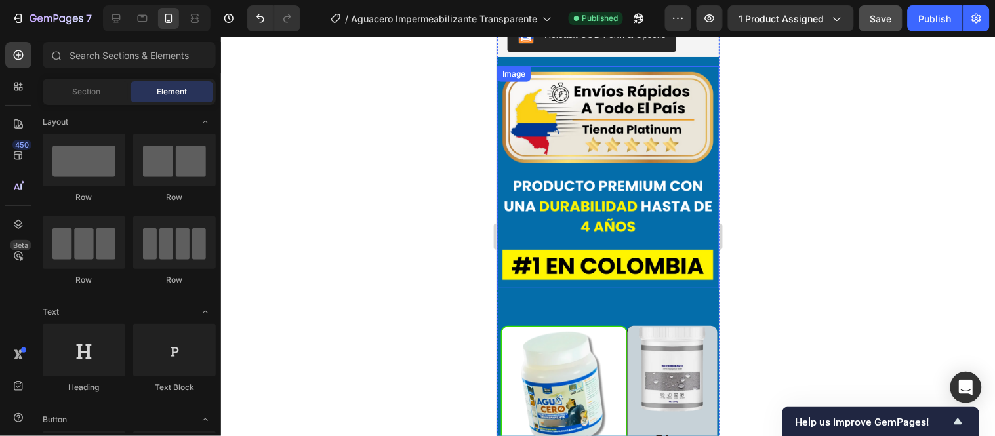
scroll to position [3969, 0]
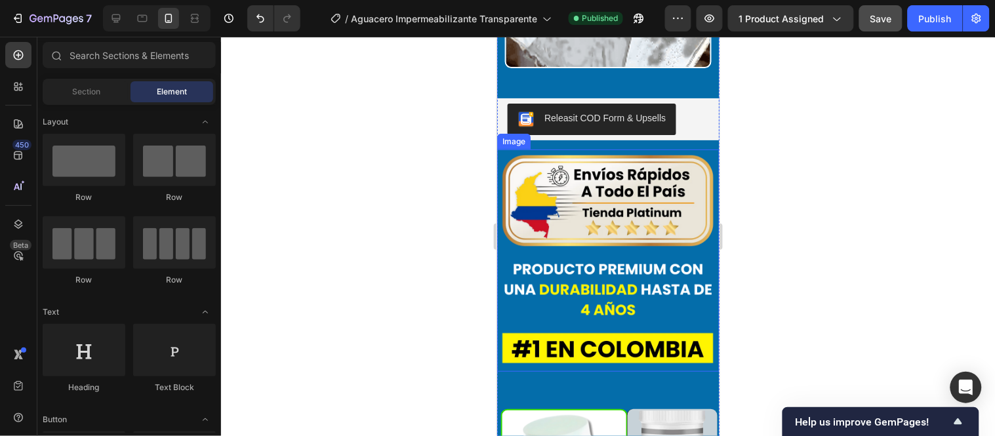
click at [520, 133] on div "Image" at bounding box center [513, 141] width 33 height 16
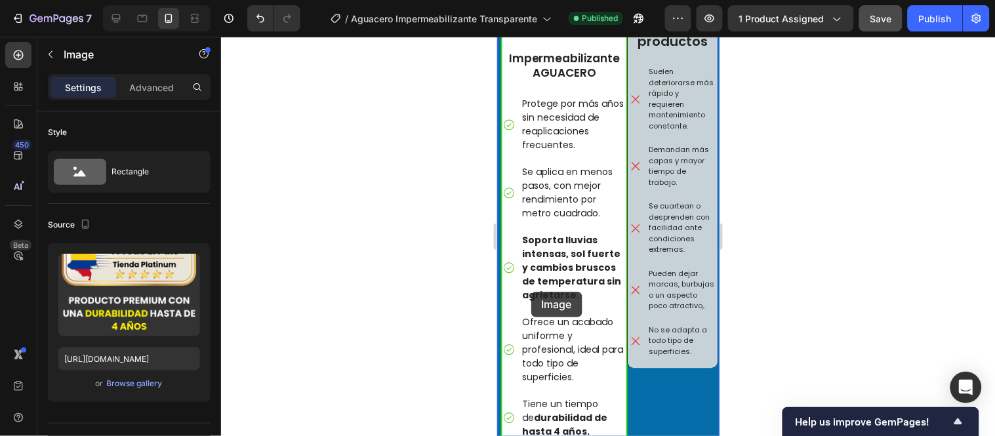
scroll to position [4551, 0]
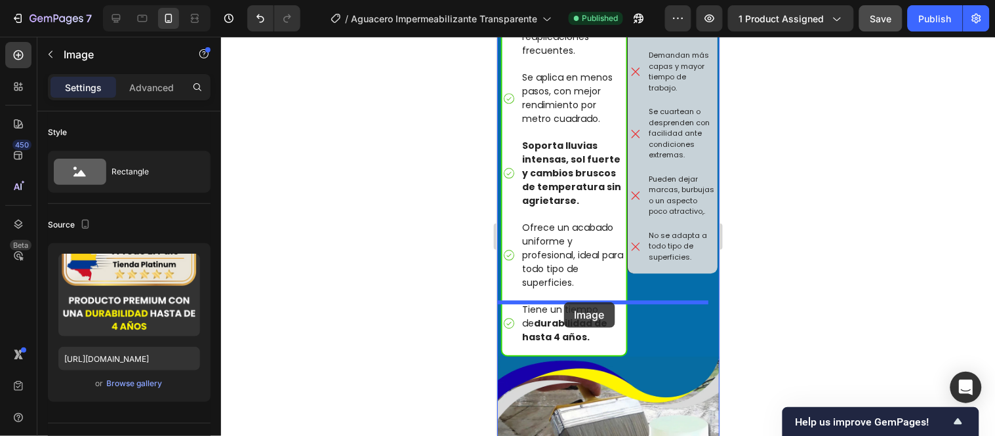
drag, startPoint x: 523, startPoint y: 90, endPoint x: 563, endPoint y: 302, distance: 215.6
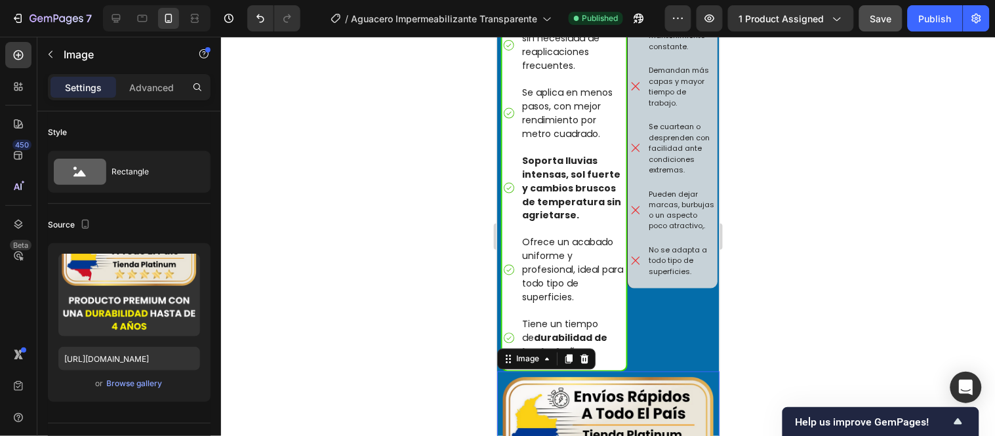
scroll to position [4318, 0]
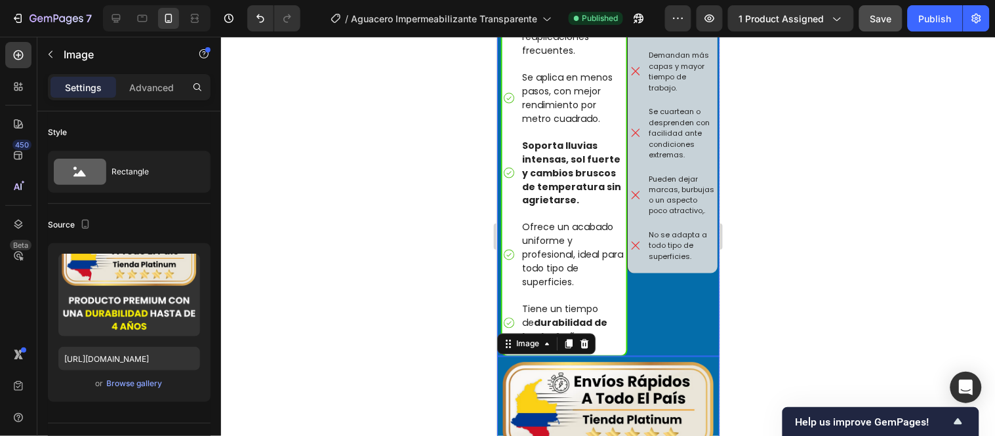
click at [642, 288] on div "Image Otros productos Text Block Suelen deteriorarse más rápido y requieren man…" at bounding box center [668, 85] width 91 height 541
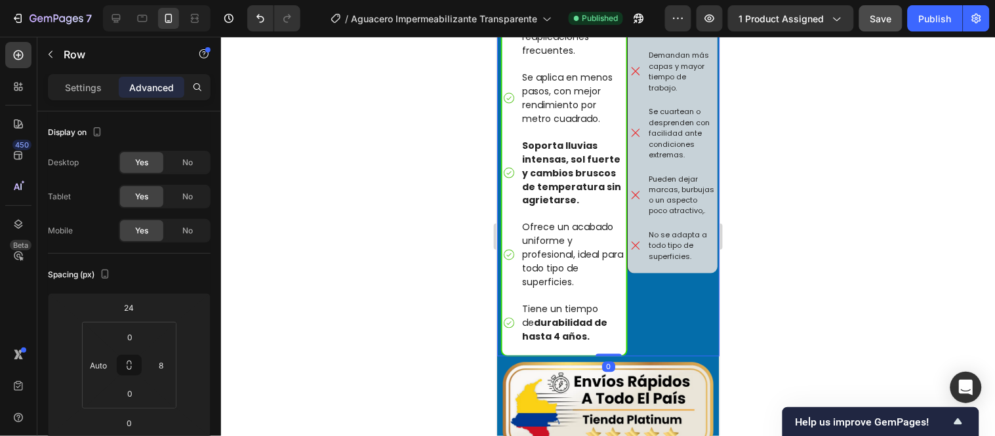
click at [636, 288] on div "Image Otros productos Text Block Suelen deteriorarse más rápido y requieren man…" at bounding box center [668, 85] width 91 height 541
click at [631, 296] on div "Image Otros productos Text Block Suelen deteriorarse más rápido y requieren man…" at bounding box center [668, 85] width 91 height 541
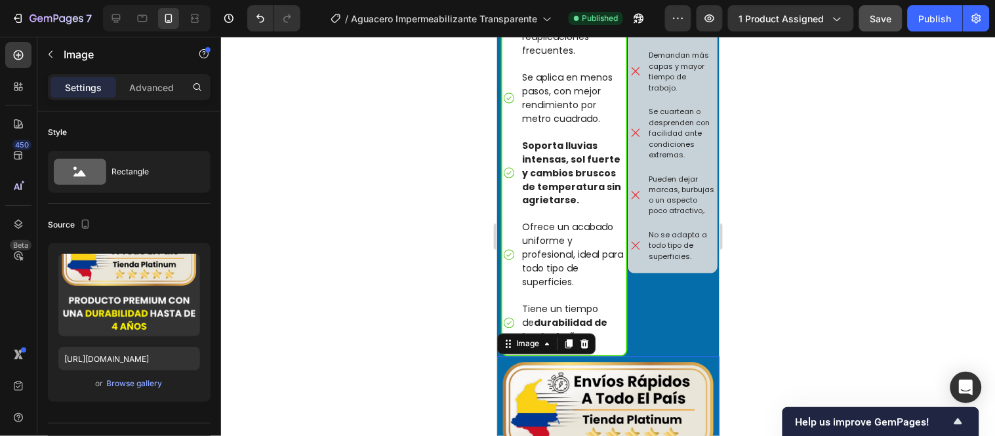
click at [642, 277] on div "Image Otros productos Text Block Suelen deteriorarse más rápido y requieren man…" at bounding box center [668, 85] width 91 height 541
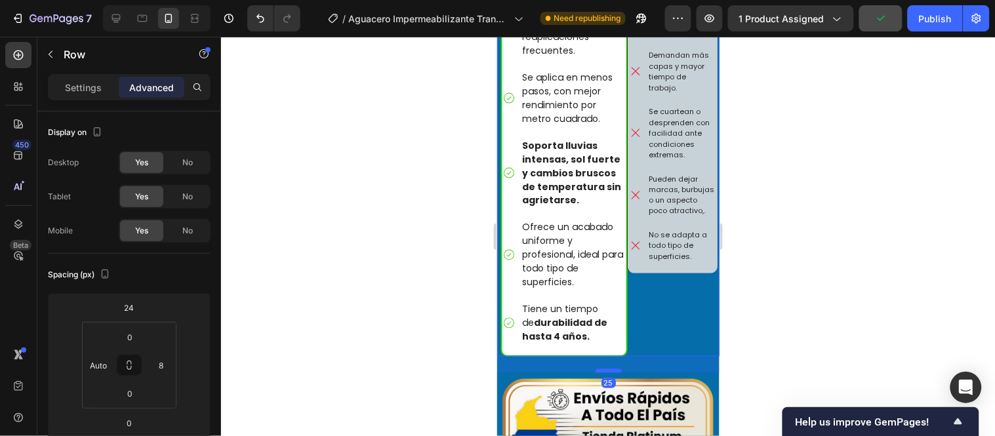
drag, startPoint x: 606, startPoint y: 299, endPoint x: 607, endPoint y: 316, distance: 16.4
click at [607, 369] on div at bounding box center [608, 371] width 26 height 4
type input "25"
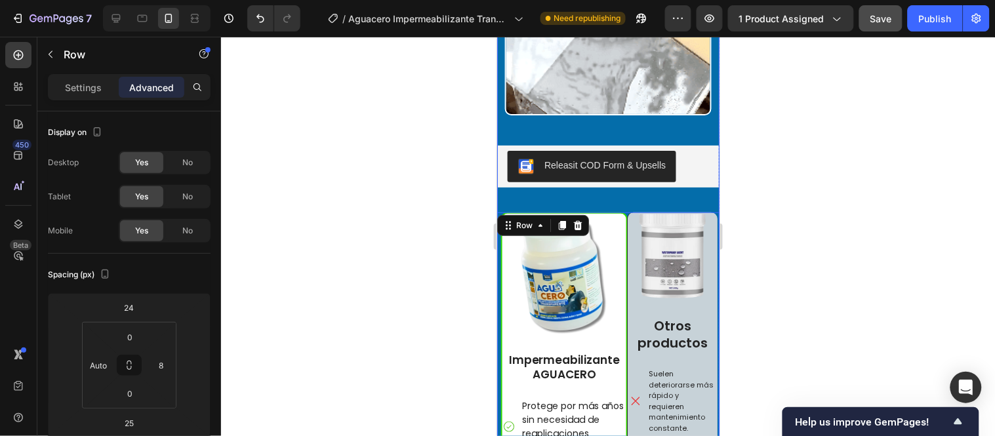
scroll to position [3954, 0]
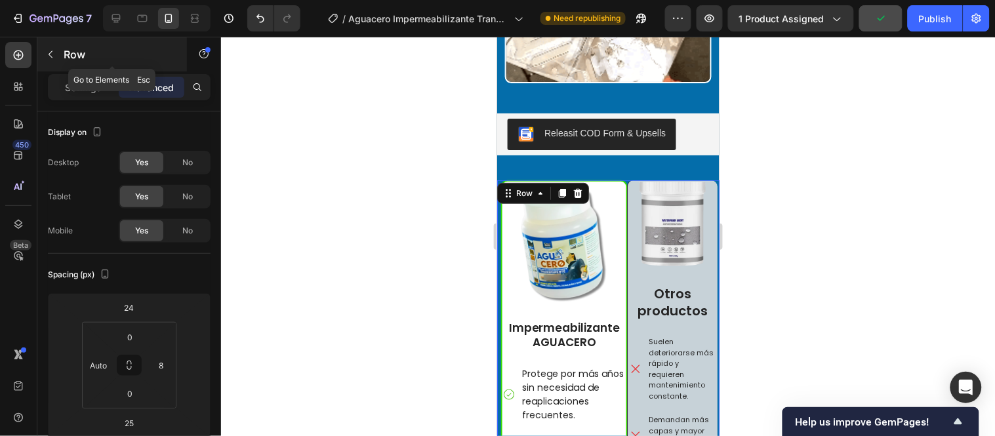
click at [56, 59] on button "button" at bounding box center [50, 54] width 21 height 21
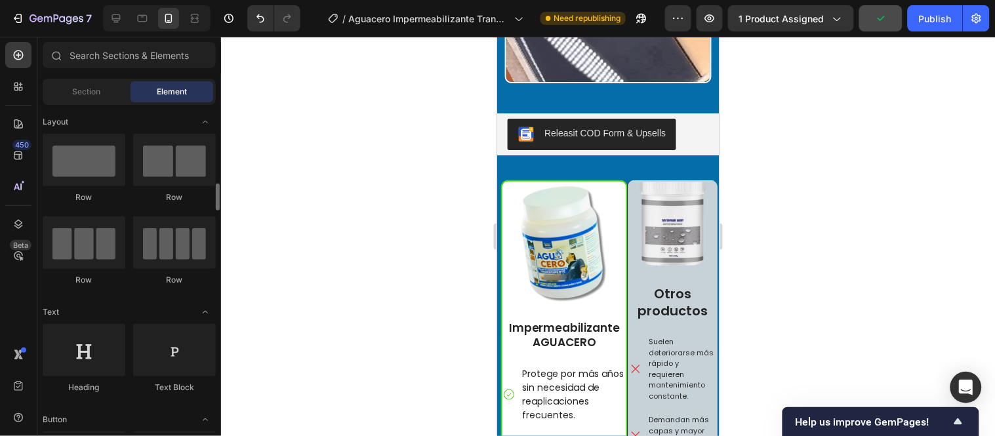
scroll to position [73, 0]
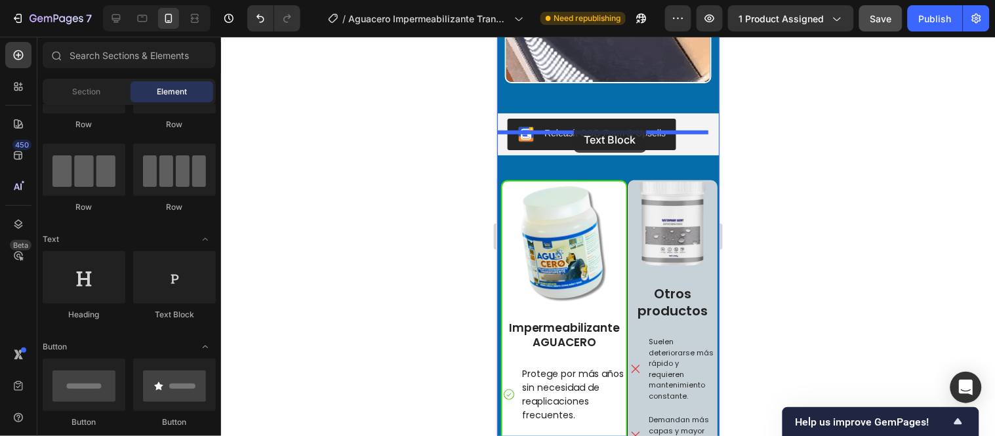
drag, startPoint x: 975, startPoint y: 202, endPoint x: 573, endPoint y: 127, distance: 409.1
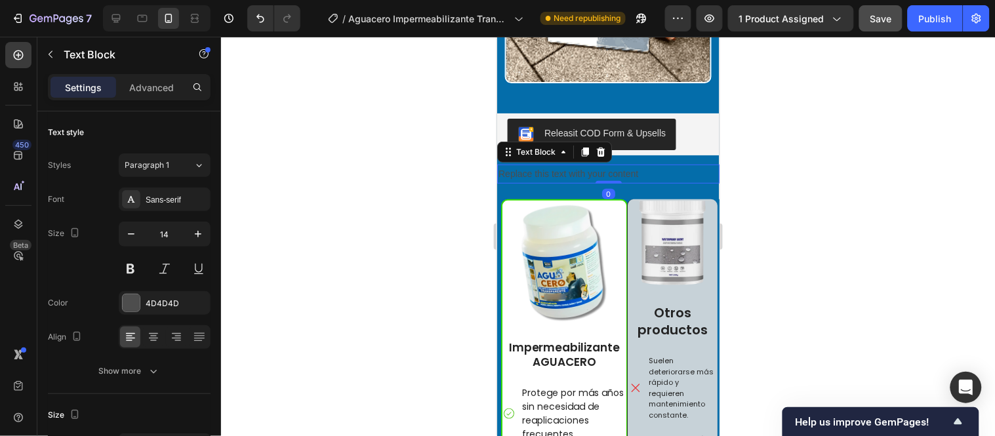
click at [638, 164] on div "Replace this text with your content" at bounding box center [608, 173] width 222 height 19
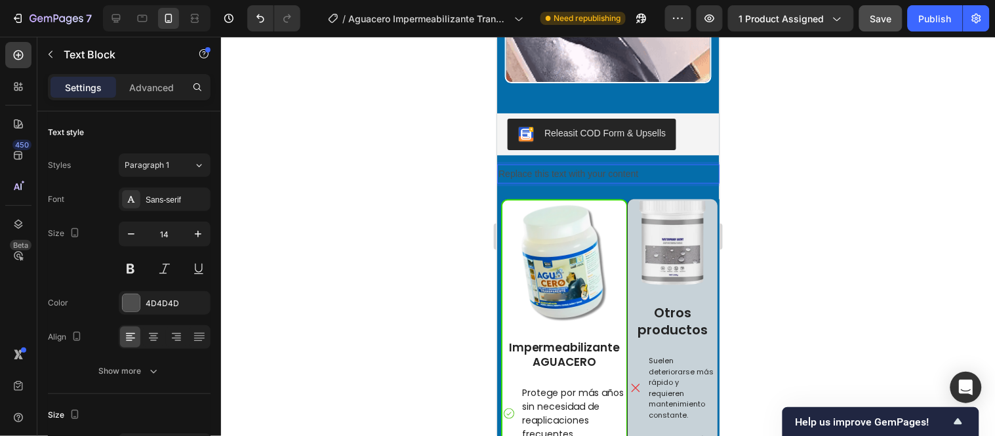
click at [640, 165] on p "Replace this text with your content" at bounding box center [608, 173] width 220 height 16
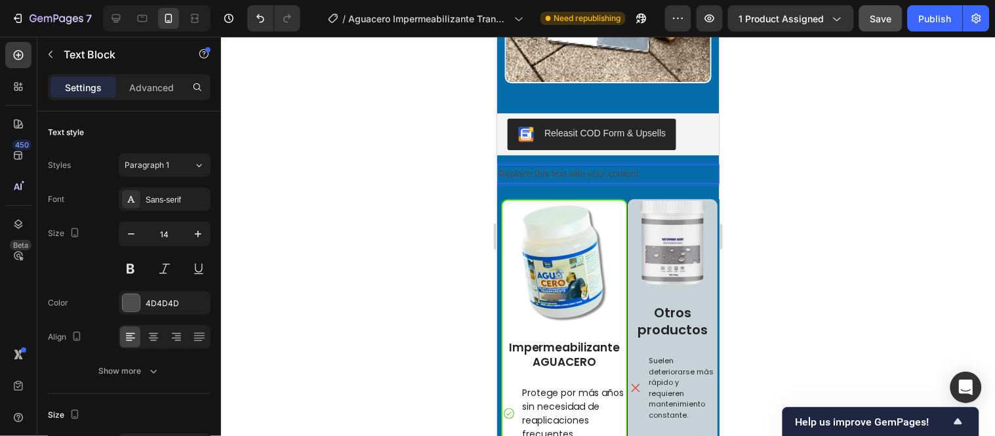
click at [640, 165] on p "Replace this text with your content" at bounding box center [608, 173] width 220 height 16
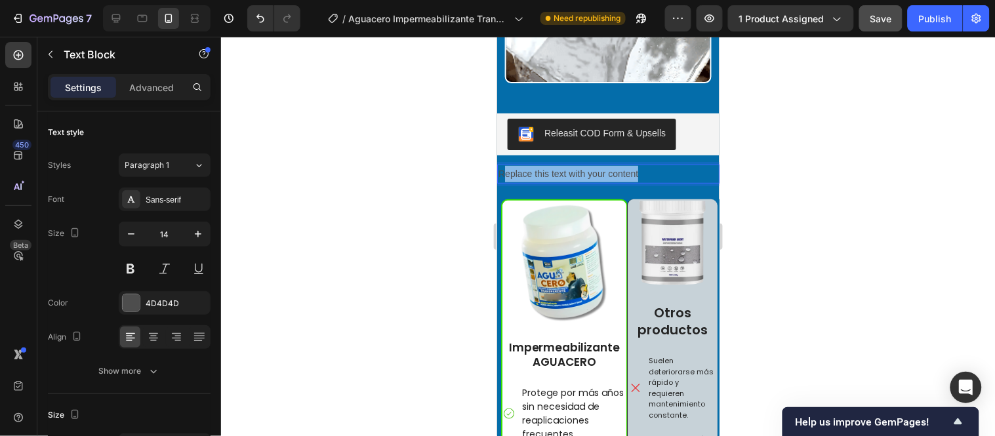
drag, startPoint x: 642, startPoint y: 122, endPoint x: 502, endPoint y: 123, distance: 139.7
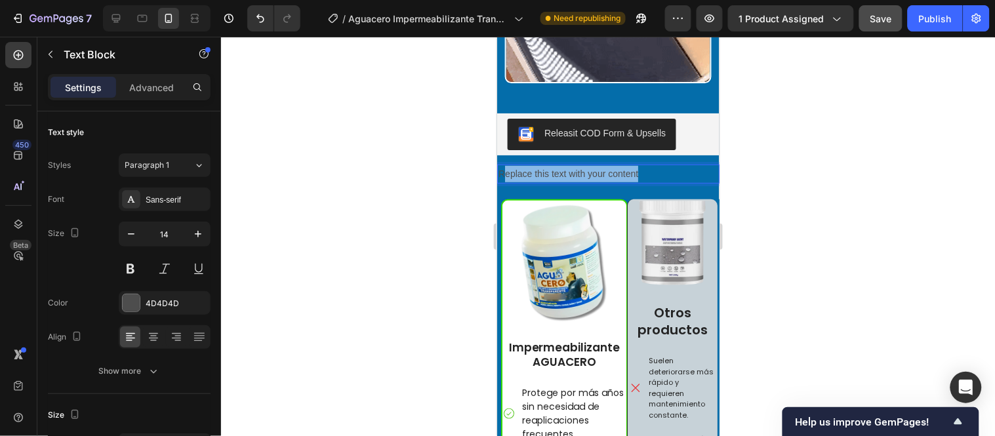
click at [502, 165] on p "Replace this text with your content" at bounding box center [608, 173] width 220 height 16
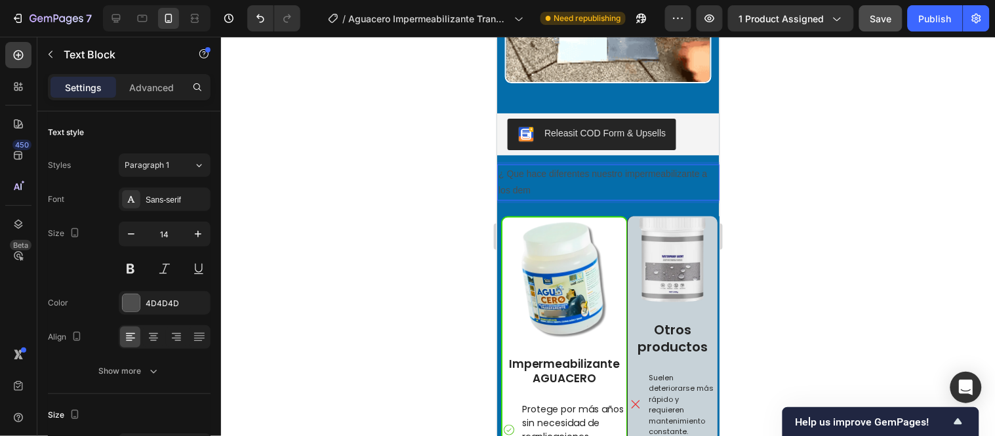
click at [587, 165] on p "¿ Que hace diferentes nuestro impermeabilizante a los dem" at bounding box center [608, 181] width 220 height 33
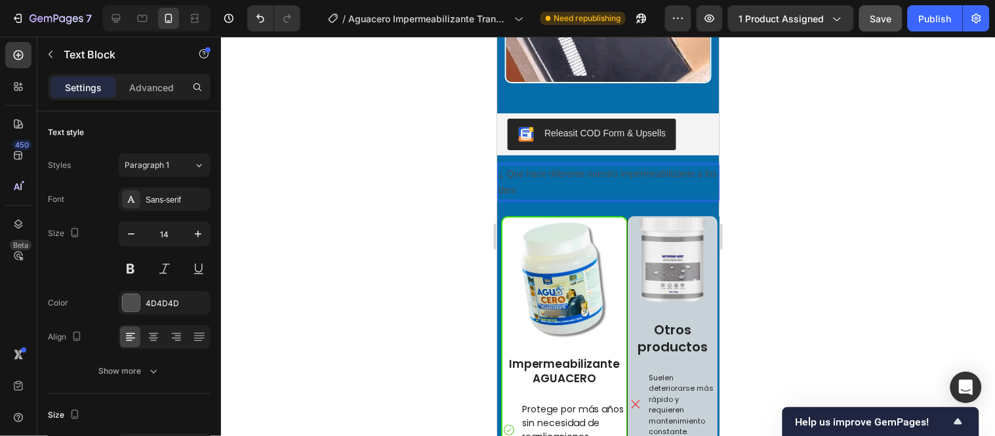
click at [581, 165] on p "¿ Que hace diferente nuestro impermeabilizante a los dem" at bounding box center [608, 181] width 220 height 33
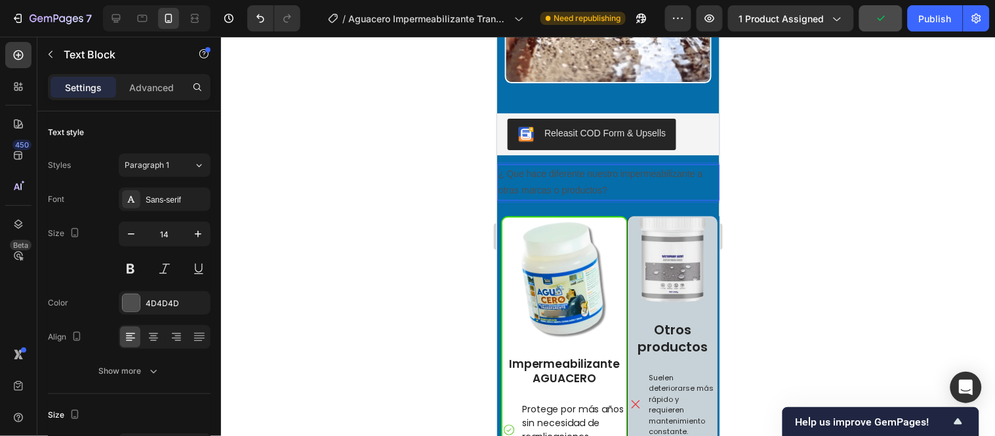
click at [513, 165] on p "¿ Que hace diferente nuestro impermeabilizante a otras marcas o productos?" at bounding box center [608, 181] width 220 height 33
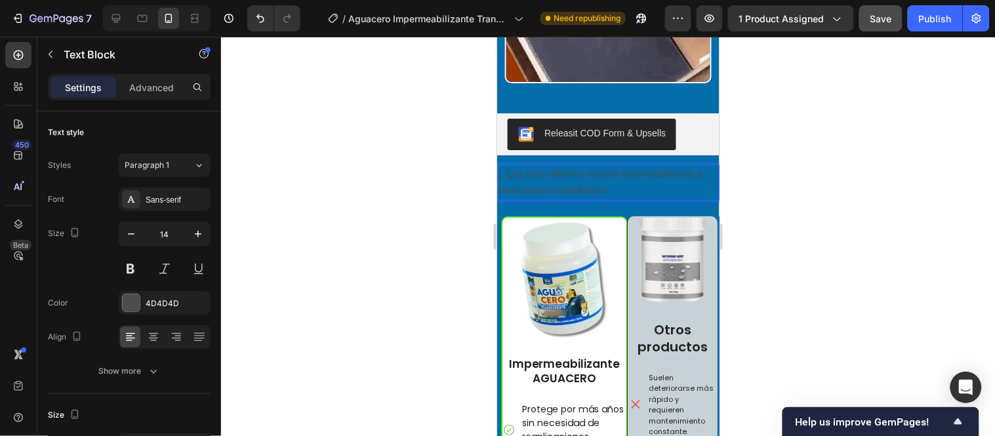
click at [497, 36] on lt-span "Qu é" at bounding box center [497, 36] width 0 height 0
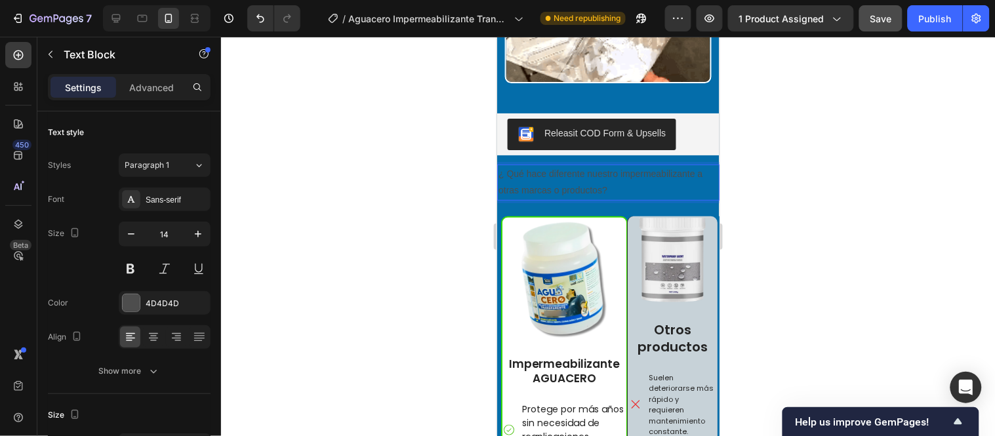
click at [511, 165] on p "¿ Qué hace diferente nuestro impermeabilizante a otras marcas o productos?" at bounding box center [608, 181] width 220 height 33
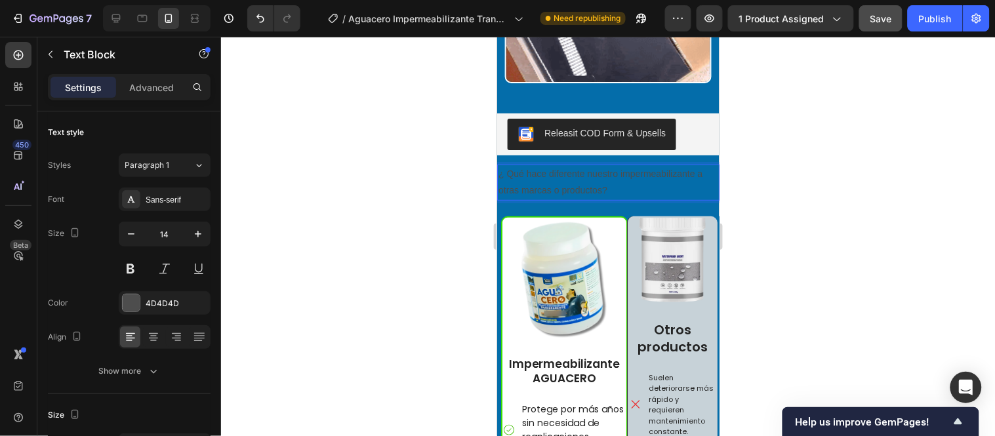
click at [497, 36] on lt-em "¿Qué" at bounding box center [497, 36] width 0 height 0
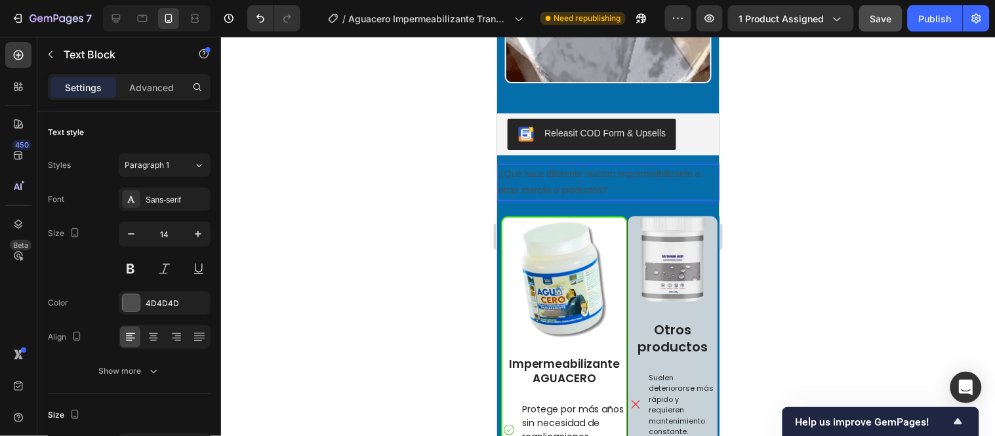
click at [550, 165] on p "¿Qué hace diferente nuestro impermeabilizante a otras marcas o productos?" at bounding box center [608, 181] width 220 height 33
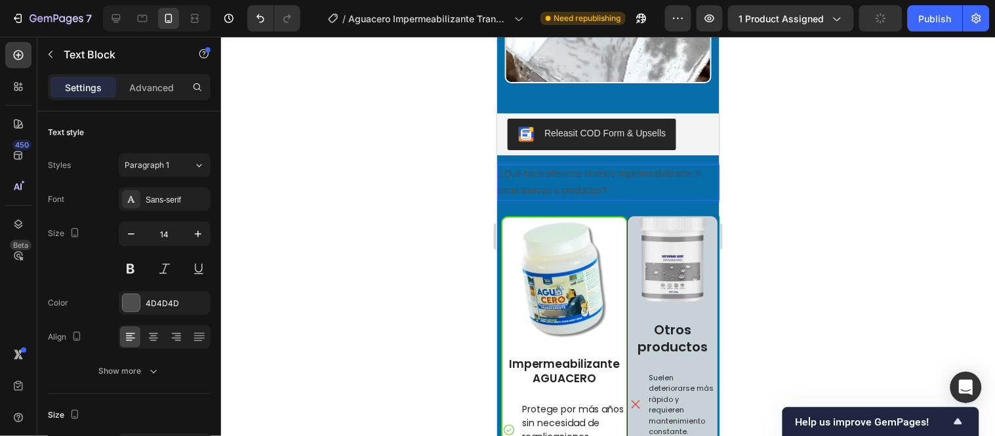
click at [546, 165] on p "¿Qué hace diferente nuestro impermeabilizante a otras marcas o productos?" at bounding box center [608, 181] width 220 height 33
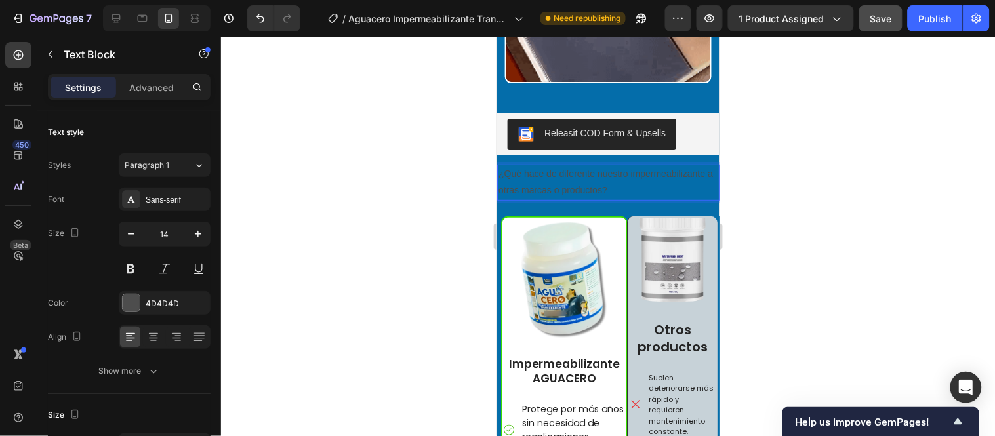
click at [649, 165] on p "¿Qué hace de diferente nuestro impermeabilizante a otras marcas o productos?" at bounding box center [608, 181] width 220 height 33
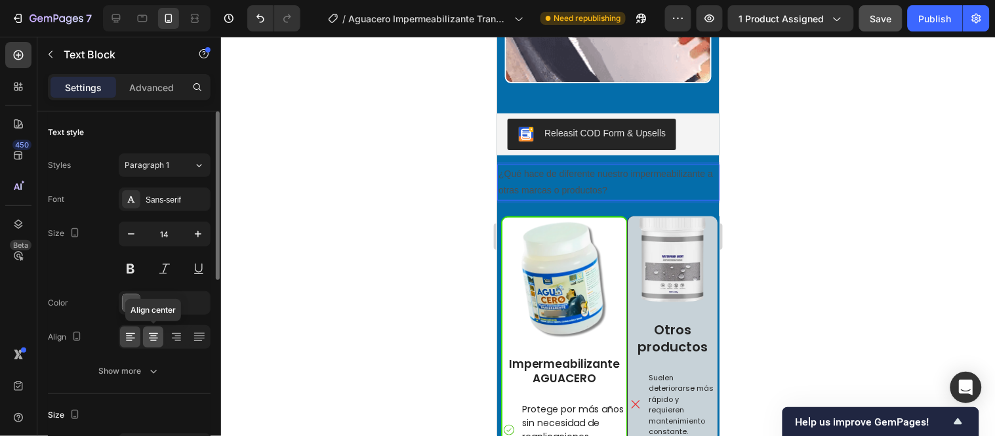
click at [158, 336] on icon at bounding box center [153, 337] width 13 height 13
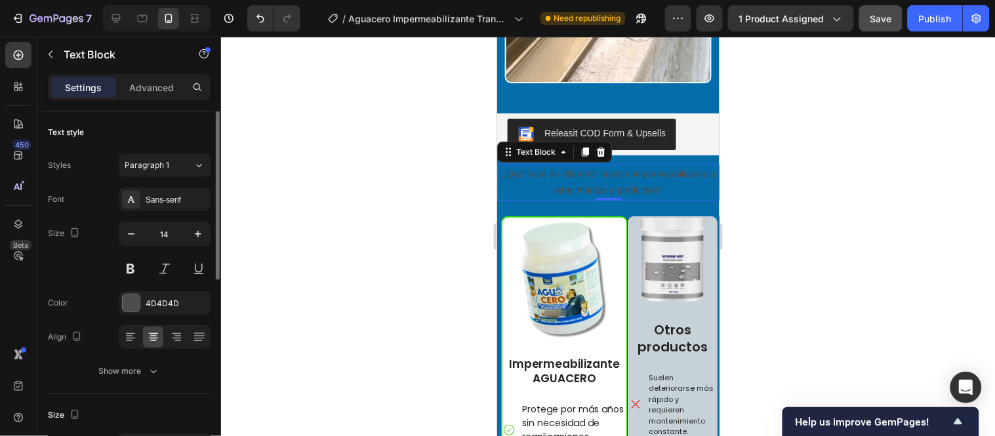
click at [149, 178] on div "Styles Paragraph 1 Font Sans-serif Size 14 Color 4D4D4D Align Show more" at bounding box center [129, 268] width 163 height 230
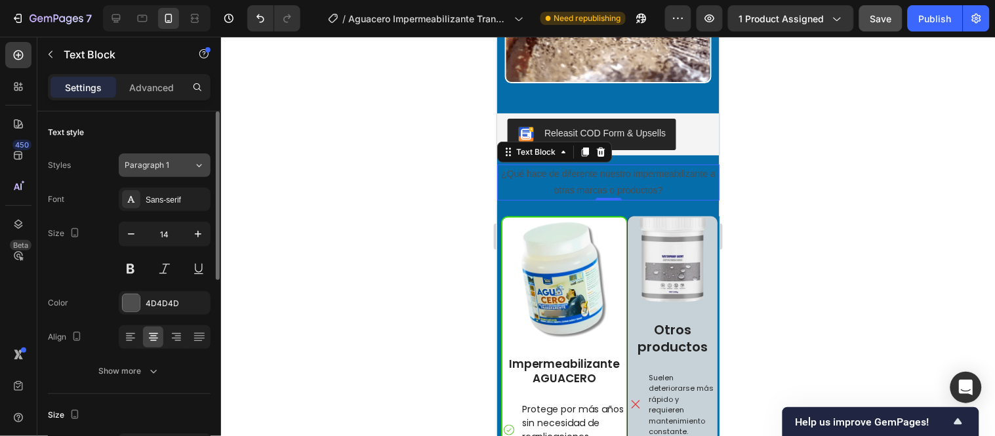
click at [150, 171] on span "Paragraph 1" at bounding box center [147, 165] width 45 height 12
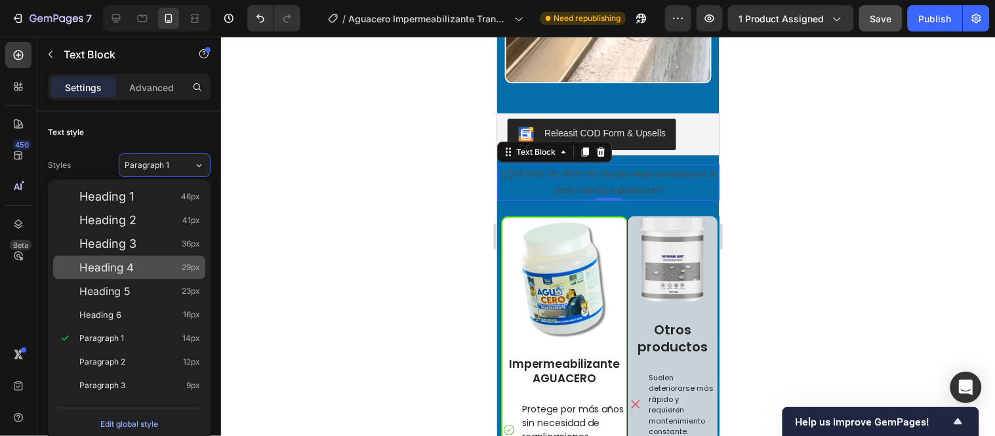
click at [131, 267] on span "Heading 4" at bounding box center [106, 267] width 54 height 13
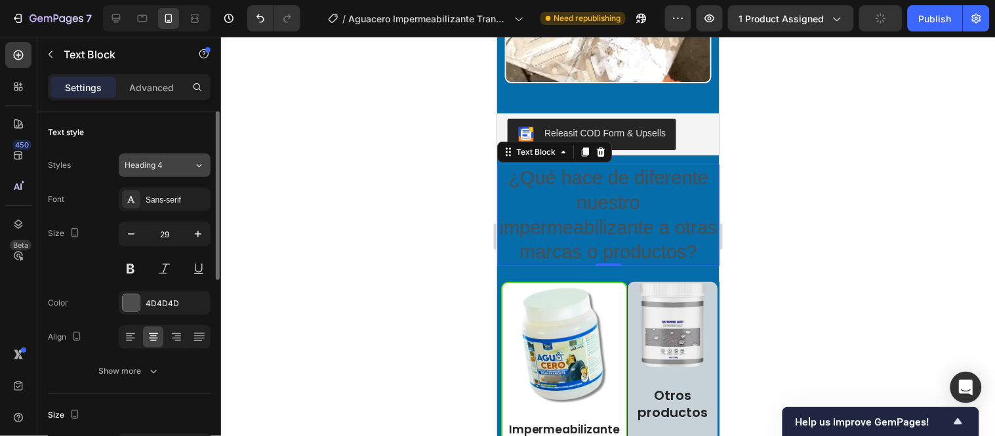
click at [136, 167] on span "Heading 4" at bounding box center [144, 165] width 38 height 12
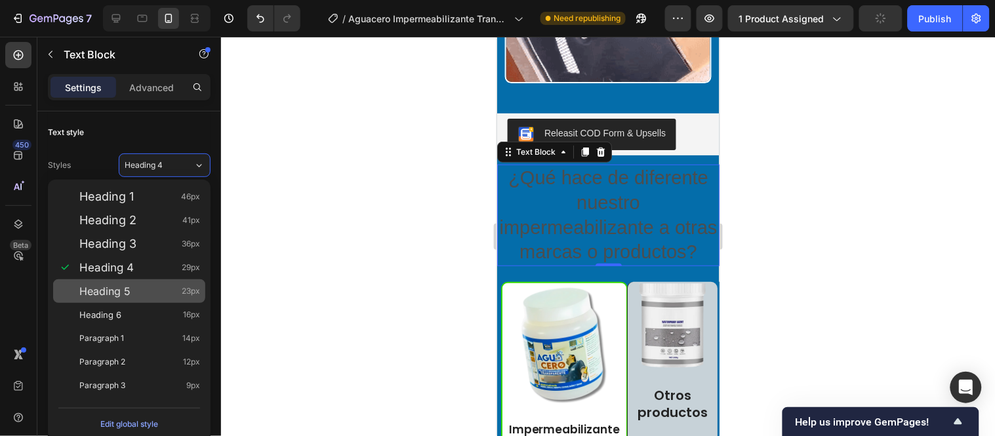
click at [134, 286] on div "Heading 5 23px" at bounding box center [139, 291] width 121 height 13
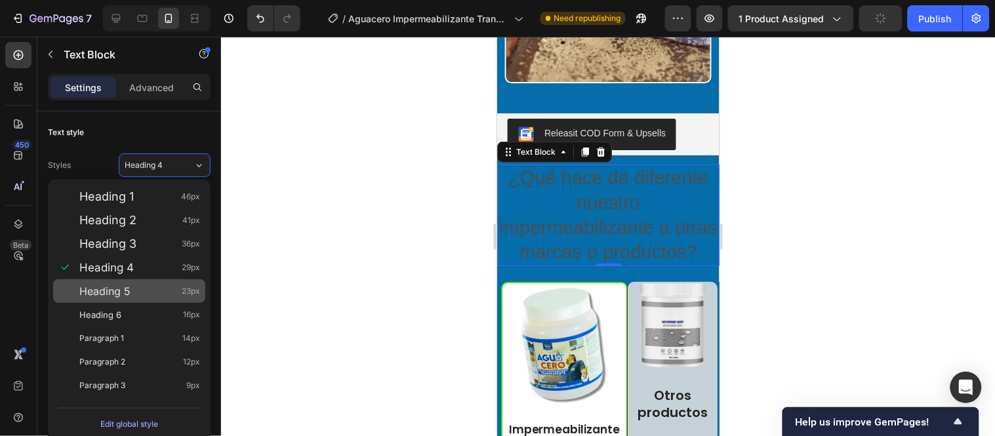
type input "23"
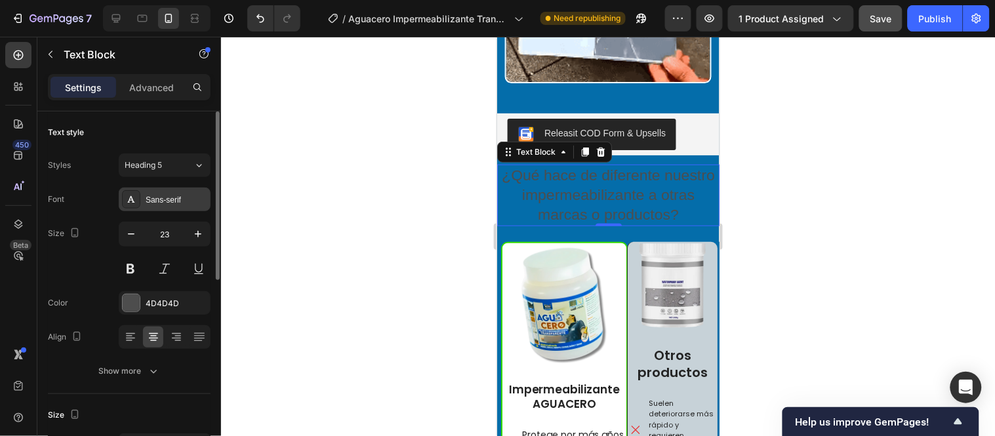
click at [175, 195] on div "Sans-serif" at bounding box center [177, 200] width 62 height 12
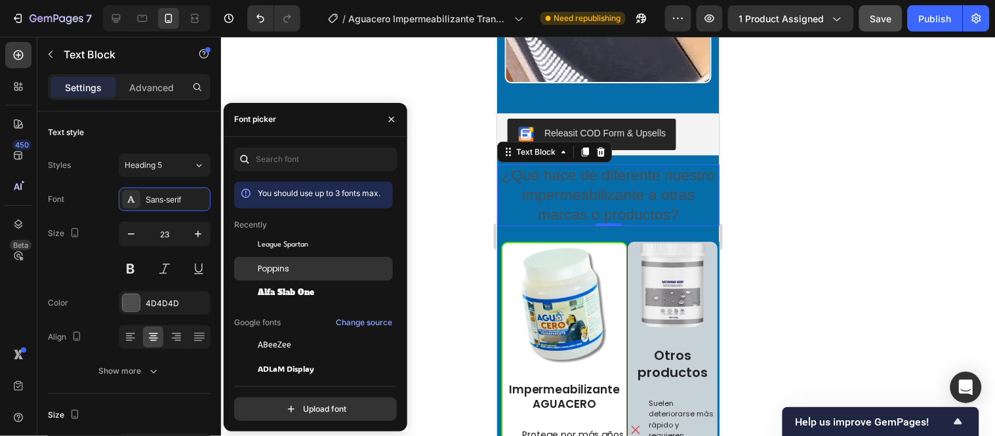
click at [283, 272] on span "Poppins" at bounding box center [273, 269] width 31 height 12
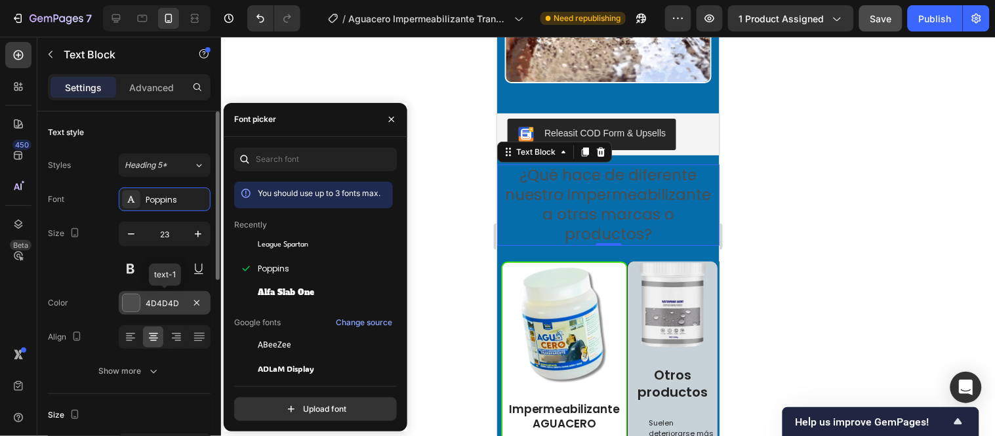
click at [157, 310] on div "4D4D4D" at bounding box center [165, 303] width 92 height 24
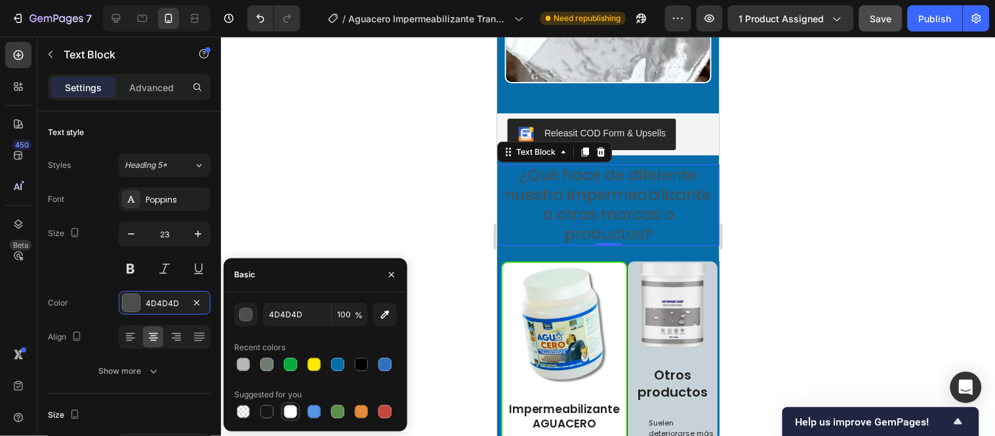
click at [289, 409] on div at bounding box center [290, 411] width 13 height 13
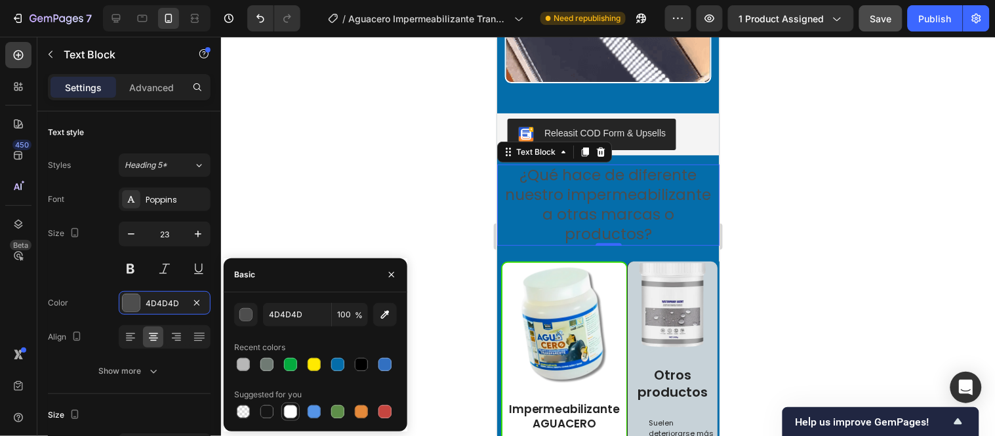
type input "FFFFFF"
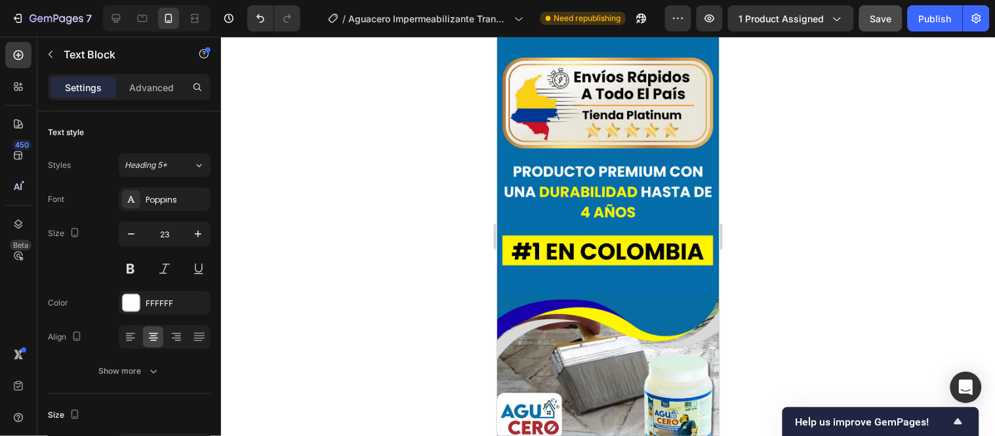
scroll to position [4756, 0]
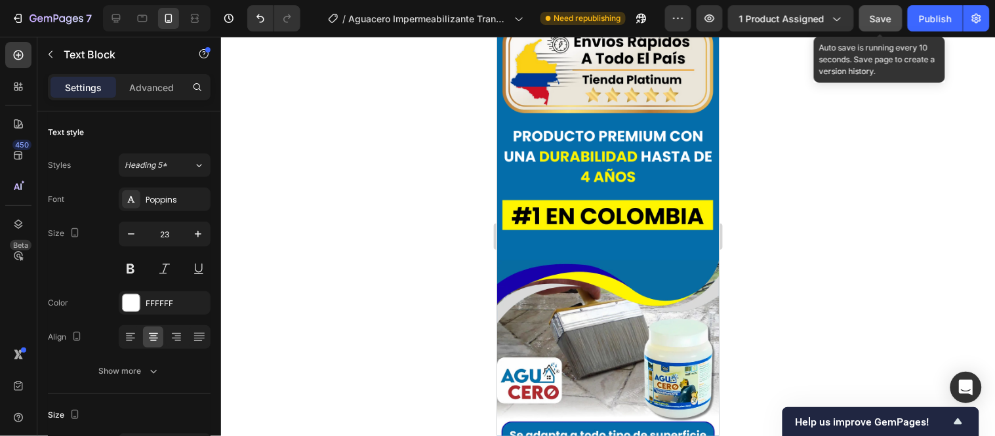
click at [895, 22] on button "Save" at bounding box center [880, 18] width 43 height 26
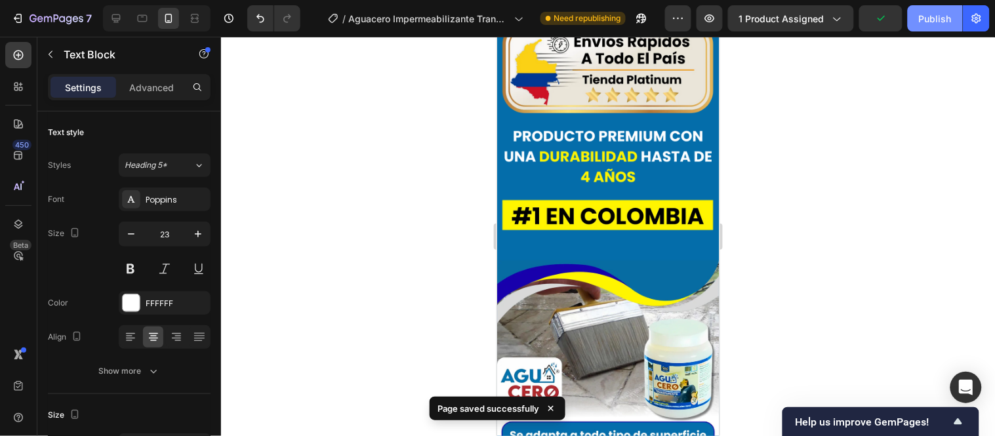
click at [925, 20] on div "Publish" at bounding box center [935, 19] width 33 height 14
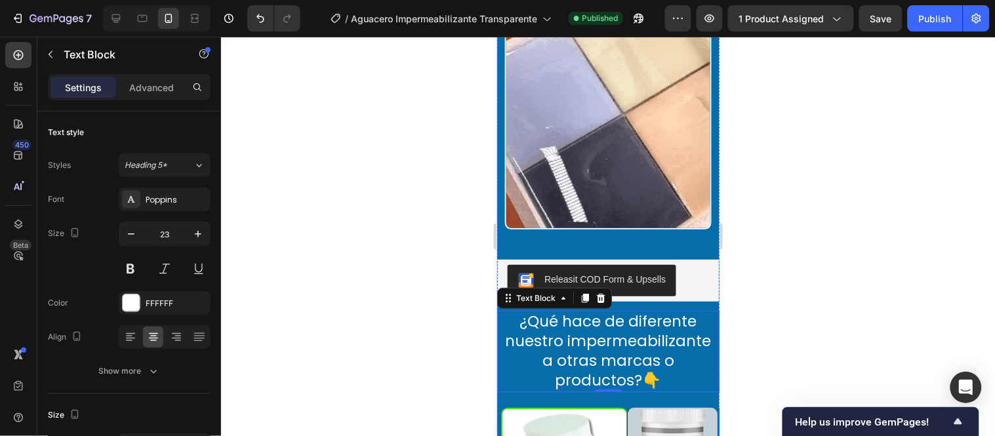
scroll to position [3808, 0]
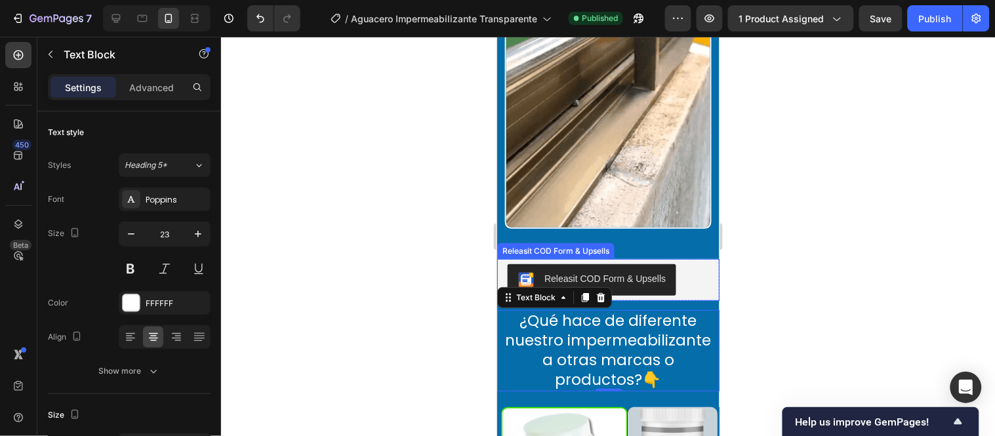
click at [524, 243] on div "Releasit COD Form & Upsells" at bounding box center [555, 251] width 117 height 16
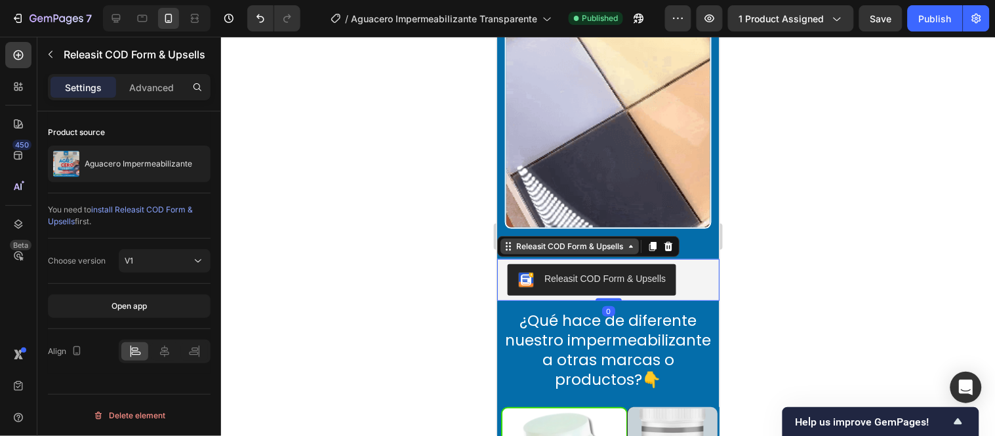
click at [525, 240] on div "Releasit COD Form & Upsells" at bounding box center [569, 246] width 112 height 12
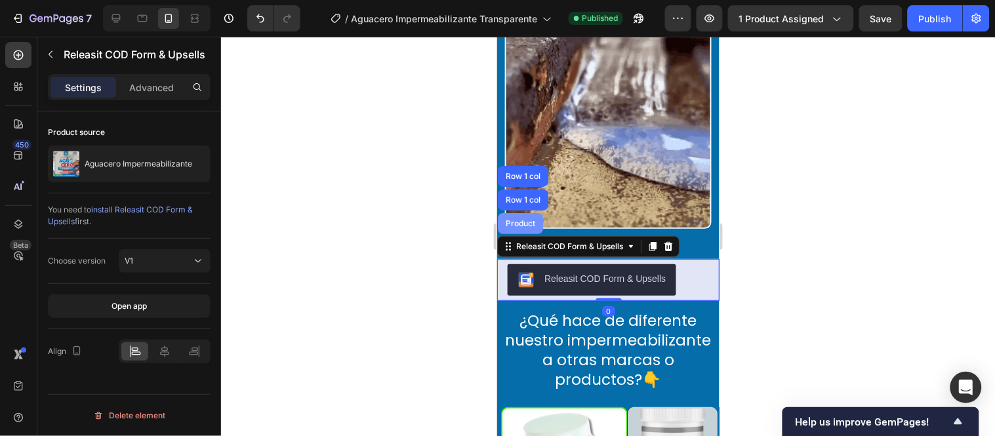
click at [524, 219] on div "Product" at bounding box center [519, 223] width 35 height 8
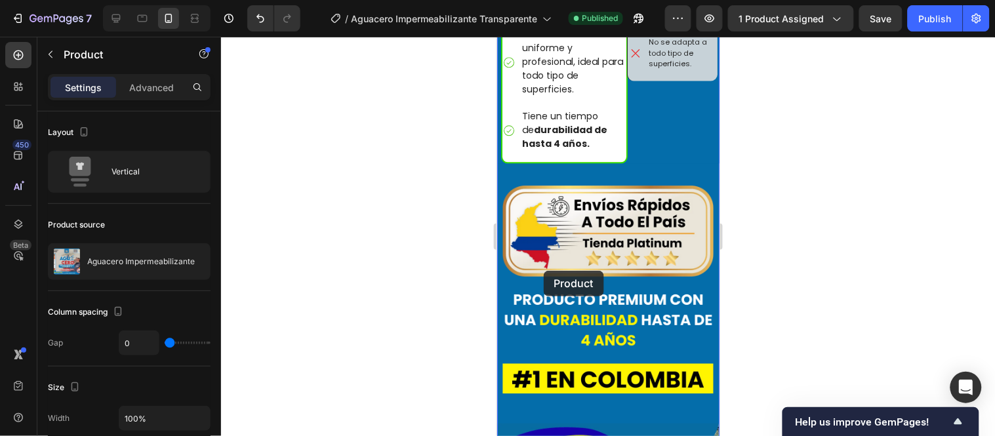
scroll to position [4682, 0]
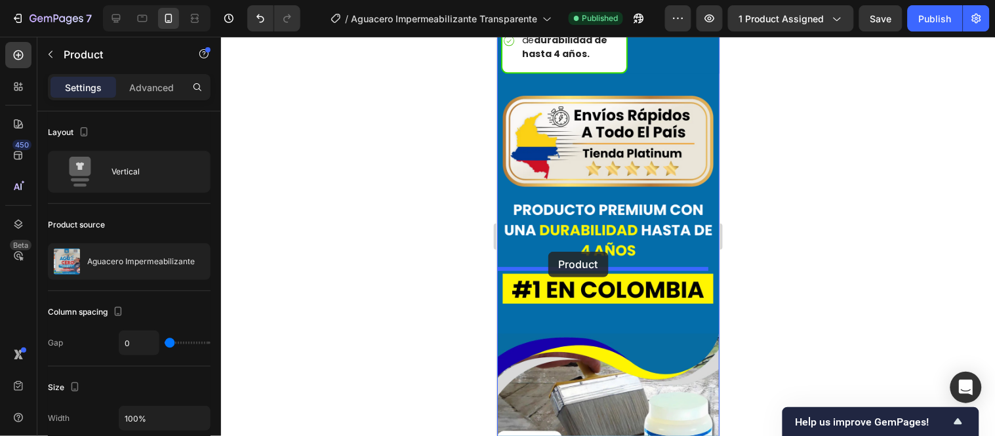
drag, startPoint x: 528, startPoint y: 194, endPoint x: 548, endPoint y: 251, distance: 60.4
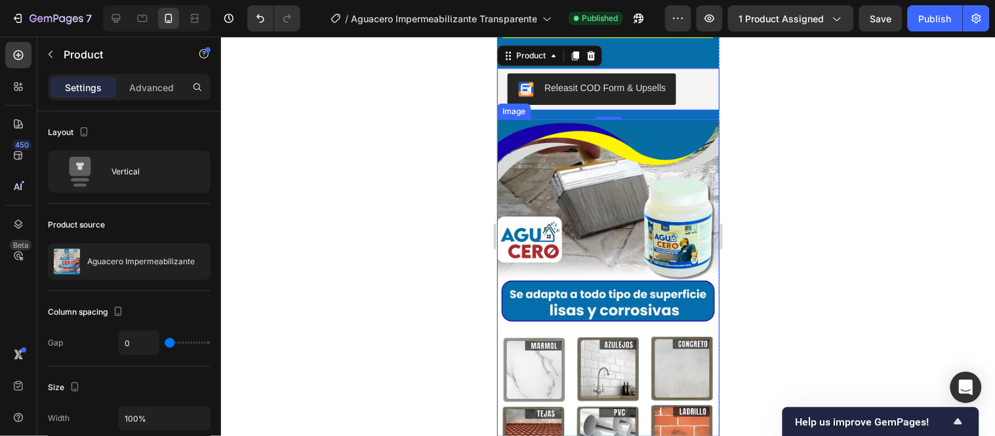
scroll to position [4996, 0]
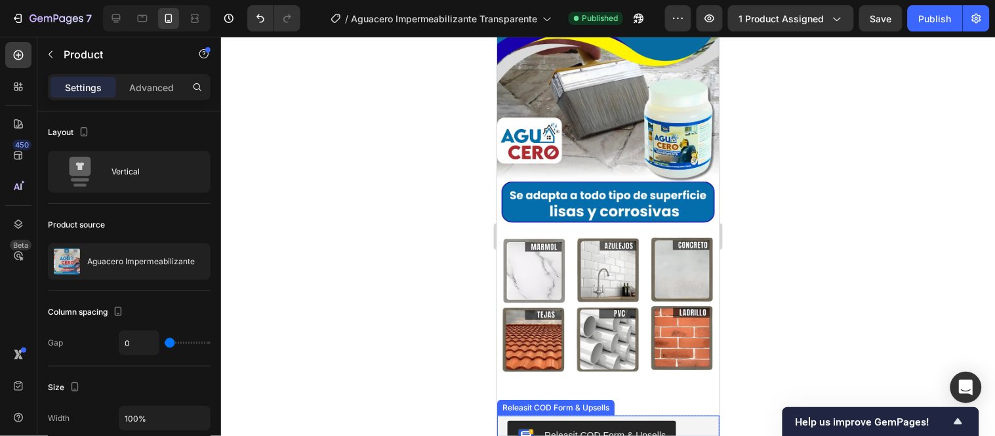
click at [697, 420] on div "Releasit COD Form & Upsells" at bounding box center [607, 435] width 201 height 31
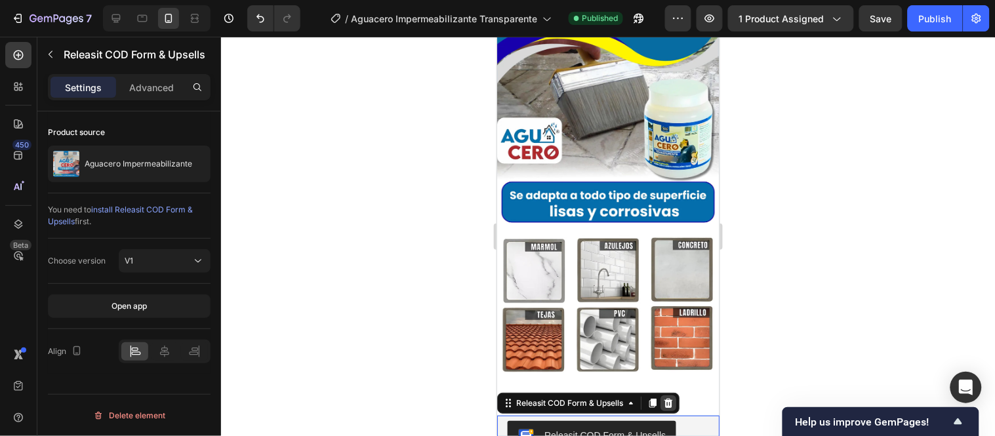
click at [666, 398] on icon at bounding box center [668, 403] width 10 height 10
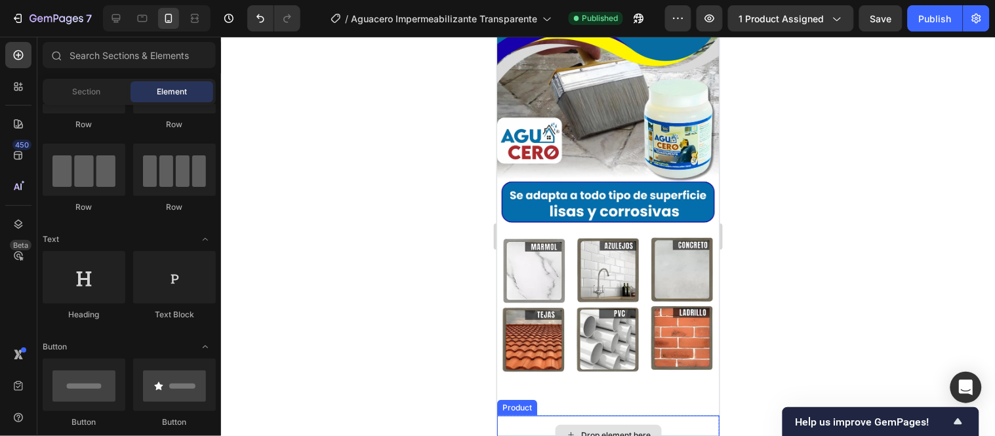
click at [691, 415] on div "Drop element here" at bounding box center [608, 434] width 222 height 39
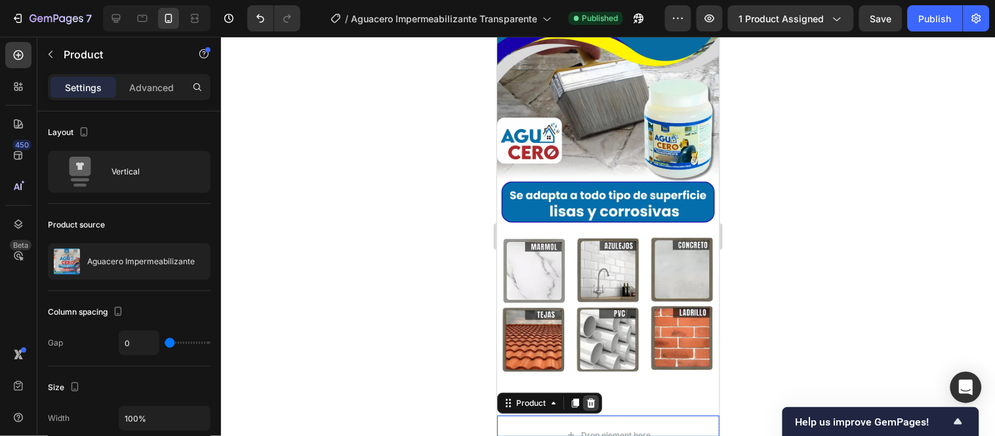
click at [590, 398] on icon at bounding box center [590, 402] width 9 height 9
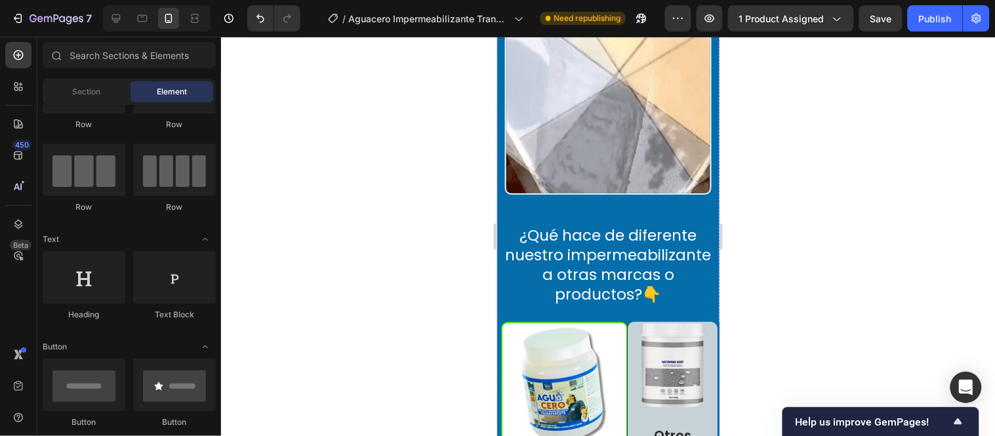
scroll to position [3830, 0]
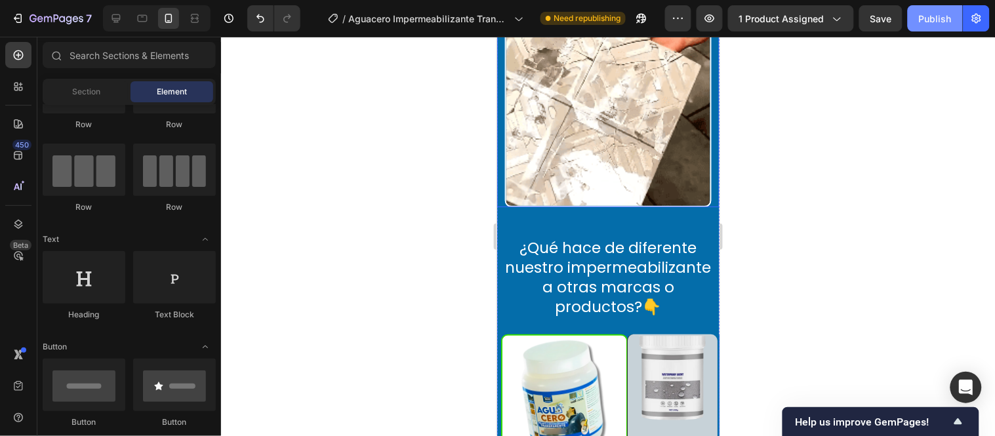
click at [943, 28] on button "Publish" at bounding box center [935, 18] width 55 height 26
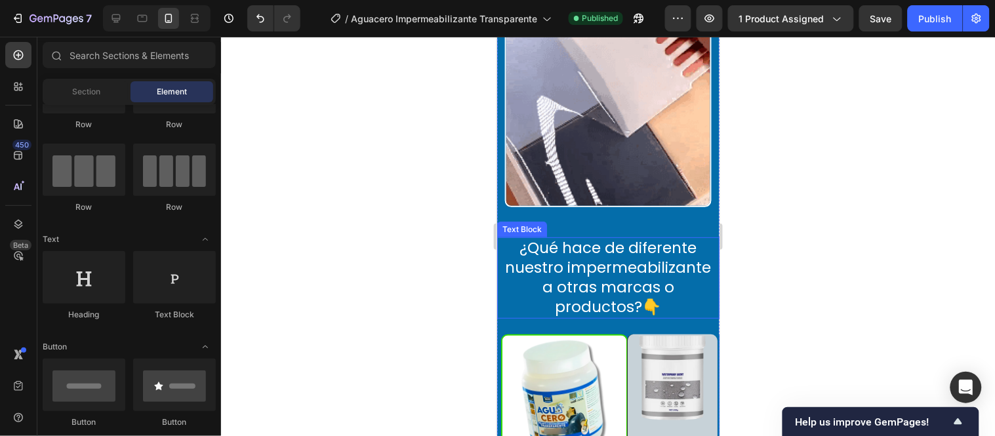
click at [633, 238] on p "¿Qué hace de diferente nuestro impermeabilizante a otras marcas o productos?👇" at bounding box center [608, 277] width 220 height 79
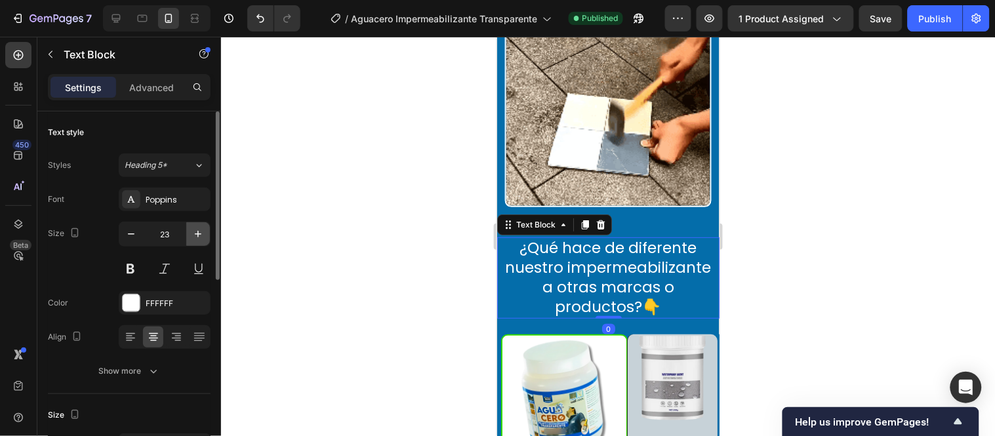
click at [201, 230] on icon "button" at bounding box center [198, 234] width 13 height 13
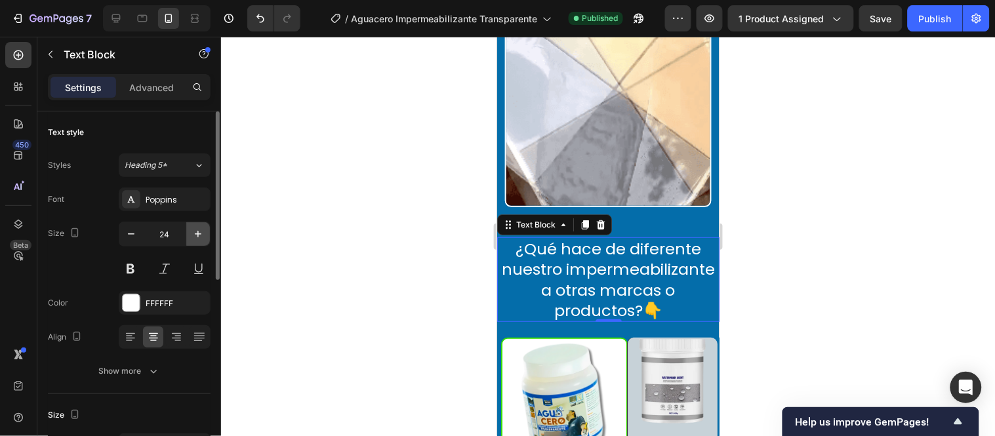
click at [201, 230] on icon "button" at bounding box center [198, 234] width 13 height 13
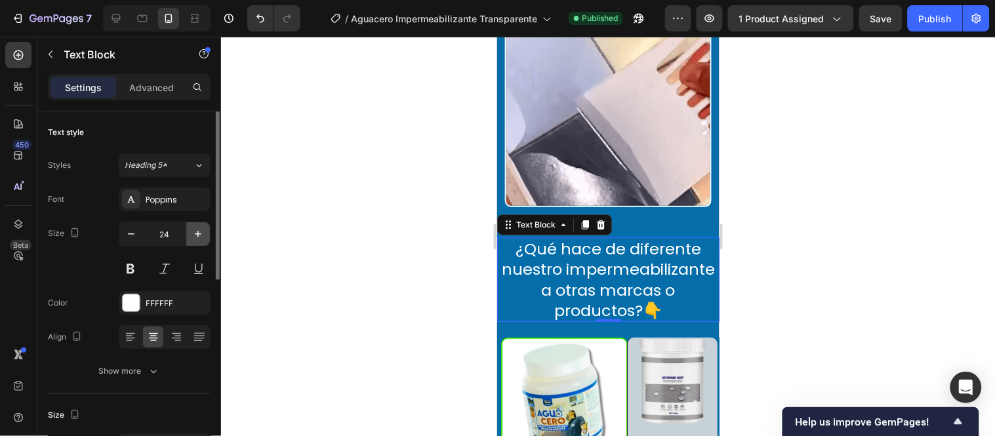
type input "25"
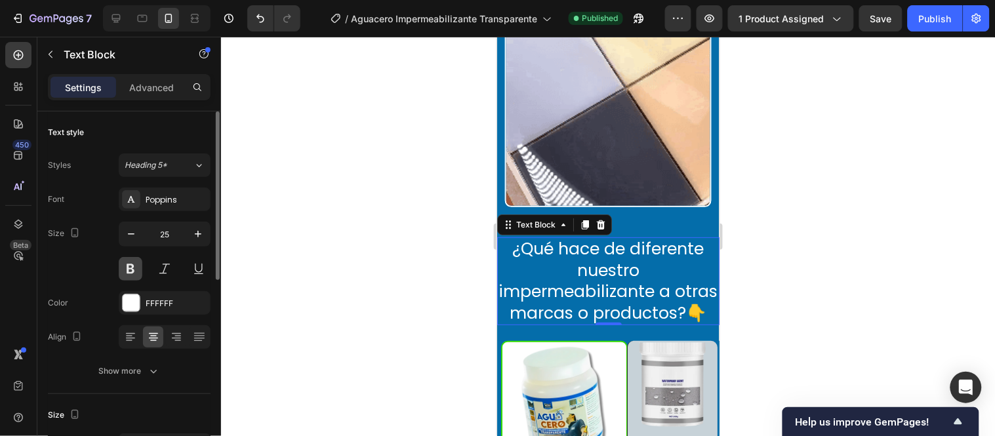
click at [136, 267] on button at bounding box center [131, 269] width 24 height 24
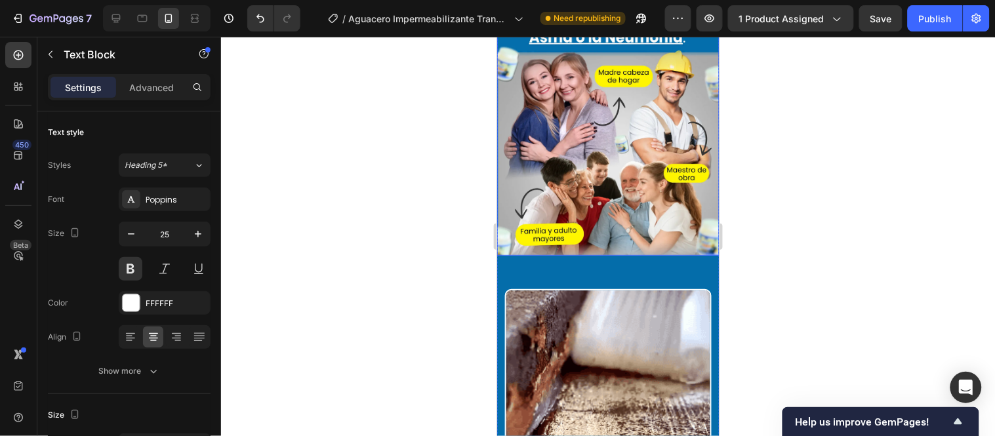
scroll to position [3611, 0]
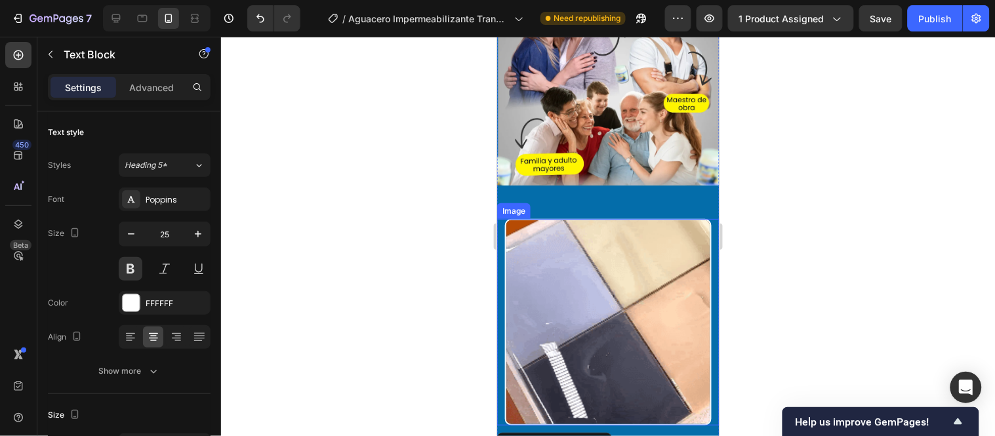
click at [521, 205] on div "Image" at bounding box center [513, 211] width 28 height 12
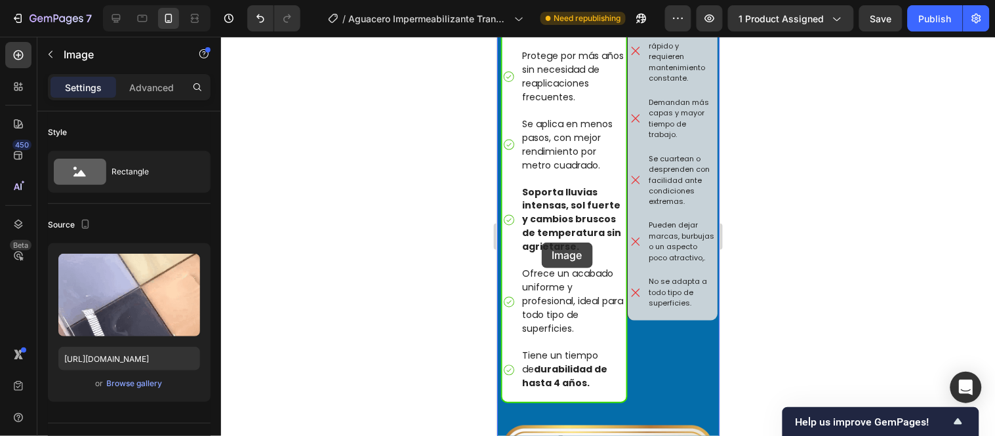
scroll to position [4413, 0]
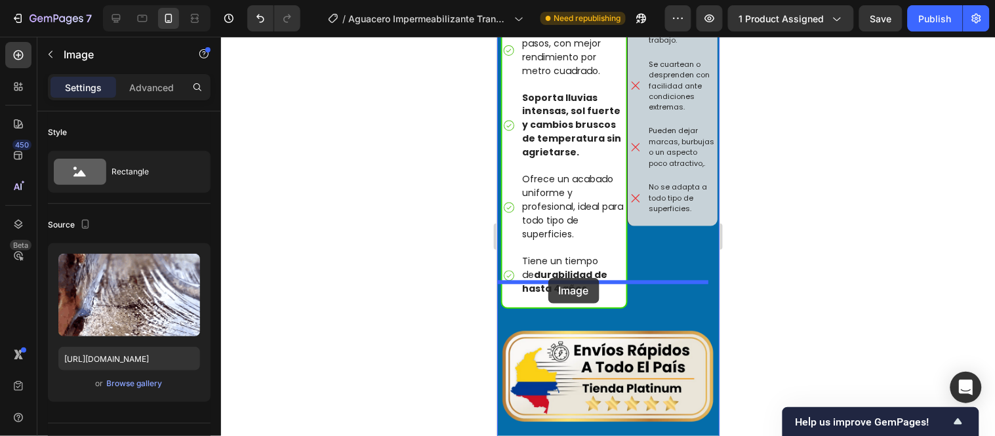
drag, startPoint x: 527, startPoint y: 168, endPoint x: 548, endPoint y: 277, distance: 111.5
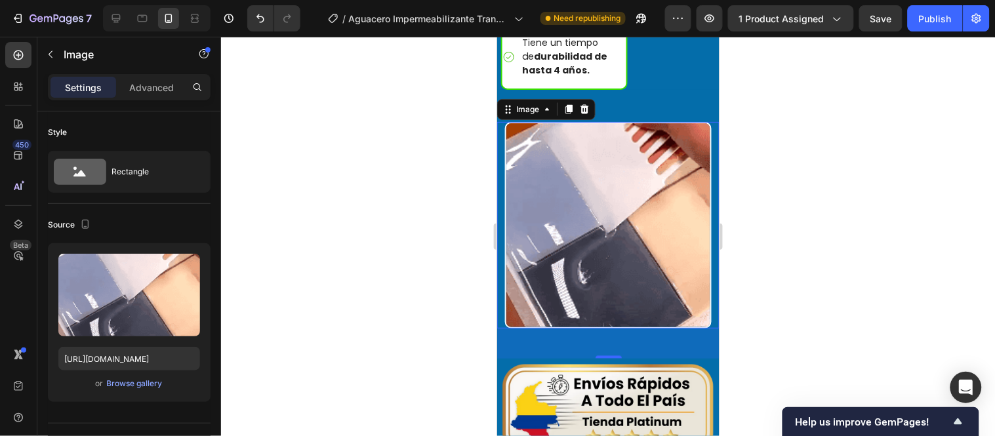
scroll to position [4609, 0]
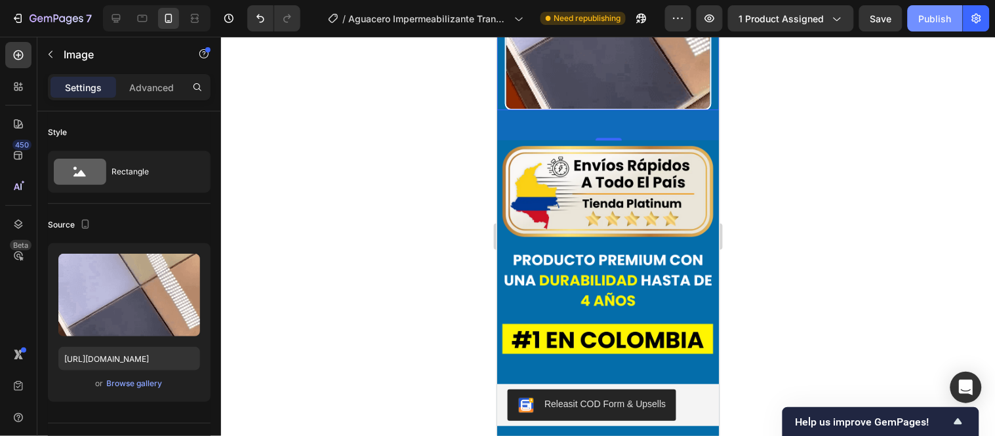
click at [943, 12] on div "Publish" at bounding box center [935, 19] width 33 height 14
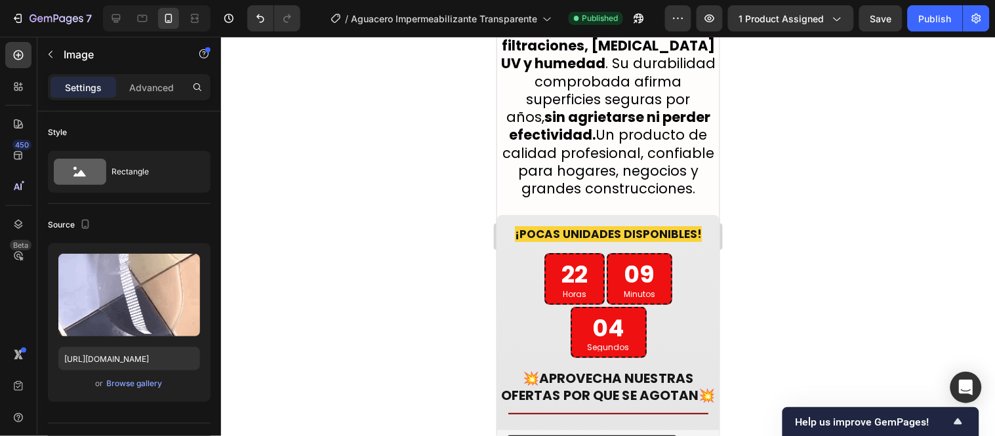
scroll to position [2495, 0]
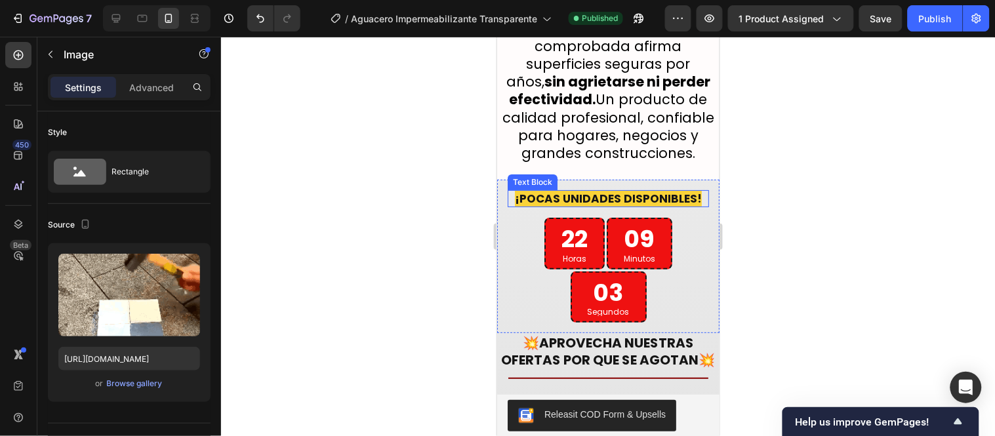
click at [638, 190] on span "¡POCAS UNIDADES DISPONIBLES!" at bounding box center [607, 198] width 187 height 16
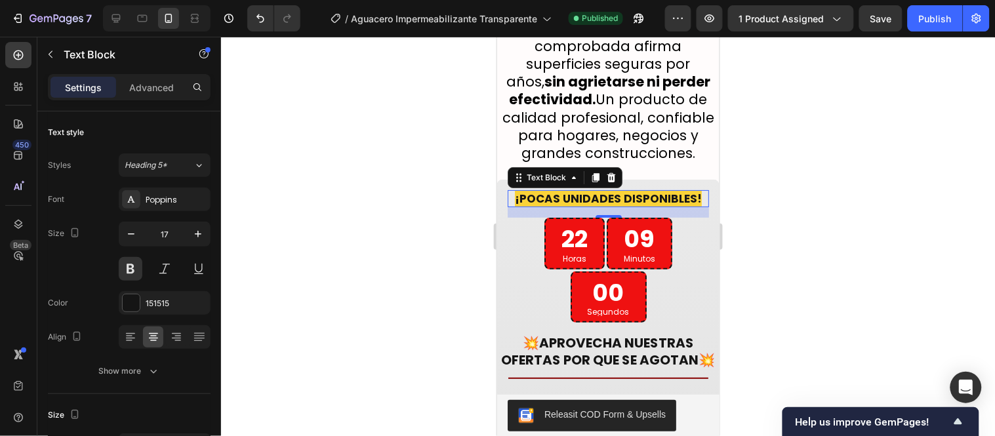
click at [649, 190] on span "¡POCAS UNIDADES DISPONIBLES!" at bounding box center [607, 198] width 187 height 16
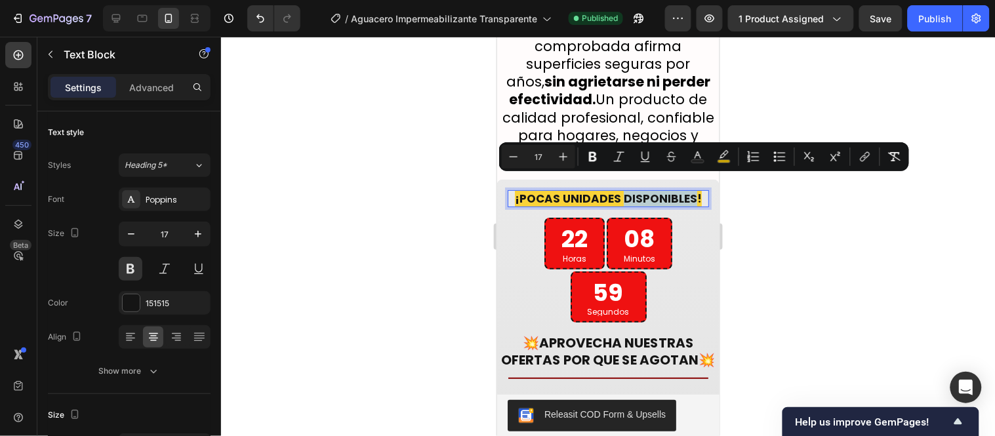
click at [649, 190] on span "¡POCAS UNIDADES DISPONIBLES!" at bounding box center [607, 198] width 187 height 16
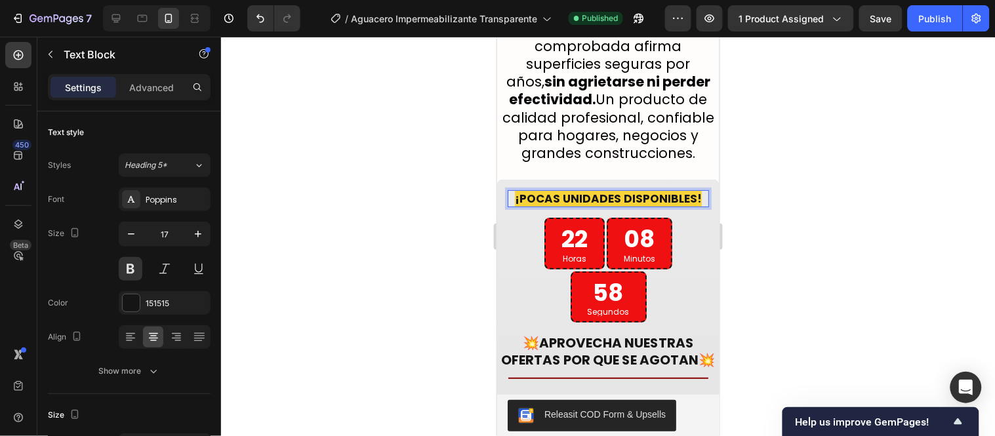
click at [649, 190] on span "¡POCAS UNIDADES DISPONIBLES!" at bounding box center [607, 198] width 187 height 16
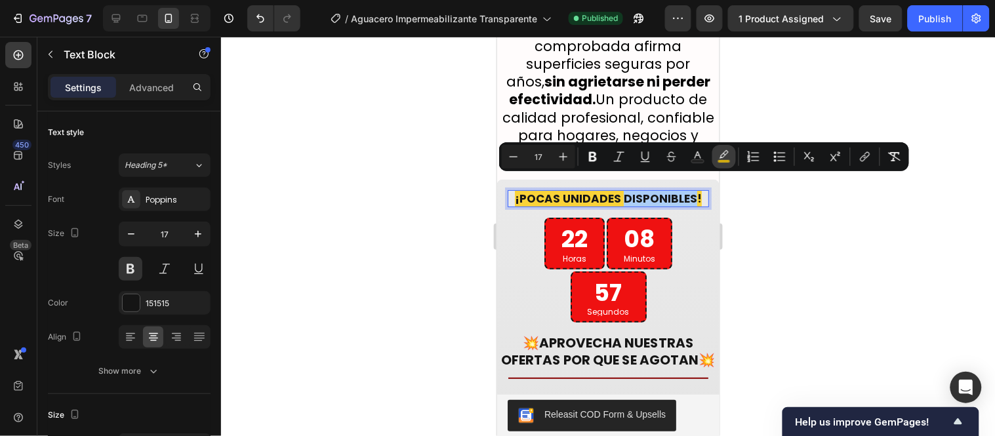
click at [724, 160] on rect "Editor contextual toolbar" at bounding box center [724, 161] width 12 height 3
type input "FFCD05"
type input "77"
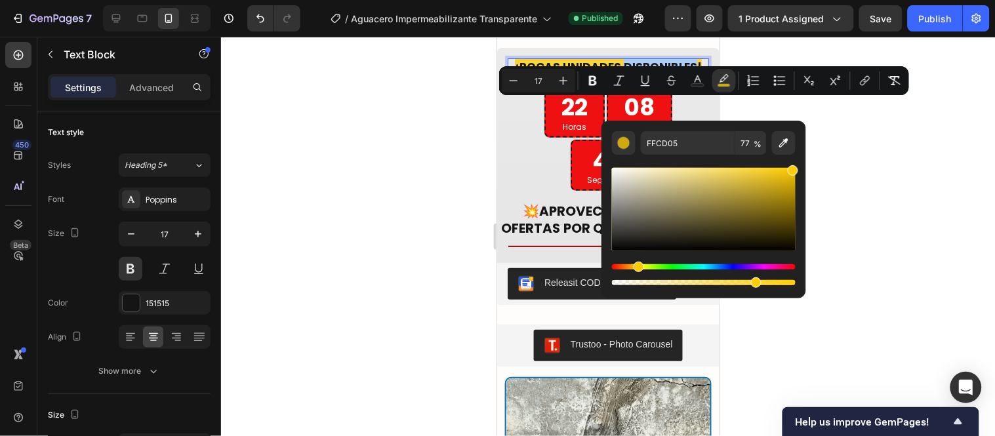
scroll to position [2568, 0]
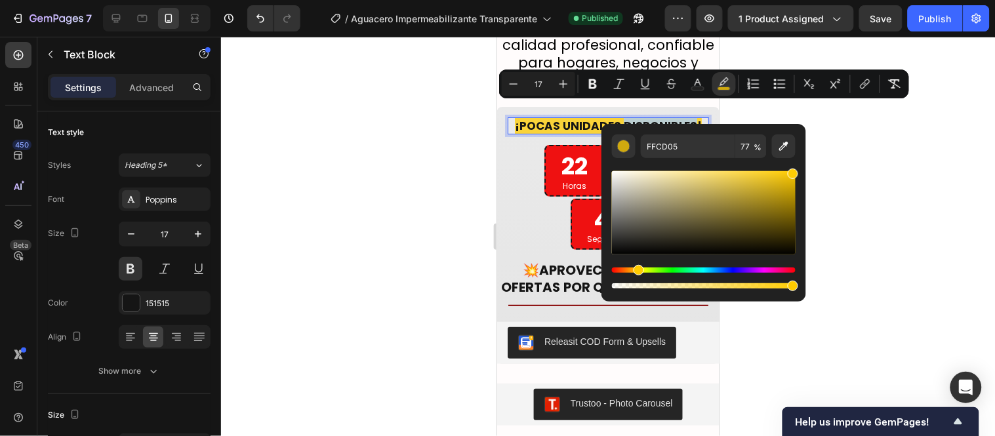
drag, startPoint x: 761, startPoint y: 283, endPoint x: 808, endPoint y: 283, distance: 47.2
click at [808, 0] on body "7 / Aguacero Impermeabilizante Transparente Published Preview 1 product assigne…" at bounding box center [497, 0] width 995 height 0
type input "100"
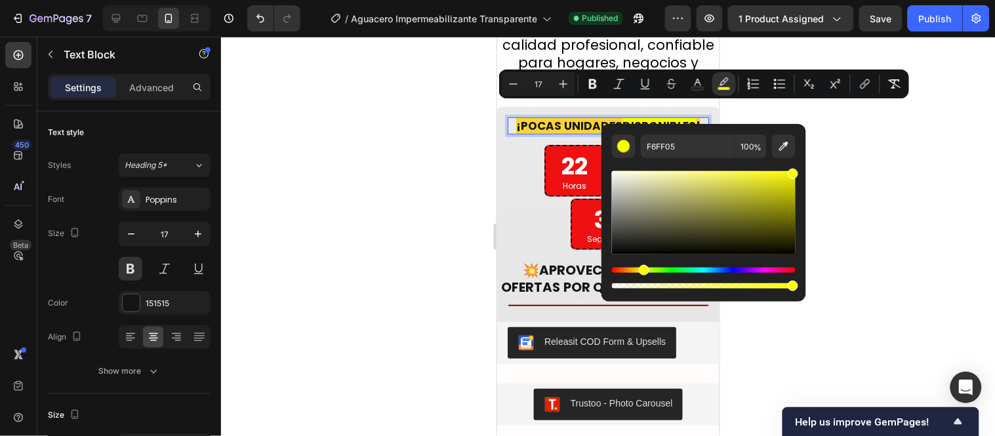
type input "FFFA05"
click at [643, 269] on div "Hue" at bounding box center [644, 270] width 10 height 10
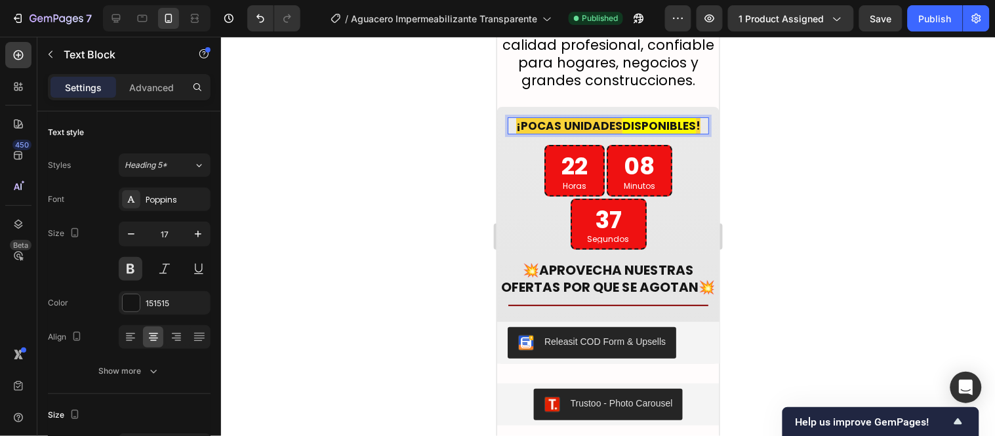
click at [597, 117] on span "¡POCAS UNIDADES" at bounding box center [569, 125] width 106 height 16
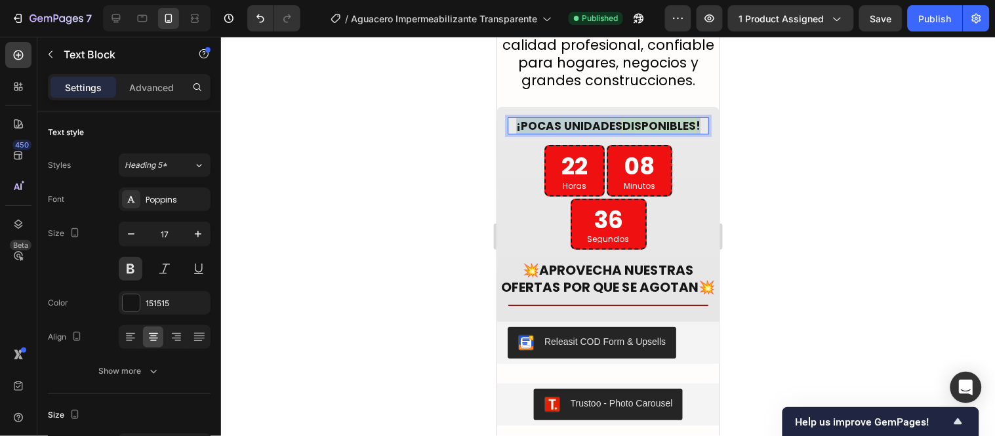
click at [597, 117] on span "¡POCAS UNIDADES" at bounding box center [569, 125] width 106 height 16
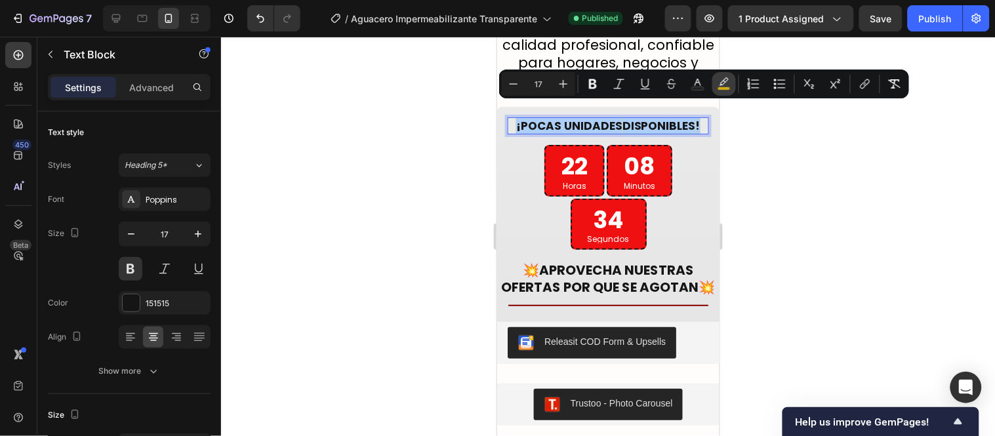
click at [726, 81] on icon "Editor contextual toolbar" at bounding box center [724, 81] width 9 height 8
type input "FFCD05"
type input "77"
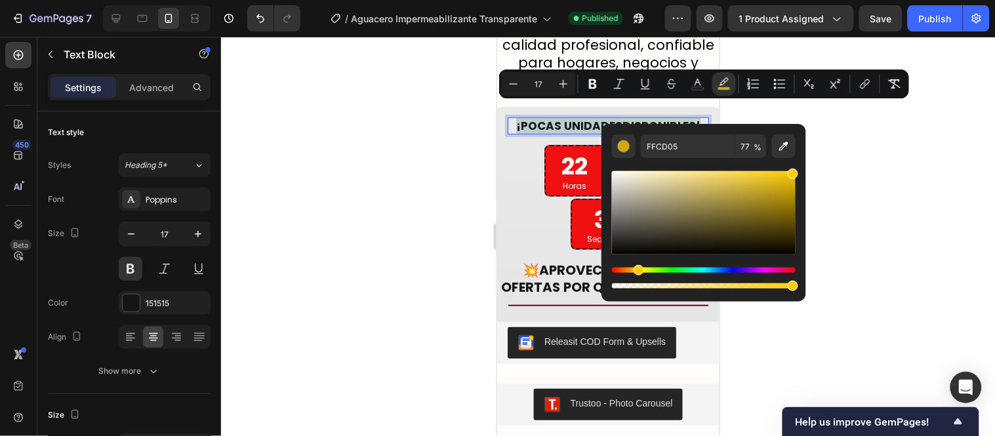
drag, startPoint x: 777, startPoint y: 287, endPoint x: 738, endPoint y: 264, distance: 44.7
click at [796, 283] on div "Editor contextual toolbar" at bounding box center [793, 286] width 10 height 10
type input "100"
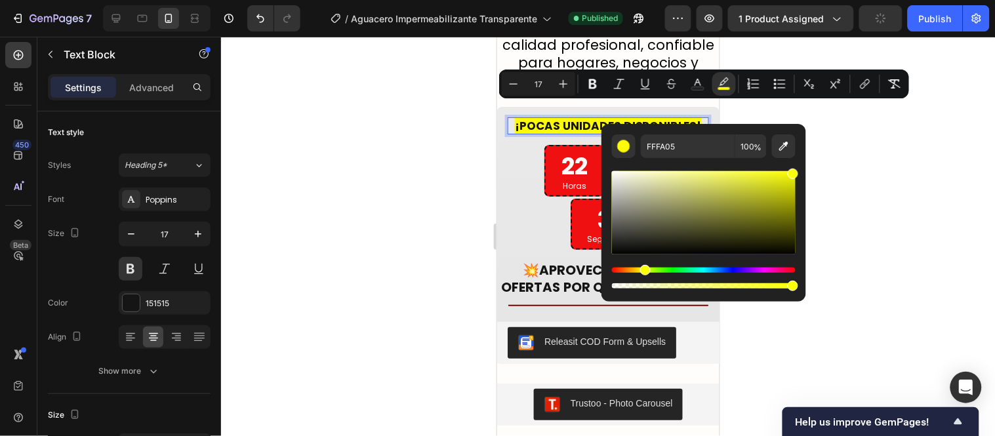
type input "FAFF05"
click at [644, 272] on div "Hue" at bounding box center [645, 270] width 10 height 10
click at [472, 224] on div at bounding box center [608, 236] width 774 height 399
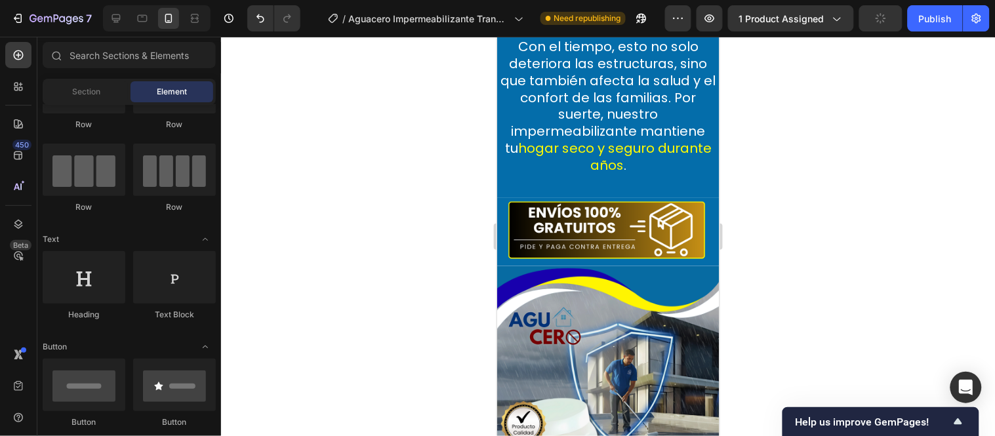
scroll to position [1839, 0]
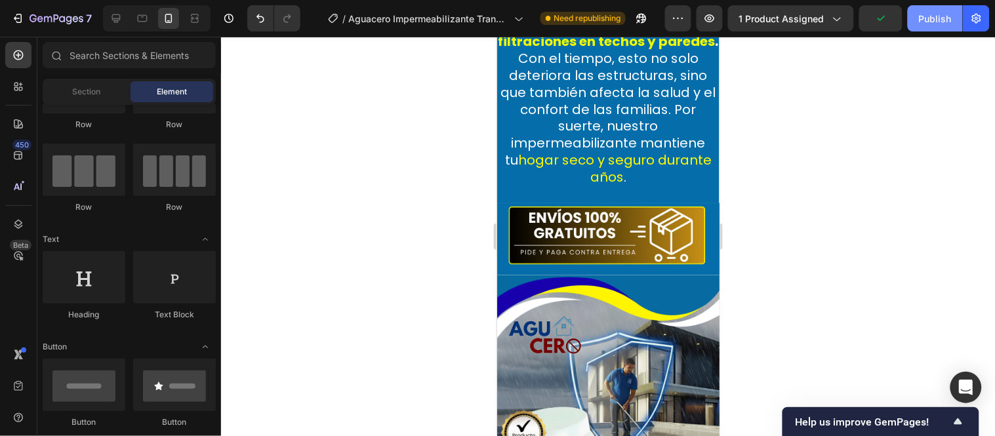
click at [942, 16] on div "Publish" at bounding box center [935, 19] width 33 height 14
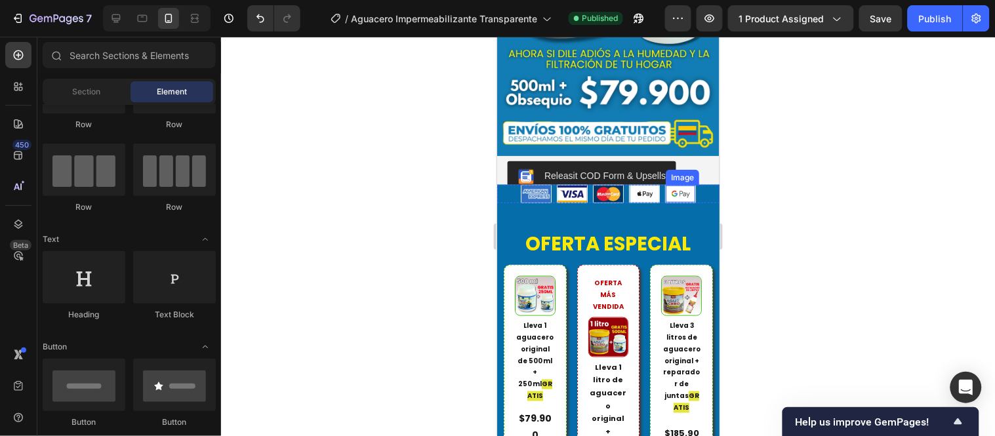
scroll to position [309, 0]
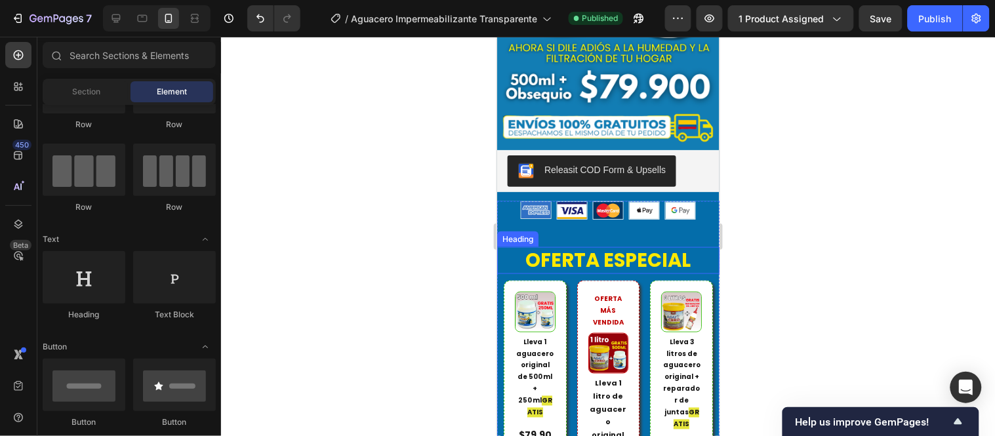
click at [681, 247] on h2 "OFERTA ESPECIAL" at bounding box center [608, 261] width 222 height 28
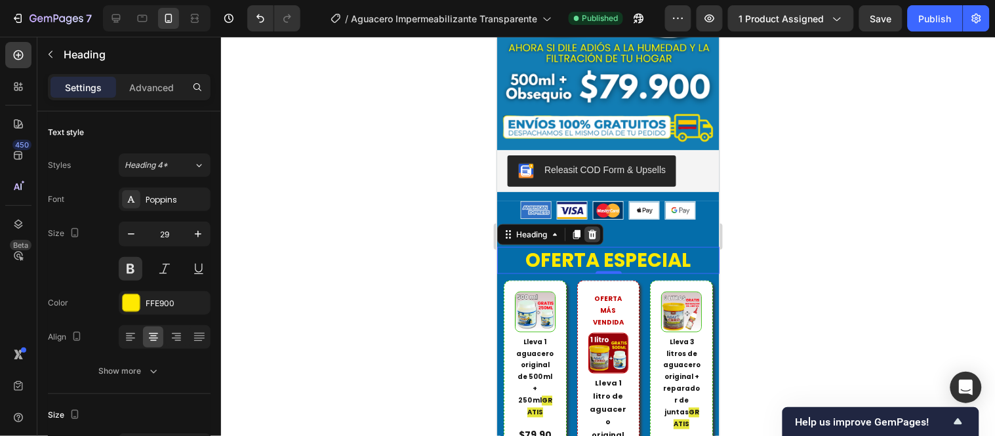
click at [597, 229] on icon at bounding box center [591, 234] width 10 height 10
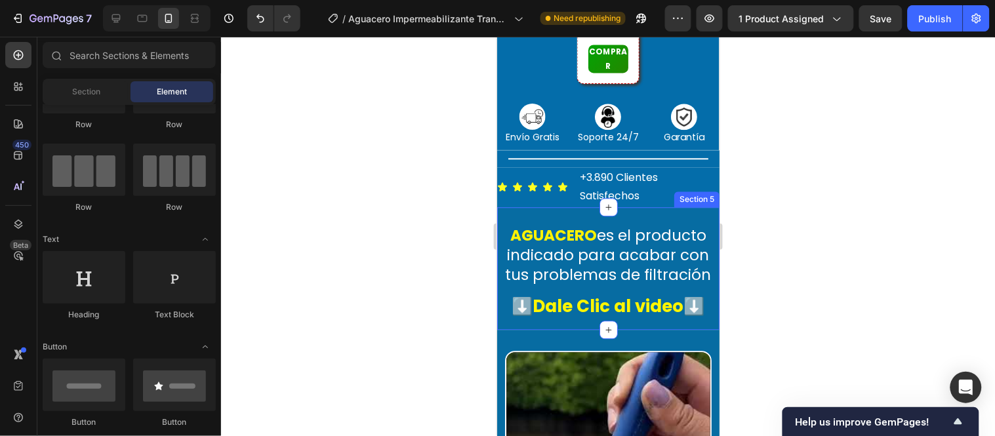
scroll to position [746, 0]
click at [81, 96] on span "Section" at bounding box center [87, 92] width 28 height 12
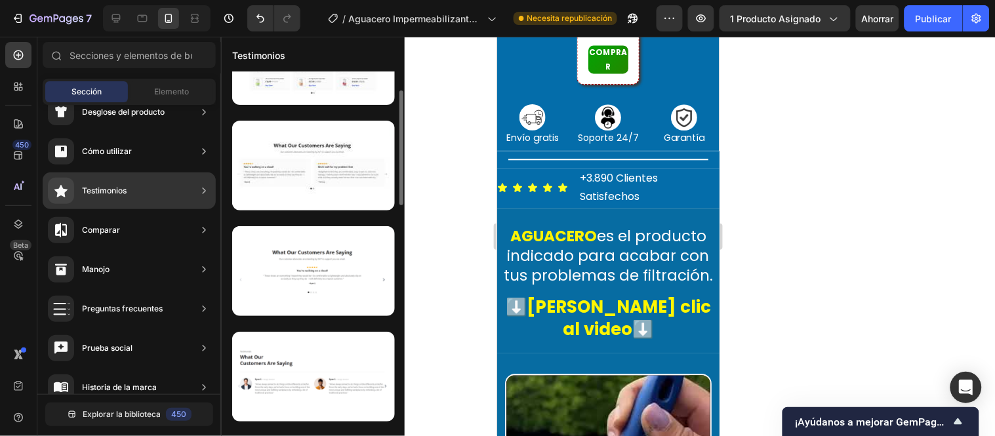
scroll to position [0, 0]
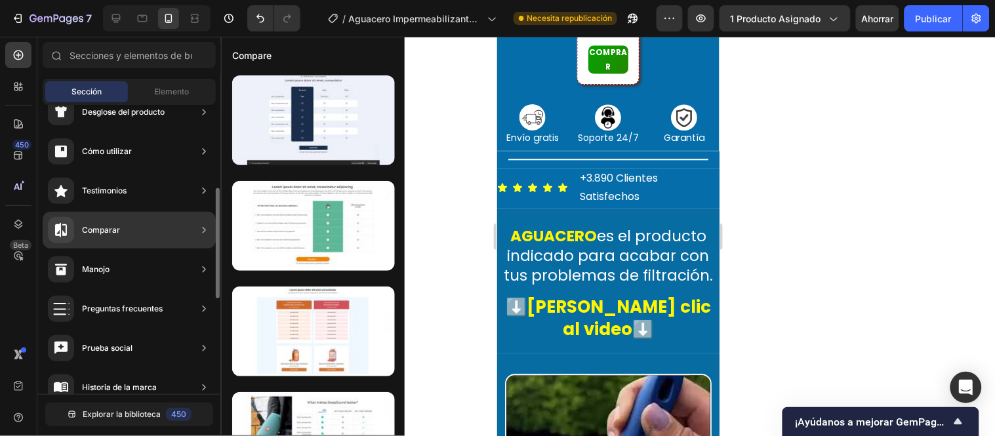
click at [150, 230] on div "Comparar" at bounding box center [129, 230] width 173 height 37
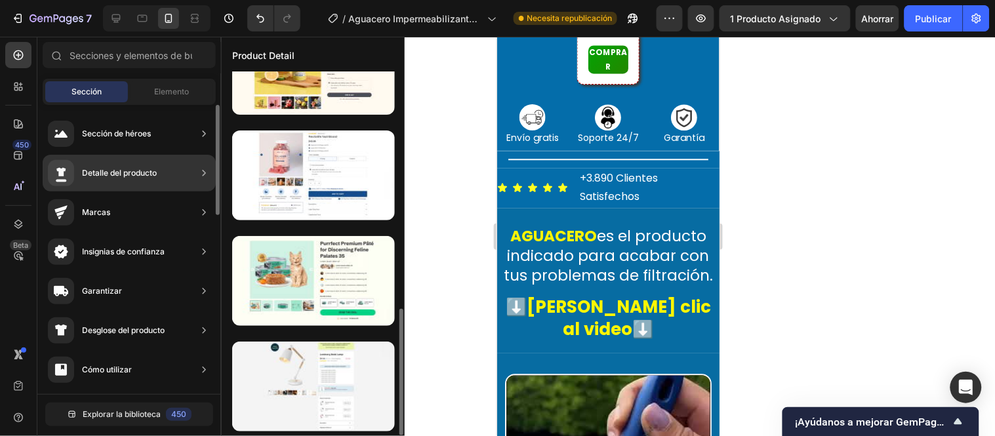
scroll to position [684, 0]
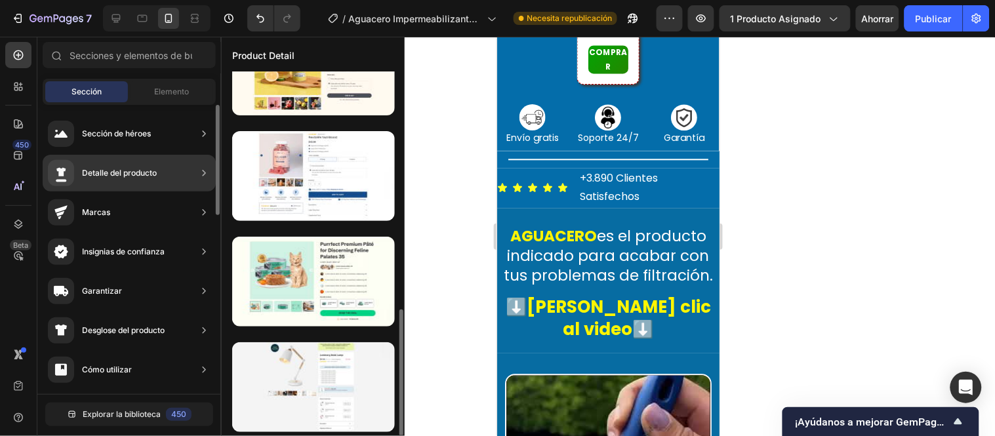
click at [139, 171] on font "Detalle del producto" at bounding box center [119, 173] width 75 height 10
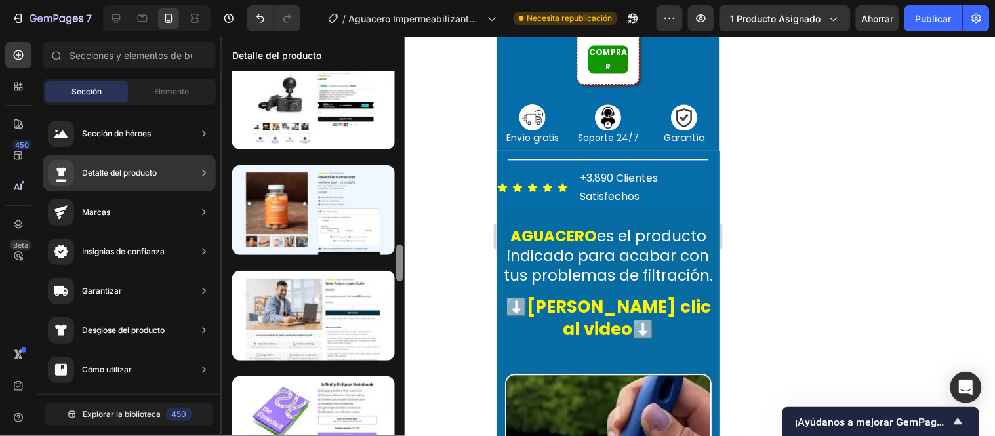
scroll to position [1660, 0]
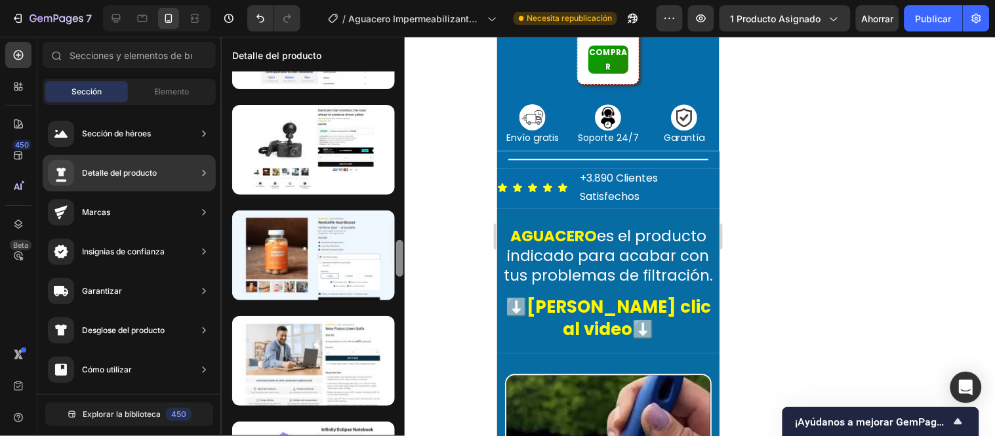
drag, startPoint x: 399, startPoint y: 420, endPoint x: 401, endPoint y: 254, distance: 166.0
click at [401, 258] on div at bounding box center [399, 258] width 7 height 37
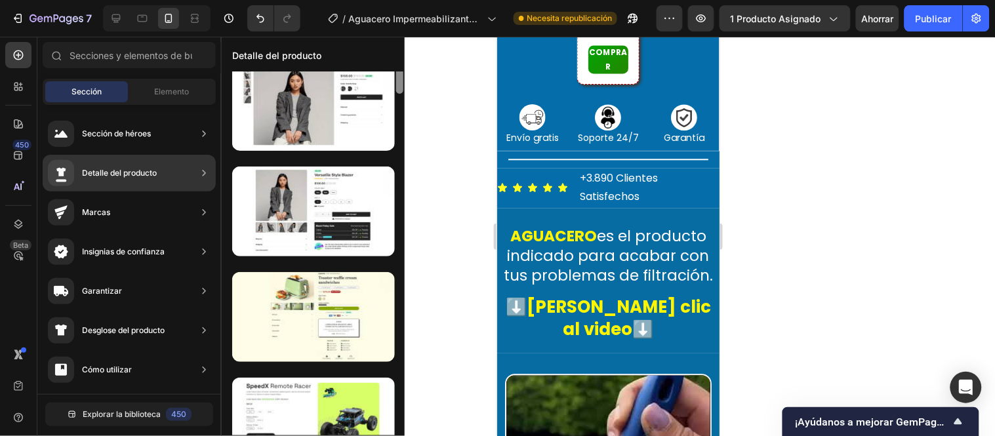
scroll to position [0, 0]
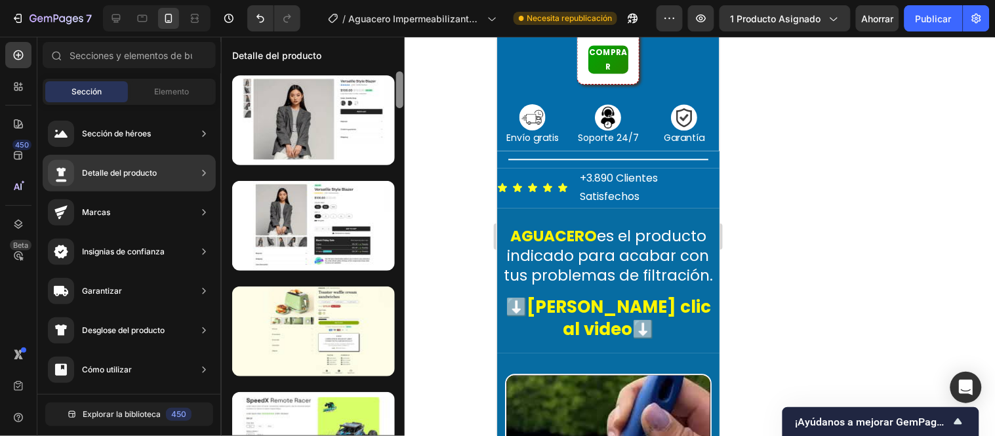
drag, startPoint x: 401, startPoint y: 167, endPoint x: 398, endPoint y: 84, distance: 83.3
click at [398, 84] on div at bounding box center [399, 90] width 7 height 37
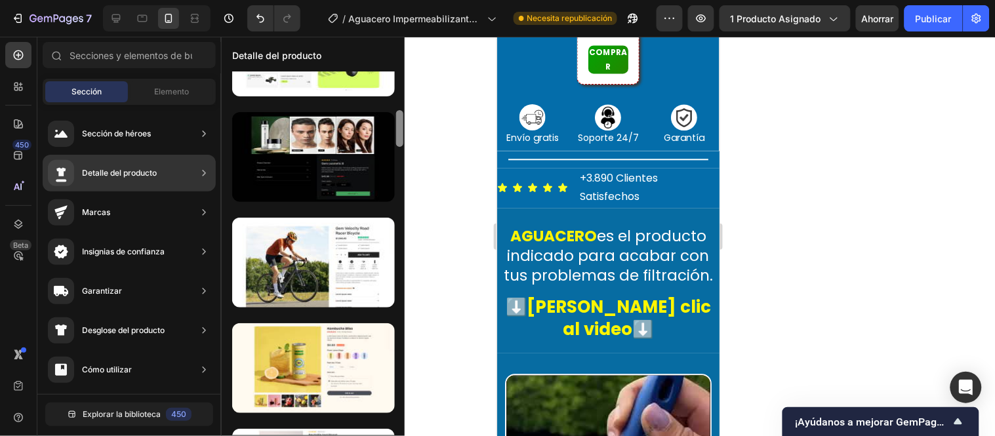
scroll to position [443, 0]
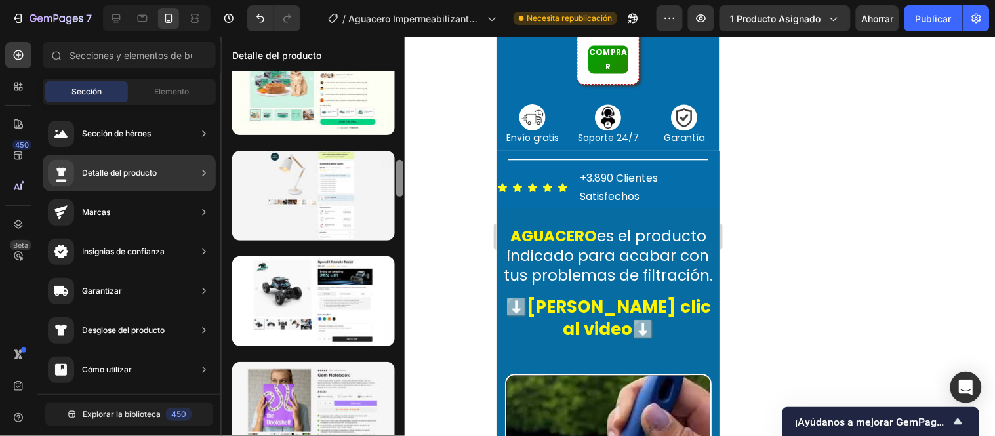
drag, startPoint x: 398, startPoint y: 84, endPoint x: 397, endPoint y: 173, distance: 89.2
click at [397, 173] on div at bounding box center [399, 178] width 7 height 37
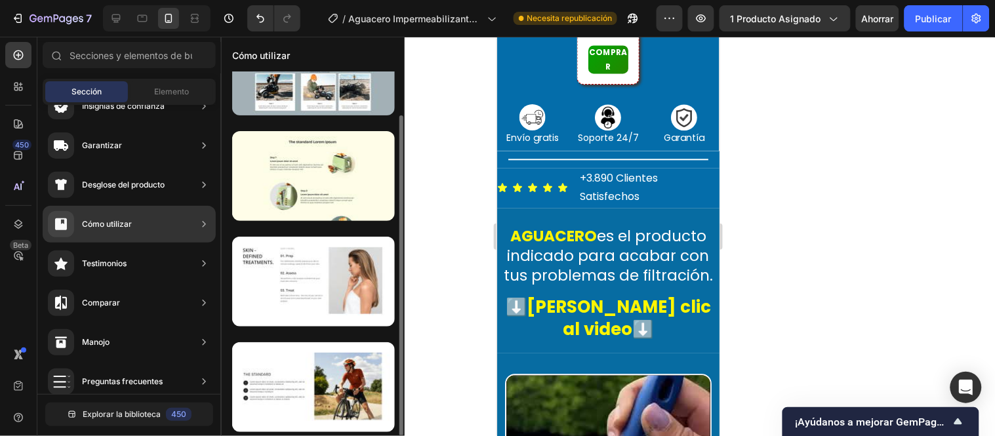
scroll to position [0, 0]
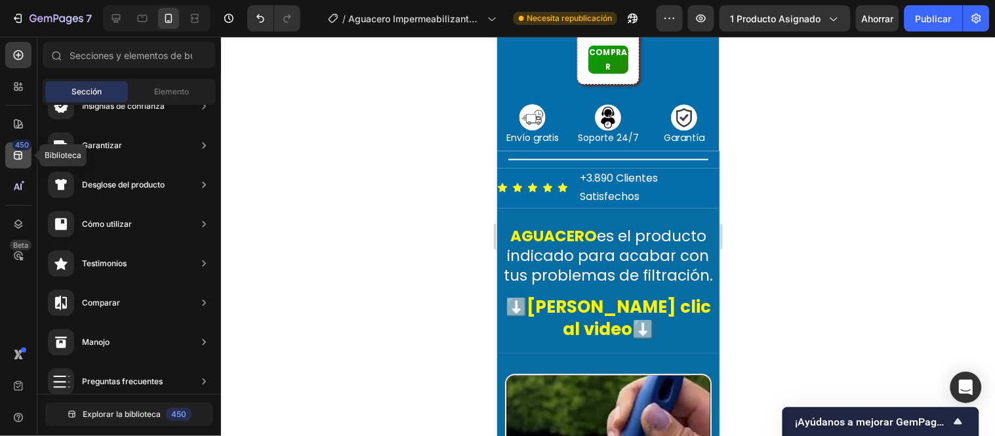
click at [24, 159] on icon at bounding box center [18, 155] width 13 height 13
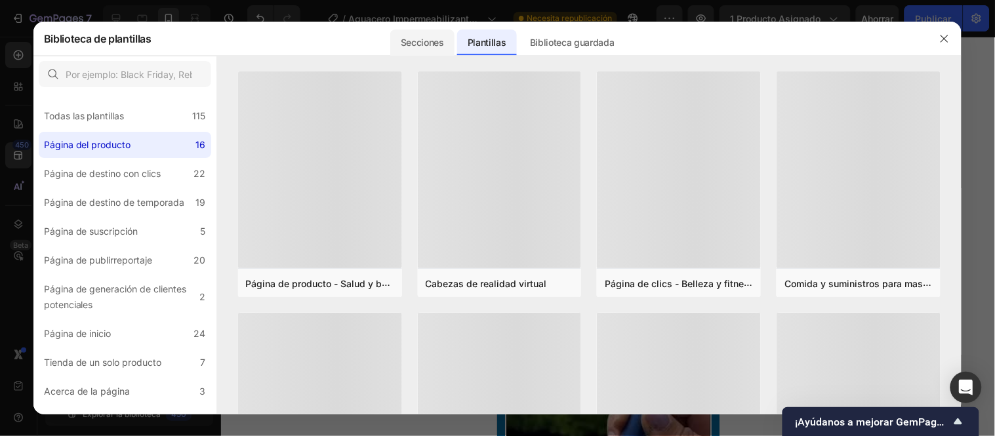
click at [439, 30] on div "Secciones" at bounding box center [422, 43] width 64 height 26
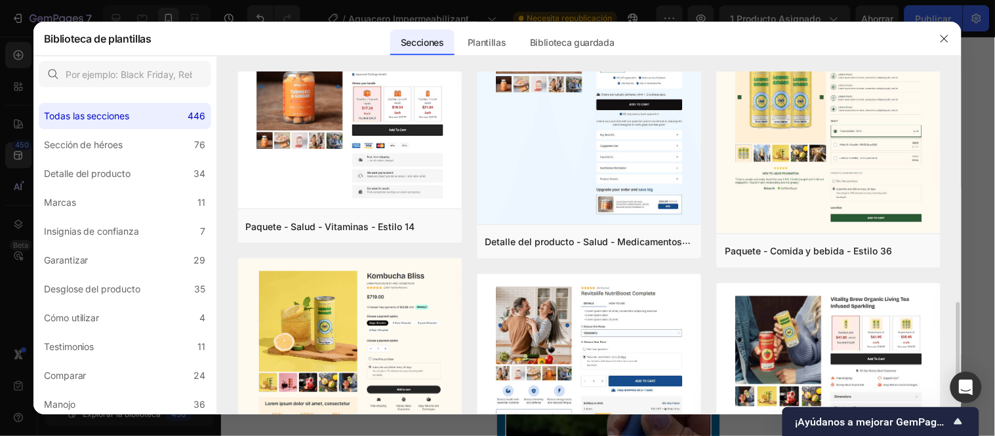
scroll to position [929, 0]
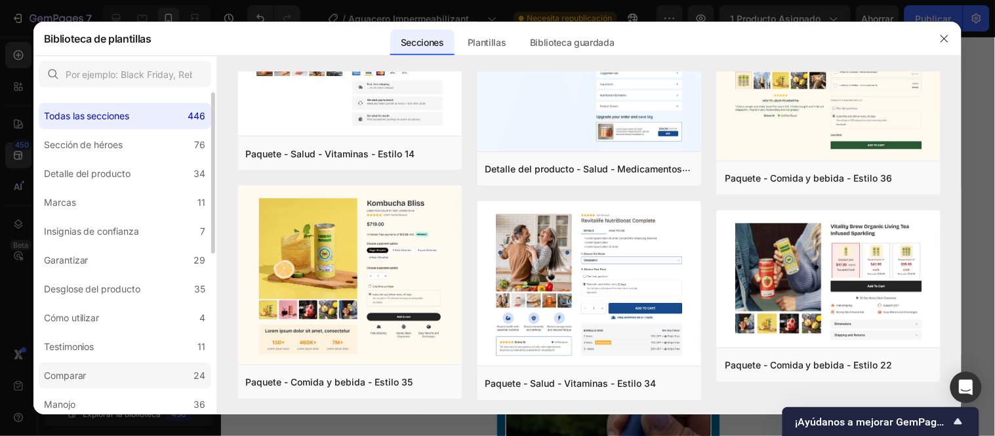
click at [100, 369] on label "Comparar 24" at bounding box center [125, 376] width 173 height 26
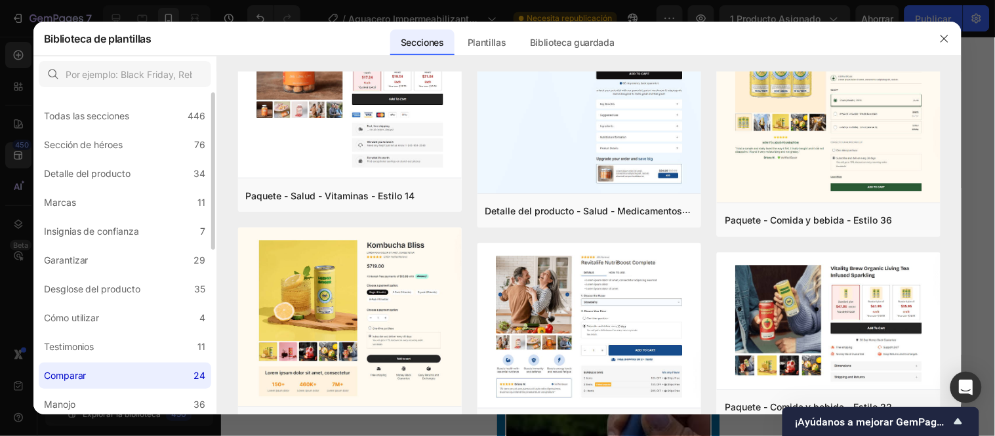
scroll to position [0, 0]
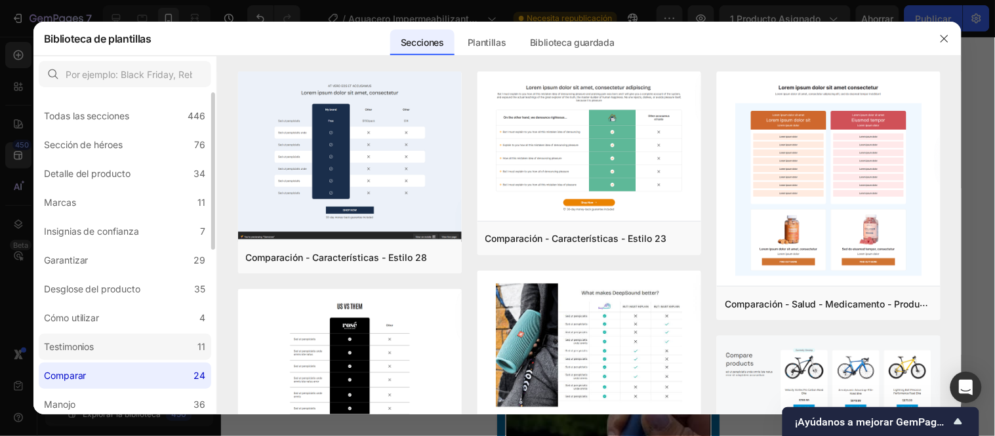
click at [102, 342] on label "Testimonios 11" at bounding box center [125, 347] width 173 height 26
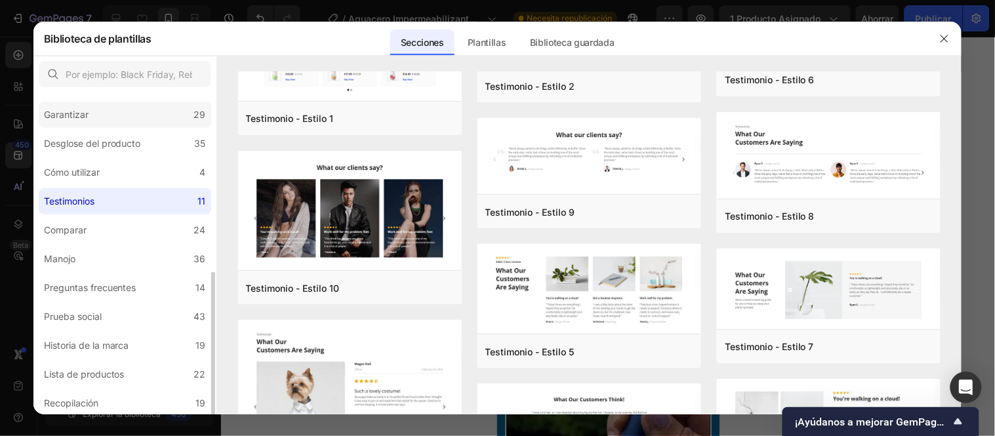
scroll to position [218, 0]
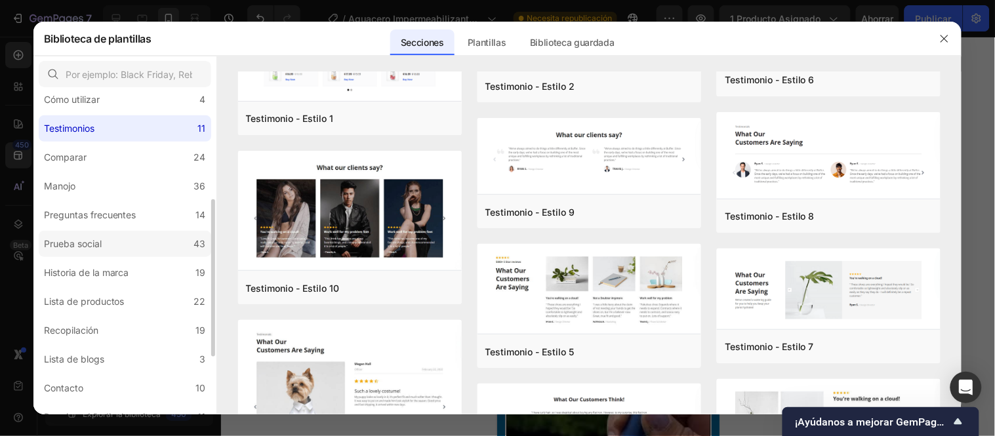
click at [159, 247] on label "Prueba social 43" at bounding box center [125, 244] width 173 height 26
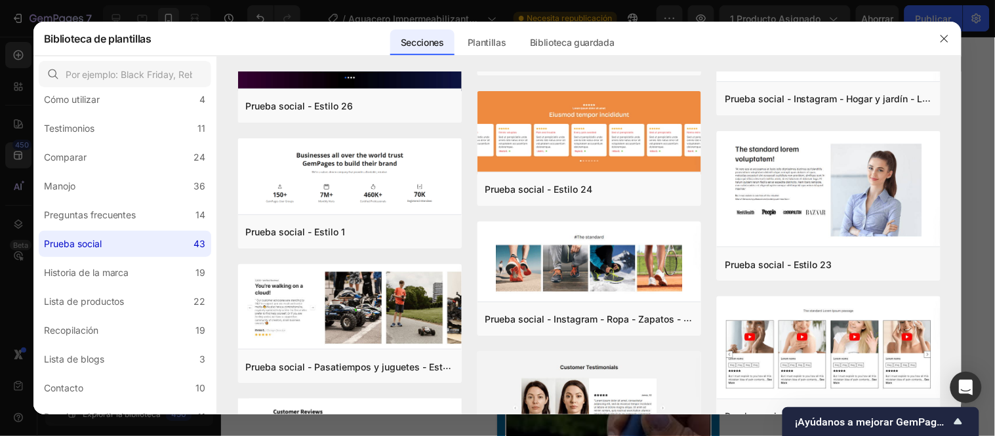
scroll to position [2027, 0]
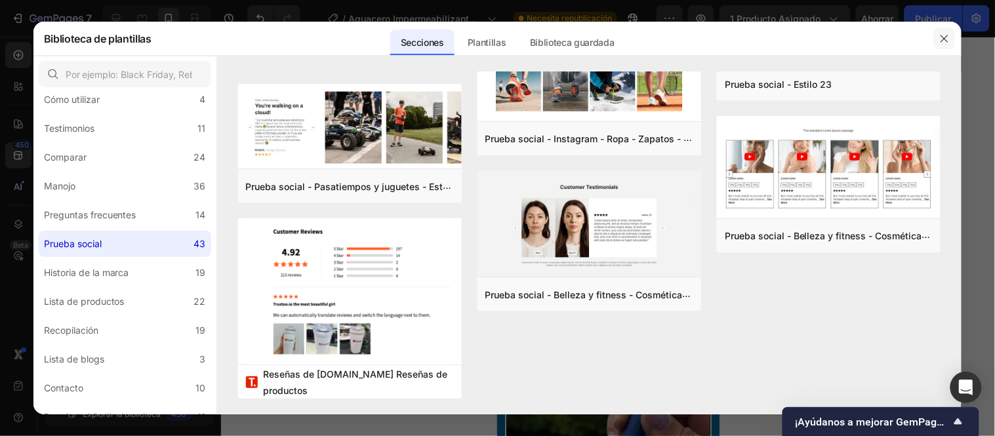
click at [950, 43] on icon "button" at bounding box center [944, 38] width 10 height 10
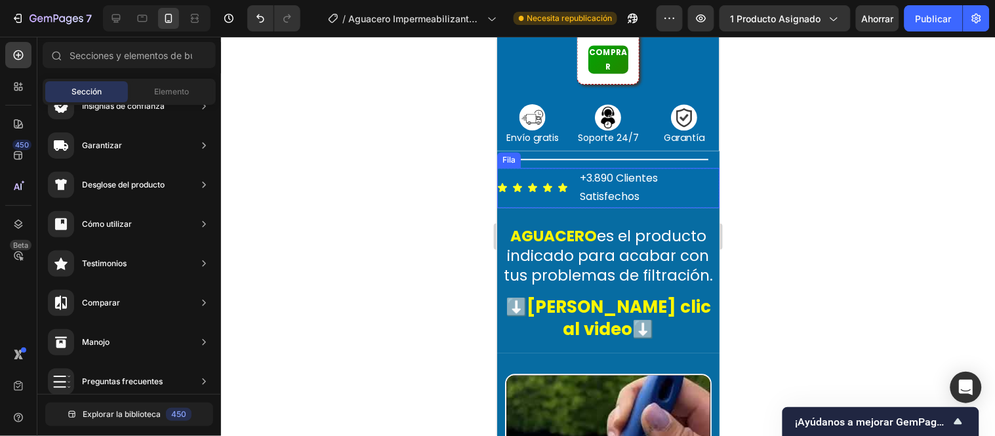
drag, startPoint x: 563, startPoint y: 178, endPoint x: 548, endPoint y: 161, distance: 22.3
click at [563, 178] on div "Icono Icono Icono Icono Icono Lista de iconos" at bounding box center [532, 187] width 71 height 41
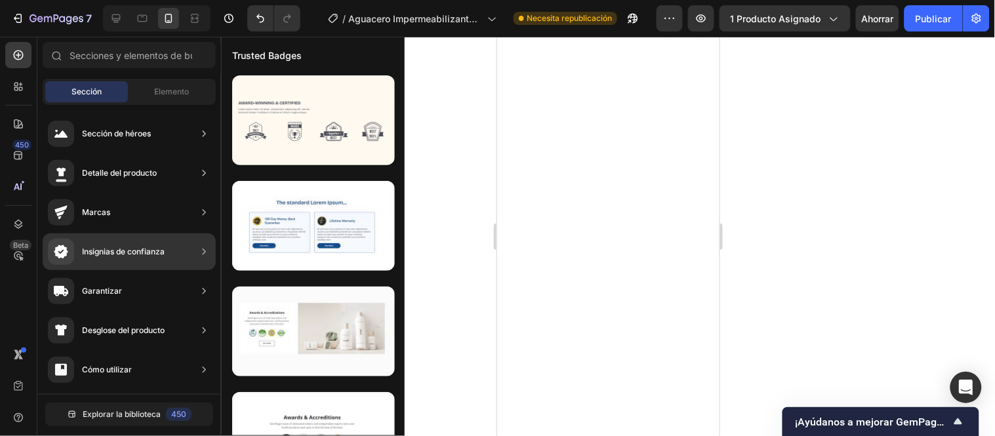
click at [173, 91] on font "Elemento" at bounding box center [172, 92] width 35 height 10
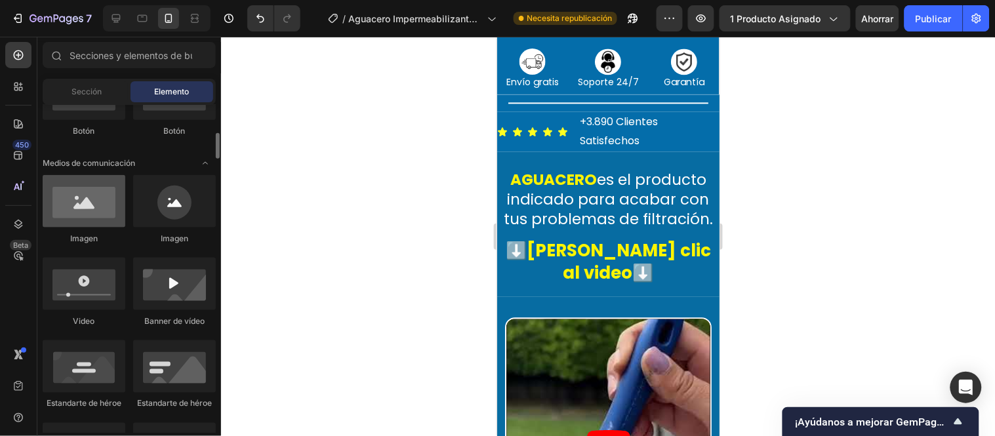
scroll to position [746, 0]
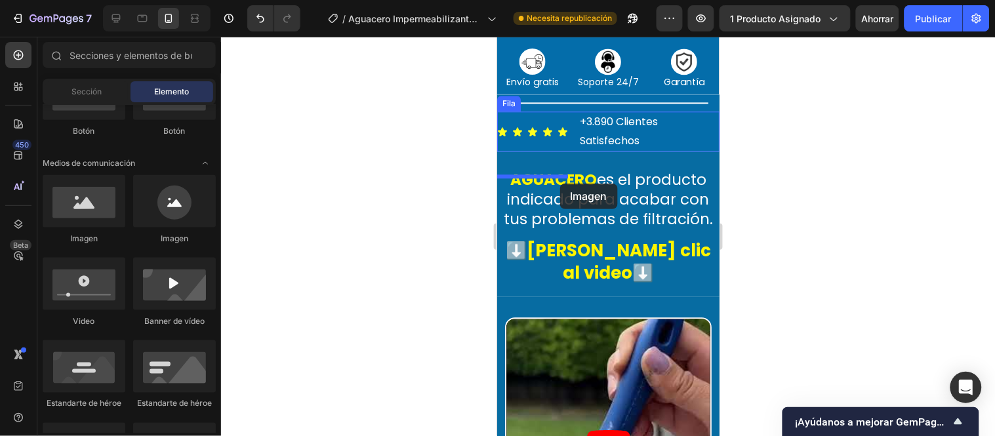
drag, startPoint x: 592, startPoint y: 247, endPoint x: 560, endPoint y: 183, distance: 71.3
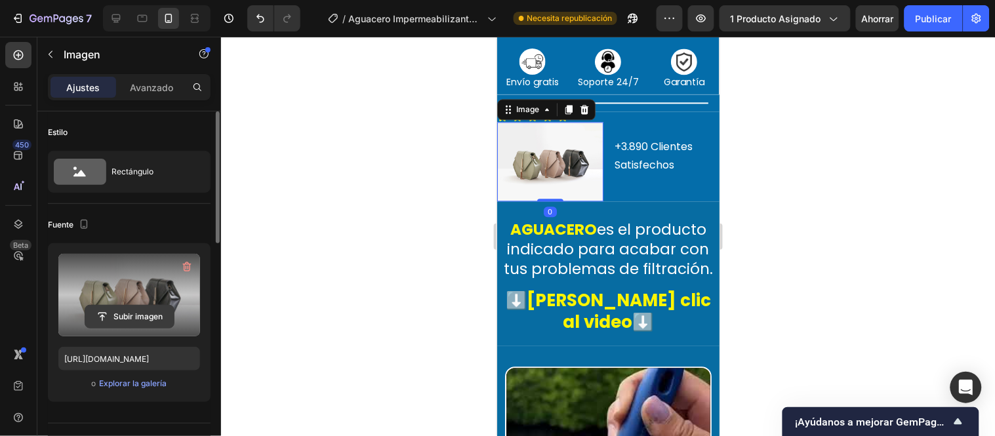
click at [134, 310] on input "file" at bounding box center [129, 317] width 89 height 22
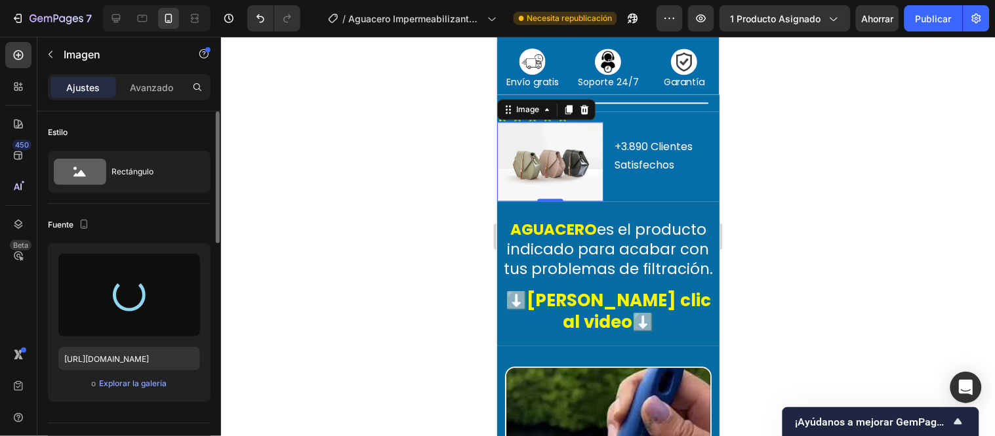
type input "[URL][DOMAIN_NAME]"
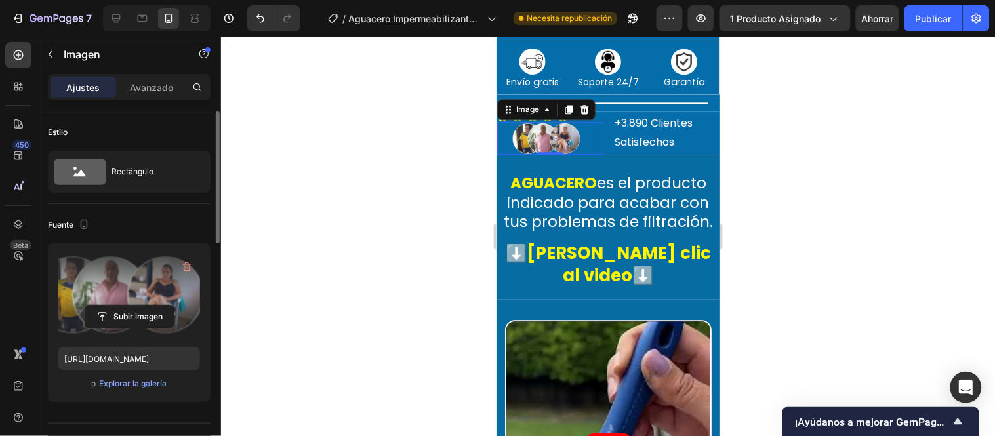
click at [428, 169] on div at bounding box center [608, 236] width 774 height 399
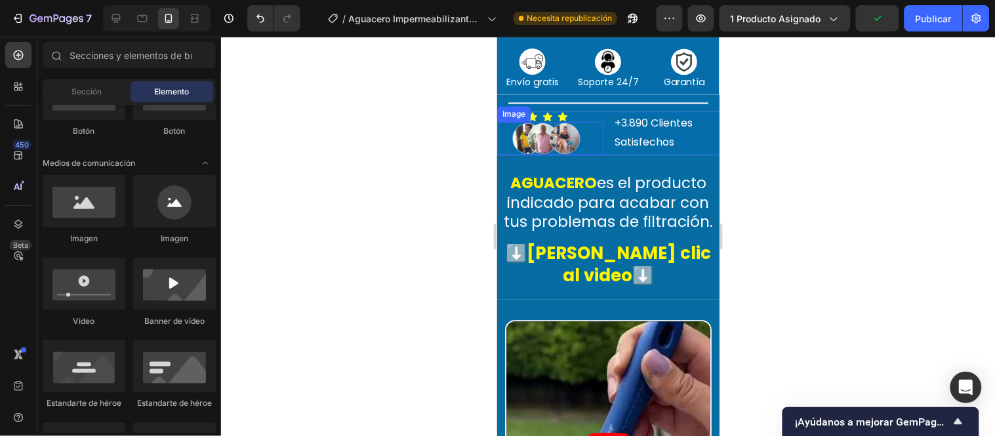
click at [577, 154] on img at bounding box center [550, 137] width 106 height 33
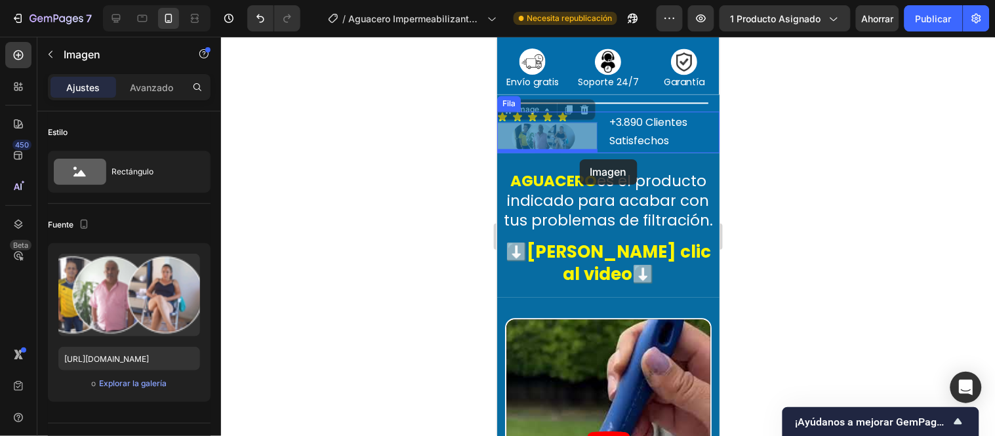
drag, startPoint x: 577, startPoint y: 167, endPoint x: 579, endPoint y: 159, distance: 8.3
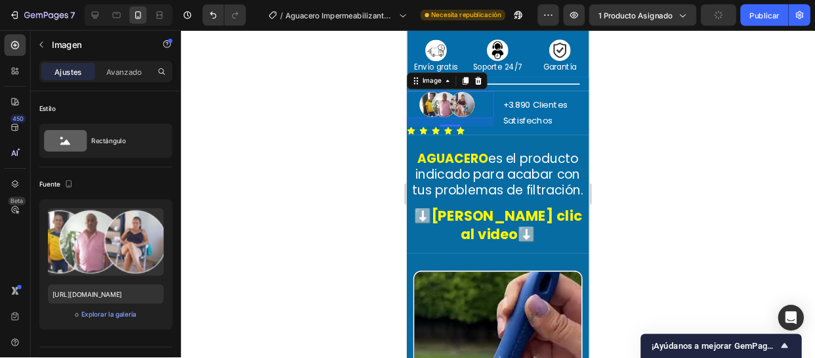
scroll to position [746, 0]
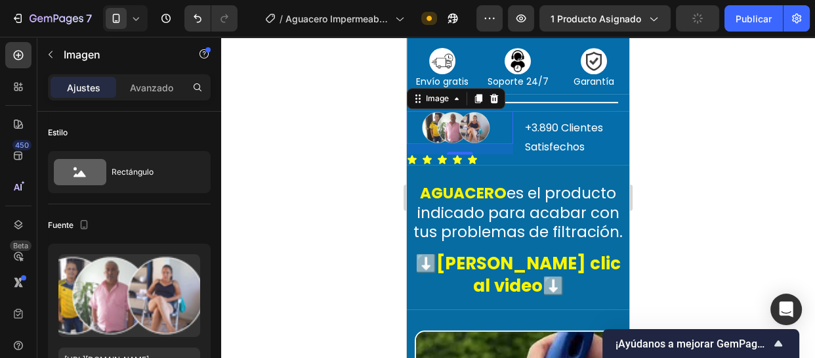
click at [370, 148] on div at bounding box center [518, 197] width 594 height 321
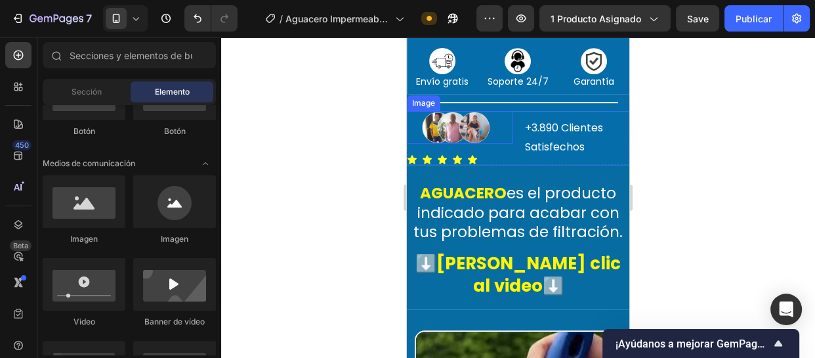
click at [474, 144] on img at bounding box center [460, 127] width 106 height 33
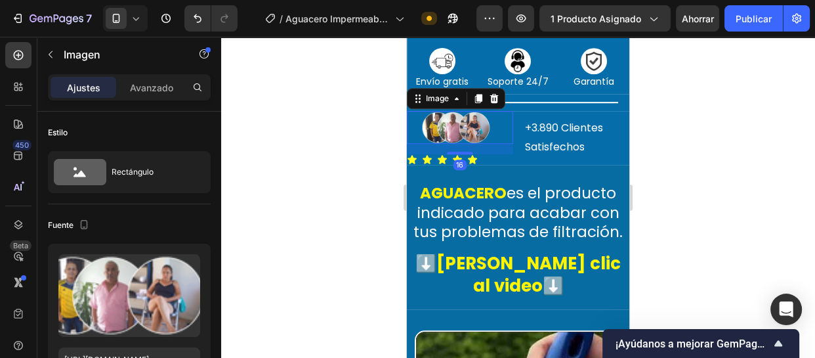
click at [476, 154] on div "16" at bounding box center [460, 149] width 106 height 10
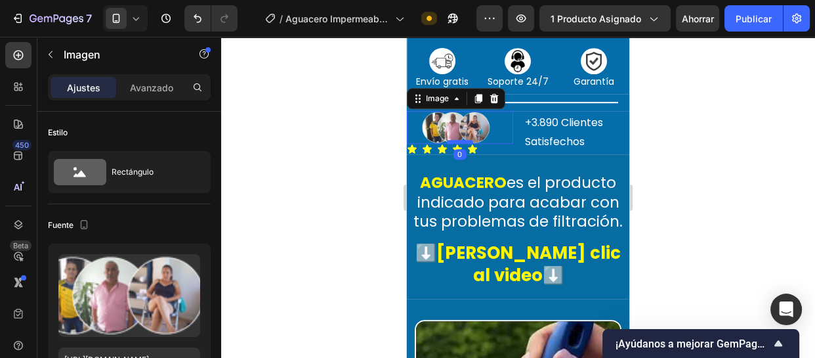
drag, startPoint x: 465, startPoint y: 178, endPoint x: 466, endPoint y: 165, distance: 13.8
click at [466, 144] on div at bounding box center [460, 142] width 26 height 4
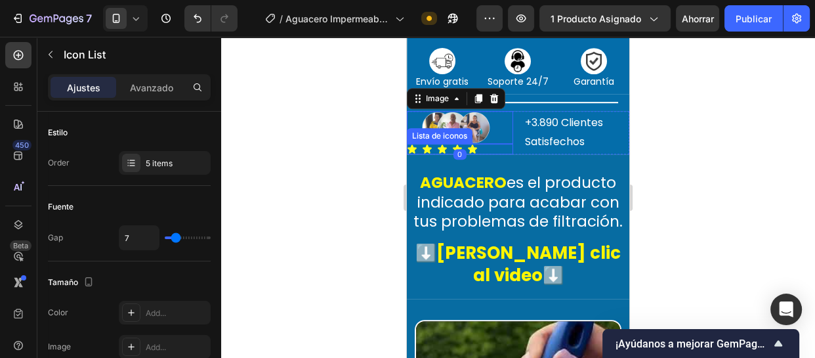
click at [479, 154] on div "Icono Icono Icono Icono Icono" at bounding box center [460, 149] width 106 height 10
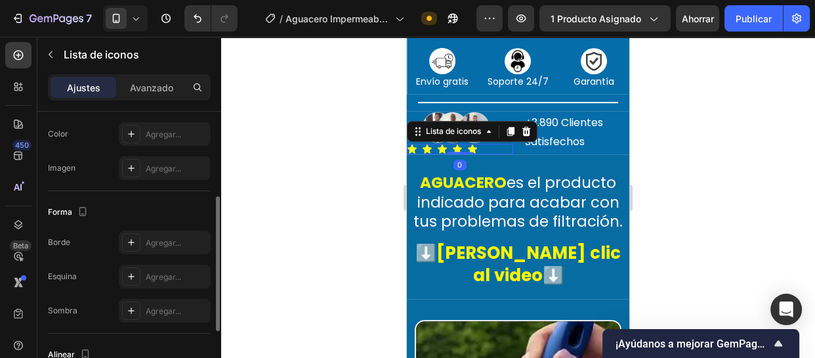
scroll to position [314, 0]
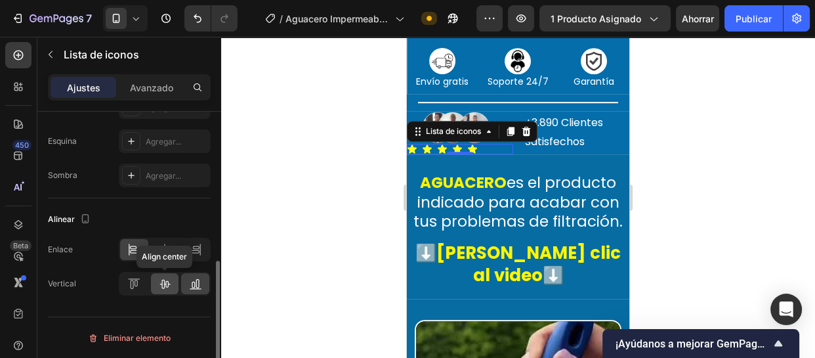
click at [167, 282] on icon at bounding box center [164, 283] width 13 height 13
click at [167, 249] on icon at bounding box center [164, 249] width 9 height 12
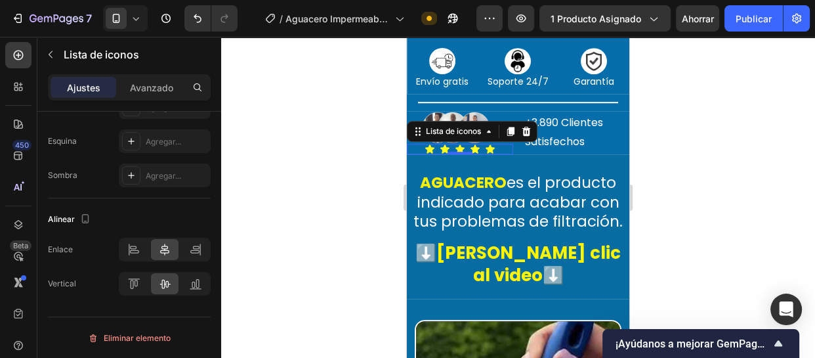
click at [338, 218] on div at bounding box center [518, 197] width 594 height 321
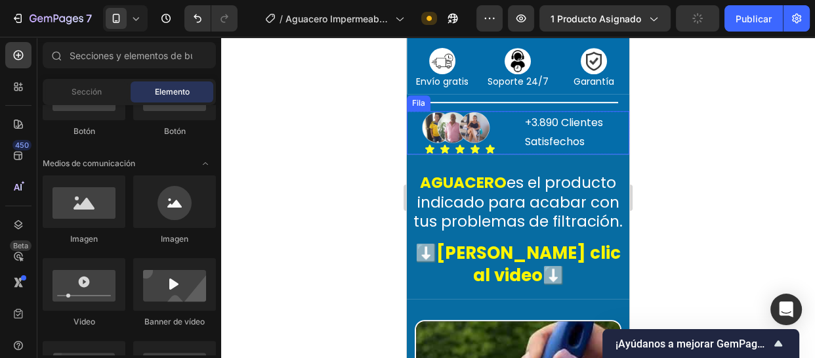
click at [517, 154] on div "Image Icono Icono Icono Icono Icono Lista de iconos +3.890 Clientes Satisfechos…" at bounding box center [518, 132] width 222 height 43
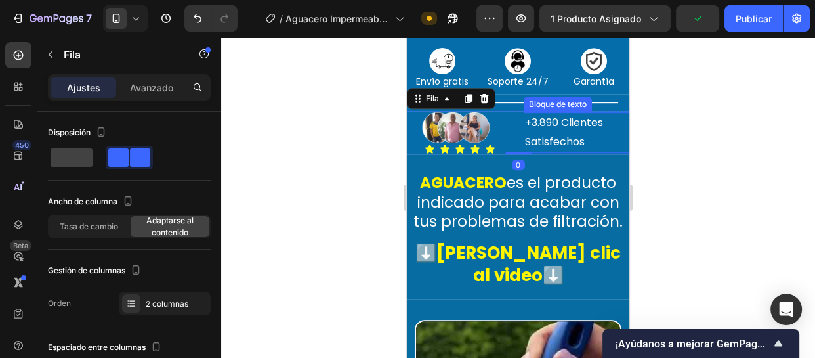
click at [523, 153] on div "+3.890 Clientes Satisfechos" at bounding box center [576, 132] width 106 height 41
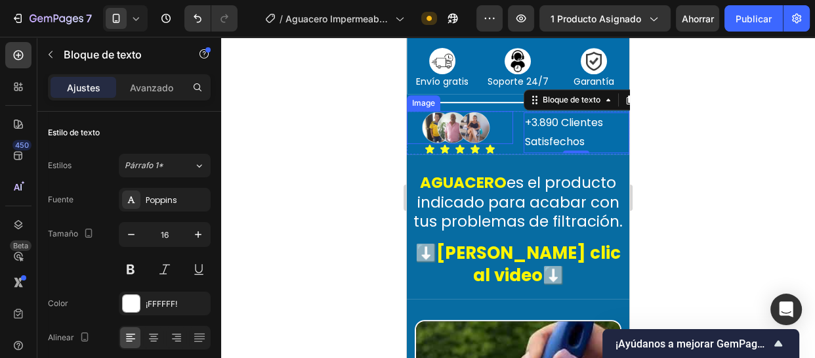
click at [513, 154] on div "Image Icono Icono Icono Icono Icono Lista de iconos +3.890 Clientes Satisfechos…" at bounding box center [518, 132] width 222 height 43
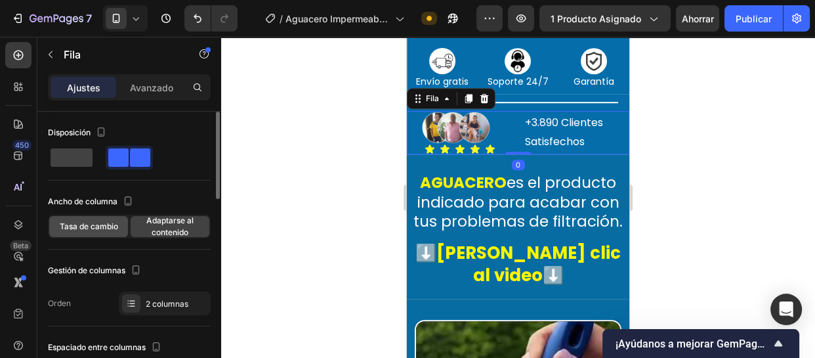
click at [105, 228] on font "Tasa de cambio" at bounding box center [89, 226] width 58 height 10
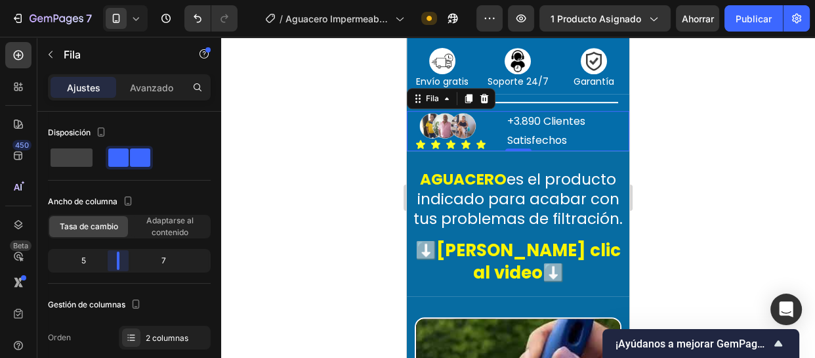
drag, startPoint x: 128, startPoint y: 259, endPoint x: 117, endPoint y: 259, distance: 11.2
click at [117, 0] on body "7 / Aguacero Impermeabilizante Transparente Necesita republicación Avance 1 pro…" at bounding box center [407, 0] width 815 height 0
click at [180, 228] on font "Adaptarse al contenido" at bounding box center [169, 226] width 47 height 22
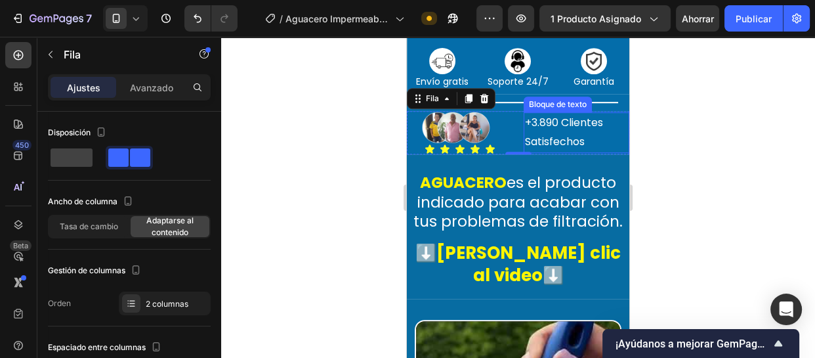
click at [566, 152] on p "+3.890 Clientes Satisfechos" at bounding box center [577, 132] width 104 height 38
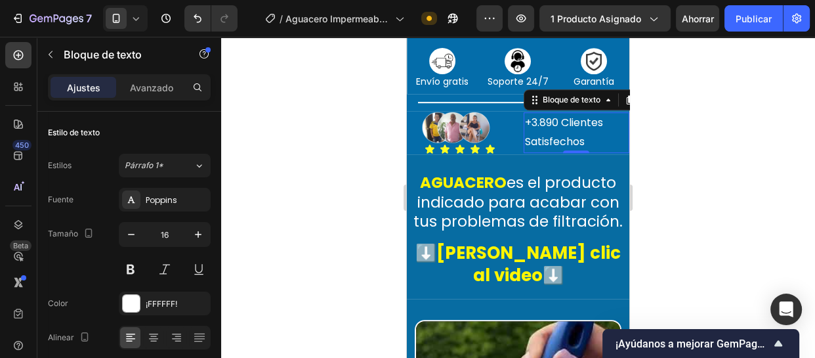
click at [581, 152] on p "+3.890 Clientes Satisfechos" at bounding box center [577, 132] width 104 height 38
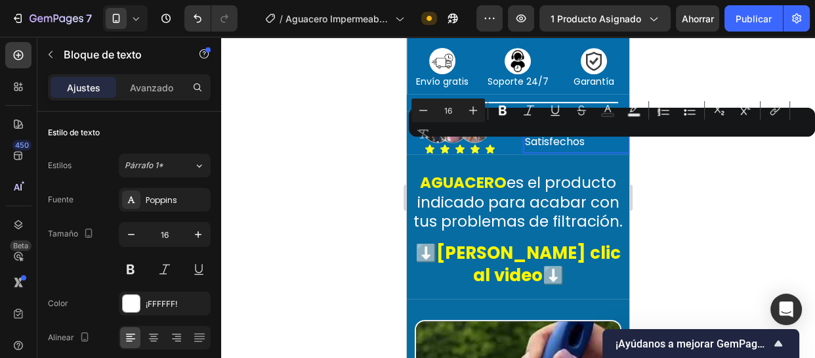
click at [525, 148] on p "+3.890 Clientes Satisfechos" at bounding box center [577, 132] width 104 height 38
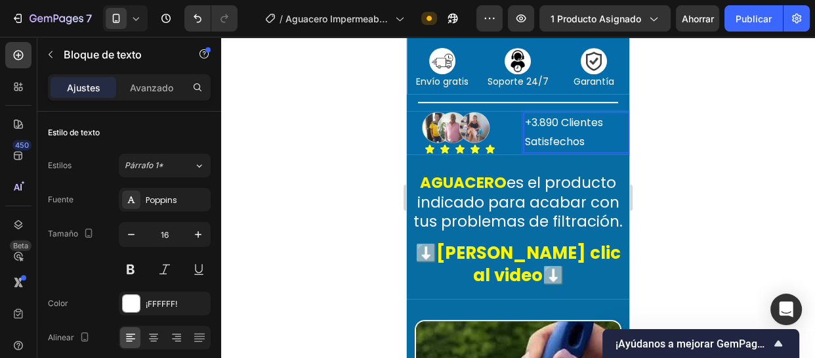
click at [525, 147] on p "+3.890 Clientes Satisfechos" at bounding box center [577, 132] width 104 height 38
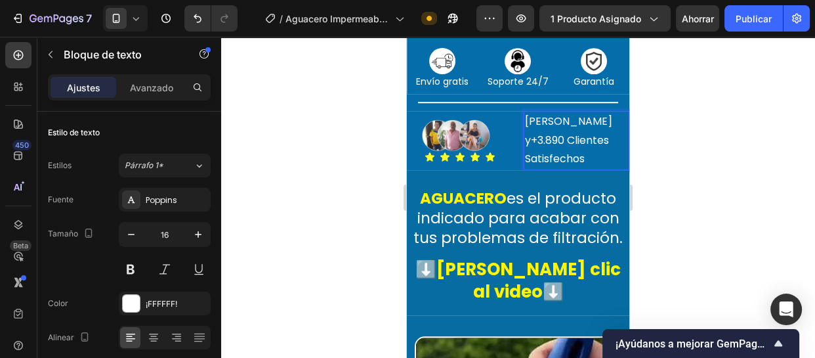
click at [585, 165] on p "[PERSON_NAME] y+3.890 Clientes Satisfechos" at bounding box center [577, 140] width 104 height 56
click at [567, 169] on p "[PERSON_NAME] y 3.890 Clientes Satisfechos" at bounding box center [577, 140] width 104 height 56
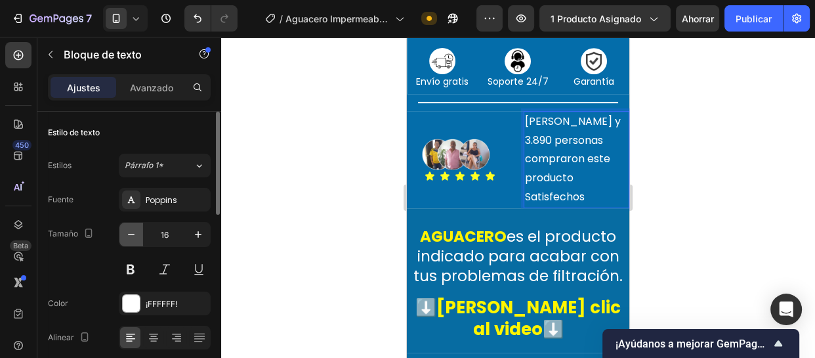
click at [132, 241] on button "button" at bounding box center [131, 234] width 24 height 24
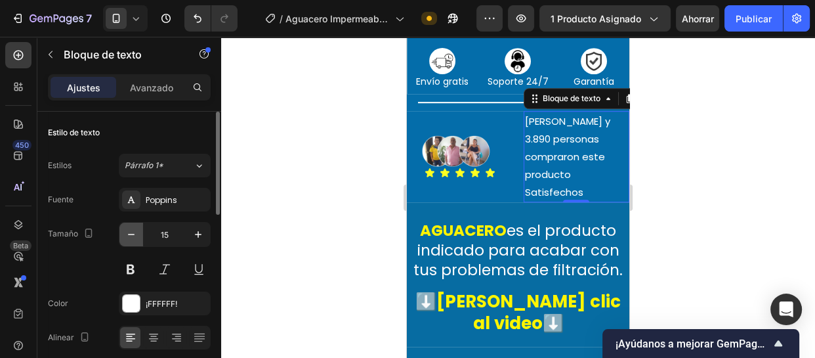
click at [132, 241] on button "button" at bounding box center [131, 234] width 24 height 24
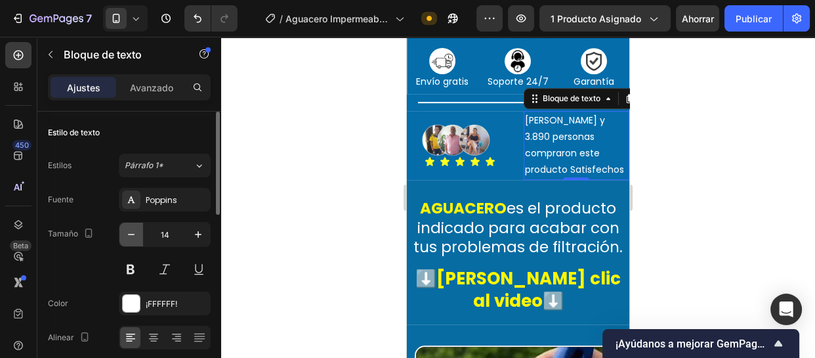
click at [132, 237] on icon "button" at bounding box center [131, 234] width 13 height 13
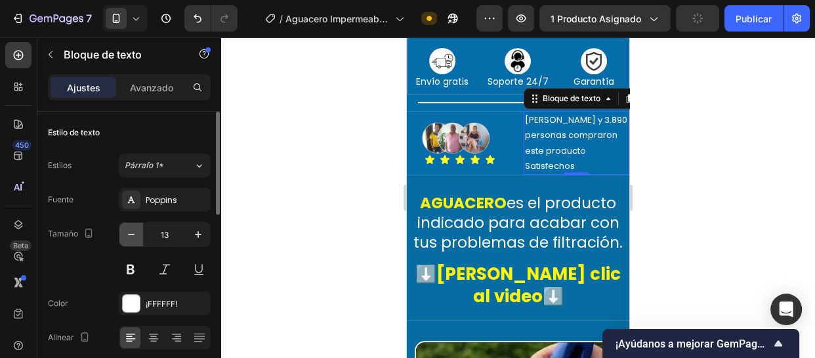
click at [132, 237] on icon "button" at bounding box center [131, 234] width 13 height 13
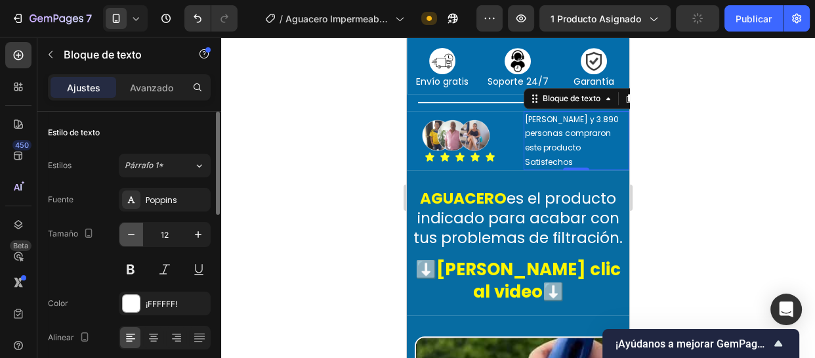
click at [133, 236] on icon "button" at bounding box center [131, 234] width 13 height 13
type input "11"
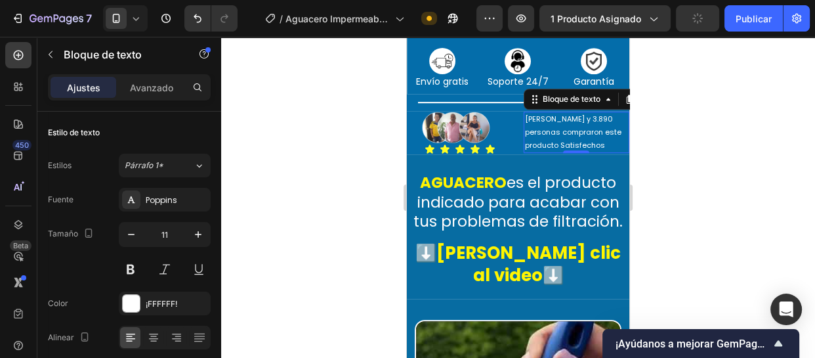
drag, startPoint x: 45, startPoint y: 129, endPoint x: 100, endPoint y: 127, distance: 55.1
click at [323, 166] on div at bounding box center [518, 197] width 594 height 321
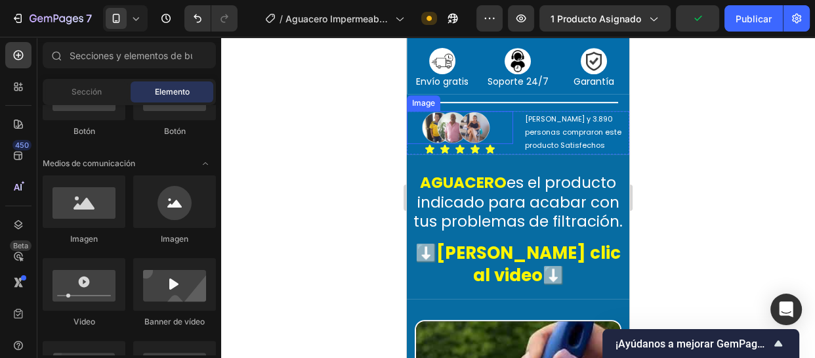
click at [507, 144] on img at bounding box center [460, 127] width 106 height 33
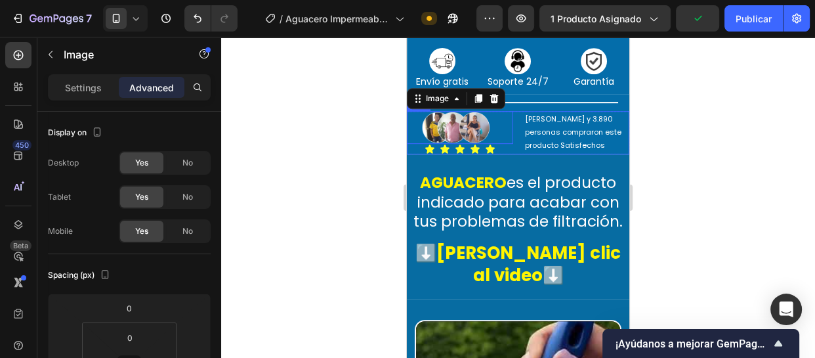
click at [512, 154] on div "Image 0 Icono Icono Icono Icono Icono Lista de iconos [PERSON_NAME] y 3.890 per…" at bounding box center [518, 132] width 222 height 43
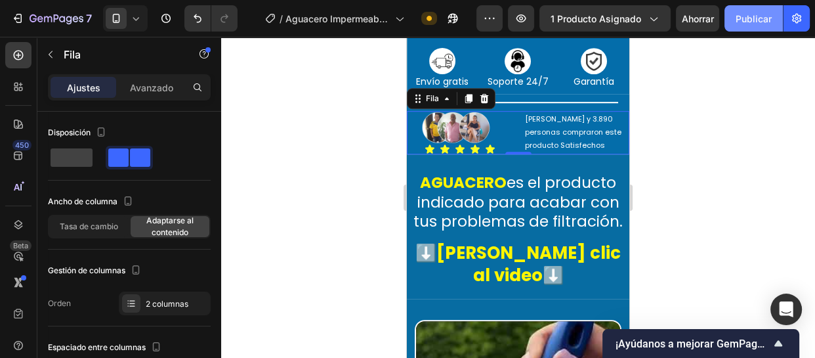
click at [758, 18] on font "Publicar" at bounding box center [753, 18] width 36 height 11
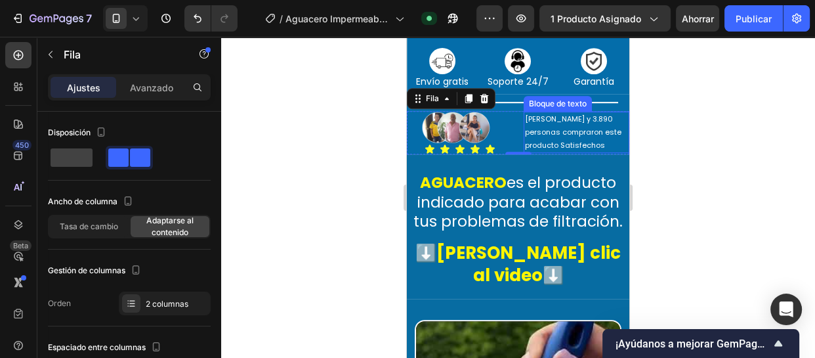
click at [577, 152] on p "[PERSON_NAME] y 3.890 personas compraron este producto Satisfechos" at bounding box center [577, 132] width 104 height 39
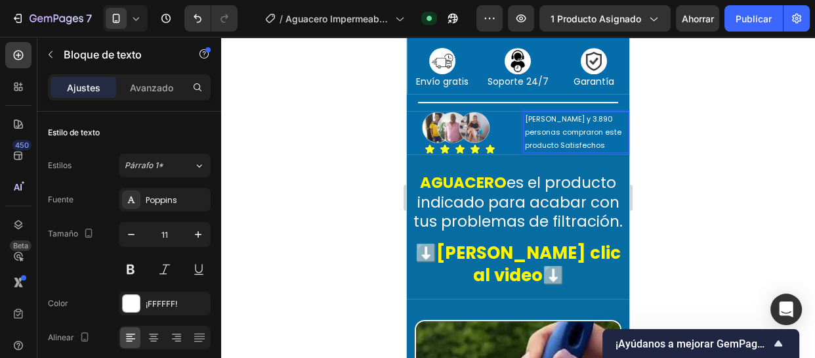
drag, startPoint x: 598, startPoint y: 173, endPoint x: 556, endPoint y: 173, distance: 42.6
click at [556, 152] on p "[PERSON_NAME] y 3.890 personas compraron este producto Satisfechos" at bounding box center [577, 132] width 104 height 39
click at [478, 154] on div "Icono Icono Icono Icono Icono" at bounding box center [460, 149] width 106 height 10
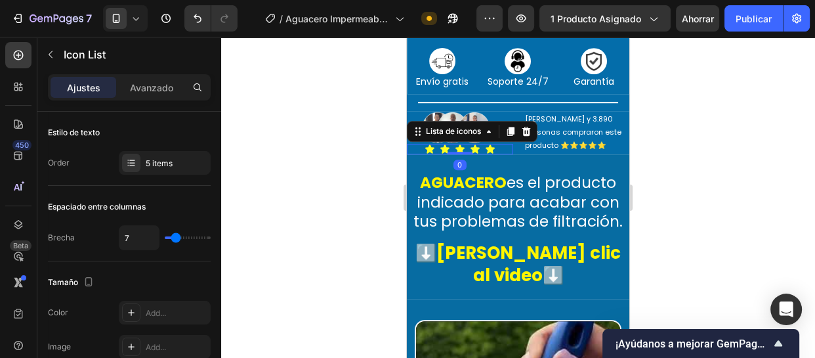
click at [495, 154] on div "Icono Icono Icono Icono Icono" at bounding box center [460, 149] width 106 height 10
click at [525, 136] on icon at bounding box center [526, 131] width 9 height 9
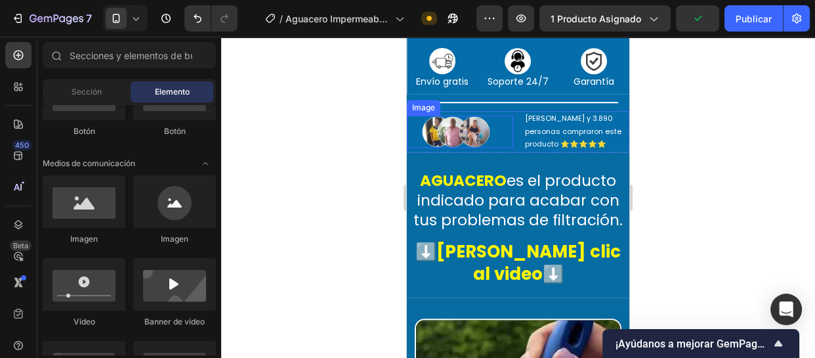
click at [483, 148] on img at bounding box center [460, 131] width 106 height 33
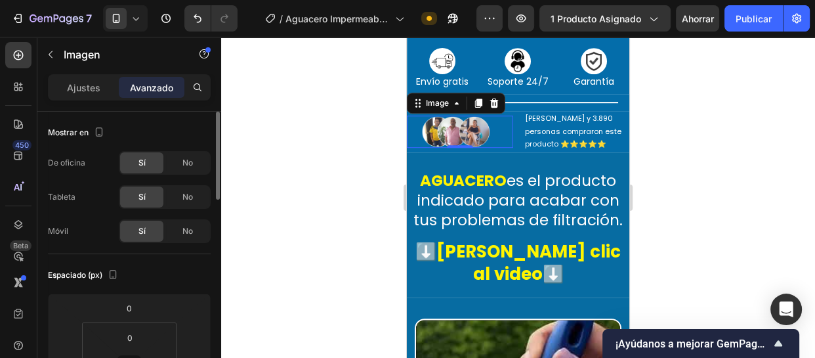
scroll to position [59, 0]
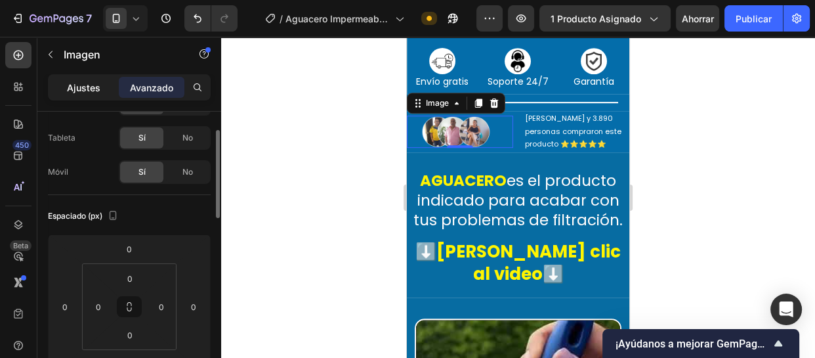
click at [96, 83] on font "Ajustes" at bounding box center [83, 87] width 33 height 11
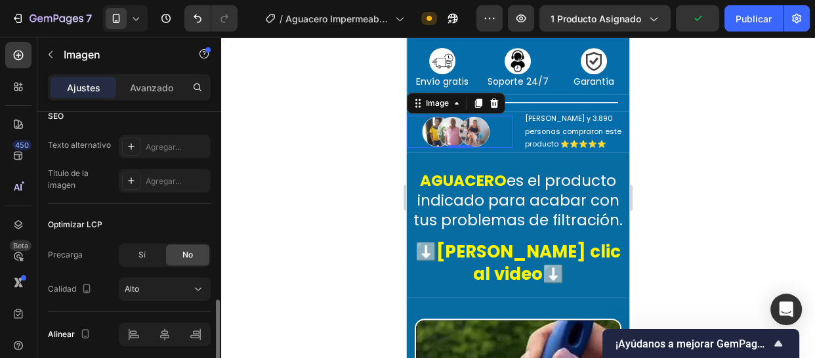
scroll to position [706, 0]
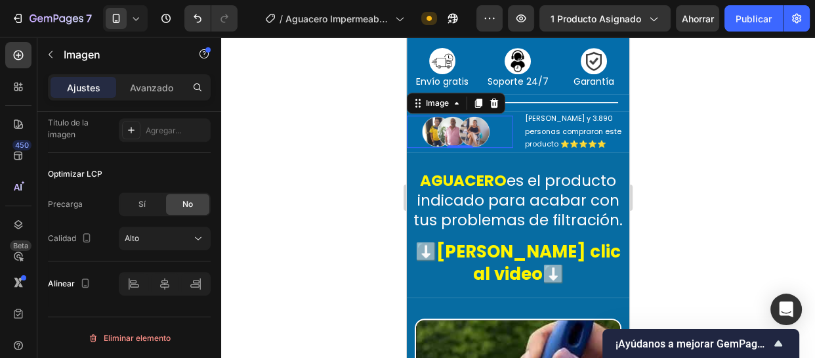
click at [487, 148] on img at bounding box center [460, 131] width 106 height 33
click at [462, 148] on img at bounding box center [460, 131] width 106 height 33
click at [299, 188] on div at bounding box center [518, 197] width 594 height 321
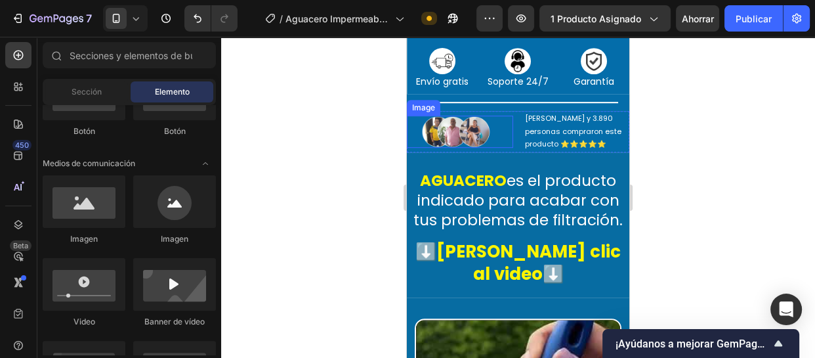
click at [499, 148] on img at bounding box center [460, 131] width 106 height 33
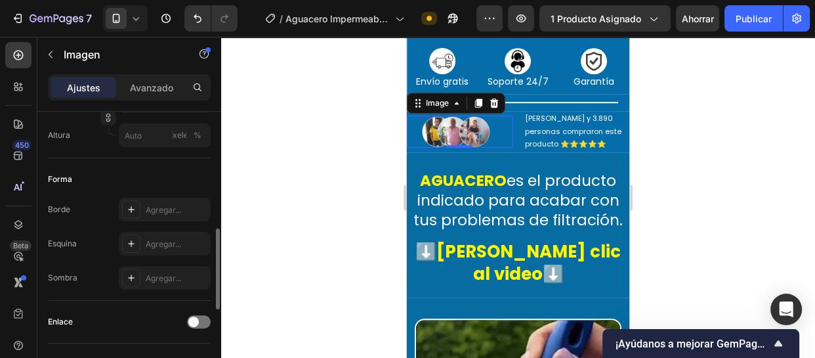
scroll to position [289, 0]
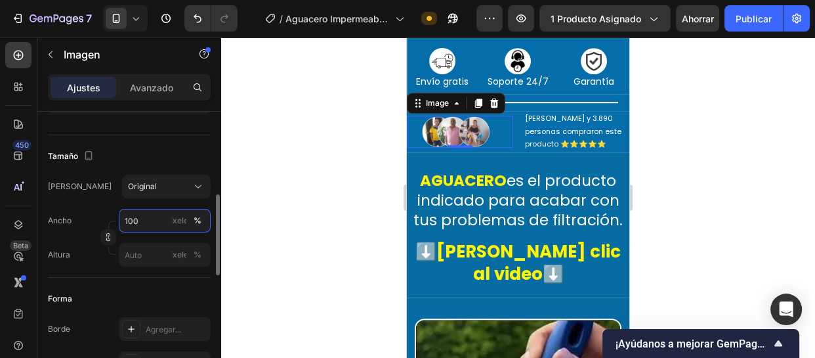
click at [163, 219] on input "100" at bounding box center [165, 221] width 92 height 24
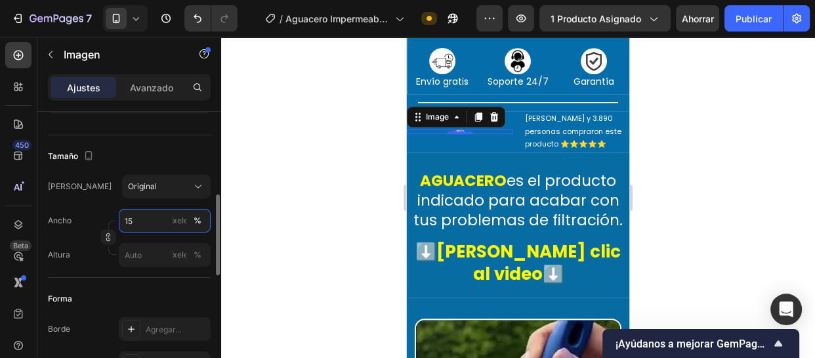
type input "1"
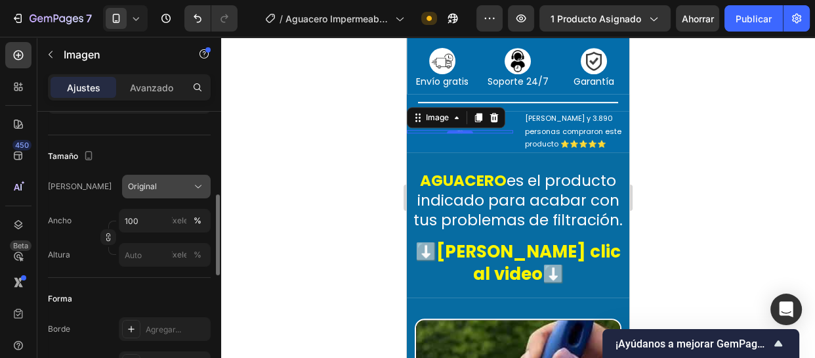
click at [160, 182] on div "Original" at bounding box center [158, 186] width 61 height 12
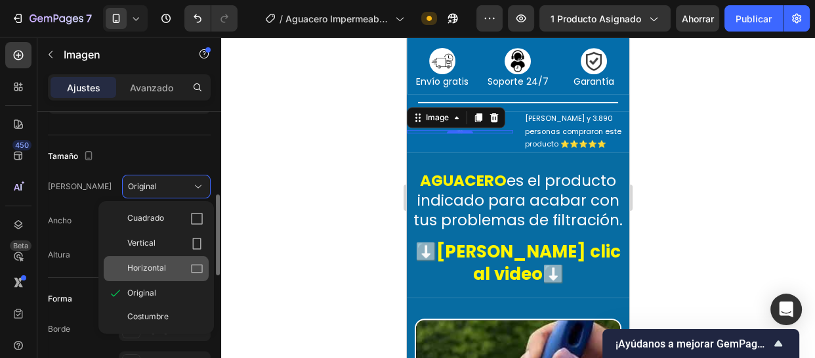
click at [161, 267] on font "Horizontal" at bounding box center [146, 267] width 39 height 10
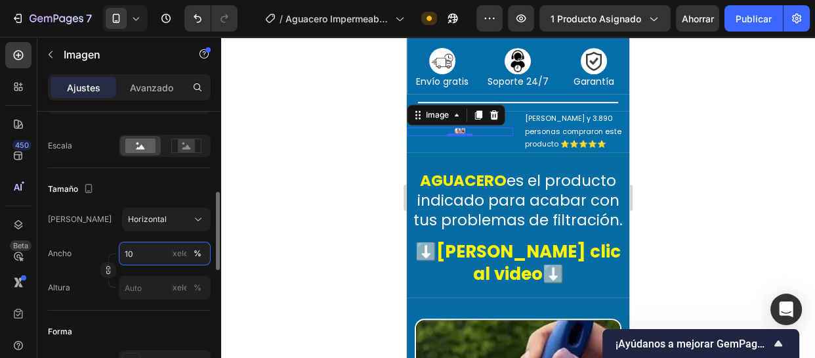
click at [138, 259] on input "10" at bounding box center [165, 253] width 92 height 24
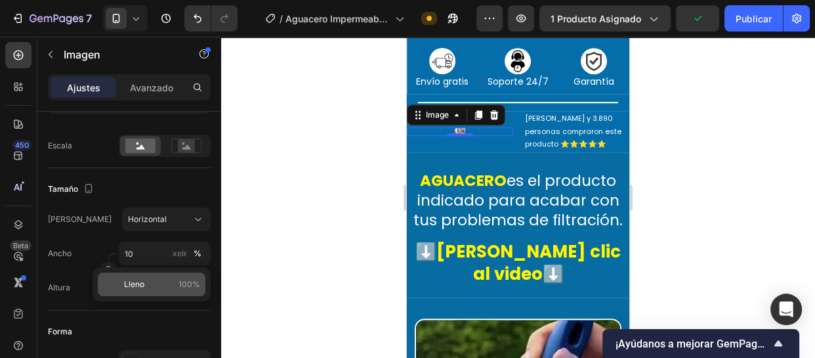
click at [131, 287] on font "Lleno" at bounding box center [134, 284] width 20 height 10
type input "100"
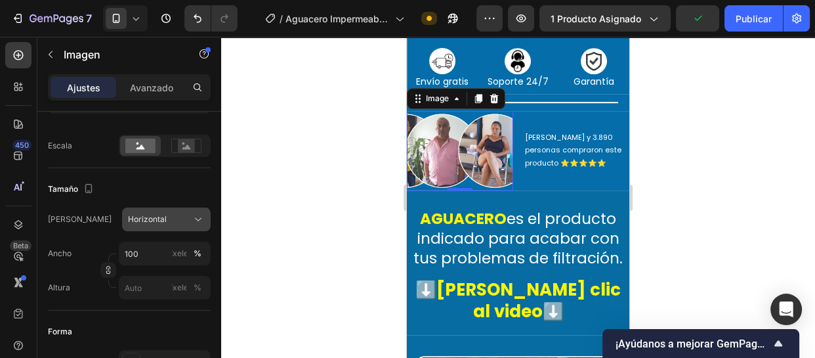
click at [169, 224] on div "Horizontal" at bounding box center [166, 219] width 77 height 13
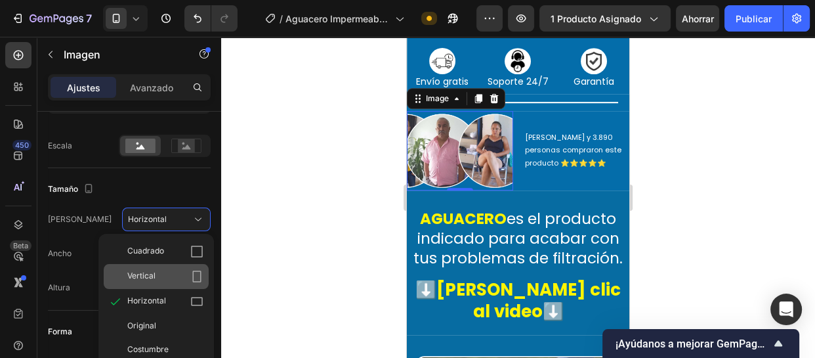
click at [160, 270] on div "Vertical" at bounding box center [165, 276] width 76 height 13
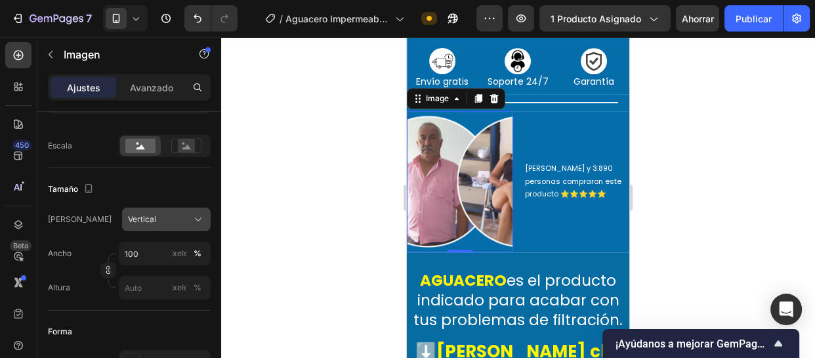
click at [169, 224] on button "Vertical" at bounding box center [166, 219] width 89 height 24
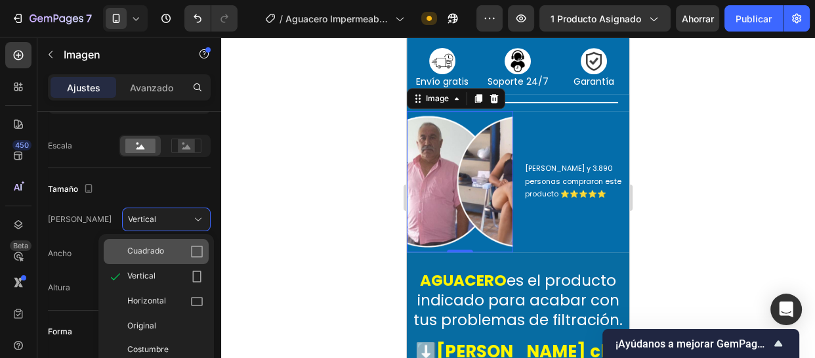
click at [173, 245] on div "Cuadrado" at bounding box center [165, 251] width 76 height 13
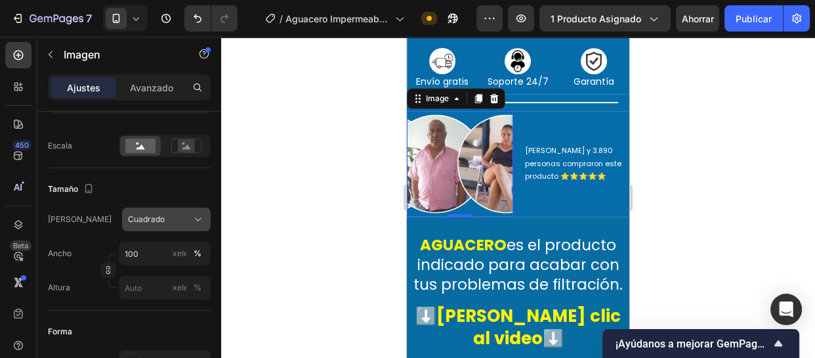
click at [176, 222] on div "Cuadrado" at bounding box center [158, 219] width 61 height 12
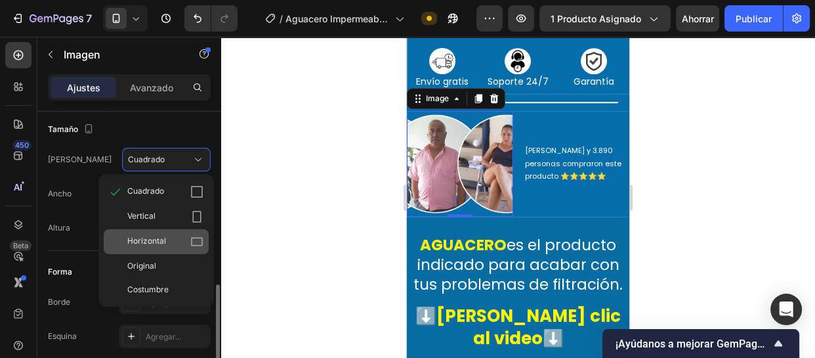
scroll to position [408, 0]
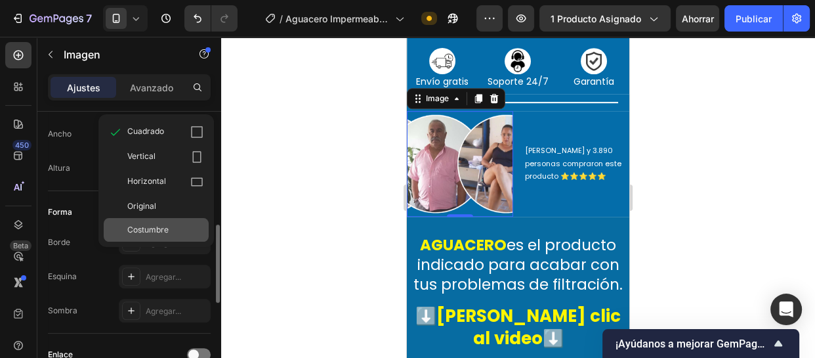
click at [155, 232] on font "Costumbre" at bounding box center [147, 229] width 41 height 10
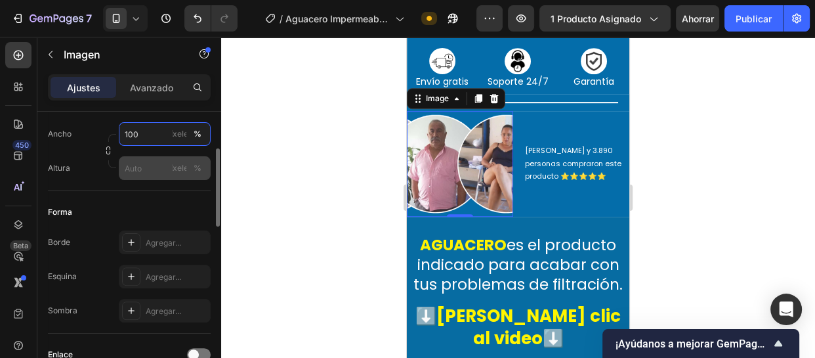
scroll to position [348, 0]
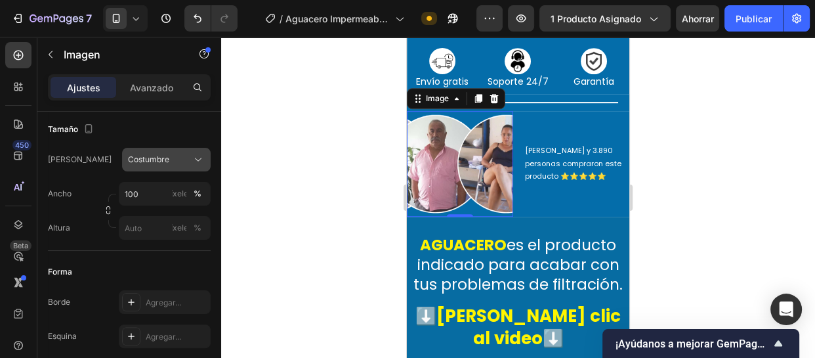
click at [163, 160] on font "Costumbre" at bounding box center [148, 159] width 41 height 10
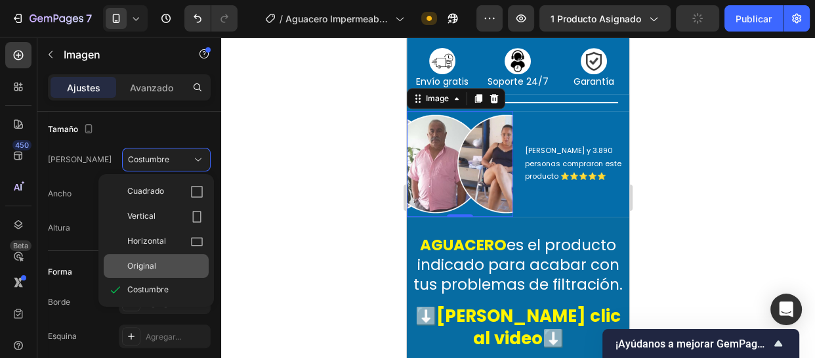
click at [162, 268] on div "Original" at bounding box center [165, 266] width 76 height 12
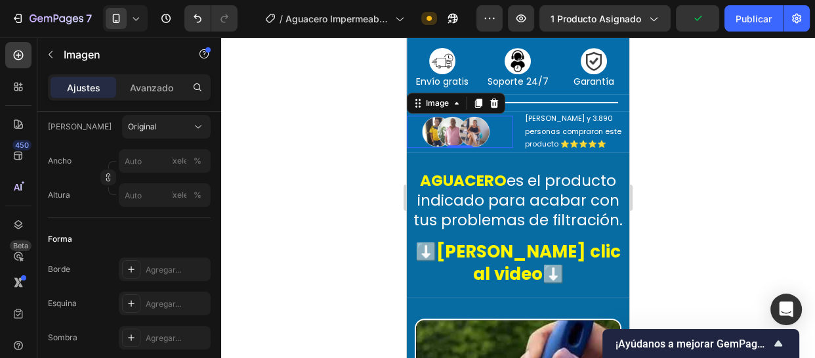
scroll to position [408, 0]
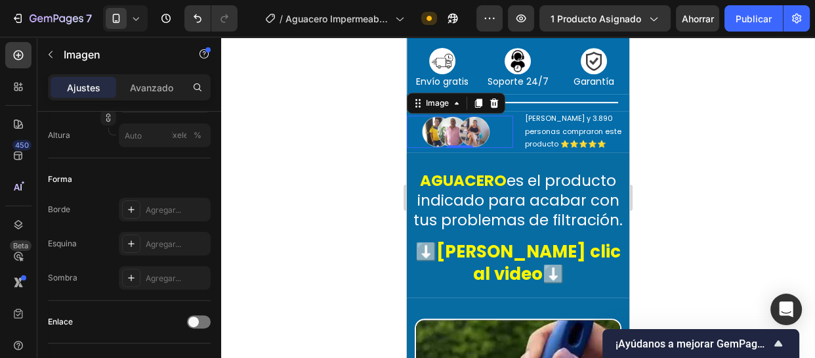
click at [333, 189] on div at bounding box center [518, 197] width 594 height 321
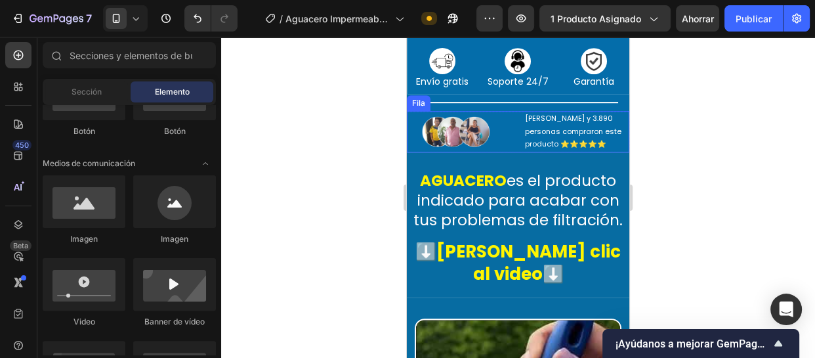
click at [508, 152] on div "Image [PERSON_NAME] y 3.890 personas compraron este producto ⭐⭐⭐⭐⭐ Bloque de te…" at bounding box center [518, 131] width 222 height 41
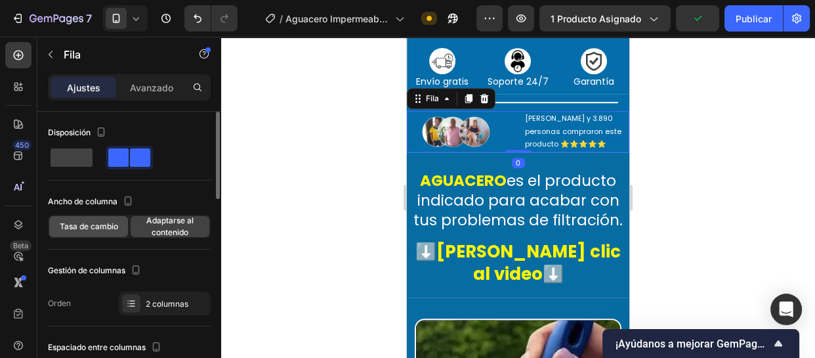
click at [108, 225] on font "Tasa de cambio" at bounding box center [89, 226] width 58 height 10
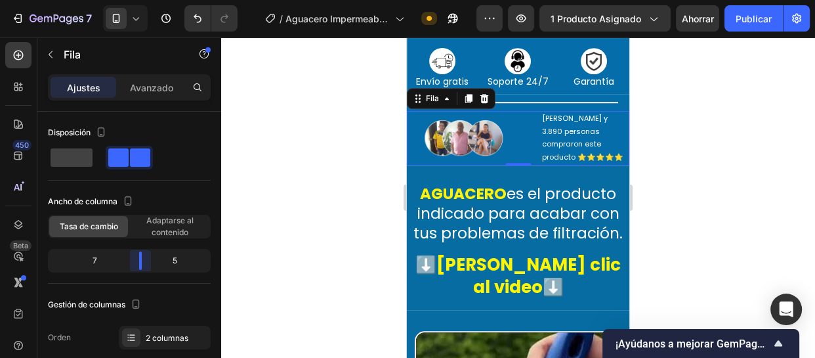
drag, startPoint x: 113, startPoint y: 258, endPoint x: 138, endPoint y: 260, distance: 25.0
click at [138, 0] on body "7 / Aguacero Impermeabilizante Transparente Need republishing Avance 1 producto…" at bounding box center [407, 0] width 815 height 0
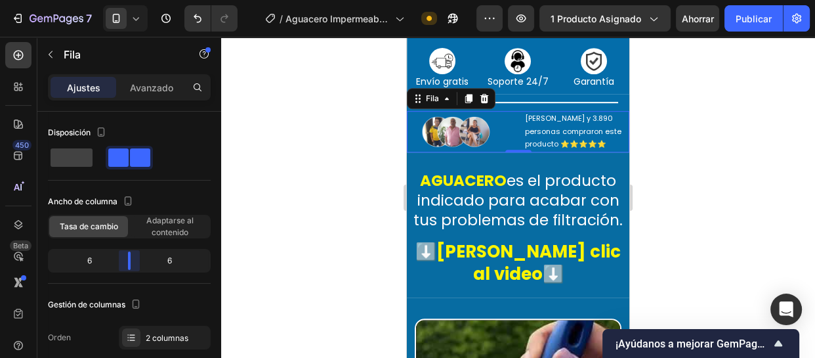
click at [136, 0] on body "7 / Aguacero Impermeabilizante Transparente Need republishing Avance 1 producto…" at bounding box center [407, 0] width 815 height 0
click at [134, 0] on body "7 / Aguacero Impermeabilizante Transparente Need republishing Avance 1 producto…" at bounding box center [407, 0] width 815 height 0
click at [746, 10] on button "Publicar" at bounding box center [753, 18] width 58 height 26
click at [513, 147] on div "Image [PERSON_NAME] y 3.890 personas compraron este producto ⭐⭐⭐⭐⭐ Bloque de te…" at bounding box center [518, 131] width 222 height 41
click at [512, 144] on div "Image [PERSON_NAME] y 3.890 personas compraron este producto ⭐⭐⭐⭐⭐ Bloque de te…" at bounding box center [518, 131] width 222 height 41
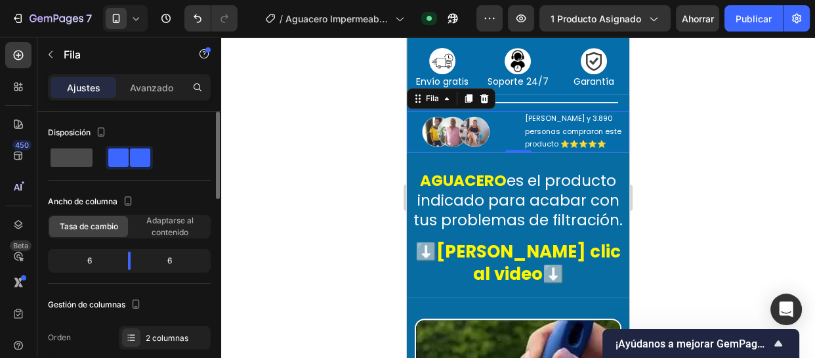
click at [74, 150] on span at bounding box center [72, 157] width 42 height 18
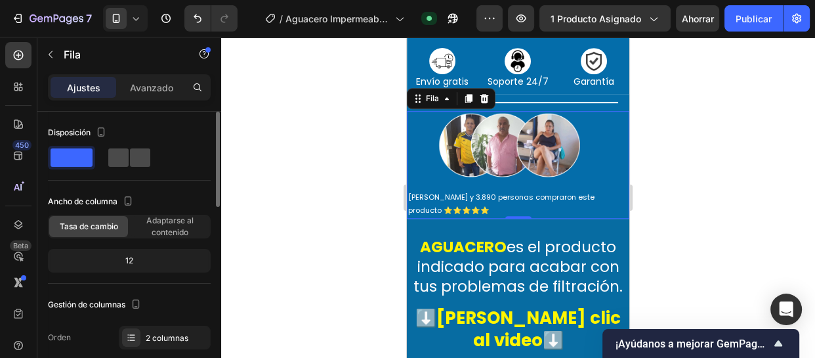
click at [109, 159] on span at bounding box center [118, 157] width 20 height 18
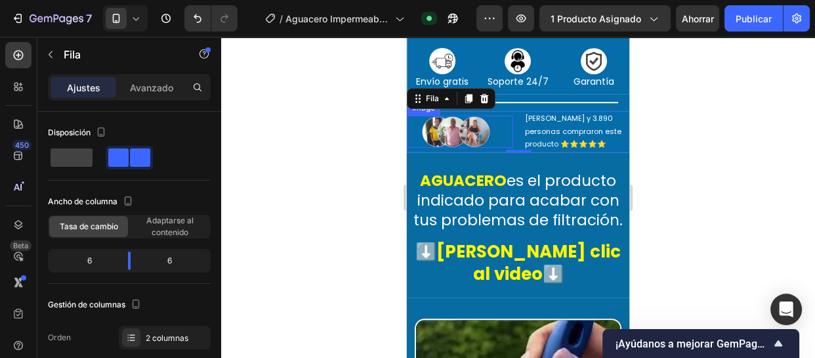
click at [506, 148] on img at bounding box center [460, 131] width 106 height 33
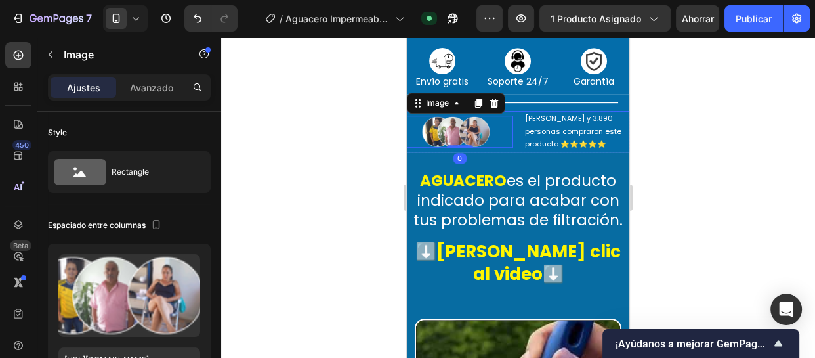
click at [514, 152] on div "Image 0 [PERSON_NAME] y 3.890 personas compraron este producto ⭐⭐⭐⭐⭐ Bloque de …" at bounding box center [518, 131] width 222 height 41
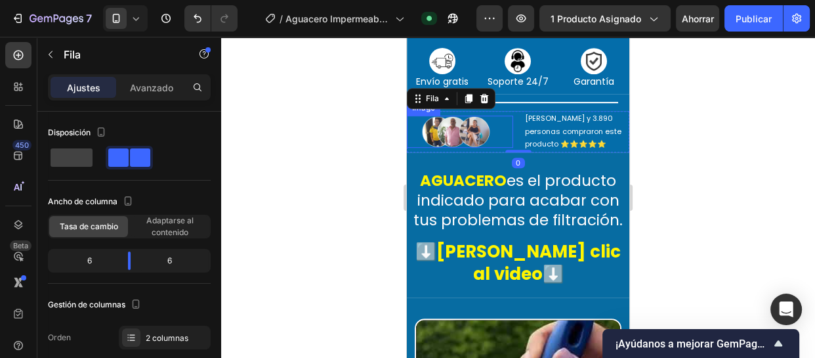
click at [486, 148] on img at bounding box center [460, 131] width 106 height 33
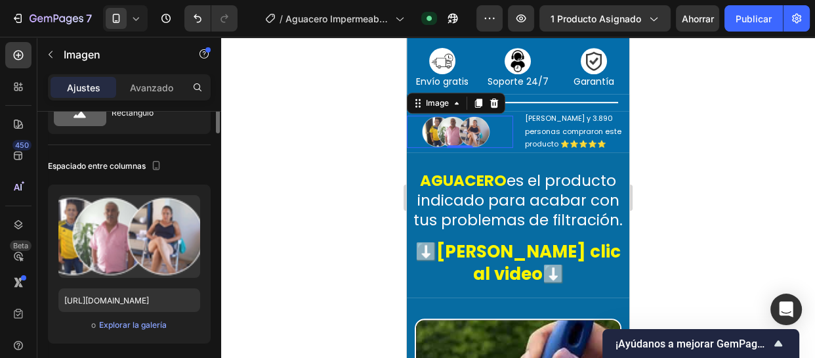
scroll to position [0, 0]
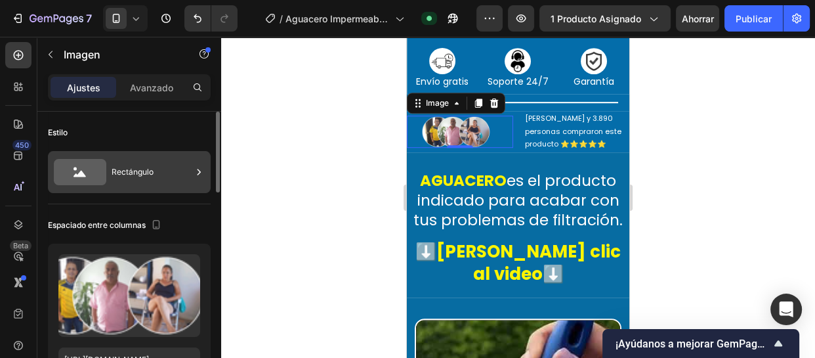
click at [172, 168] on div "Rectángulo" at bounding box center [152, 172] width 80 height 30
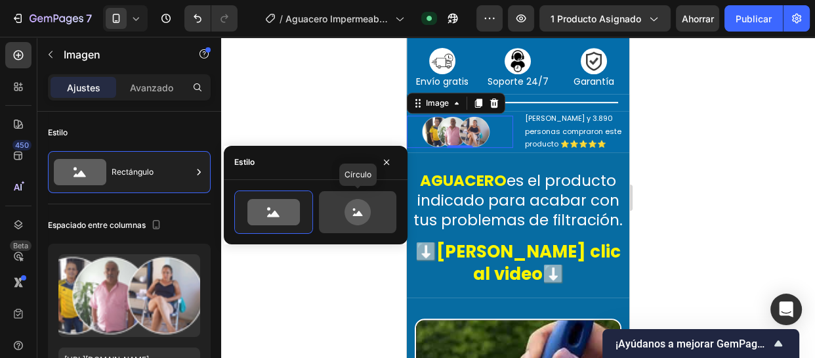
click at [382, 211] on icon at bounding box center [358, 212] width 62 height 26
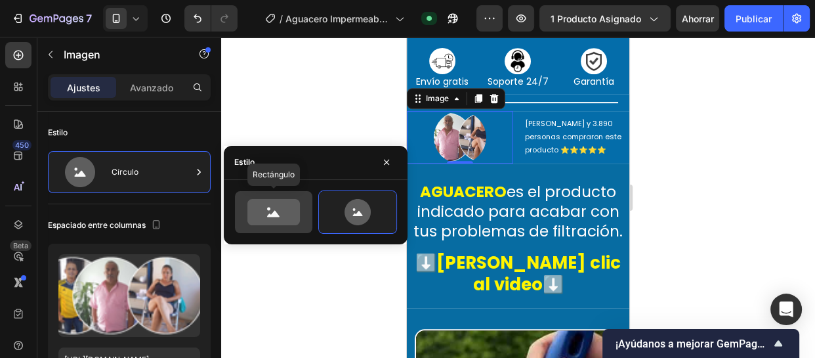
click at [262, 210] on icon at bounding box center [273, 212] width 52 height 26
type input "100"
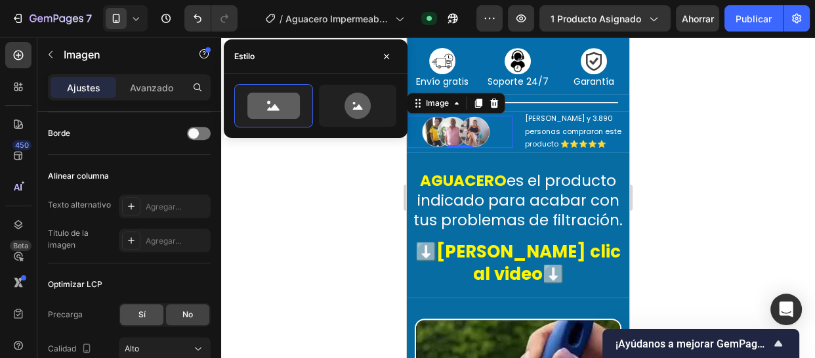
scroll to position [706, 0]
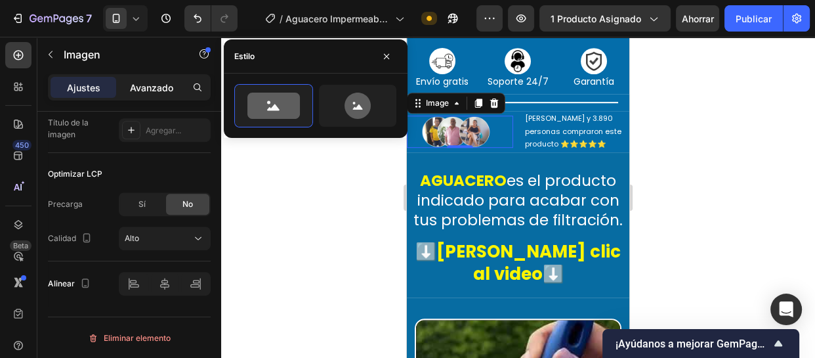
click at [153, 89] on font "Avanzado" at bounding box center [151, 87] width 43 height 11
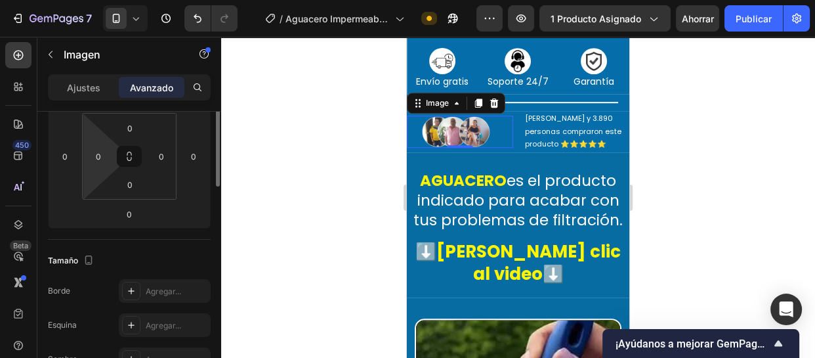
scroll to position [150, 0]
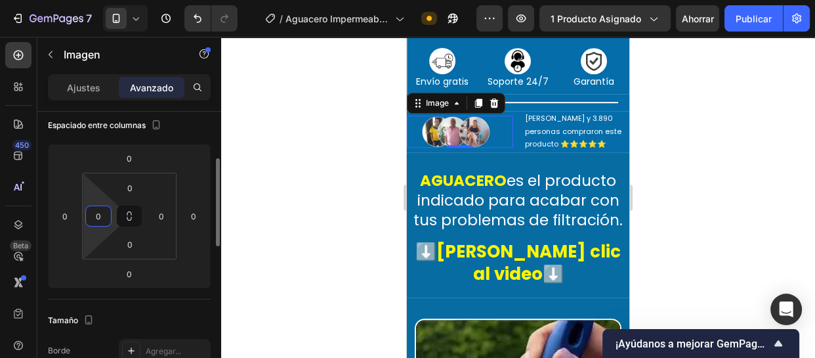
click at [97, 215] on input "0" at bounding box center [99, 216] width 20 height 20
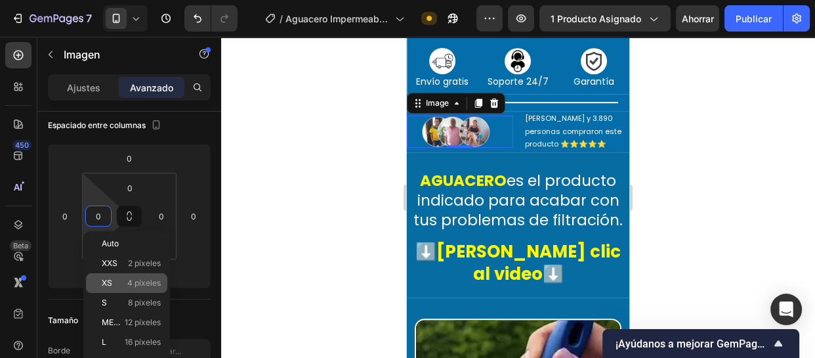
click at [129, 290] on div "XS 4 píxeles" at bounding box center [126, 283] width 81 height 20
type input "4"
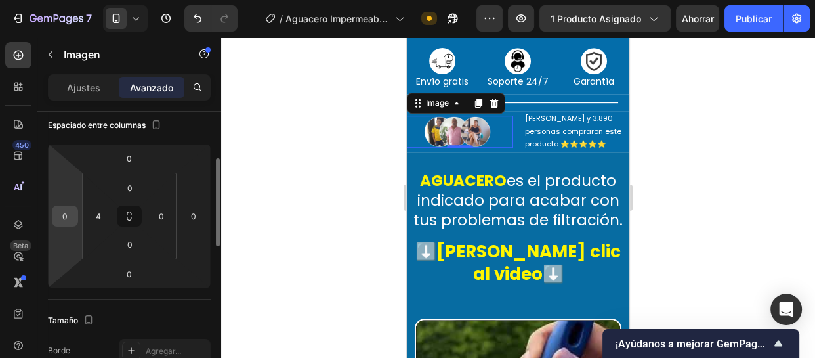
click at [66, 220] on input "0" at bounding box center [65, 216] width 20 height 20
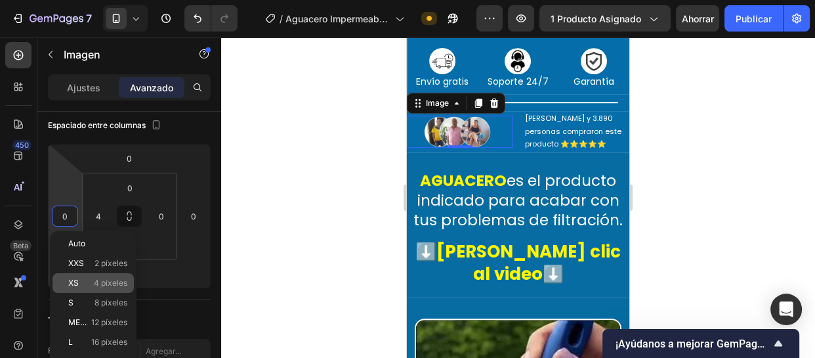
click at [95, 281] on font "4 píxeles" at bounding box center [110, 282] width 33 height 10
type input "4"
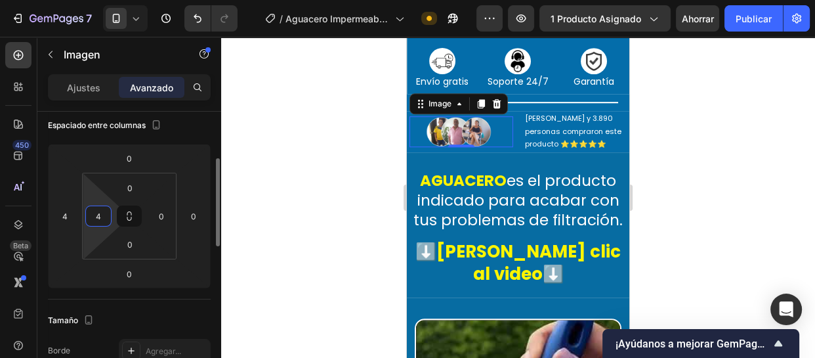
click at [98, 216] on input "4" at bounding box center [99, 216] width 20 height 20
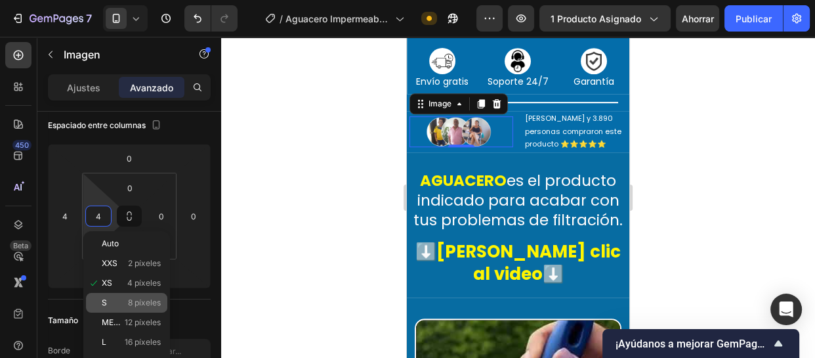
click at [121, 302] on p "S 8 píxeles" at bounding box center [131, 302] width 59 height 9
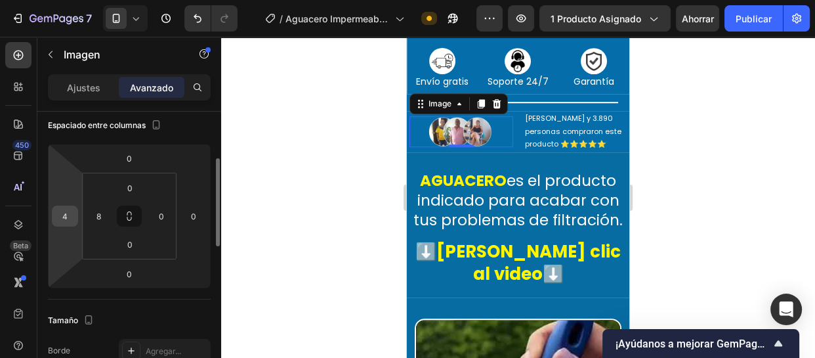
click at [70, 215] on input "4" at bounding box center [65, 216] width 20 height 20
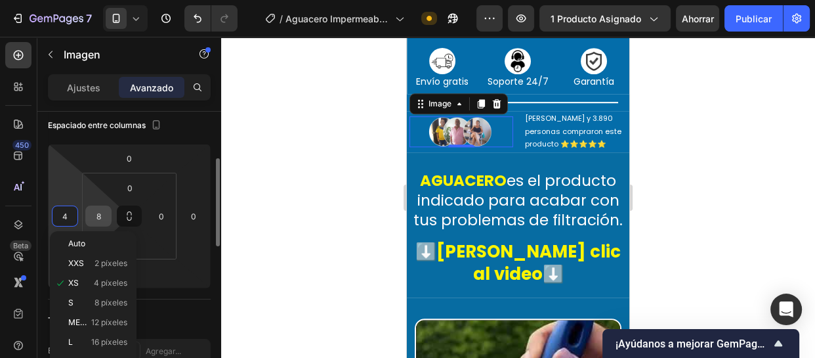
click at [105, 216] on input "8" at bounding box center [99, 216] width 20 height 20
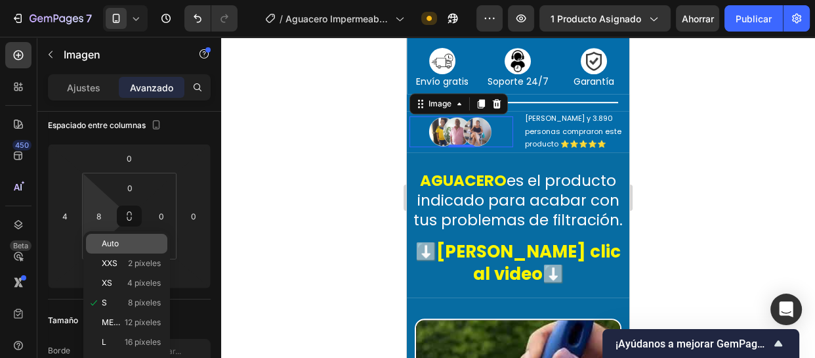
click at [112, 251] on div "Auto" at bounding box center [126, 244] width 81 height 20
type input "Auto"
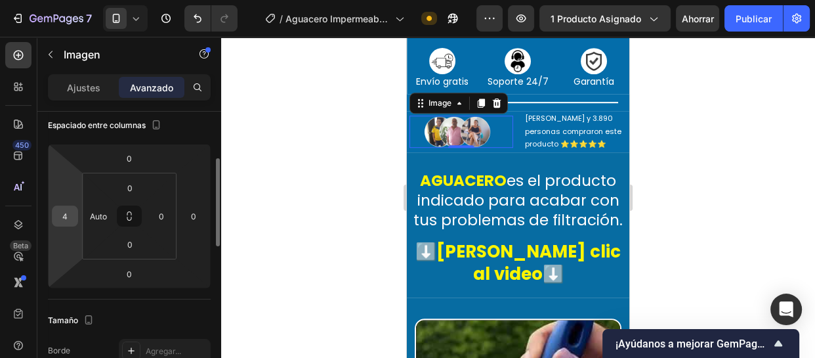
click at [68, 211] on input "4" at bounding box center [65, 216] width 20 height 20
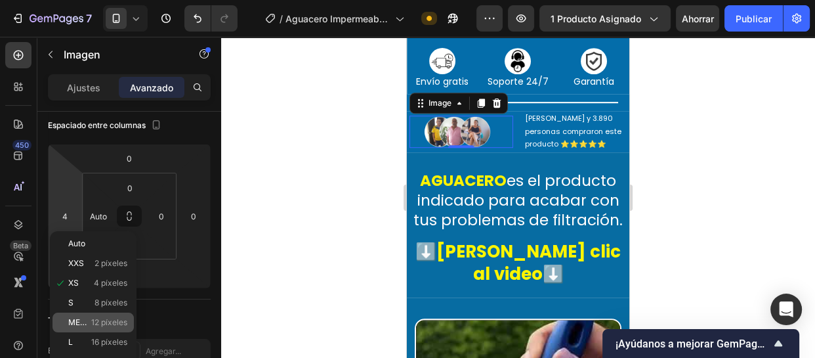
click at [106, 319] on font "12 píxeles" at bounding box center [109, 322] width 36 height 10
type input "12"
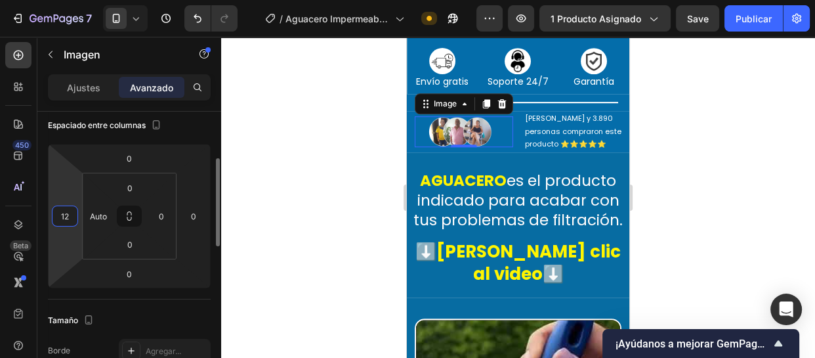
click at [60, 210] on input "12" at bounding box center [65, 216] width 20 height 20
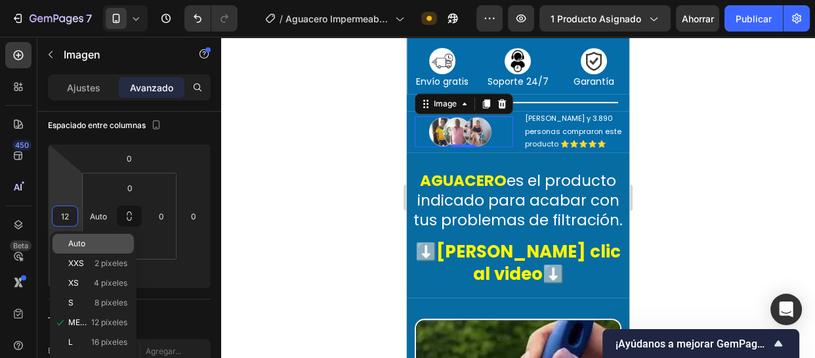
click at [80, 248] on span "Auto" at bounding box center [76, 243] width 17 height 9
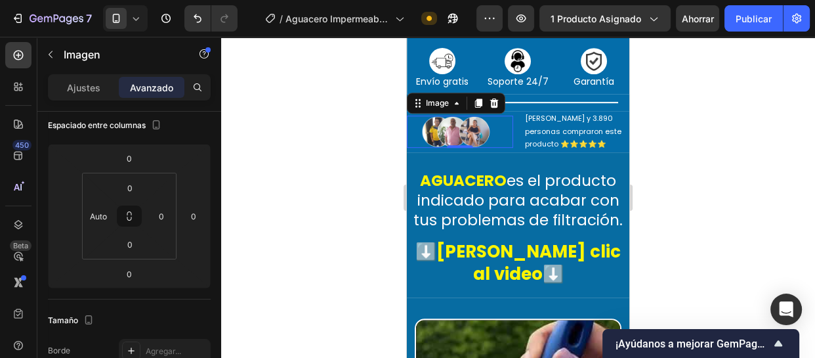
click at [319, 242] on div at bounding box center [518, 197] width 594 height 321
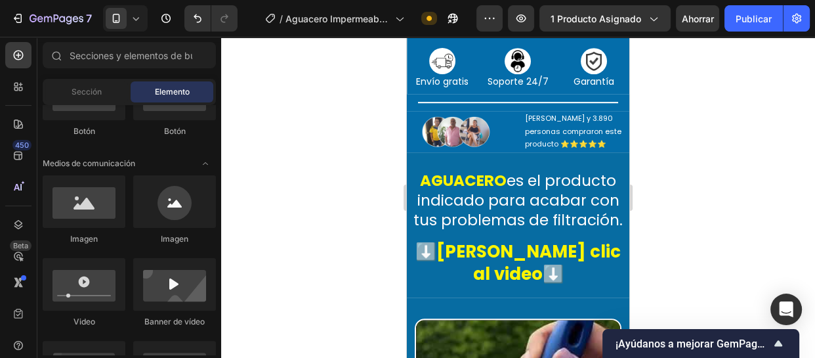
click at [319, 242] on div at bounding box center [518, 197] width 594 height 321
click at [544, 151] on p "[PERSON_NAME] y 3.890 personas compraron este producto ⭐⭐⭐⭐⭐" at bounding box center [577, 131] width 104 height 39
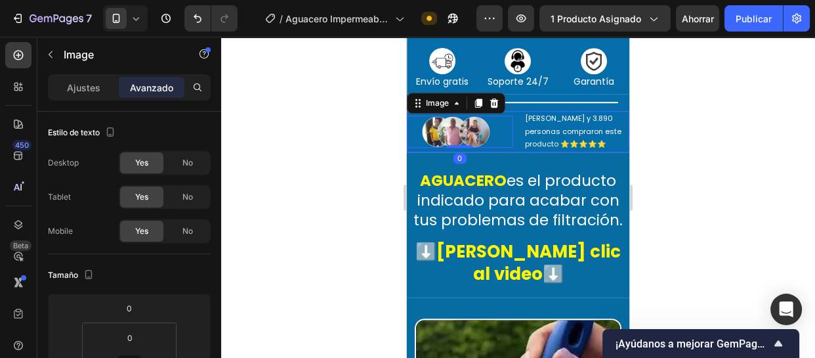
click at [510, 152] on div "Image 0 [PERSON_NAME] y 3.890 personas compraron este producto ⭐⭐⭐⭐⭐ Bloque de …" at bounding box center [518, 131] width 222 height 41
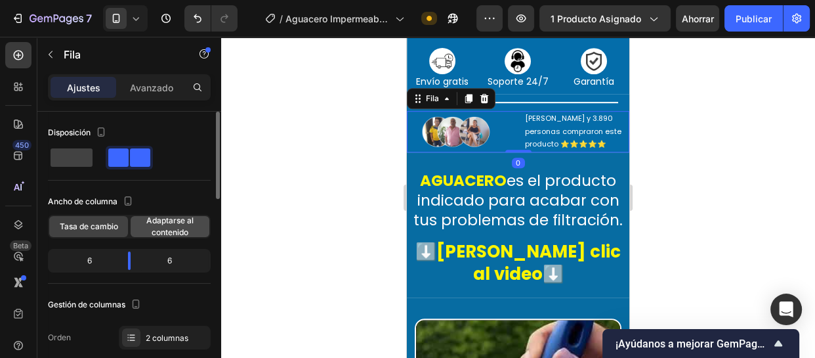
click at [147, 224] on span "Adaptarse al contenido" at bounding box center [170, 227] width 79 height 24
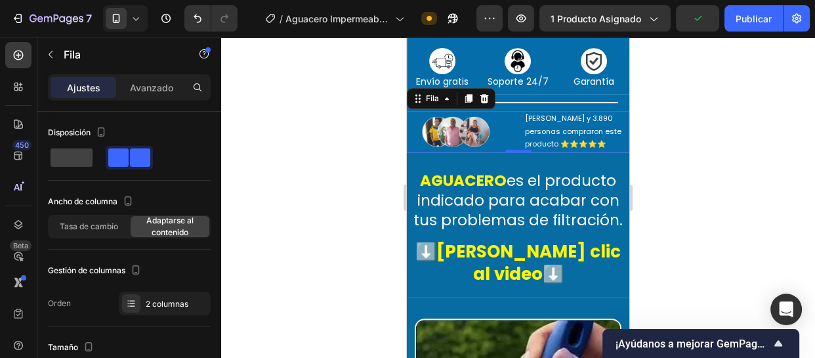
click at [512, 152] on div "Image [PERSON_NAME] y 3.890 personas compraron este producto ⭐⭐⭐⭐⭐ Bloque de te…" at bounding box center [518, 131] width 222 height 41
click at [769, 16] on font "Publicar" at bounding box center [753, 18] width 36 height 11
click at [481, 148] on img at bounding box center [460, 131] width 106 height 33
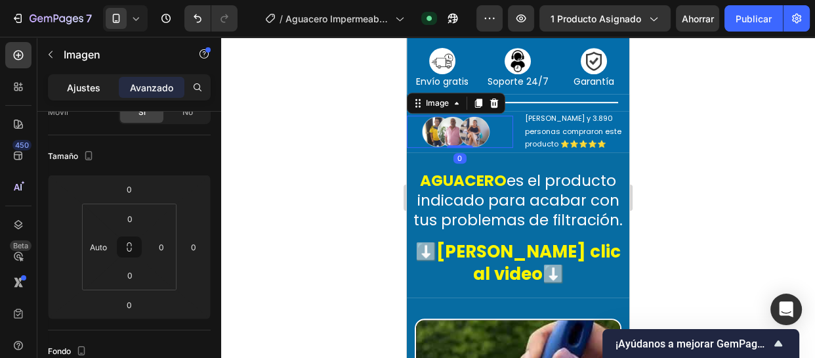
scroll to position [0, 0]
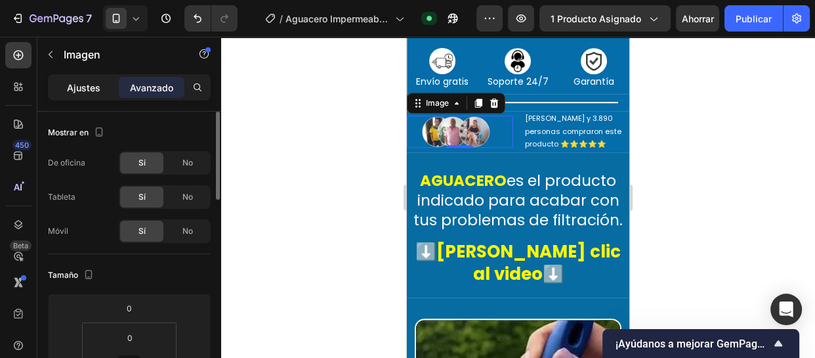
click at [105, 86] on div "Ajustes" at bounding box center [84, 87] width 66 height 21
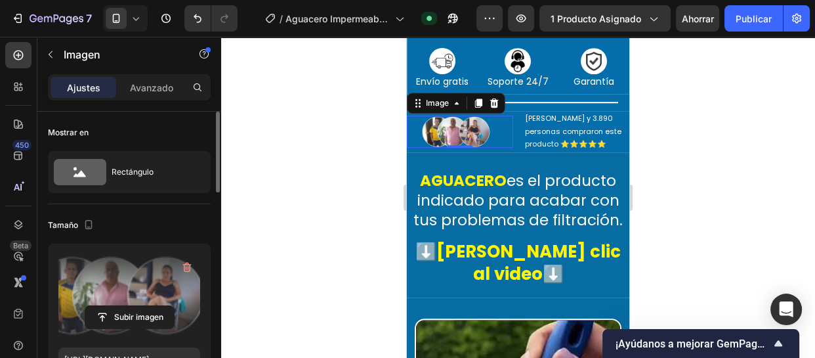
click at [131, 291] on label at bounding box center [129, 295] width 142 height 83
click at [131, 306] on input "file" at bounding box center [129, 317] width 89 height 22
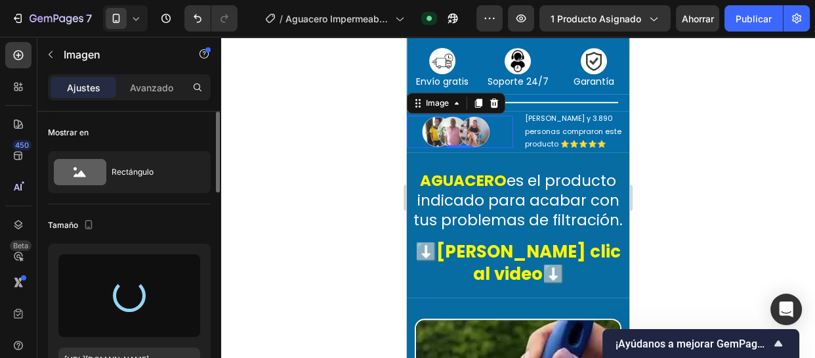
type input "[URL][DOMAIN_NAME]"
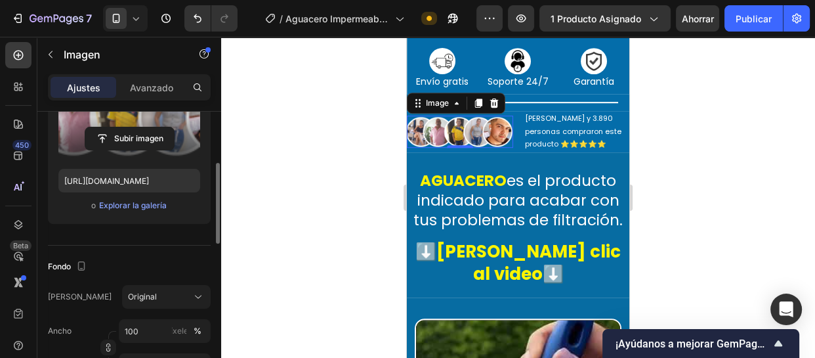
scroll to position [119, 0]
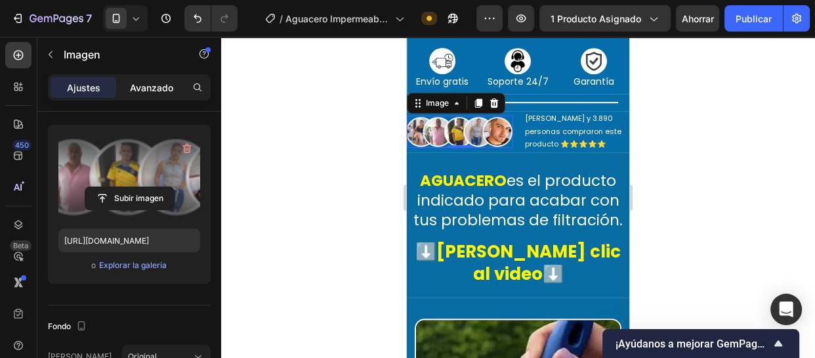
click at [163, 91] on font "Avanzado" at bounding box center [151, 87] width 43 height 11
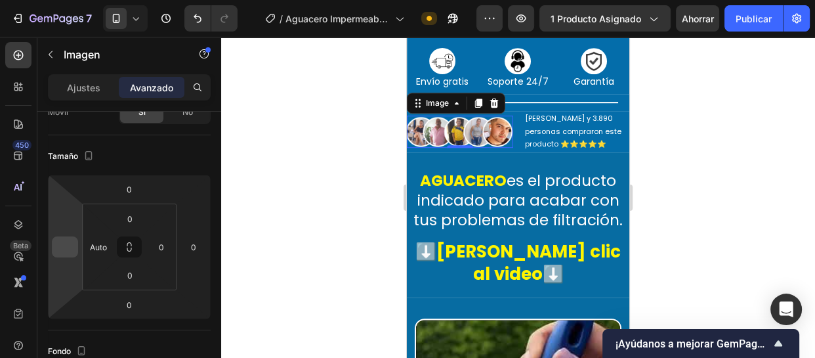
click at [70, 244] on input "number" at bounding box center [65, 247] width 20 height 20
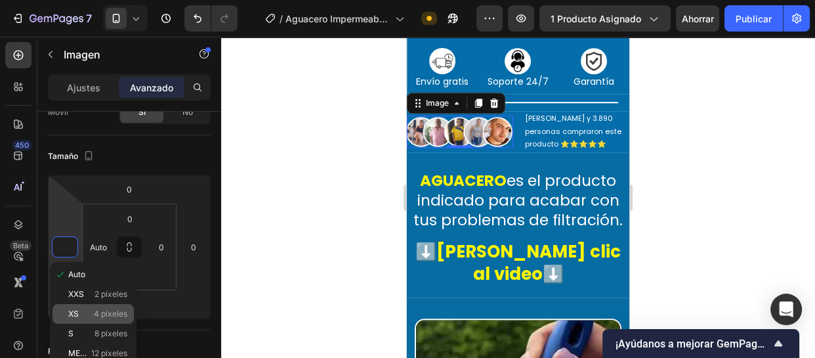
click at [78, 315] on font "XS" at bounding box center [73, 313] width 10 height 10
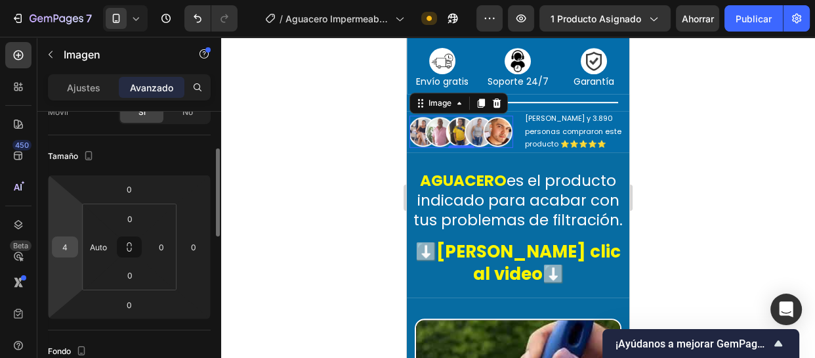
click at [70, 247] on input "4" at bounding box center [65, 247] width 20 height 20
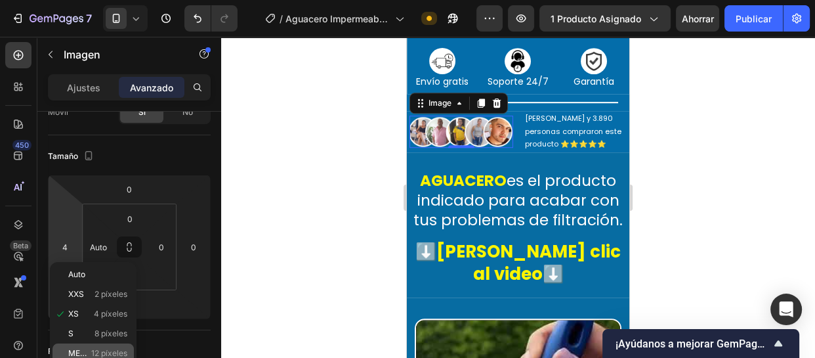
click at [112, 348] on font "12 píxeles" at bounding box center [109, 353] width 36 height 10
type input "12"
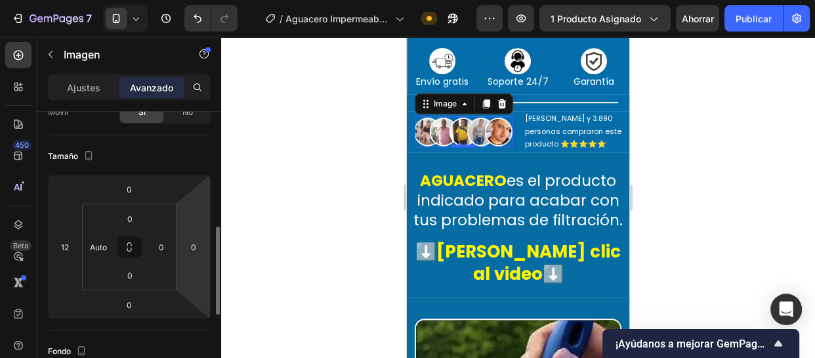
scroll to position [178, 0]
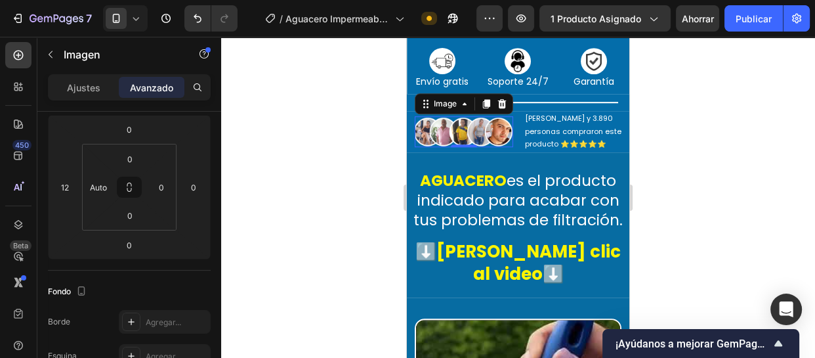
click at [356, 169] on div at bounding box center [518, 197] width 594 height 321
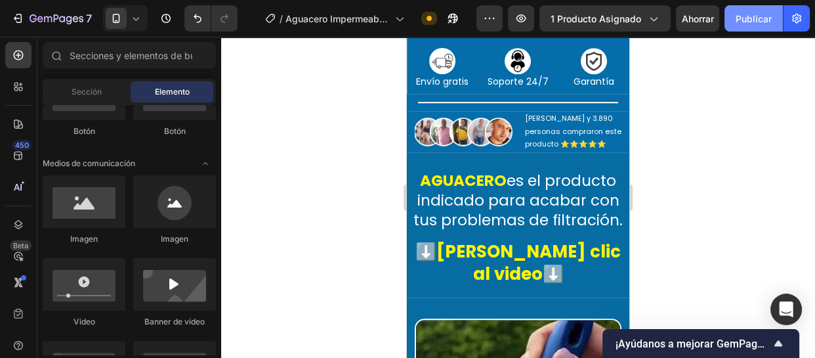
click at [757, 18] on font "Publicar" at bounding box center [753, 18] width 36 height 11
click at [514, 152] on div "Image [PERSON_NAME] y 3.890 personas compraron este producto ⭐⭐⭐⭐⭐ Bloque de te…" at bounding box center [518, 131] width 222 height 41
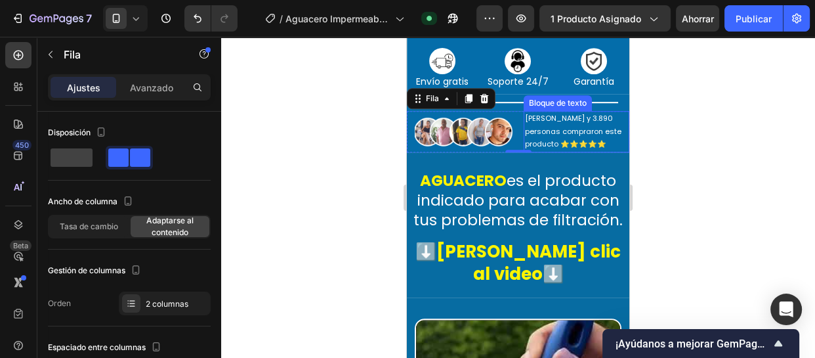
click at [565, 151] on p "[PERSON_NAME] y 3.890 personas compraron este producto ⭐⭐⭐⭐⭐" at bounding box center [577, 131] width 104 height 39
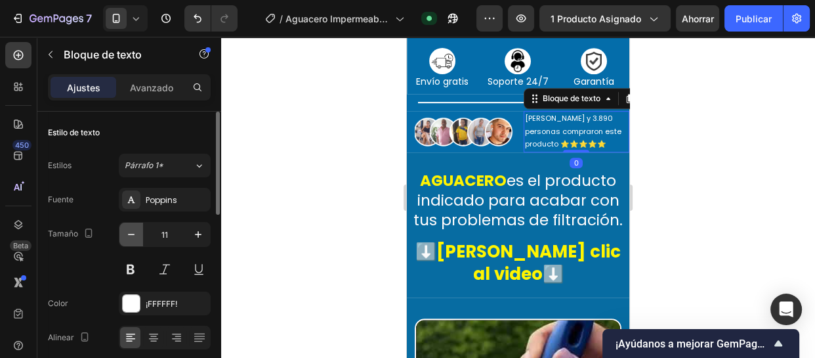
click at [134, 236] on icon "button" at bounding box center [131, 234] width 13 height 13
type input "10"
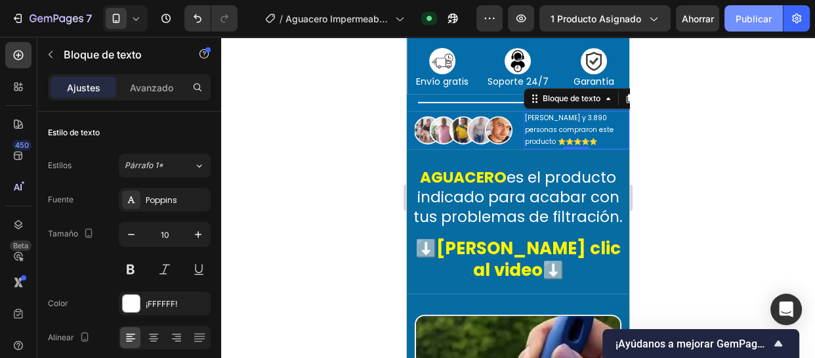
click at [757, 14] on font "Publicar" at bounding box center [753, 18] width 36 height 11
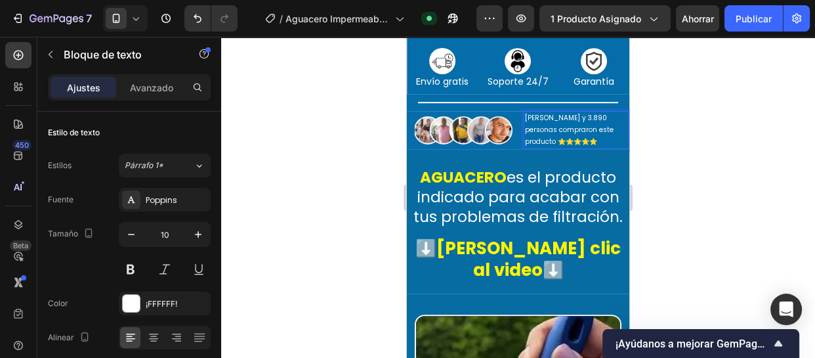
click at [582, 144] on p "[PERSON_NAME] y 3.890 personas compraron este producto ⭐⭐⭐⭐⭐" at bounding box center [577, 129] width 104 height 35
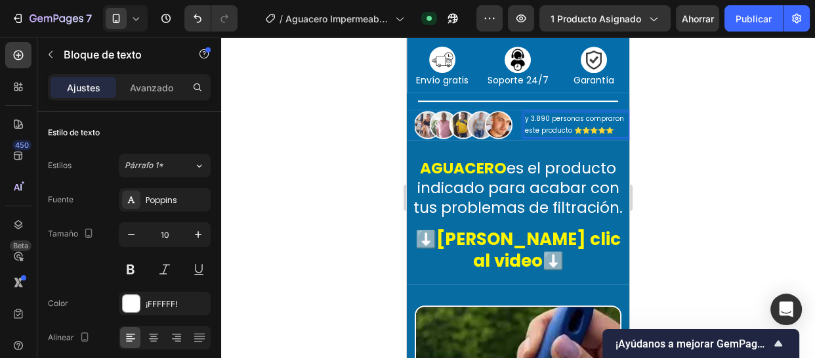
scroll to position [746, 0]
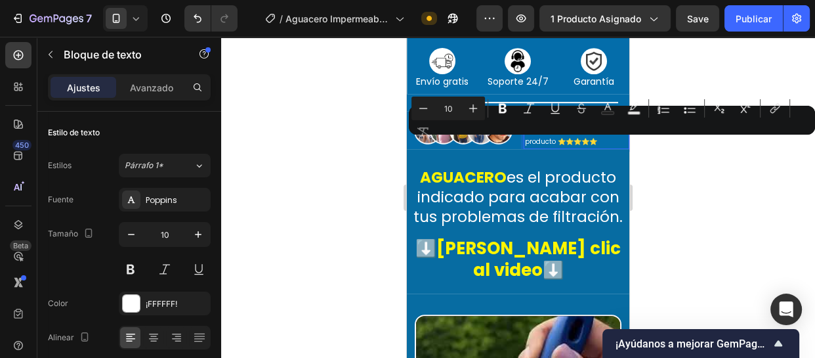
drag, startPoint x: 567, startPoint y: 145, endPoint x: 519, endPoint y: 149, distance: 48.7
click at [523, 149] on div "[PERSON_NAME] y 3.890 personas compraron este producto ⭐⭐⭐⭐⭐" at bounding box center [576, 130] width 106 height 38
click at [512, 108] on button "Bold" at bounding box center [503, 108] width 24 height 24
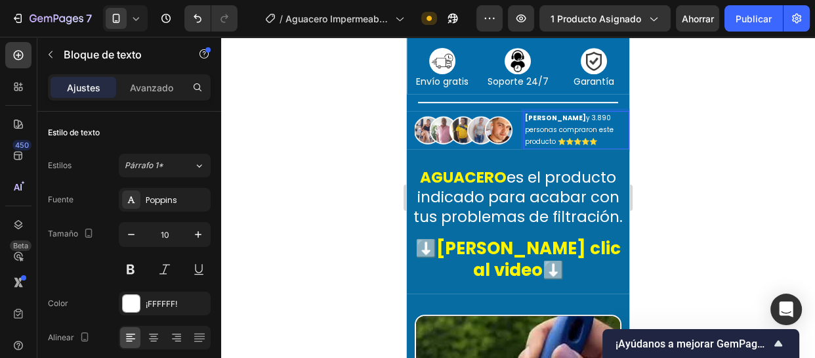
click at [687, 146] on div at bounding box center [518, 197] width 594 height 321
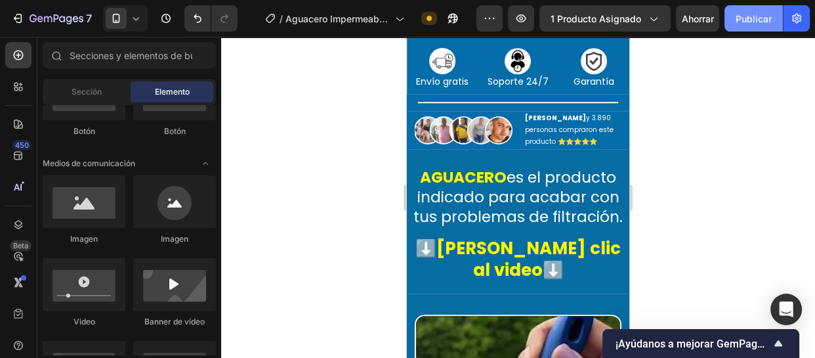
click at [758, 14] on font "Publicar" at bounding box center [753, 18] width 36 height 11
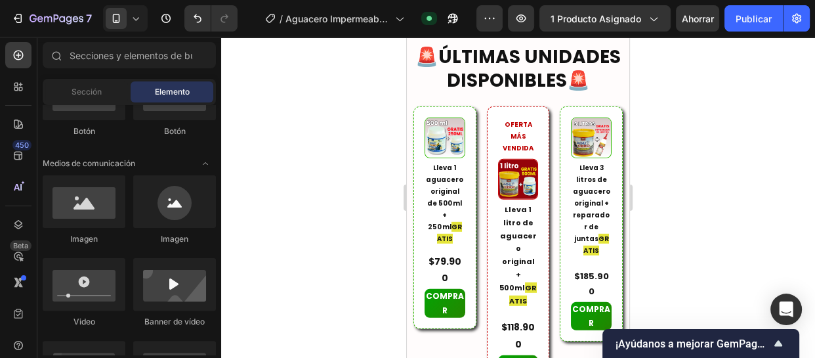
scroll to position [3559, 0]
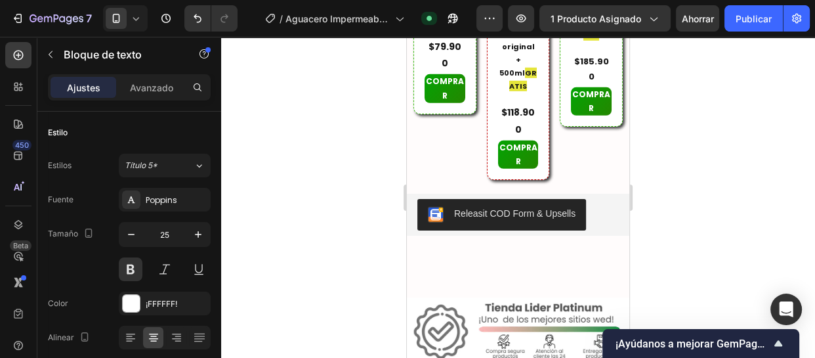
scroll to position [3679, 0]
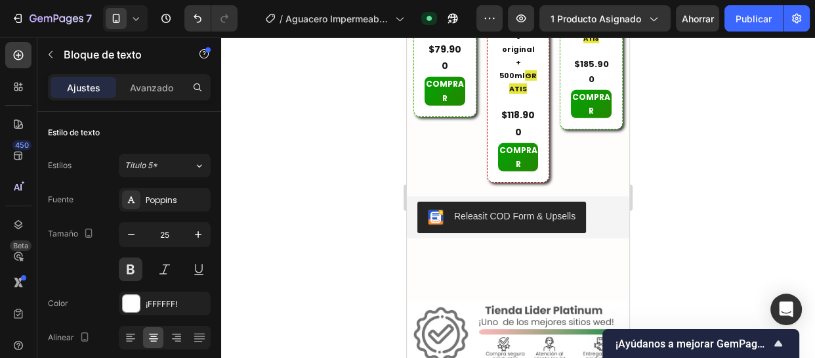
drag, startPoint x: 516, startPoint y: 170, endPoint x: 520, endPoint y: 197, distance: 27.2
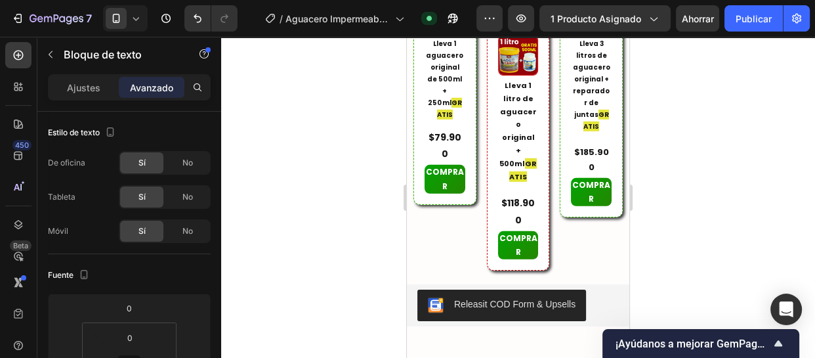
scroll to position [3559, 0]
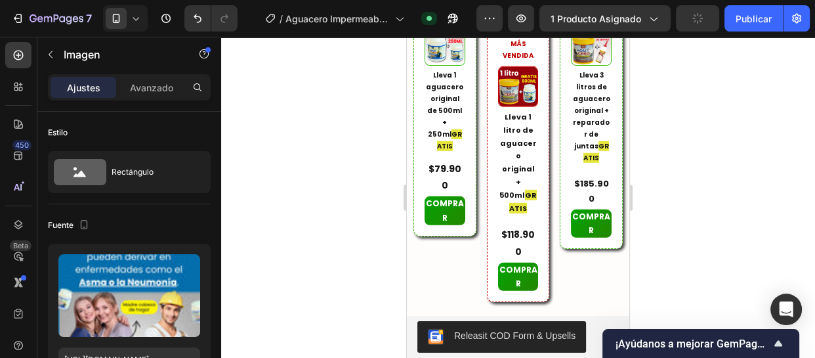
drag, startPoint x: 512, startPoint y: 177, endPoint x: 514, endPoint y: 186, distance: 8.9
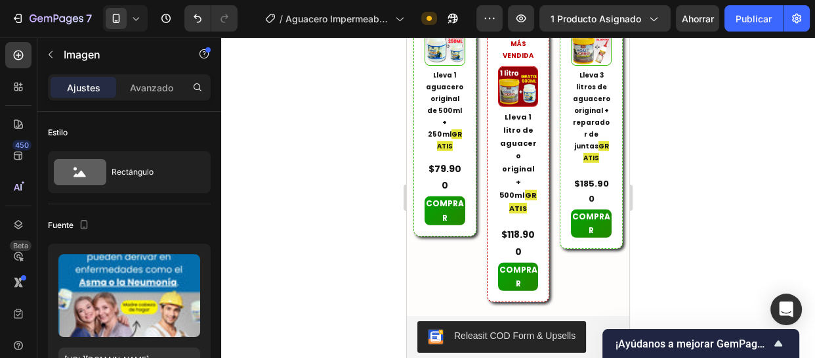
drag, startPoint x: 510, startPoint y: 177, endPoint x: 512, endPoint y: 196, distance: 19.2
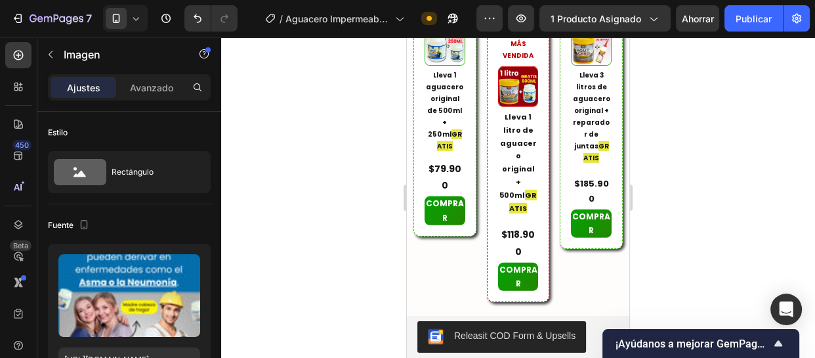
click at [170, 97] on div "Avanzado" at bounding box center [152, 87] width 66 height 21
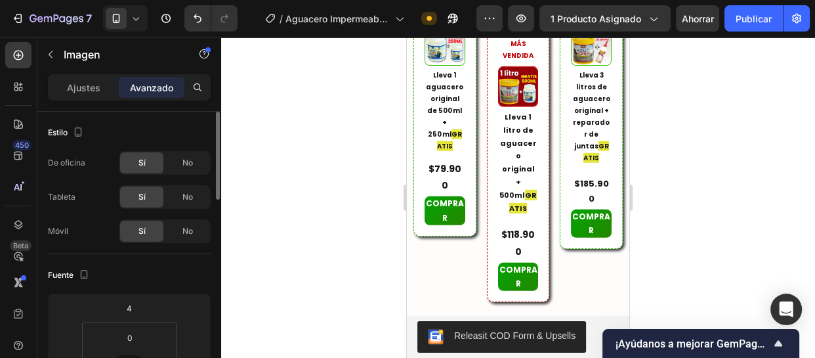
scroll to position [119, 0]
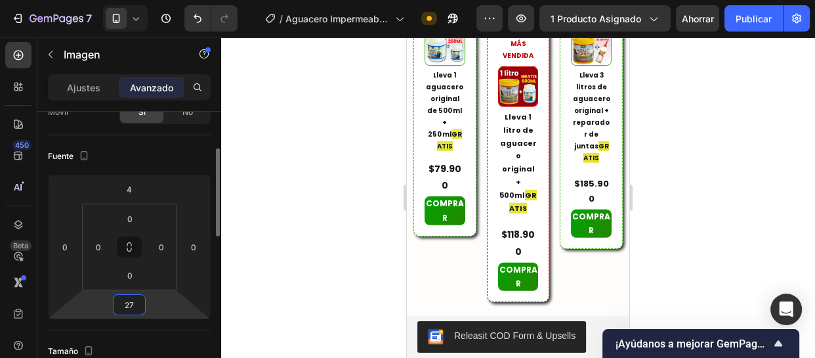
click at [133, 298] on input "27" at bounding box center [129, 305] width 26 height 20
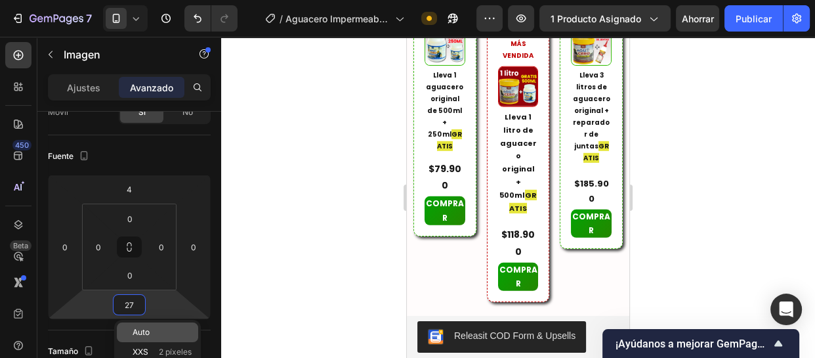
click at [147, 326] on div "Auto" at bounding box center [157, 332] width 81 height 20
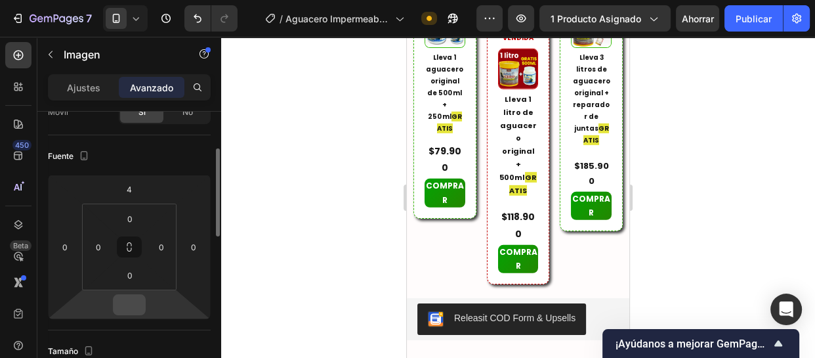
click at [133, 304] on input "number" at bounding box center [129, 305] width 26 height 20
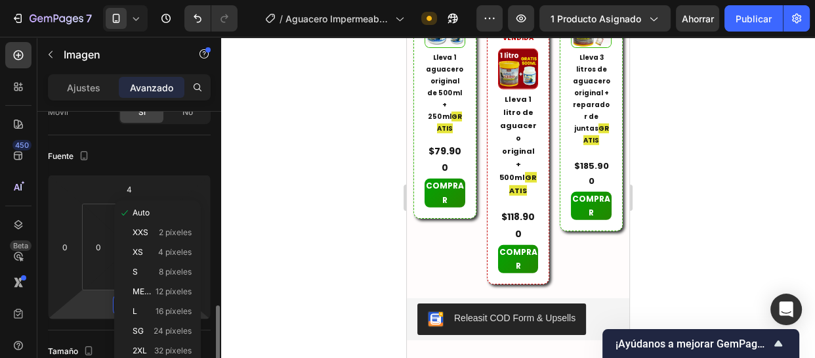
scroll to position [238, 0]
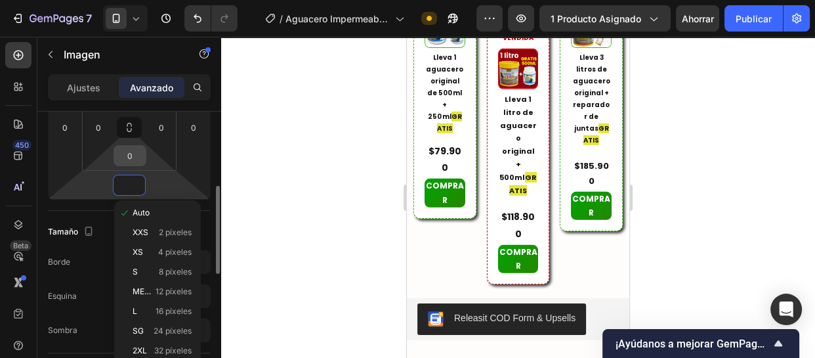
click at [132, 157] on input "0" at bounding box center [130, 156] width 26 height 20
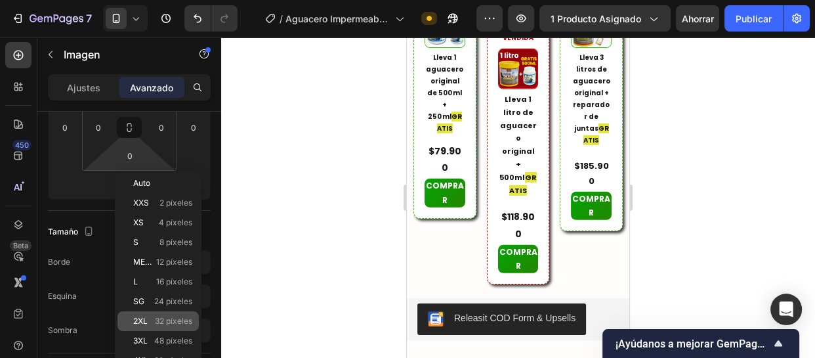
click at [161, 314] on div "2XL 32 píxeles" at bounding box center [157, 321] width 81 height 20
type input "32"
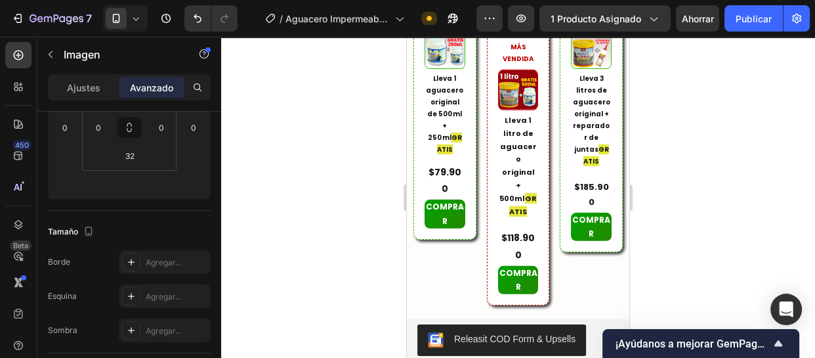
click at [348, 236] on div at bounding box center [518, 197] width 594 height 321
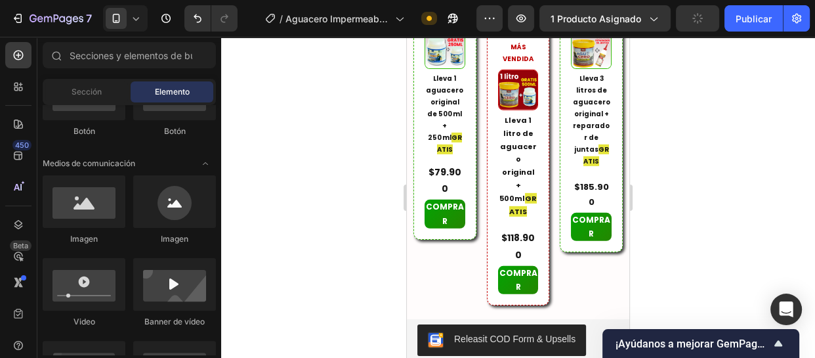
scroll to position [3619, 0]
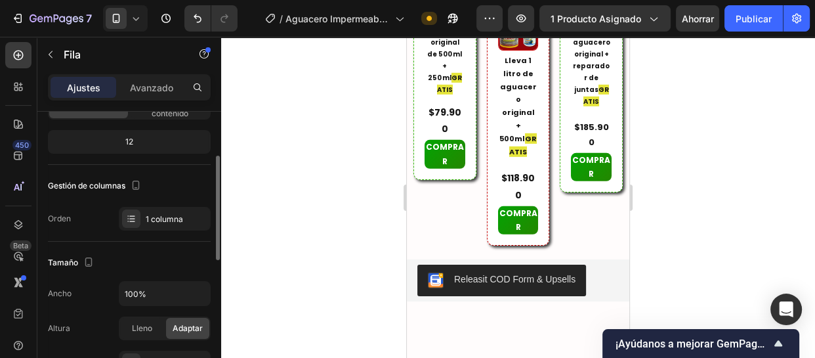
scroll to position [59, 0]
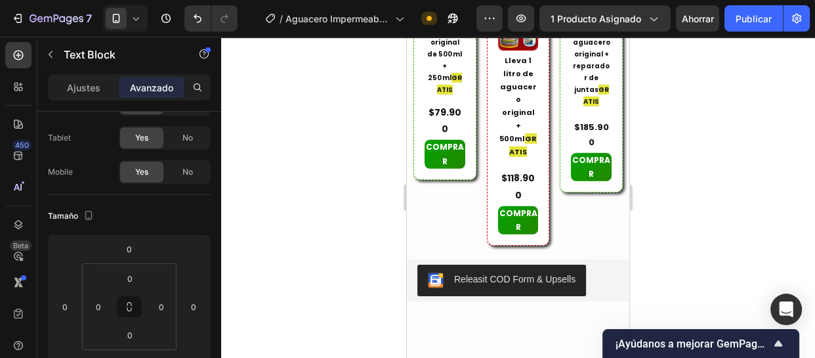
scroll to position [0, 0]
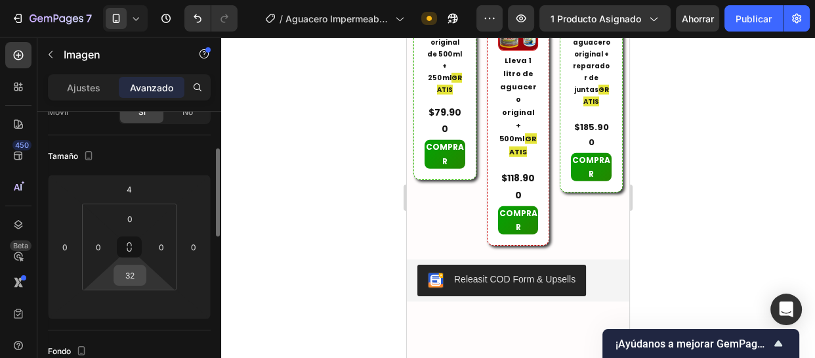
click at [131, 272] on input "32" at bounding box center [130, 275] width 26 height 20
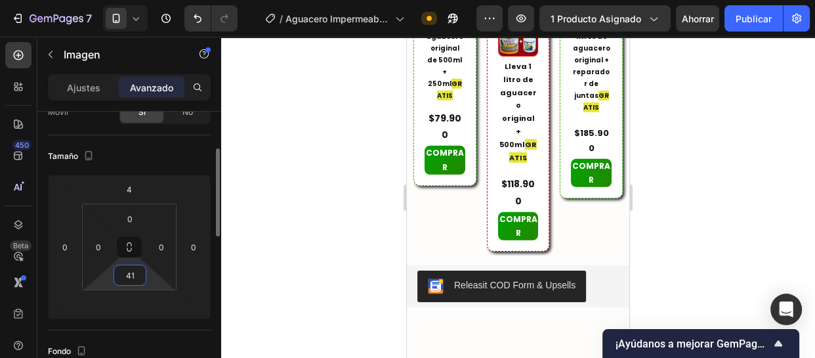
type input "41"
click at [758, 10] on button "Publicar" at bounding box center [753, 18] width 58 height 26
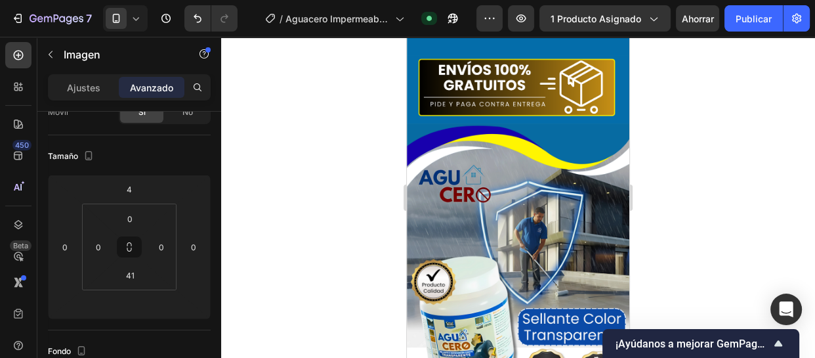
scroll to position [1949, 0]
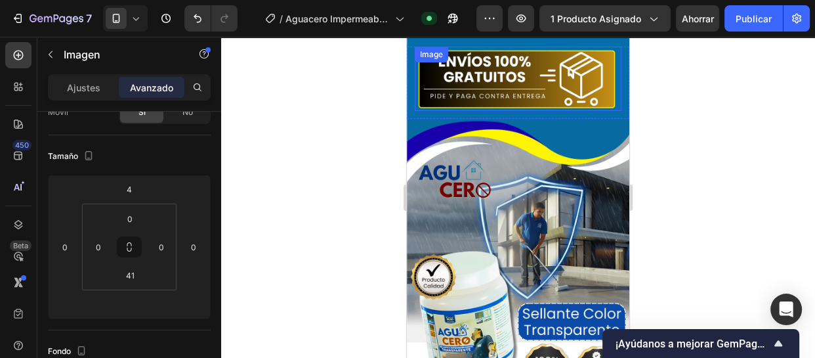
click at [519, 92] on img at bounding box center [518, 79] width 207 height 64
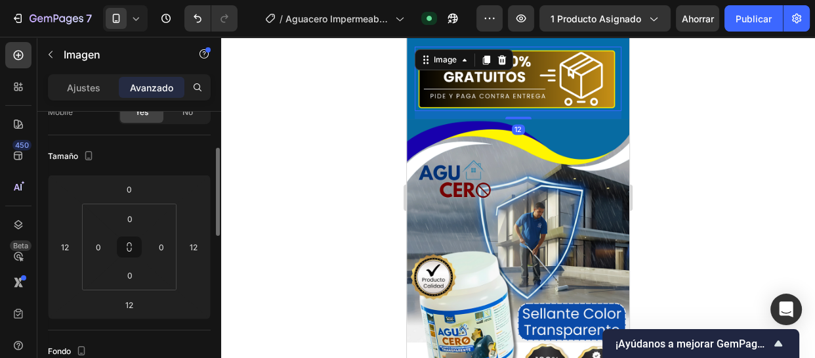
scroll to position [118, 0]
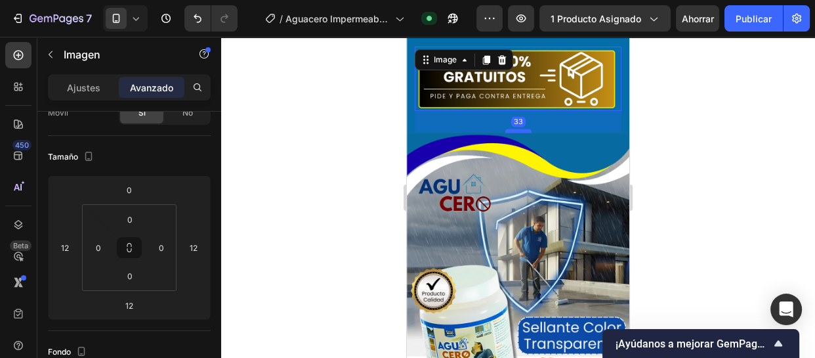
drag, startPoint x: 515, startPoint y: 121, endPoint x: 515, endPoint y: 134, distance: 13.8
click at [515, 133] on div at bounding box center [518, 131] width 26 height 4
type input "33"
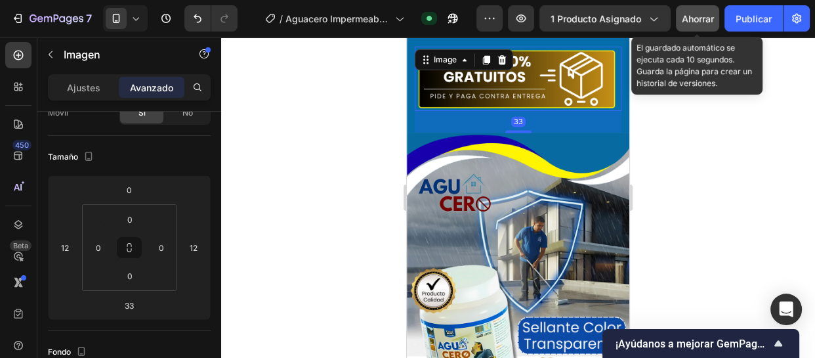
click at [699, 19] on font "Ahorrar" at bounding box center [698, 18] width 32 height 11
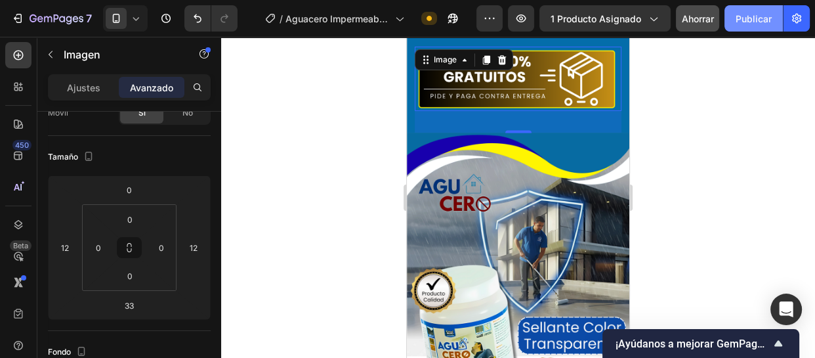
click at [731, 15] on button "Publicar" at bounding box center [753, 18] width 58 height 26
